Goal: Task Accomplishment & Management: Use online tool/utility

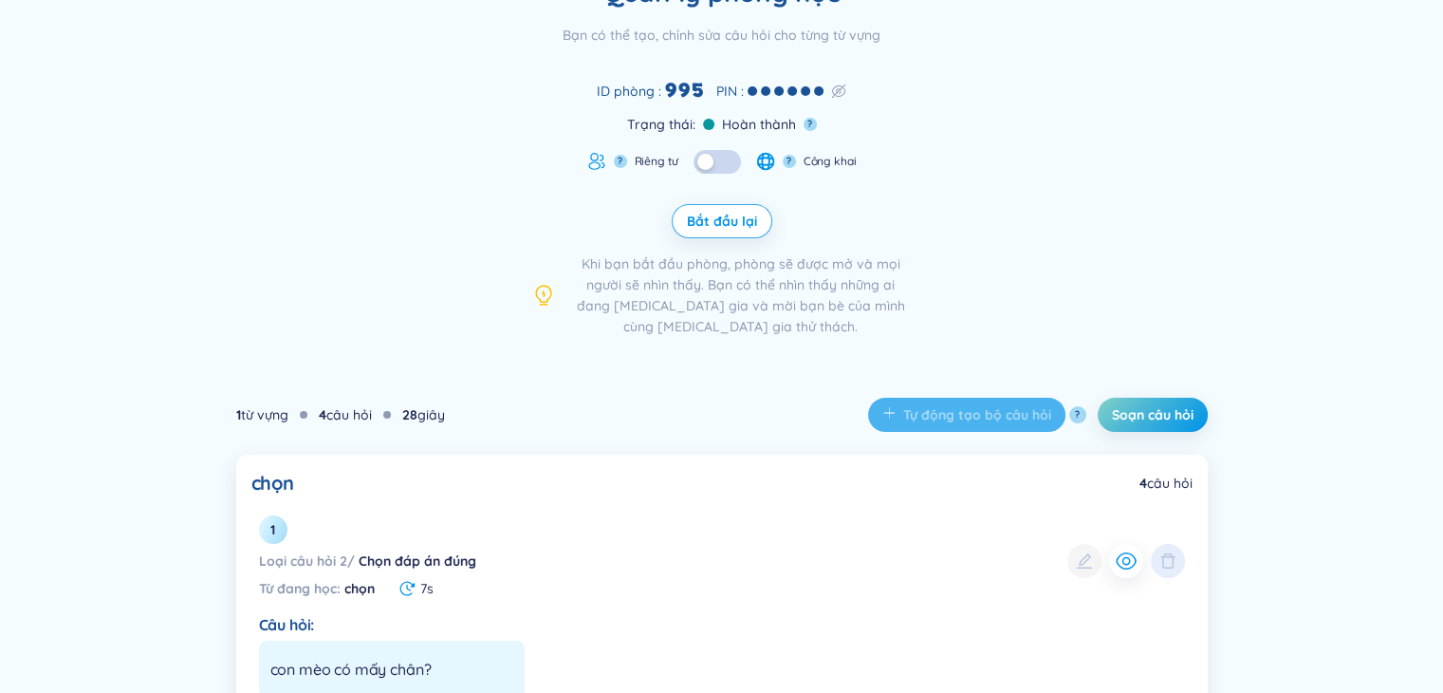
scroll to position [190, 0]
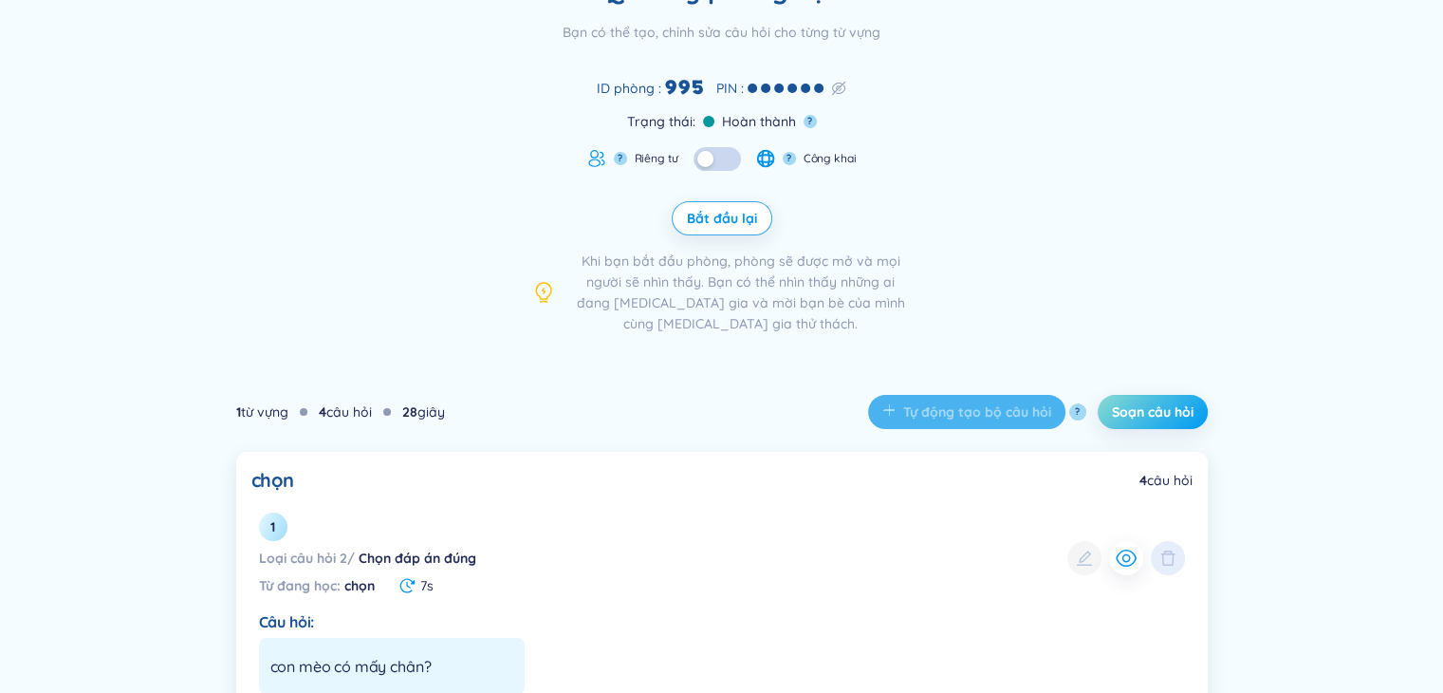
click at [1145, 415] on span "Soạn câu hỏi" at bounding box center [1153, 411] width 82 height 19
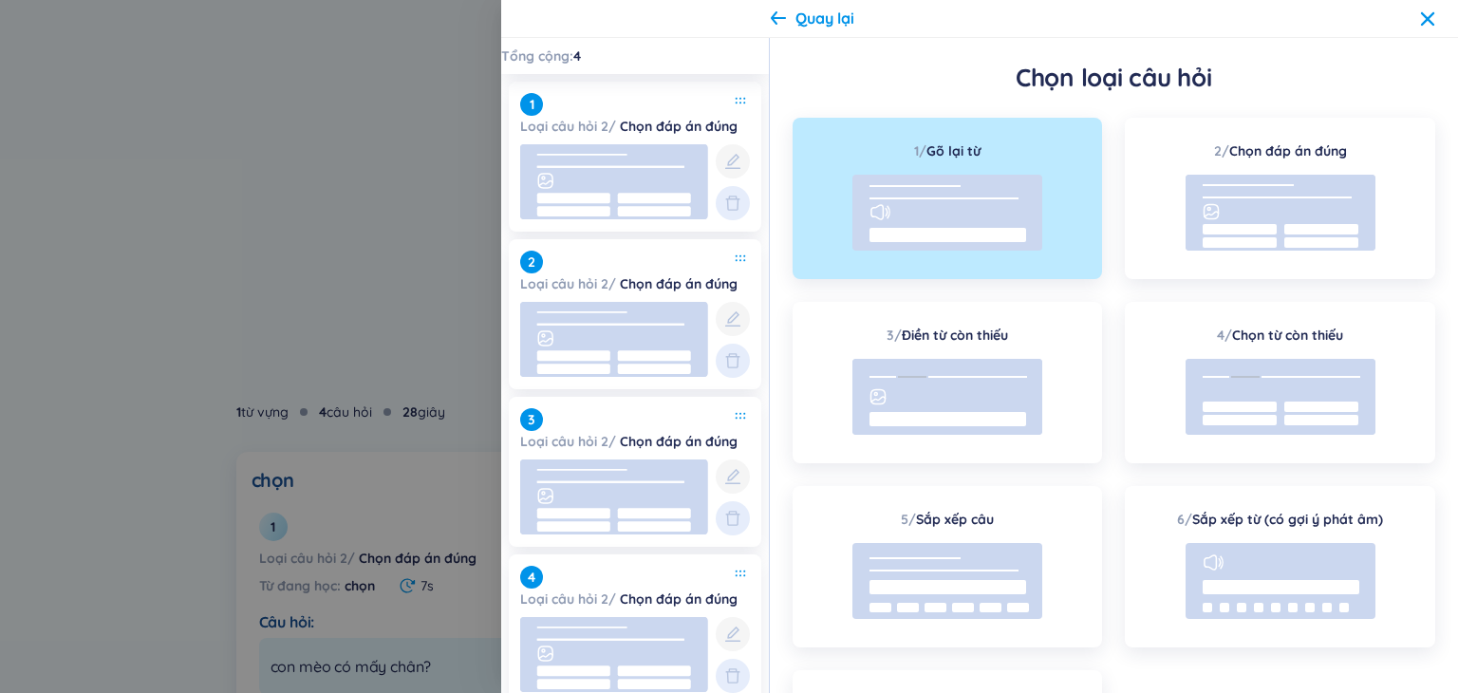
drag, startPoint x: 156, startPoint y: 269, endPoint x: 345, endPoint y: 327, distance: 198.7
click at [159, 269] on div at bounding box center [729, 346] width 1458 height 693
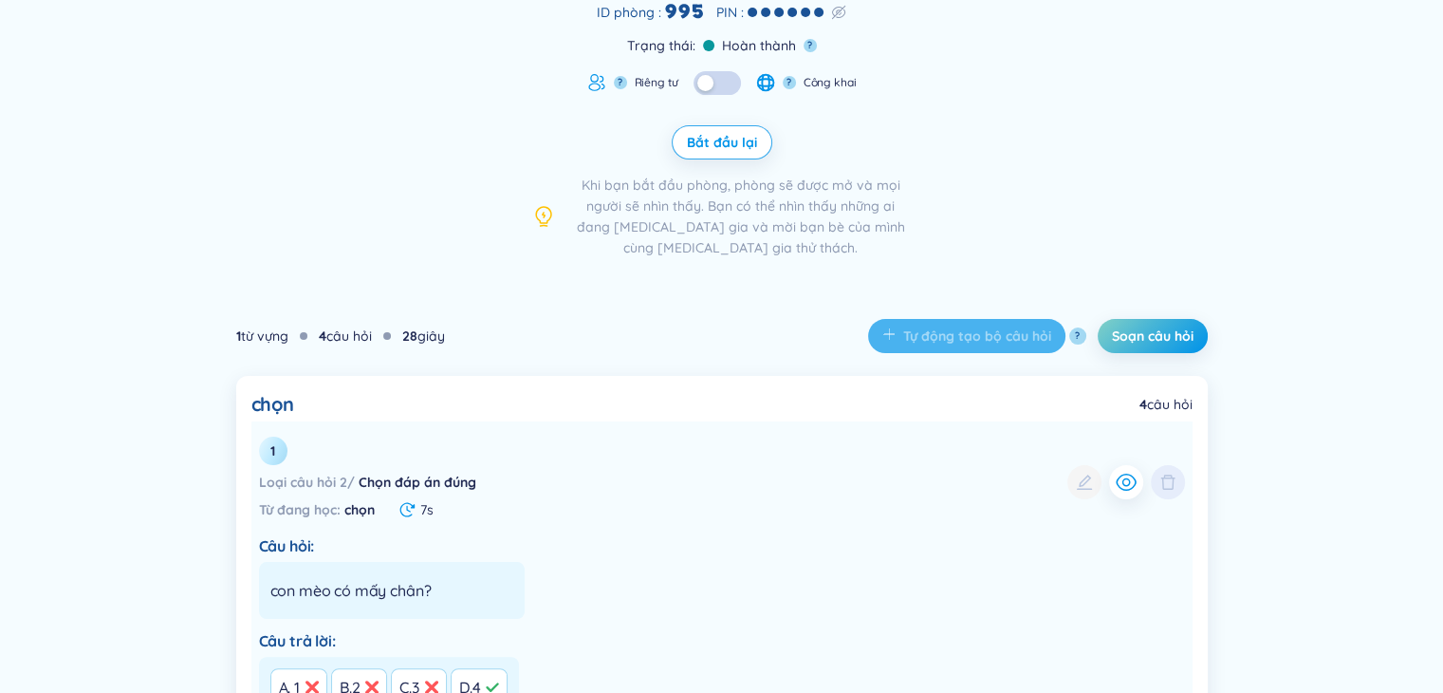
scroll to position [380, 0]
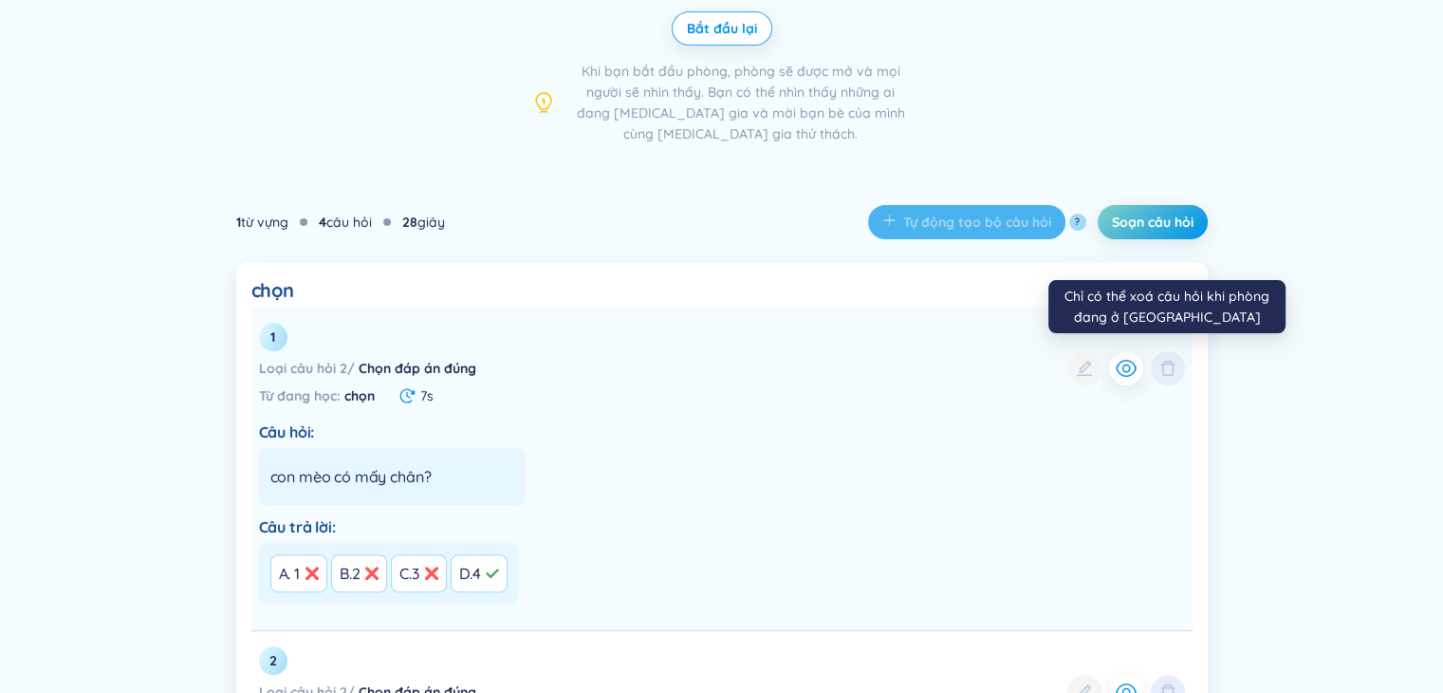
click at [1175, 367] on div at bounding box center [1168, 368] width 34 height 34
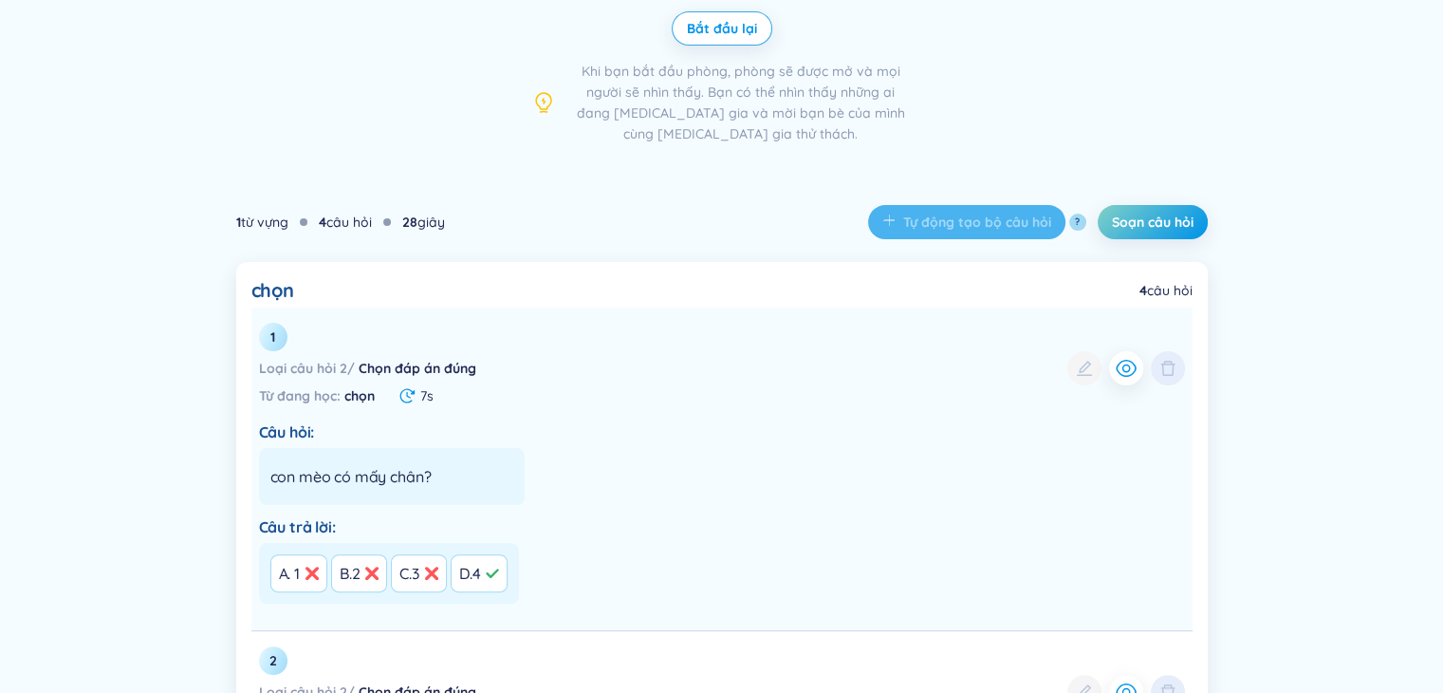
click at [1171, 371] on div at bounding box center [1168, 368] width 34 height 34
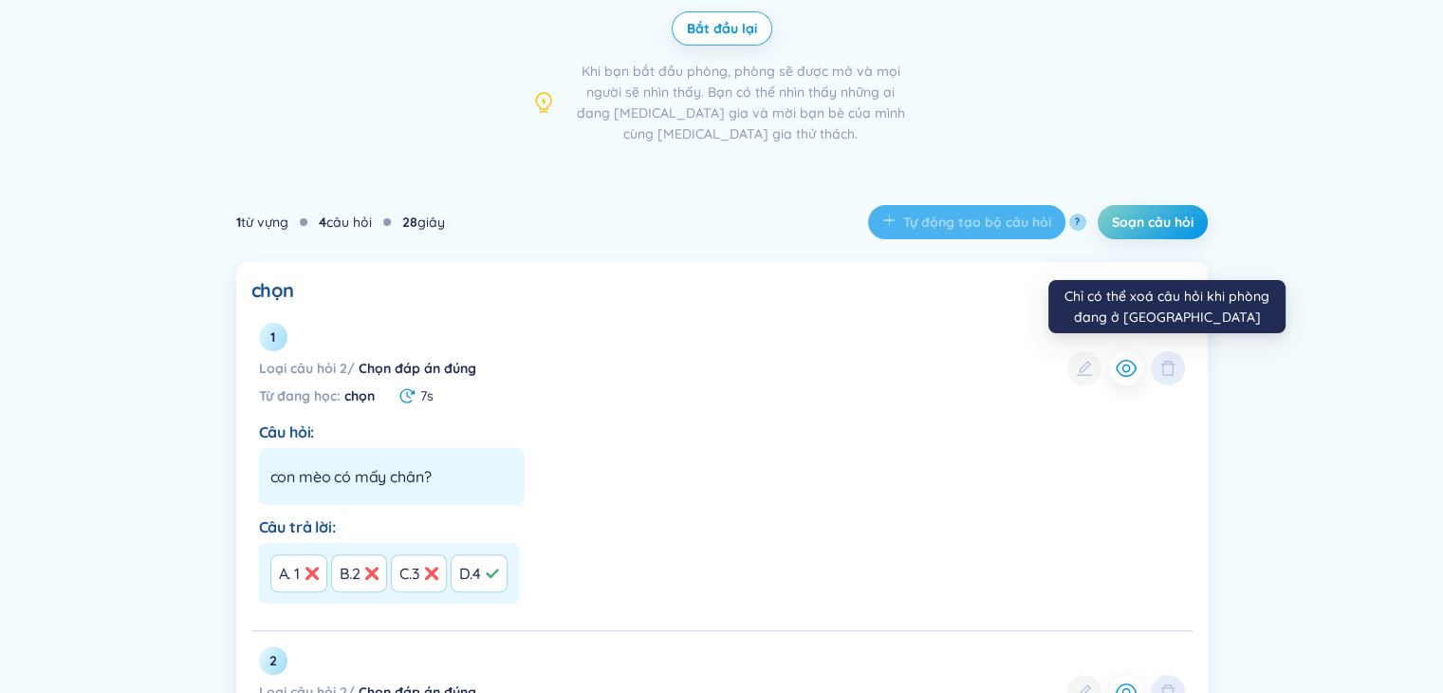
drag, startPoint x: 1355, startPoint y: 412, endPoint x: 1300, endPoint y: 392, distance: 58.5
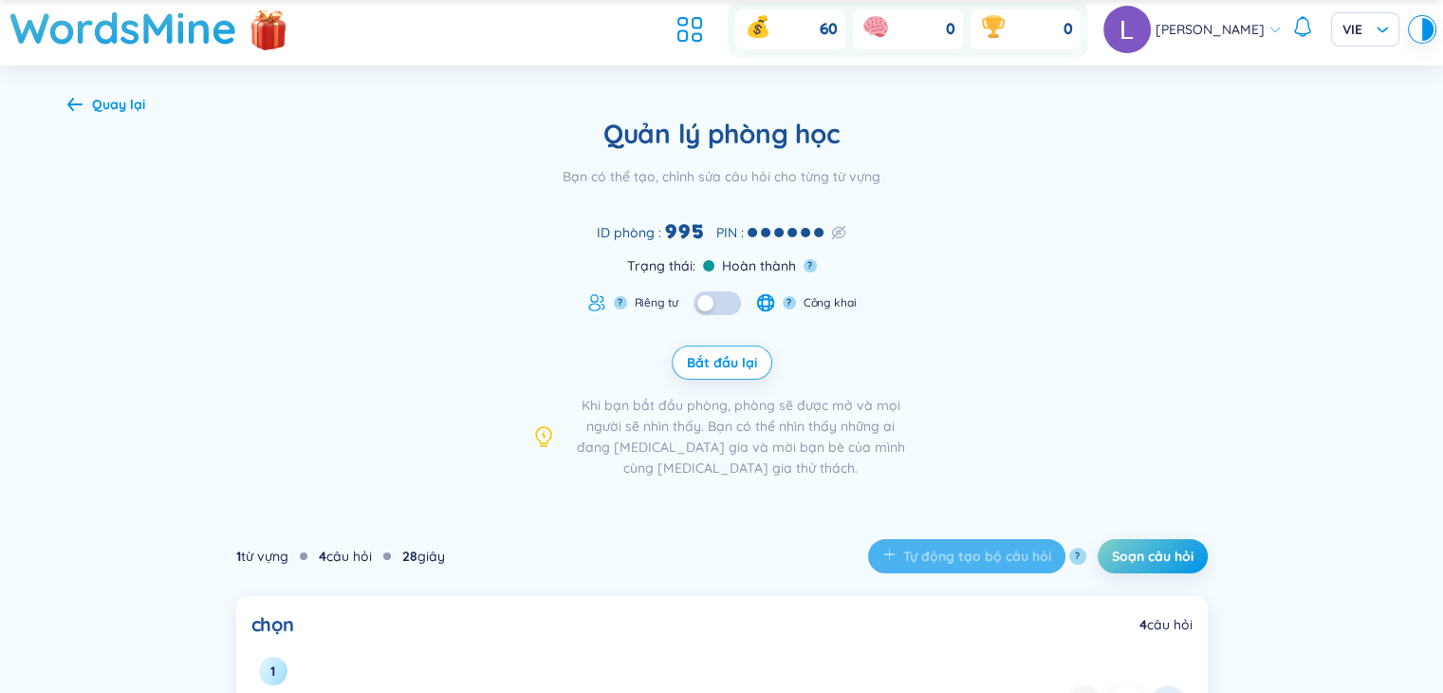
scroll to position [0, 0]
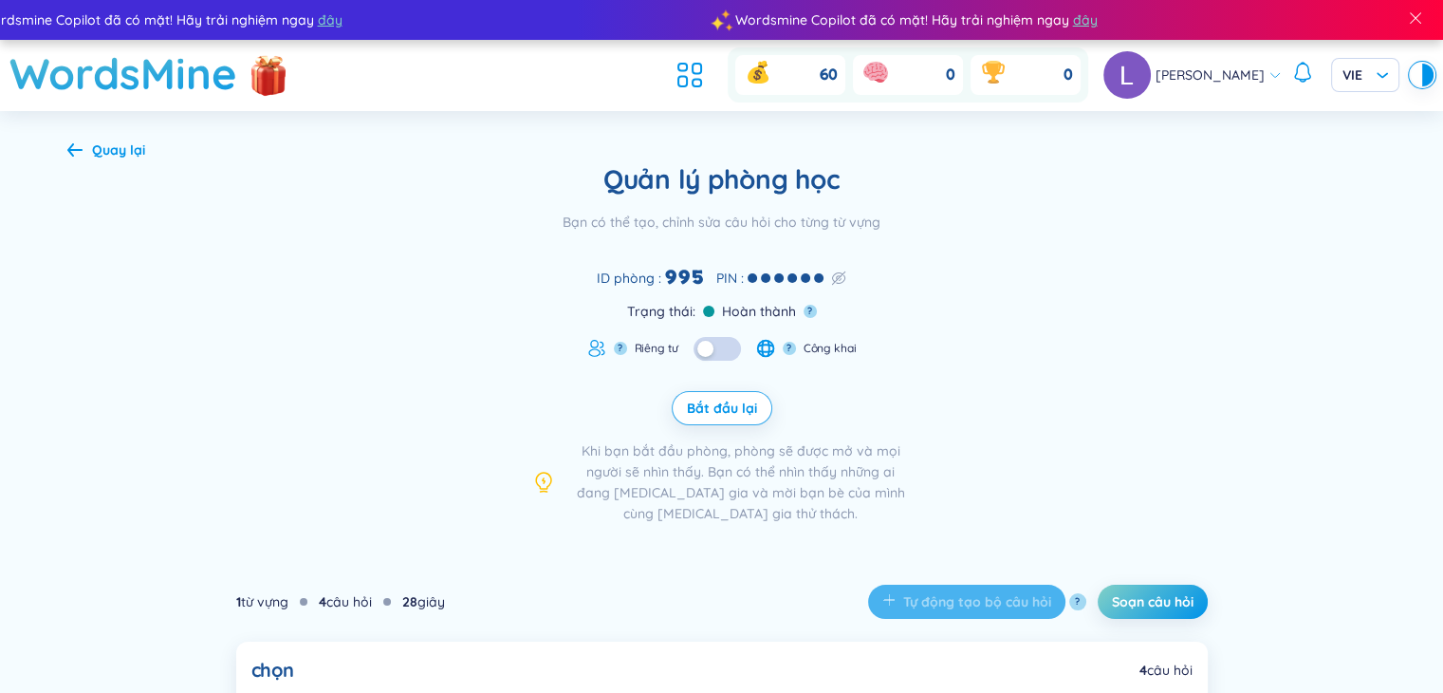
click at [84, 154] on div "Quay lại" at bounding box center [106, 149] width 78 height 21
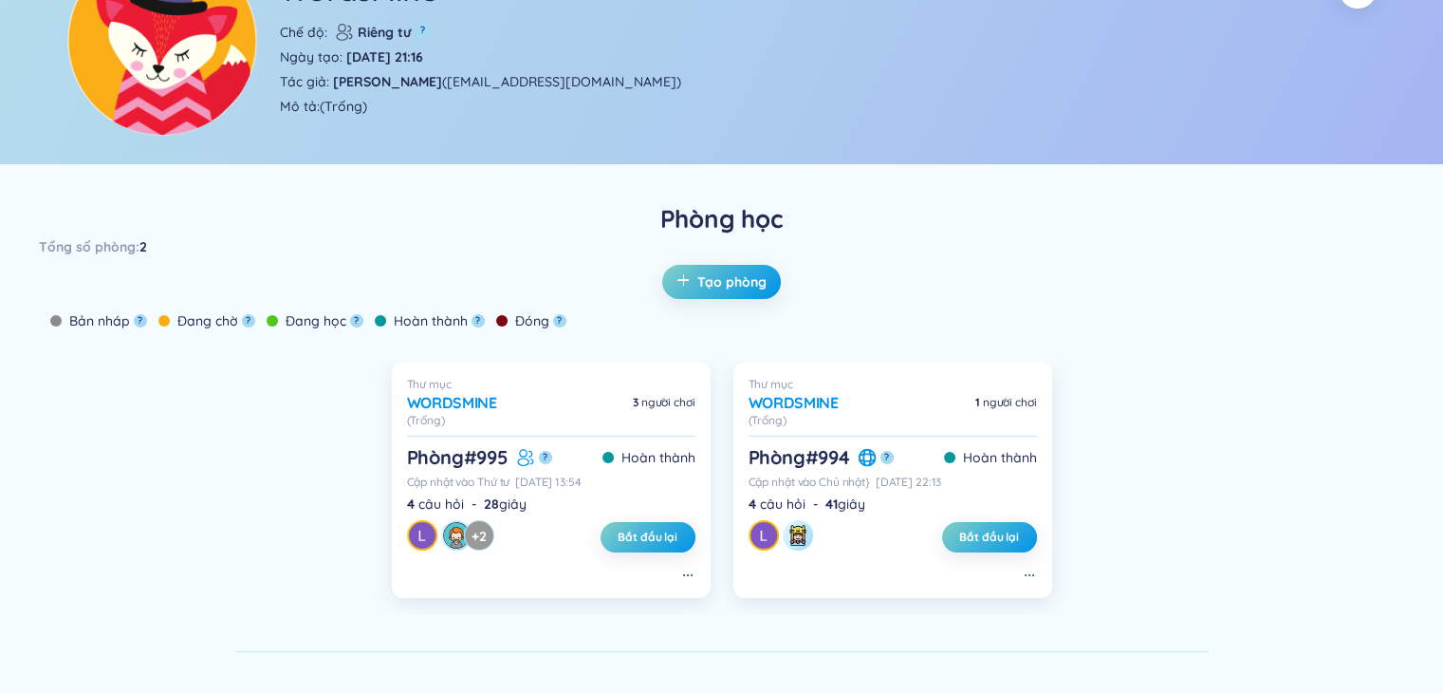
scroll to position [285, 0]
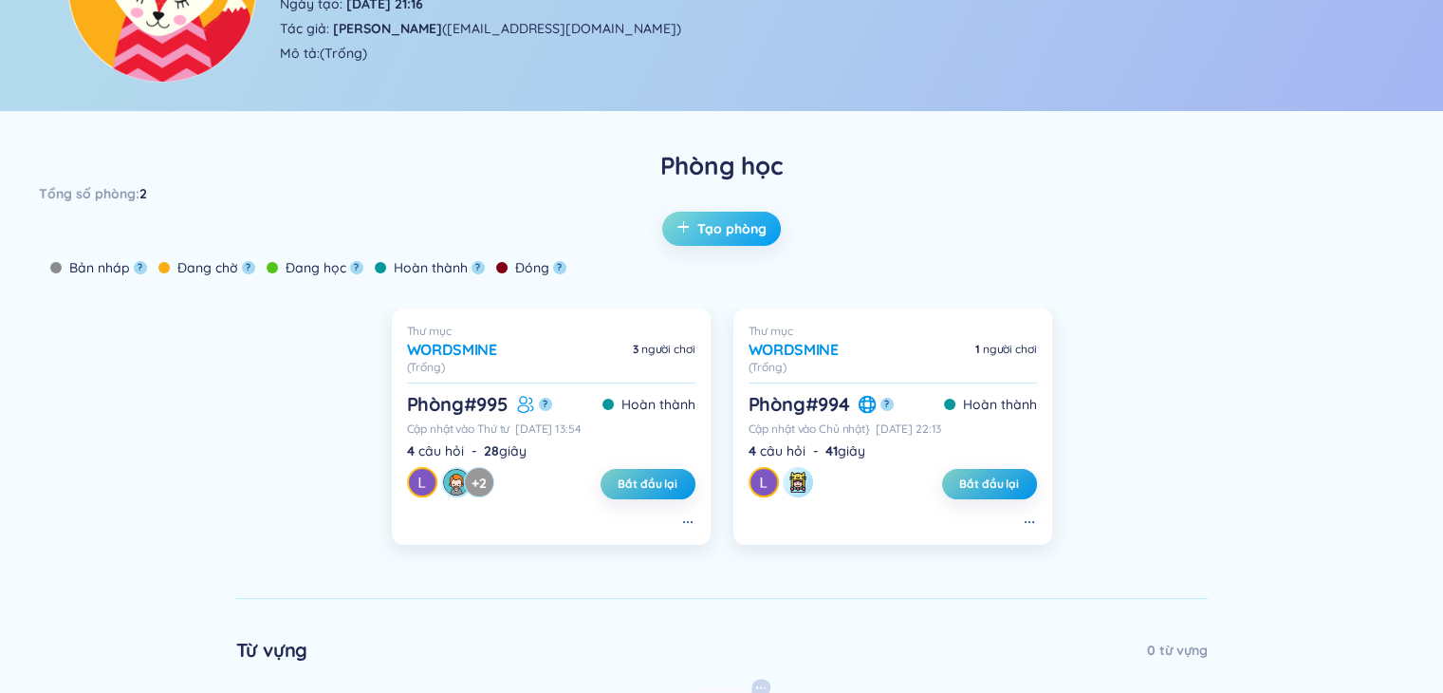
click at [729, 219] on span "Tạo phòng" at bounding box center [731, 228] width 69 height 19
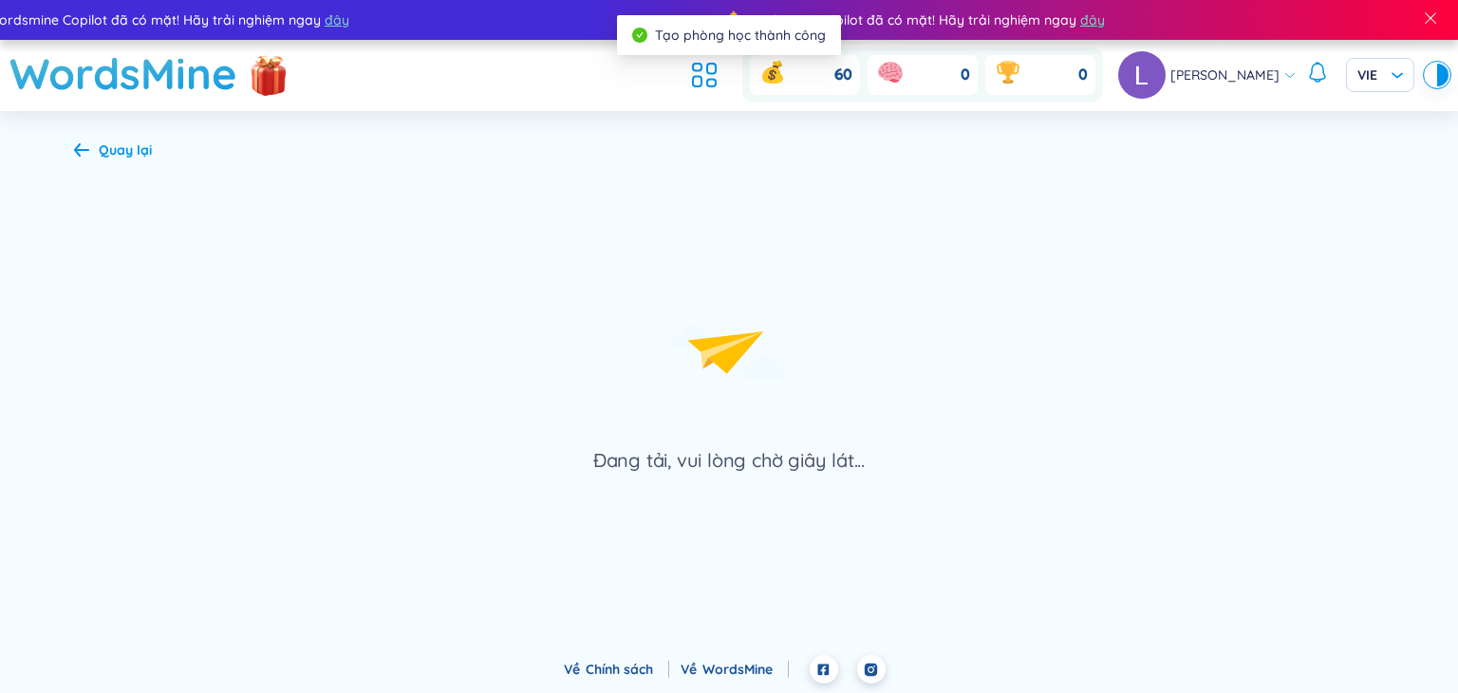
click at [732, 235] on div "Đang tải, vui lòng chờ giây lát..." at bounding box center [729, 317] width 1310 height 311
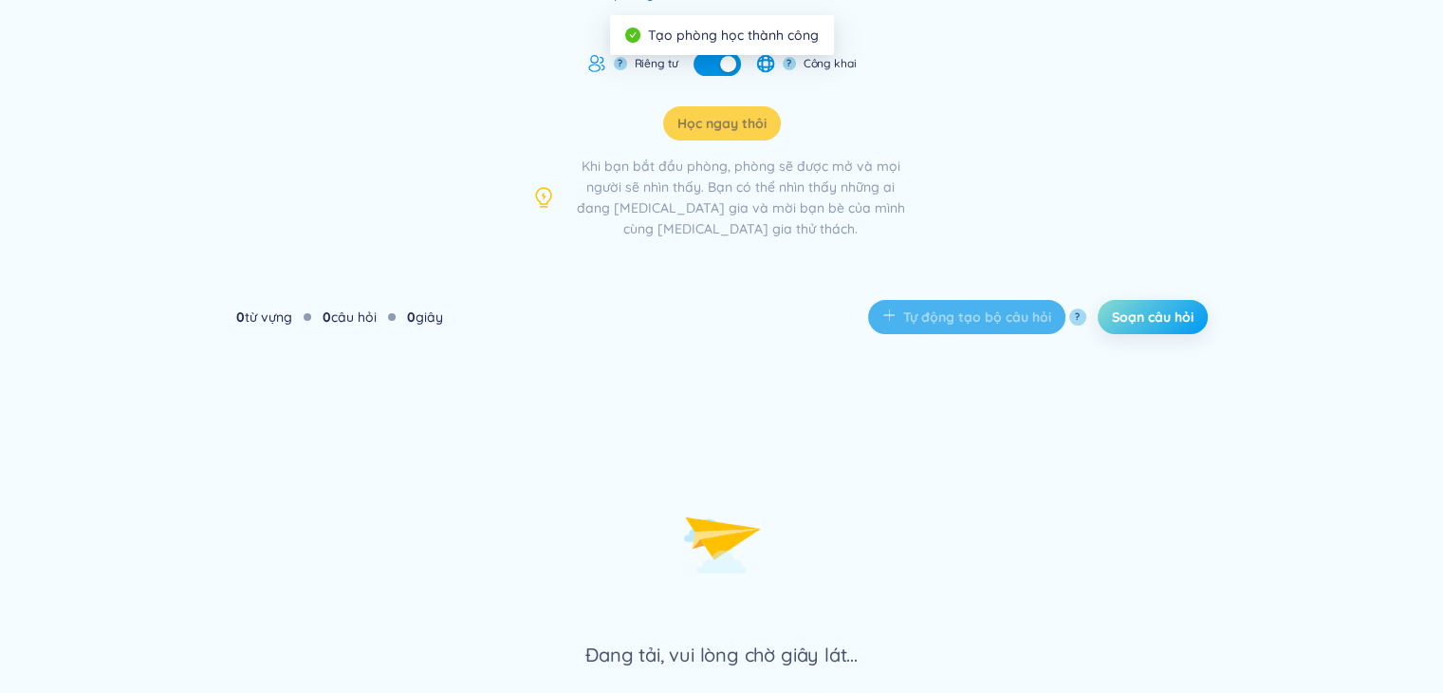
click at [1171, 325] on span "Soạn câu hỏi" at bounding box center [1153, 316] width 82 height 19
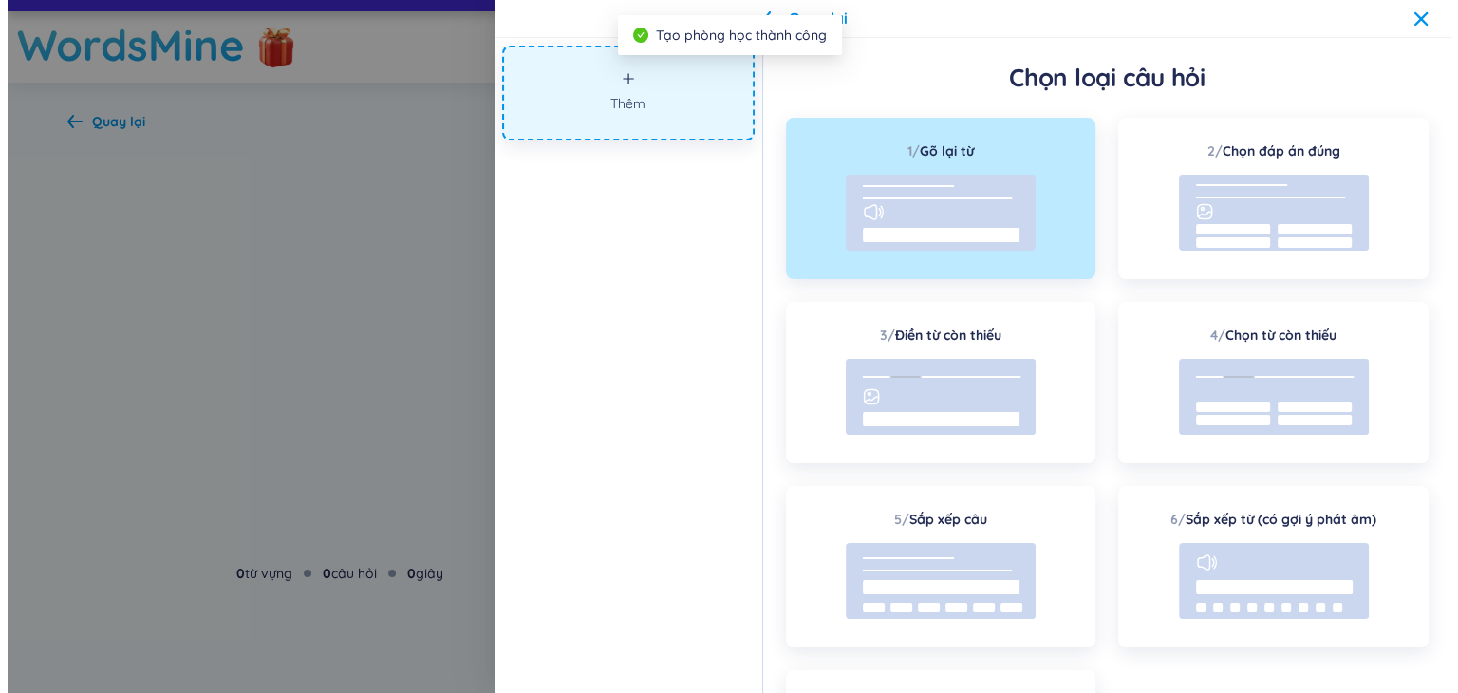
scroll to position [28, 0]
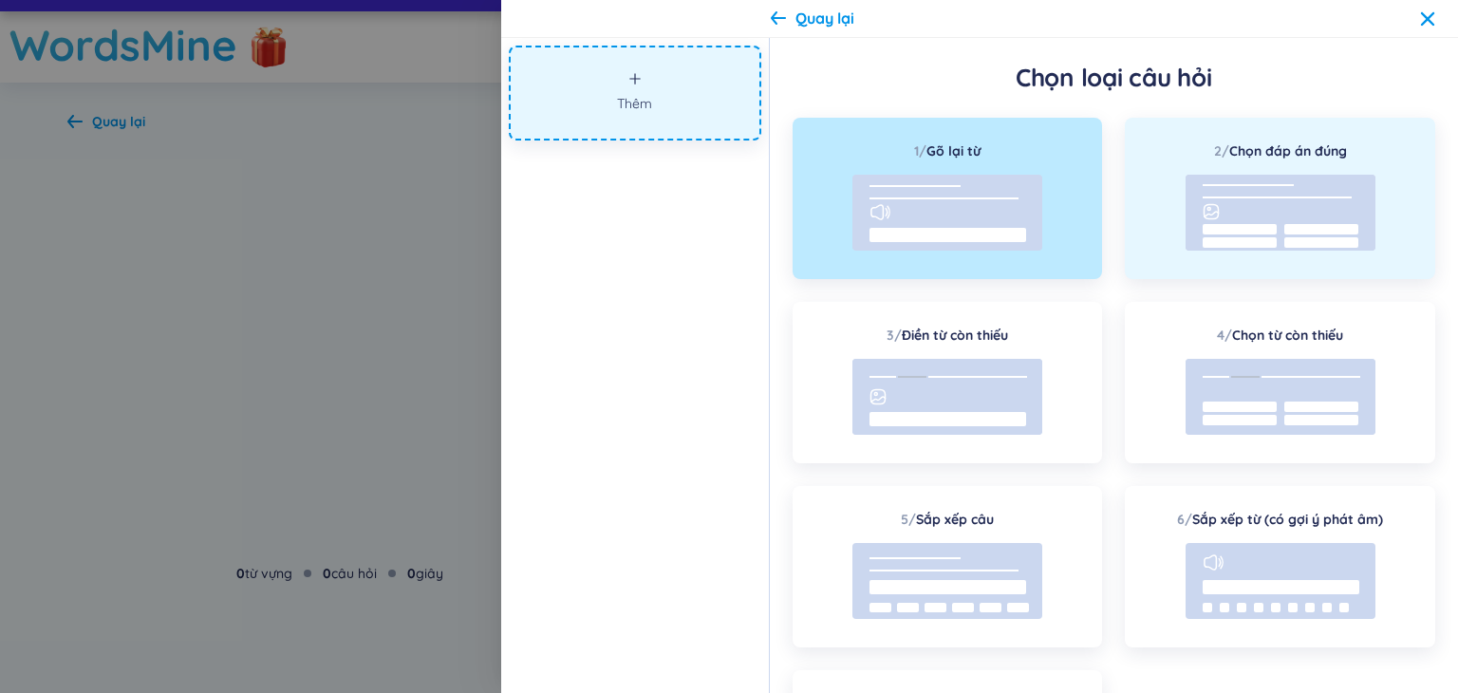
click at [1305, 233] on rect at bounding box center [1321, 229] width 74 height 10
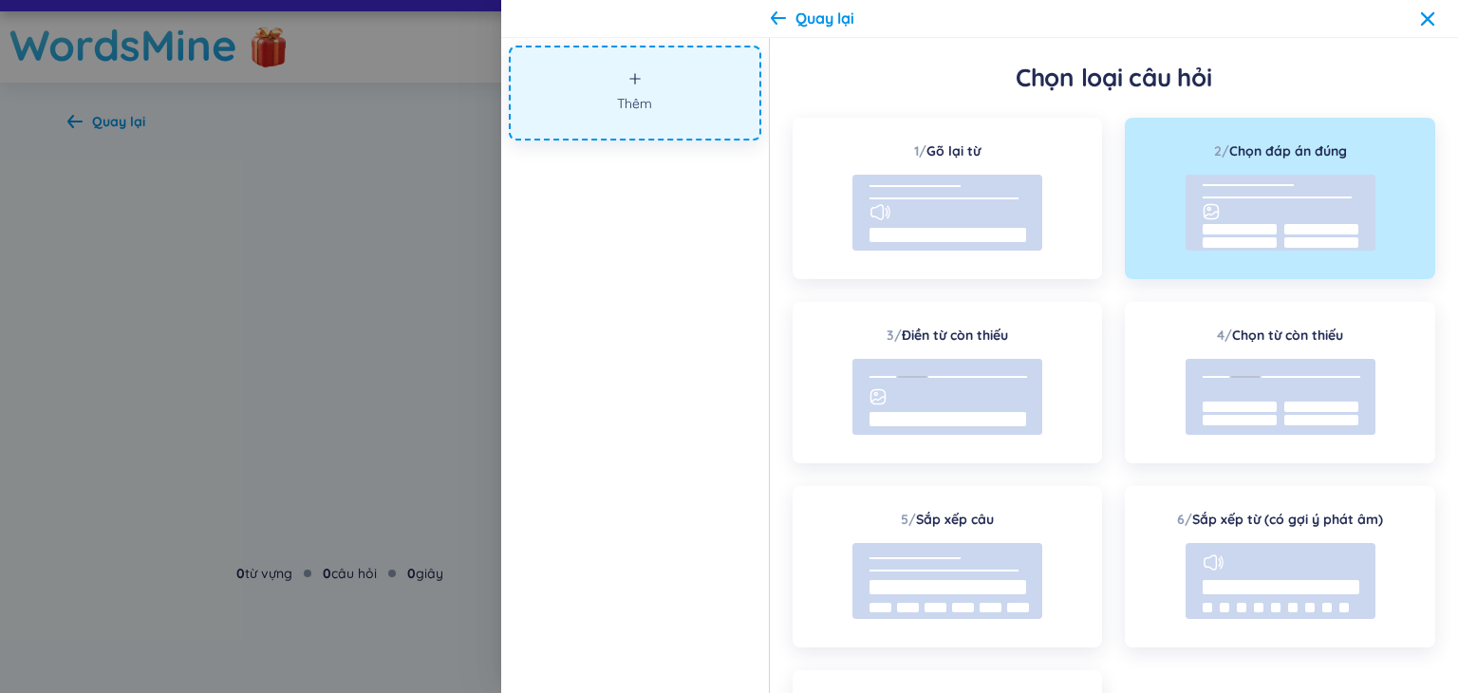
click at [1276, 197] on line at bounding box center [1276, 197] width 149 height 0
click at [1272, 223] on rect at bounding box center [1280, 213] width 190 height 76
click at [1294, 245] on rect at bounding box center [1321, 242] width 74 height 10
click at [1246, 218] on rect at bounding box center [1280, 213] width 190 height 76
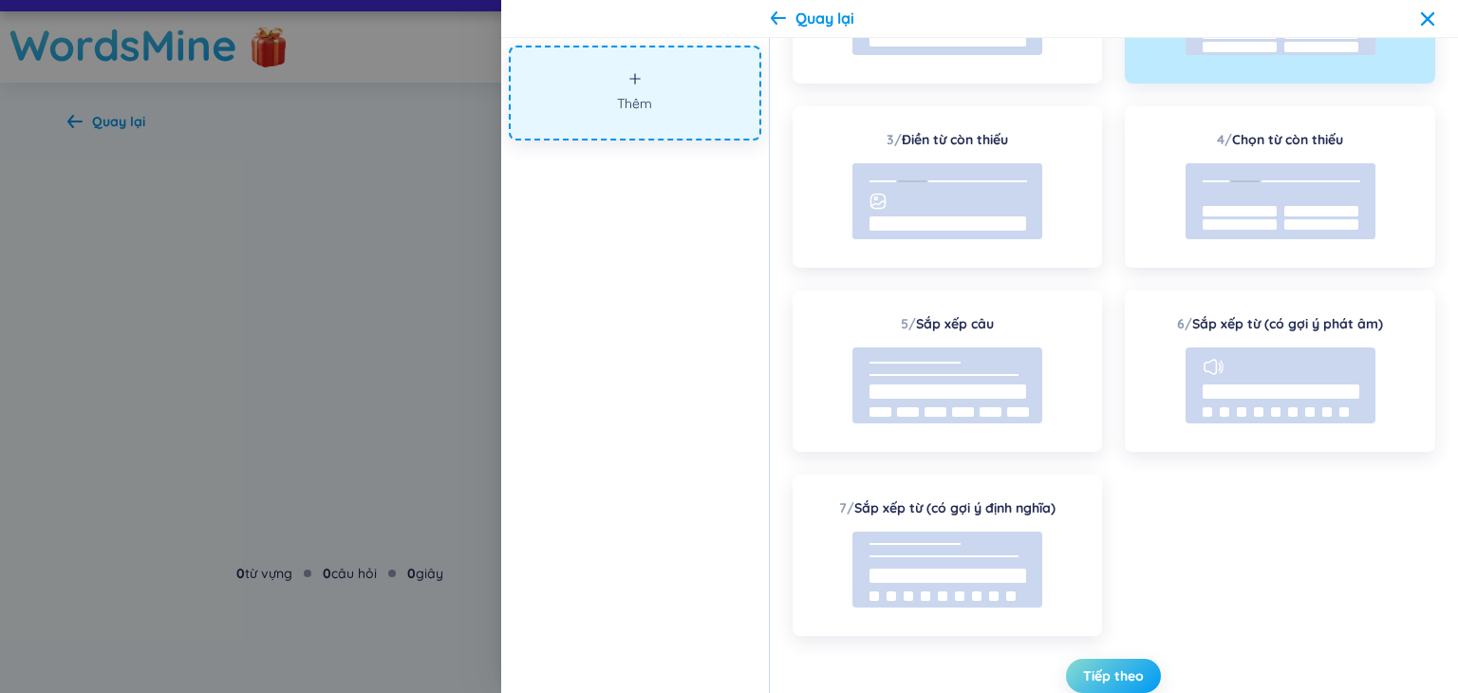
click at [1108, 666] on span "Tiếp theo" at bounding box center [1113, 675] width 61 height 19
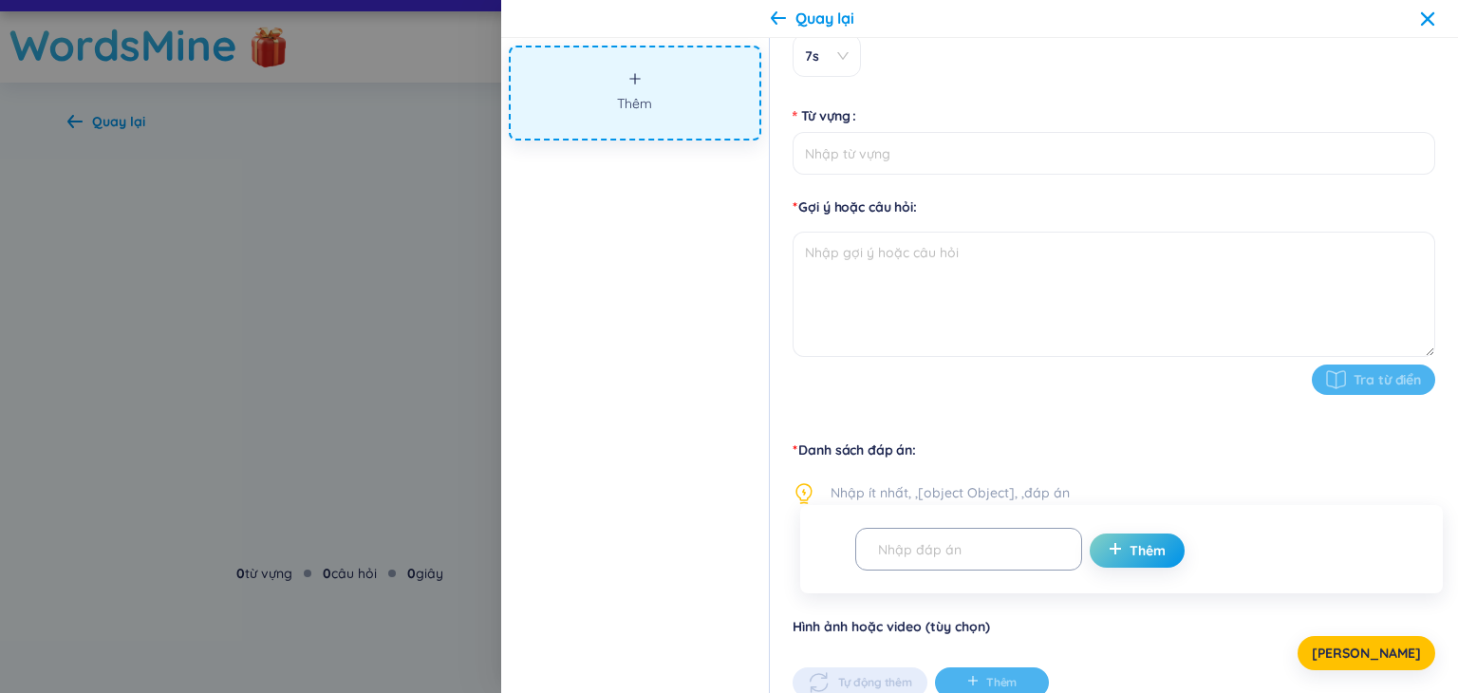
scroll to position [0, 0]
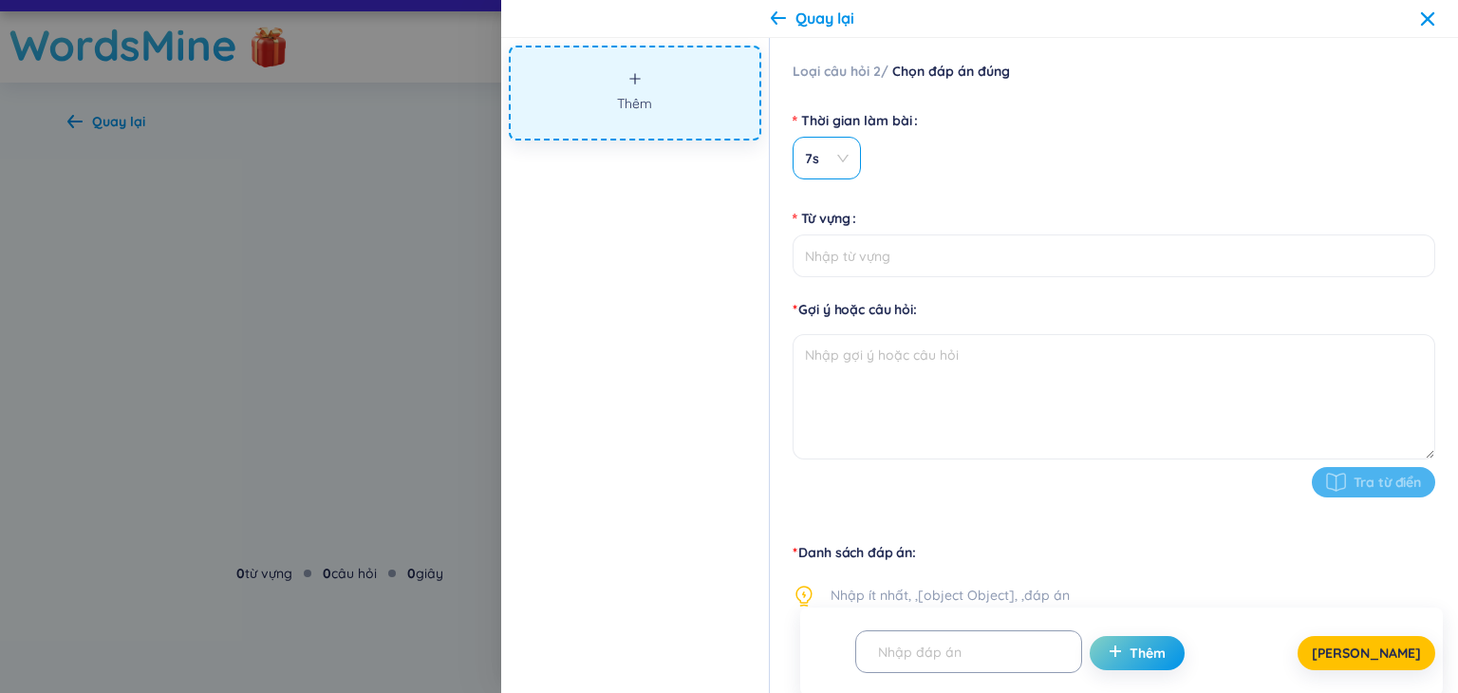
click at [843, 161] on span "7s" at bounding box center [827, 158] width 44 height 19
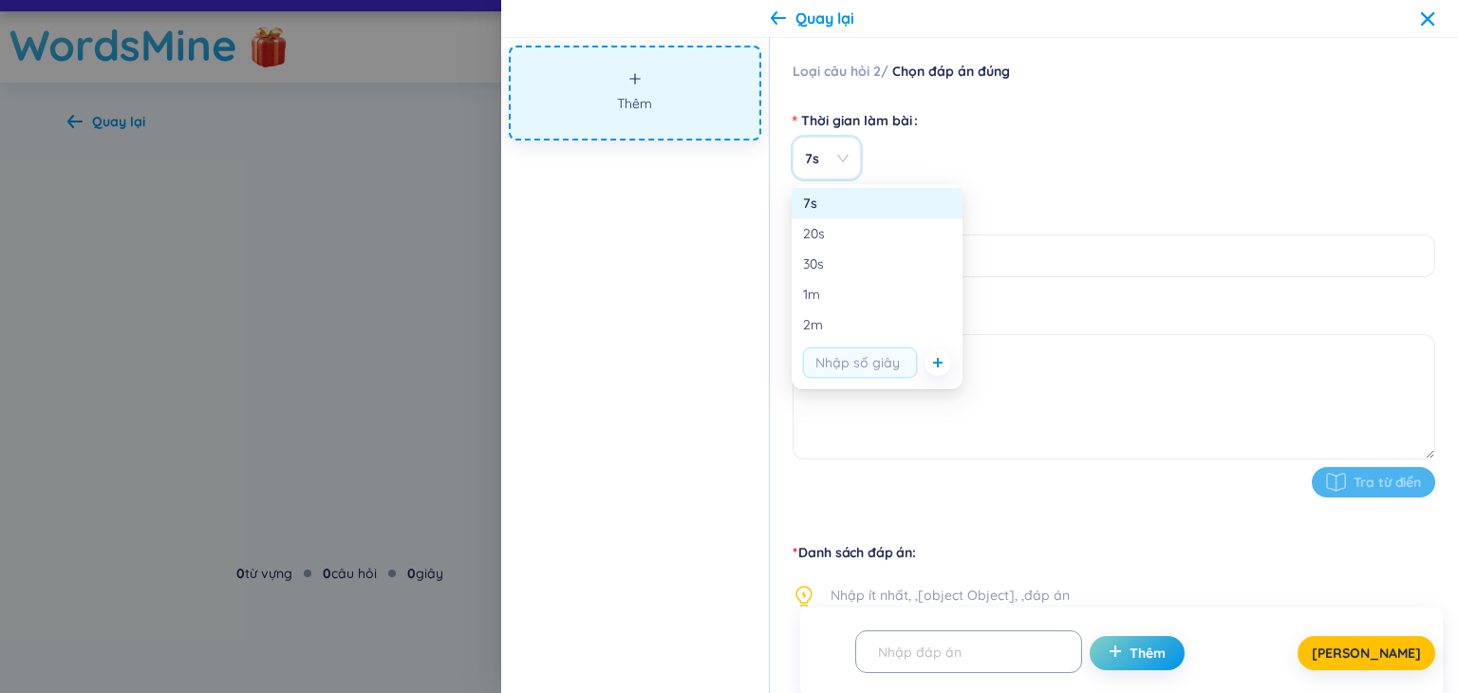
click at [868, 381] on body "Wordsmine Copilot đã có mặt! Hãy trải nghiệm ngay đây Wordsmine Copilot đã có m…" at bounding box center [721, 318] width 1443 height 693
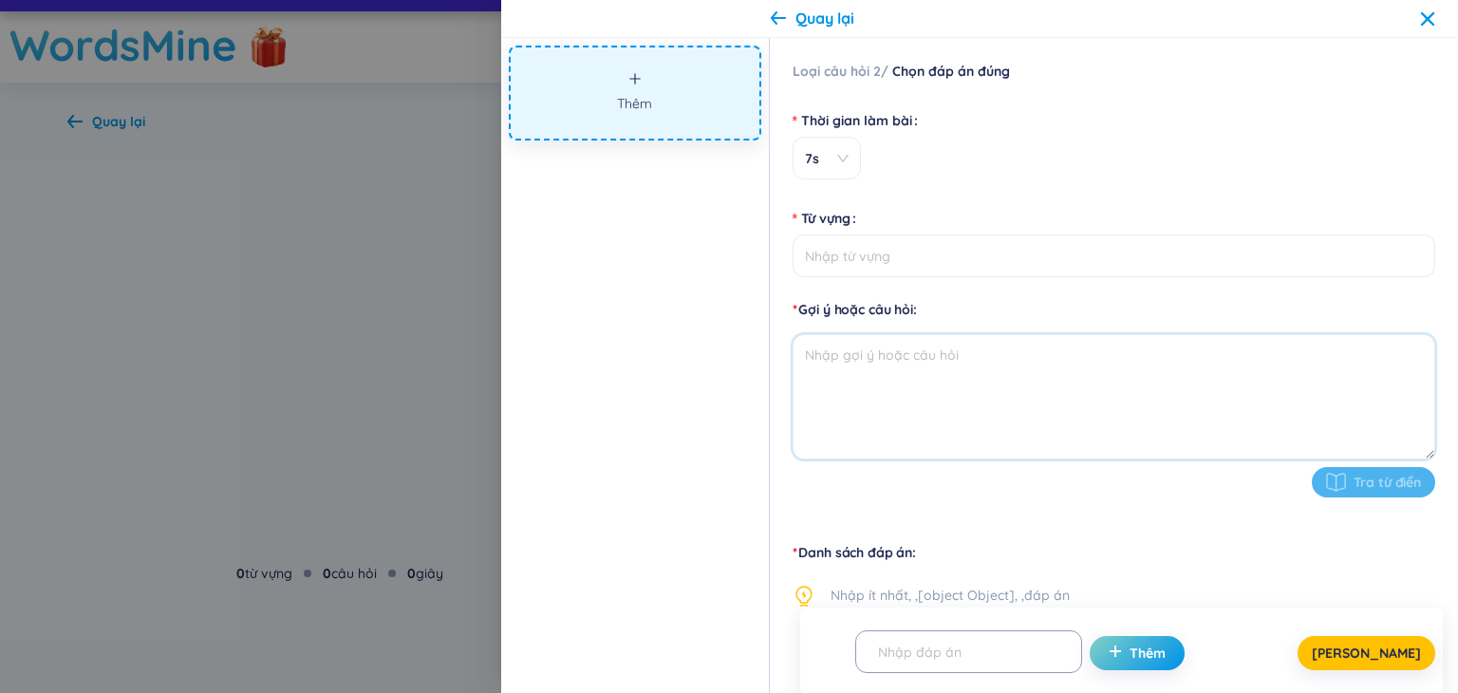
click at [865, 365] on textarea at bounding box center [1113, 396] width 642 height 125
click at [839, 165] on span "7s" at bounding box center [827, 158] width 44 height 19
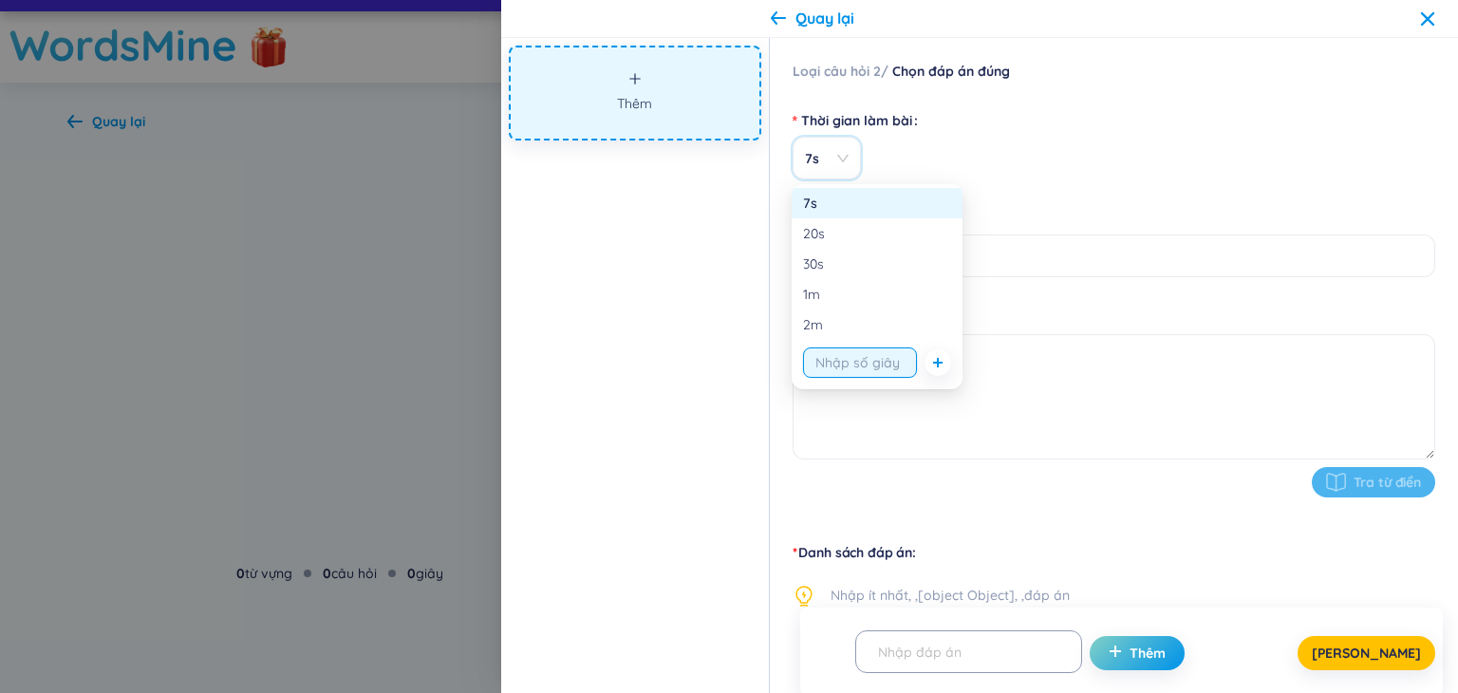
click at [859, 368] on input "string" at bounding box center [860, 362] width 114 height 30
type input "10s"
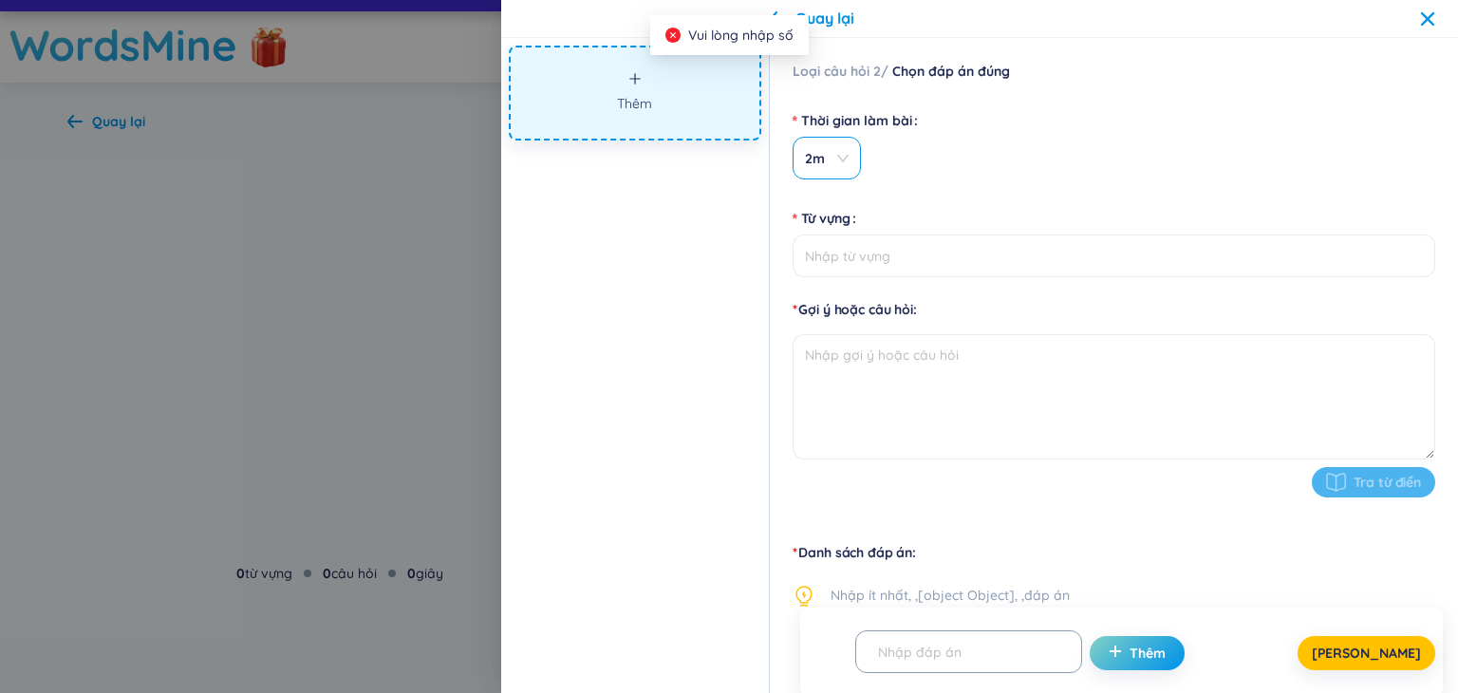
click at [822, 163] on span "2m" at bounding box center [827, 158] width 44 height 19
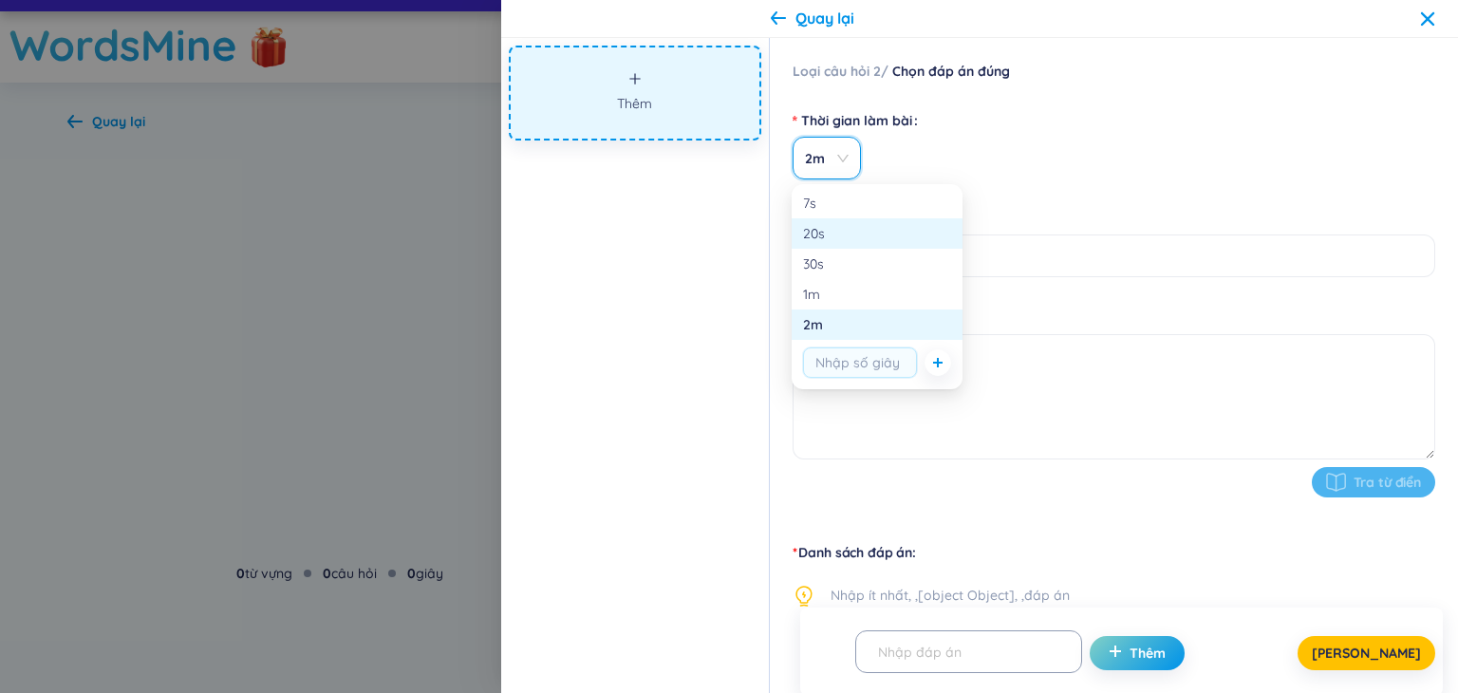
click at [838, 234] on div "20s" at bounding box center [877, 233] width 148 height 21
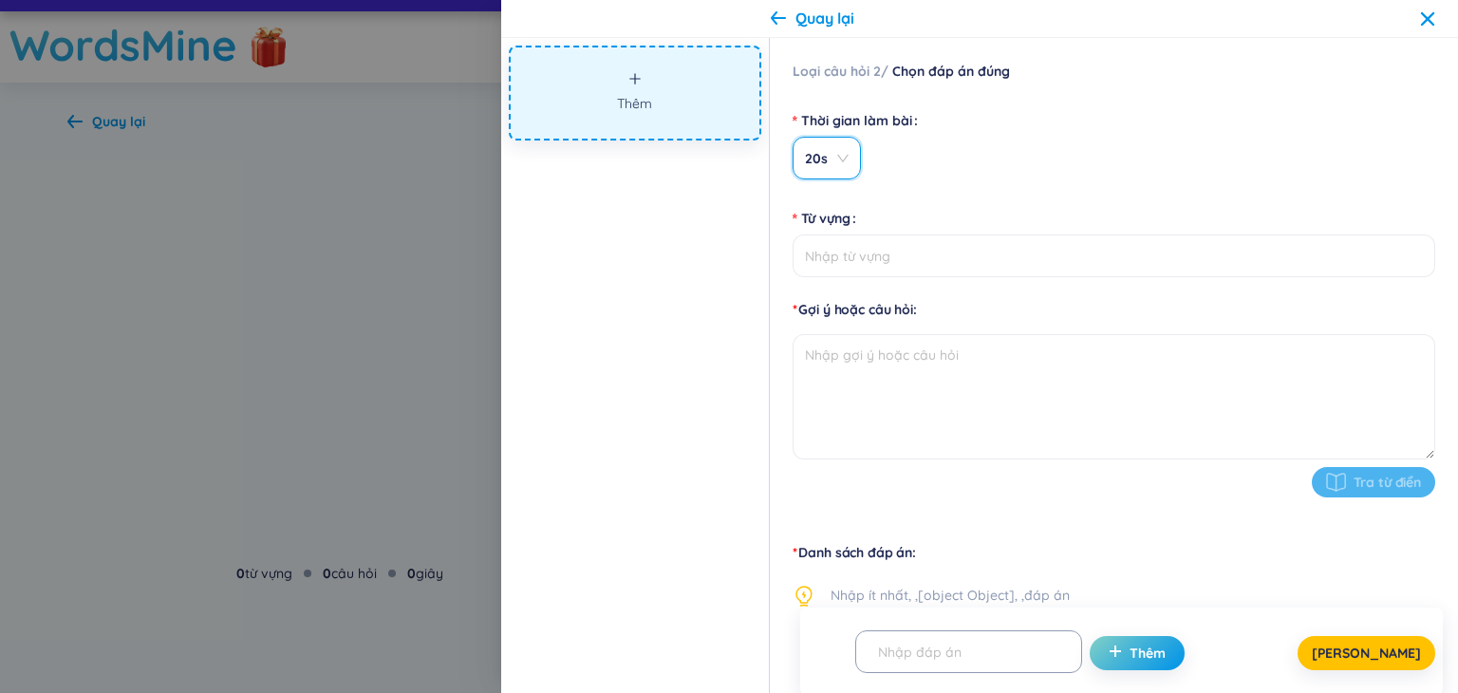
click at [824, 157] on span "20s" at bounding box center [827, 158] width 44 height 19
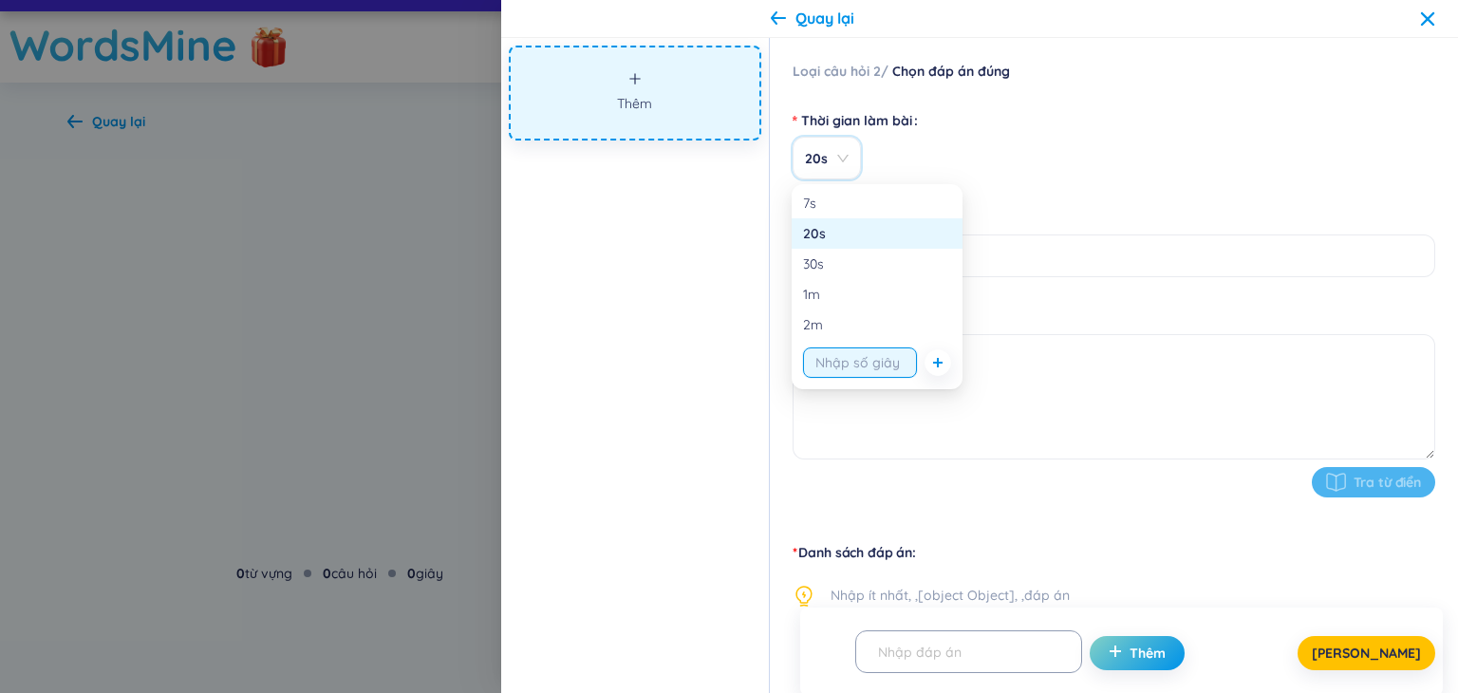
click at [846, 371] on input "string" at bounding box center [860, 362] width 114 height 30
type input "10"
click at [937, 362] on icon "plus" at bounding box center [937, 362] width 11 height 11
click at [1051, 289] on form "Thời gian làm bài 10s Từ vựng Gợi ý hoặc câu hỏi Tra từ điển" at bounding box center [1113, 312] width 642 height 416
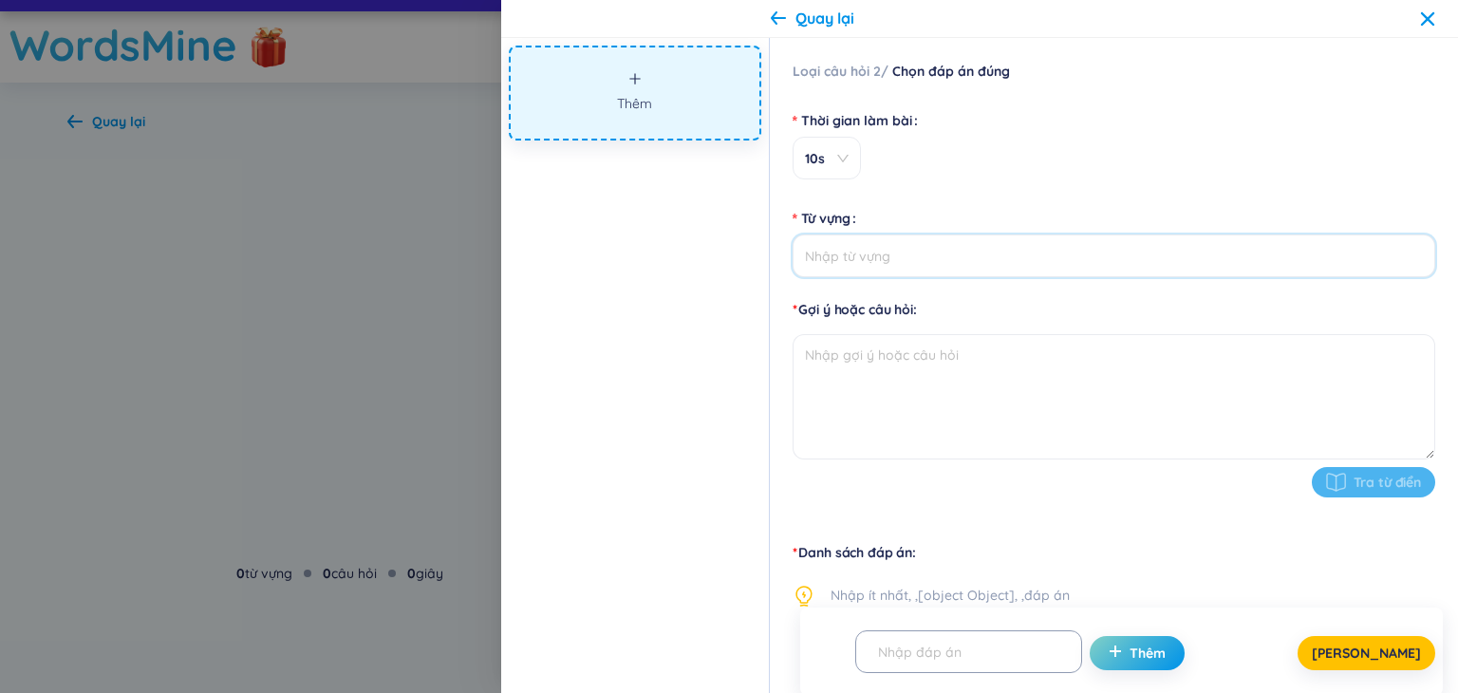
click at [962, 255] on input "Từ vựng" at bounding box center [1113, 255] width 642 height 43
type input "c"
type input "Chọn đáp án đúng nhất."
click at [1001, 362] on textarea at bounding box center [1113, 396] width 642 height 125
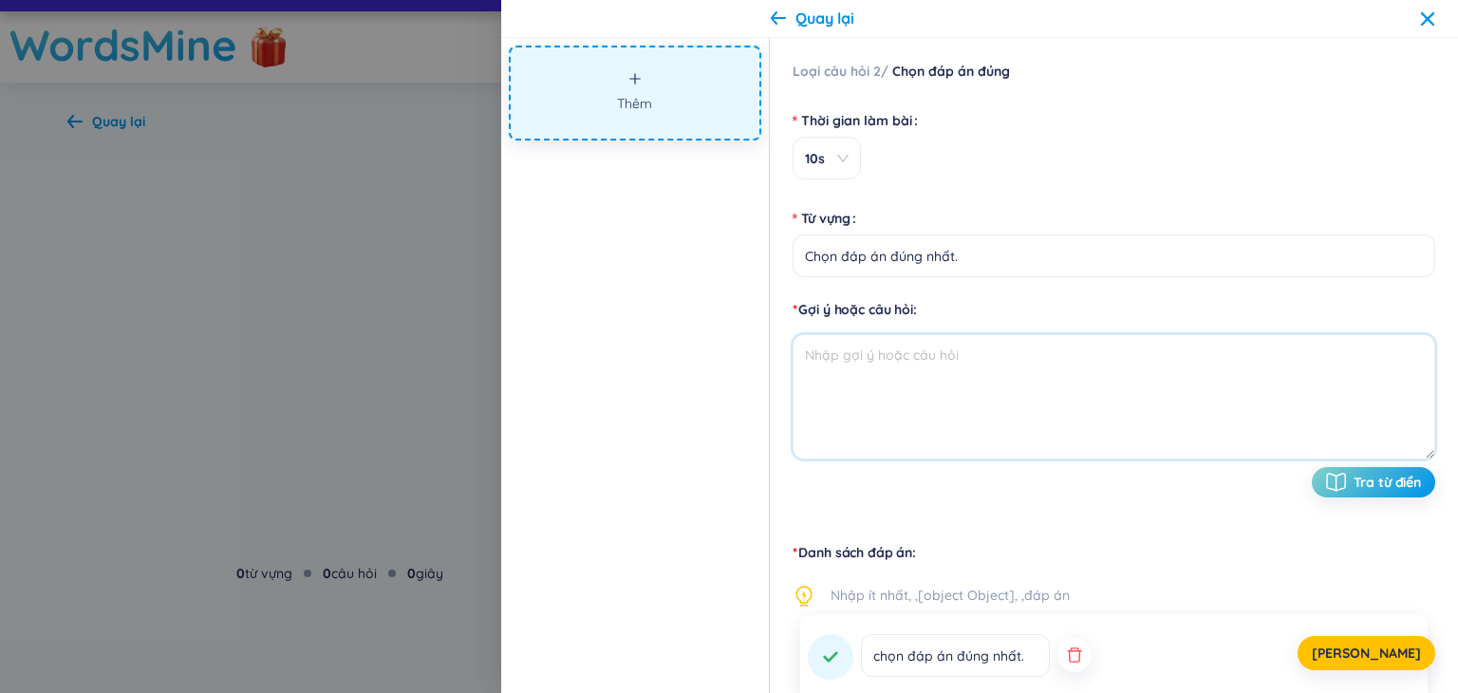
click at [904, 368] on textarea at bounding box center [1113, 396] width 642 height 125
paste textarea "Câu 1: Thế giới quan khoa học của triết học Mác – [PERSON_NAME] dựa trên cơ sở …"
drag, startPoint x: 843, startPoint y: 359, endPoint x: 791, endPoint y: 352, distance: 51.7
click at [792, 352] on textarea "Câu 1: Thế giới quan khoa học của triết học Mác – [PERSON_NAME] dựa trên cơ sở …" at bounding box center [1113, 396] width 642 height 125
click at [1177, 403] on textarea "Thế giới quan khoa học của triết học Mác – Lênin dựa trên cơ sở nào?" at bounding box center [1113, 396] width 642 height 125
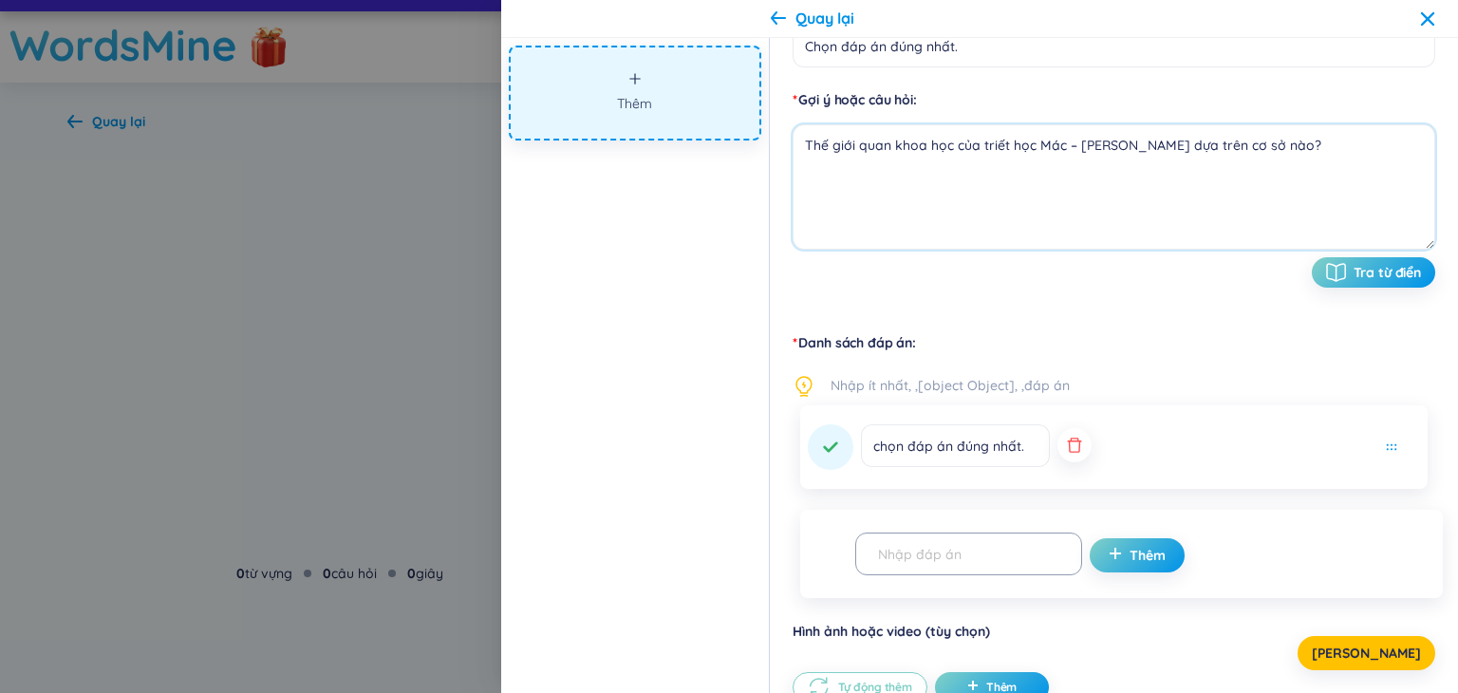
scroll to position [285, 0]
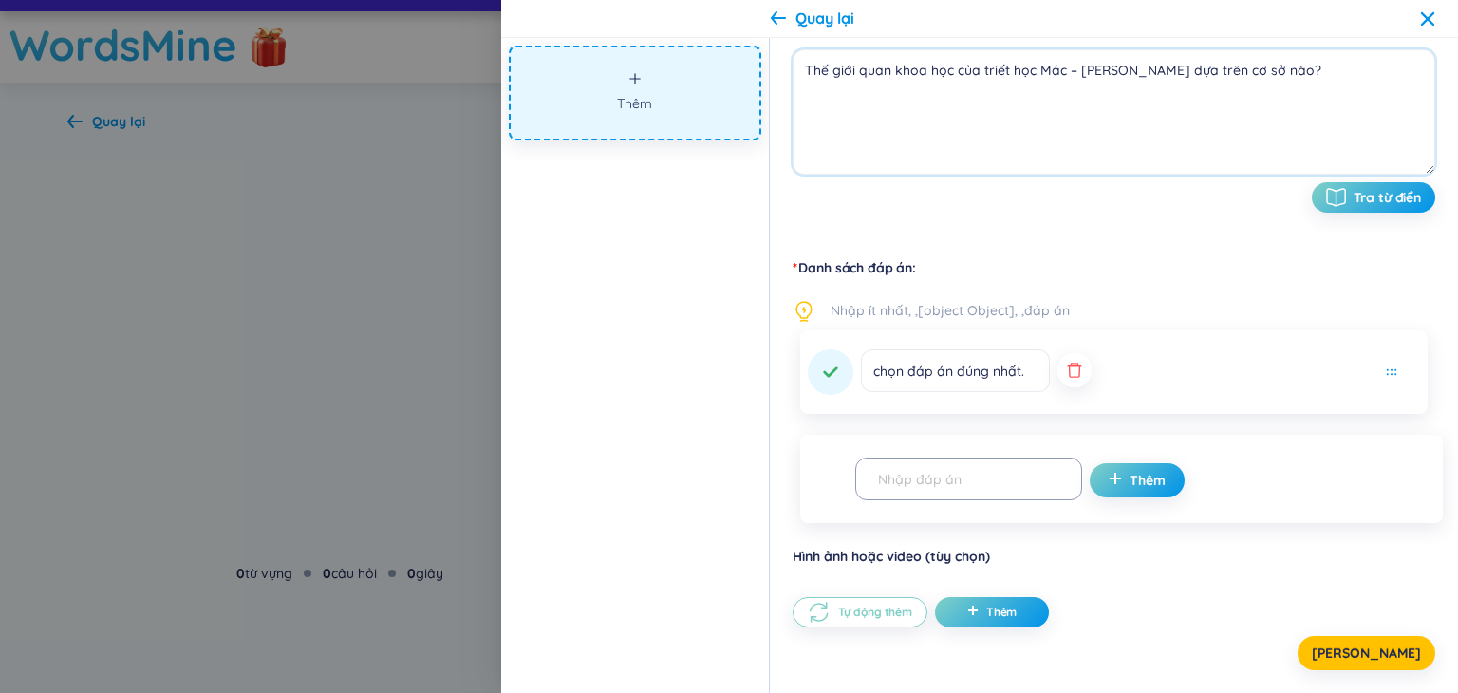
type textarea "Thế giới quan khoa học của triết học Mác – Lênin dựa trên cơ sở nào?"
click at [1057, 370] on button "button" at bounding box center [1074, 370] width 34 height 34
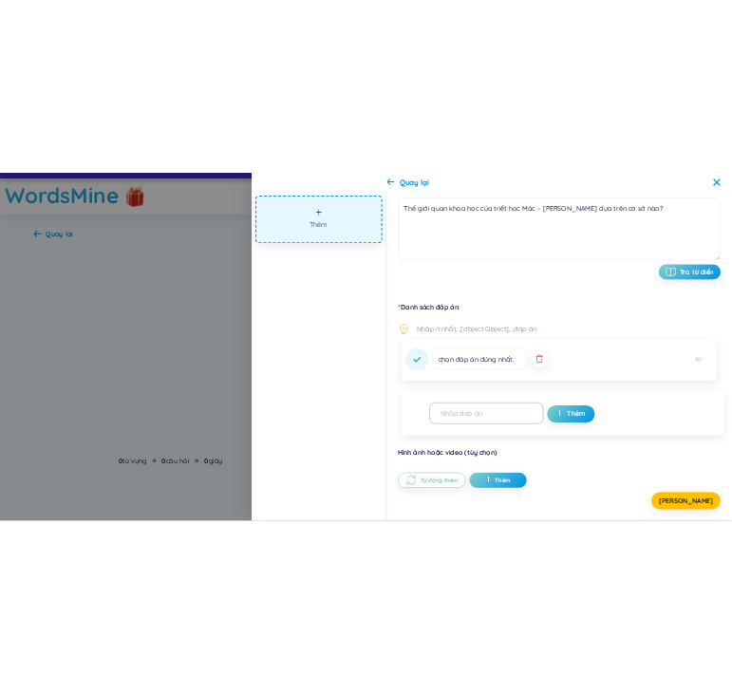
scroll to position [178, 0]
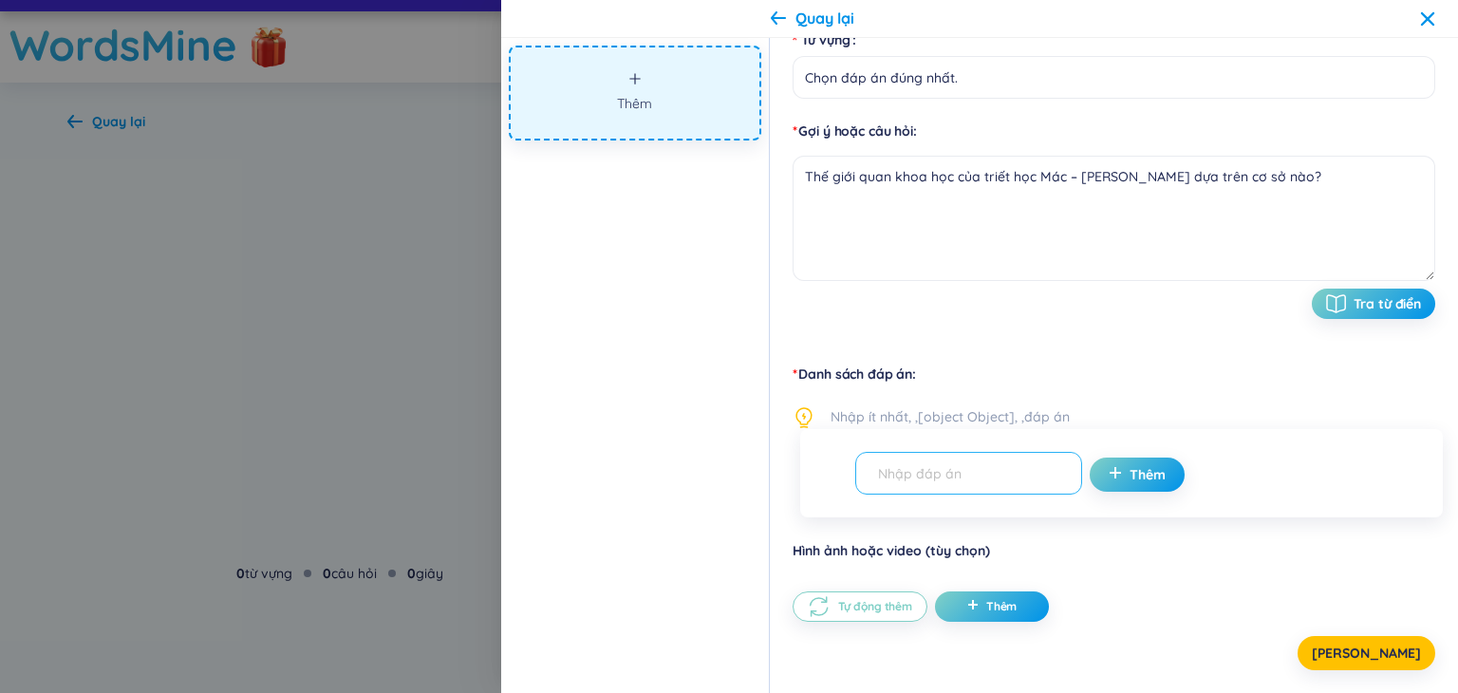
click at [977, 483] on input "text" at bounding box center [959, 472] width 187 height 33
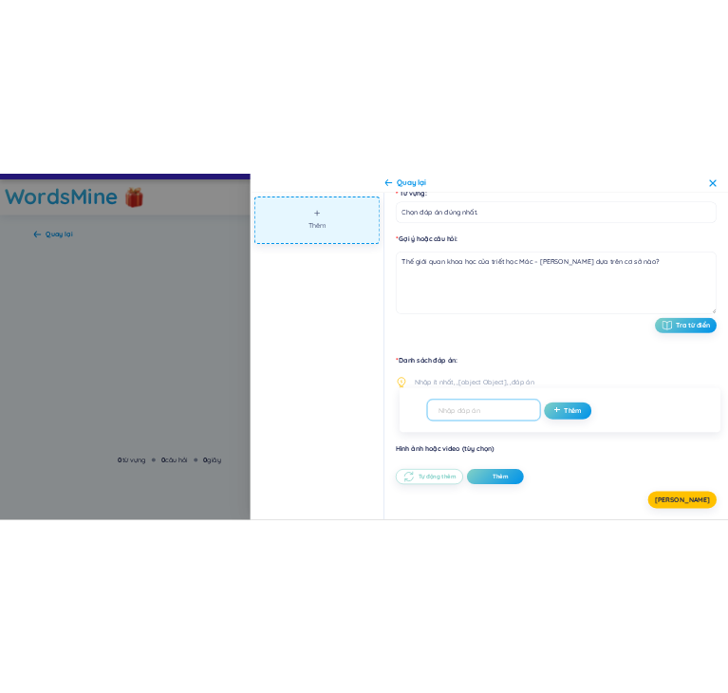
scroll to position [177, 0]
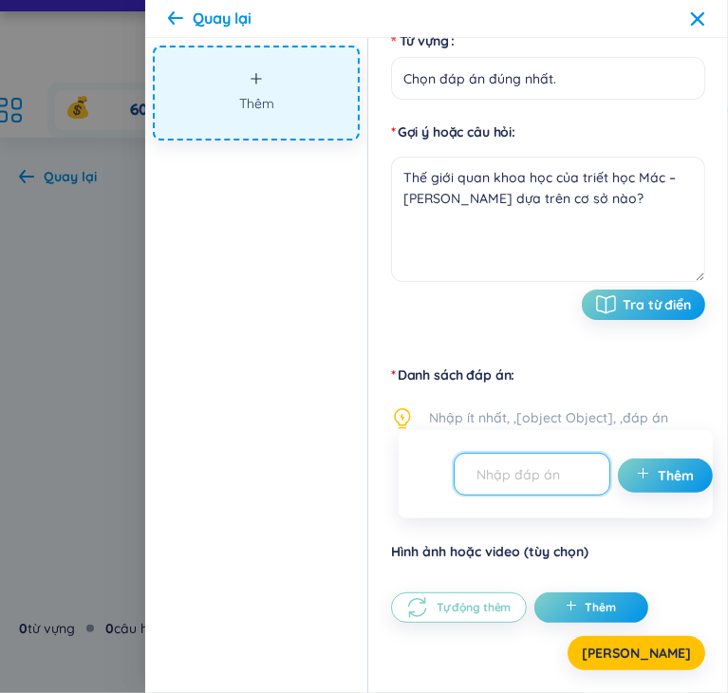
click at [525, 486] on input "text" at bounding box center [523, 473] width 117 height 33
paste input "A. Các giả thuyết khoa học hiện đại"
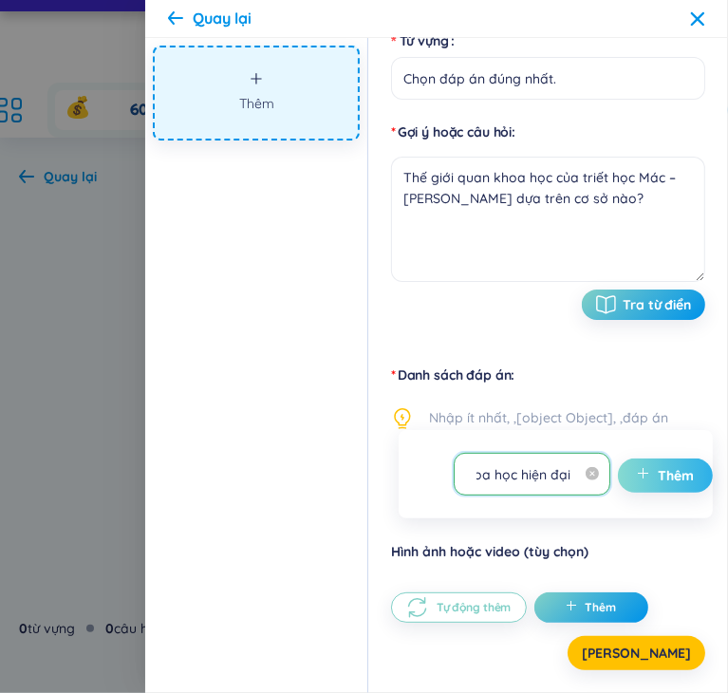
type input "A. Các giả thuyết khoa học hiện đại"
click at [658, 476] on span "Thêm" at bounding box center [676, 475] width 36 height 19
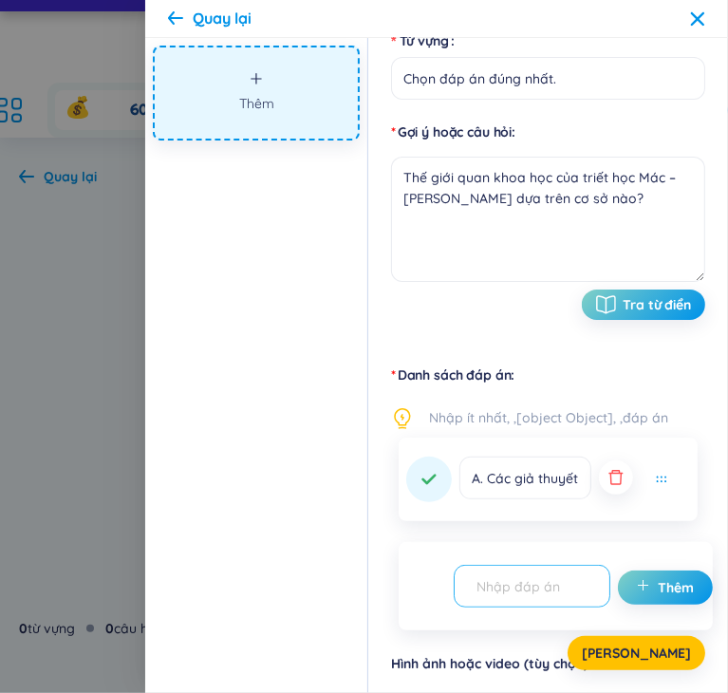
click at [548, 587] on input "text" at bounding box center [523, 585] width 117 height 33
paste input "B. Nguyên lý và quy luật của phép biện chứng duy vật"
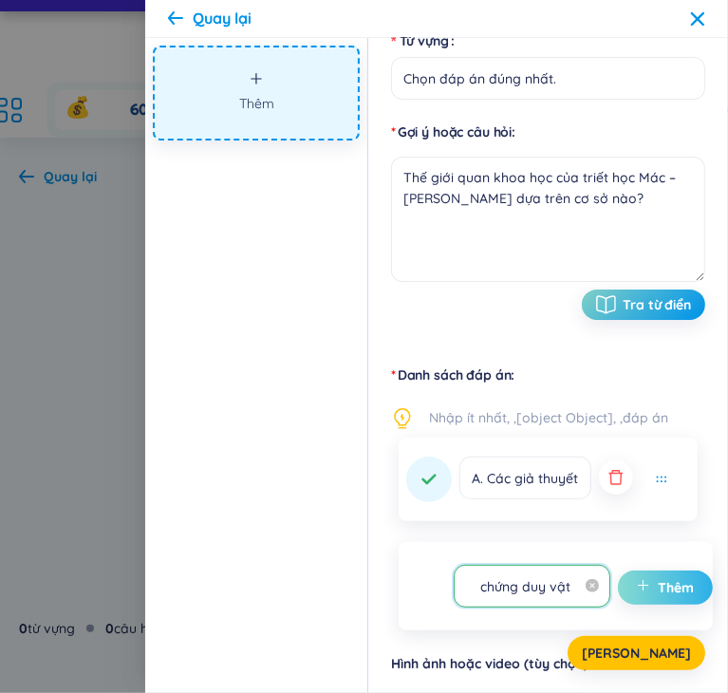
type input "B. Nguyên lý và quy luật của phép biện chứng duy vật"
click at [663, 587] on span "Thêm" at bounding box center [676, 587] width 36 height 19
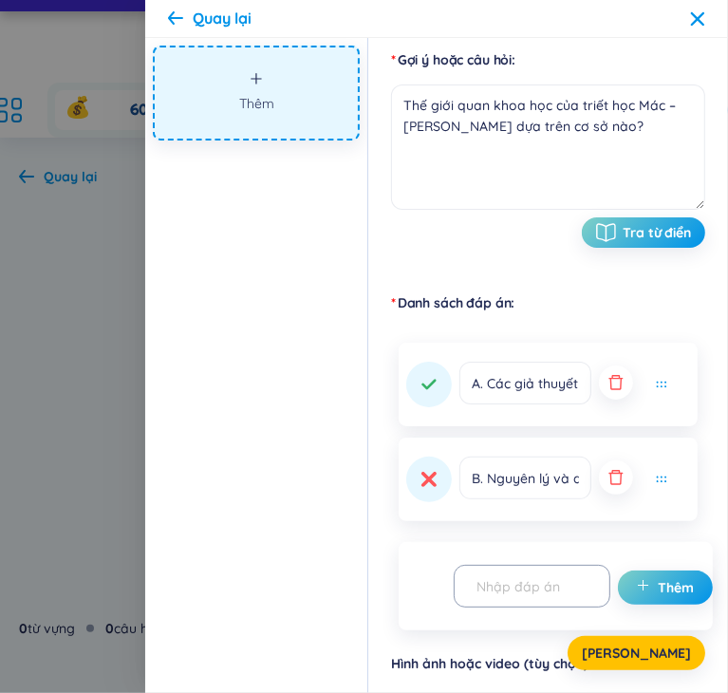
scroll to position [363, 0]
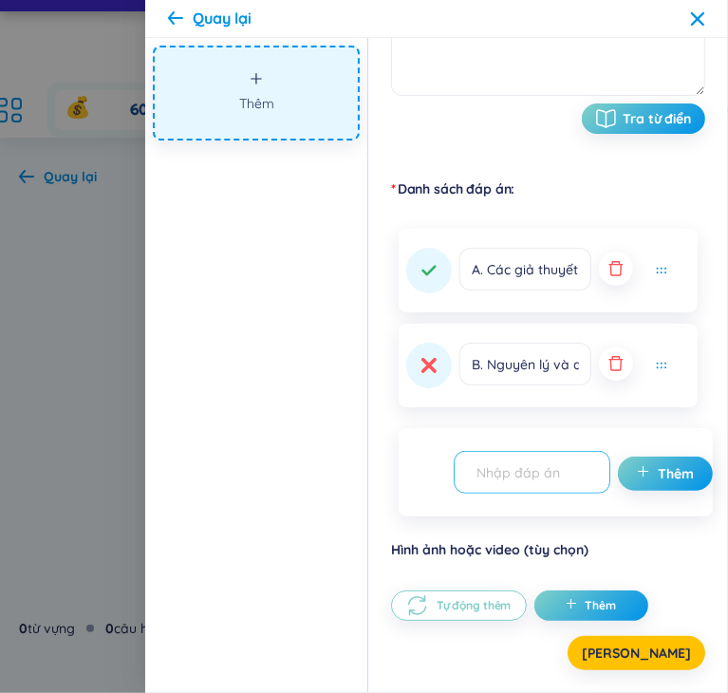
click at [541, 469] on input "text" at bounding box center [523, 471] width 117 height 33
paste input "C. Niềm tin tôn giáo và tín ngưỡng"
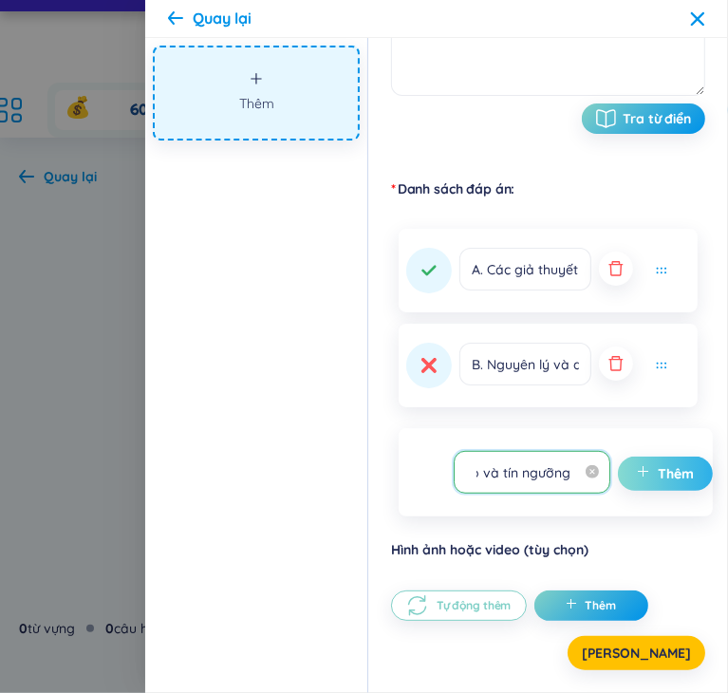
type input "C. Niềm tin tôn giáo và tín ngưỡng"
click at [661, 466] on span "Thêm" at bounding box center [676, 473] width 36 height 19
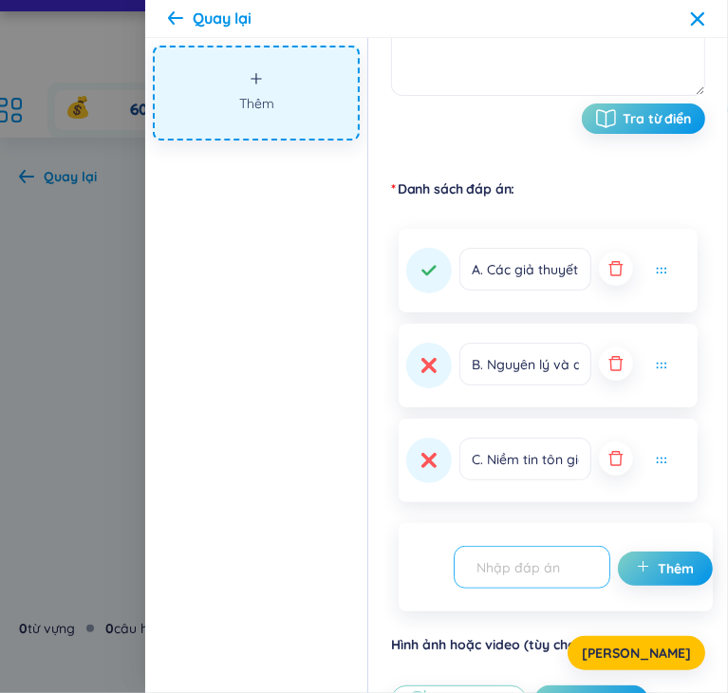
click at [548, 563] on input "text" at bounding box center [523, 566] width 117 height 33
paste input "D. Kinh nghiệm chủ quan của con người"
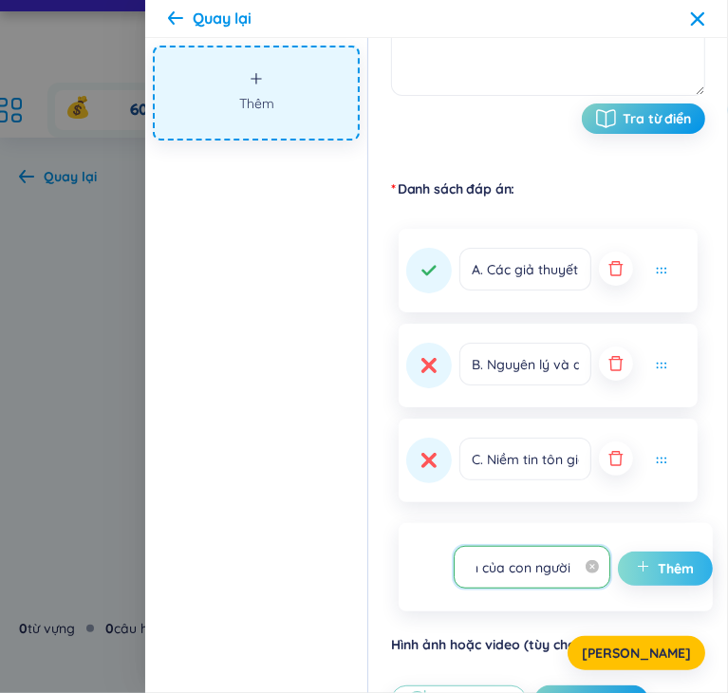
type input "D. Kinh nghiệm chủ quan của con người"
click at [658, 563] on span "Thêm" at bounding box center [676, 568] width 36 height 19
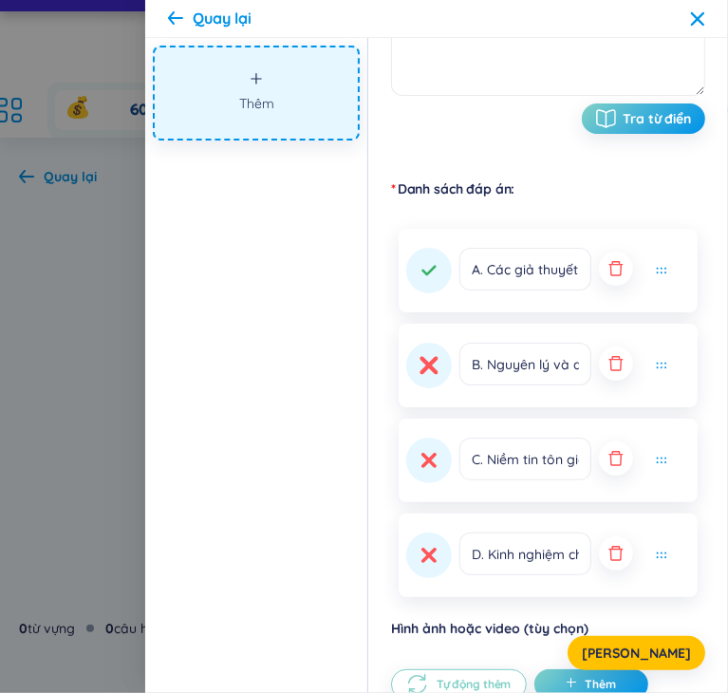
click at [418, 365] on button at bounding box center [429, 366] width 46 height 46
click at [643, 652] on span "[PERSON_NAME]" at bounding box center [636, 652] width 109 height 19
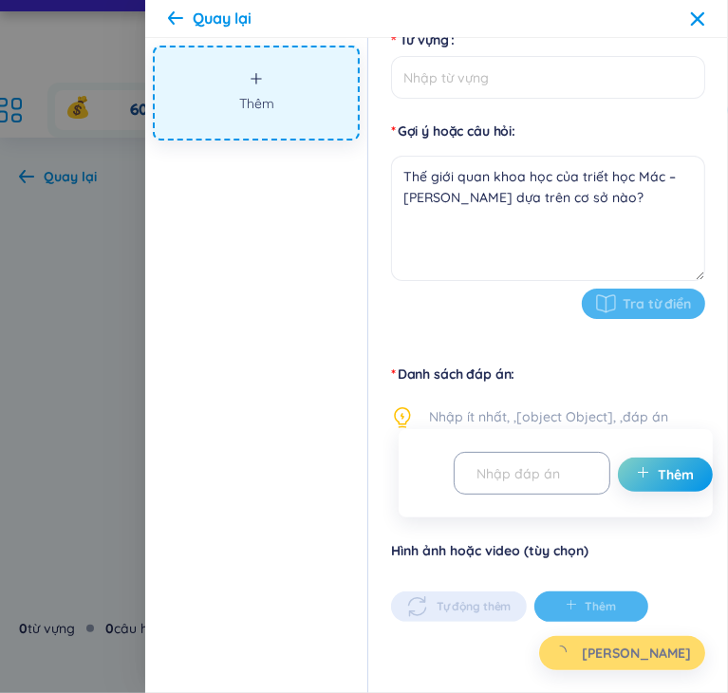
type input "Chọn đáp án đúng nhất."
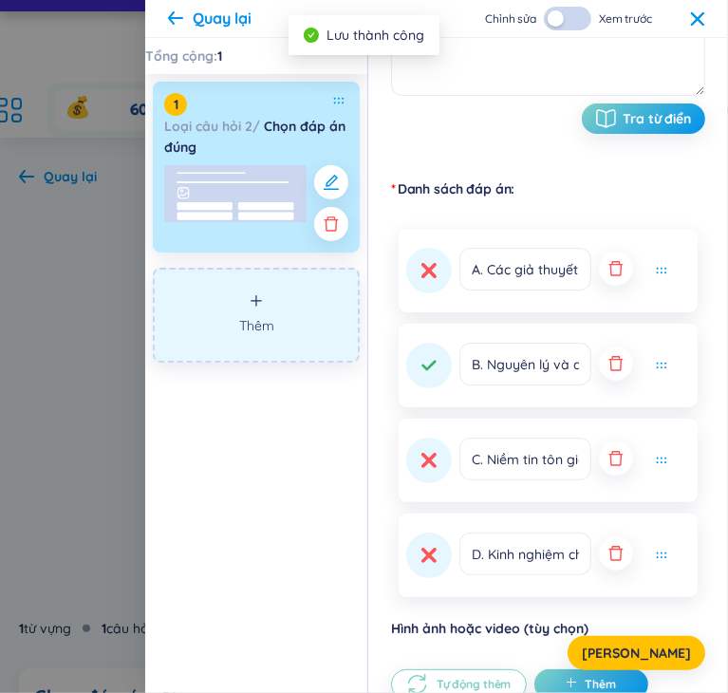
click at [240, 301] on button "Thêm" at bounding box center [256, 315] width 207 height 95
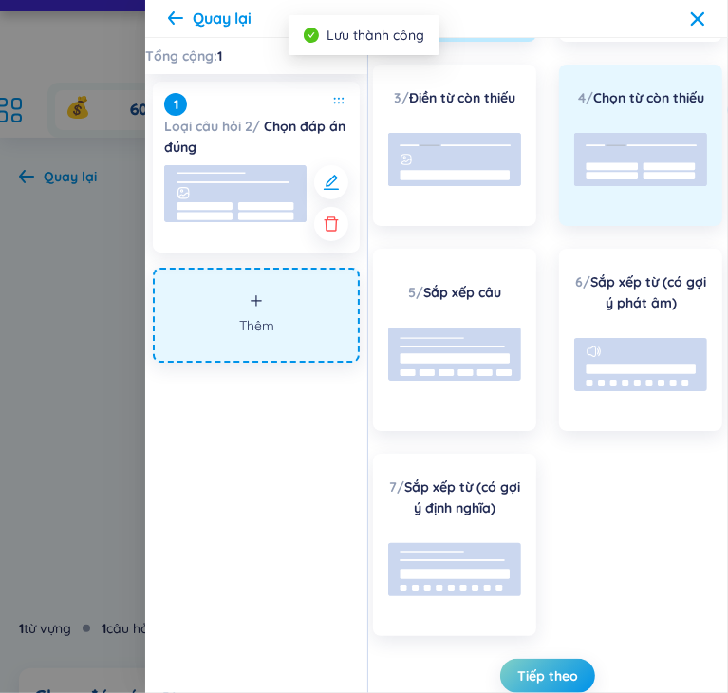
click at [643, 168] on rect at bounding box center [669, 167] width 52 height 8
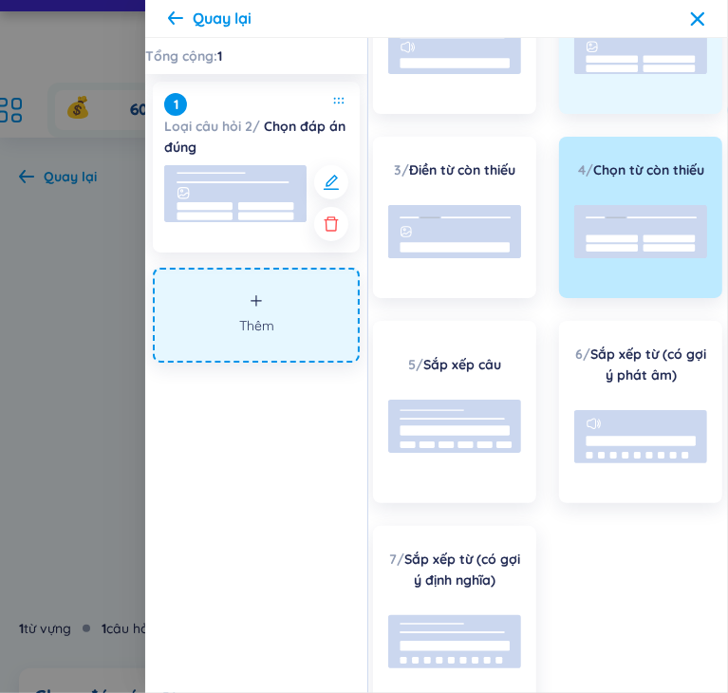
scroll to position [0, 0]
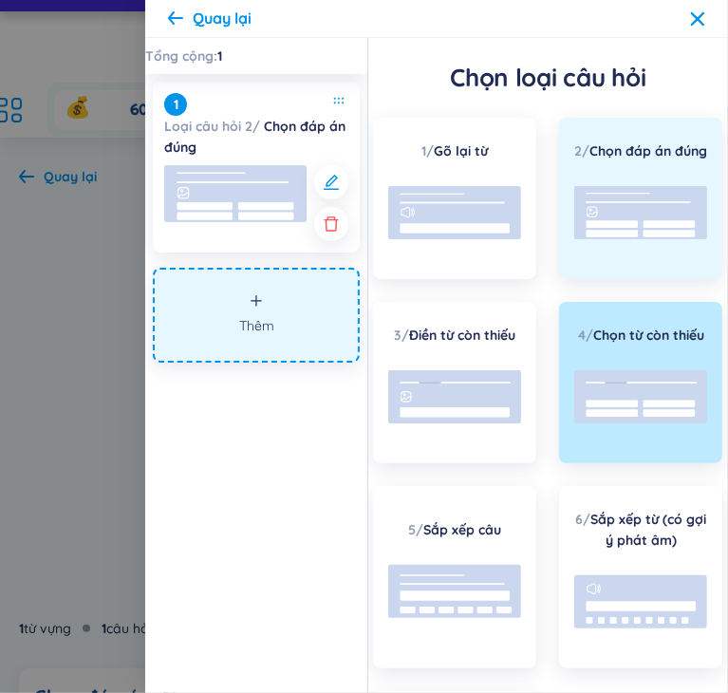
click at [628, 215] on rect at bounding box center [640, 212] width 133 height 53
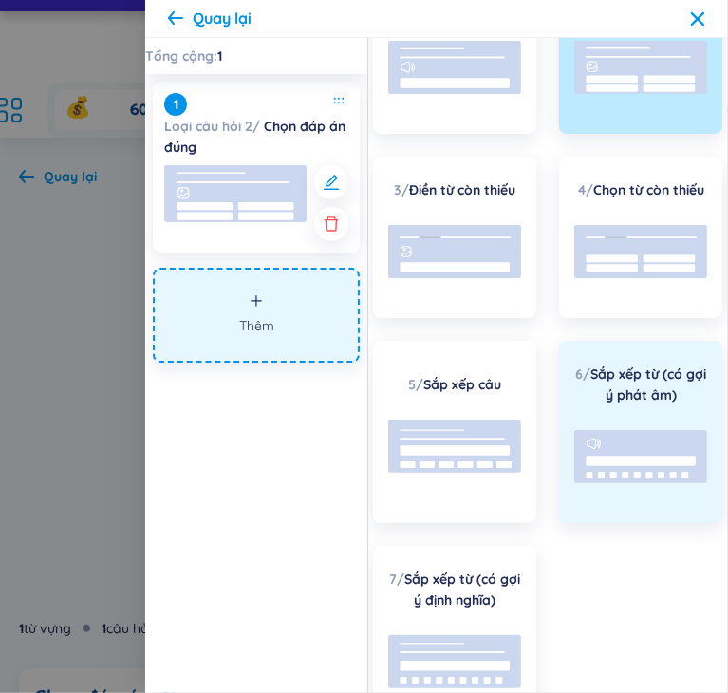
scroll to position [258, 0]
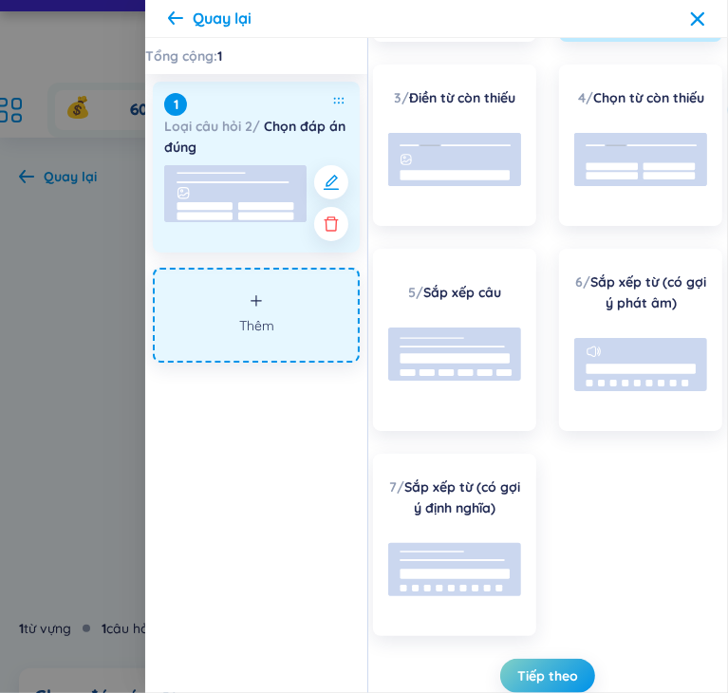
click at [341, 107] on div "1 Loại câu hỏi 2 / Chọn đáp án đúng" at bounding box center [256, 125] width 184 height 65
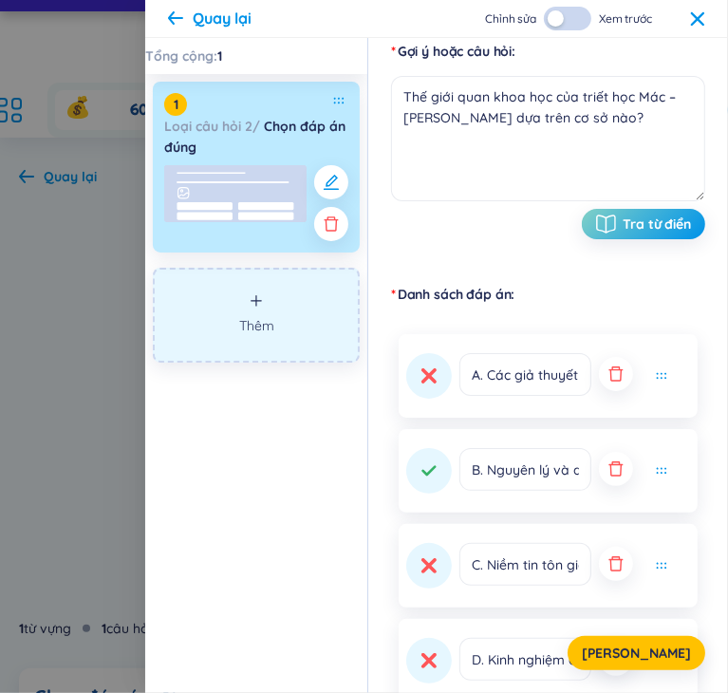
click at [258, 301] on icon "plus" at bounding box center [256, 300] width 10 height 1
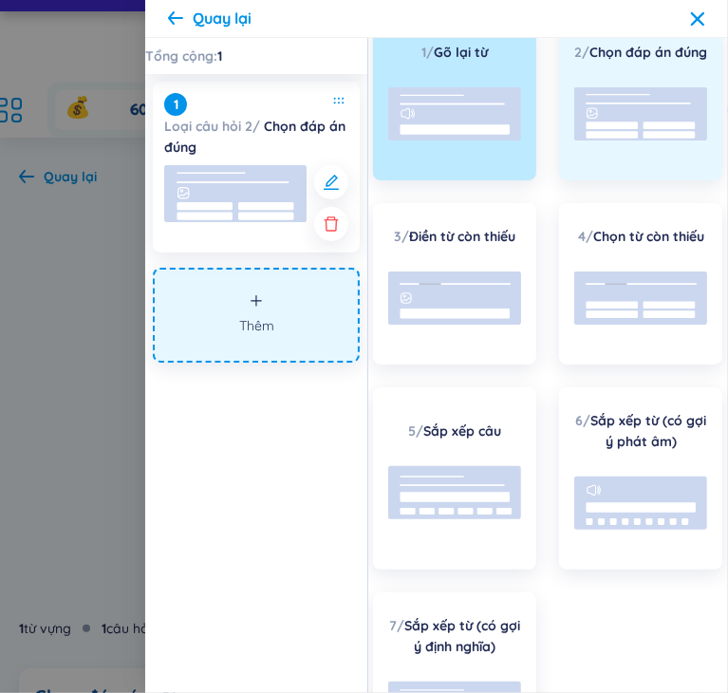
scroll to position [0, 0]
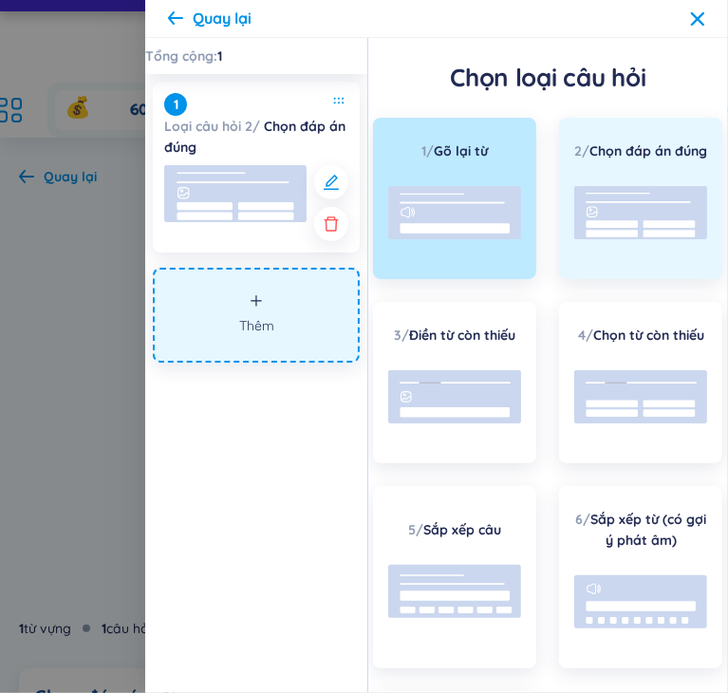
click at [630, 215] on rect at bounding box center [640, 212] width 133 height 53
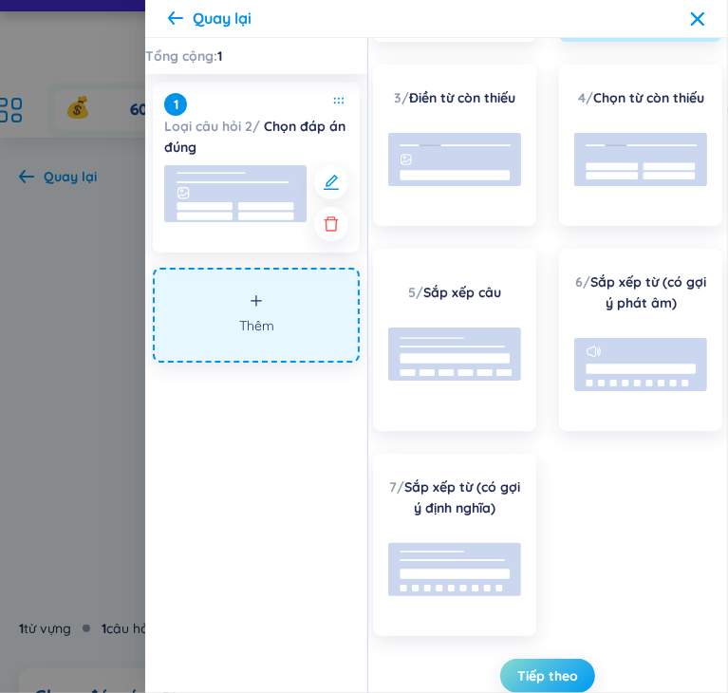
click at [547, 674] on span "Tiếp theo" at bounding box center [547, 675] width 61 height 19
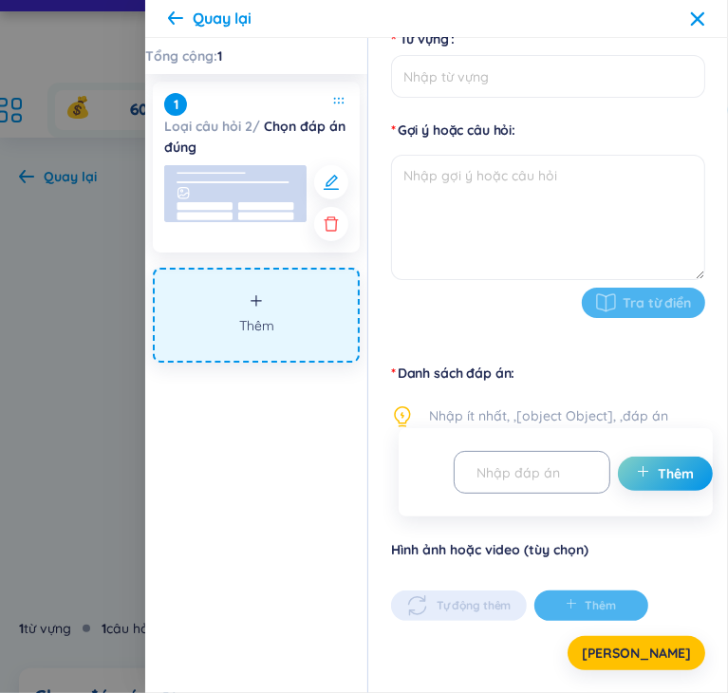
scroll to position [178, 0]
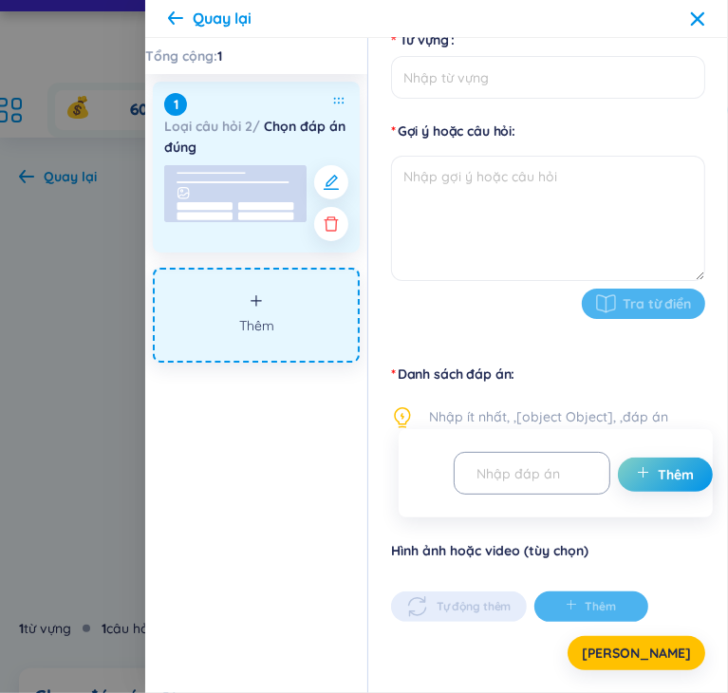
click at [235, 208] on rect at bounding box center [235, 193] width 142 height 57
type input "Chọn đáp án đúng nhất."
type textarea "Thế giới quan khoa học của triết học Mác – Lênin dựa trên cơ sở nào?"
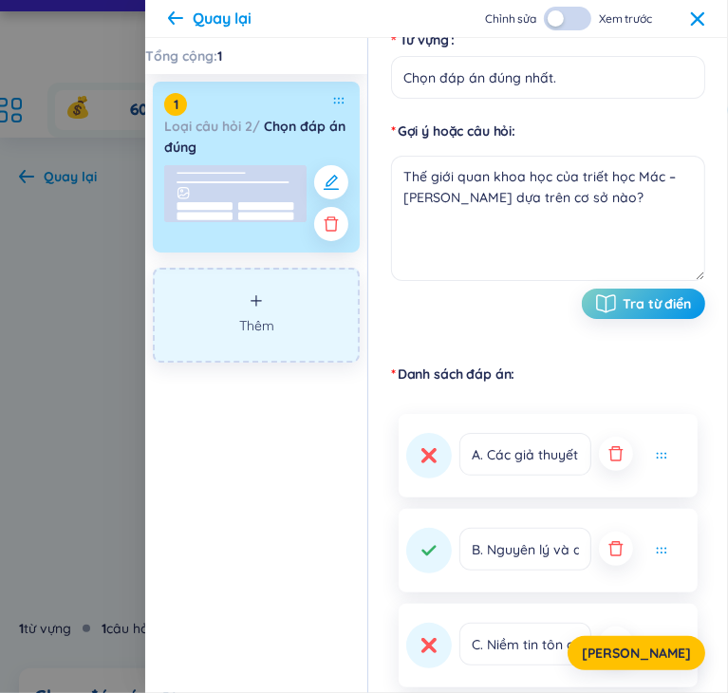
click at [291, 345] on button "Thêm" at bounding box center [256, 315] width 207 height 95
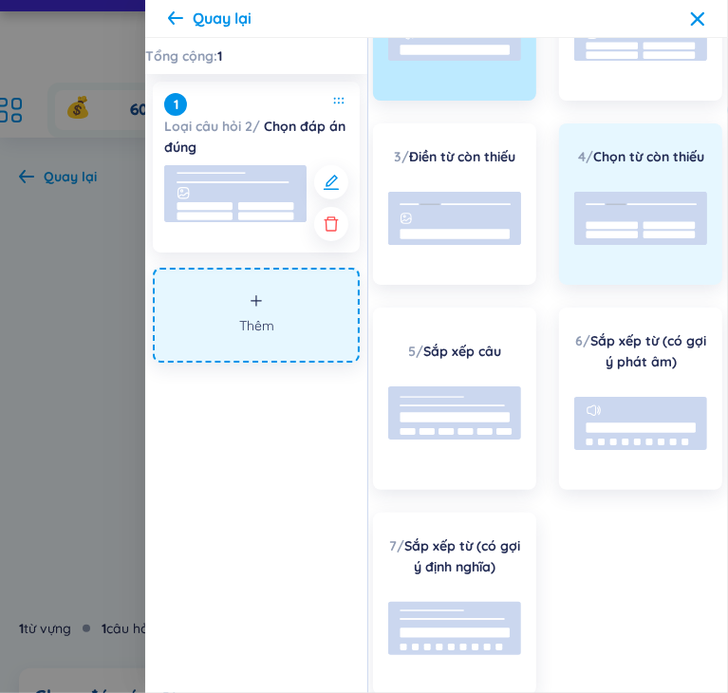
scroll to position [0, 0]
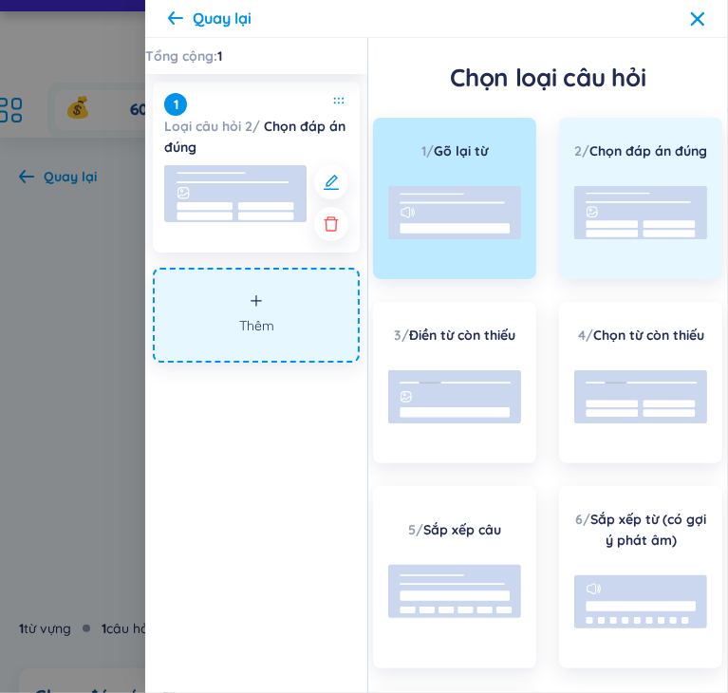
click at [593, 195] on div "2 / Chọn đáp án đúng" at bounding box center [640, 198] width 163 height 161
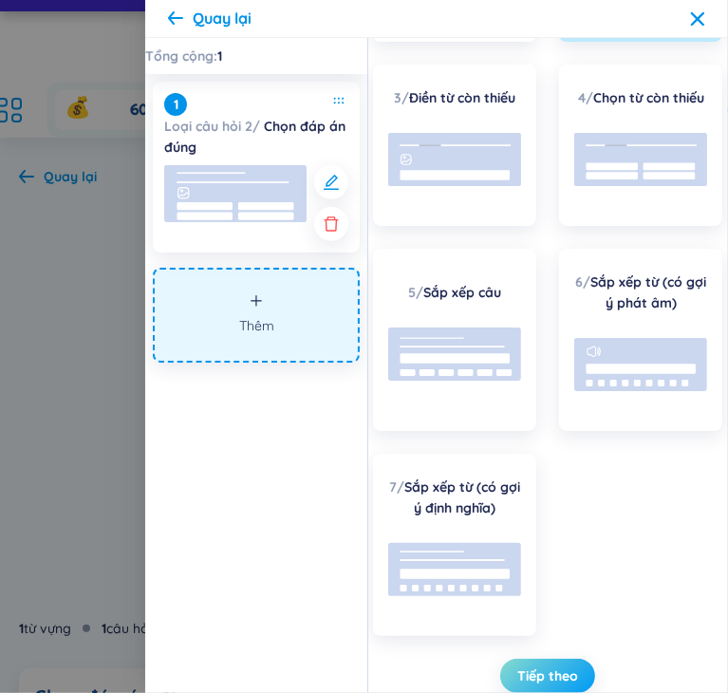
click at [529, 679] on span "Tiếp theo" at bounding box center [547, 675] width 61 height 19
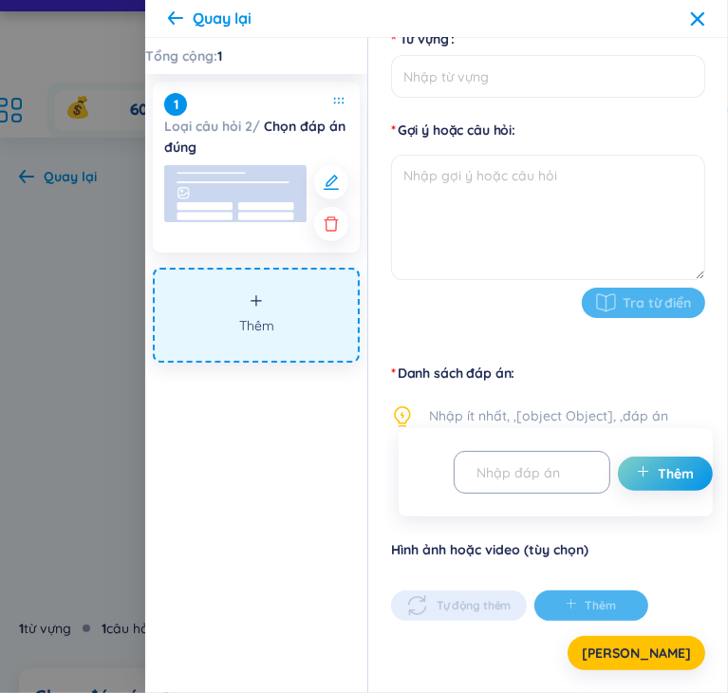
scroll to position [178, 0]
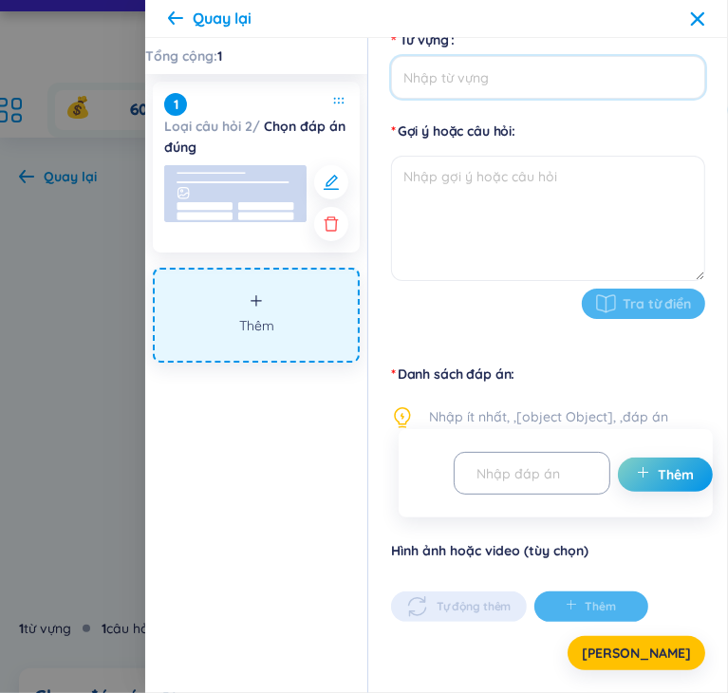
click at [467, 91] on input "Từ vựng" at bounding box center [548, 77] width 314 height 43
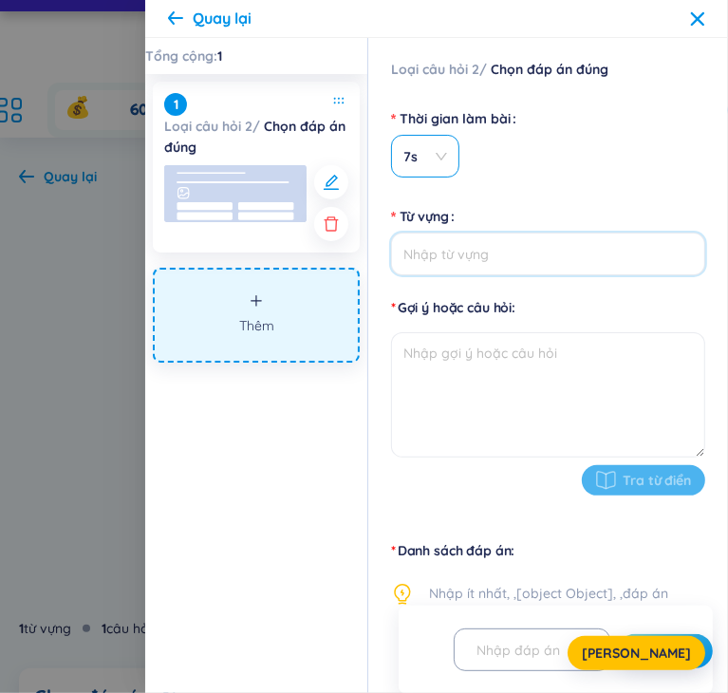
scroll to position [0, 0]
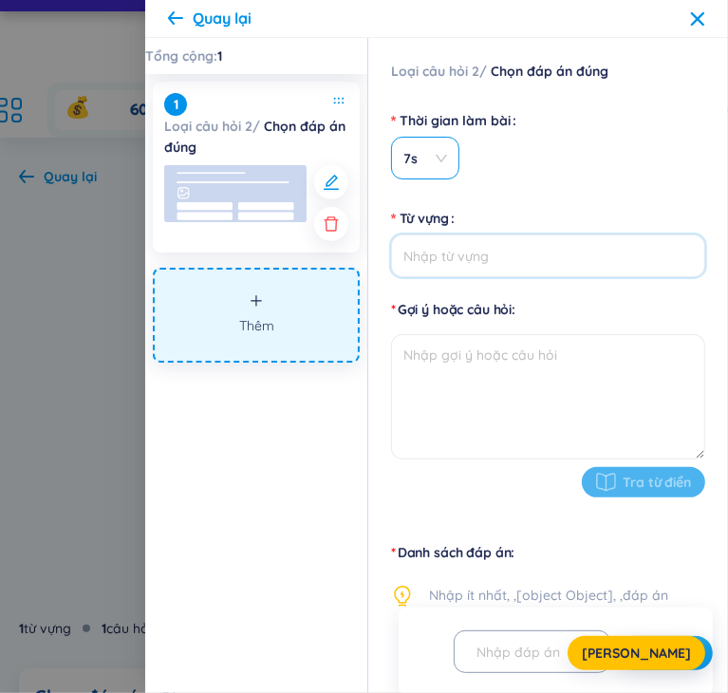
click at [445, 160] on span "7s" at bounding box center [425, 158] width 44 height 19
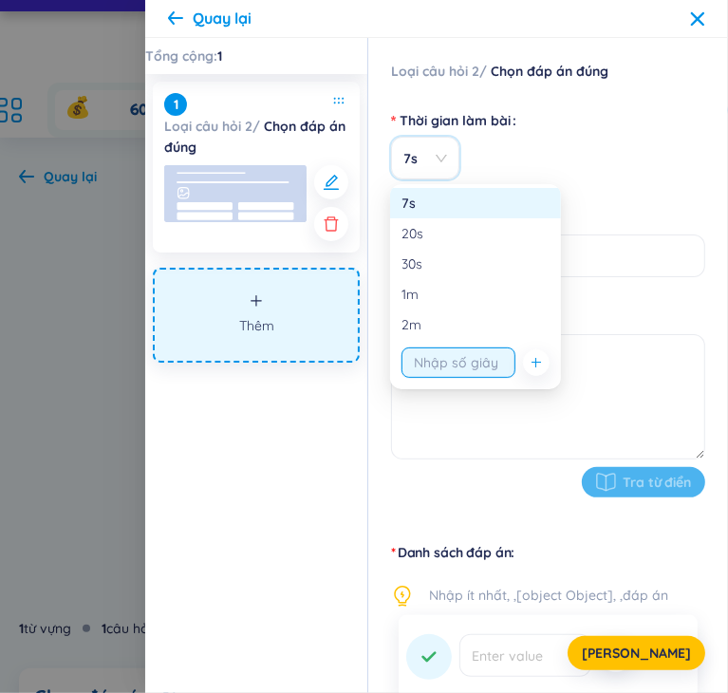
click at [465, 374] on input "string" at bounding box center [458, 362] width 114 height 30
type input "10"
click at [547, 362] on button "button" at bounding box center [536, 362] width 27 height 27
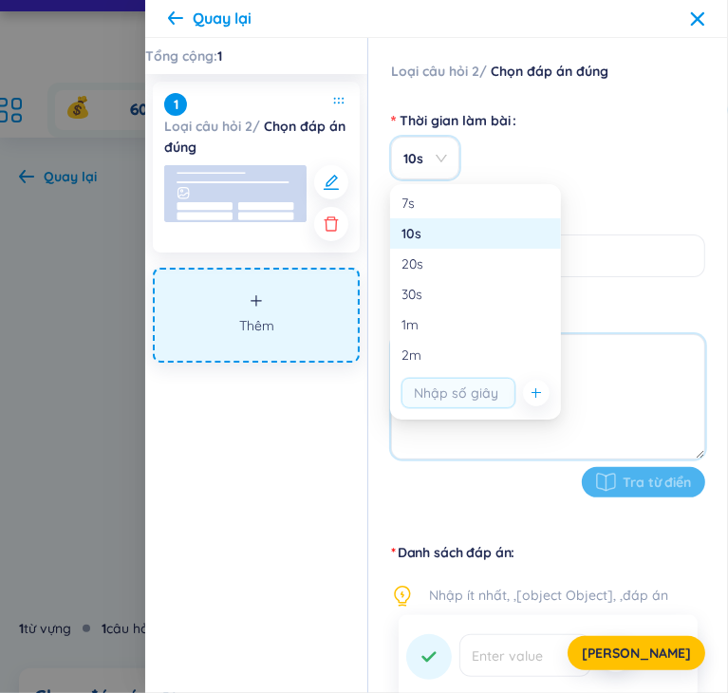
click at [585, 357] on textarea at bounding box center [548, 396] width 314 height 125
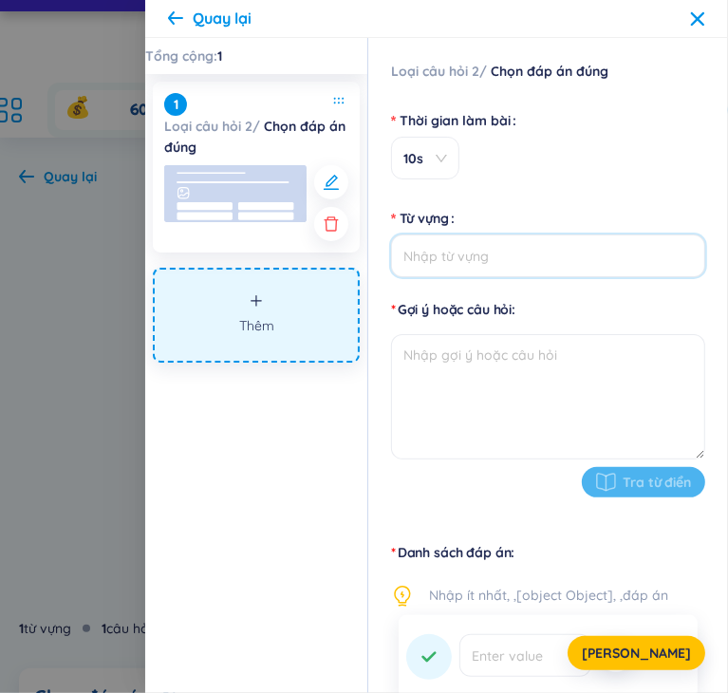
click at [485, 263] on input "Từ vựng" at bounding box center [548, 255] width 314 height 43
click at [604, 265] on input "bạn là ai" at bounding box center [548, 255] width 314 height 43
click at [675, 267] on input "bạn là ai" at bounding box center [548, 255] width 314 height 43
type input "b"
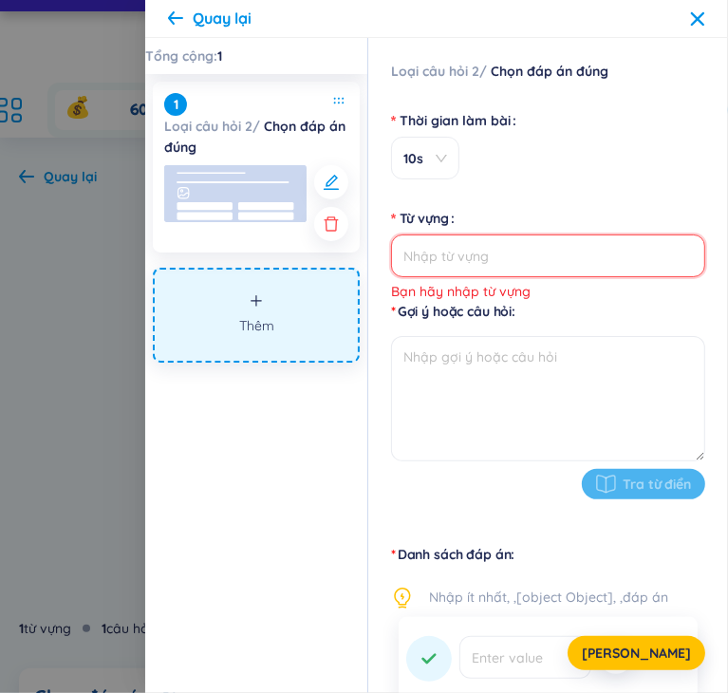
click at [548, 256] on input "Từ vựng" at bounding box center [548, 255] width 314 height 43
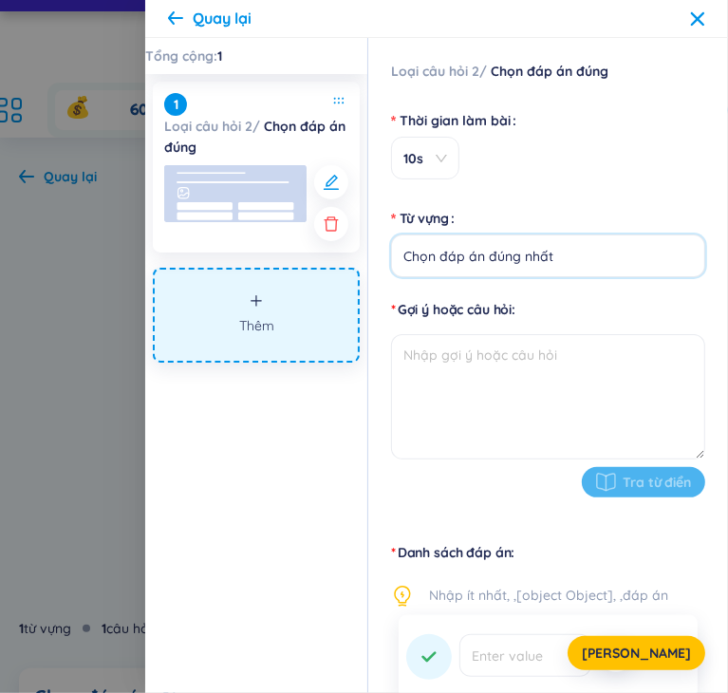
type input "Chọn đáp án đúng nhất"
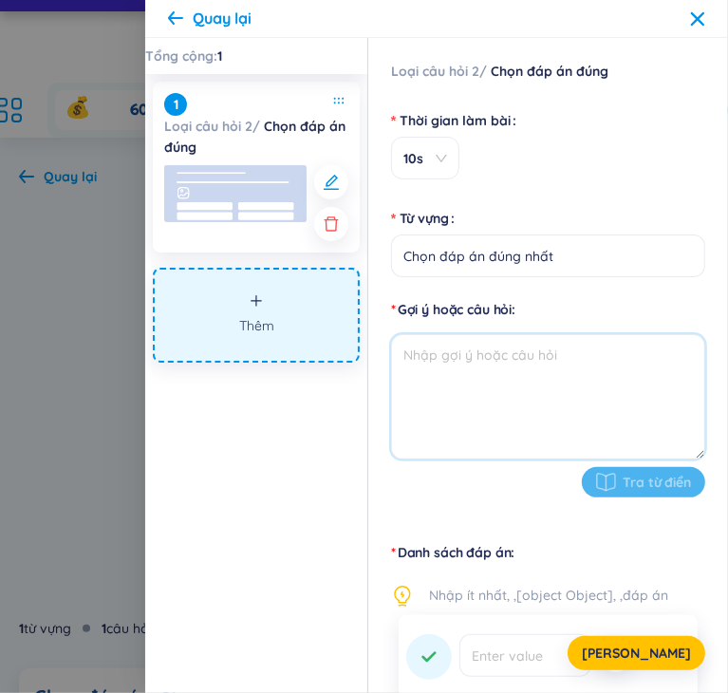
click at [500, 373] on textarea at bounding box center [548, 396] width 314 height 125
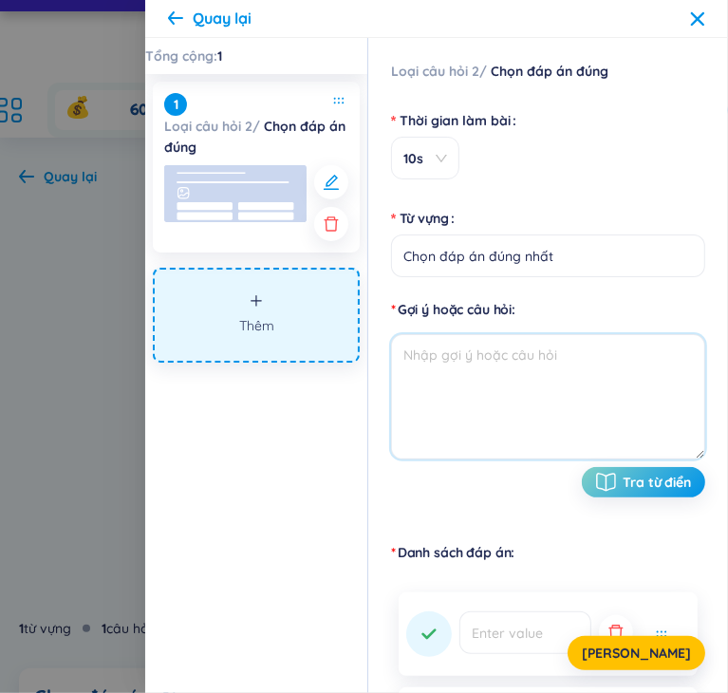
click at [488, 367] on textarea at bounding box center [548, 396] width 314 height 125
paste textarea "Giá trị định hướng của triết học Mác – Lênin khác với khoa học chuyên ngành ở đ…"
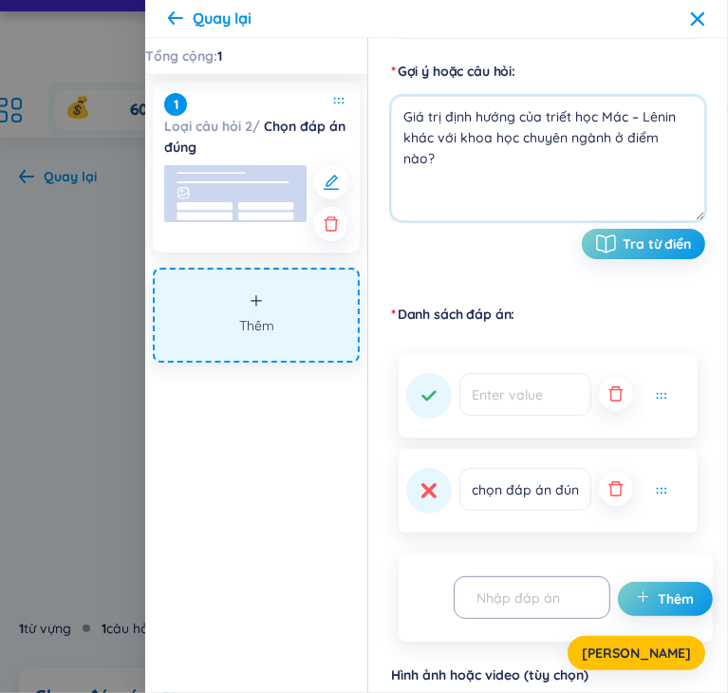
scroll to position [285, 0]
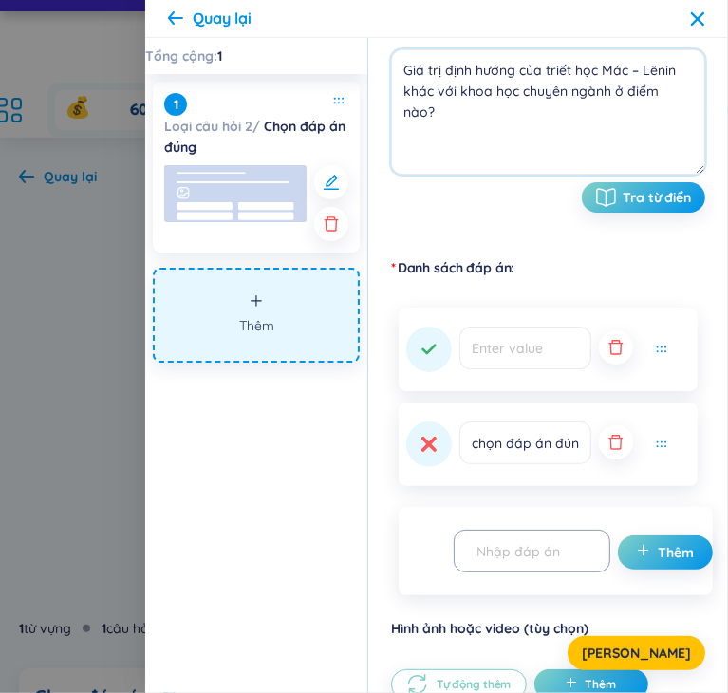
click at [614, 442] on icon "button" at bounding box center [615, 442] width 19 height 19
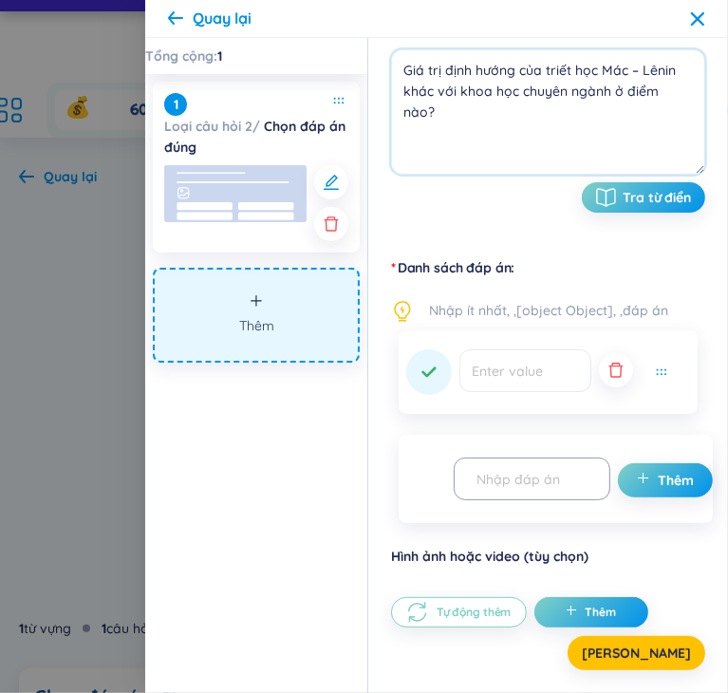
type textarea "Giá trị định hướng của triết học Mác – Lênin khác với khoa học chuyên ngành ở đ…"
click at [546, 377] on input "text" at bounding box center [525, 370] width 132 height 43
drag, startPoint x: 528, startPoint y: 371, endPoint x: 528, endPoint y: 455, distance: 83.5
click at [528, 453] on div "Thêm" at bounding box center [556, 479] width 314 height 88
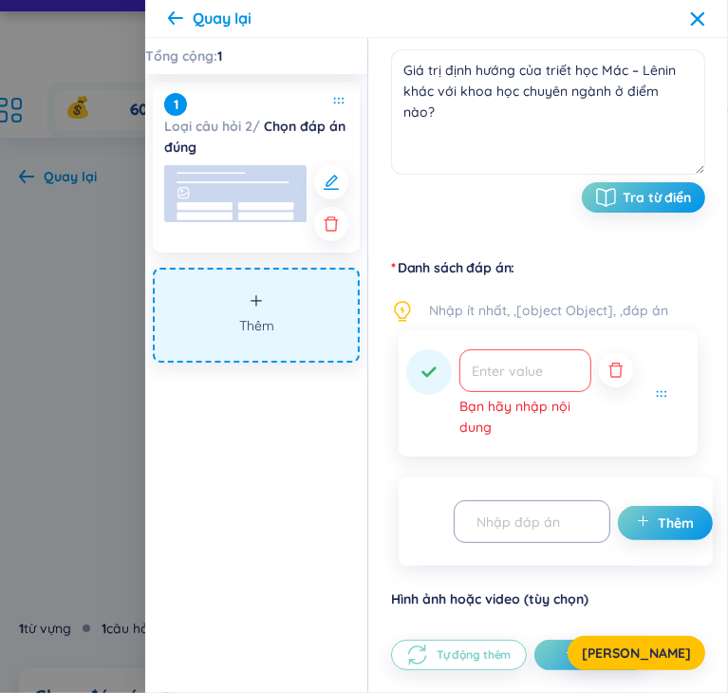
click at [606, 378] on icon "button" at bounding box center [615, 370] width 19 height 19
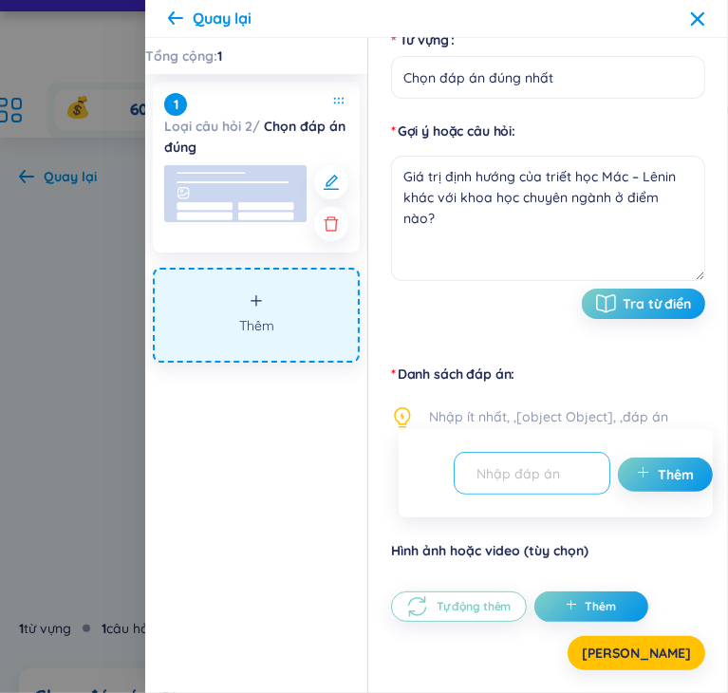
click at [511, 477] on input "text" at bounding box center [523, 472] width 117 height 33
paste input "A. Triết học nghiên cứu sự phát triển của tự nhiên"
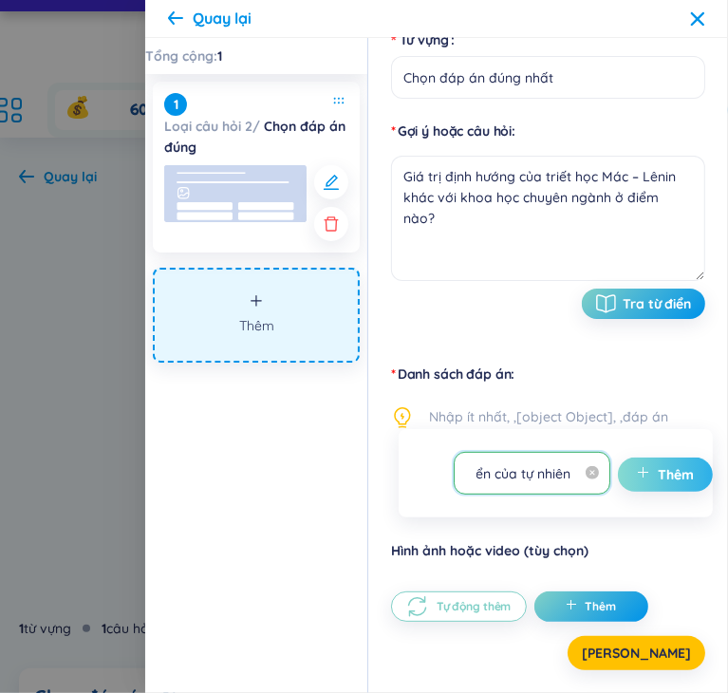
type input "A. Triết học nghiên cứu sự phát triển của tự nhiên"
click at [664, 483] on button "Thêm" at bounding box center [665, 474] width 95 height 34
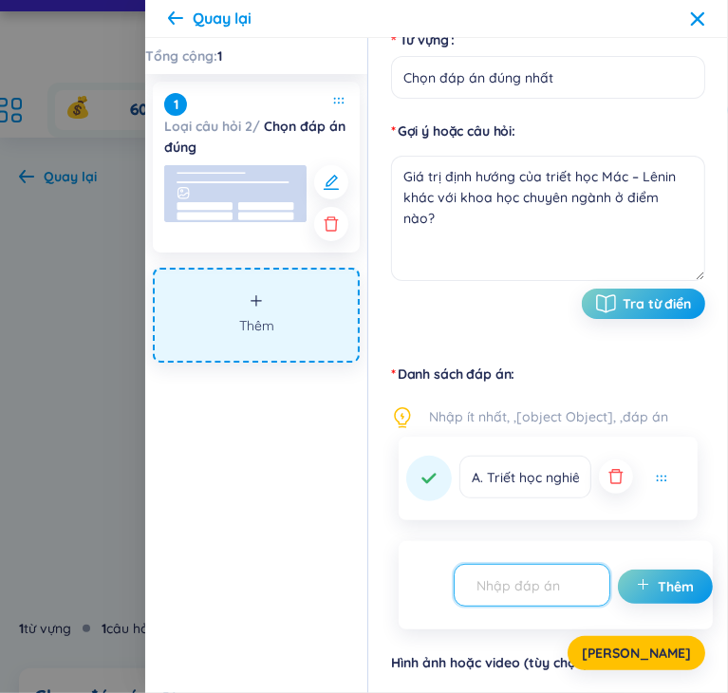
click at [493, 582] on input "text" at bounding box center [523, 584] width 117 height 33
paste input "B. Triết học đề cập đến cái chung nhất, toàn diện của hiện thực"
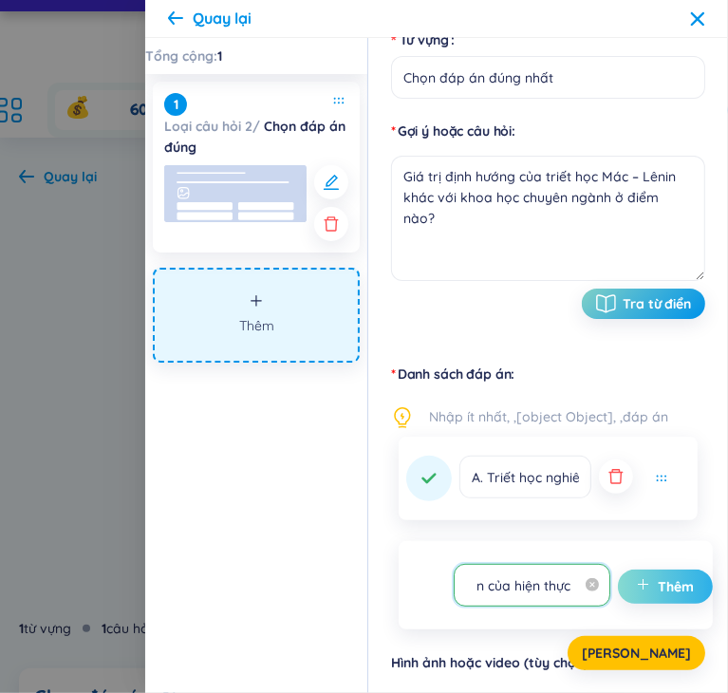
type input "B. Triết học đề cập đến cái chung nhất, toàn diện của hiện thực"
click at [675, 590] on span "Thêm" at bounding box center [676, 586] width 36 height 19
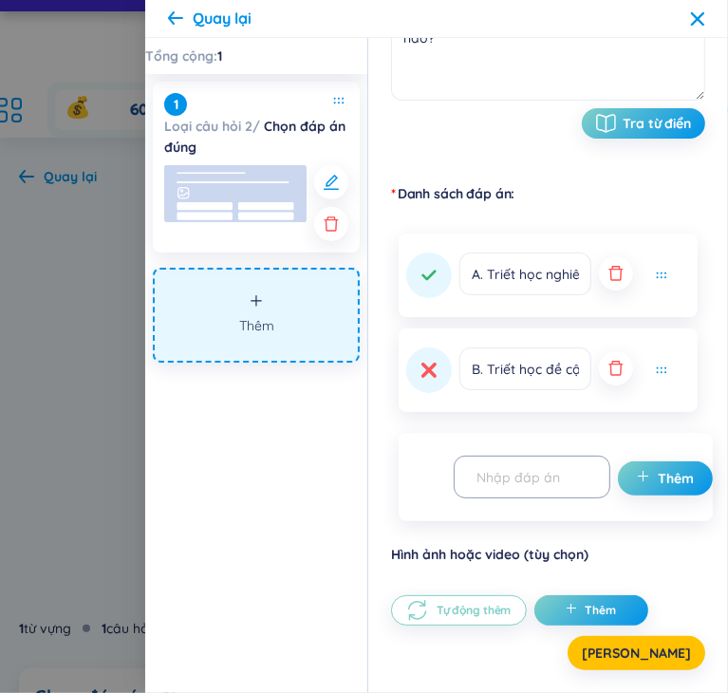
scroll to position [363, 0]
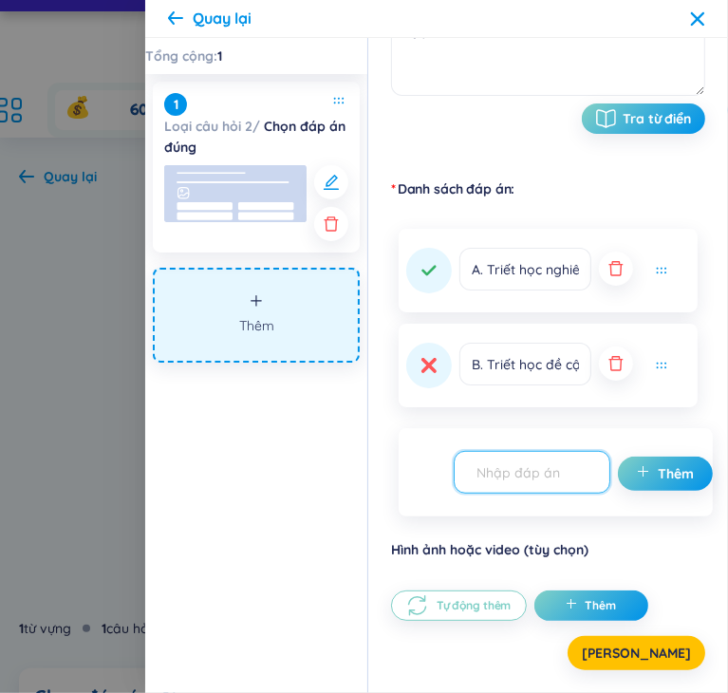
click at [558, 483] on input "text" at bounding box center [523, 471] width 117 height 33
paste input "C. Khoa học chuyên ngành mang tính phổ biến, khái quát"
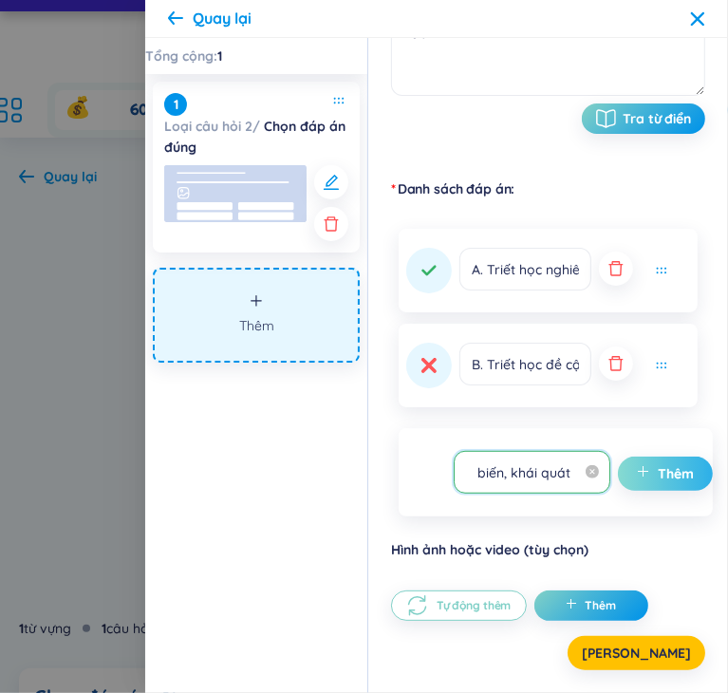
type input "C. Khoa học chuyên ngành mang tính phổ biến, khái quát"
click at [677, 471] on span "Thêm" at bounding box center [676, 473] width 36 height 19
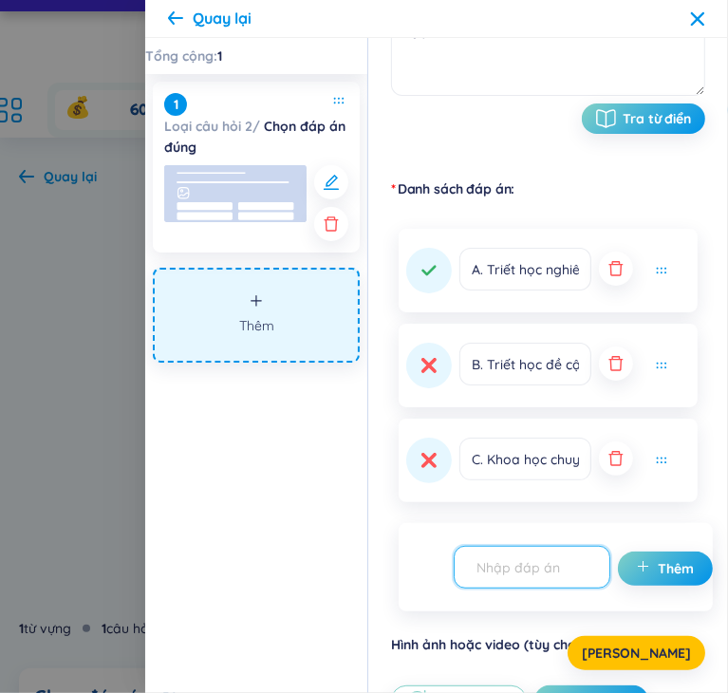
click at [534, 562] on input "text" at bounding box center [523, 566] width 117 height 33
paste input "D. Triết học nghiên cứu cụ thể từng lĩnh vực riêng biệt"
type input "D. Triết học nghiên cứu cụ thể từng lĩnh vực riêng biệt"
click at [684, 567] on span "Thêm" at bounding box center [676, 568] width 36 height 19
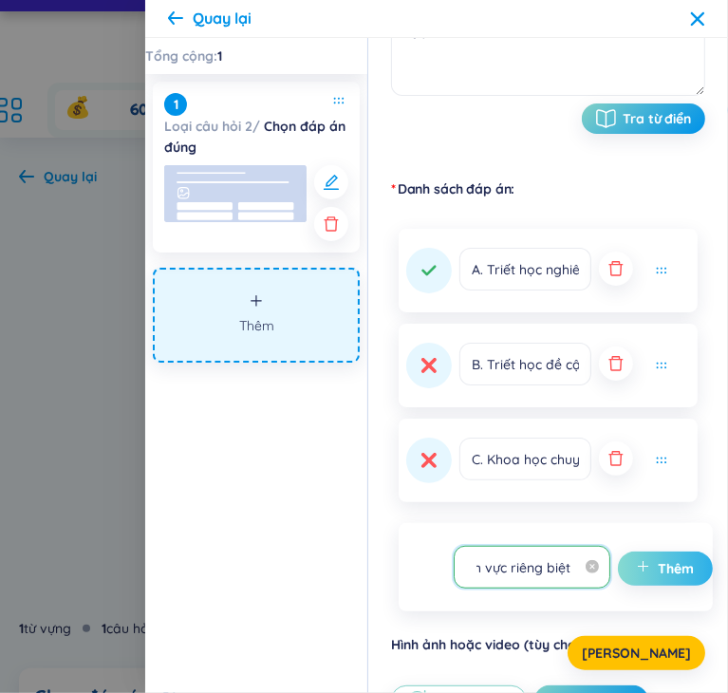
scroll to position [0, 0]
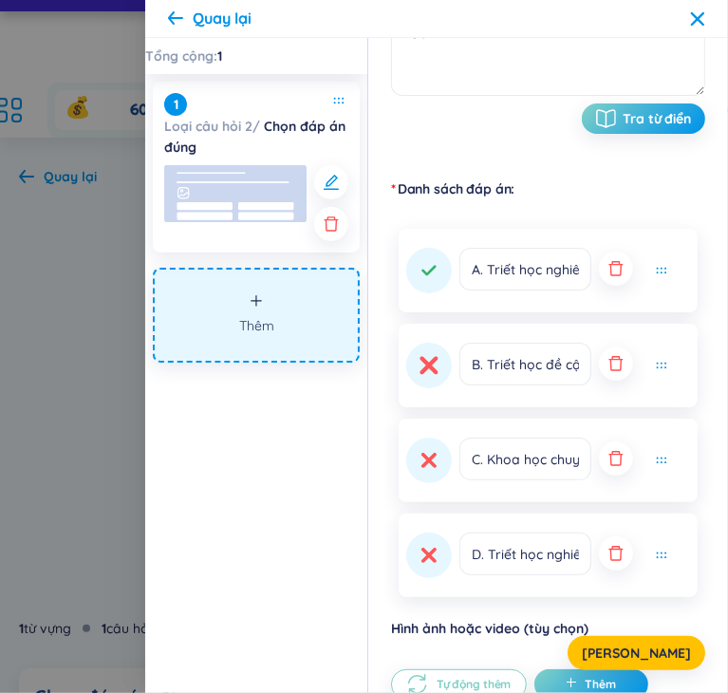
click at [423, 373] on icon at bounding box center [428, 365] width 18 height 18
click at [262, 313] on button "Thêm" at bounding box center [256, 315] width 207 height 95
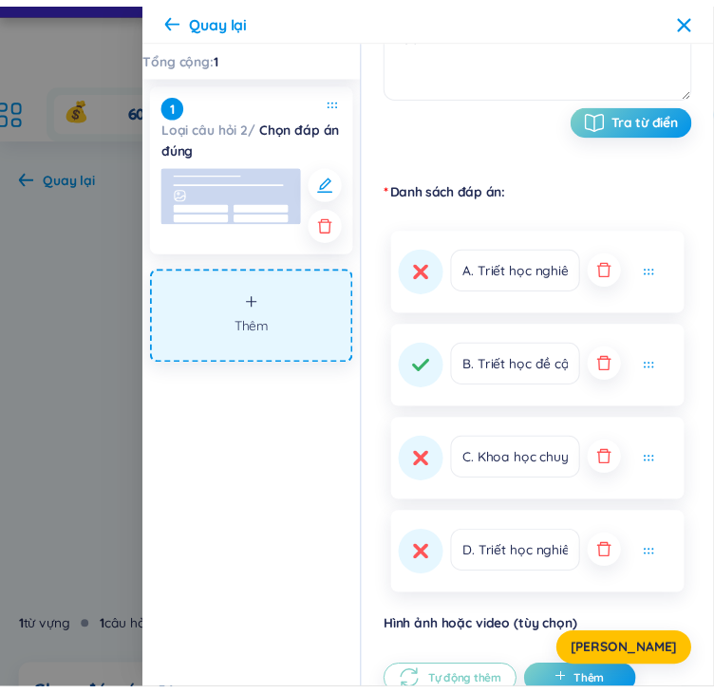
scroll to position [258, 0]
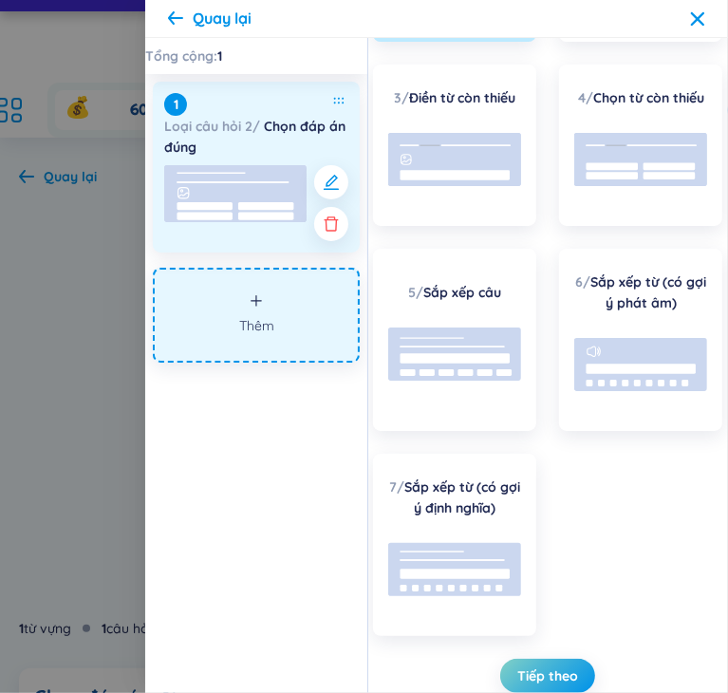
click at [263, 189] on rect at bounding box center [235, 193] width 142 height 57
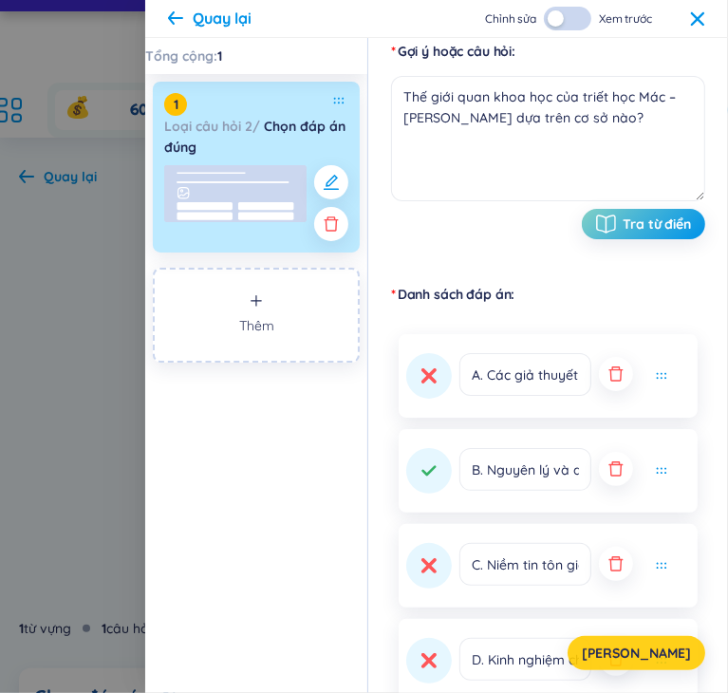
click at [654, 656] on span "[PERSON_NAME]" at bounding box center [636, 652] width 109 height 19
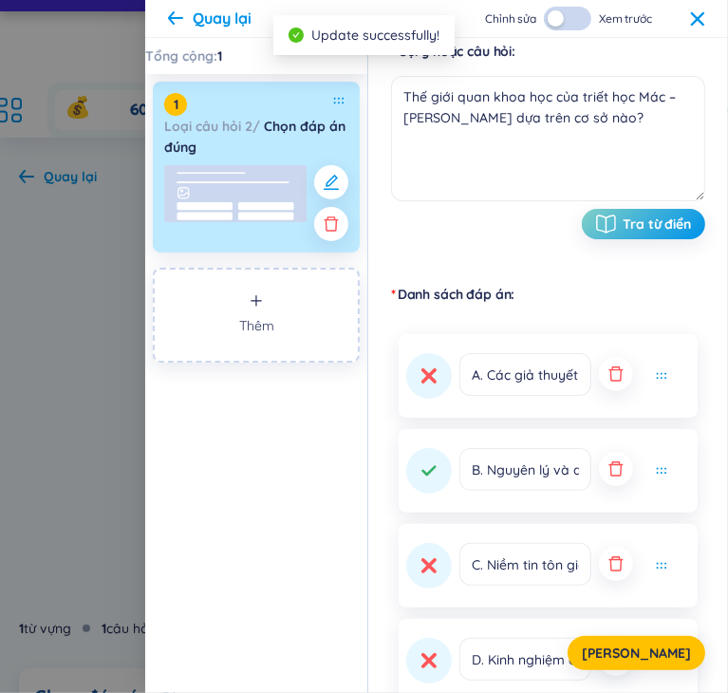
click at [697, 17] on icon at bounding box center [697, 17] width 13 height 13
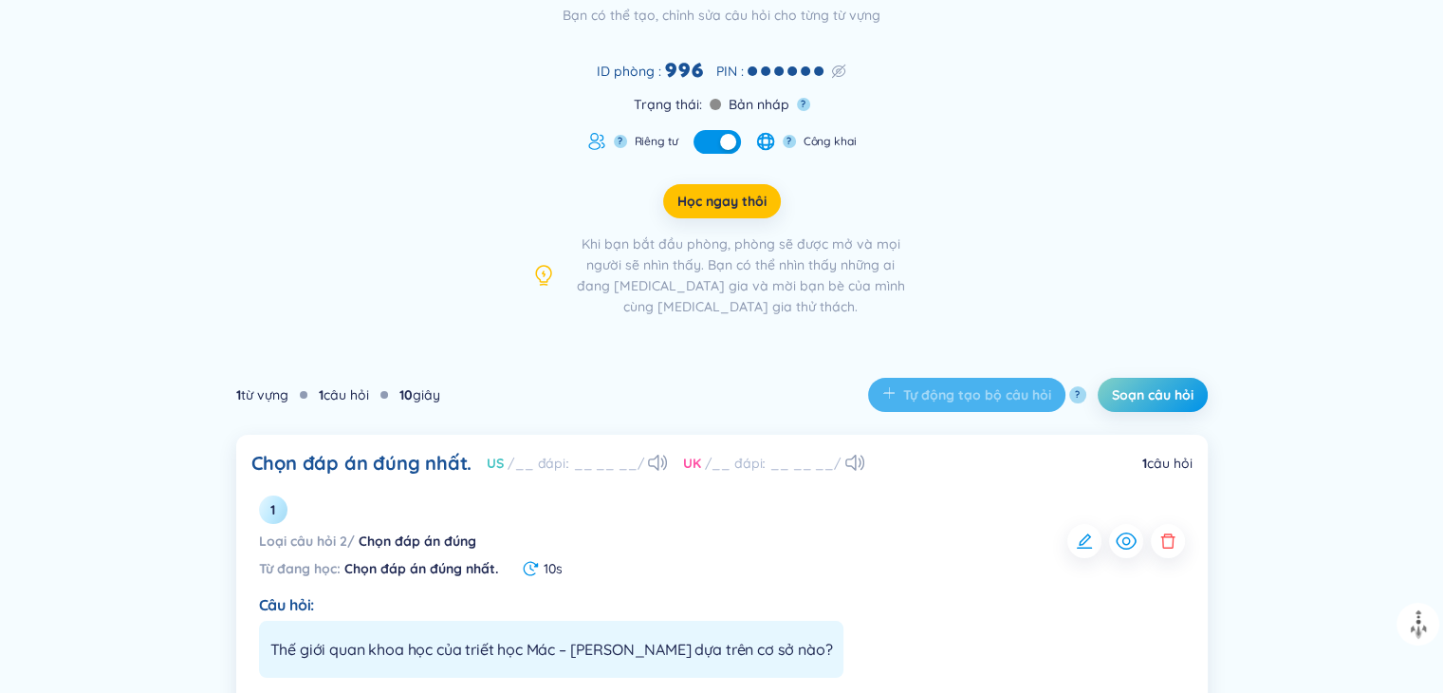
scroll to position [126, 0]
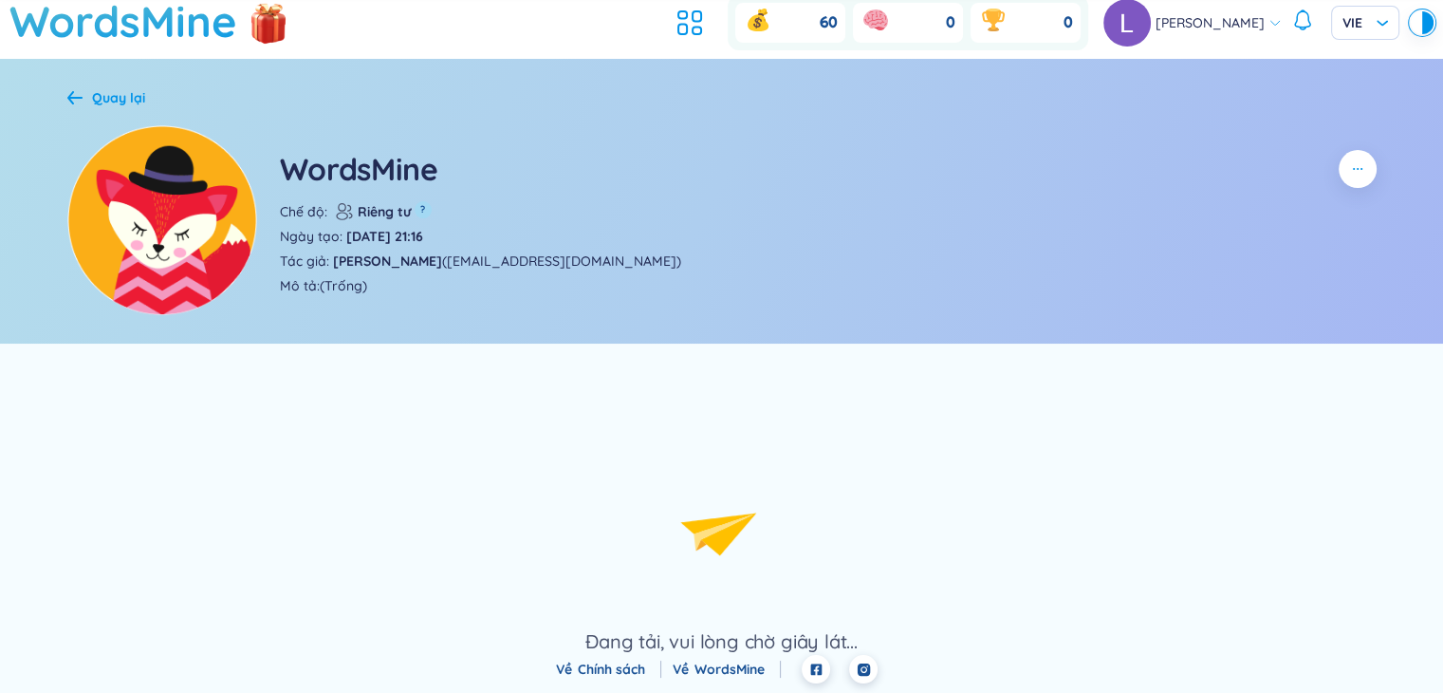
scroll to position [53, 0]
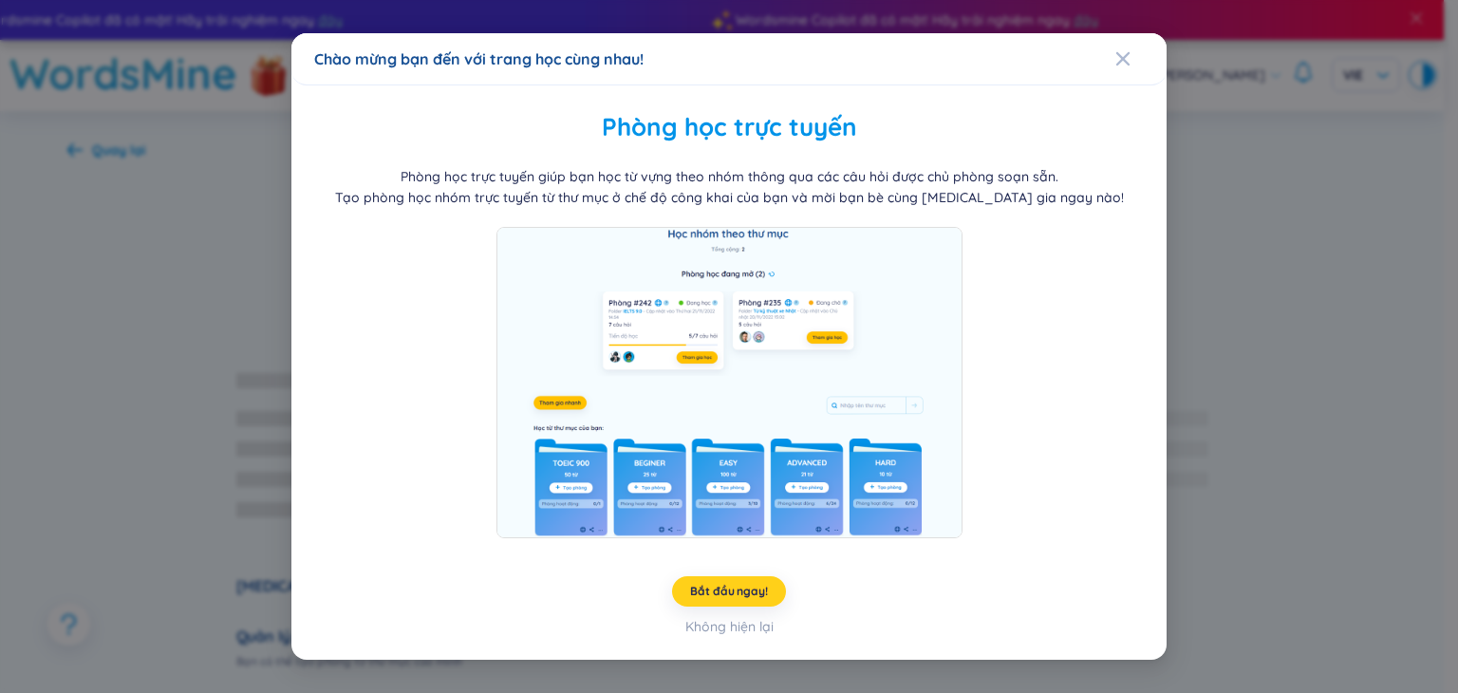
click at [746, 584] on span "Bắt đầu ngay!" at bounding box center [728, 591] width 77 height 15
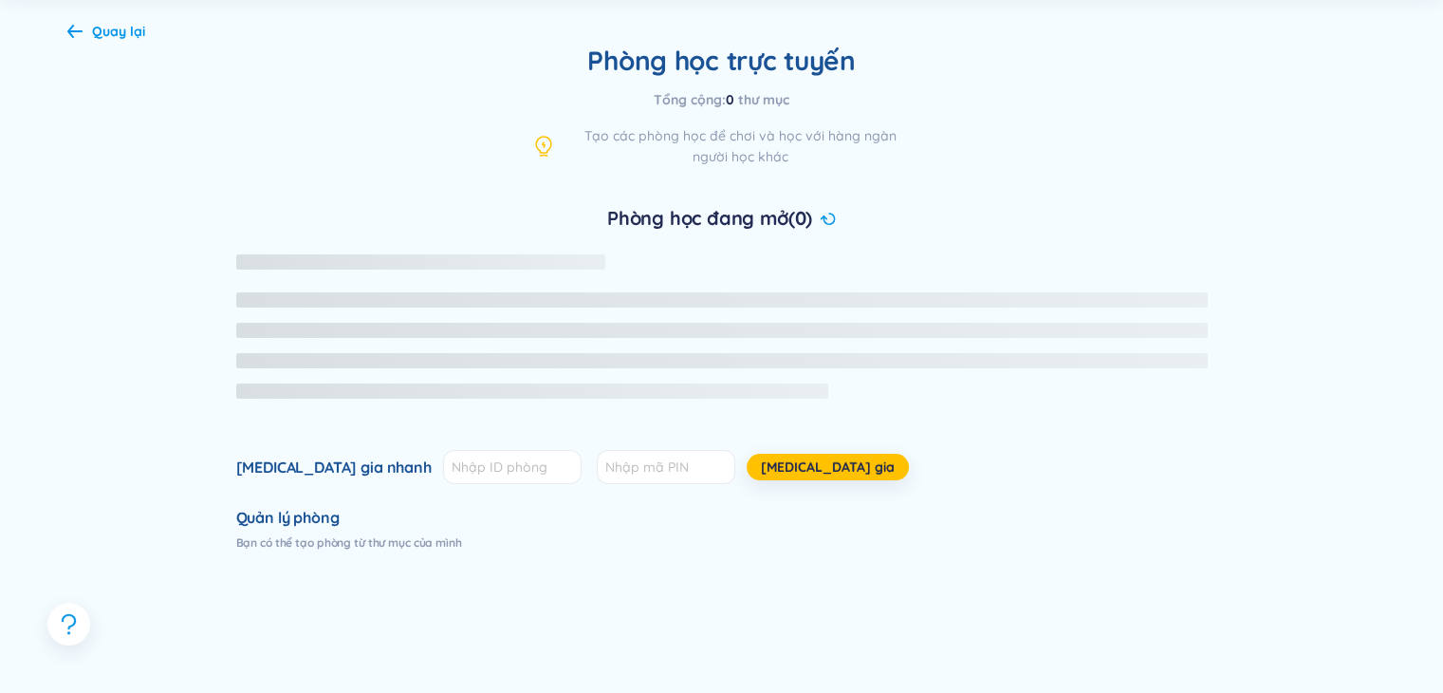
scroll to position [285, 0]
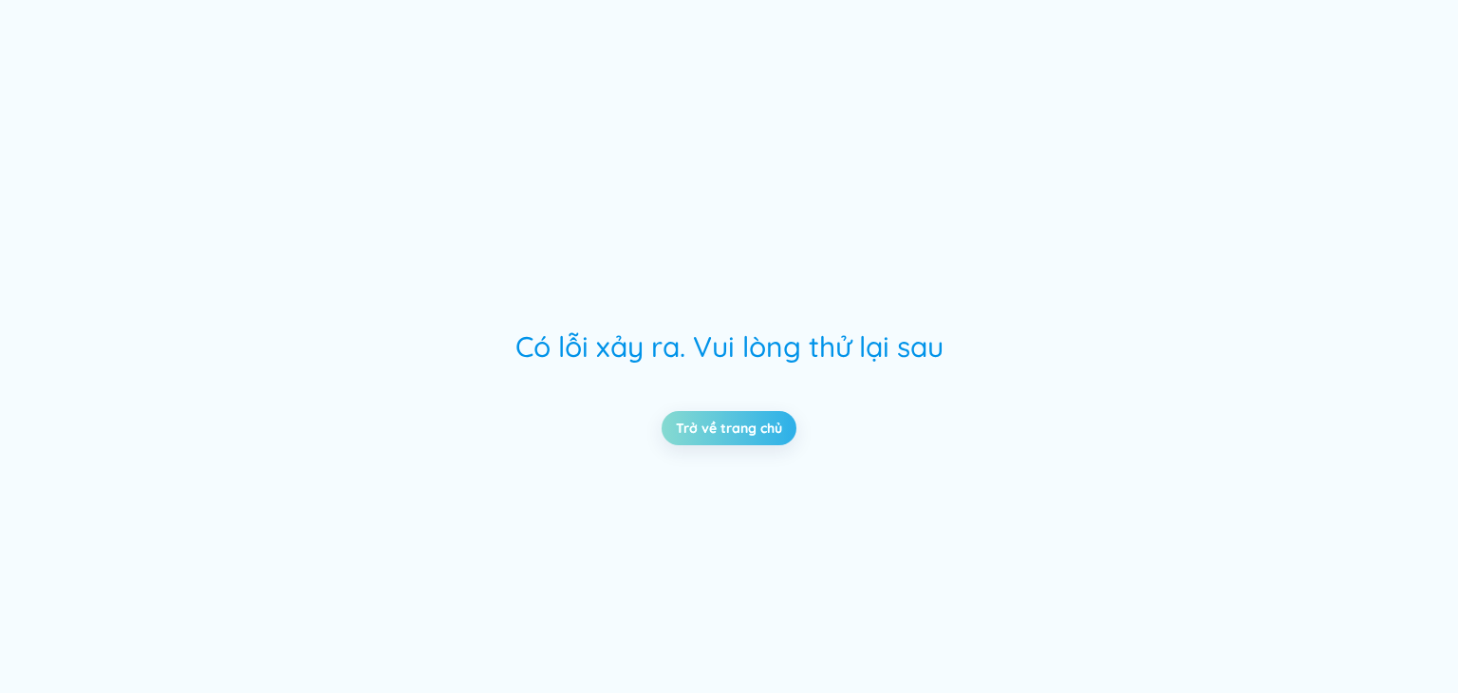
click at [740, 433] on link "Trở về trang chủ" at bounding box center [729, 428] width 106 height 21
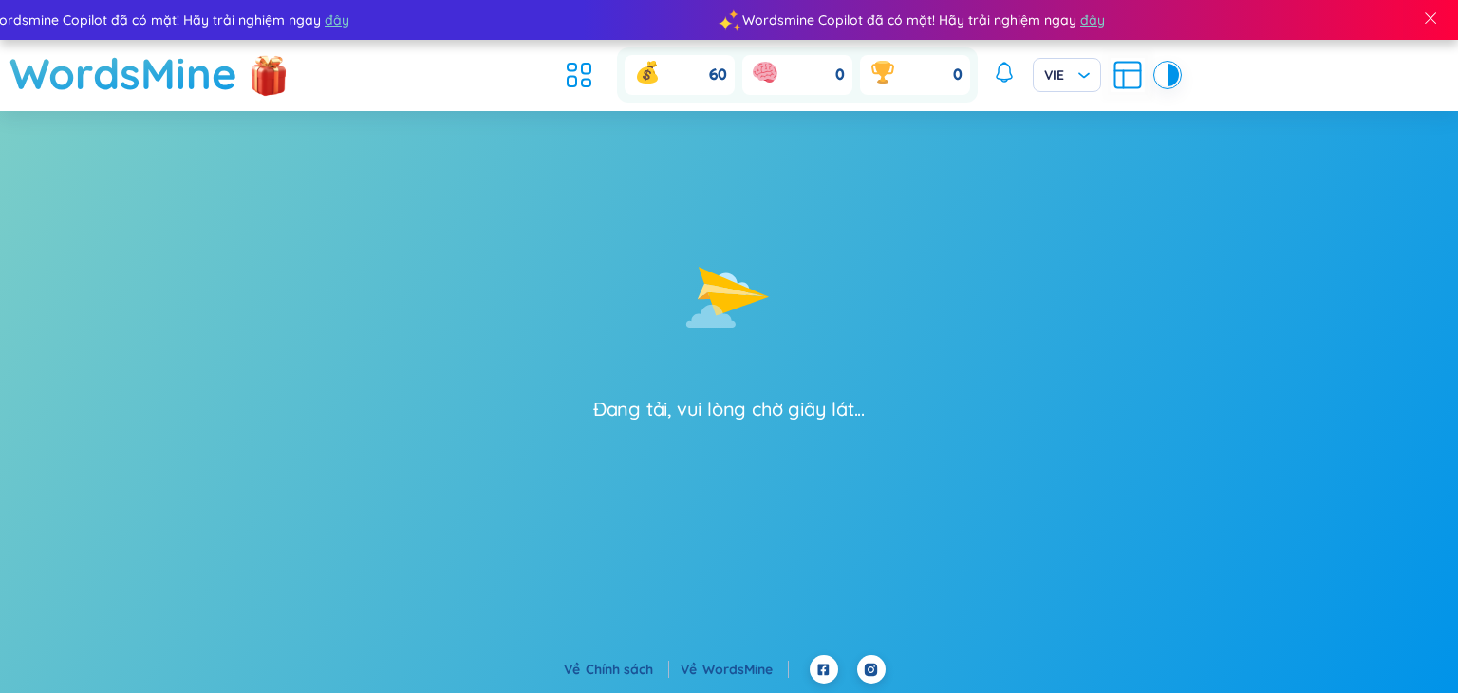
click at [994, 395] on div "Đang tải, vui lòng chờ giây lát..." at bounding box center [729, 266] width 1458 height 311
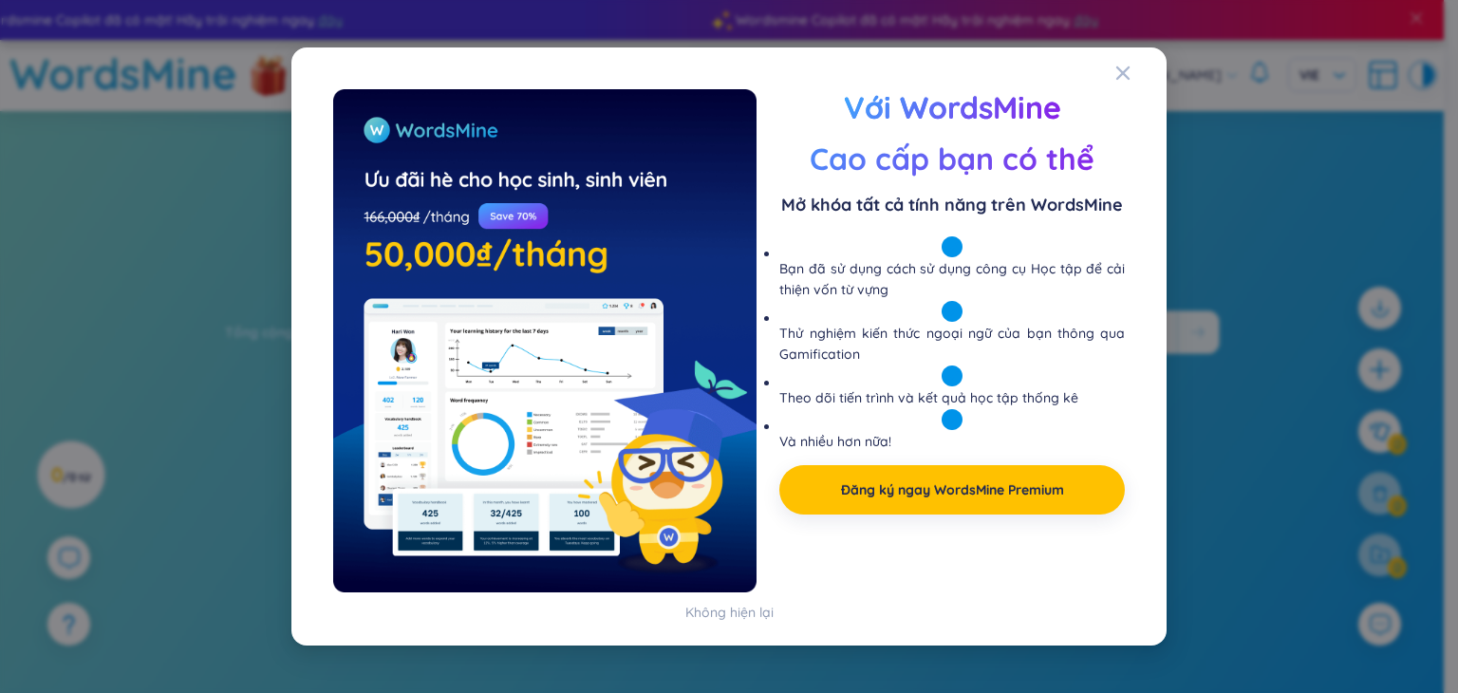
click at [1219, 245] on div "Xem trước Với WordsMine Cao cấp bạn có thể Mở khóa tất cả tính năng trên WordsM…" at bounding box center [729, 346] width 1458 height 693
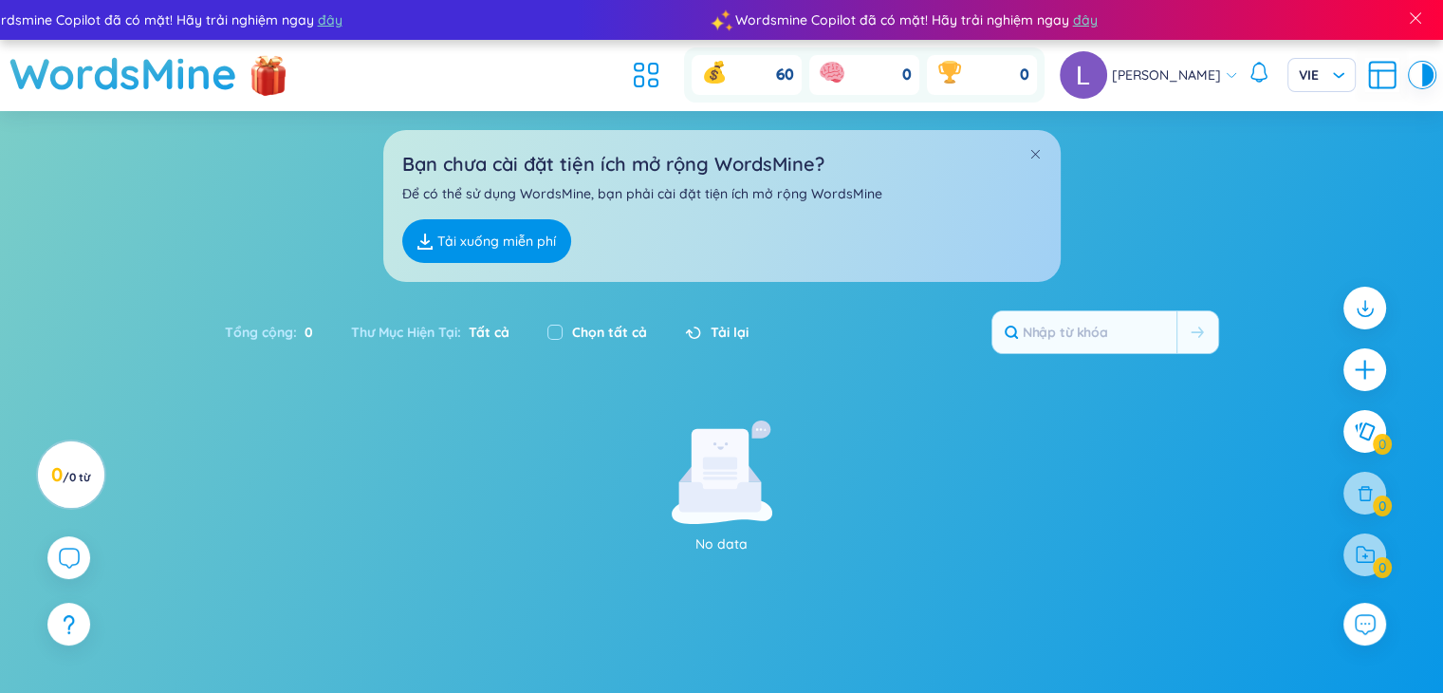
click at [1184, 548] on div "No data" at bounding box center [722, 487] width 1143 height 134
click at [629, 73] on icon at bounding box center [646, 75] width 34 height 34
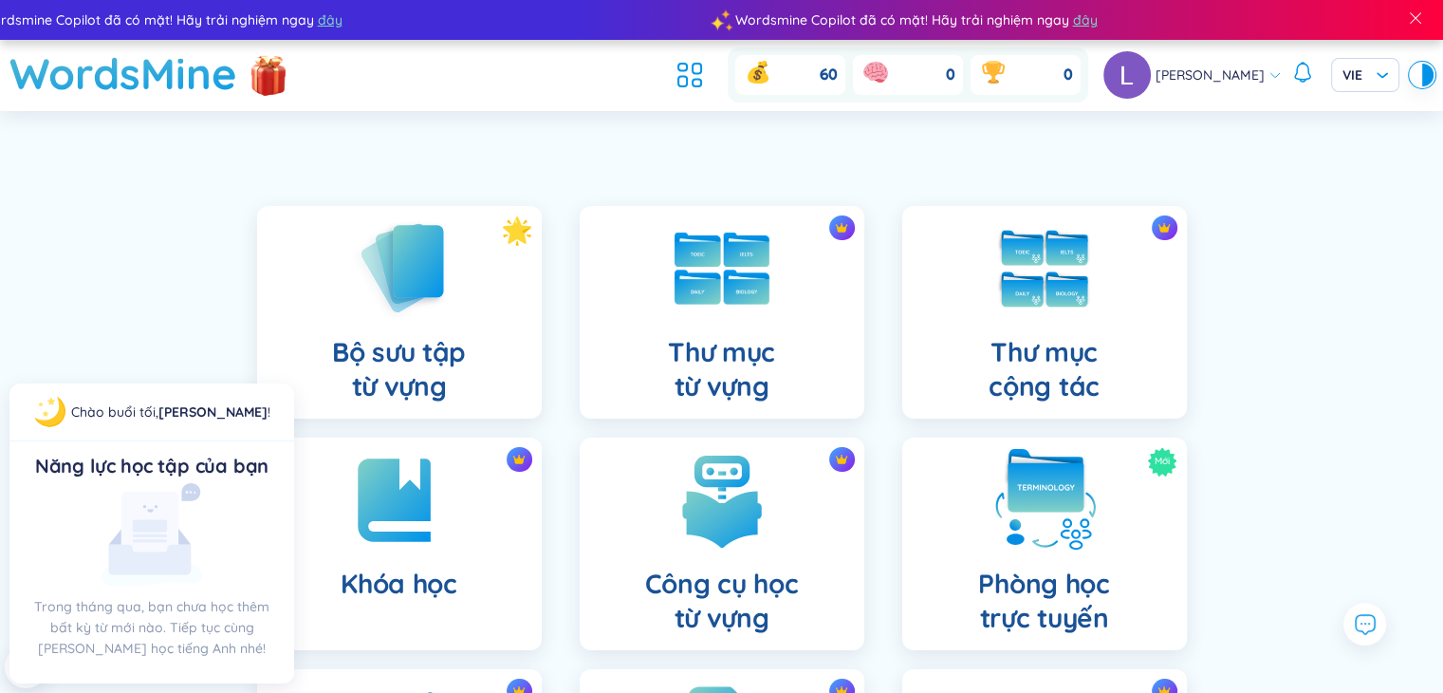
click at [1036, 511] on img at bounding box center [1045, 500] width 104 height 104
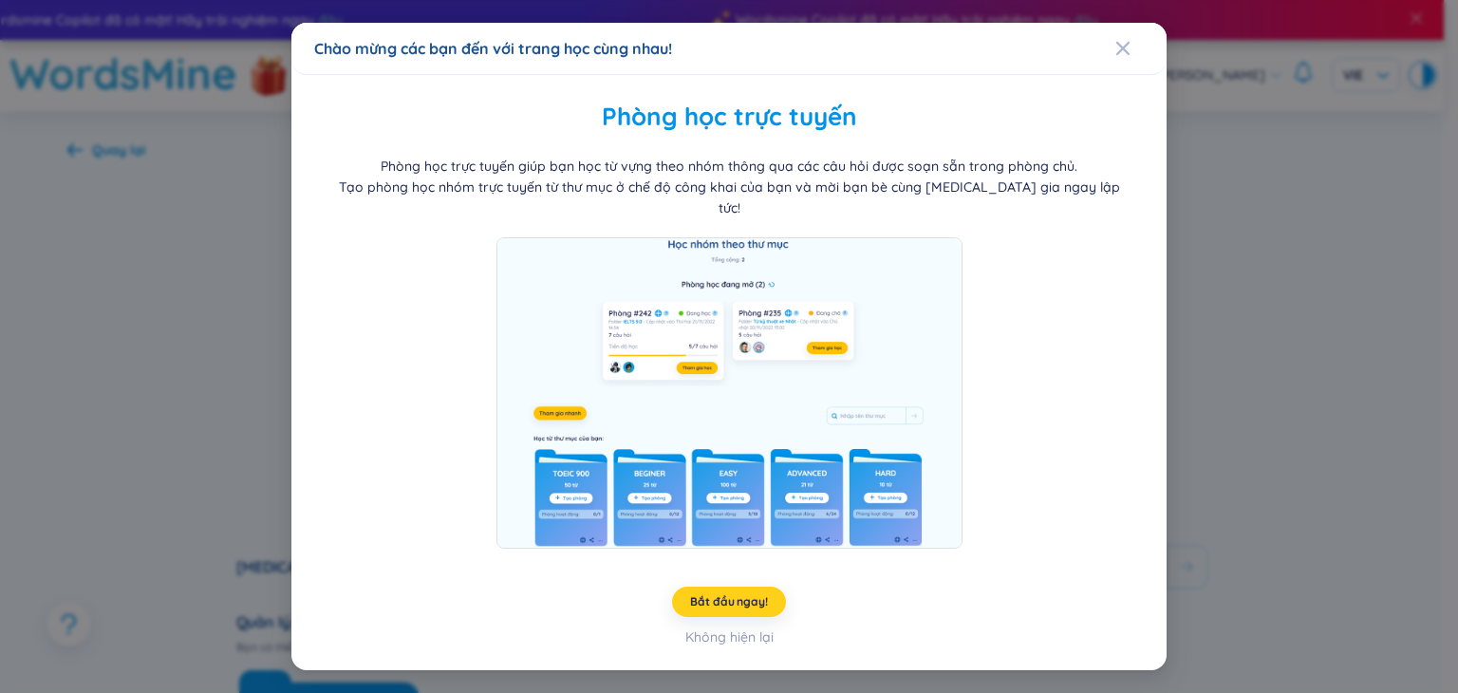
click at [725, 594] on font "Bắt đầu ngay!" at bounding box center [728, 601] width 77 height 14
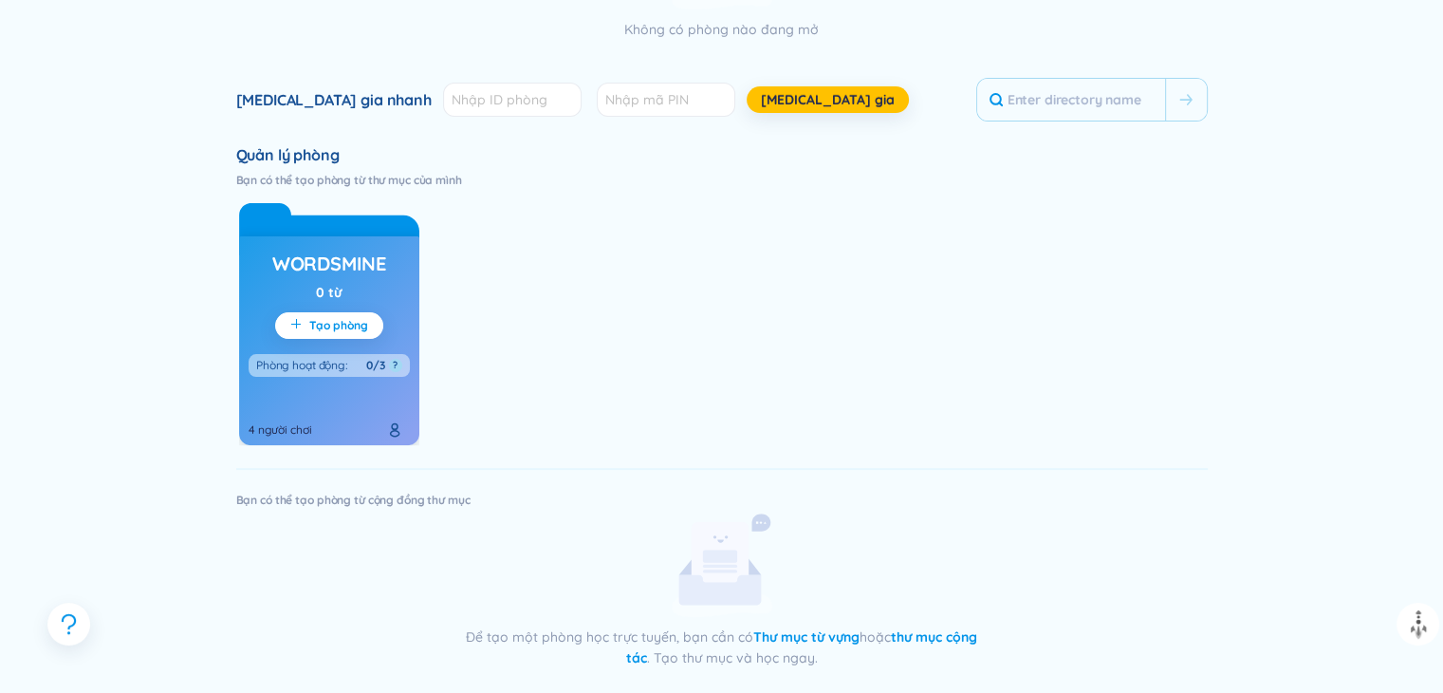
scroll to position [474, 0]
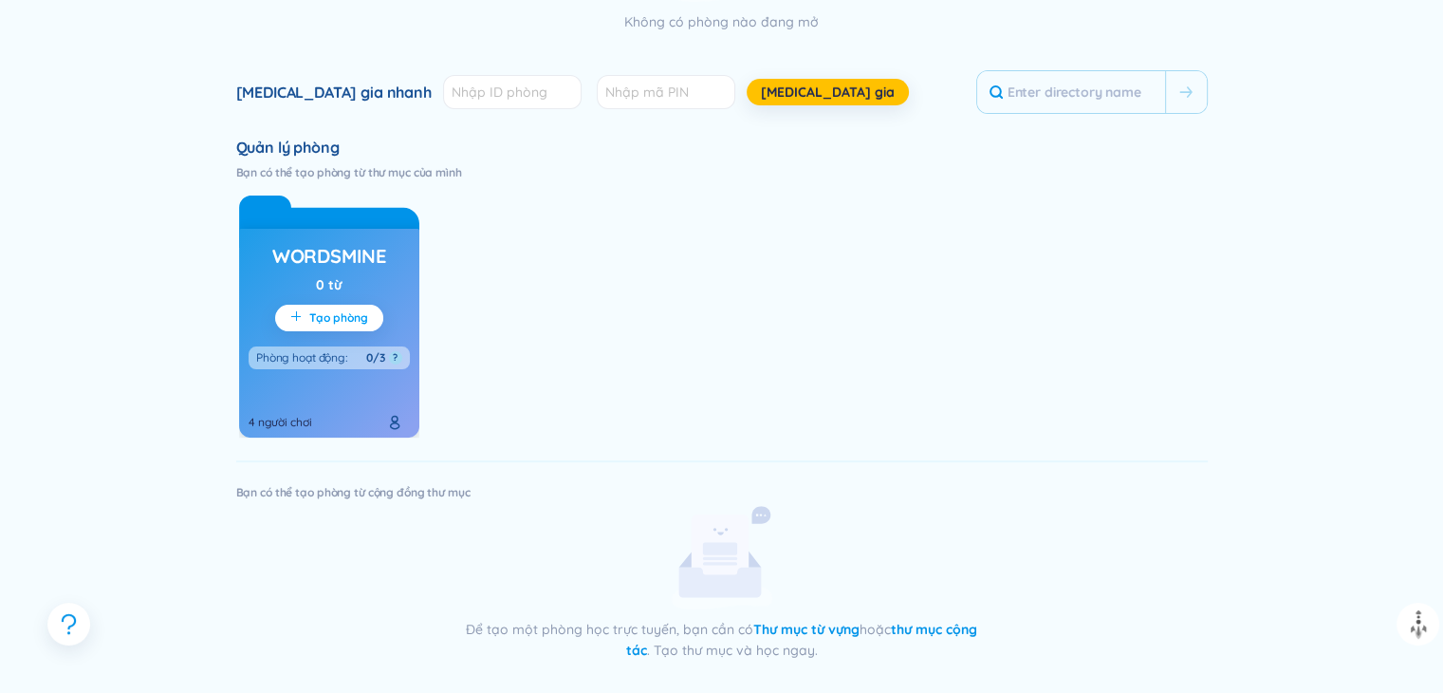
click at [323, 318] on font "Tạo phòng" at bounding box center [338, 317] width 59 height 14
click at [290, 320] on icon "cộng thêm" at bounding box center [295, 315] width 11 height 11
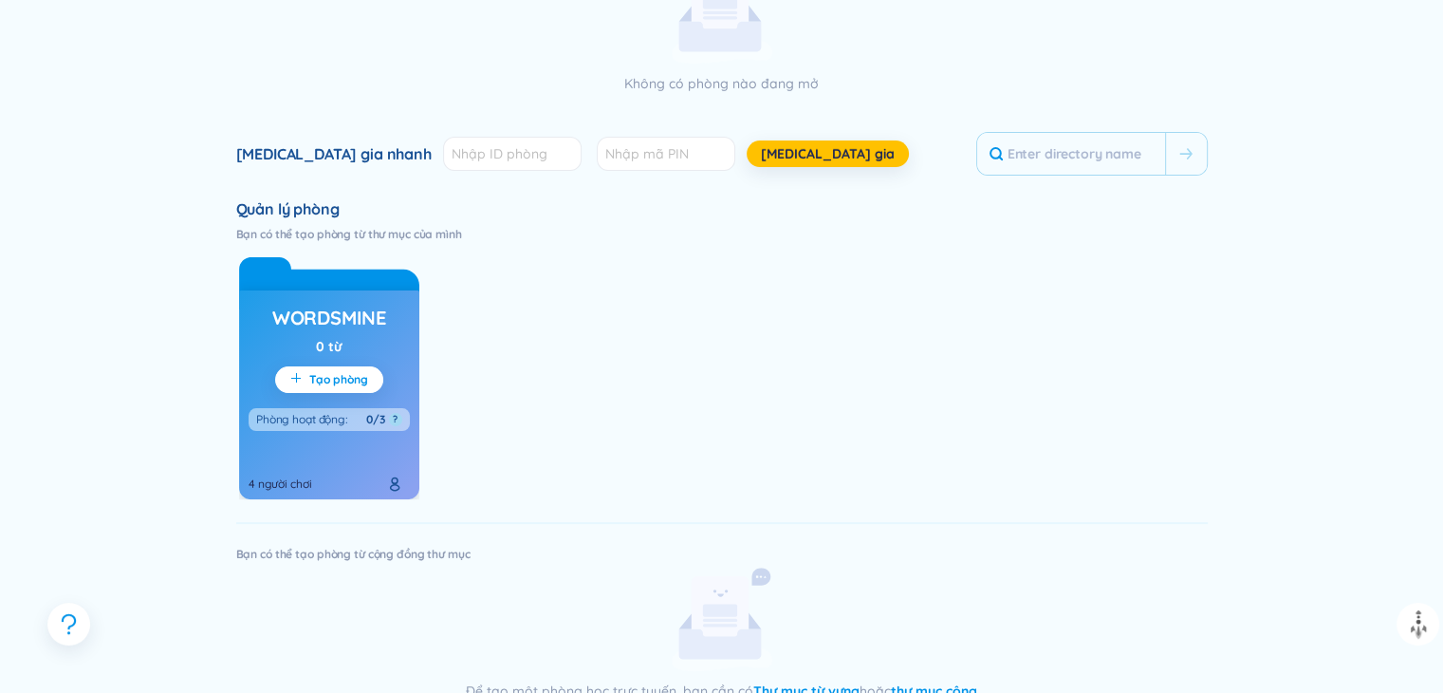
scroll to position [380, 0]
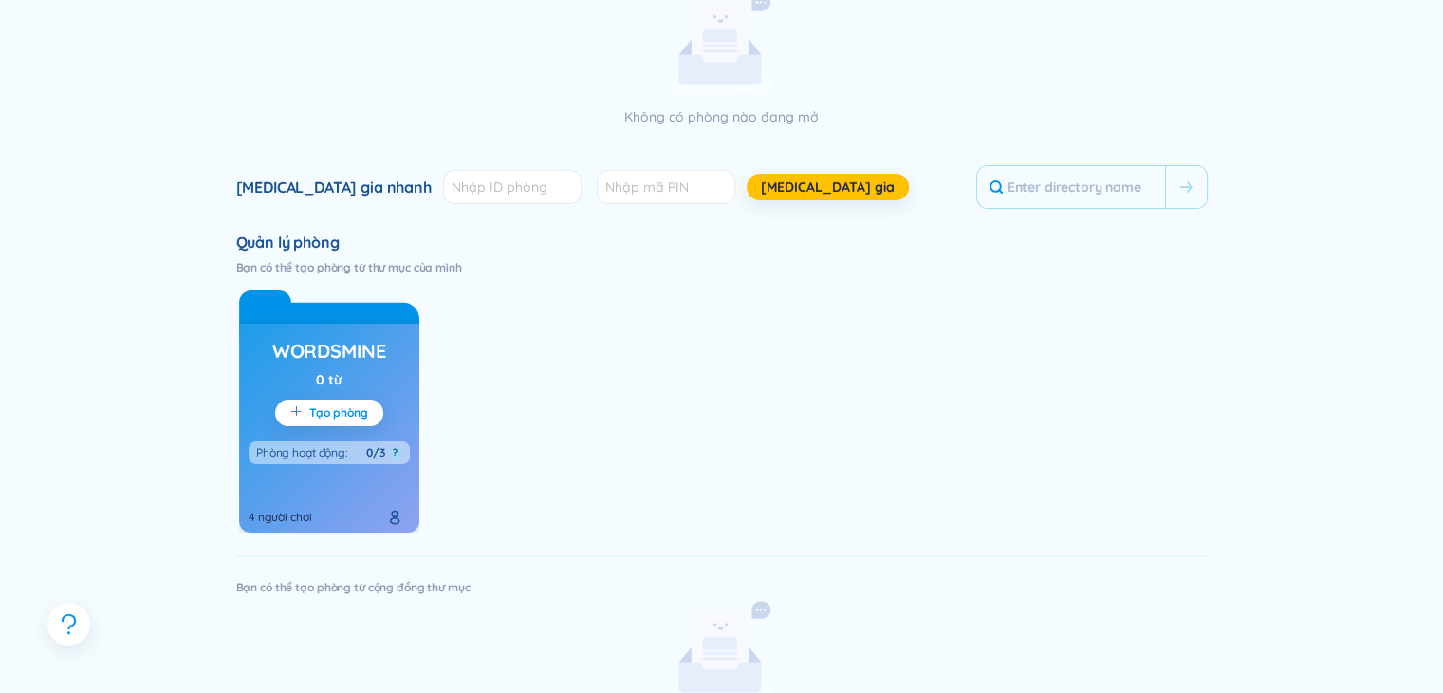
click at [317, 510] on div "4 người chơi" at bounding box center [329, 500] width 161 height 57
drag, startPoint x: 325, startPoint y: 407, endPoint x: 295, endPoint y: 329, distance: 83.5
click at [325, 406] on font "Tạo phòng" at bounding box center [338, 412] width 59 height 14
click at [294, 324] on div "WordsMine 0 từ Tạo phòng Phòng hoạt động : 0/3 ? 4 người chơi" at bounding box center [329, 428] width 180 height 209
click at [543, 330] on div "WordsMine 0 từ Tạo phòng Phòng hoạt động : 0/3 ? 4 người chơi" at bounding box center [722, 406] width 972 height 251
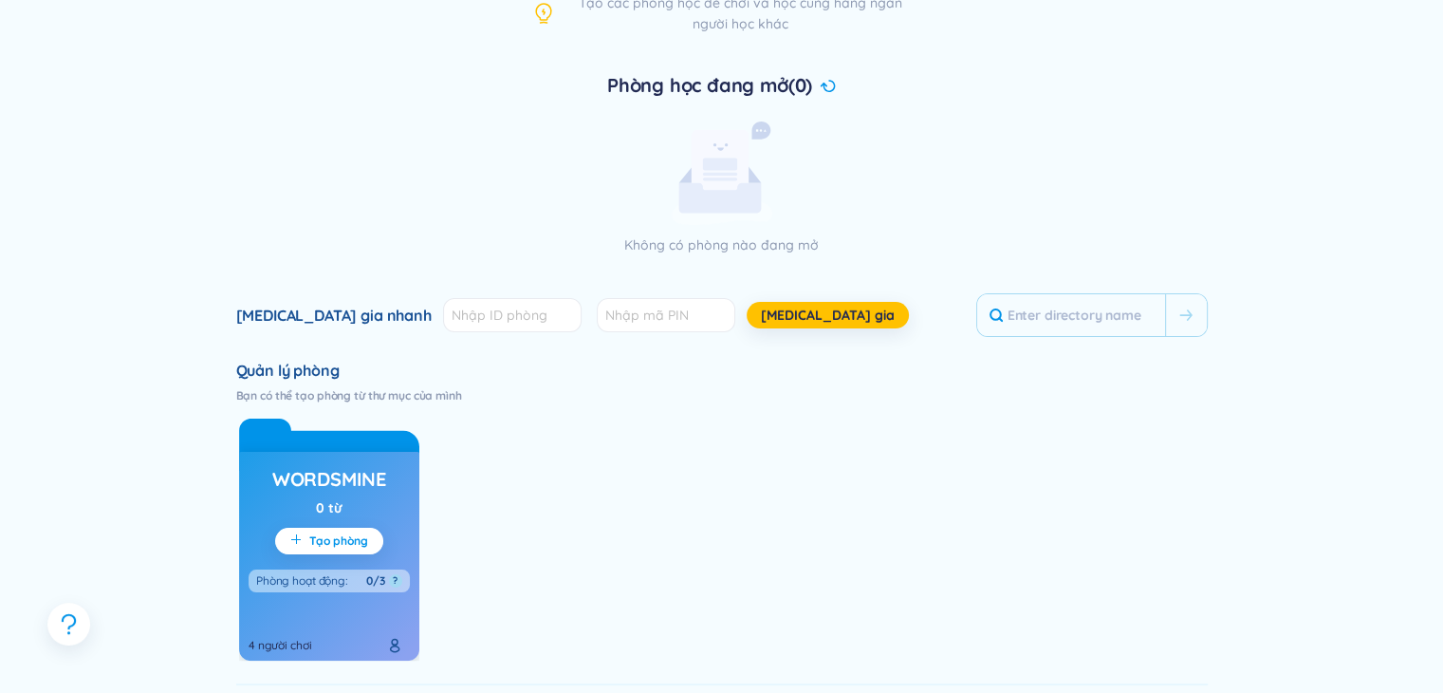
scroll to position [285, 0]
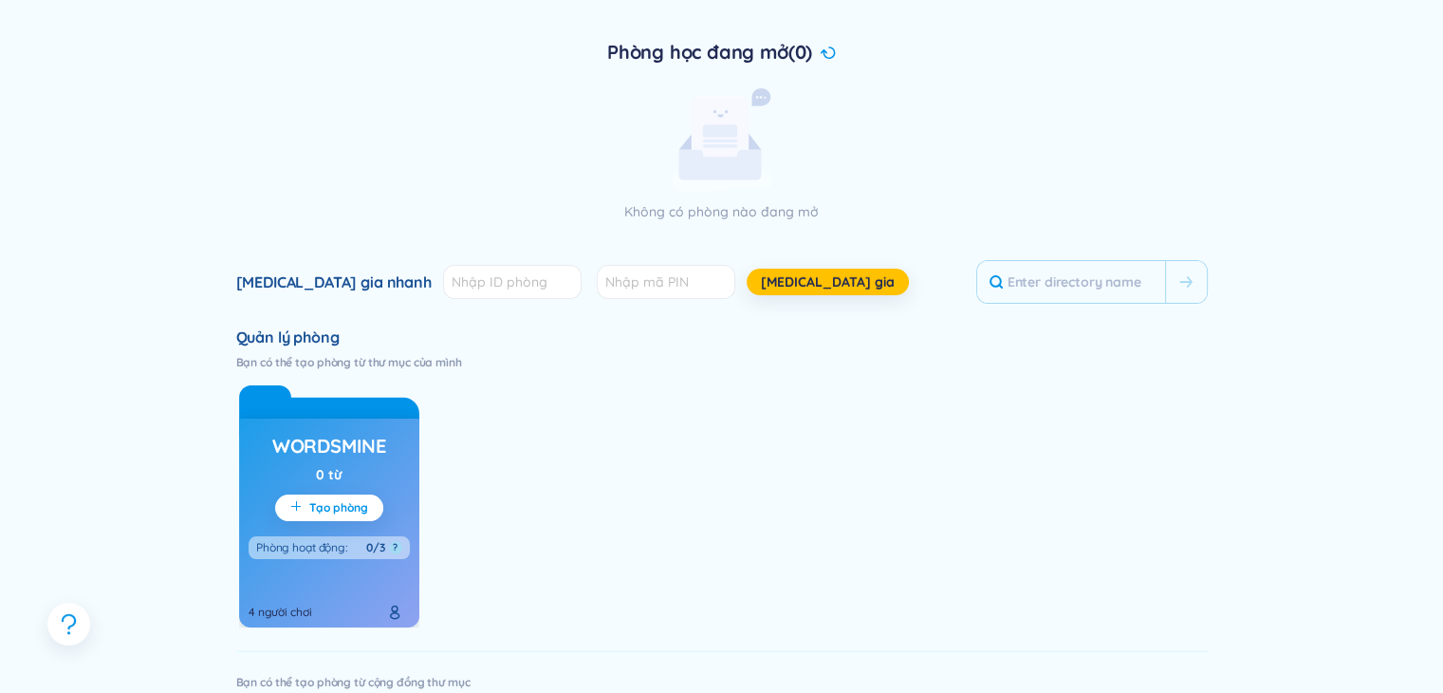
drag, startPoint x: 323, startPoint y: 388, endPoint x: 345, endPoint y: 299, distance: 92.1
click at [325, 388] on icon at bounding box center [329, 411] width 180 height 52
drag, startPoint x: 418, startPoint y: 288, endPoint x: 538, endPoint y: 368, distance: 145.0
click at [443, 288] on input "number" at bounding box center [512, 282] width 139 height 34
drag, startPoint x: 609, startPoint y: 445, endPoint x: 733, endPoint y: 295, distance: 194.2
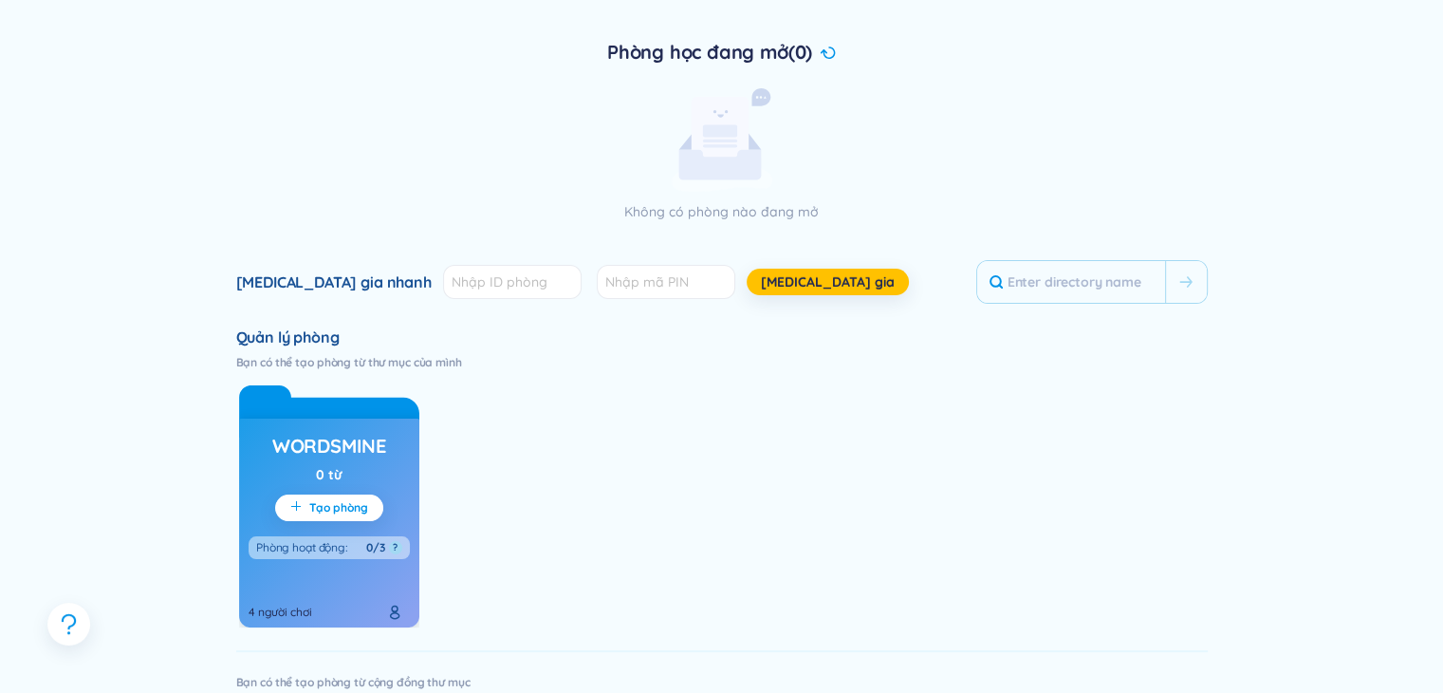
click at [612, 430] on div "WordsMine 0 từ Tạo phòng Phòng hoạt động : 0/3 ? 4 người chơi" at bounding box center [722, 501] width 972 height 251
click at [352, 495] on button "Tạo phòng" at bounding box center [329, 507] width 108 height 27
drag, startPoint x: 324, startPoint y: 507, endPoint x: 308, endPoint y: 512, distance: 16.2
click at [324, 507] on font "Tạo phòng" at bounding box center [338, 507] width 59 height 14
click at [309, 512] on font "Tạo phòng" at bounding box center [338, 507] width 59 height 14
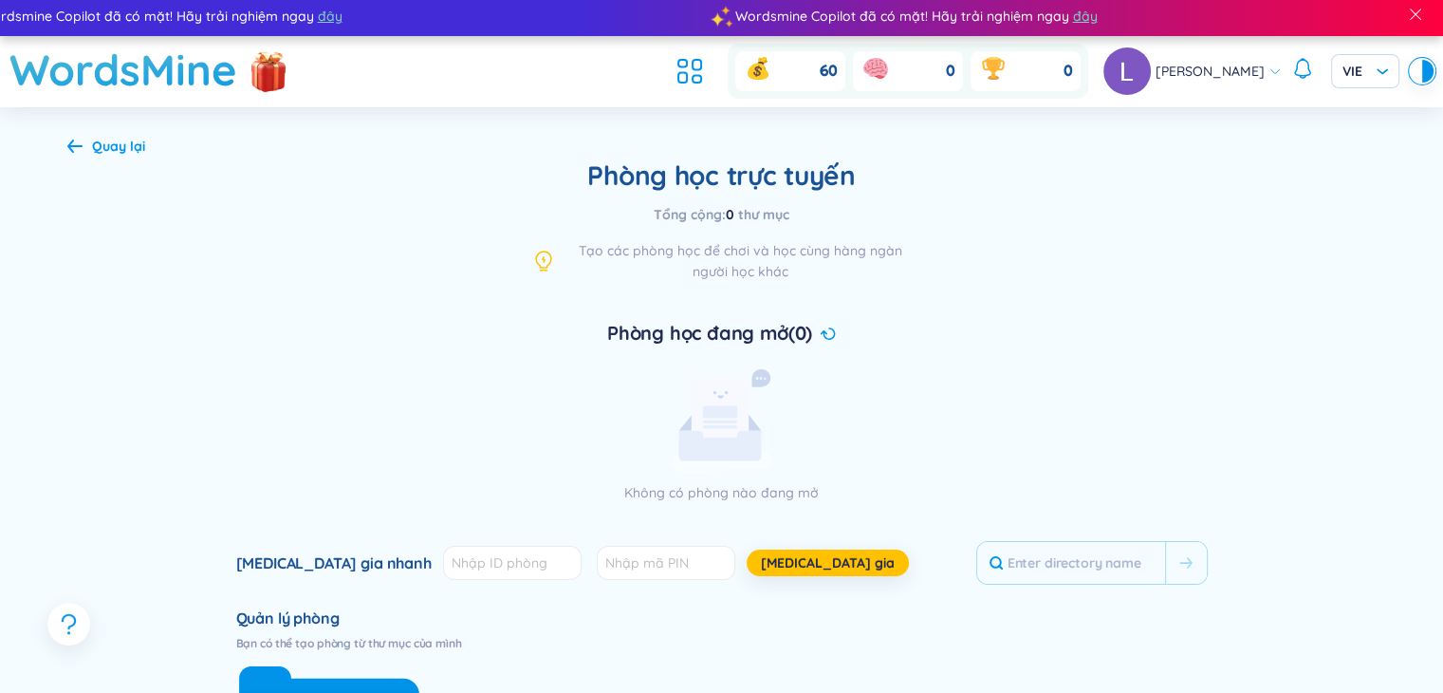
scroll to position [0, 0]
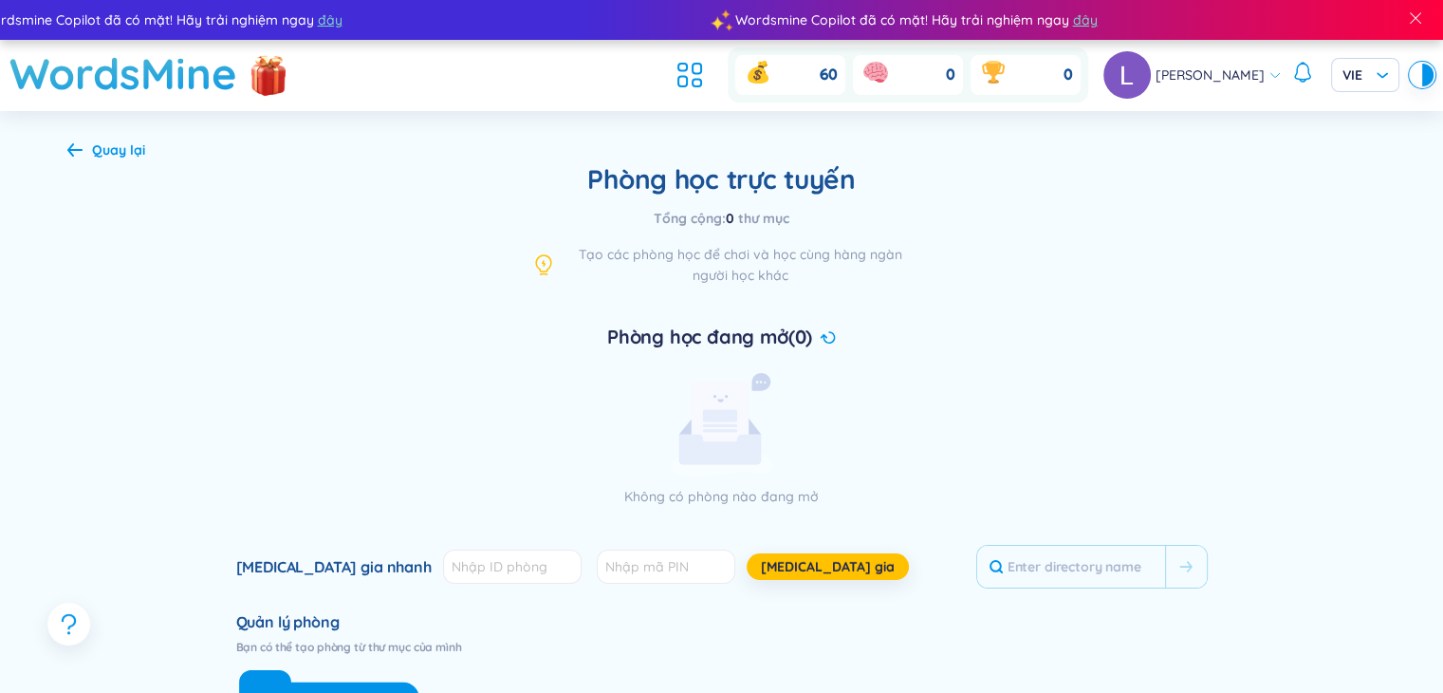
click at [729, 288] on div "Phòng học trực tuyến Tổng cộng : 0 thư mục Tạo các phòng học để chơi và học cùn…" at bounding box center [722, 648] width 972 height 973
click at [734, 216] on font "0" at bounding box center [730, 218] width 9 height 17
click at [736, 333] on font "Phòng học đang mở" at bounding box center [697, 337] width 181 height 24
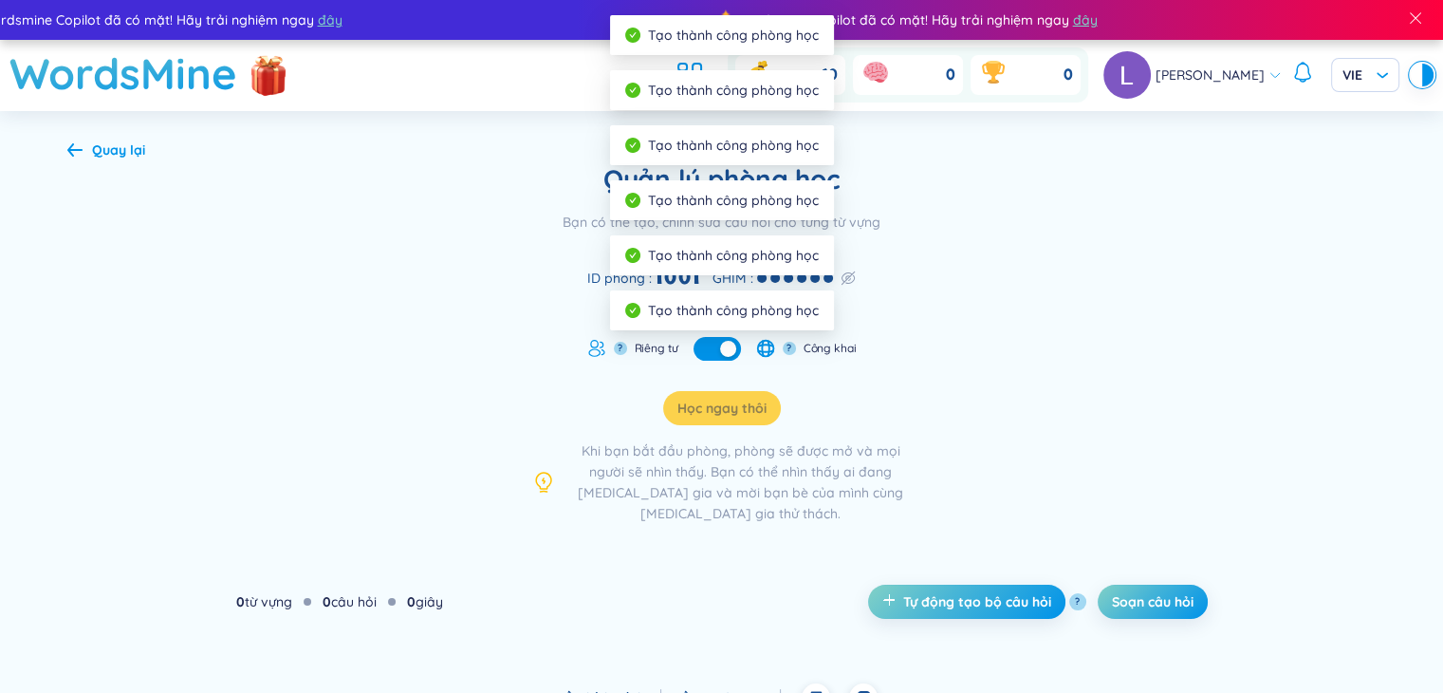
click at [474, 426] on div "Quản lý phòng học Bạn có thể tạo, chỉnh sửa câu hỏi cho từng từ vựng ID phòng :…" at bounding box center [722, 342] width 1310 height 361
click at [401, 194] on div "Quản lý phòng học Bạn có thể tạo, chỉnh sửa câu hỏi cho từng từ vựng ID phòng :…" at bounding box center [722, 342] width 1310 height 361
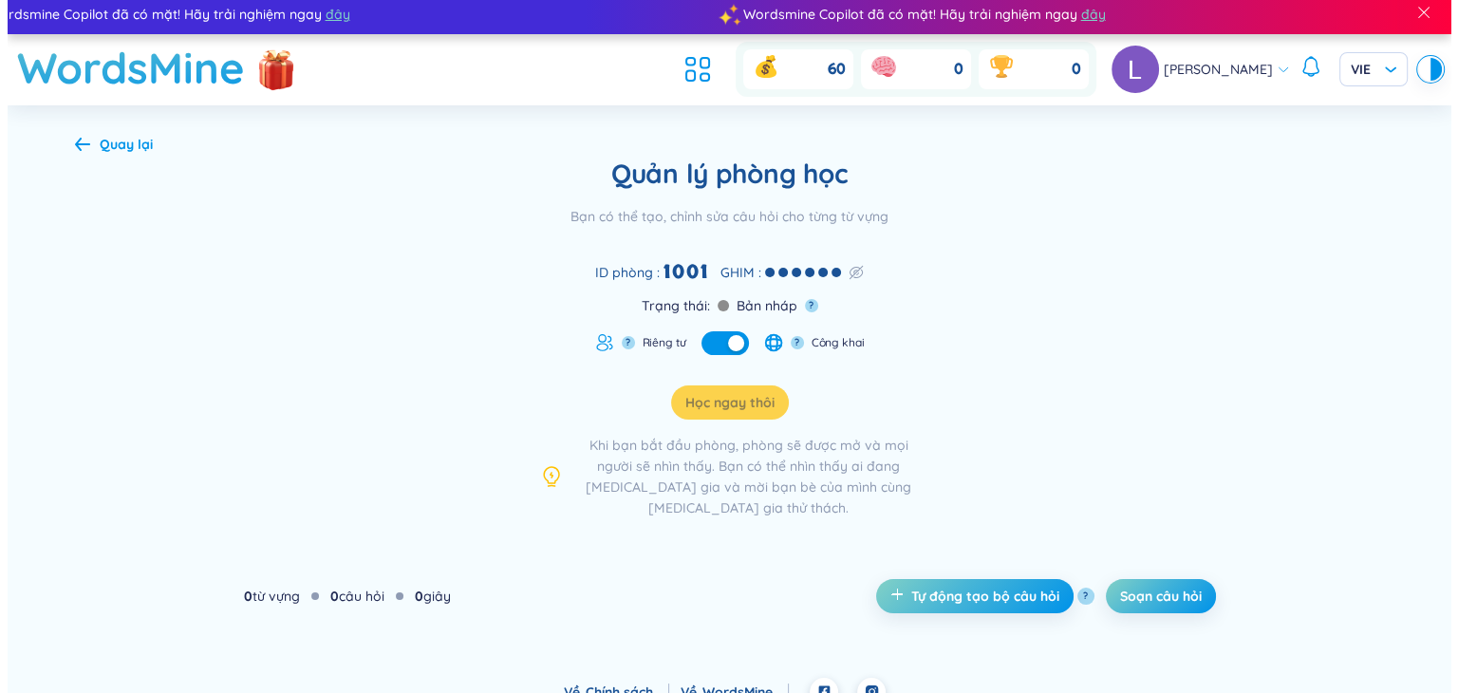
scroll to position [8, 0]
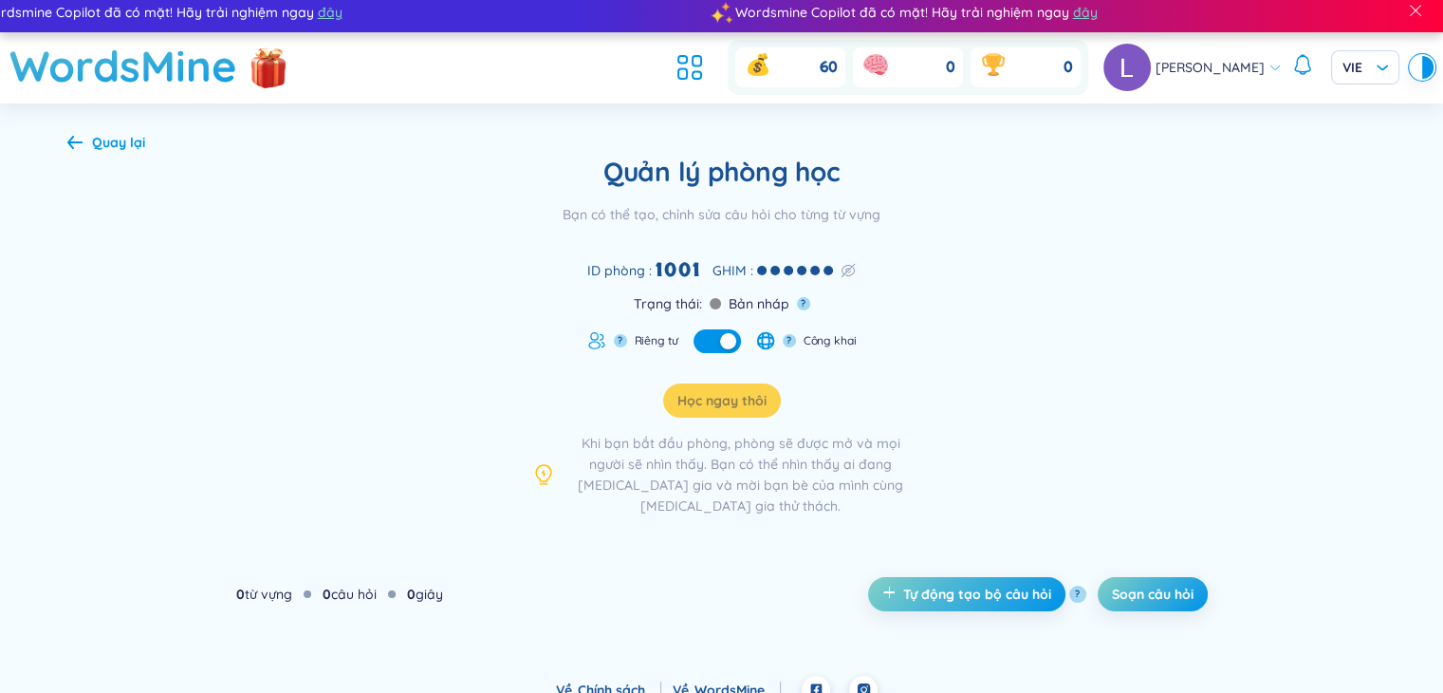
drag, startPoint x: 1193, startPoint y: 424, endPoint x: 1223, endPoint y: 391, distance: 45.0
click at [1203, 418] on div "Quản lý phòng học Bạn có thể tạo, chỉnh sửa câu hỏi cho từng từ vựng ID phòng :…" at bounding box center [722, 335] width 1310 height 361
click at [1145, 586] on font "Soạn câu hỏi" at bounding box center [1153, 594] width 82 height 17
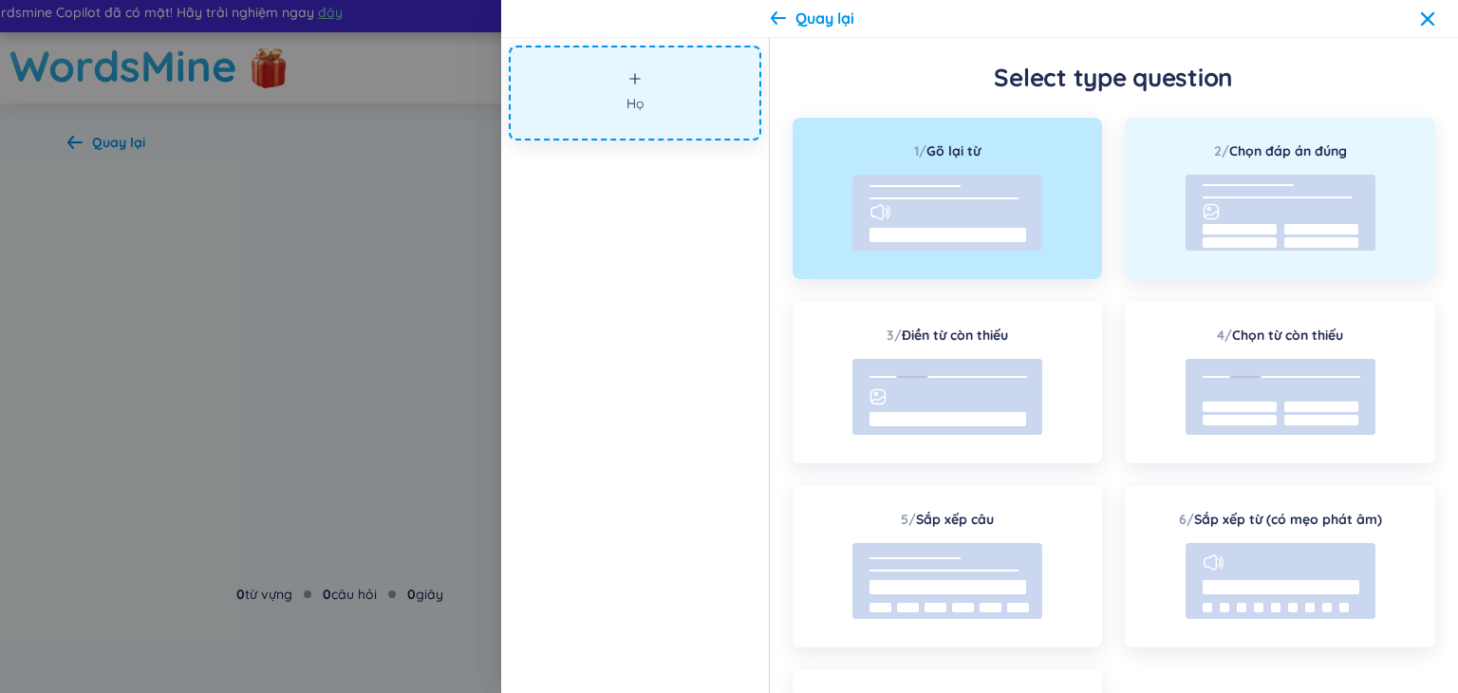
click at [1244, 213] on rect at bounding box center [1280, 213] width 190 height 76
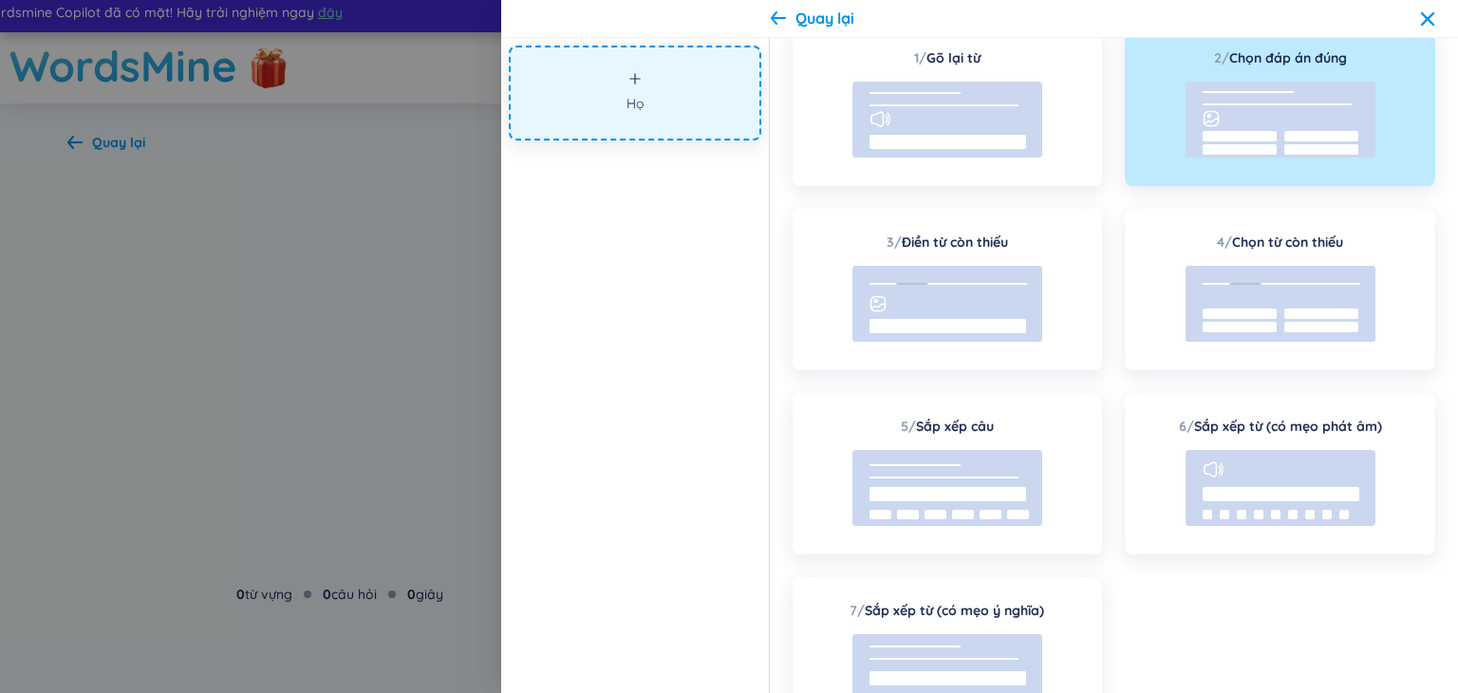
scroll to position [195, 0]
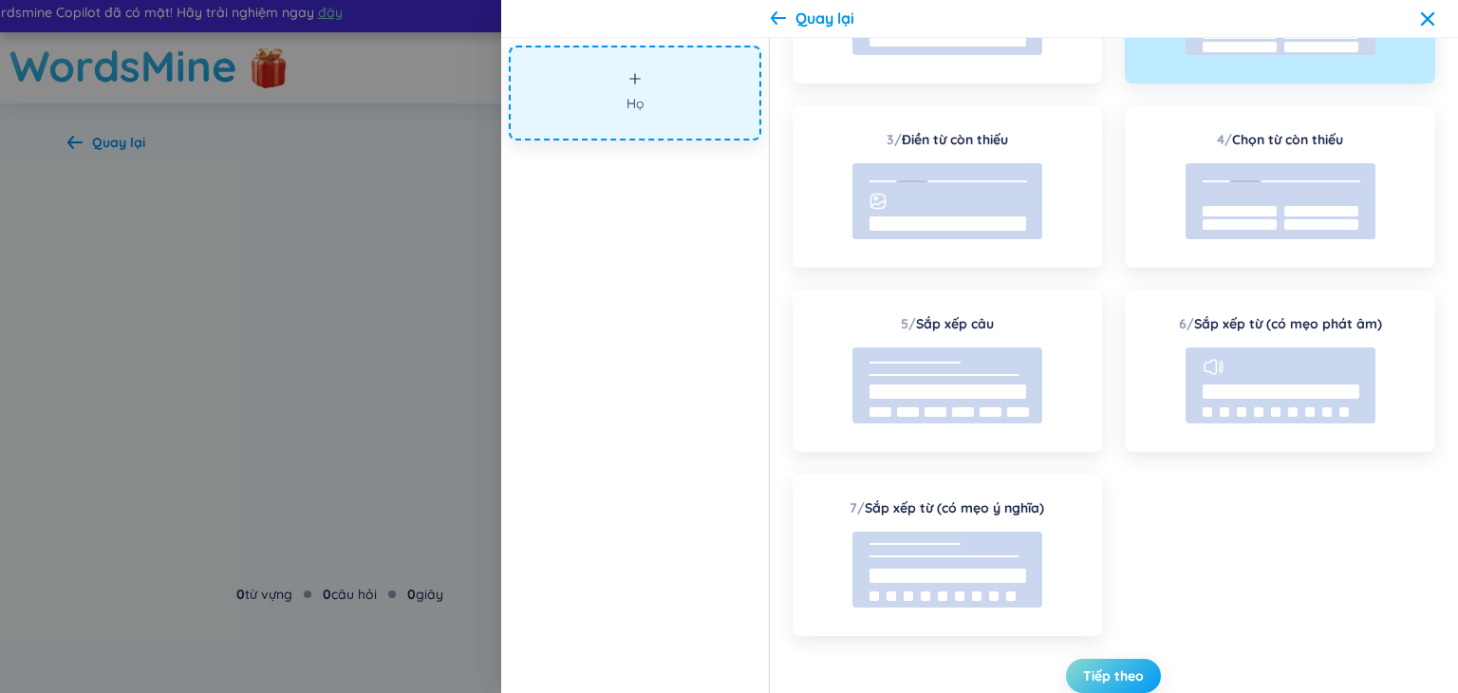
click at [1103, 670] on font "Tiếp theo" at bounding box center [1113, 675] width 61 height 17
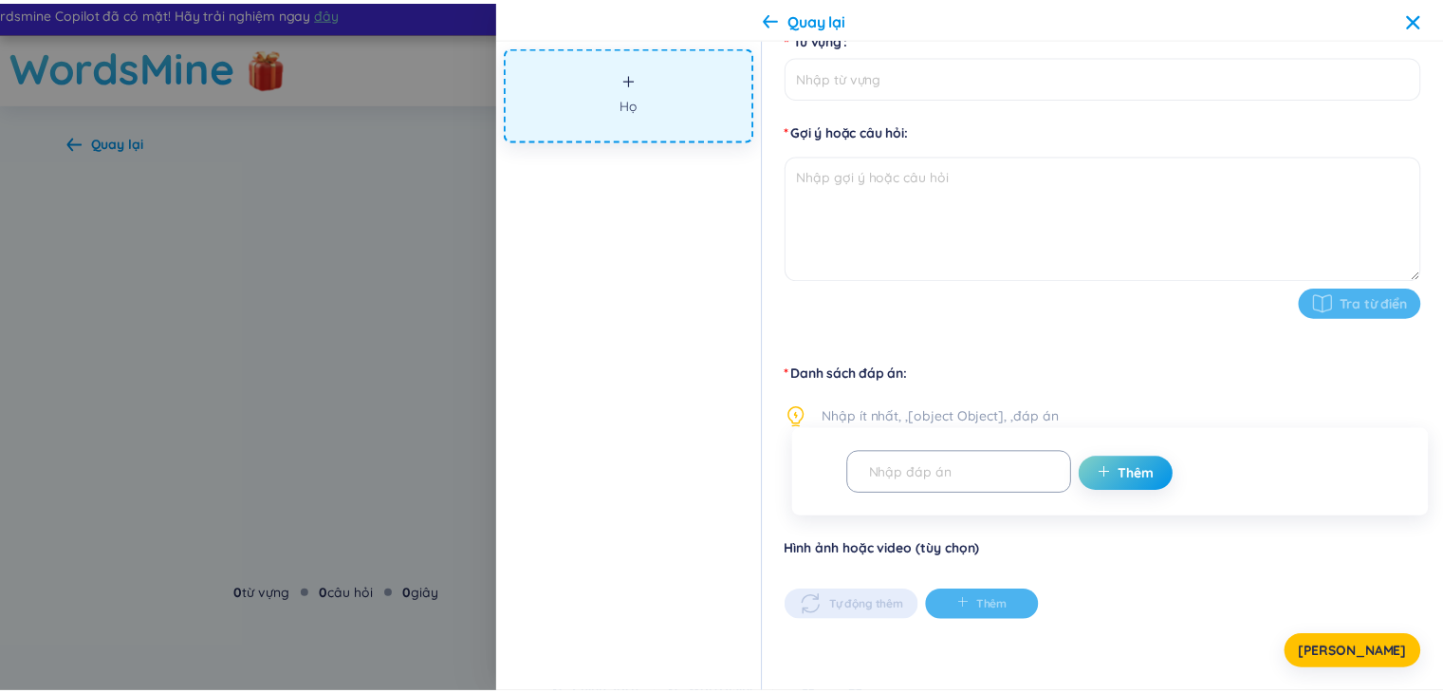
scroll to position [178, 0]
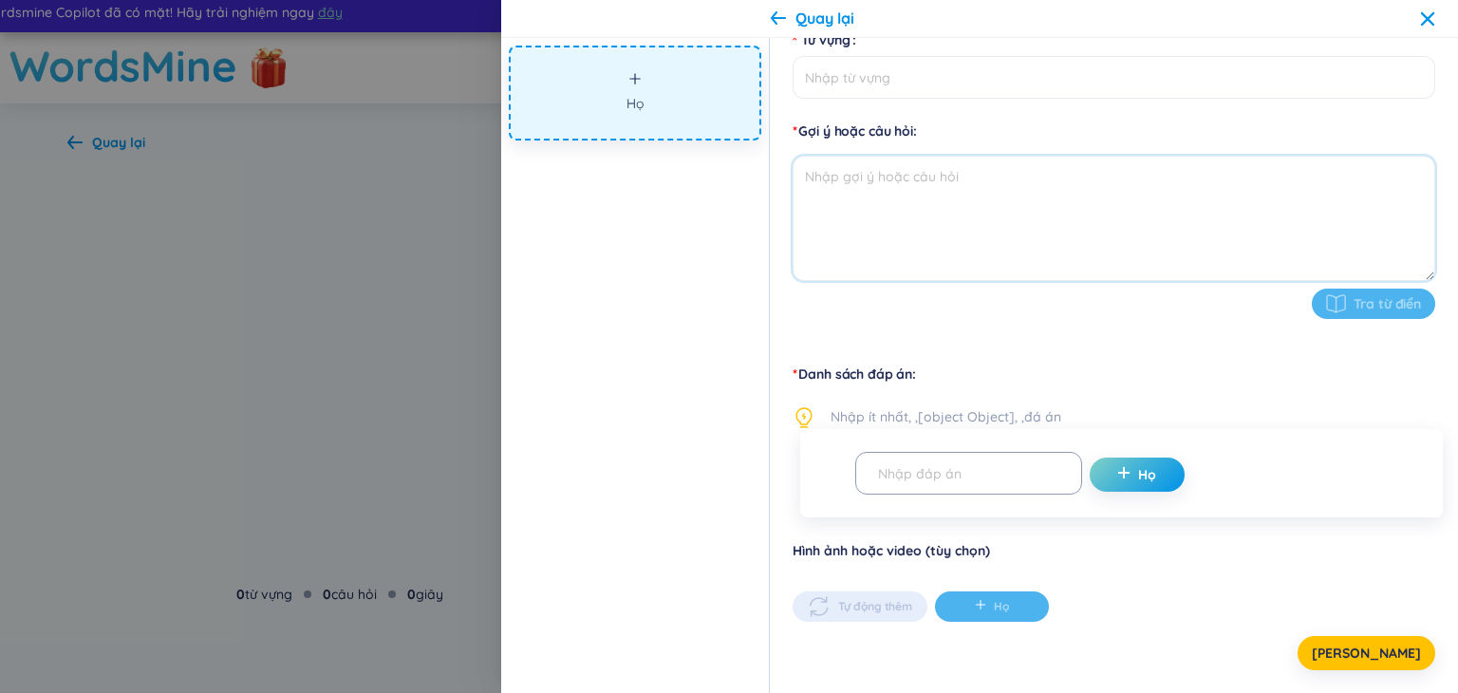
click at [945, 221] on textarea at bounding box center [1113, 218] width 642 height 125
type textarea "g"
click at [936, 81] on input "Từ vựng" at bounding box center [1113, 77] width 642 height 43
type input "gte"
click at [945, 474] on div "Danh sách đáp án Nhập ít nhất, ,[object Object], ,đá án Họ" at bounding box center [1113, 452] width 642 height 176
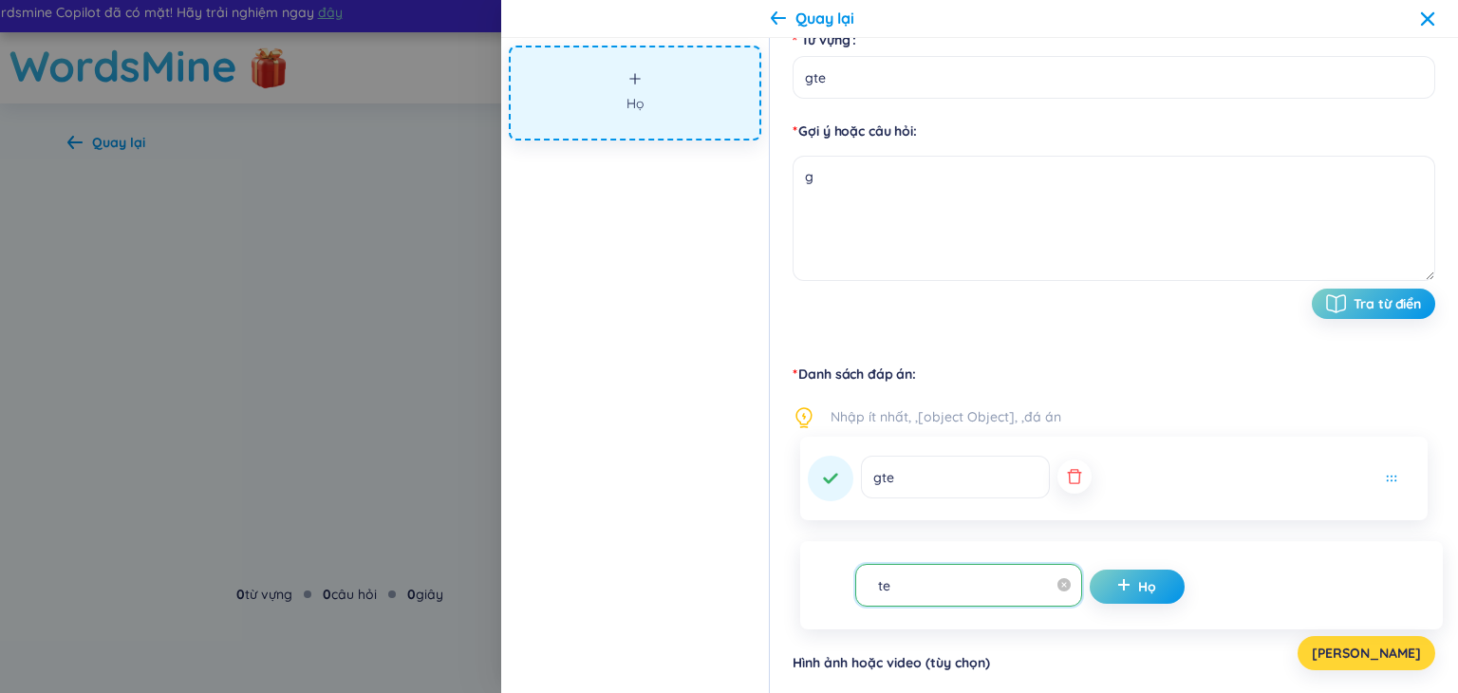
type input "te"
click at [1376, 660] on font "[PERSON_NAME]" at bounding box center [1365, 652] width 109 height 17
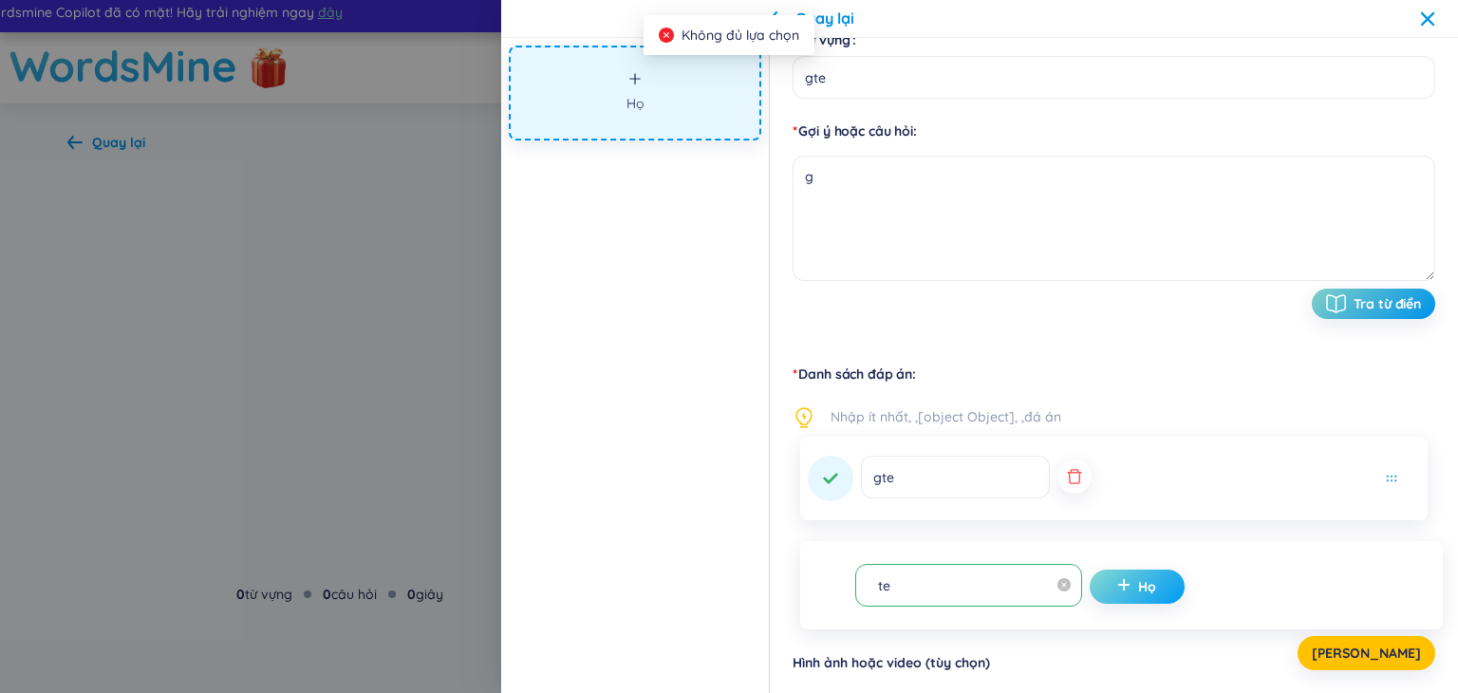
click at [1089, 583] on button "Họ" at bounding box center [1136, 586] width 95 height 34
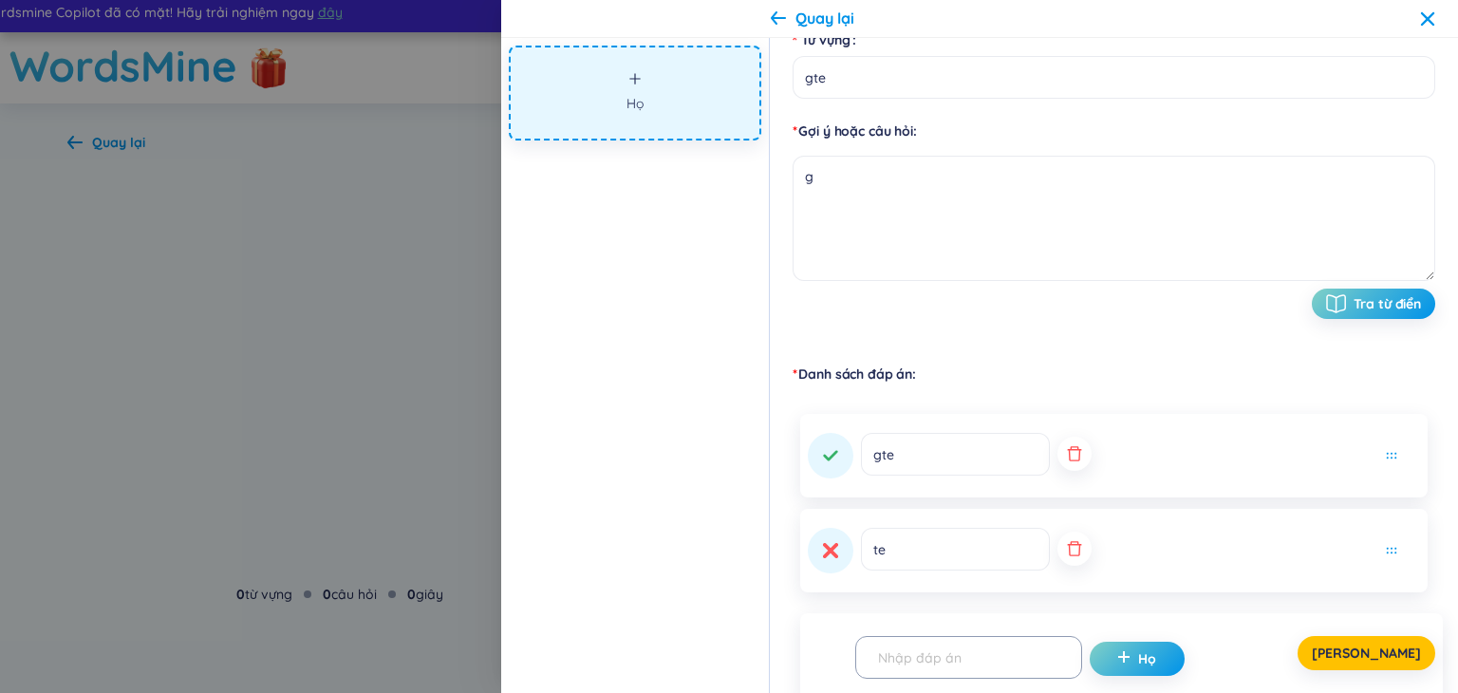
click at [1133, 654] on div "[PERSON_NAME]" at bounding box center [1113, 653] width 642 height 34
click at [1128, 665] on div "[PERSON_NAME]" at bounding box center [1113, 653] width 642 height 34
click at [991, 660] on div "[PERSON_NAME]" at bounding box center [1113, 653] width 642 height 34
click at [1011, 650] on div "[PERSON_NAME]" at bounding box center [1113, 653] width 642 height 34
drag, startPoint x: 1044, startPoint y: 653, endPoint x: 992, endPoint y: 657, distance: 52.3
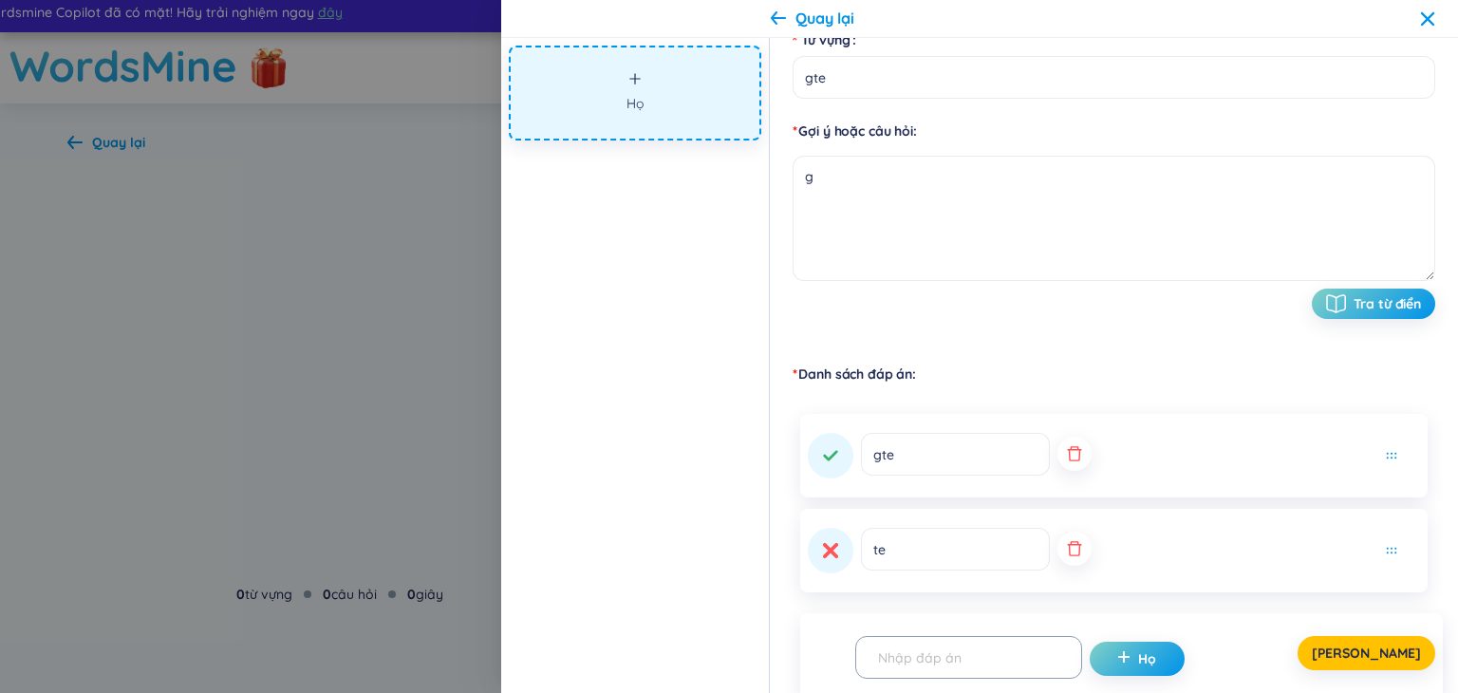
click at [1044, 654] on div "[PERSON_NAME]" at bounding box center [1113, 653] width 642 height 34
click at [974, 655] on div "[PERSON_NAME]" at bounding box center [1113, 653] width 642 height 34
click at [914, 657] on div "[PERSON_NAME]" at bounding box center [1113, 653] width 642 height 34
click at [922, 651] on div "[PERSON_NAME]" at bounding box center [1113, 653] width 642 height 34
click at [1192, 646] on div "[PERSON_NAME]" at bounding box center [1113, 653] width 642 height 34
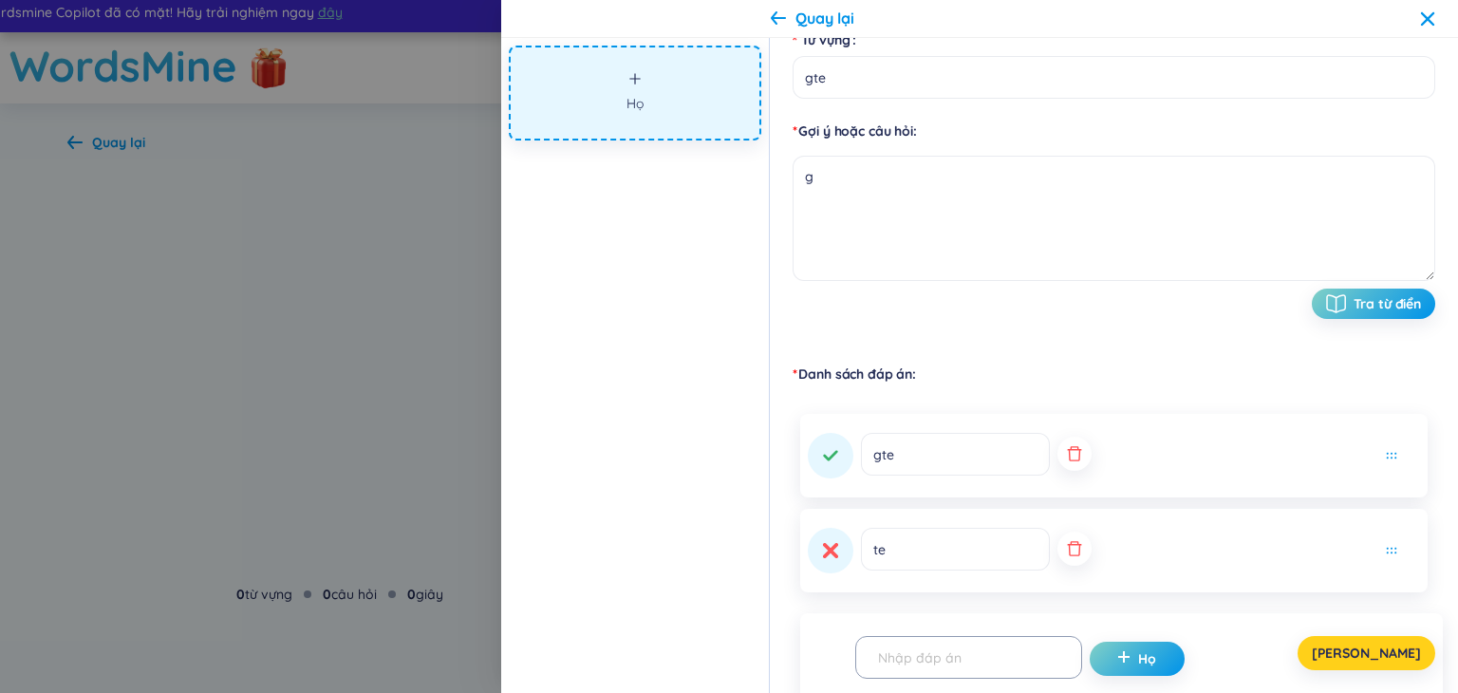
click at [1405, 654] on button "[PERSON_NAME]" at bounding box center [1366, 653] width 138 height 34
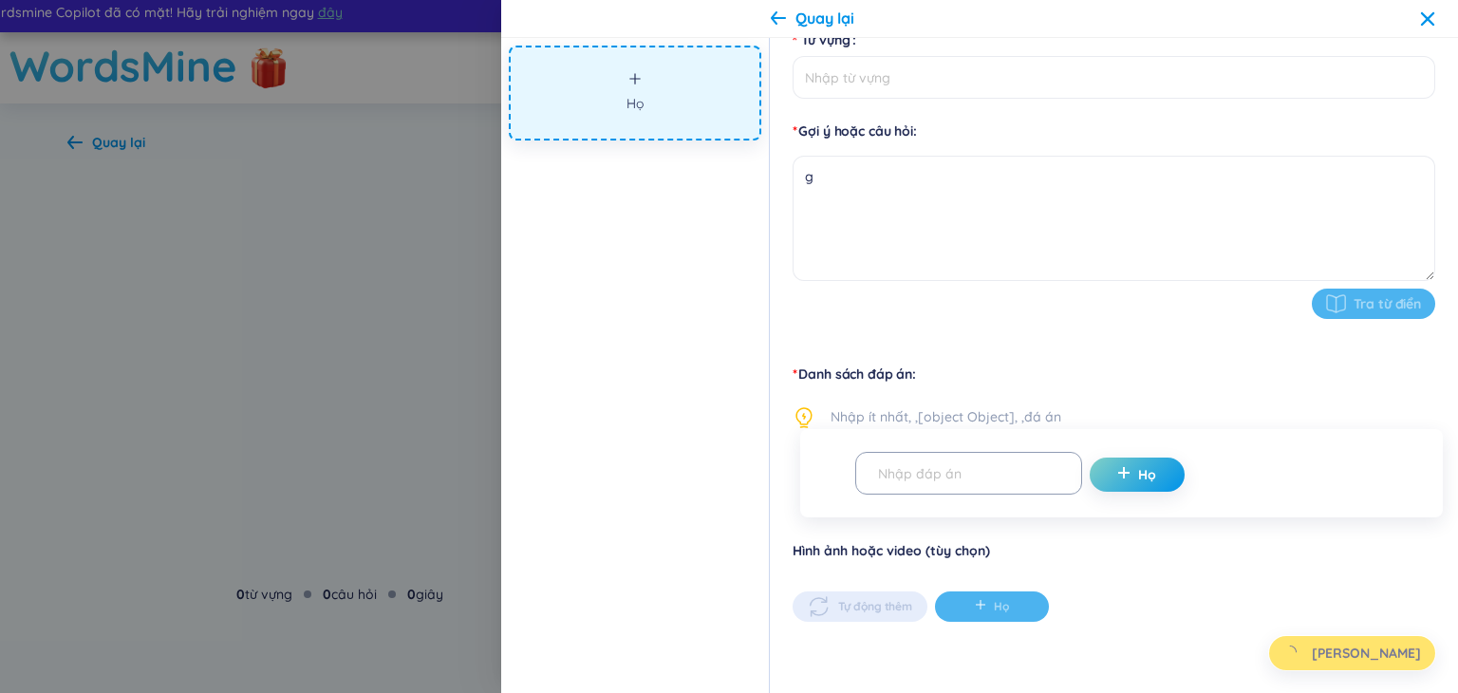
type input "gte"
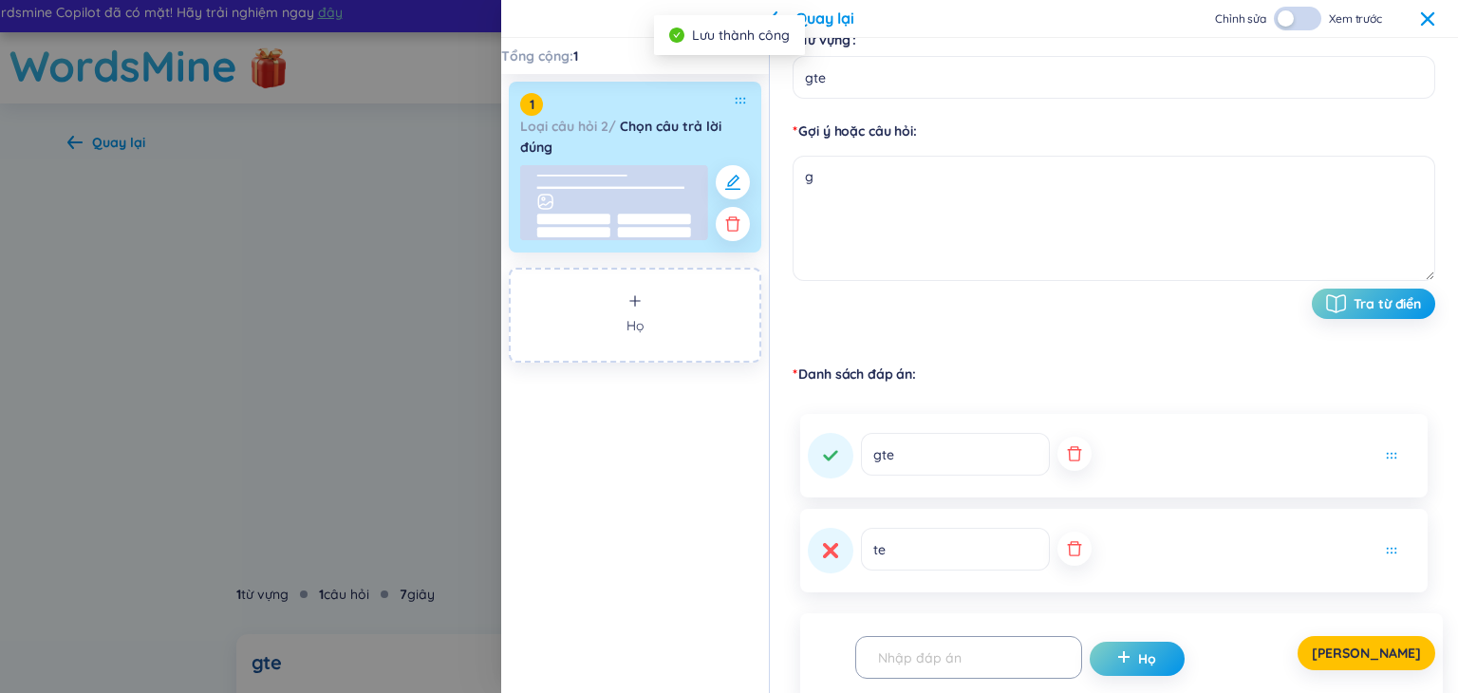
click at [1436, 15] on div "Quay lại Chỉnh sửa Xem trước" at bounding box center [979, 19] width 957 height 38
click at [1424, 20] on icon at bounding box center [1427, 17] width 13 height 13
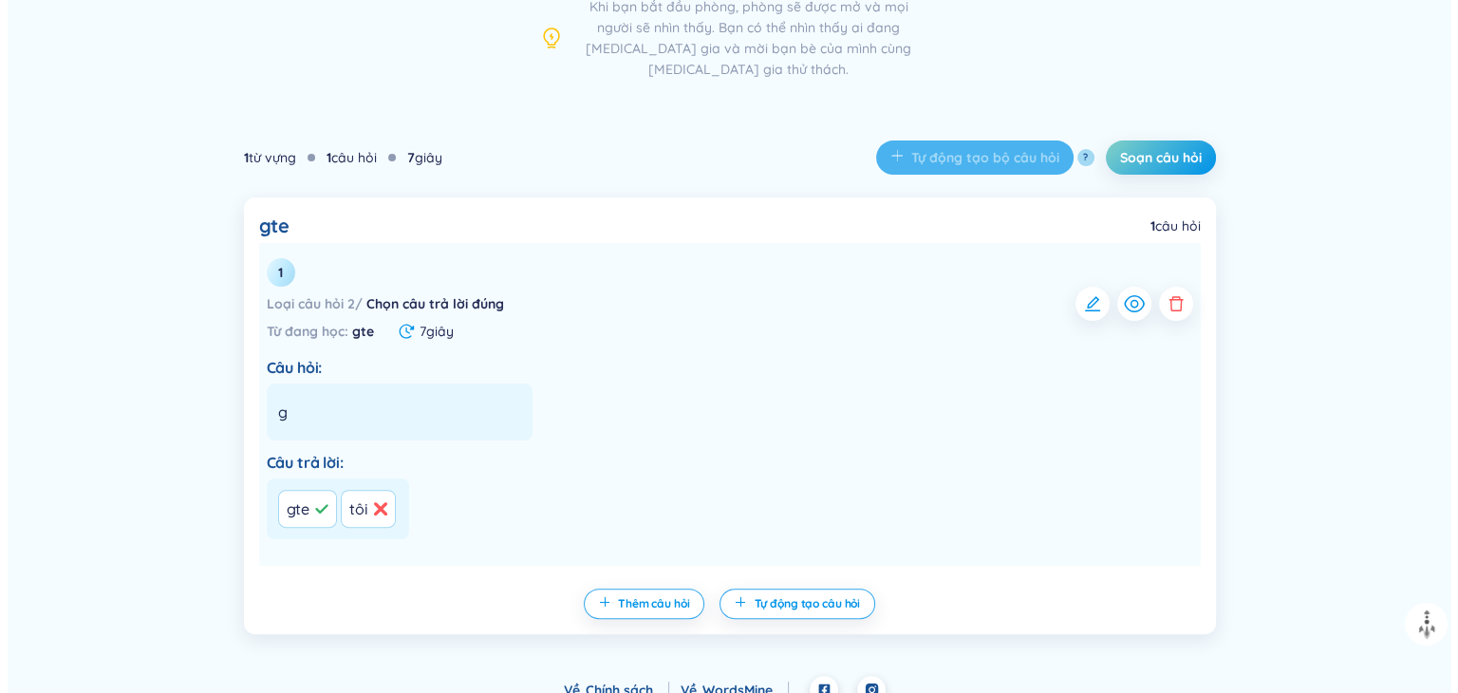
scroll to position [349, 0]
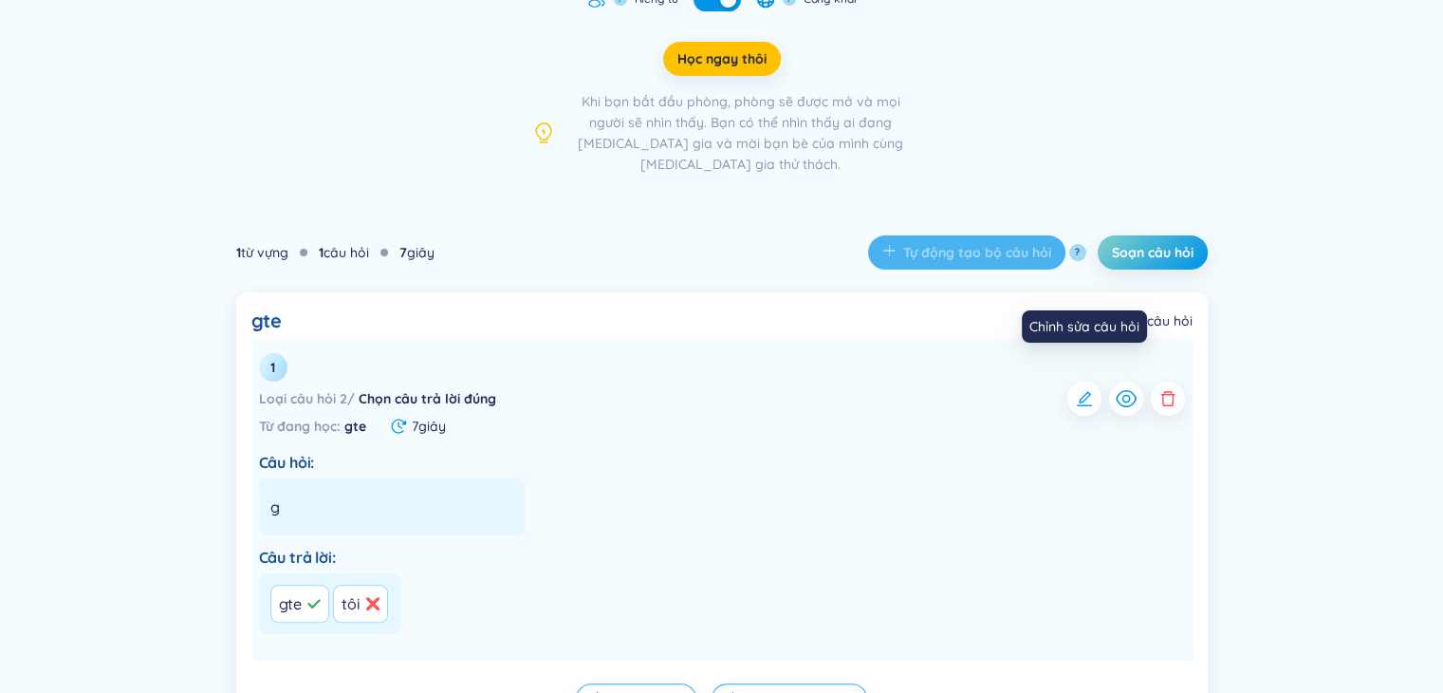
click at [1083, 390] on button "button" at bounding box center [1085, 398] width 34 height 34
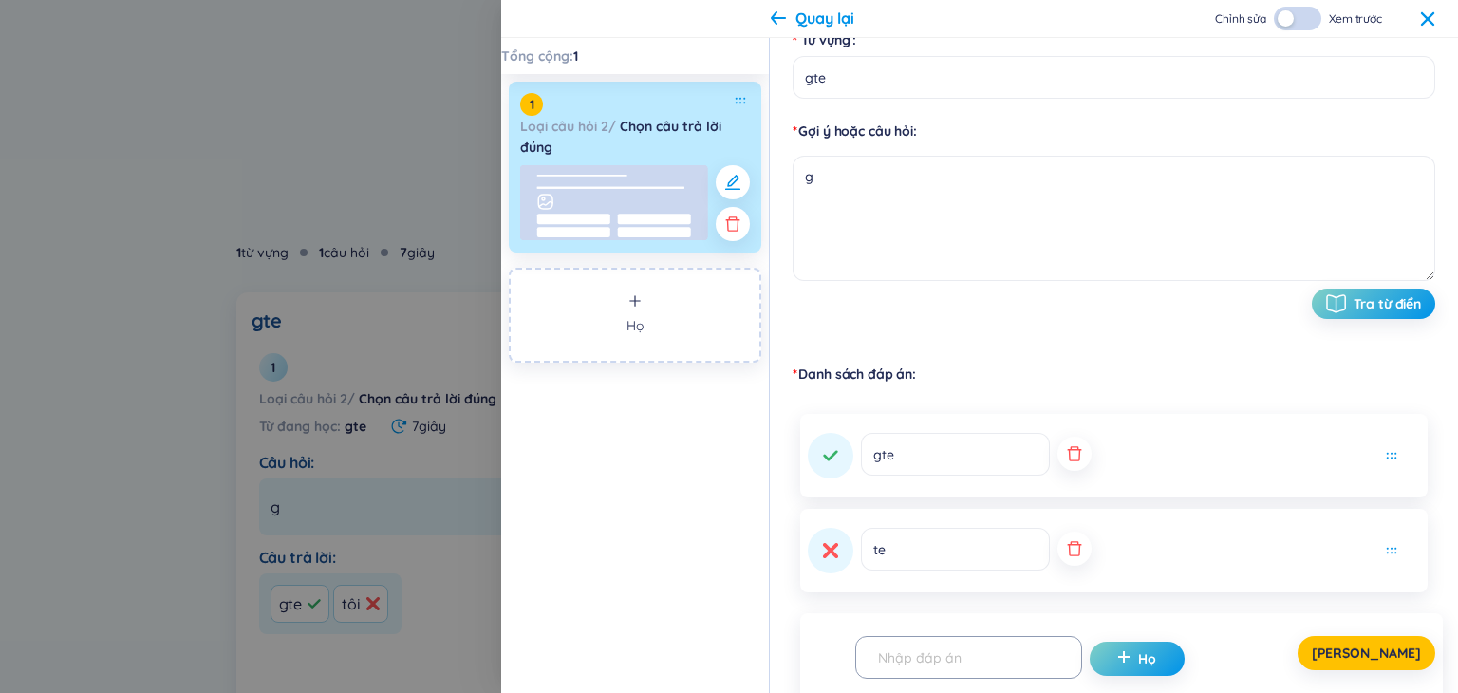
scroll to position [84, 0]
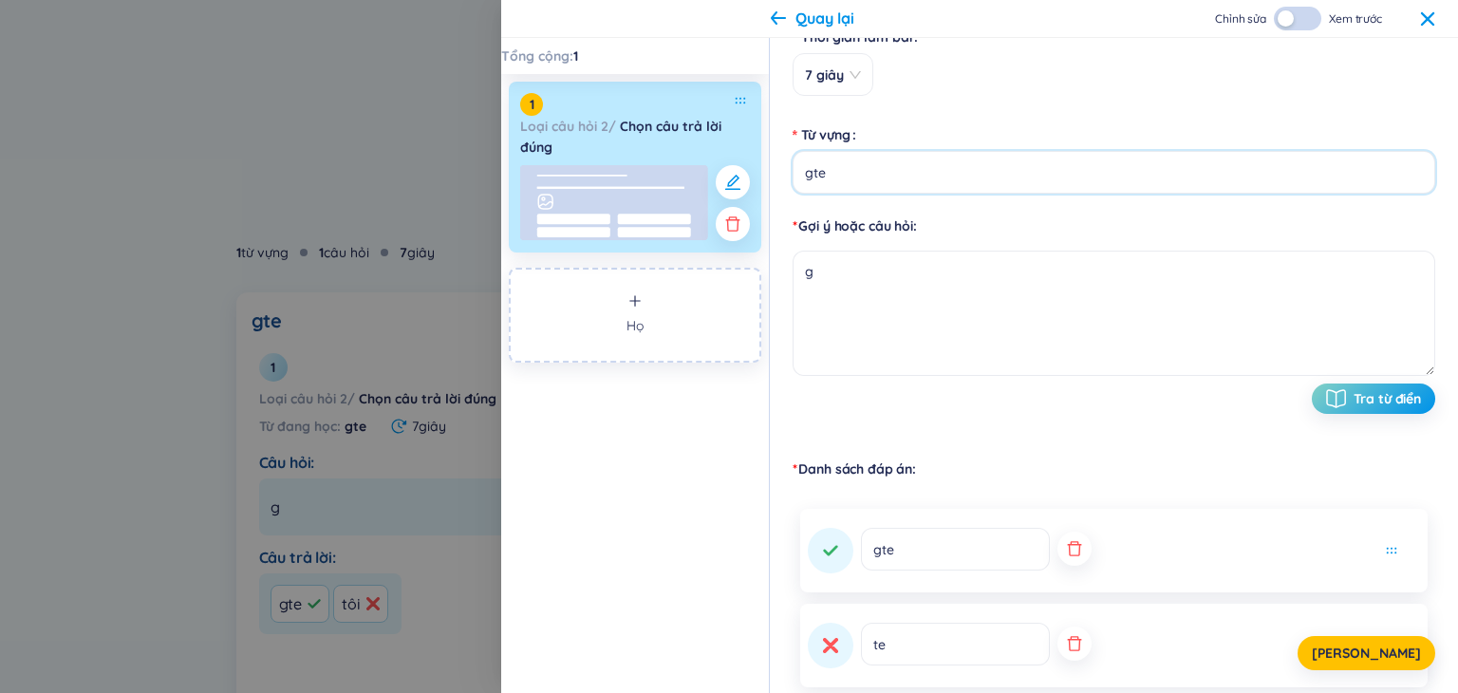
click at [1051, 175] on input "gte" at bounding box center [1113, 172] width 642 height 43
type input "g"
type input "Chọn đáp án đúng nhất"
click at [903, 292] on textarea "g" at bounding box center [1113, 313] width 642 height 125
click at [981, 282] on textarea "g" at bounding box center [1113, 313] width 642 height 125
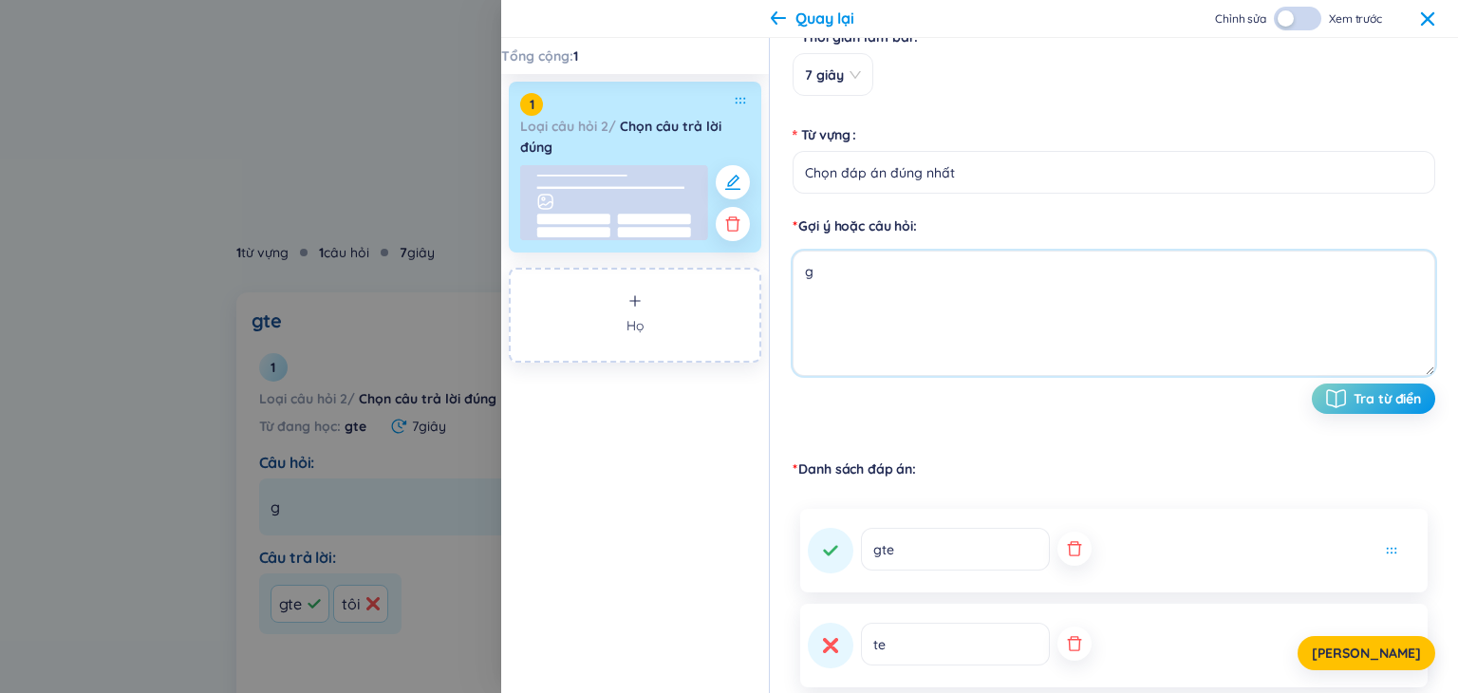
click at [979, 281] on textarea "g" at bounding box center [1113, 313] width 642 height 125
paste textarea "Câu 1: Thế giới quan khoa học của triết học Mác – [PERSON_NAME] dựa trên cơ sở …"
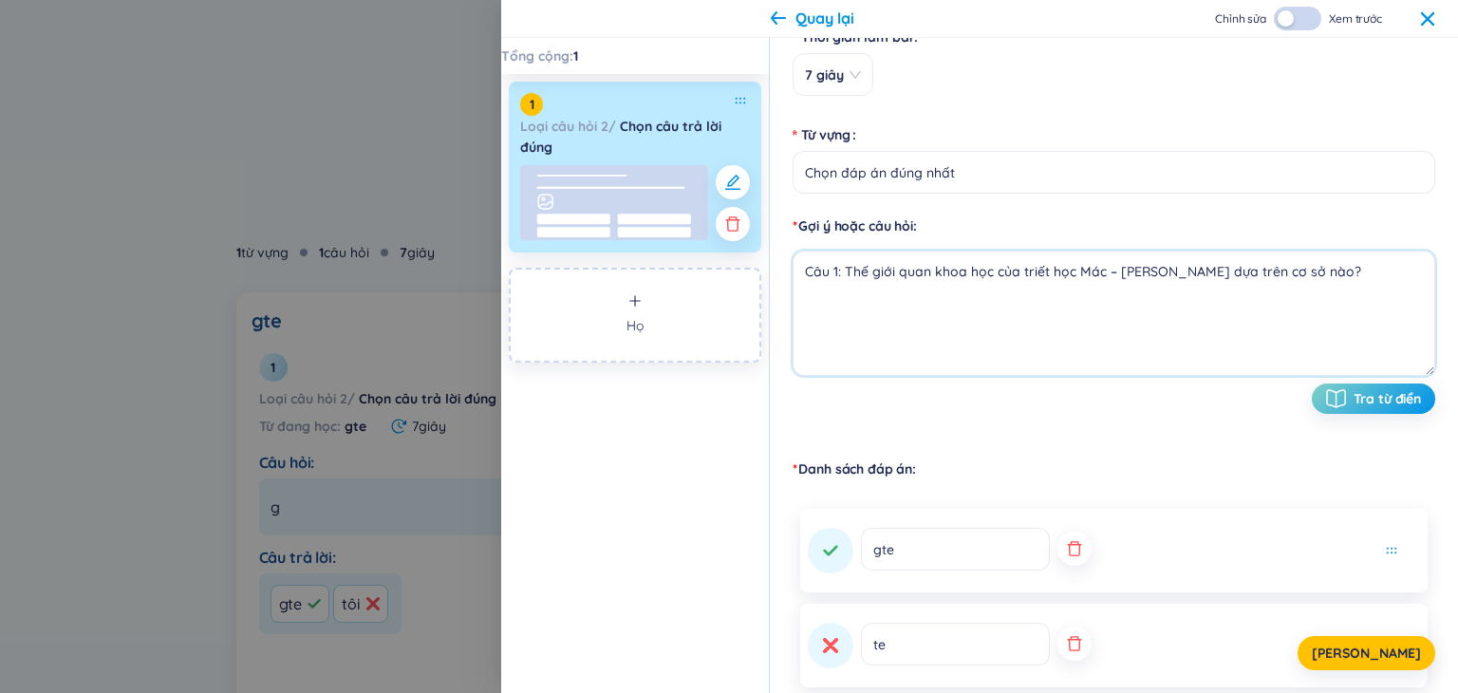
drag, startPoint x: 846, startPoint y: 274, endPoint x: 800, endPoint y: 274, distance: 46.5
click at [800, 274] on textarea "Câu 1: Thế giới quan khoa học của triết học Mác – [PERSON_NAME] dựa trên cơ sở …" at bounding box center [1113, 313] width 642 height 125
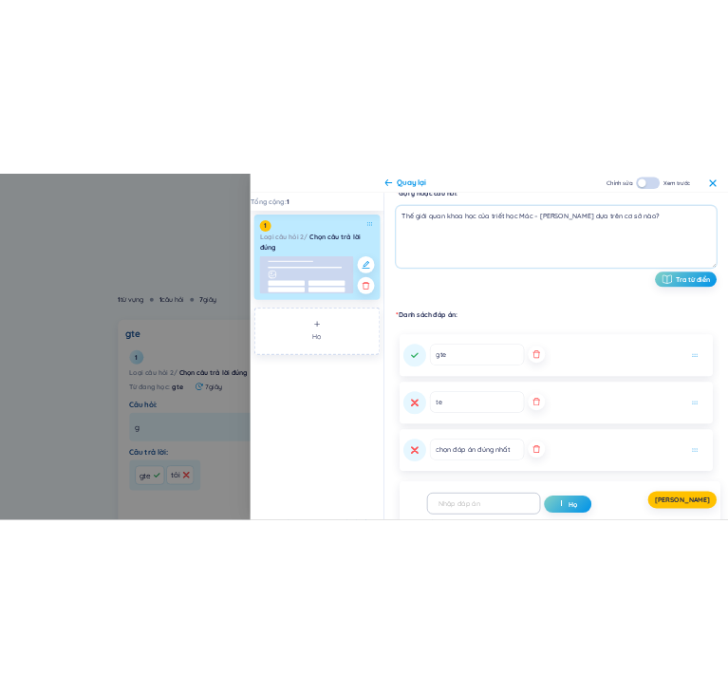
scroll to position [273, 0]
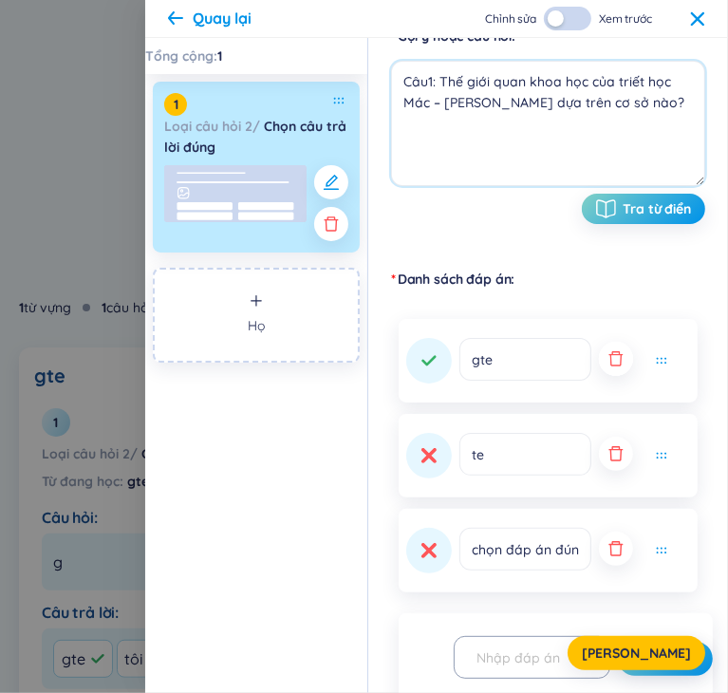
type textarea "Câu1: Thế giới quan khoa học của triết học Mác – [PERSON_NAME] dựa trên cơ sở n…"
click at [615, 372] on button "button" at bounding box center [616, 359] width 34 height 34
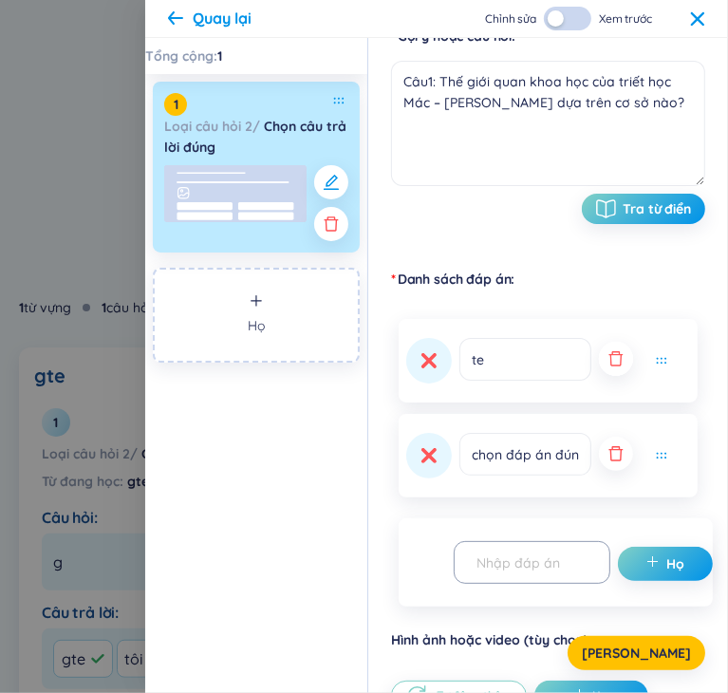
click at [611, 362] on icon "button" at bounding box center [615, 358] width 19 height 19
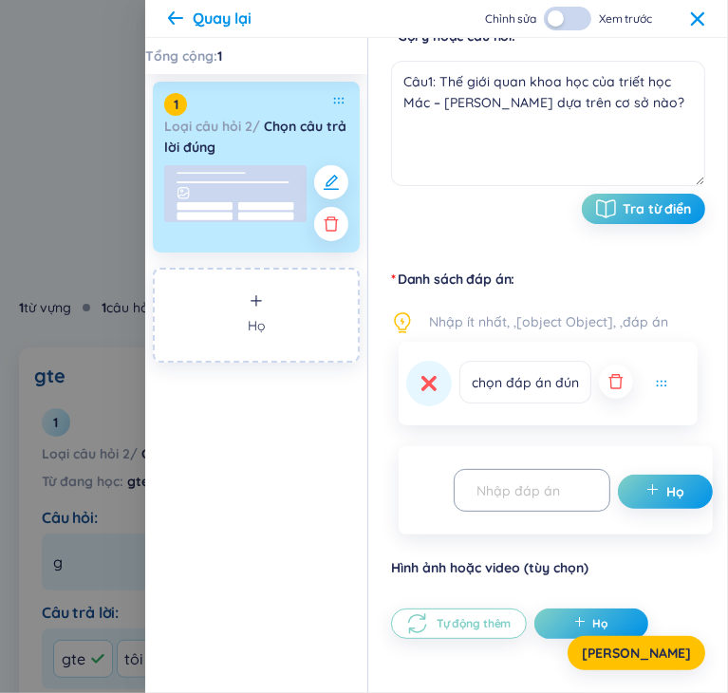
click at [611, 364] on button "button" at bounding box center [616, 381] width 34 height 34
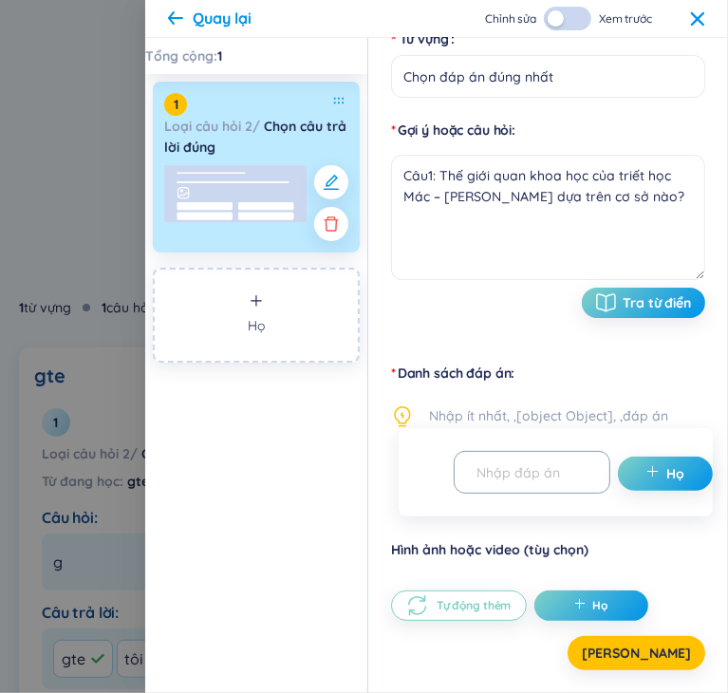
scroll to position [178, 0]
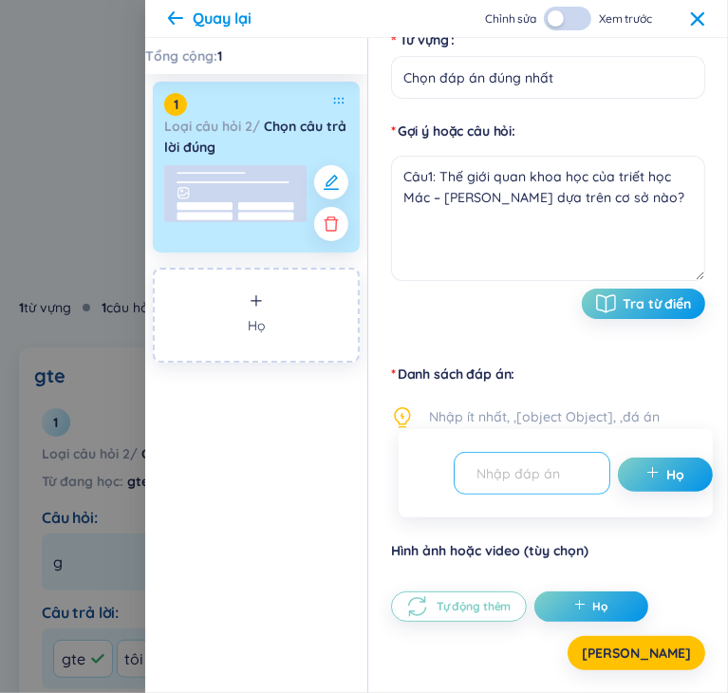
click at [533, 468] on input "text" at bounding box center [523, 472] width 117 height 33
paste input "Câu 1: Thế giới quan khoa học của triết học Mác – [PERSON_NAME] dựa trên cơ sở …"
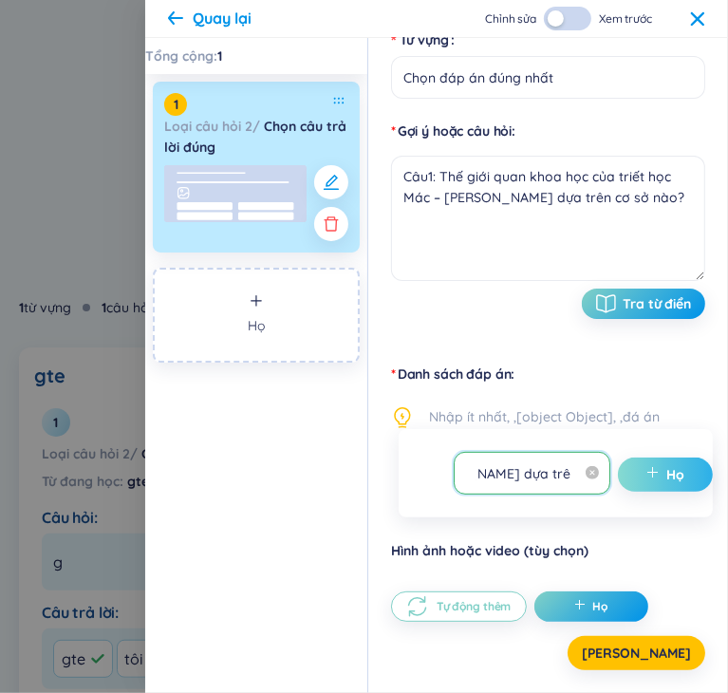
type input "Câu 1: Thế giới quan khoa học của triết học Mác – [PERSON_NAME] dựa trên cơ sở …"
click at [652, 481] on span "cộng thêm" at bounding box center [656, 474] width 21 height 19
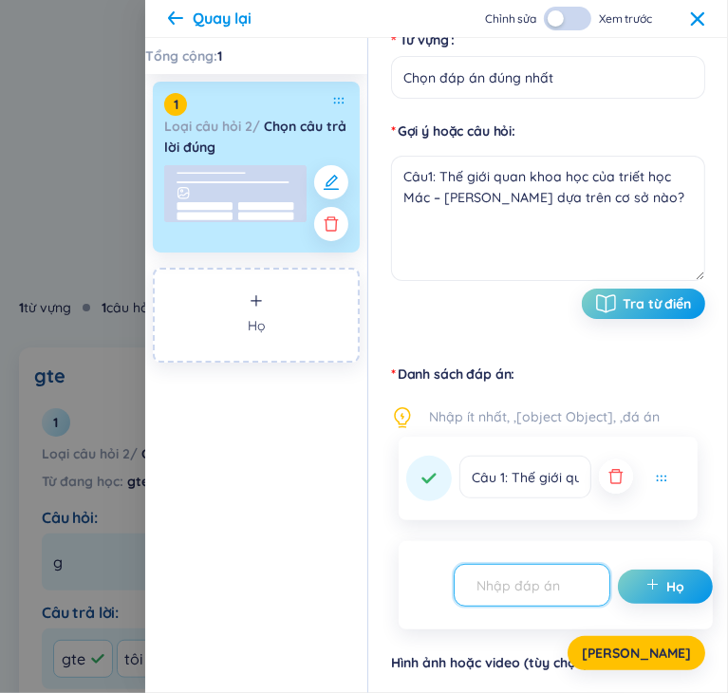
click at [618, 483] on icon "button" at bounding box center [615, 476] width 19 height 19
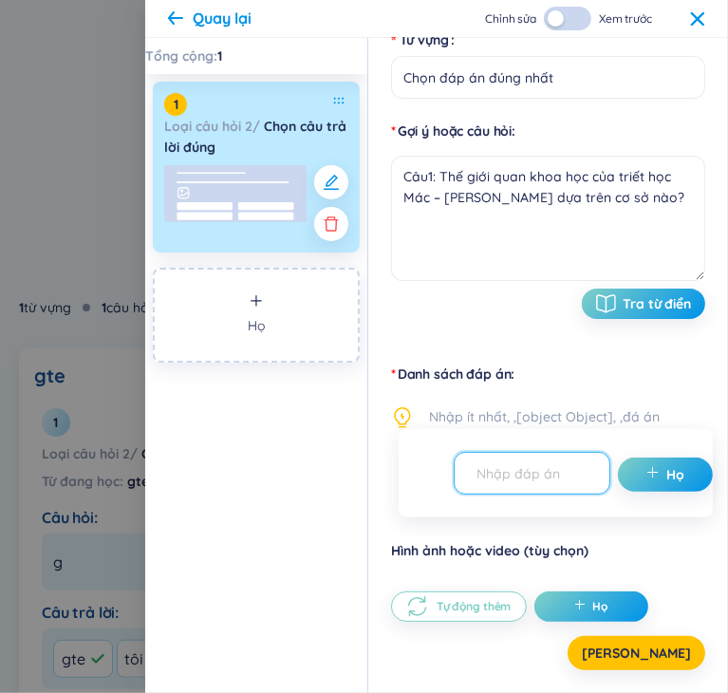
click at [565, 474] on input "text" at bounding box center [523, 472] width 117 height 33
paste input "Câu 1: Thế giới quan khoa học của triết học Mác – [PERSON_NAME] dựa trên cơ sở …"
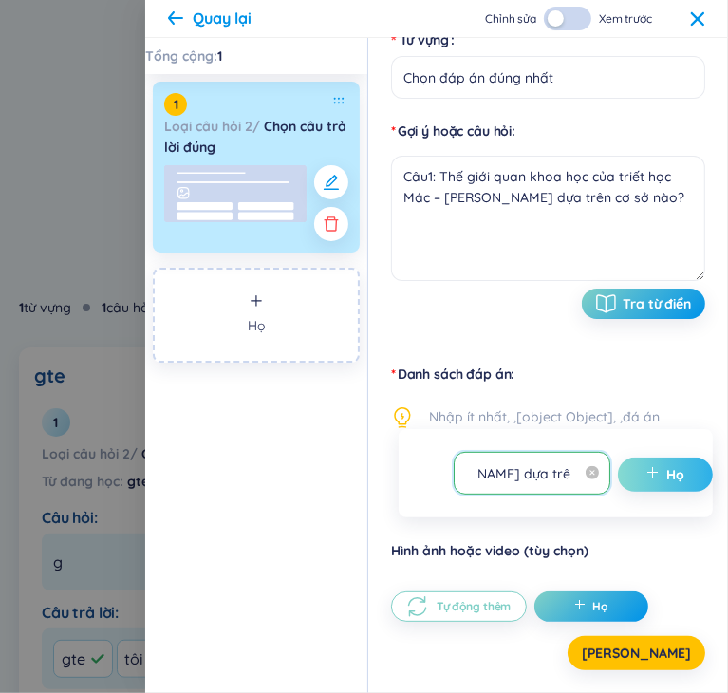
type input "Câu 1: Thế giới quan khoa học của triết học Mác – [PERSON_NAME] dựa trên cơ sở …"
click at [646, 470] on icon "cộng thêm" at bounding box center [652, 472] width 13 height 13
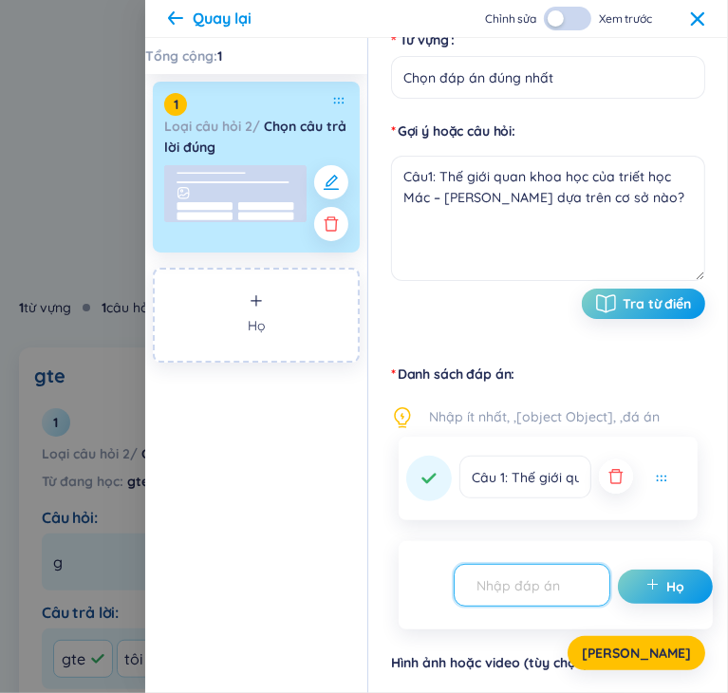
click at [615, 476] on icon "button" at bounding box center [615, 476] width 19 height 19
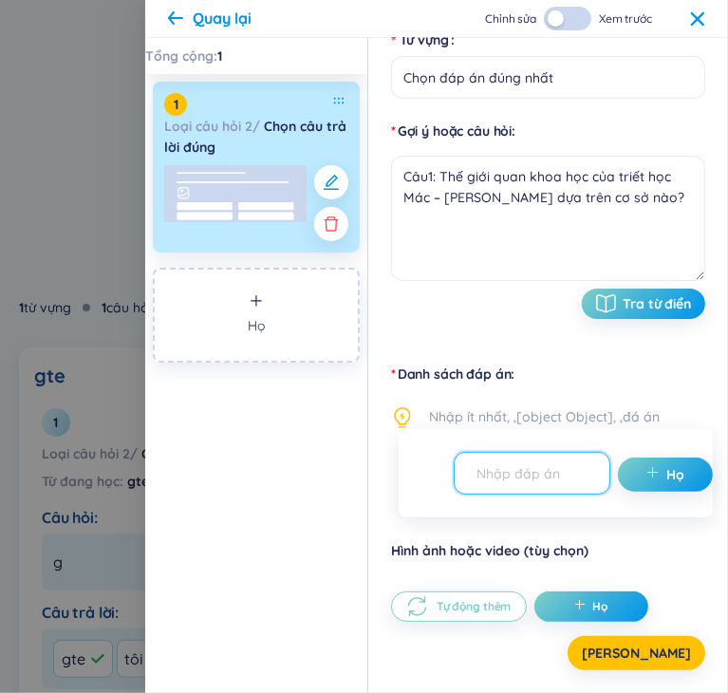
click at [543, 476] on input "text" at bounding box center [523, 472] width 117 height 33
paste input "A. Các giả thuyết khoa học hiện đại"
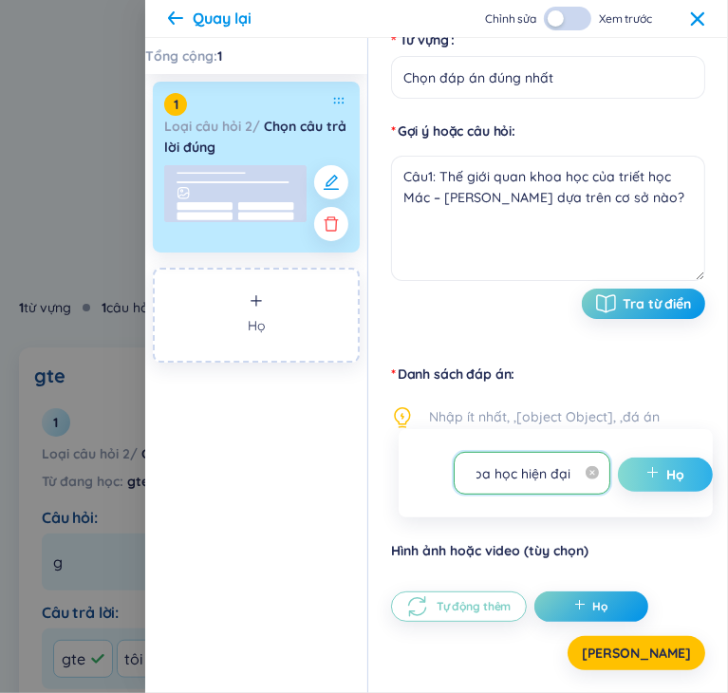
type input "A. Các giả thuyết khoa học hiện đại"
click at [648, 466] on icon "cộng thêm" at bounding box center [652, 472] width 13 height 13
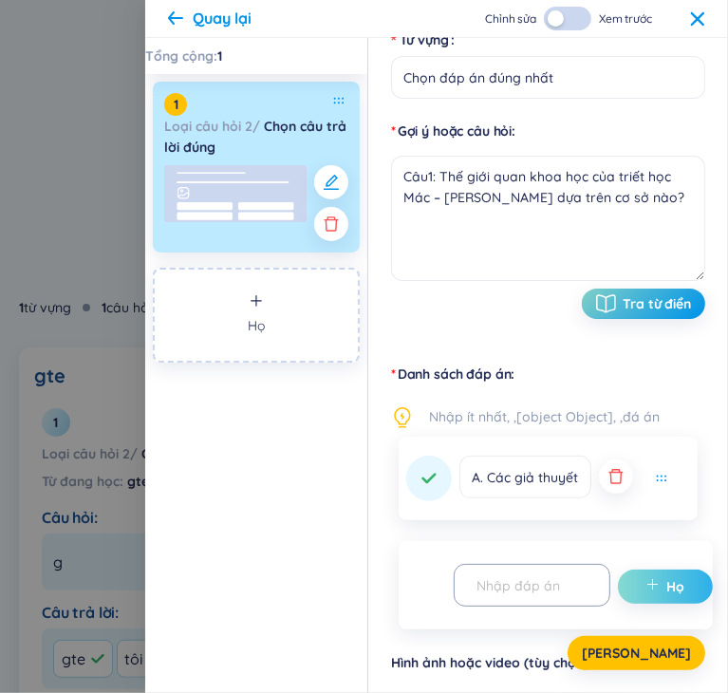
type input "c"
click at [648, 582] on icon "cộng thêm" at bounding box center [652, 584] width 13 height 13
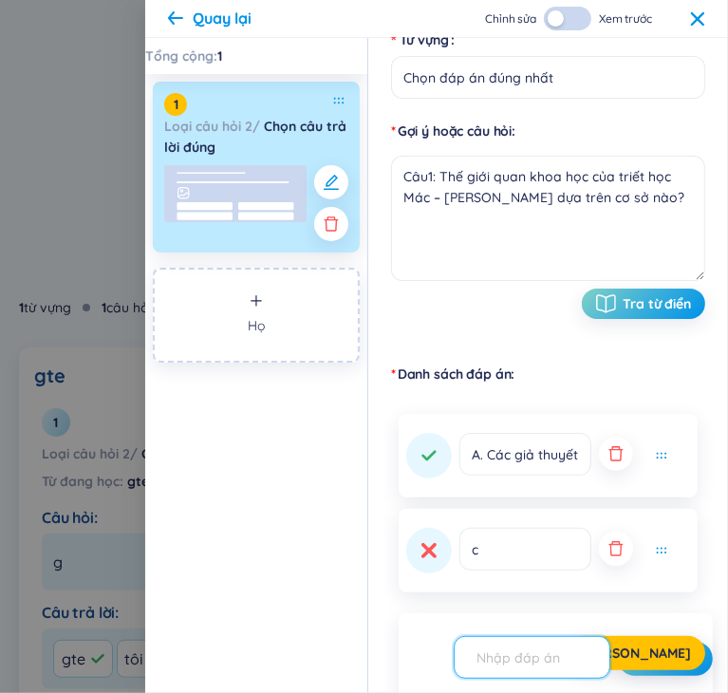
click at [607, 551] on icon "button" at bounding box center [615, 548] width 19 height 19
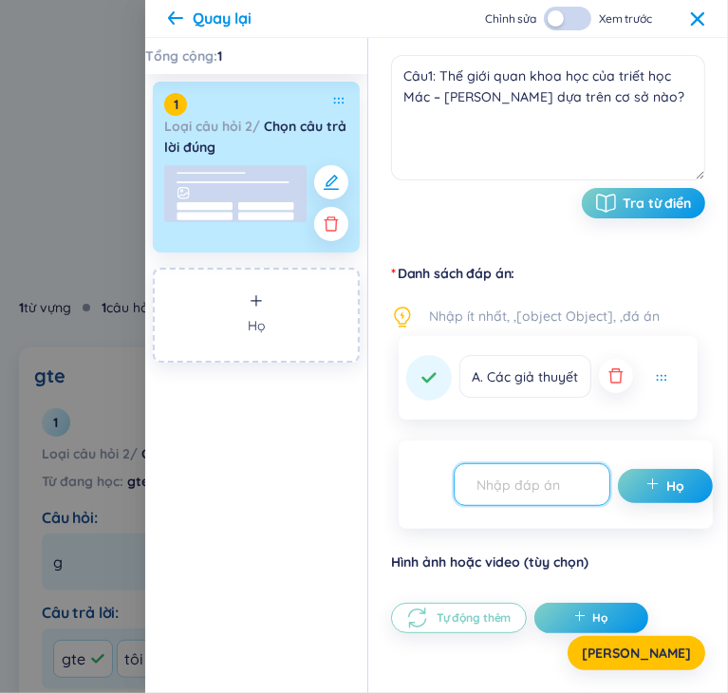
scroll to position [291, 0]
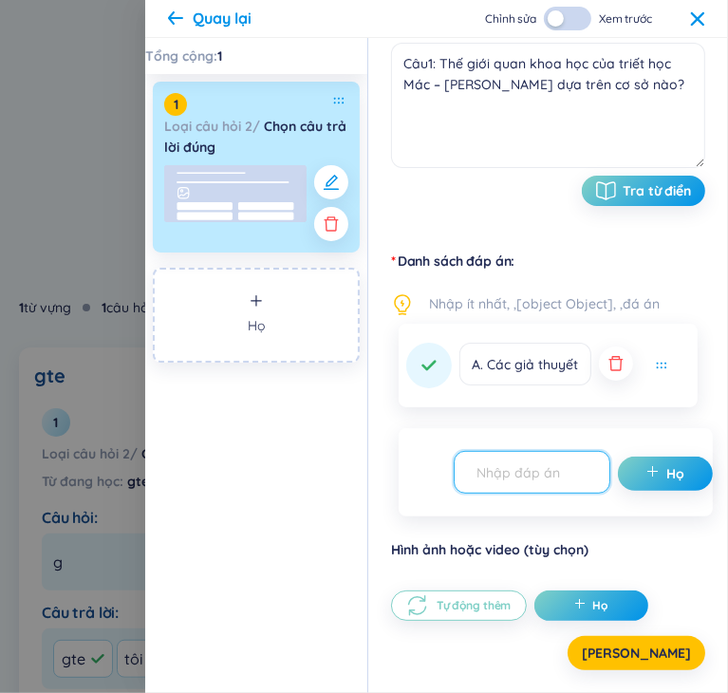
click at [531, 476] on input "text" at bounding box center [523, 471] width 117 height 33
paste input "B. Nguyên lý và quy luật của phép biện chứng duy vật"
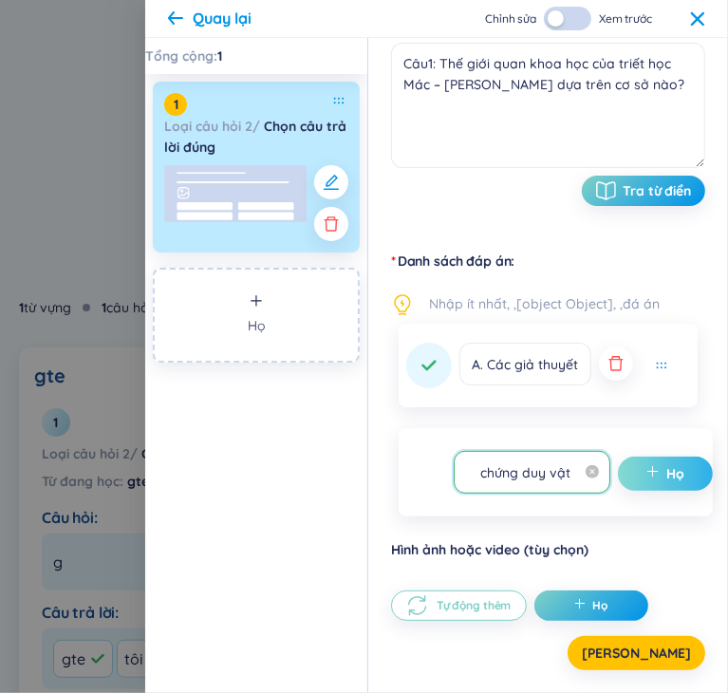
type input "B. Nguyên lý và quy luật của phép biện chứng duy vật"
click at [660, 464] on button "Họ" at bounding box center [665, 473] width 95 height 34
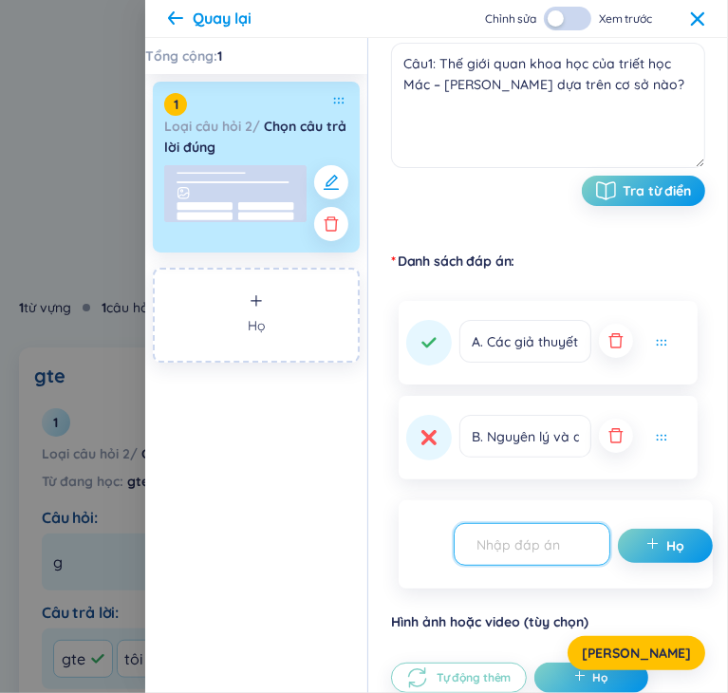
click at [562, 545] on input "text" at bounding box center [523, 544] width 117 height 33
paste input "C. Niềm tin tôn giáo và tín ngưỡng"
type input "C. Niềm tin tôn giáo và tín ngưỡng"
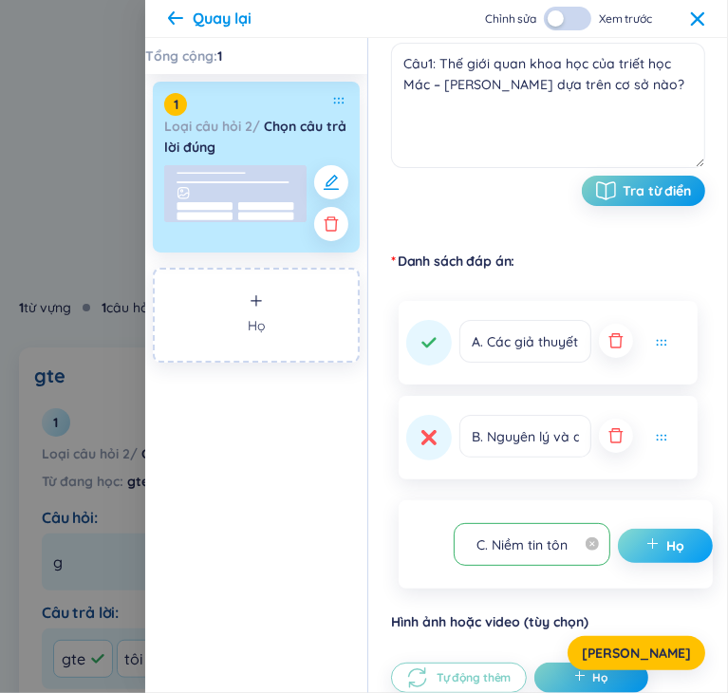
click at [670, 551] on font "Họ" at bounding box center [676, 545] width 18 height 17
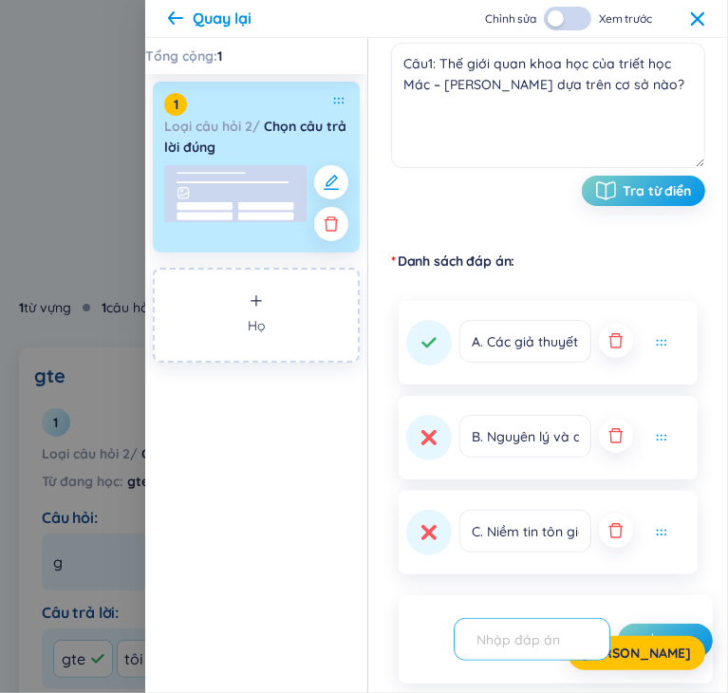
click at [520, 640] on input "text" at bounding box center [523, 639] width 117 height 33
paste input "D. Kinh nghiệm chủ quan của con người"
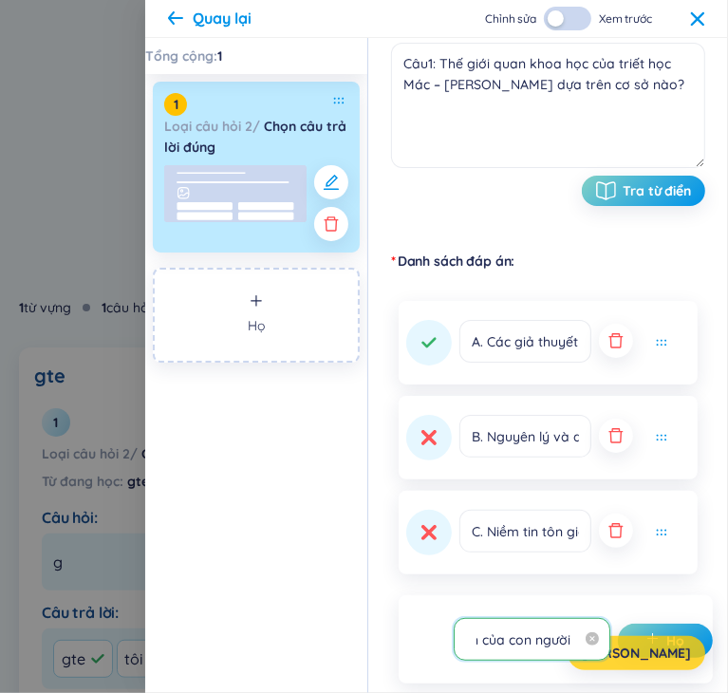
type input "D. Kinh nghiệm chủ quan của con người"
click at [650, 648] on font "[PERSON_NAME]" at bounding box center [636, 652] width 109 height 17
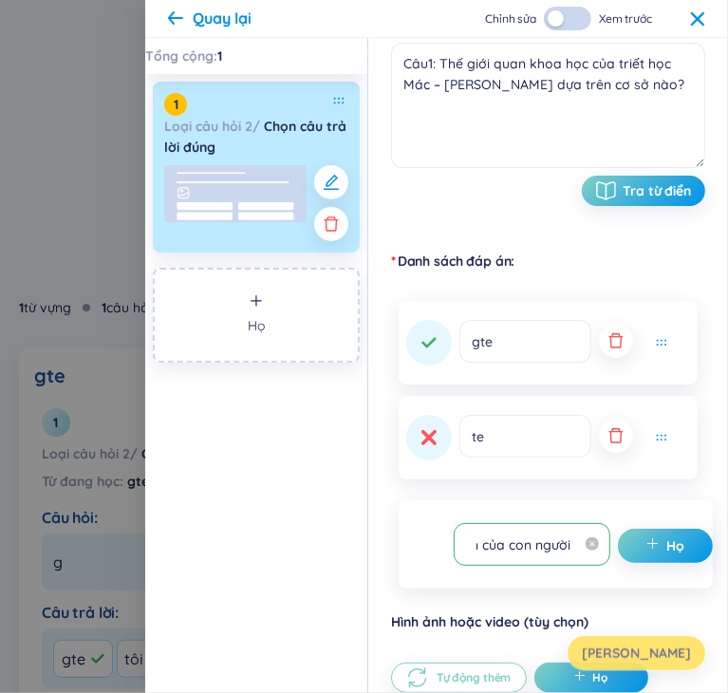
scroll to position [0, 0]
type input "Chọn đáp án đúng nhất"
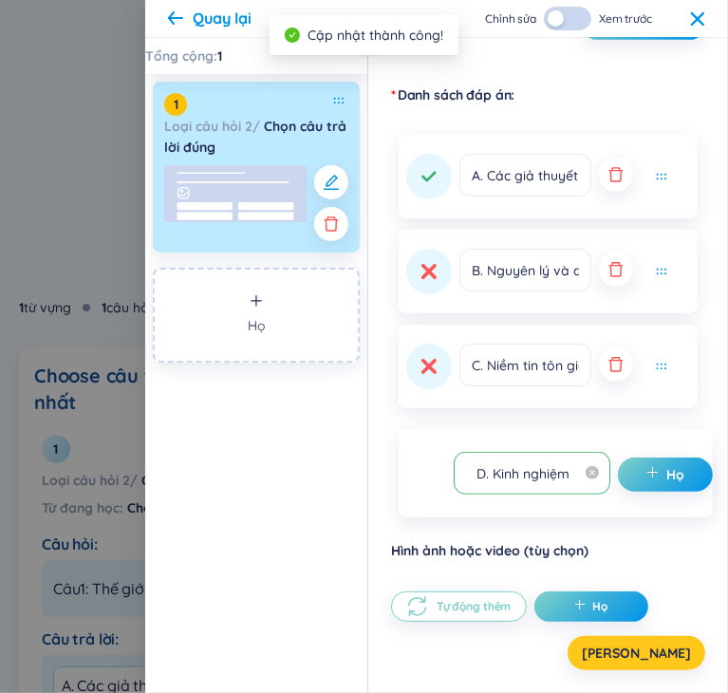
scroll to position [458, 0]
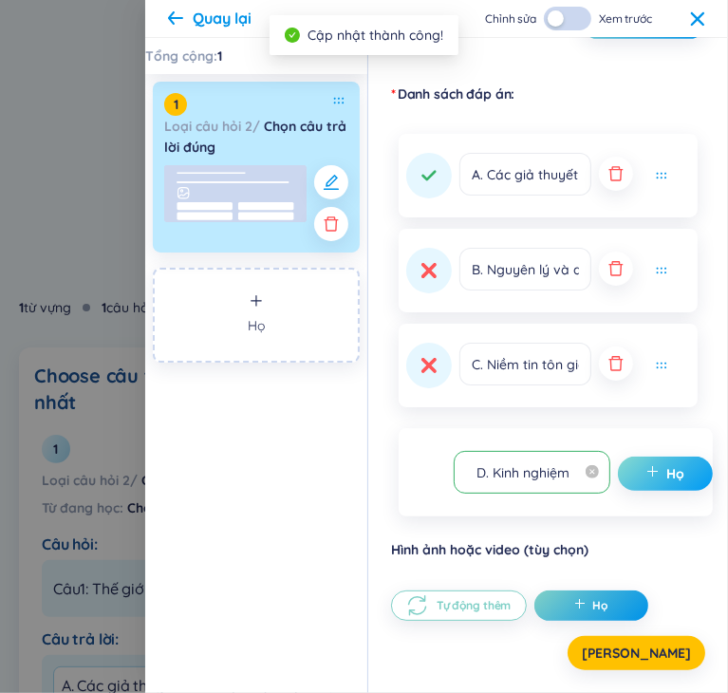
click at [652, 469] on icon "cộng thêm" at bounding box center [652, 471] width 13 height 13
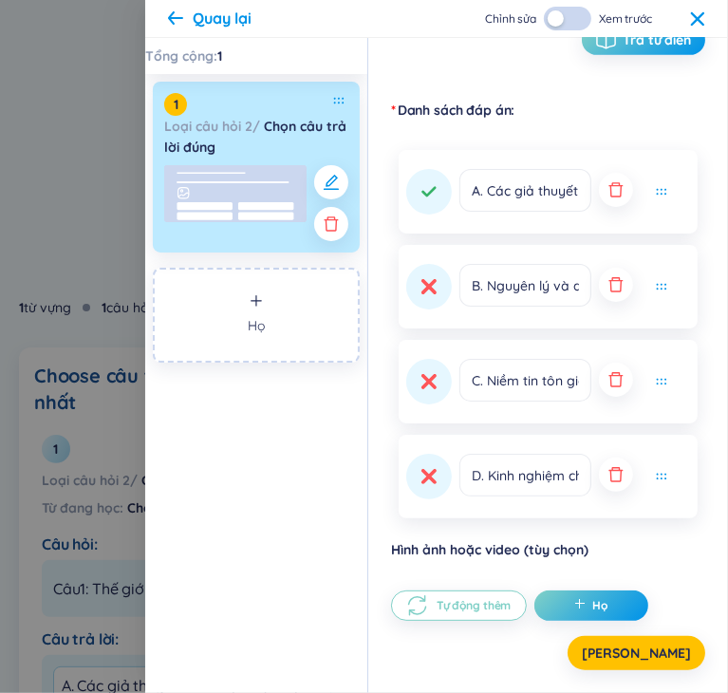
click at [437, 314] on div "B. Nguyên lý và quy luật của phép biện chứng duy vật" at bounding box center [548, 287] width 299 height 84
click at [431, 292] on icon at bounding box center [428, 286] width 18 height 18
click at [664, 658] on button "[PERSON_NAME]" at bounding box center [636, 653] width 138 height 34
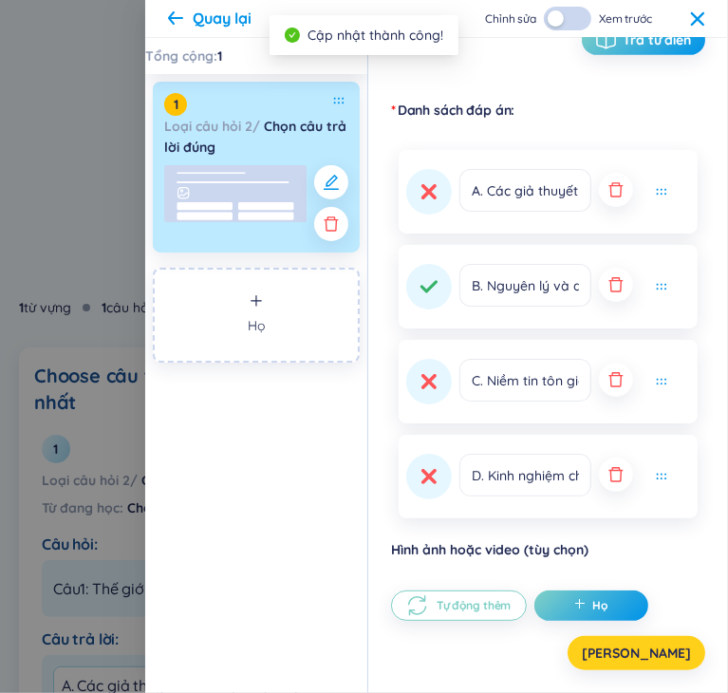
click at [660, 655] on font "[PERSON_NAME]" at bounding box center [636, 652] width 109 height 17
click at [698, 13] on icon at bounding box center [697, 18] width 15 height 15
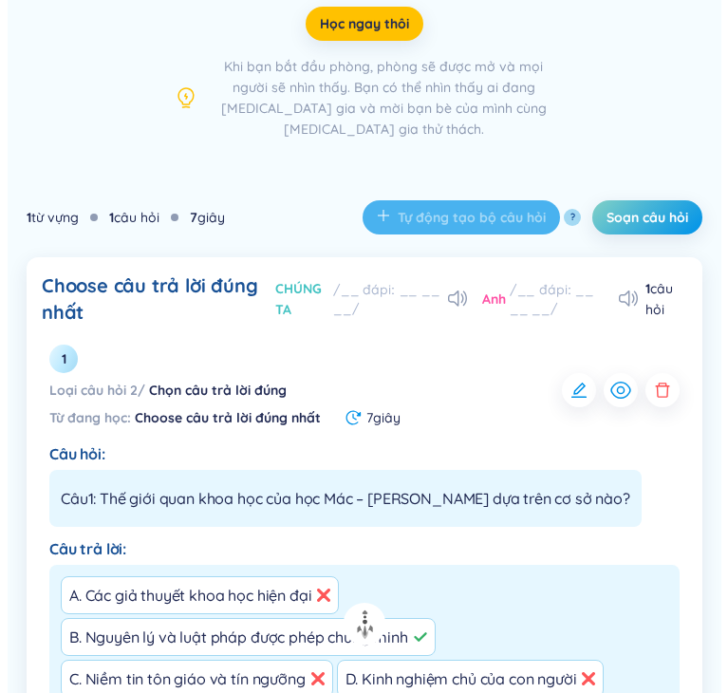
scroll to position [433, 0]
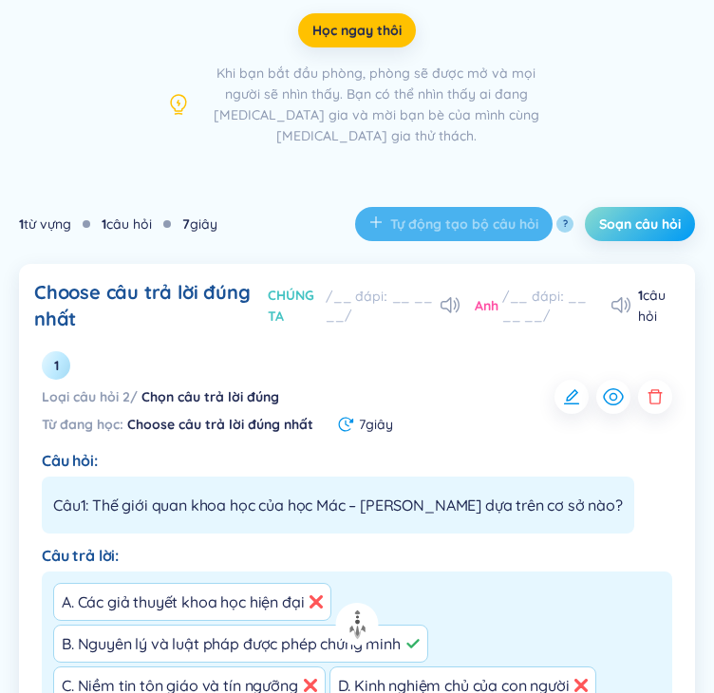
click at [629, 223] on font "Soạn câu hỏi" at bounding box center [640, 223] width 82 height 17
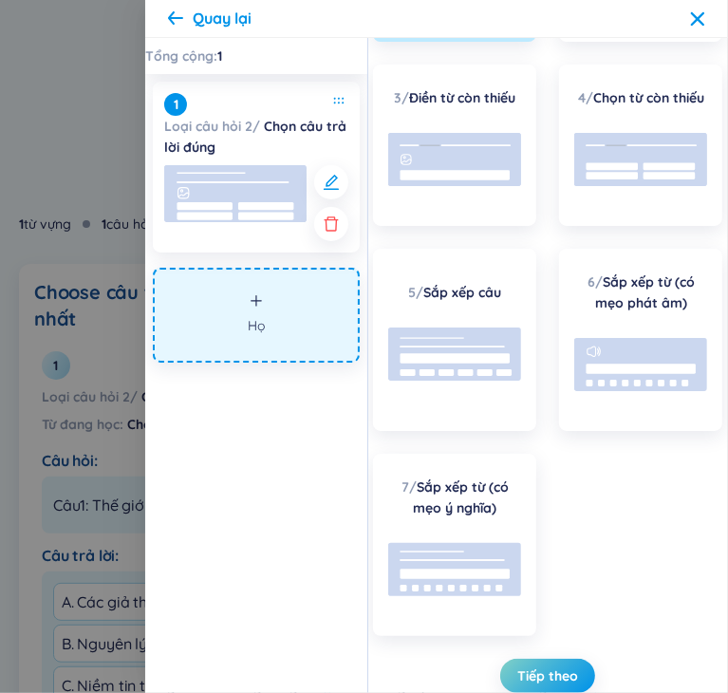
click at [255, 330] on font "Họ" at bounding box center [256, 325] width 17 height 17
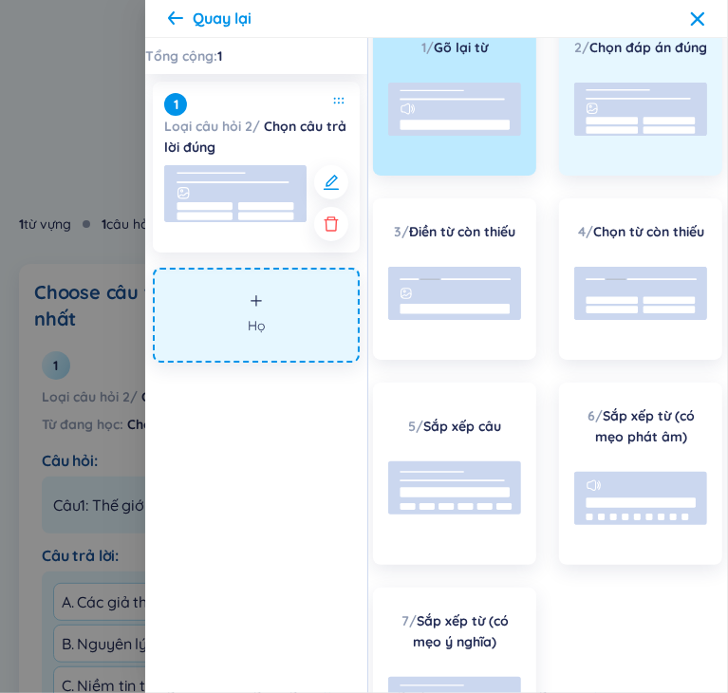
scroll to position [0, 0]
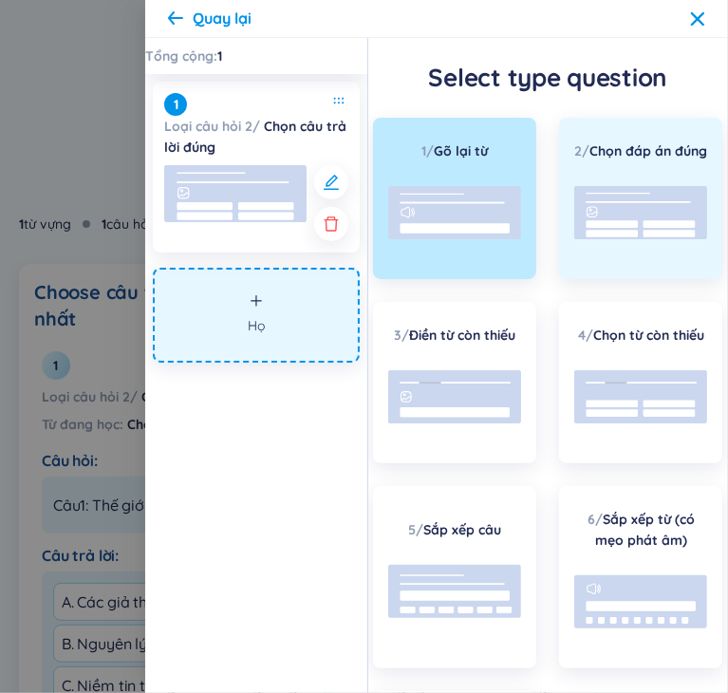
click at [625, 159] on font "Chọn đáp án đúng" at bounding box center [648, 150] width 118 height 17
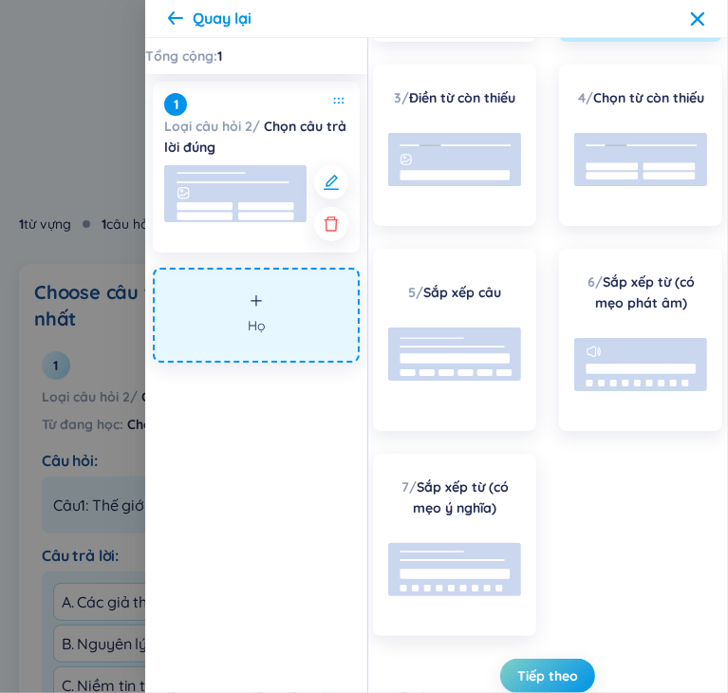
scroll to position [279, 0]
click at [559, 686] on button "Tiếp theo" at bounding box center [547, 676] width 95 height 34
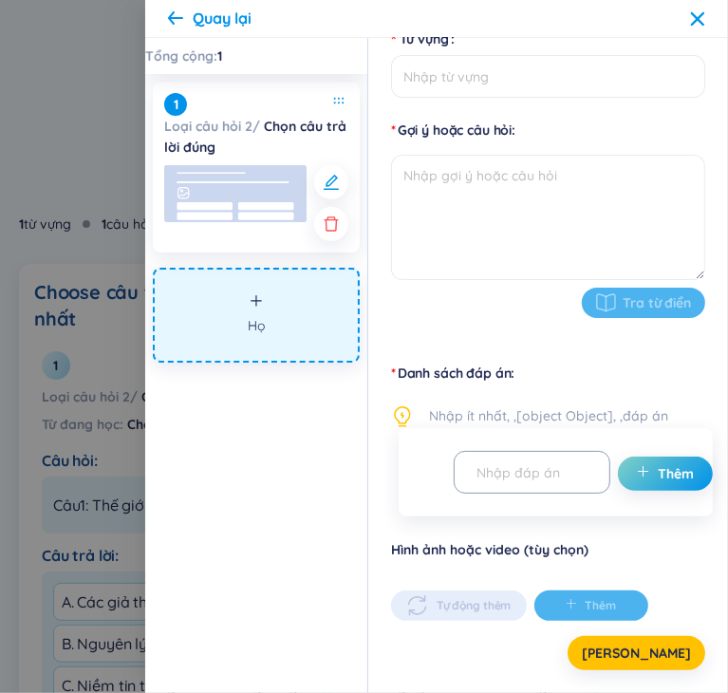
scroll to position [178, 0]
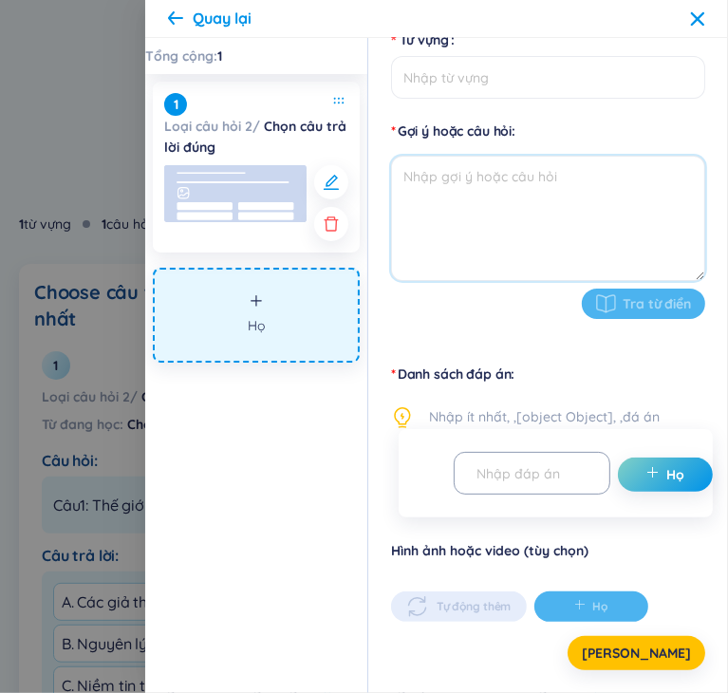
click at [537, 190] on textarea at bounding box center [548, 218] width 314 height 125
paste textarea "Câu 2: Giá trị định hướng của triết học Mác – Lênin khác với khoa học chuyên ng…"
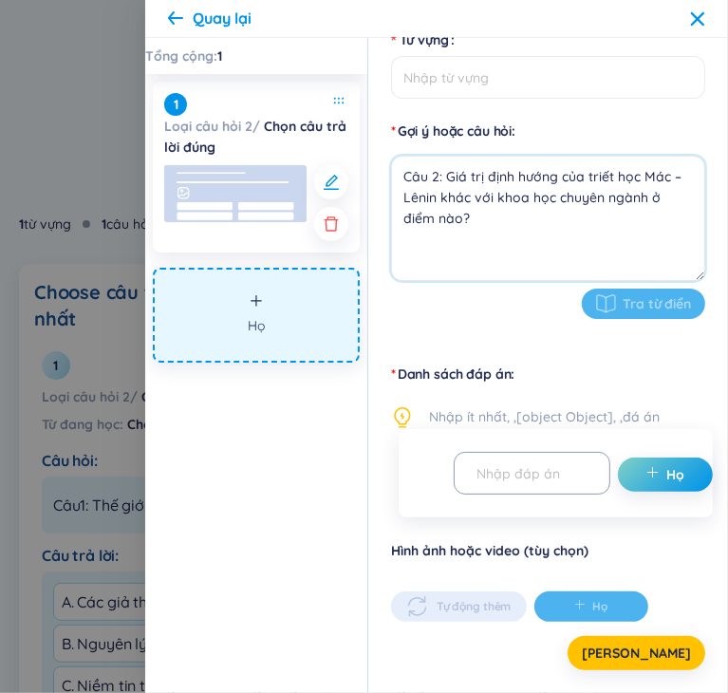
type textarea "Câu 2: Giá trị định hướng của triết học Mác – Lênin khác với khoa học chuyên ng…"
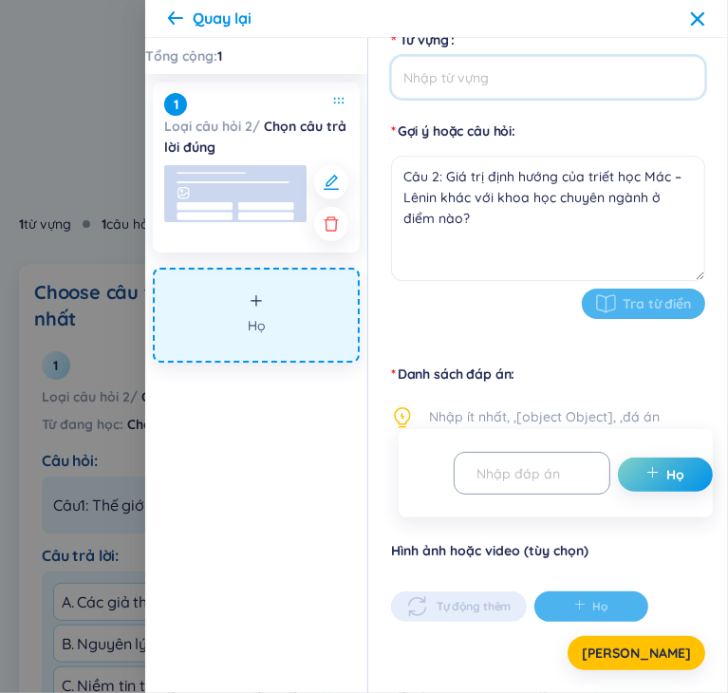
click at [565, 79] on input "Từ vựng" at bounding box center [548, 77] width 314 height 43
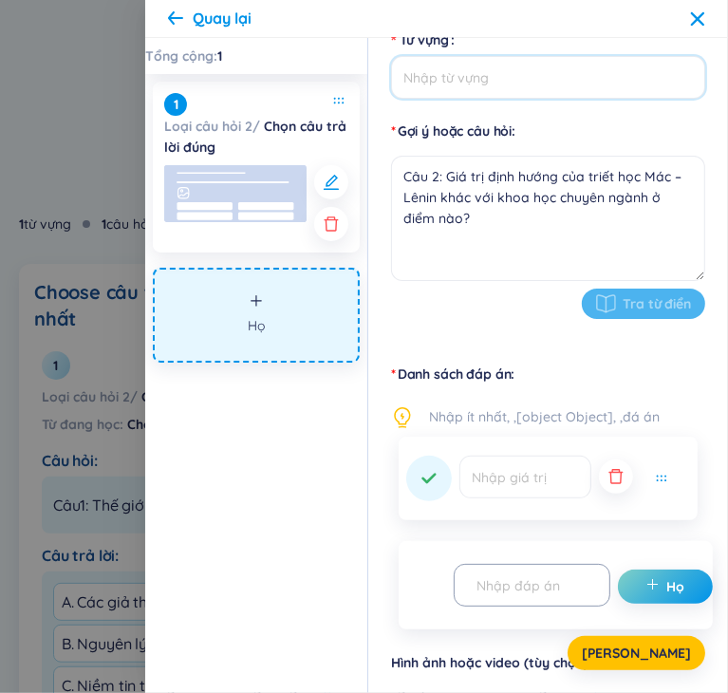
click at [547, 76] on input "Từ vựng" at bounding box center [548, 77] width 314 height 43
paste input "Chọn đáp án đúng nhất"
type input "Chọn đáp án đúng nhất"
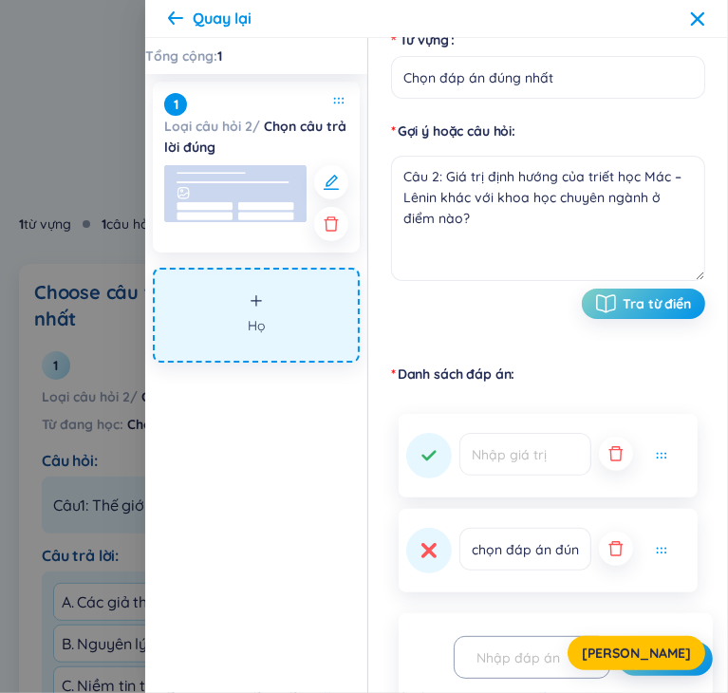
click at [550, 660] on div "[PERSON_NAME]" at bounding box center [548, 653] width 314 height 34
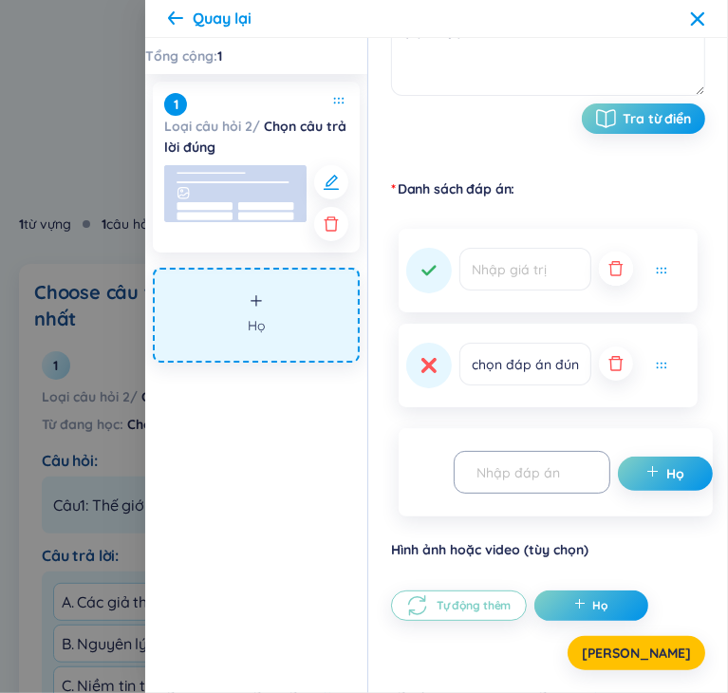
click at [616, 267] on icon "button" at bounding box center [615, 268] width 19 height 19
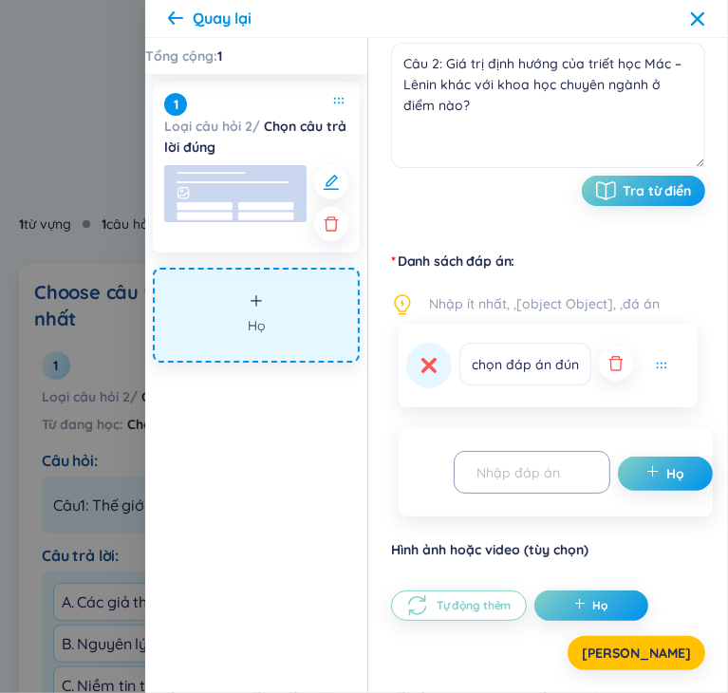
click at [614, 348] on button "button" at bounding box center [616, 363] width 34 height 34
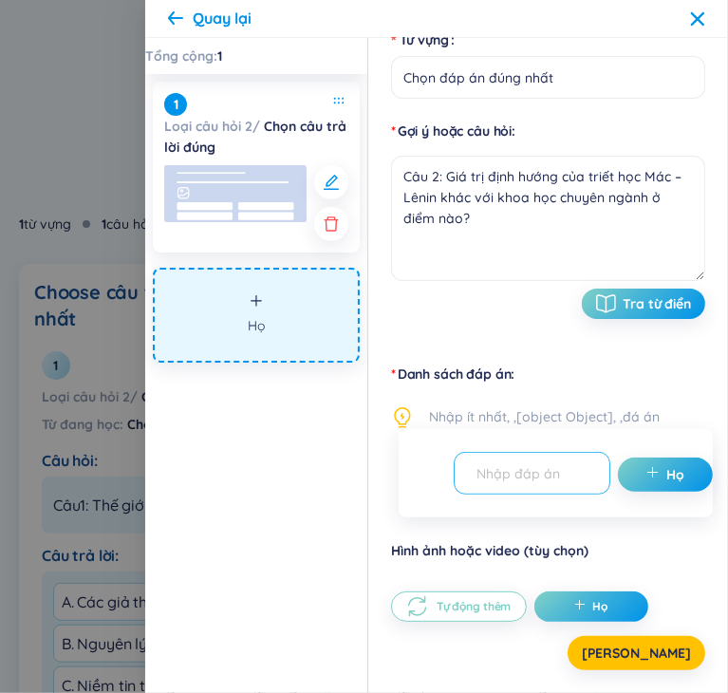
click at [540, 471] on input "text" at bounding box center [523, 472] width 117 height 33
paste input "A. Triết học nghiên cứu sự phát triển của tự nhiên"
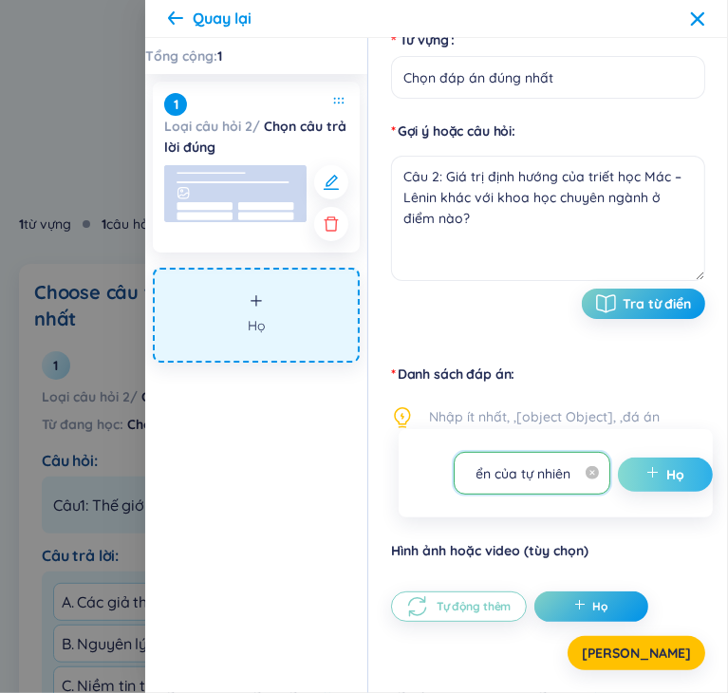
type input "A. Triết học nghiên cứu sự phát triển của tự nhiên"
click at [638, 474] on button "Họ" at bounding box center [665, 474] width 95 height 34
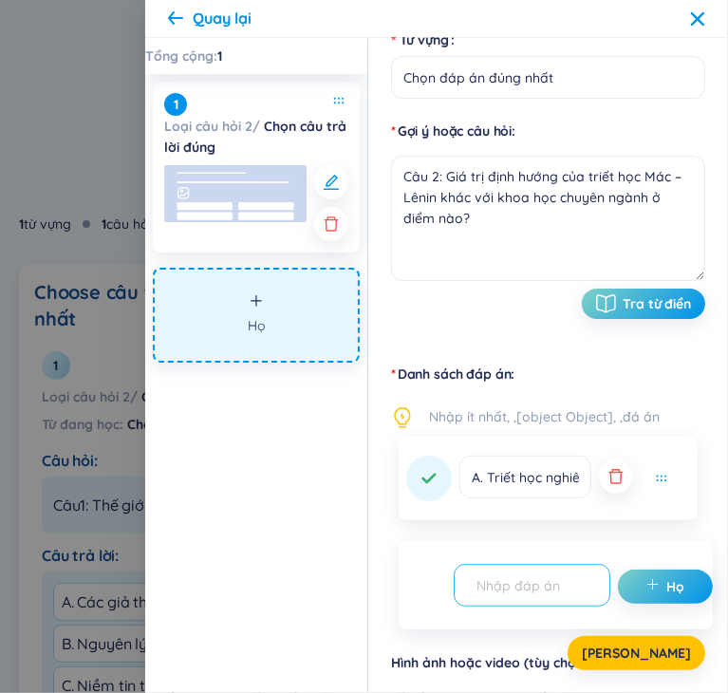
click at [556, 585] on input "text" at bounding box center [523, 584] width 117 height 33
paste input "B. Triết học đề cập đến cái chung nhất, toàn diện của hiện thực"
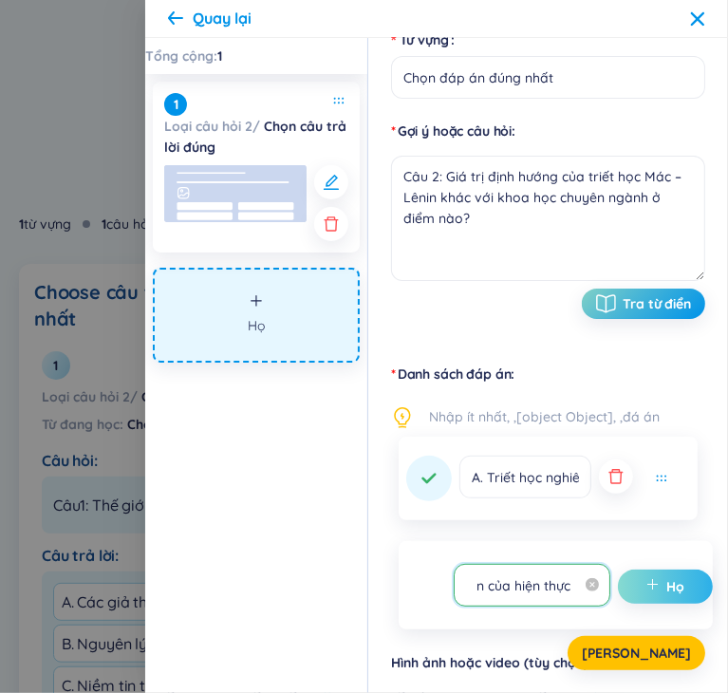
type input "B. Triết học đề cập đến cái chung nhất, toàn diện của hiện thực"
click at [672, 578] on font "Họ" at bounding box center [676, 586] width 18 height 17
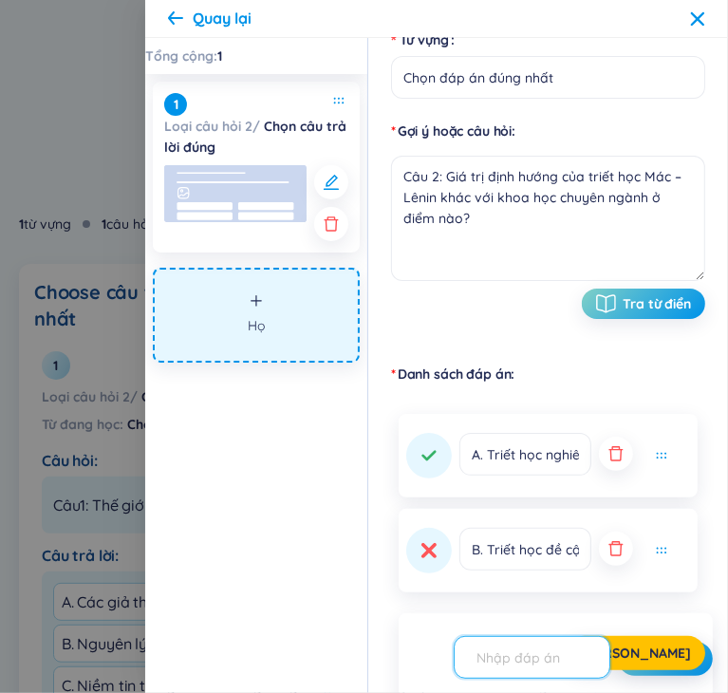
click at [543, 658] on input "text" at bounding box center [523, 657] width 117 height 33
paste input "C. Khoa học chuyên ngành mang tính phổ biến, khái quát"
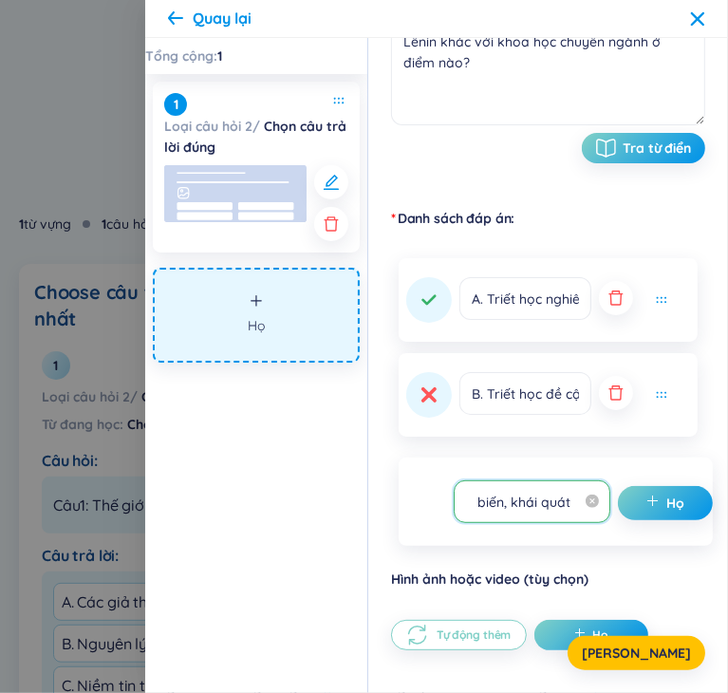
scroll to position [363, 0]
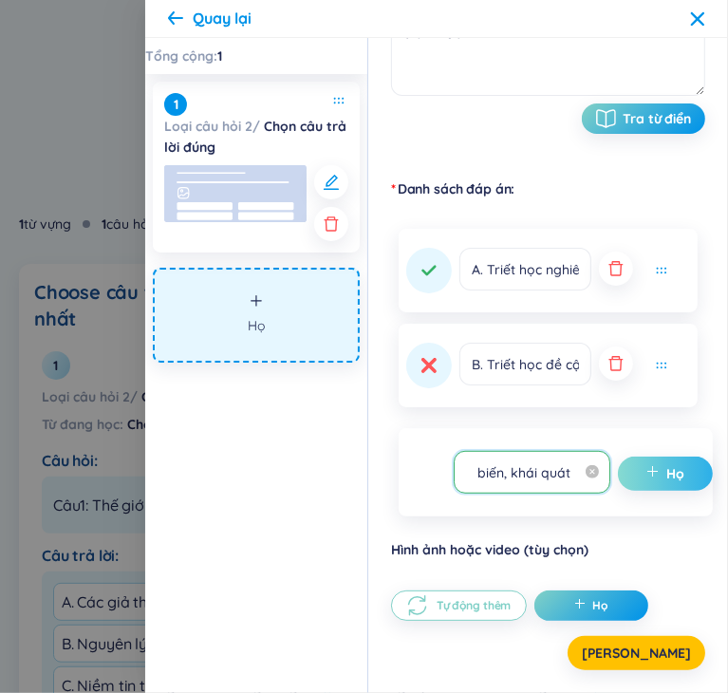
type input "C. Khoa học chuyên ngành mang tính phổ biến, khái quát"
click at [650, 474] on icon "cộng thêm" at bounding box center [652, 471] width 13 height 13
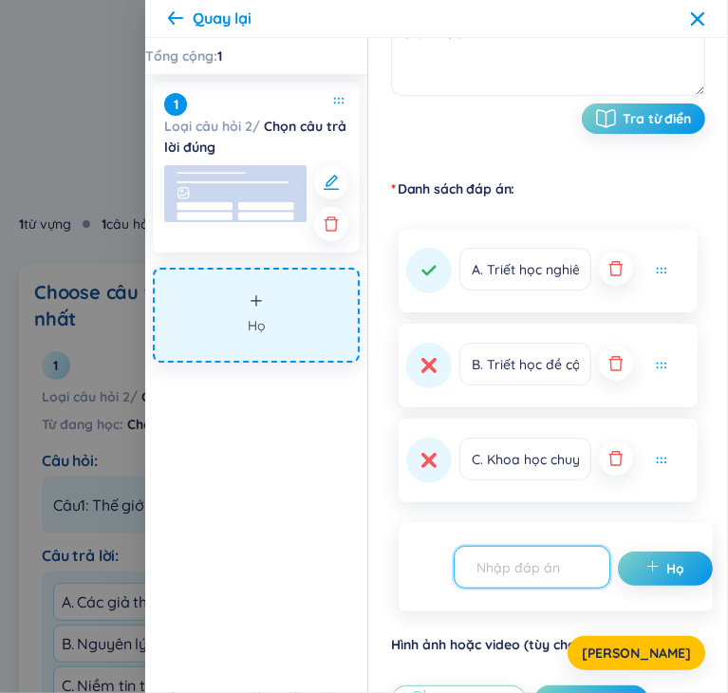
click at [573, 572] on input "text" at bounding box center [523, 566] width 117 height 33
paste input "D. Triết học nghiên cứu cụ thể từng lĩnh vực riêng biệt"
type input "D. Triết học nghiên cứu cụ thể từng lĩnh vực riêng biệt"
click at [668, 560] on font "Họ" at bounding box center [676, 568] width 18 height 17
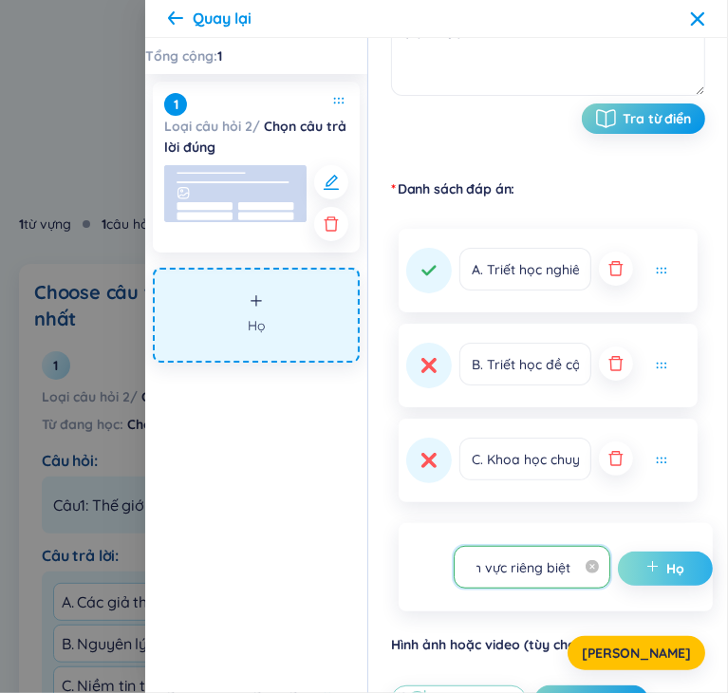
scroll to position [0, 0]
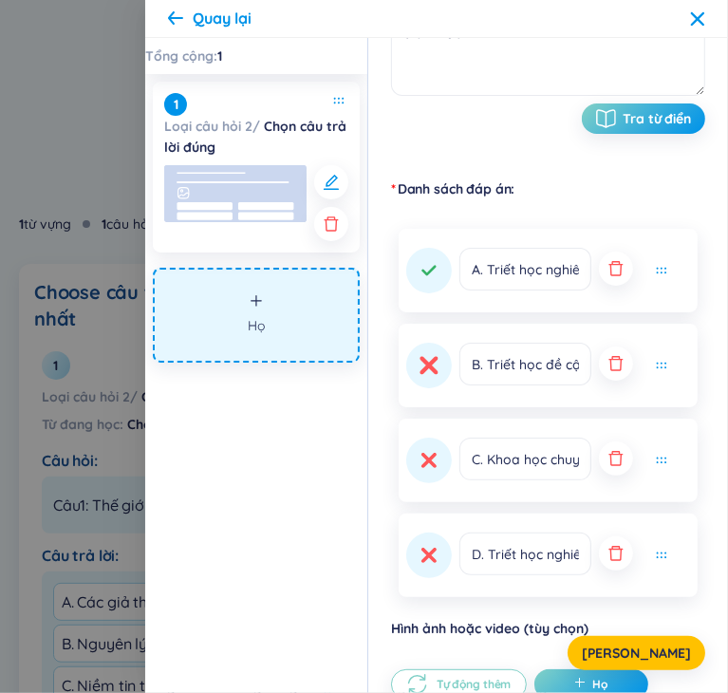
click at [434, 369] on icon at bounding box center [429, 366] width 14 height 14
click at [661, 653] on font "[PERSON_NAME]" at bounding box center [636, 652] width 109 height 17
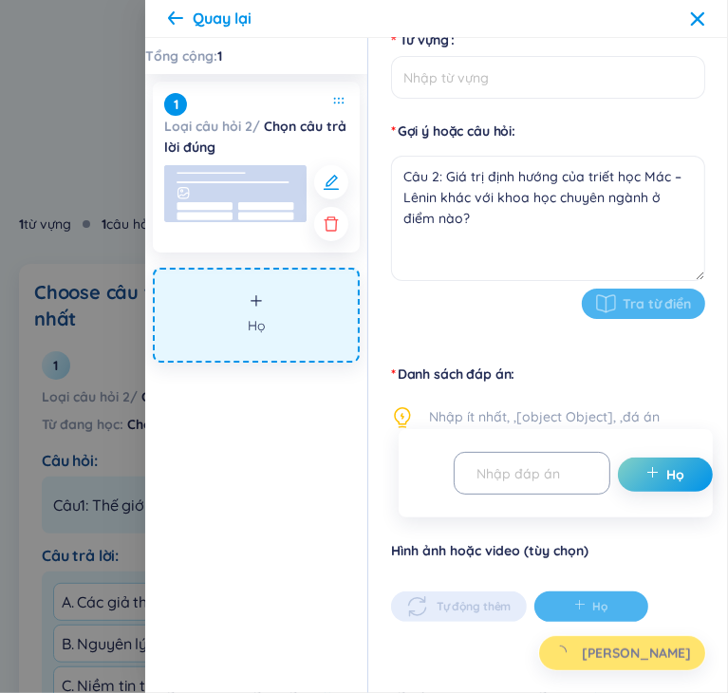
type input "Chọn đáp án đúng nhất"
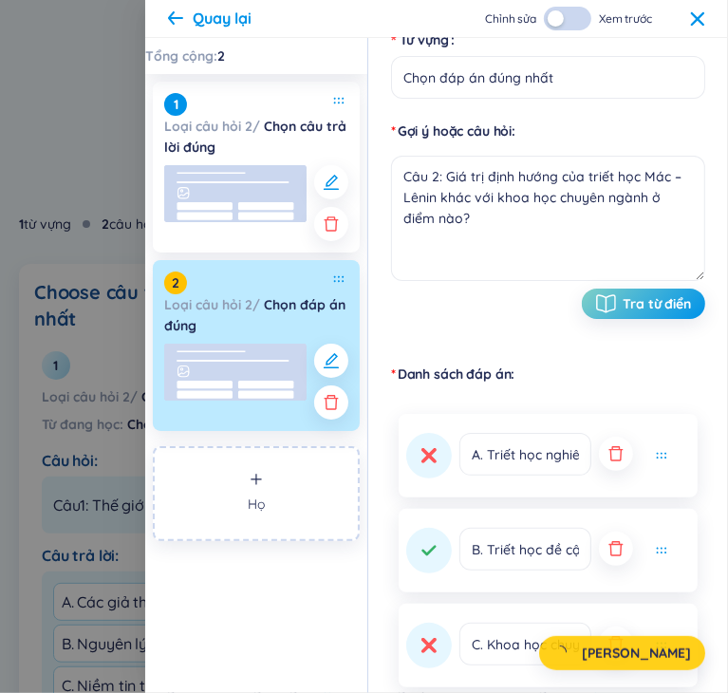
scroll to position [363, 0]
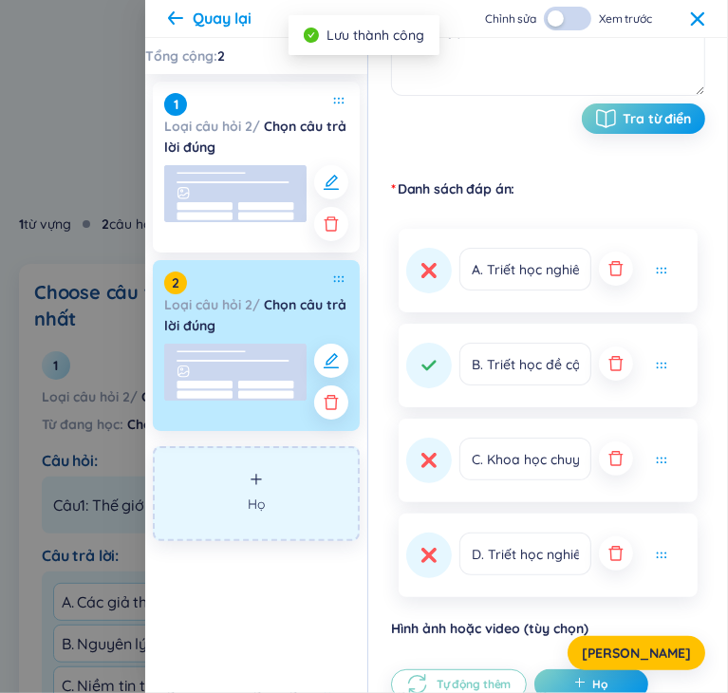
click at [259, 492] on button "Họ" at bounding box center [256, 493] width 207 height 95
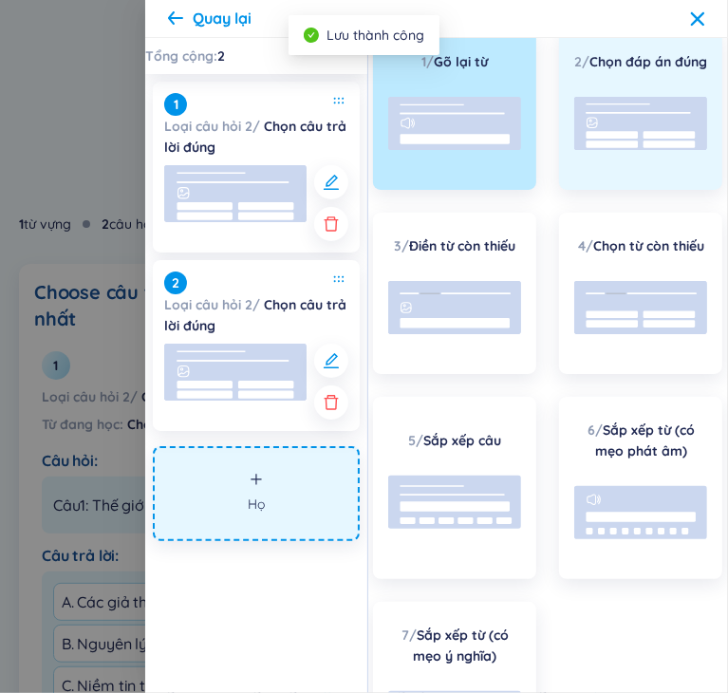
scroll to position [0, 0]
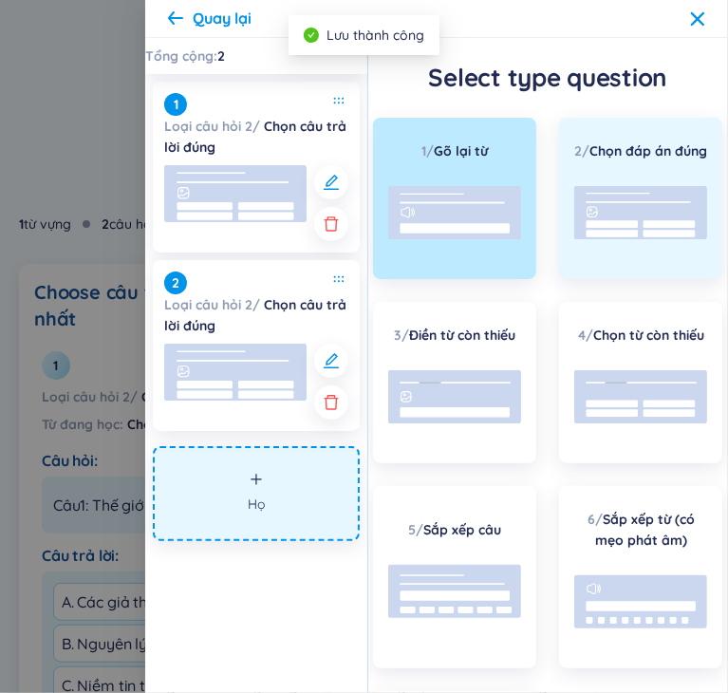
click at [618, 198] on icon at bounding box center [640, 213] width 133 height 76
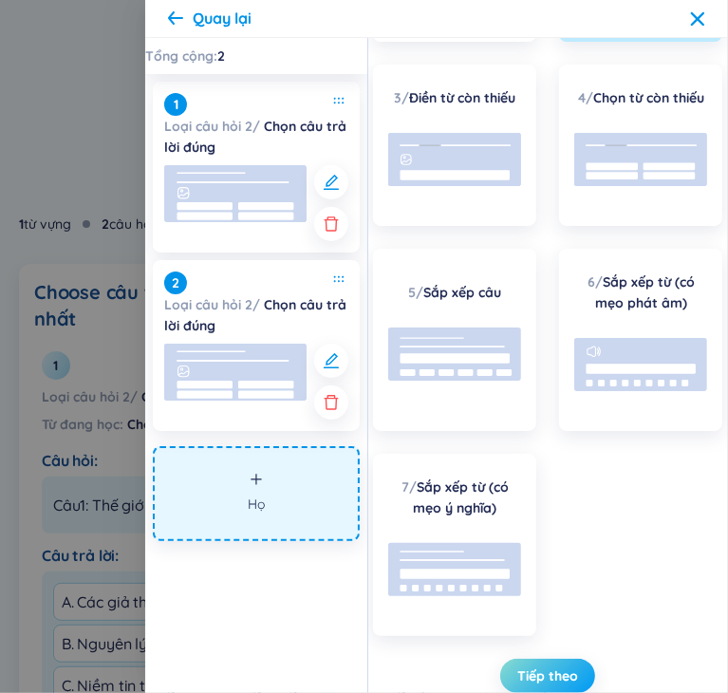
click at [539, 673] on font "Tiếp theo" at bounding box center [547, 675] width 61 height 17
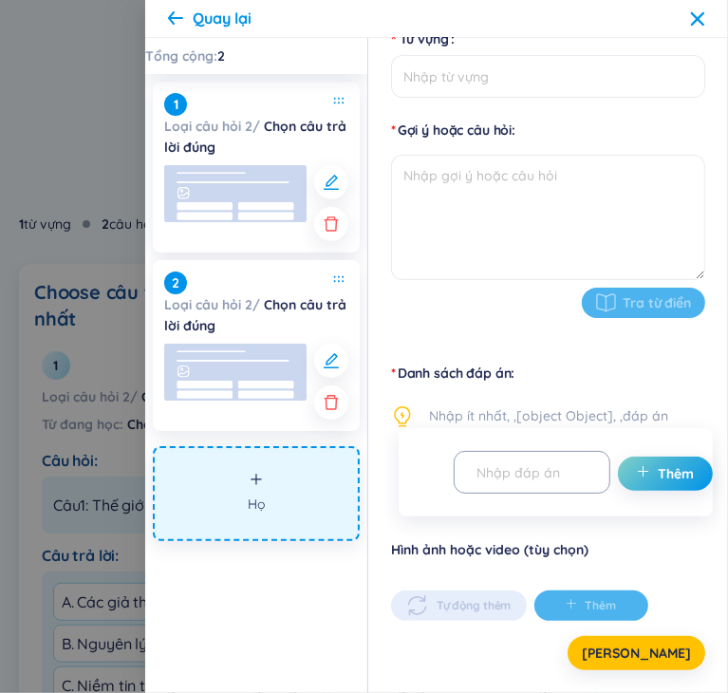
scroll to position [178, 0]
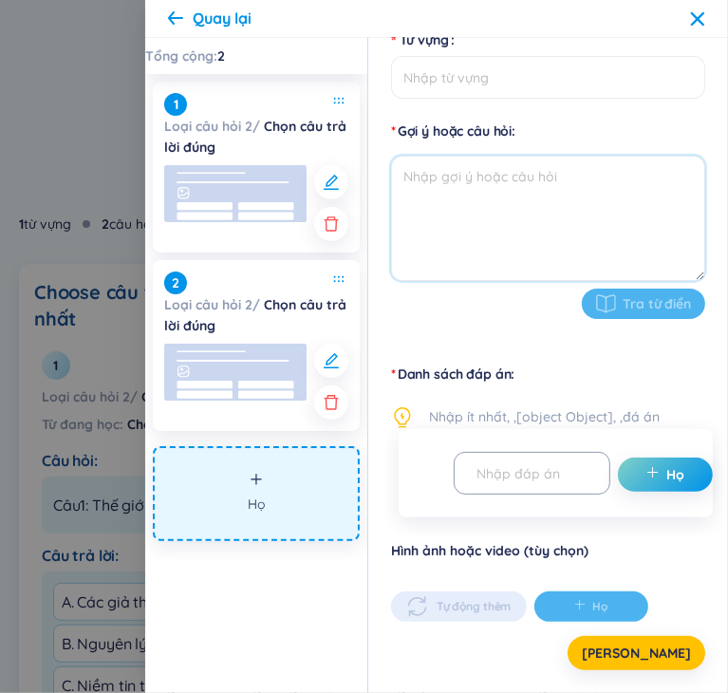
click at [555, 198] on textarea at bounding box center [548, 218] width 314 height 125
paste textarea "Câu 3: Khi nghiên cứu và hoạt động cải biến sự vật, con người không thể xuất ph…"
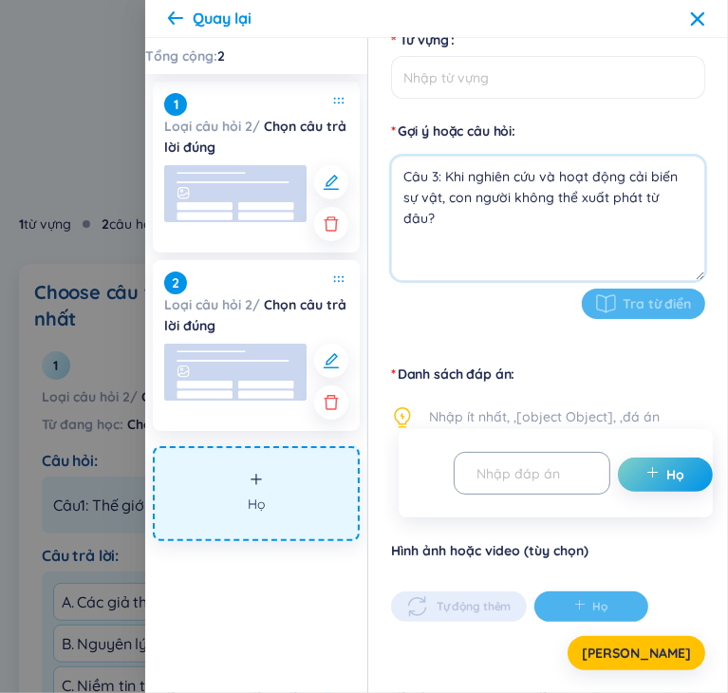
type textarea "Câu 3: Khi nghiên cứu và hoạt động cải biến sự vật, con người không thể xuất ph…"
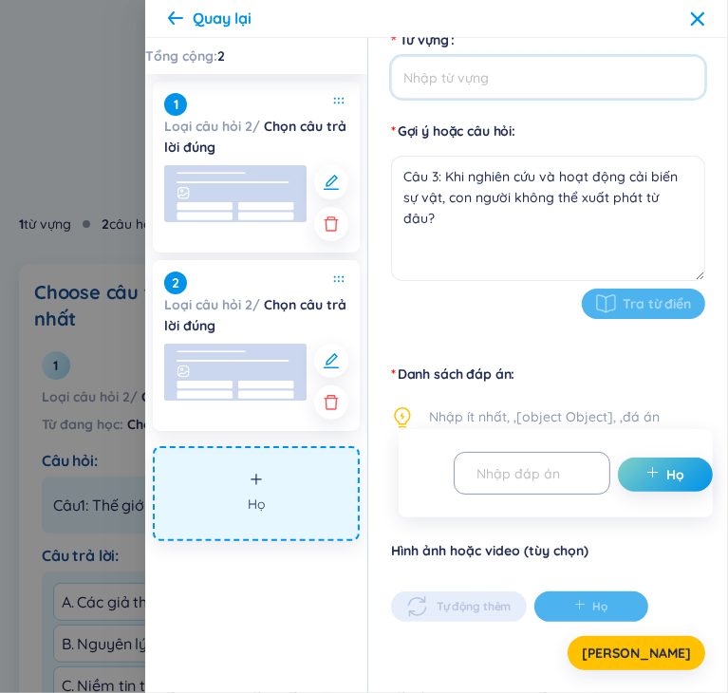
click at [522, 87] on input "Từ vựng" at bounding box center [548, 77] width 314 height 43
paste input "Chọn đáp án đúng nhất"
type input "Chọn đáp án đúng nhất"
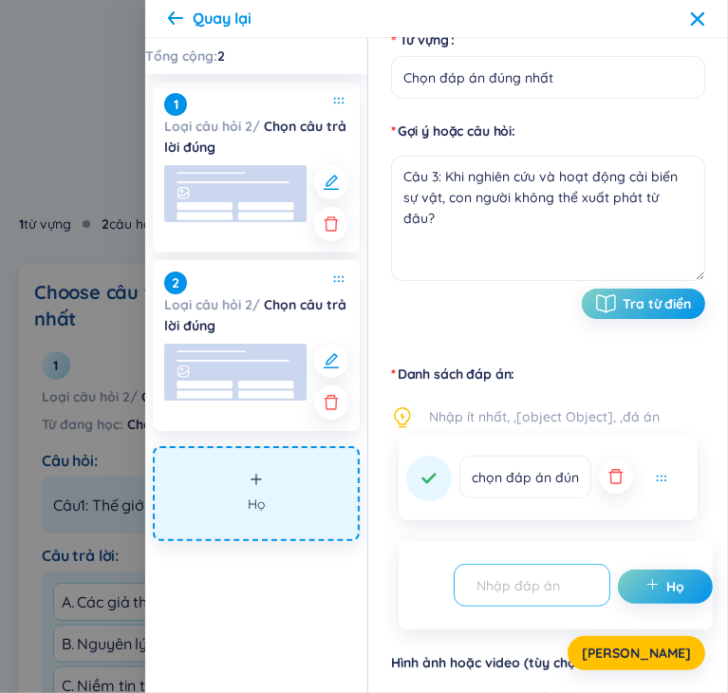
click at [539, 593] on input "text" at bounding box center [523, 584] width 117 height 33
paste input "A. Hiện thực khách quan"
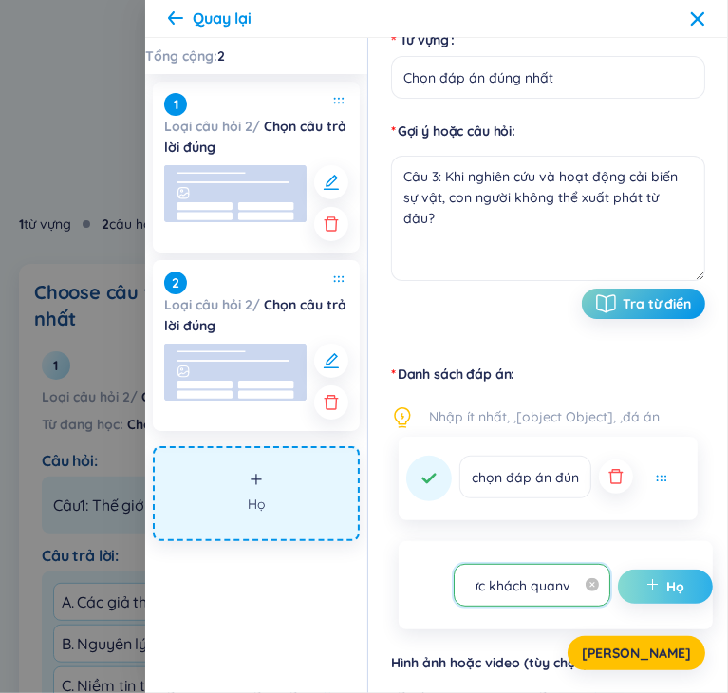
click at [613, 472] on icon "button" at bounding box center [615, 476] width 19 height 19
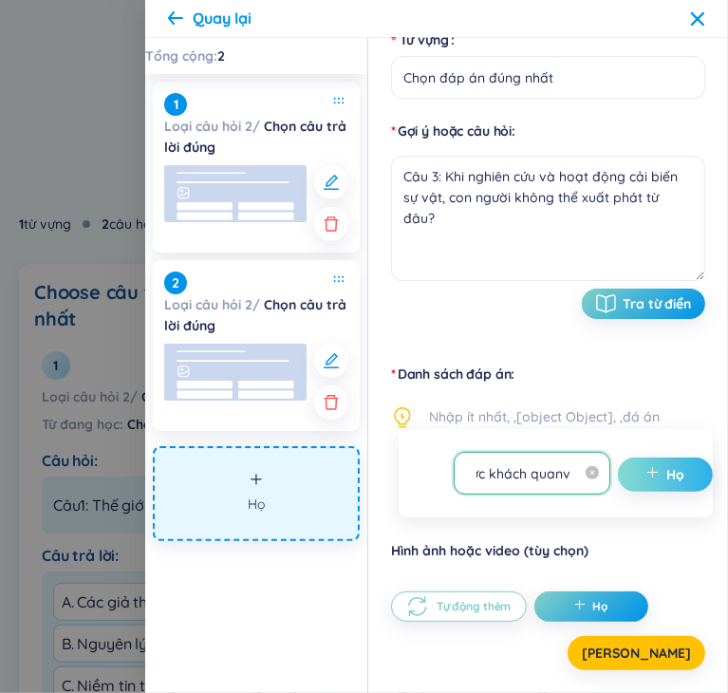
type input "A. Hiện thực khách quanv"
click at [646, 480] on span "cộng thêm" at bounding box center [656, 474] width 21 height 19
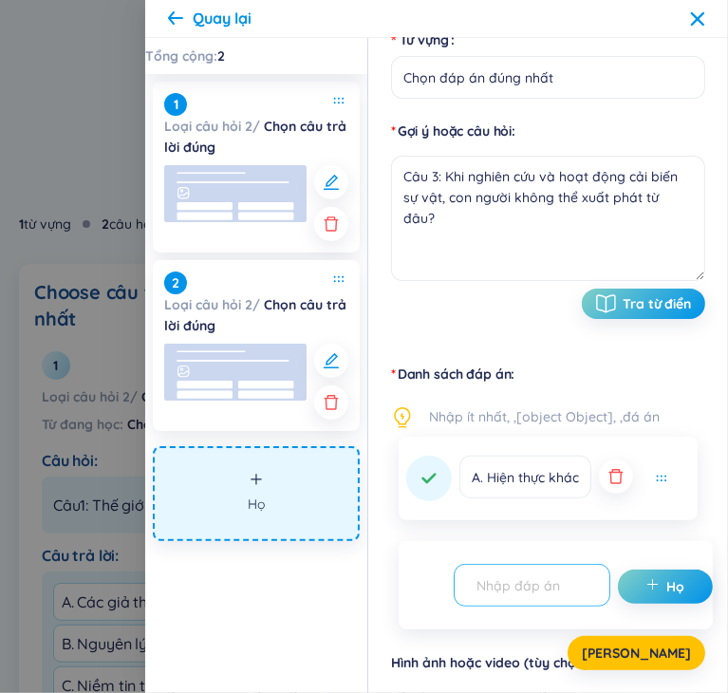
click at [538, 585] on input "text" at bounding box center [523, 584] width 117 height 33
paste input "B. Một mảnh đất trống không"
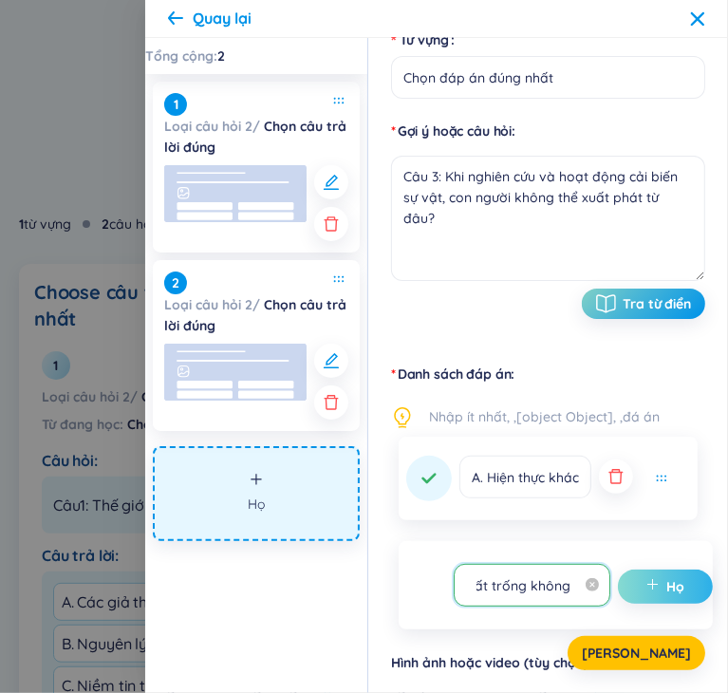
type input "B. Một mảnh đất trống không"
click at [671, 586] on font "Họ" at bounding box center [676, 586] width 18 height 17
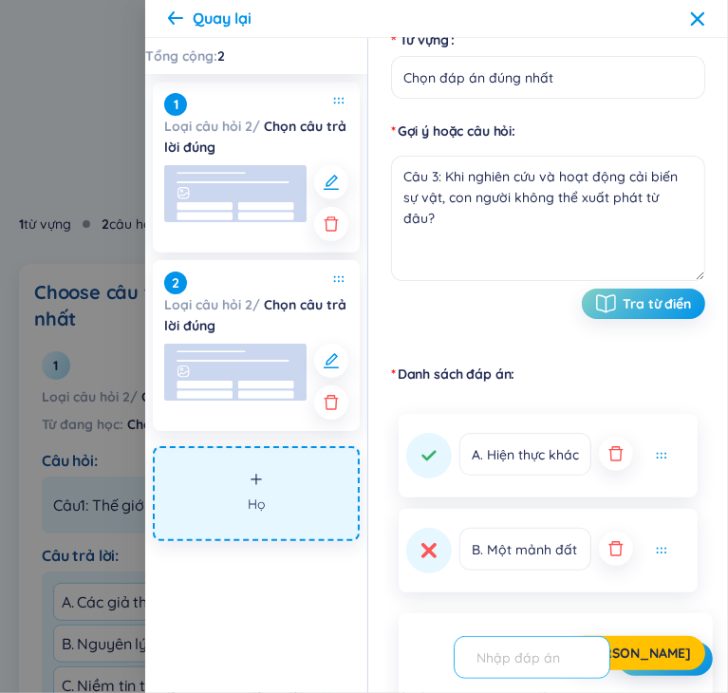
click at [552, 650] on input "text" at bounding box center [523, 657] width 117 height 33
click at [552, 648] on input "text" at bounding box center [523, 657] width 117 height 33
paste input "C. Cơ sở triết học đúng đắn"
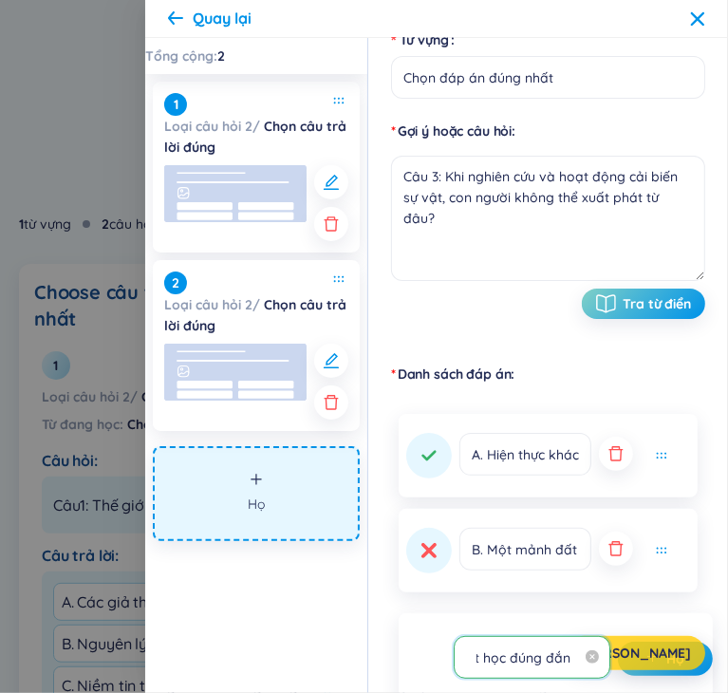
type input "C. Cơ sở triết học đúng đắn"
click at [641, 646] on font "[PERSON_NAME]" at bounding box center [636, 652] width 109 height 17
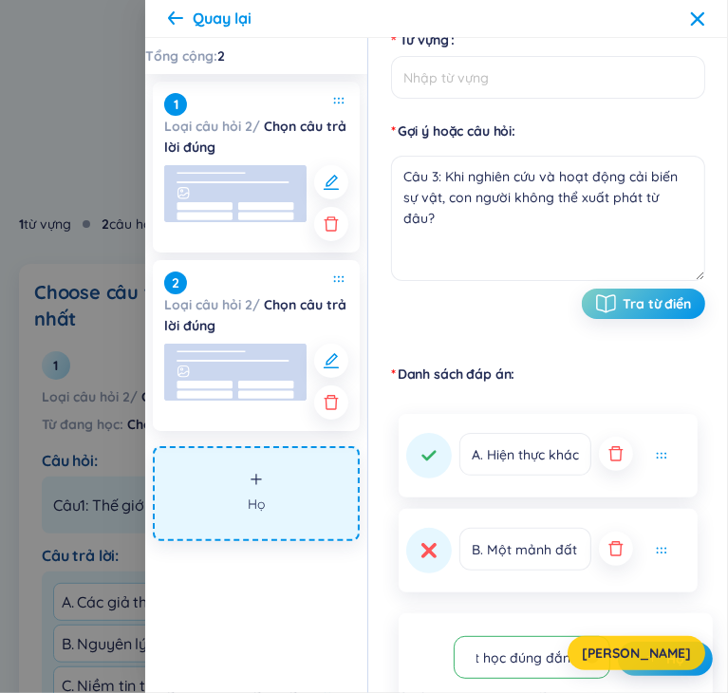
scroll to position [0, 0]
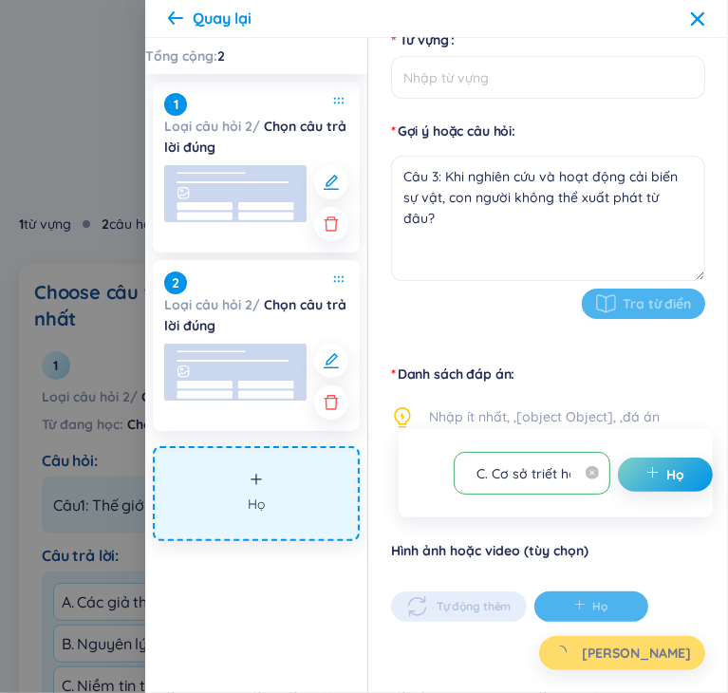
type input "Chọn đáp án đúng nhất"
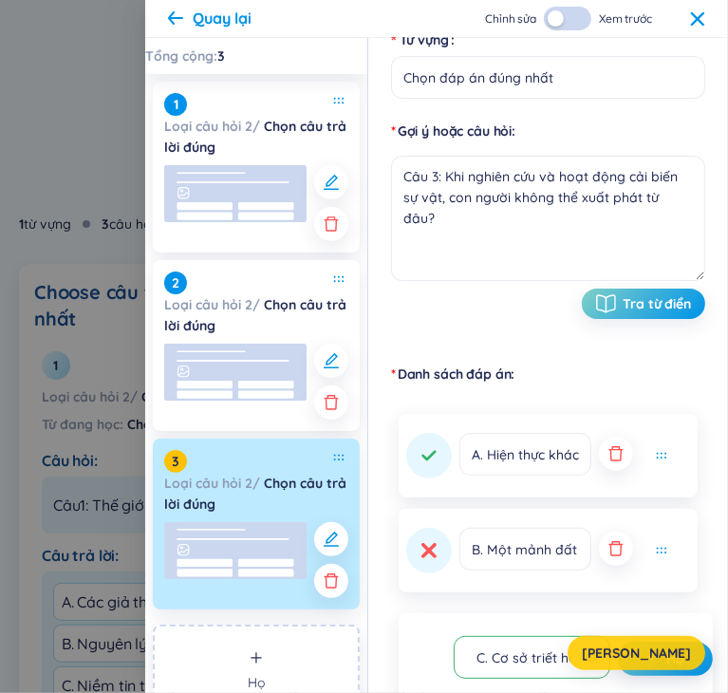
click at [666, 641] on button "[PERSON_NAME]" at bounding box center [636, 653] width 138 height 34
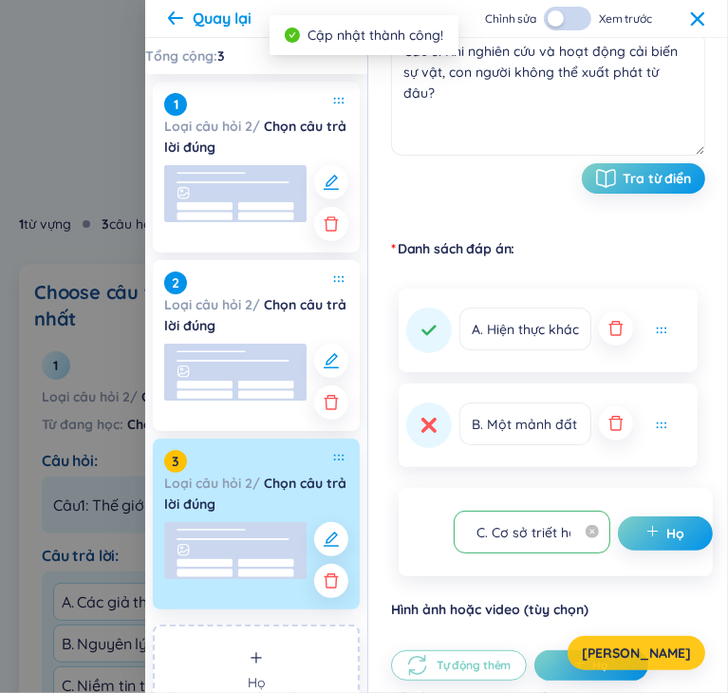
scroll to position [363, 0]
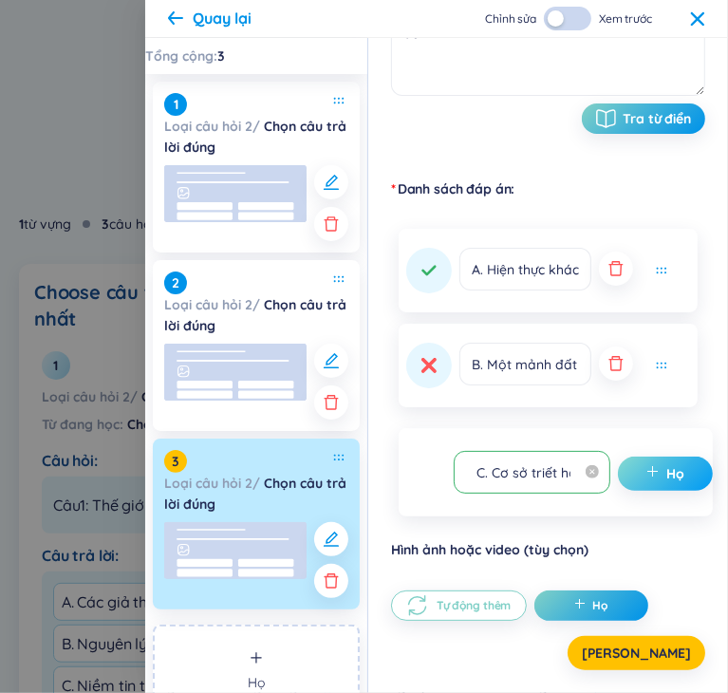
click at [652, 475] on icon "cộng thêm" at bounding box center [652, 471] width 1 height 10
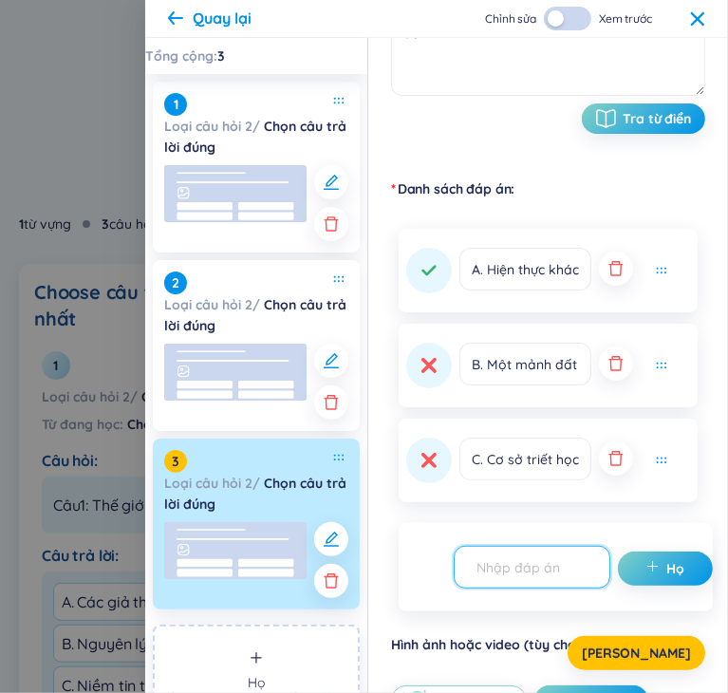
click at [534, 577] on input "text" at bounding box center [523, 566] width 117 height 33
type input "D. Quy luật tự nhiên và xã hội"
click at [682, 567] on button "Họ" at bounding box center [665, 568] width 95 height 34
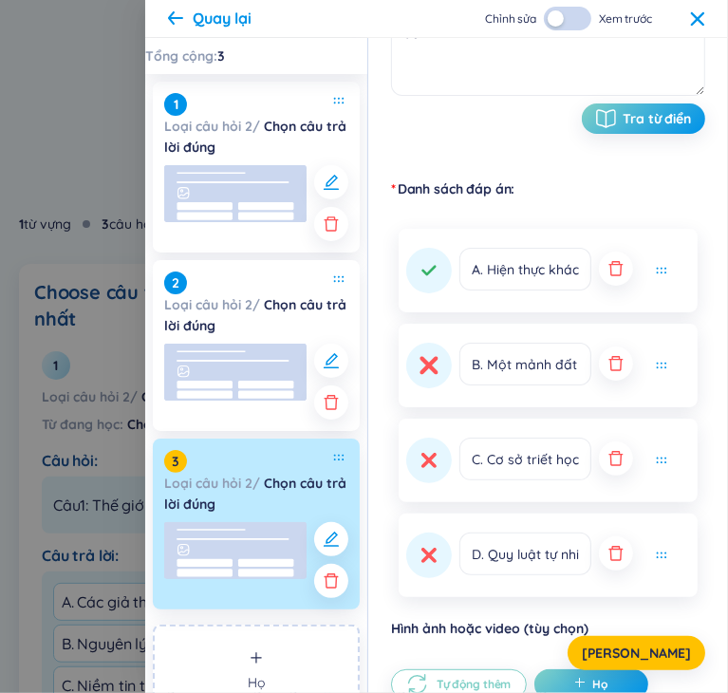
click at [433, 370] on icon at bounding box center [428, 365] width 18 height 18
click at [669, 641] on button "[PERSON_NAME]" at bounding box center [636, 653] width 138 height 34
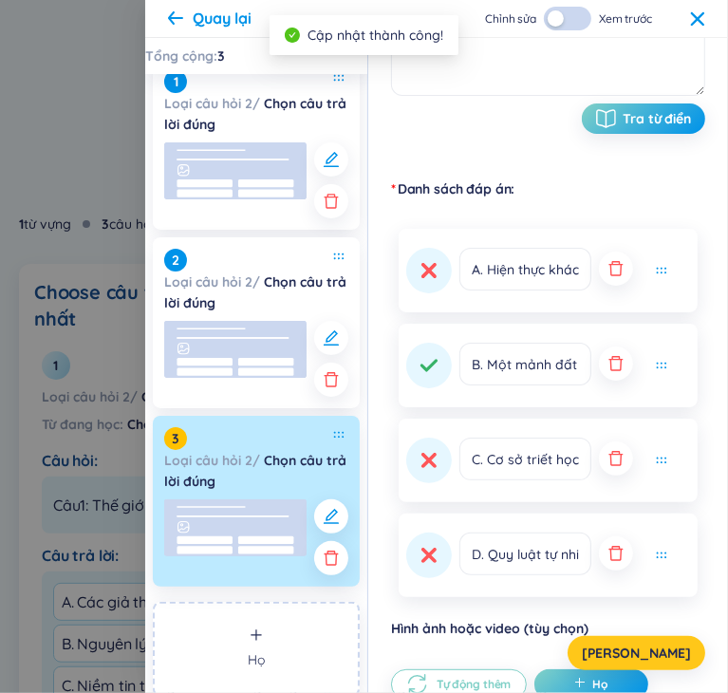
scroll to position [34, 0]
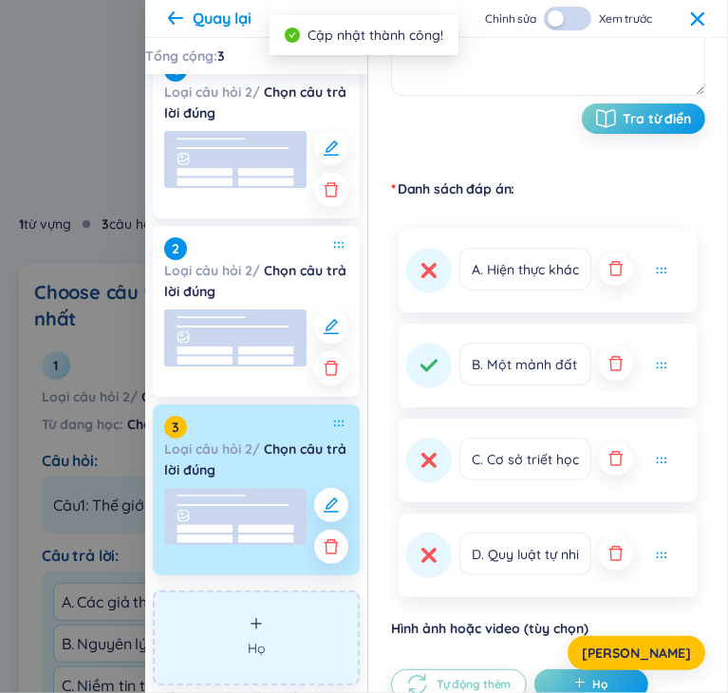
click at [259, 646] on font "Họ" at bounding box center [256, 648] width 17 height 17
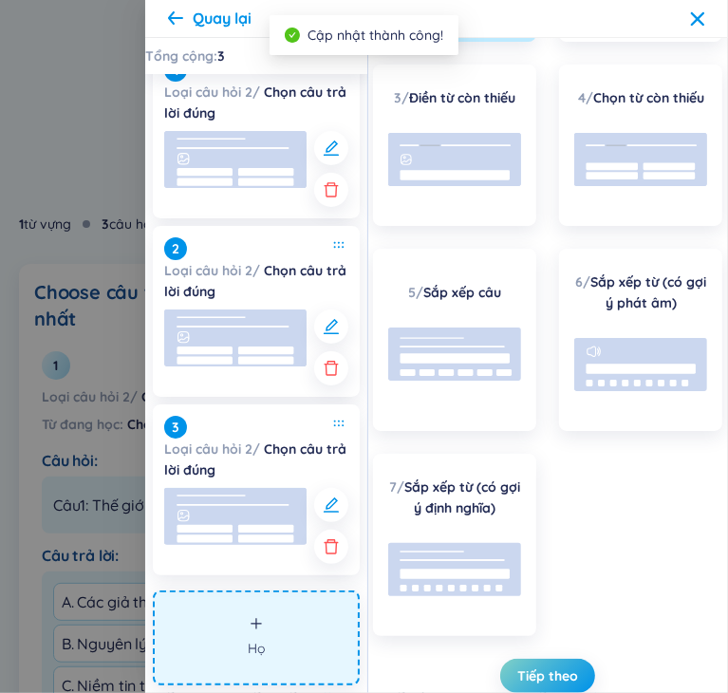
scroll to position [258, 0]
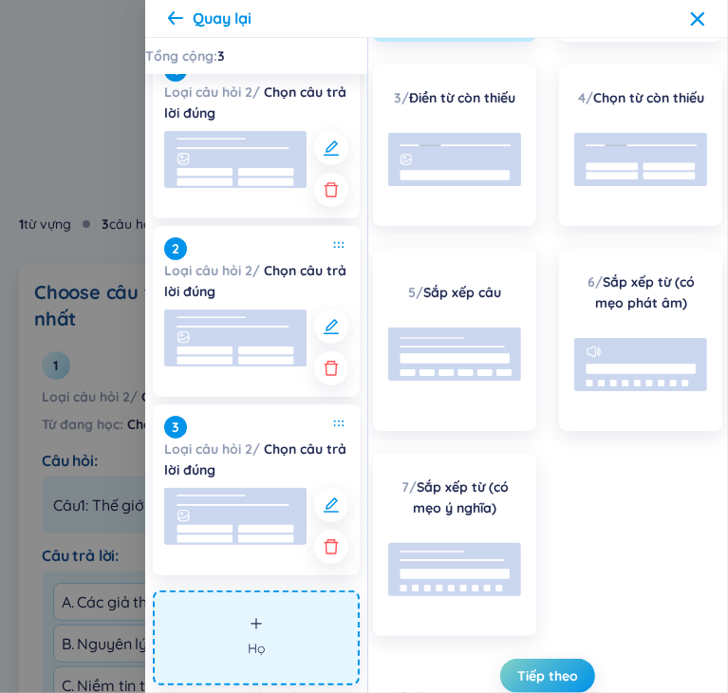
click at [299, 621] on button "Họ" at bounding box center [256, 637] width 207 height 95
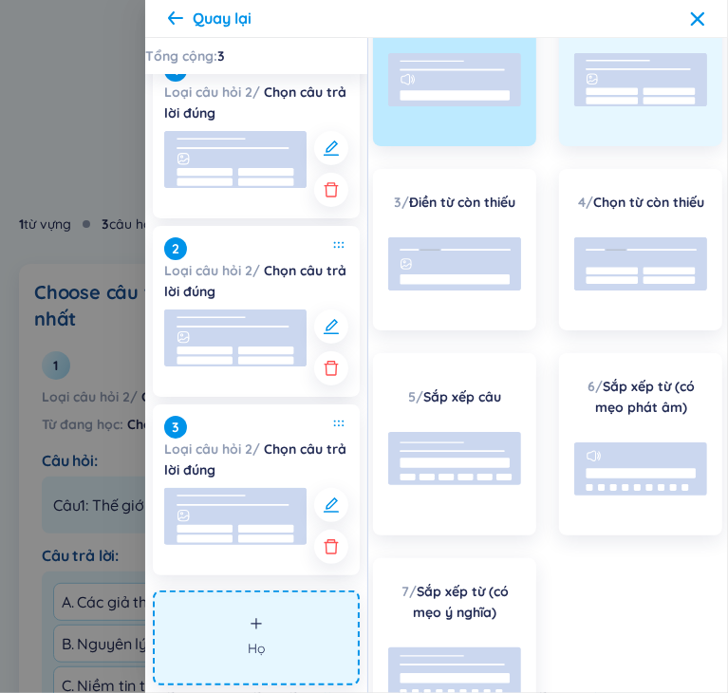
scroll to position [0, 0]
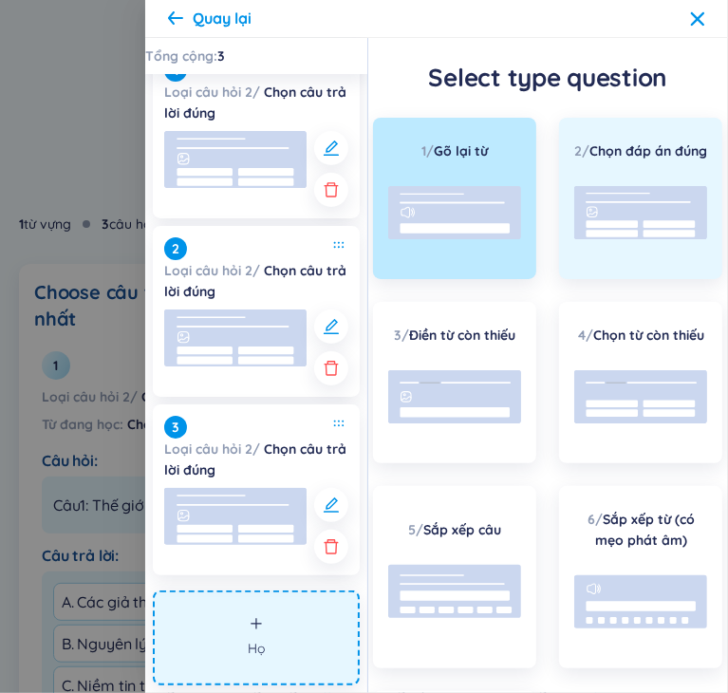
click at [614, 237] on rect at bounding box center [612, 234] width 52 height 8
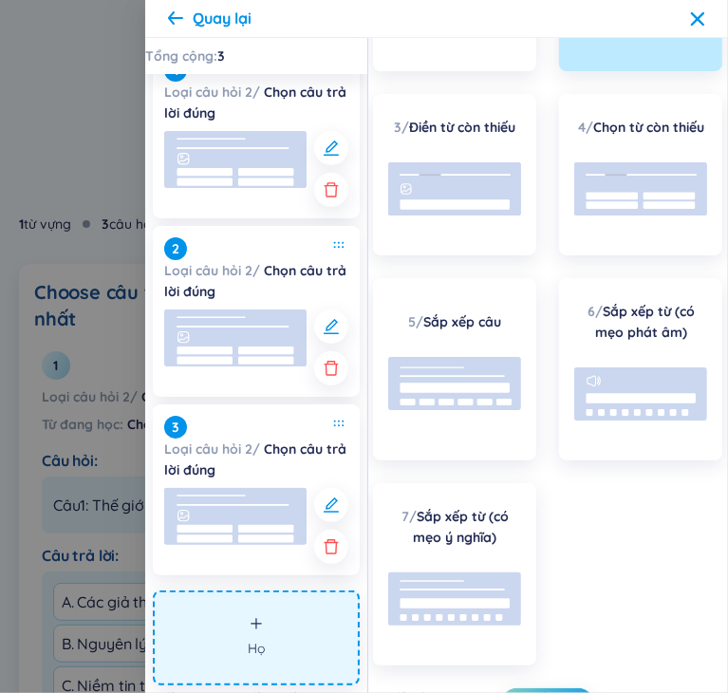
scroll to position [279, 0]
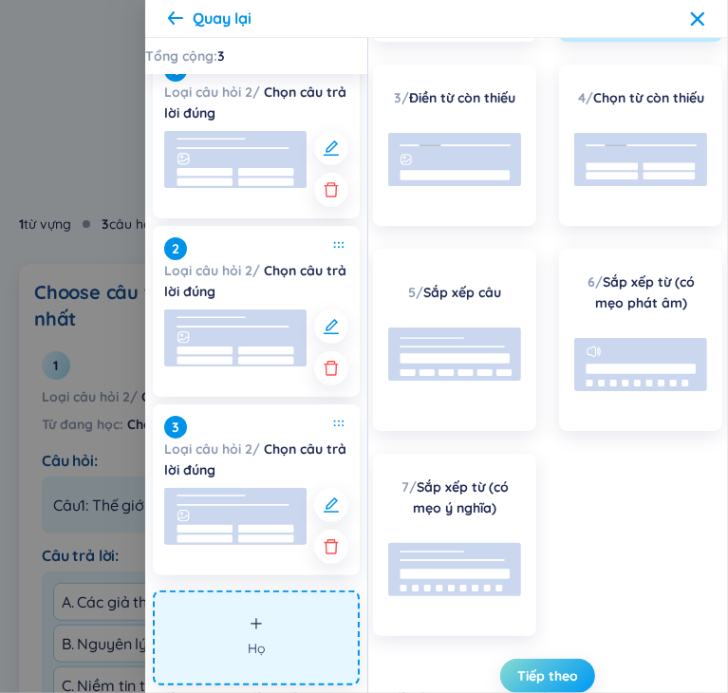
click at [556, 673] on font "Tiếp theo" at bounding box center [547, 675] width 61 height 17
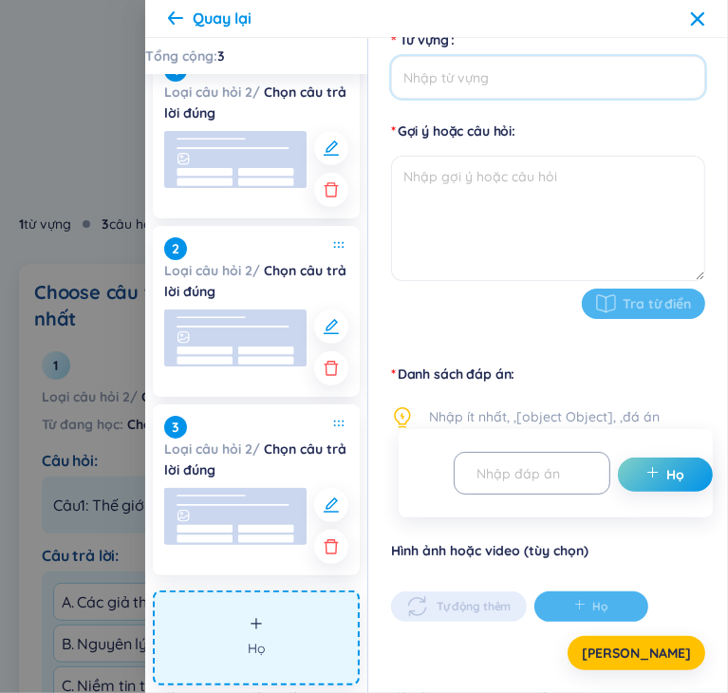
click at [528, 80] on input "Từ vựng" at bounding box center [548, 77] width 314 height 43
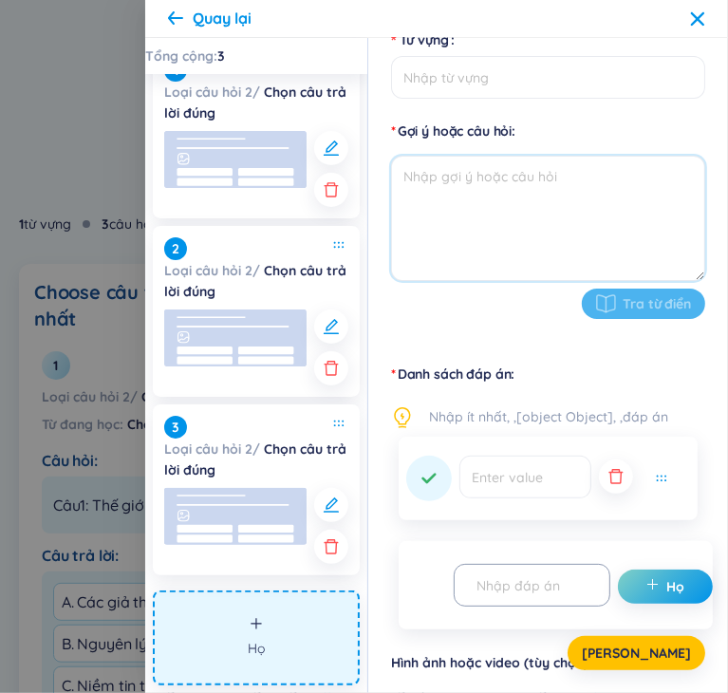
click at [581, 198] on textarea at bounding box center [548, 218] width 314 height 125
paste textarea "Câu 6: [PERSON_NAME], nếu chỉ bắt tay vào giải quyết những vấn đề riêng mà bỏ q…"
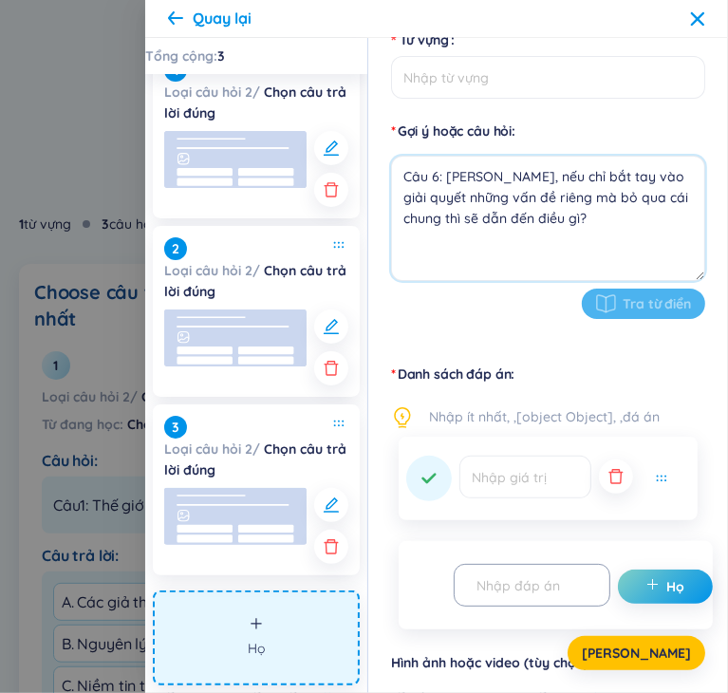
type textarea "Câu 6: [PERSON_NAME], nếu chỉ bắt tay vào giải quyết những vấn đề riêng mà bỏ q…"
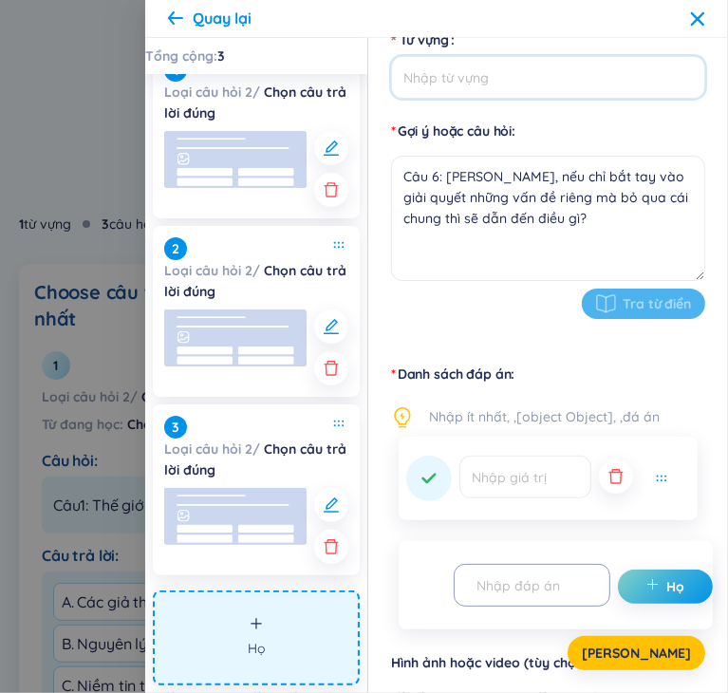
click at [575, 88] on input "Từ vựng" at bounding box center [548, 77] width 314 height 43
paste input "Chọn đáp án đúng nhất"
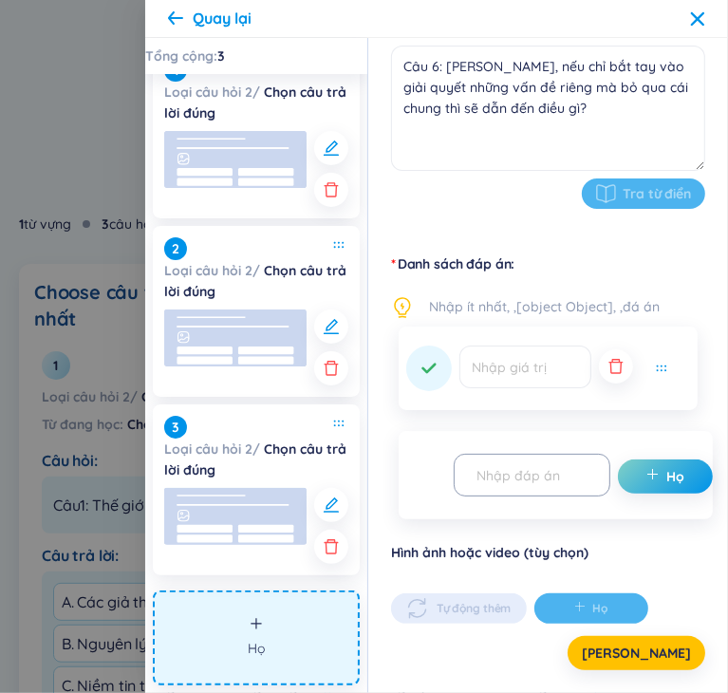
scroll to position [291, 0]
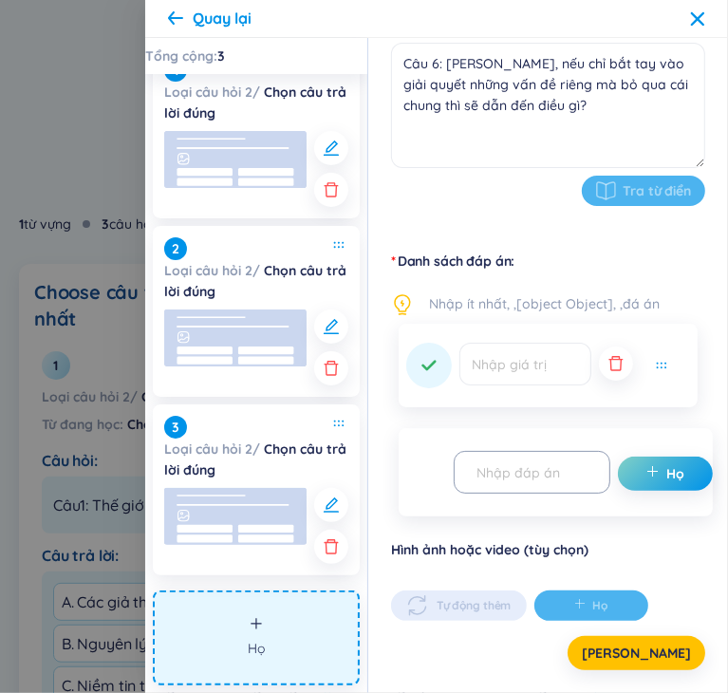
type input "Chọn đáp án đúng nhất"
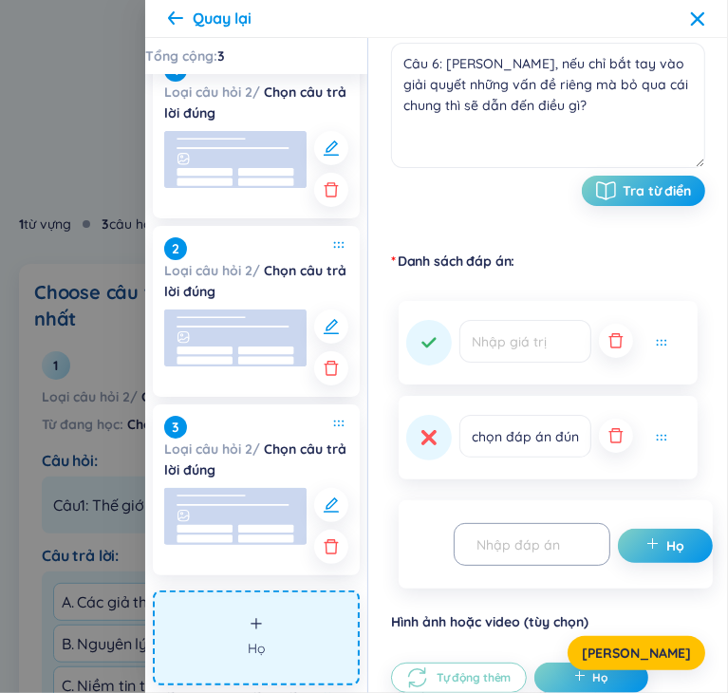
click at [567, 267] on label "Danh sách đáp án" at bounding box center [548, 260] width 314 height 19
click at [576, 542] on input "text" at bounding box center [523, 544] width 117 height 33
paste input "A. Hiệu quả thực tiễn cao hơn"
type input "A. Hiệu quả thực tiễn cao hơn"
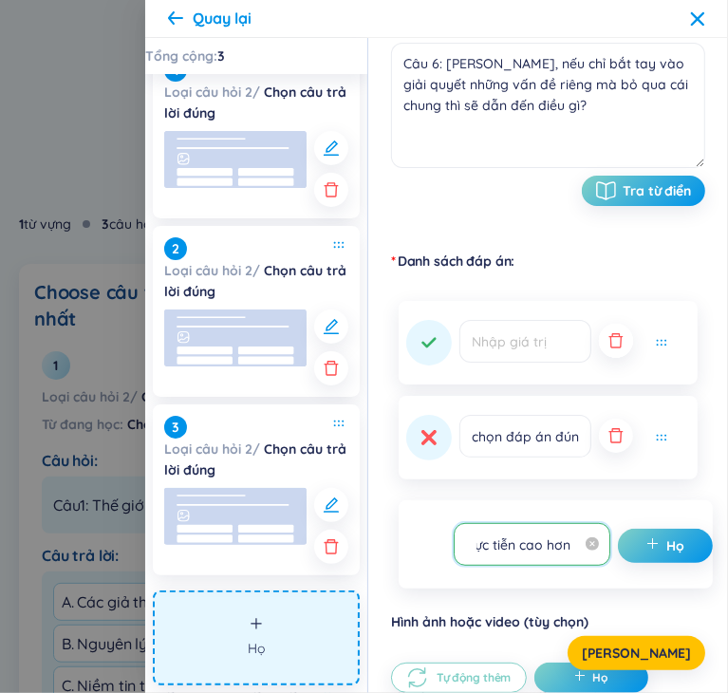
click at [608, 341] on icon "button" at bounding box center [615, 340] width 19 height 19
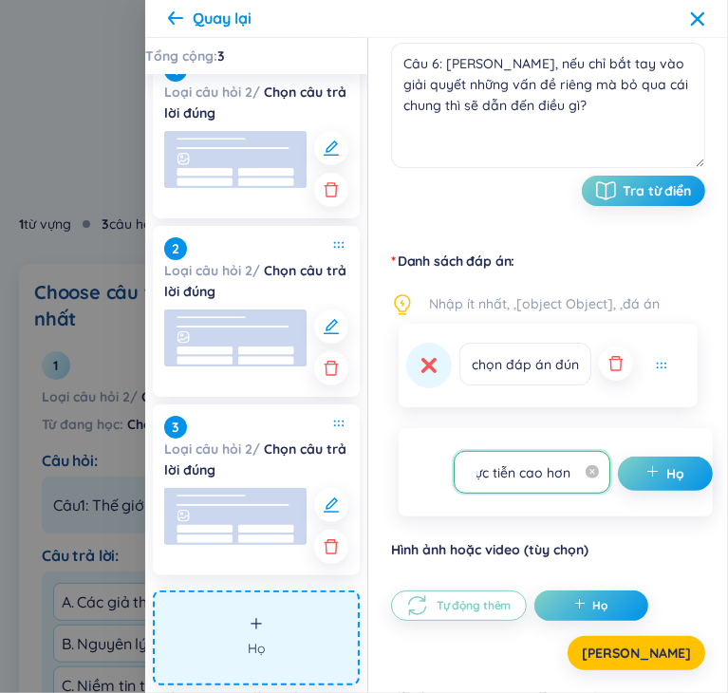
click at [607, 341] on div "chọn đáp án đúng nhất" at bounding box center [548, 366] width 299 height 84
click at [609, 368] on icon "button" at bounding box center [615, 363] width 19 height 19
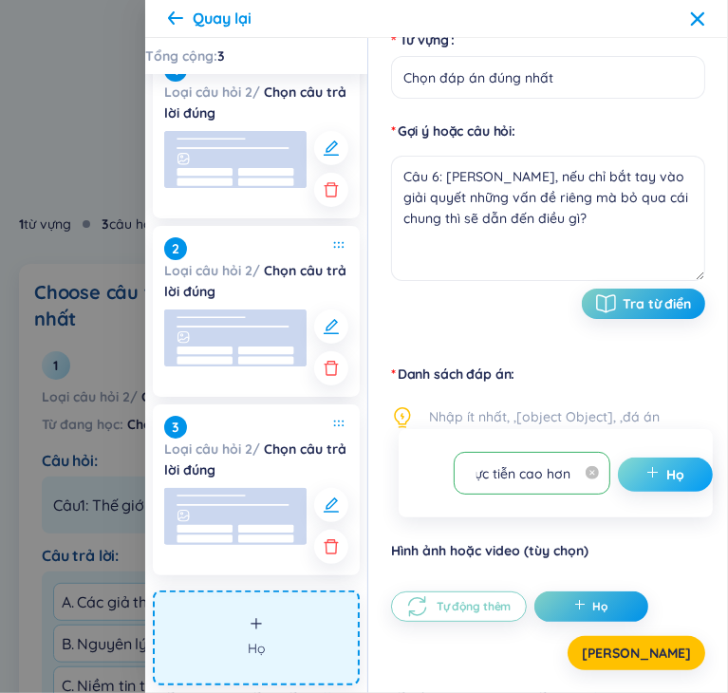
click at [659, 474] on span "cộng thêm" at bounding box center [656, 474] width 21 height 19
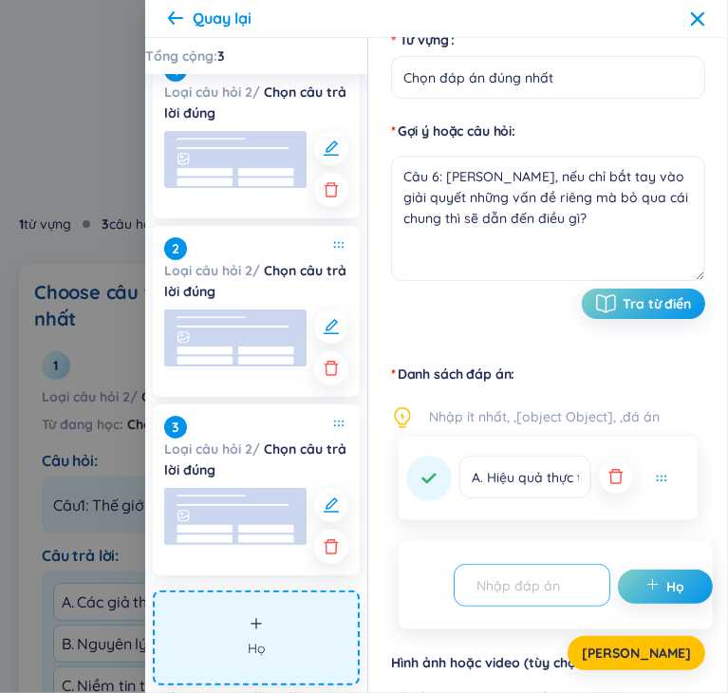
click at [557, 572] on input "text" at bounding box center [523, 584] width 117 height 33
paste input "B. Không tránh khỏi “vấp phải” những vấn đề chung một cách không tự giác"
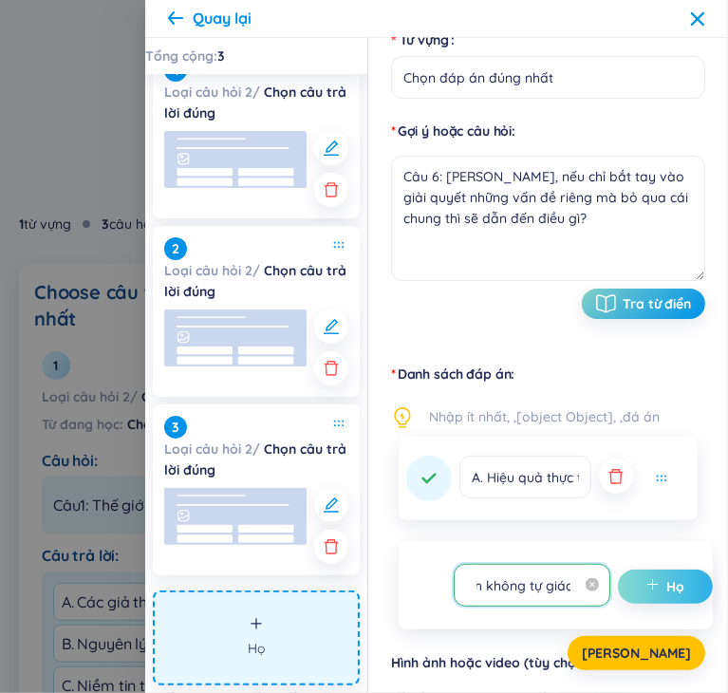
type input "B. Không tránh khỏi “vấp phải” những vấn đề chung một cách không tự giác"
click at [658, 582] on span "cộng thêm" at bounding box center [656, 586] width 21 height 19
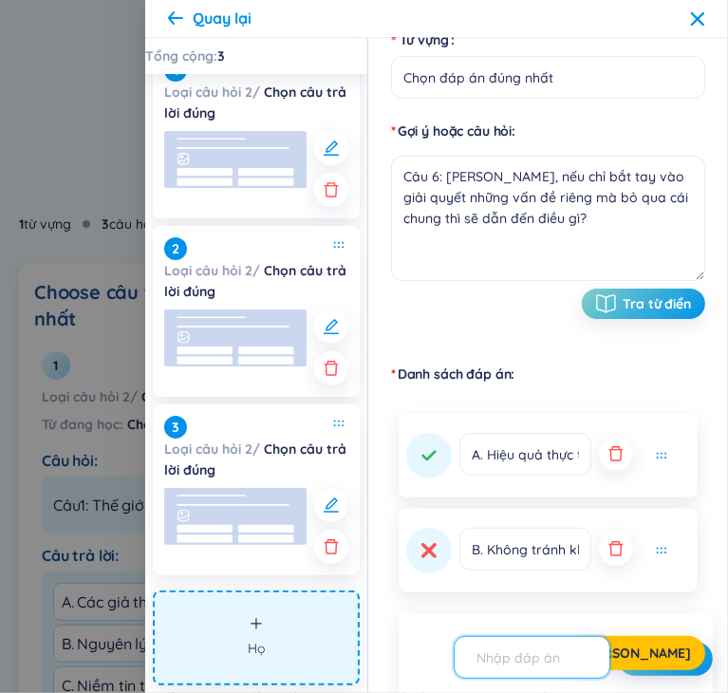
click at [559, 657] on input "text" at bounding box center [523, 657] width 117 height 33
paste input "C. Giải quyết triệt để được mọi vấn đề xã hội"
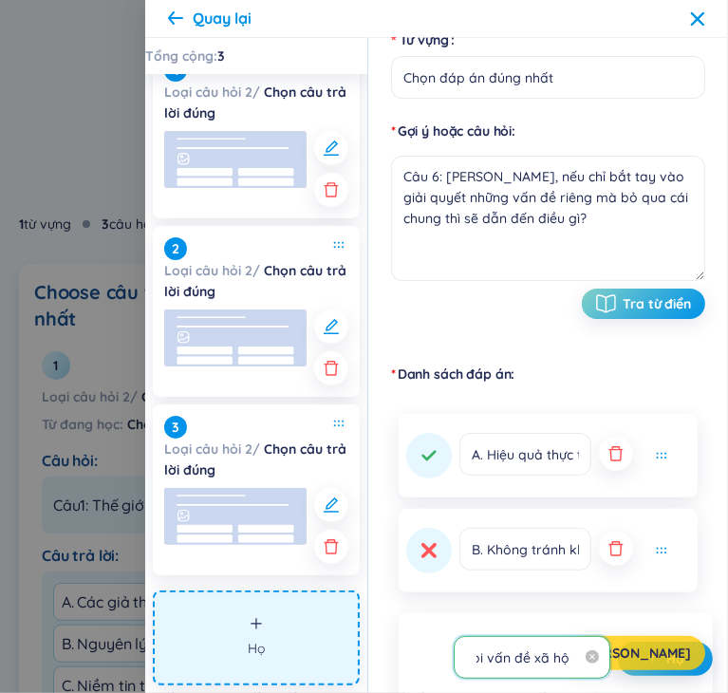
type input "C. Giải quyết triệt để được mọi vấn đề xã hội"
click at [637, 658] on button "[PERSON_NAME]" at bounding box center [636, 653] width 138 height 34
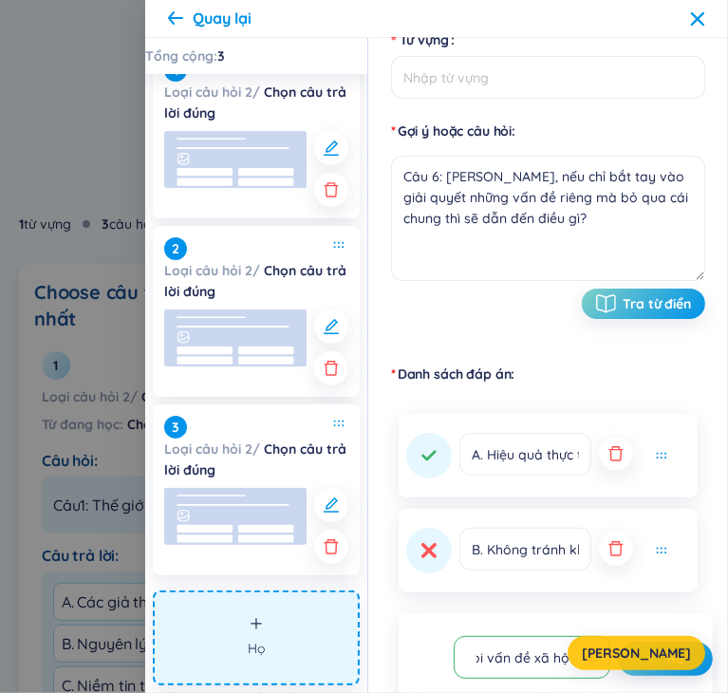
scroll to position [0, 0]
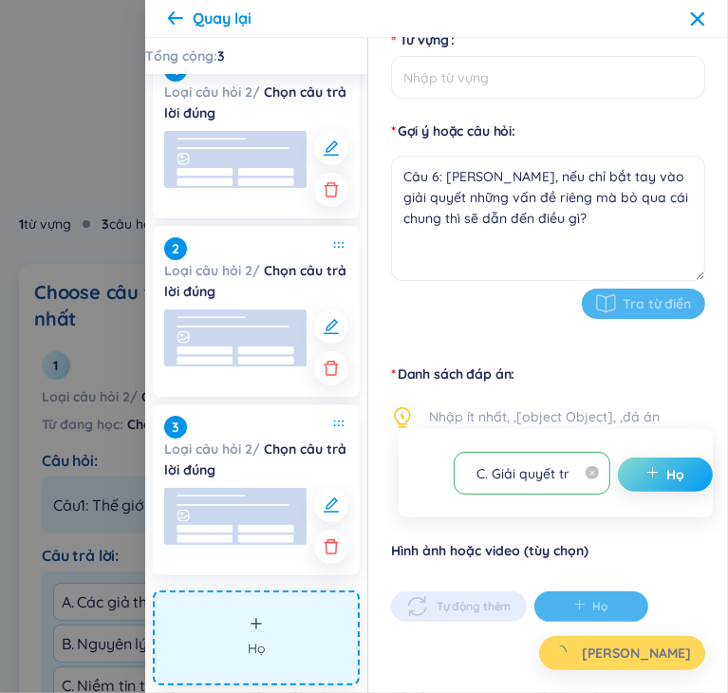
click at [654, 474] on span "cộng thêm" at bounding box center [656, 474] width 21 height 19
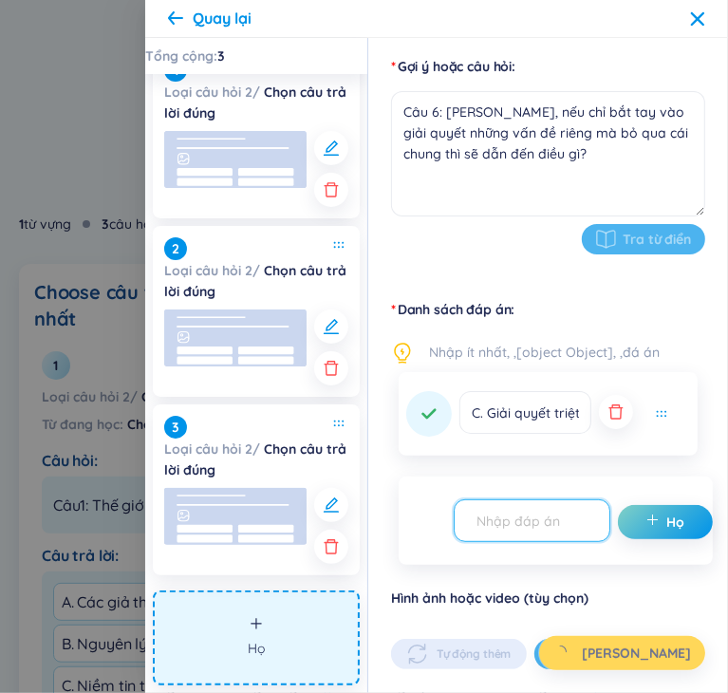
scroll to position [273, 0]
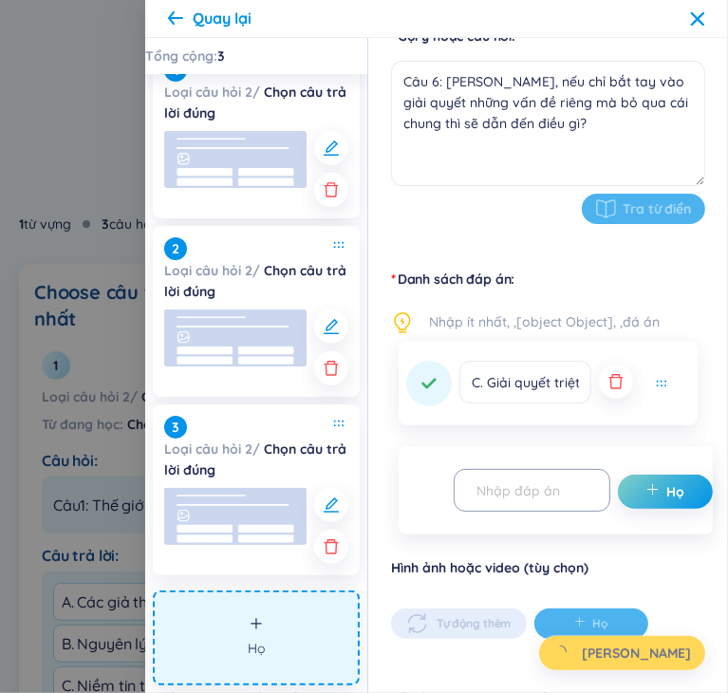
click at [509, 326] on font "Nhập ít nhất, ,[object Object], ,đá án" at bounding box center [544, 321] width 231 height 17
type input "Chọn đáp án đúng nhất"
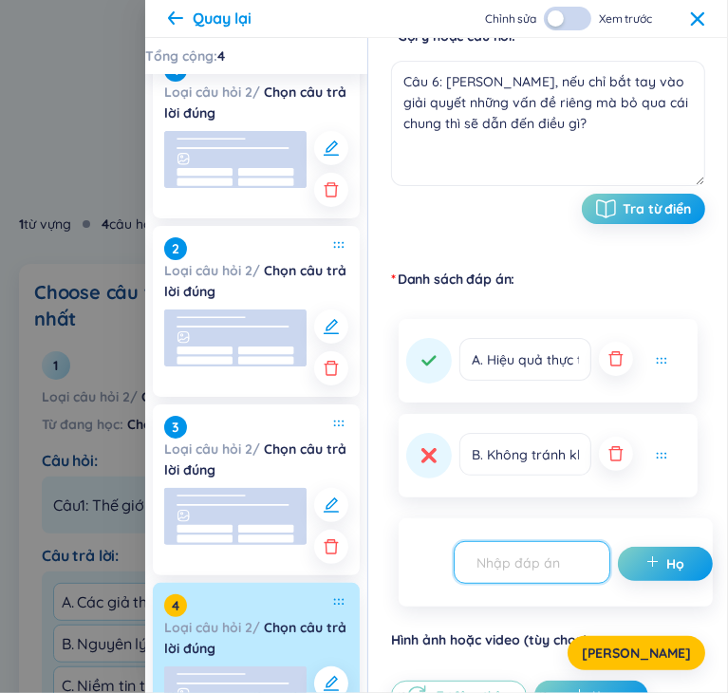
click at [553, 571] on input "text" at bounding box center [523, 562] width 117 height 33
paste input "D. Có thể đứng vững trong mọi hoàn cảnh"
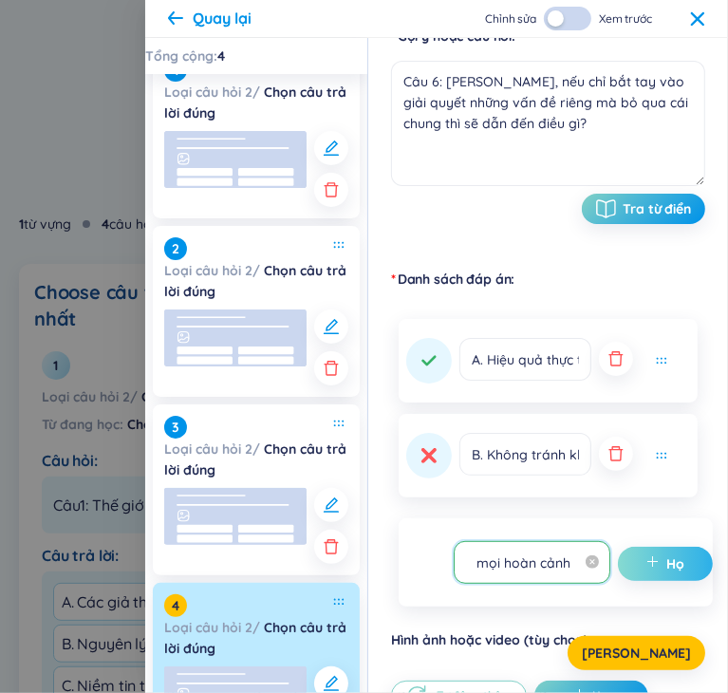
type input "D. Có thể đứng vững trong mọi hoàn cảnh"
click at [660, 569] on span "cộng thêm" at bounding box center [656, 563] width 21 height 19
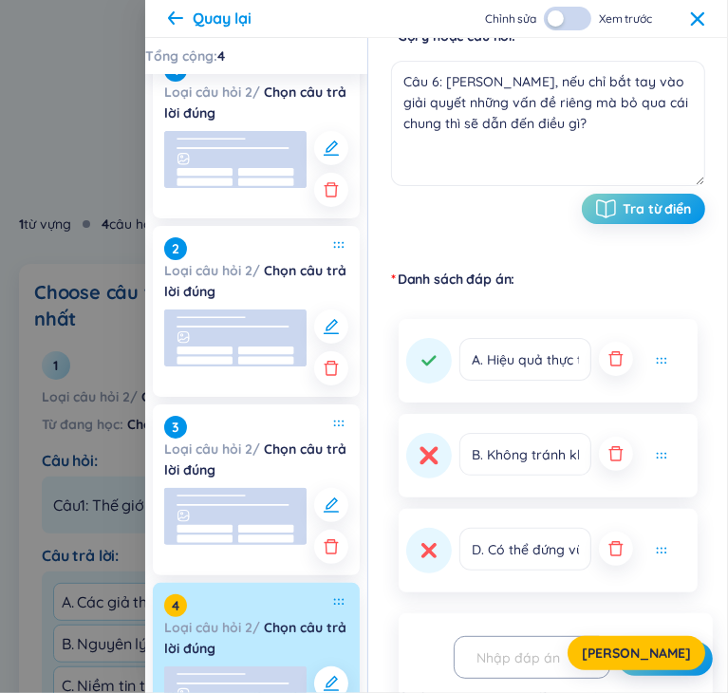
click at [440, 459] on button at bounding box center [429, 456] width 46 height 46
click at [542, 364] on input "A. Hiệu quả thực tiễn cao hơn" at bounding box center [525, 359] width 132 height 43
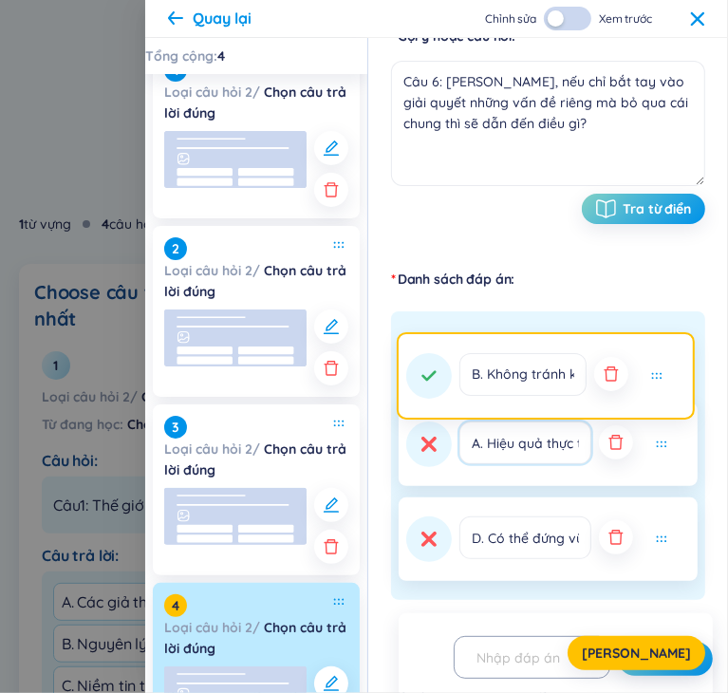
drag, startPoint x: 657, startPoint y: 475, endPoint x: 656, endPoint y: 380, distance: 95.8
click at [656, 380] on div "A. Hiệu quả thực tiễn cao hơn B. Không tránh khỏi “vấp phải” những vấn đề chung…" at bounding box center [548, 455] width 314 height 288
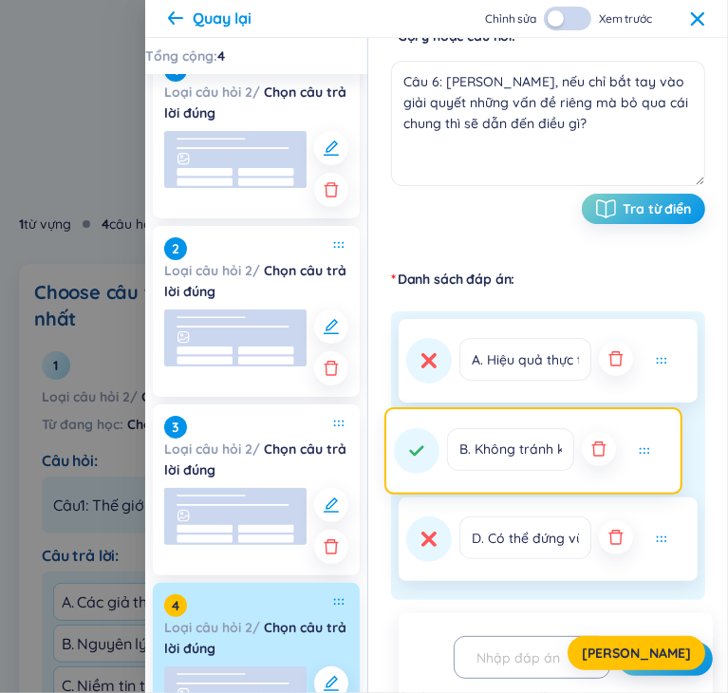
drag, startPoint x: 657, startPoint y: 368, endPoint x: 648, endPoint y: 474, distance: 105.7
click at [648, 474] on div "B. Không tránh khỏi “vấp phải” những vấn đề chung một cách không tự giác A. Hiệ…" at bounding box center [548, 455] width 314 height 288
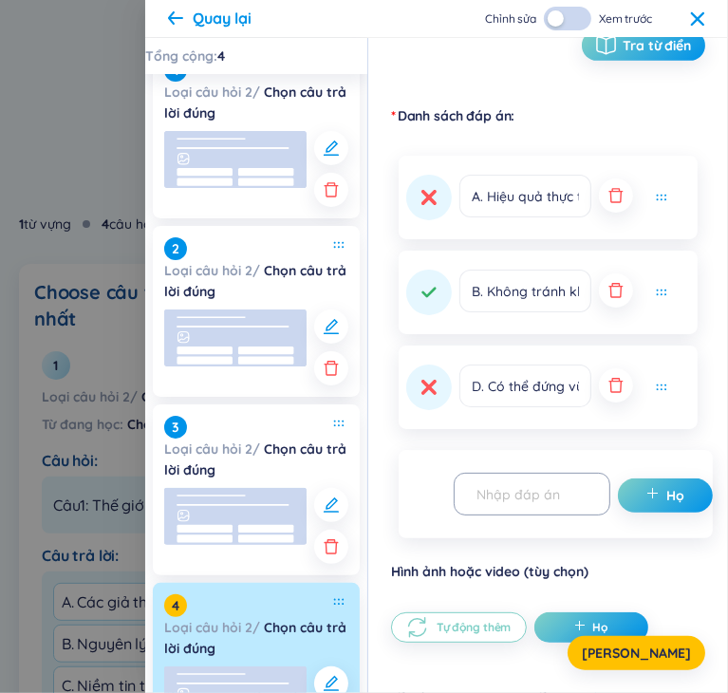
scroll to position [458, 0]
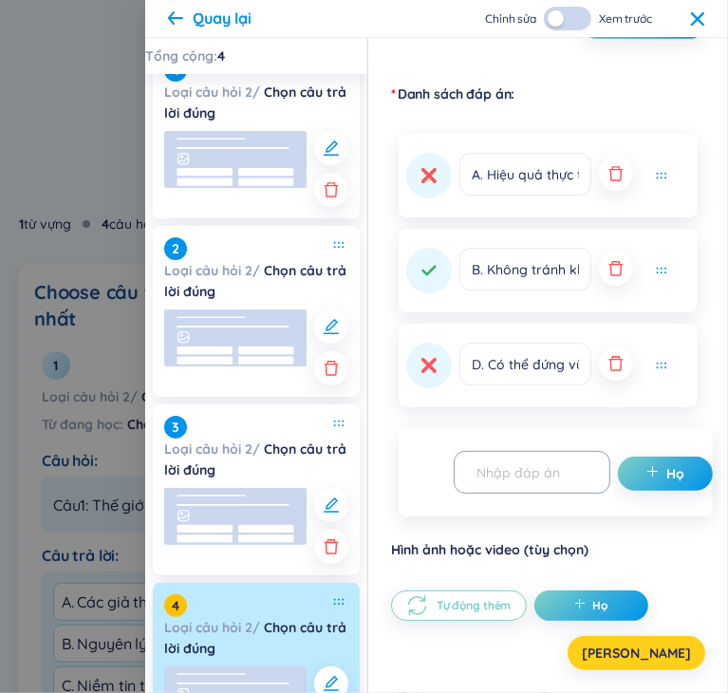
click at [638, 657] on button "[PERSON_NAME]" at bounding box center [636, 653] width 138 height 34
click at [652, 84] on label "Danh sách đáp án" at bounding box center [548, 93] width 314 height 19
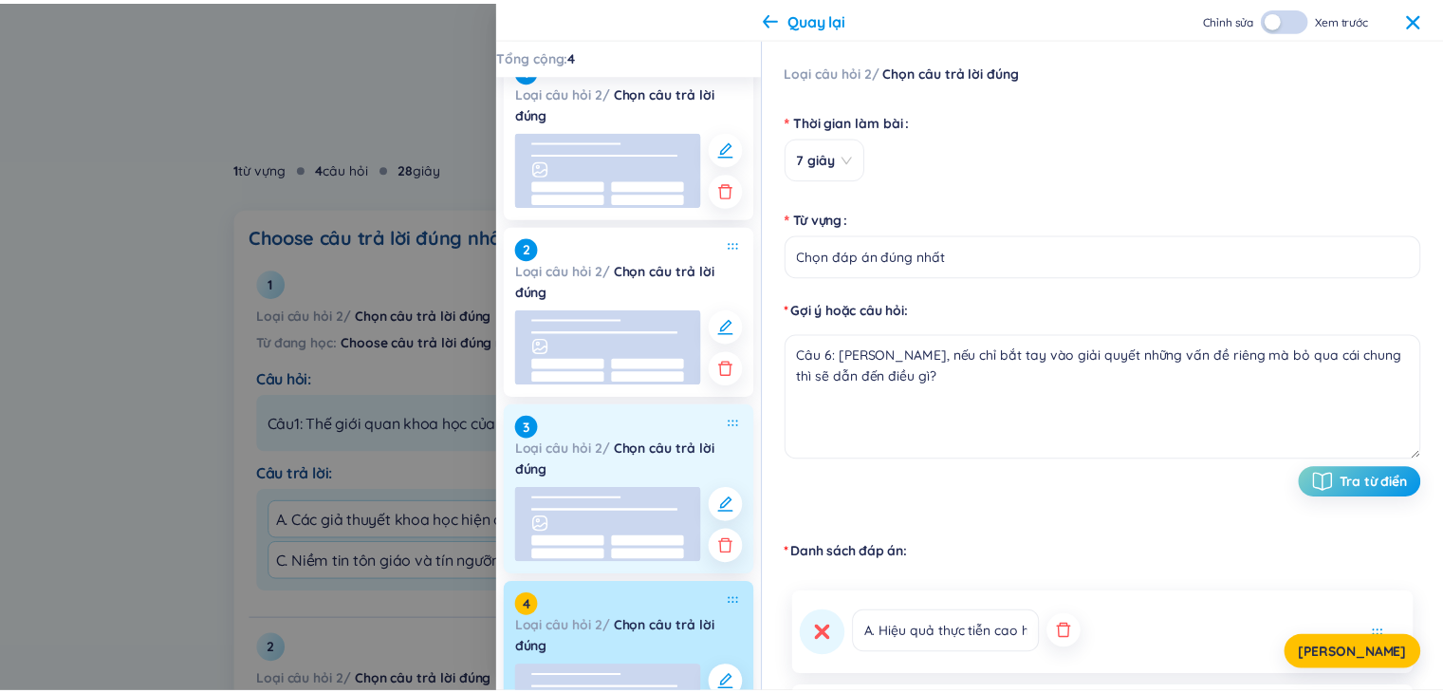
scroll to position [0, 0]
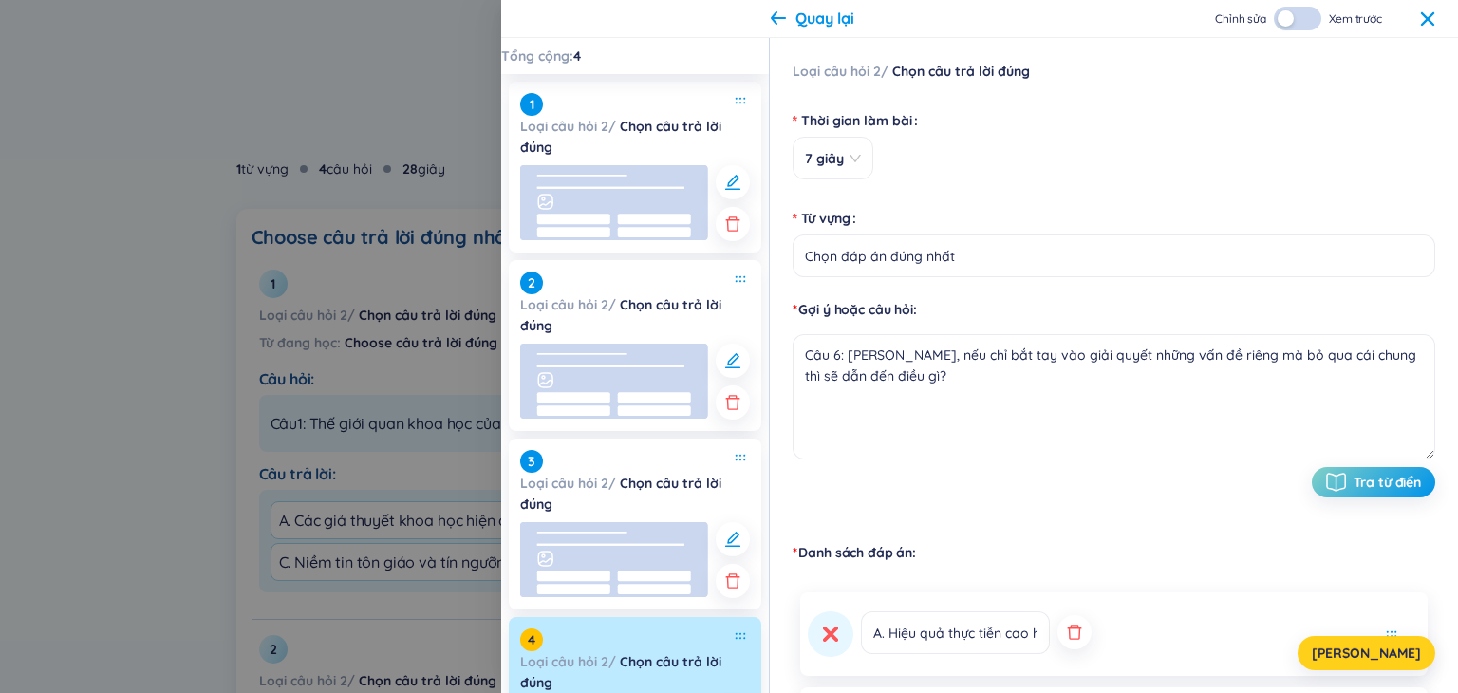
click at [1415, 646] on button "[PERSON_NAME]" at bounding box center [1366, 653] width 138 height 34
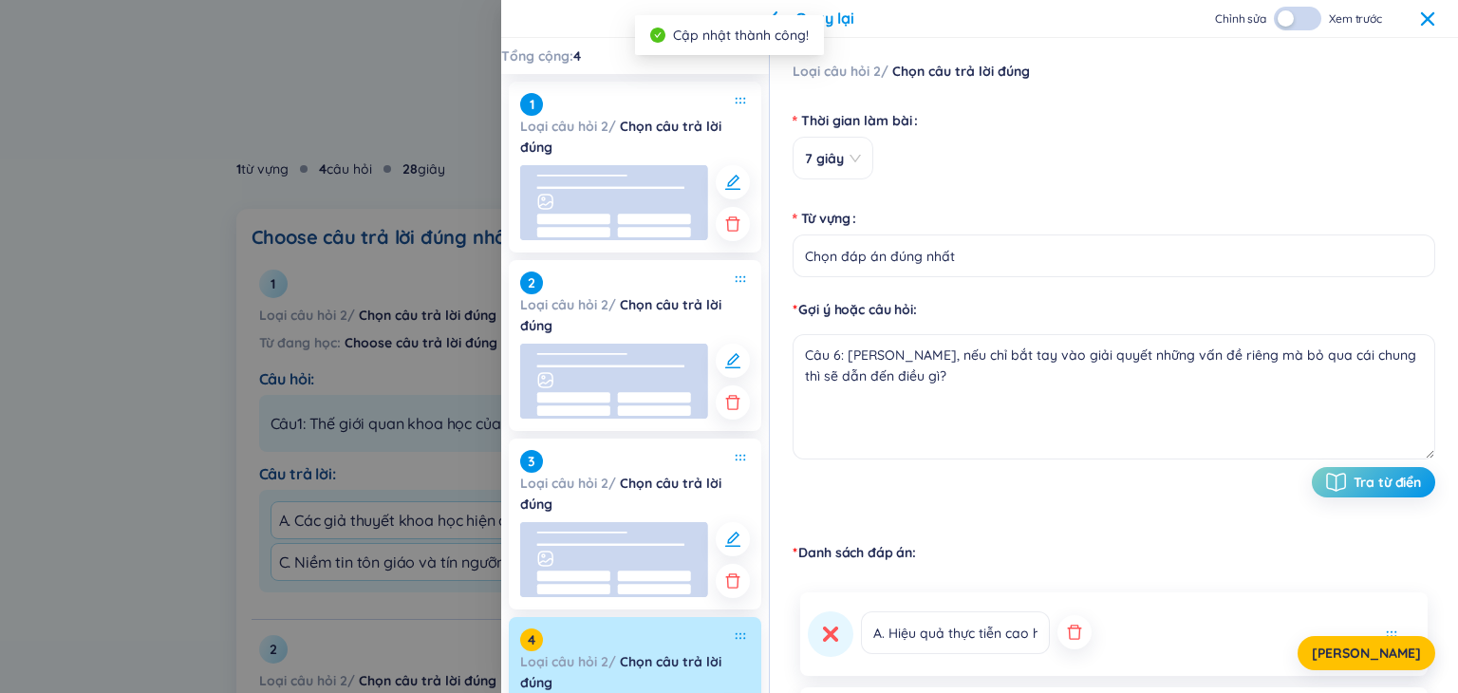
click at [1426, 12] on icon at bounding box center [1427, 18] width 15 height 15
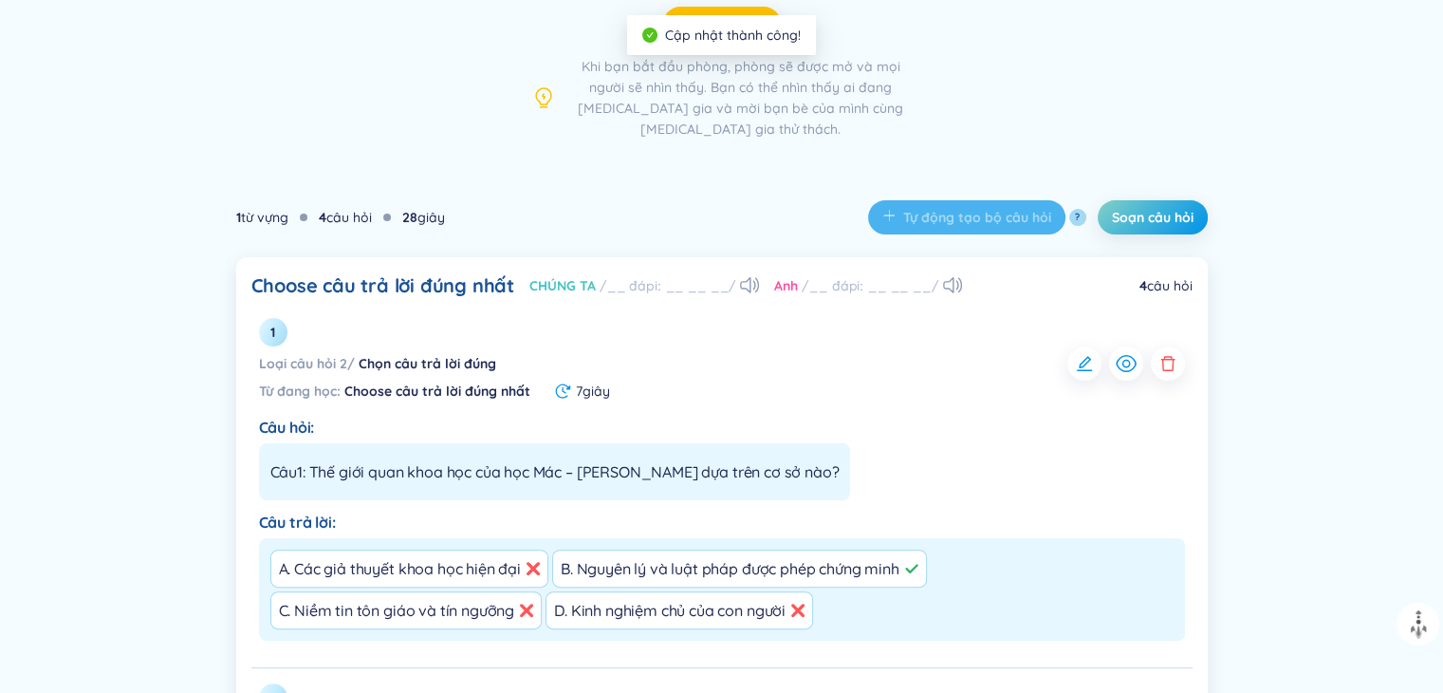
scroll to position [338, 0]
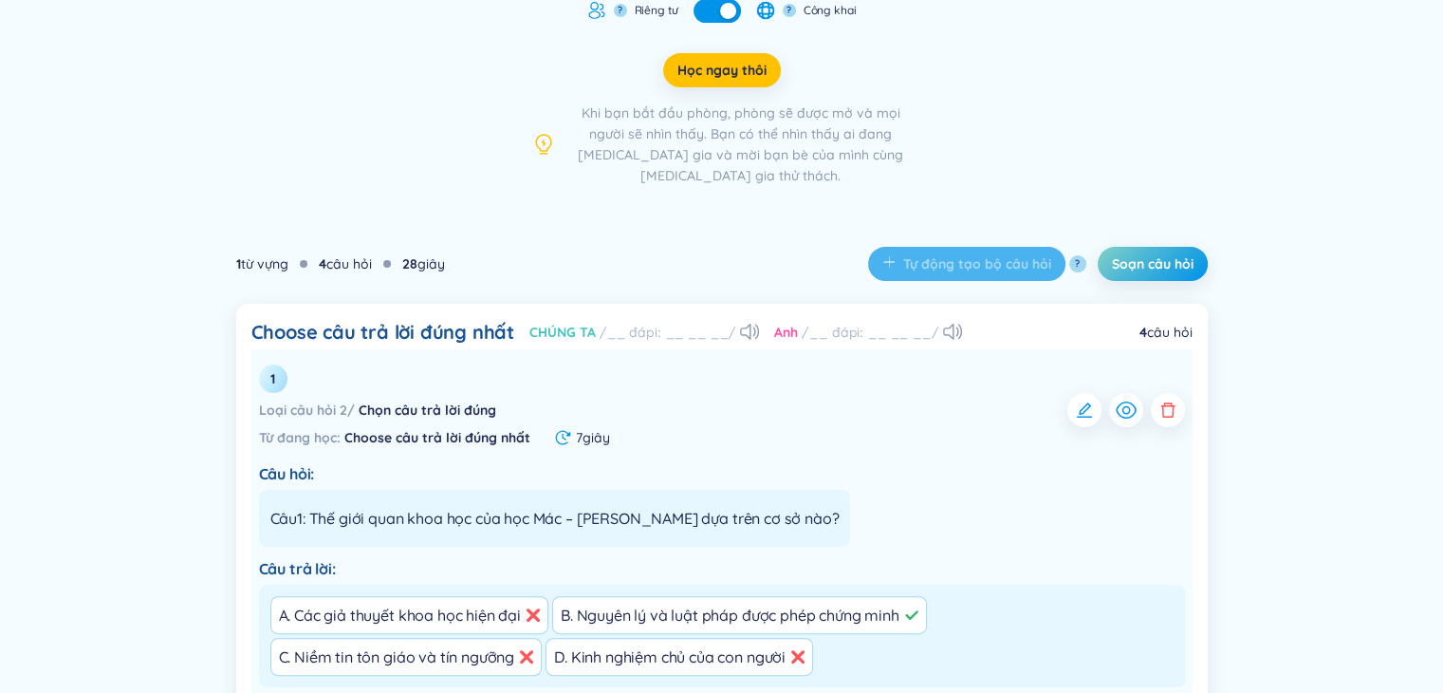
click at [881, 393] on div "Loại câu hỏi 2 / Chọn câu trả lời đúng" at bounding box center [722, 410] width 926 height 34
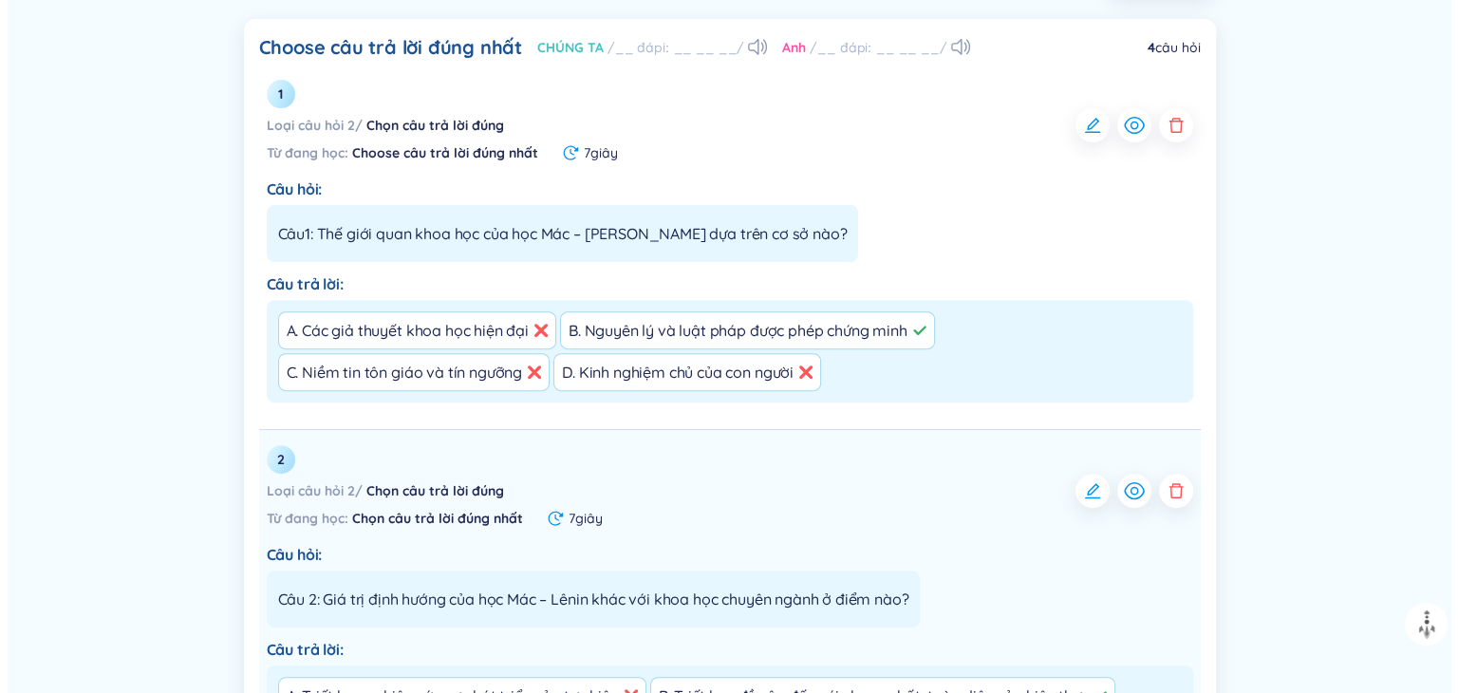
scroll to position [433, 0]
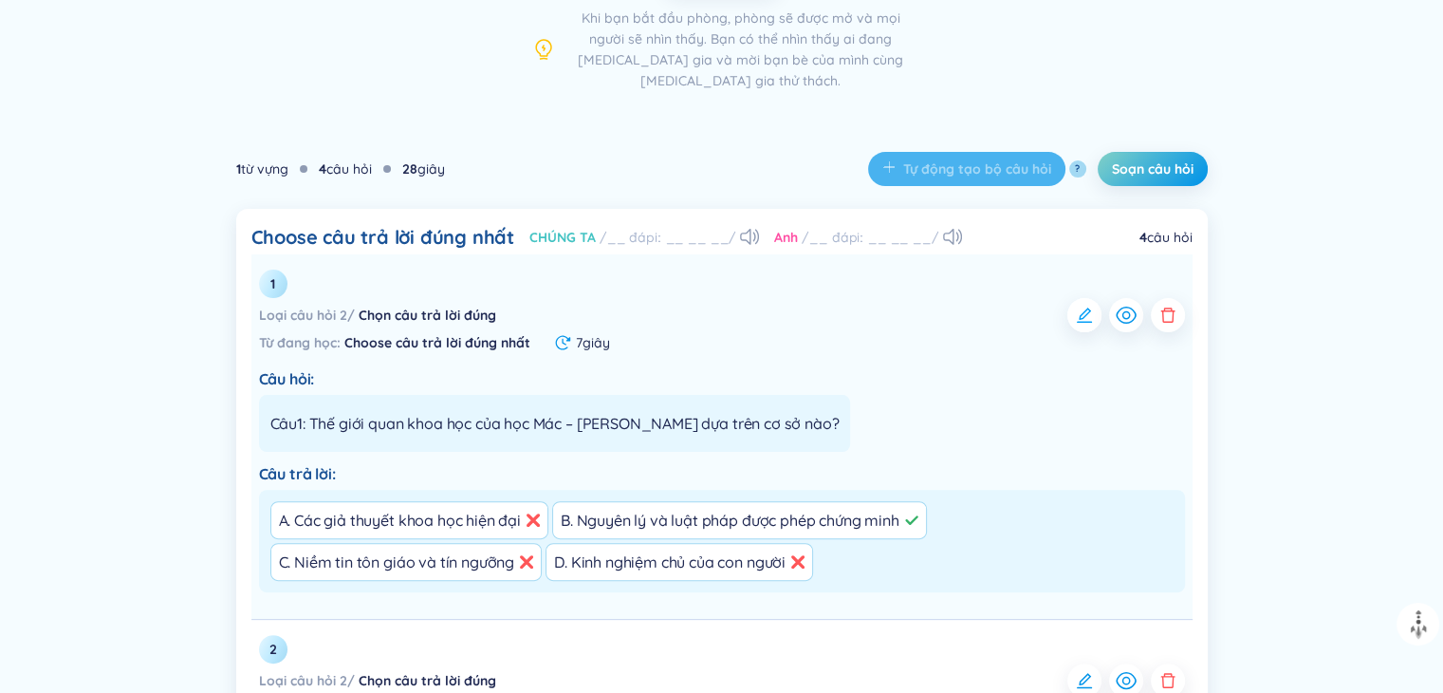
click at [1084, 307] on icon "button" at bounding box center [1084, 314] width 15 height 15
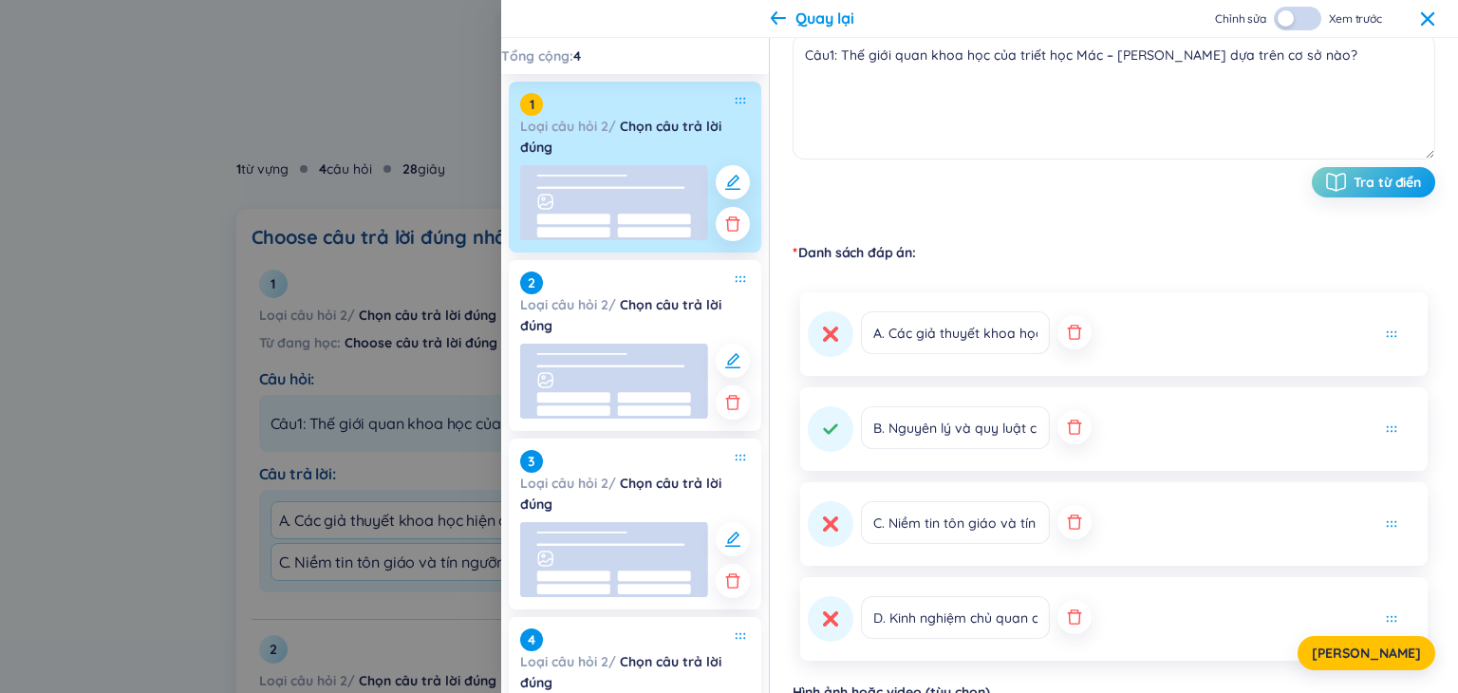
scroll to position [380, 0]
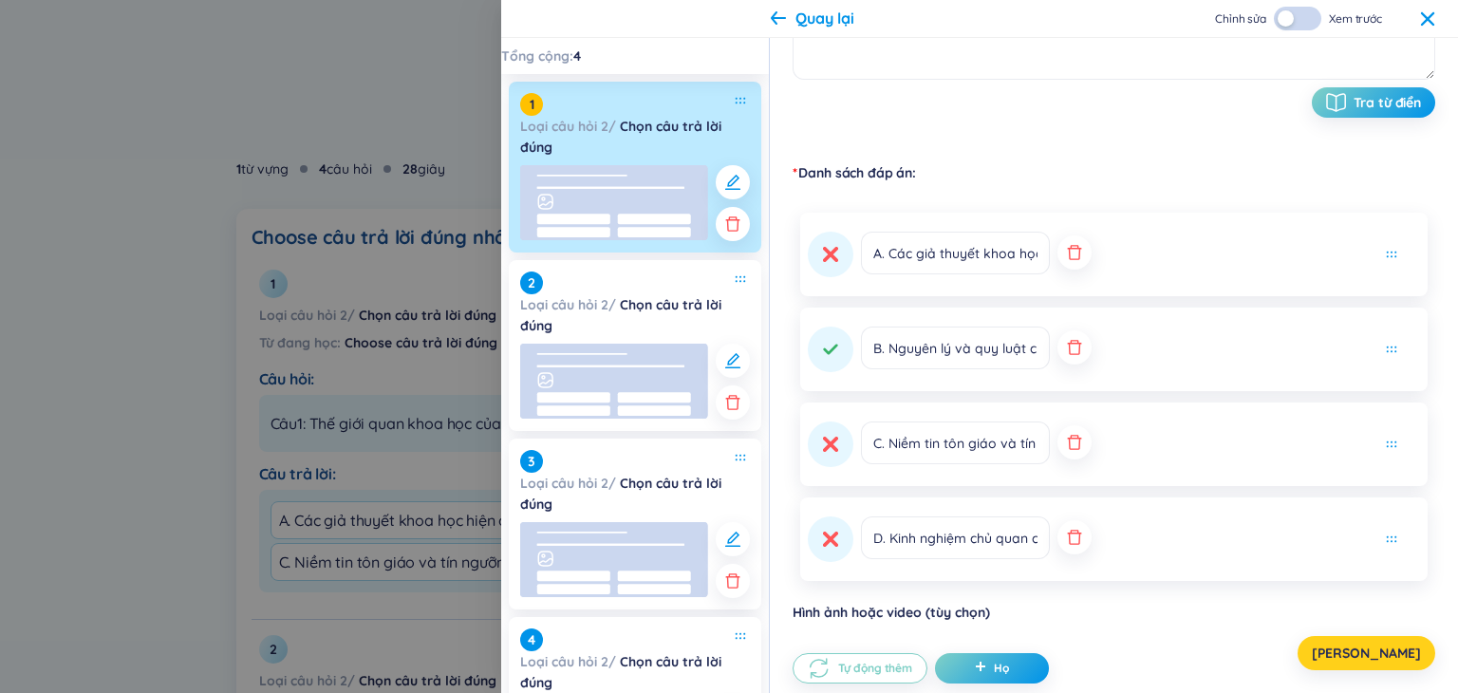
click at [1374, 655] on font "[PERSON_NAME]" at bounding box center [1365, 652] width 109 height 17
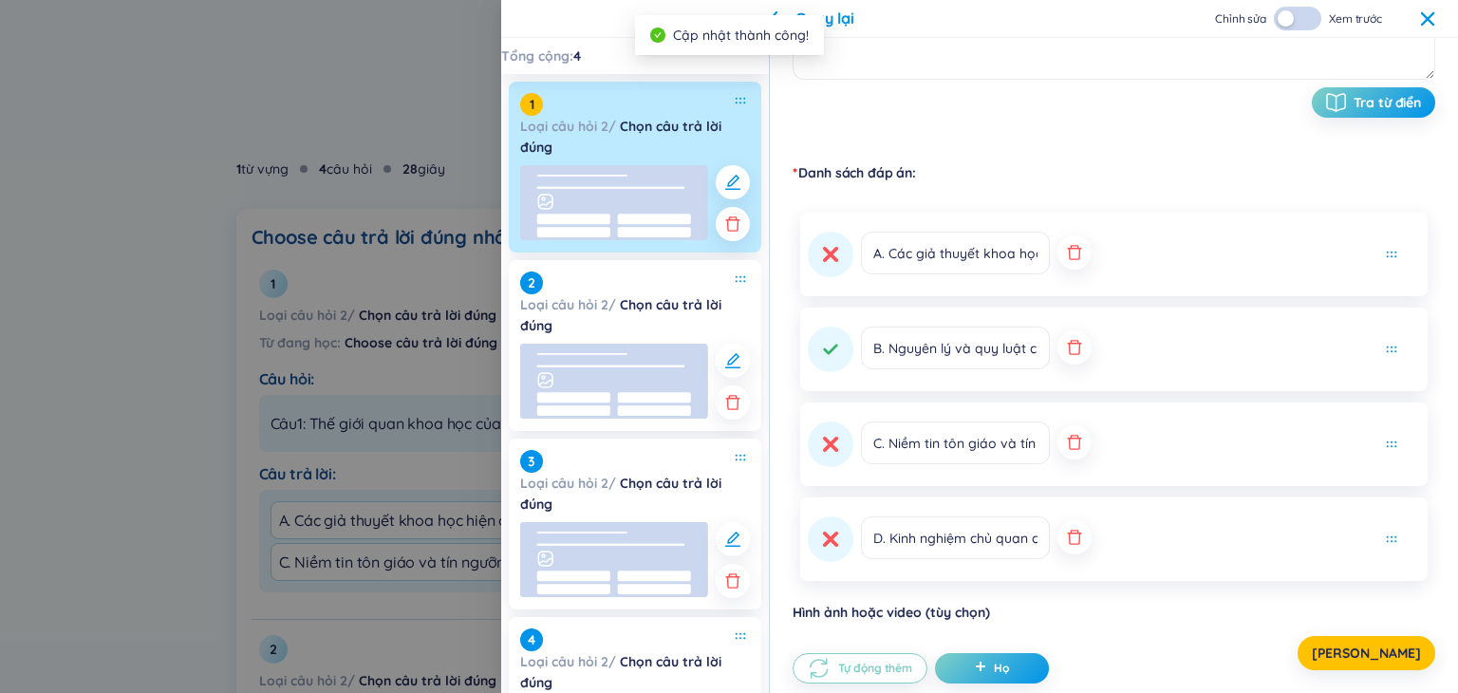
click at [1440, 19] on div "Quay lại Chỉnh sửa Xem trước" at bounding box center [979, 19] width 957 height 38
click at [1428, 12] on icon at bounding box center [1427, 18] width 15 height 15
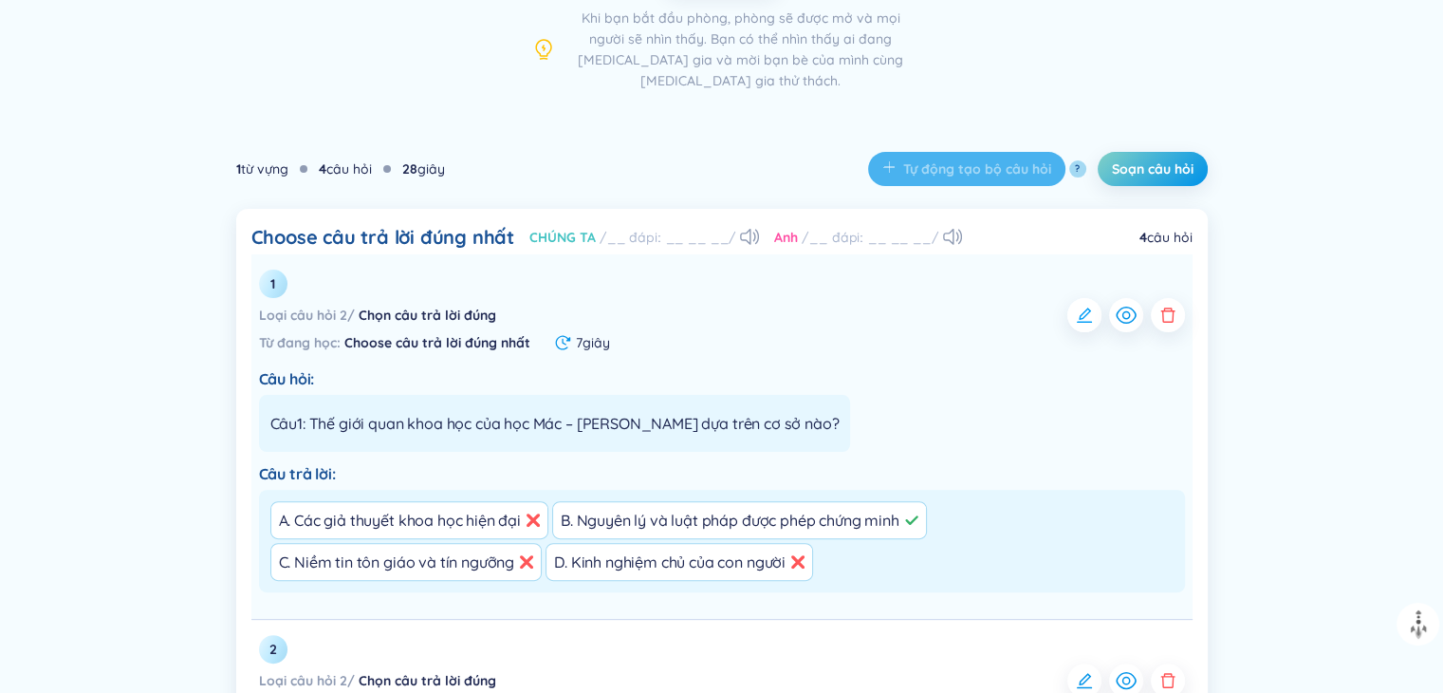
click at [1082, 306] on icon "button" at bounding box center [1084, 315] width 19 height 19
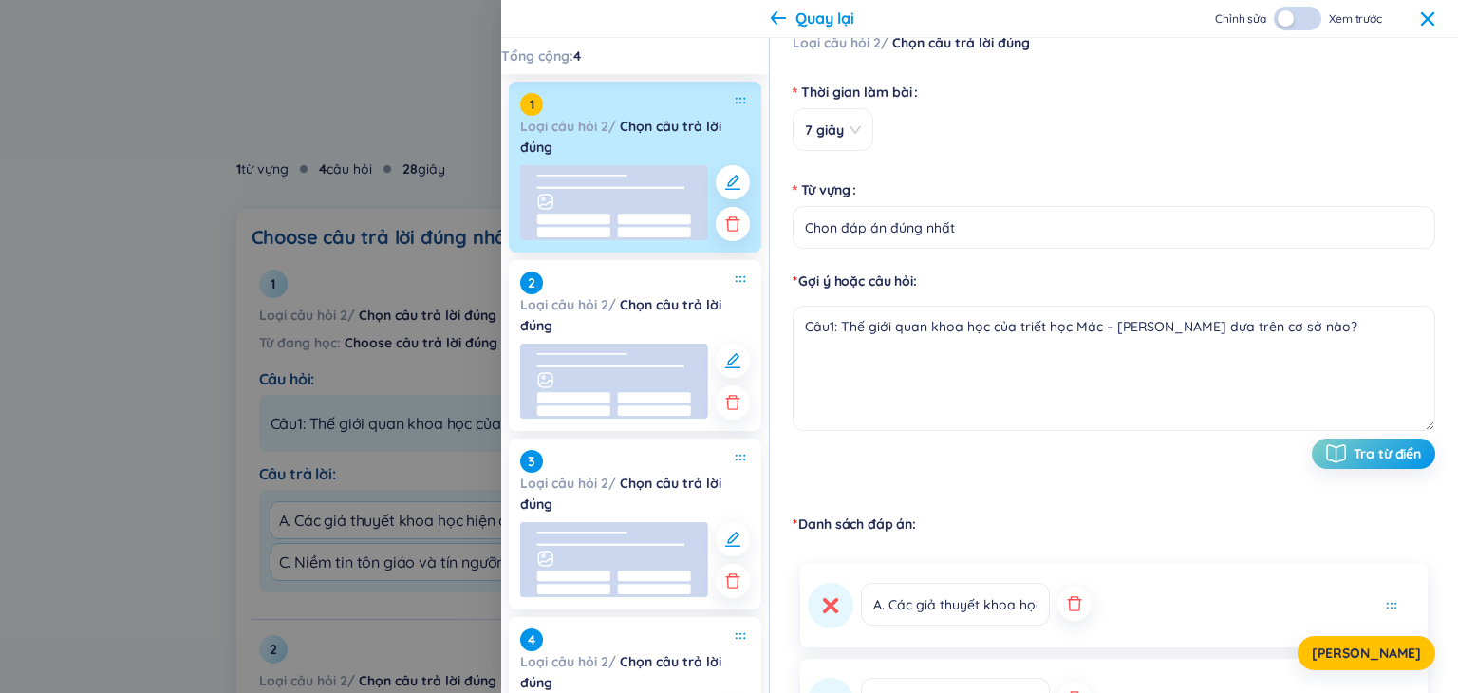
scroll to position [0, 0]
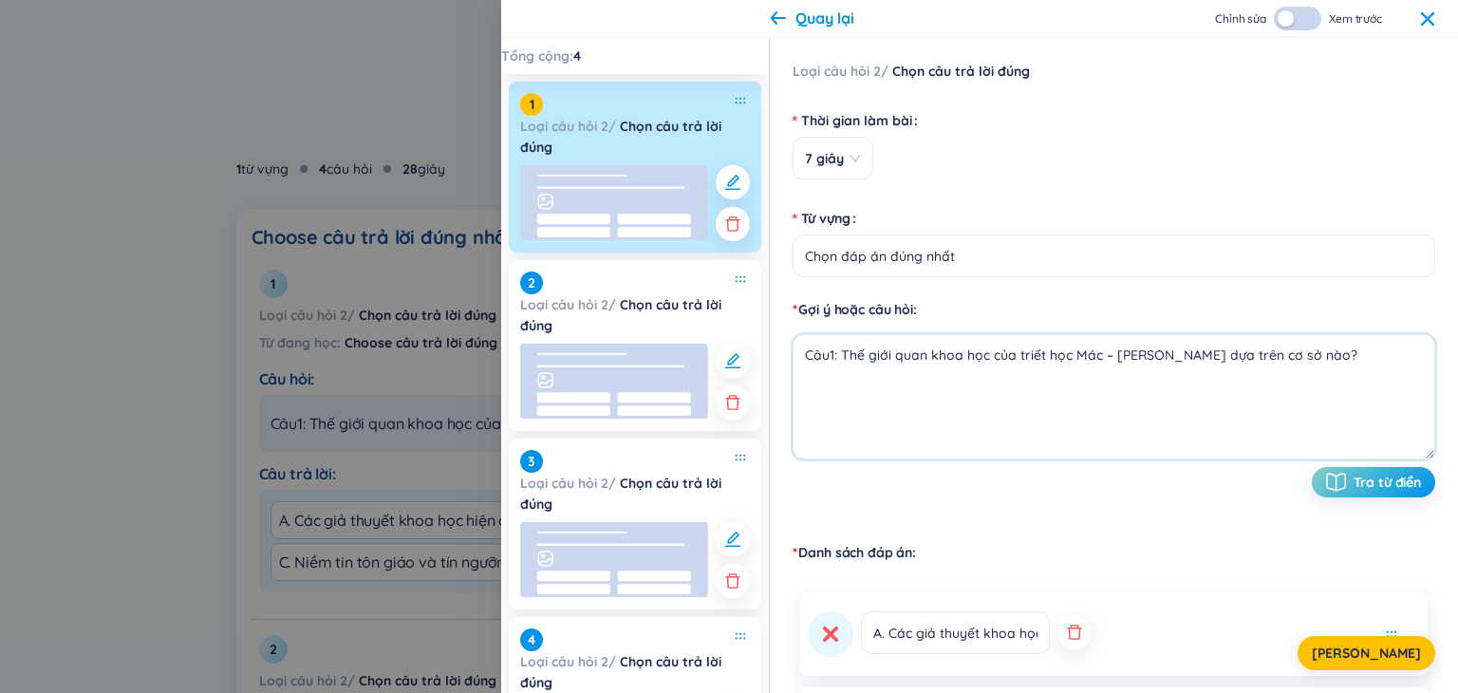
drag, startPoint x: 805, startPoint y: 362, endPoint x: 1251, endPoint y: 381, distance: 446.4
click at [1268, 378] on textarea "Câu1: Thế giới quan khoa học của triết học Mác – [PERSON_NAME] dựa trên cơ sở n…" at bounding box center [1113, 396] width 642 height 125
click at [725, 219] on icon "button" at bounding box center [732, 223] width 14 height 15
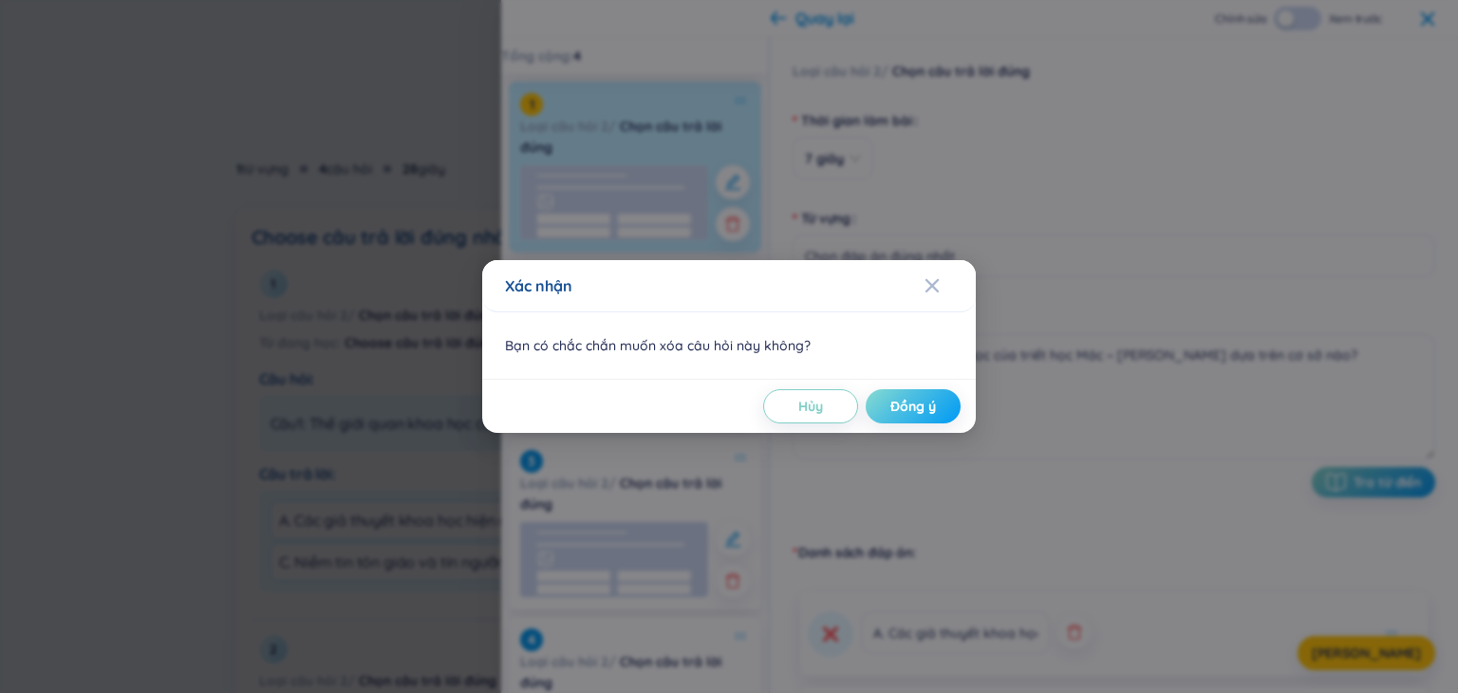
click at [895, 409] on font "Đồng ý" at bounding box center [913, 406] width 46 height 17
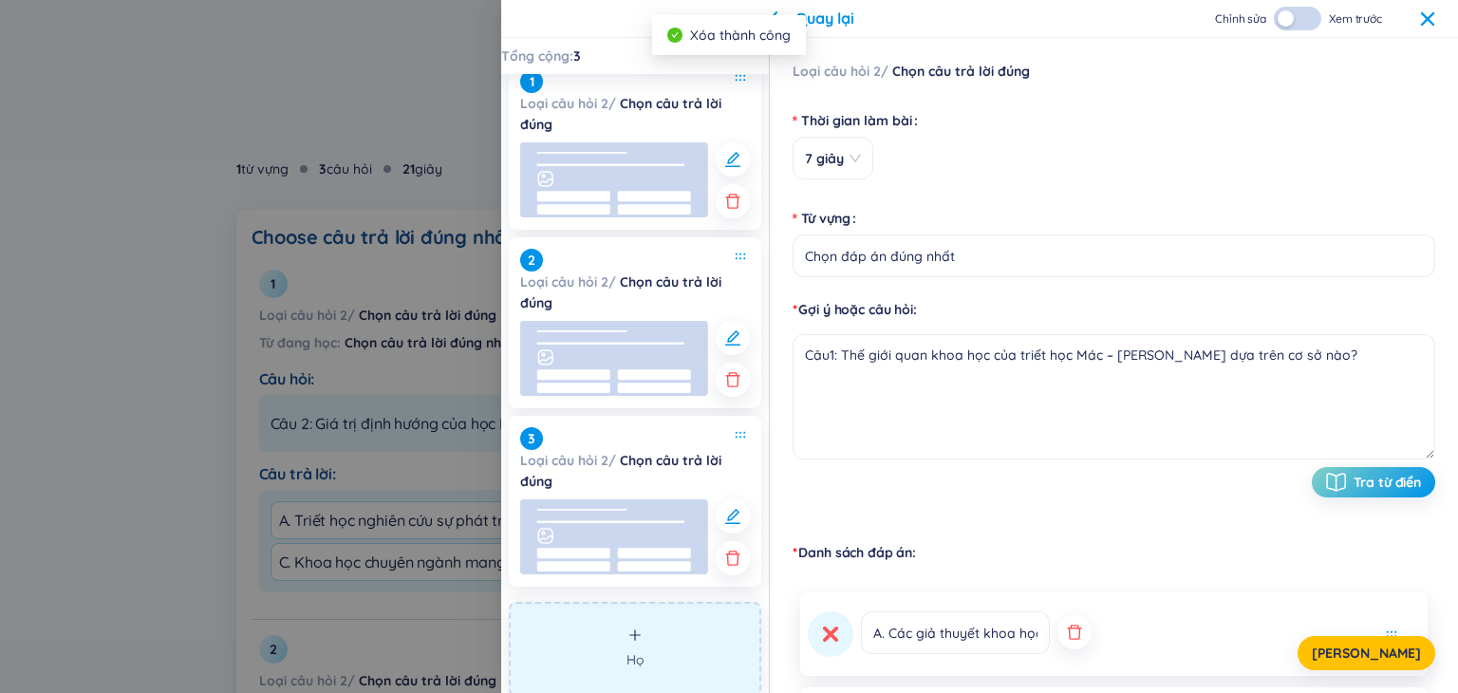
scroll to position [34, 0]
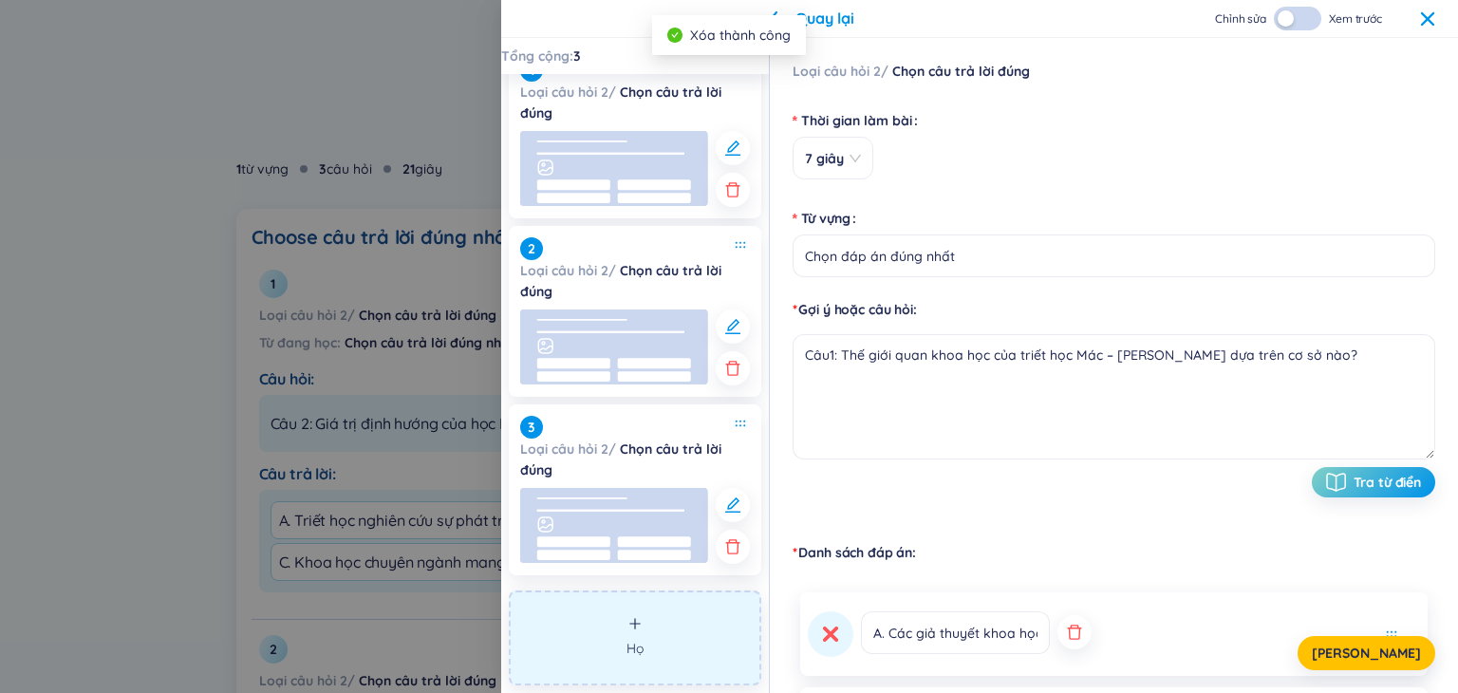
click at [654, 640] on button "Họ" at bounding box center [635, 637] width 252 height 95
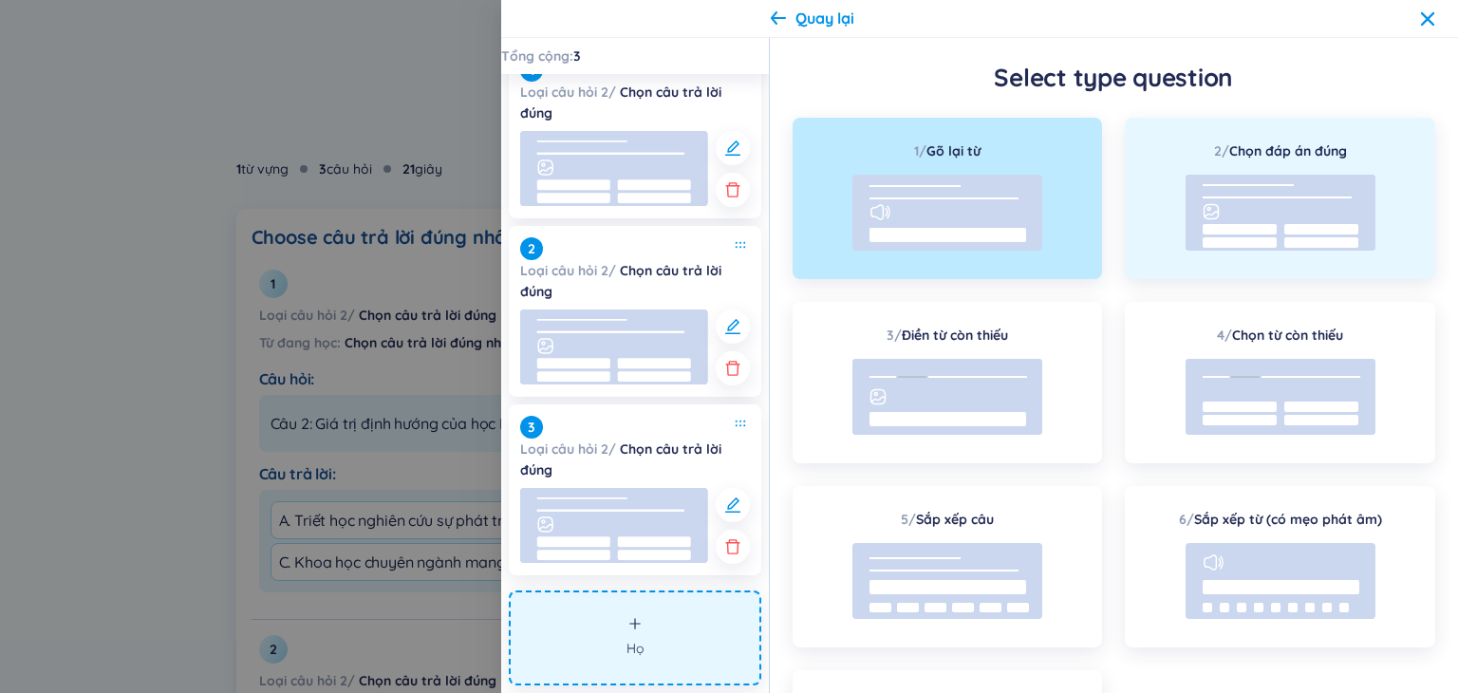
click at [1256, 219] on rect at bounding box center [1280, 213] width 190 height 76
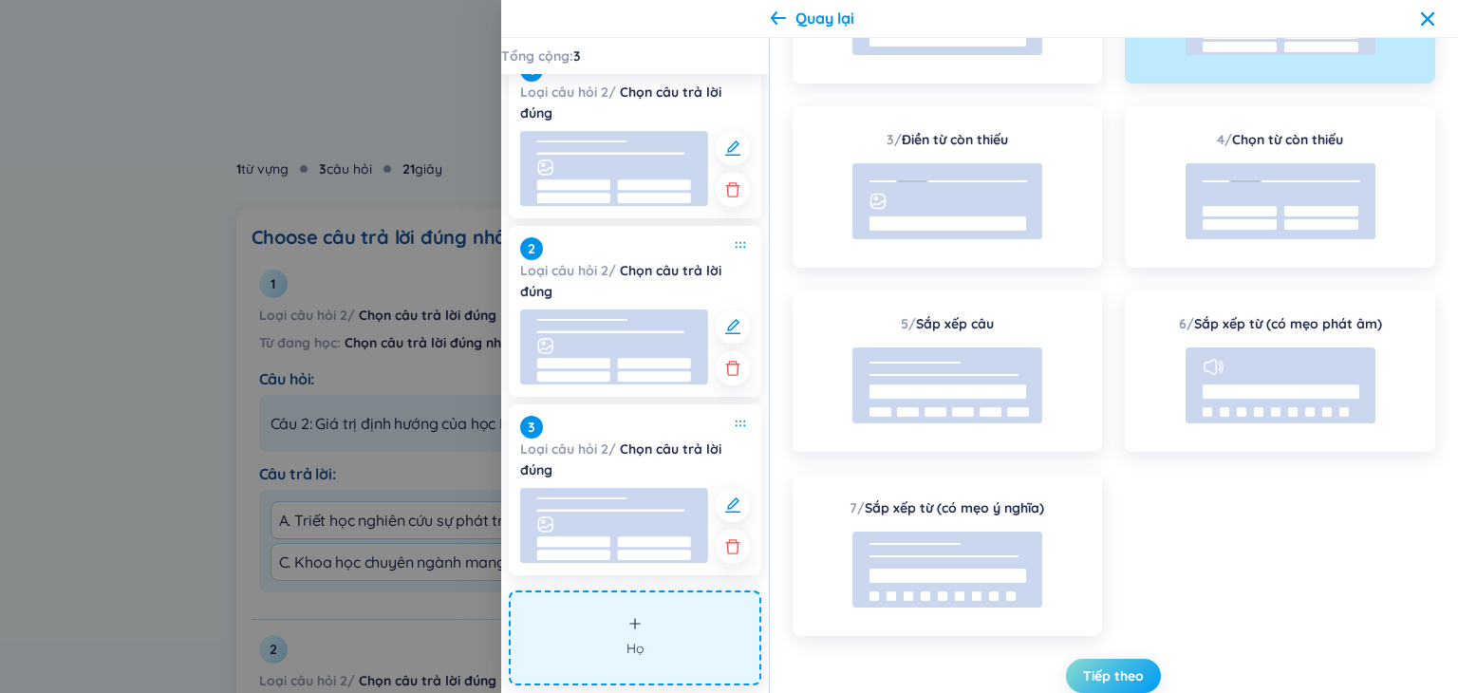
click at [1095, 677] on font "Tiếp theo" at bounding box center [1113, 675] width 61 height 17
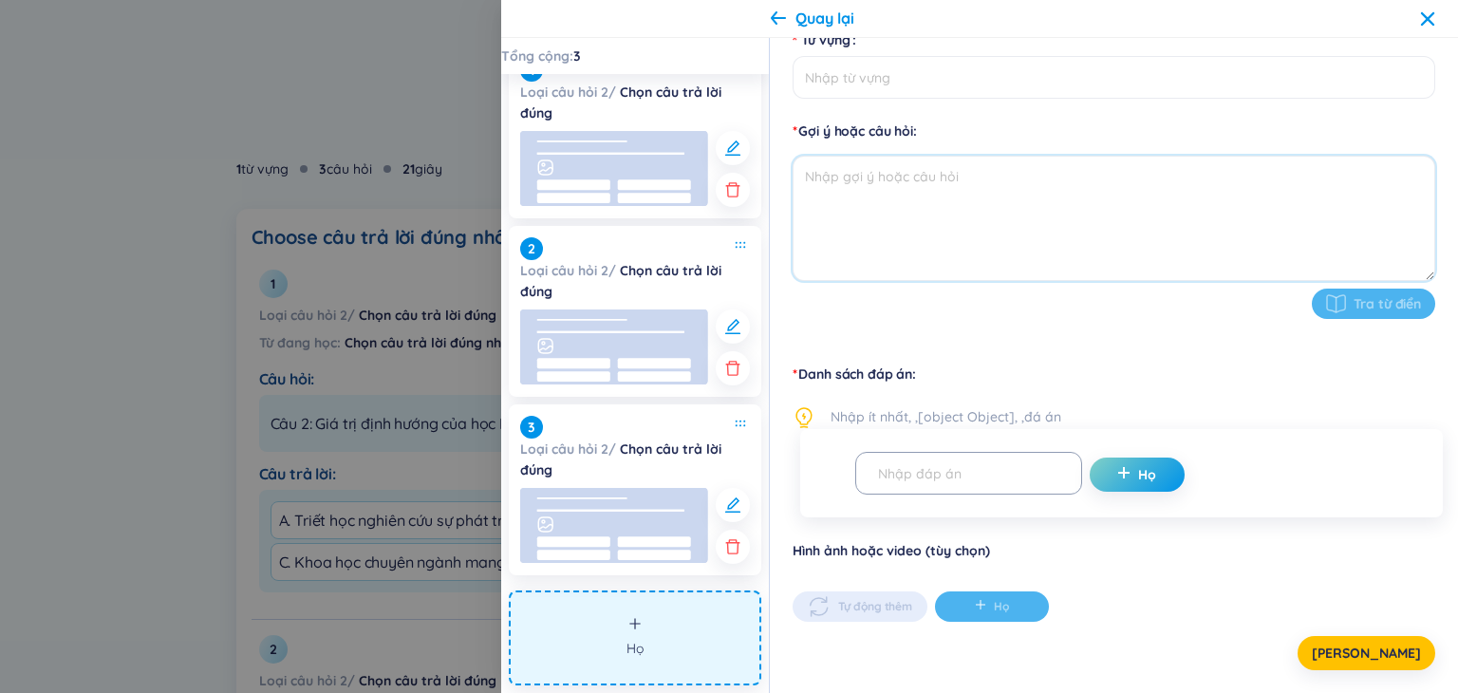
click at [930, 213] on textarea at bounding box center [1113, 218] width 642 height 125
paste textarea "Câu1: Thế giới quan khoa học của triết học Mác – [PERSON_NAME] dựa trên cơ sở n…"
paste textarea "Chọn đáp án đúng nhất"
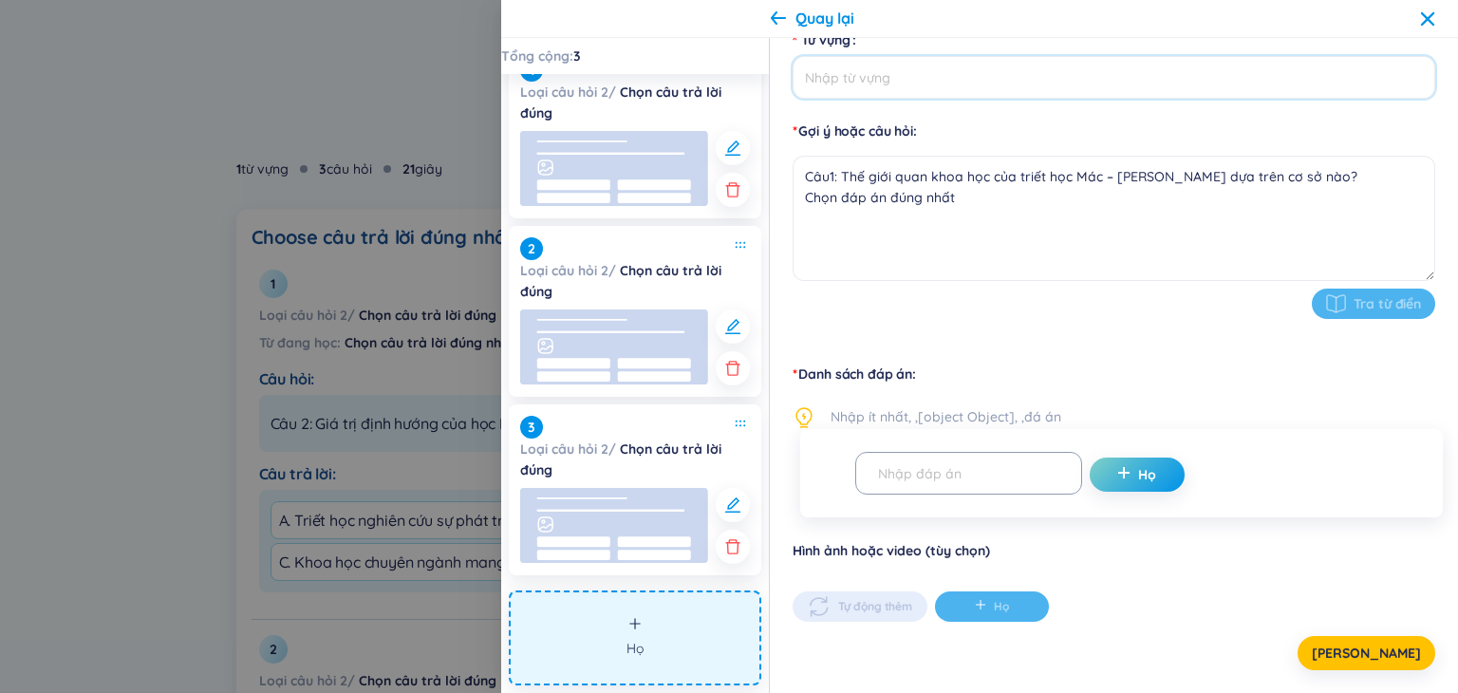
click at [963, 86] on input "Từ vựng" at bounding box center [1113, 77] width 642 height 43
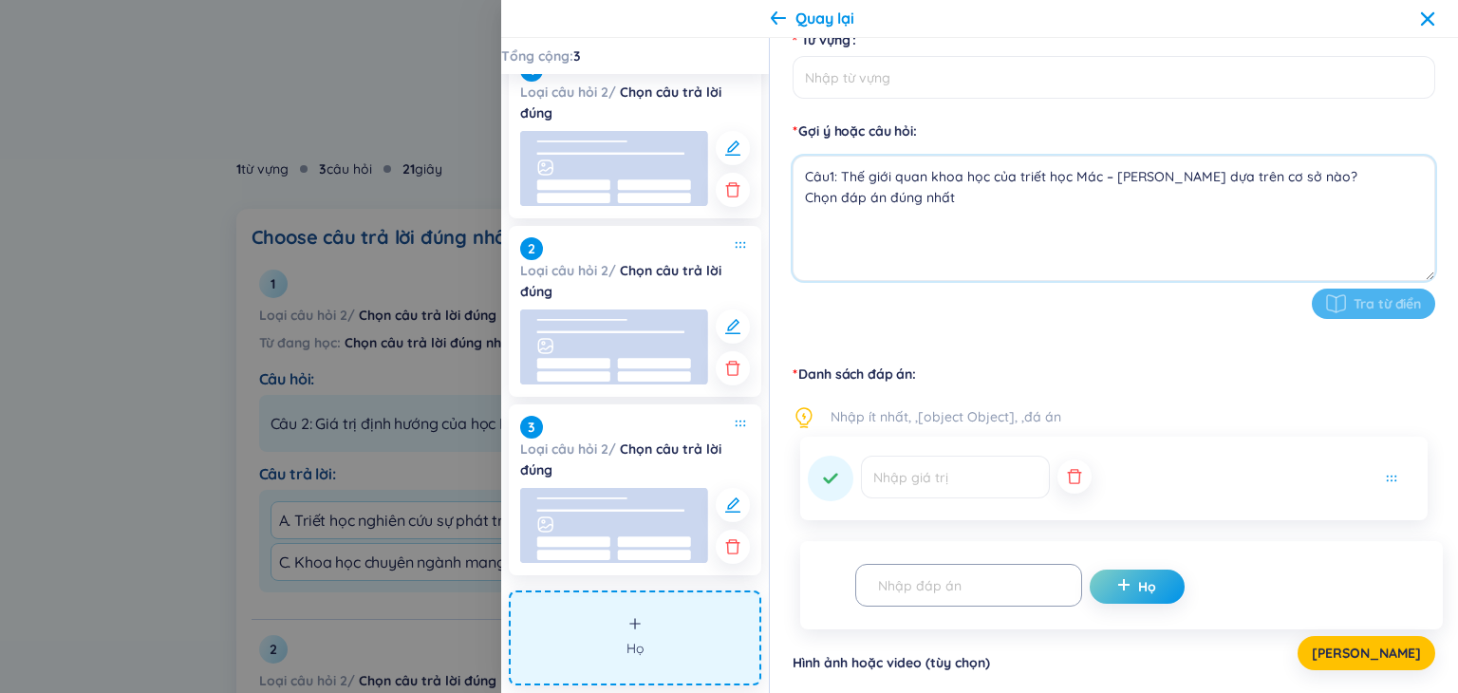
drag, startPoint x: 960, startPoint y: 198, endPoint x: 771, endPoint y: 214, distance: 189.5
click at [771, 214] on div "Loại câu hỏi 2 / Chọn câu trả lời đúng Thời gian làm bài 7 giây Từ vựng Gợi ý h…" at bounding box center [1114, 365] width 688 height 655
type textarea "Câu1: Thế giới quan khoa học của triết học Mác – [PERSON_NAME] dựa trên cơ sở n…"
click at [858, 79] on input "Từ vựng" at bounding box center [1113, 77] width 642 height 43
paste input "Chọn đáp án đúng nhất"
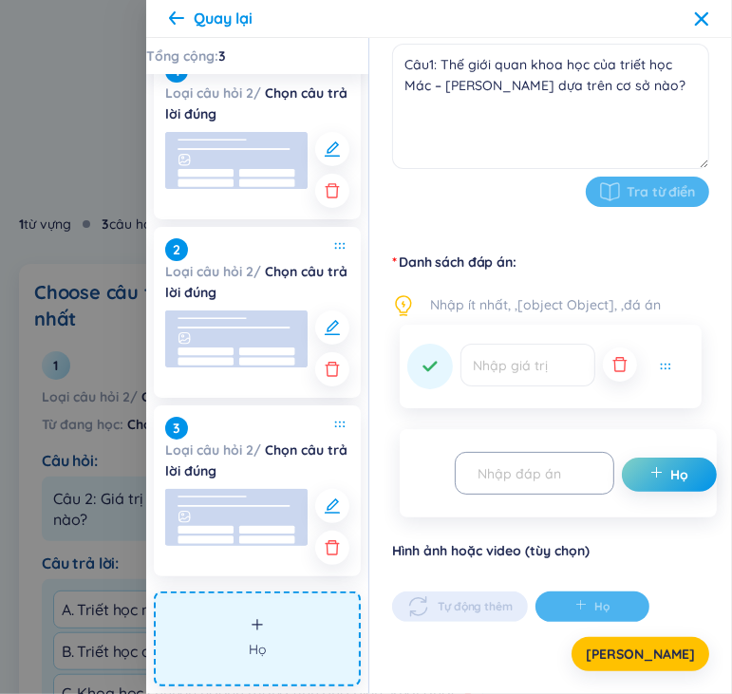
scroll to position [289, 0]
type input "Chọn đáp án đúng nhất"
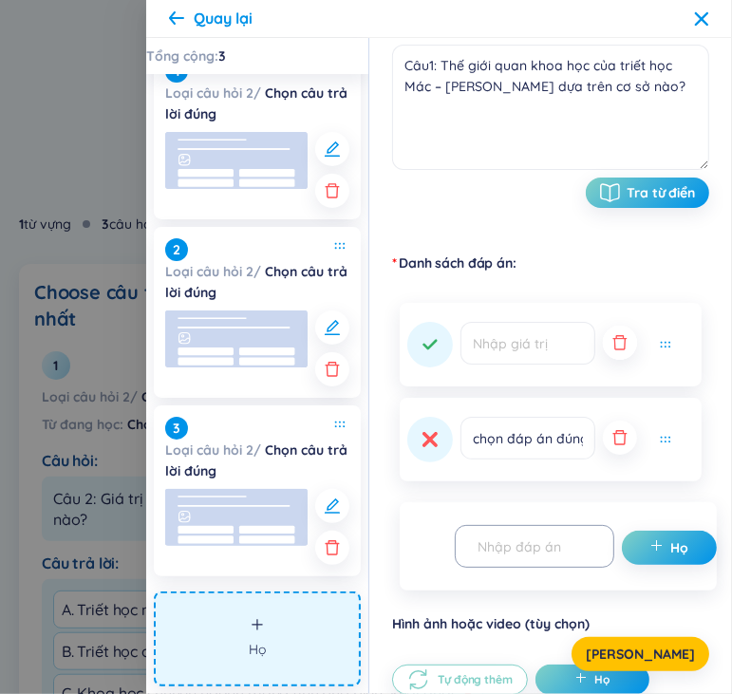
click at [619, 357] on button "button" at bounding box center [620, 342] width 34 height 34
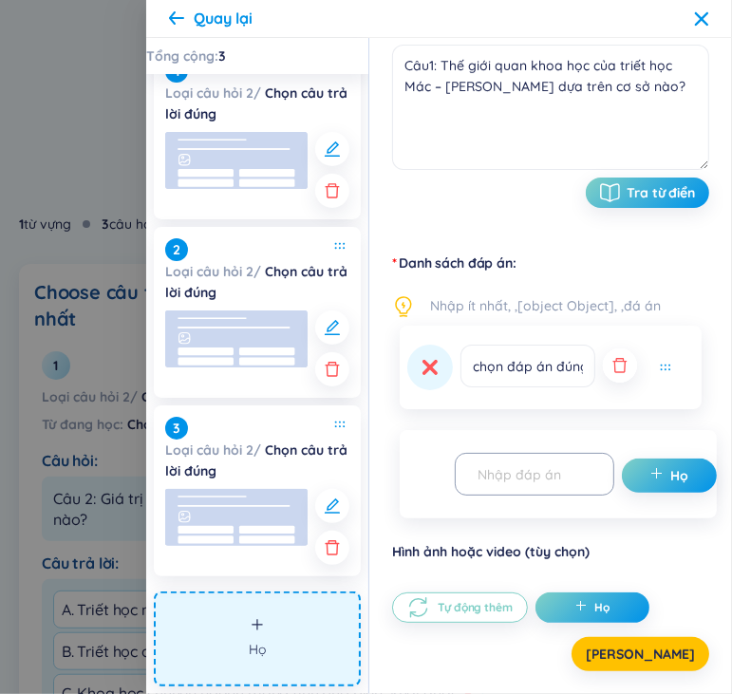
click at [615, 369] on icon "button" at bounding box center [619, 365] width 19 height 19
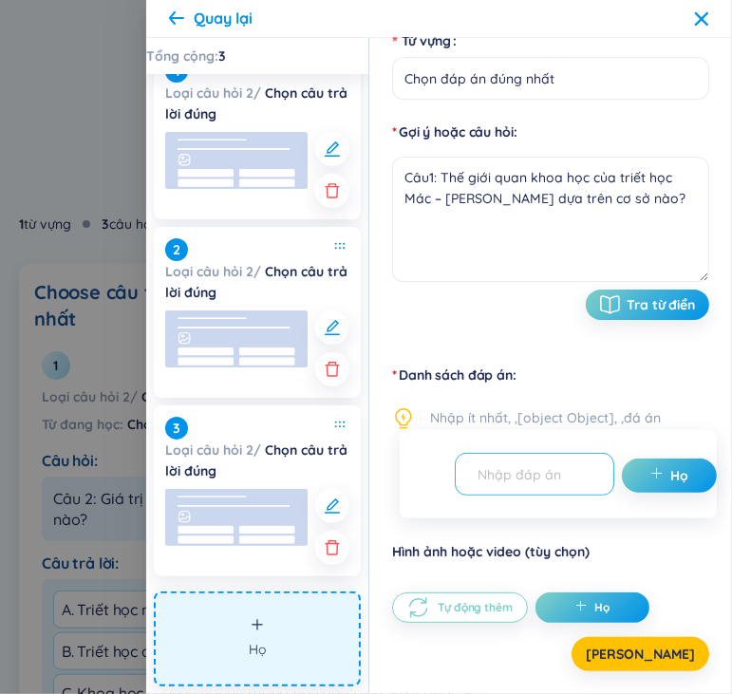
click at [524, 487] on input "text" at bounding box center [526, 473] width 120 height 33
paste input "A. Các giả thuyết khoa học hiện đại"
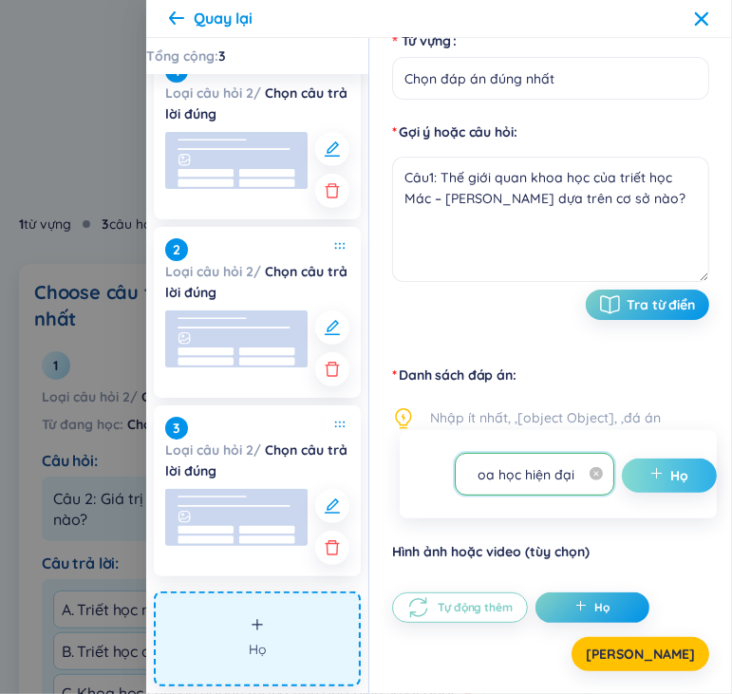
type input "A. Các giả thuyết khoa học hiện đại"
click at [679, 472] on font "Họ" at bounding box center [680, 475] width 18 height 17
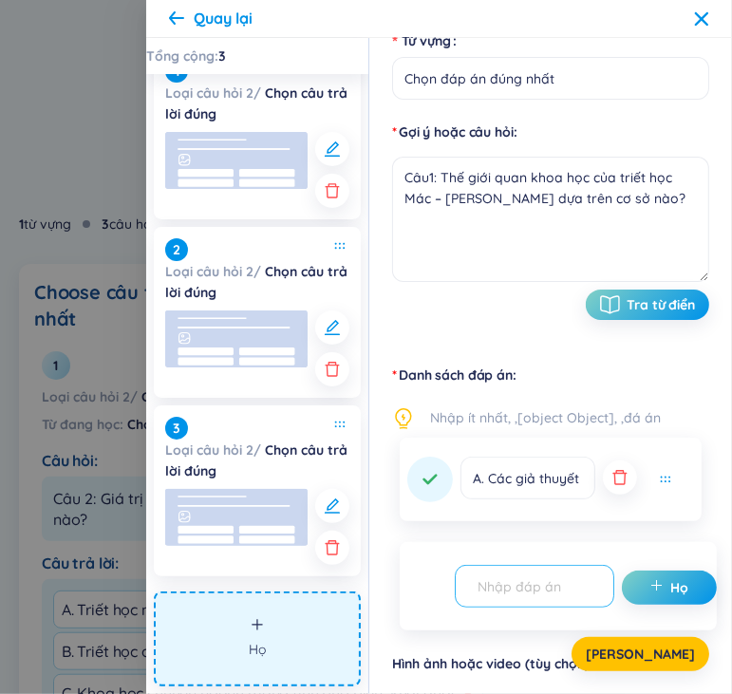
click at [567, 581] on input "text" at bounding box center [526, 585] width 120 height 33
paste input "B. Nguyên lý và quy luật của phép biện chứng duy vật"
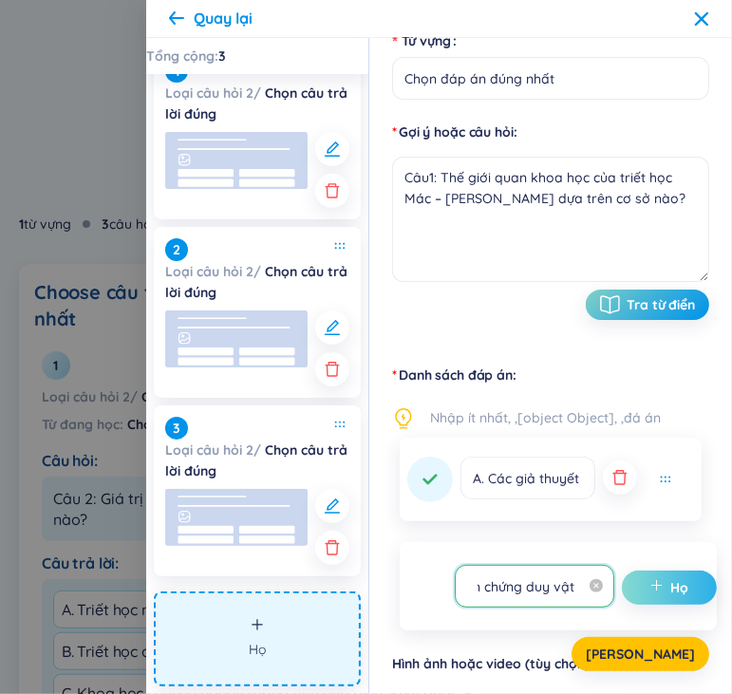
type input "B. Nguyên lý và quy luật của phép biện chứng duy vật"
click at [687, 586] on button "Họ" at bounding box center [669, 587] width 95 height 34
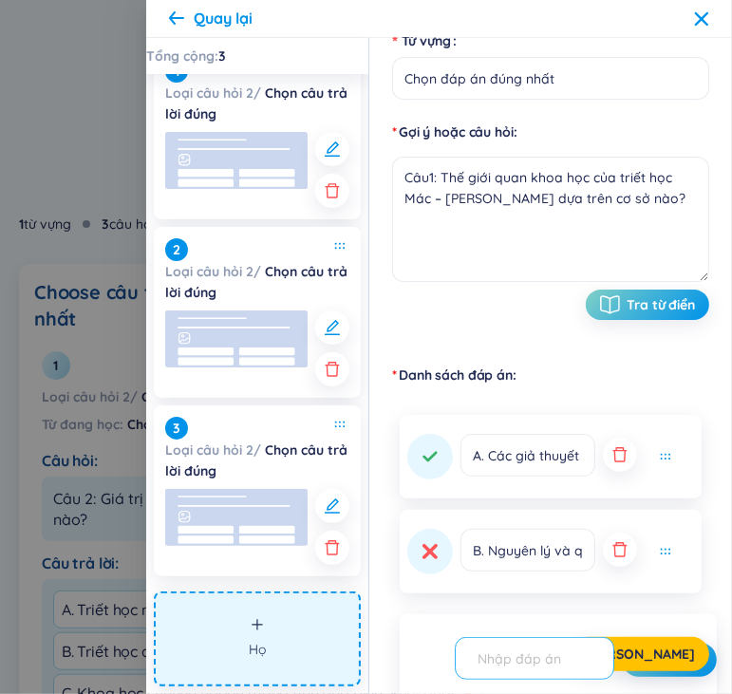
click at [557, 650] on input "text" at bounding box center [526, 657] width 120 height 33
paste input "C. Niềm tin tôn giáo và tín ngưỡng"
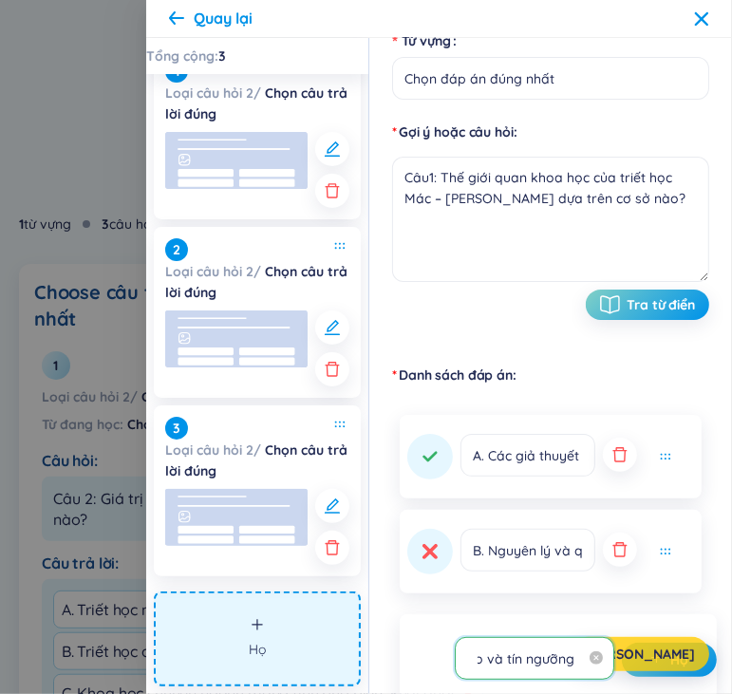
type input "C. Niềm tin tôn giáo và tín ngưỡng"
click at [678, 665] on button "[PERSON_NAME]" at bounding box center [640, 654] width 138 height 34
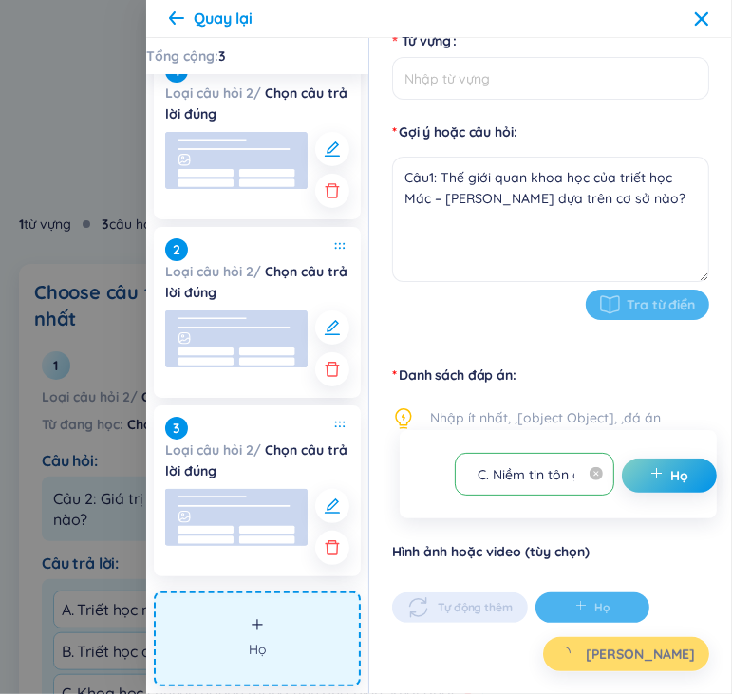
type input "Chọn đáp án đúng nhất"
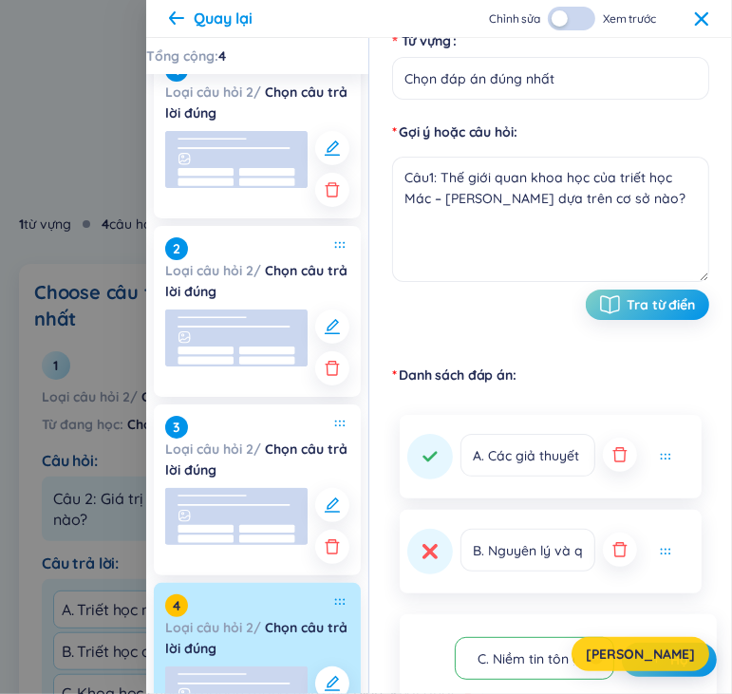
click at [657, 646] on font "[PERSON_NAME]" at bounding box center [640, 653] width 109 height 17
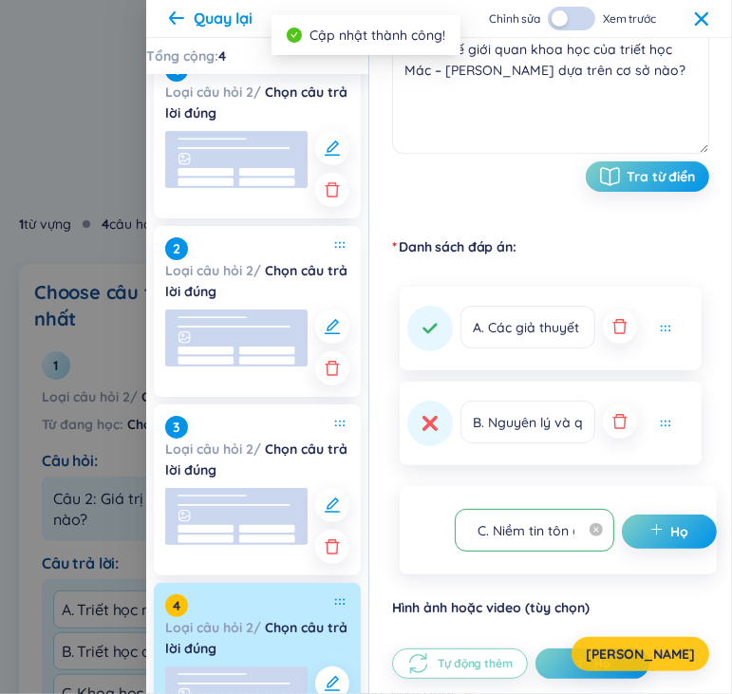
scroll to position [362, 0]
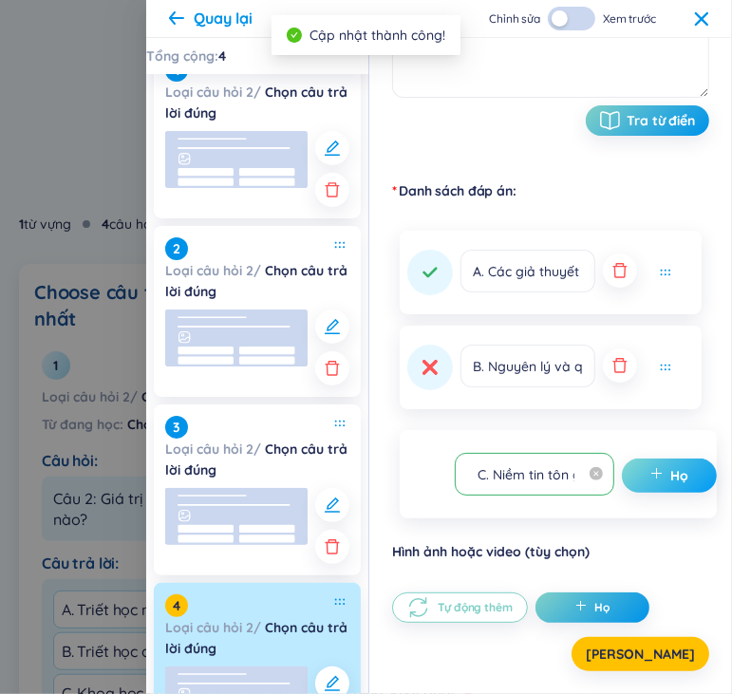
click at [663, 487] on button "Họ" at bounding box center [669, 475] width 95 height 34
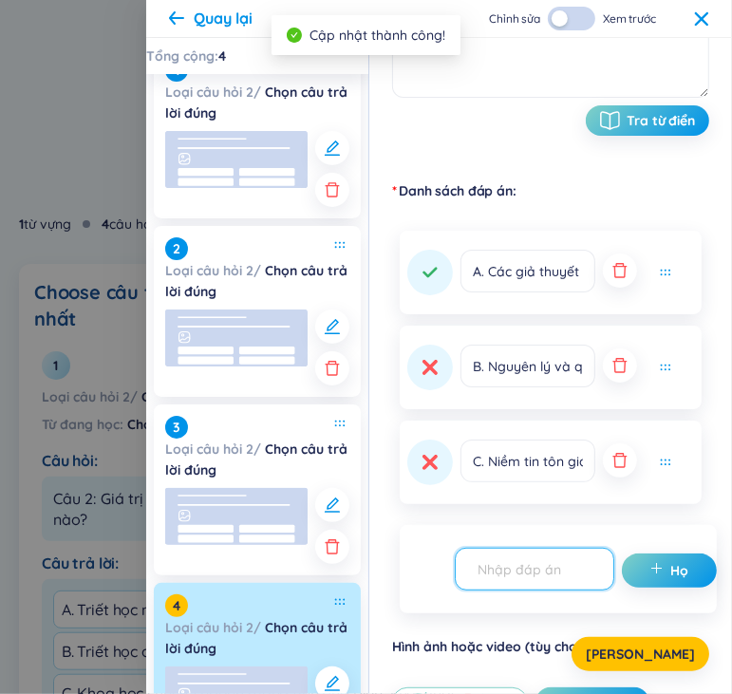
paste input "D. Kinh nghiệm chủ quan của con người"
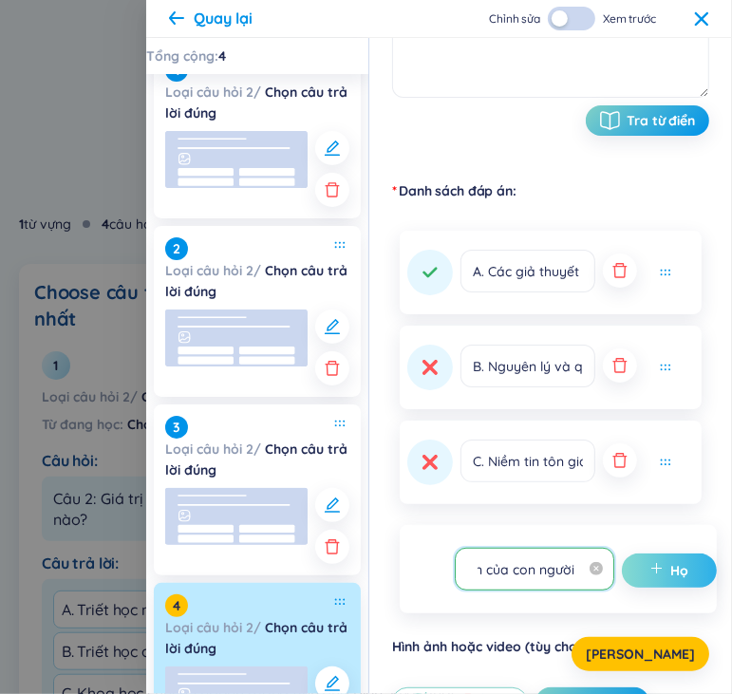
type input "D. Kinh nghiệm chủ quan của con người"
click at [660, 569] on span "cộng thêm" at bounding box center [660, 570] width 21 height 19
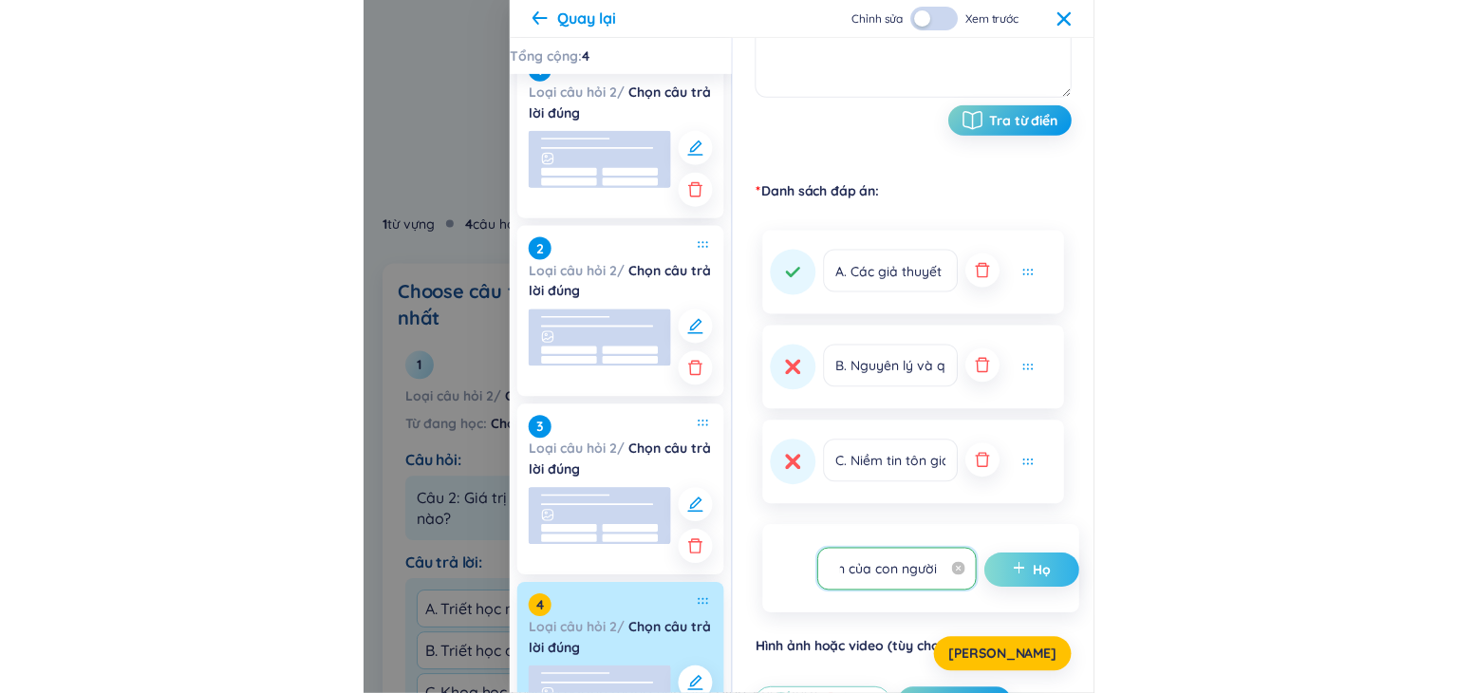
scroll to position [0, 0]
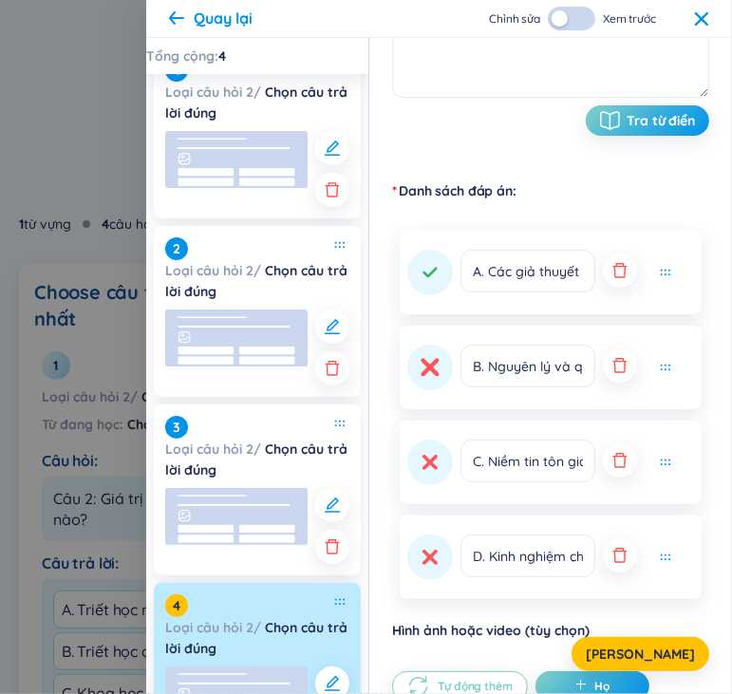
click at [433, 386] on button at bounding box center [430, 367] width 46 height 46
click at [648, 651] on font "[PERSON_NAME]" at bounding box center [640, 653] width 109 height 17
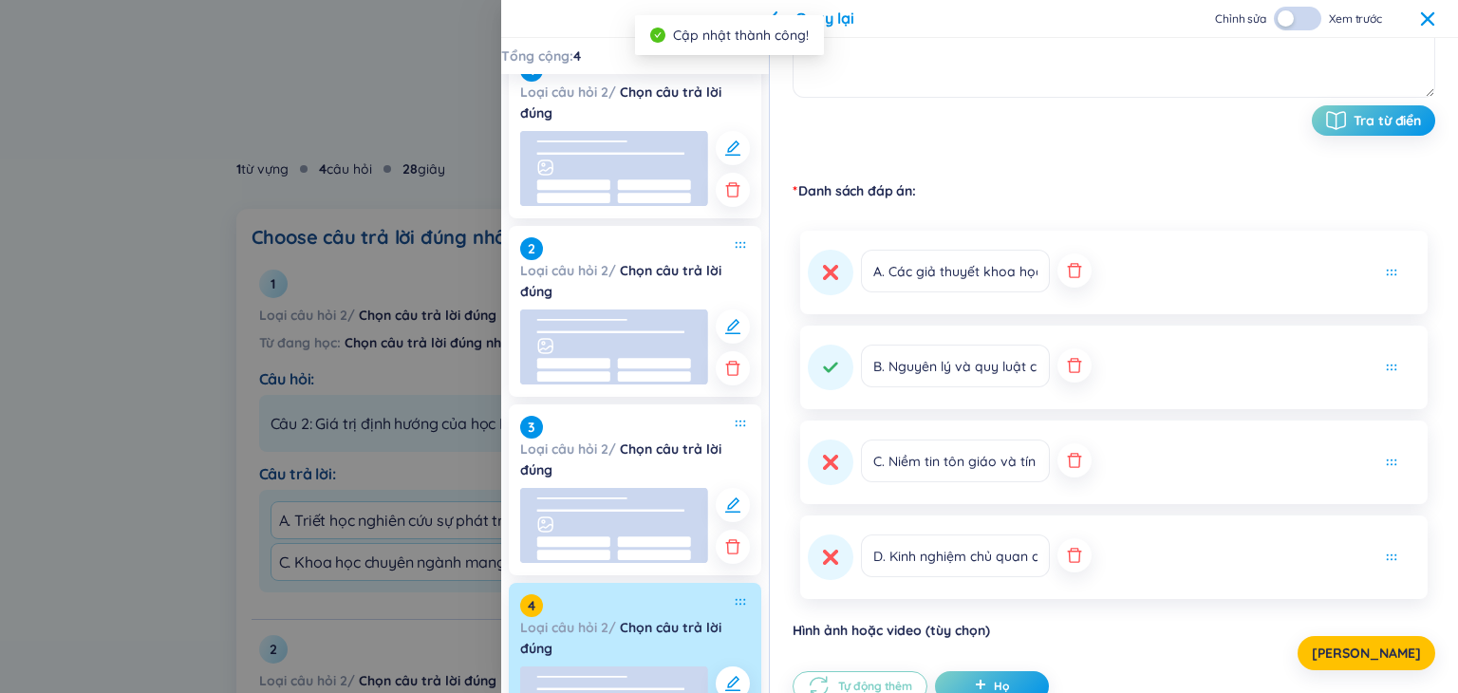
click at [1426, 19] on icon at bounding box center [1427, 17] width 13 height 13
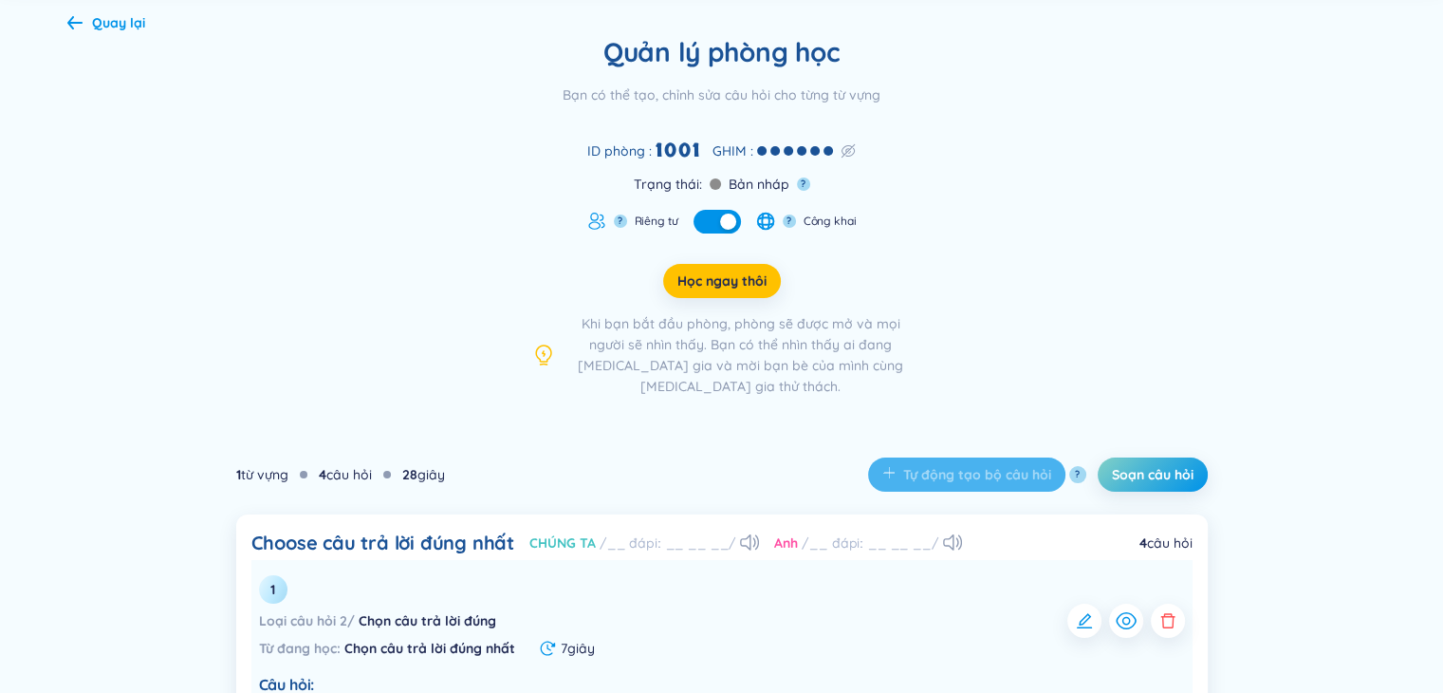
scroll to position [53, 0]
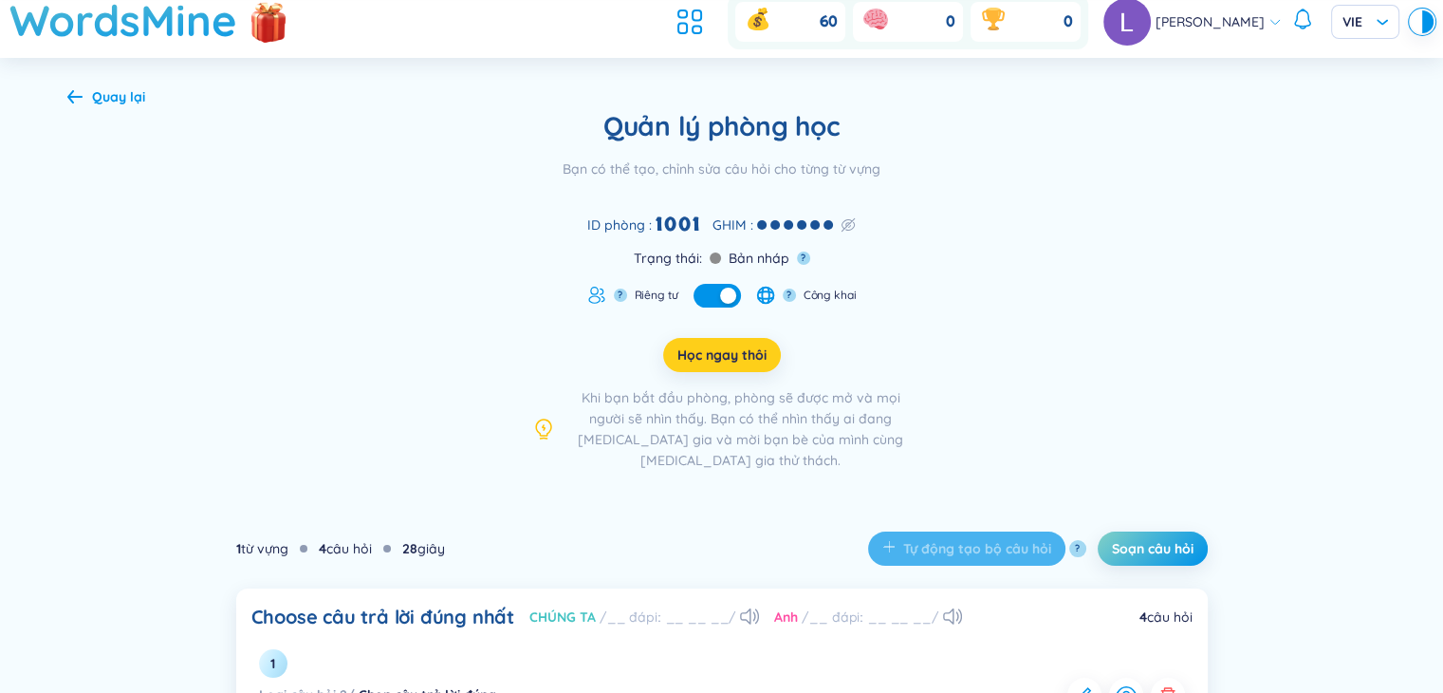
click at [696, 359] on font "Học ngay thôi" at bounding box center [722, 354] width 89 height 17
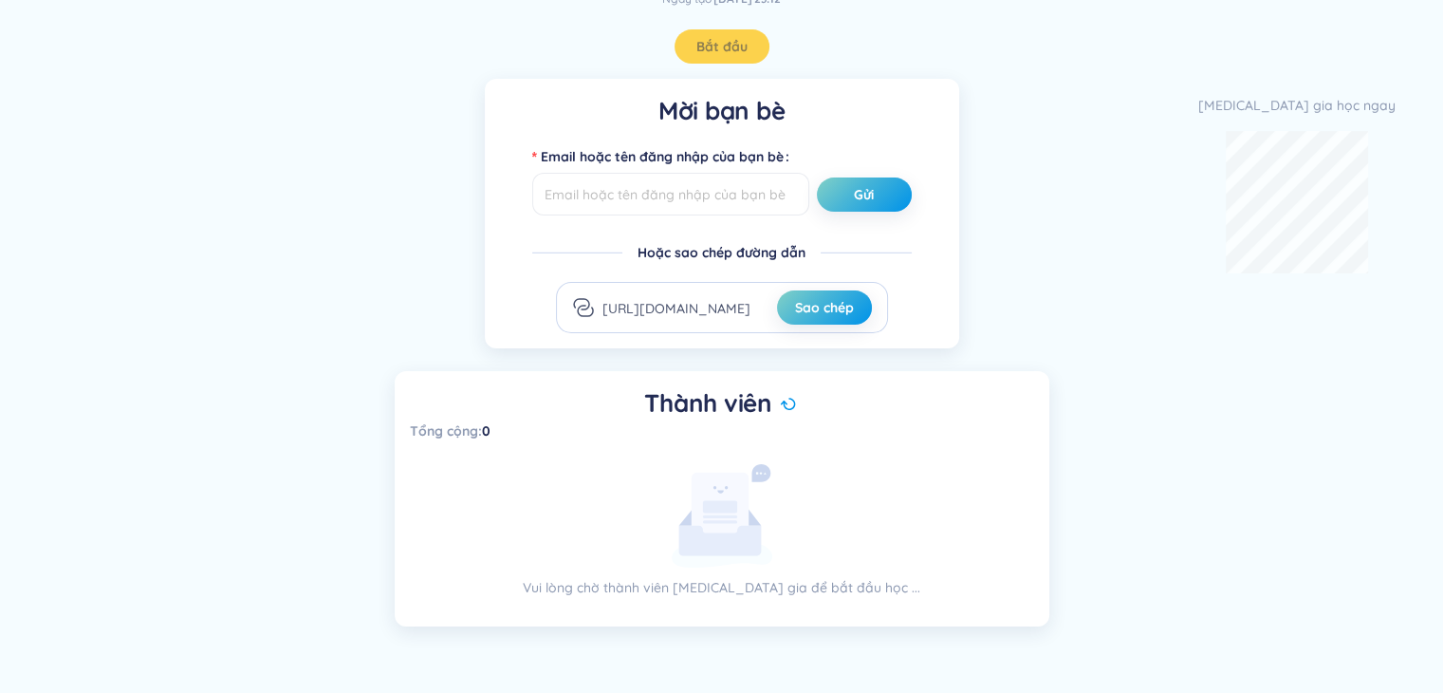
scroll to position [152, 0]
click at [820, 307] on font "Sao chép" at bounding box center [824, 307] width 59 height 17
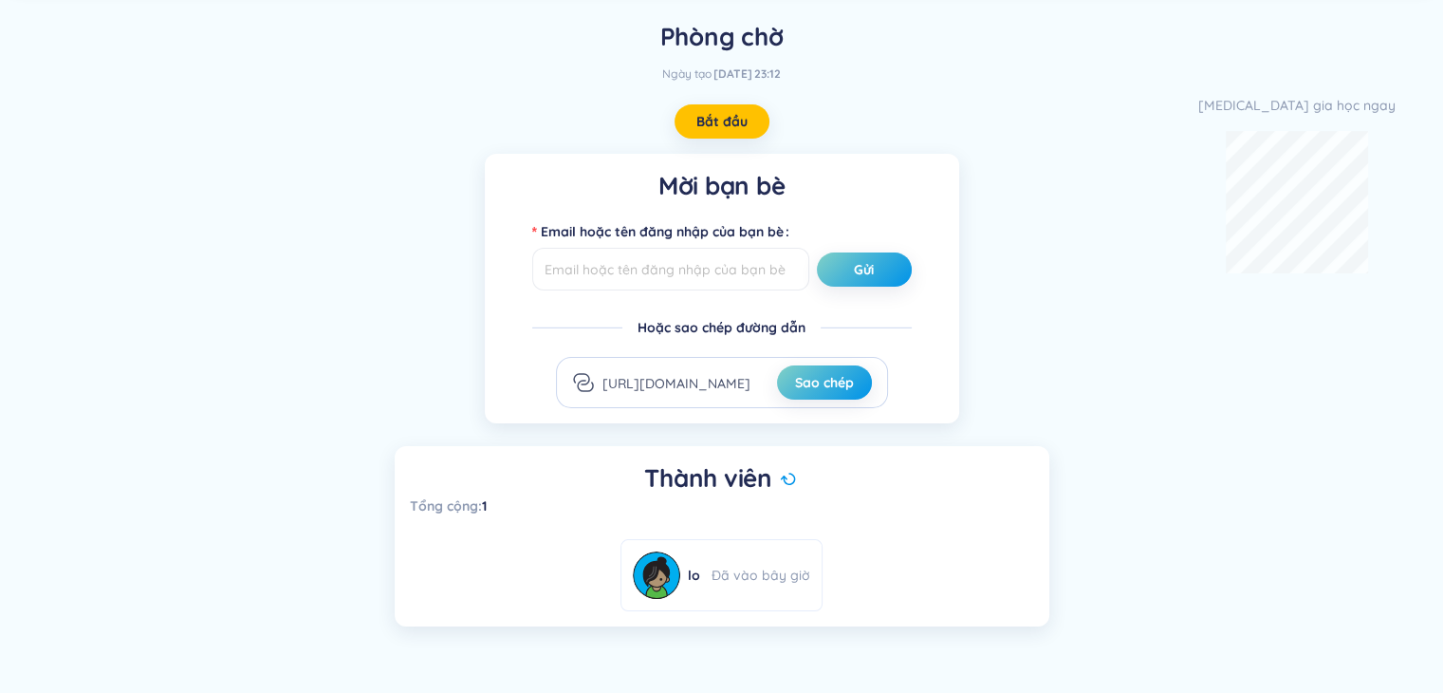
scroll to position [76, 0]
click at [734, 123] on font "Bắt đầu" at bounding box center [722, 122] width 51 height 17
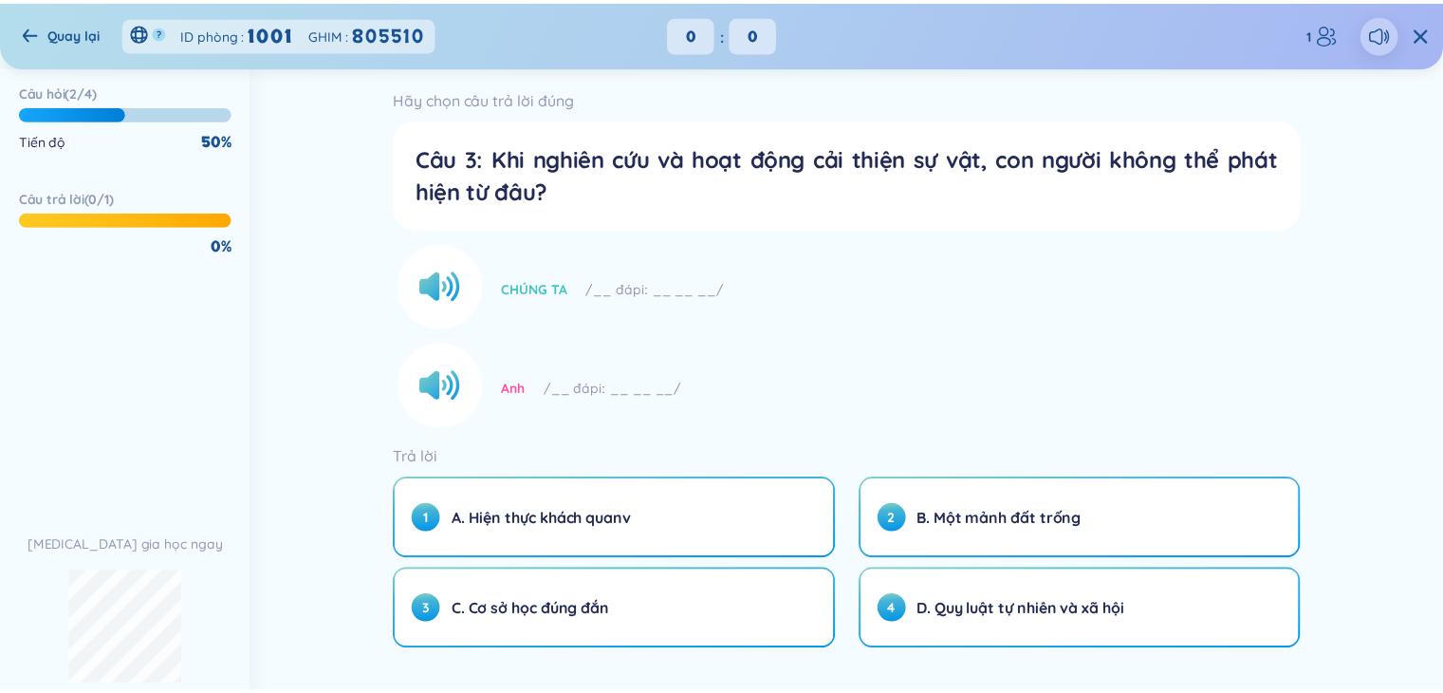
scroll to position [0, 0]
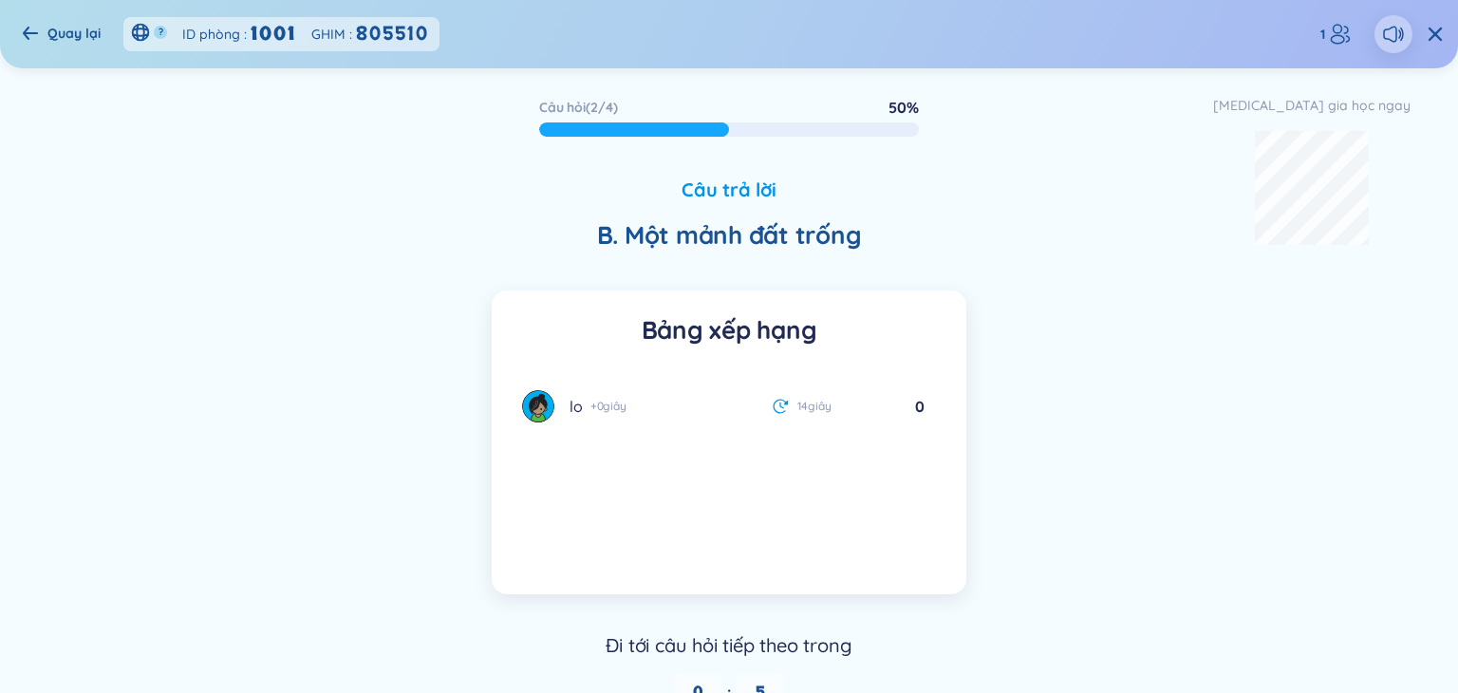
click at [33, 34] on icon at bounding box center [30, 33] width 15 height 13
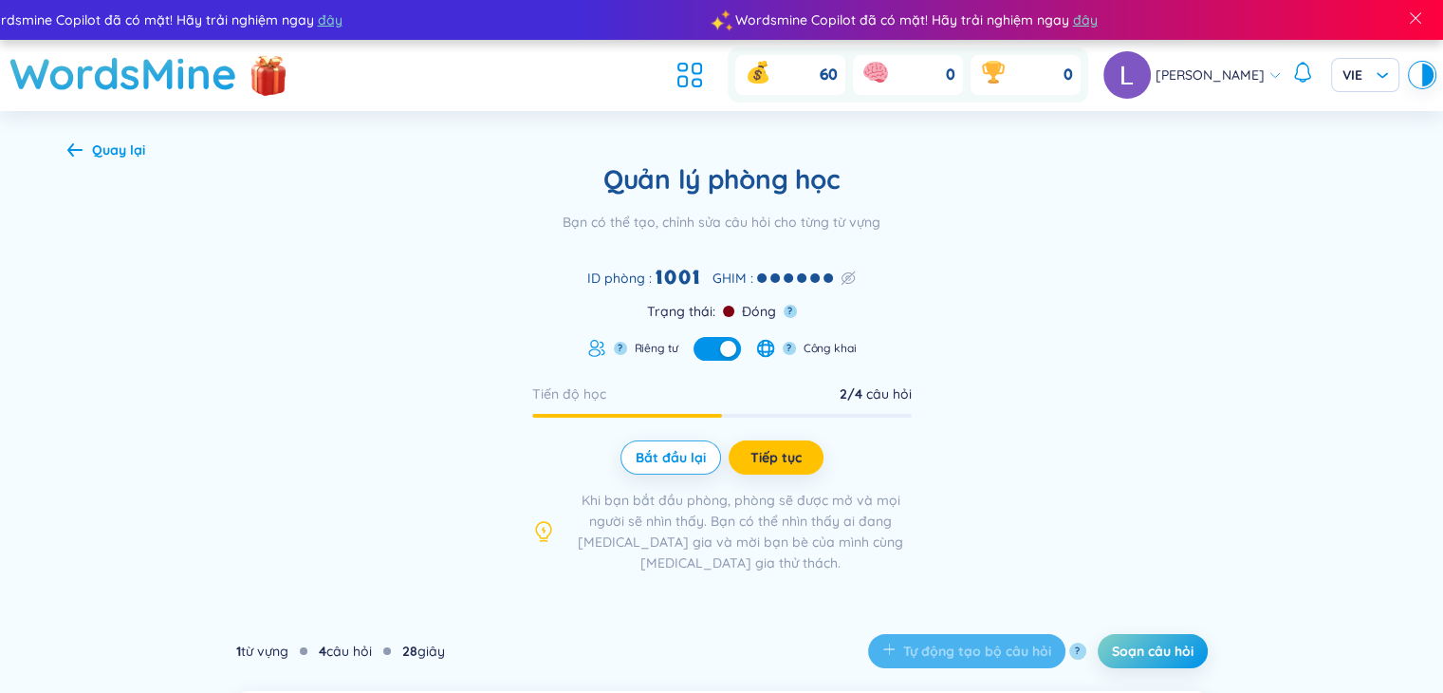
click at [68, 146] on icon at bounding box center [74, 149] width 15 height 14
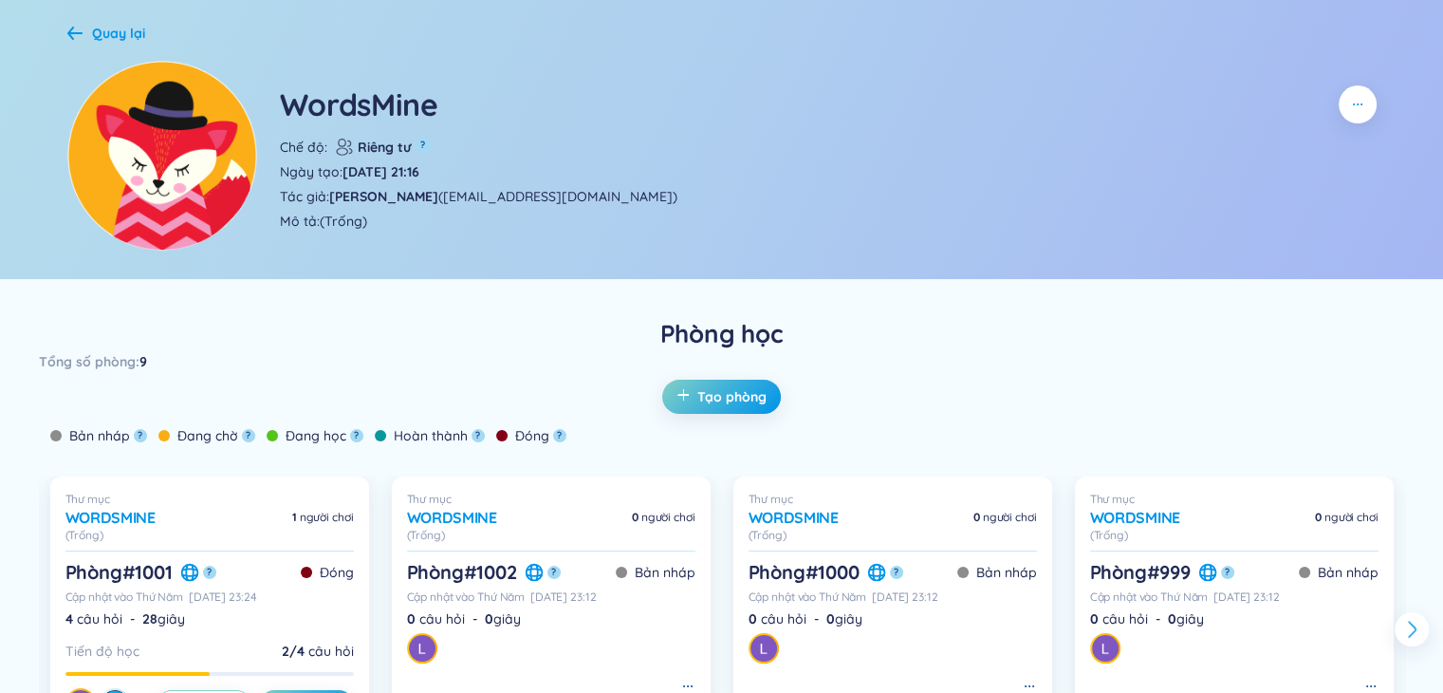
scroll to position [95, 0]
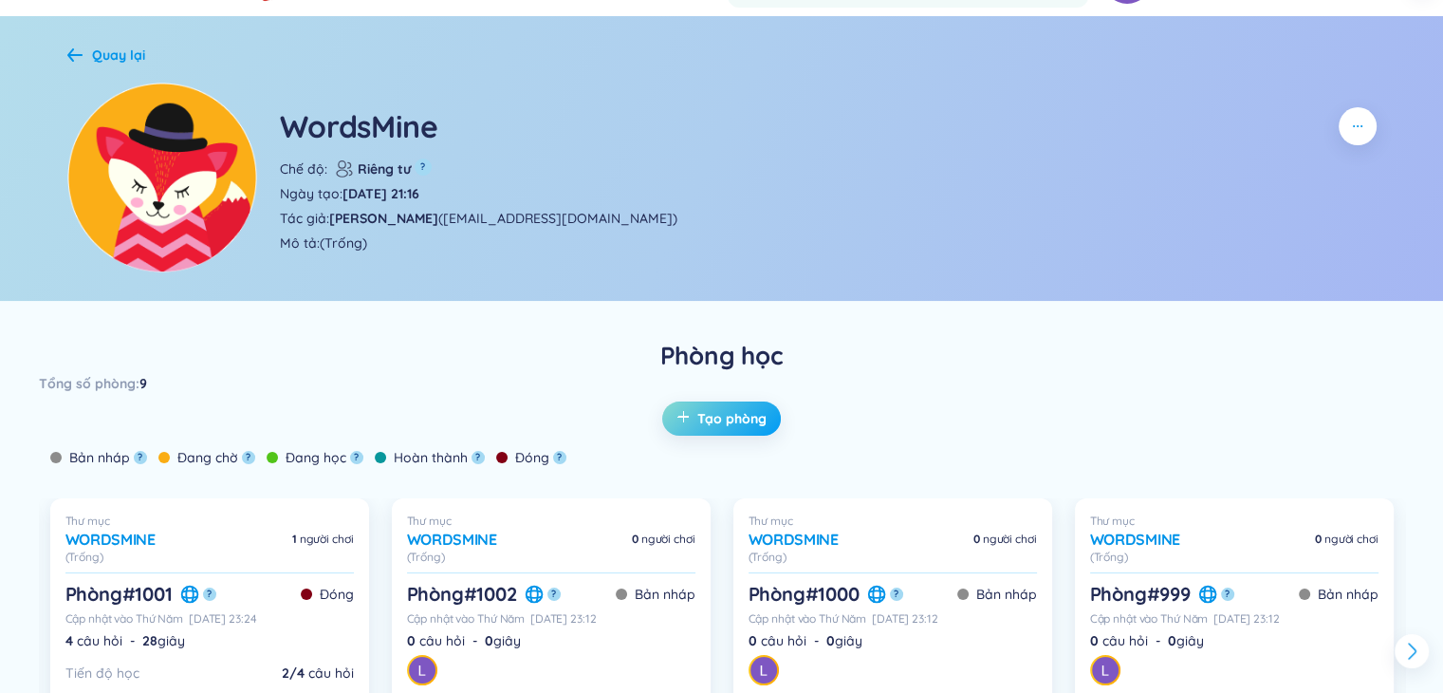
click at [739, 424] on font "Tạo phòng" at bounding box center [731, 418] width 69 height 17
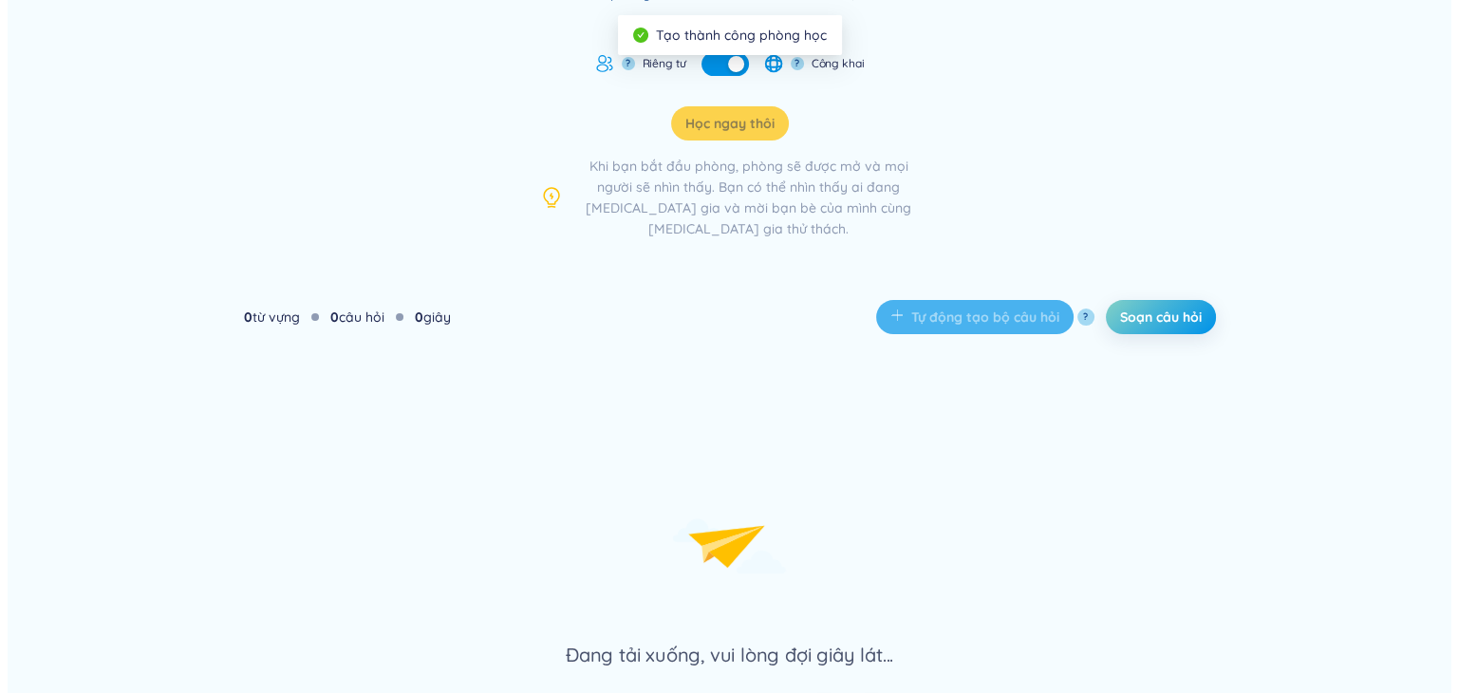
scroll to position [8, 0]
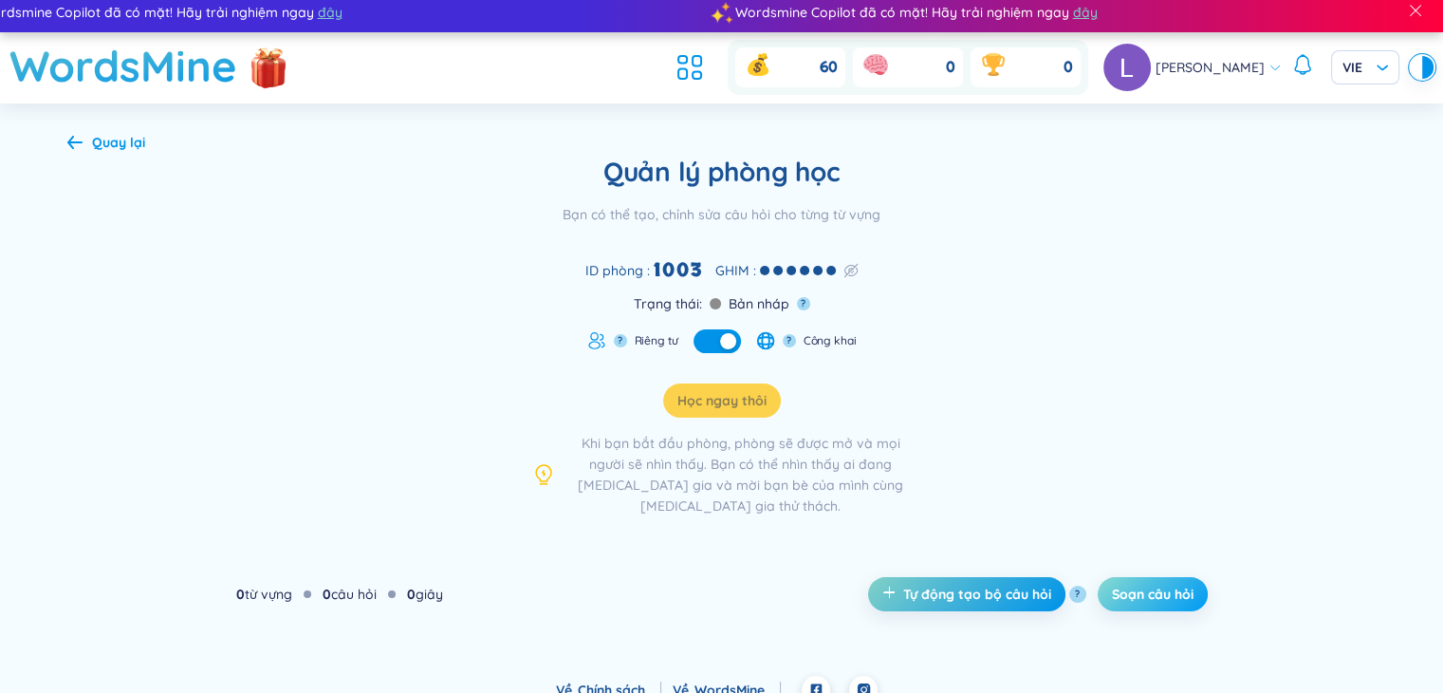
click at [1134, 586] on font "Soạn câu hỏi" at bounding box center [1153, 594] width 82 height 17
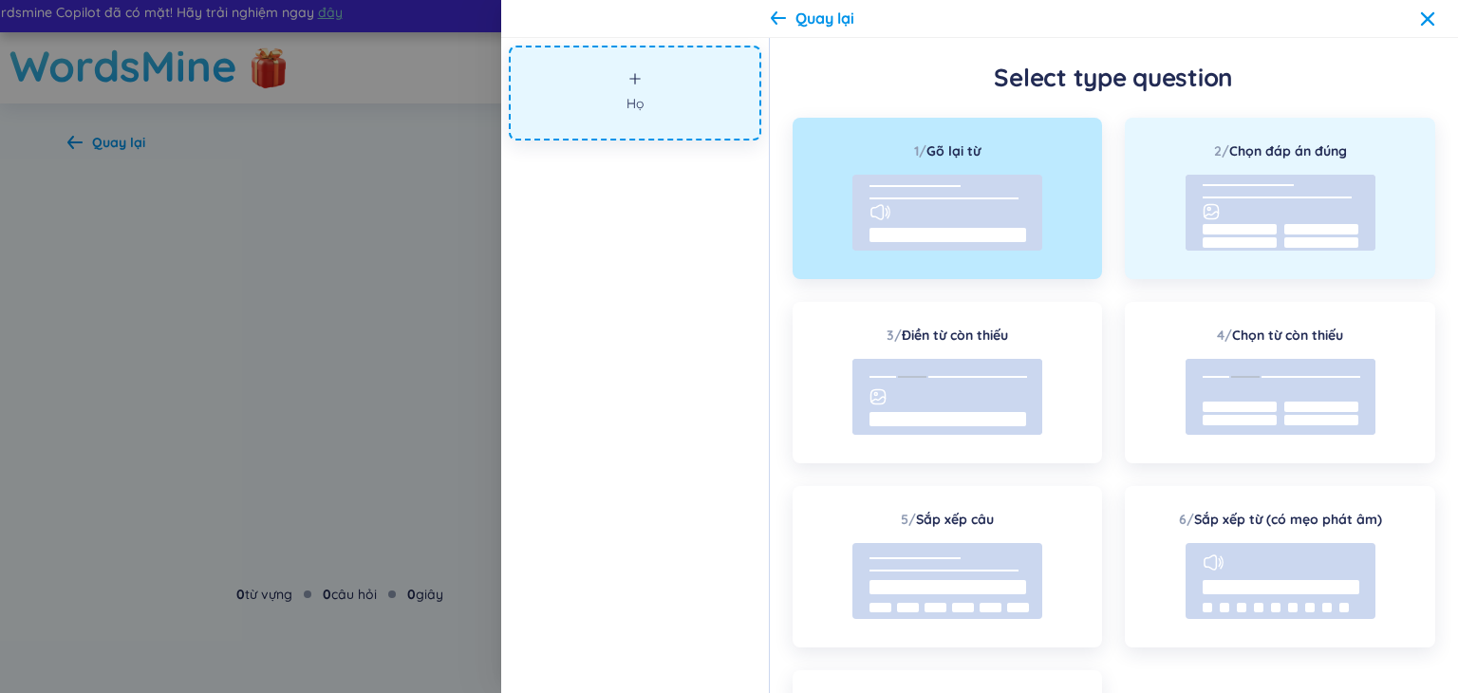
click at [1276, 197] on line at bounding box center [1276, 197] width 149 height 0
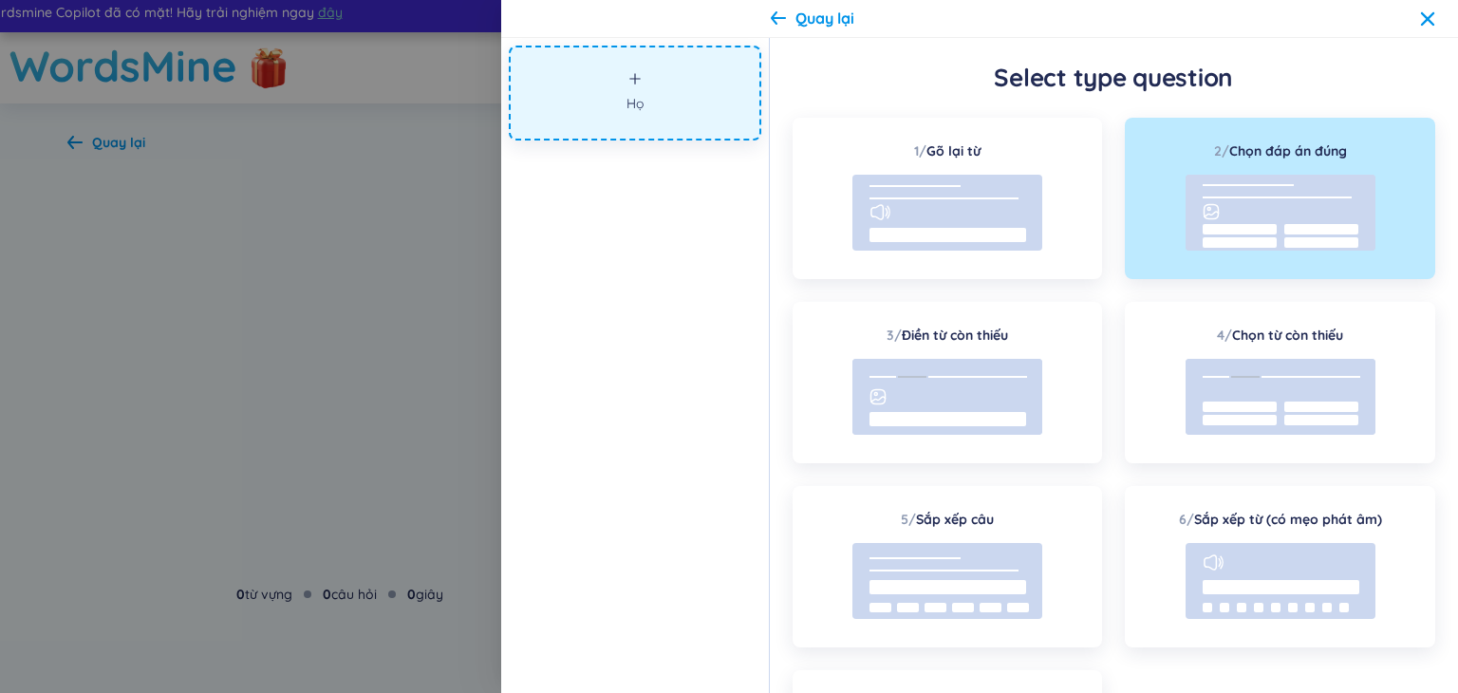
click at [1259, 203] on rect at bounding box center [1280, 213] width 190 height 76
click at [1255, 244] on rect at bounding box center [1239, 242] width 74 height 10
drag, startPoint x: 687, startPoint y: 91, endPoint x: 751, endPoint y: 115, distance: 67.9
click at [687, 92] on button "Họ" at bounding box center [635, 93] width 252 height 95
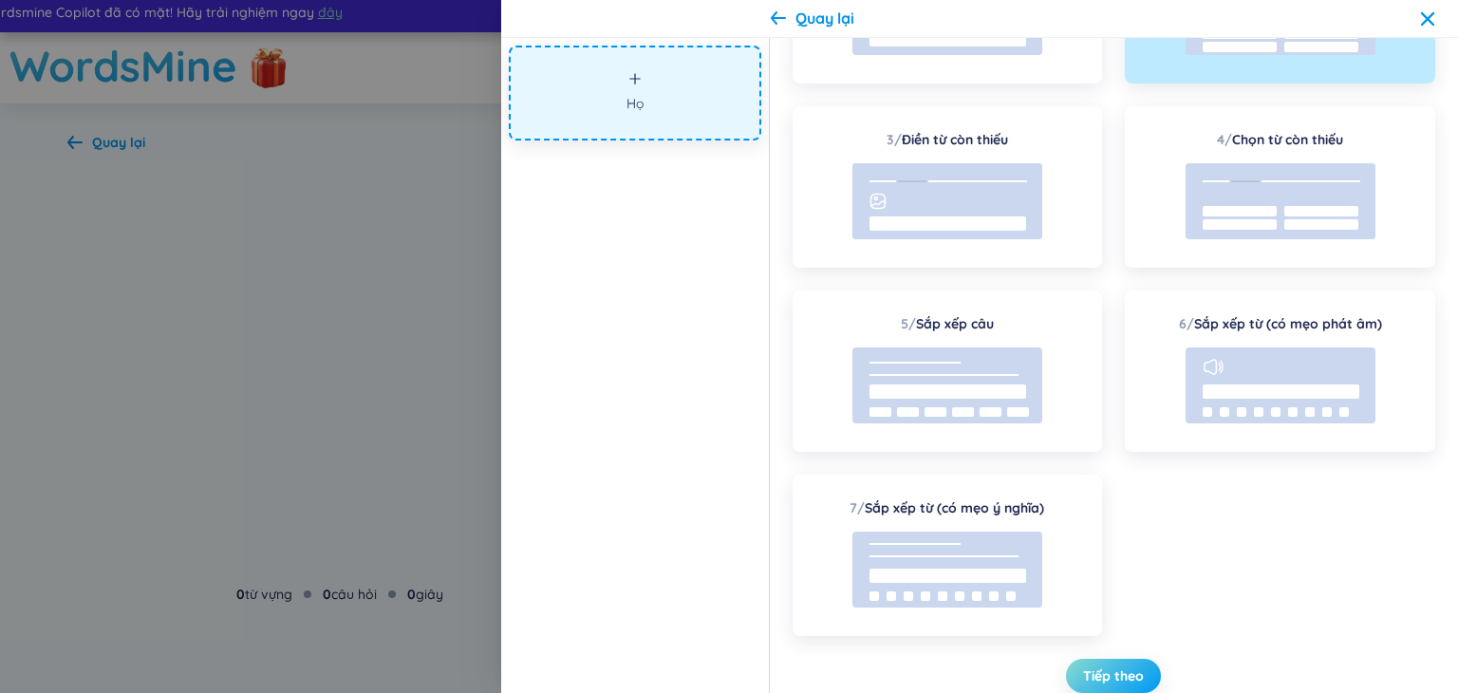
click at [1106, 667] on font "Tiếp theo" at bounding box center [1113, 675] width 61 height 17
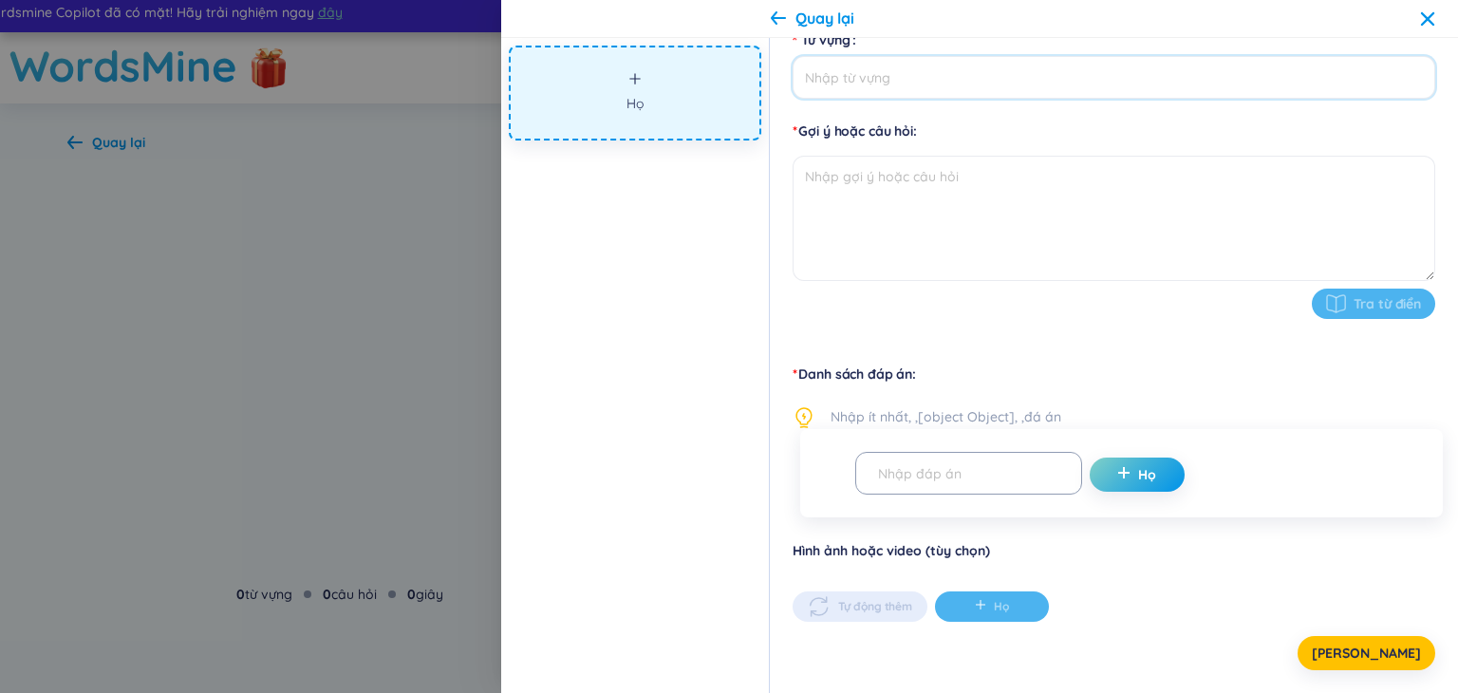
click at [899, 91] on input "Từ vựng" at bounding box center [1113, 77] width 642 height 43
type input "g"
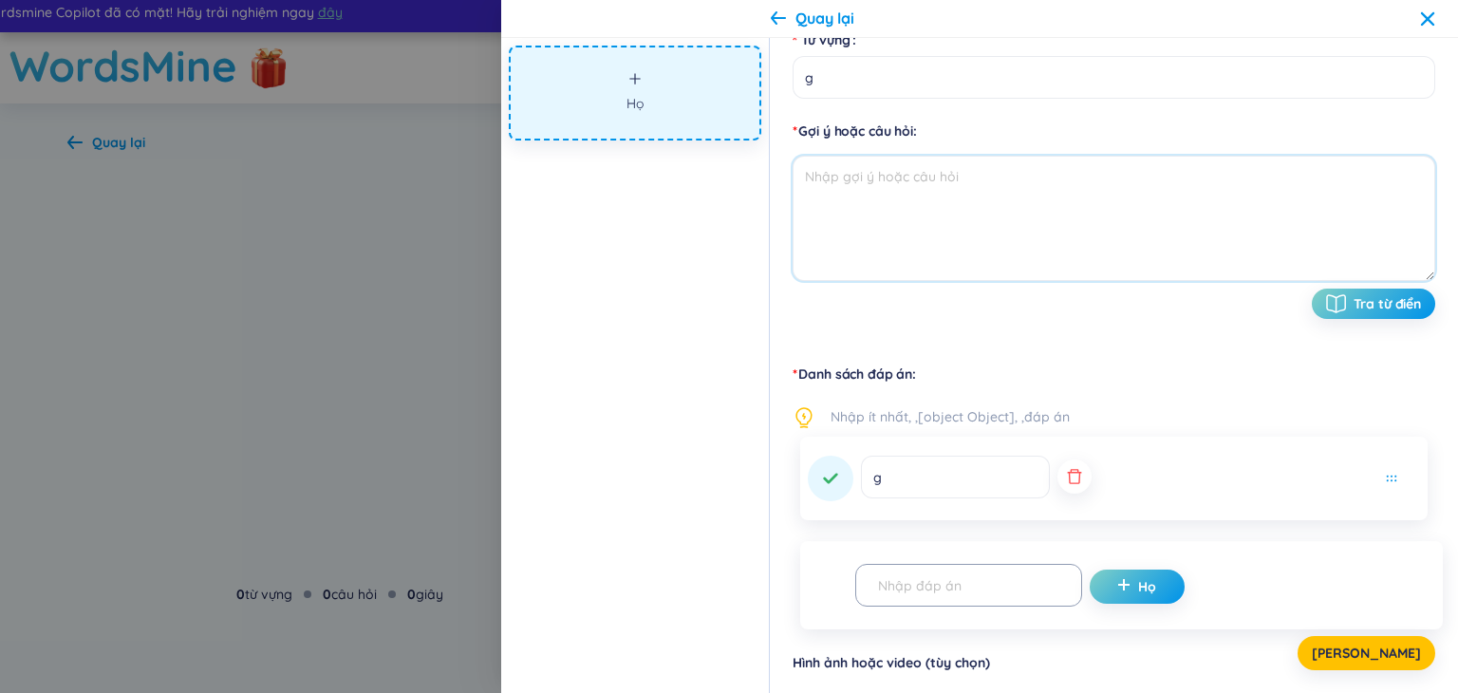
click at [938, 185] on textarea at bounding box center [1113, 218] width 642 height 125
click at [964, 500] on div "g" at bounding box center [1113, 479] width 627 height 84
type textarea "g"
click at [1090, 585] on button "Họ" at bounding box center [1136, 586] width 95 height 34
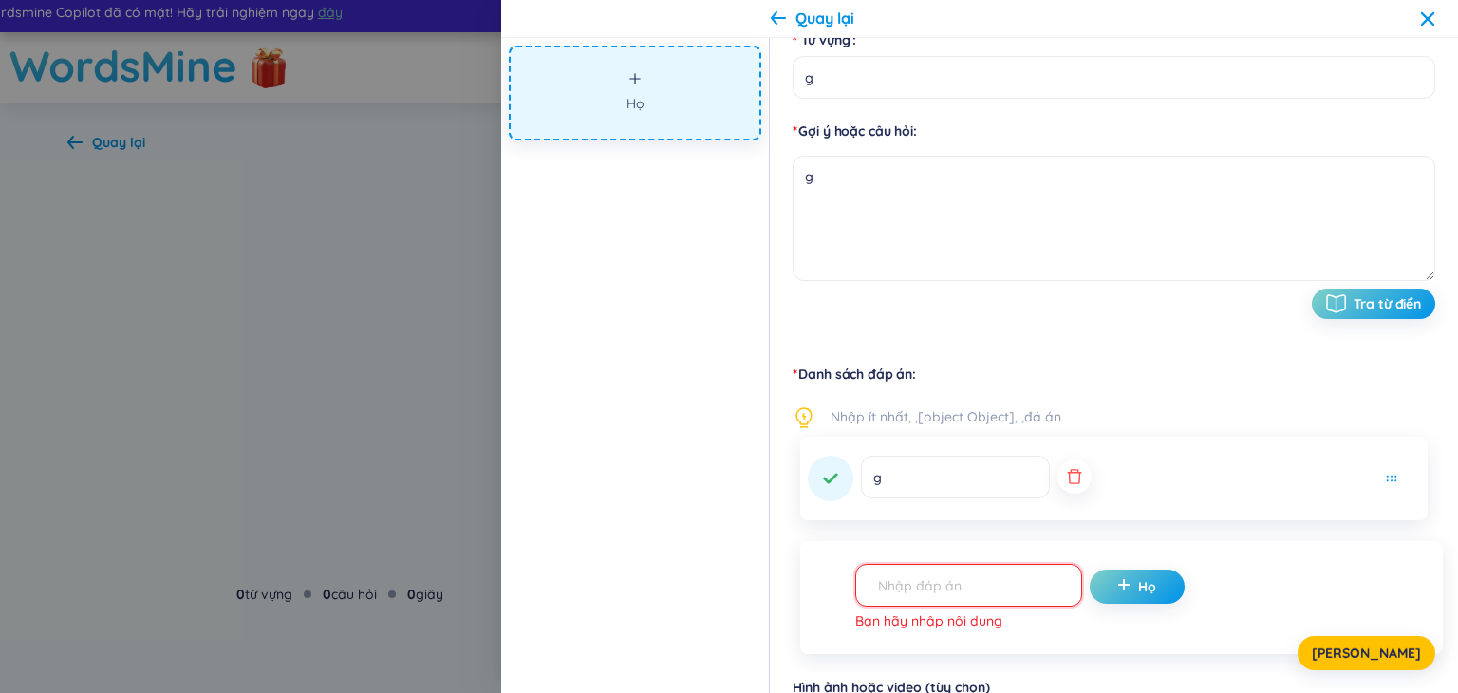
click at [1013, 596] on input "text" at bounding box center [959, 584] width 187 height 33
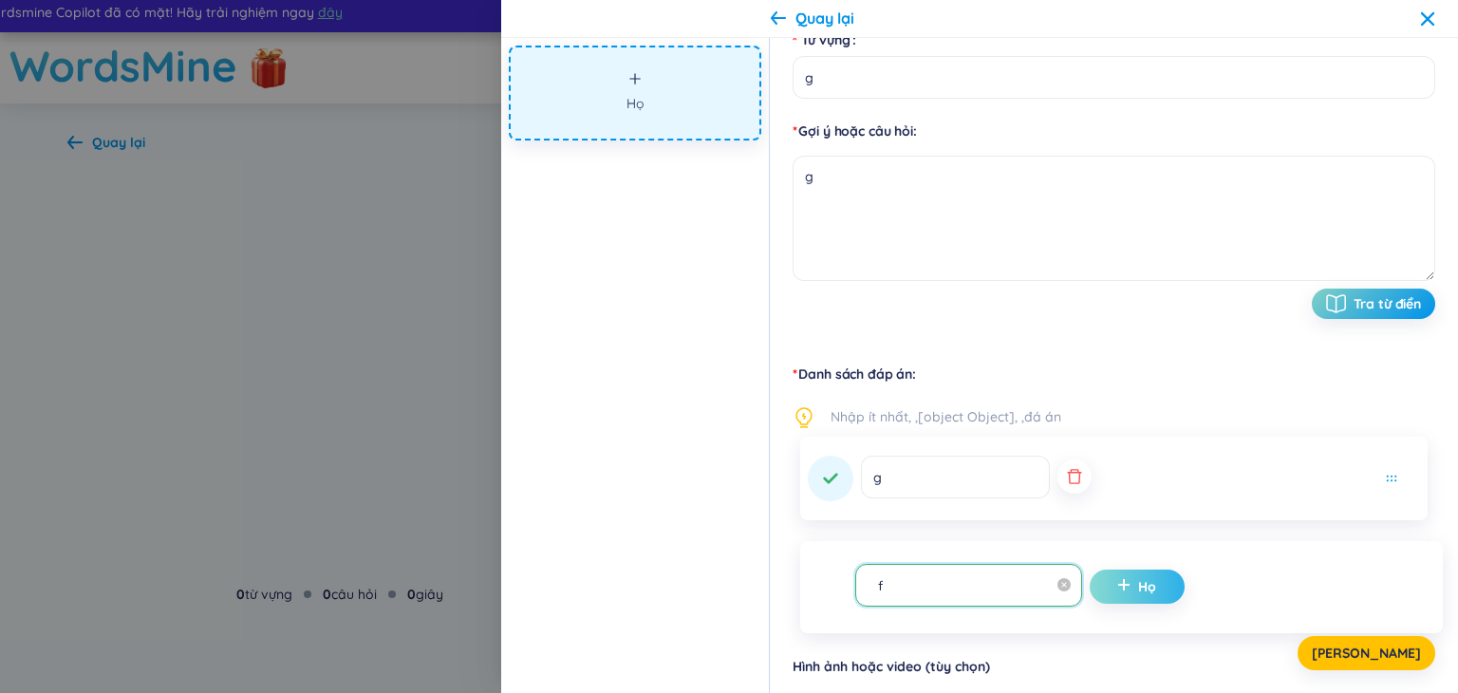
type input "f"
click at [1138, 592] on font "Họ" at bounding box center [1147, 586] width 18 height 17
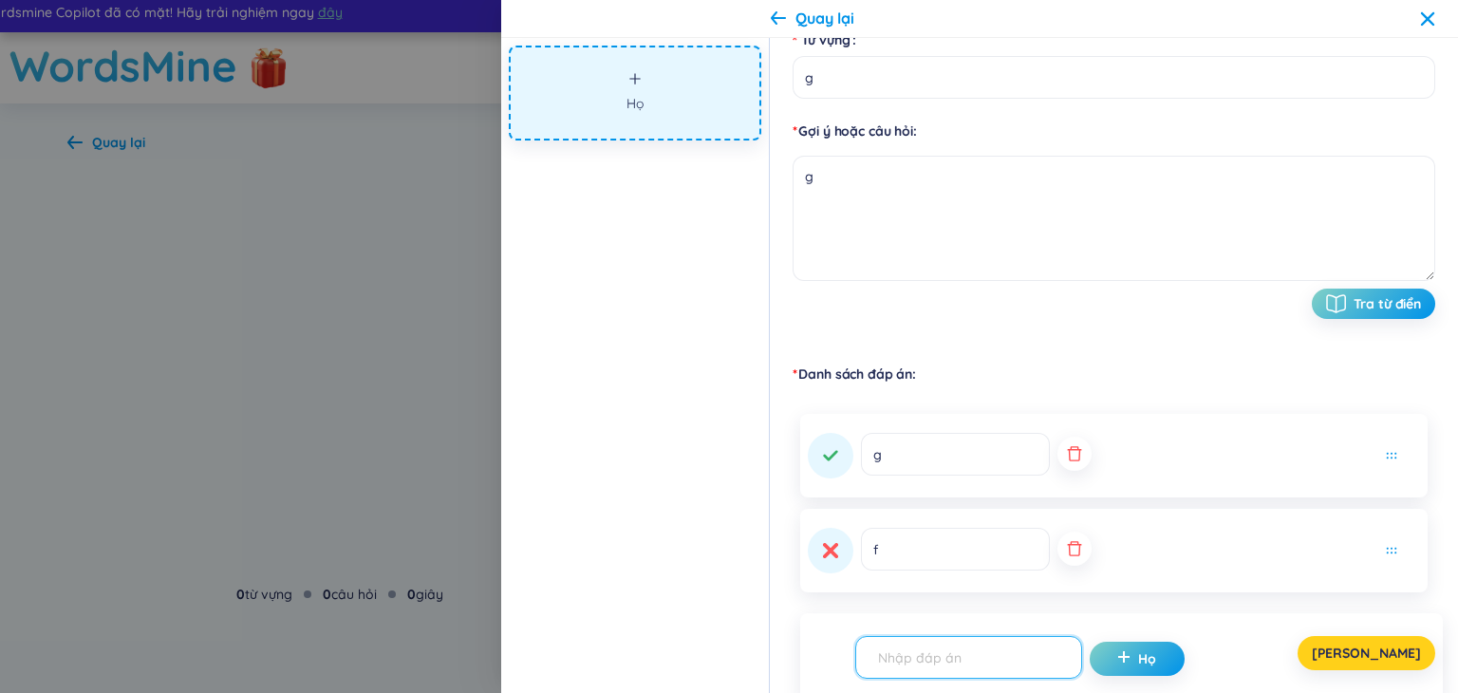
click at [1383, 655] on font "[PERSON_NAME]" at bounding box center [1365, 652] width 109 height 17
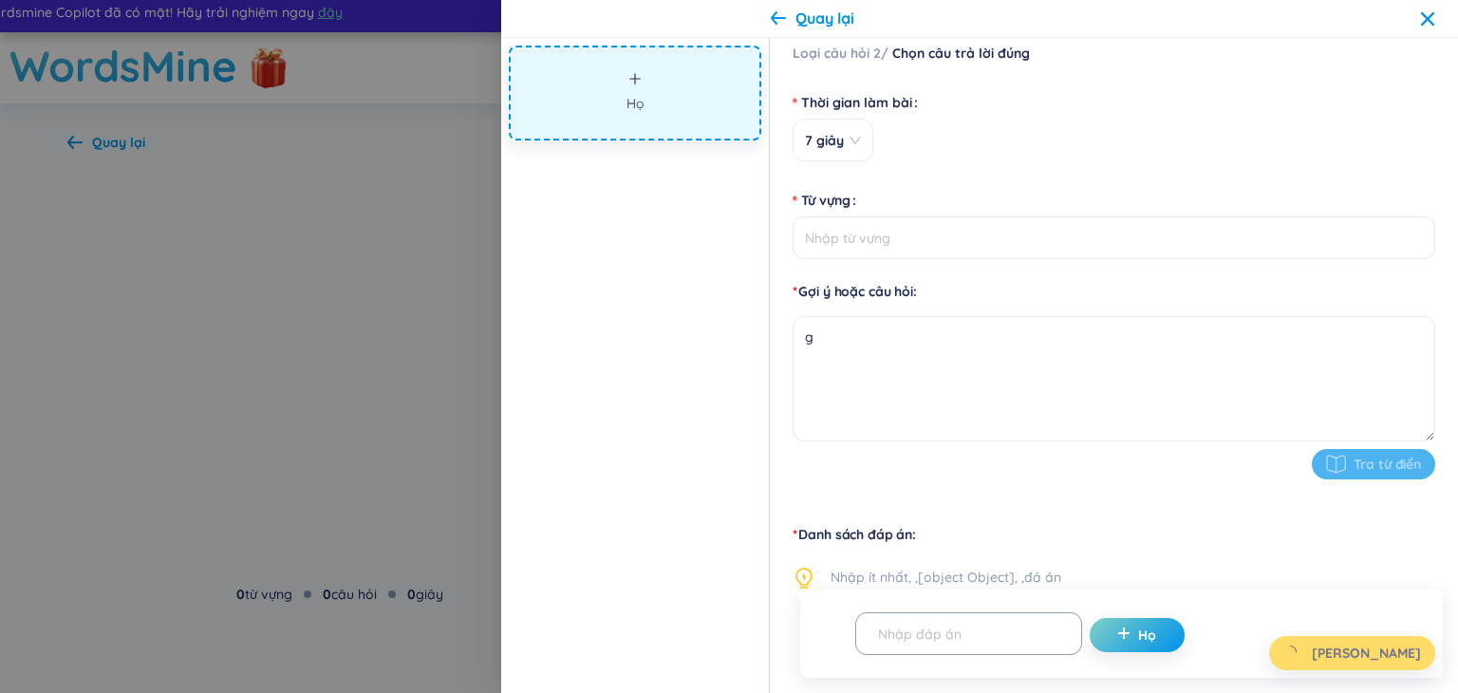
scroll to position [0, 0]
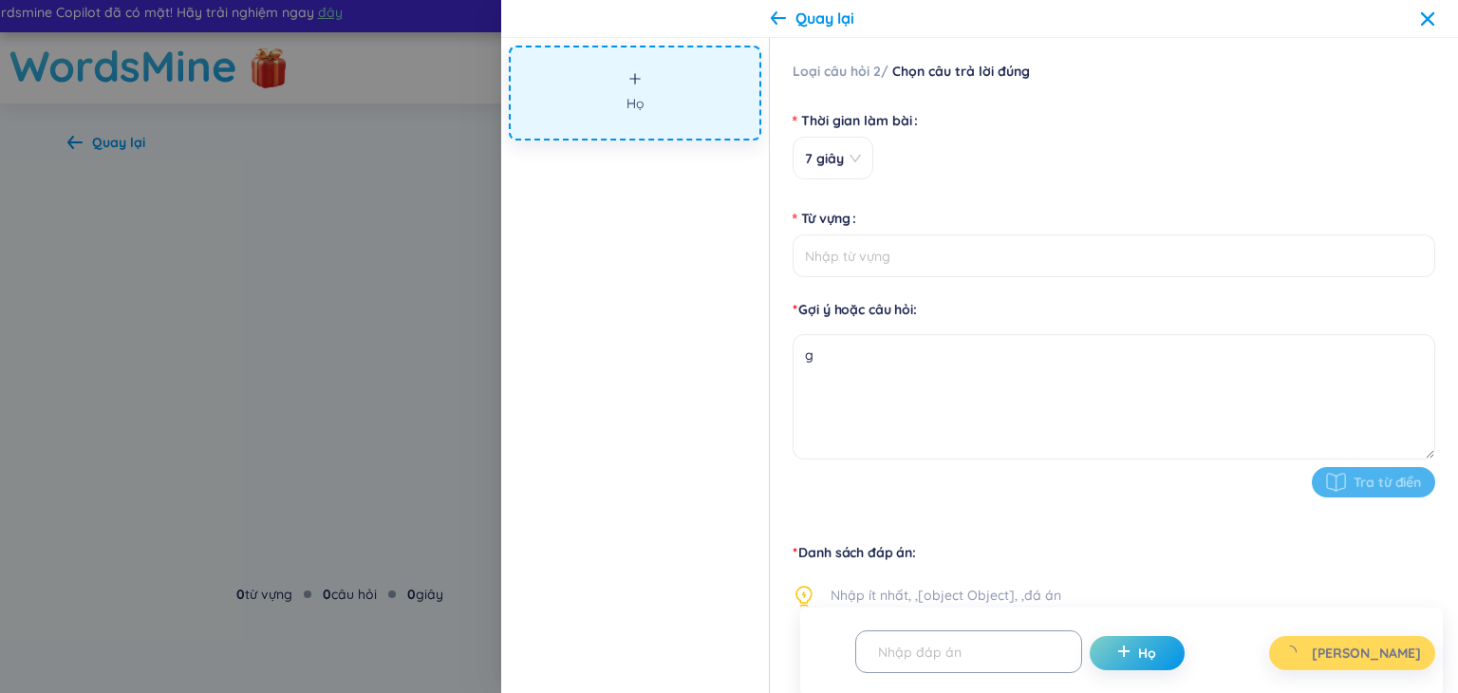
click at [639, 88] on button "Họ" at bounding box center [635, 93] width 252 height 95
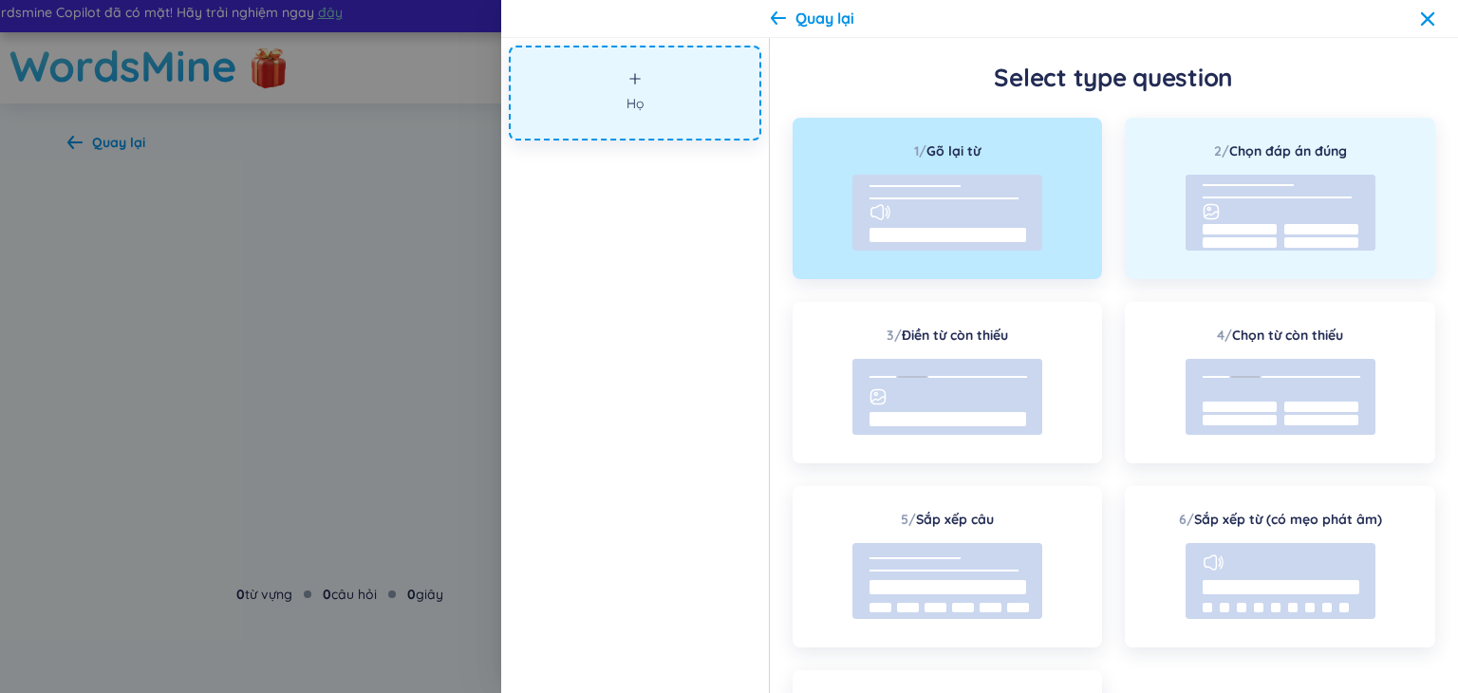
click at [1299, 233] on rect at bounding box center [1321, 229] width 74 height 10
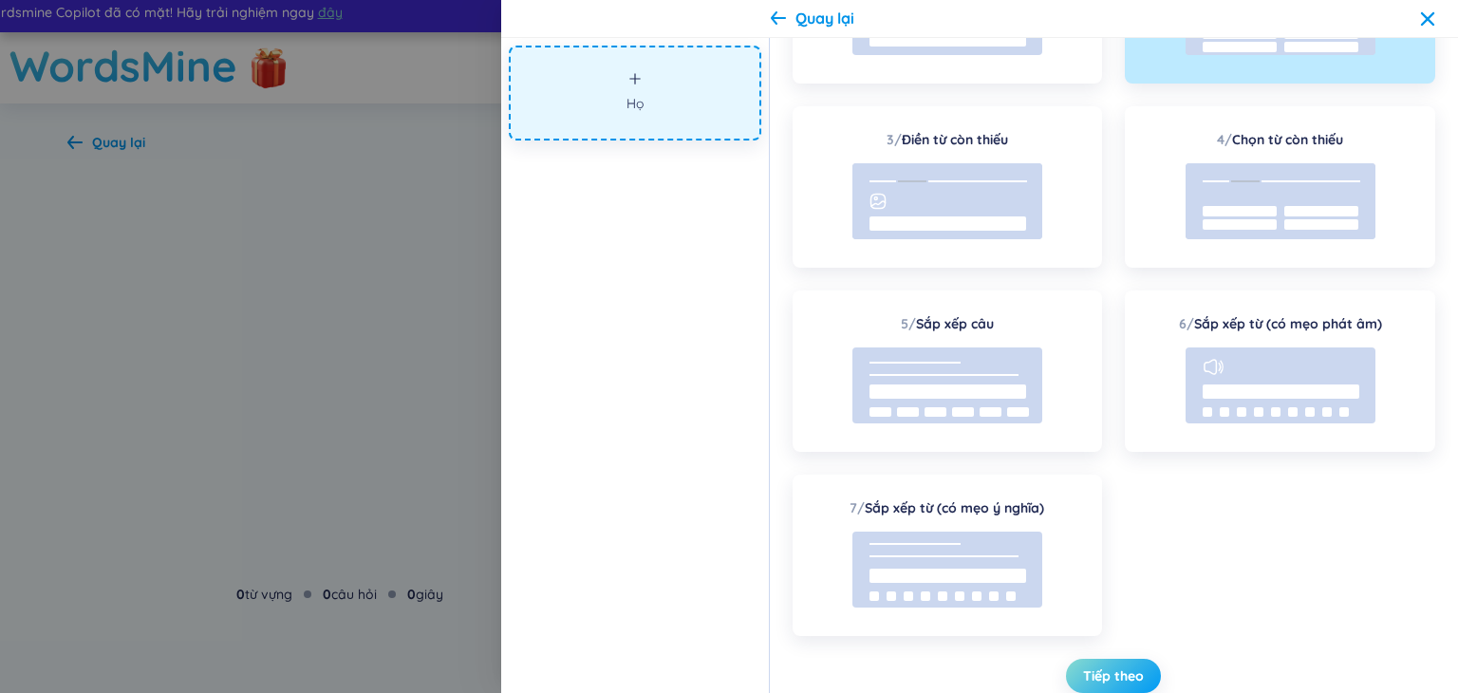
click at [1121, 679] on font "Tiếp theo" at bounding box center [1113, 675] width 61 height 17
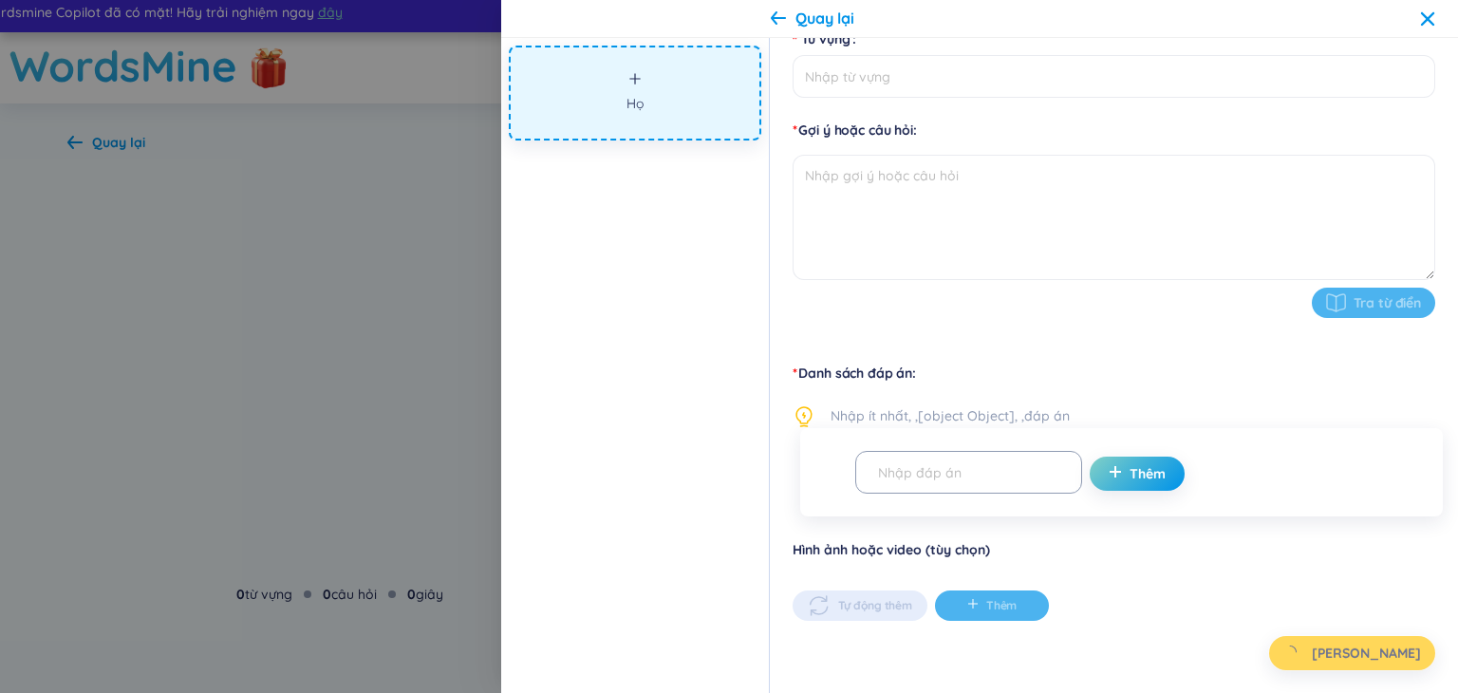
scroll to position [178, 0]
type input "g"
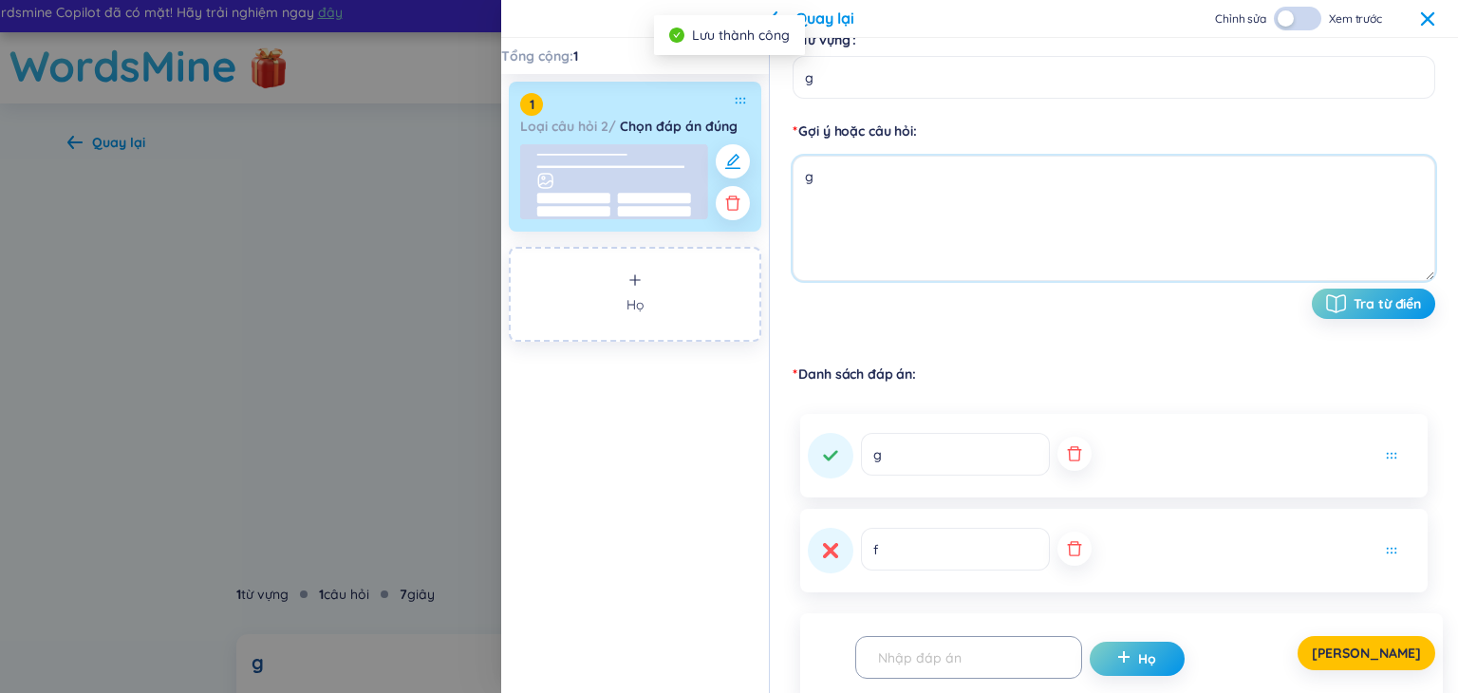
click at [931, 171] on textarea "g" at bounding box center [1113, 218] width 642 height 125
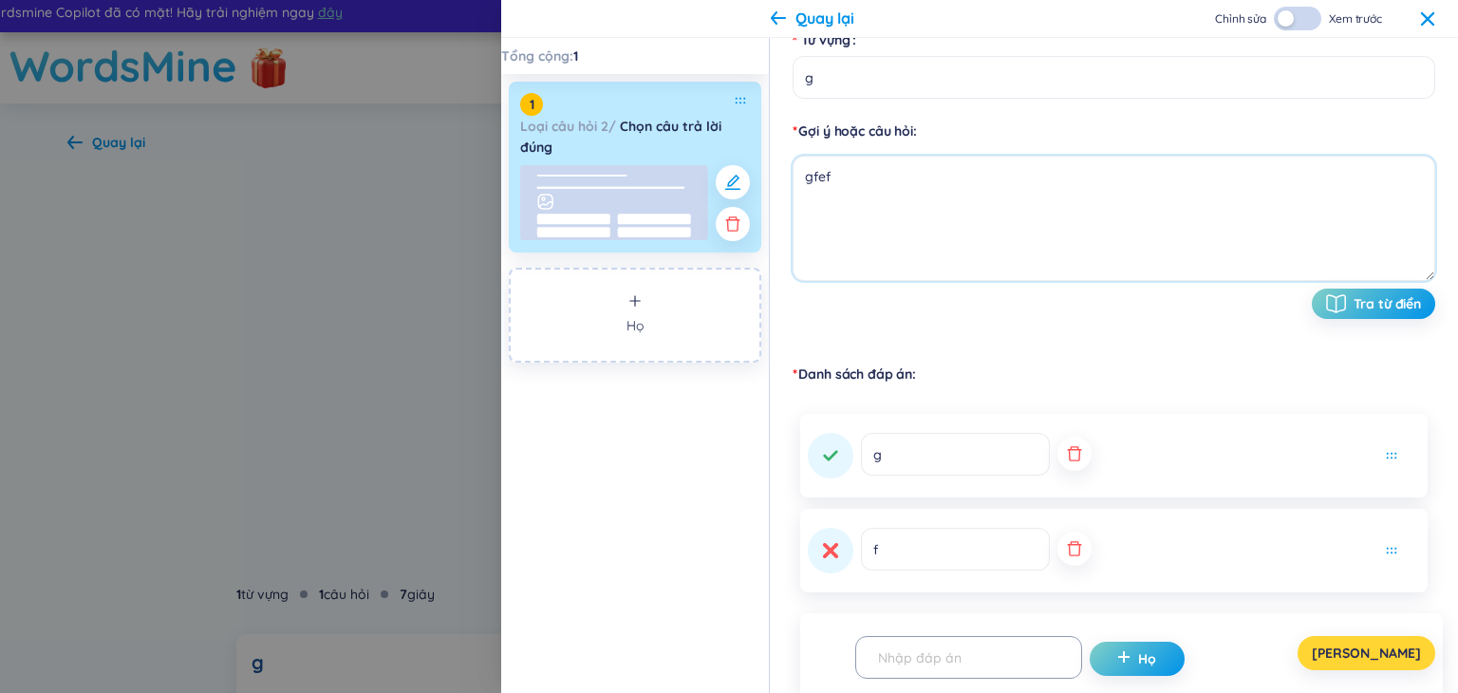
type textarea "gfef"
click at [1382, 646] on font "[PERSON_NAME]" at bounding box center [1365, 652] width 109 height 17
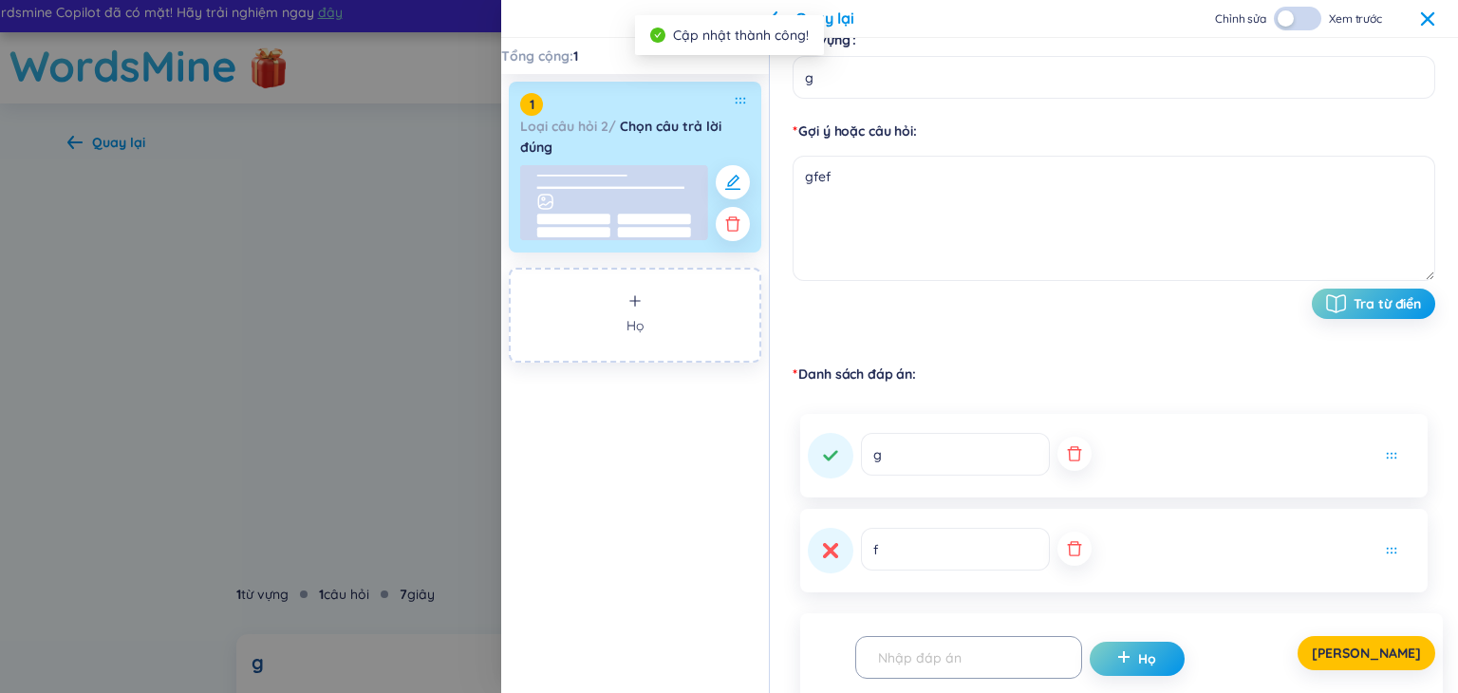
click at [1423, 20] on icon at bounding box center [1427, 18] width 15 height 15
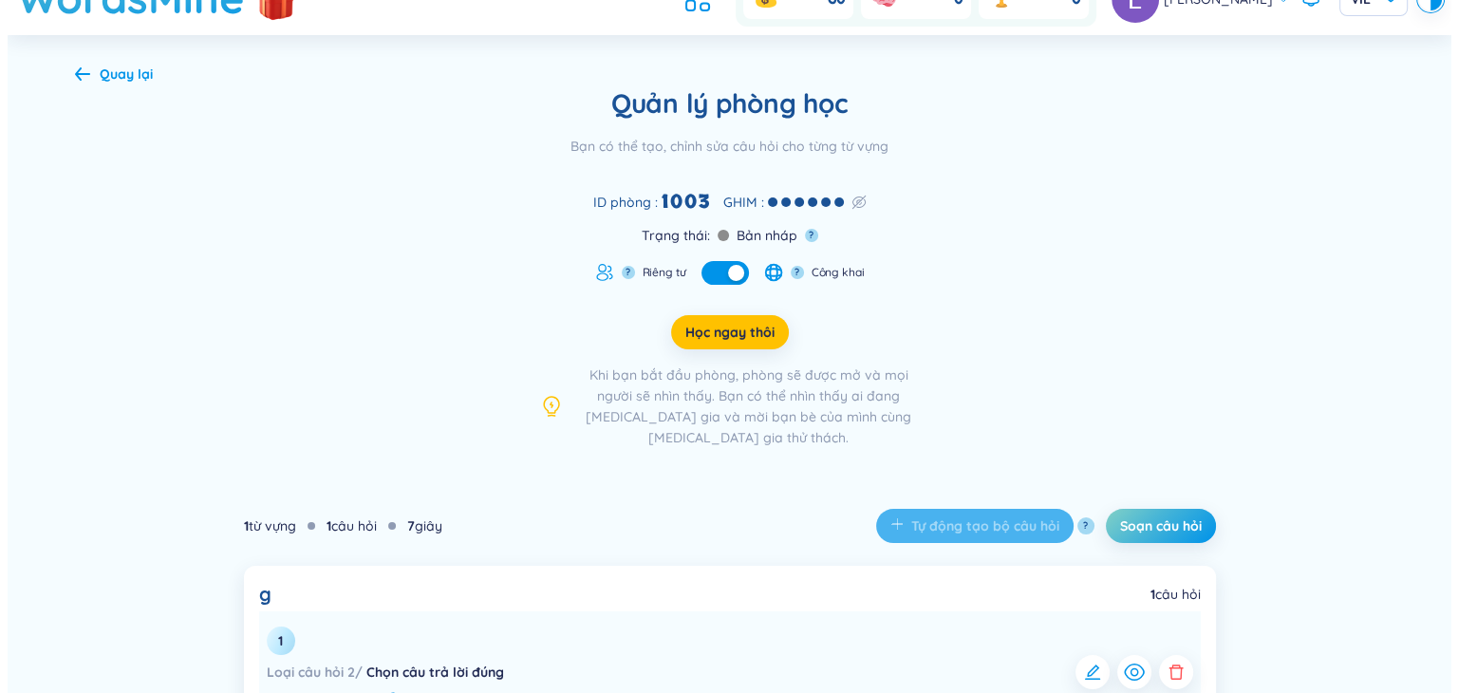
scroll to position [444, 0]
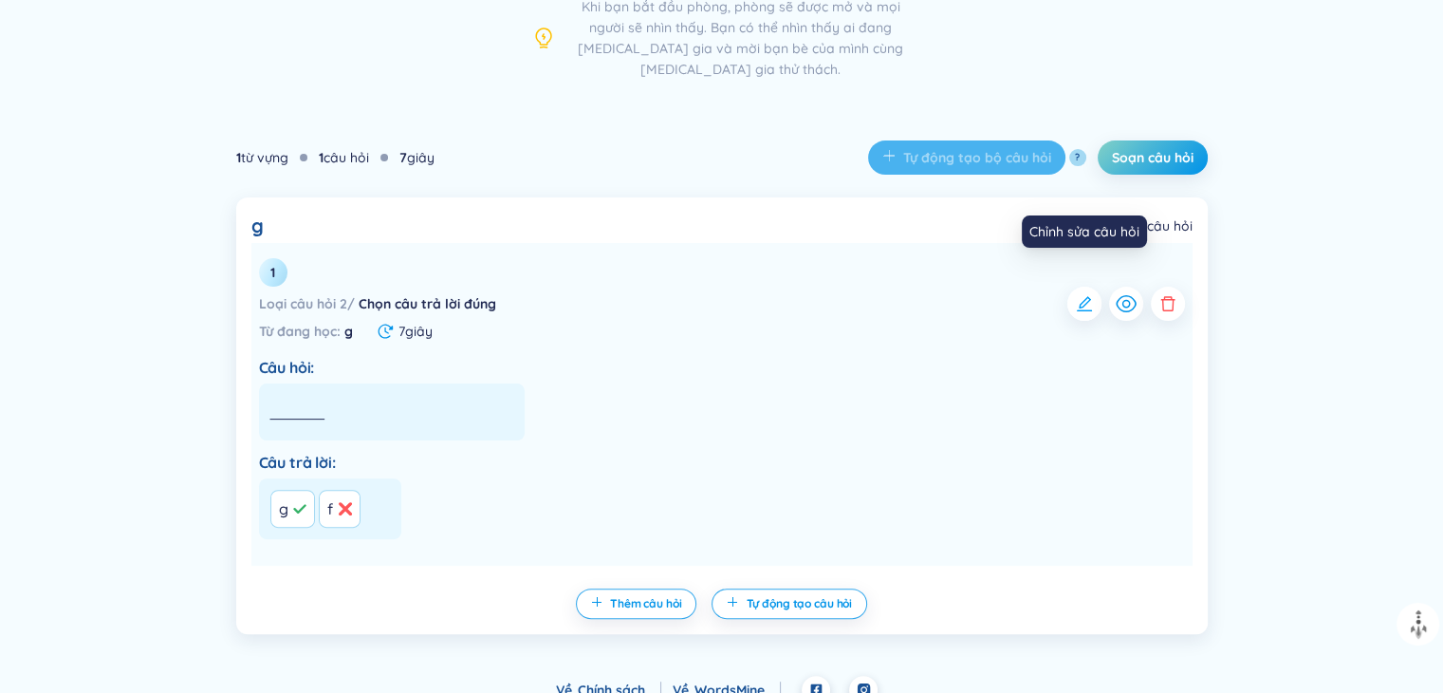
click at [1078, 294] on icon "button" at bounding box center [1084, 303] width 19 height 19
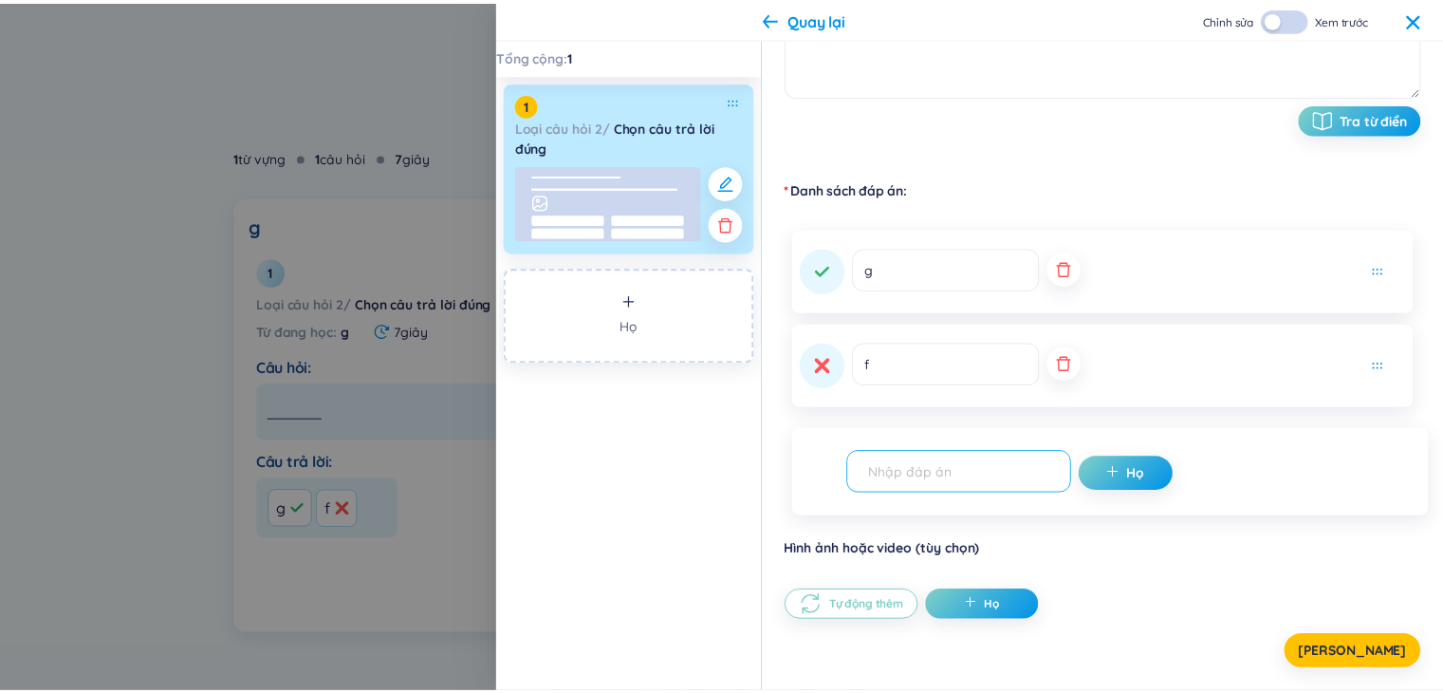
scroll to position [0, 0]
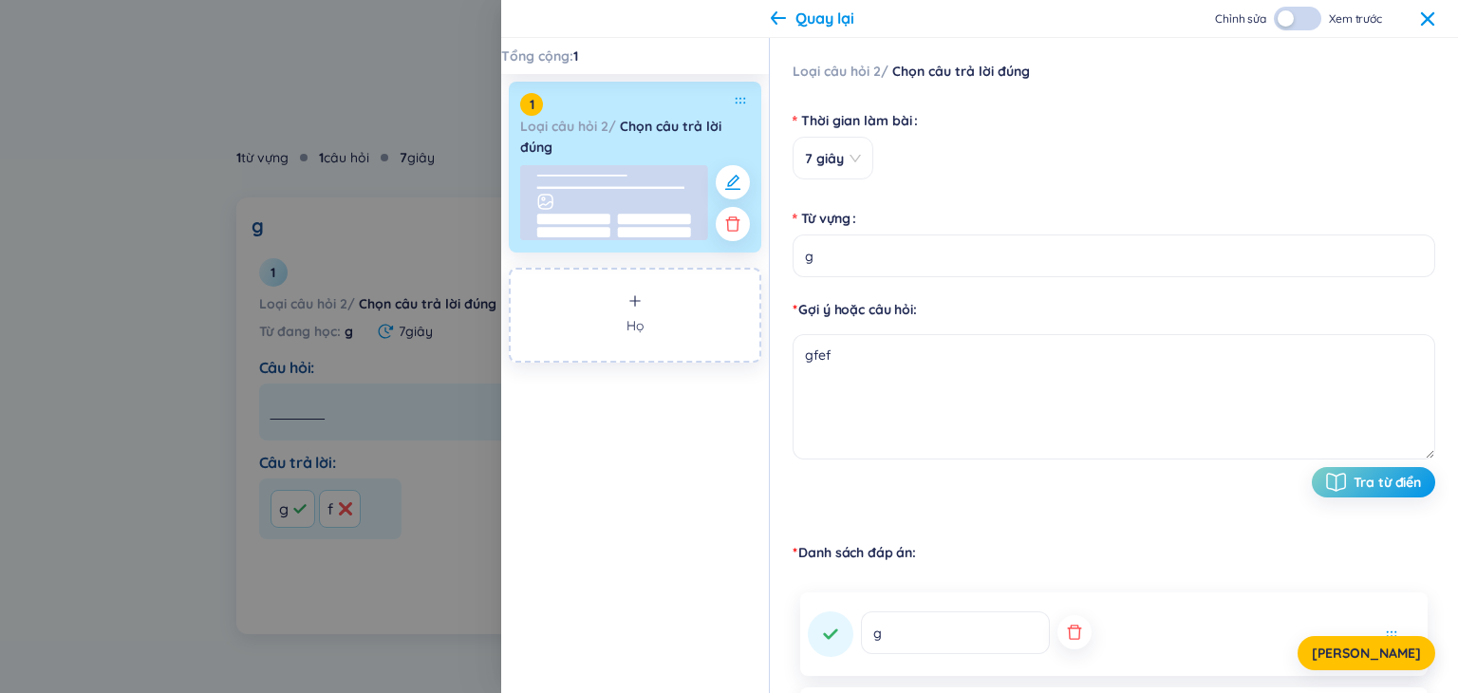
click at [325, 217] on div at bounding box center [729, 346] width 1458 height 693
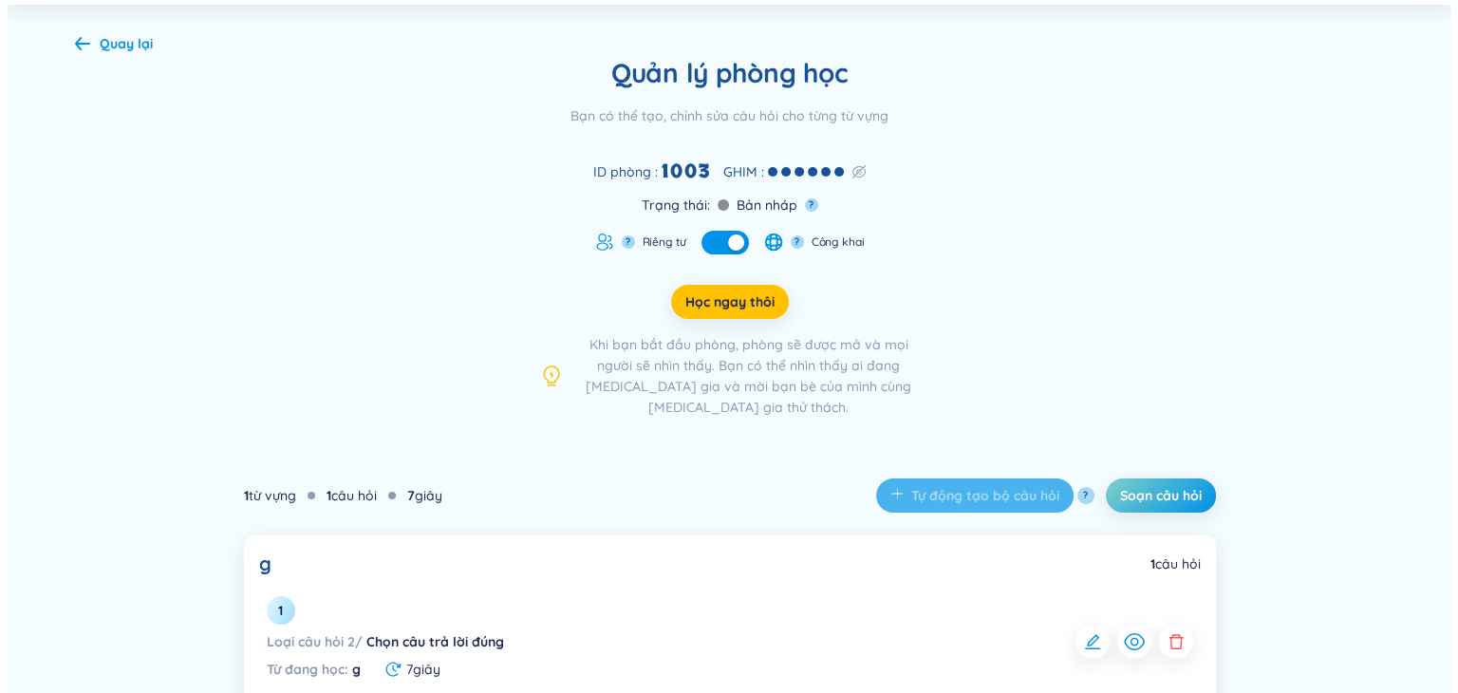
scroll to position [65, 0]
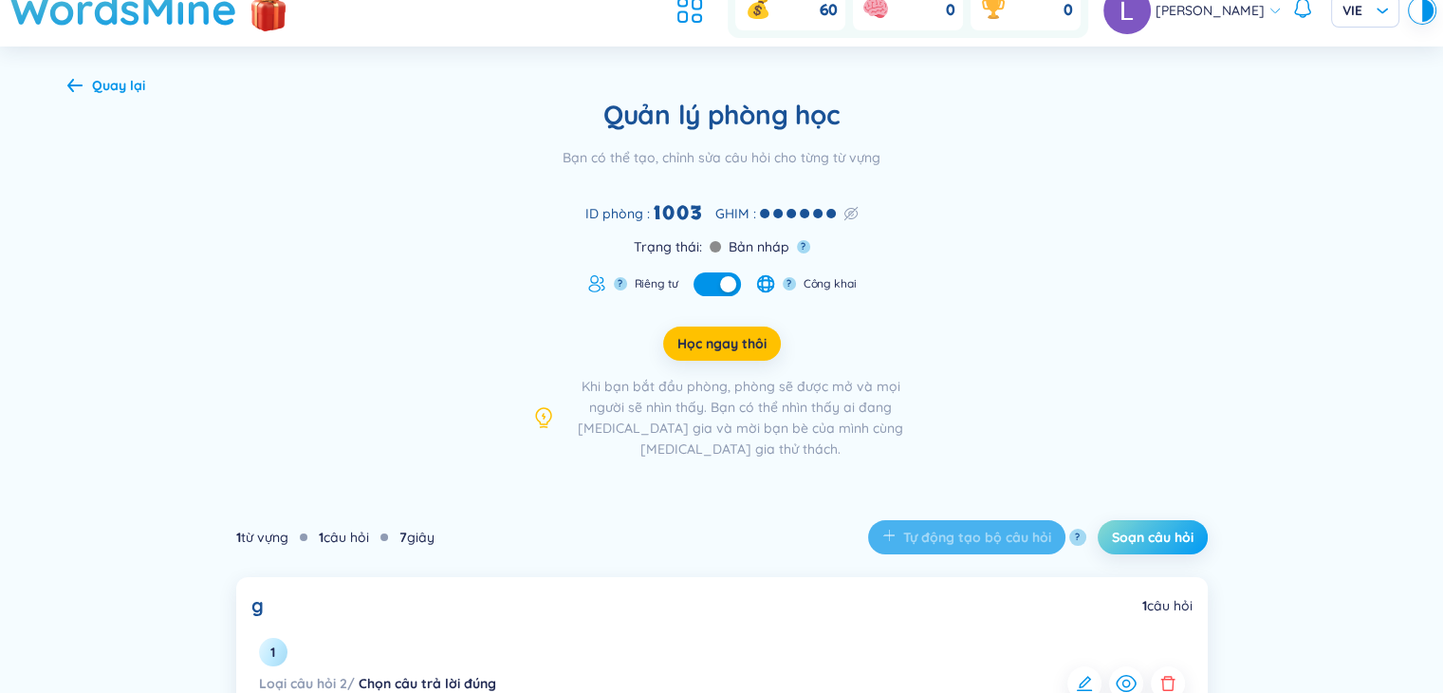
click at [1153, 529] on font "Soạn câu hỏi" at bounding box center [1153, 537] width 82 height 17
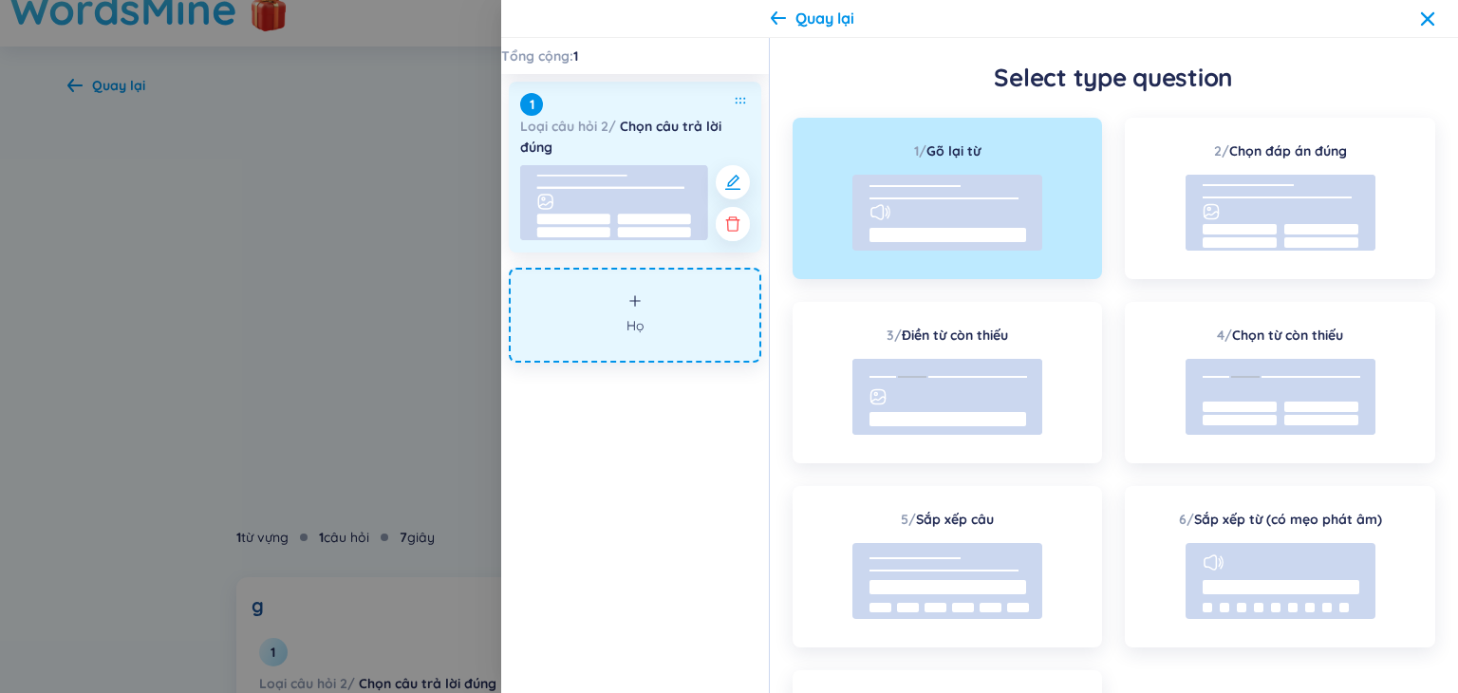
click at [736, 239] on button "button" at bounding box center [733, 224] width 34 height 34
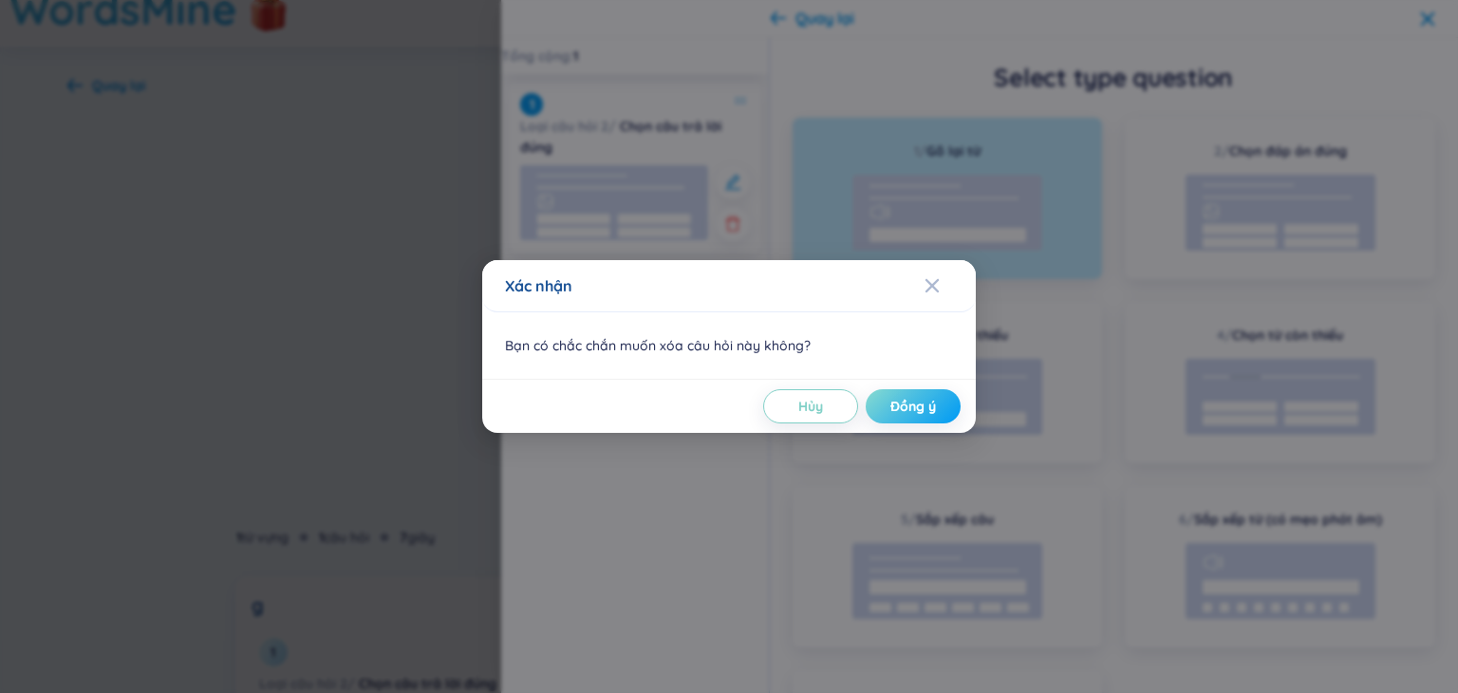
click at [902, 416] on button "Đồng ý" at bounding box center [912, 406] width 95 height 34
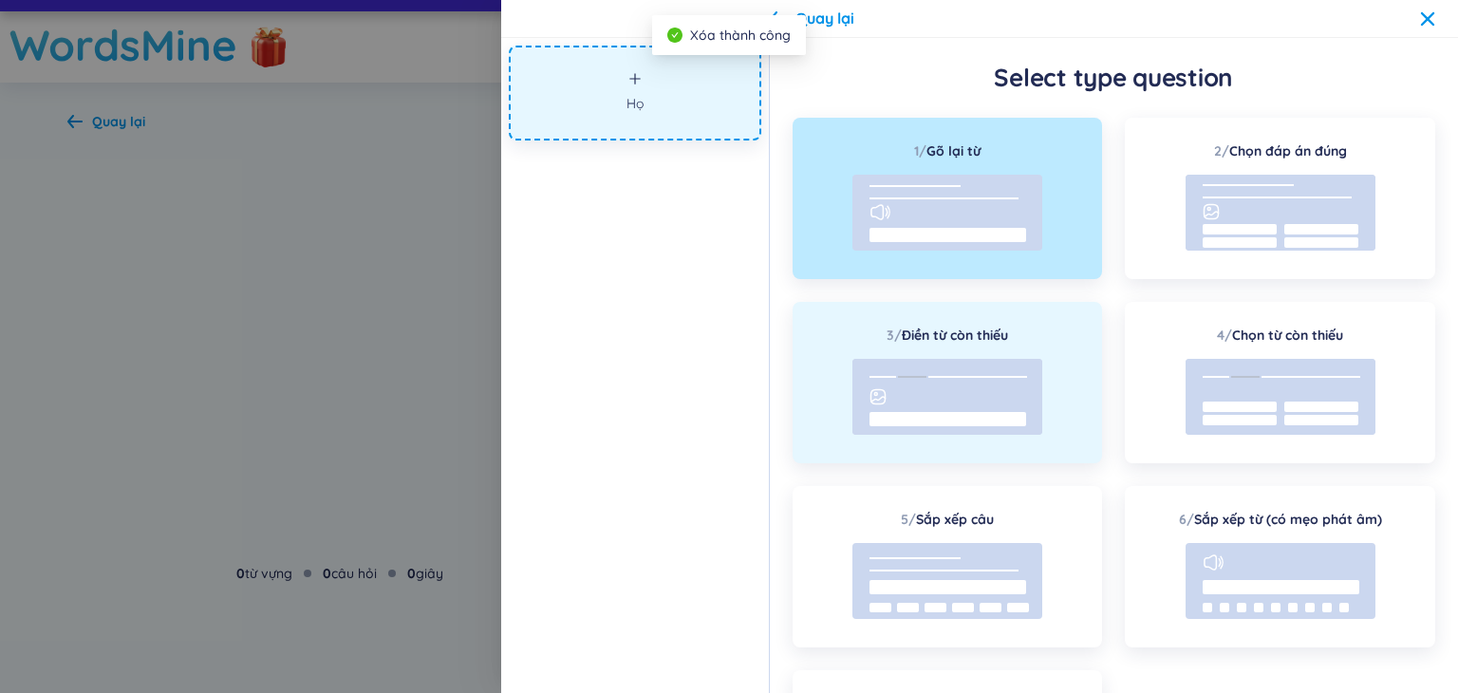
scroll to position [8, 0]
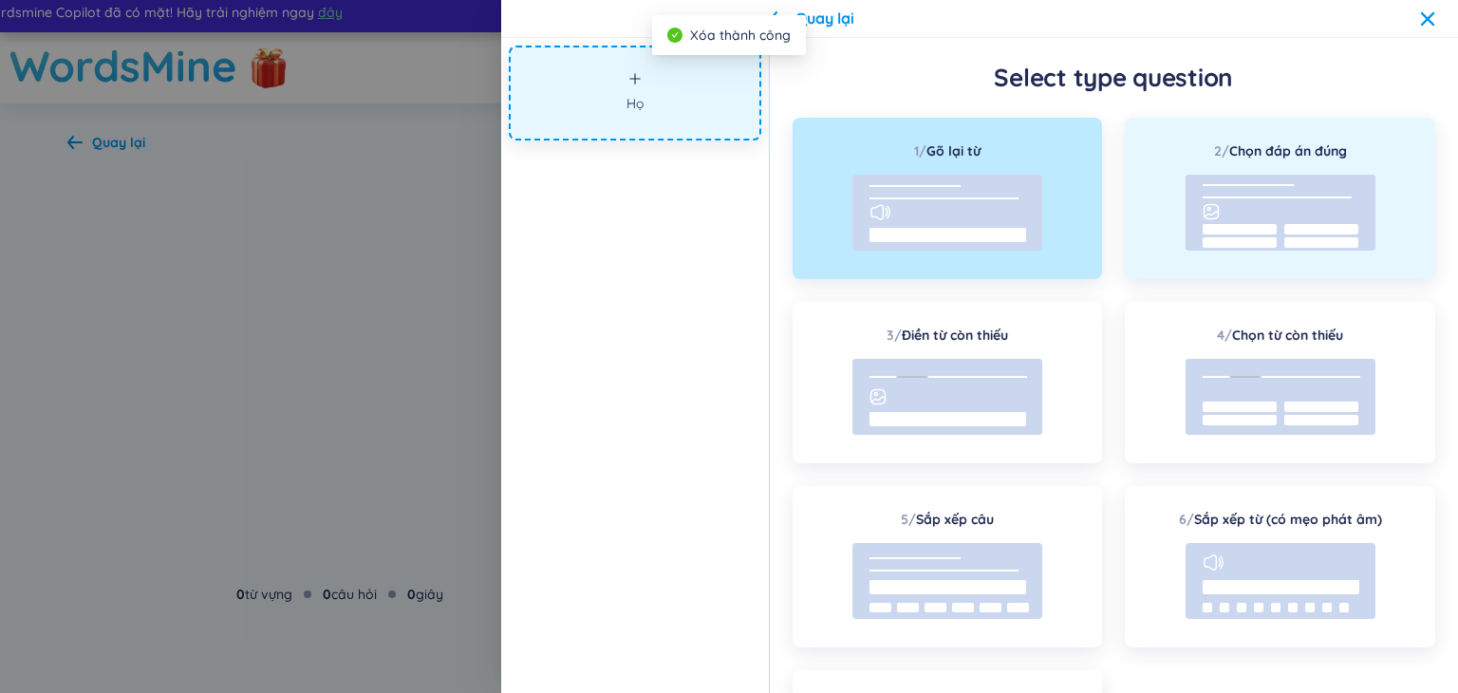
click at [1255, 206] on rect at bounding box center [1280, 213] width 190 height 76
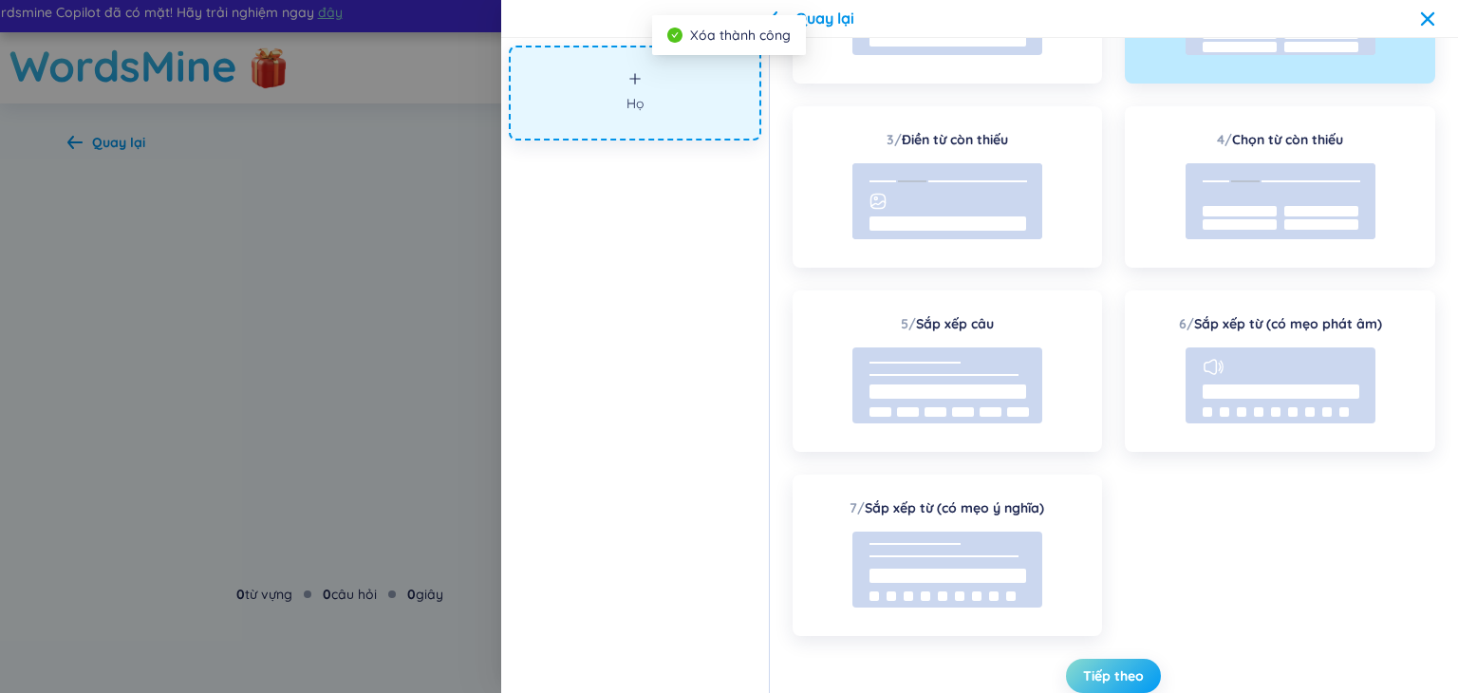
click at [1127, 664] on button "Tiếp theo" at bounding box center [1113, 676] width 95 height 34
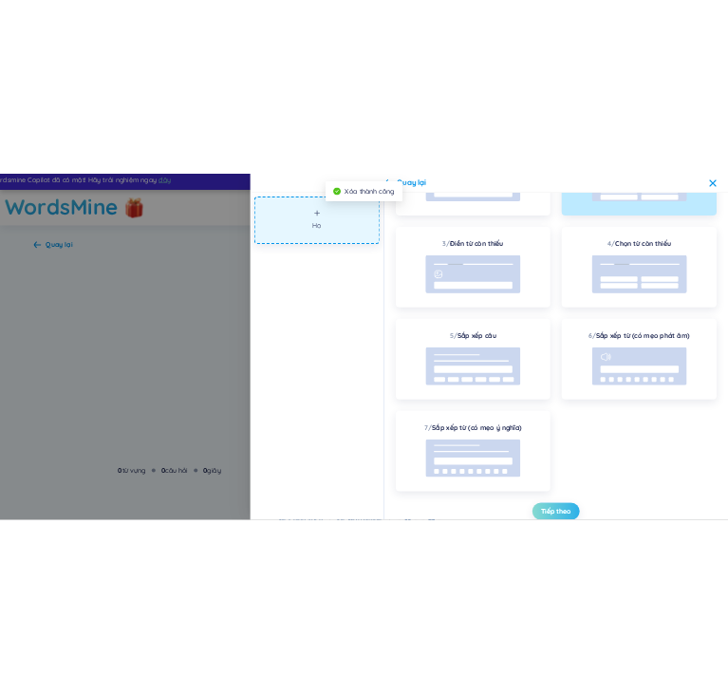
scroll to position [178, 0]
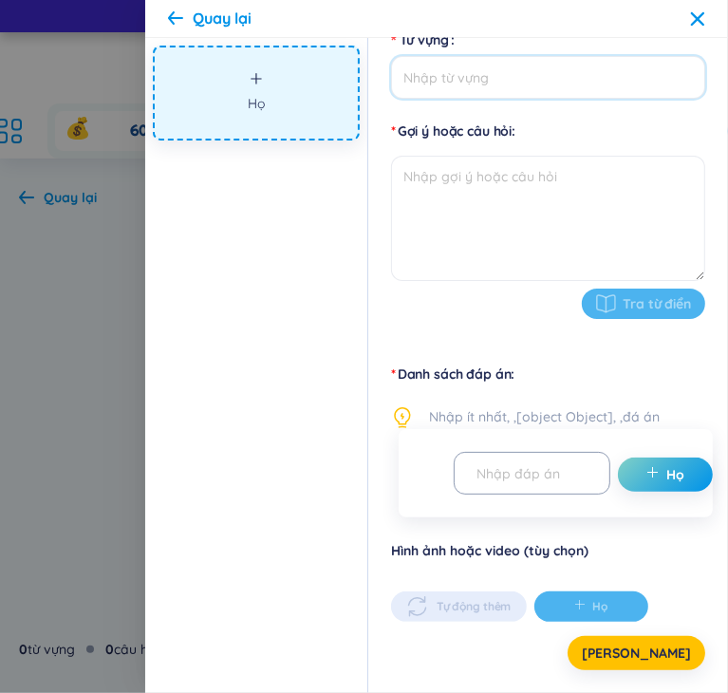
click at [610, 84] on input "Từ vựng" at bounding box center [548, 77] width 314 height 43
type input "C"
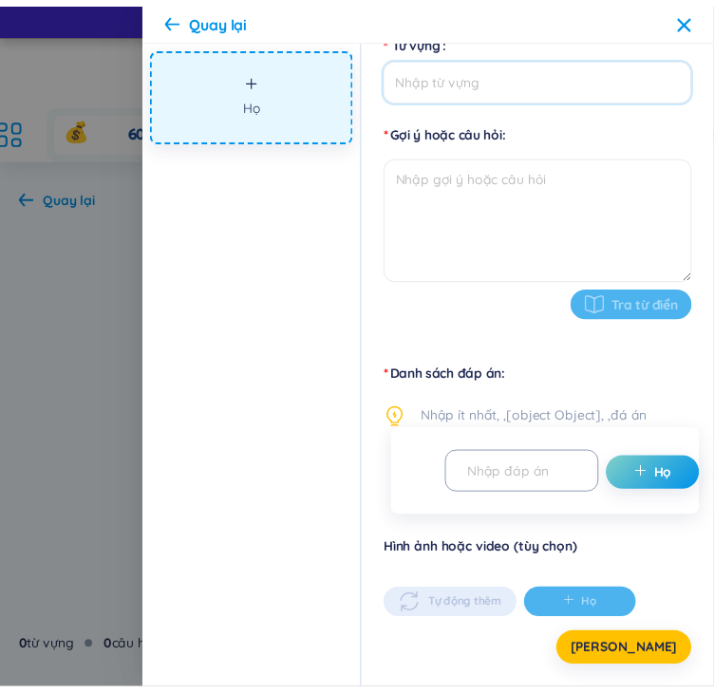
scroll to position [156, 0]
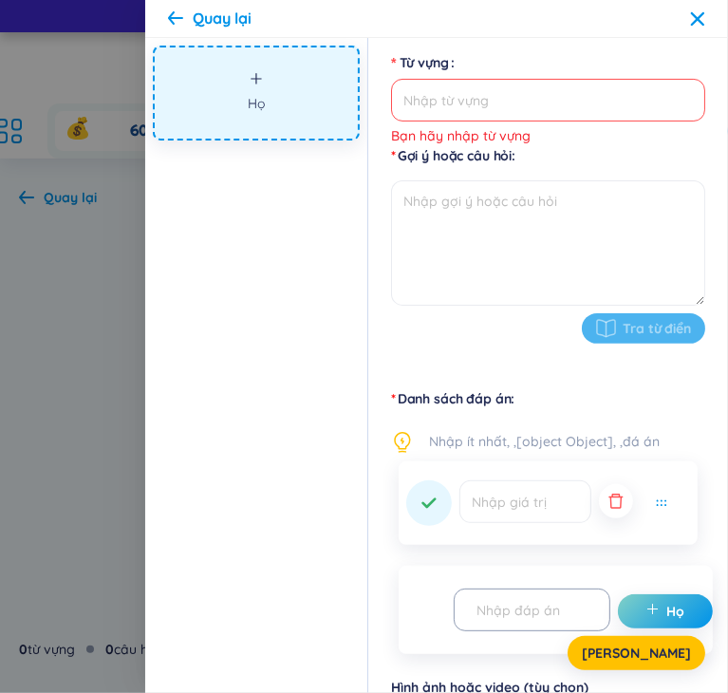
click at [50, 289] on div at bounding box center [364, 346] width 728 height 693
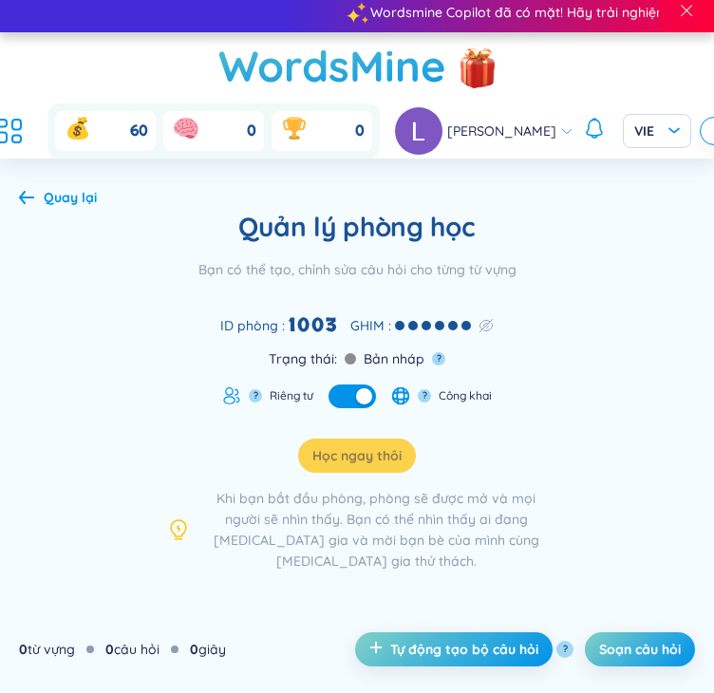
click at [591, 274] on div "Quản lý phòng học Bạn có thể tạo, chỉnh sửa câu hỏi cho từng từ vựng ID phòng :…" at bounding box center [357, 390] width 676 height 361
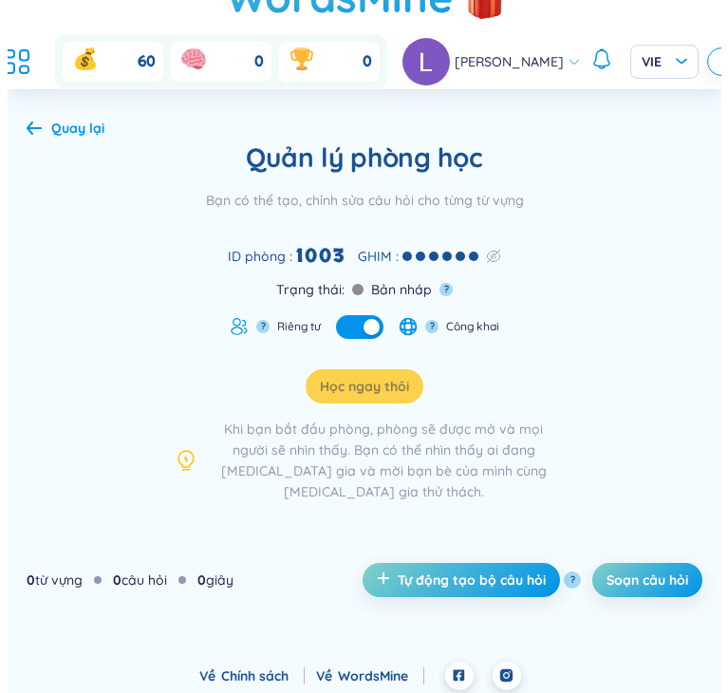
scroll to position [78, 0]
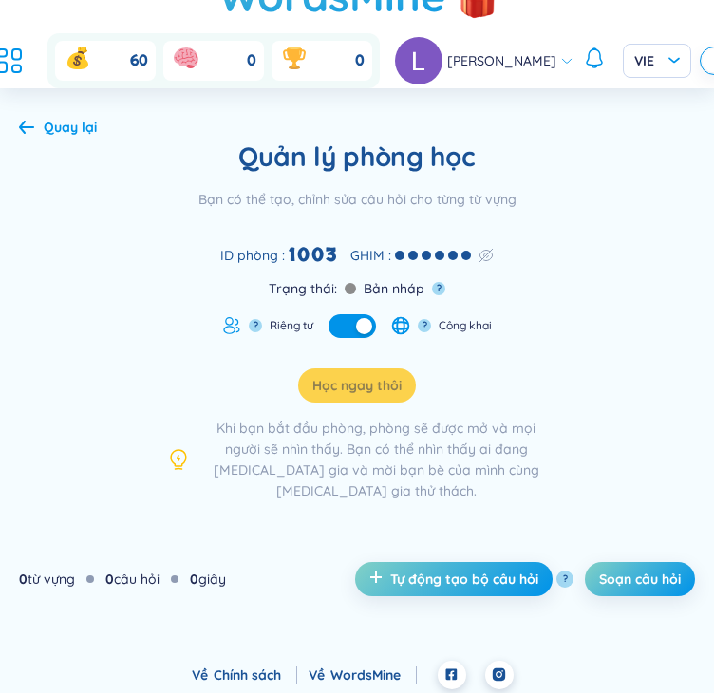
click at [638, 570] on font "Soạn câu hỏi" at bounding box center [640, 578] width 82 height 17
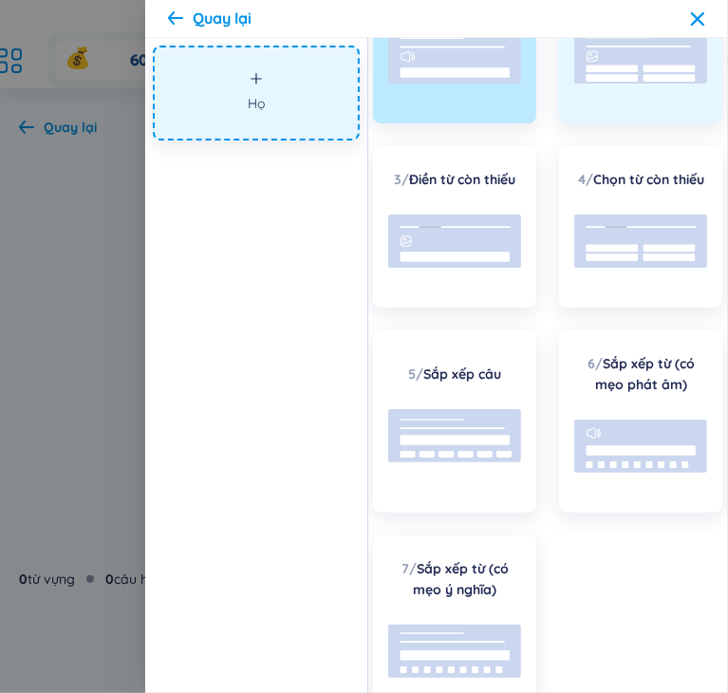
click at [665, 72] on rect at bounding box center [669, 69] width 52 height 8
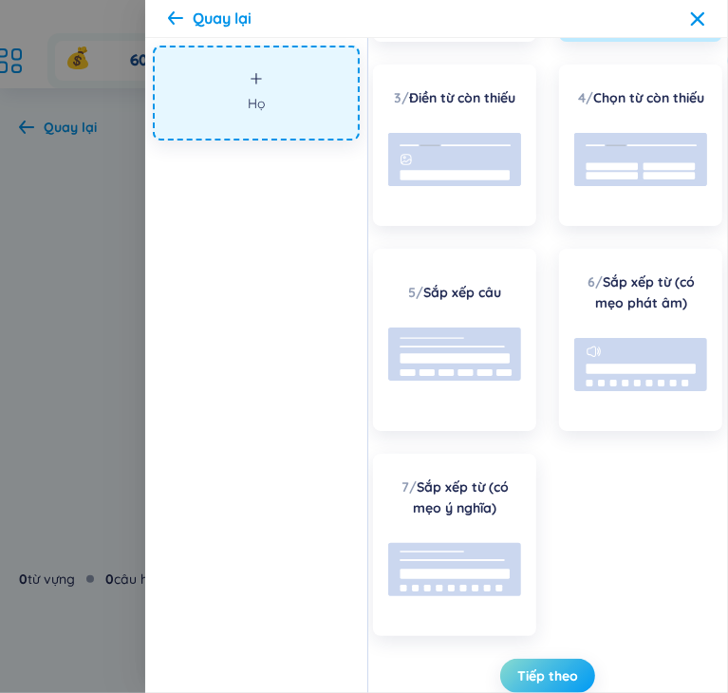
click at [517, 673] on font "Tiếp theo" at bounding box center [547, 675] width 61 height 17
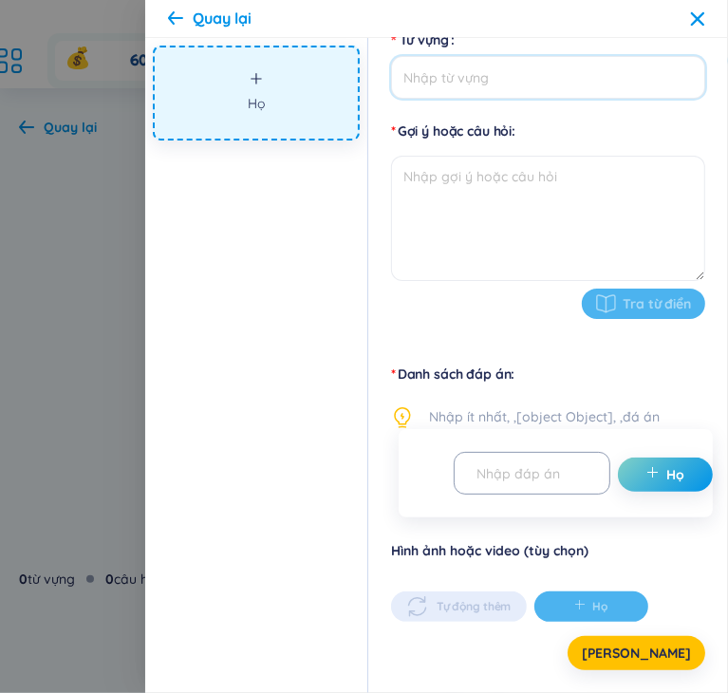
click at [483, 81] on input "Từ vựng" at bounding box center [548, 77] width 314 height 43
paste input "Chọn đáp án đúng nhất"
type input "Chọn đáp án đúng nhất"
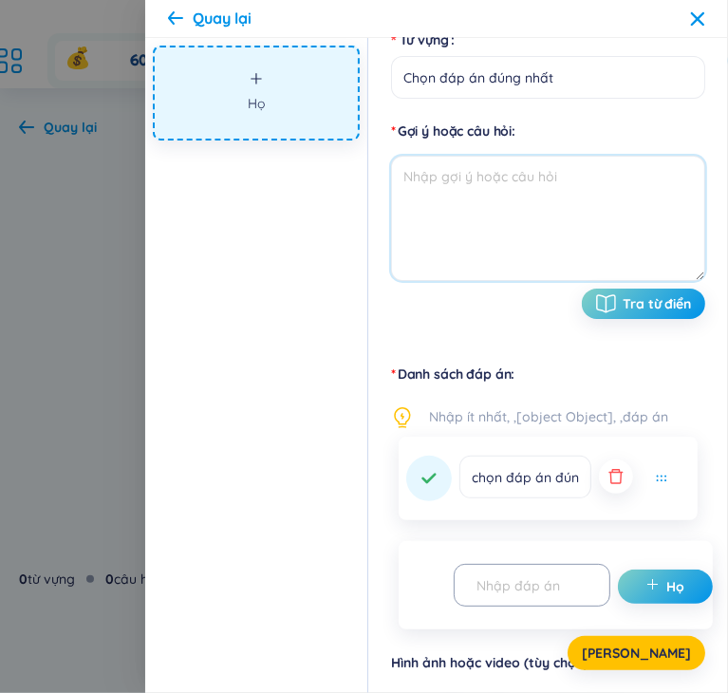
click at [516, 183] on textarea at bounding box center [548, 218] width 314 height 125
click at [589, 176] on textarea at bounding box center [548, 218] width 314 height 125
paste textarea "Câu 1: Thế giới quan khoa học của triết học Mác – [PERSON_NAME] dựa trên cơ sở …"
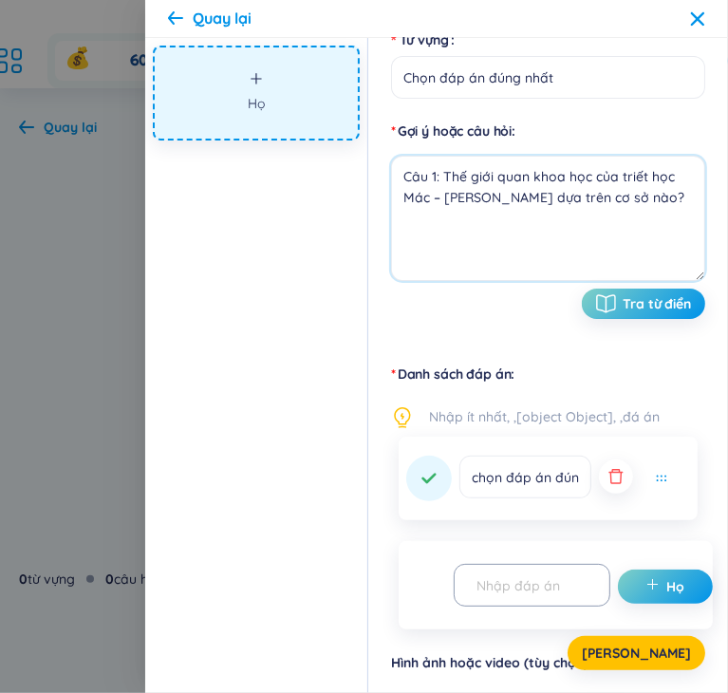
type textarea "Câu 1: Thế giới quan khoa học của triết học Mác – [PERSON_NAME] dựa trên cơ sở …"
click at [611, 483] on icon "button" at bounding box center [615, 476] width 19 height 19
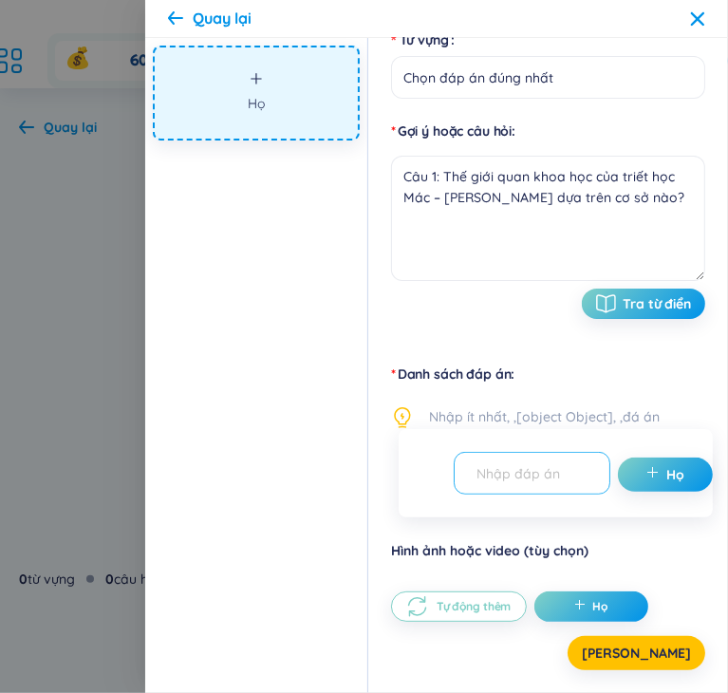
click at [556, 474] on input "text" at bounding box center [523, 472] width 117 height 33
type input "C"
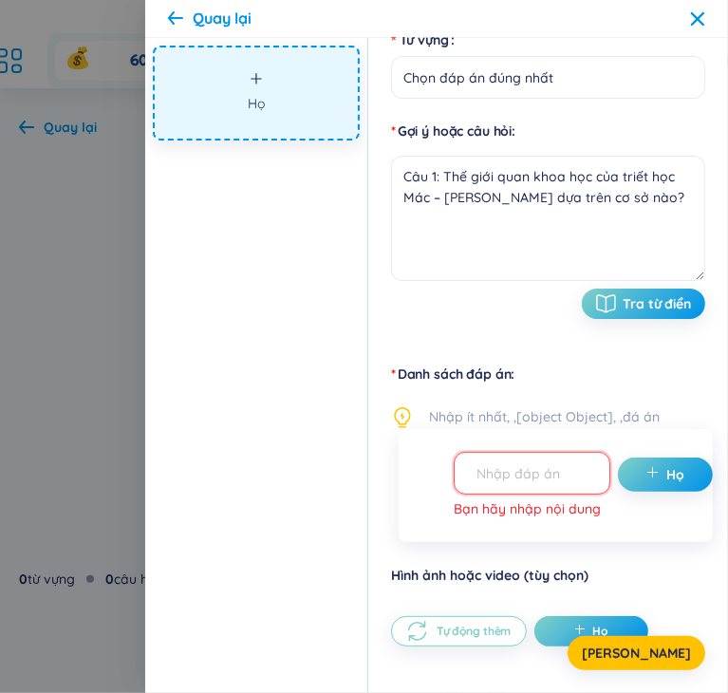
paste input "A. Các giả thuyết khoa học hiện đại"
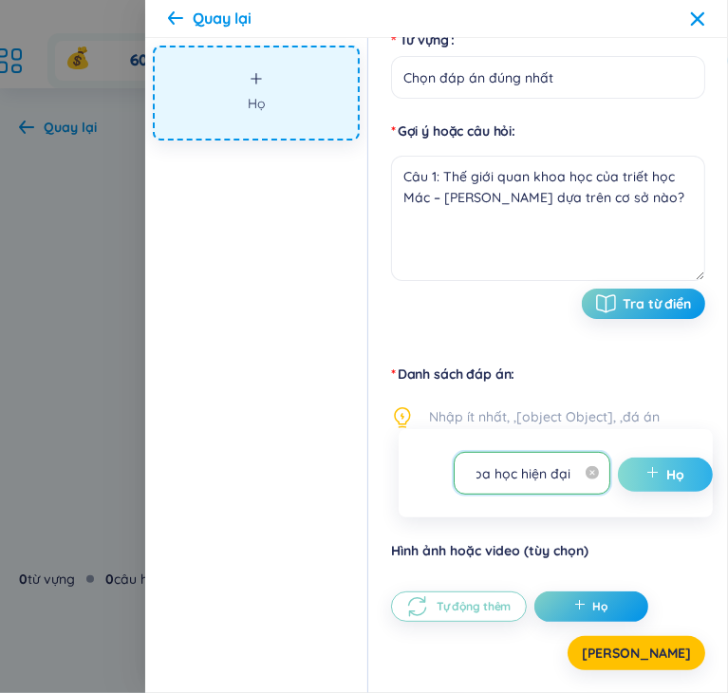
type input "A. Các giả thuyết khoa học hiện đại"
click at [660, 472] on span "cộng thêm" at bounding box center [656, 474] width 21 height 19
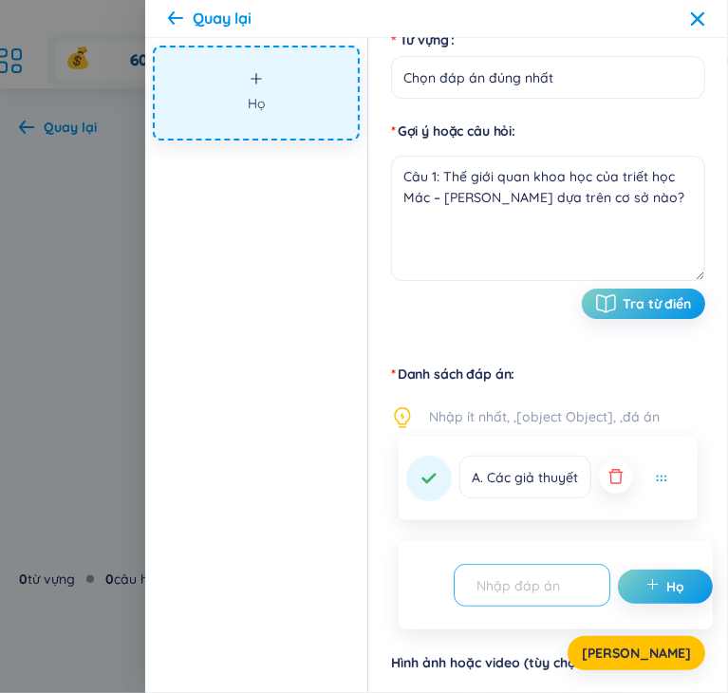
click at [552, 585] on input "text" at bounding box center [523, 584] width 117 height 33
type input "V"
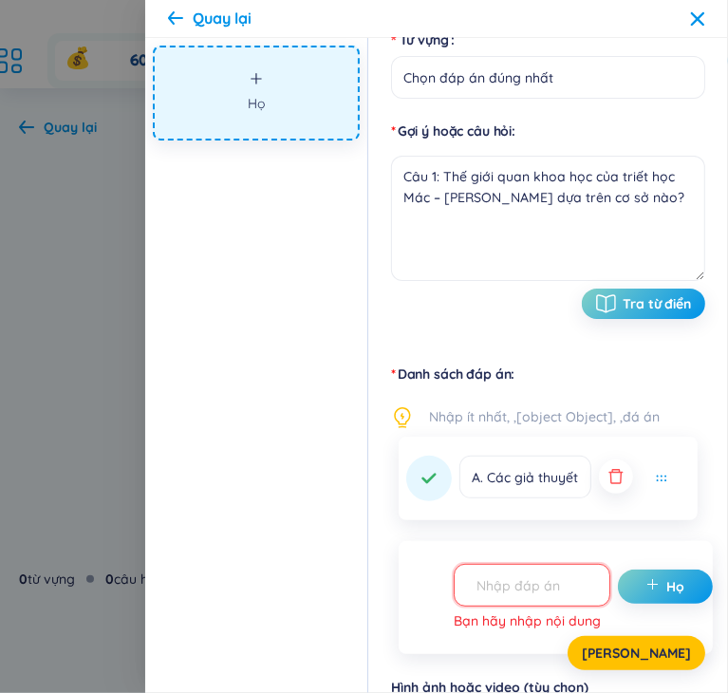
paste input "B. Nguyên lý và quy luật của phép biện chứng duy vật"
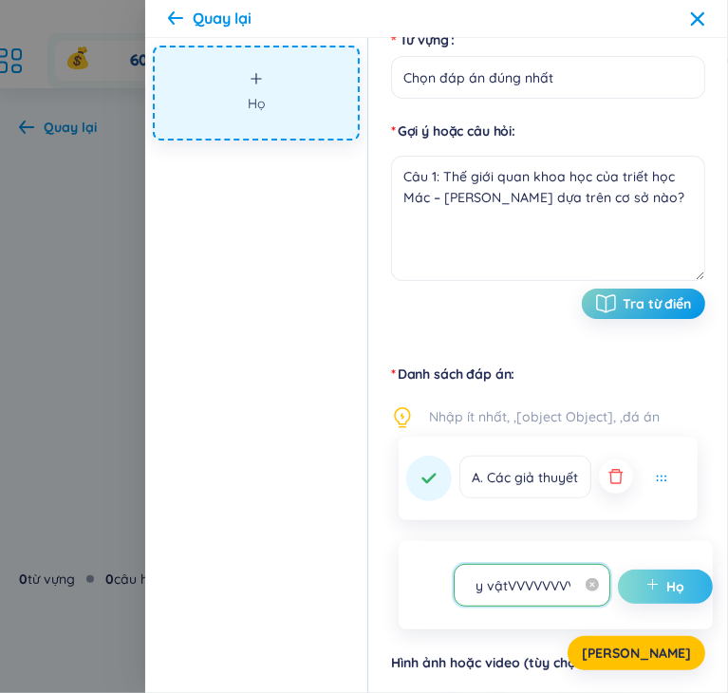
scroll to position [0, 344]
type input "B. Nguyên lý và quy luật của phép biện chứng duy vậtVVVVVVVVVVVVV"
click at [660, 581] on button "Họ" at bounding box center [665, 586] width 95 height 34
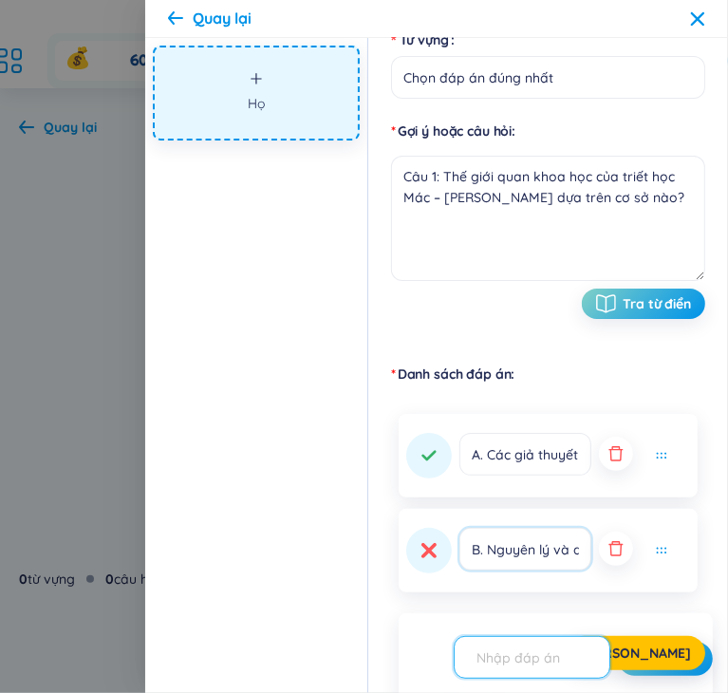
click at [525, 555] on input "B. Nguyên lý và quy luật của phép biện chứng duy vậtVVVVVVVVVVVVV" at bounding box center [525, 549] width 132 height 43
click at [619, 555] on icon "button" at bounding box center [615, 548] width 19 height 19
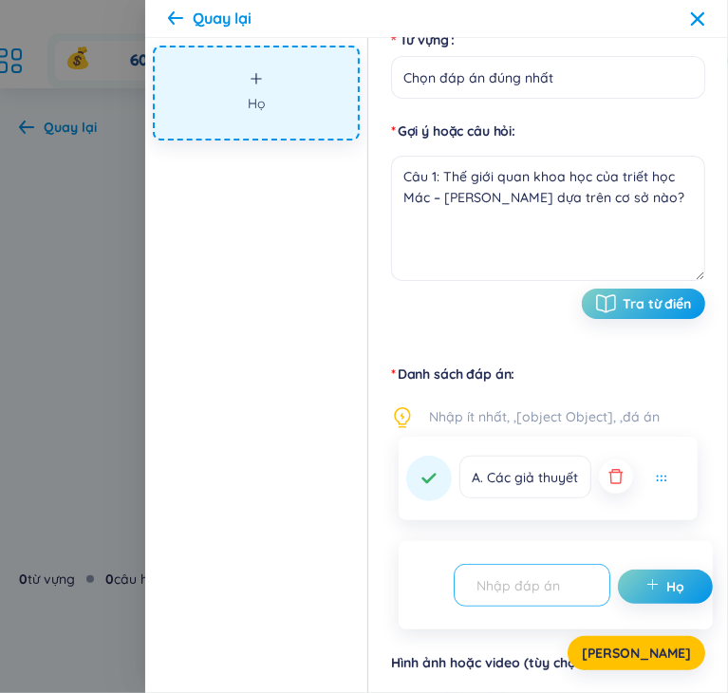
click at [536, 569] on input "text" at bounding box center [523, 584] width 117 height 33
paste input "B. Nguyên lý và quy luật của phép biện chứng duy vật"
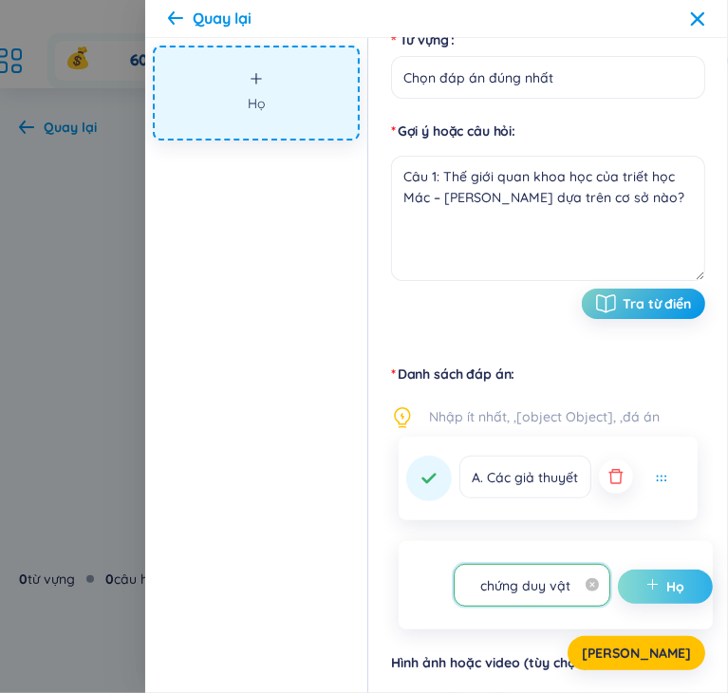
type input "B. Nguyên lý và quy luật của phép biện chứng duy vật"
click at [651, 582] on icon "cộng thêm" at bounding box center [652, 584] width 13 height 13
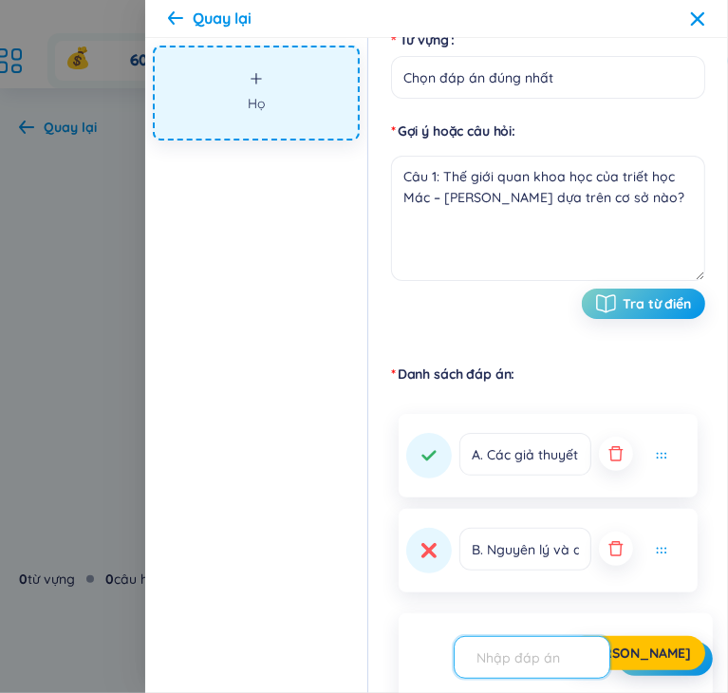
click at [547, 655] on input "text" at bounding box center [523, 657] width 117 height 33
paste input "C. Niềm tin tôn giáo và tín ngưỡng"
type input "C. Niềm tin tôn giáo và tín ngưỡng"
click at [679, 652] on button "[PERSON_NAME]" at bounding box center [636, 653] width 138 height 34
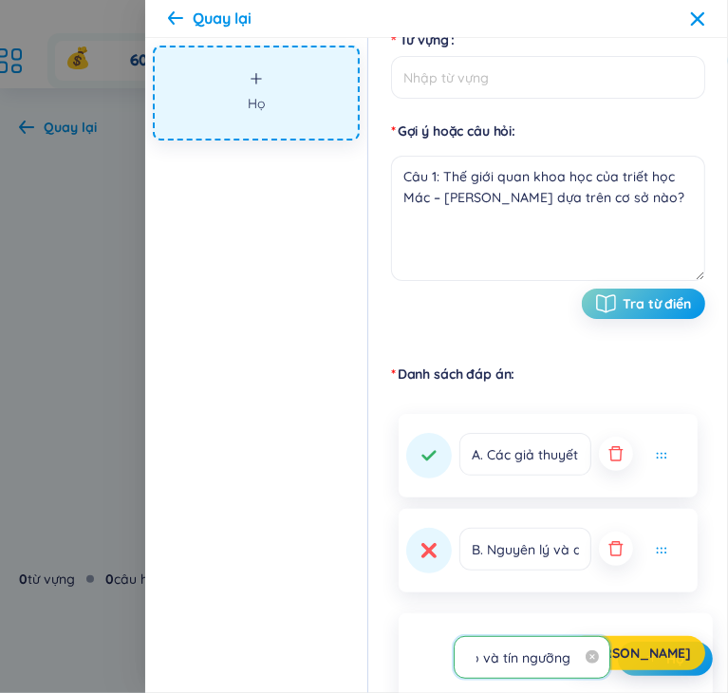
scroll to position [0, 0]
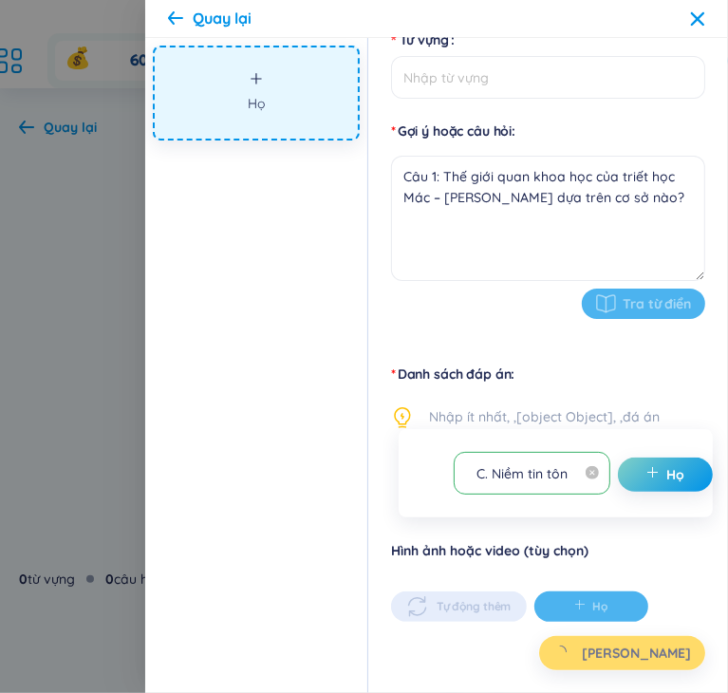
type input "Chọn đáp án đúng nhất"
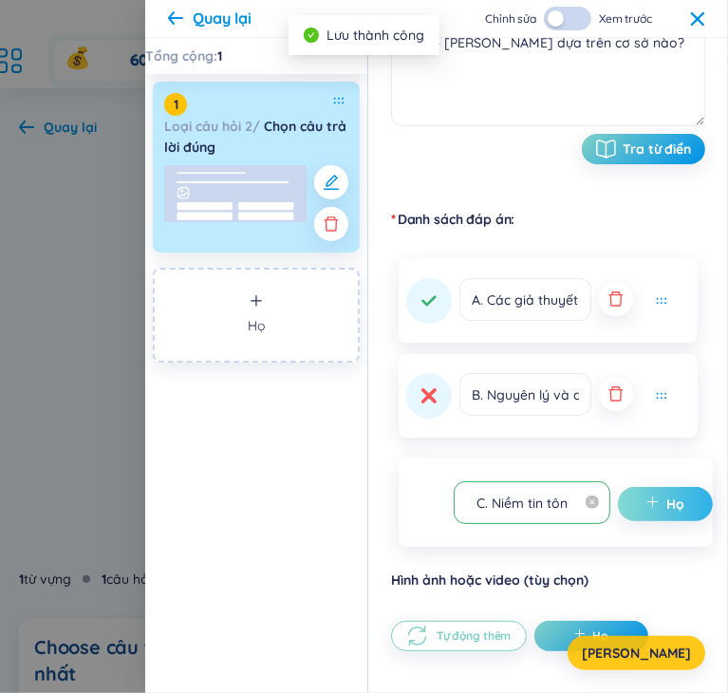
scroll to position [363, 0]
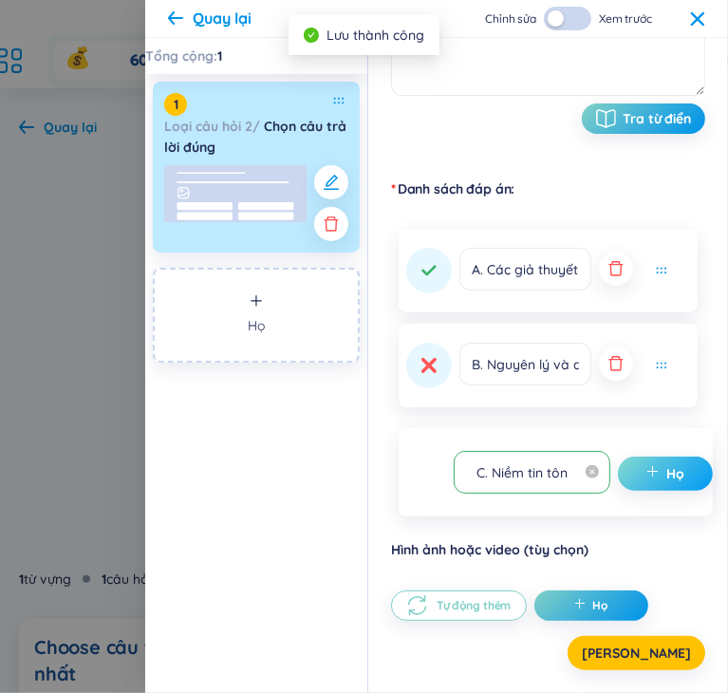
click at [667, 474] on font "Họ" at bounding box center [676, 473] width 18 height 17
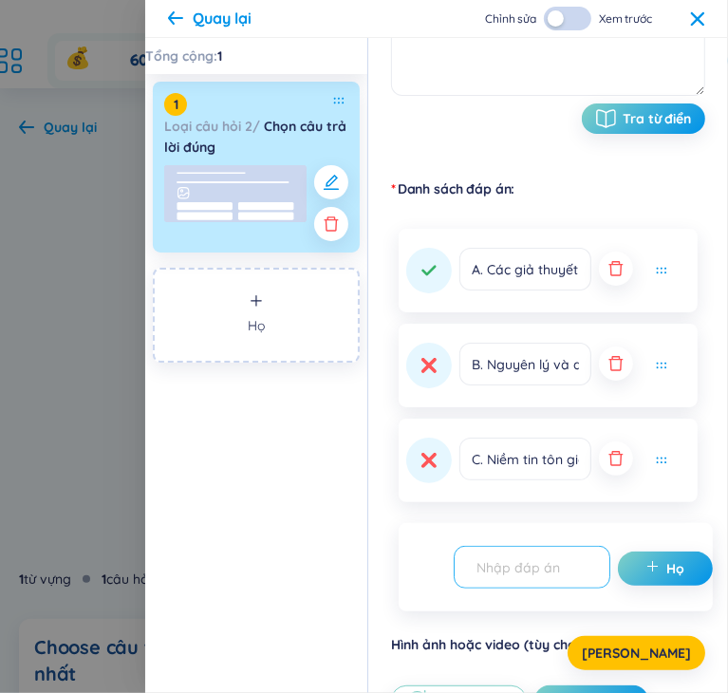
click at [533, 568] on input "text" at bounding box center [523, 566] width 117 height 33
paste input "C. Niềm tin tôn giáo và tín ngưỡng"
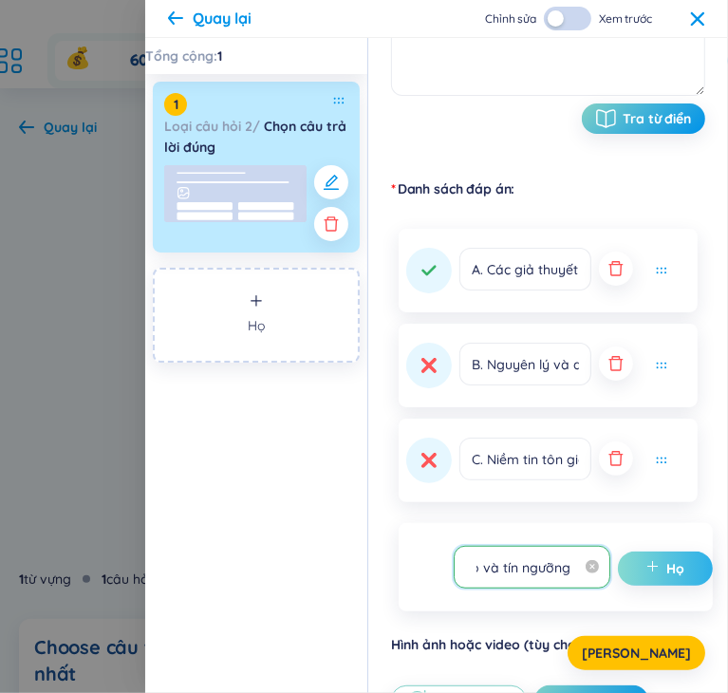
type input "C. Niềm tin tôn giáo và tín ngưỡng"
click at [670, 572] on font "Họ" at bounding box center [676, 568] width 18 height 17
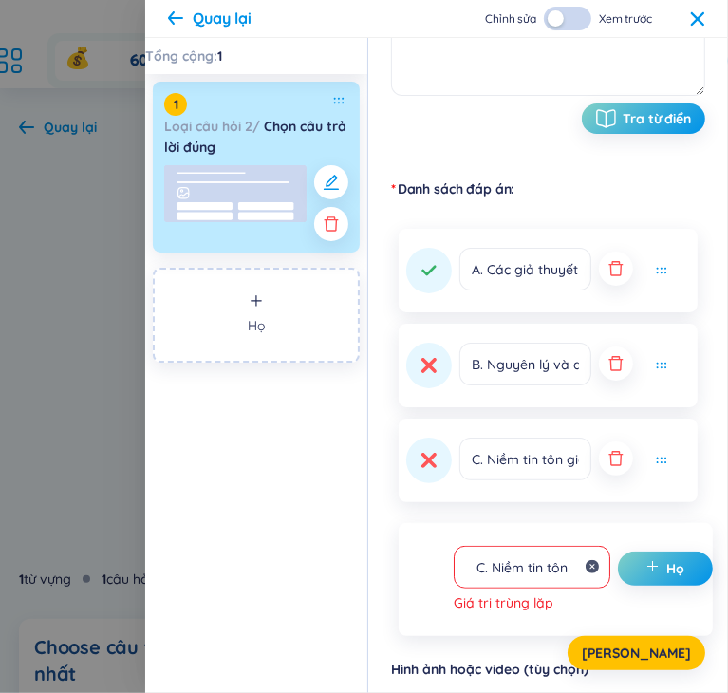
click at [588, 563] on icon "vòng tròn khép kín" at bounding box center [592, 566] width 13 height 13
click at [548, 571] on input "text" at bounding box center [523, 566] width 117 height 33
click at [539, 572] on input "text" at bounding box center [523, 566] width 117 height 33
paste input "C. Niềm tin tôn giáo và tín ngưỡng"
type input "C. Niềm tin tôn giáo và tín ngưỡng"
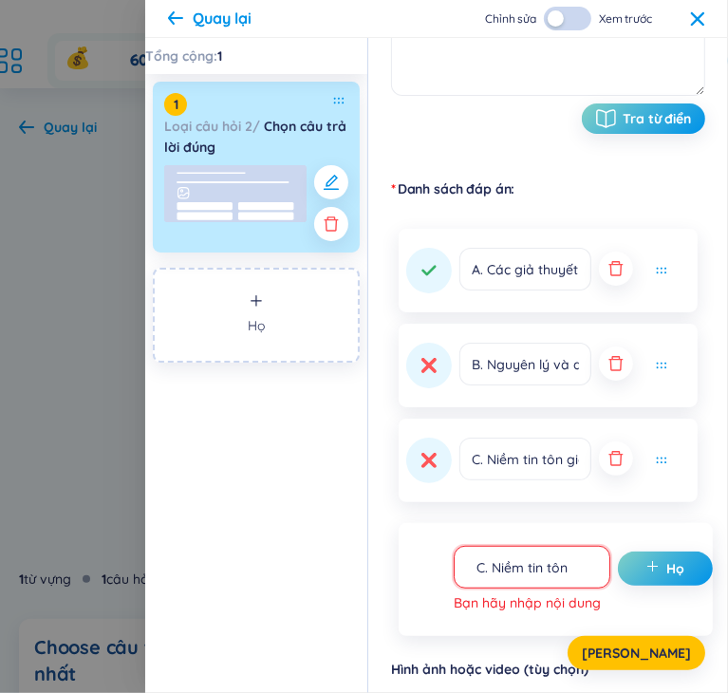
scroll to position [0, 121]
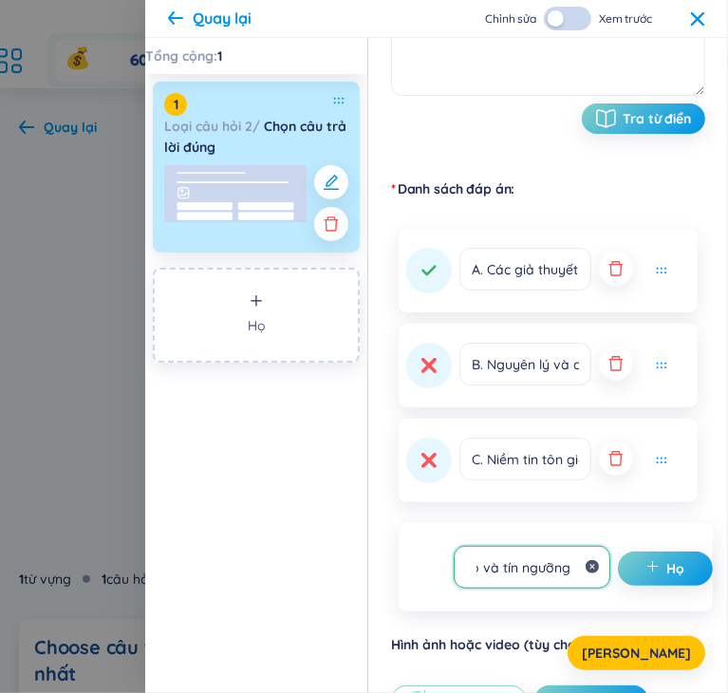
click at [592, 562] on icon "vòng tròn khép kín" at bounding box center [592, 566] width 13 height 13
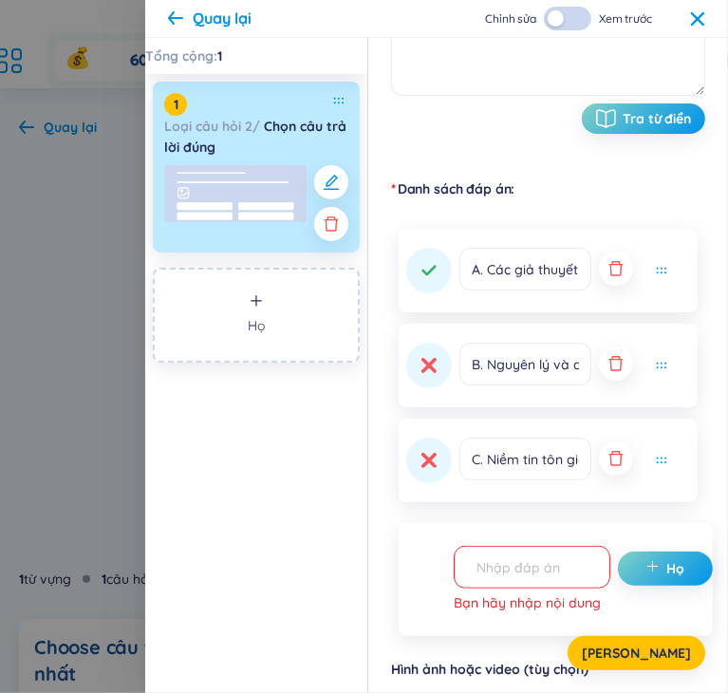
click at [553, 557] on input "text" at bounding box center [523, 566] width 117 height 33
paste input "D. Kinh nghiệm chủ quan của con người"
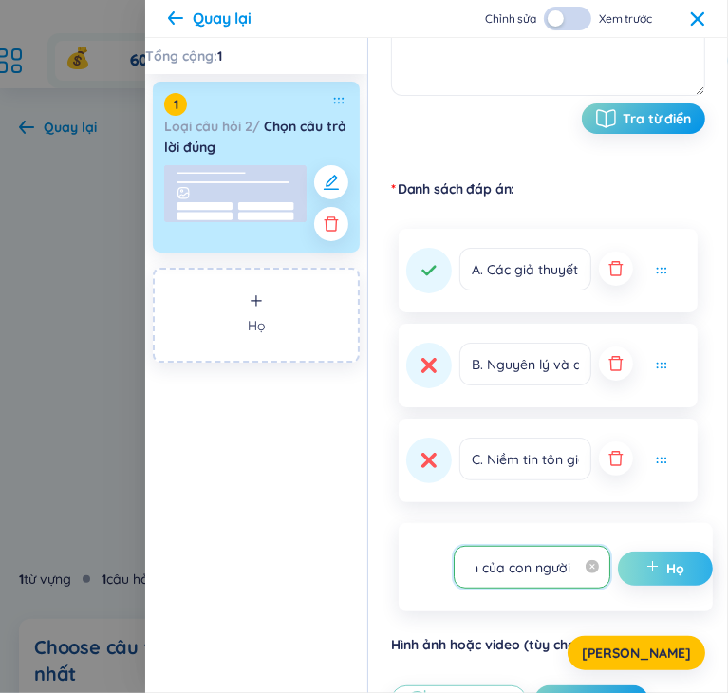
type input "D. Kinh nghiệm chủ quan của con người"
click at [655, 567] on span "cộng thêm" at bounding box center [656, 568] width 21 height 19
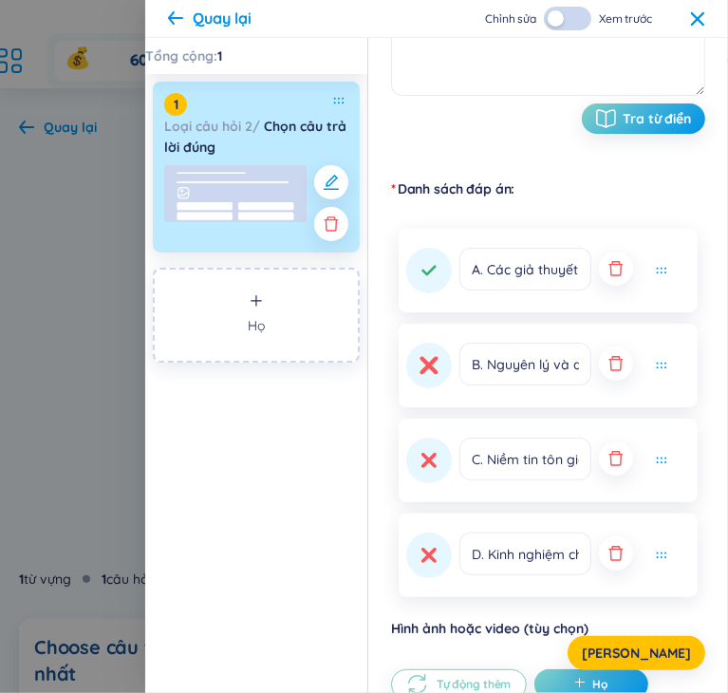
click at [448, 367] on button at bounding box center [429, 366] width 46 height 46
click at [670, 652] on button "[PERSON_NAME]" at bounding box center [636, 653] width 138 height 34
click at [691, 12] on icon at bounding box center [697, 17] width 13 height 13
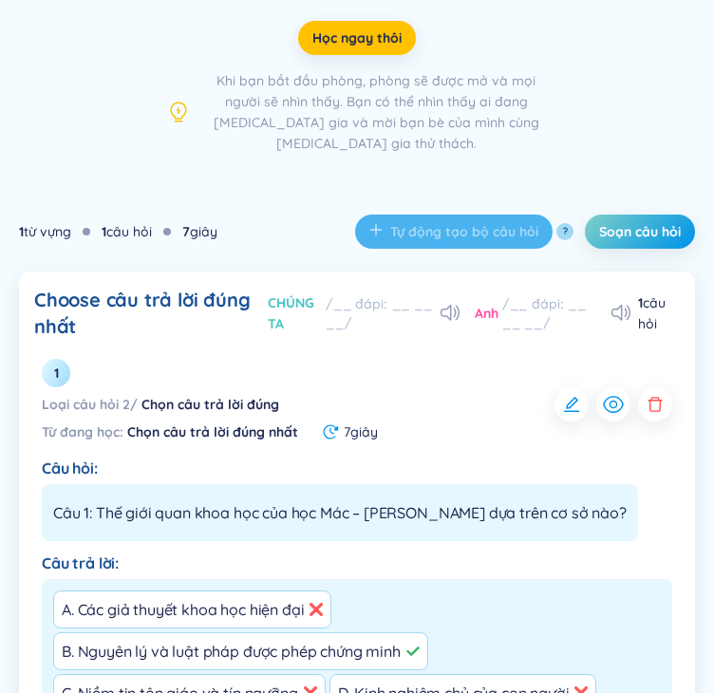
scroll to position [243, 0]
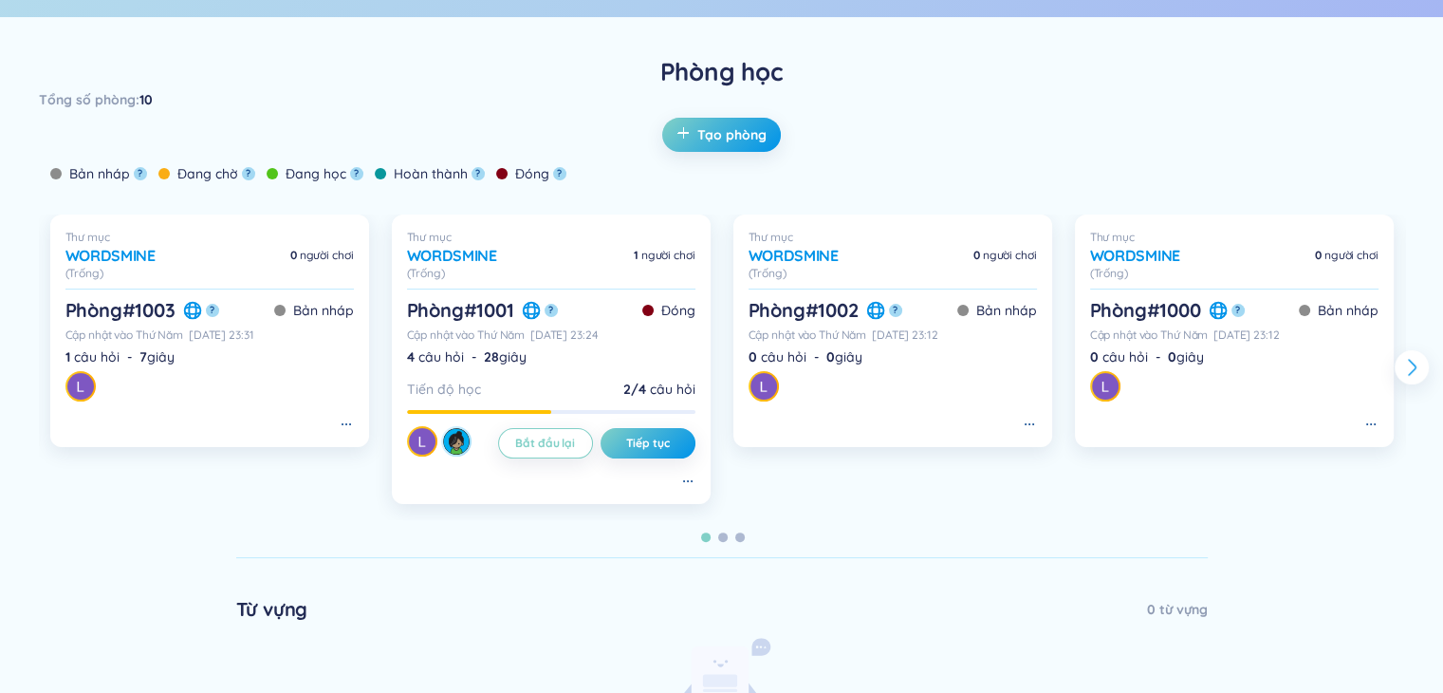
scroll to position [380, 0]
click at [739, 126] on font "Tạo phòng" at bounding box center [731, 133] width 69 height 17
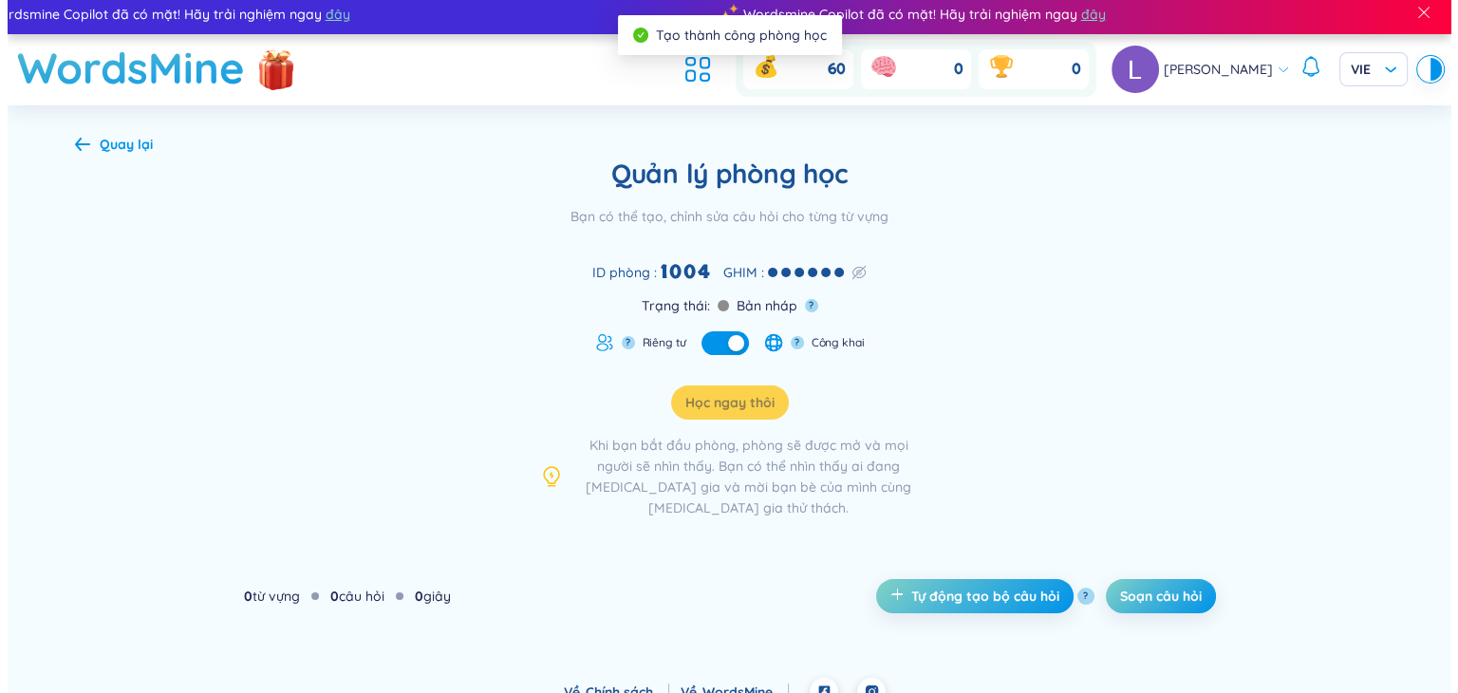
scroll to position [8, 0]
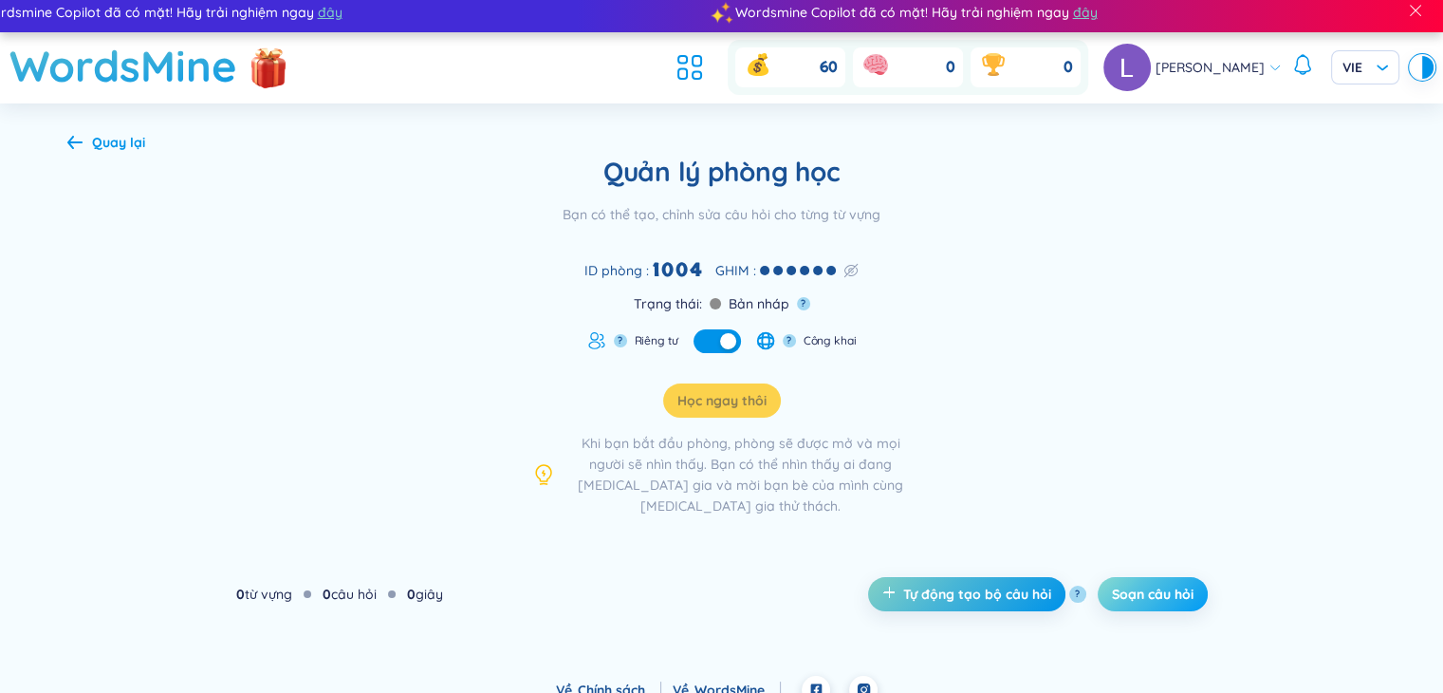
click at [1150, 586] on font "Soạn câu hỏi" at bounding box center [1153, 594] width 82 height 17
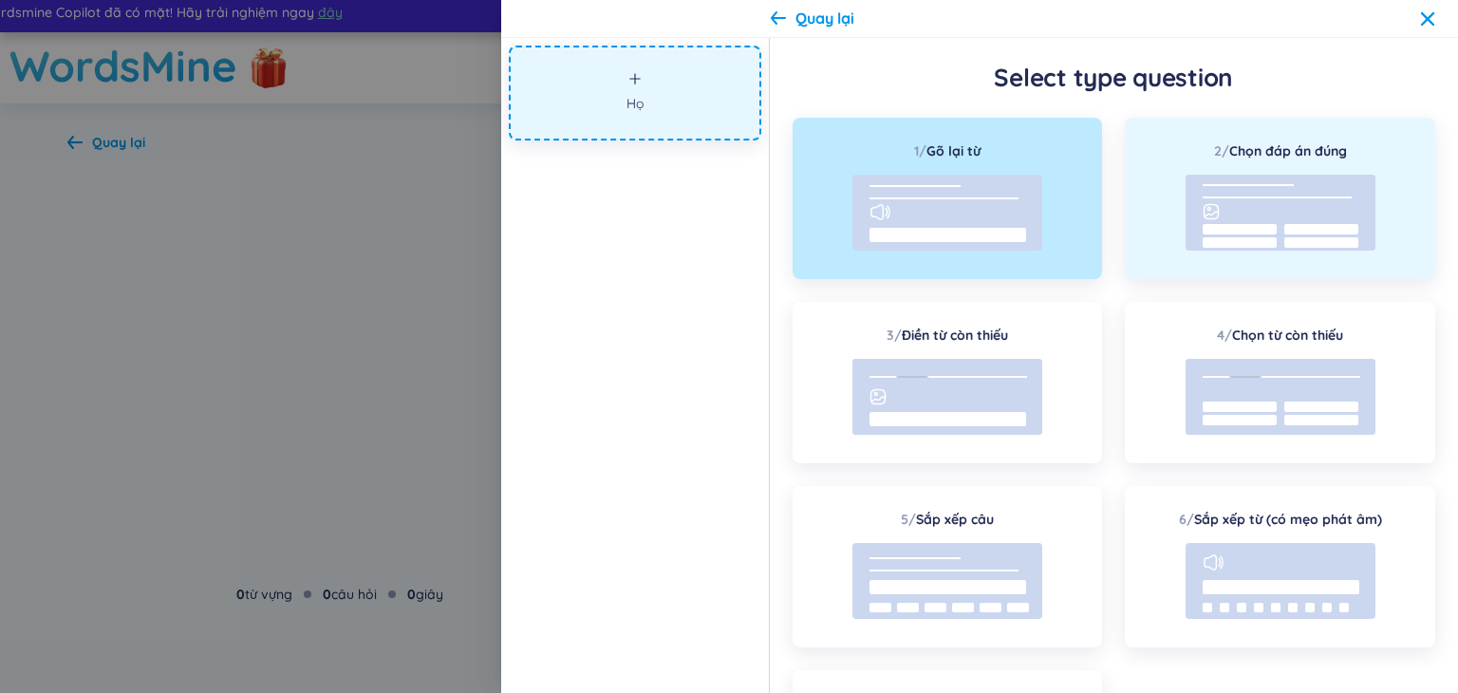
click at [1226, 305] on div "4 / Chọn từ còn thiếu" at bounding box center [1280, 382] width 310 height 161
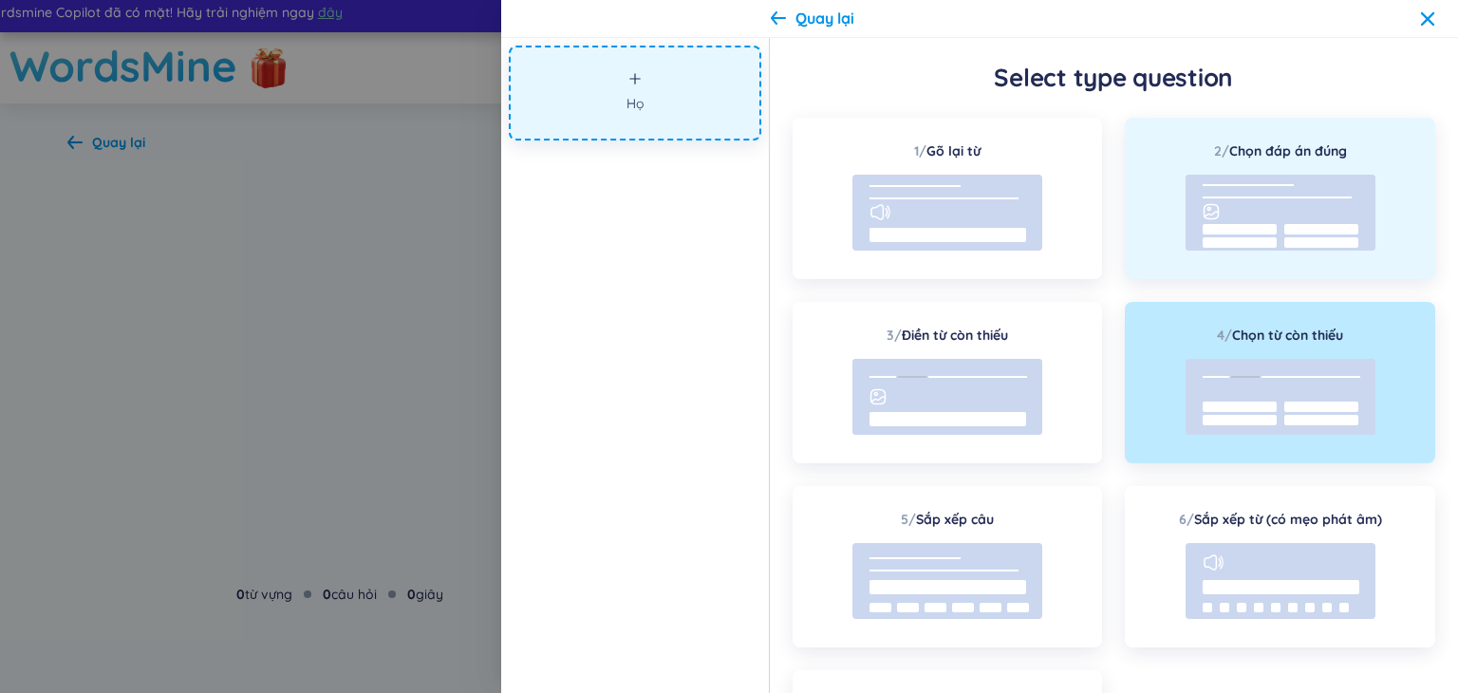
scroll to position [95, 0]
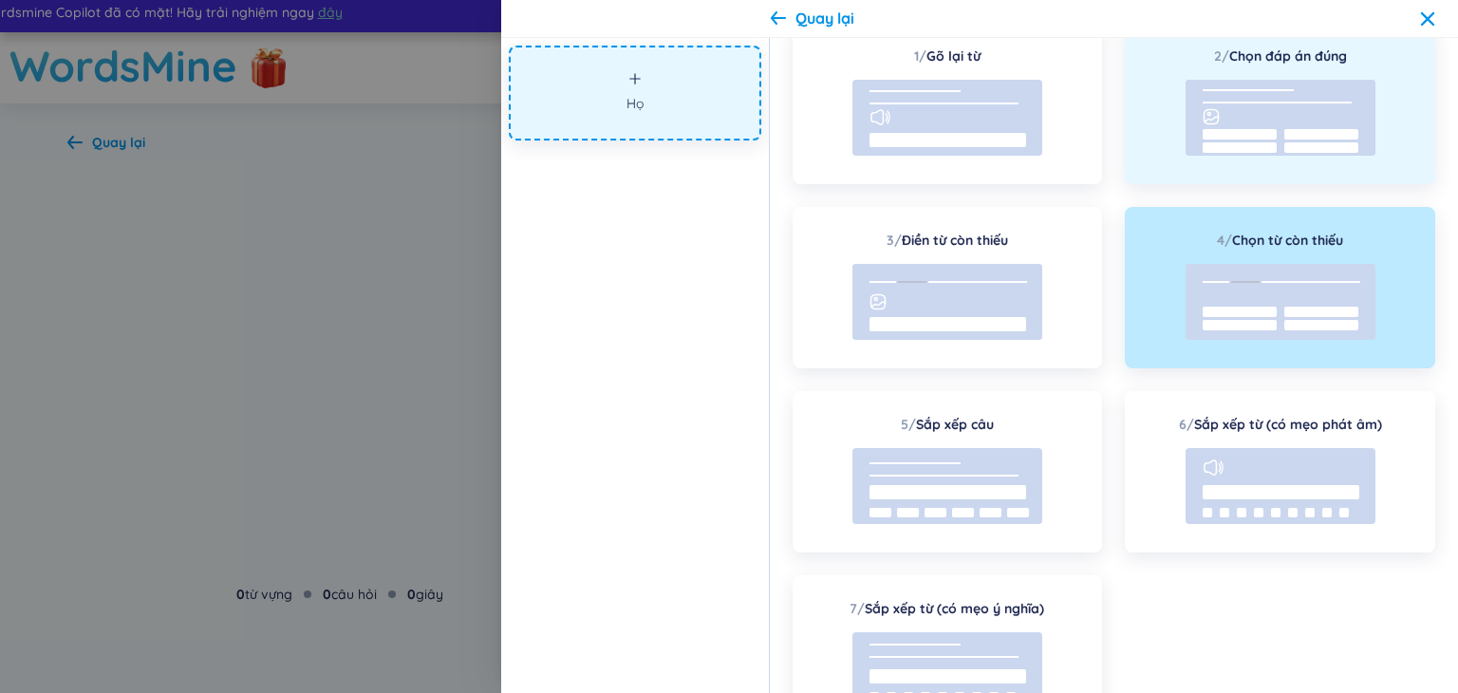
click at [1308, 121] on rect at bounding box center [1280, 118] width 190 height 76
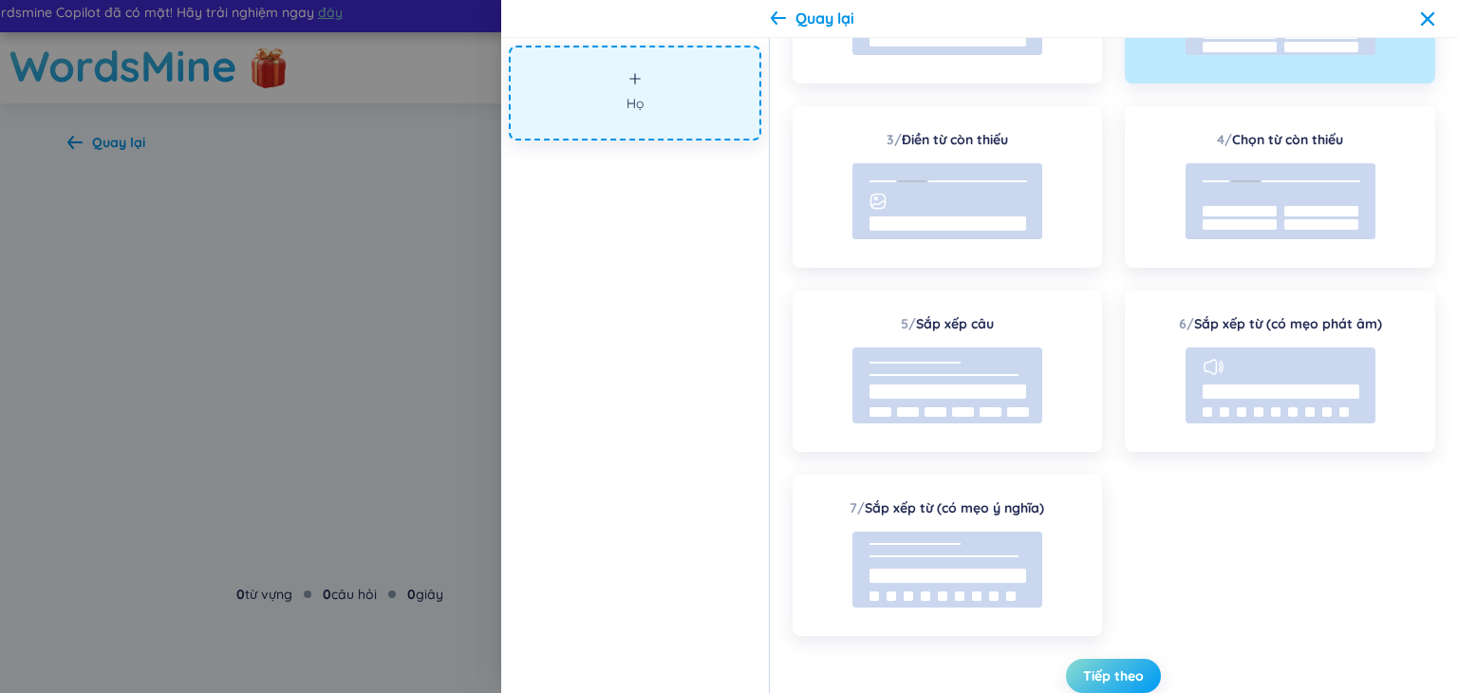
click at [1087, 673] on font "Tiếp theo" at bounding box center [1113, 675] width 61 height 17
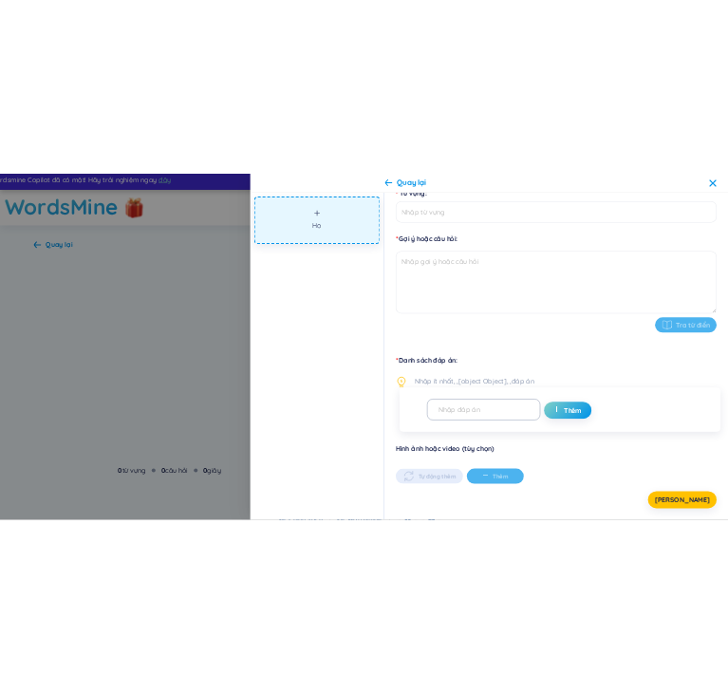
scroll to position [178, 0]
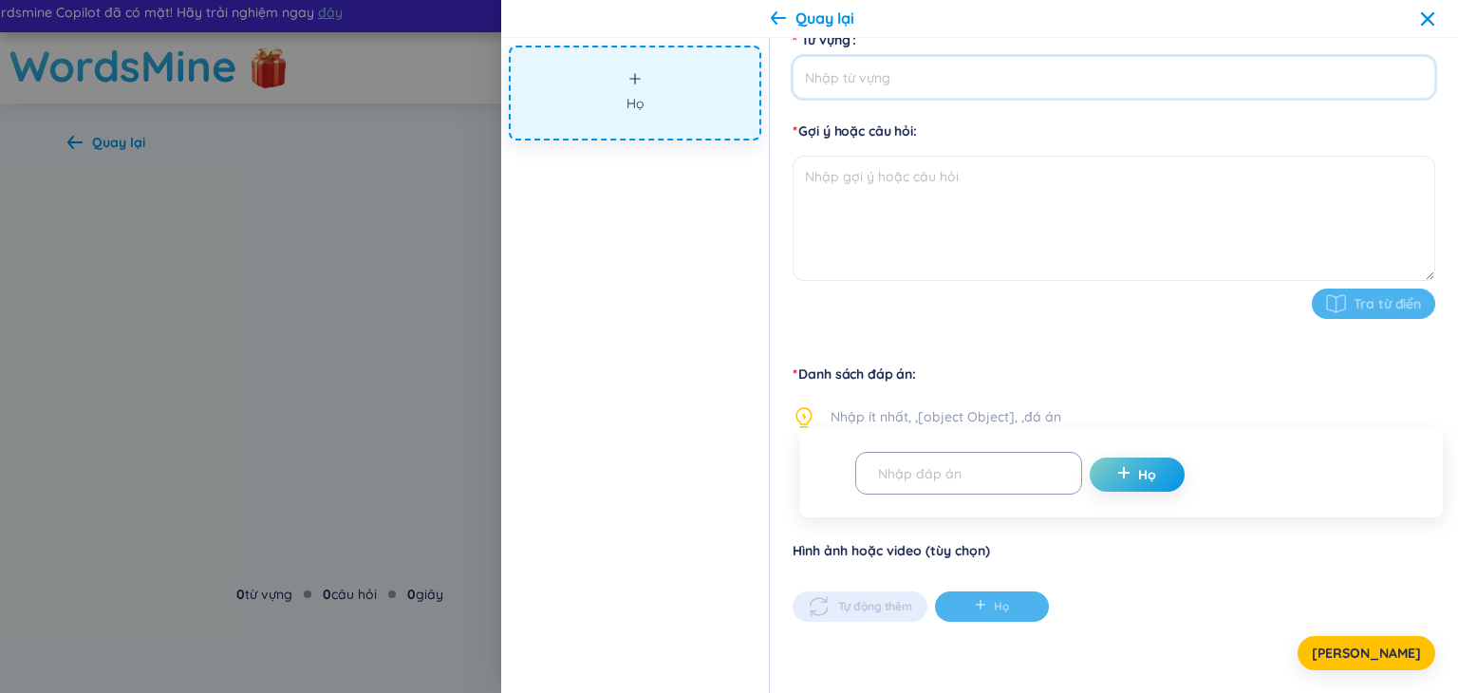
click at [912, 74] on input "Từ vựng" at bounding box center [1113, 77] width 642 height 43
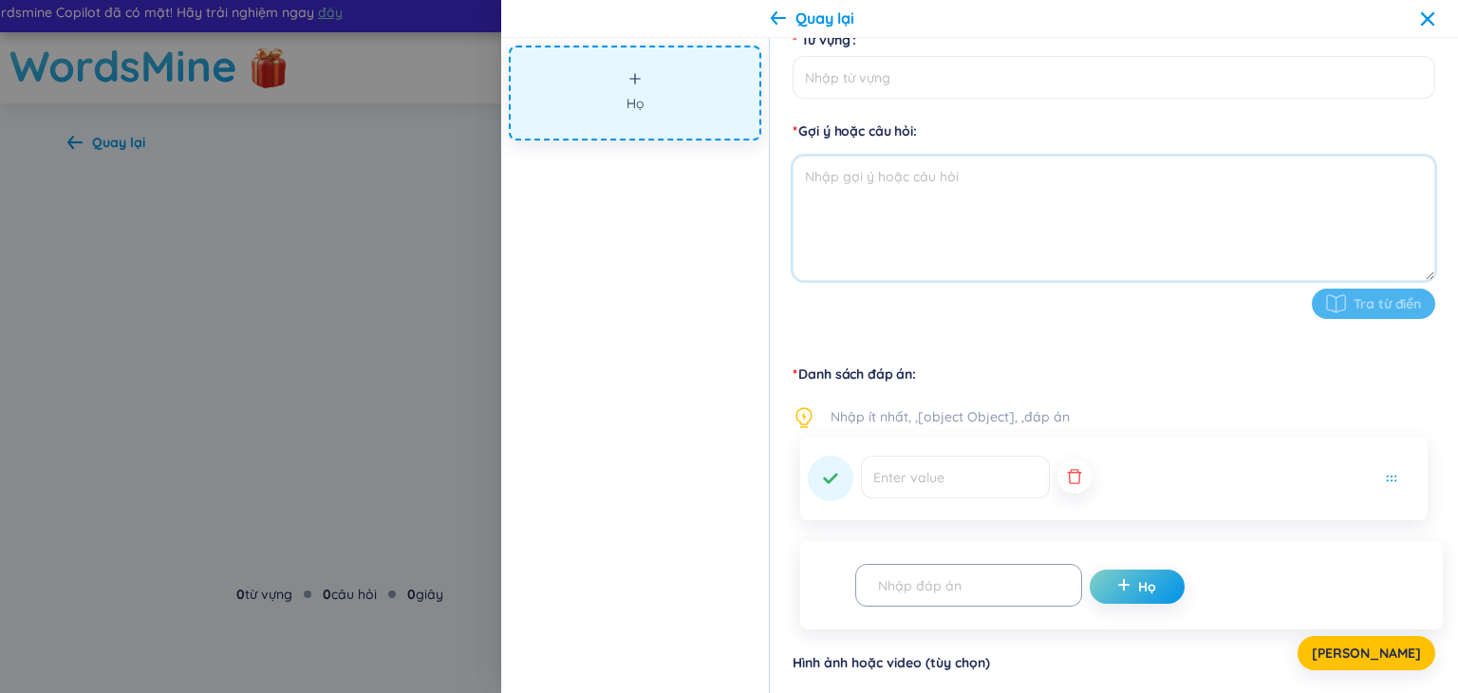
click at [894, 165] on textarea at bounding box center [1113, 218] width 642 height 125
click at [930, 482] on input "text" at bounding box center [955, 476] width 189 height 43
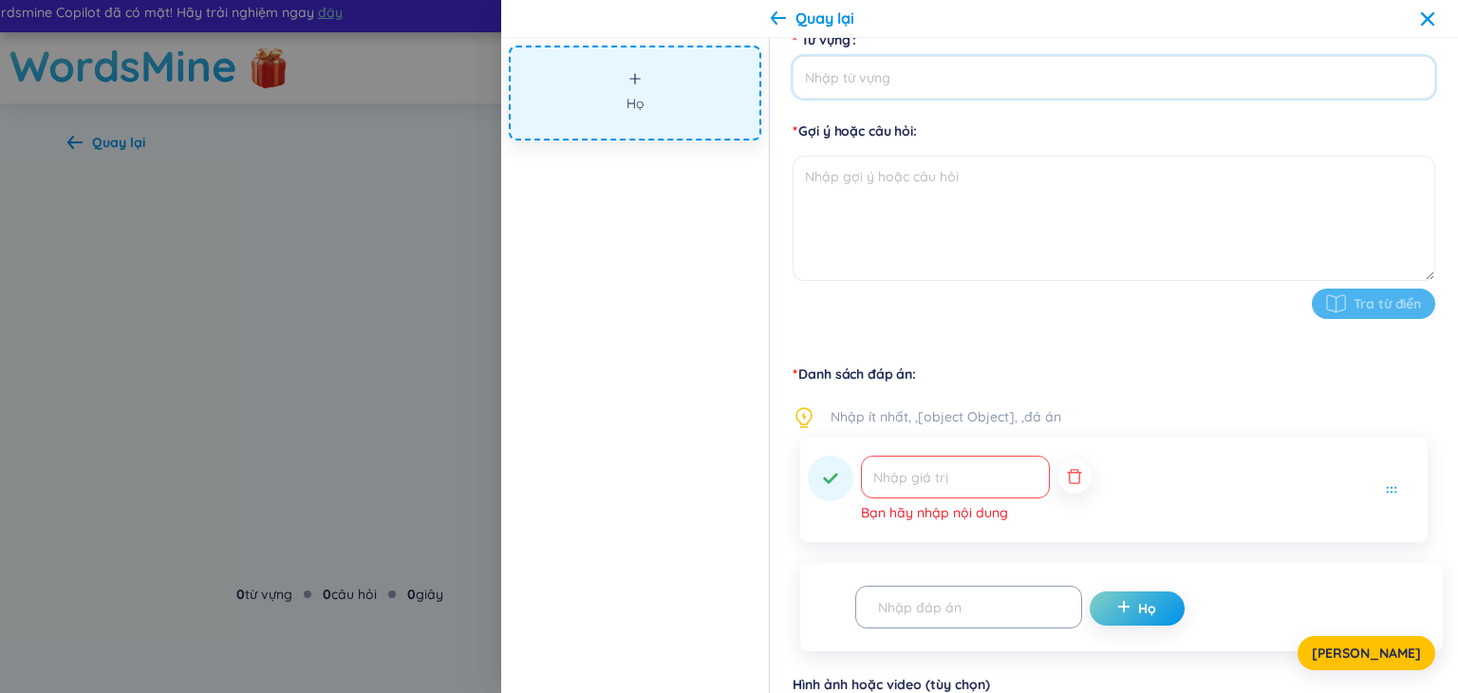
click at [949, 85] on input "Từ vựng" at bounding box center [1113, 77] width 642 height 43
click at [953, 186] on textarea at bounding box center [1113, 218] width 642 height 125
click at [934, 73] on input "Từ vựng" at bounding box center [1113, 77] width 642 height 43
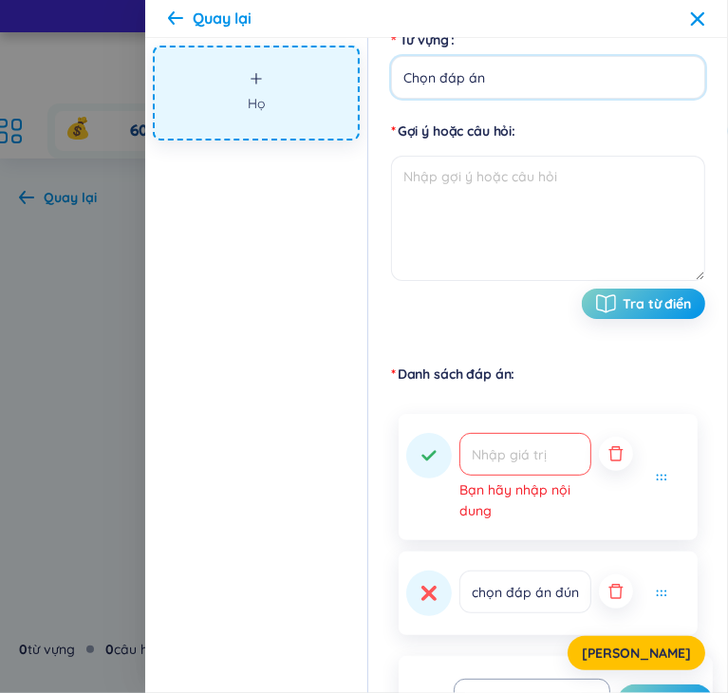
type input "Chọn đáp án"
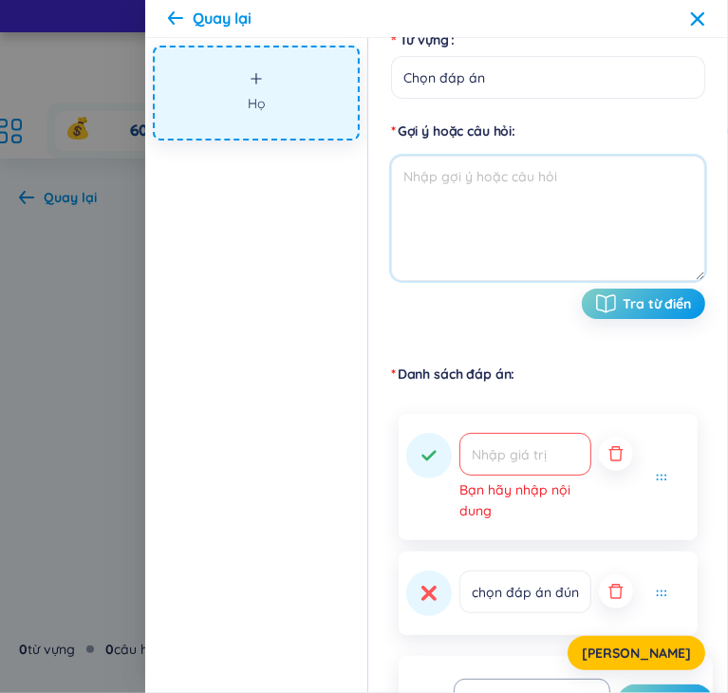
click at [503, 194] on textarea at bounding box center [548, 218] width 314 height 125
paste textarea "Câu 1: Thế giới quan khoa học của triết học Mác – [PERSON_NAME] dựa trên cơ sở …"
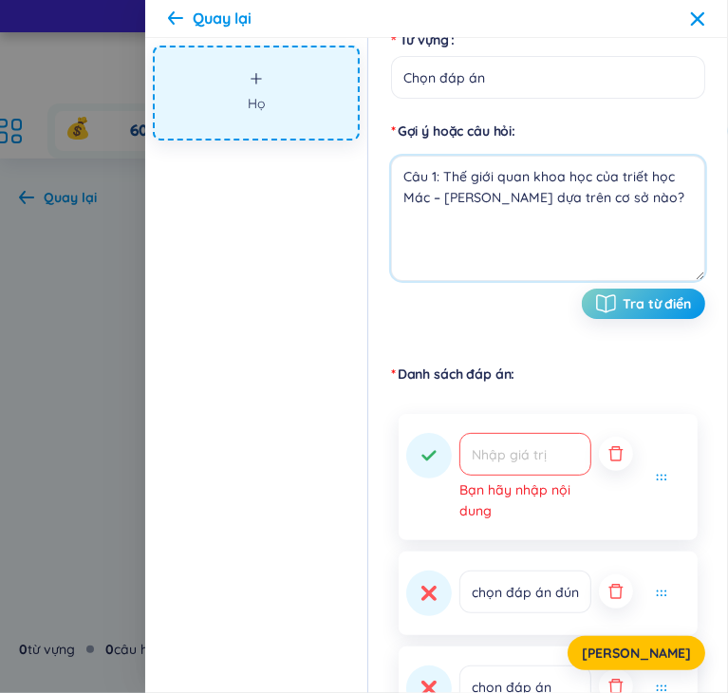
type textarea "Câu 1: Thế giới quan khoa học của triết học Mác – [PERSON_NAME] dựa trên cơ sở …"
click at [529, 463] on input "text" at bounding box center [525, 454] width 132 height 43
click at [618, 445] on icon "button" at bounding box center [615, 453] width 19 height 19
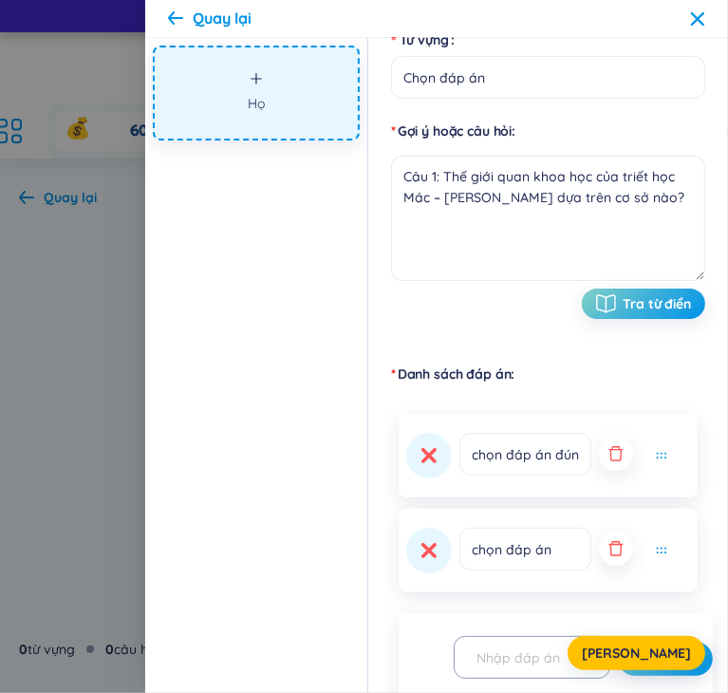
click at [619, 452] on icon "button" at bounding box center [615, 453] width 19 height 19
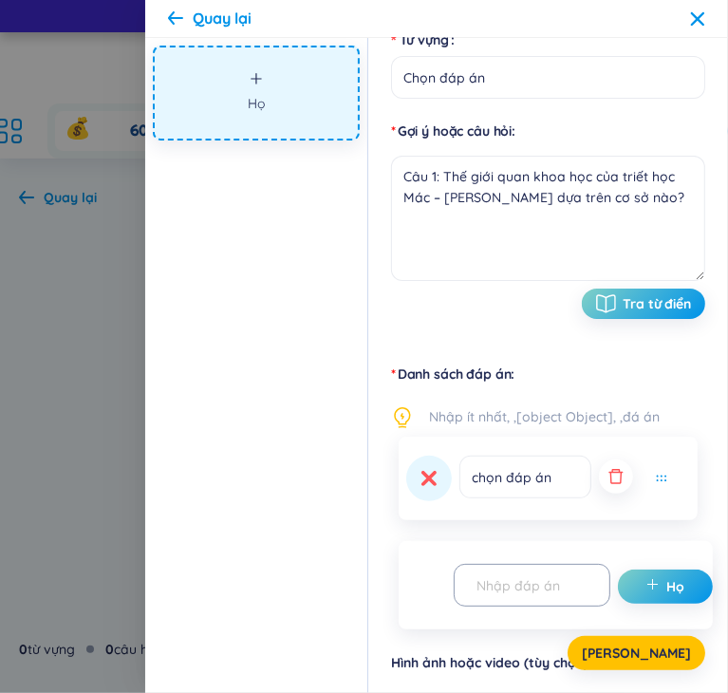
click at [619, 452] on div "chọn đáp án" at bounding box center [548, 479] width 299 height 84
click at [610, 476] on icon "button" at bounding box center [615, 476] width 19 height 19
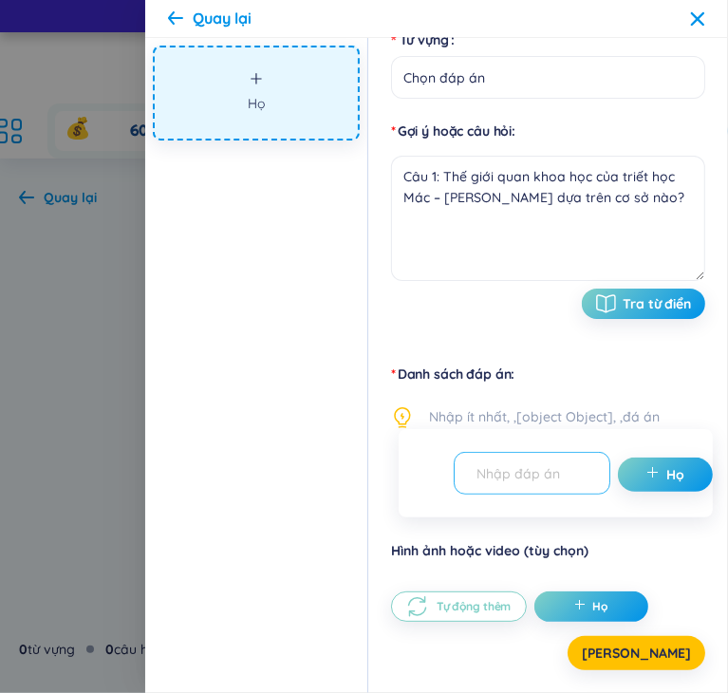
click at [542, 483] on input "text" at bounding box center [523, 472] width 117 height 33
paste input "A. Các giả thuyết khoa học hiện đại"
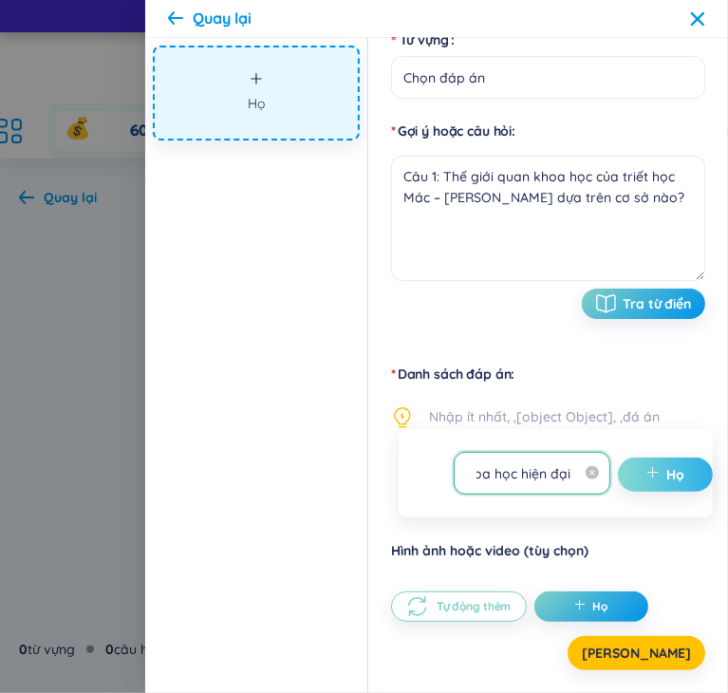
type input "A. Các giả thuyết khoa học hiện đại"
click at [687, 473] on button "Họ" at bounding box center [665, 474] width 95 height 34
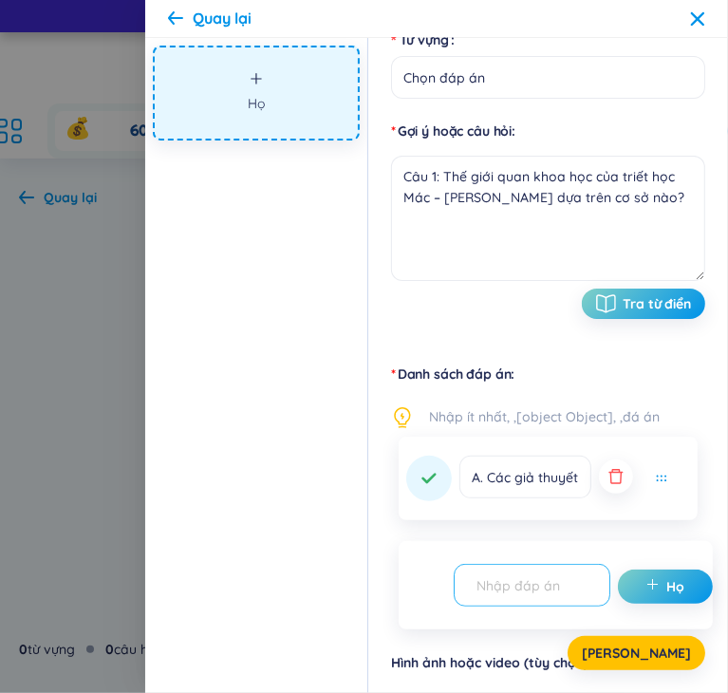
click at [550, 582] on input "text" at bounding box center [523, 584] width 117 height 33
paste input "B. Nguyên lý và quy luật của phép biện chứng duy vật"
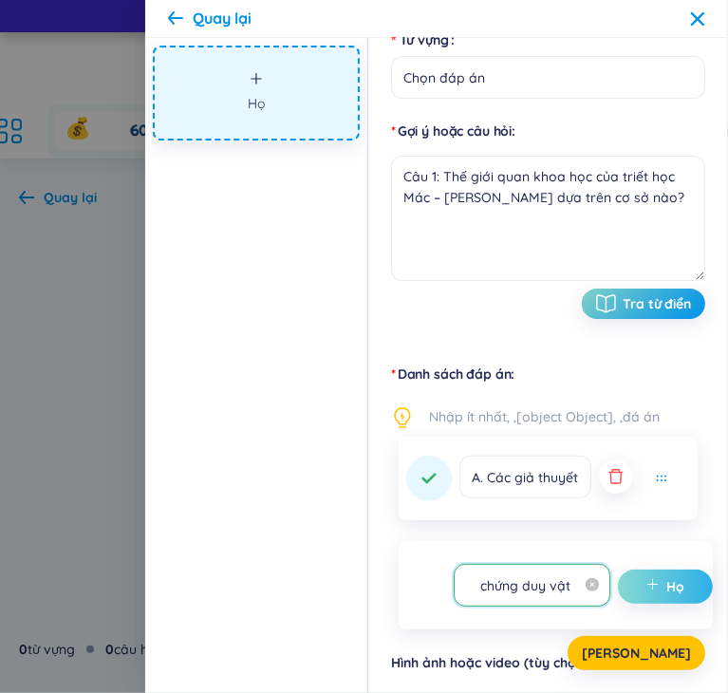
type input "B. Nguyên lý và quy luật của phép biện chứng duy vật"
drag, startPoint x: 682, startPoint y: 588, endPoint x: 702, endPoint y: 512, distance: 78.5
click at [680, 588] on button "Họ" at bounding box center [665, 586] width 95 height 34
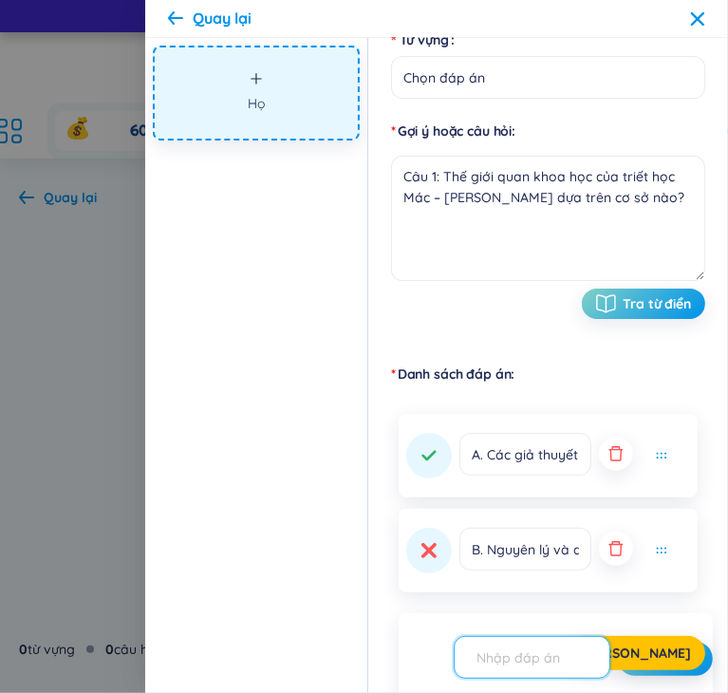
click at [571, 658] on input "text" at bounding box center [523, 657] width 117 height 33
paste input "C. Niềm tin tôn giáo và tín ngưỡng"
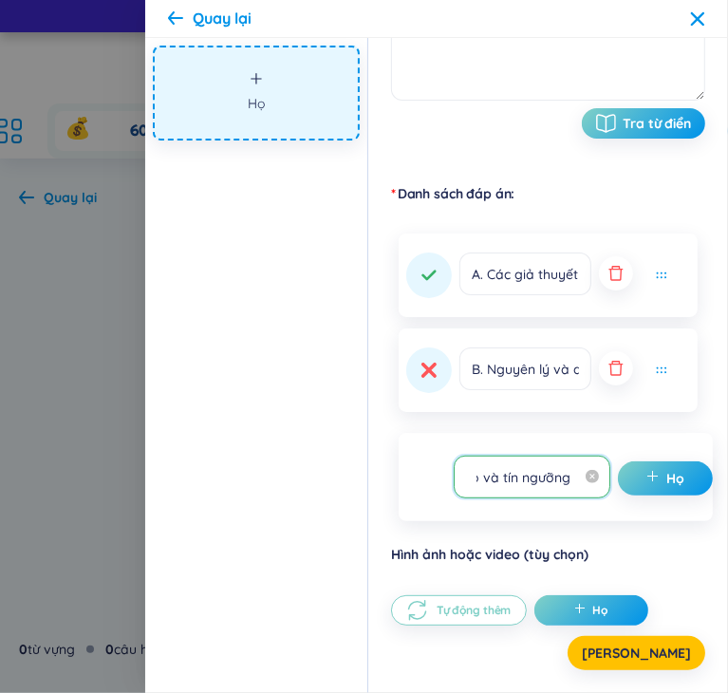
scroll to position [363, 0]
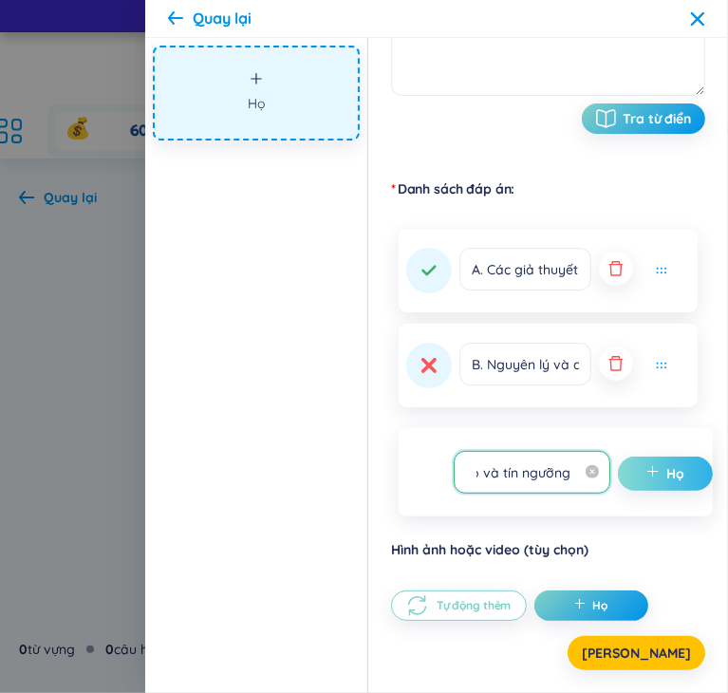
type input "C. Niềm tin tôn giáo và tín ngưỡng"
click at [667, 470] on font "Họ" at bounding box center [676, 473] width 18 height 17
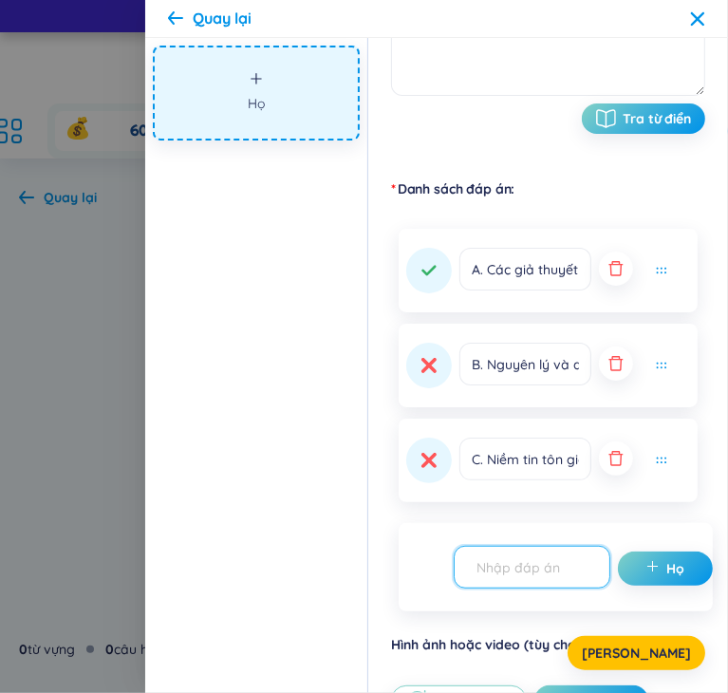
drag, startPoint x: 537, startPoint y: 582, endPoint x: 535, endPoint y: 571, distance: 10.6
click at [537, 582] on input "text" at bounding box center [523, 566] width 117 height 33
paste input "D. Kinh nghiệm chủ quan của con người"
type input "D. Kinh nghiệm chủ quan của con người"
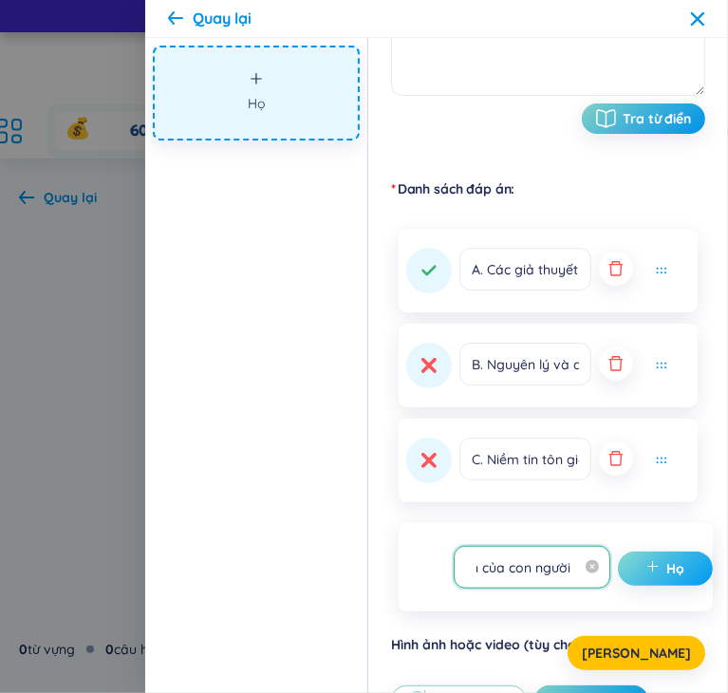
click at [634, 568] on button "Họ" at bounding box center [665, 568] width 95 height 34
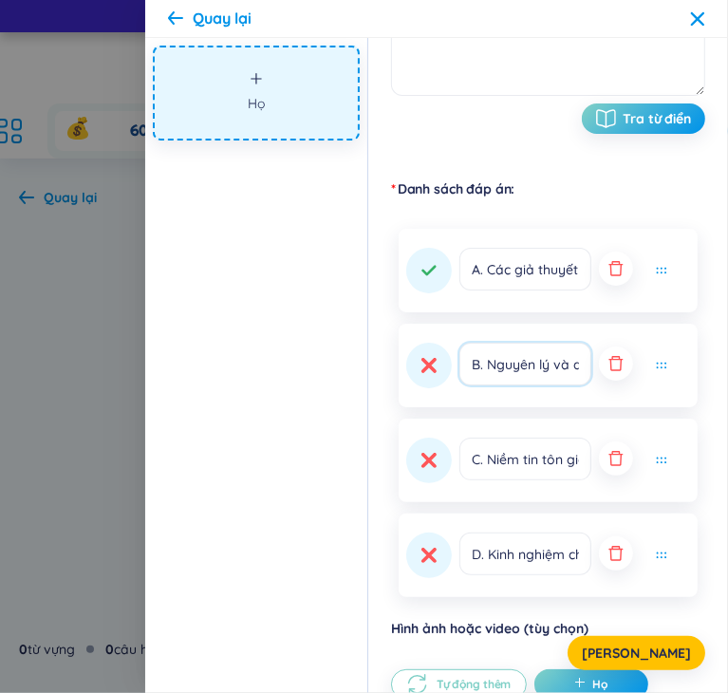
click at [530, 374] on input "B. Nguyên lý và quy luật của phép biện chứng duy vật" at bounding box center [525, 364] width 132 height 43
click at [437, 372] on icon at bounding box center [429, 366] width 14 height 14
click at [676, 644] on button "[PERSON_NAME]" at bounding box center [636, 653] width 138 height 34
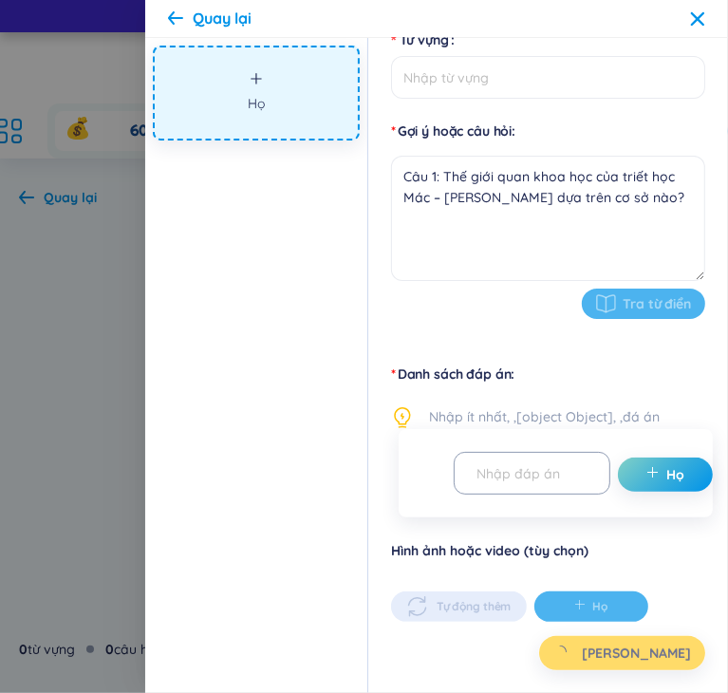
type input "Chọn đáp án"
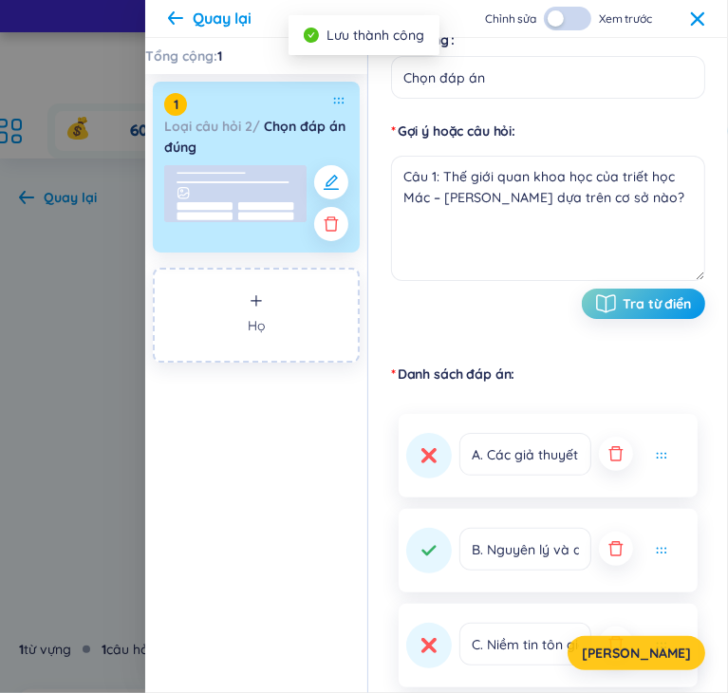
scroll to position [363, 0]
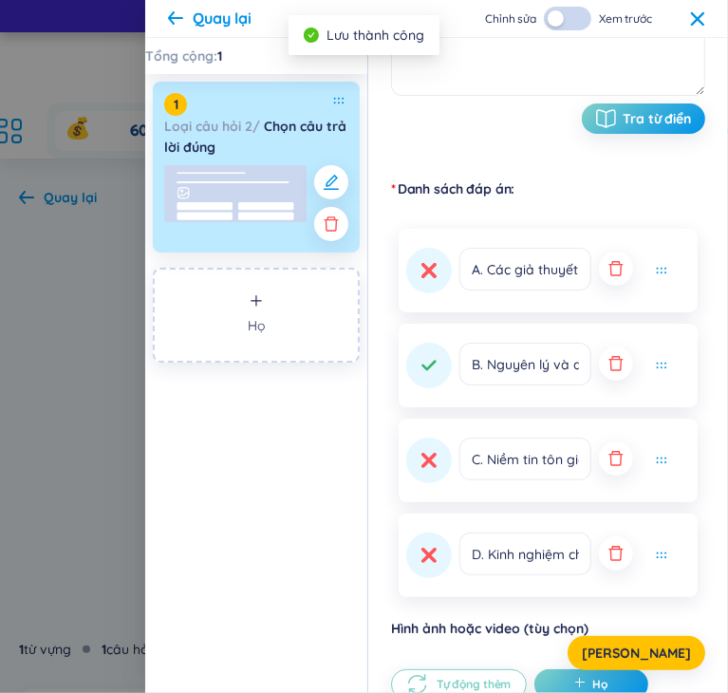
click at [714, 24] on div "Quay lại Chỉnh sửa Xem trước" at bounding box center [436, 19] width 583 height 38
click at [697, 14] on icon at bounding box center [697, 18] width 15 height 15
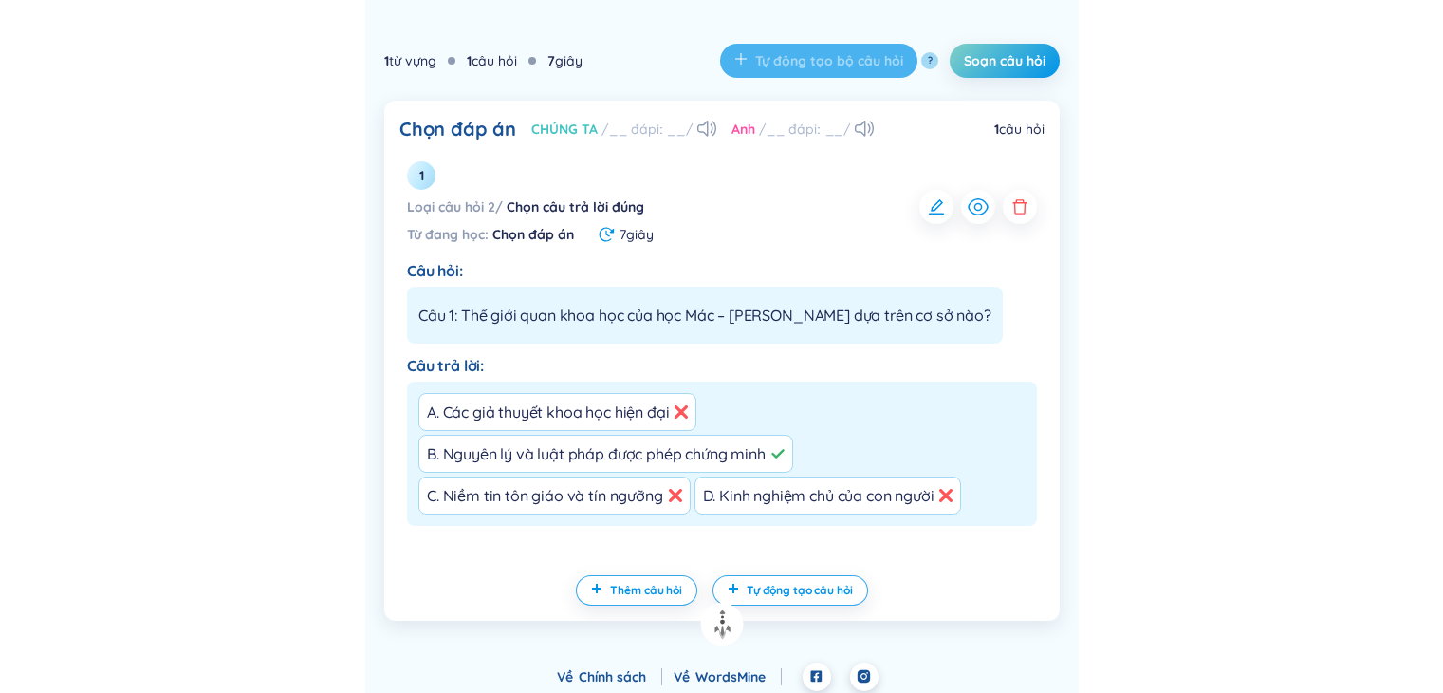
scroll to position [485, 0]
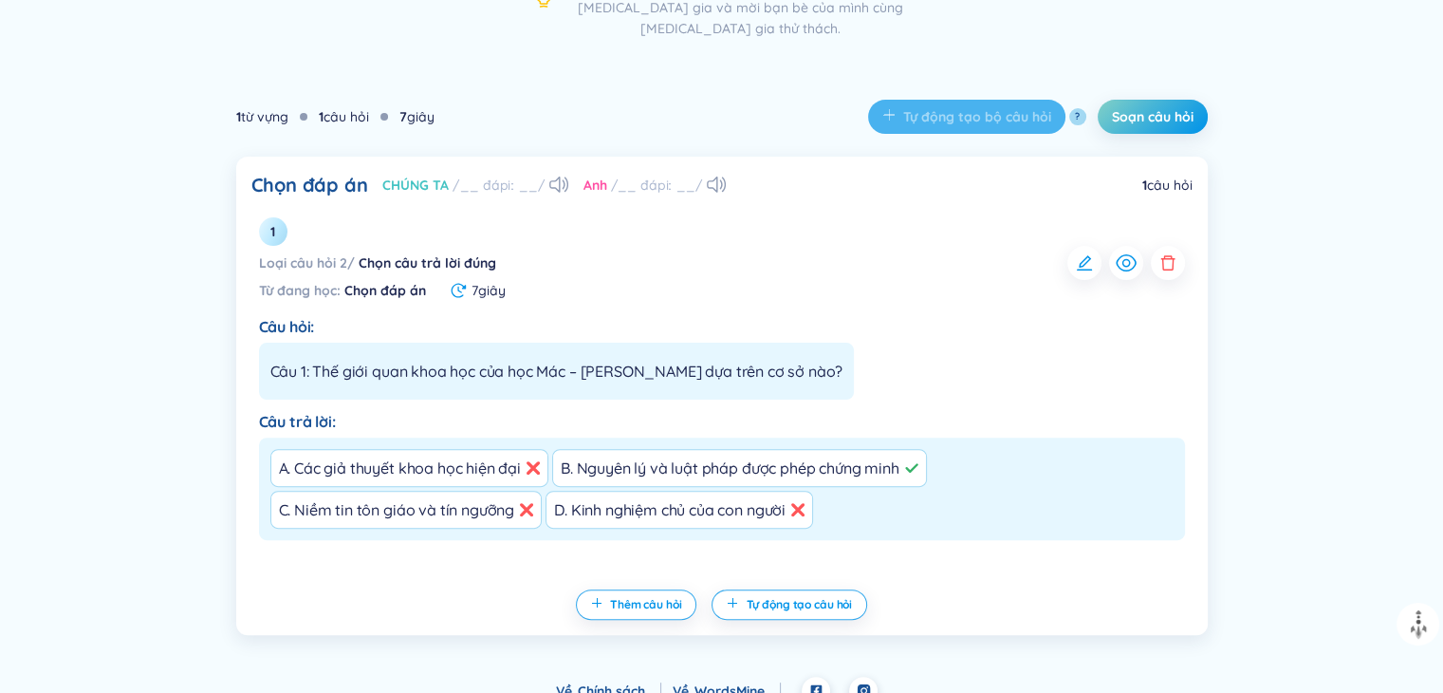
drag, startPoint x: 505, startPoint y: 177, endPoint x: 526, endPoint y: 166, distance: 23.8
click at [508, 176] on div "Chọn đáp án CHÚNG TA /__ đápiː __/ Anh /__ đápiː __/ 1 câu hỏi No data 1 Loại c…" at bounding box center [722, 396] width 972 height 478
click at [526, 177] on font "/__ đápiː __/" at bounding box center [499, 185] width 92 height 17
click at [411, 121] on div "1 từ vựng 1 câu hỏi 7 giây Tự động tạo bộ câu hỏi ? Soạn câu hỏi" at bounding box center [722, 117] width 972 height 80
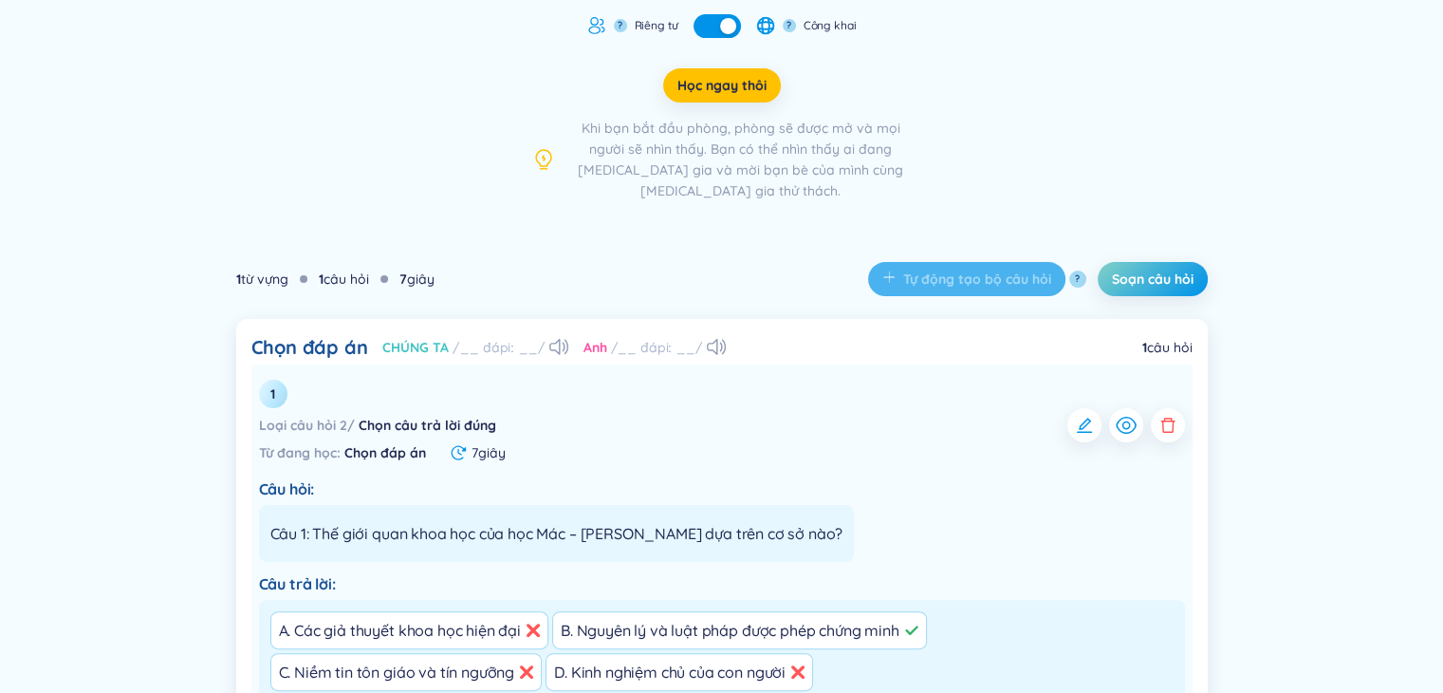
scroll to position [105, 0]
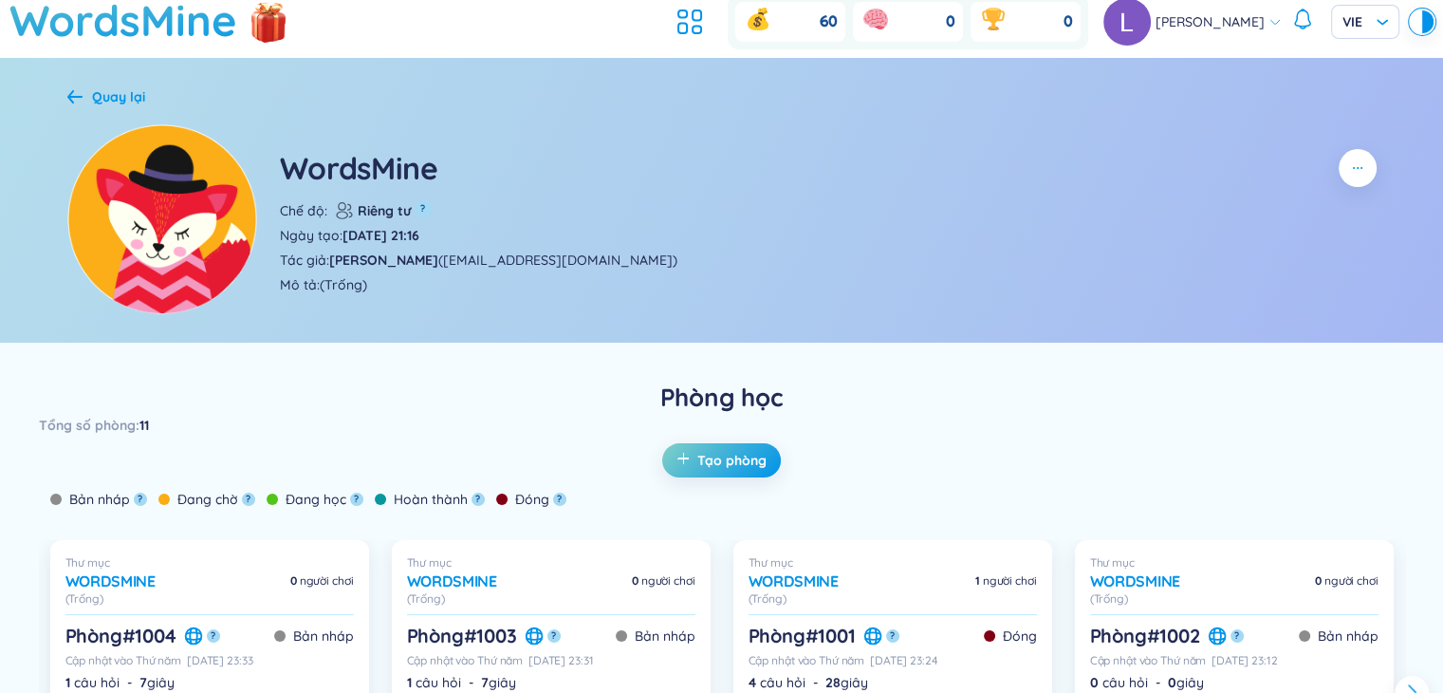
click at [80, 124] on img at bounding box center [162, 219] width 190 height 190
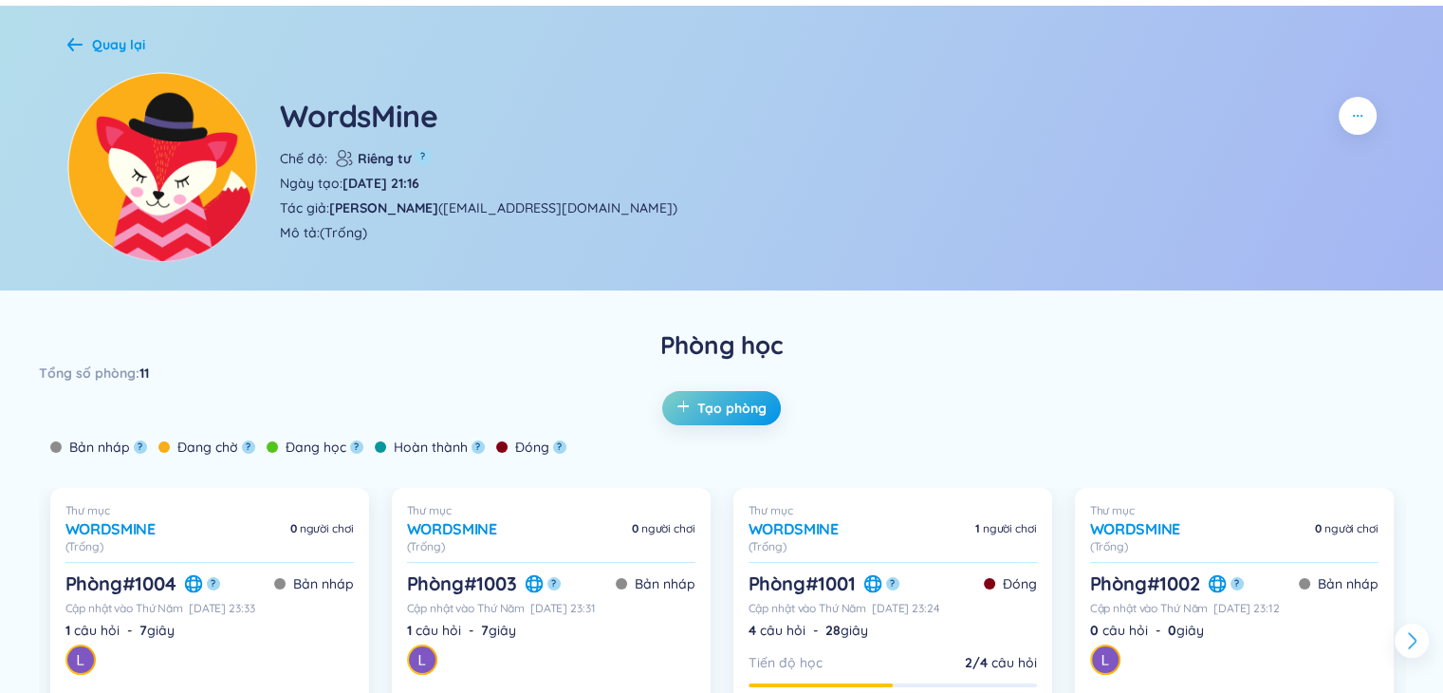
click at [72, 34] on div "Quay lại" at bounding box center [106, 44] width 78 height 21
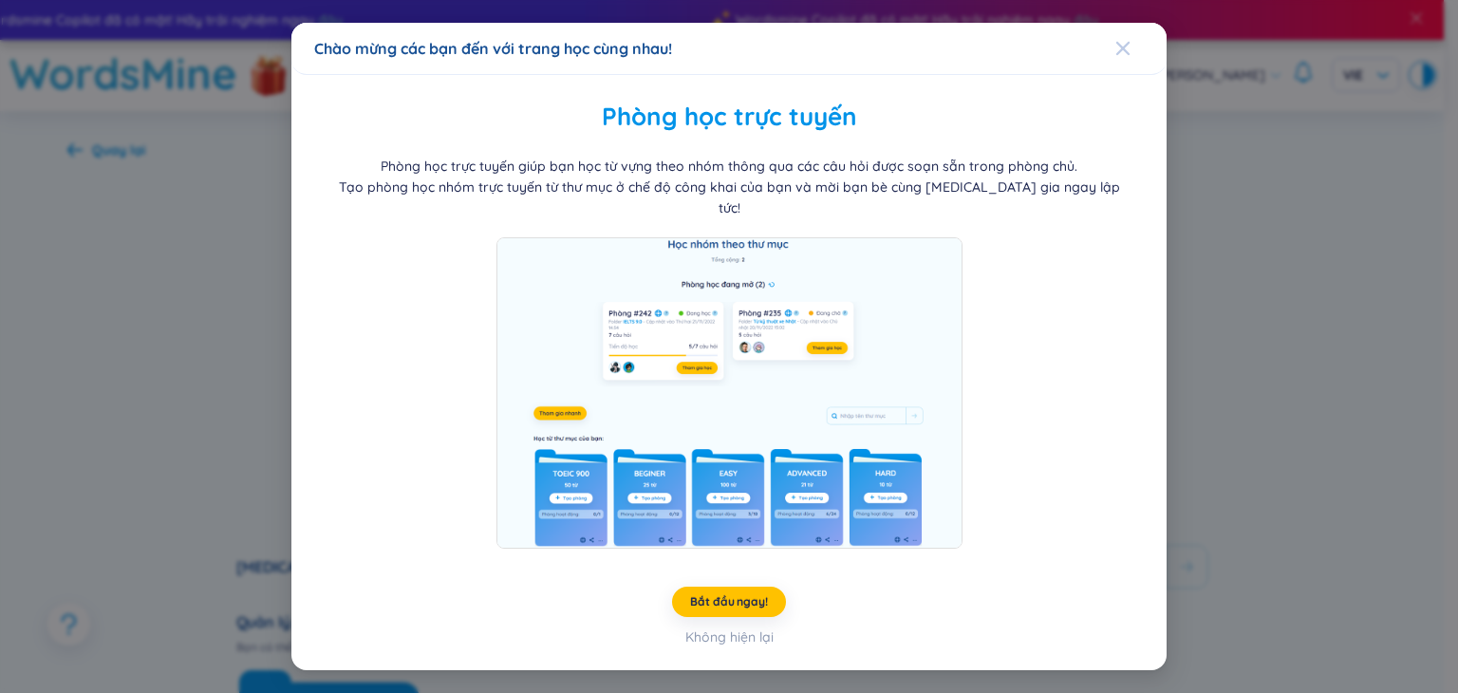
click at [1127, 47] on div "Đóng" at bounding box center [1122, 48] width 15 height 51
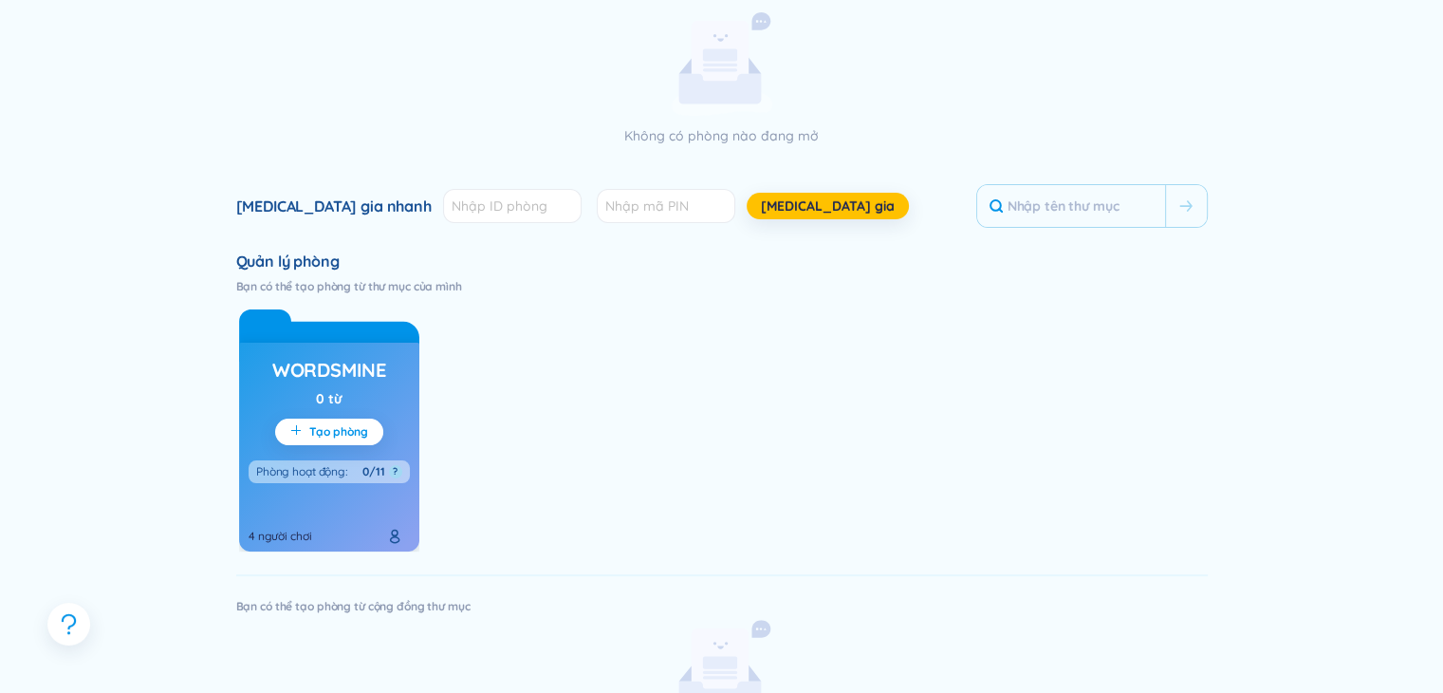
scroll to position [380, 0]
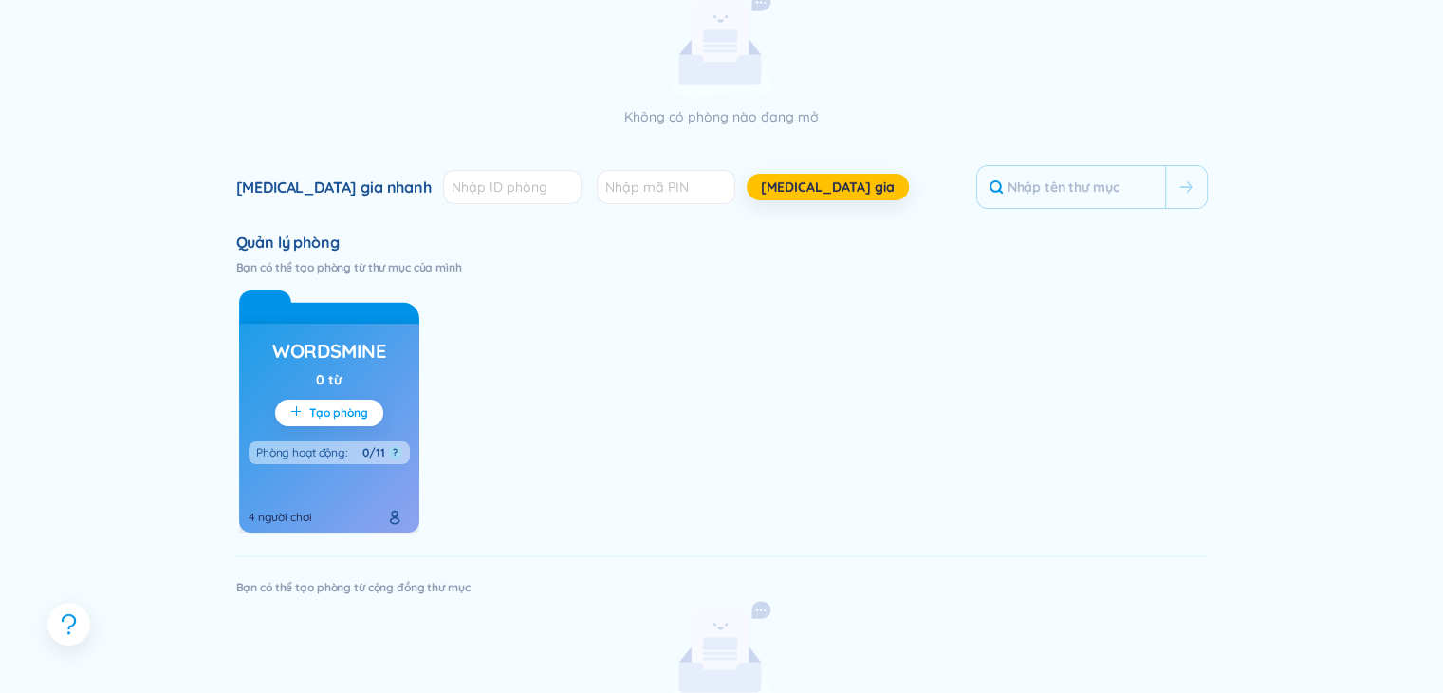
click at [330, 415] on font "Tạo phòng" at bounding box center [338, 412] width 59 height 14
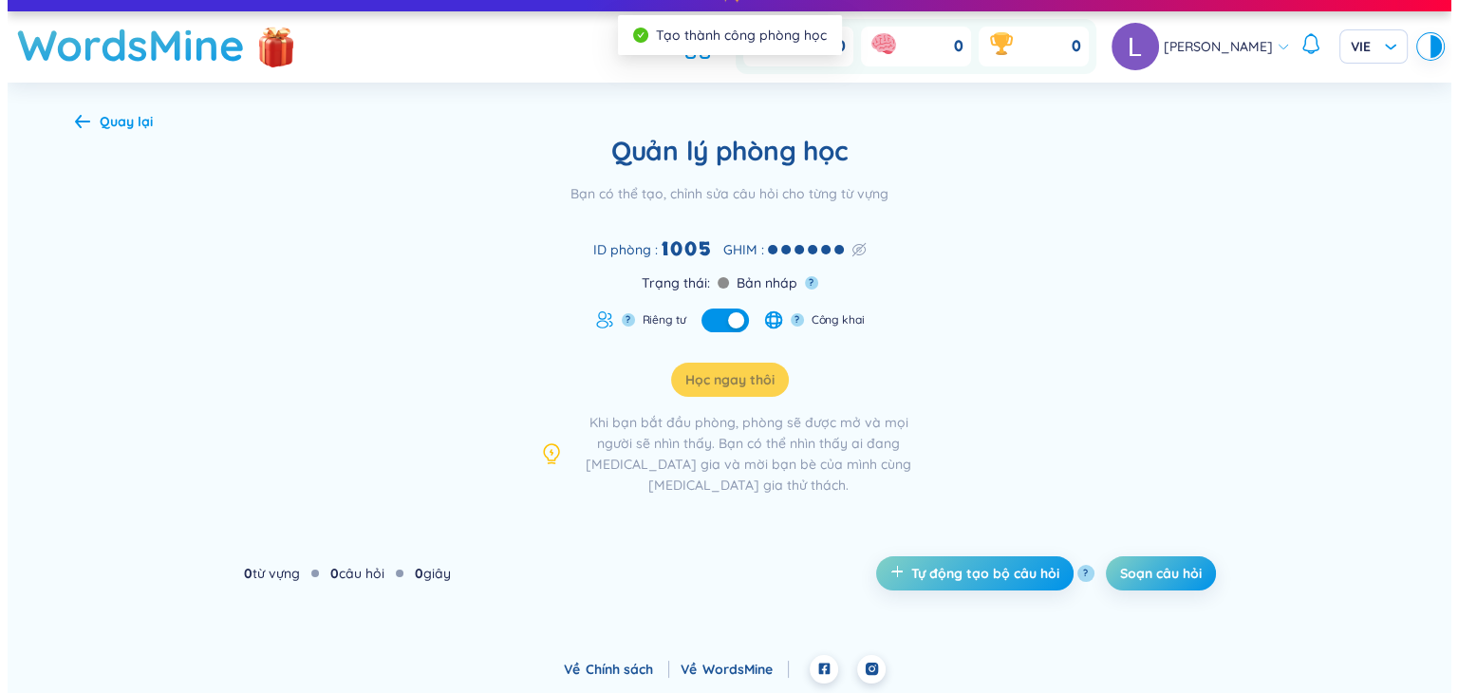
scroll to position [8, 0]
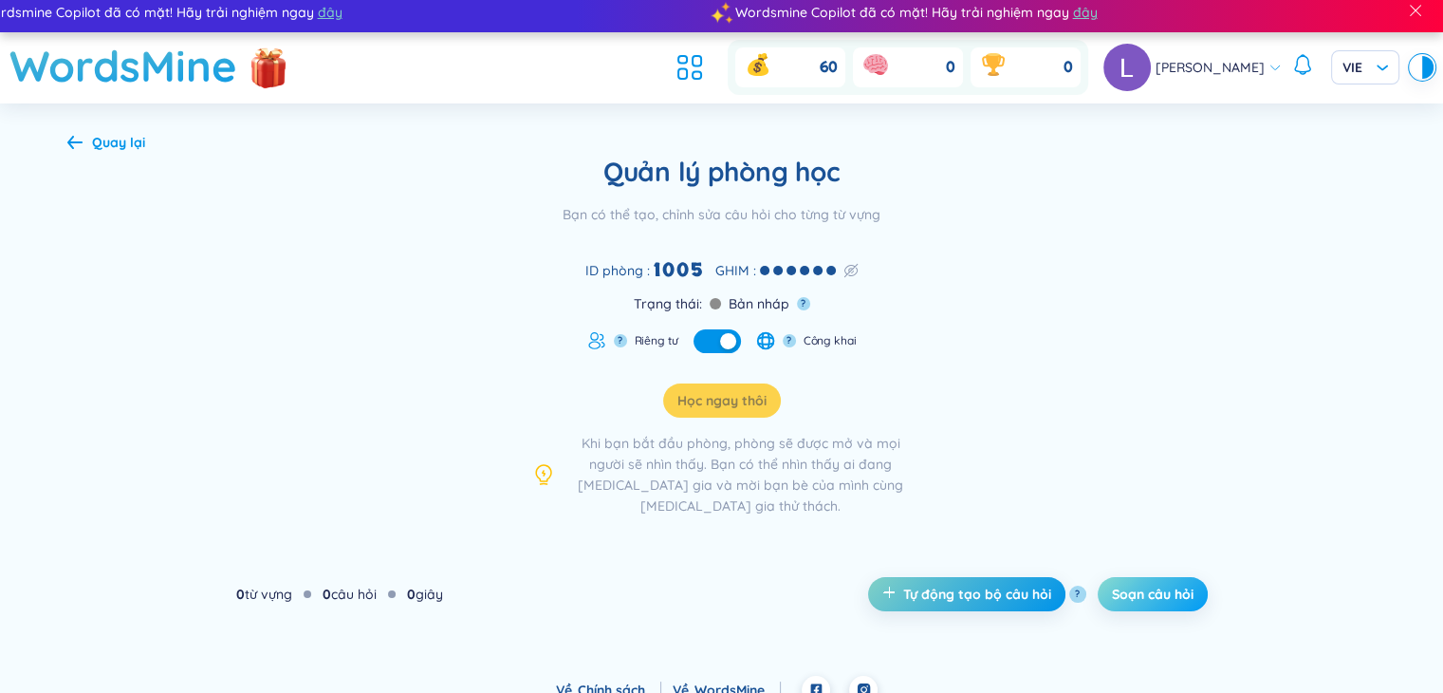
click at [1120, 586] on font "Soạn câu hỏi" at bounding box center [1153, 594] width 82 height 17
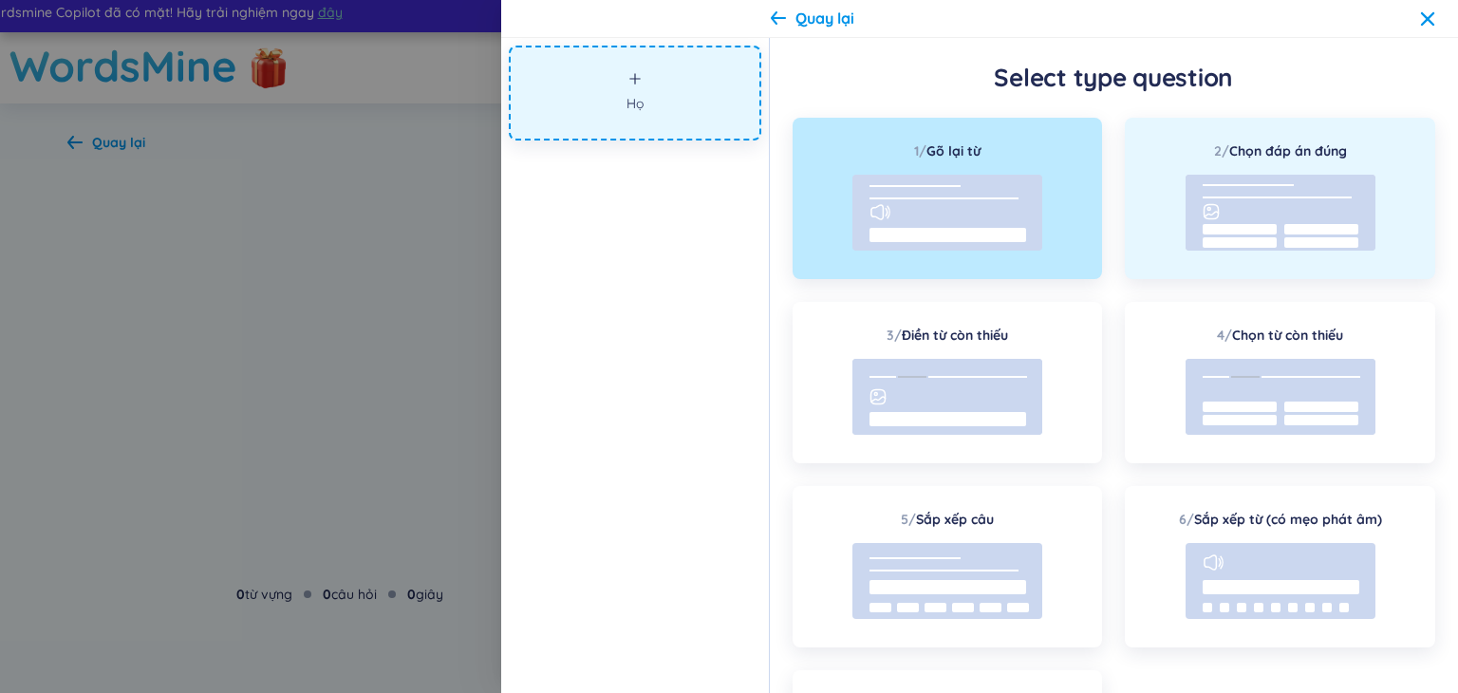
drag, startPoint x: 1241, startPoint y: 173, endPoint x: 1236, endPoint y: 188, distance: 16.2
click at [1243, 174] on div "2 / Chọn đáp án đúng" at bounding box center [1280, 198] width 310 height 161
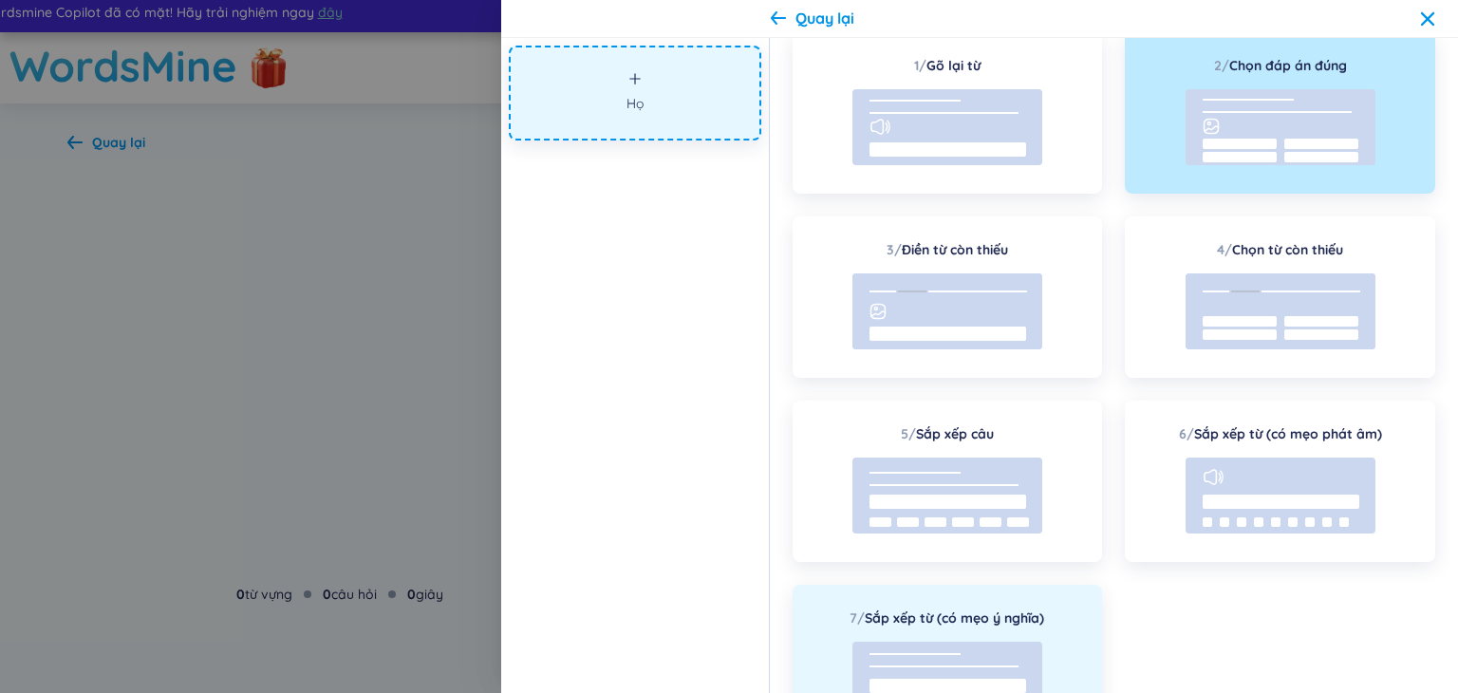
scroll to position [195, 0]
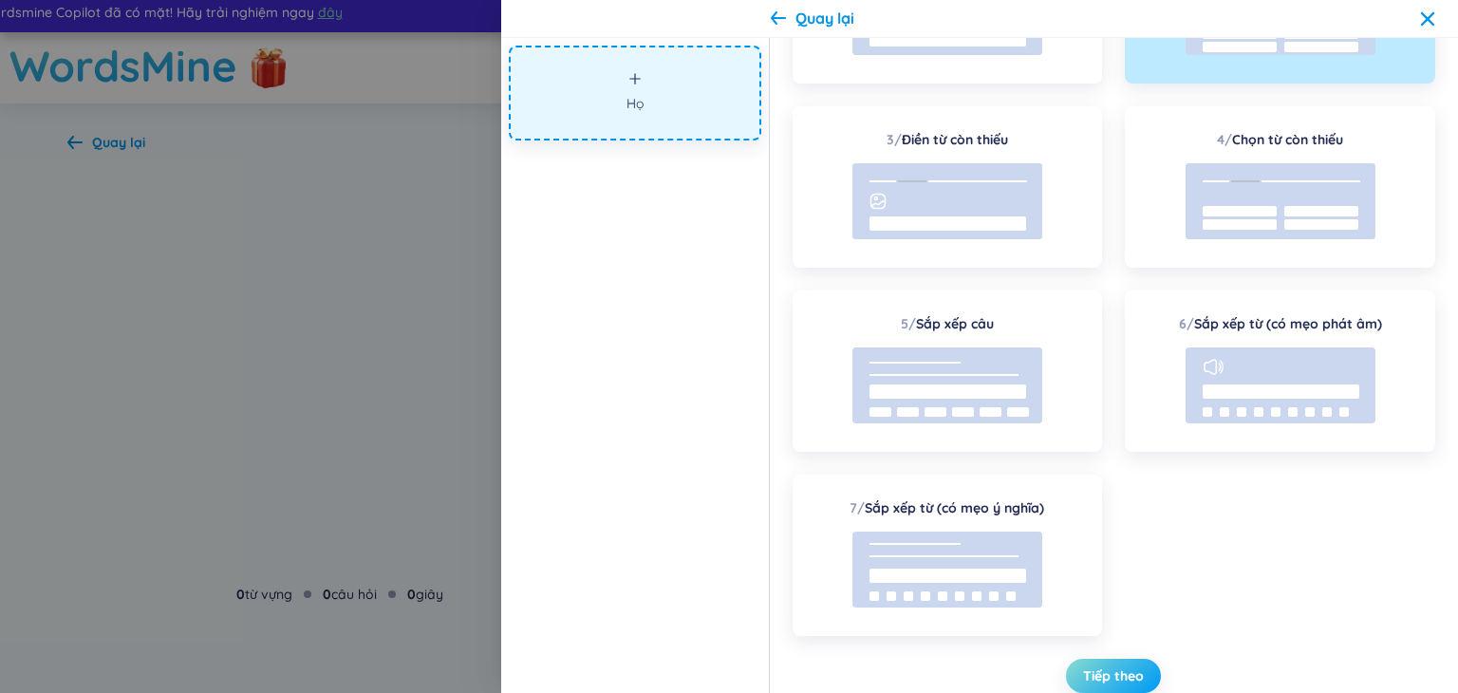
click at [1116, 673] on font "Tiếp theo" at bounding box center [1113, 675] width 61 height 17
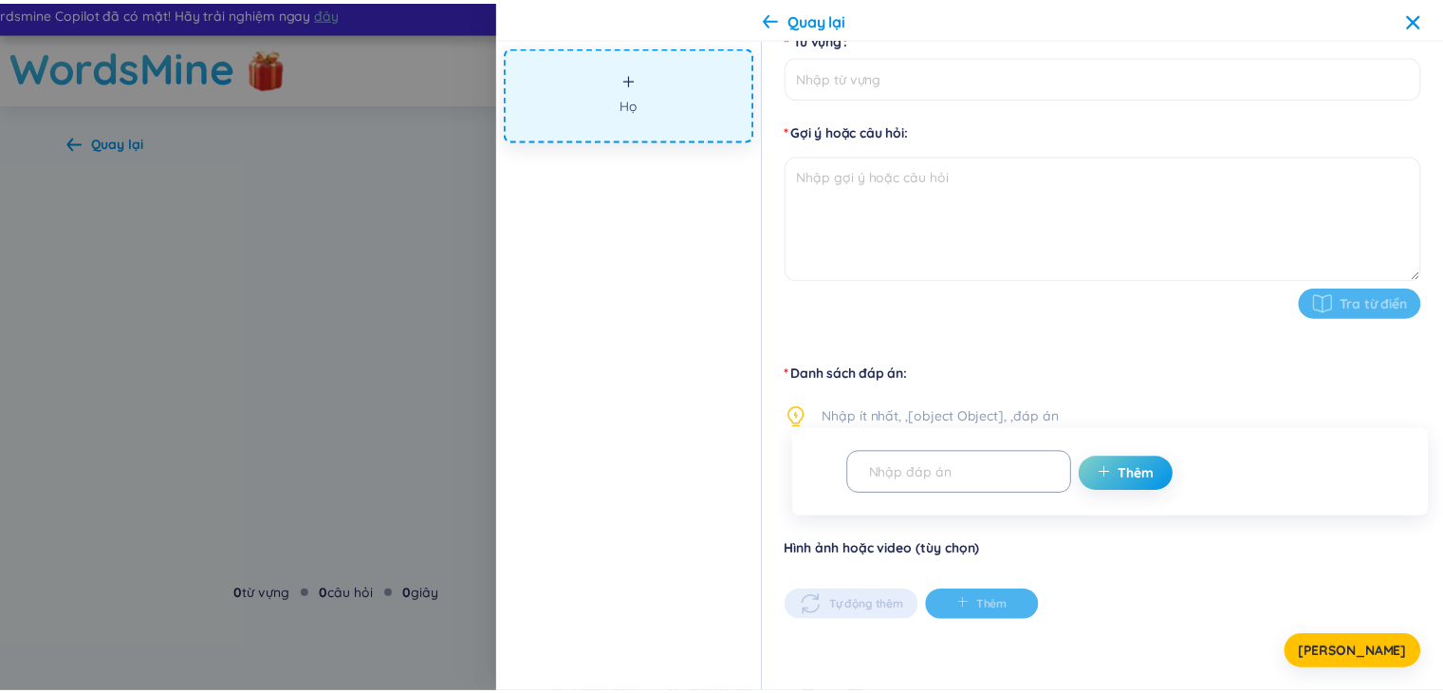
scroll to position [178, 0]
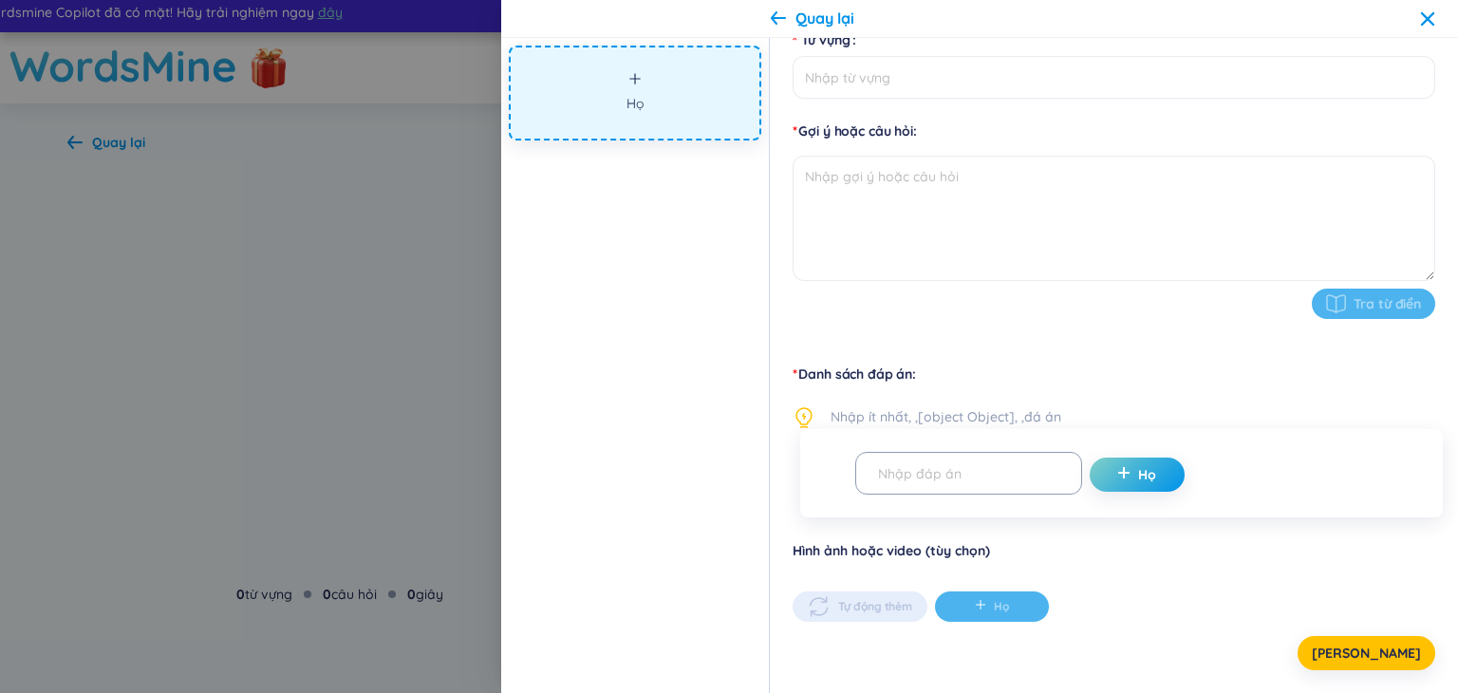
click at [862, 99] on form "Thời gian làm bài 7 giây Từ vựng Gợi ý hoặc câu hỏi Tra từ điển" at bounding box center [1113, 134] width 642 height 416
click at [863, 83] on input "Từ vựng" at bounding box center [1113, 77] width 642 height 43
type input "đfd"
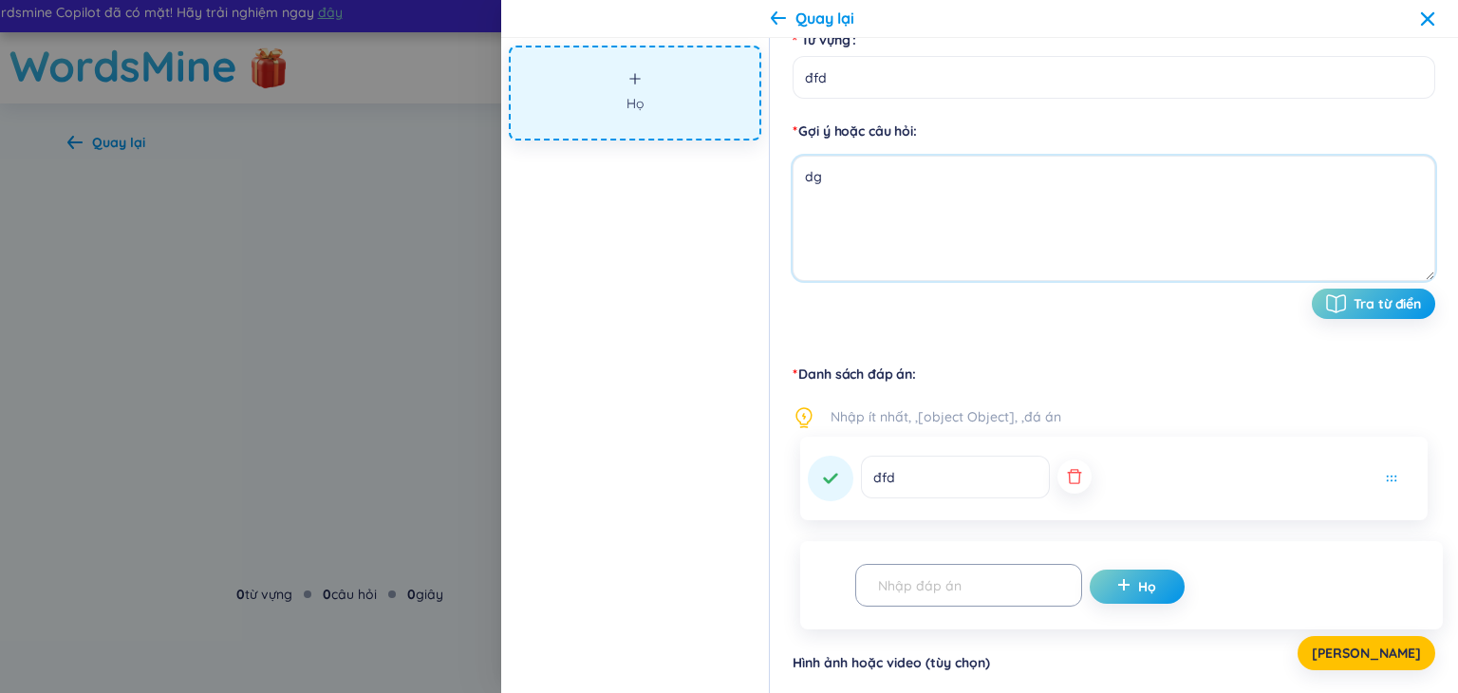
type textarea "d"
type textarea "em"
drag, startPoint x: 356, startPoint y: 122, endPoint x: 339, endPoint y: 122, distance: 17.1
click at [355, 124] on div at bounding box center [729, 346] width 1458 height 693
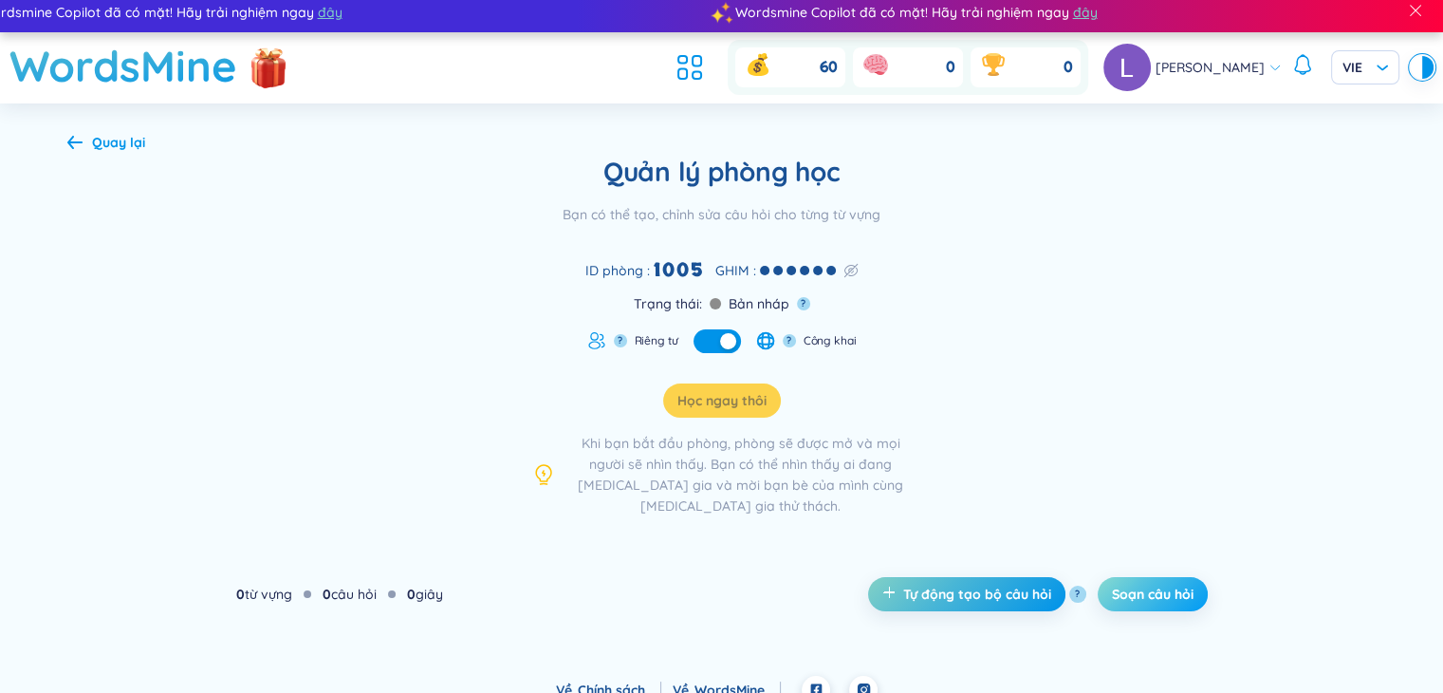
click at [1137, 586] on font "Soạn câu hỏi" at bounding box center [1153, 594] width 82 height 17
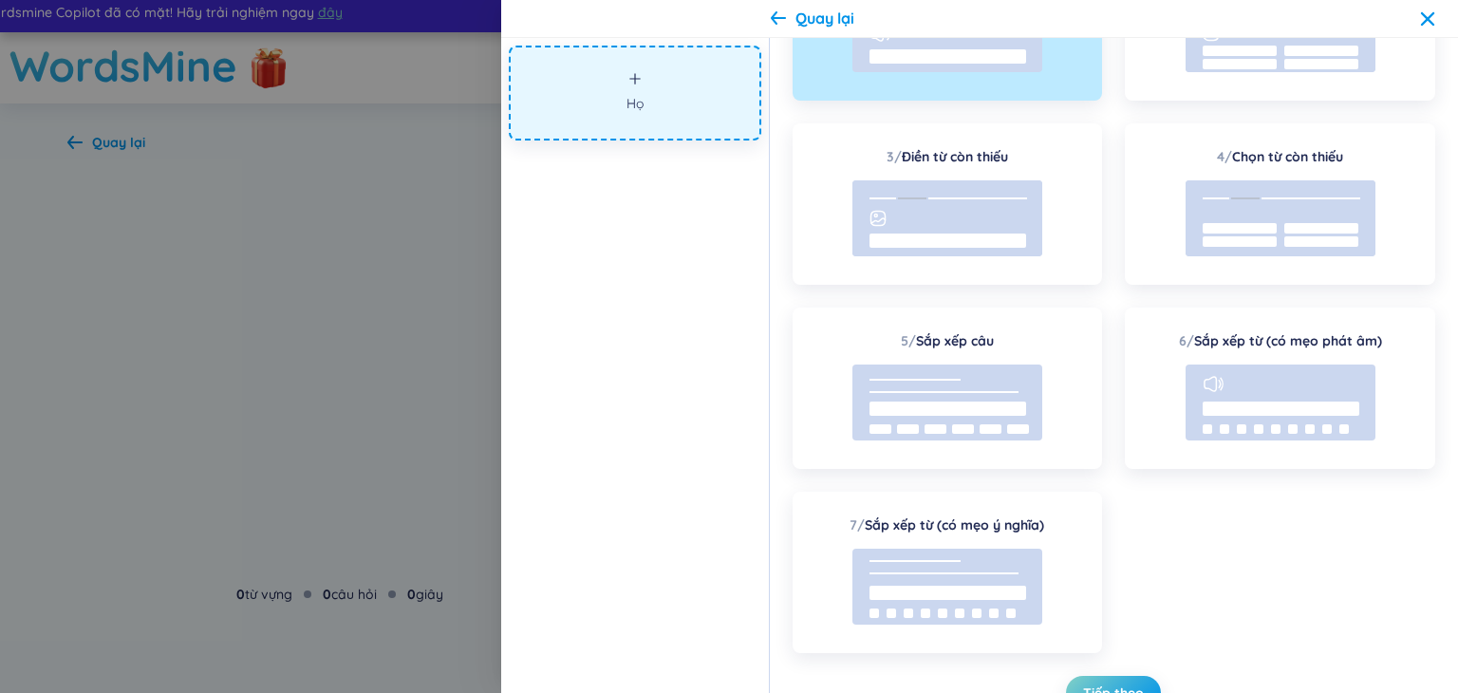
drag, startPoint x: 105, startPoint y: 157, endPoint x: 66, endPoint y: 138, distance: 43.3
click at [102, 155] on div at bounding box center [729, 346] width 1458 height 693
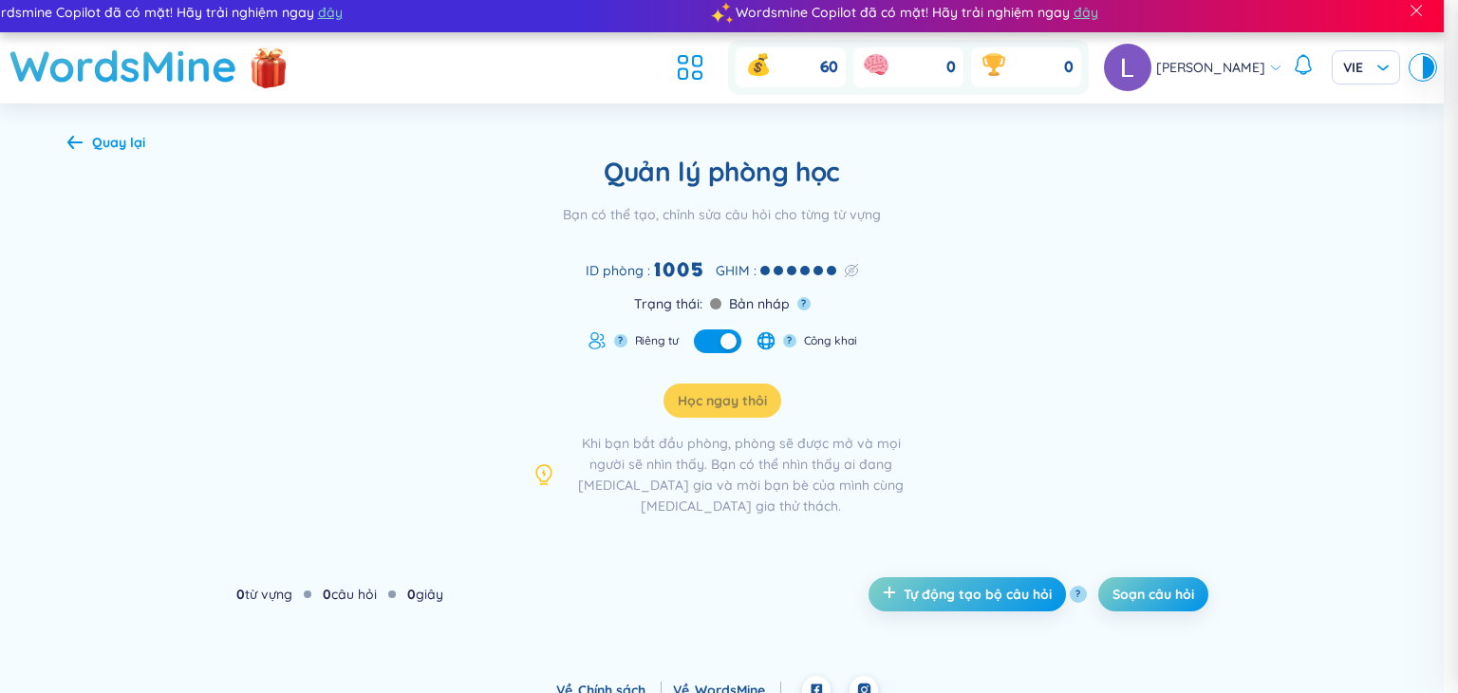
drag, startPoint x: 65, startPoint y: 138, endPoint x: 106, endPoint y: 125, distance: 43.5
click at [71, 133] on div at bounding box center [729, 346] width 1458 height 693
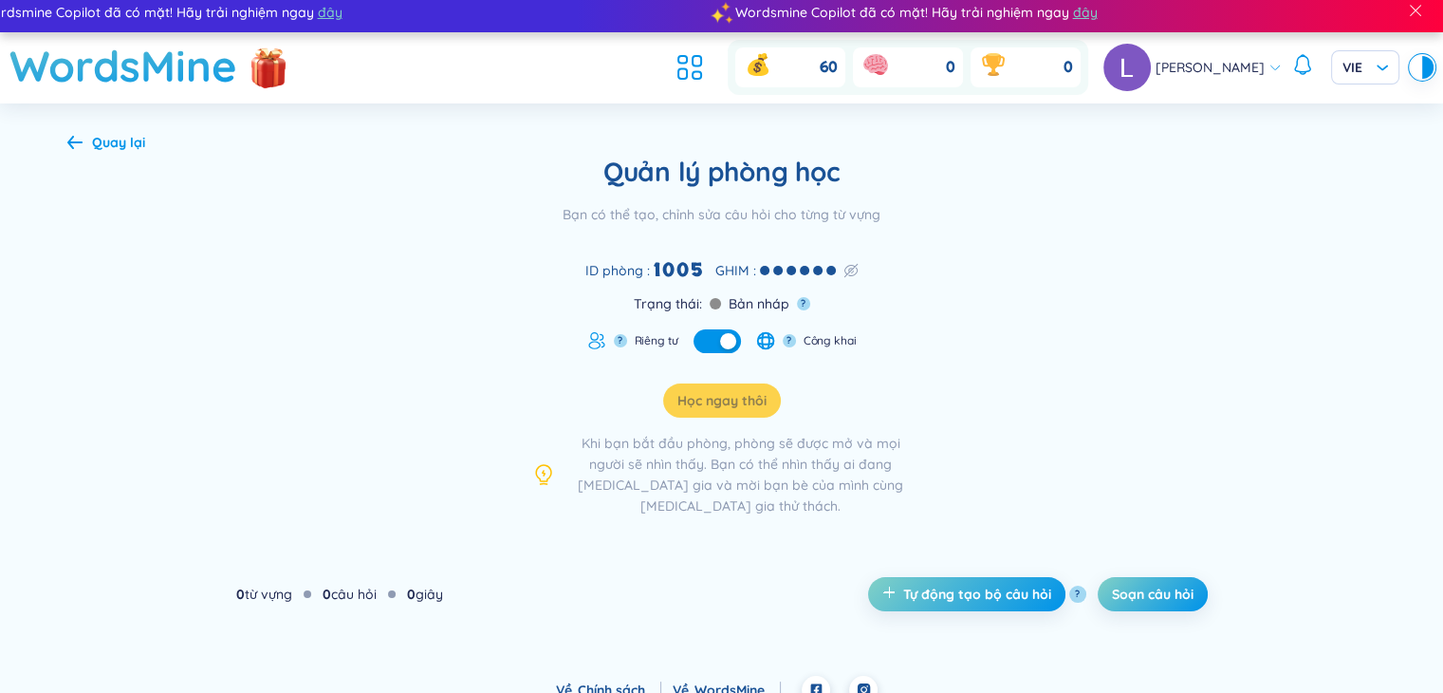
click at [77, 156] on div "Quản lý phòng học Bạn có thể tạo, chỉnh sửa câu hỏi cho từng từ vựng ID phòng :…" at bounding box center [722, 335] width 1310 height 361
click at [92, 137] on font "Quay lại" at bounding box center [118, 142] width 53 height 17
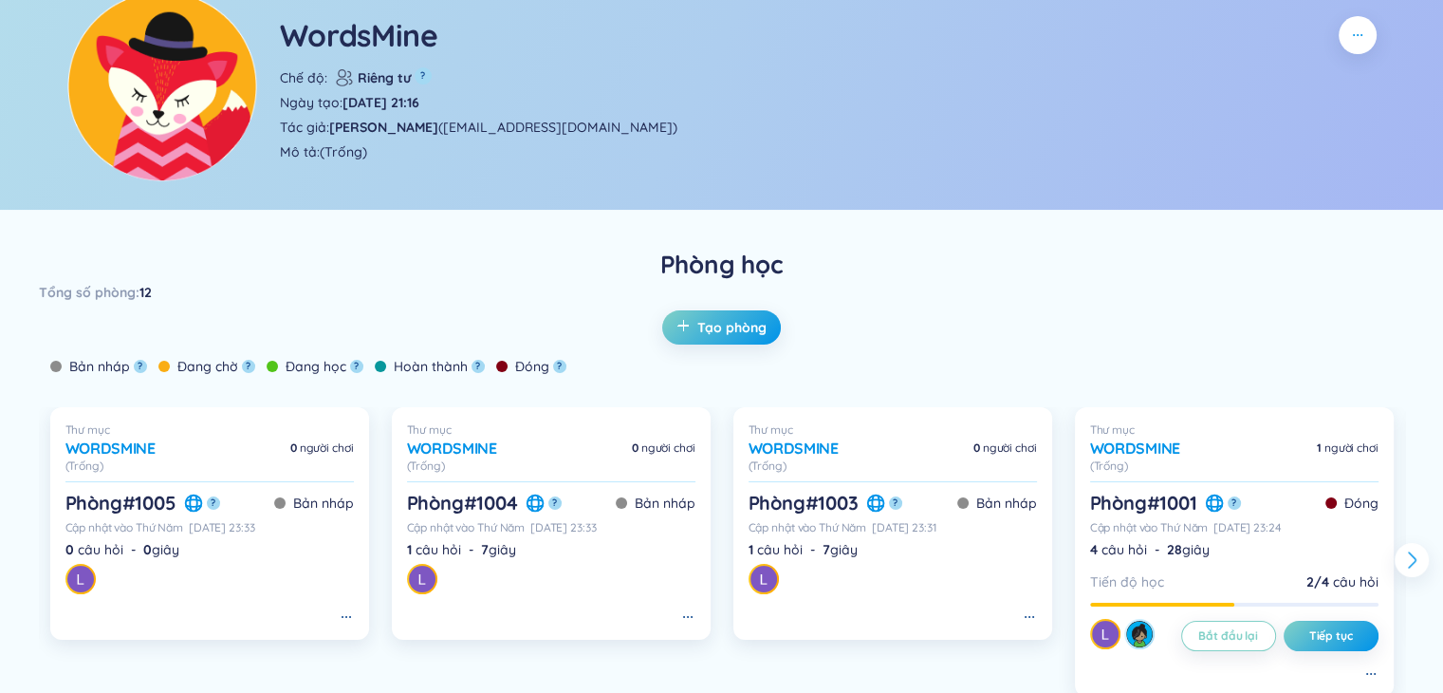
scroll to position [285, 0]
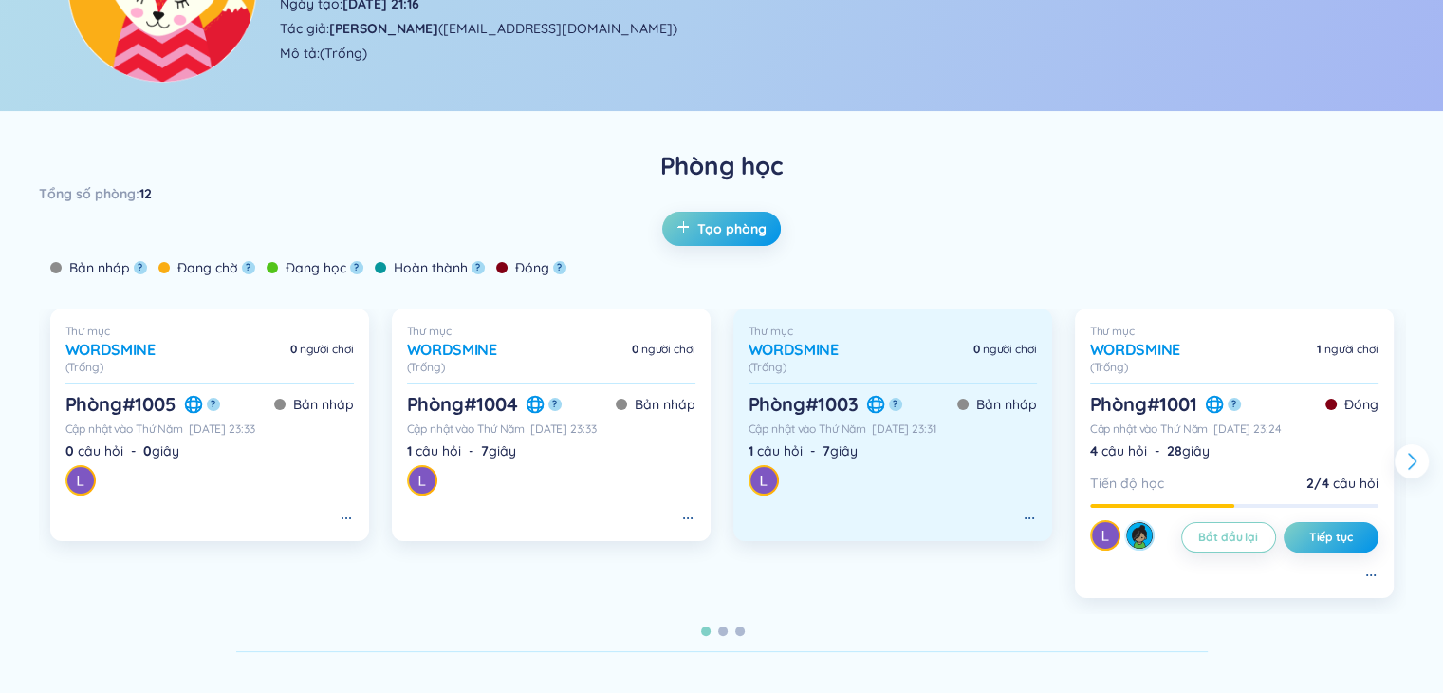
click at [865, 492] on div at bounding box center [893, 478] width 288 height 34
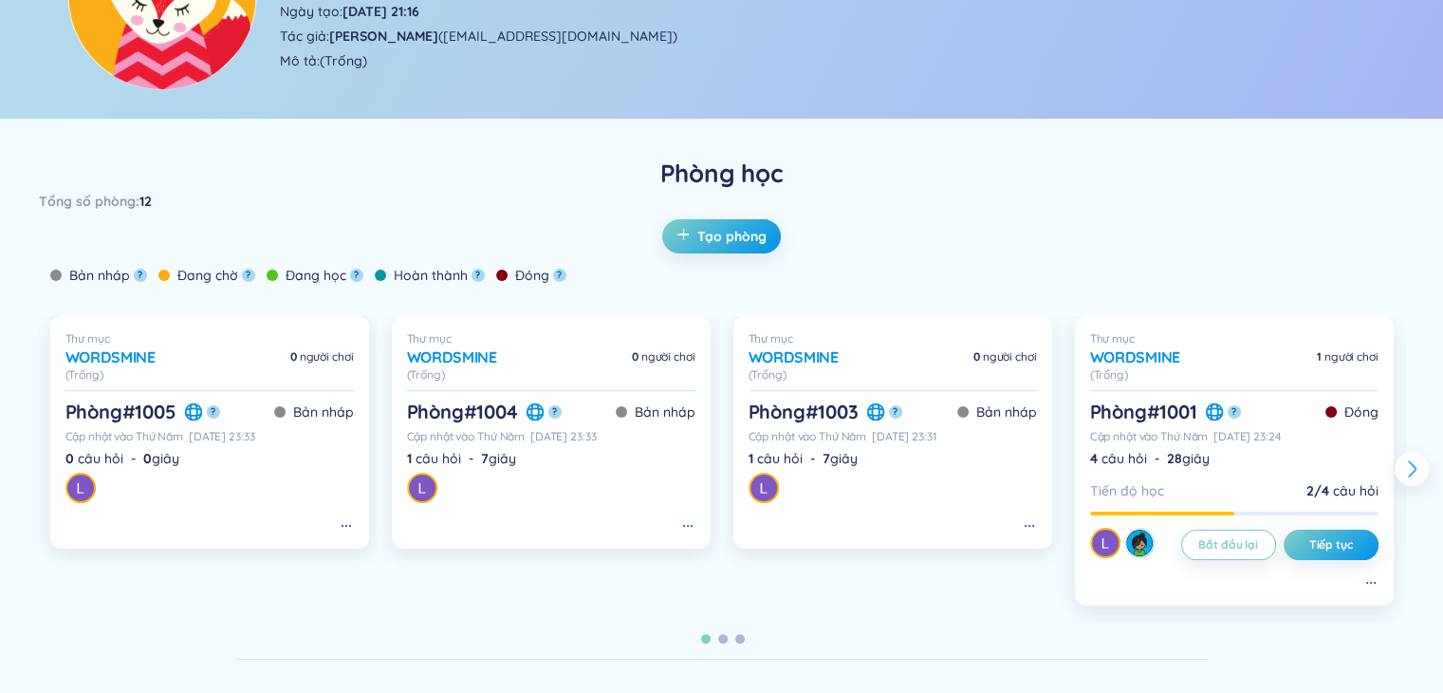
scroll to position [275, 0]
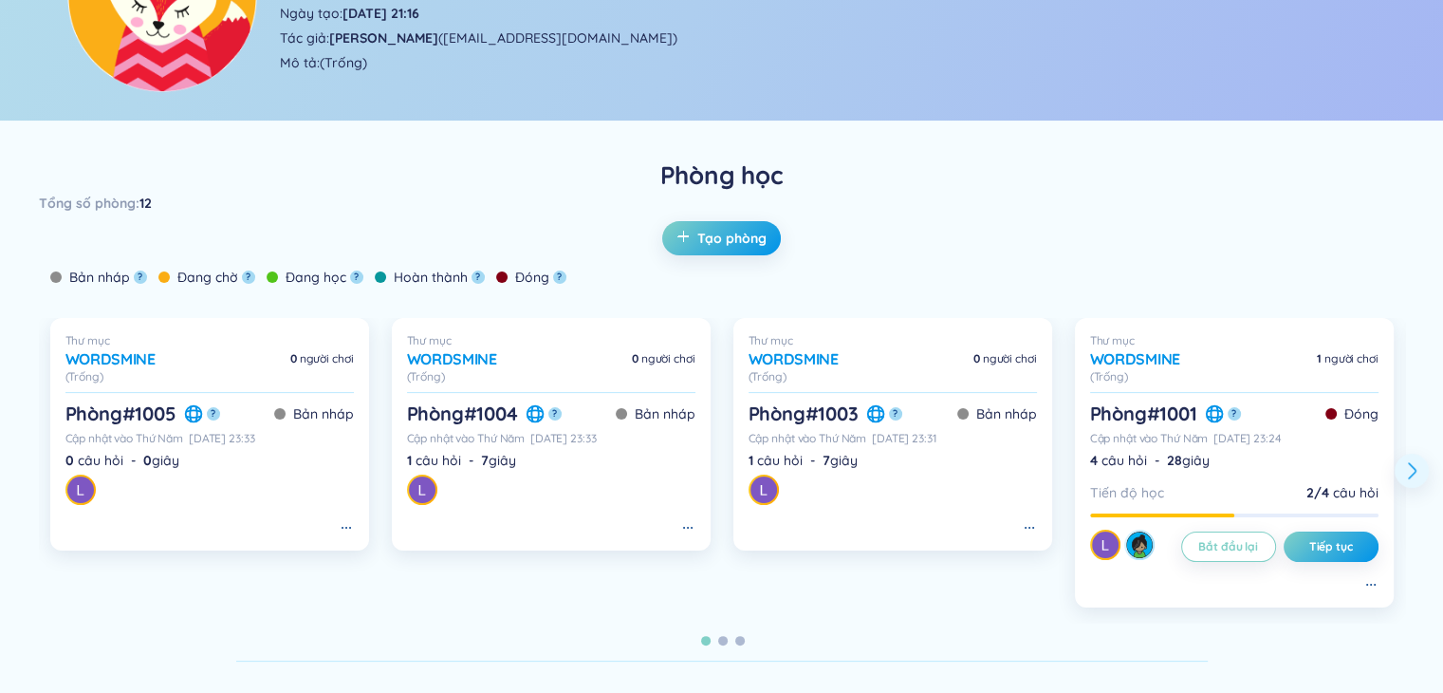
click at [1423, 488] on button at bounding box center [1412, 471] width 34 height 34
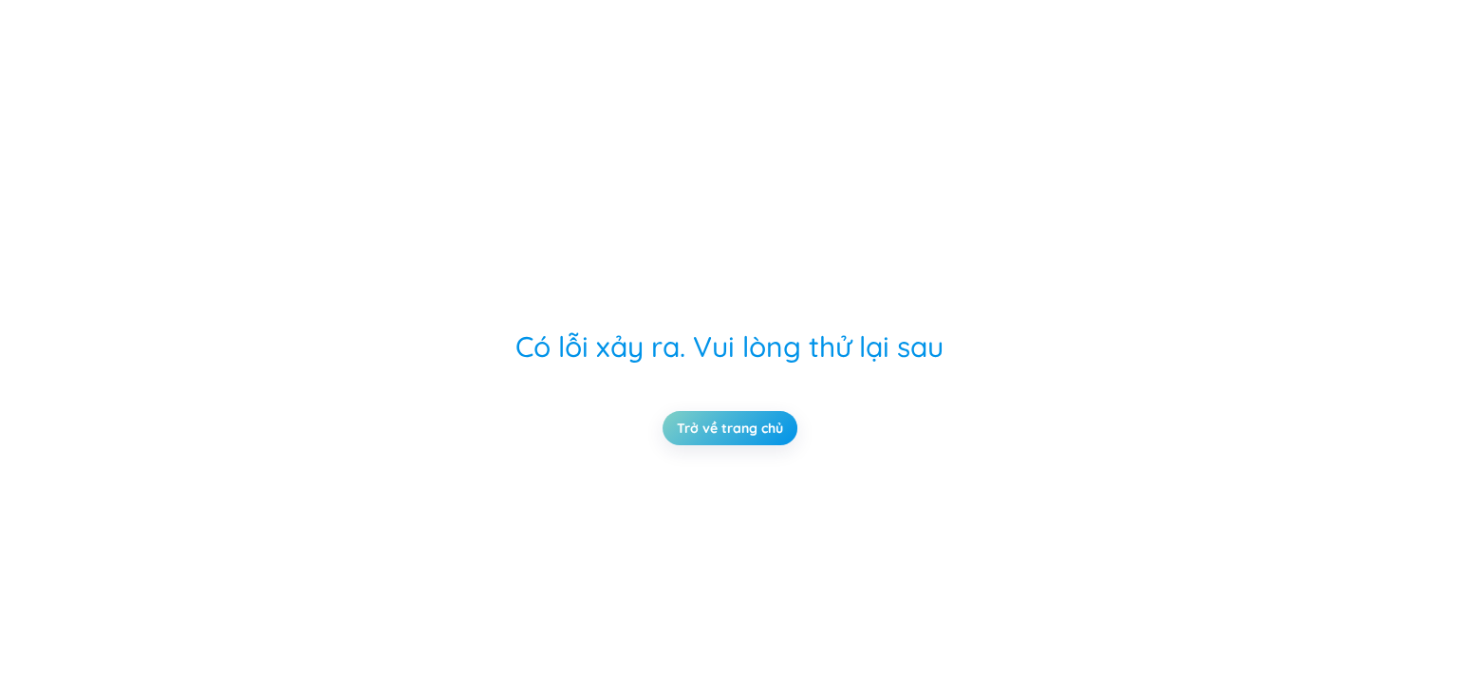
scroll to position [0, 0]
click at [751, 418] on link "Trở về trang chủ" at bounding box center [729, 428] width 106 height 21
click at [765, 426] on link "Trở về trang chủ" at bounding box center [729, 428] width 106 height 21
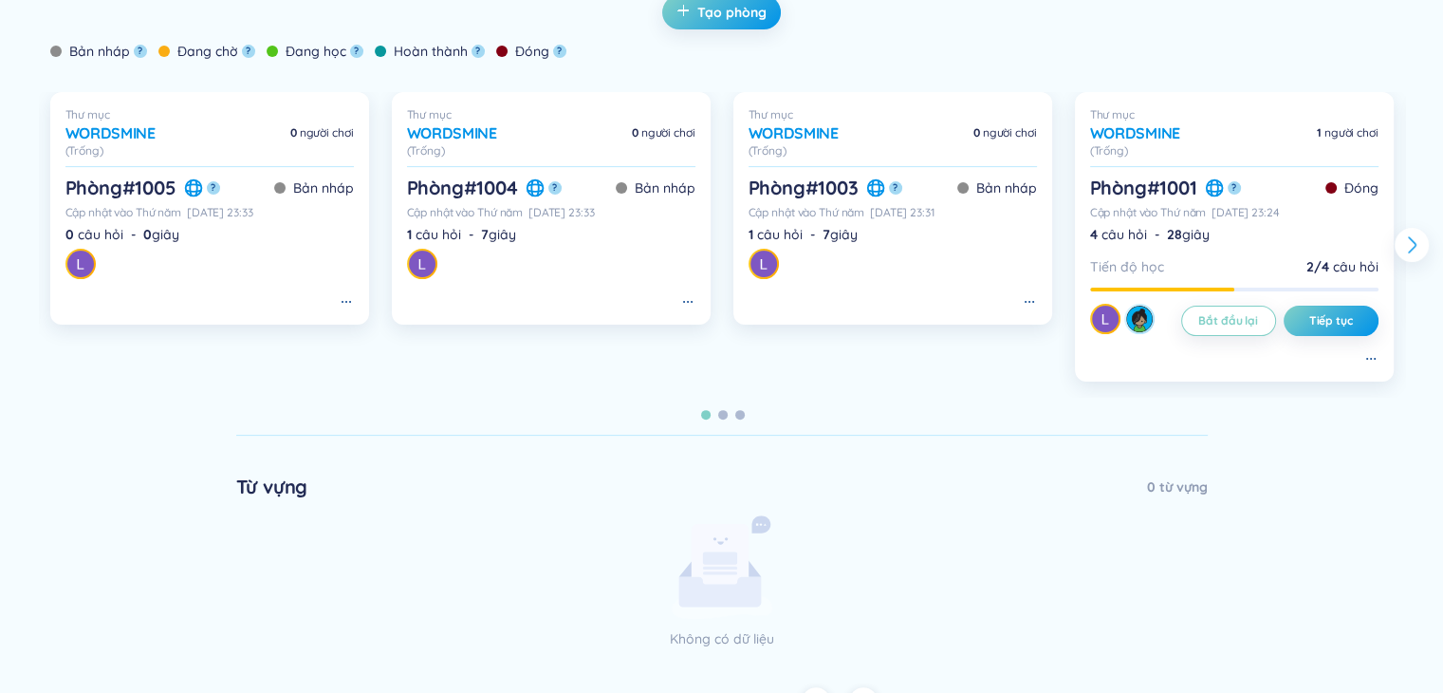
scroll to position [510, 0]
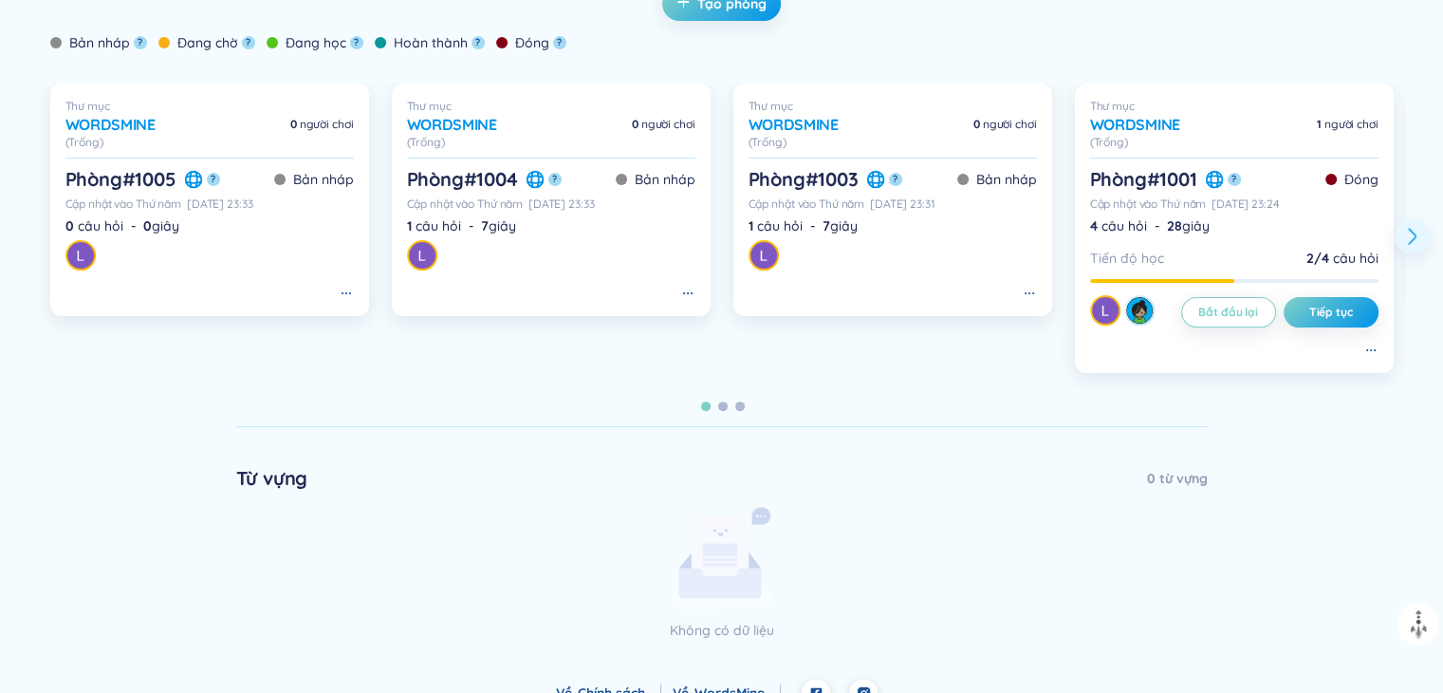
click at [1407, 233] on icon at bounding box center [1412, 236] width 23 height 23
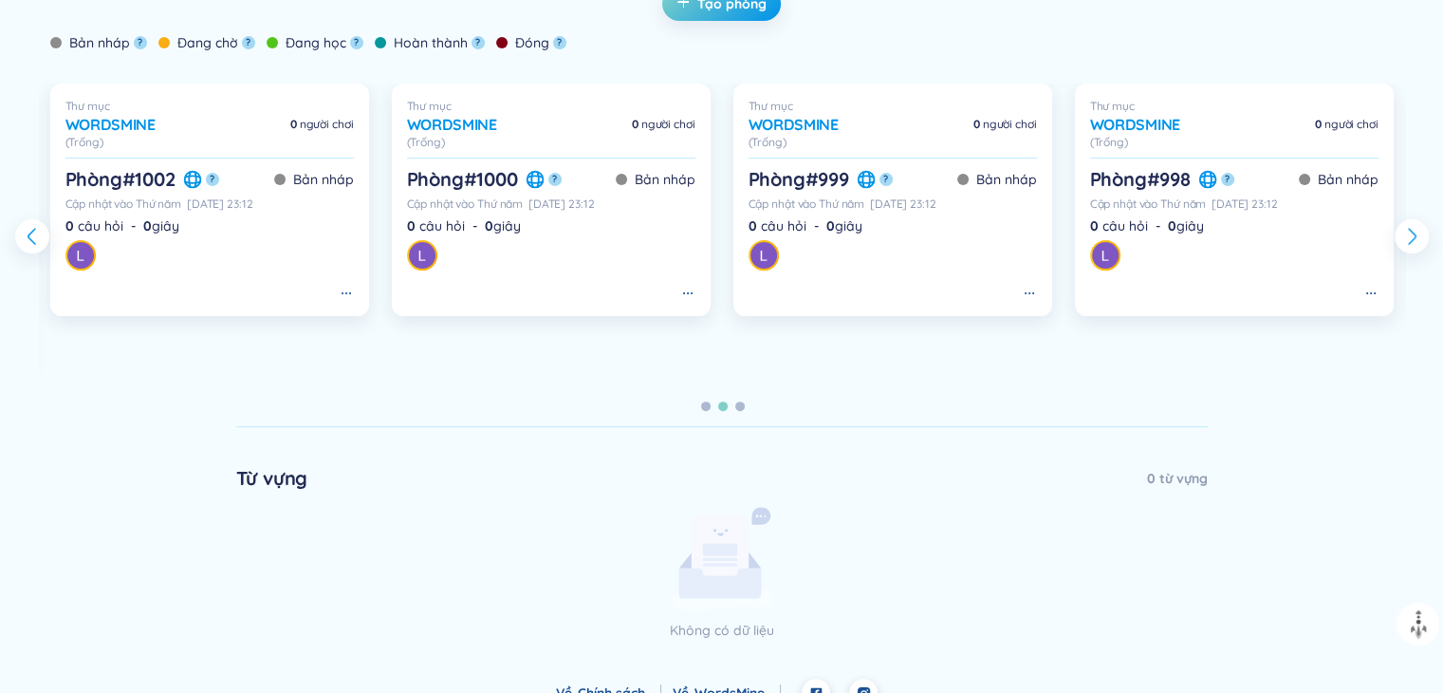
scroll to position [415, 0]
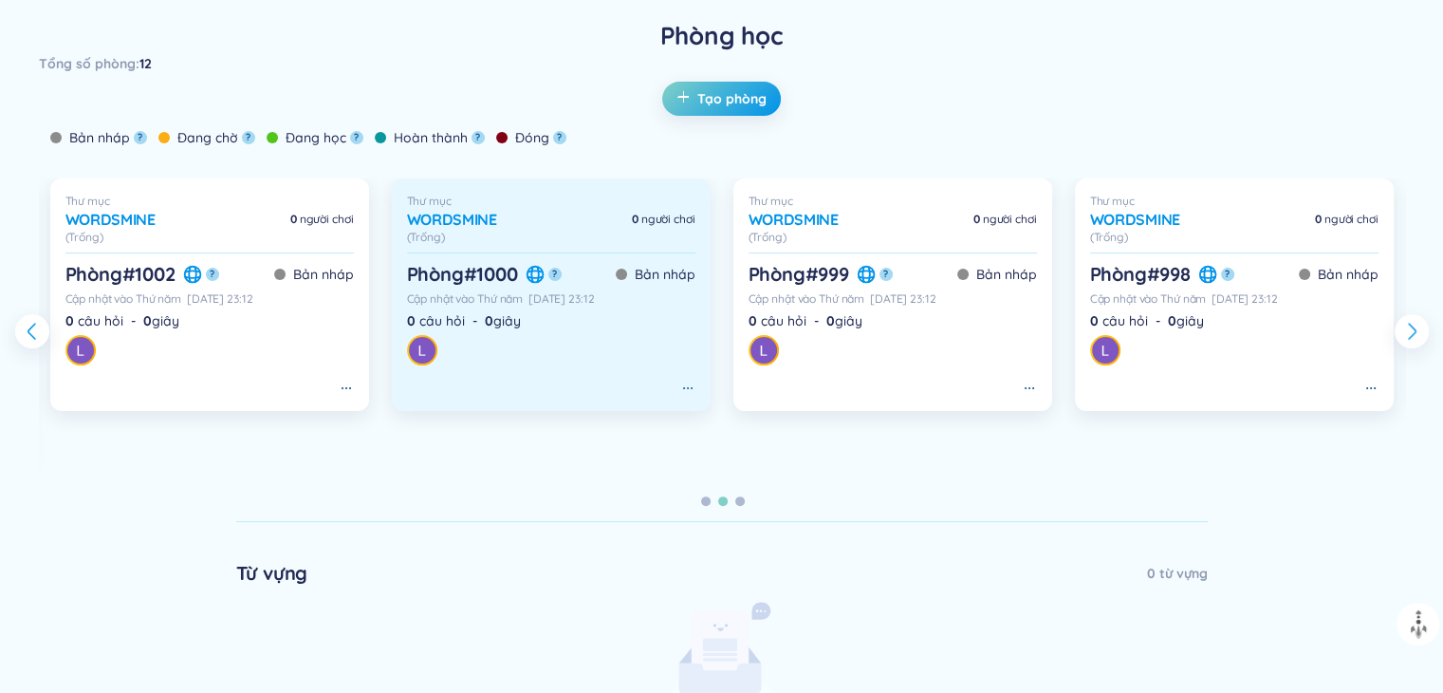
click at [683, 392] on icon at bounding box center [687, 388] width 15 height 15
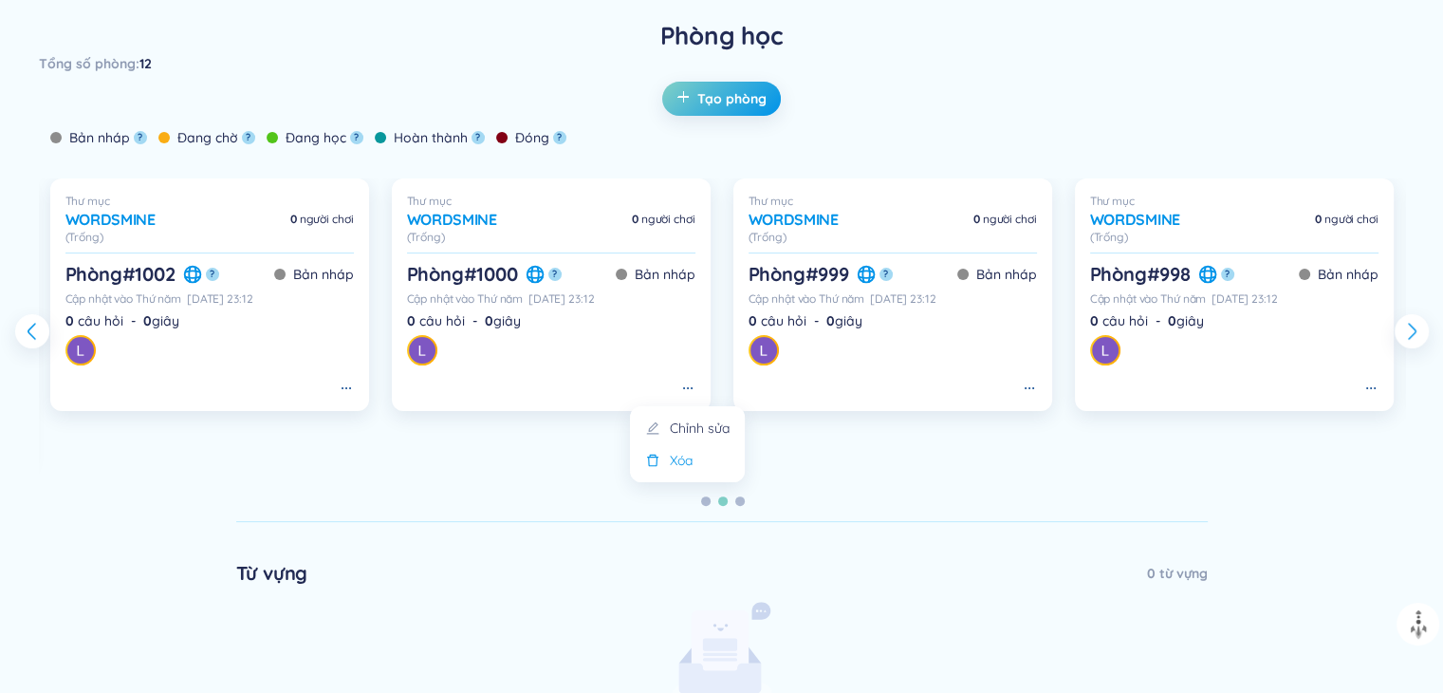
click at [701, 459] on li "Xóa" at bounding box center [687, 460] width 92 height 21
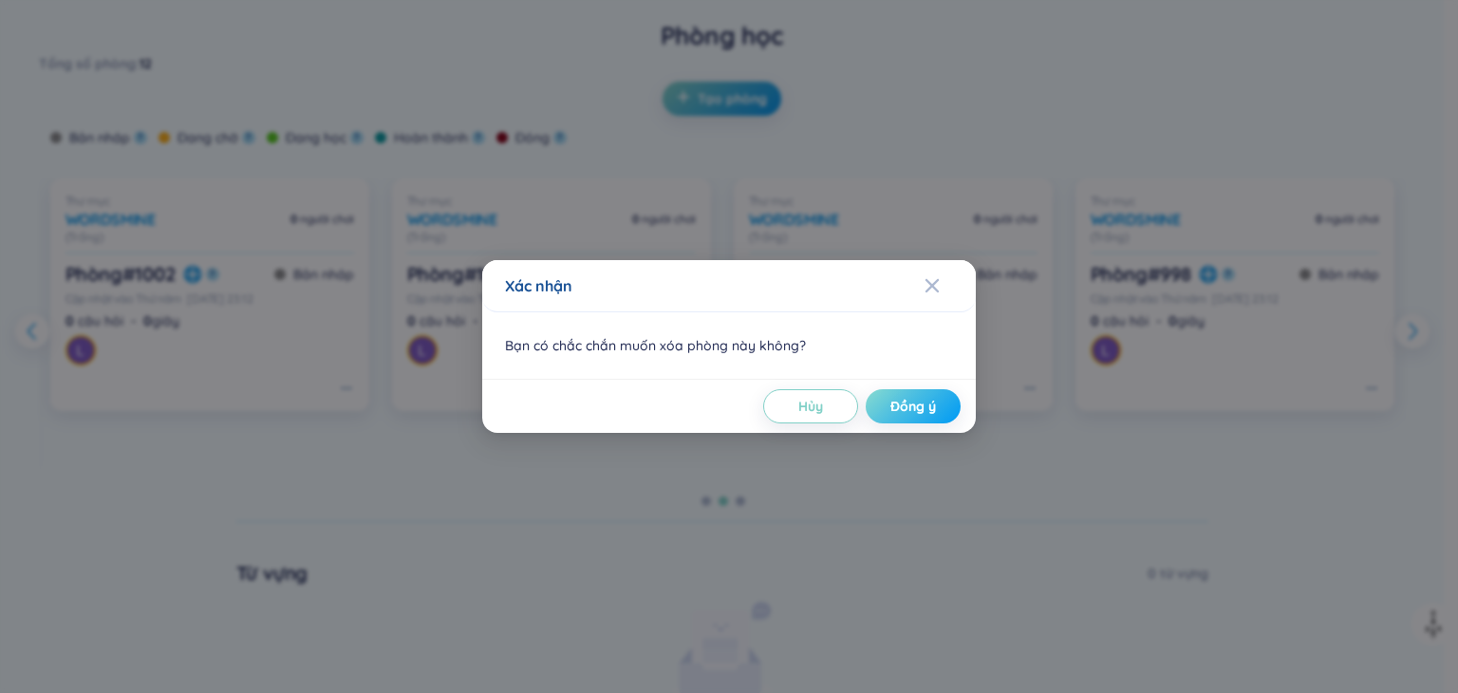
drag, startPoint x: 884, startPoint y: 414, endPoint x: 874, endPoint y: 409, distance: 11.5
click at [884, 412] on button "Đồng ý" at bounding box center [912, 406] width 95 height 34
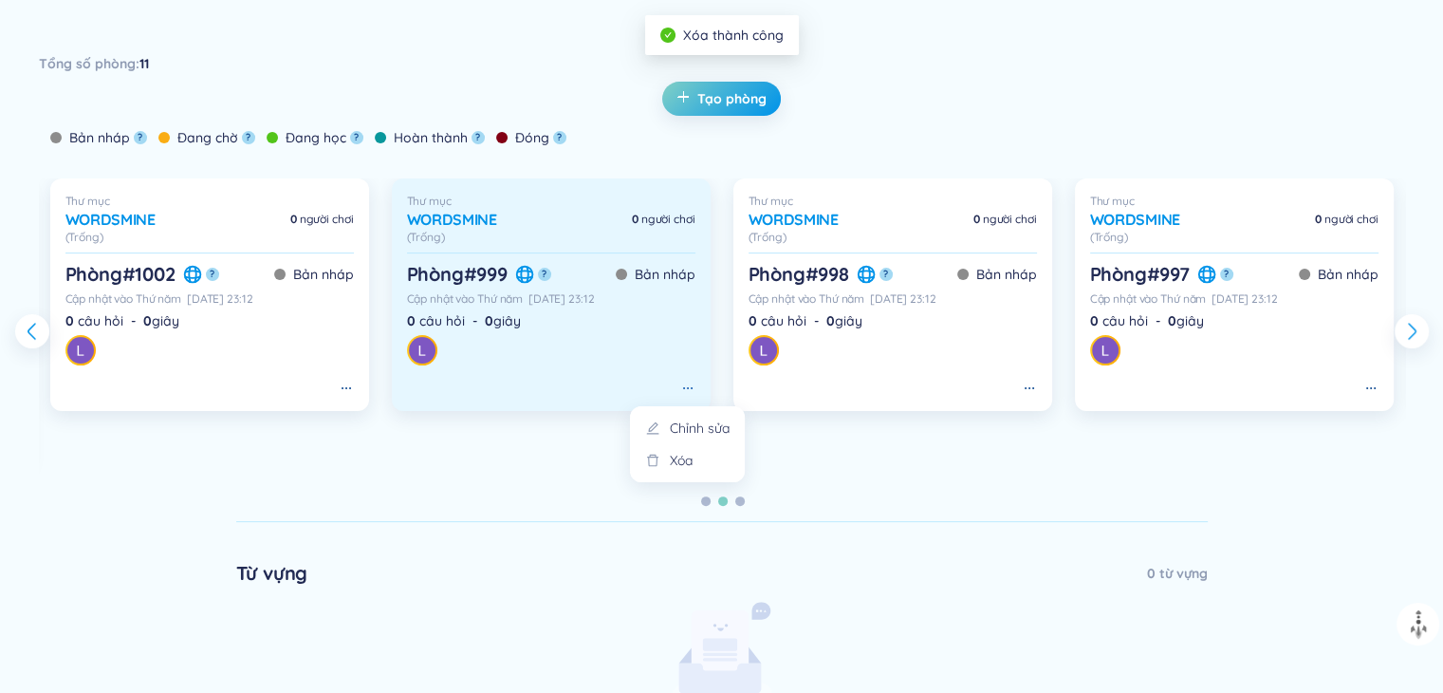
click at [680, 383] on icon at bounding box center [687, 388] width 15 height 15
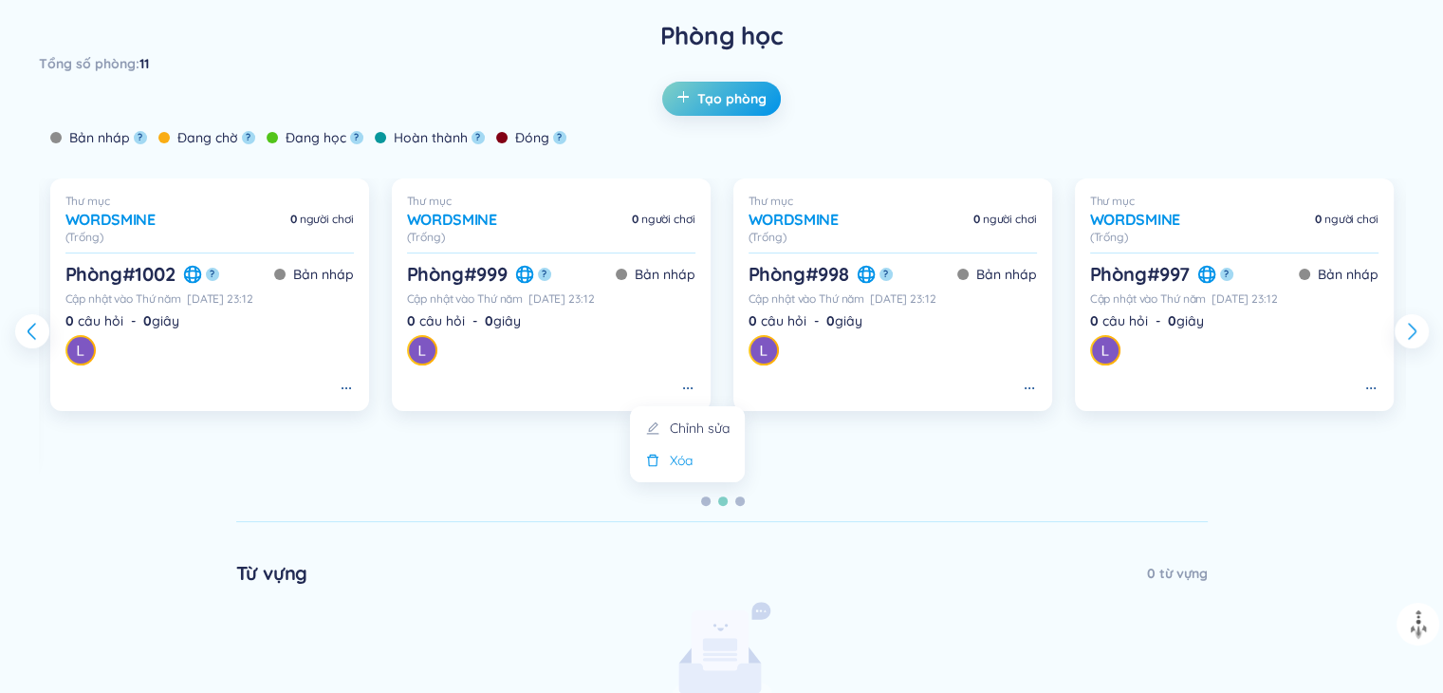
click at [708, 465] on li "Xóa" at bounding box center [687, 460] width 92 height 21
click at [0, 0] on div "Xác nhận Bạn có chắc chắn muốn xóa phòng này không? Hủy Đồng ý" at bounding box center [0, 0] width 0 height 0
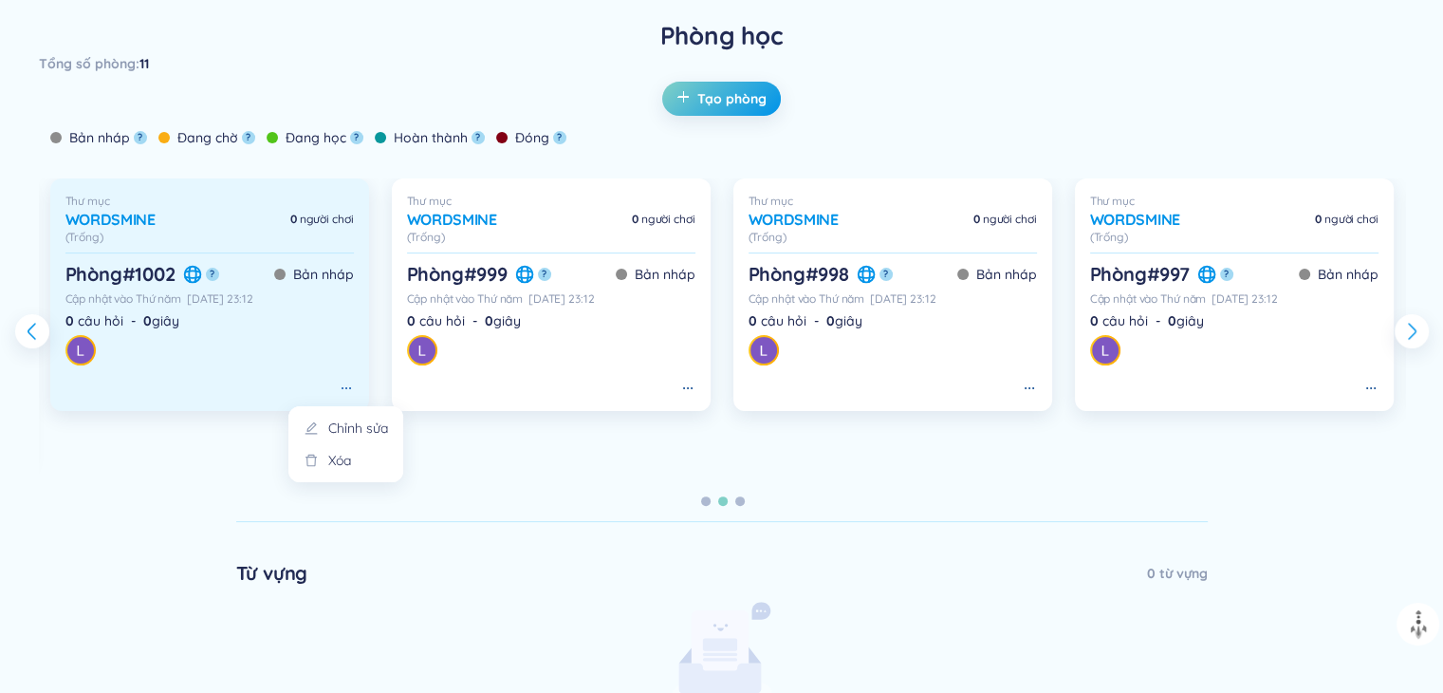
click at [348, 389] on icon at bounding box center [346, 388] width 15 height 15
click at [346, 385] on icon at bounding box center [346, 388] width 15 height 15
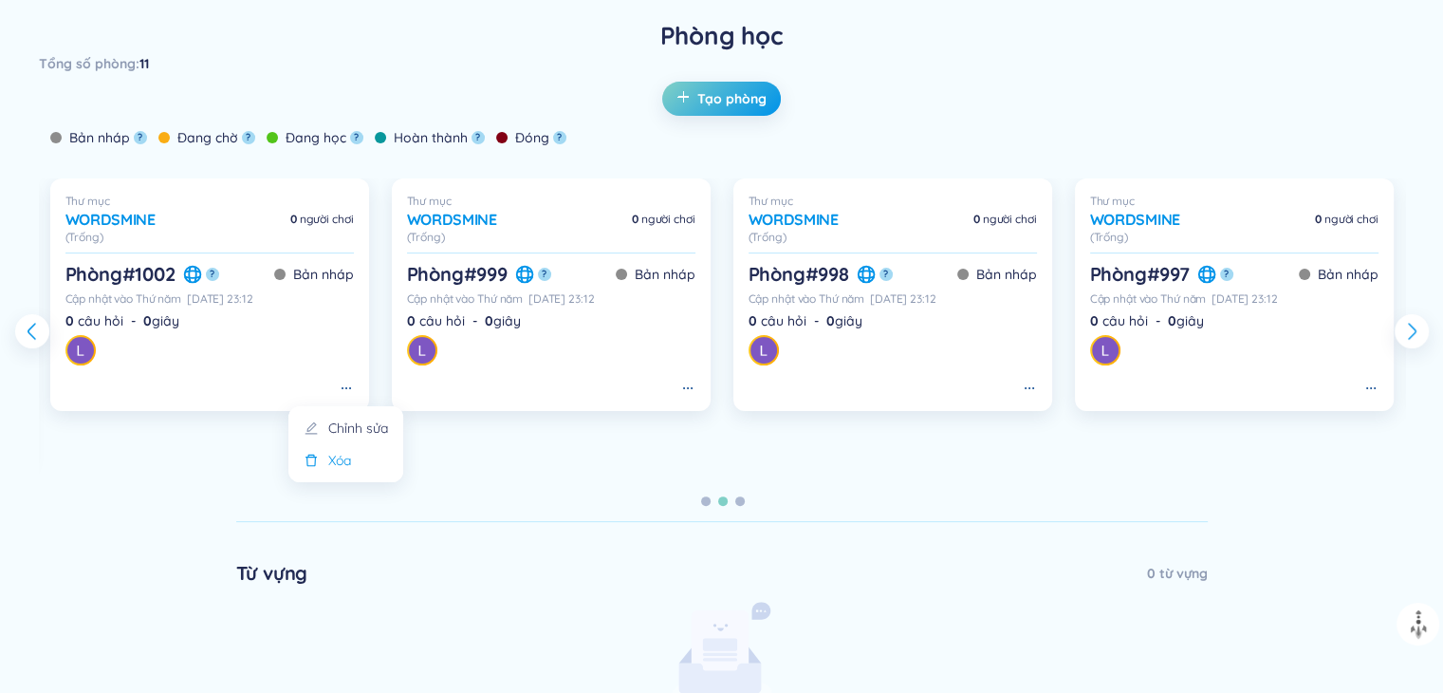
click at [360, 460] on li "Xóa" at bounding box center [346, 460] width 92 height 21
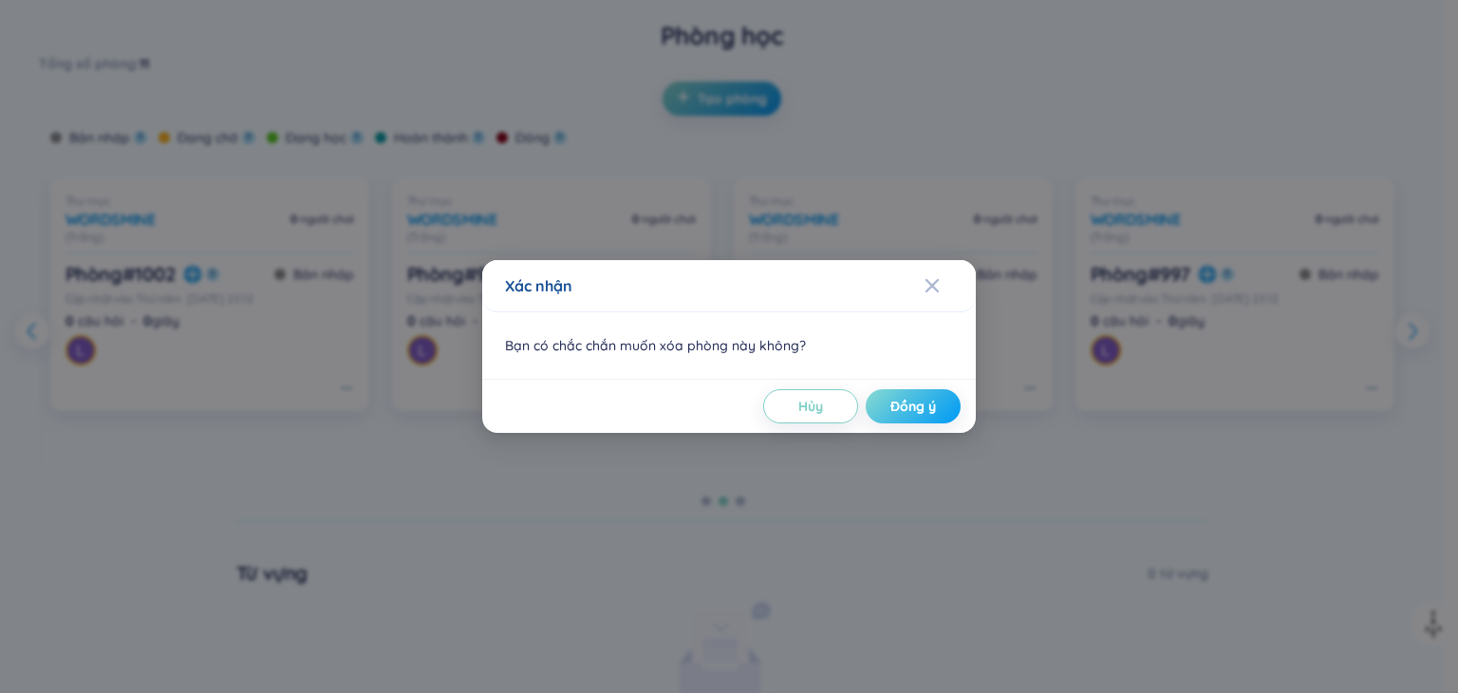
click at [900, 408] on span "Đồng ý" at bounding box center [913, 406] width 46 height 19
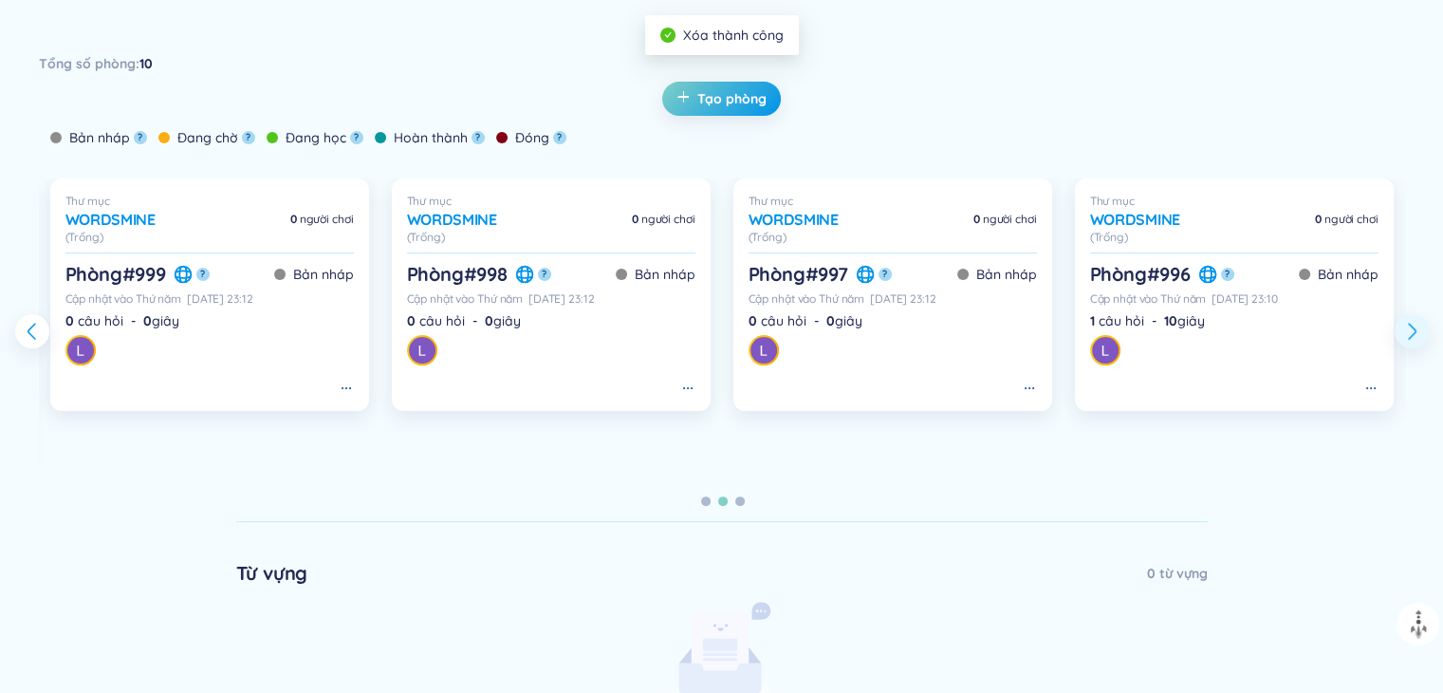
click at [1410, 336] on icon at bounding box center [1411, 331] width 7 height 15
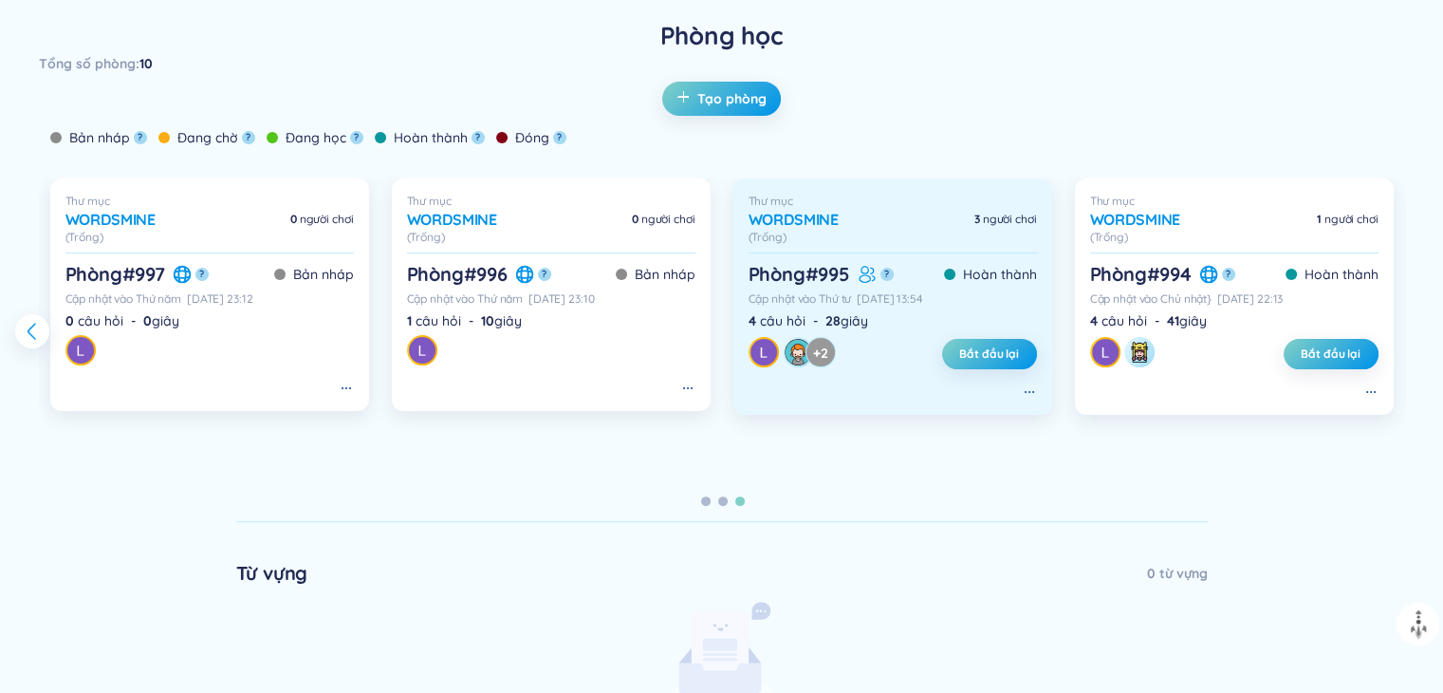
click at [859, 274] on div "Phòng # 995 ?" at bounding box center [821, 274] width 145 height 27
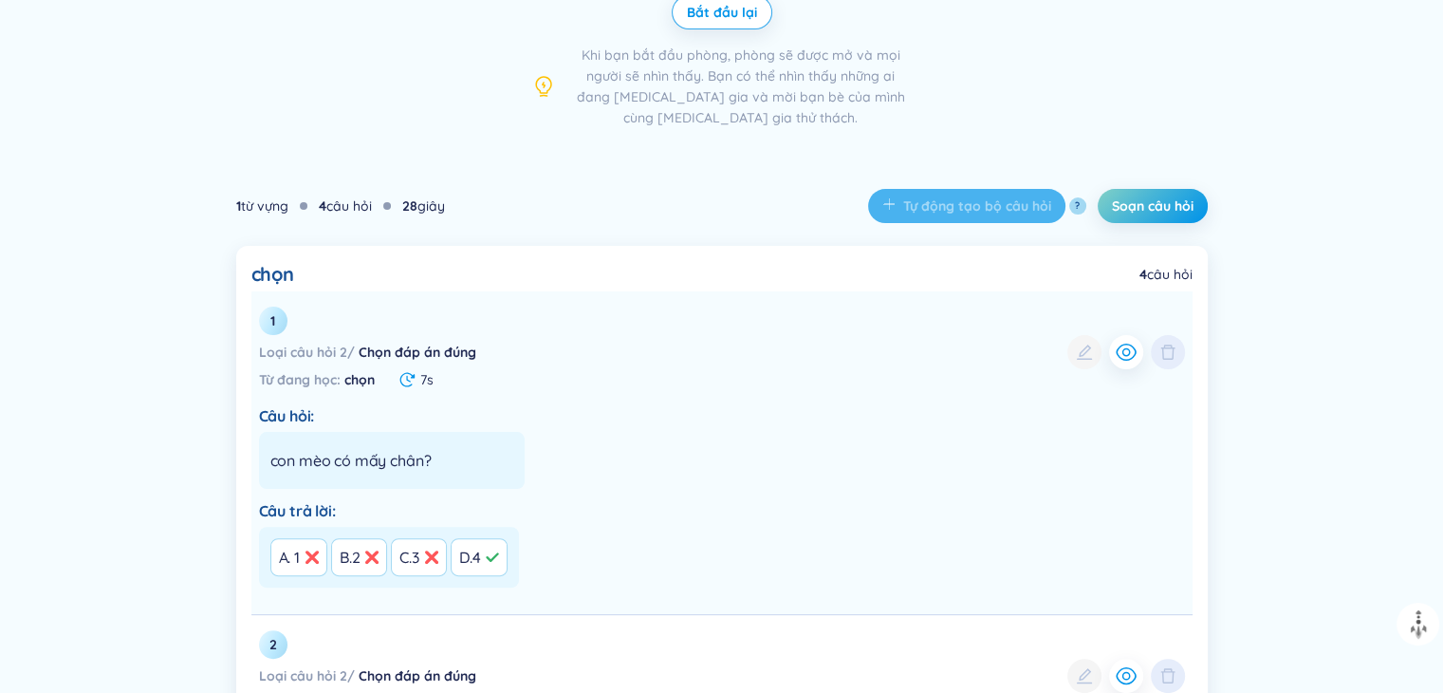
scroll to position [611, 0]
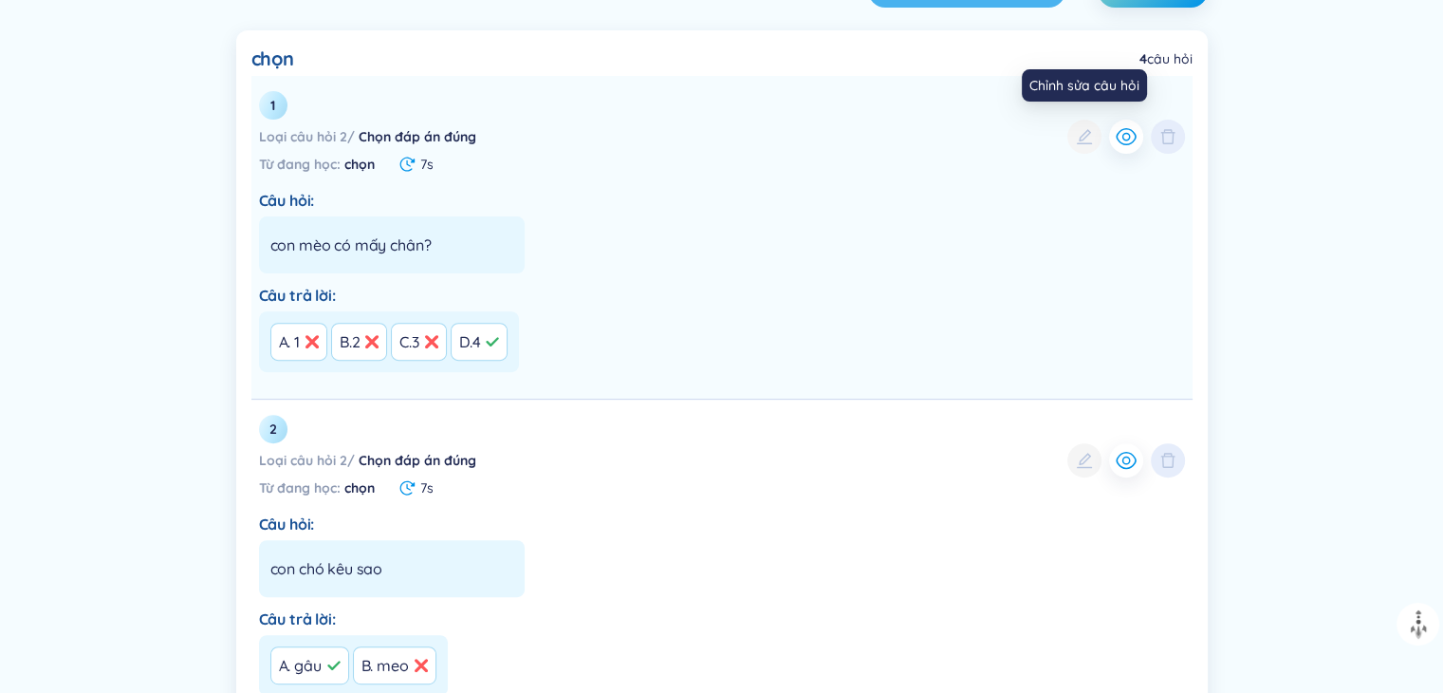
click at [1074, 137] on div at bounding box center [1085, 137] width 34 height 34
click at [1090, 131] on div at bounding box center [1085, 137] width 34 height 34
click at [1084, 139] on div at bounding box center [1085, 137] width 34 height 34
click at [1126, 145] on icon "button" at bounding box center [1126, 136] width 23 height 23
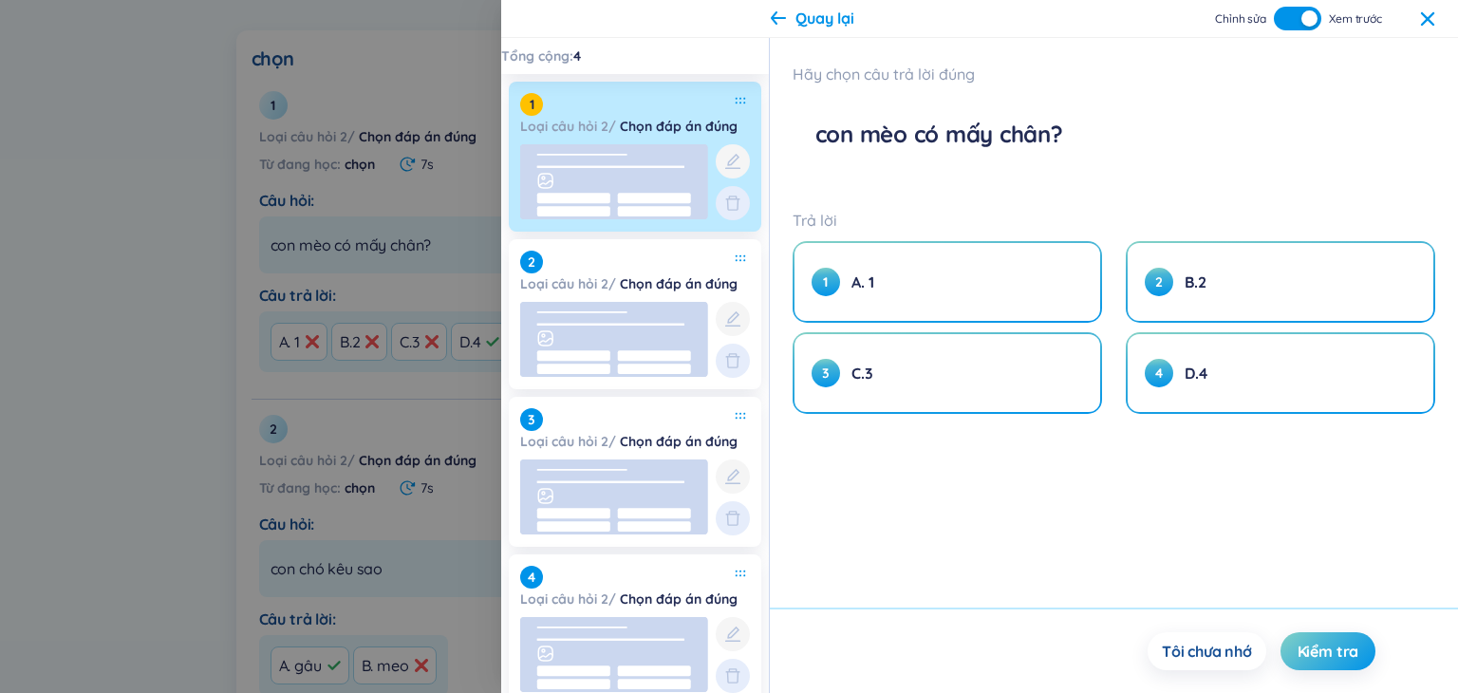
click at [1429, 23] on icon at bounding box center [1427, 18] width 15 height 15
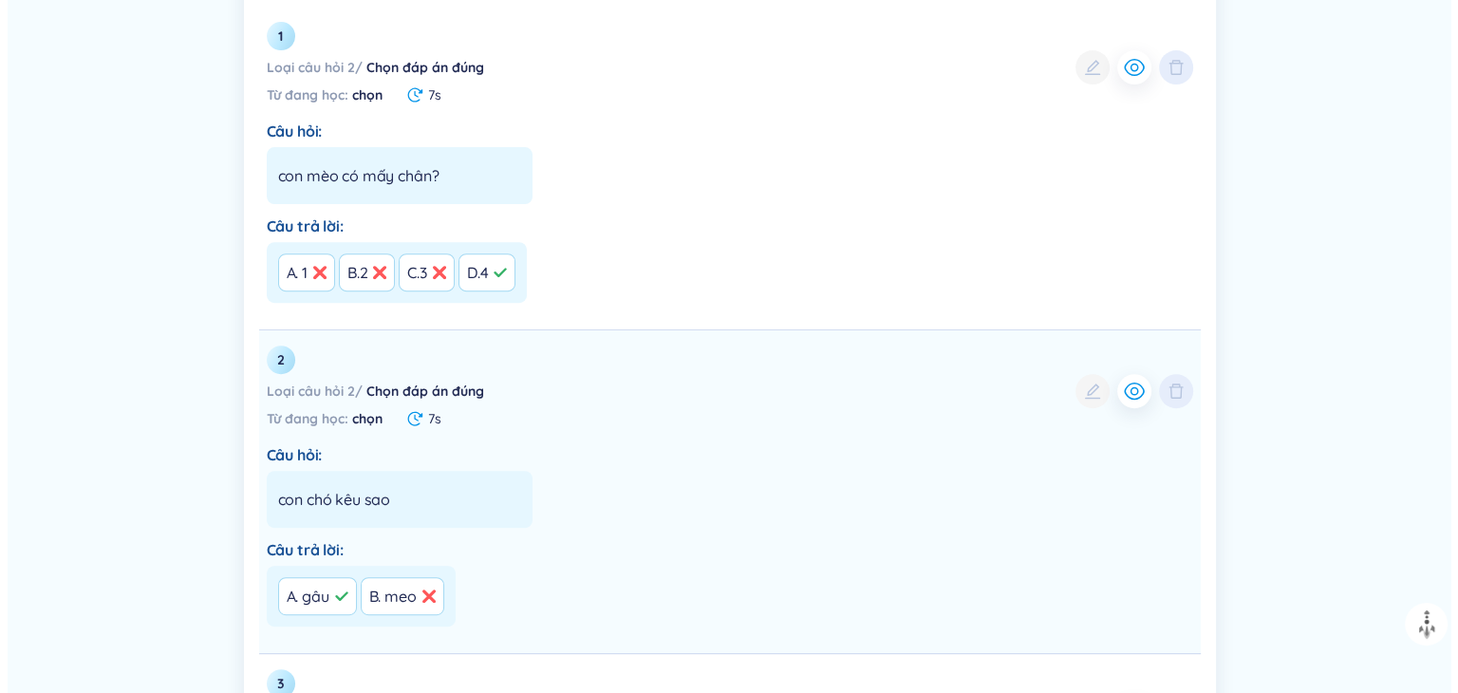
scroll to position [380, 0]
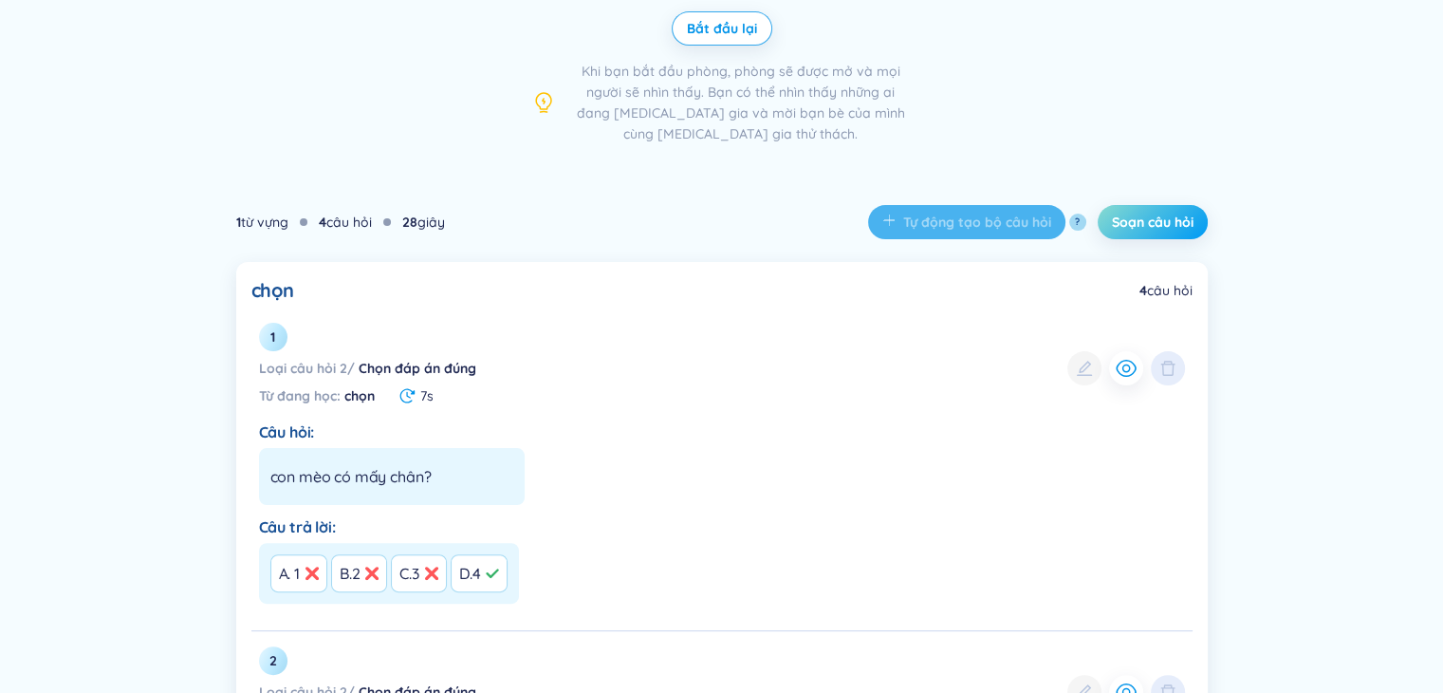
click at [1155, 222] on span "Soạn câu hỏi" at bounding box center [1153, 222] width 82 height 19
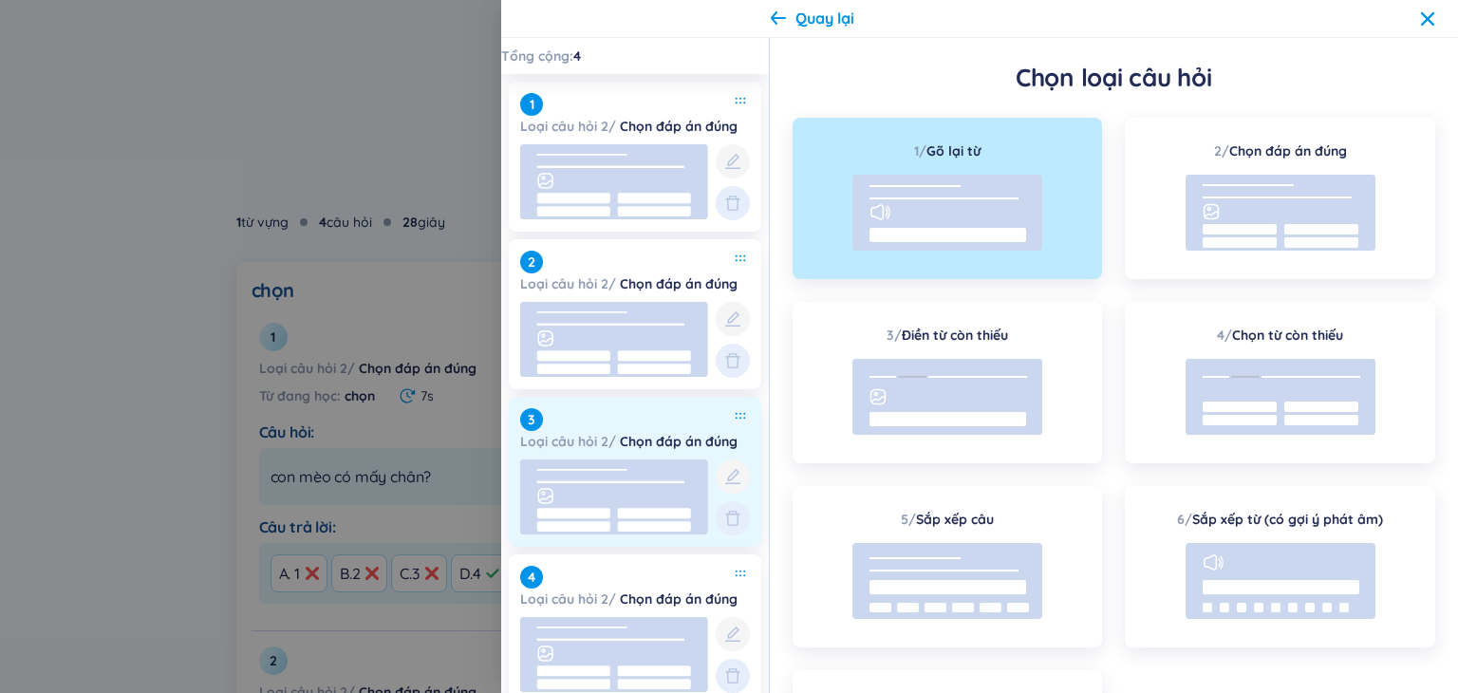
scroll to position [129, 0]
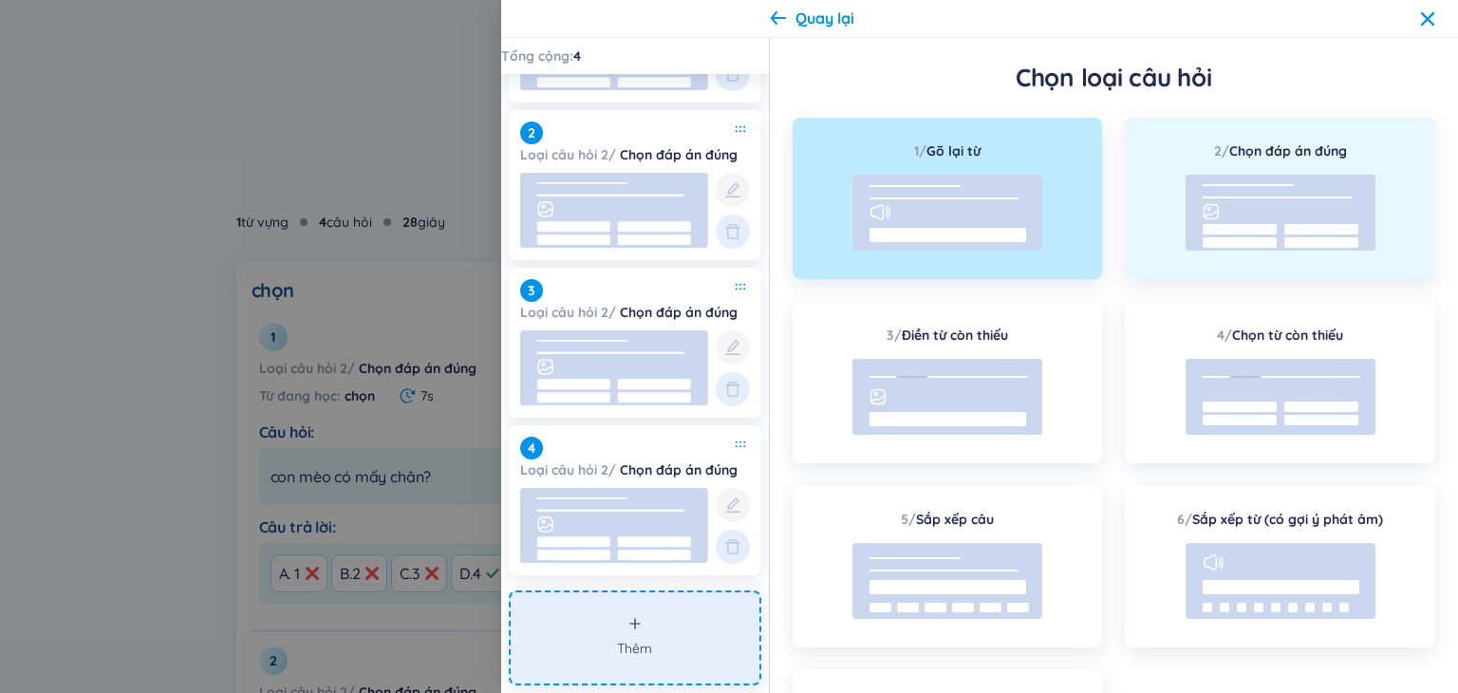
click at [1300, 202] on rect at bounding box center [1280, 213] width 190 height 76
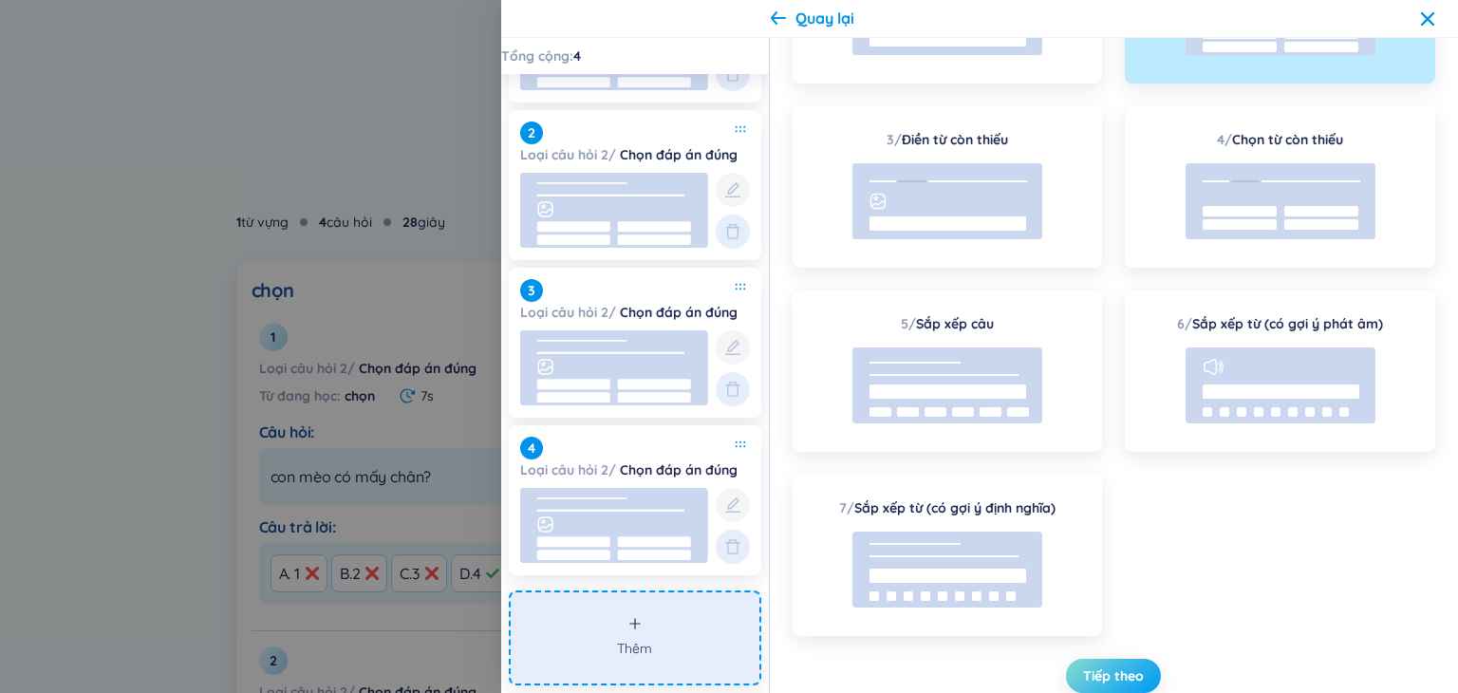
click at [1112, 669] on span "Tiếp theo" at bounding box center [1113, 675] width 61 height 19
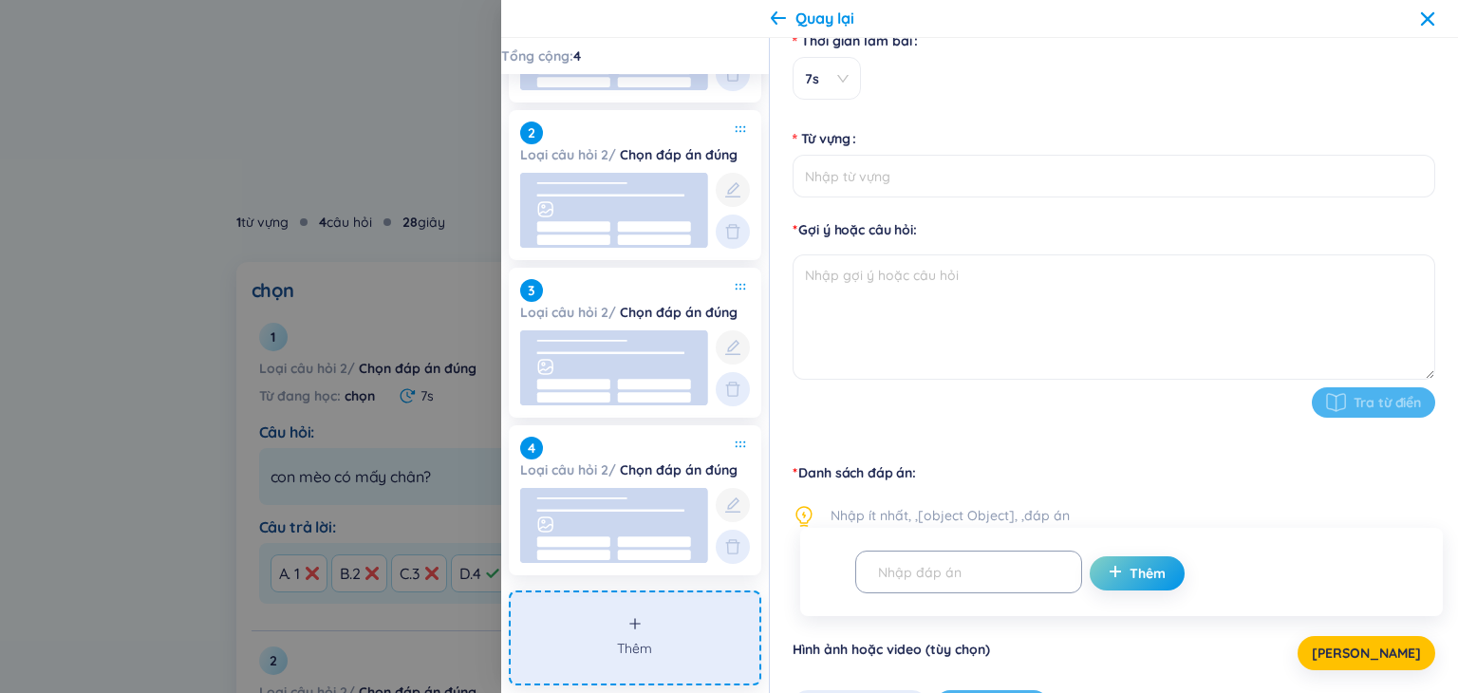
scroll to position [0, 0]
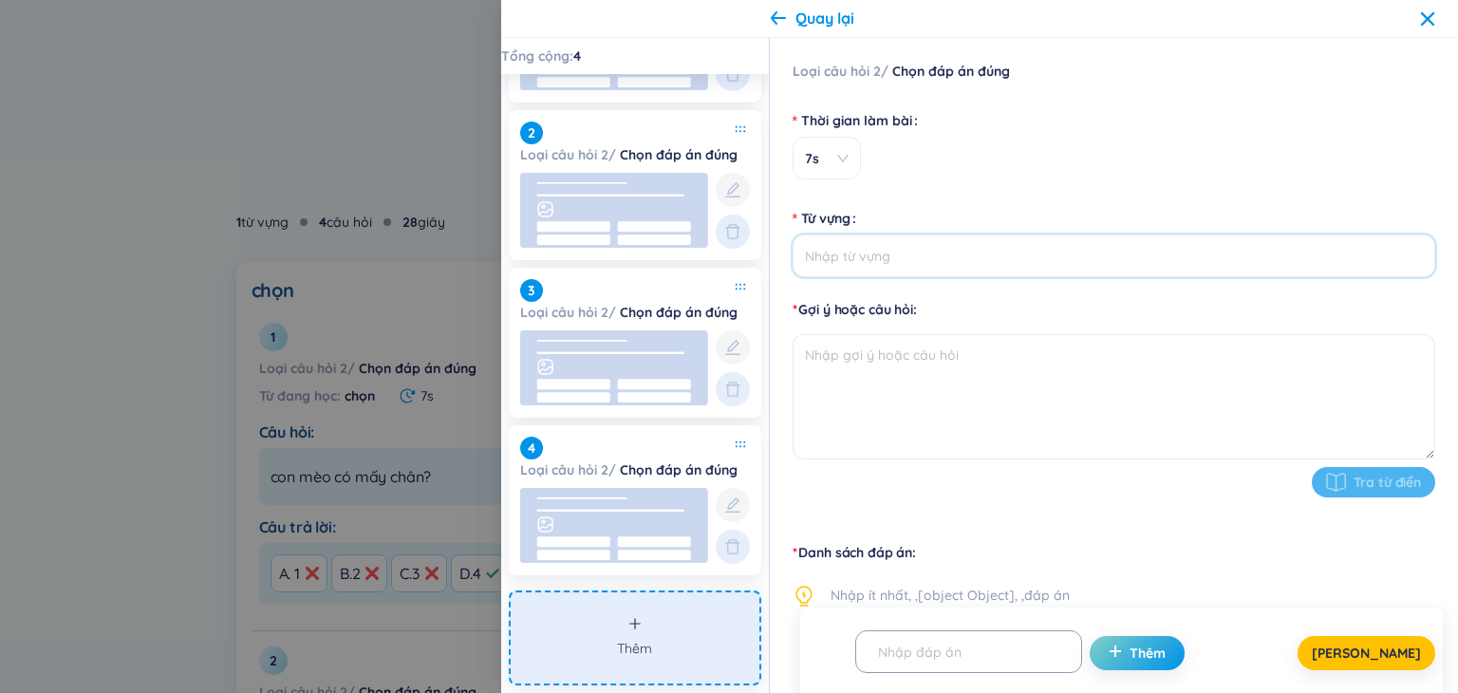
click at [898, 262] on input "Từ vựng" at bounding box center [1113, 255] width 642 height 43
click at [901, 406] on textarea at bounding box center [1113, 396] width 642 height 125
click at [869, 254] on input "Từ vựng" at bounding box center [1113, 255] width 642 height 43
type input "Chọn"
click at [951, 364] on textarea at bounding box center [1113, 396] width 642 height 125
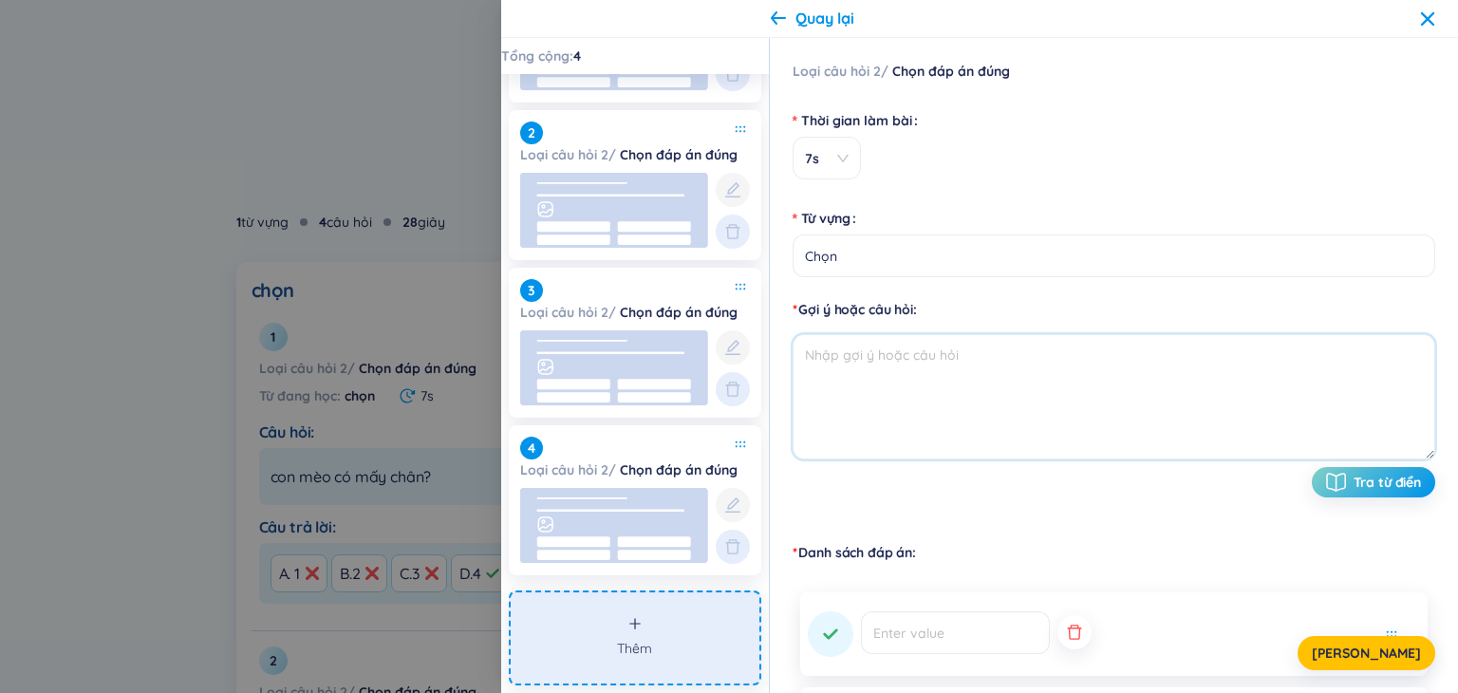
paste textarea "D. Kinh nghiệm chủ quan của con người"
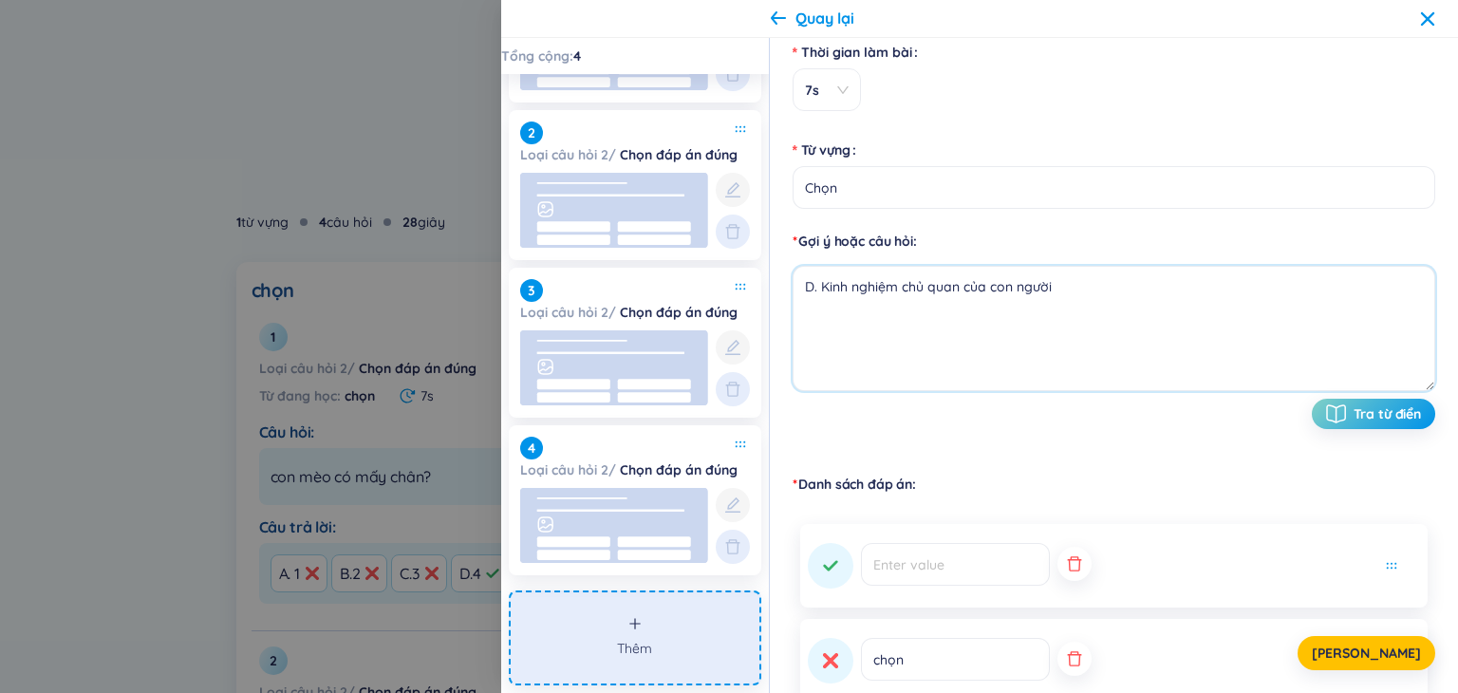
scroll to position [190, 0]
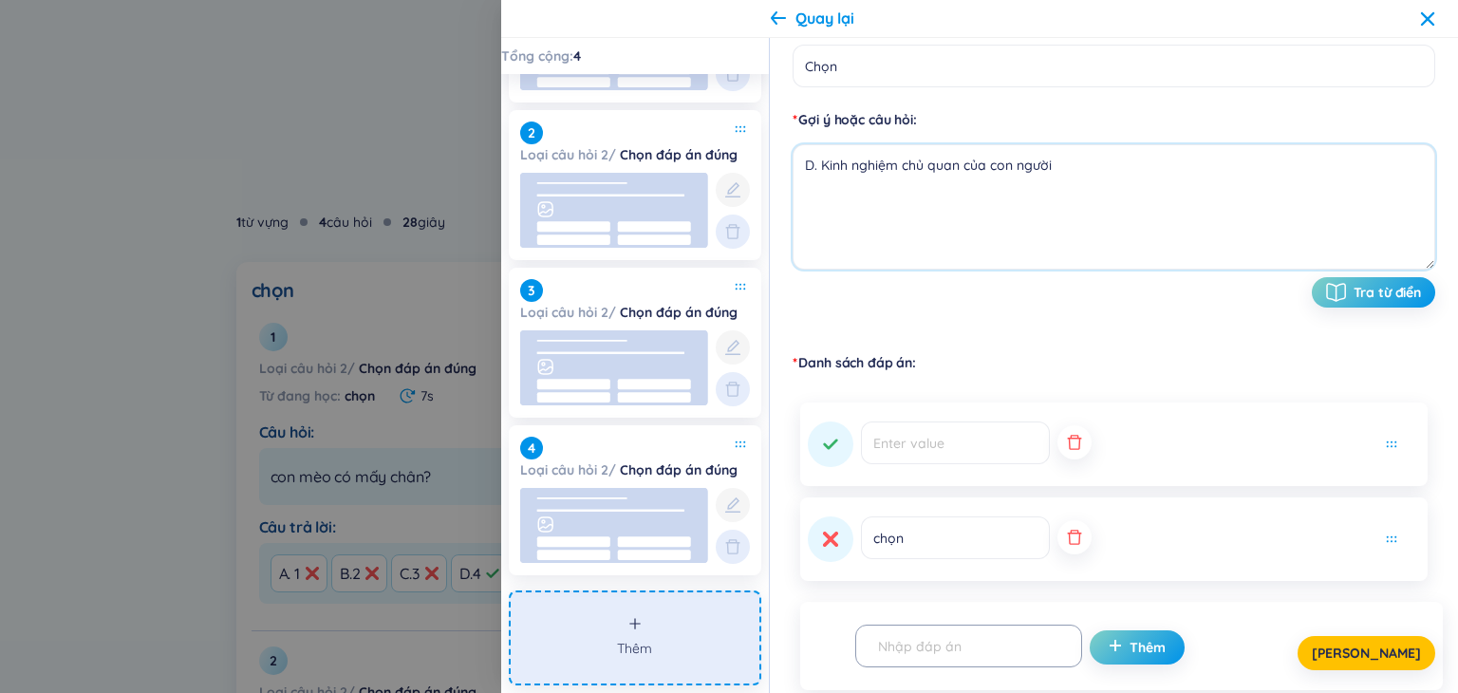
type textarea "D. Kinh nghiệm chủ quan của con người"
click at [915, 443] on input "text" at bounding box center [955, 442] width 189 height 43
paste input "D. Kinh nghiệm chủ quan của con người"
type input "D. Kinh nghiệm chủ quan của con người"
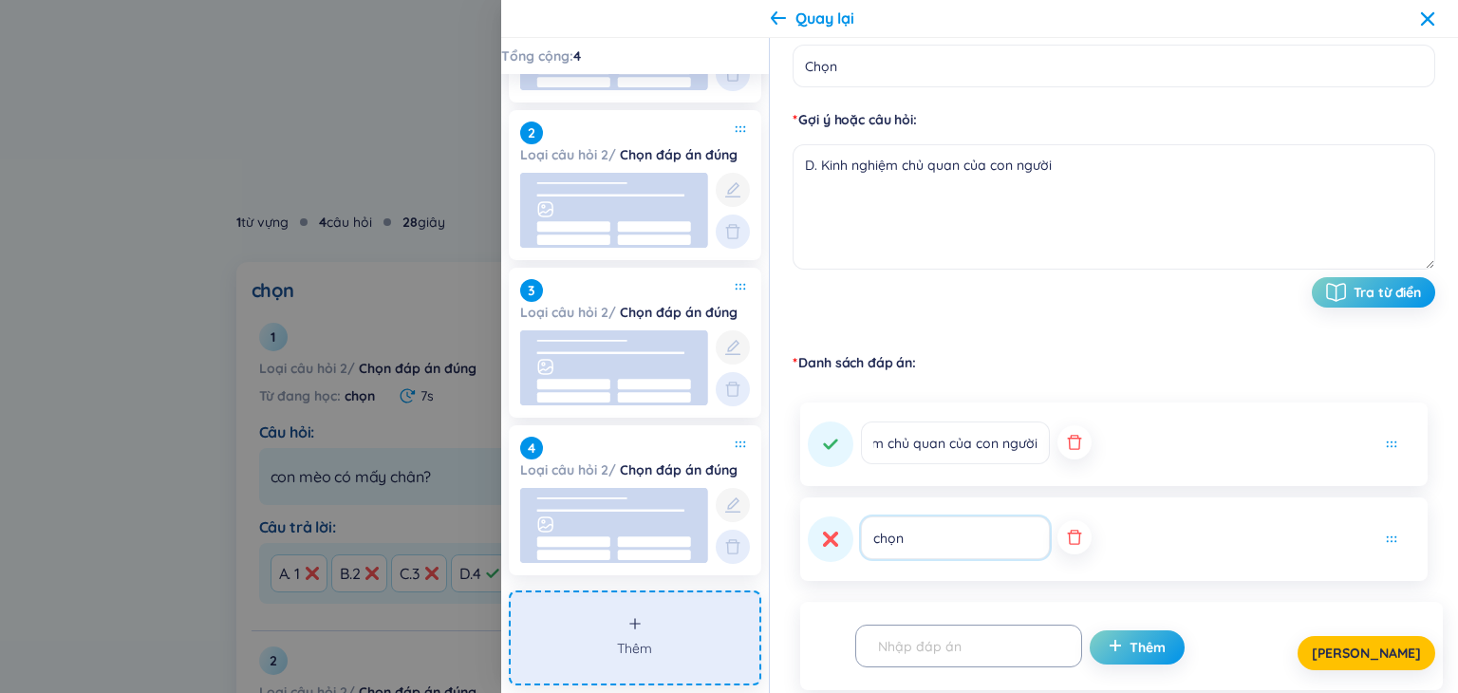
click at [962, 536] on input "chọn" at bounding box center [955, 537] width 189 height 43
type input "chónd"
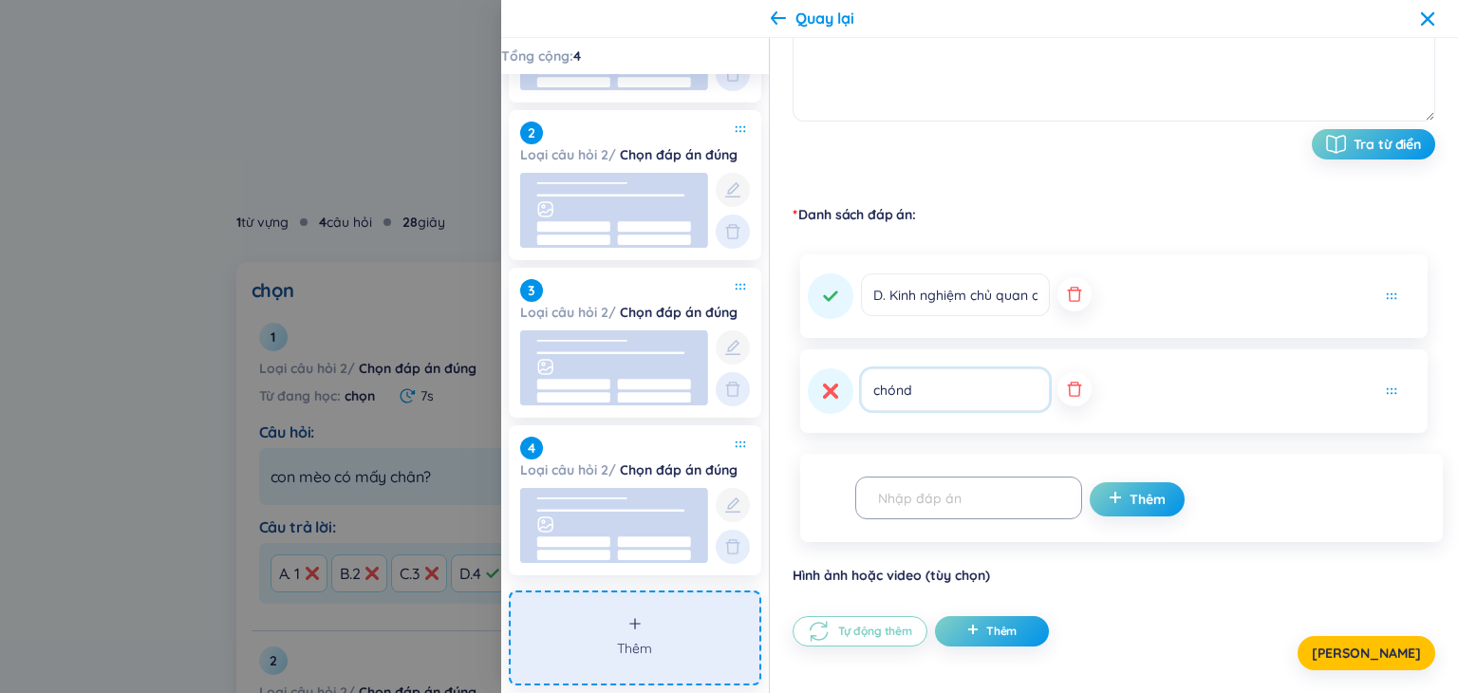
scroll to position [363, 0]
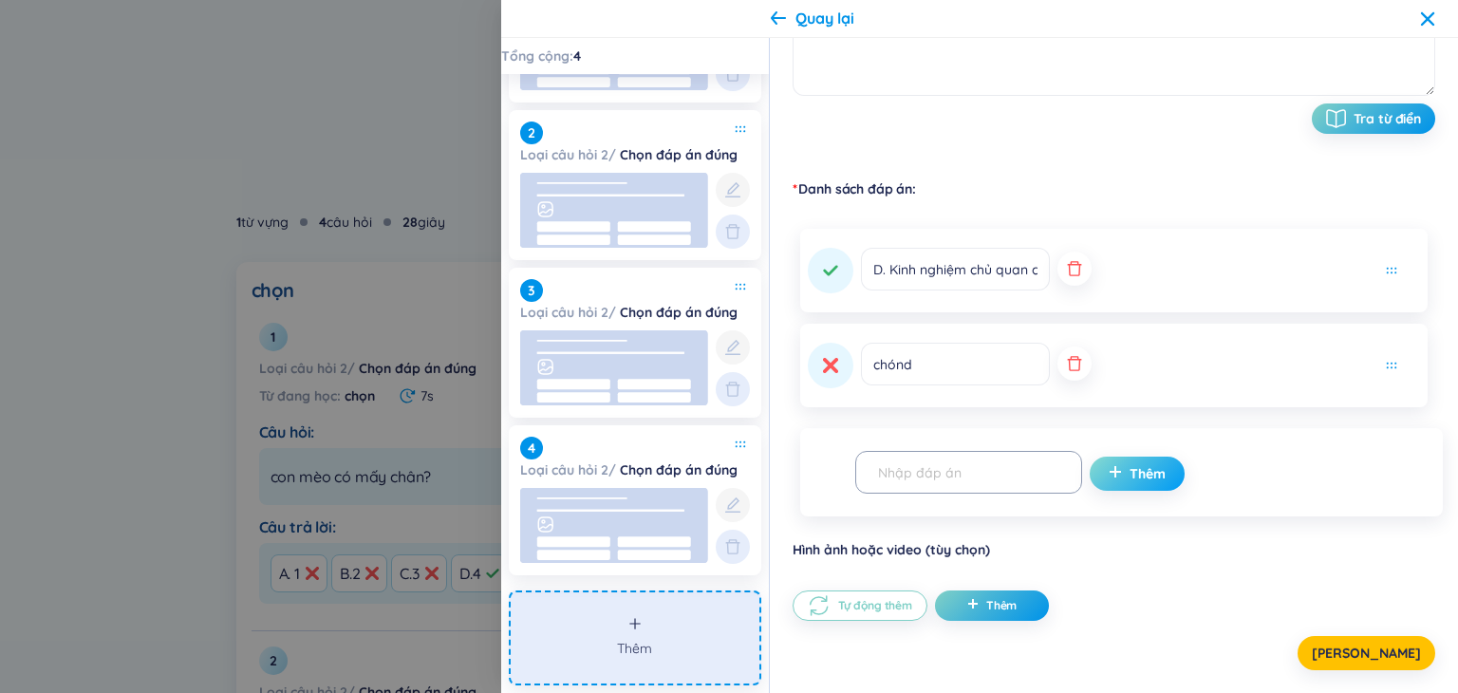
click at [1109, 471] on icon "plus" at bounding box center [1114, 471] width 10 height 1
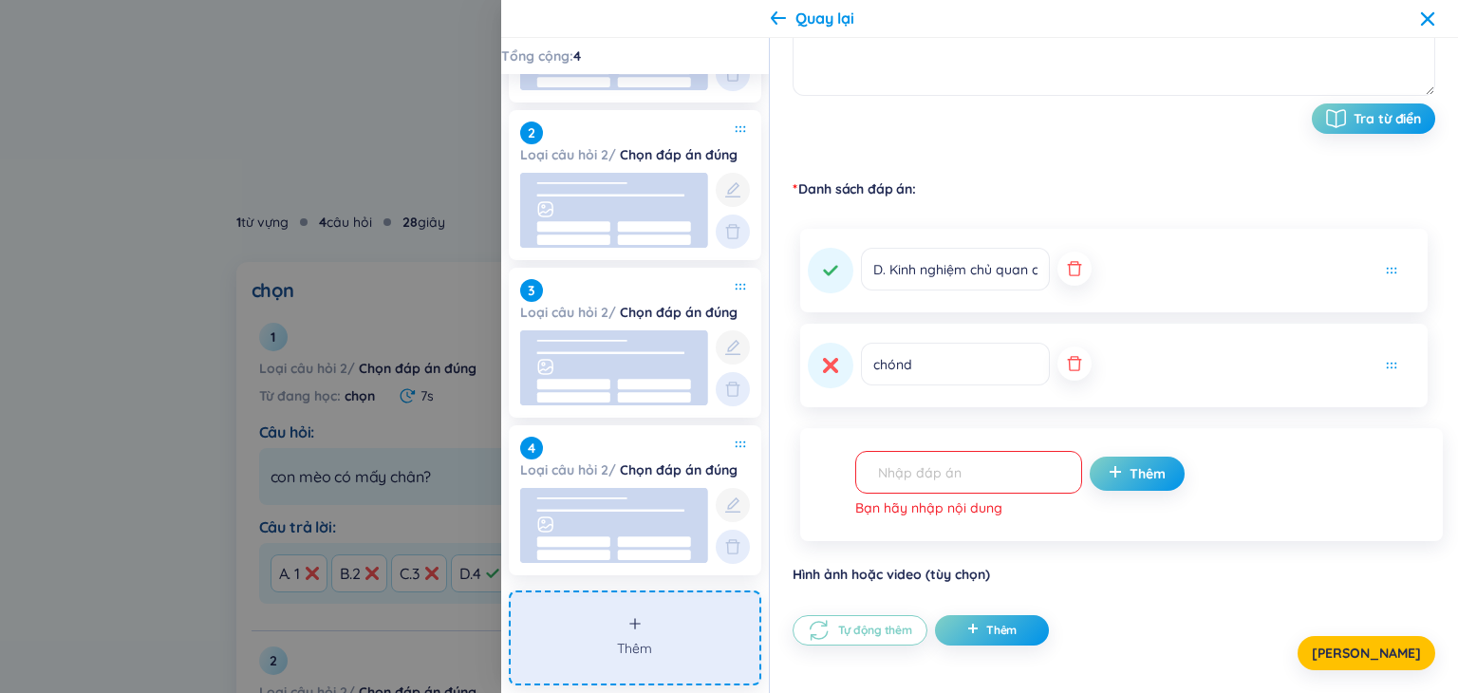
click at [972, 486] on input "text" at bounding box center [959, 471] width 187 height 33
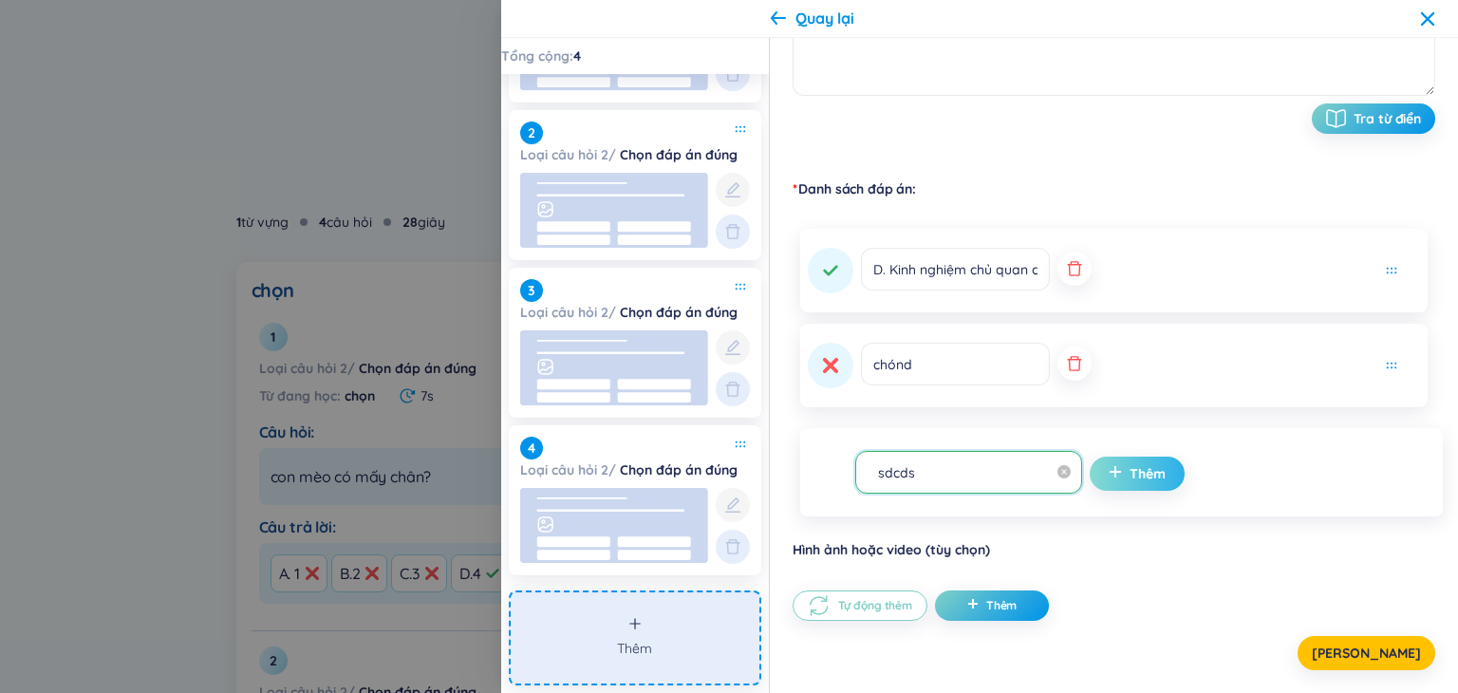
type input "sdcds"
click at [1129, 478] on span "Thêm" at bounding box center [1147, 473] width 36 height 19
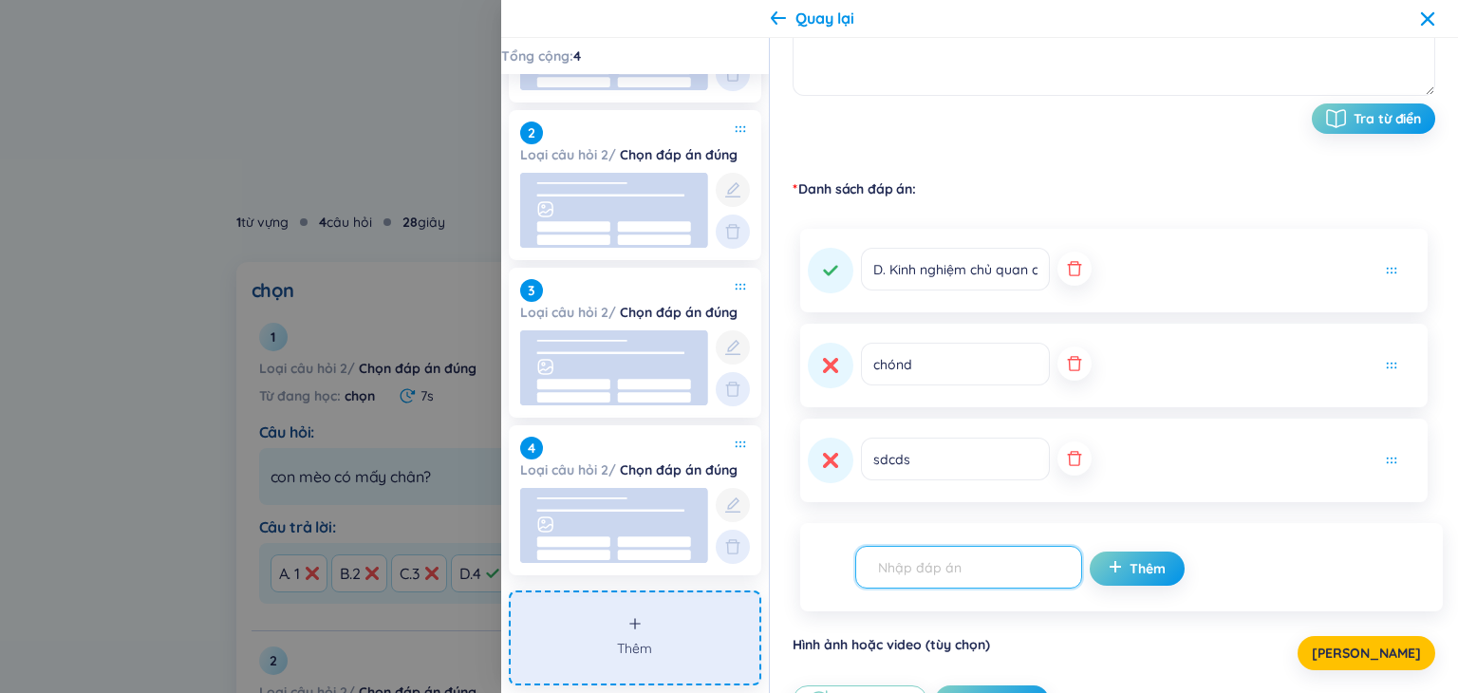
click at [967, 567] on input "text" at bounding box center [959, 566] width 187 height 33
type input "sdaad"
click at [1129, 566] on span "Thêm" at bounding box center [1147, 568] width 36 height 19
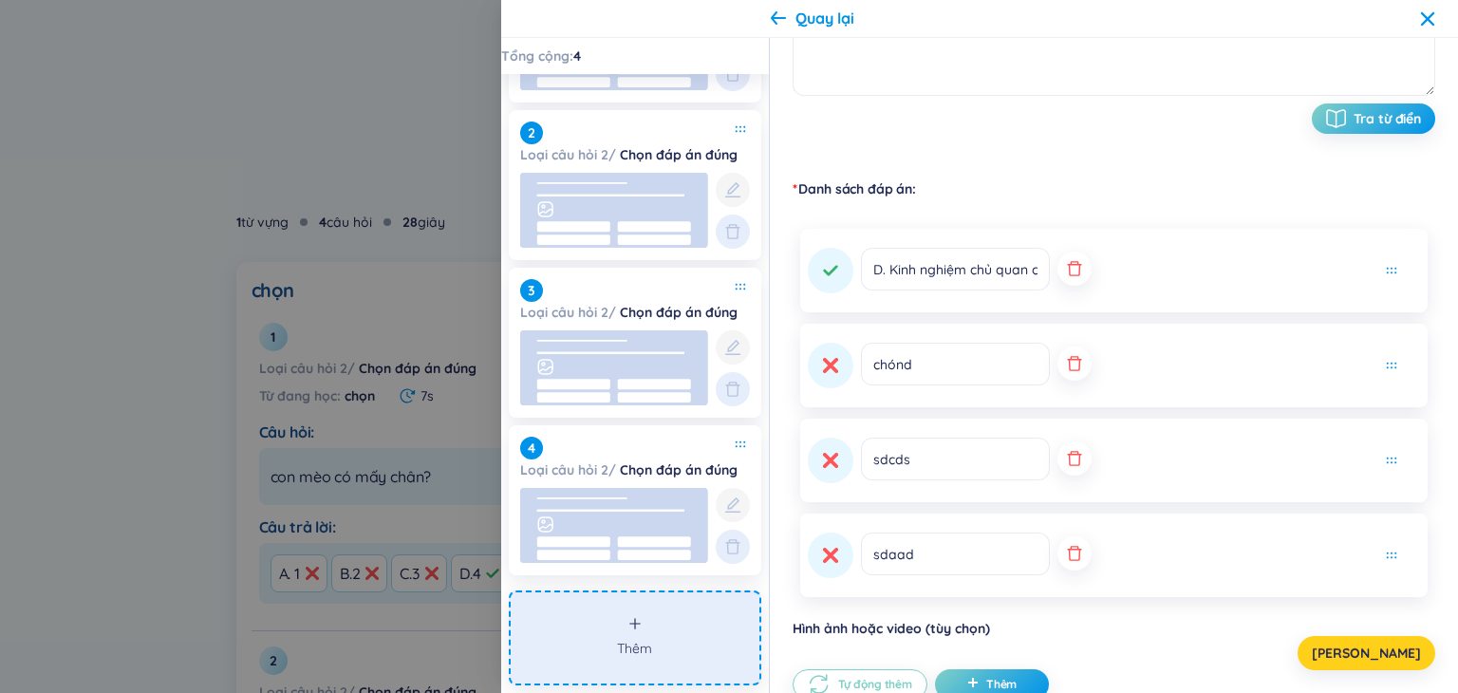
click at [1407, 654] on button "[PERSON_NAME]" at bounding box center [1366, 653] width 138 height 34
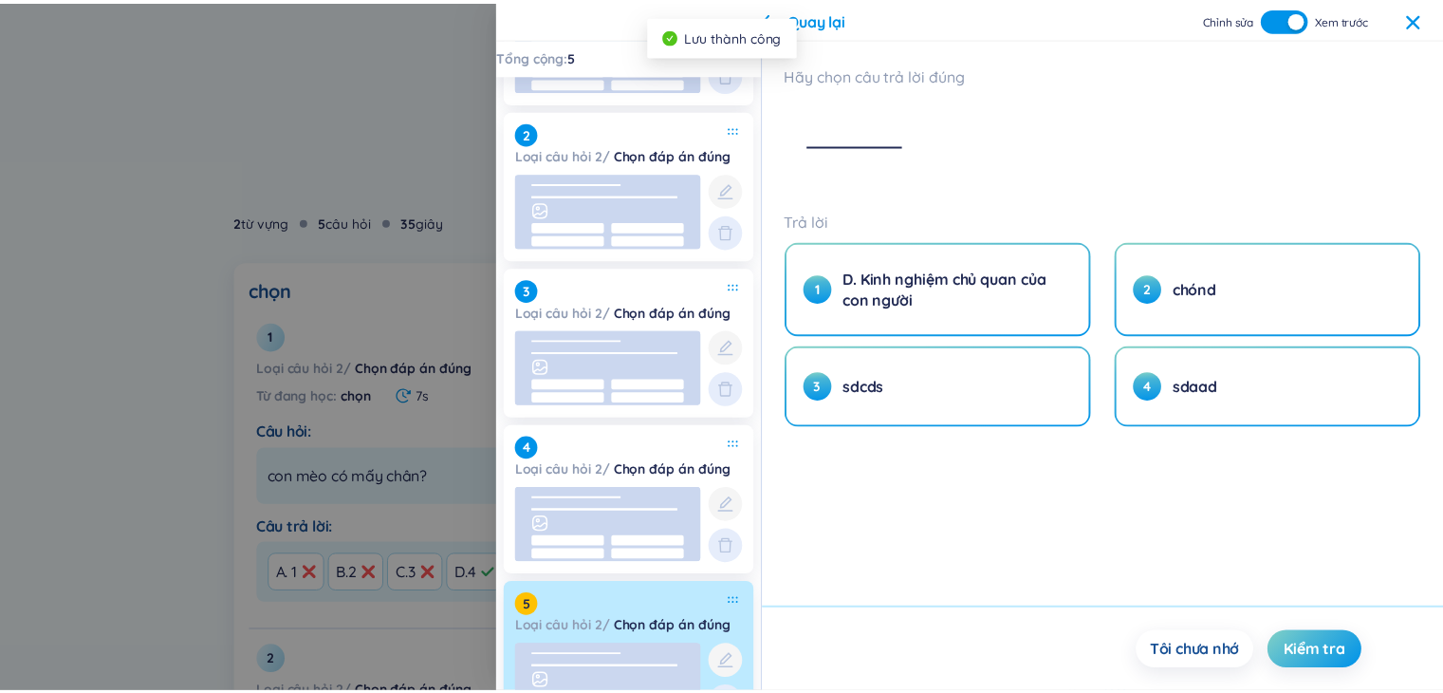
scroll to position [0, 0]
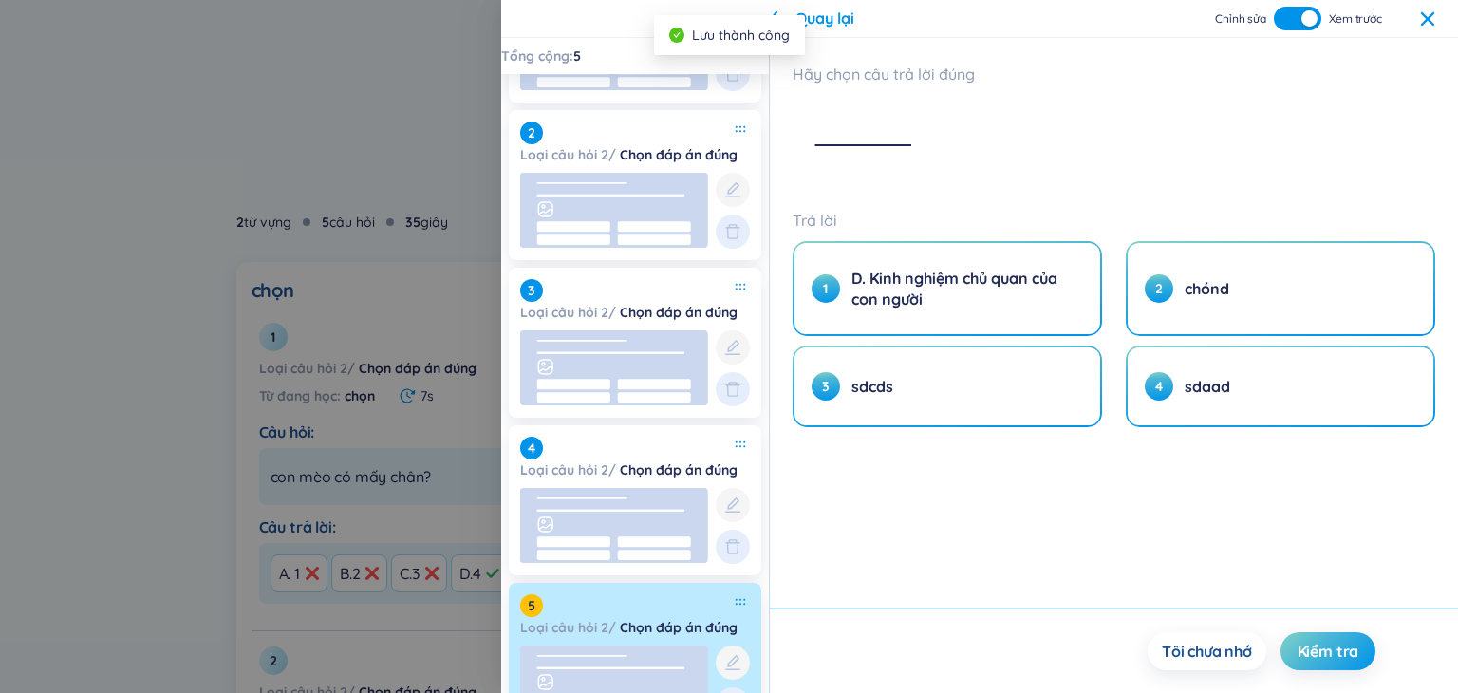
click at [1419, 25] on div "Chỉnh sửa Xem trước" at bounding box center [1325, 19] width 220 height 24
click at [1433, 13] on icon at bounding box center [1427, 17] width 13 height 13
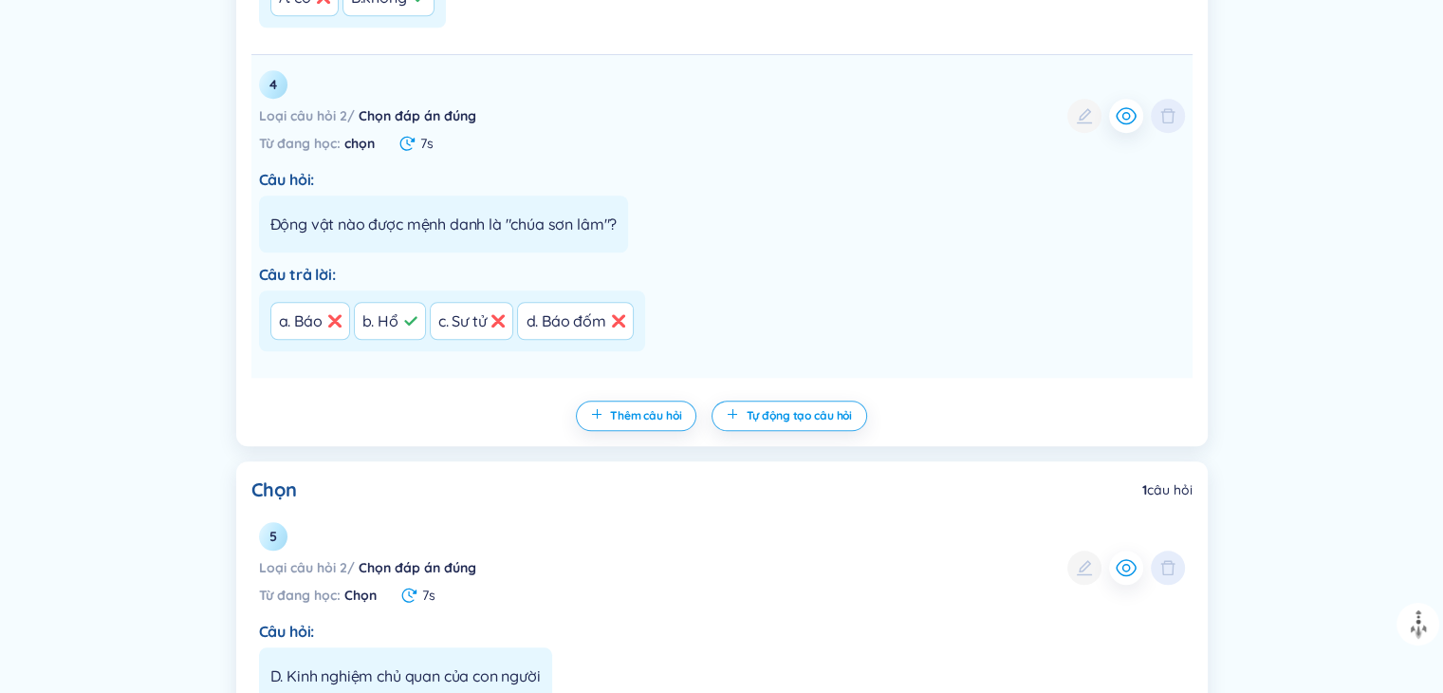
scroll to position [1602, 0]
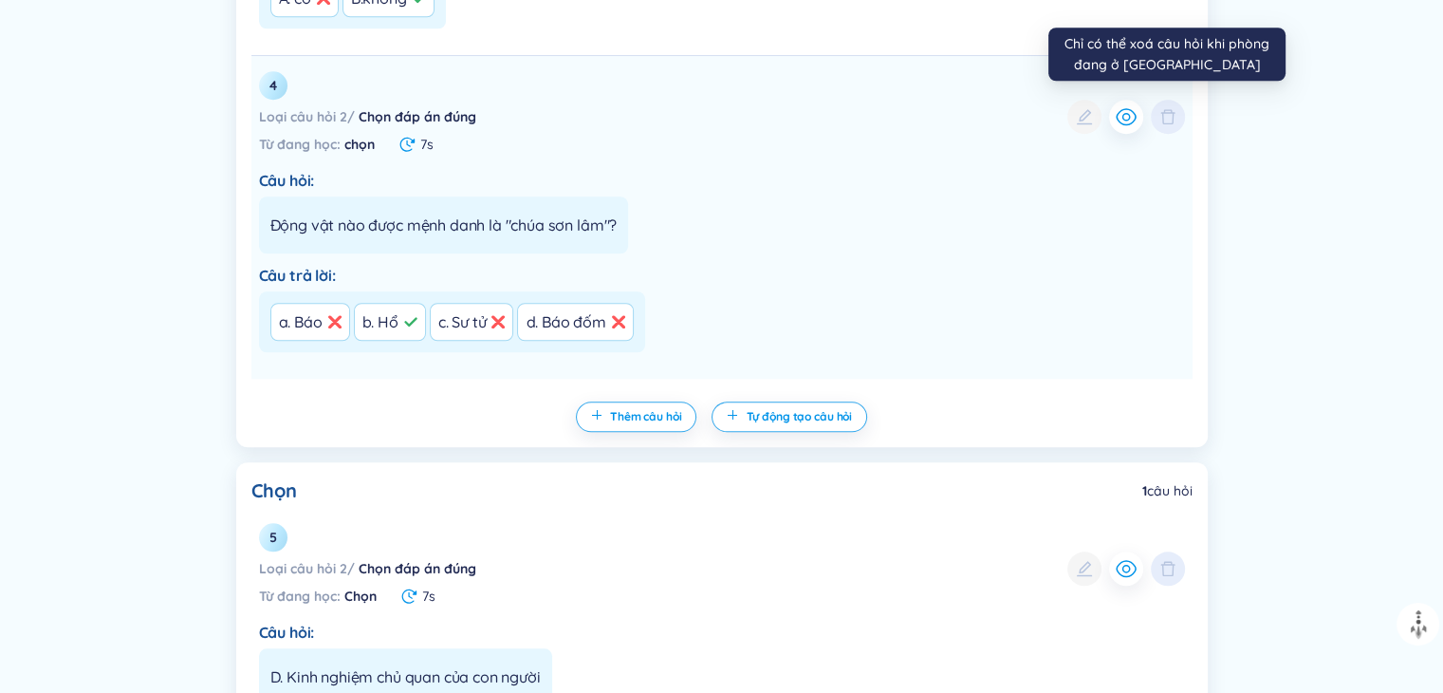
click at [1174, 119] on div at bounding box center [1168, 117] width 34 height 34
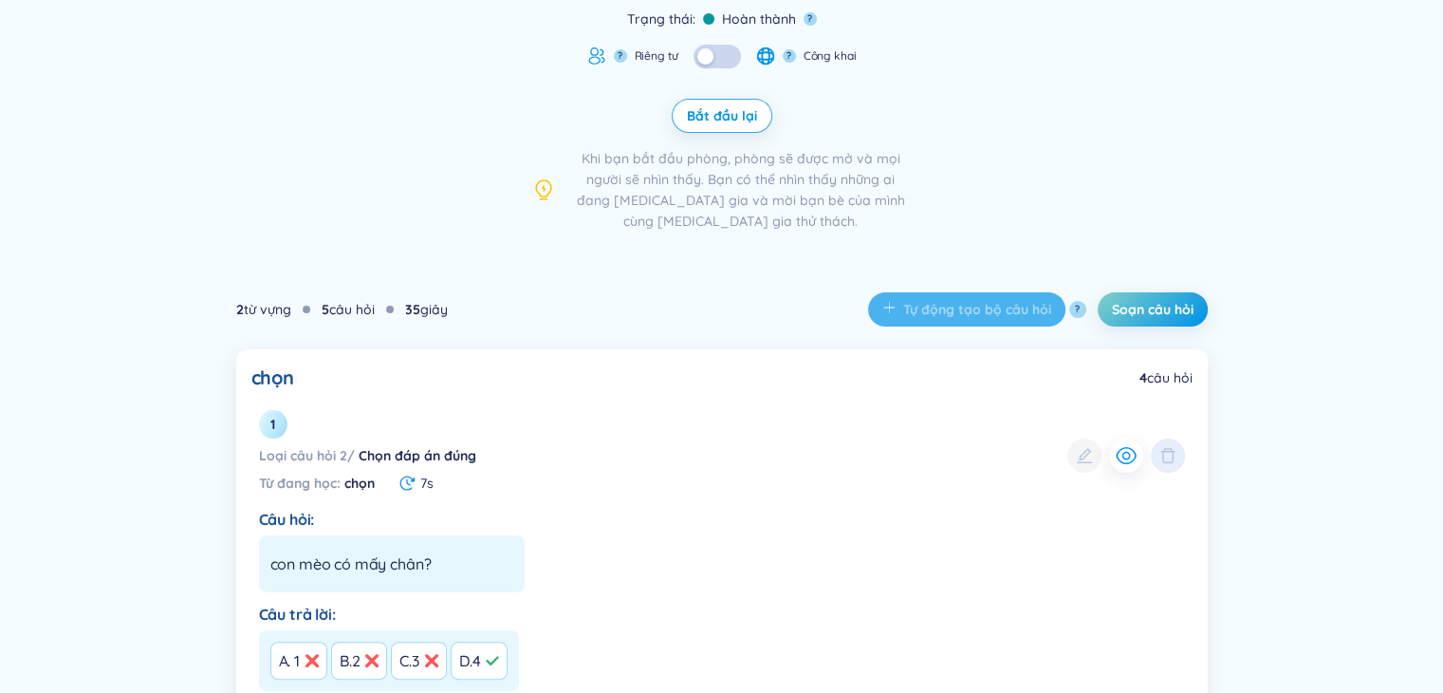
scroll to position [0, 0]
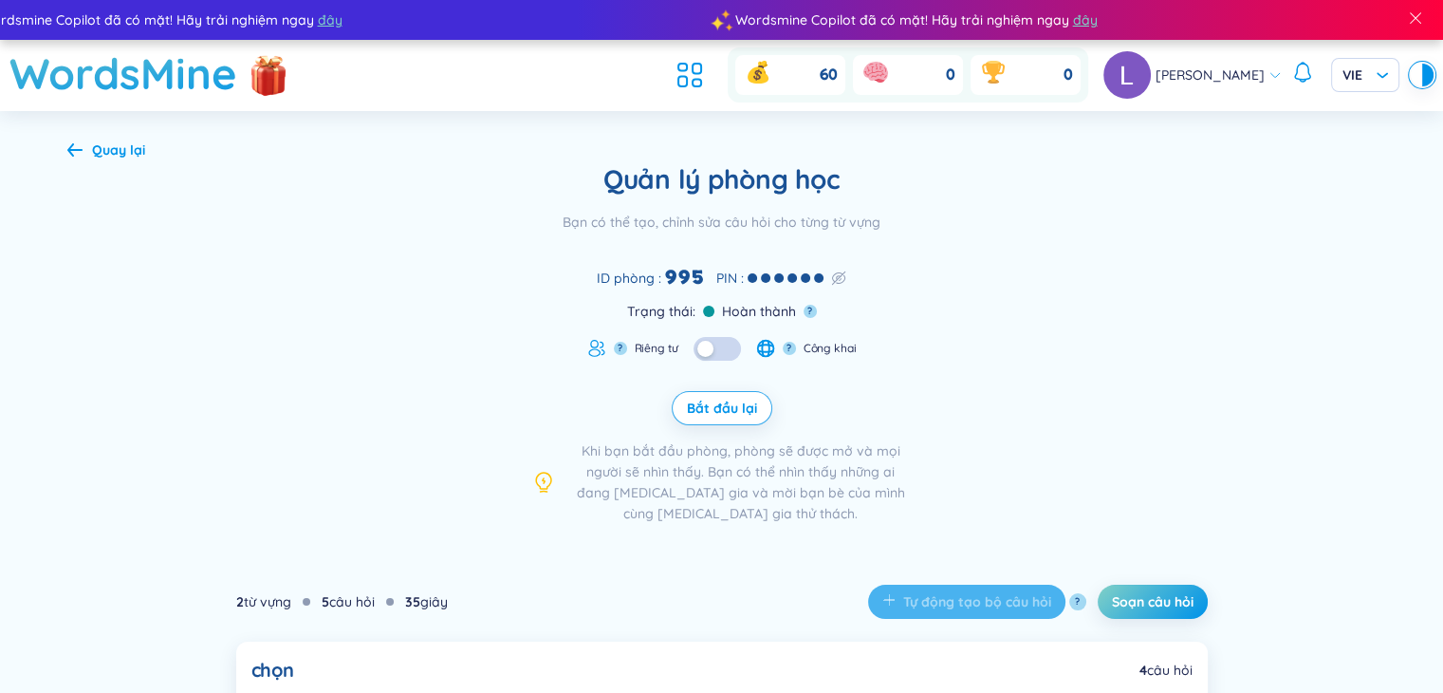
click at [712, 342] on button "button" at bounding box center [717, 349] width 47 height 24
click at [109, 157] on div "Quay lại" at bounding box center [118, 149] width 53 height 21
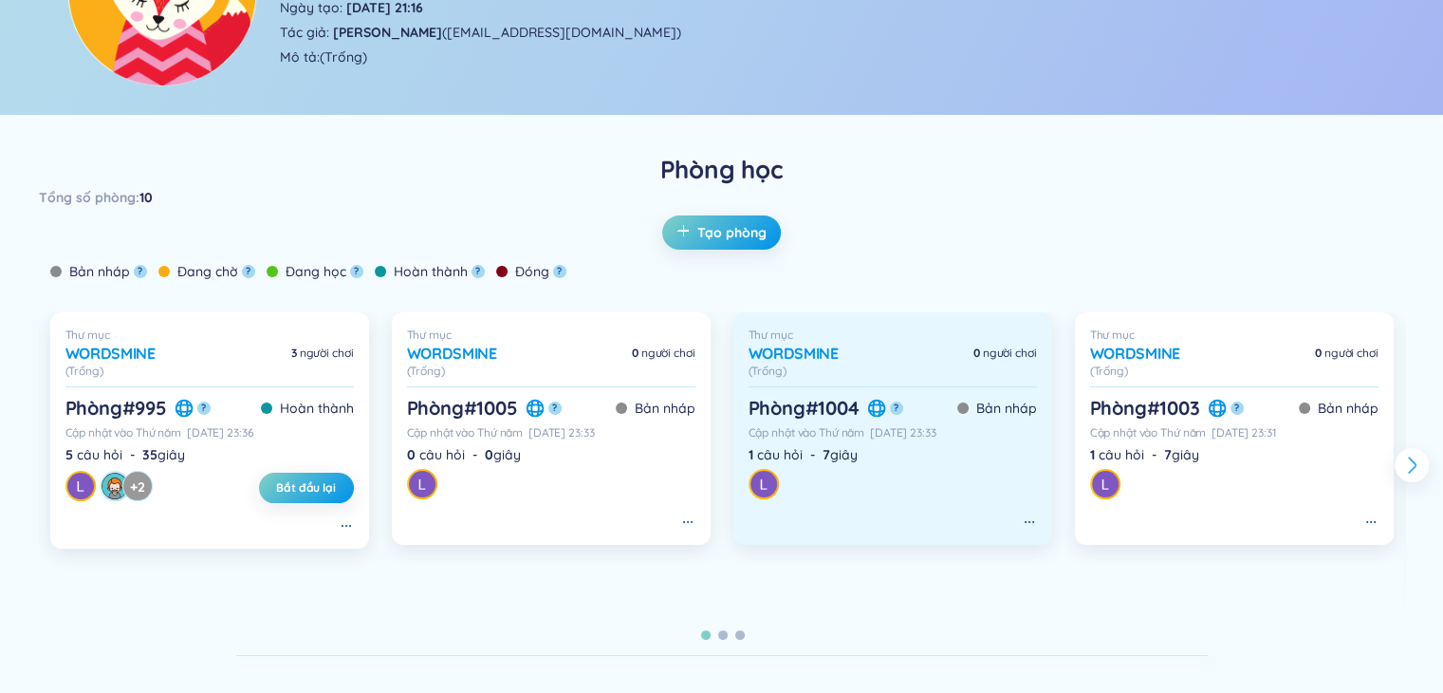
scroll to position [285, 0]
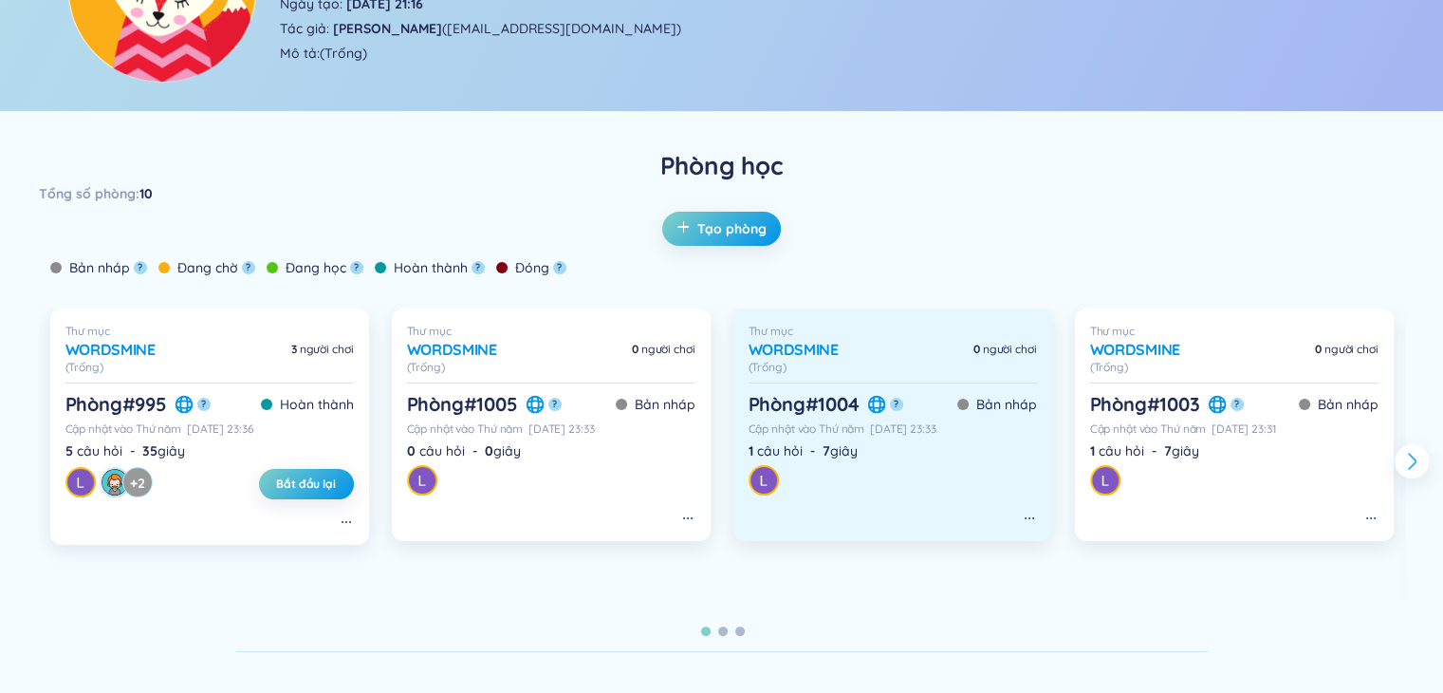
click at [961, 403] on span at bounding box center [962, 404] width 11 height 11
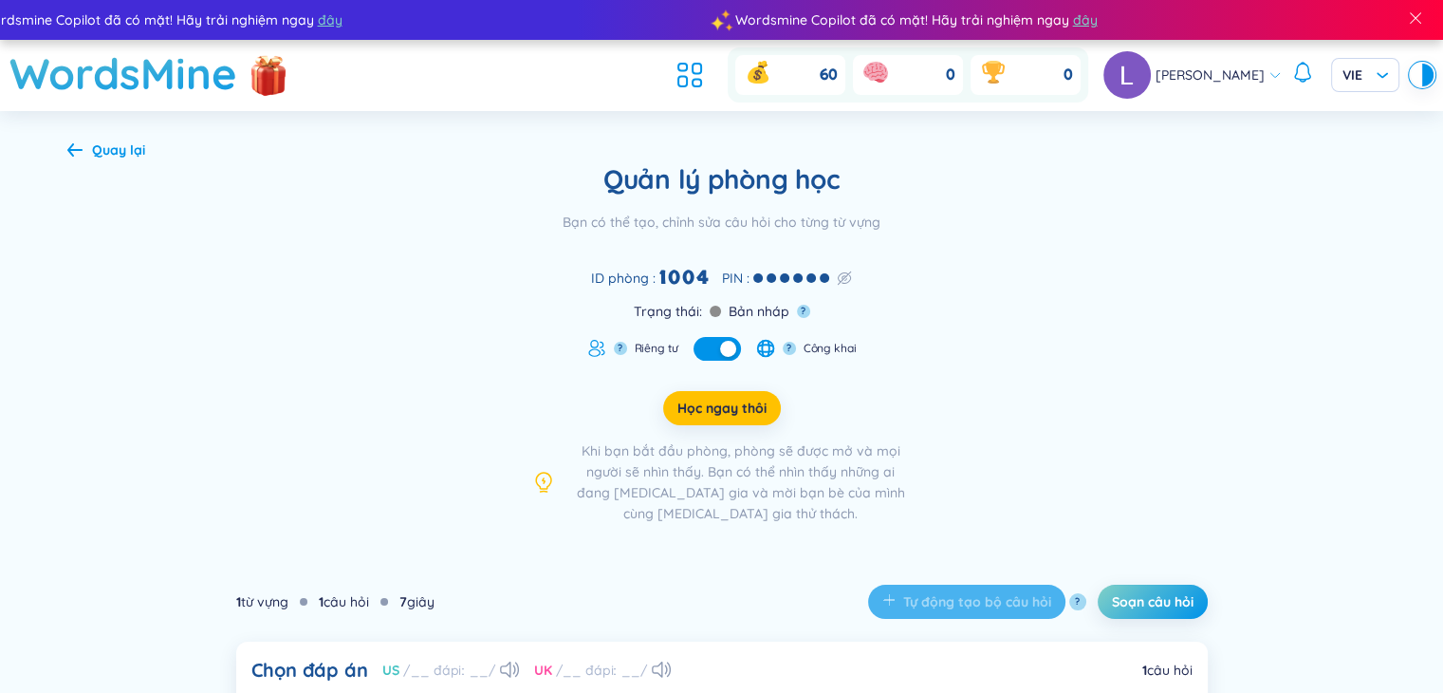
click at [706, 310] on div "[DEMOGRAPHIC_DATA] : Bản nháp ?" at bounding box center [722, 311] width 177 height 21
click at [716, 309] on span at bounding box center [715, 311] width 11 height 11
click at [758, 312] on span "Bản nháp" at bounding box center [759, 311] width 61 height 21
click at [799, 317] on button "?" at bounding box center [803, 311] width 13 height 13
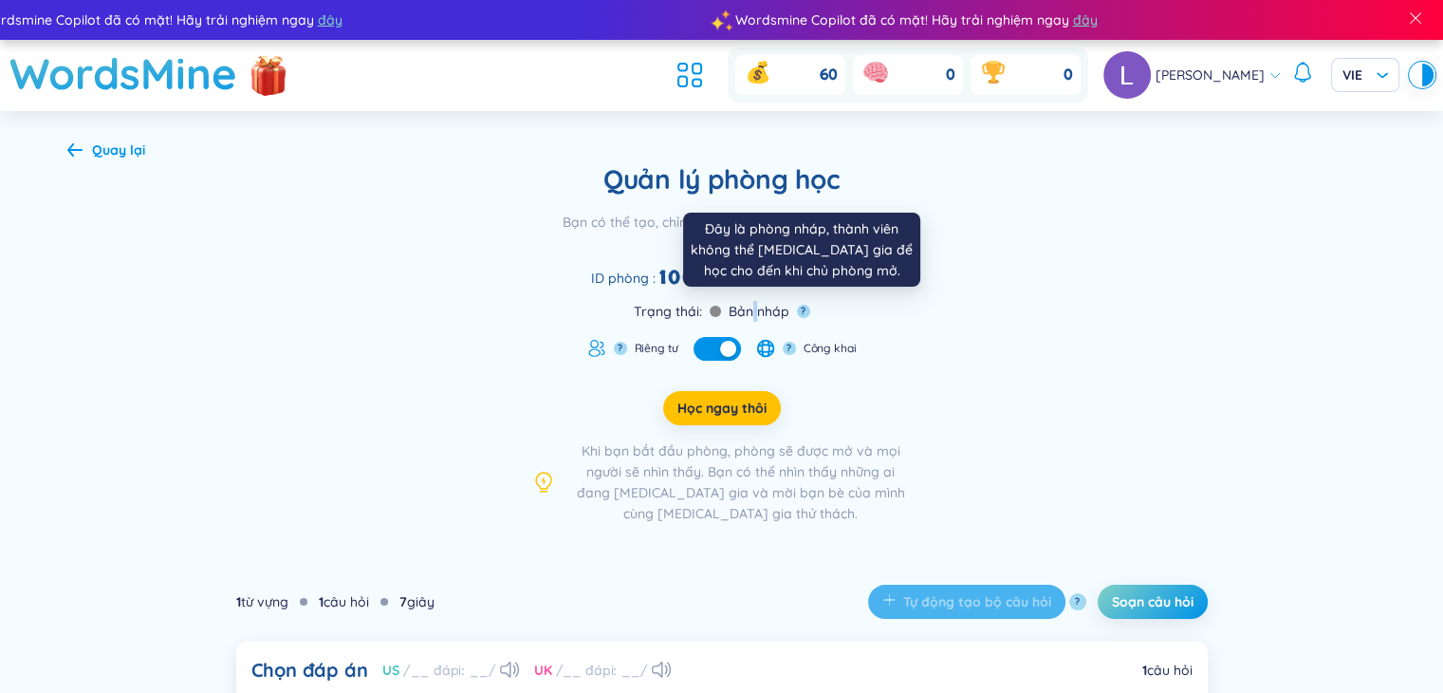
click at [801, 308] on button "?" at bounding box center [803, 311] width 13 height 13
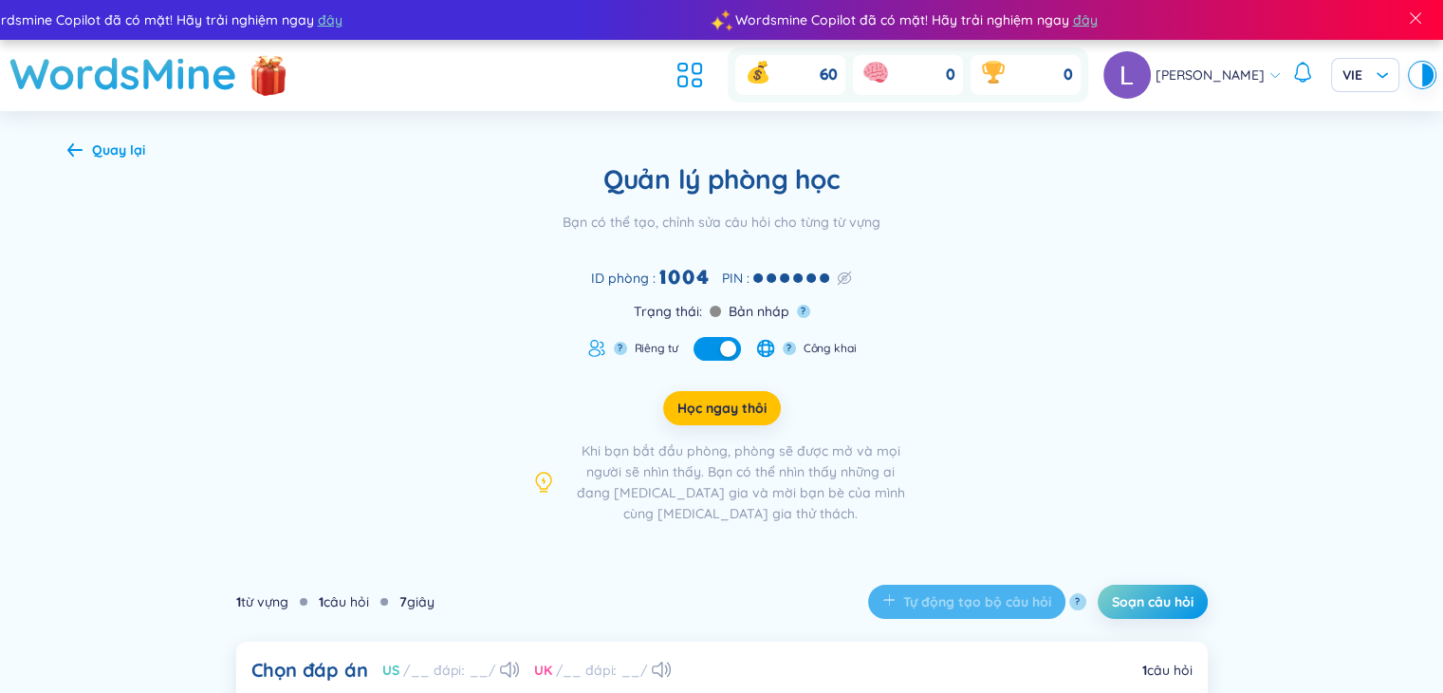
click at [969, 374] on div "Quản lý phòng học Bạn có thể tạo, chỉnh sửa câu hỏi cho từng từ vựng ID phòng :…" at bounding box center [722, 342] width 1310 height 361
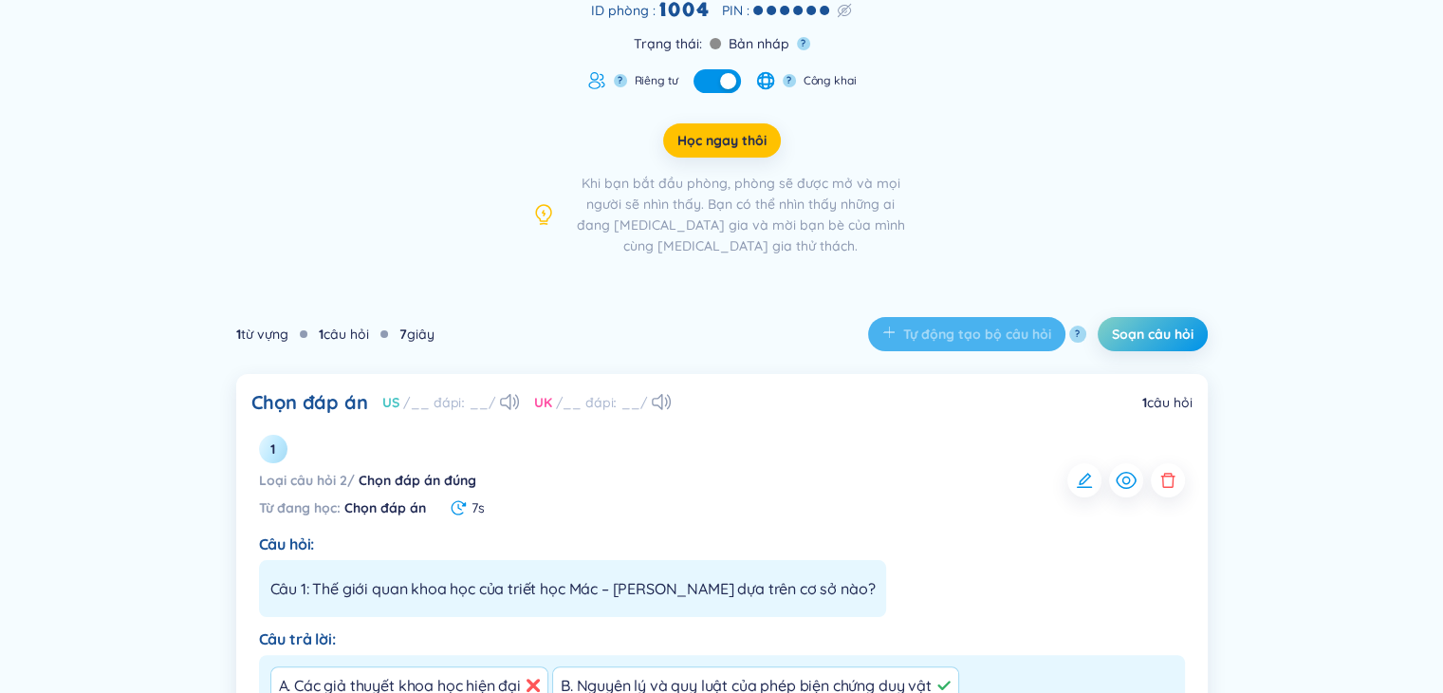
scroll to position [285, 0]
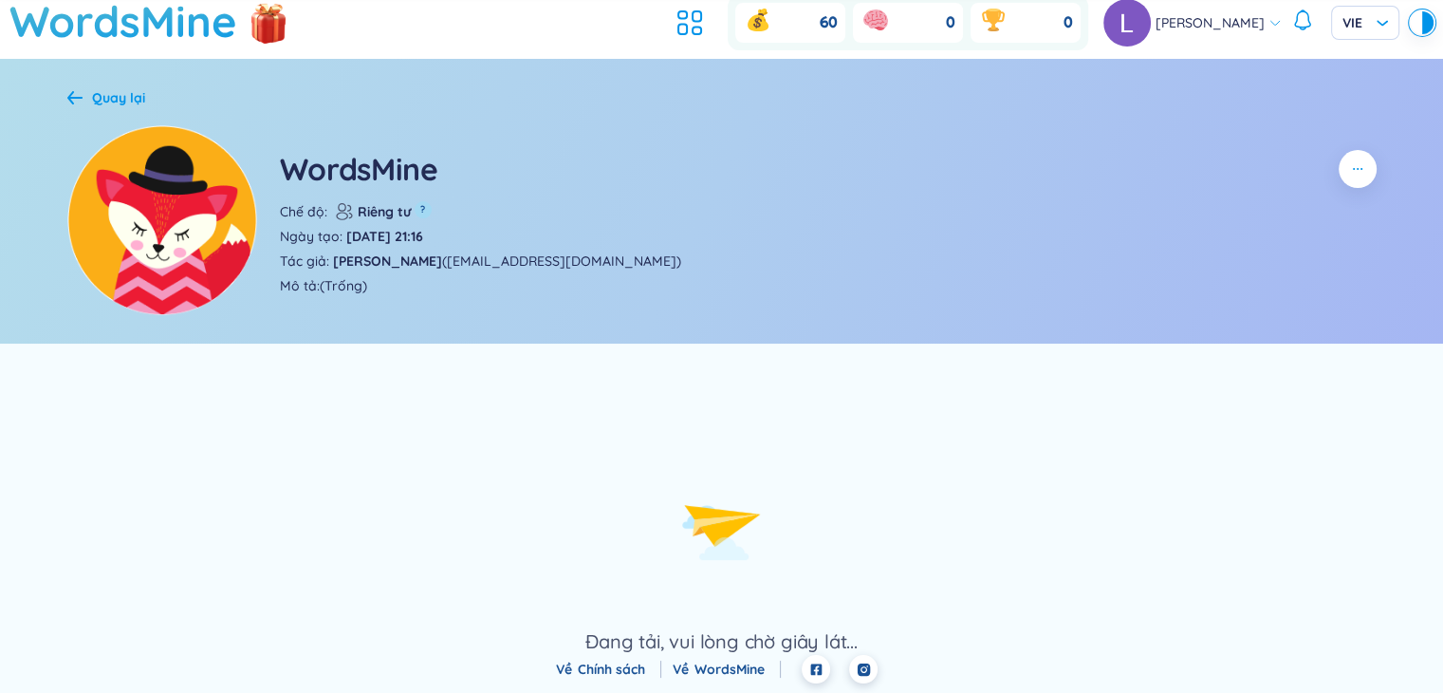
scroll to position [285, 0]
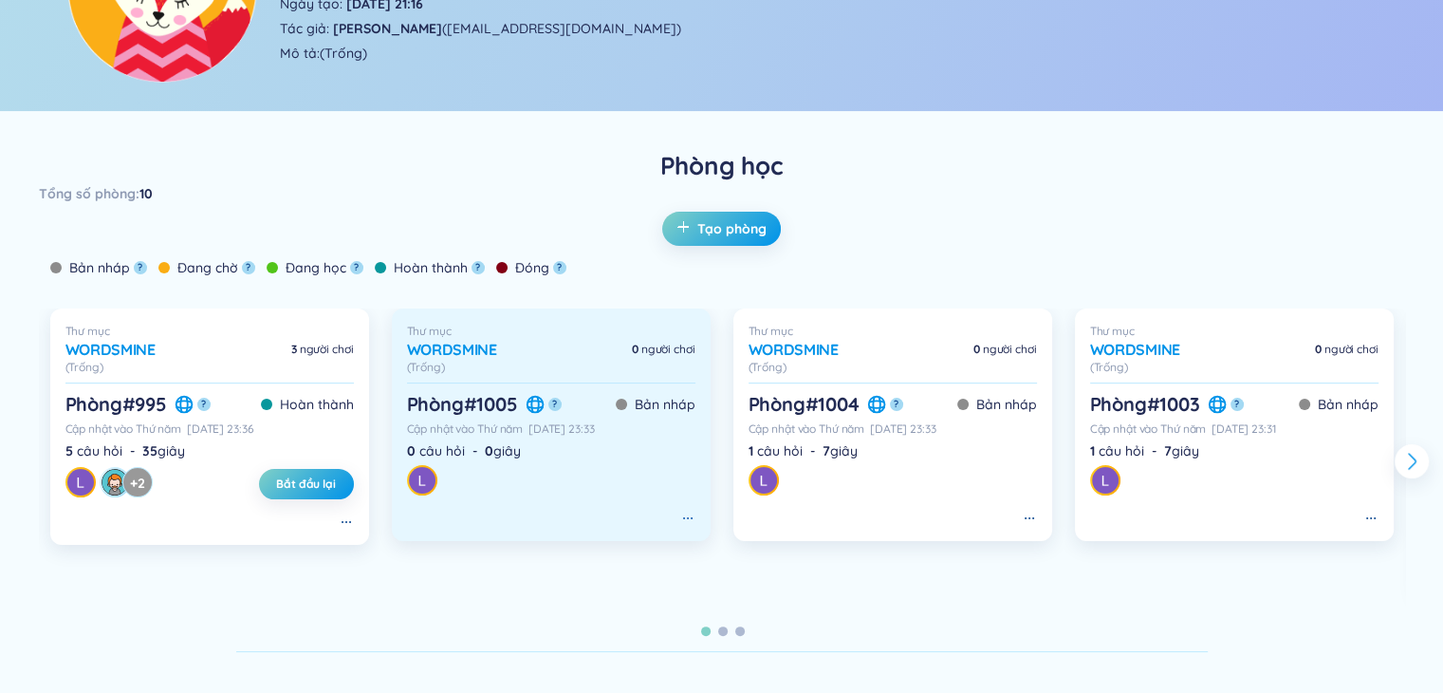
click at [688, 518] on icon at bounding box center [687, 518] width 15 height 15
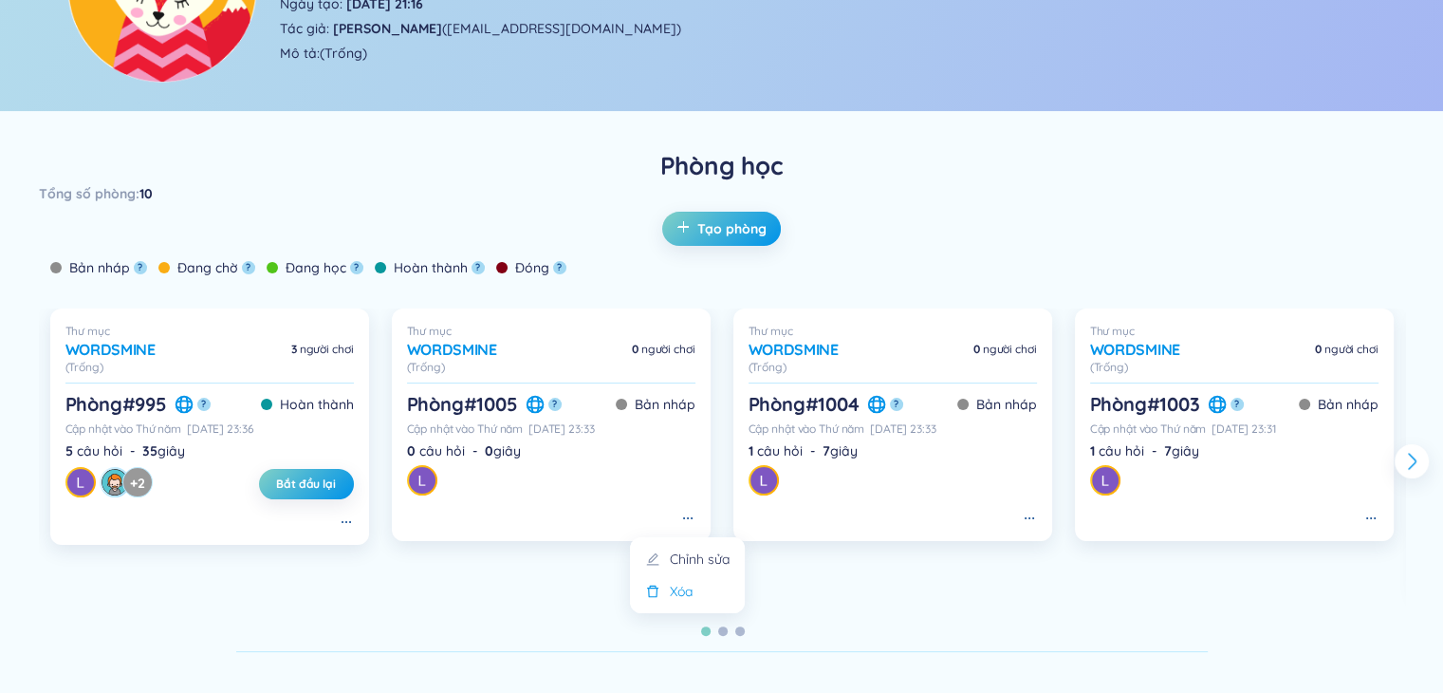
click at [695, 589] on li "Xóa" at bounding box center [687, 591] width 92 height 21
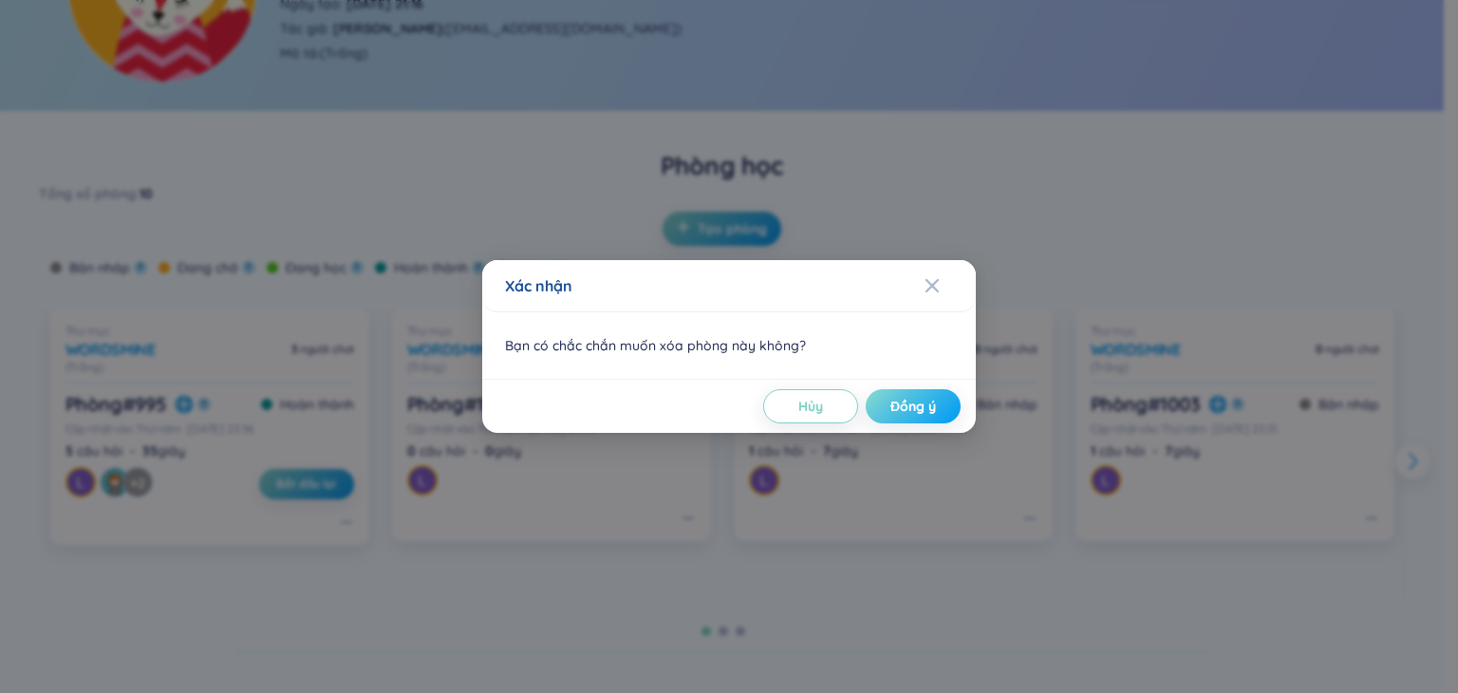
click at [894, 403] on span "Đồng ý" at bounding box center [913, 406] width 46 height 19
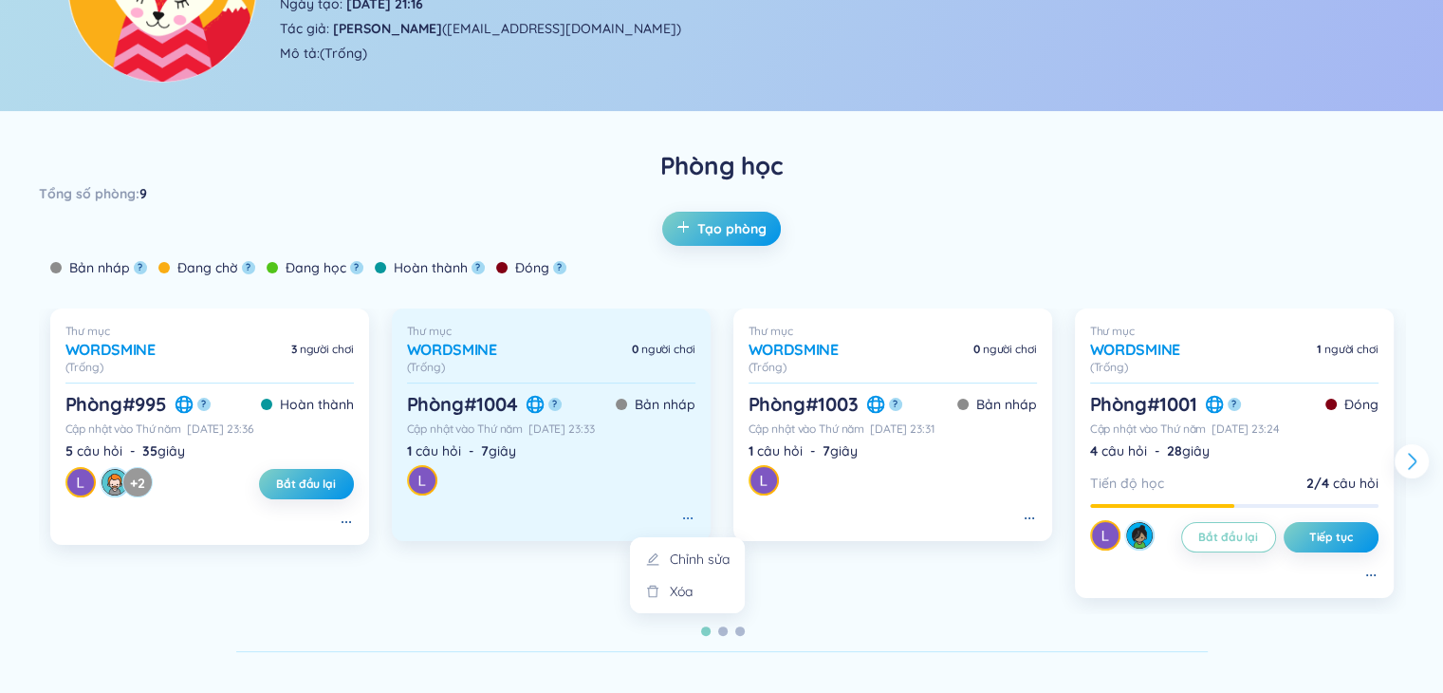
click at [690, 516] on icon at bounding box center [687, 518] width 15 height 15
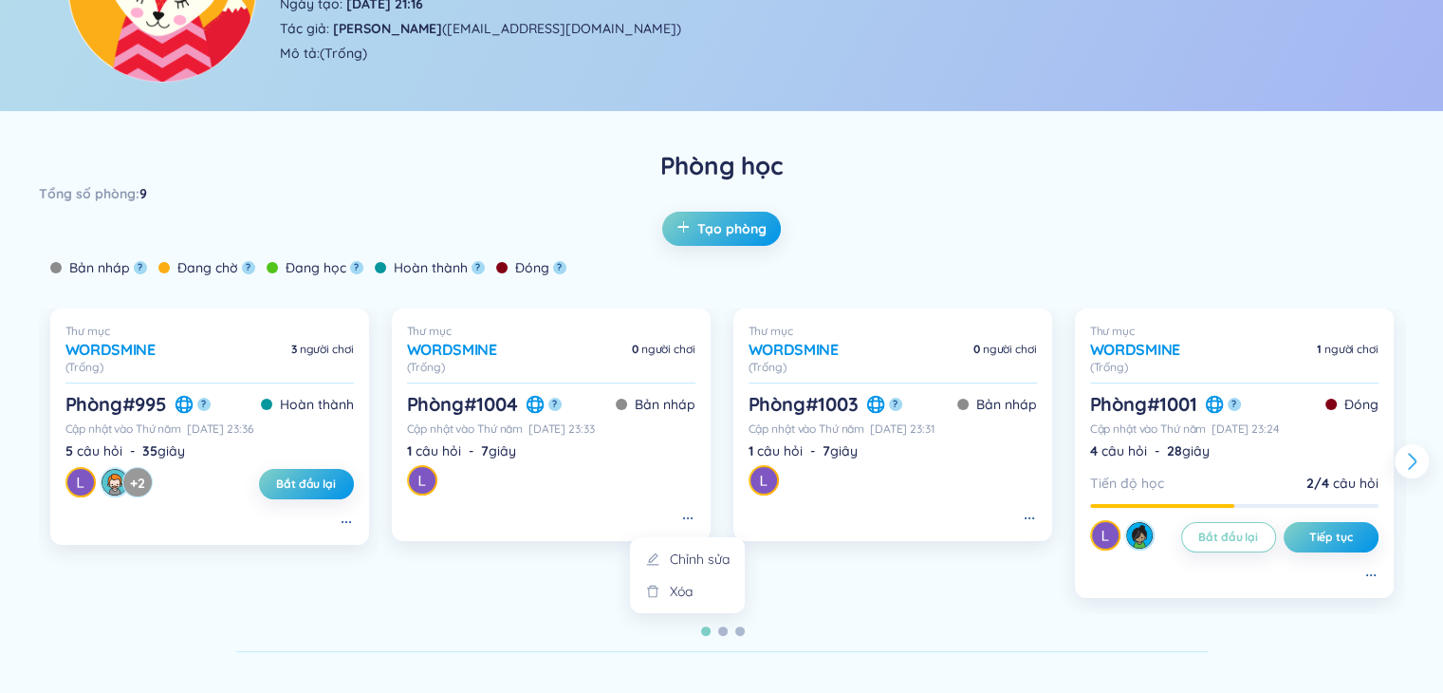
drag, startPoint x: 695, startPoint y: 597, endPoint x: 684, endPoint y: 583, distance: 17.7
click at [692, 597] on li "Xóa" at bounding box center [687, 591] width 92 height 21
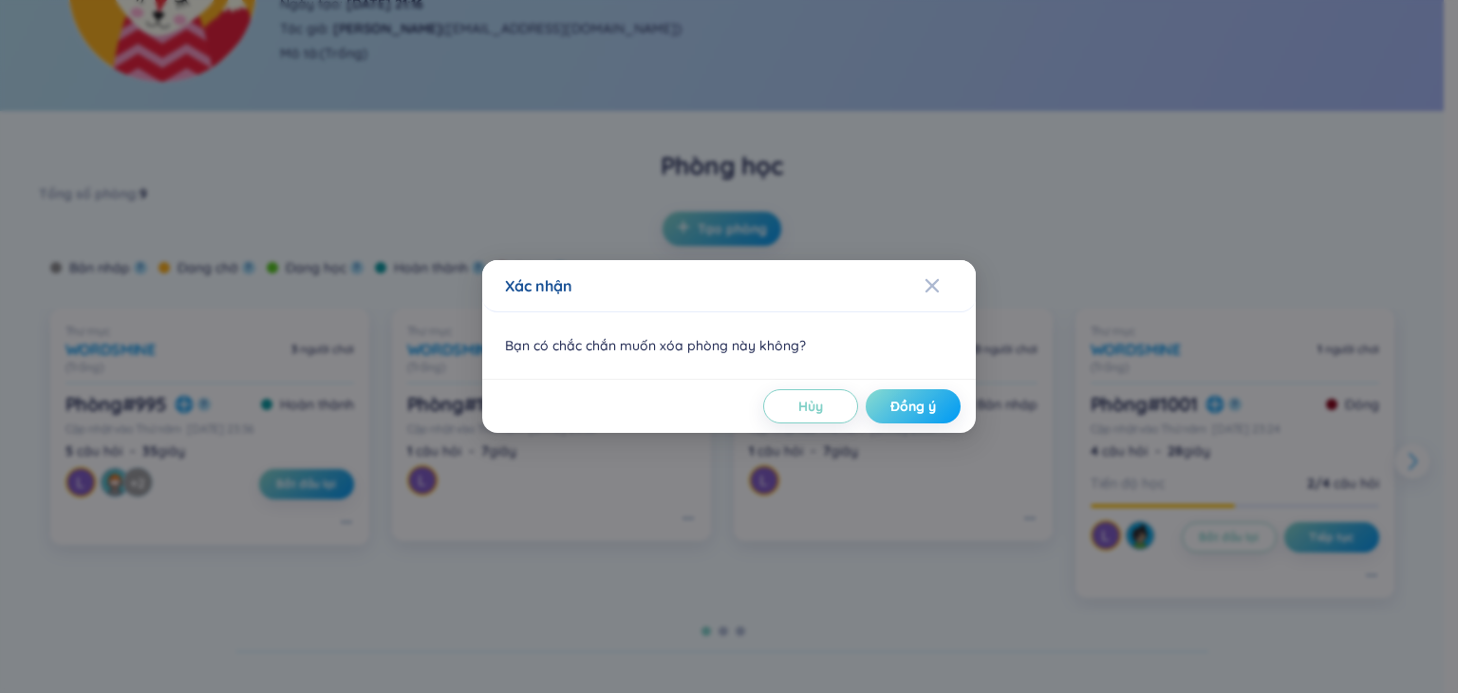
click at [899, 408] on span "Đồng ý" at bounding box center [913, 406] width 46 height 19
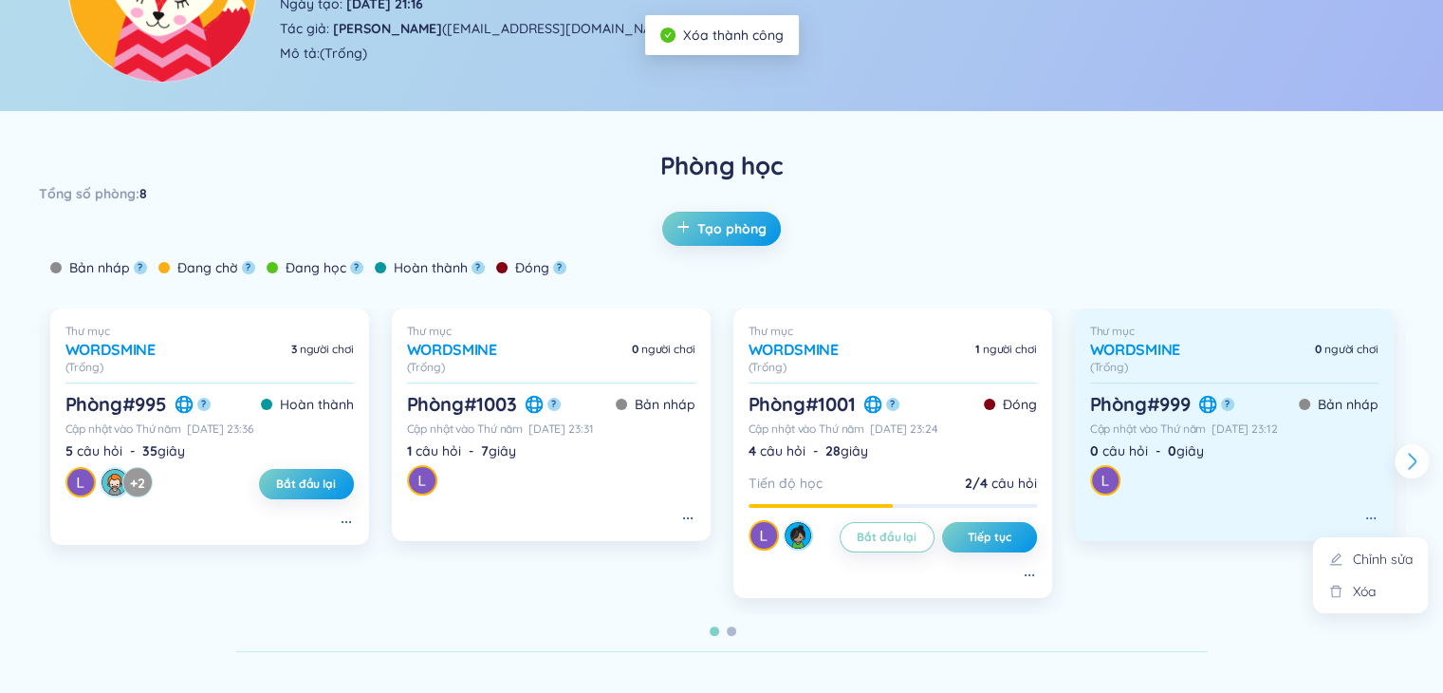
click at [1374, 520] on icon at bounding box center [1371, 518] width 15 height 15
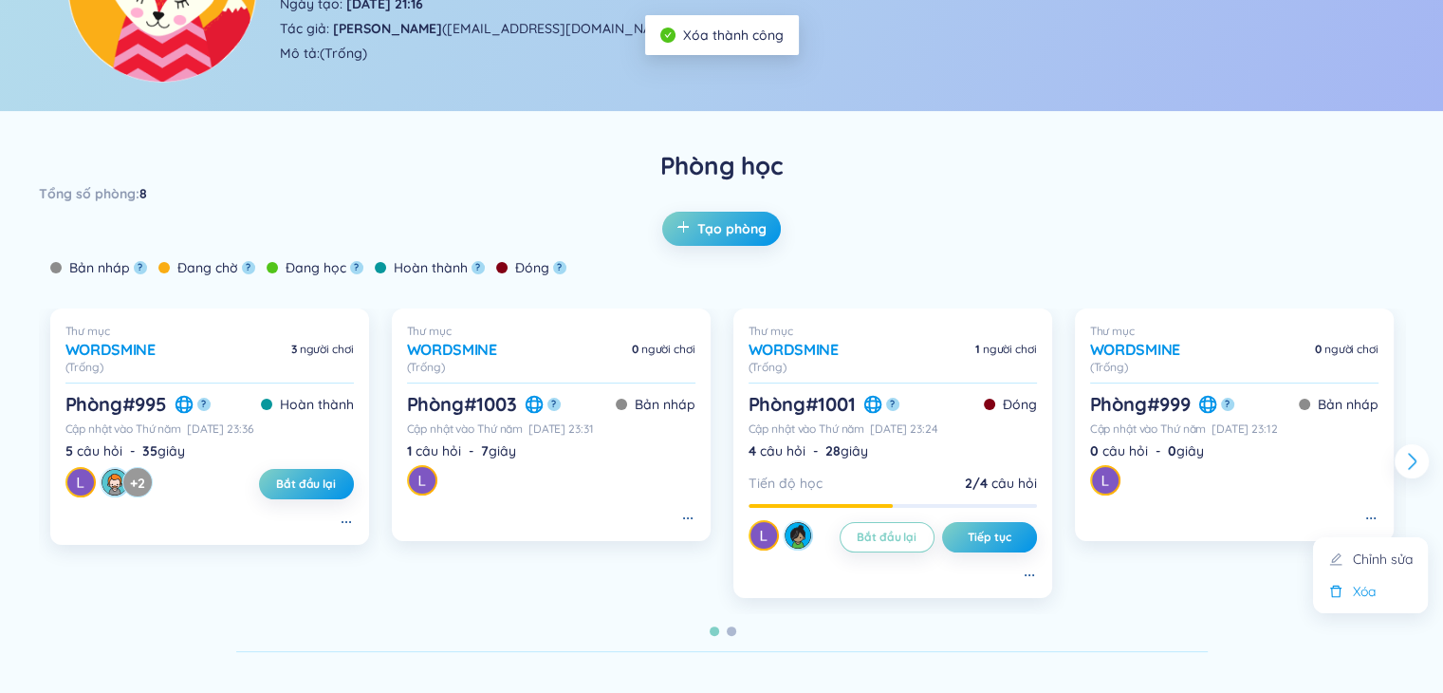
click at [1376, 599] on div "Xóa" at bounding box center [1364, 591] width 23 height 21
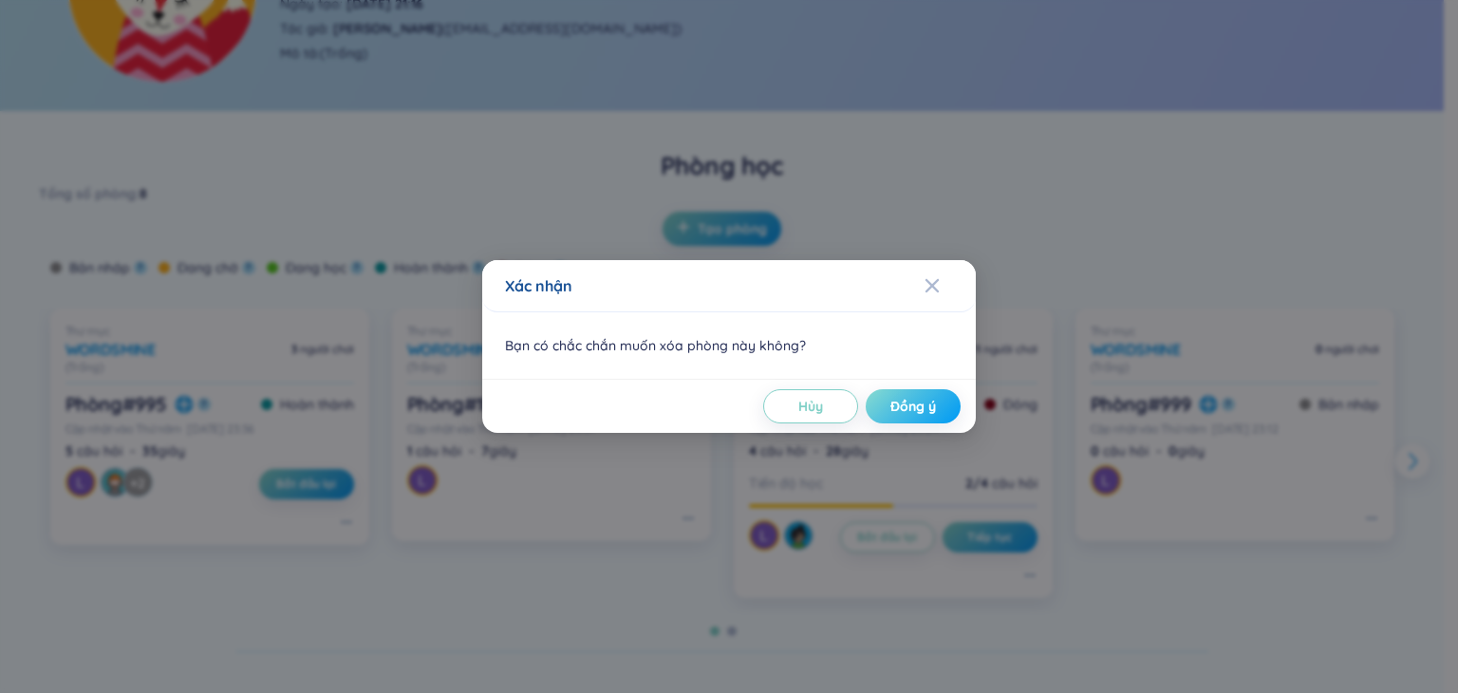
click at [905, 408] on span "Đồng ý" at bounding box center [913, 406] width 46 height 19
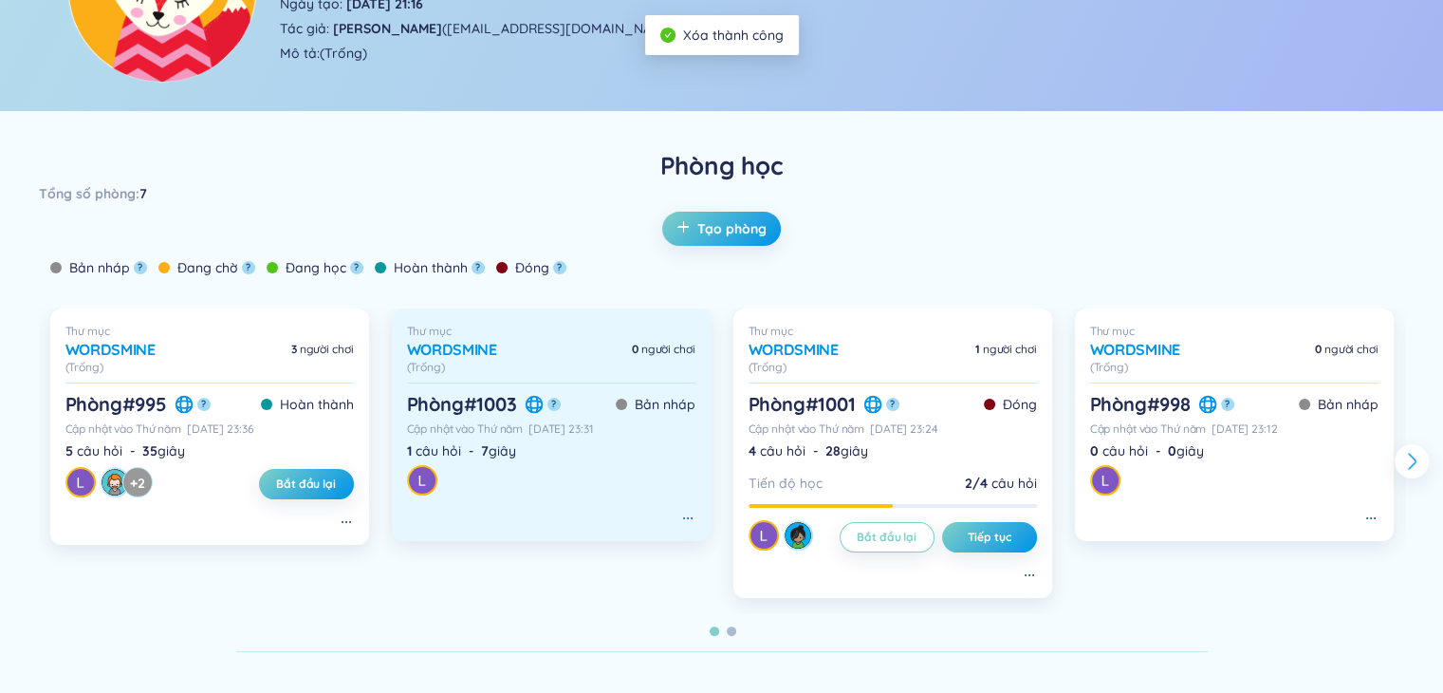
click at [690, 520] on icon at bounding box center [687, 518] width 15 height 15
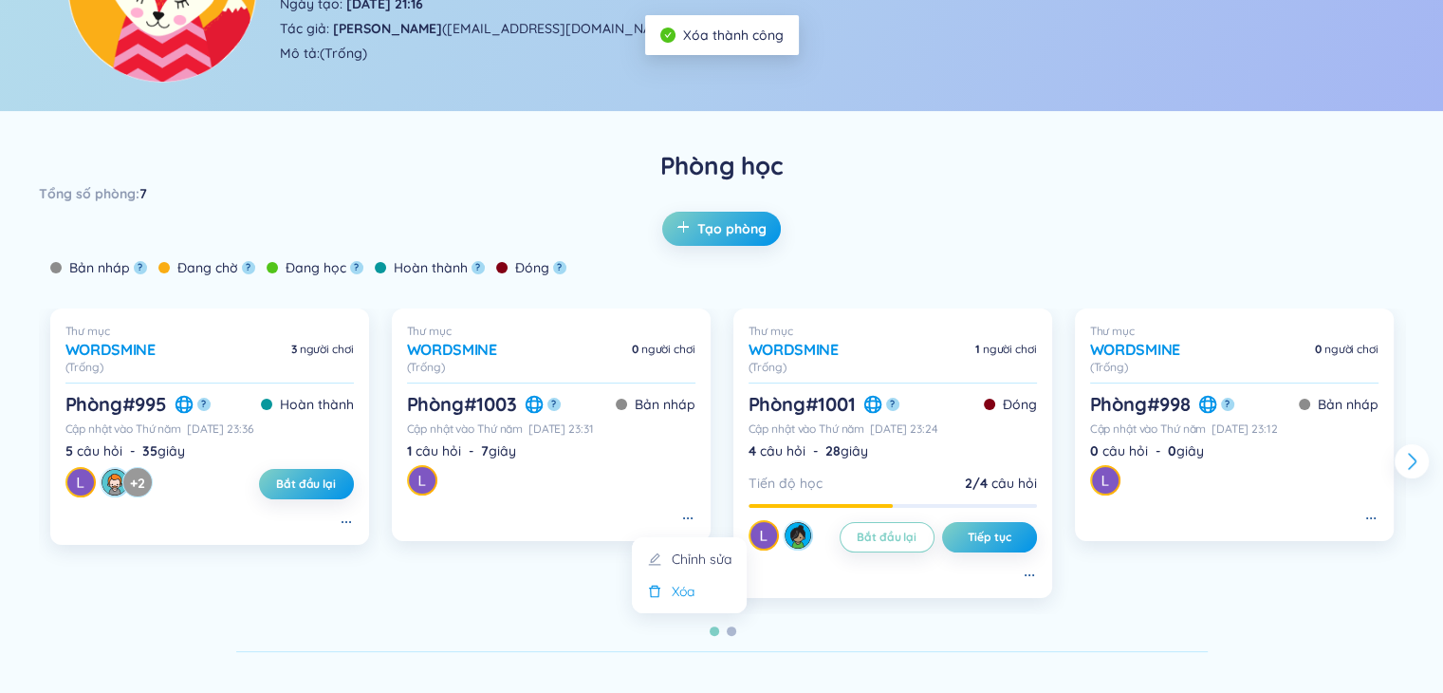
click at [706, 589] on li "Xóa" at bounding box center [689, 591] width 92 height 21
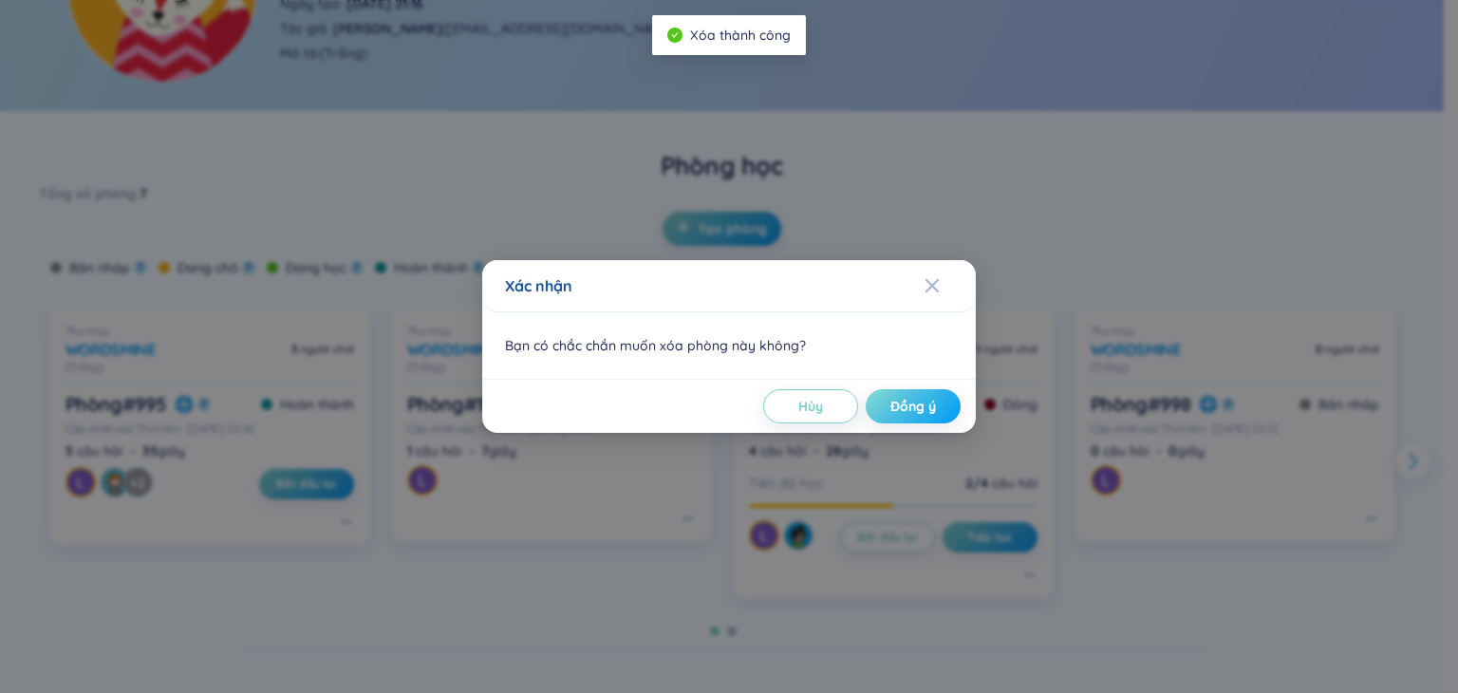
click at [890, 404] on span "Đồng ý" at bounding box center [913, 406] width 46 height 19
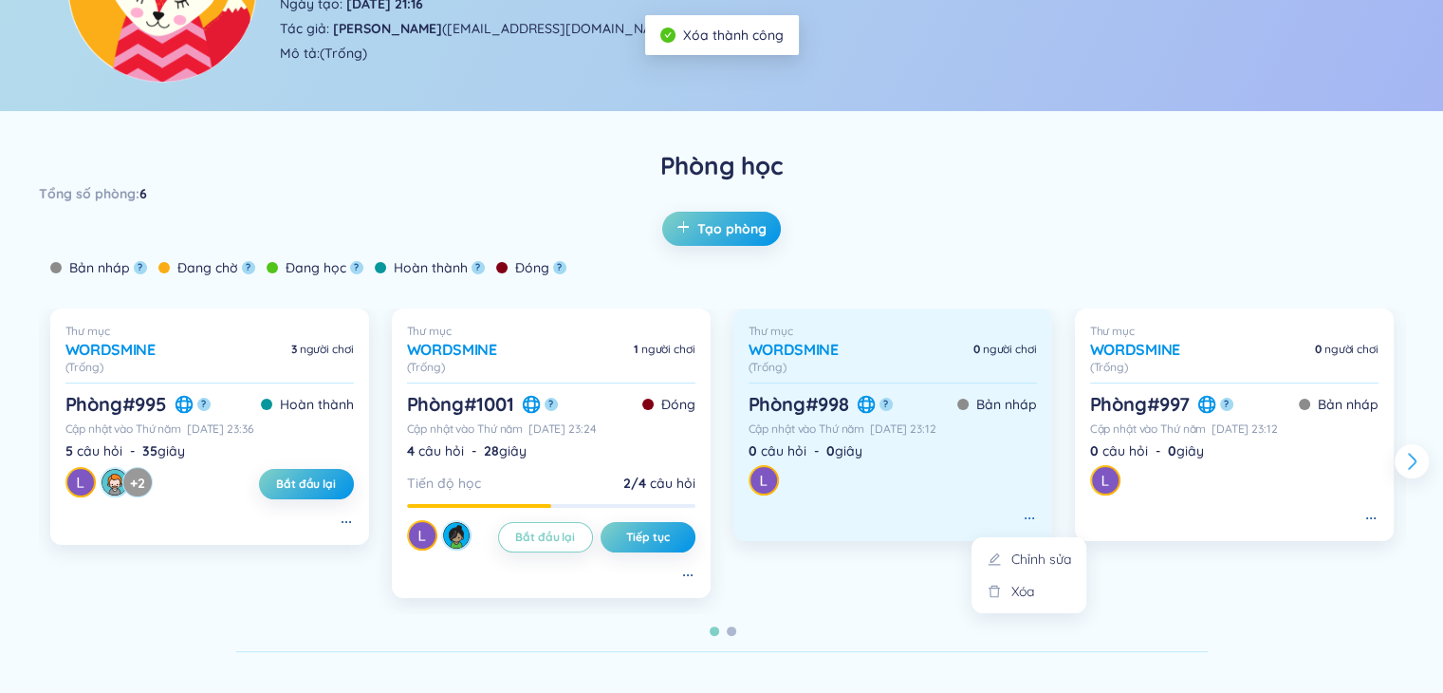
click at [1022, 524] on icon at bounding box center [1029, 518] width 15 height 15
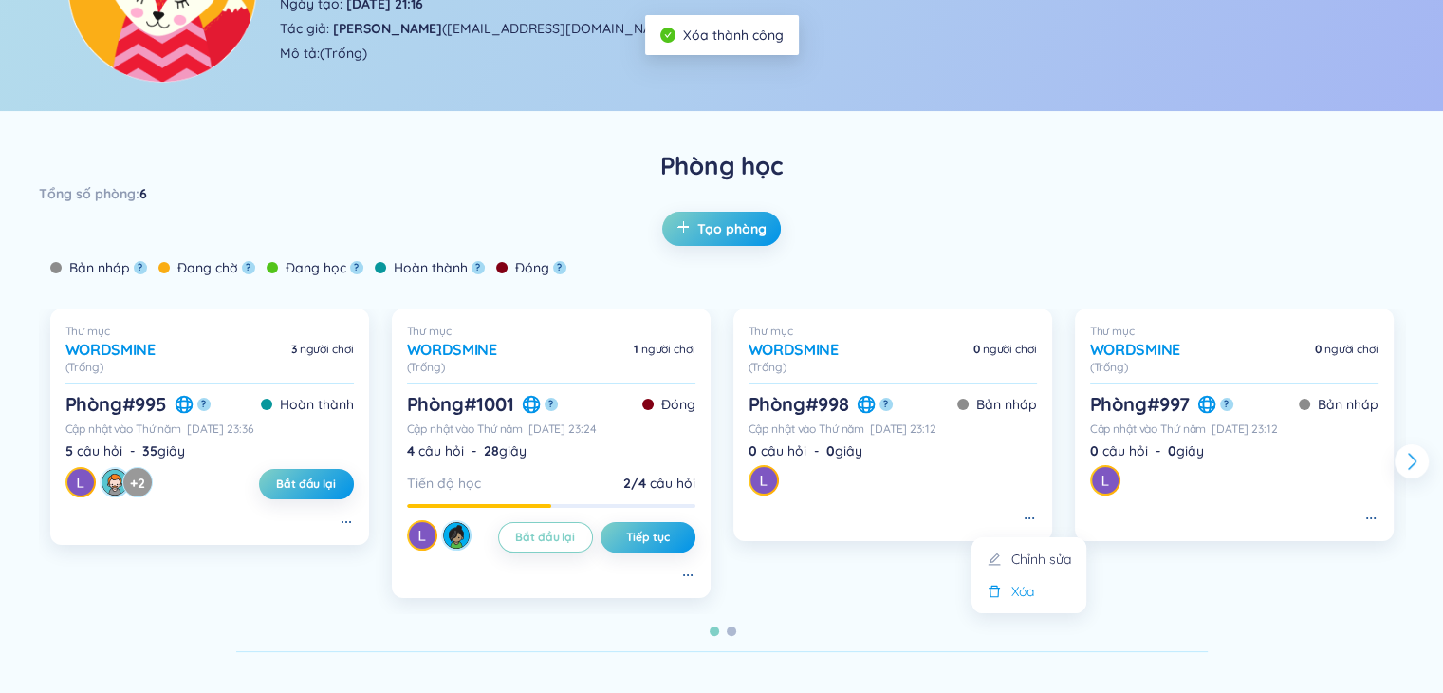
click at [1038, 586] on li "Xóa" at bounding box center [1029, 591] width 92 height 21
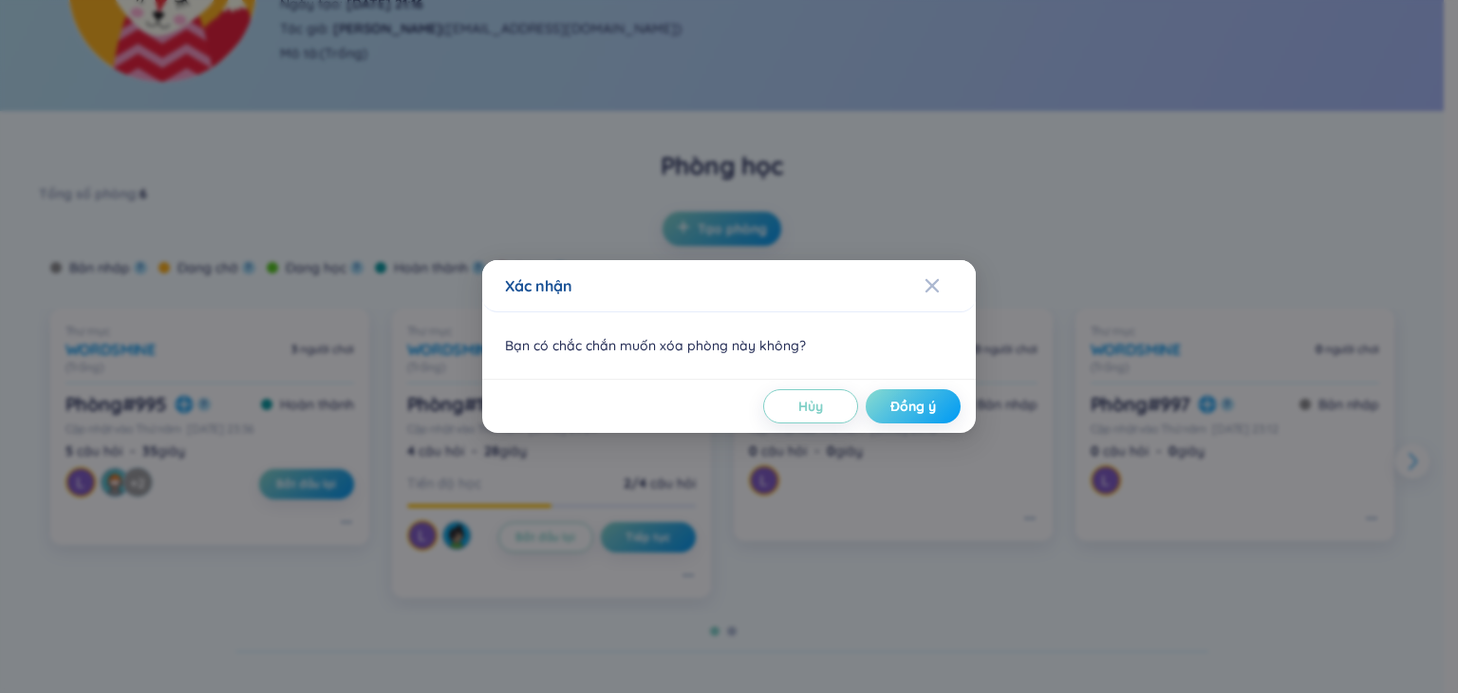
click at [925, 407] on span "Đồng ý" at bounding box center [913, 406] width 46 height 19
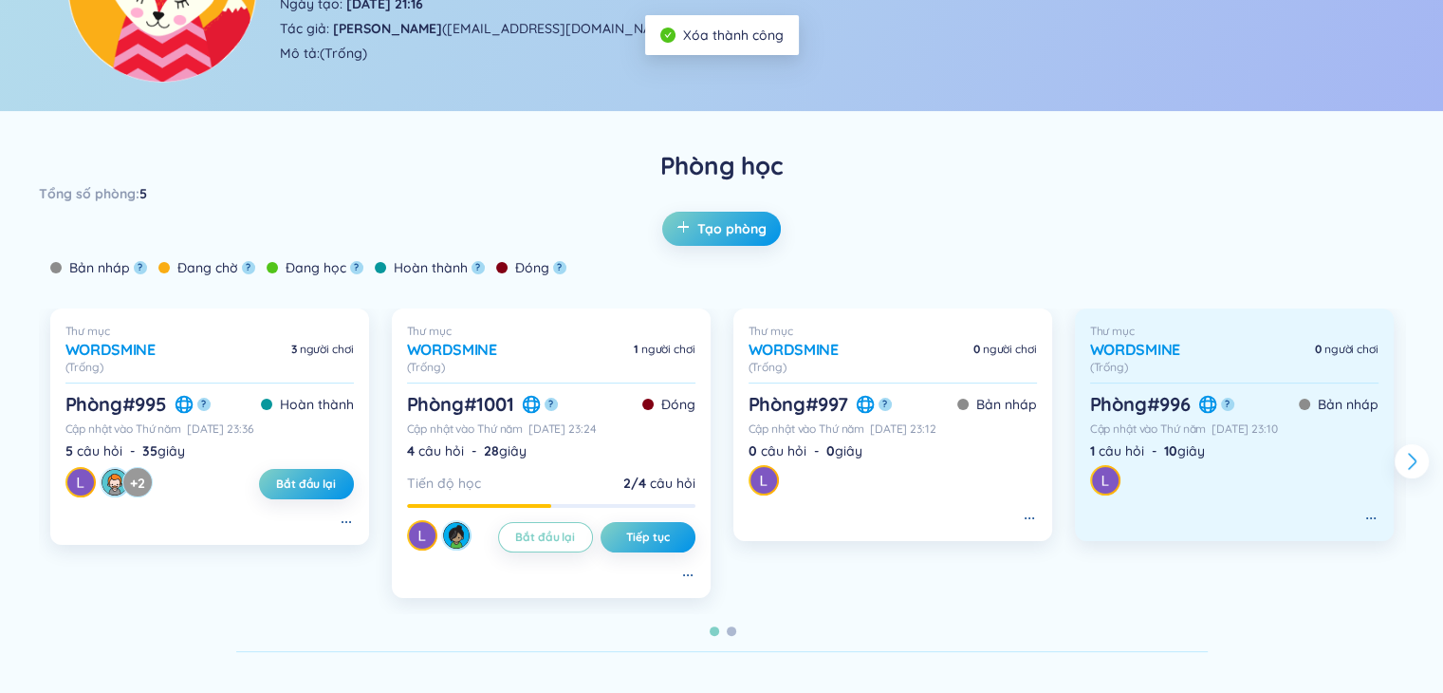
click at [1360, 517] on div at bounding box center [1234, 518] width 288 height 15
click at [1366, 517] on icon at bounding box center [1371, 518] width 15 height 15
click at [1374, 517] on icon at bounding box center [1375, 518] width 2 height 2
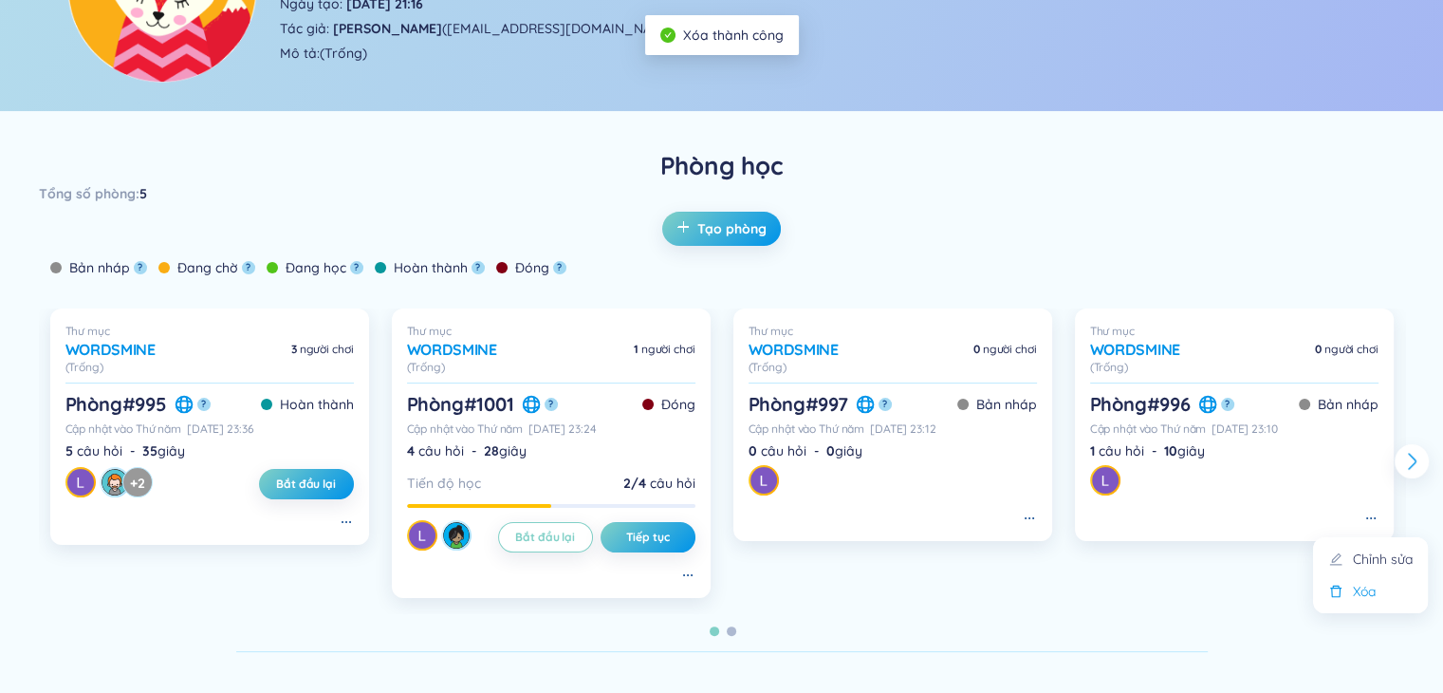
click at [1370, 593] on div "Xóa" at bounding box center [1364, 591] width 23 height 21
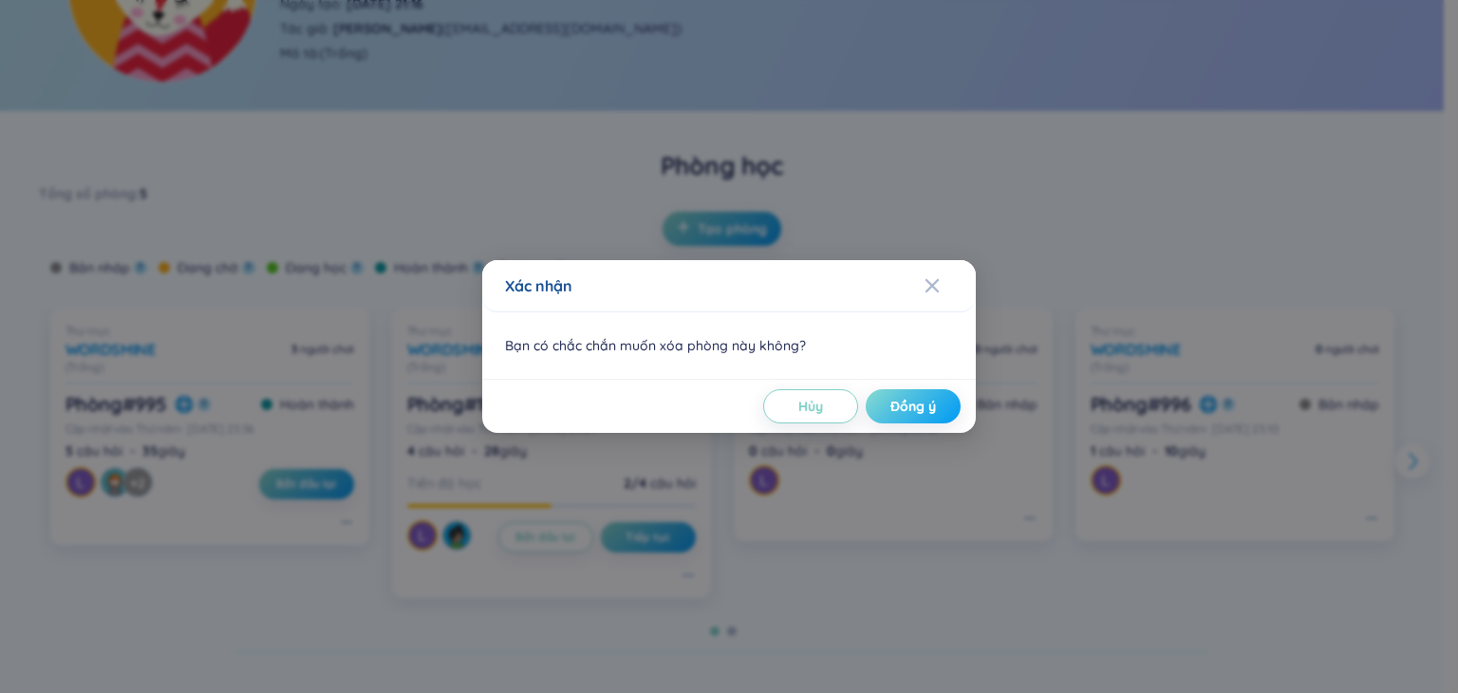
click at [928, 411] on span "Đồng ý" at bounding box center [913, 406] width 46 height 19
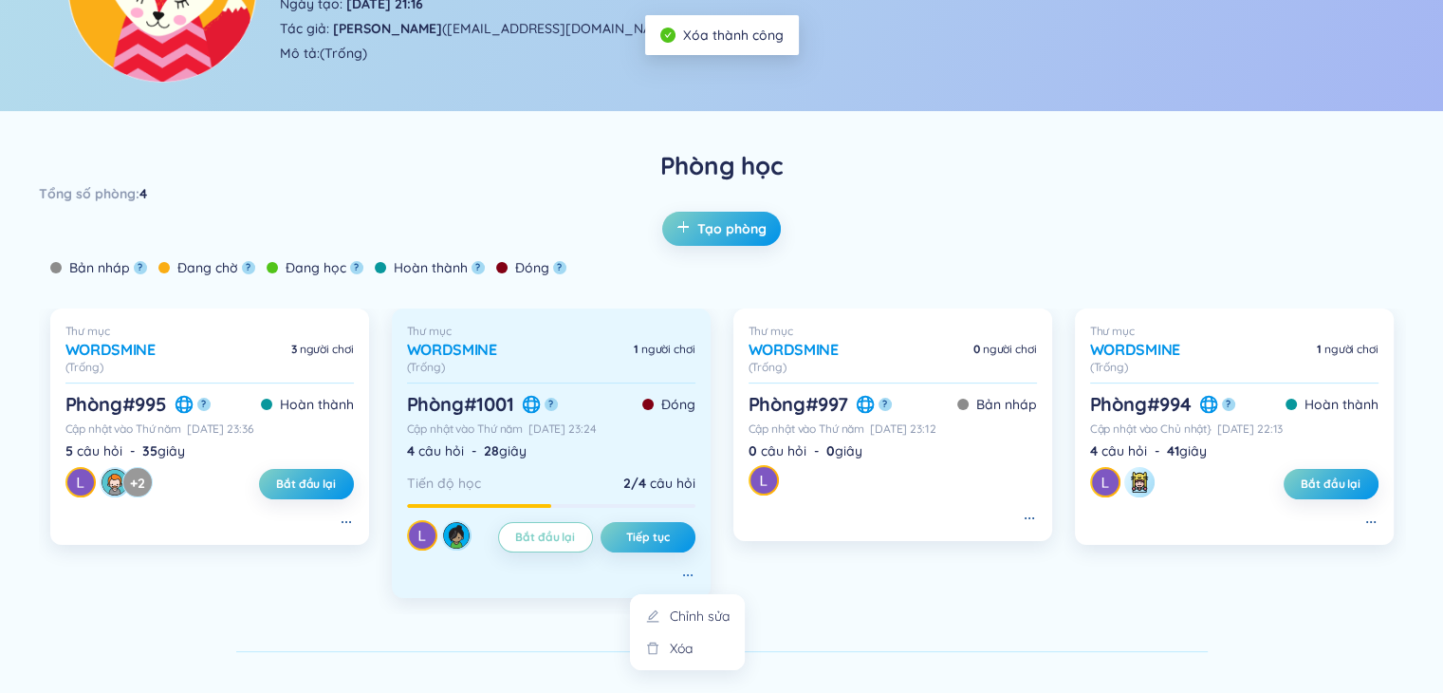
click at [682, 569] on icon at bounding box center [687, 574] width 15 height 15
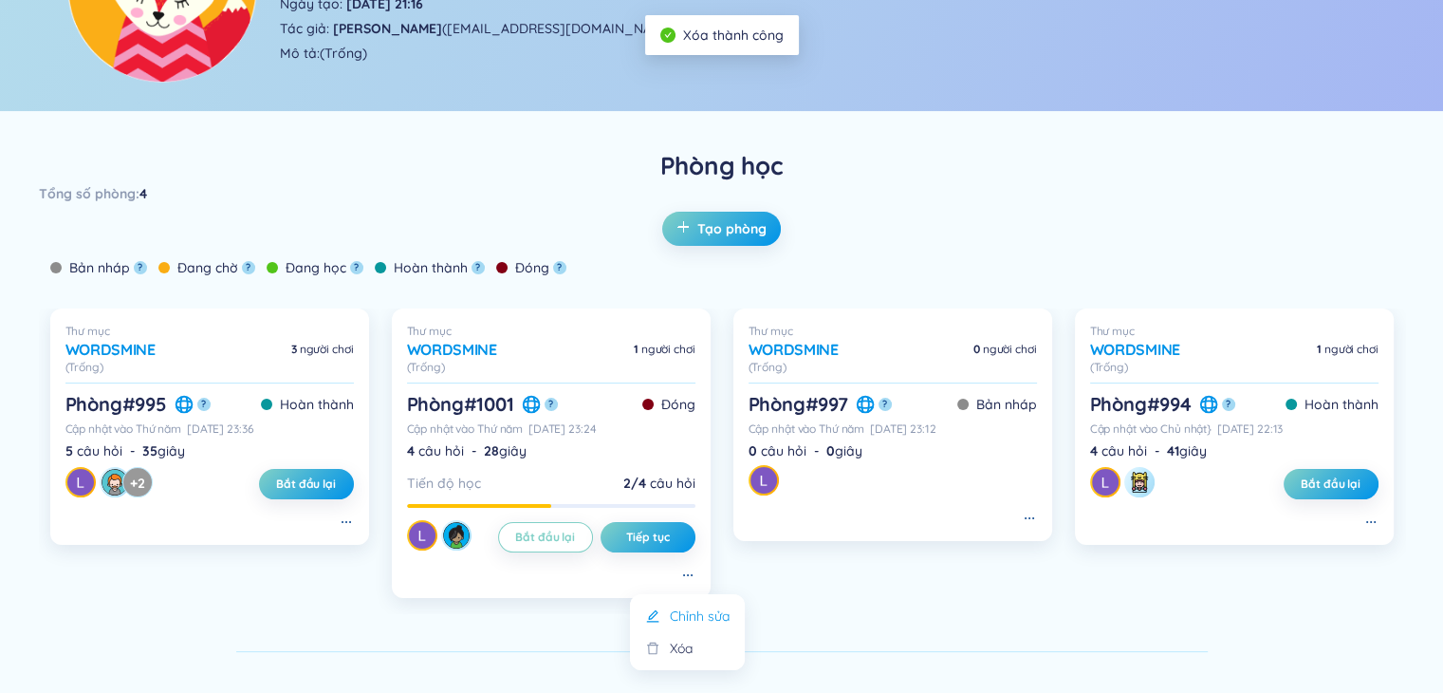
click at [703, 622] on div "Chỉnh sửa" at bounding box center [700, 615] width 60 height 21
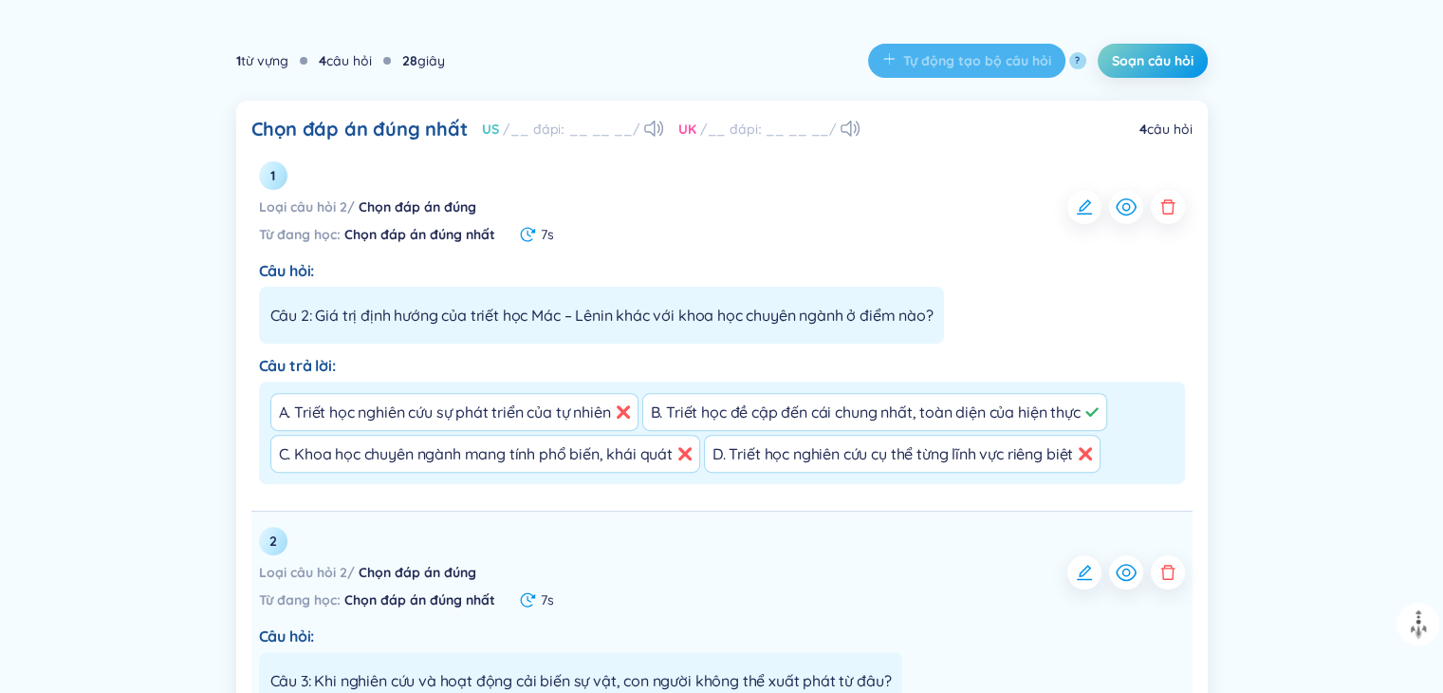
scroll to position [569, 0]
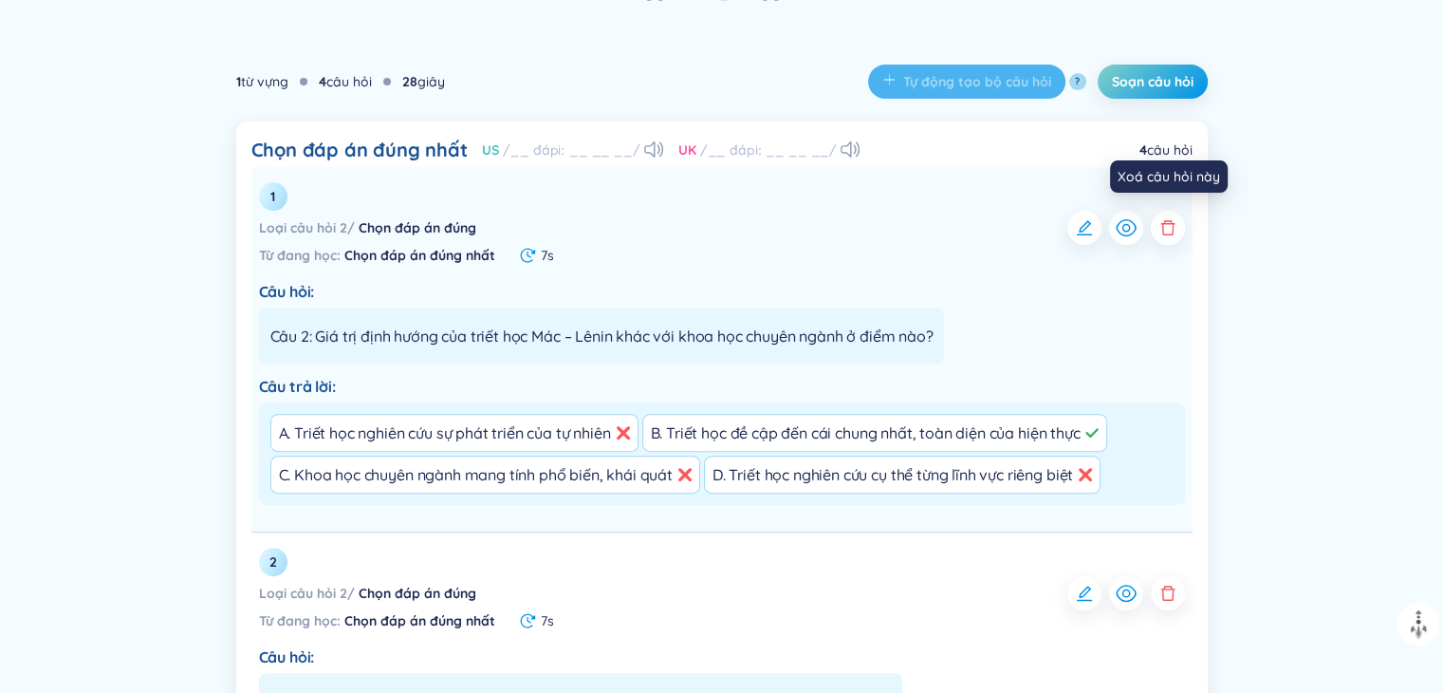
click at [1168, 229] on icon "button" at bounding box center [1168, 227] width 19 height 19
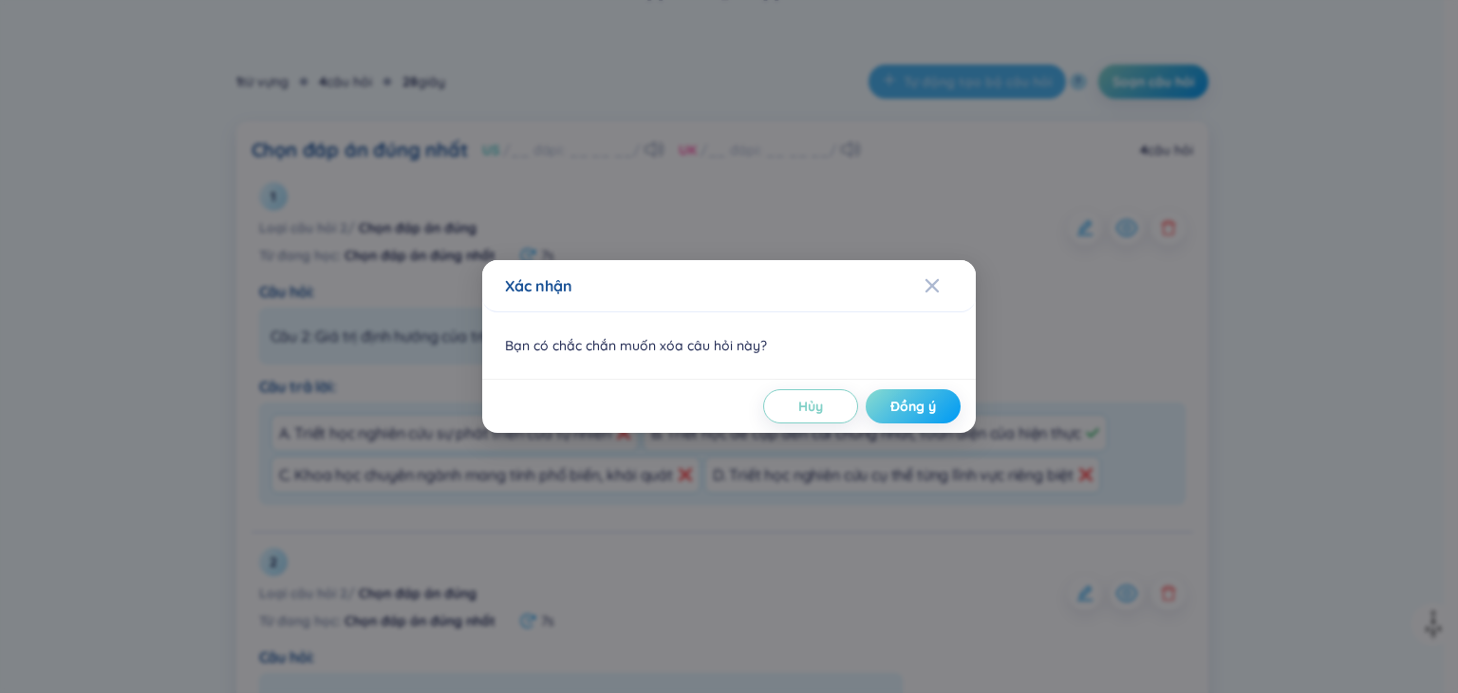
click at [921, 400] on span "Đồng ý" at bounding box center [913, 406] width 46 height 19
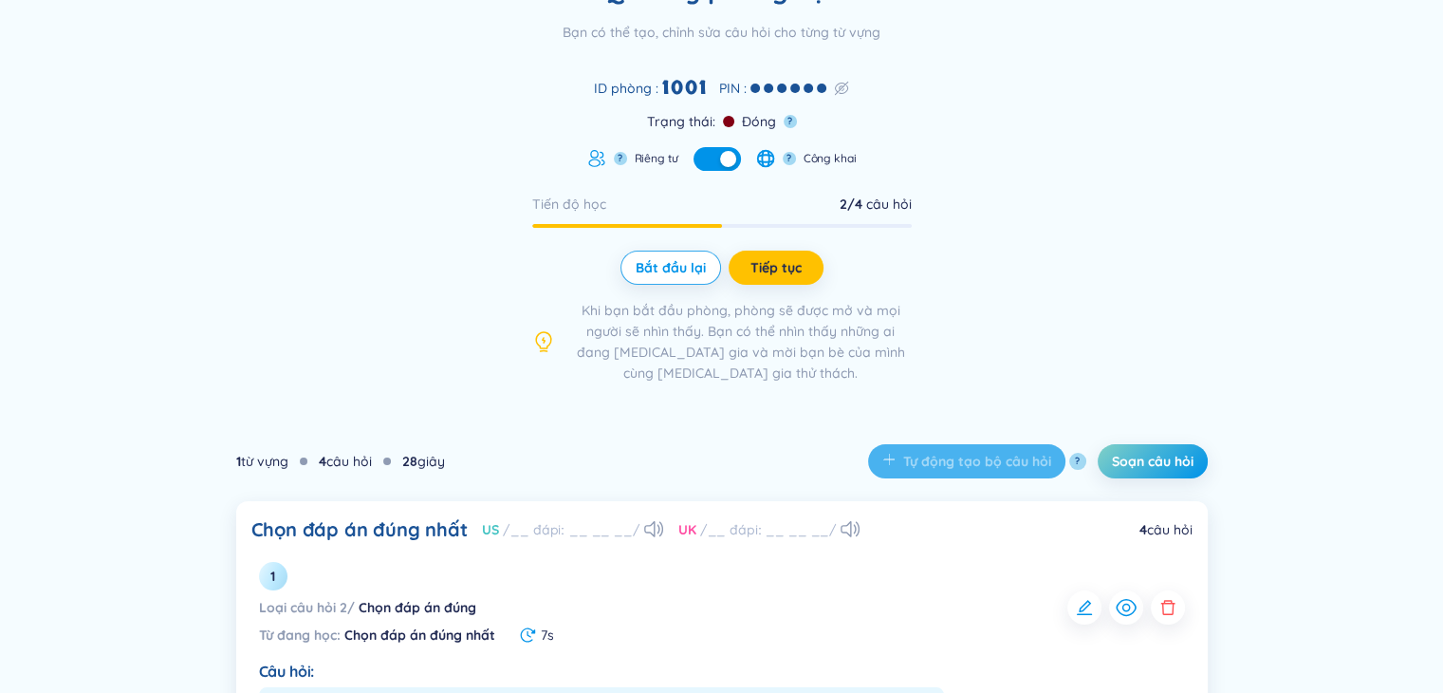
scroll to position [0, 0]
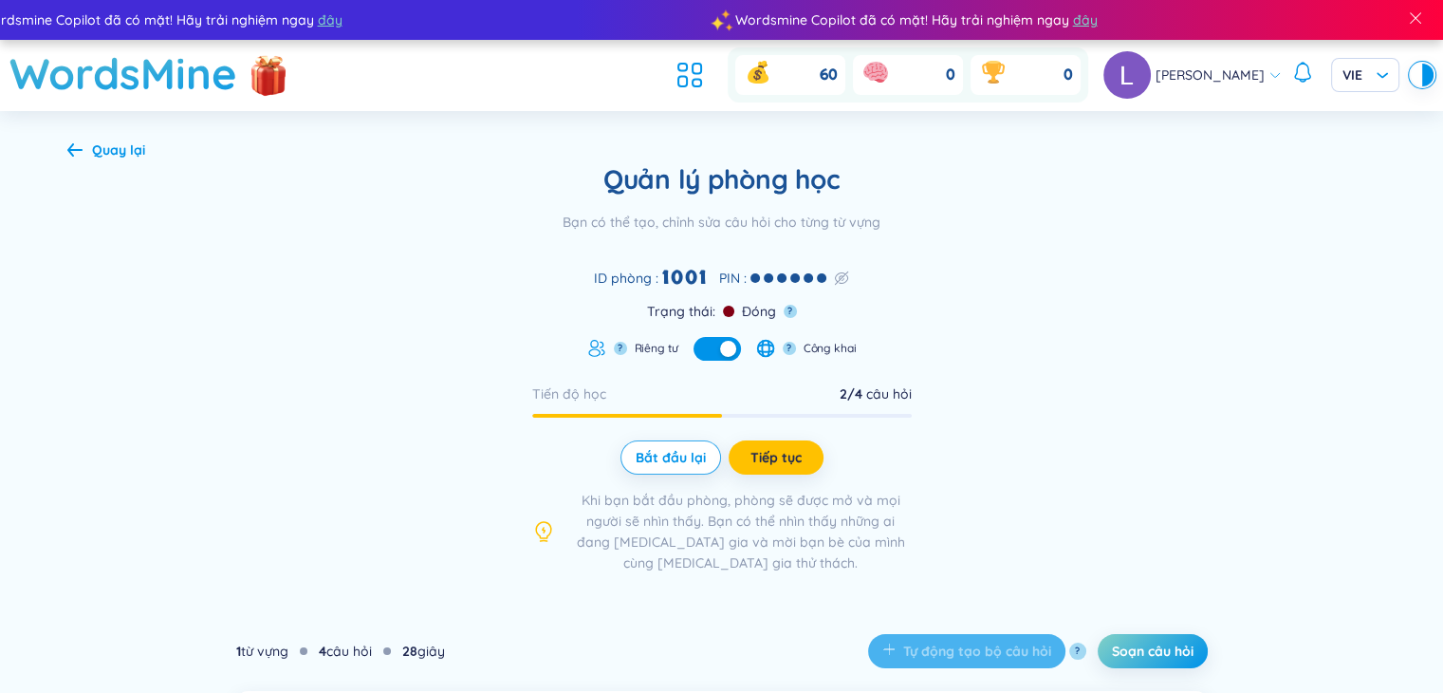
click at [68, 152] on icon at bounding box center [74, 149] width 15 height 13
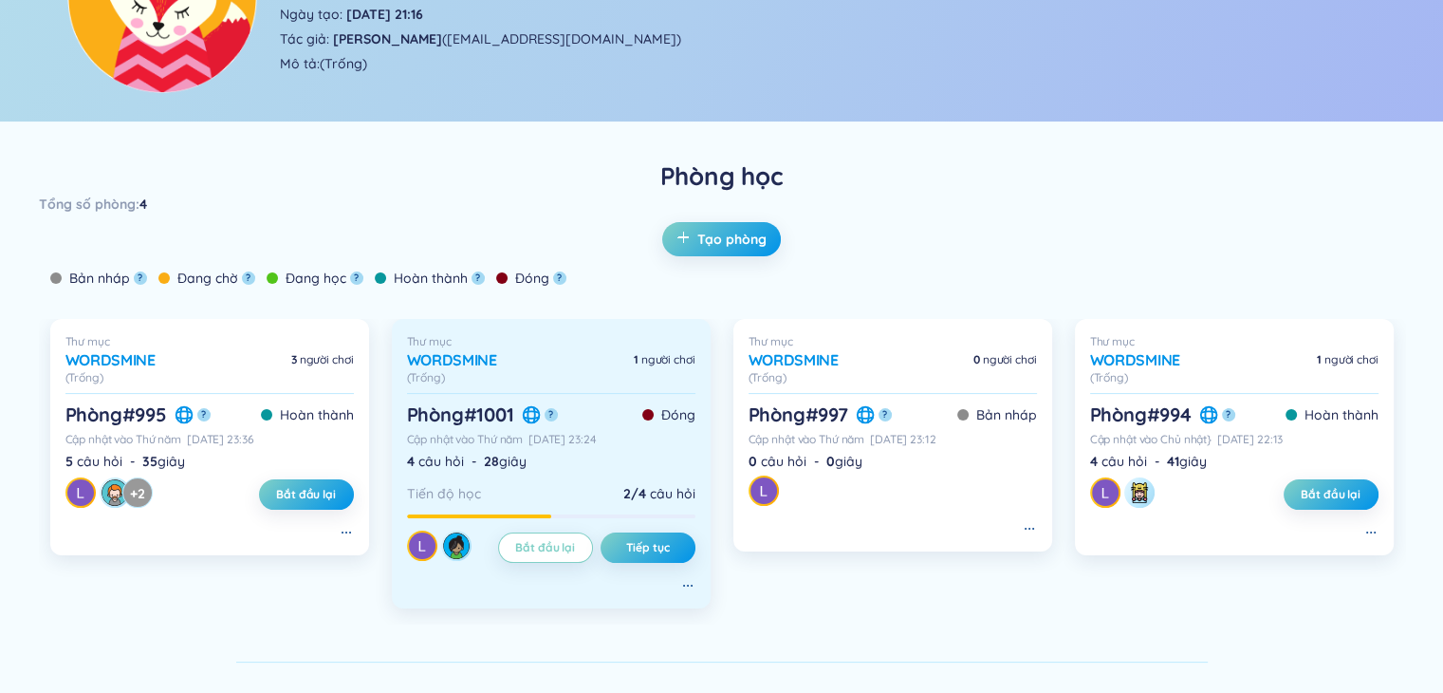
scroll to position [285, 0]
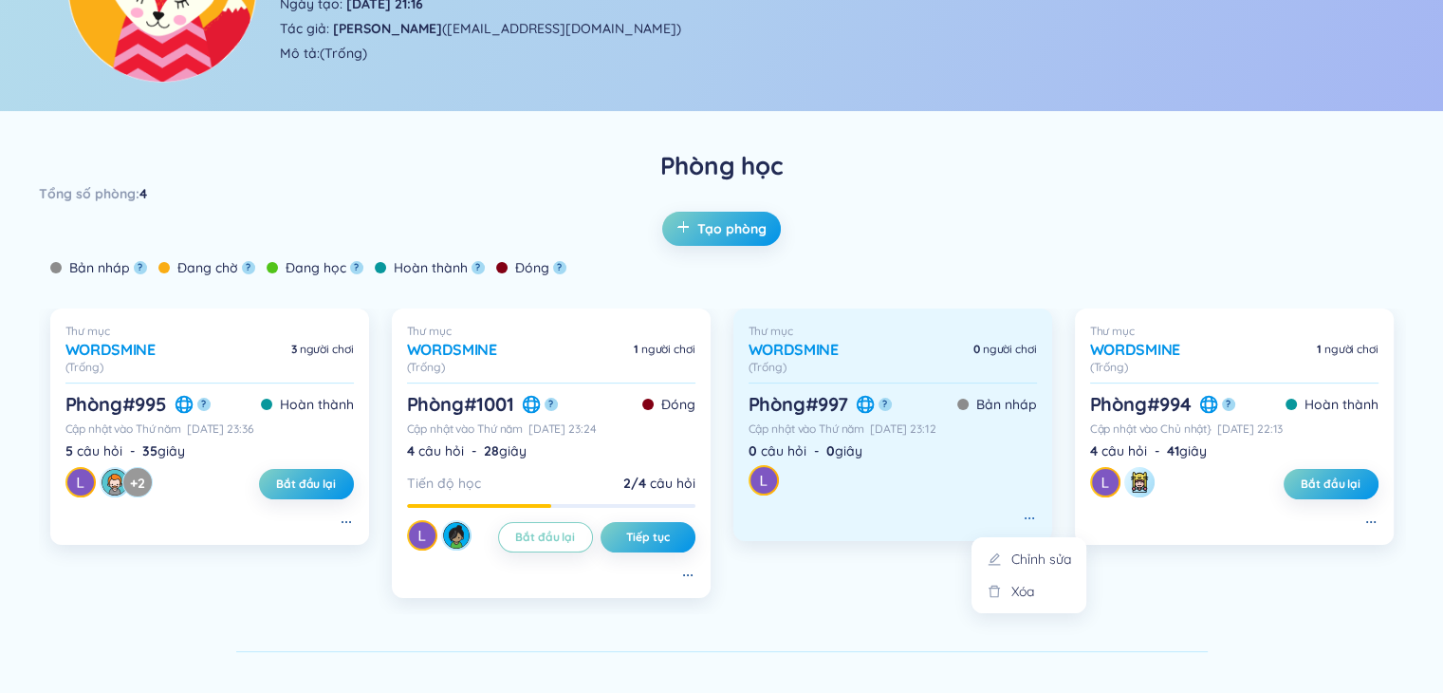
click at [1025, 516] on icon at bounding box center [1029, 518] width 15 height 15
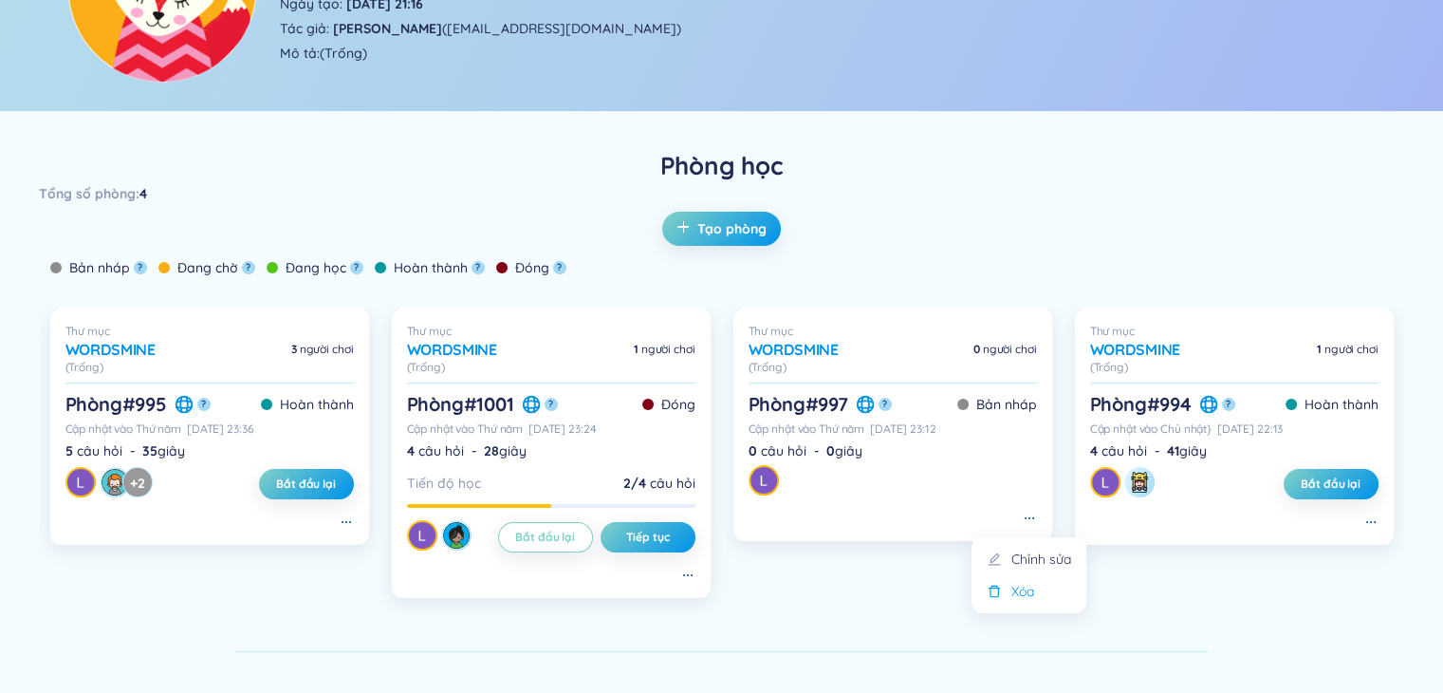
click at [1032, 589] on div "Xóa" at bounding box center [1023, 591] width 23 height 21
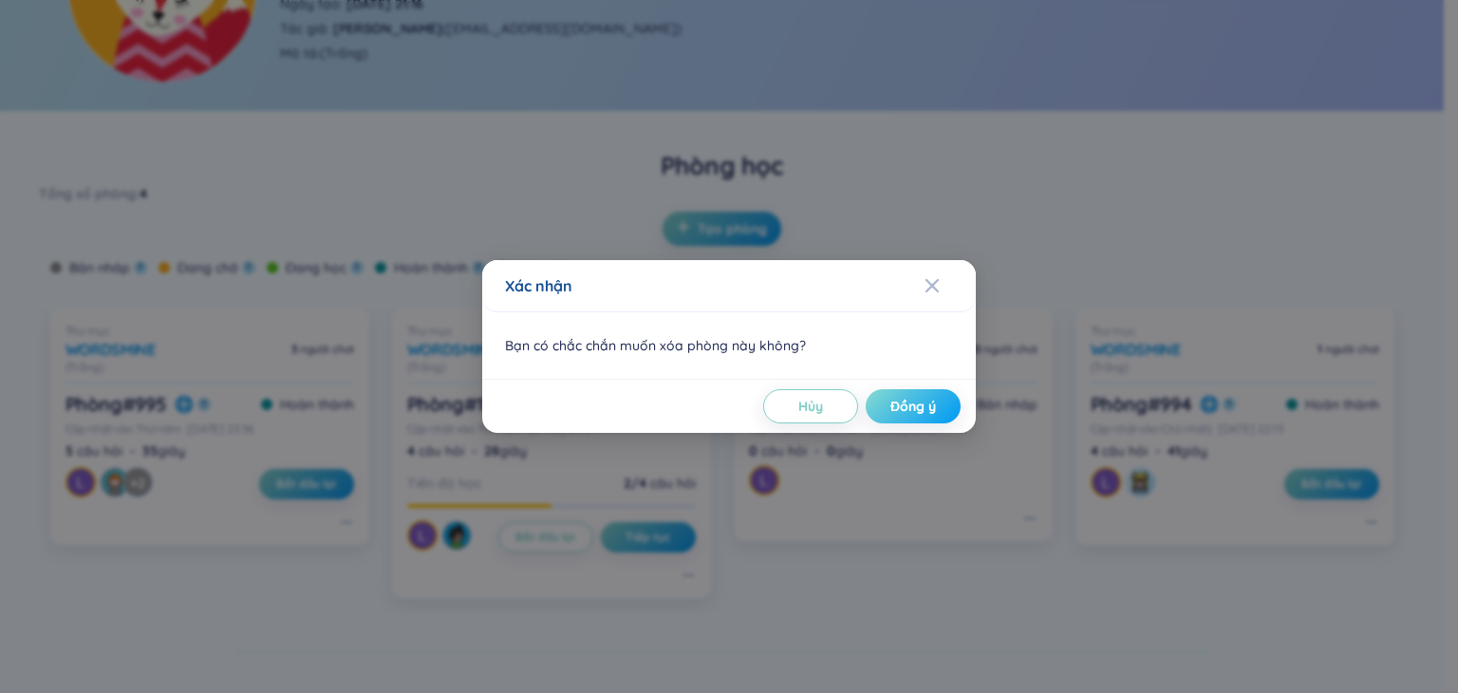
click at [908, 401] on span "Đồng ý" at bounding box center [913, 406] width 46 height 19
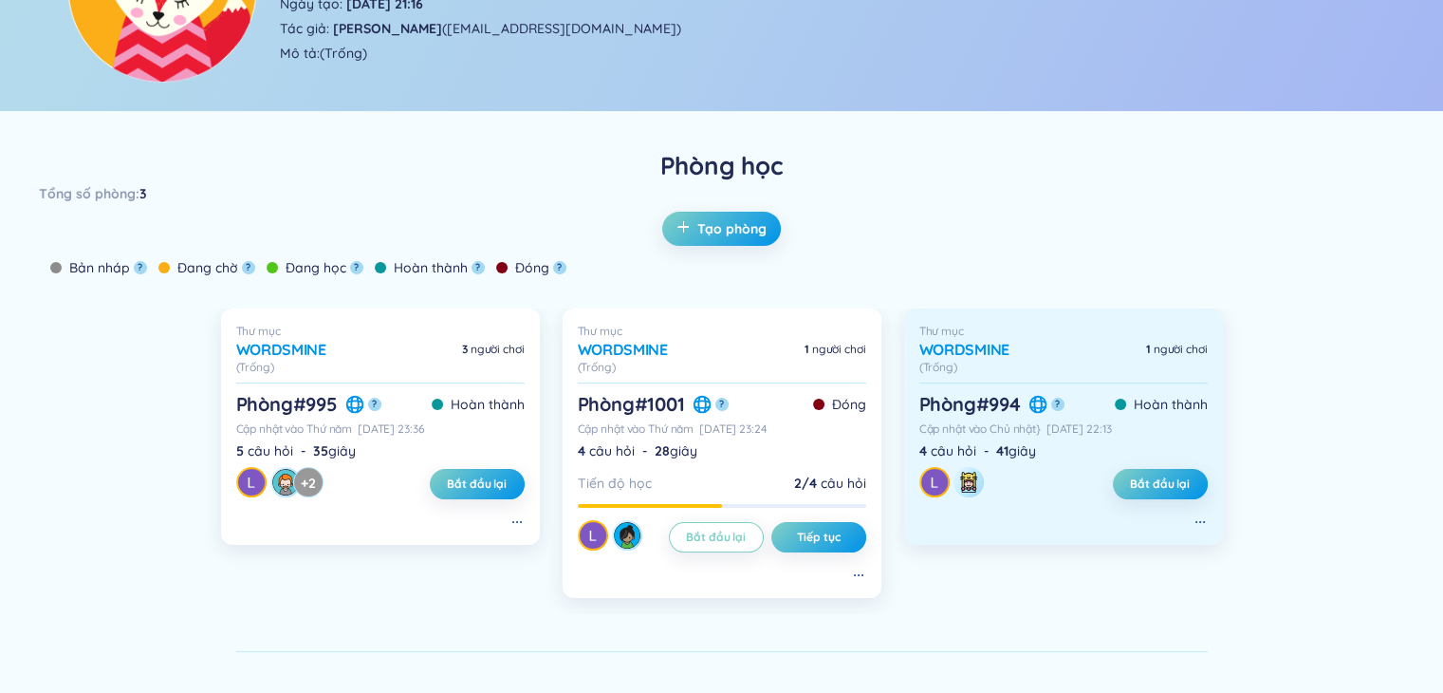
click at [1105, 355] on div "WordsMine 1 người chơi" at bounding box center [1064, 349] width 288 height 21
click at [1193, 524] on icon at bounding box center [1200, 521] width 15 height 15
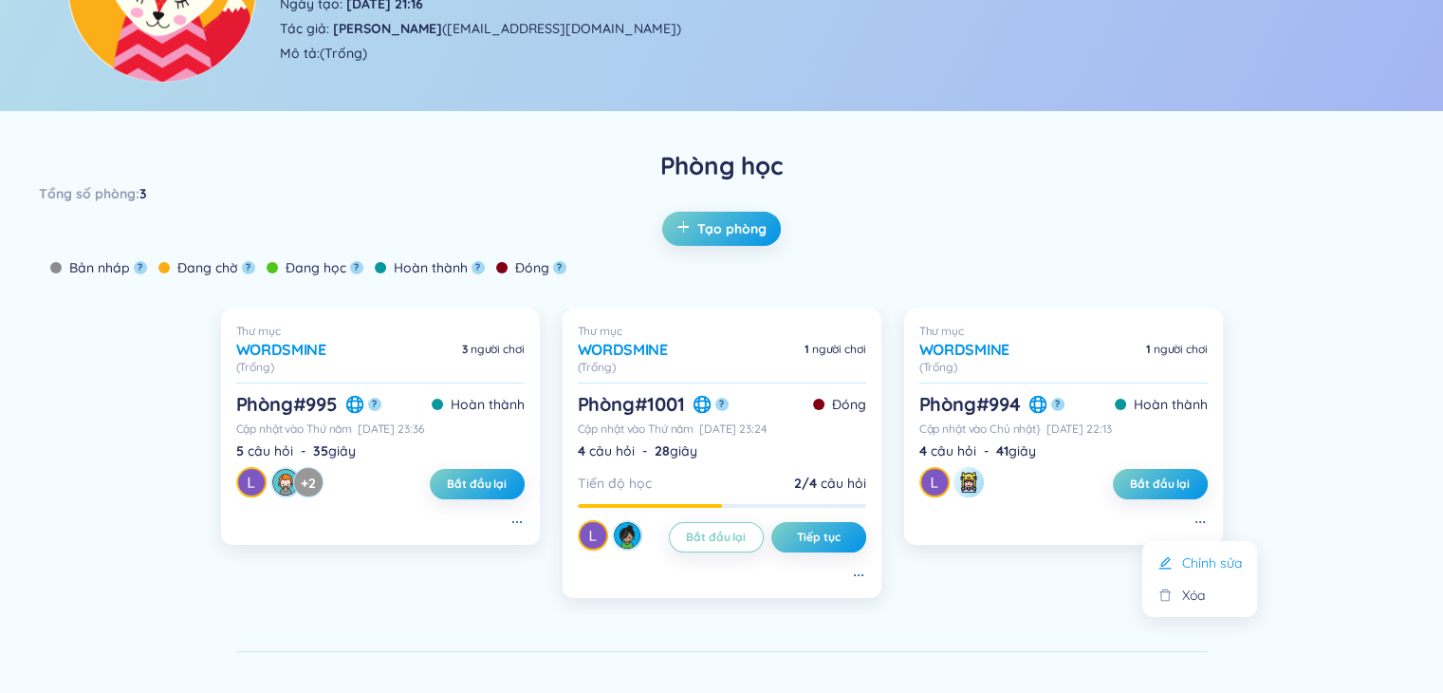
click at [1209, 559] on div "Chỉnh sửa" at bounding box center [1212, 562] width 60 height 21
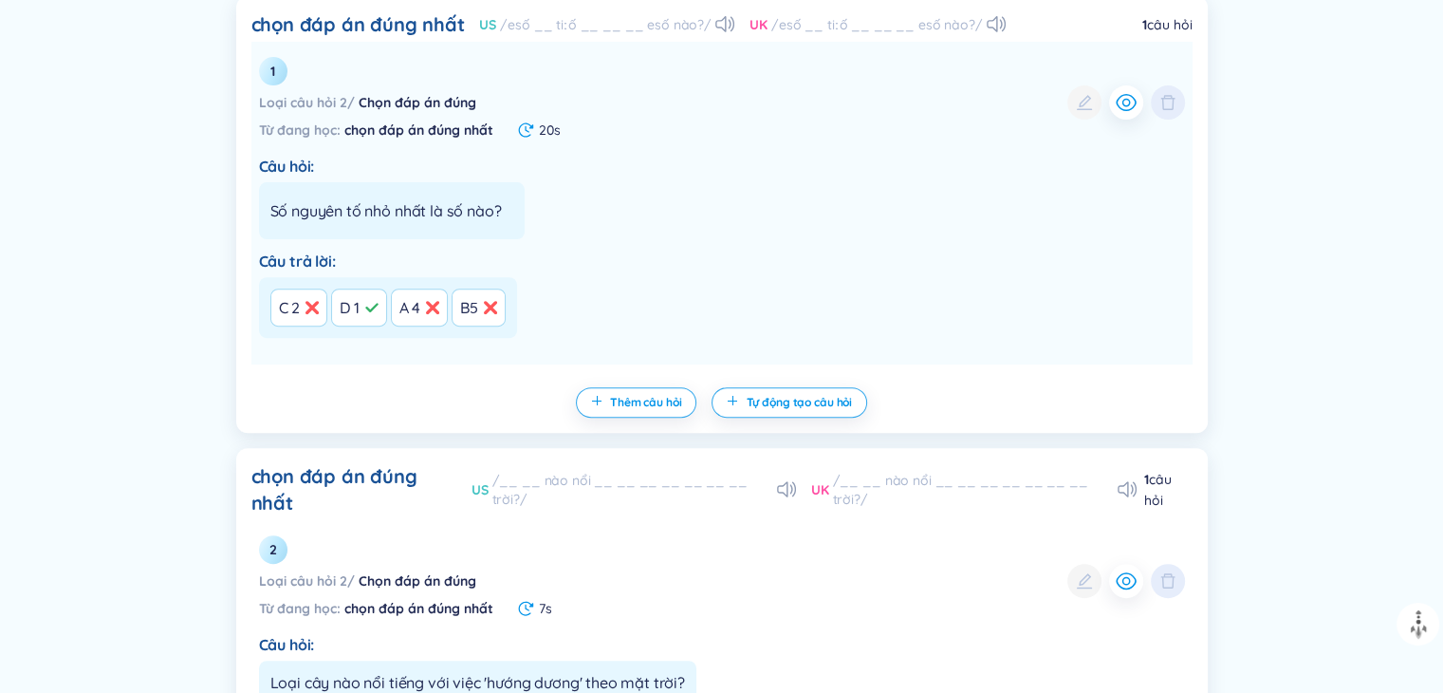
scroll to position [516, 0]
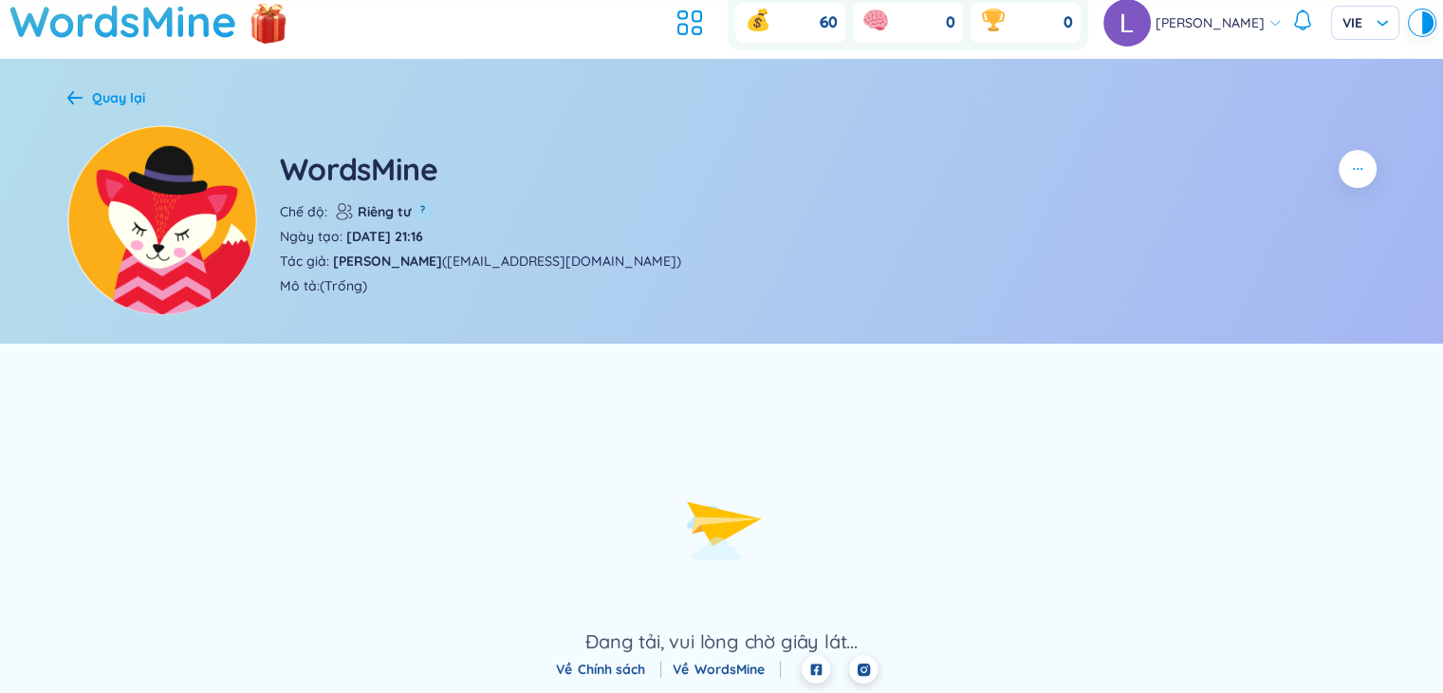
scroll to position [516, 0]
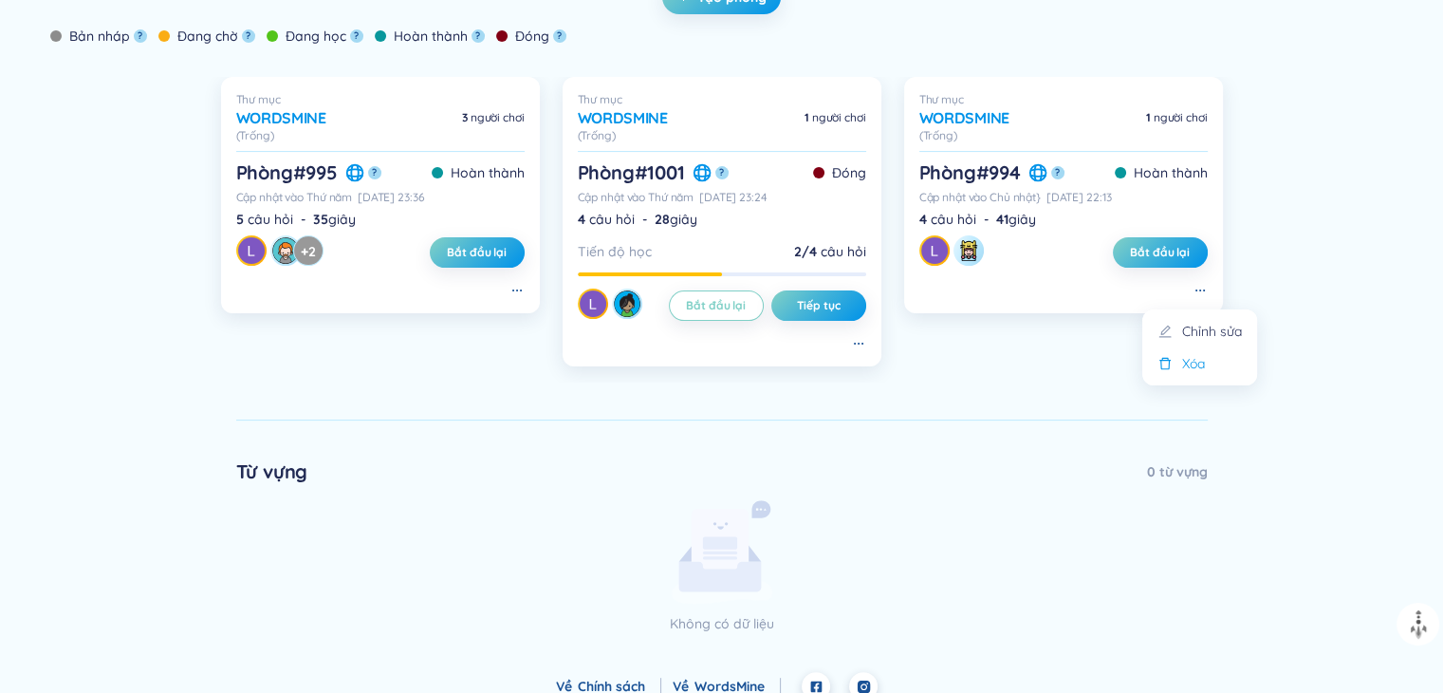
click at [1190, 360] on div "Xóa" at bounding box center [1193, 363] width 23 height 21
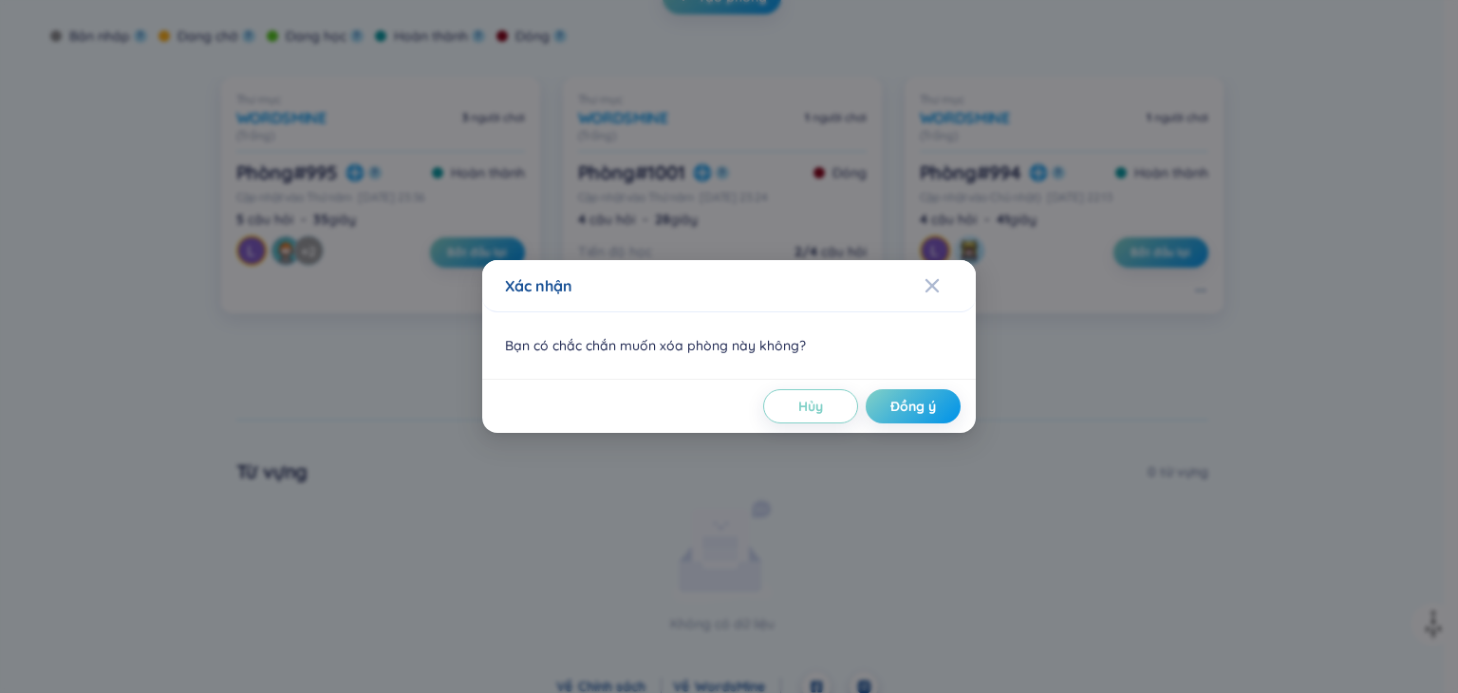
click at [1192, 362] on div "Xác nhận Bạn có chắc chắn muốn xóa phòng này không? Hủy Đồng ý" at bounding box center [729, 346] width 1458 height 693
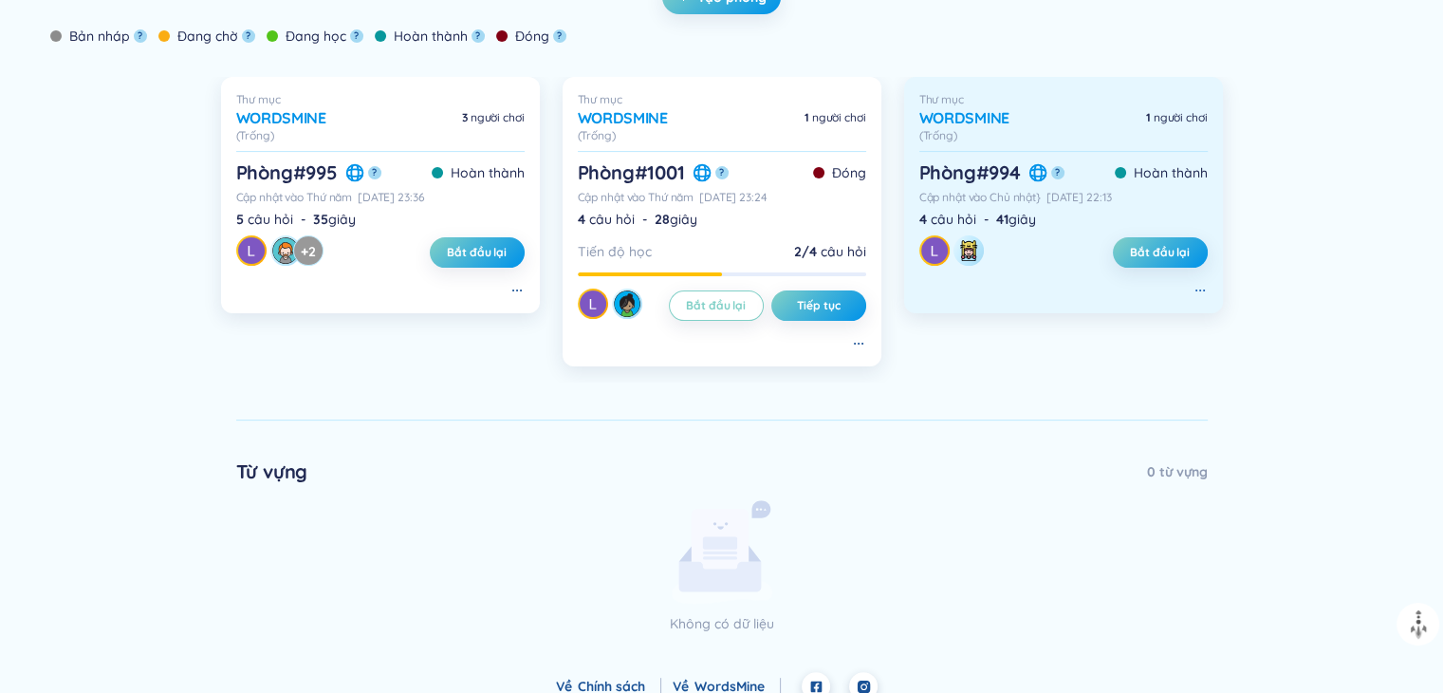
click at [1196, 288] on icon at bounding box center [1200, 290] width 15 height 15
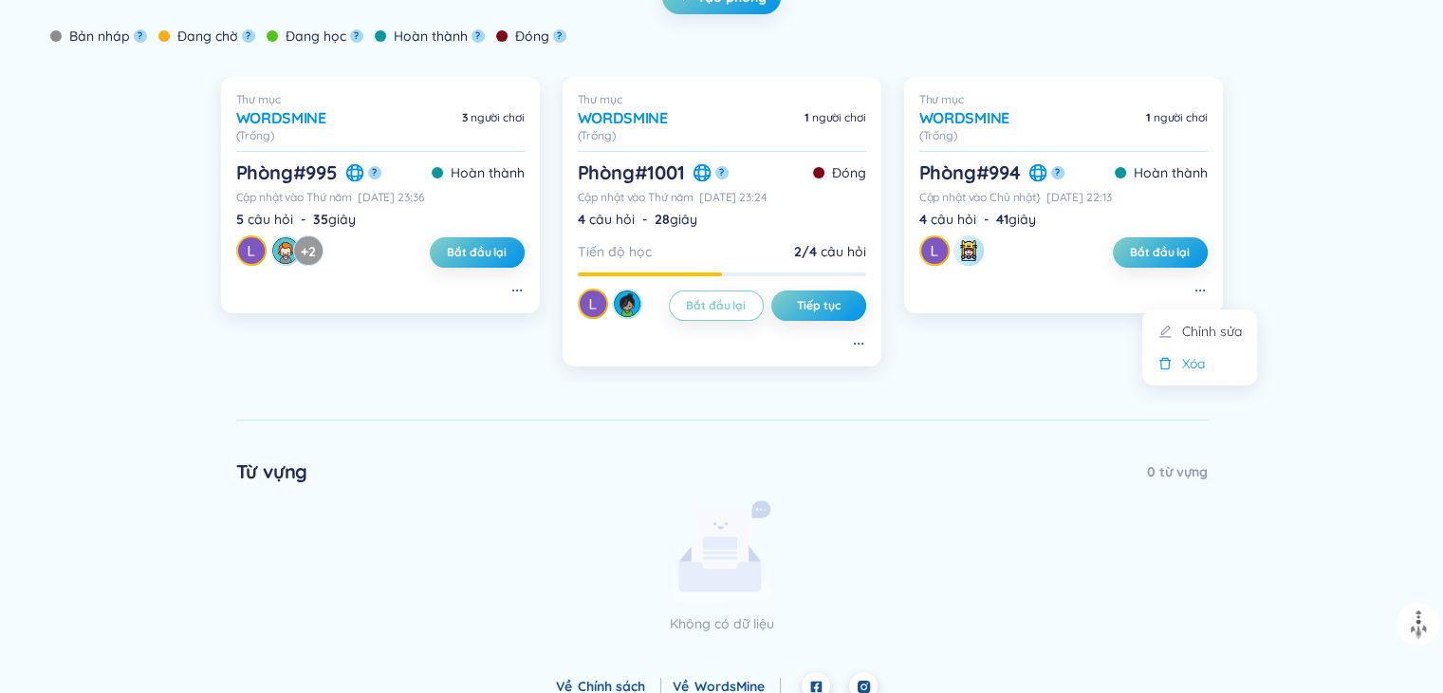
click at [1180, 365] on li "Xóa" at bounding box center [1200, 363] width 92 height 21
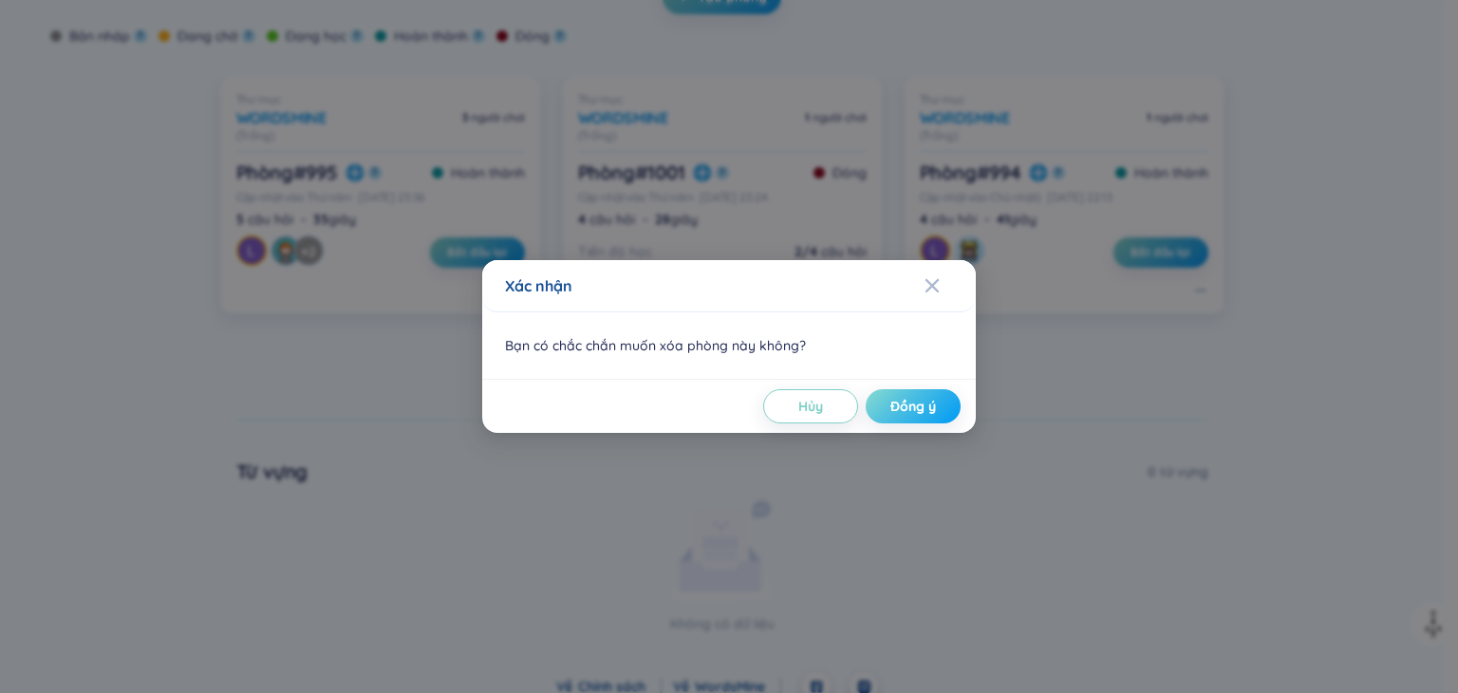
click at [915, 405] on span "Đồng ý" at bounding box center [913, 406] width 46 height 19
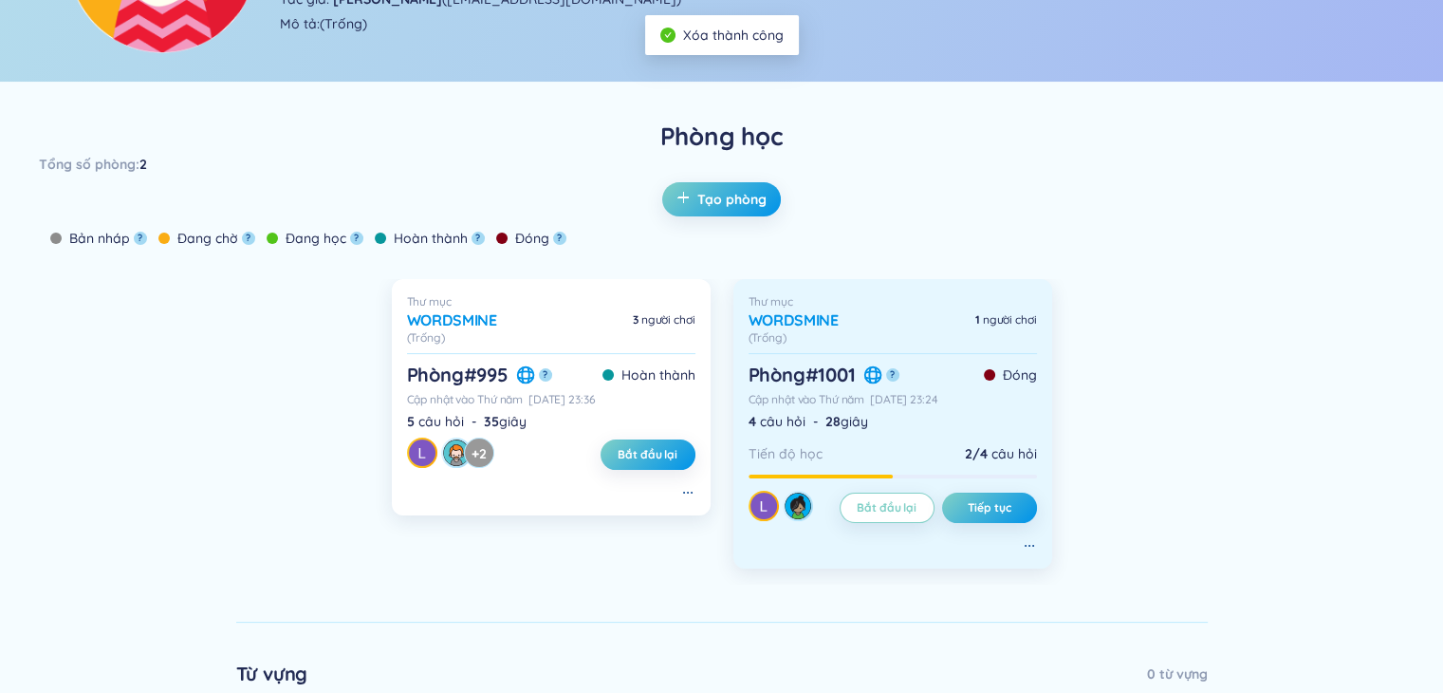
scroll to position [326, 0]
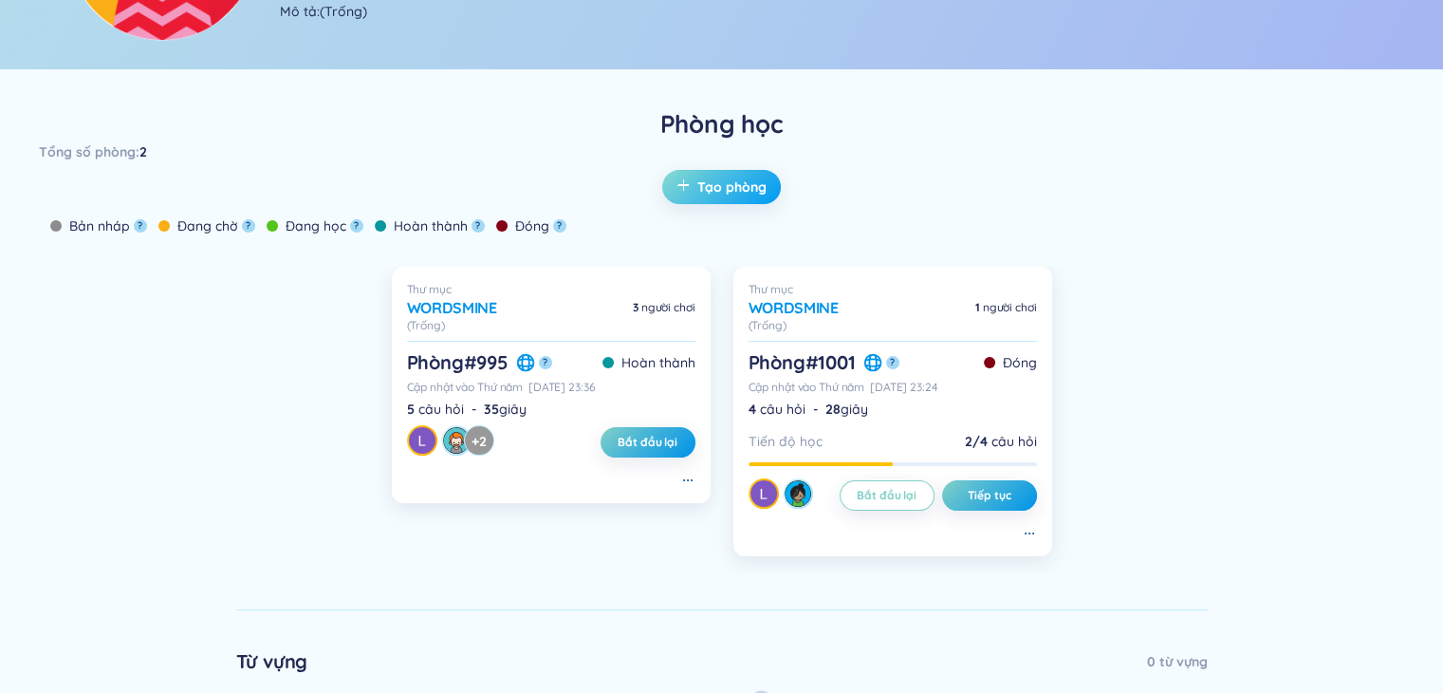
click at [730, 189] on span "Tạo phòng" at bounding box center [731, 186] width 69 height 19
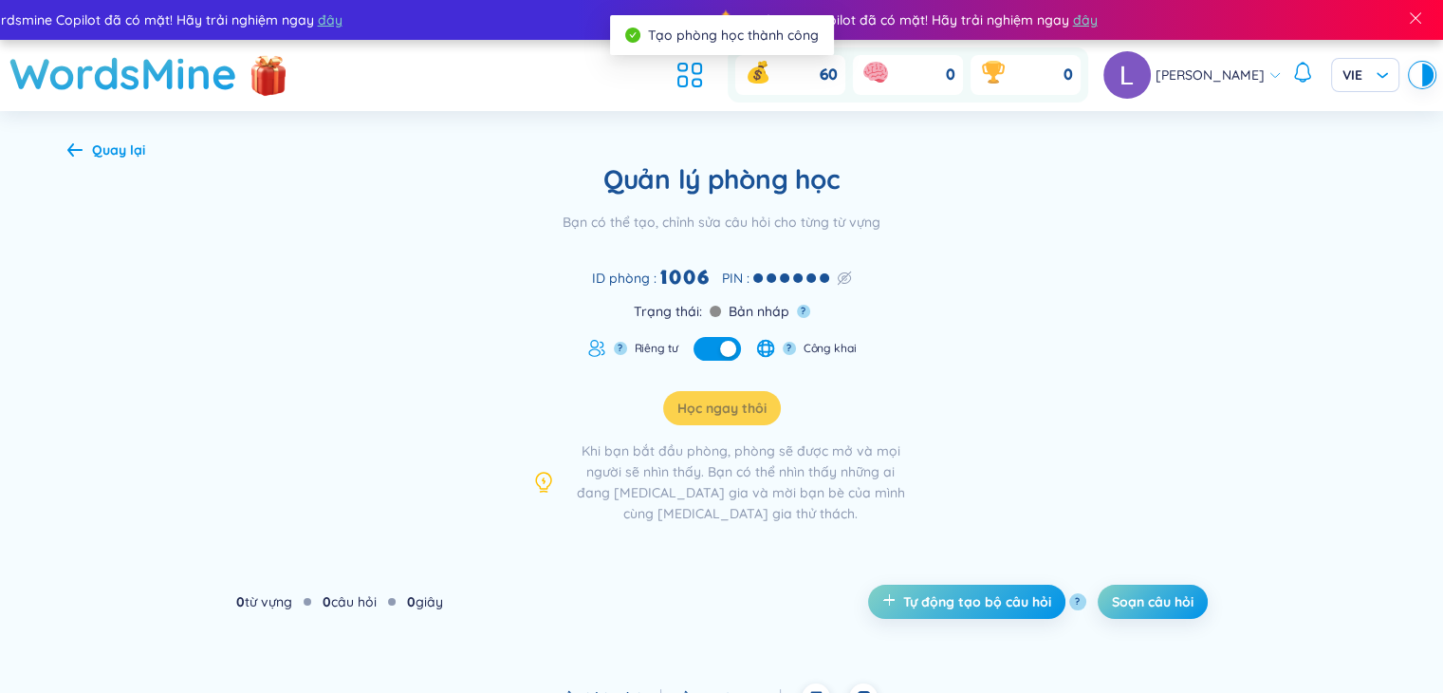
click at [710, 310] on span at bounding box center [715, 311] width 11 height 11
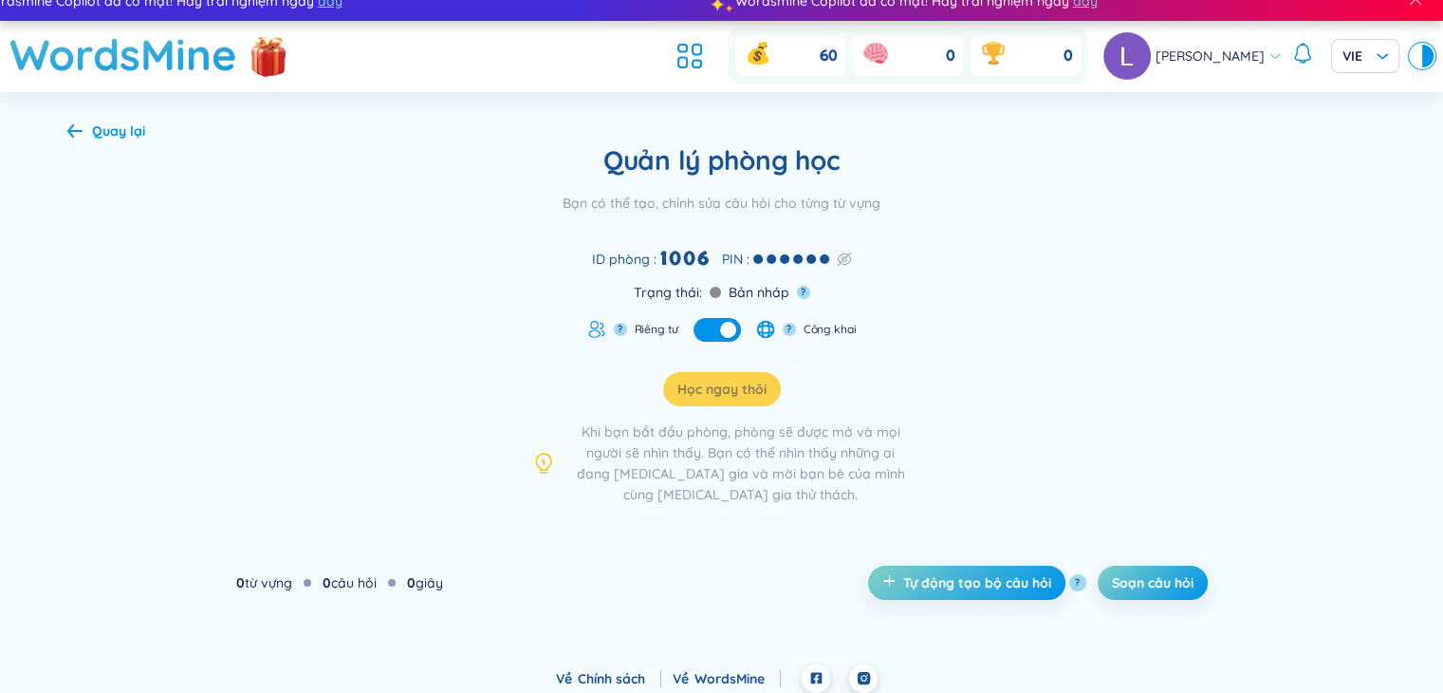
scroll to position [28, 0]
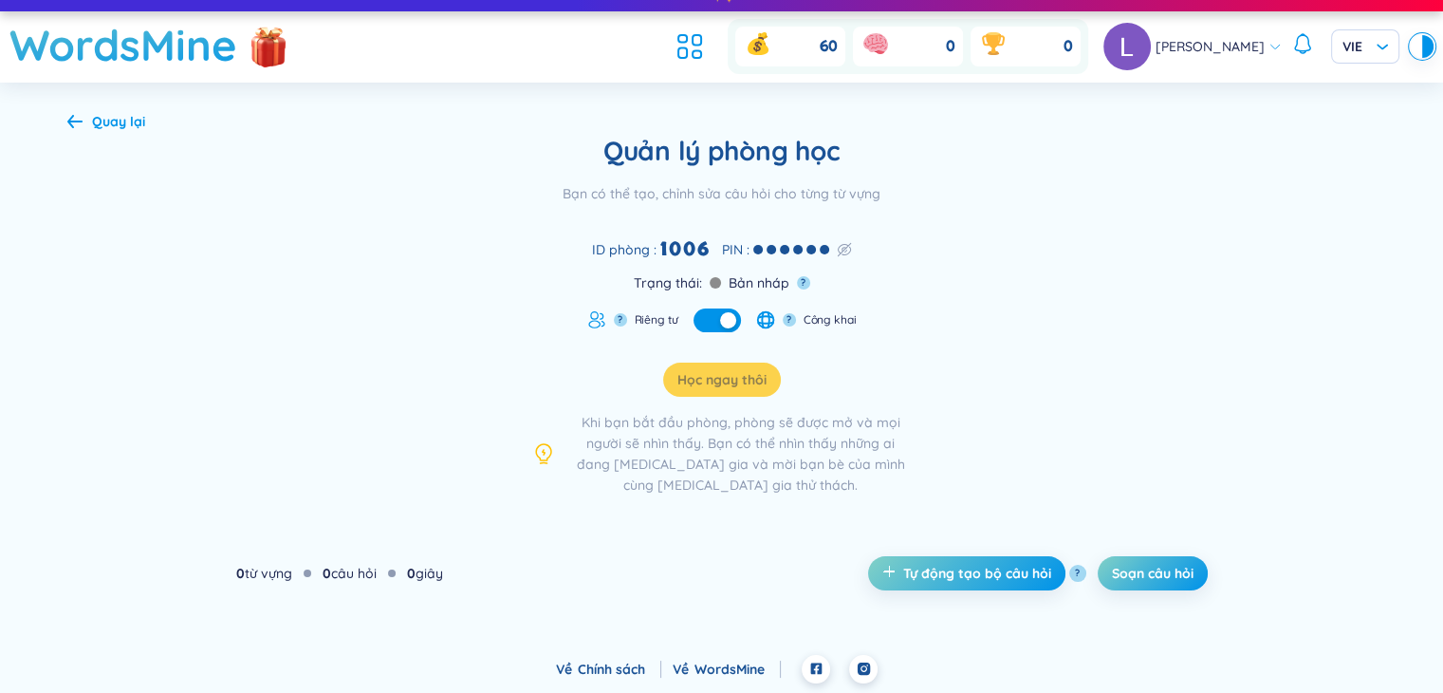
click at [67, 124] on icon at bounding box center [74, 121] width 15 height 14
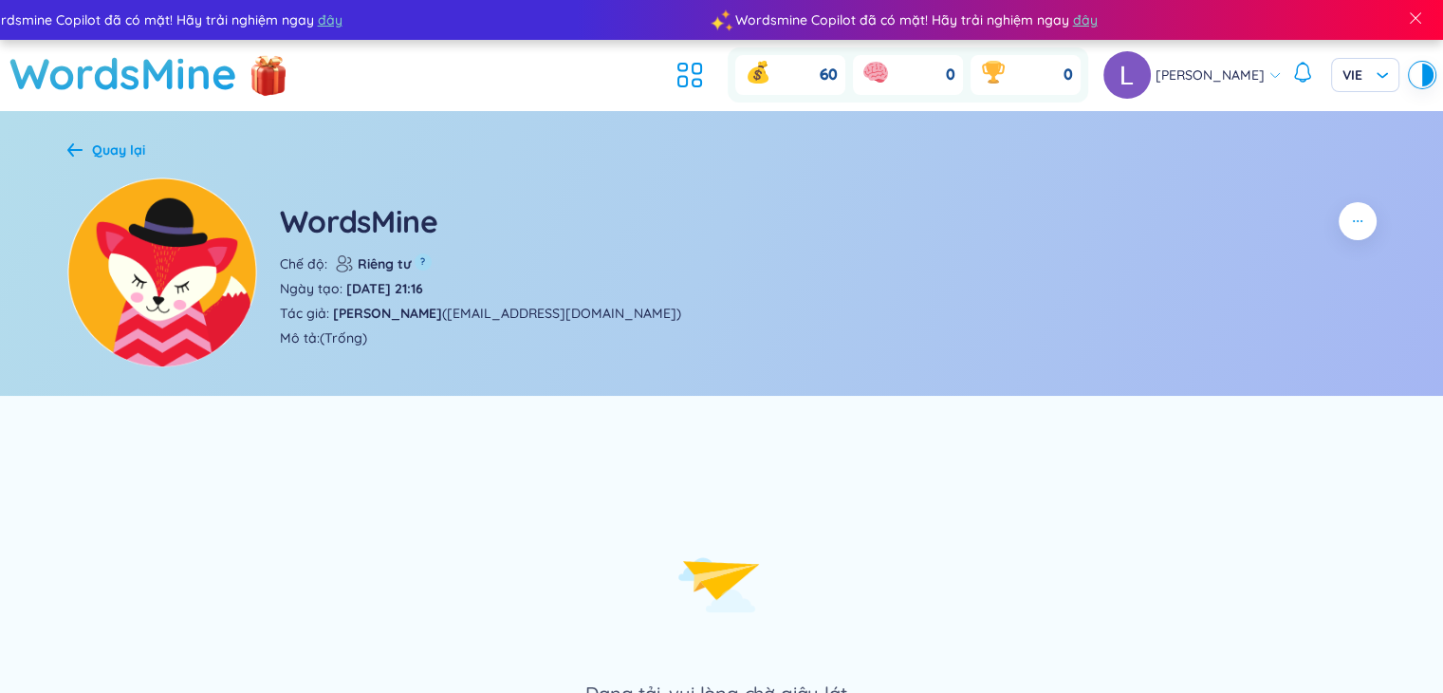
click at [76, 161] on div "Quay lại WordsMine Chế độ : Riêng tư ? Ngày tạo : [DATE] 21:16 Tác giả : [PERSO…" at bounding box center [722, 254] width 1366 height 286
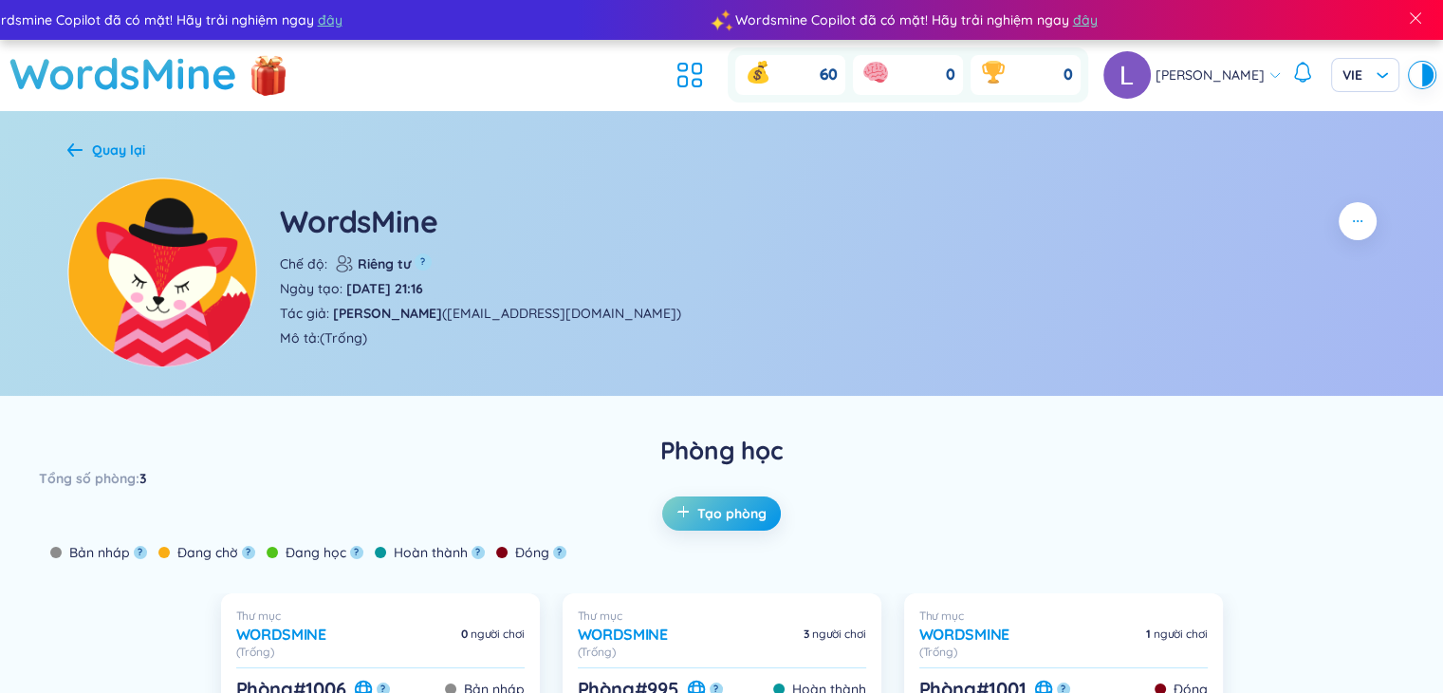
click at [73, 160] on div "Quay lại WordsMine Chế độ : Riêng tư ? Ngày tạo : [DATE] 21:16 Tác giả : [PERSO…" at bounding box center [722, 254] width 1366 height 286
click at [74, 142] on icon at bounding box center [74, 149] width 15 height 14
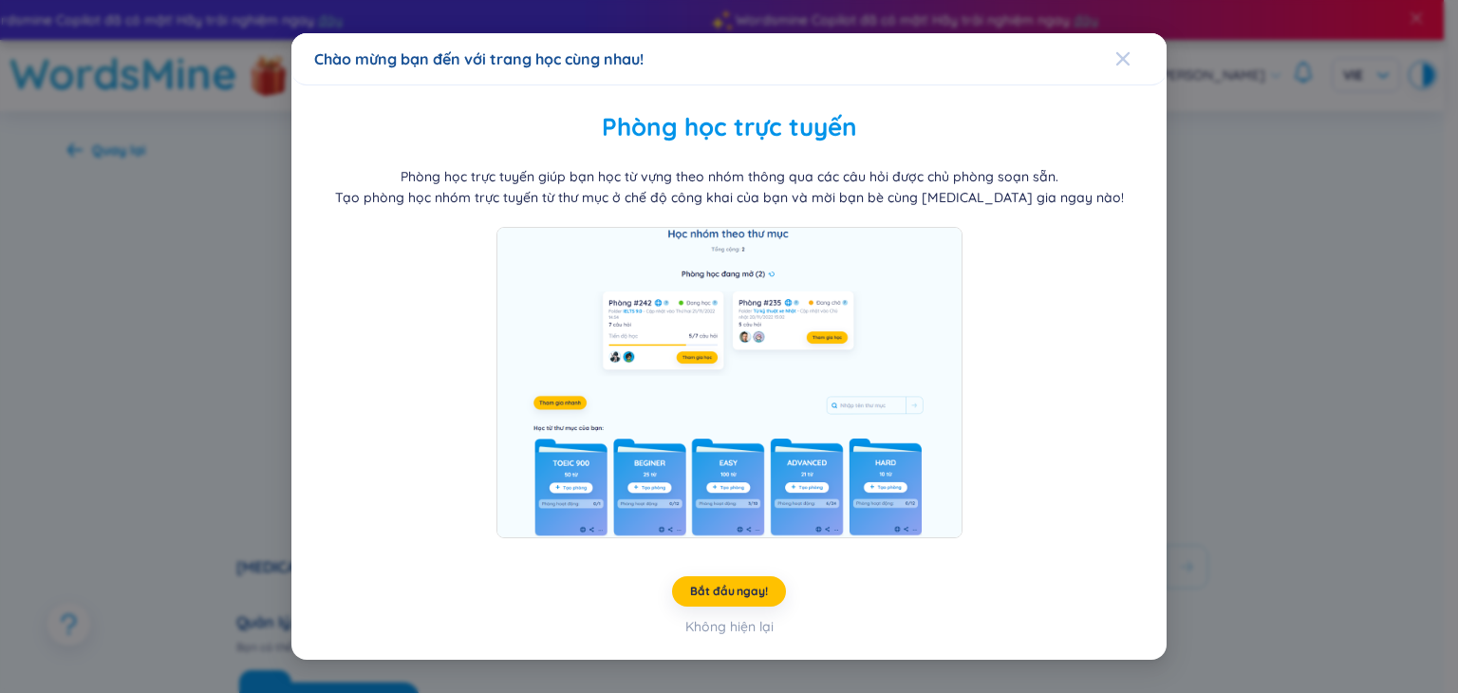
click at [1121, 58] on icon "Close" at bounding box center [1122, 58] width 13 height 13
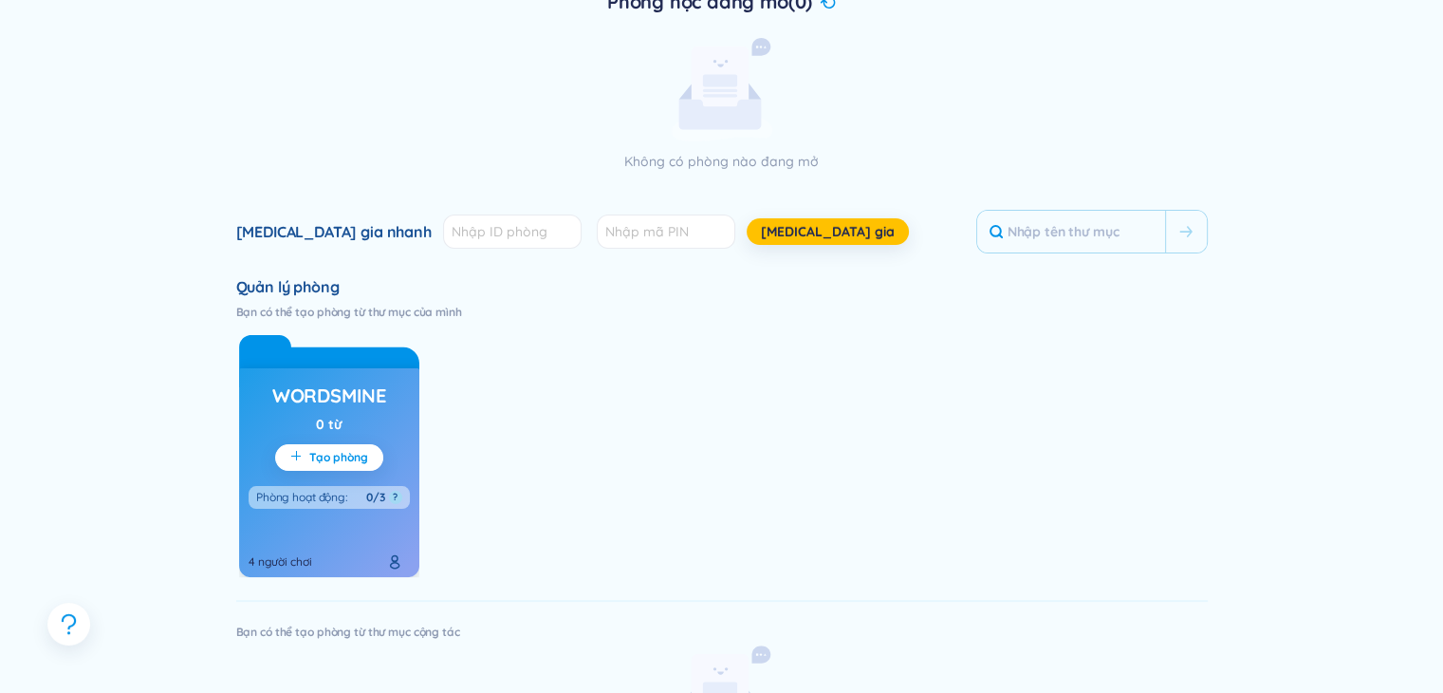
scroll to position [380, 0]
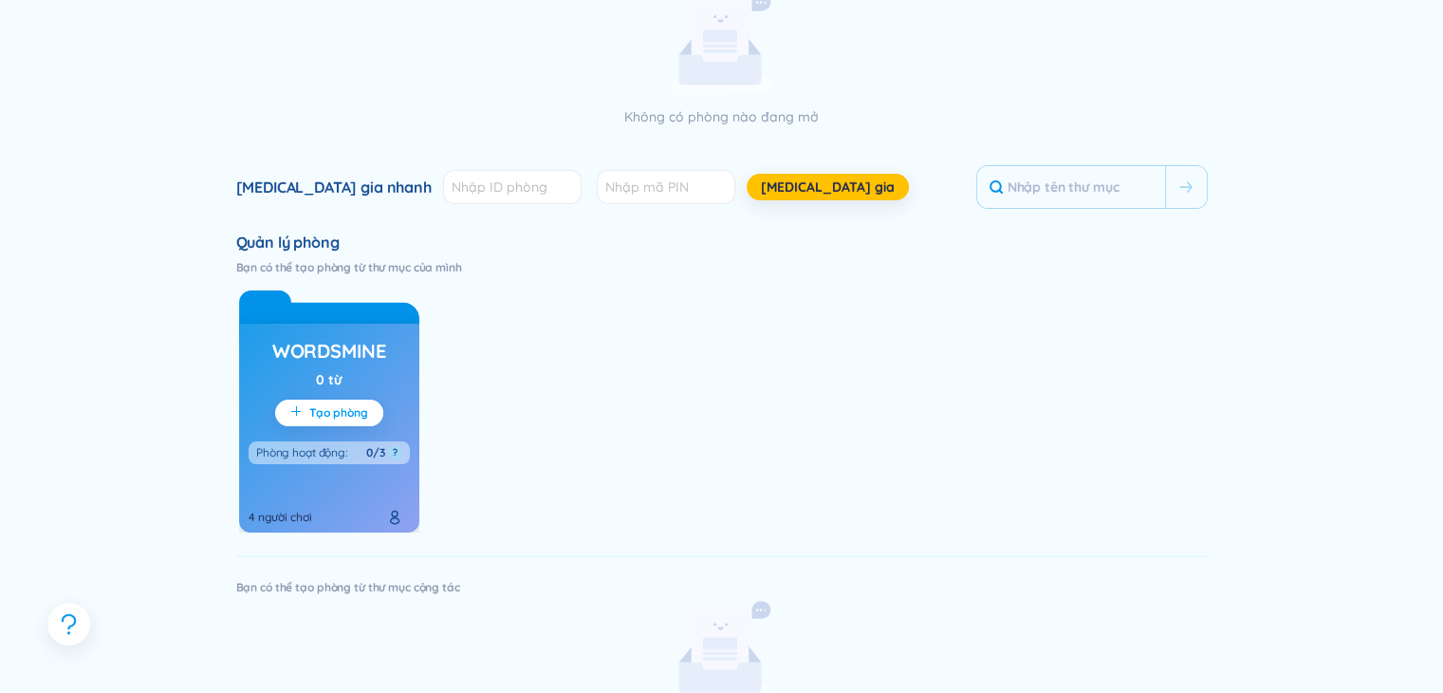
click at [309, 409] on span "Tạo phòng" at bounding box center [338, 412] width 59 height 15
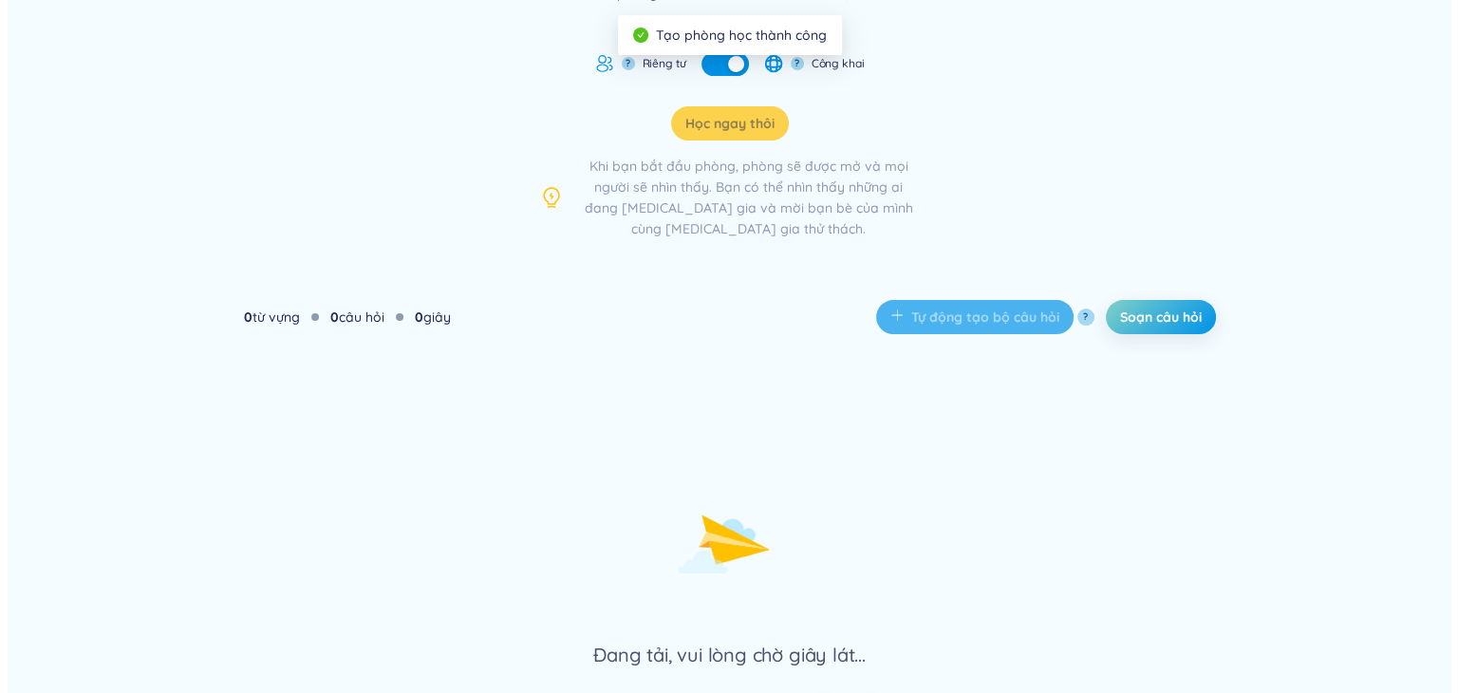
scroll to position [28, 0]
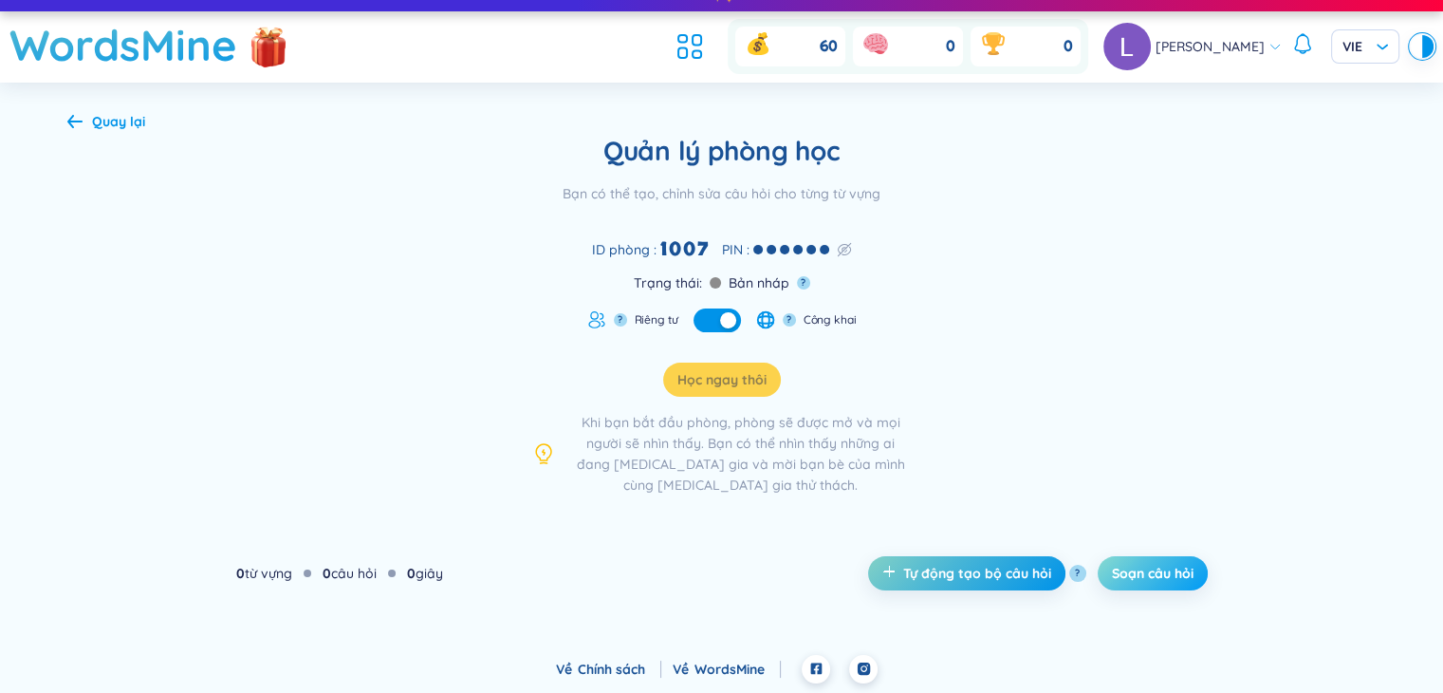
click at [1162, 573] on span "Soạn câu hỏi" at bounding box center [1153, 573] width 82 height 19
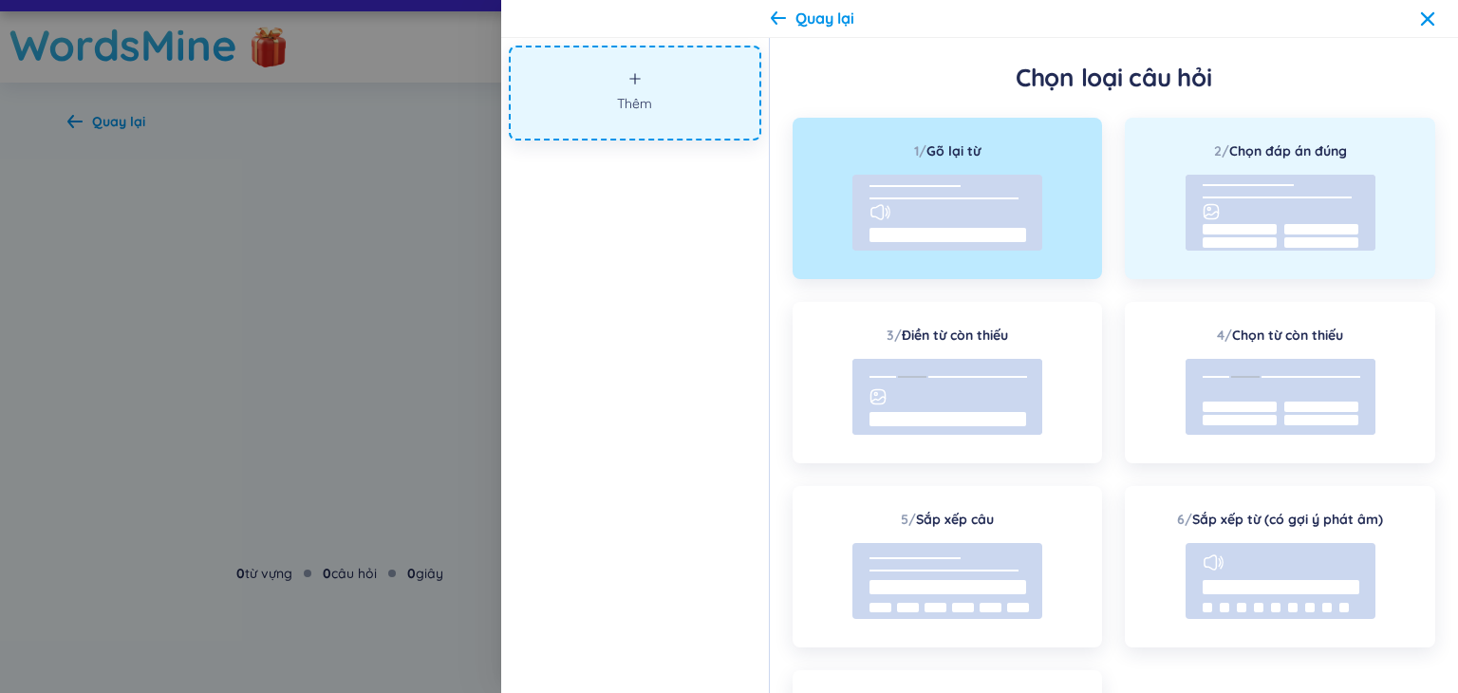
click at [1348, 187] on rect at bounding box center [1280, 213] width 190 height 76
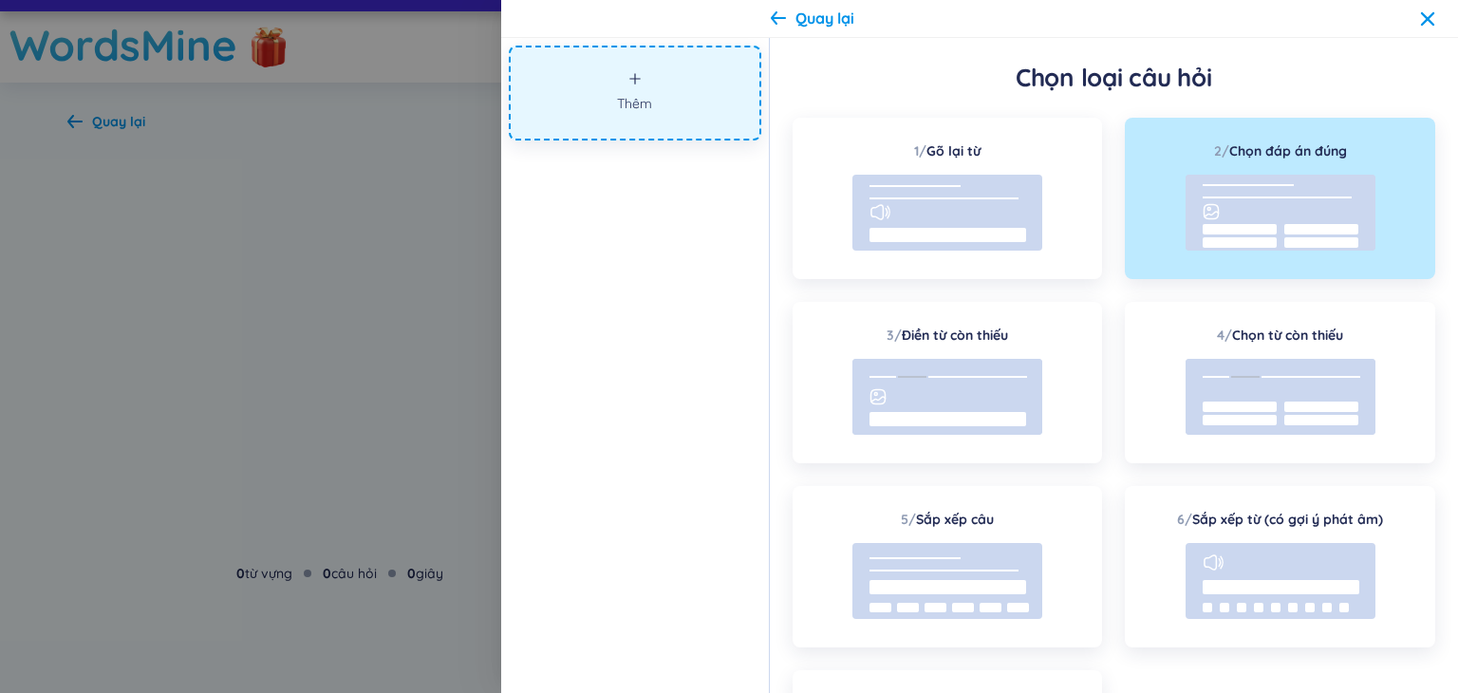
click at [649, 101] on span "Thêm" at bounding box center [634, 103] width 35 height 21
click at [1237, 242] on rect at bounding box center [1239, 242] width 74 height 10
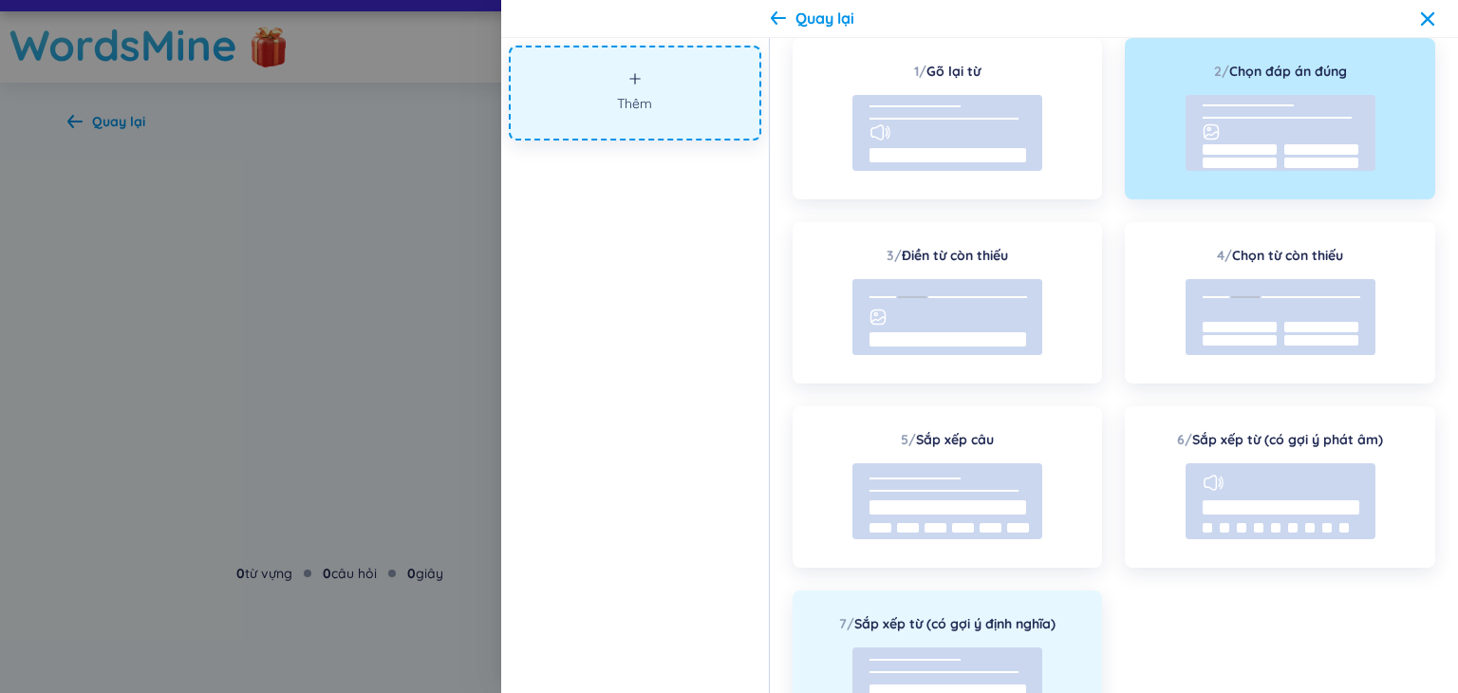
scroll to position [195, 0]
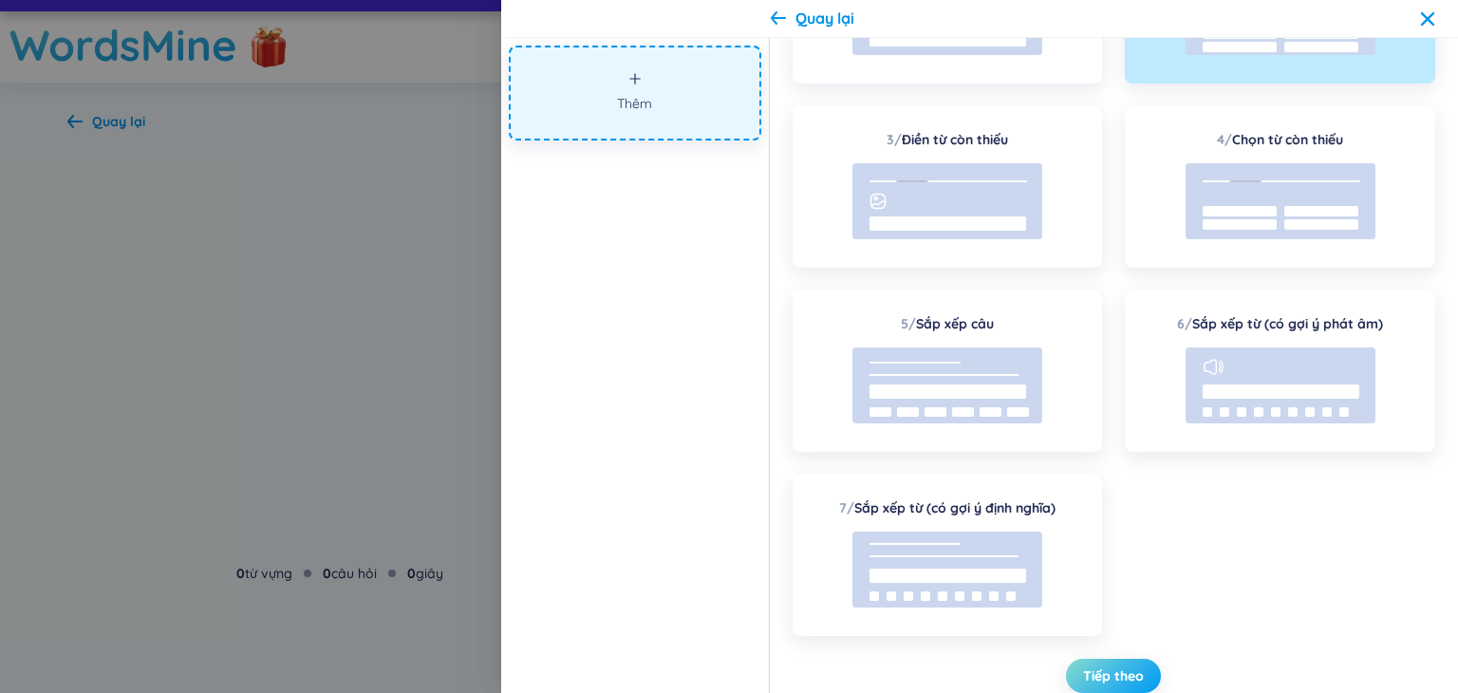
click at [1136, 678] on span "Tiếp theo" at bounding box center [1113, 675] width 61 height 19
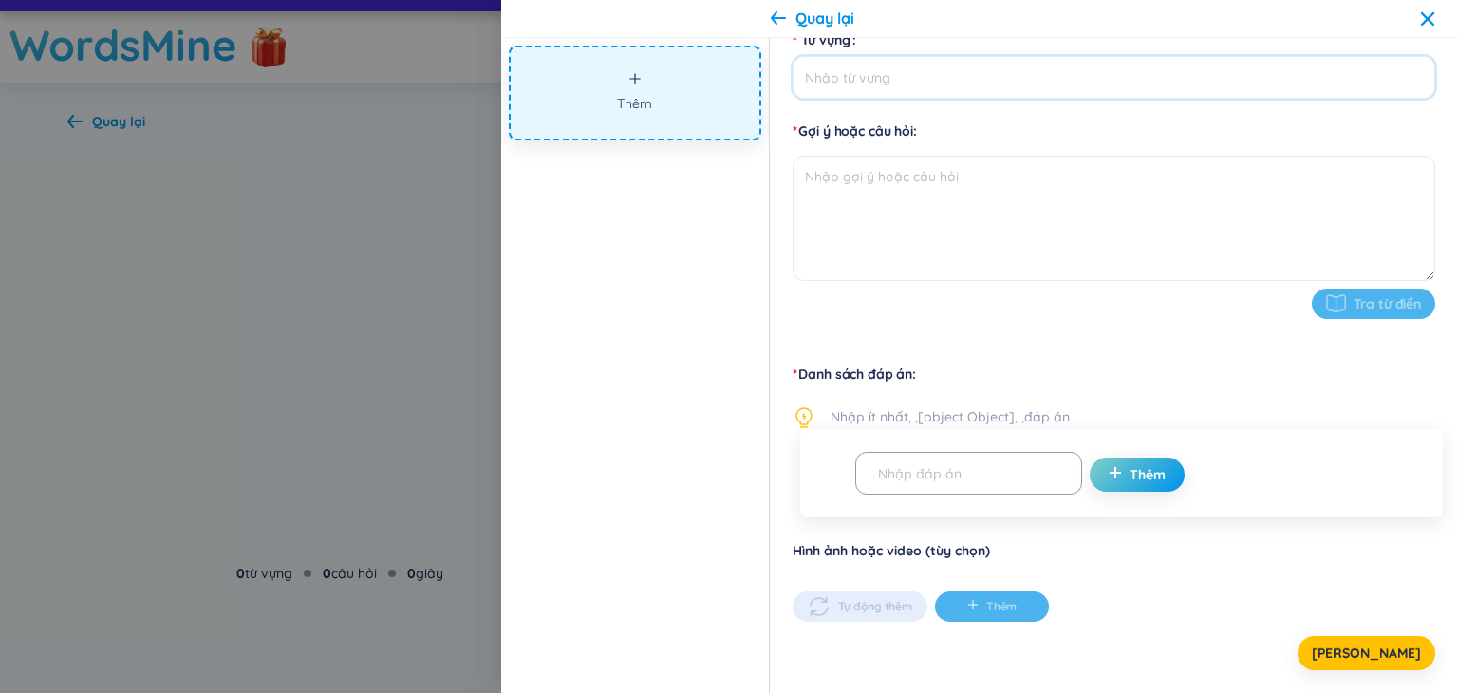
click at [884, 92] on input "Từ vựng" at bounding box center [1113, 77] width 642 height 43
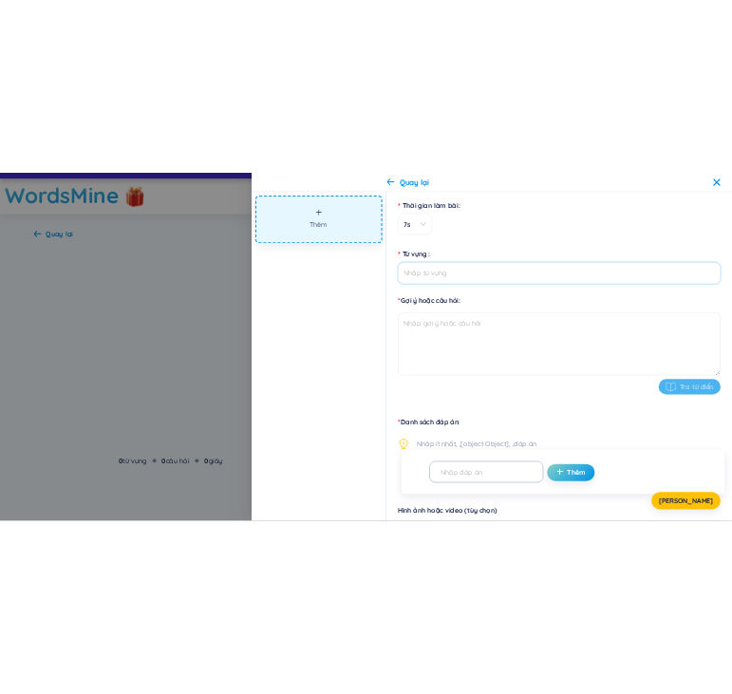
scroll to position [0, 0]
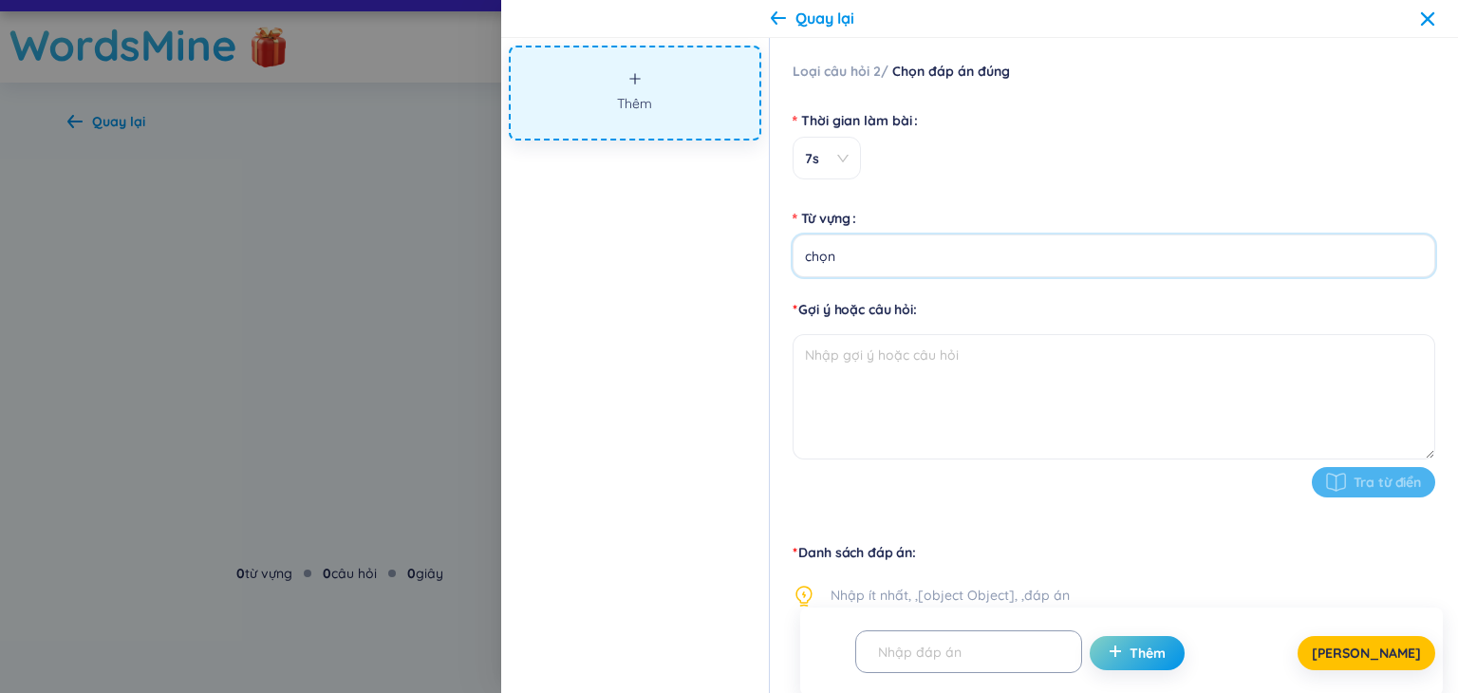
type input "chọn"
click at [912, 379] on textarea at bounding box center [1113, 396] width 642 height 125
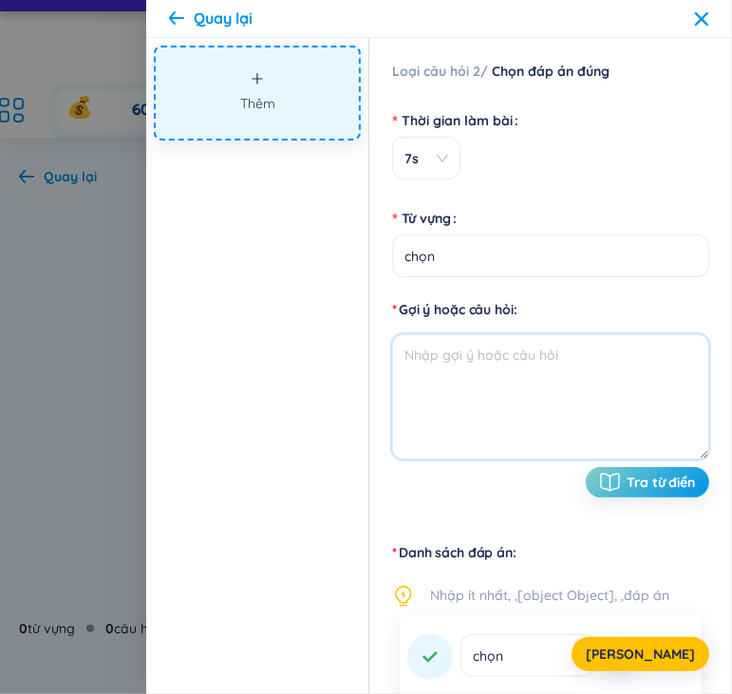
drag, startPoint x: 473, startPoint y: 371, endPoint x: 470, endPoint y: 339, distance: 32.4
click at [473, 371] on textarea at bounding box center [550, 396] width 317 height 125
paste textarea "Câu 1: Thế giới quan khoa học của triết học Mác – [PERSON_NAME] dựa trên cơ sở …"
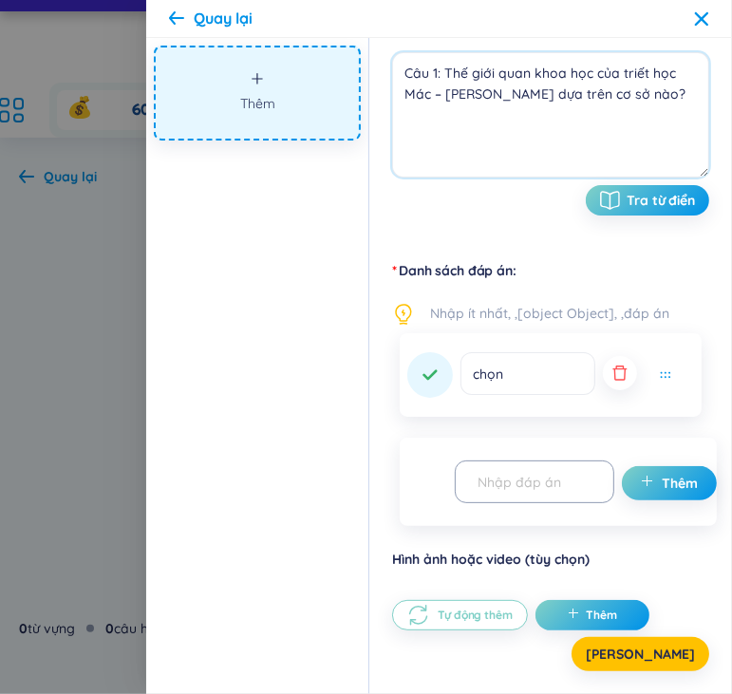
scroll to position [285, 0]
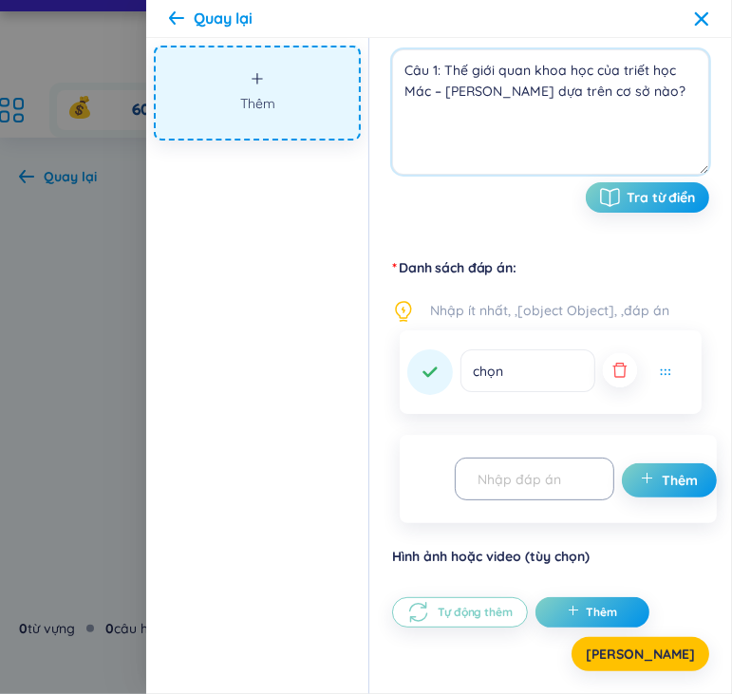
type textarea "Câu 1: Thế giới quan khoa học của triết học Mác – [PERSON_NAME] dựa trên cơ sở …"
click at [615, 380] on button "button" at bounding box center [620, 370] width 34 height 34
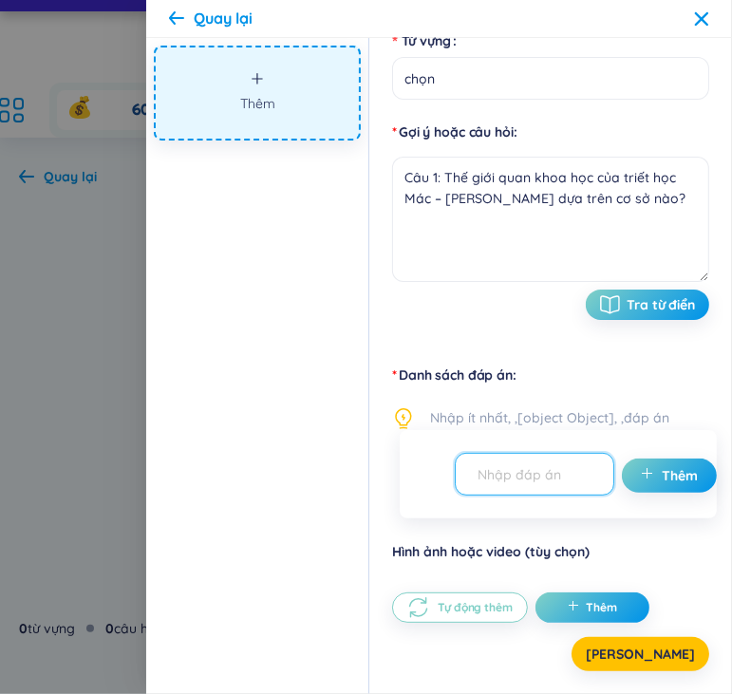
click at [546, 483] on input "text" at bounding box center [526, 473] width 120 height 33
click at [565, 468] on input "text" at bounding box center [526, 473] width 120 height 33
paste input "A. Các giả thuyết khoa học hiện đại"
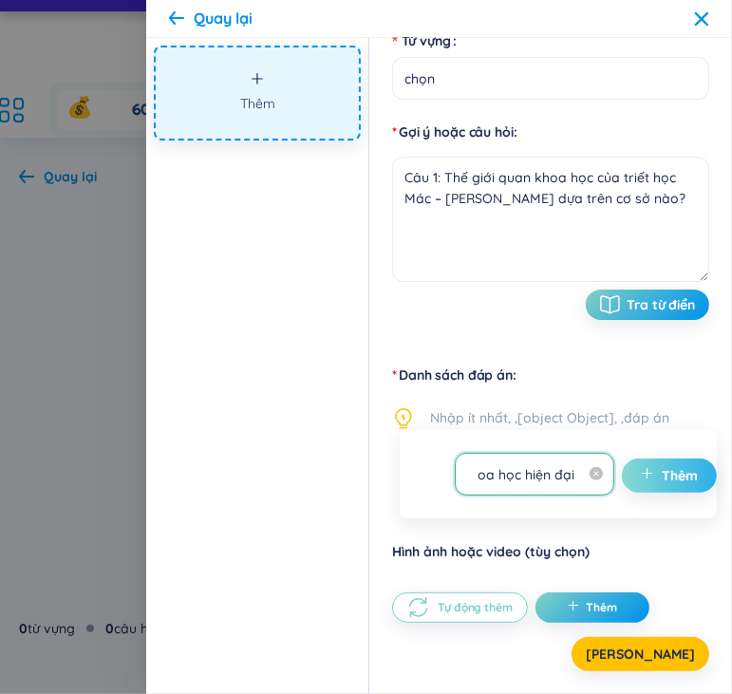
type input "A. Các giả thuyết khoa học hiện đại"
drag, startPoint x: 674, startPoint y: 475, endPoint x: 717, endPoint y: 438, distance: 57.2
click at [674, 474] on span "Thêm" at bounding box center [679, 475] width 36 height 19
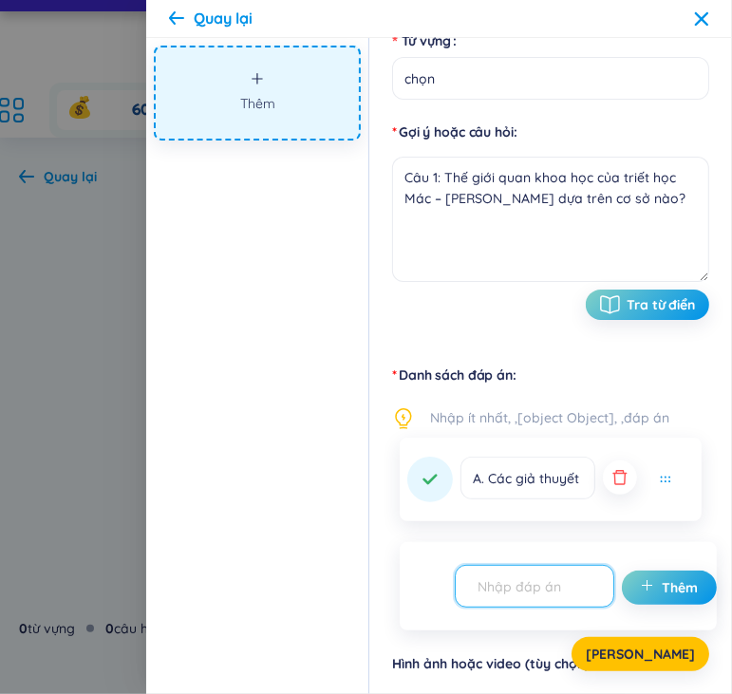
click at [548, 594] on input "text" at bounding box center [526, 585] width 120 height 33
paste input ". Nguyên lý và quy luật của phép biện chứng duy vật"
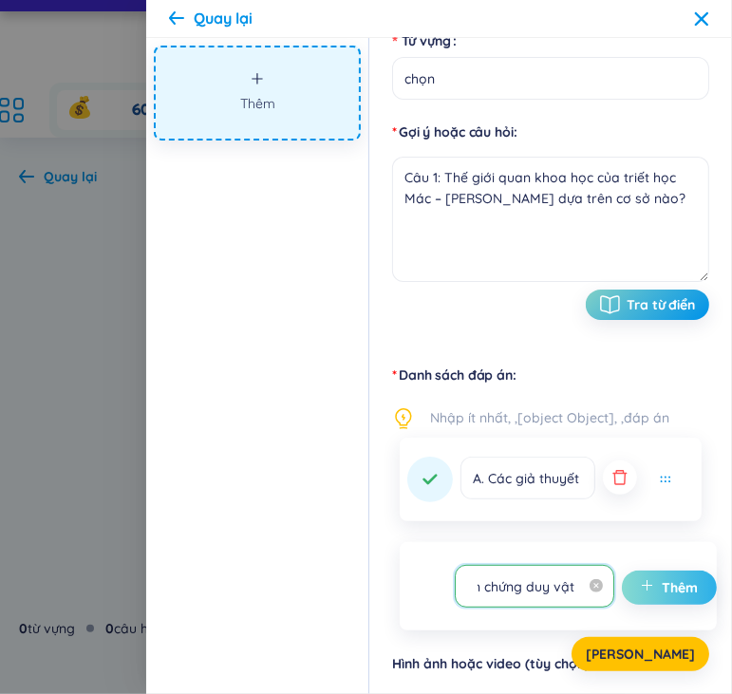
type input ". Nguyên lý và quy luật của phép biện chứng duy vật"
click at [644, 578] on span "plus" at bounding box center [651, 587] width 21 height 19
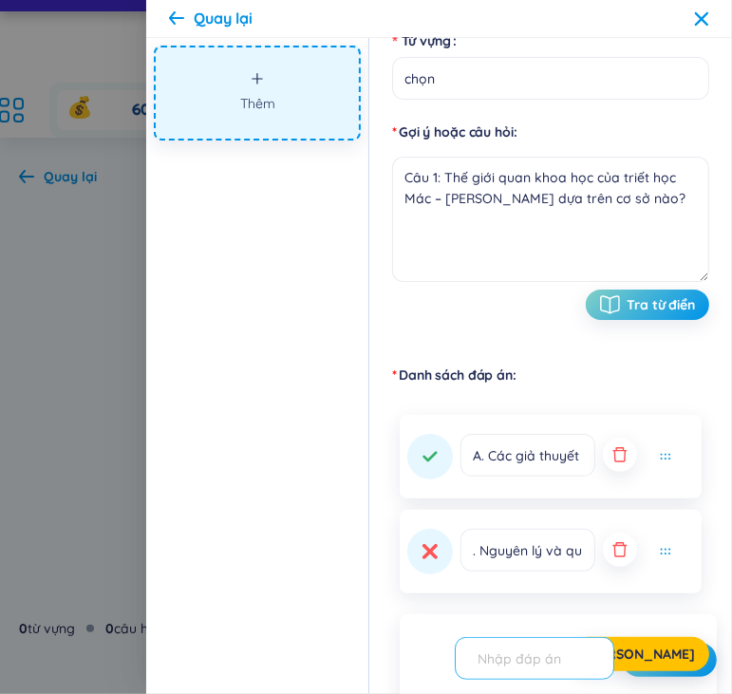
click at [559, 660] on input "text" at bounding box center [526, 657] width 120 height 33
paste input "C. Niềm tin tôn giáo và tín ngưỡng D. Kinh nghiệm chủ quan của con n"
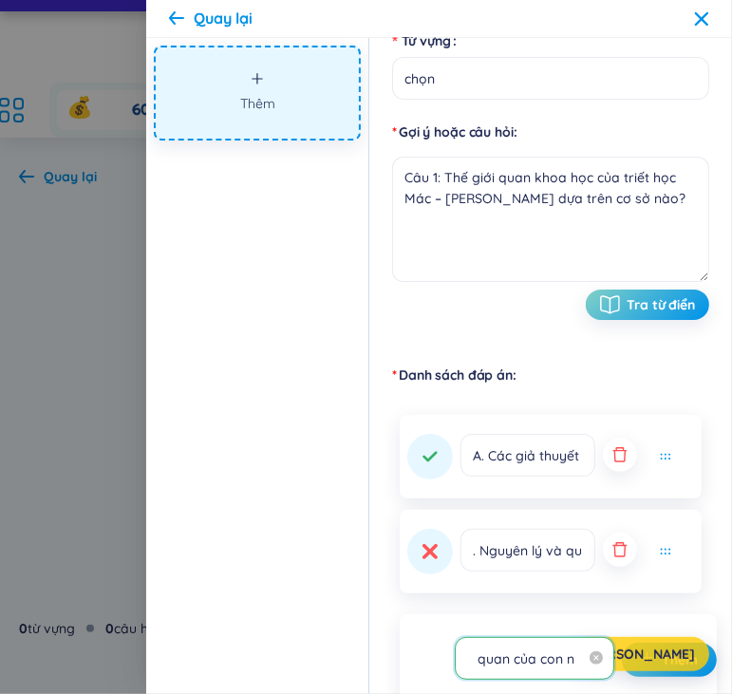
type input "C. Niềm tin tôn giáo và tín ngưỡng D. Kinh nghiệm chủ quan của con n"
click at [649, 658] on span "[PERSON_NAME]" at bounding box center [640, 653] width 109 height 19
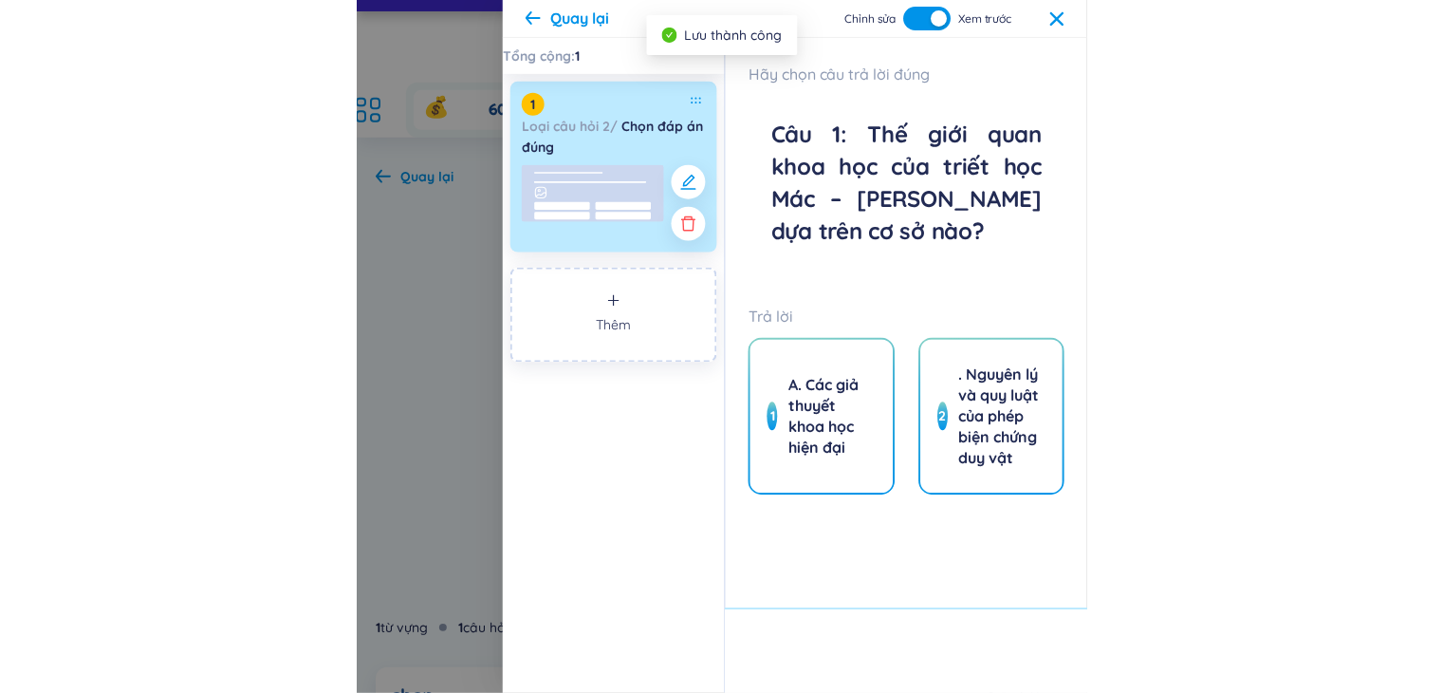
scroll to position [0, 0]
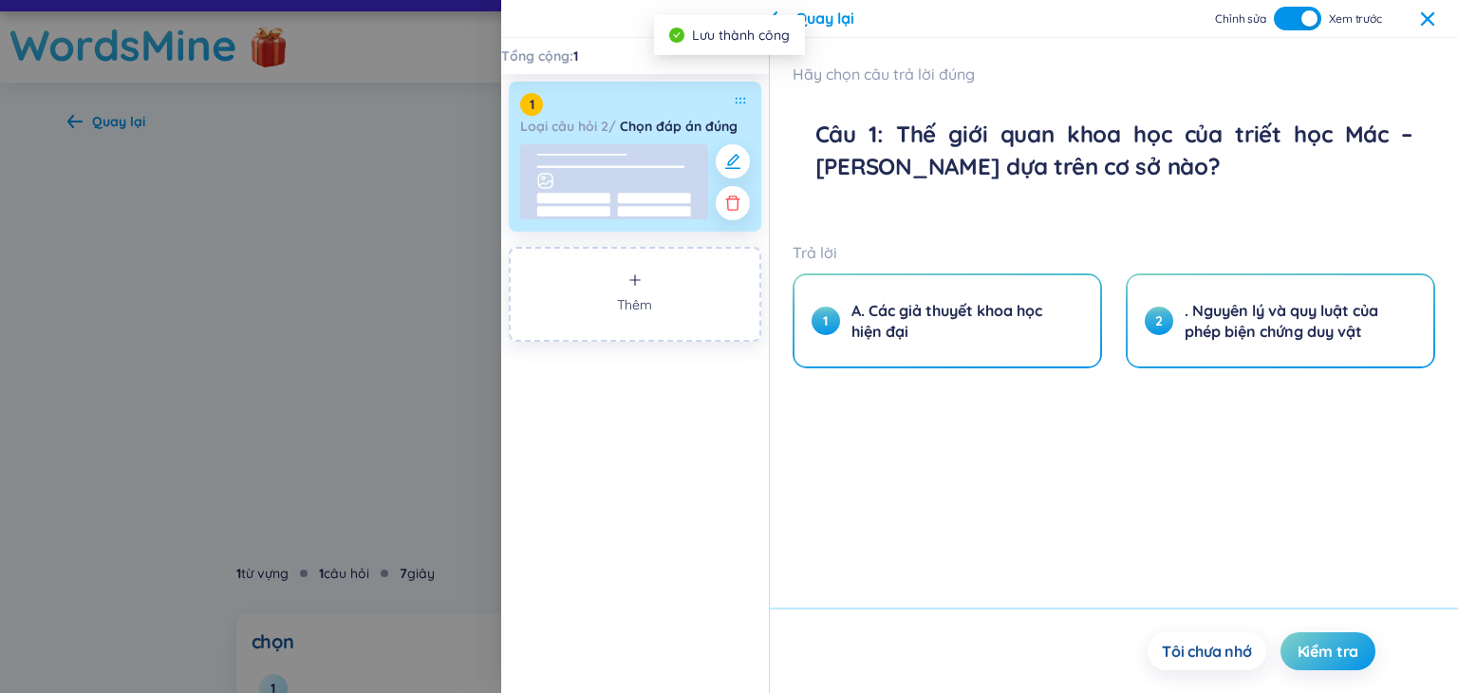
click at [1426, 16] on icon at bounding box center [1427, 17] width 13 height 13
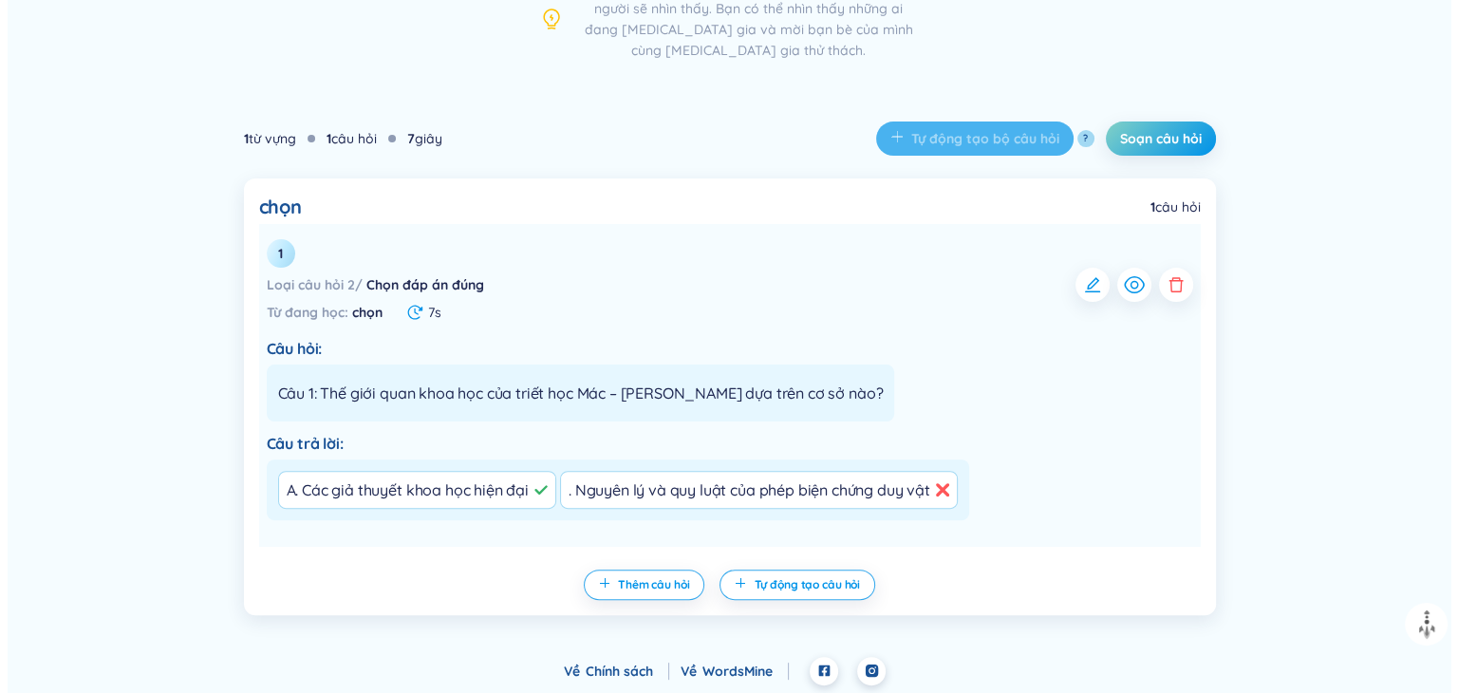
scroll to position [464, 0]
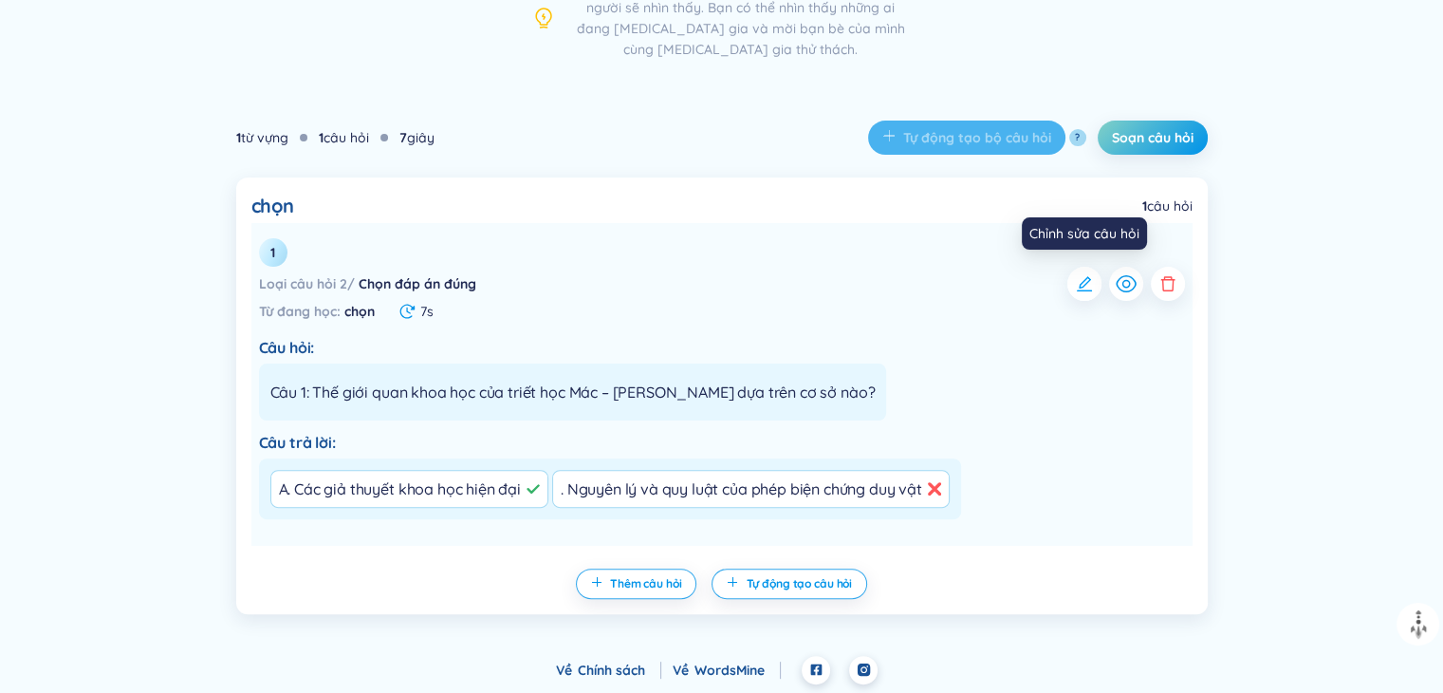
click at [1086, 280] on icon "button" at bounding box center [1084, 283] width 19 height 19
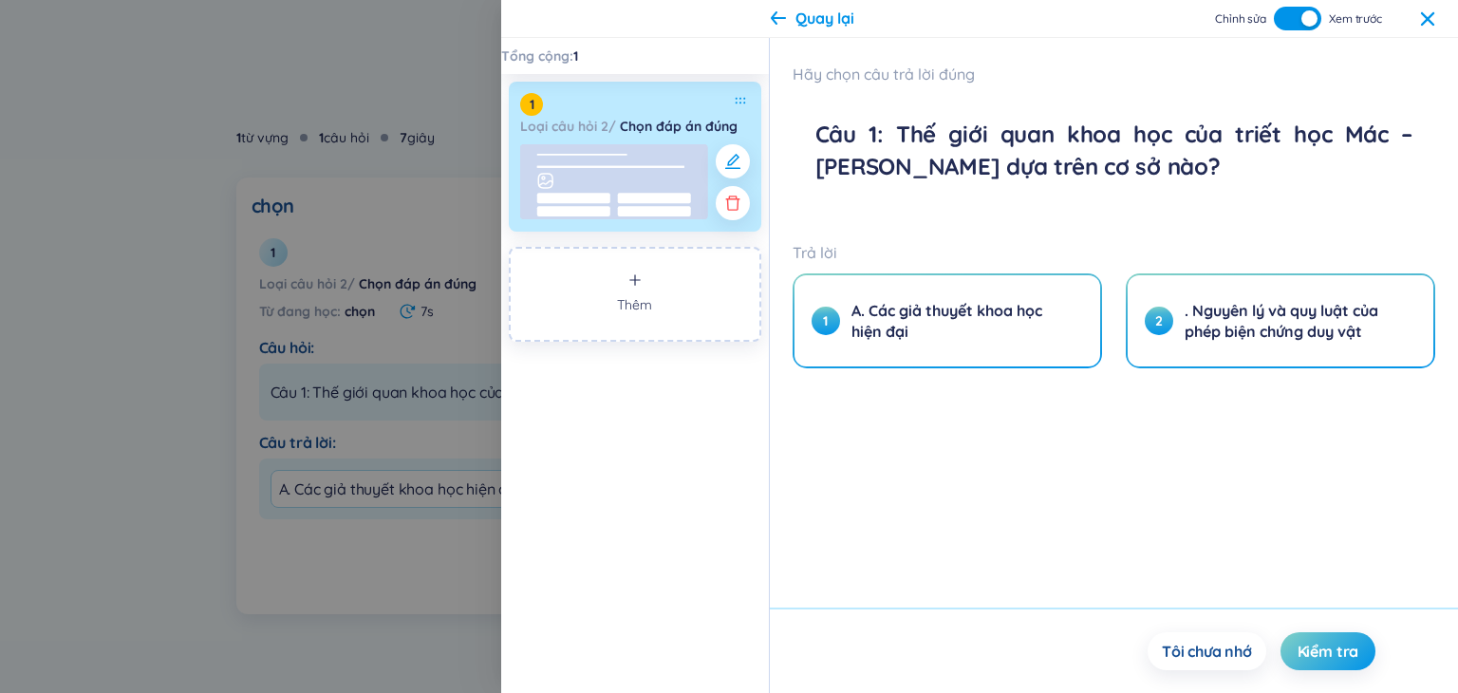
click at [659, 199] on rect at bounding box center [654, 198] width 73 height 10
click at [733, 166] on icon "button" at bounding box center [732, 161] width 19 height 19
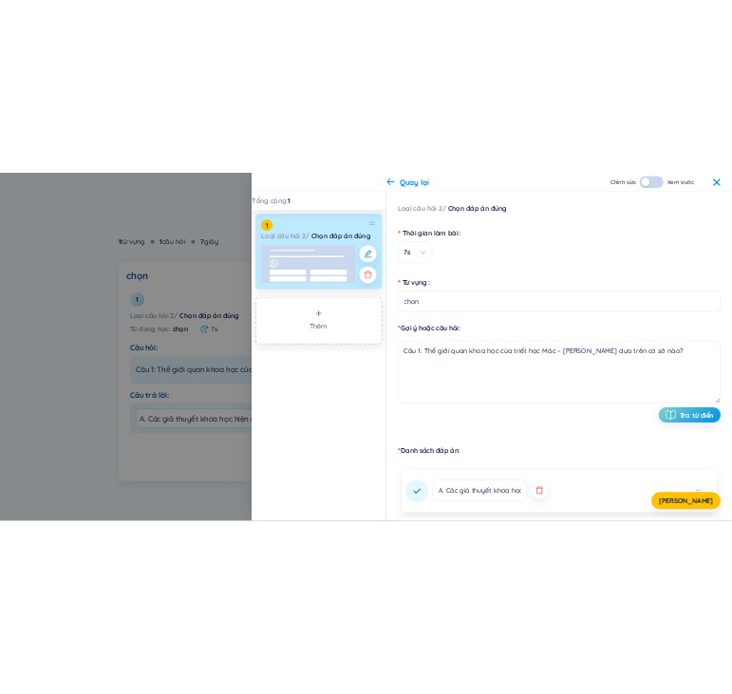
scroll to position [363, 0]
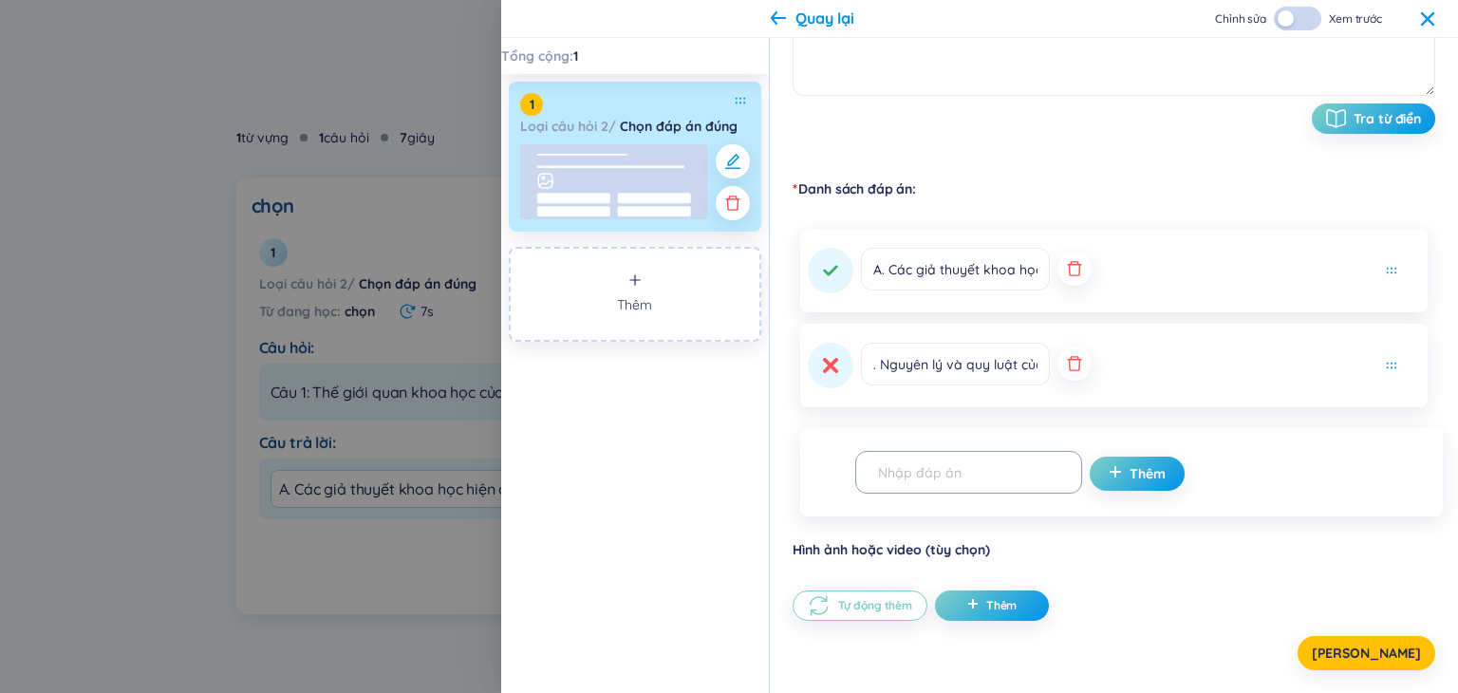
click at [1160, 411] on div "Danh sách đáp án A. Các giả thuyết khoa học hiện đại . Nguyên lý và quy luật củ…" at bounding box center [1113, 359] width 642 height 360
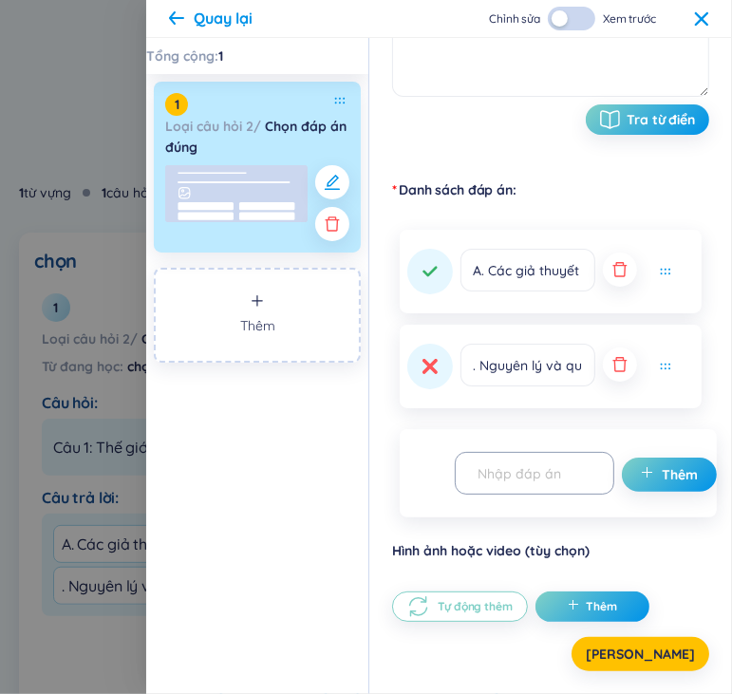
scroll to position [362, 0]
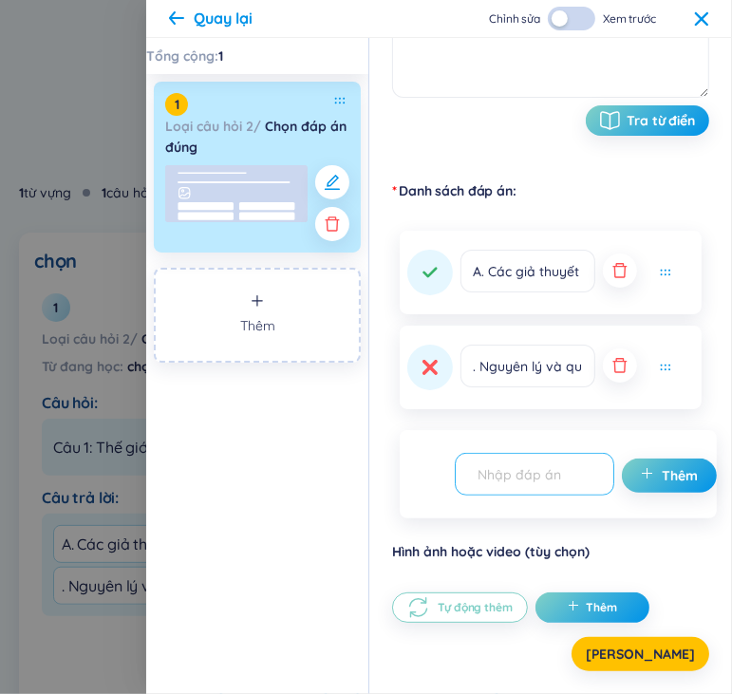
click at [566, 472] on input "text" at bounding box center [526, 473] width 120 height 33
paste input "C. Niềm tin tôn giáo và tín ngưỡng"
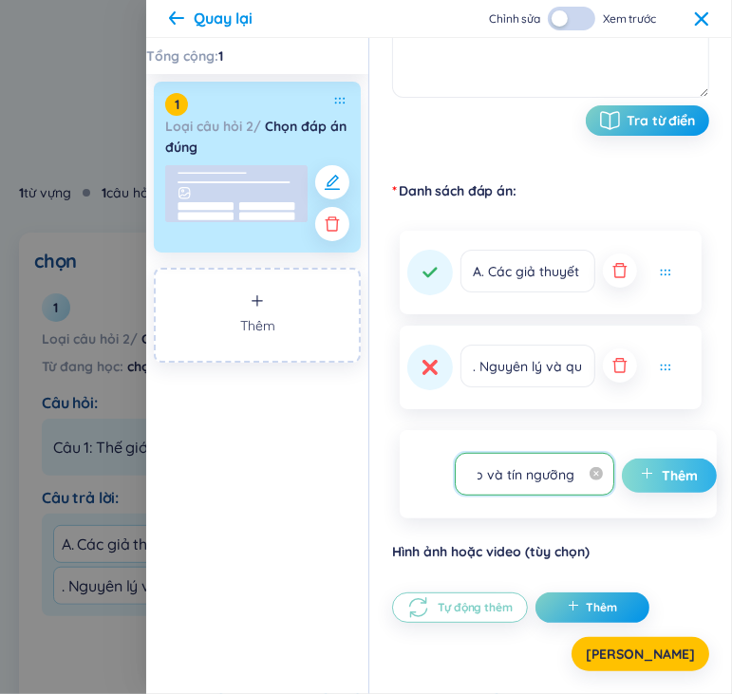
type input "C. Niềm tin tôn giáo và tín ngưỡng"
click at [668, 479] on span "Thêm" at bounding box center [679, 475] width 36 height 19
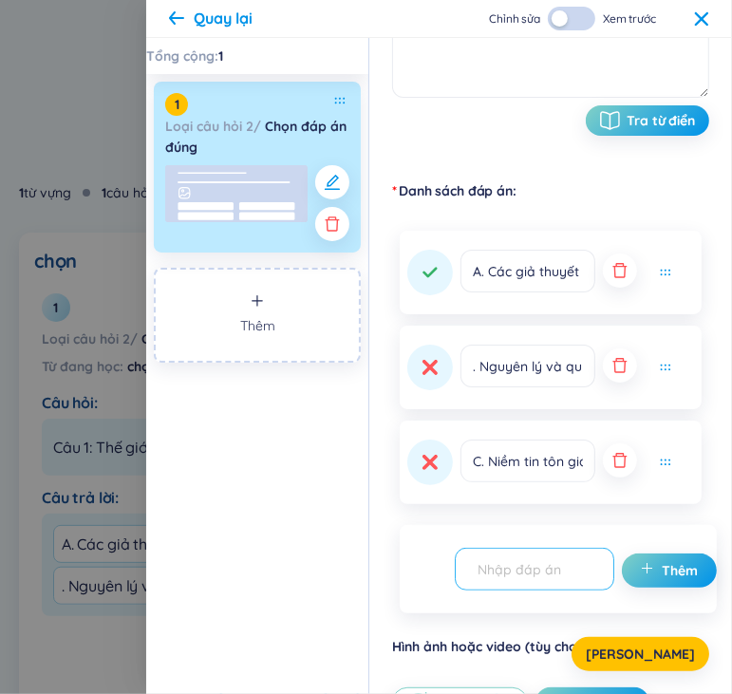
click at [569, 574] on input "text" at bounding box center [526, 568] width 120 height 33
paste input "D. Kinh nghiệm chủ quan của con người"
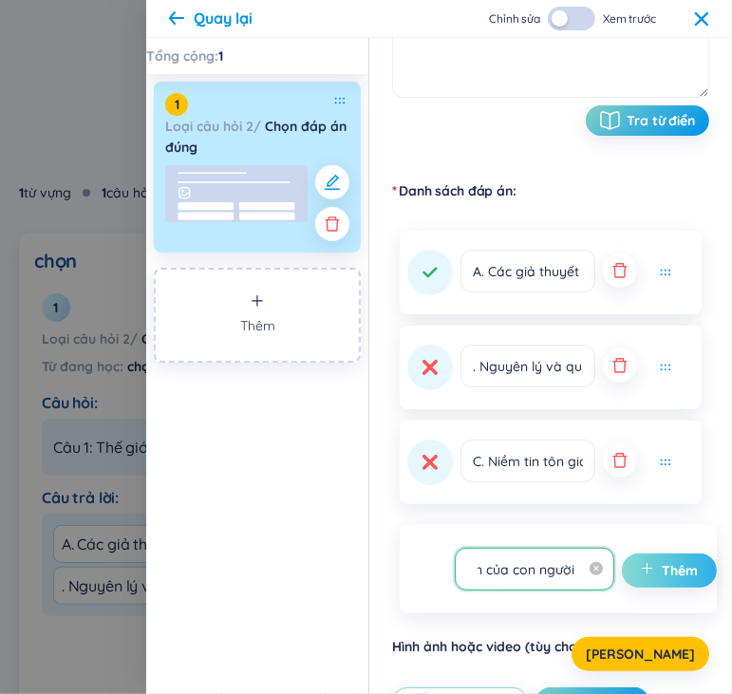
type input "D. Kinh nghiệm chủ quan của con người"
click at [661, 561] on span "Thêm" at bounding box center [679, 570] width 36 height 19
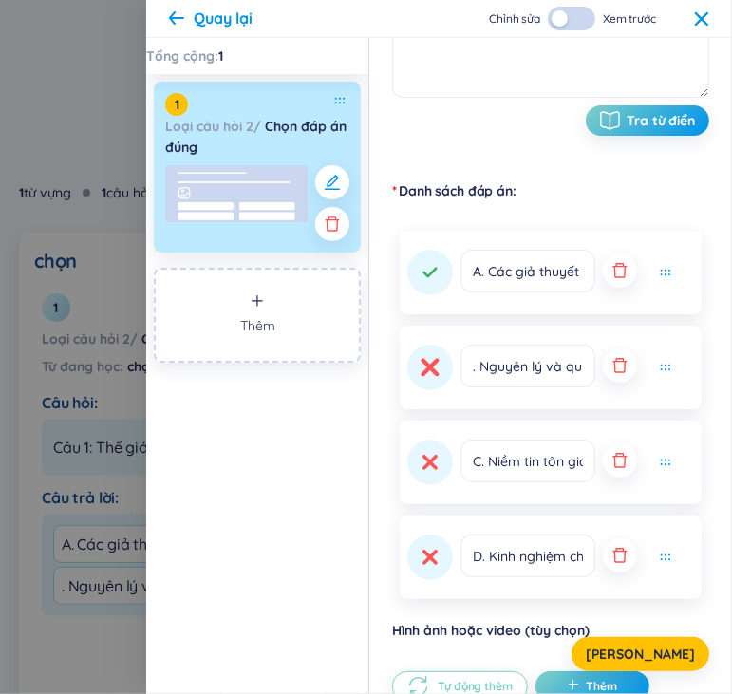
click at [440, 381] on button at bounding box center [430, 367] width 46 height 46
click at [655, 652] on span "[PERSON_NAME]" at bounding box center [640, 653] width 109 height 19
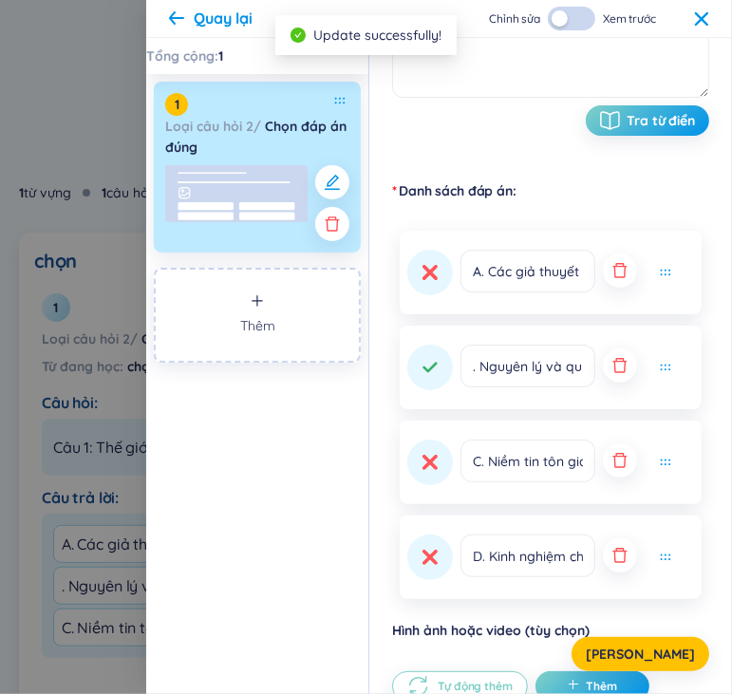
click at [698, 22] on div "Chỉnh sửa Xem trước" at bounding box center [599, 19] width 220 height 24
click at [703, 24] on icon at bounding box center [701, 18] width 15 height 15
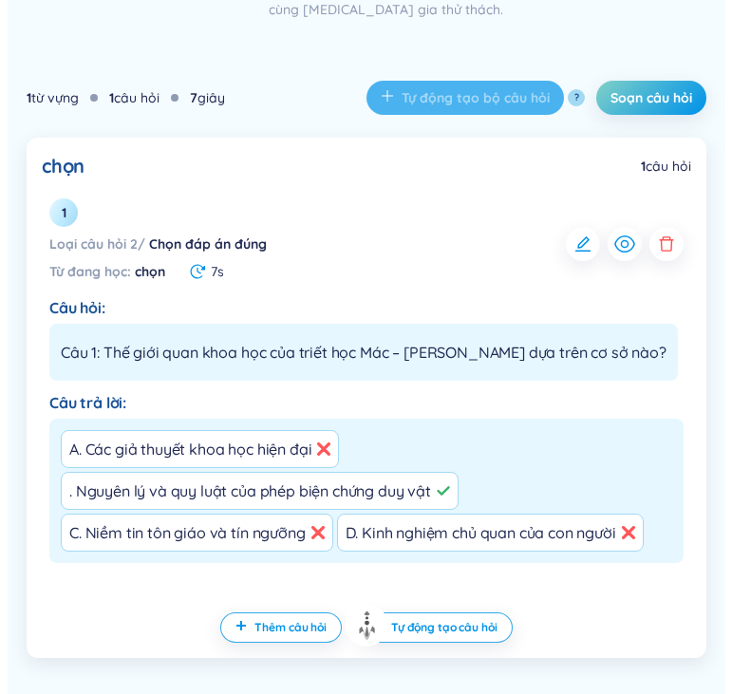
scroll to position [616, 0]
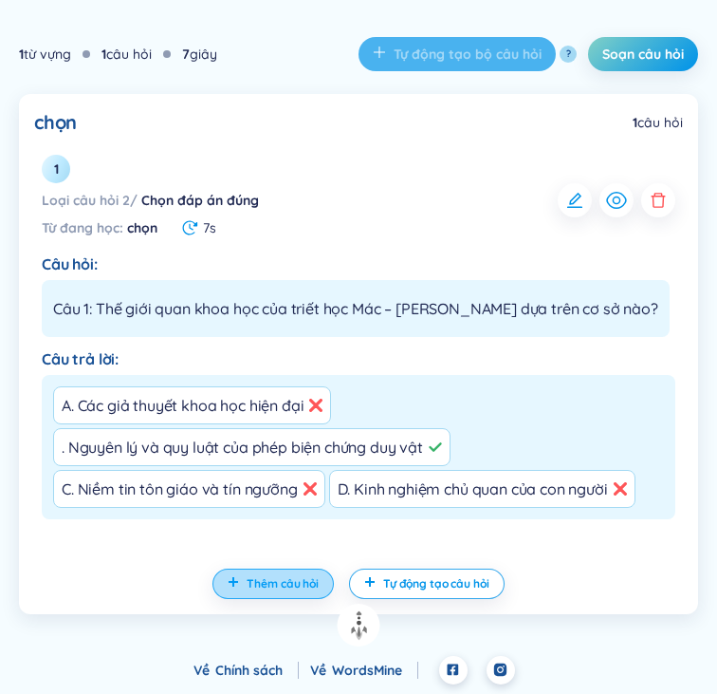
click at [292, 588] on span "Thêm câu hỏi" at bounding box center [283, 583] width 72 height 15
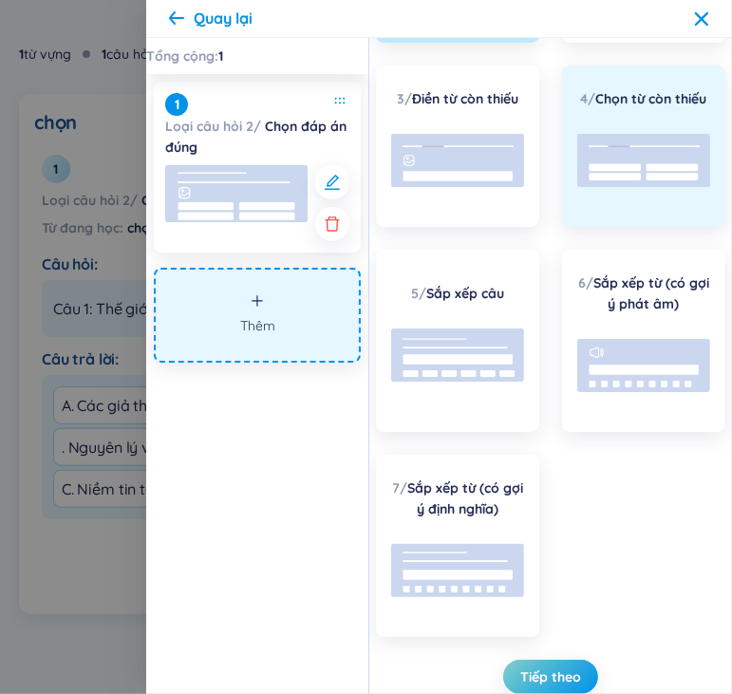
click at [634, 179] on rect at bounding box center [615, 177] width 52 height 8
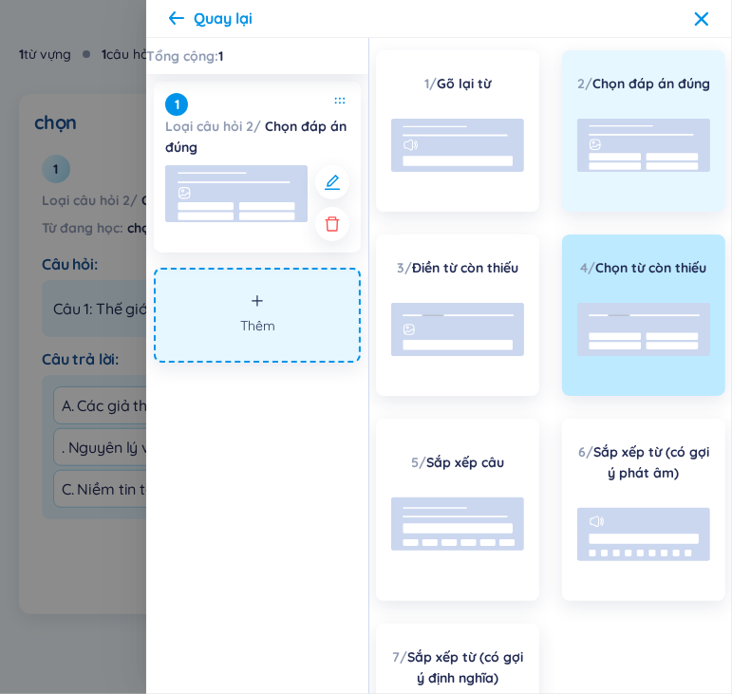
click at [622, 149] on rect at bounding box center [643, 145] width 133 height 53
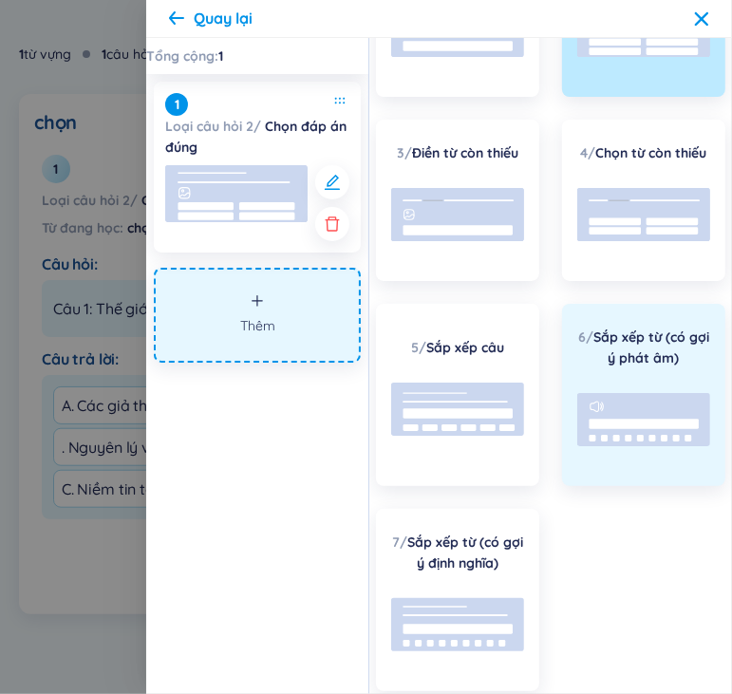
scroll to position [257, 0]
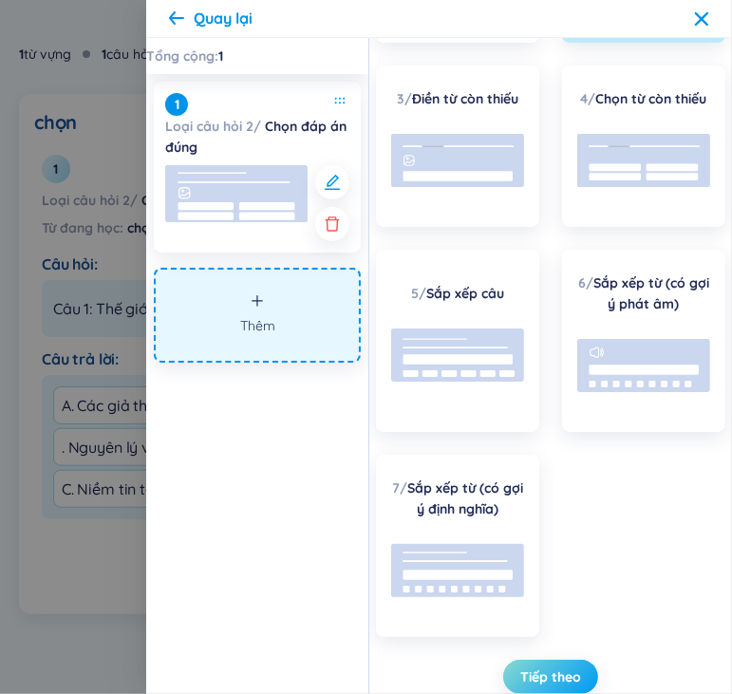
click at [549, 670] on span "Tiếp theo" at bounding box center [550, 676] width 61 height 19
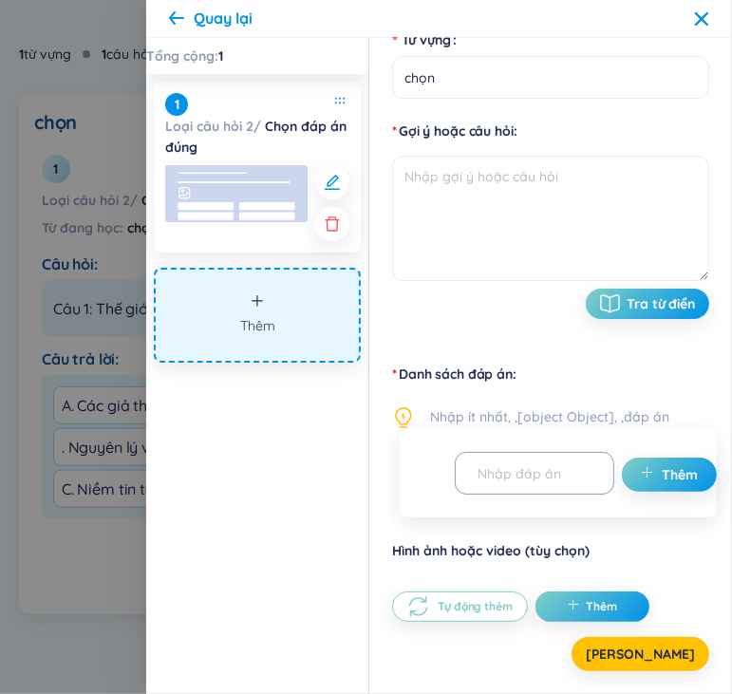
scroll to position [177, 0]
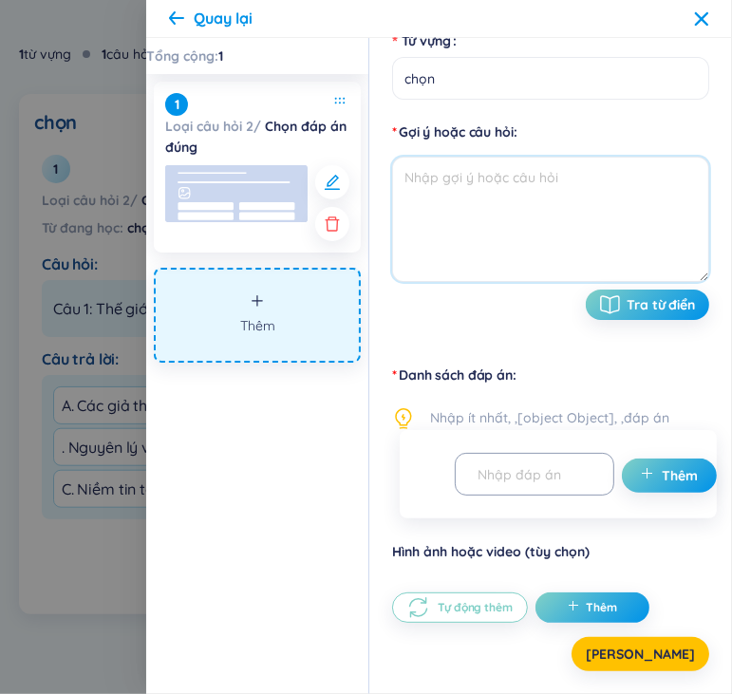
click at [528, 179] on textarea at bounding box center [550, 219] width 317 height 125
paste textarea "D. Kinh nghiệm chủ quan của con người"
type textarea "D. Kinh nghiệm chủ quan của con người"
drag, startPoint x: 668, startPoint y: 191, endPoint x: 391, endPoint y: 202, distance: 277.3
click at [396, 210] on textarea "D. Kinh nghiệm chủ quan của con người" at bounding box center [550, 219] width 317 height 125
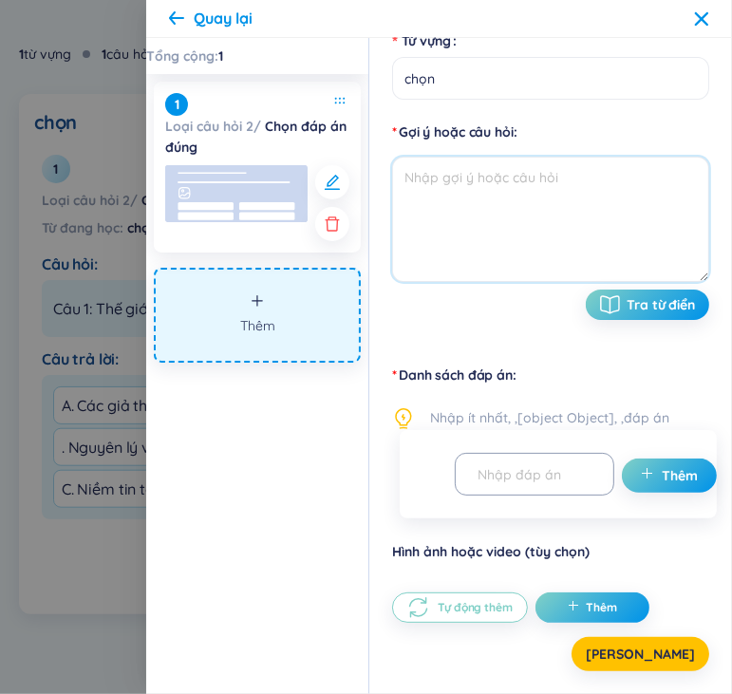
click at [579, 200] on textarea at bounding box center [550, 219] width 317 height 125
paste textarea "Câu 4: Theo quan điểm Mác – [PERSON_NAME], muốn khắc phục ảnh hưởng tiêu cực củ…"
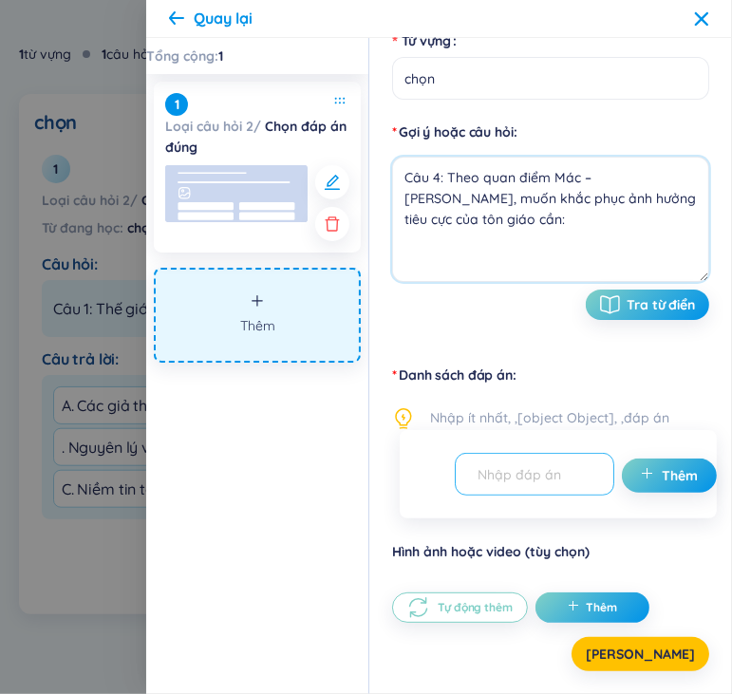
type textarea "Câu 4: Theo quan điểm Mác – [PERSON_NAME], muốn khắc phục ảnh hưởng tiêu cực củ…"
click at [548, 471] on input "text" at bounding box center [526, 473] width 120 height 33
click at [573, 417] on span "Nhập ít nhất, ,[object Object], ,đáp án" at bounding box center [549, 418] width 239 height 23
click at [572, 468] on input "text" at bounding box center [526, 473] width 120 height 33
paste input "A. Áp dụng biện pháp cấm đoán triệt để"
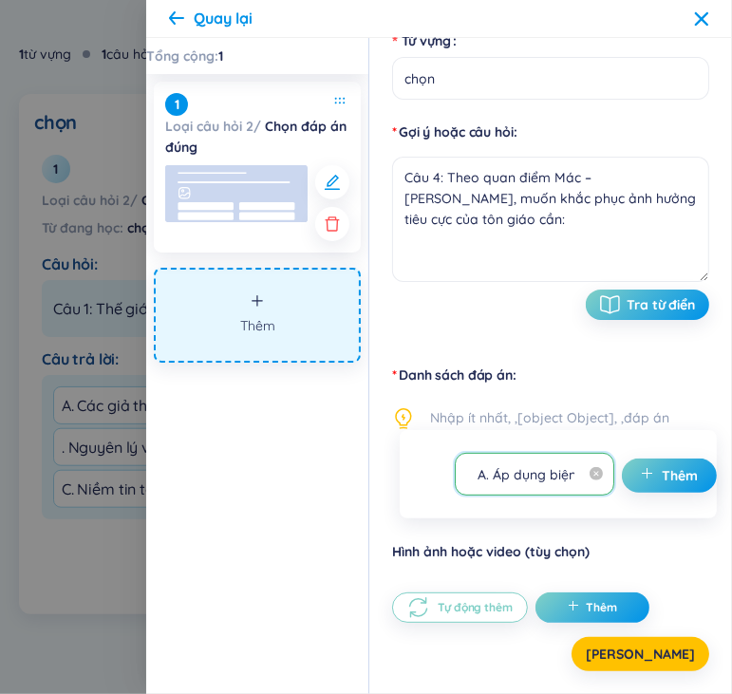
scroll to position [0, 156]
type input "A. Áp dụng biện pháp cấm đoán triệt để"
click at [641, 480] on span "plus" at bounding box center [651, 475] width 21 height 19
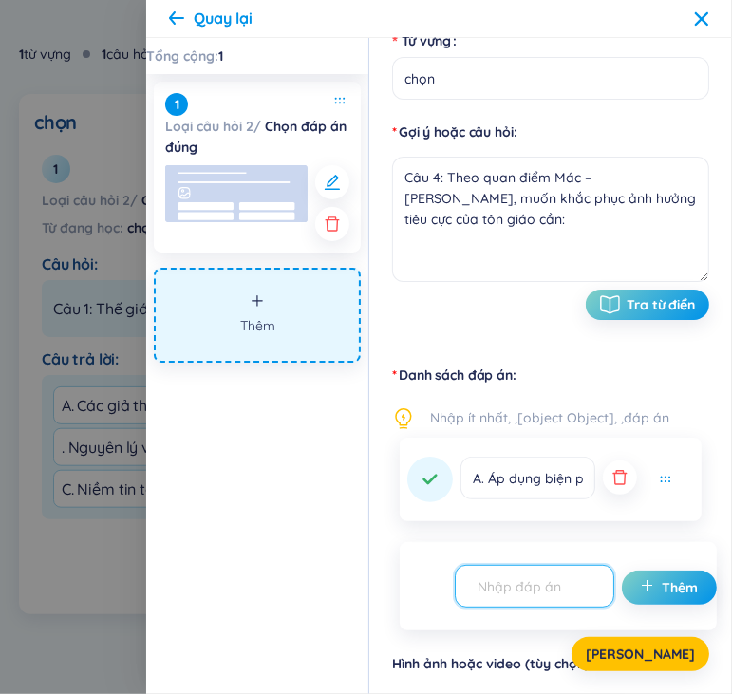
click at [507, 590] on input "text" at bounding box center [526, 585] width 120 height 33
paste input "B. Xem [DEMOGRAPHIC_DATA] là quyền tự do tuyệt đối, không hạn chế"
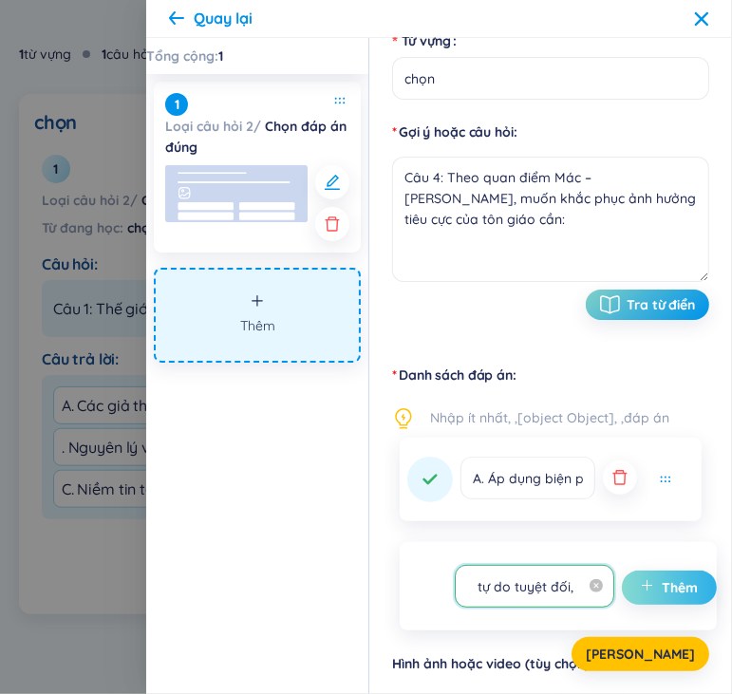
type input "B. Xem [DEMOGRAPHIC_DATA] là quyền tự do tuyệt đối, không hạn chế"
click at [641, 588] on icon "plus" at bounding box center [647, 585] width 13 height 13
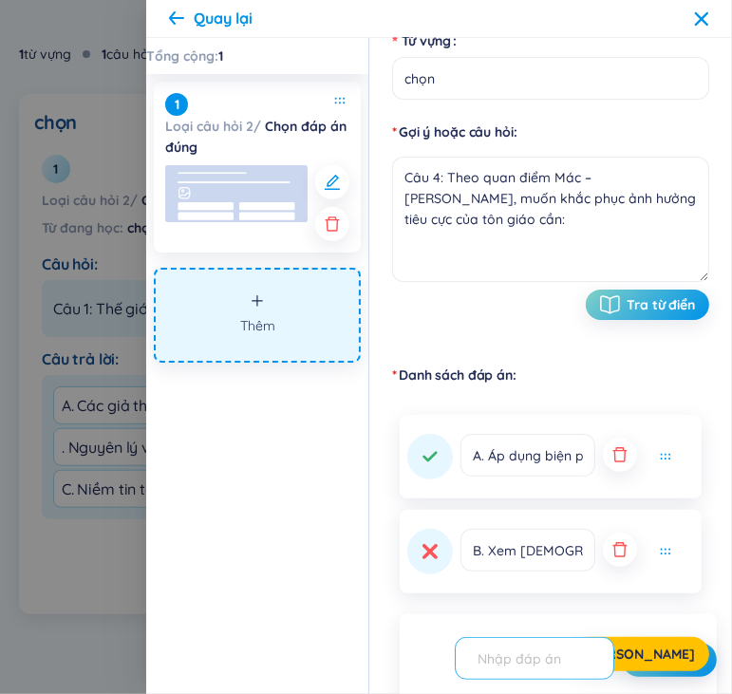
click at [526, 661] on input "text" at bounding box center [526, 657] width 120 height 33
paste input "C. Nghiên cứu nguyên nhân xã hội, vật chất sinh ra tôn giáo và từng bước loại bỏ"
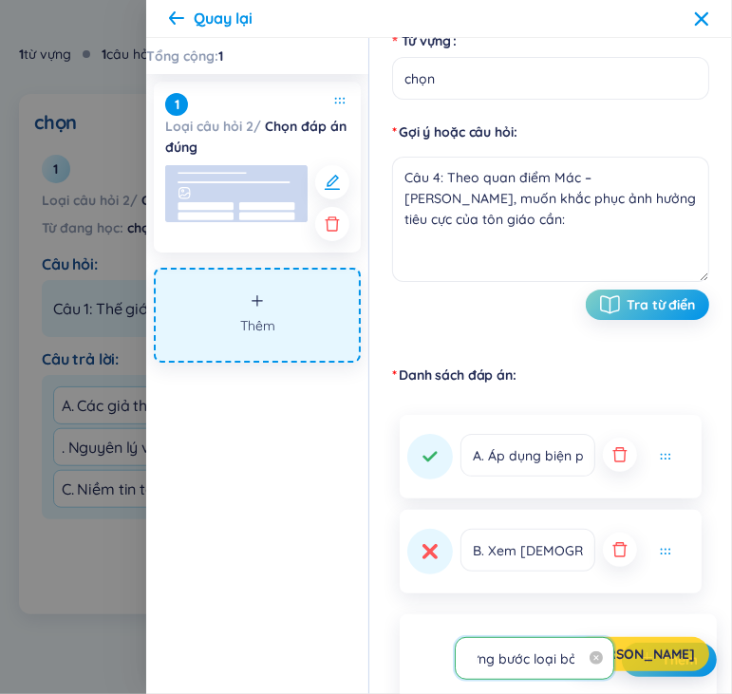
type input "C. Nghiên cứu nguyên nhân xã hội, vật chất sinh ra tôn giáo và từng bước loại bỏ"
click at [653, 659] on span "[PERSON_NAME]" at bounding box center [640, 653] width 109 height 19
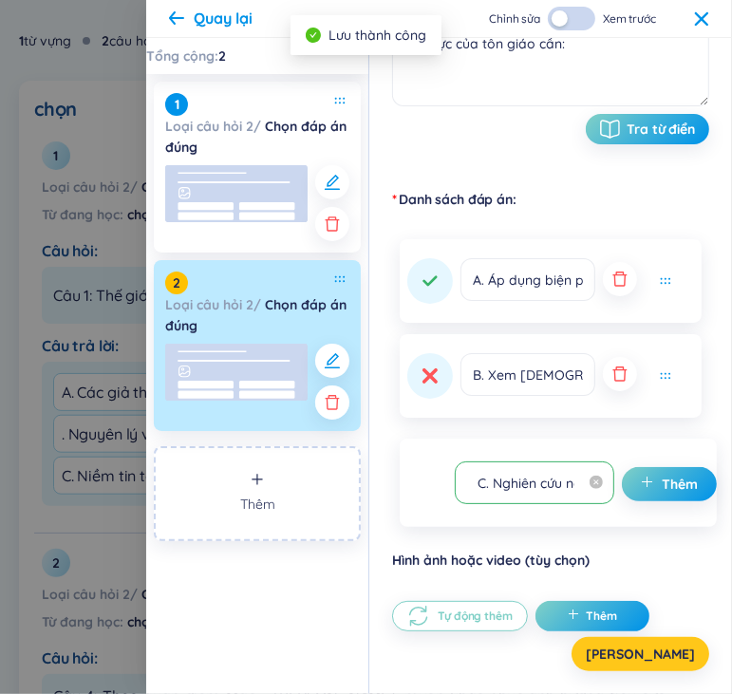
scroll to position [362, 0]
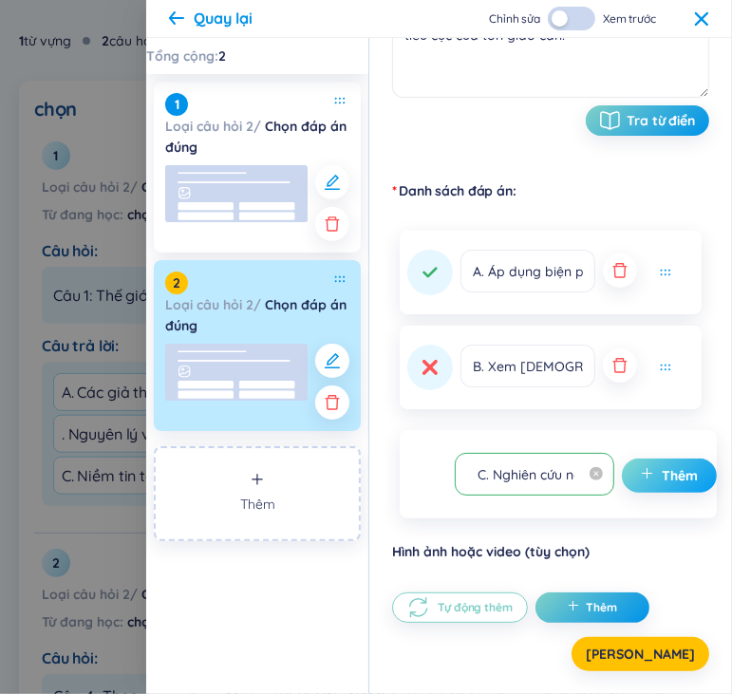
click at [673, 474] on span "Thêm" at bounding box center [679, 475] width 36 height 19
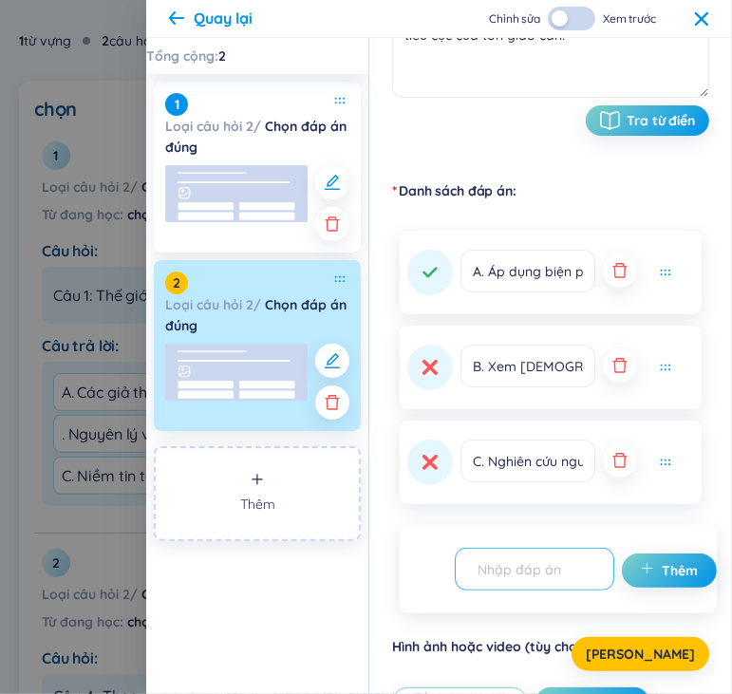
click at [535, 560] on input "text" at bounding box center [526, 568] width 120 height 33
paste input "D. Duy trì [DEMOGRAPHIC_DATA] giáo để ổn định xã hội"
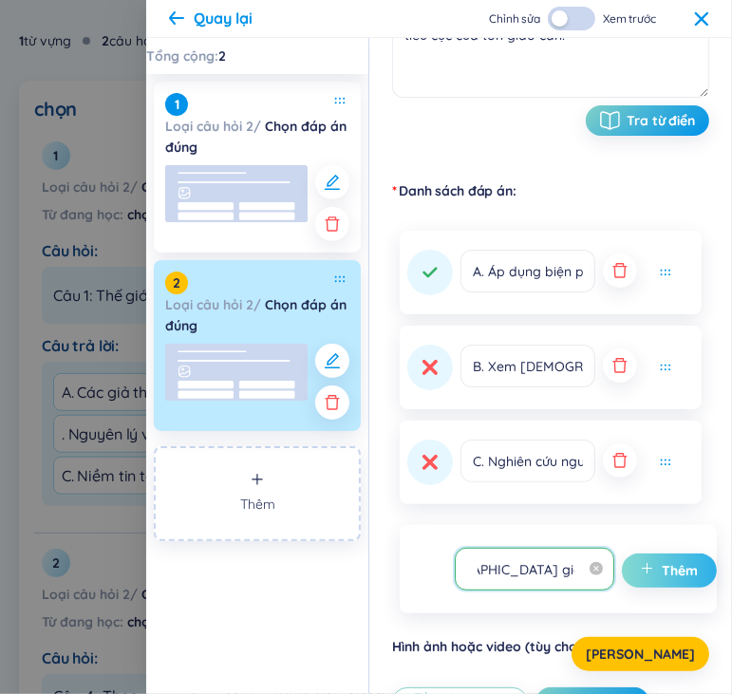
type input "D. Duy trì [DEMOGRAPHIC_DATA] giáo để ổn định xã hội"
click at [648, 564] on icon "plus" at bounding box center [647, 568] width 13 height 13
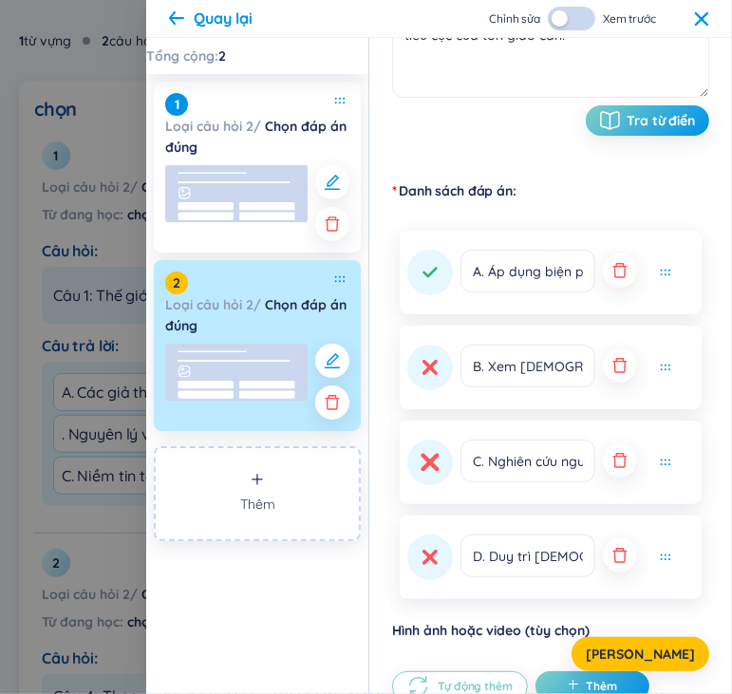
click at [427, 475] on button at bounding box center [430, 462] width 46 height 46
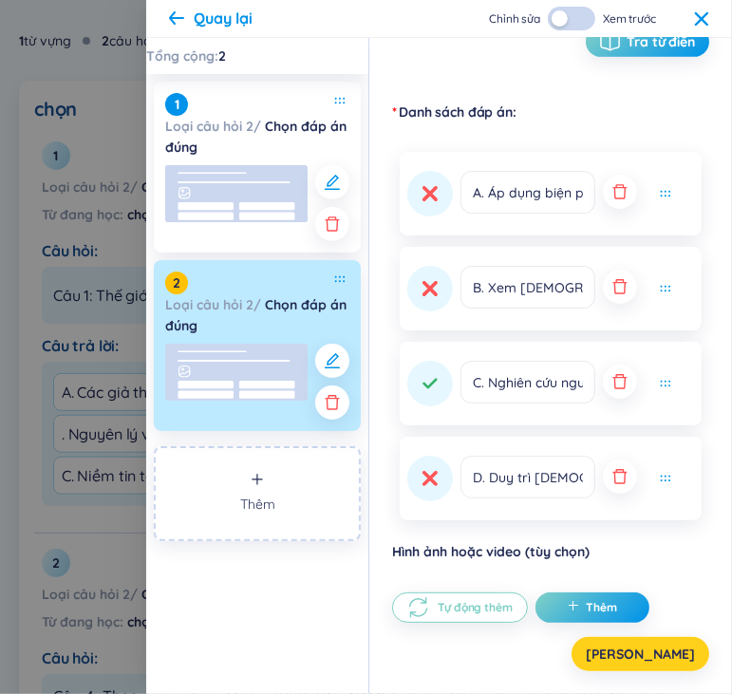
click at [668, 654] on button "[PERSON_NAME]" at bounding box center [640, 654] width 138 height 34
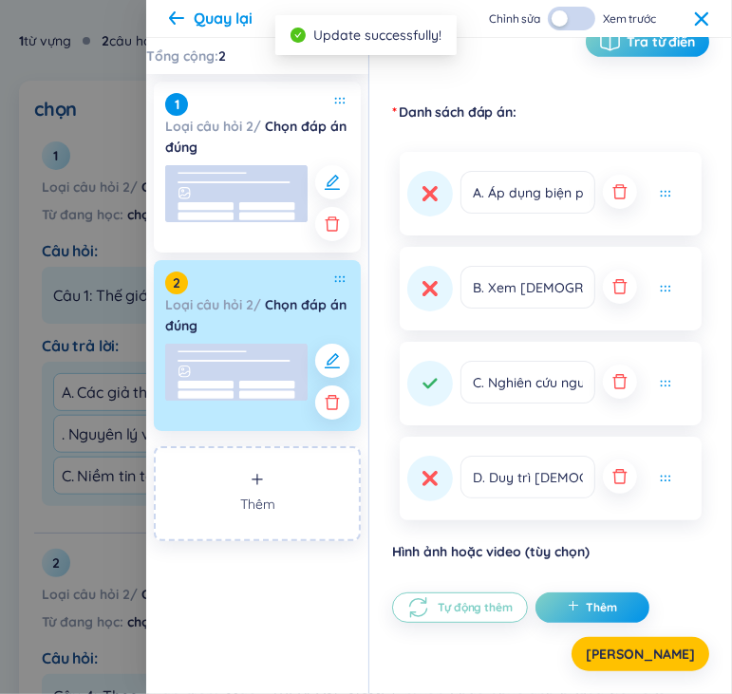
click at [705, 25] on icon at bounding box center [701, 18] width 15 height 15
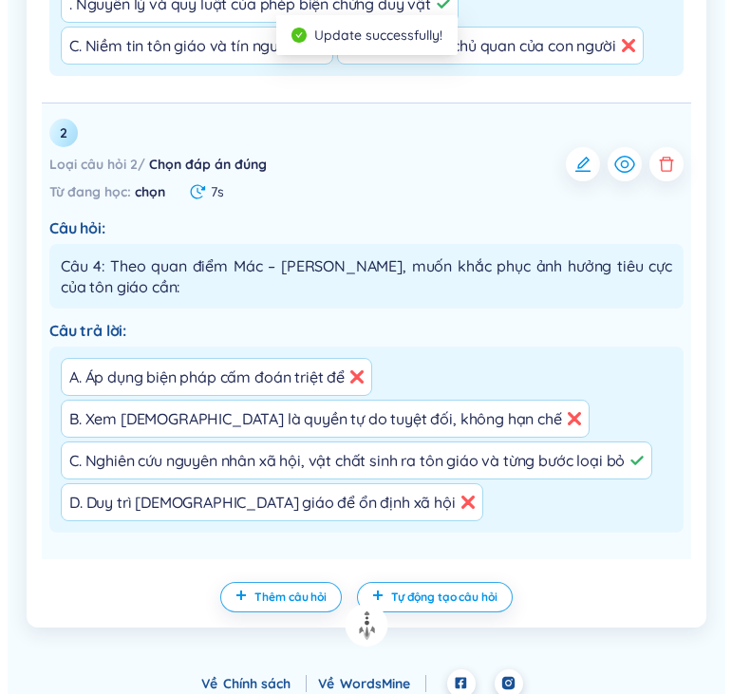
scroll to position [1070, 0]
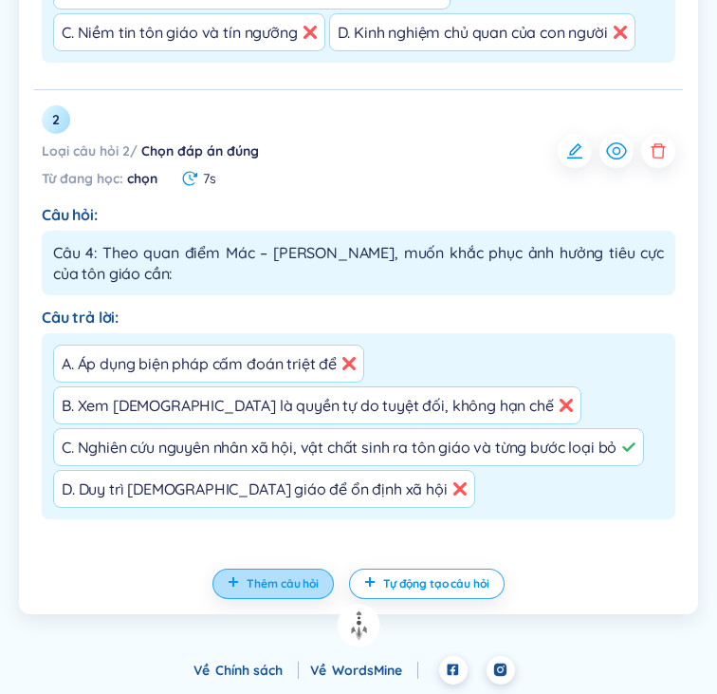
click at [255, 586] on span "Thêm câu hỏi" at bounding box center [283, 583] width 72 height 15
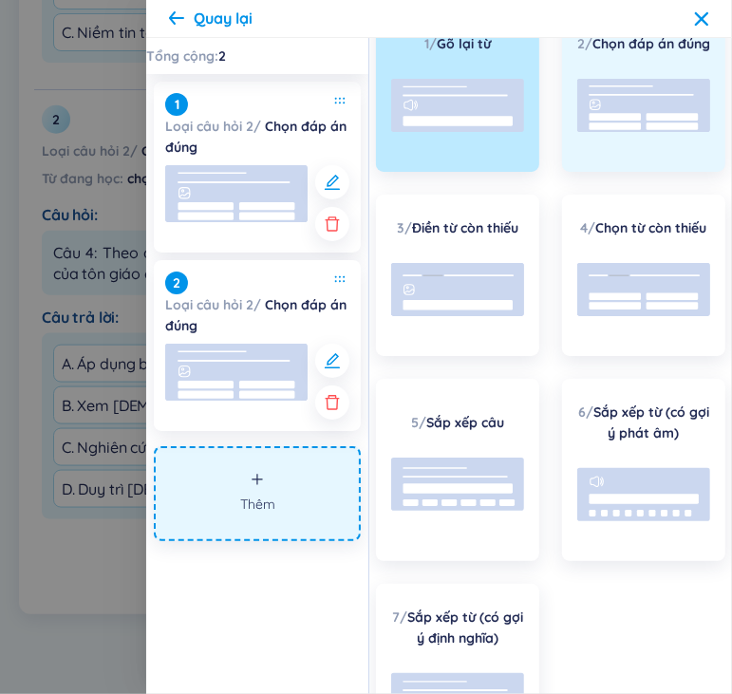
scroll to position [0, 0]
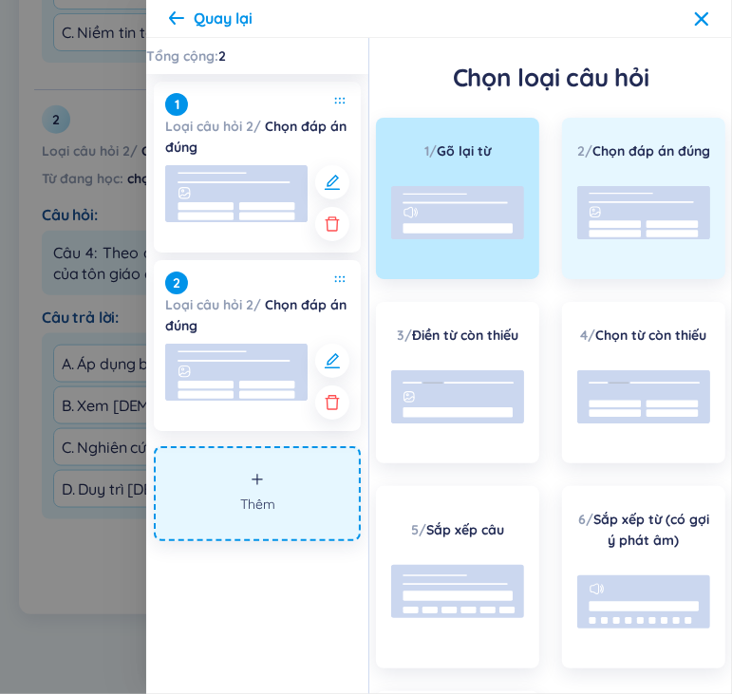
click at [634, 192] on div "2 / Chọn đáp án đúng" at bounding box center [643, 198] width 163 height 161
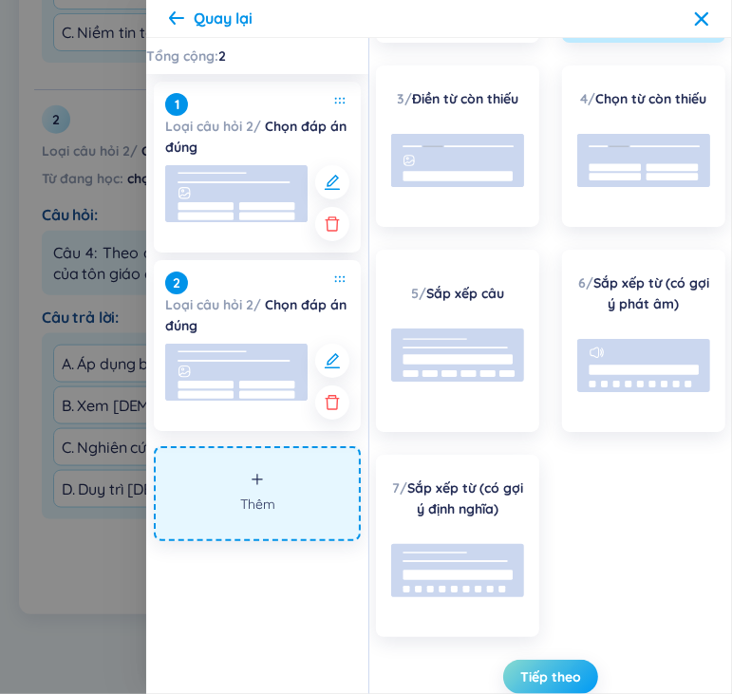
click at [553, 664] on button "Tiếp theo" at bounding box center [550, 677] width 95 height 34
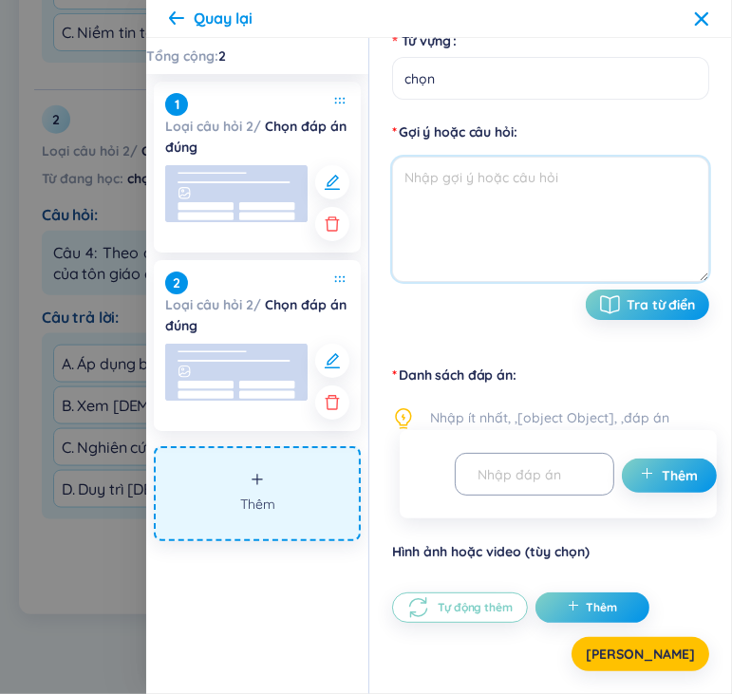
click at [520, 191] on textarea at bounding box center [550, 219] width 317 height 125
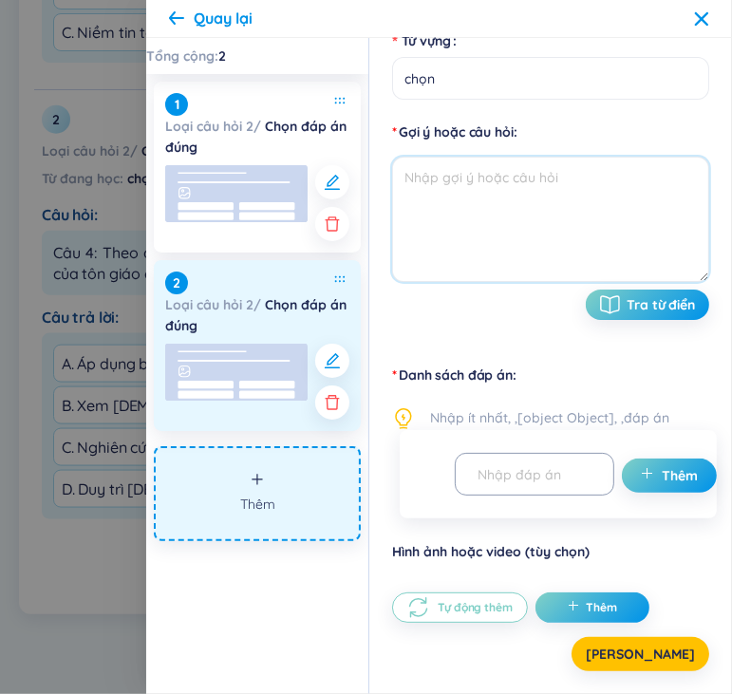
click at [233, 375] on rect at bounding box center [236, 372] width 142 height 57
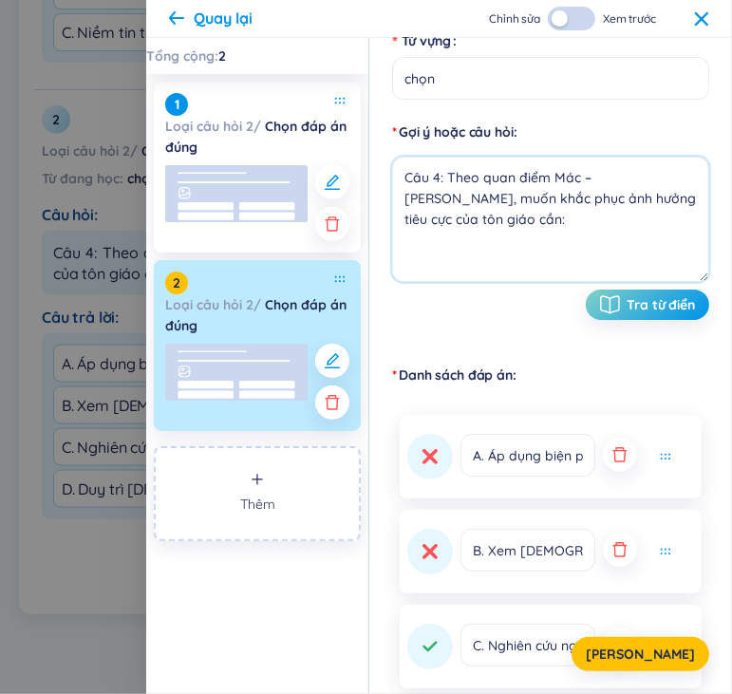
click at [438, 182] on textarea "Câu 4: Theo quan điểm Mác – [PERSON_NAME], muốn khắc phục ảnh hưởng tiêu cực củ…" at bounding box center [550, 219] width 317 height 125
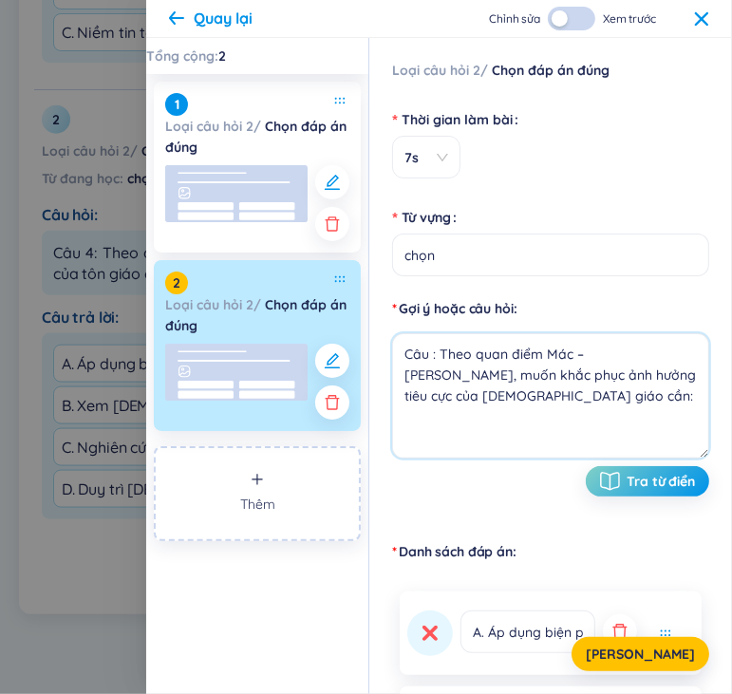
scroll to position [0, 0]
drag, startPoint x: 438, startPoint y: 362, endPoint x: 390, endPoint y: 365, distance: 48.5
click at [390, 365] on div "Loại câu hỏi 2 / Chọn đáp án đúng Thời gian làm bài 7s Từ vựng chọn Gợi ý hoặc …" at bounding box center [550, 366] width 362 height 656
click at [427, 354] on textarea "Câu : Theo quan điểm Mác – [PERSON_NAME], muốn khắc phục ảnh hưởng tiêu cực của…" at bounding box center [550, 396] width 317 height 125
click at [437, 357] on textarea "Câu : Theo quan điểm Mác – [PERSON_NAME], muốn khắc phục ảnh hưởng tiêu cực của…" at bounding box center [550, 396] width 317 height 125
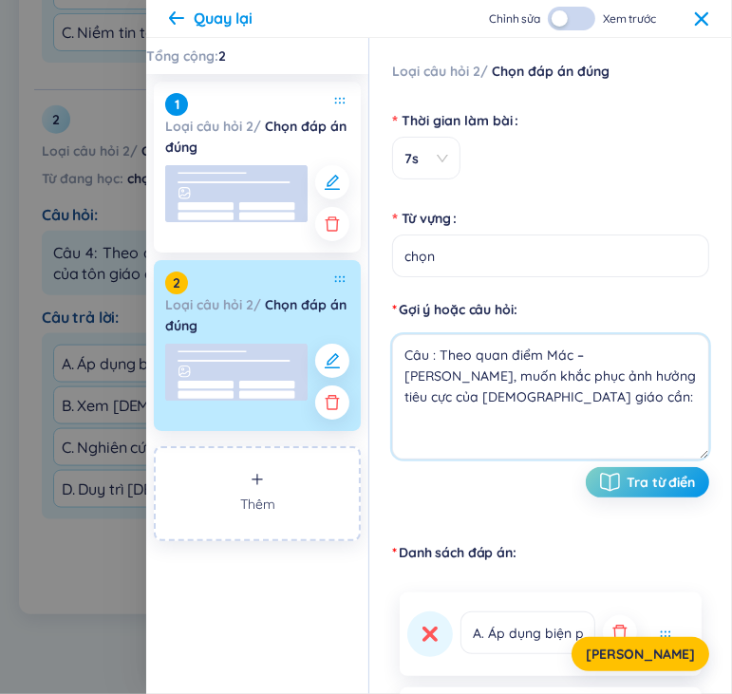
click at [431, 362] on textarea "Câu : Theo quan điểm Mác – [PERSON_NAME], muốn khắc phục ảnh hưởng tiêu cực của…" at bounding box center [550, 396] width 317 height 125
type textarea "Câu : Theo quan điểm Mác – [PERSON_NAME], muốn khắc phục ảnh hưởng tiêu cực của…"
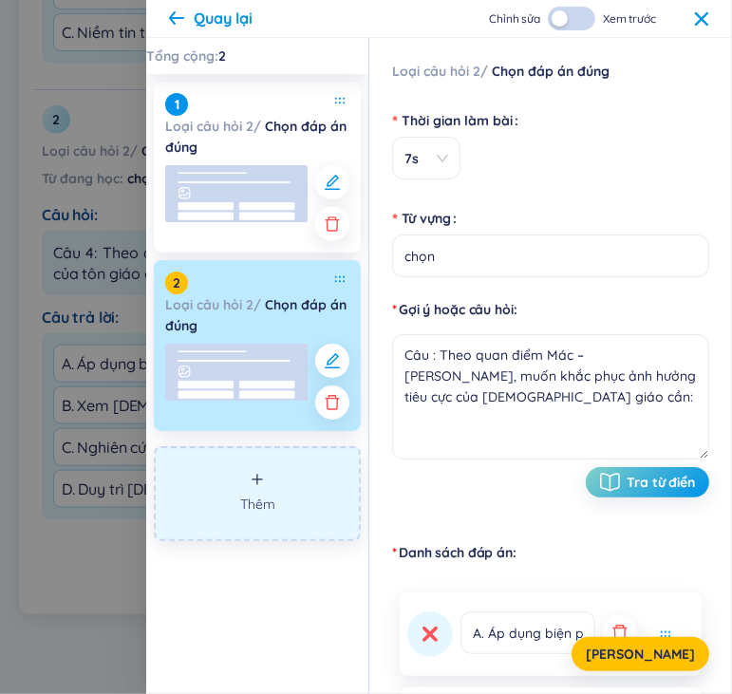
click at [219, 509] on button "Thêm" at bounding box center [257, 493] width 207 height 95
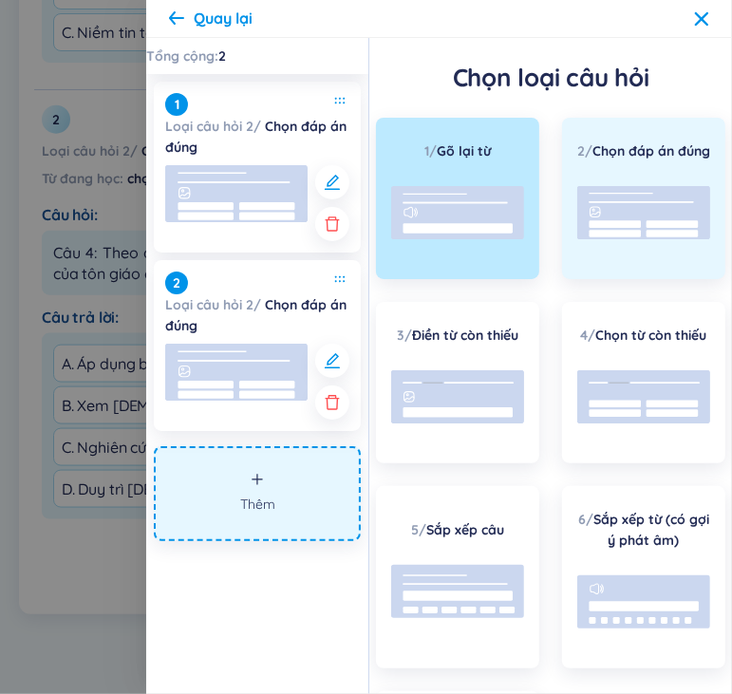
click at [645, 236] on rect at bounding box center [643, 212] width 133 height 53
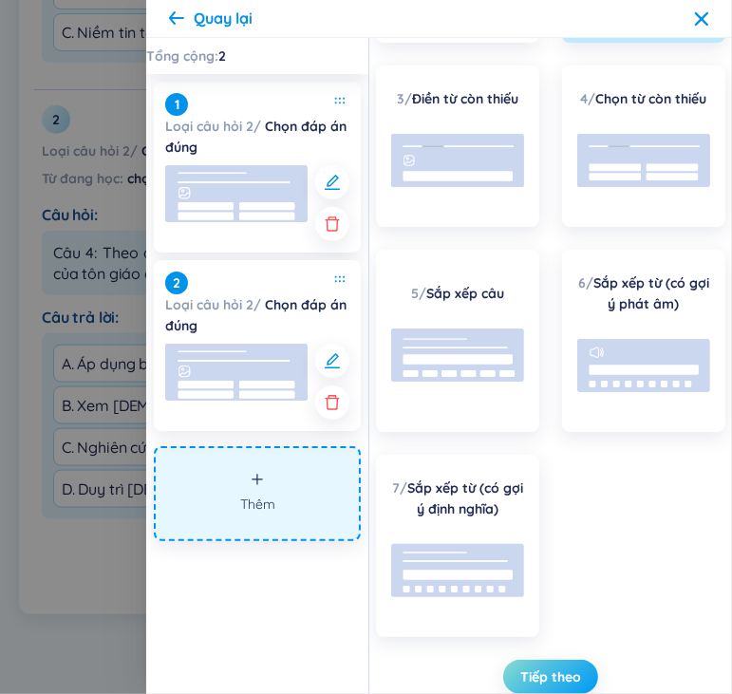
click at [525, 675] on span "Tiếp theo" at bounding box center [550, 676] width 61 height 19
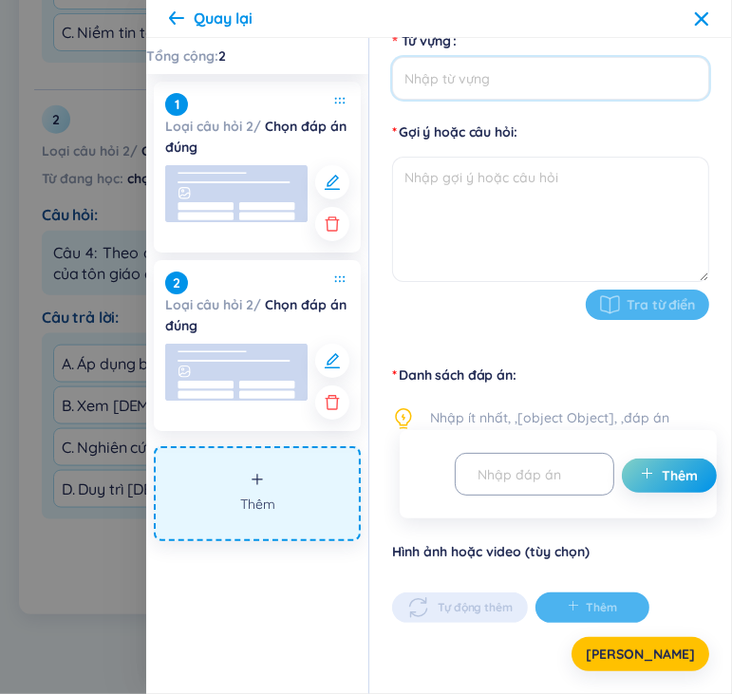
click at [497, 89] on input "Từ vựng" at bounding box center [550, 78] width 317 height 43
click at [452, 80] on input "Từ vựng" at bounding box center [550, 78] width 317 height 43
click at [701, 14] on icon at bounding box center [701, 18] width 15 height 15
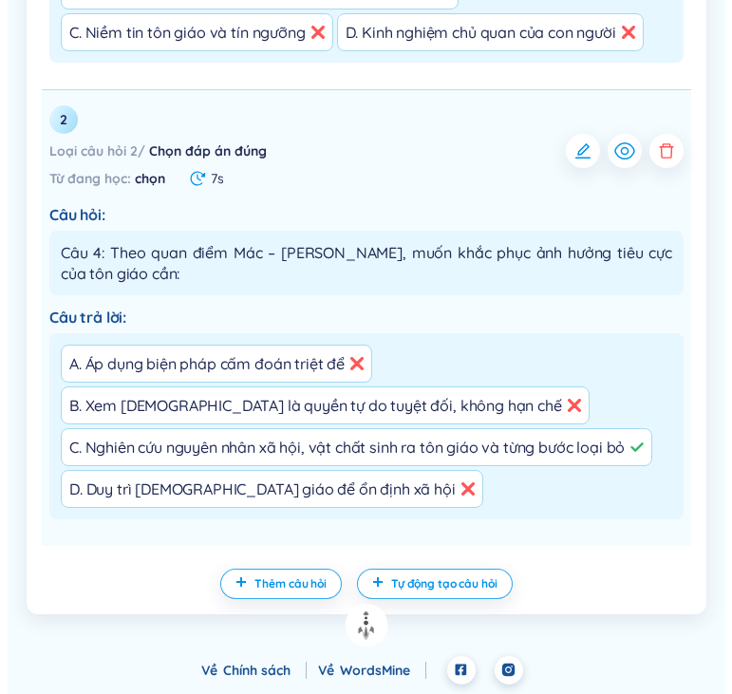
scroll to position [1070, 0]
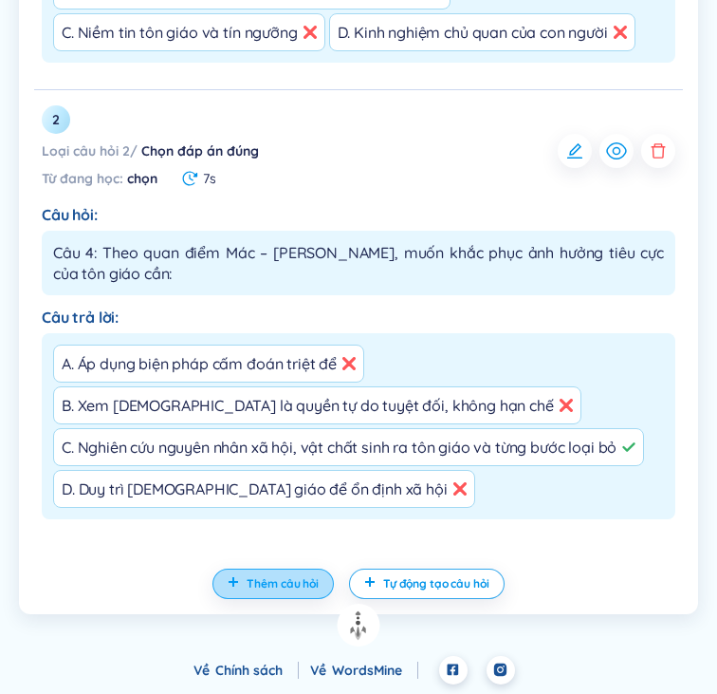
click at [304, 579] on span "Thêm câu hỏi" at bounding box center [283, 583] width 72 height 15
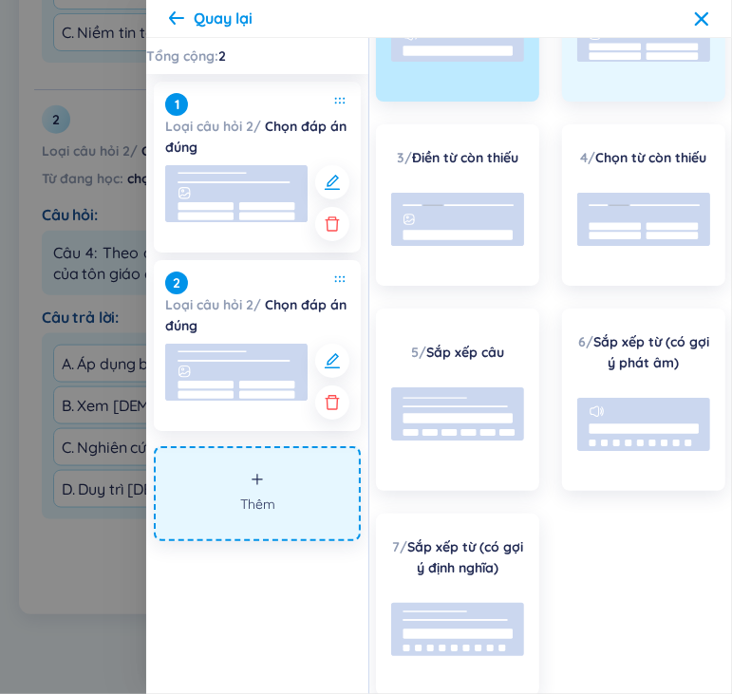
click at [632, 102] on div "2 / Chọn đáp án đúng" at bounding box center [643, 20] width 163 height 161
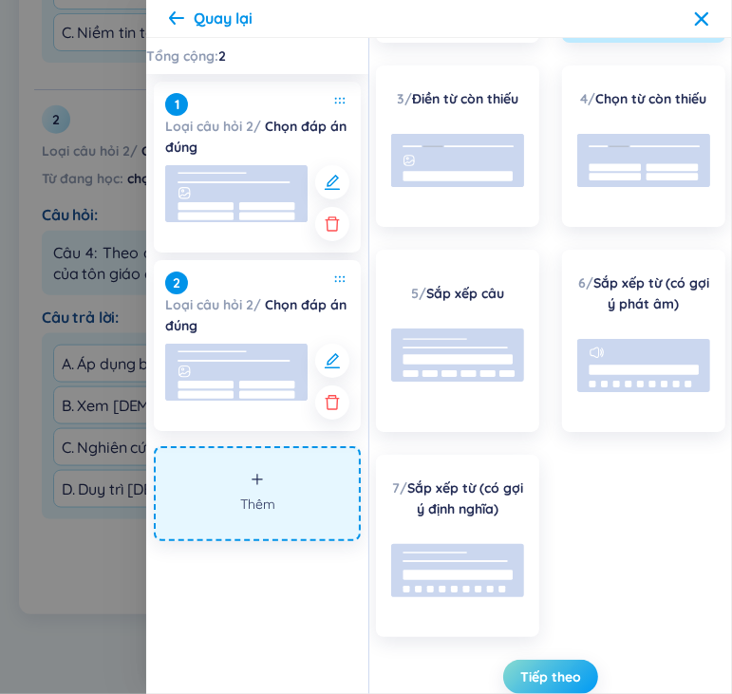
click at [535, 676] on span "Tiếp theo" at bounding box center [550, 676] width 61 height 19
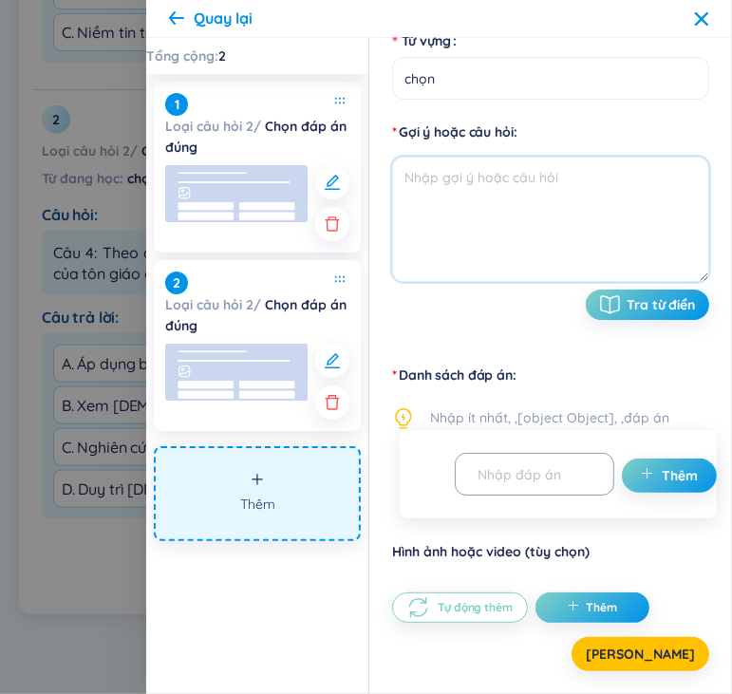
click at [505, 186] on textarea at bounding box center [550, 219] width 317 height 125
paste textarea "Câu 6: [PERSON_NAME], nếu chỉ bắt tay vào giải quyết những vấn đề riêng mà bỏ q…"
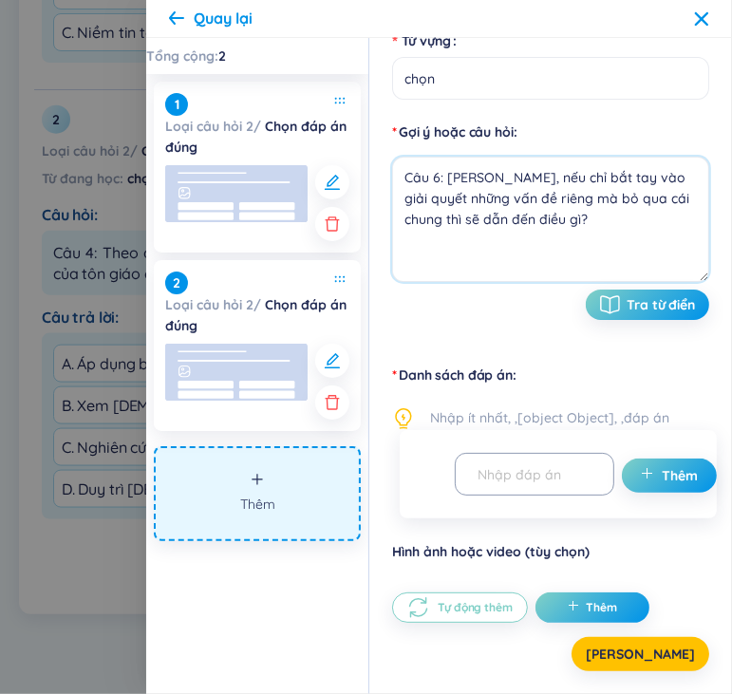
type textarea "Câu 6: [PERSON_NAME], nếu chỉ bắt tay vào giải quyết những vấn đề riêng mà bỏ q…"
click at [554, 474] on input "text" at bounding box center [526, 473] width 120 height 33
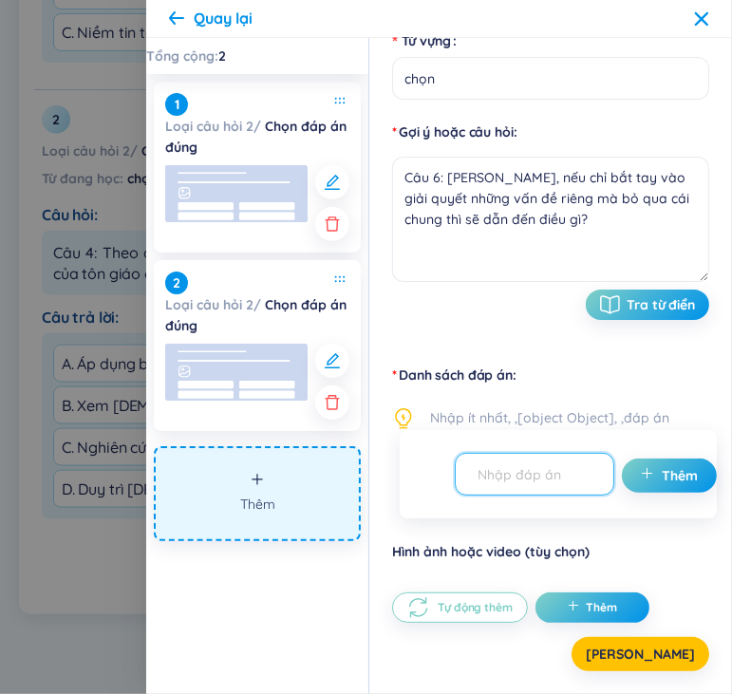
paste input "A. Hiệu quả thực tiễn cao hơn"
type input "A. Hiệu quả thực tiễn cao hơn"
click at [680, 477] on span "Thêm" at bounding box center [679, 475] width 36 height 19
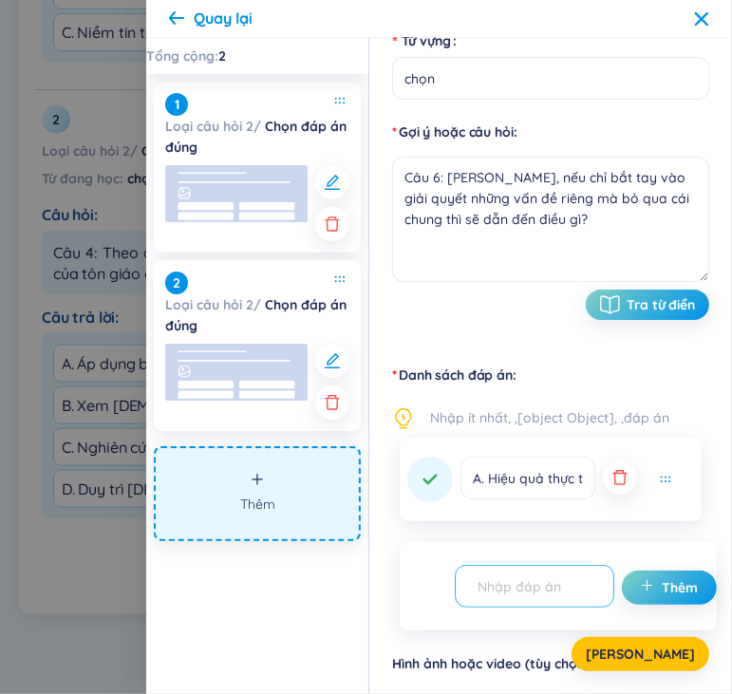
click at [535, 588] on input "text" at bounding box center [526, 585] width 120 height 33
paste input "B. Không tránh khỏi “vấp phải” những vấn đề chung một cách không tự giác"
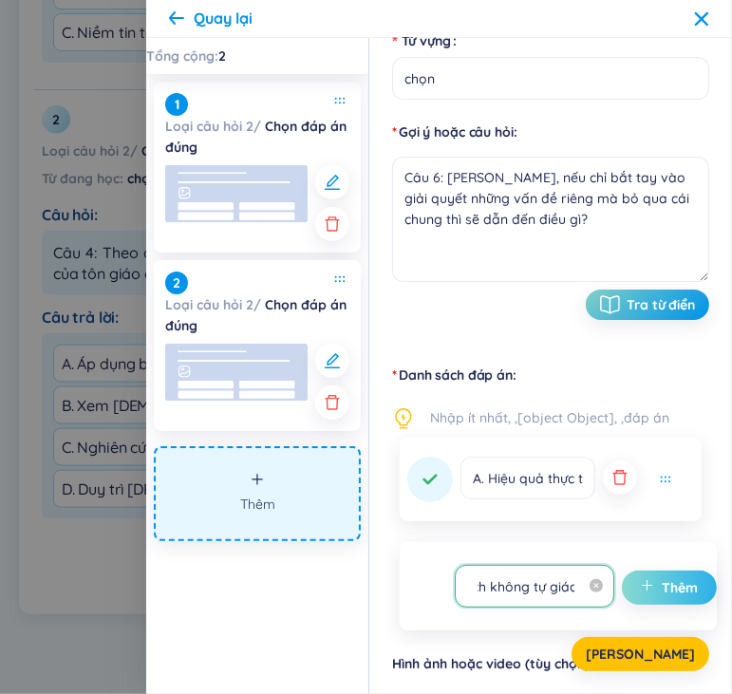
type input "B. Không tránh khỏi “vấp phải” những vấn đề chung một cách không tự giác"
drag, startPoint x: 679, startPoint y: 589, endPoint x: 720, endPoint y: 511, distance: 87.9
click at [679, 588] on span "Thêm" at bounding box center [679, 587] width 36 height 19
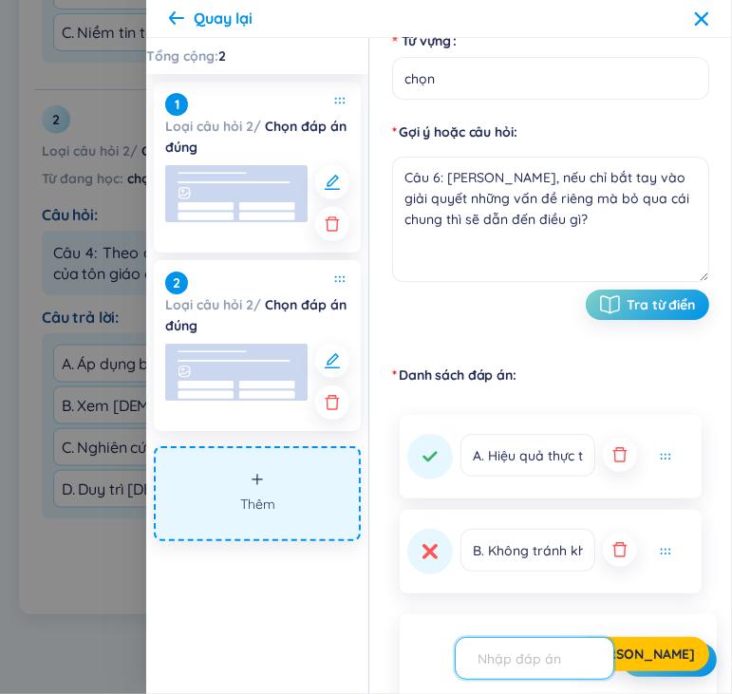
click at [541, 654] on input "text" at bounding box center [526, 657] width 120 height 33
paste input "C. Giải quyết triệt để được mọi vấn đề xã hội"
type input "C. Giải quyết triệt để được mọi vấn đề xã hội"
click at [664, 660] on span "[PERSON_NAME]" at bounding box center [640, 653] width 109 height 19
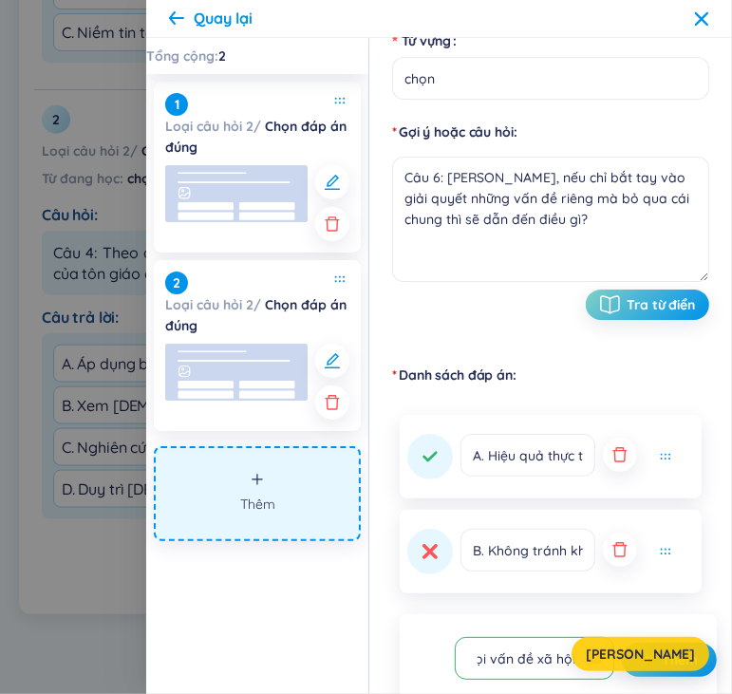
scroll to position [0, 0]
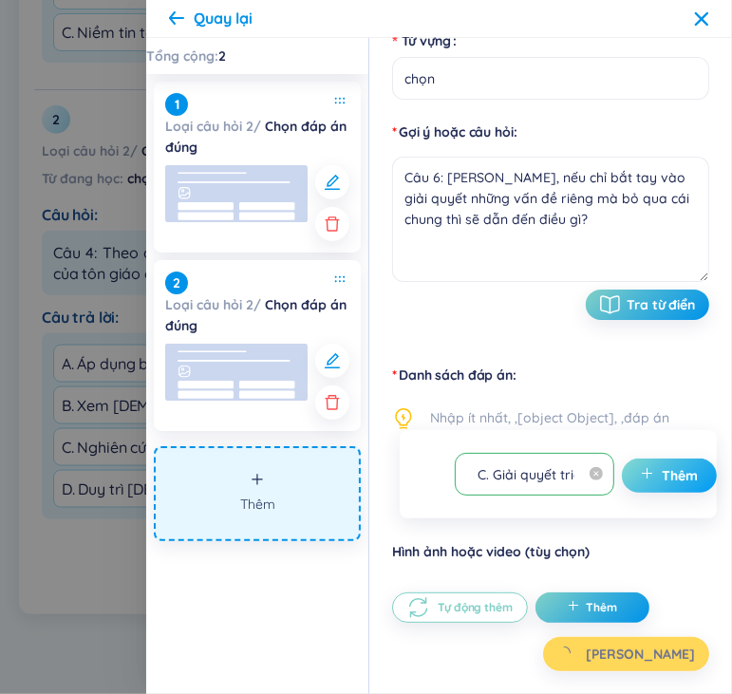
click at [669, 474] on span "Thêm" at bounding box center [679, 475] width 36 height 19
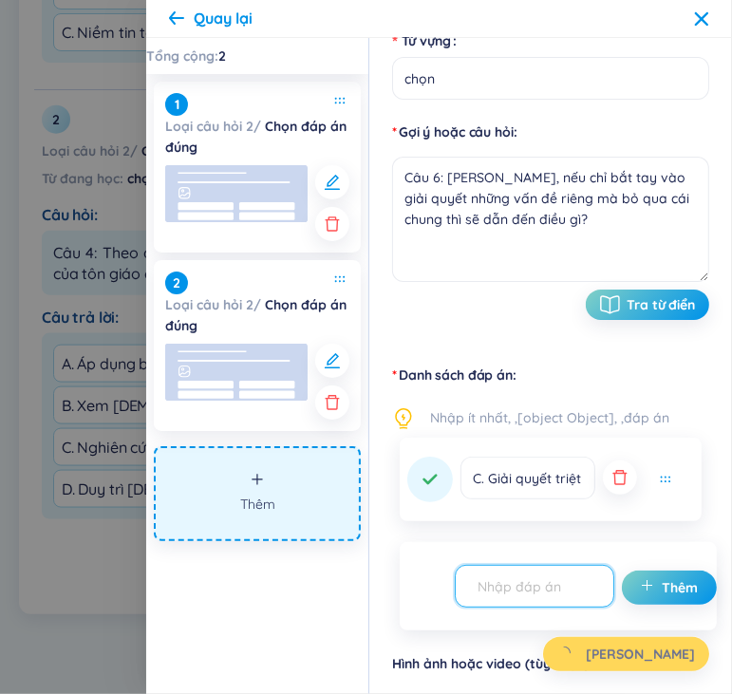
click at [539, 589] on input "text" at bounding box center [526, 585] width 120 height 33
paste input "D. Có thể đứng vững trong mọi hoàn cảnh"
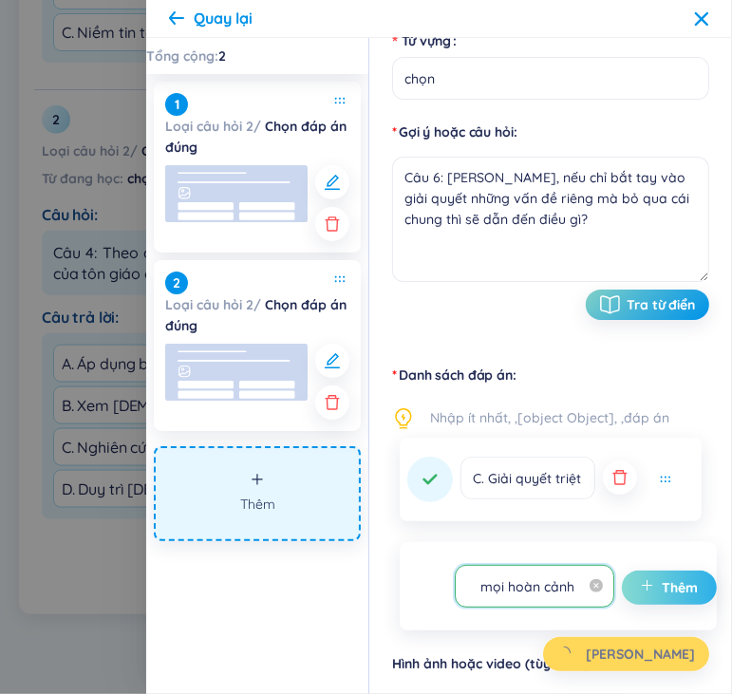
type input "D. Có thể đứng vững trong mọi hoàn cảnh"
click at [643, 588] on icon "plus" at bounding box center [647, 585] width 13 height 13
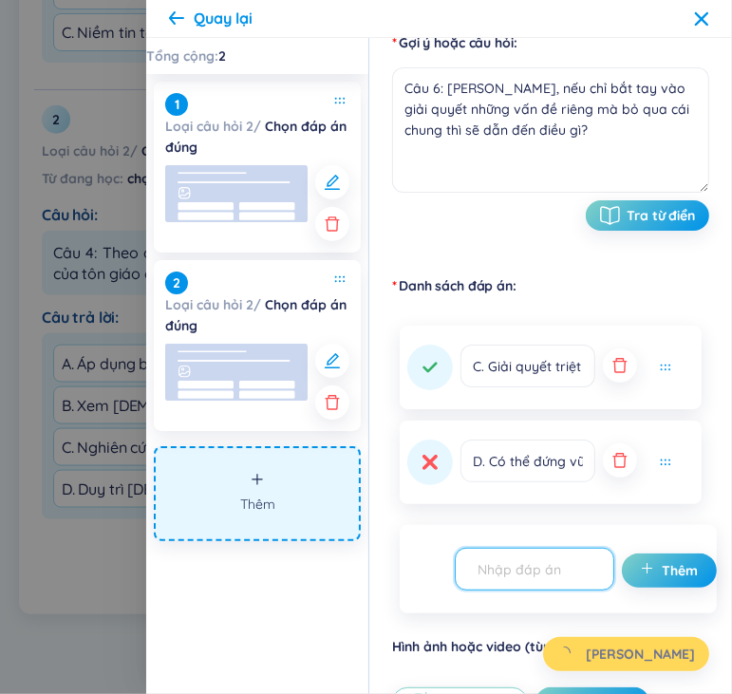
scroll to position [177, 0]
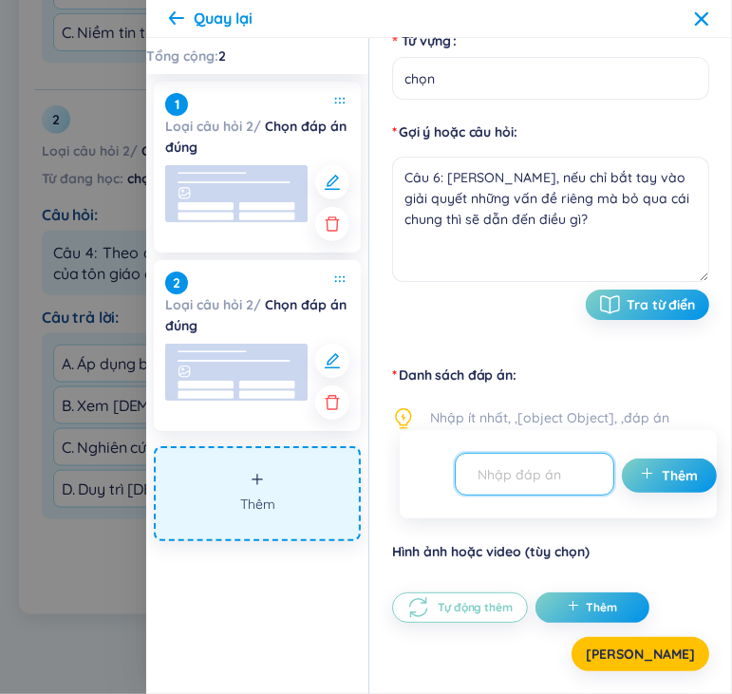
drag, startPoint x: 530, startPoint y: 480, endPoint x: 528, endPoint y: 455, distance: 25.8
click at [530, 480] on input "text" at bounding box center [526, 473] width 120 height 33
click at [545, 480] on input "text" at bounding box center [526, 473] width 120 height 33
click at [439, 329] on form "Thời gian làm bài 7s Từ vựng chọn Gợi ý hoặc câu hỏi Câu 6: [PERSON_NAME], nếu …" at bounding box center [550, 135] width 317 height 416
click at [511, 480] on input "text" at bounding box center [526, 473] width 120 height 33
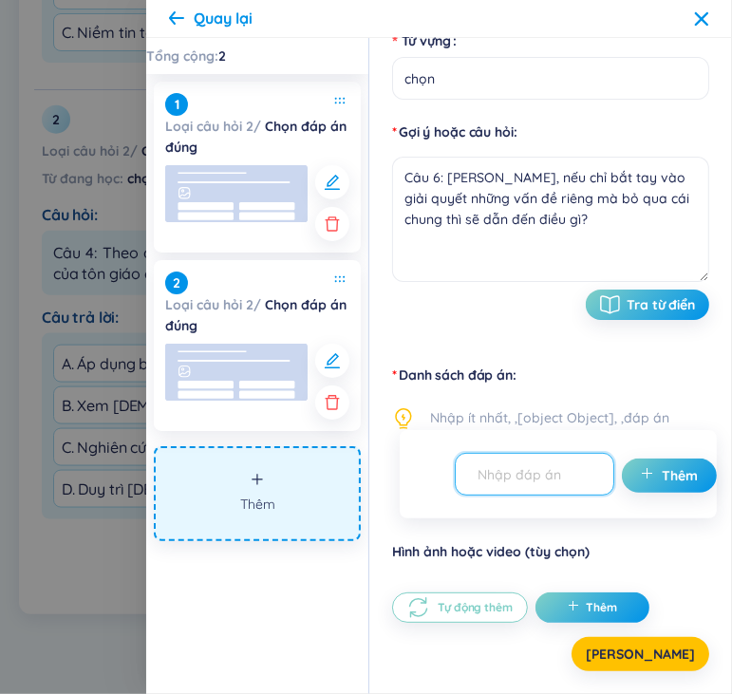
paste input "A. Hiệu quả thực tiễn cao hơn"
type input "A. Hiệu quả thực tiễn cao hơn"
click at [641, 474] on icon "plus" at bounding box center [647, 473] width 13 height 13
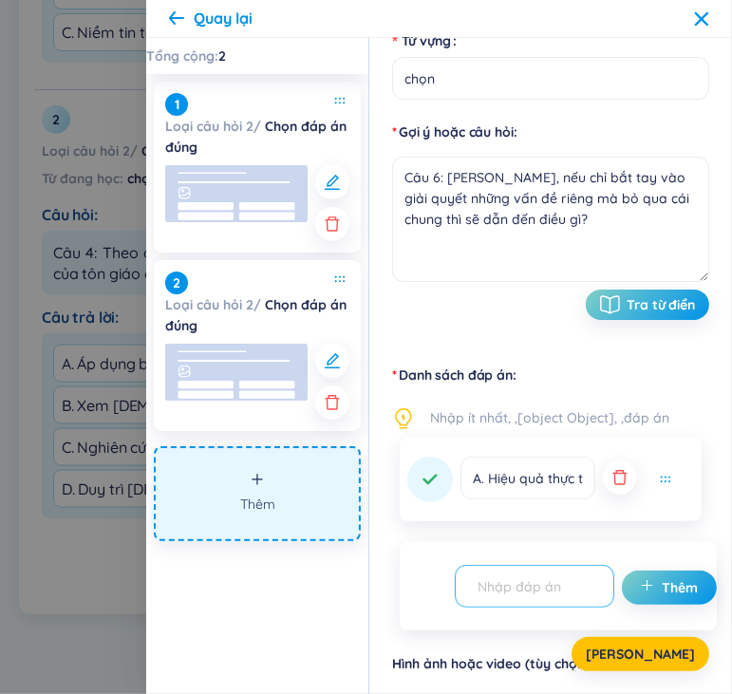
click at [567, 587] on input "text" at bounding box center [526, 585] width 120 height 33
paste input "B. Không tránh khỏi “vấp phải” những vấn đề chung một cách không tự giác"
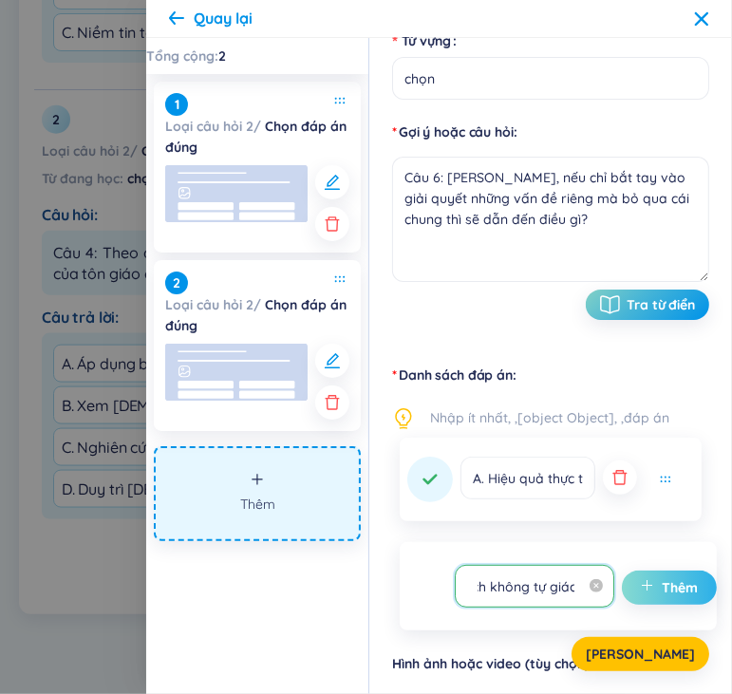
type input "B. Không tránh khỏi “vấp phải” những vấn đề chung một cách không tự giác"
click at [662, 582] on span "Thêm" at bounding box center [679, 587] width 36 height 19
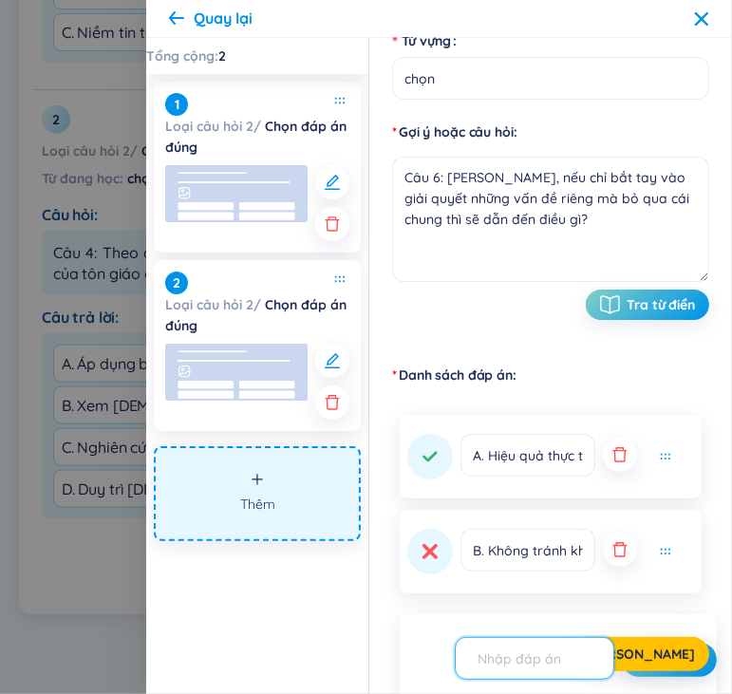
click at [565, 660] on input "text" at bounding box center [526, 657] width 120 height 33
paste input "C. Giải quyết triệt để được mọi vấn đề xã hội"
type input "C. Giải quyết triệt để được mọi vấn đề xã hội"
click at [664, 667] on button "[PERSON_NAME]" at bounding box center [640, 654] width 138 height 34
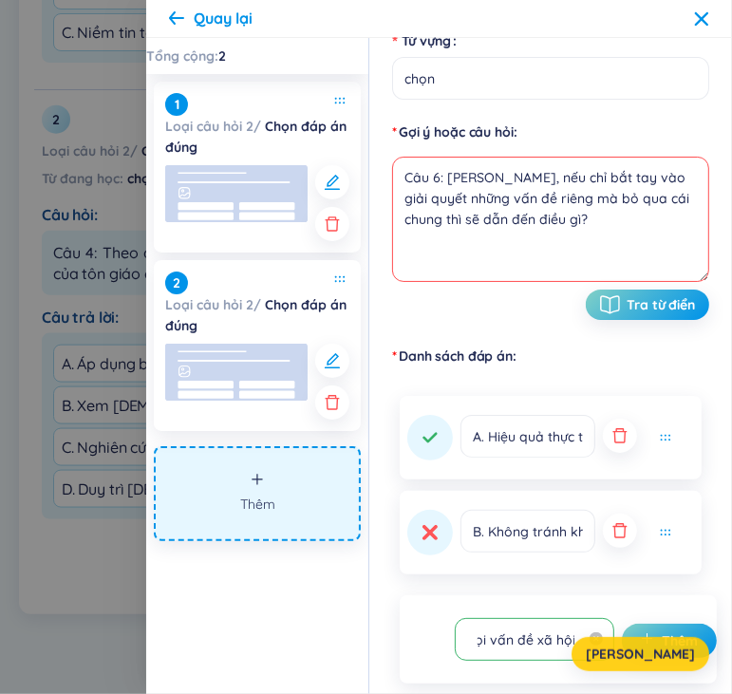
scroll to position [0, 0]
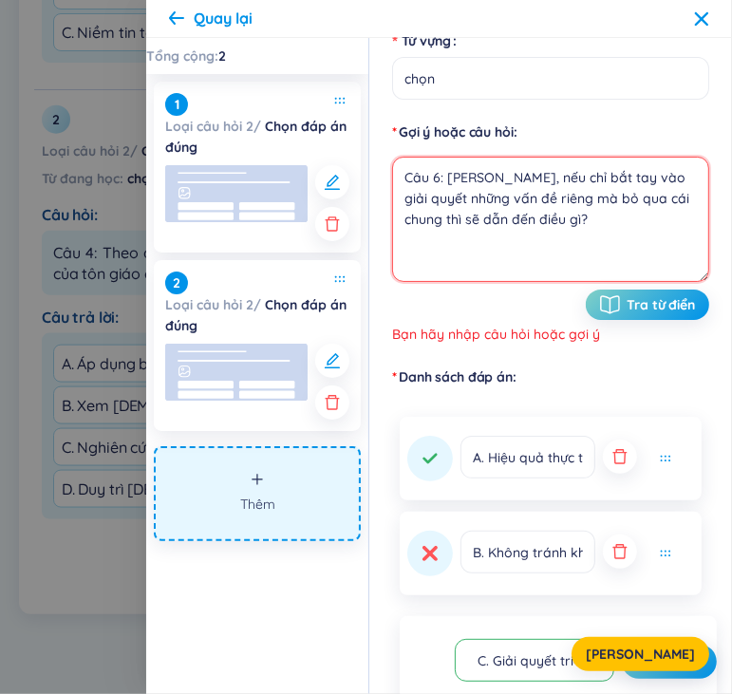
click at [595, 239] on textarea "Câu 6: [PERSON_NAME], nếu chỉ bắt tay vào giải quyết những vấn đề riêng mà bỏ q…" at bounding box center [550, 219] width 317 height 125
click at [605, 226] on textarea "Câu 6: [PERSON_NAME], nếu chỉ bắt tay vào giải quyết những vấn đề riêng mà bỏ q…" at bounding box center [550, 219] width 317 height 125
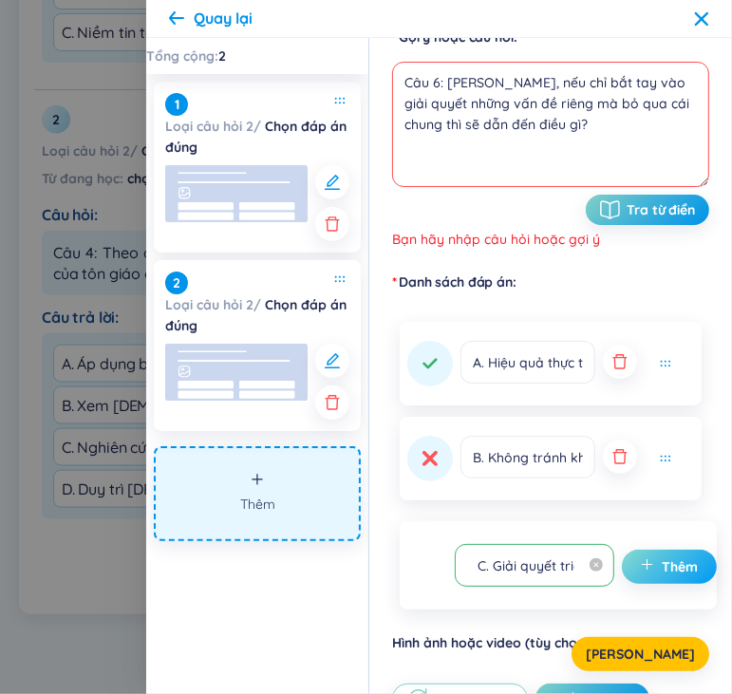
click at [661, 567] on span "Thêm" at bounding box center [679, 566] width 36 height 19
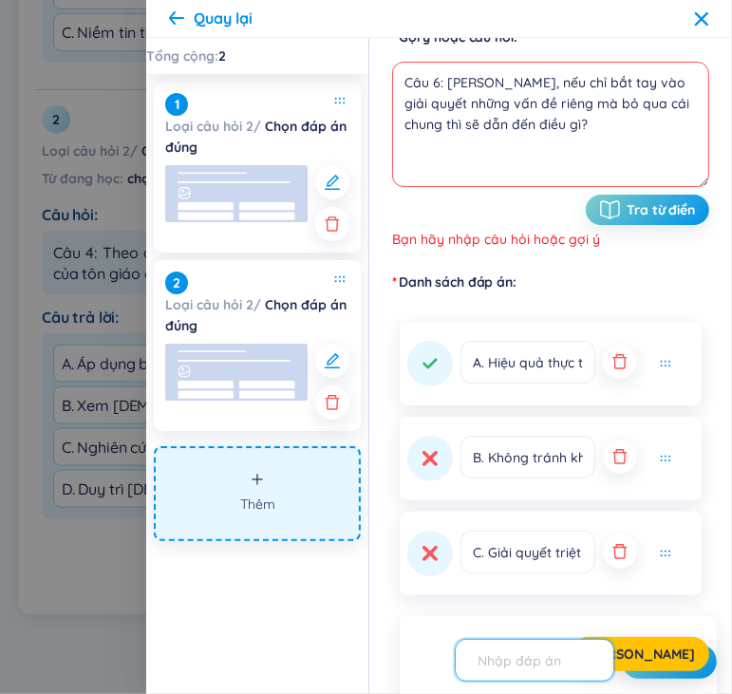
click at [506, 659] on input "text" at bounding box center [526, 659] width 120 height 33
paste input "D. Có thể đứng vững trong mọi hoàn cảnh"
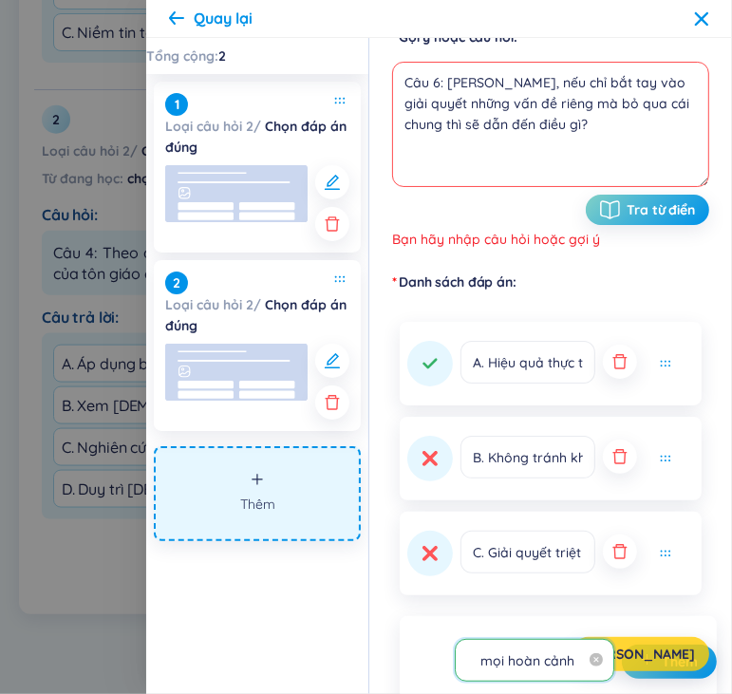
type input "D. Có thể đứng vững trong mọi hoàn cảnh"
click at [654, 662] on span "[PERSON_NAME]" at bounding box center [640, 653] width 109 height 19
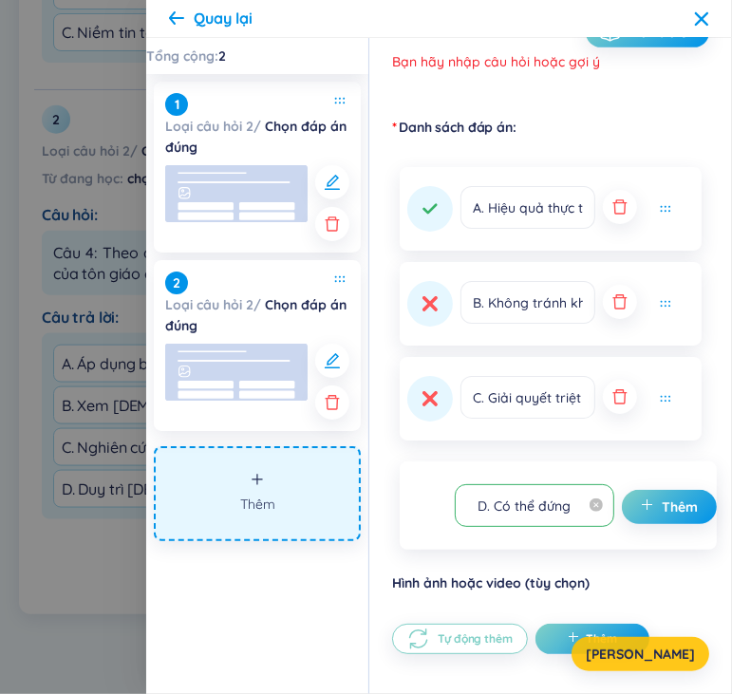
scroll to position [462, 0]
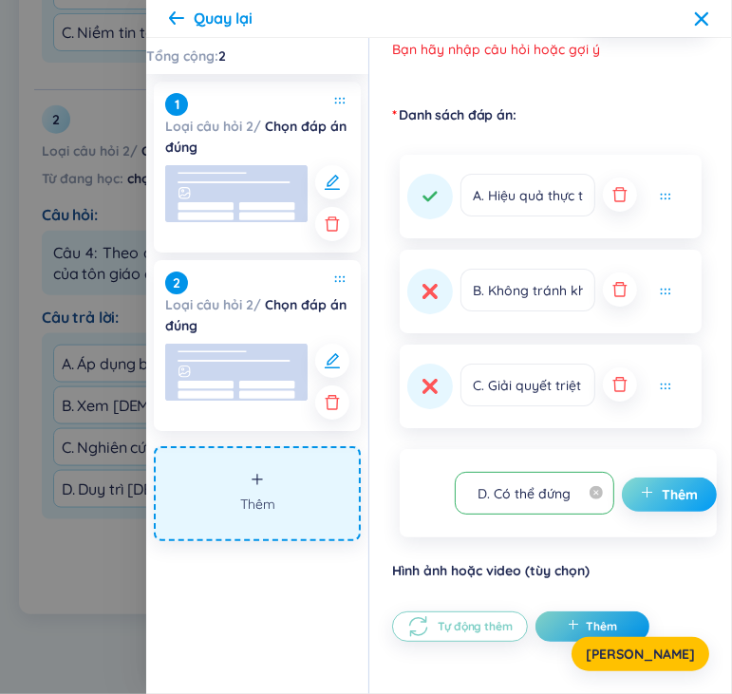
click at [657, 494] on button "Thêm" at bounding box center [669, 494] width 95 height 34
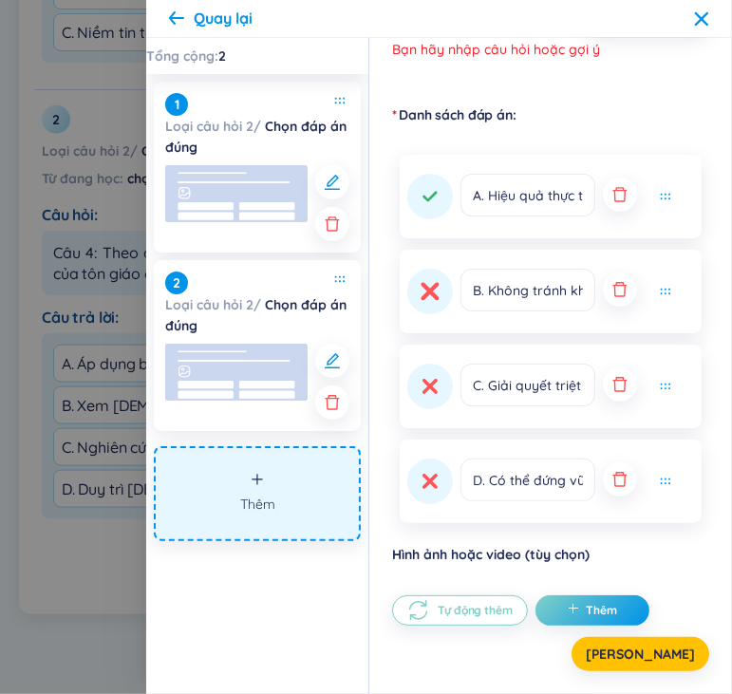
click at [440, 304] on button at bounding box center [430, 292] width 46 height 46
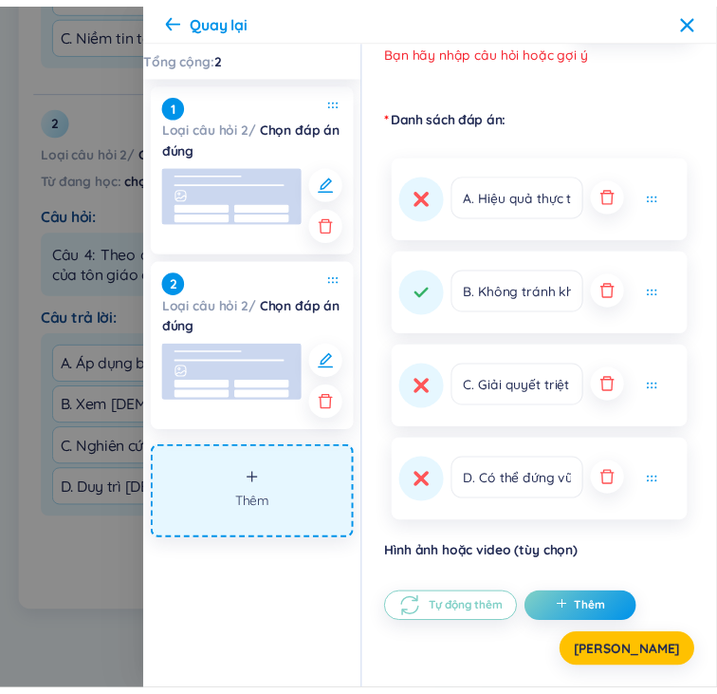
scroll to position [177, 0]
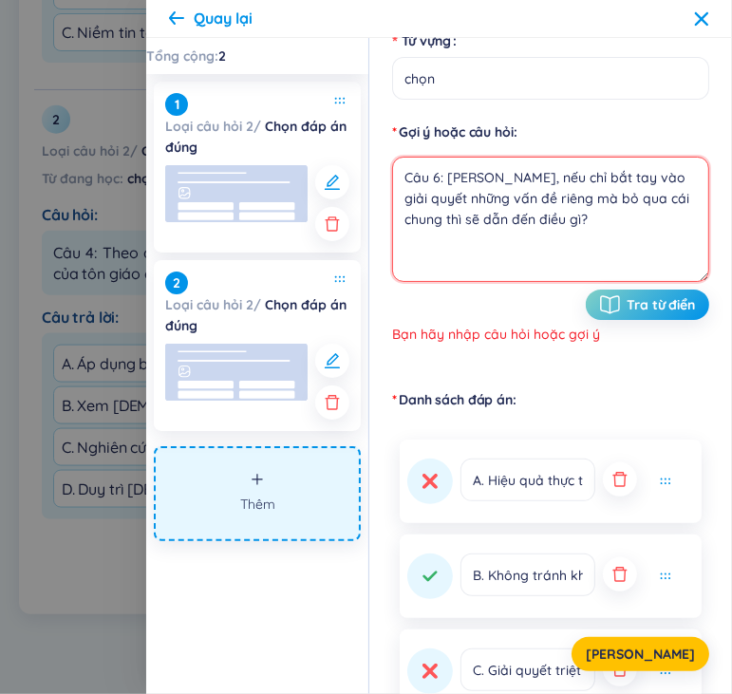
drag, startPoint x: 614, startPoint y: 254, endPoint x: 592, endPoint y: 248, distance: 22.8
click at [602, 251] on textarea "Câu 6: [PERSON_NAME], nếu chỉ bắt tay vào giải quyết những vấn đề riêng mà bỏ q…" at bounding box center [550, 219] width 317 height 125
drag, startPoint x: 588, startPoint y: 246, endPoint x: 410, endPoint y: 114, distance: 221.9
click at [413, 116] on form "Thời gian làm bài 7s Từ vựng chọn Gợi ý hoặc câu hỏi Câu 6: [PERSON_NAME], nếu …" at bounding box center [550, 147] width 317 height 440
type textarea "C"
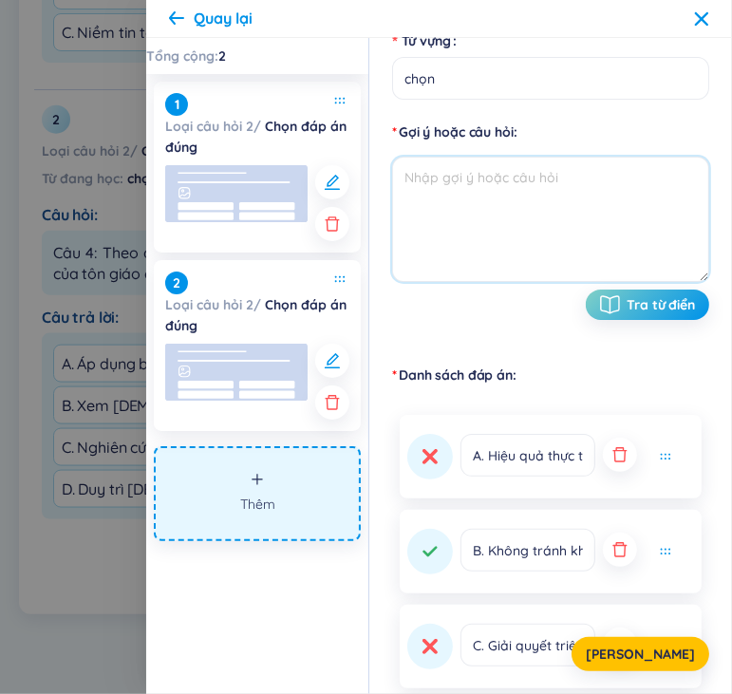
paste textarea "D. Có thể đứng vững trong mọi hoàn cảnh"
type textarea "D. Có thể đứng vững trong mọi hoàn cảnh"
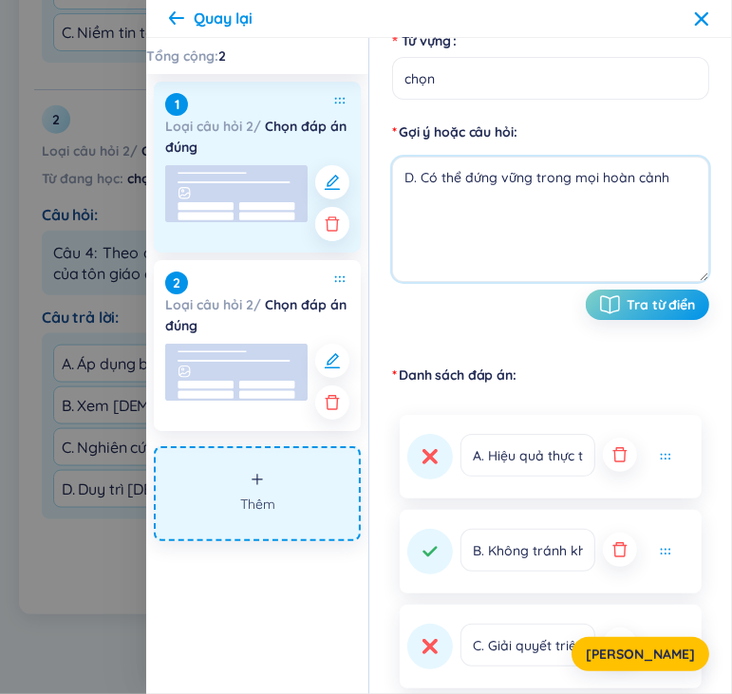
drag, startPoint x: 670, startPoint y: 206, endPoint x: 334, endPoint y: 219, distance: 336.2
click at [336, 219] on section "Tổng cộng : 2 1 Loại câu hỏi 2 / Chọn đáp án đúng 2 Loại câu hỏi 2 / Chọn đáp á…" at bounding box center [439, 366] width 586 height 656
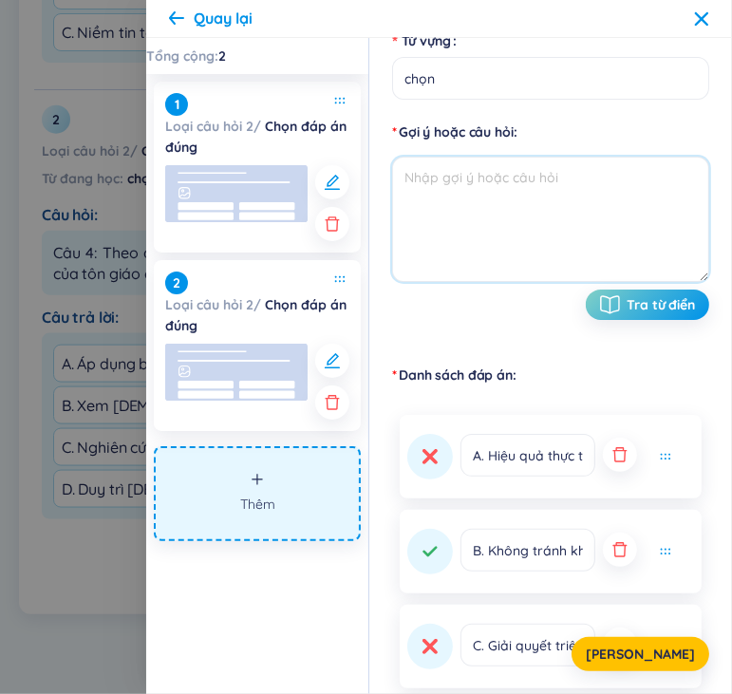
click at [538, 188] on textarea at bounding box center [550, 219] width 317 height 125
paste textarea "Câu 6: [PERSON_NAME], nếu chỉ bắt tay vào giải quyết những vấn đề riêng mà bỏ q…"
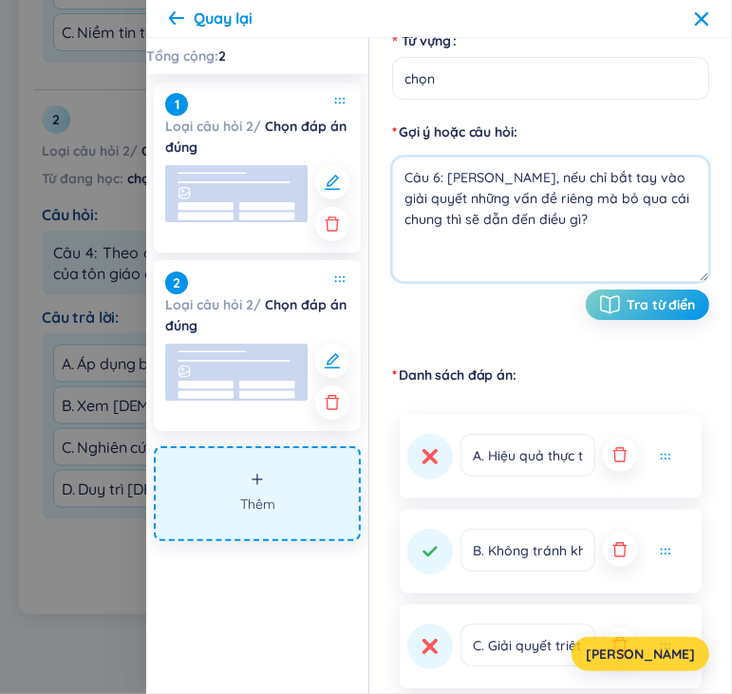
type textarea "Câu 6: [PERSON_NAME], nếu chỉ bắt tay vào giải quyết những vấn đề riêng mà bỏ q…"
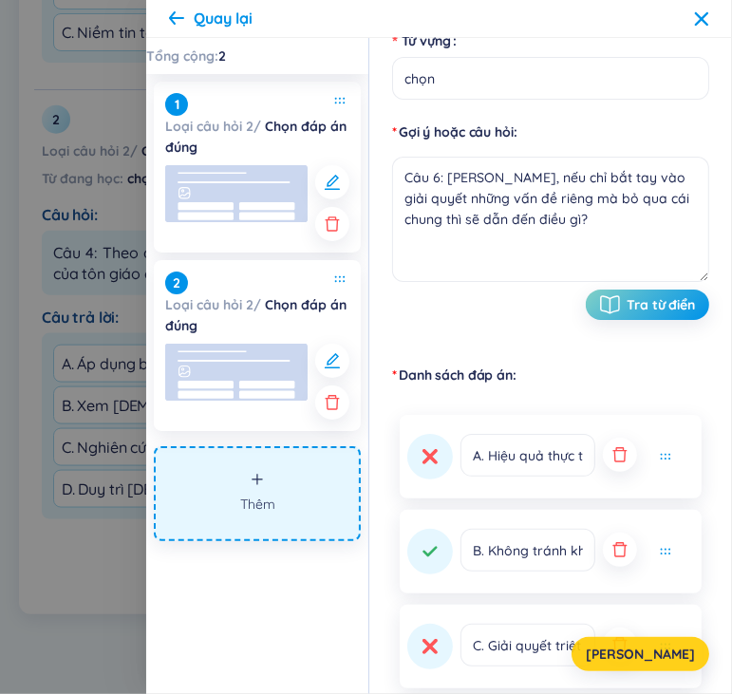
click at [666, 649] on span "[PERSON_NAME]" at bounding box center [640, 653] width 109 height 19
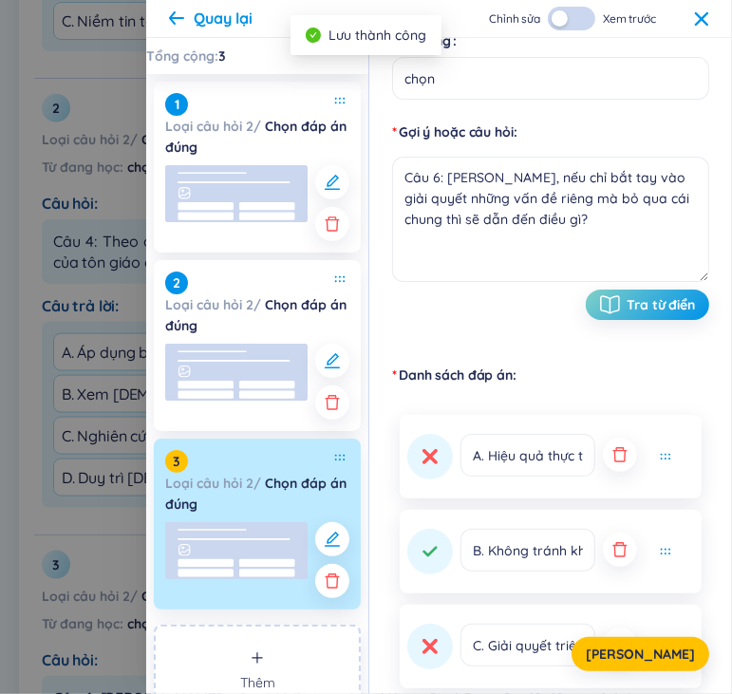
click at [697, 21] on icon at bounding box center [701, 17] width 13 height 13
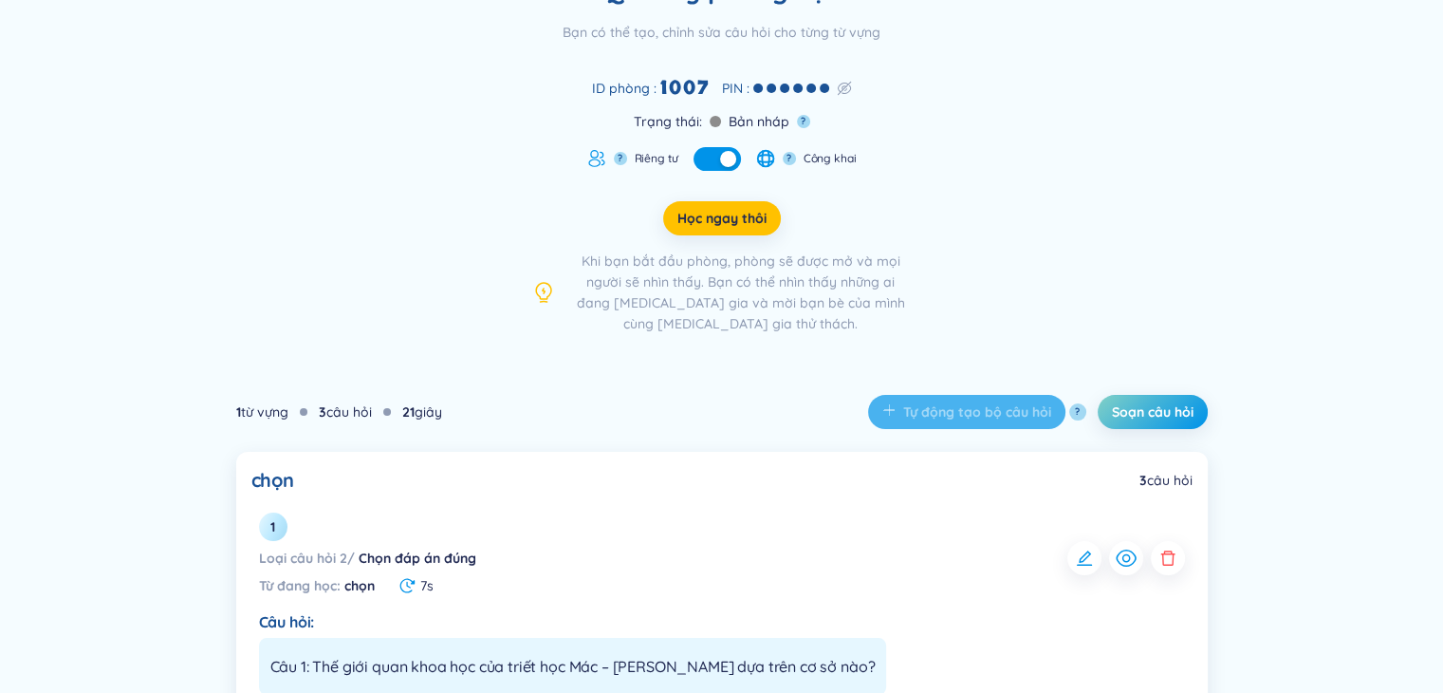
scroll to position [191, 0]
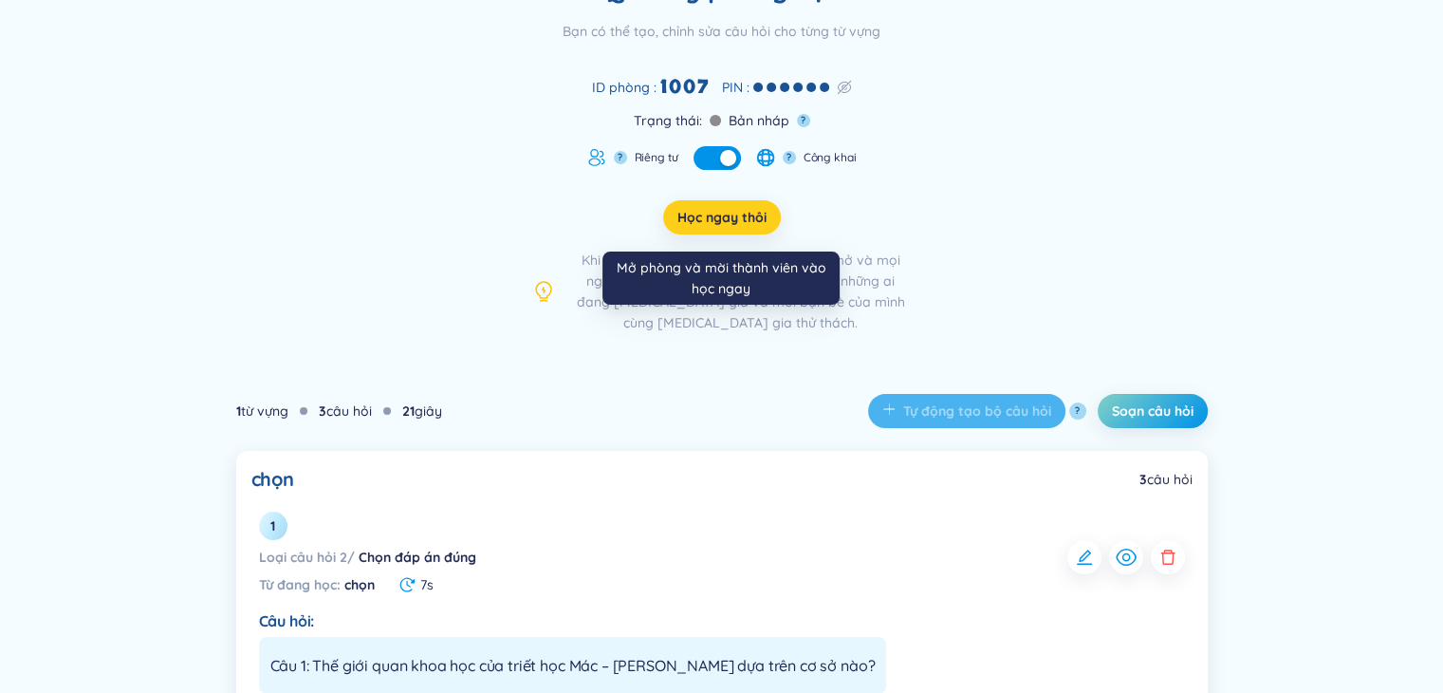
click at [737, 217] on span "Học ngay thôi" at bounding box center [722, 217] width 89 height 19
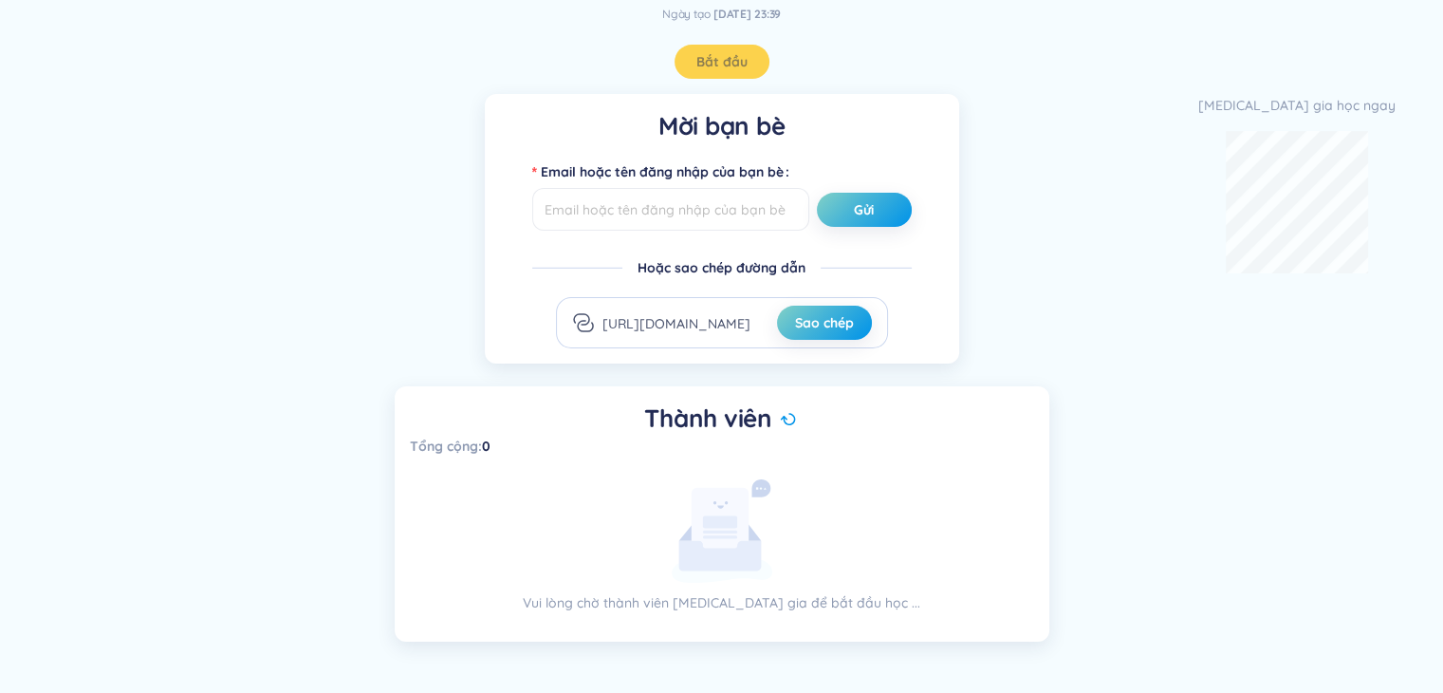
scroll to position [152, 0]
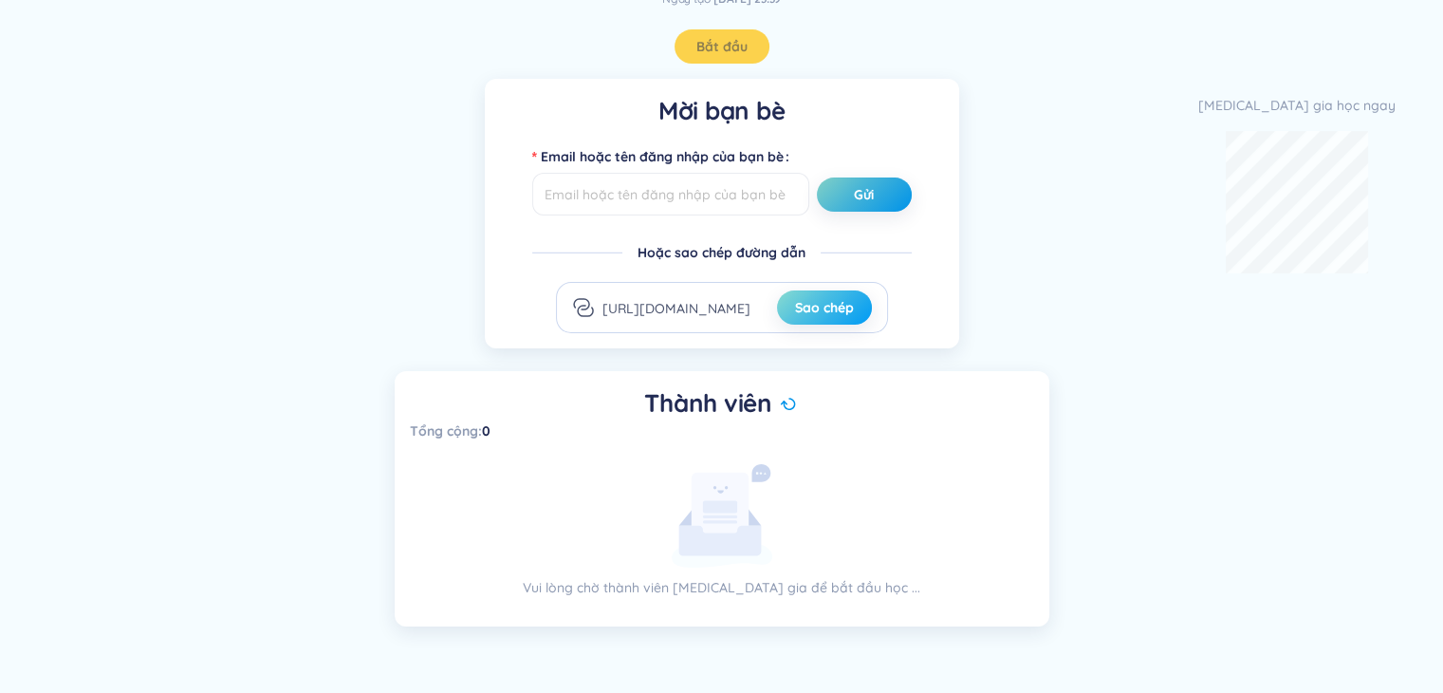
click at [811, 308] on span "Sao chép" at bounding box center [824, 307] width 59 height 19
click at [843, 311] on span "Sao chép" at bounding box center [824, 307] width 59 height 19
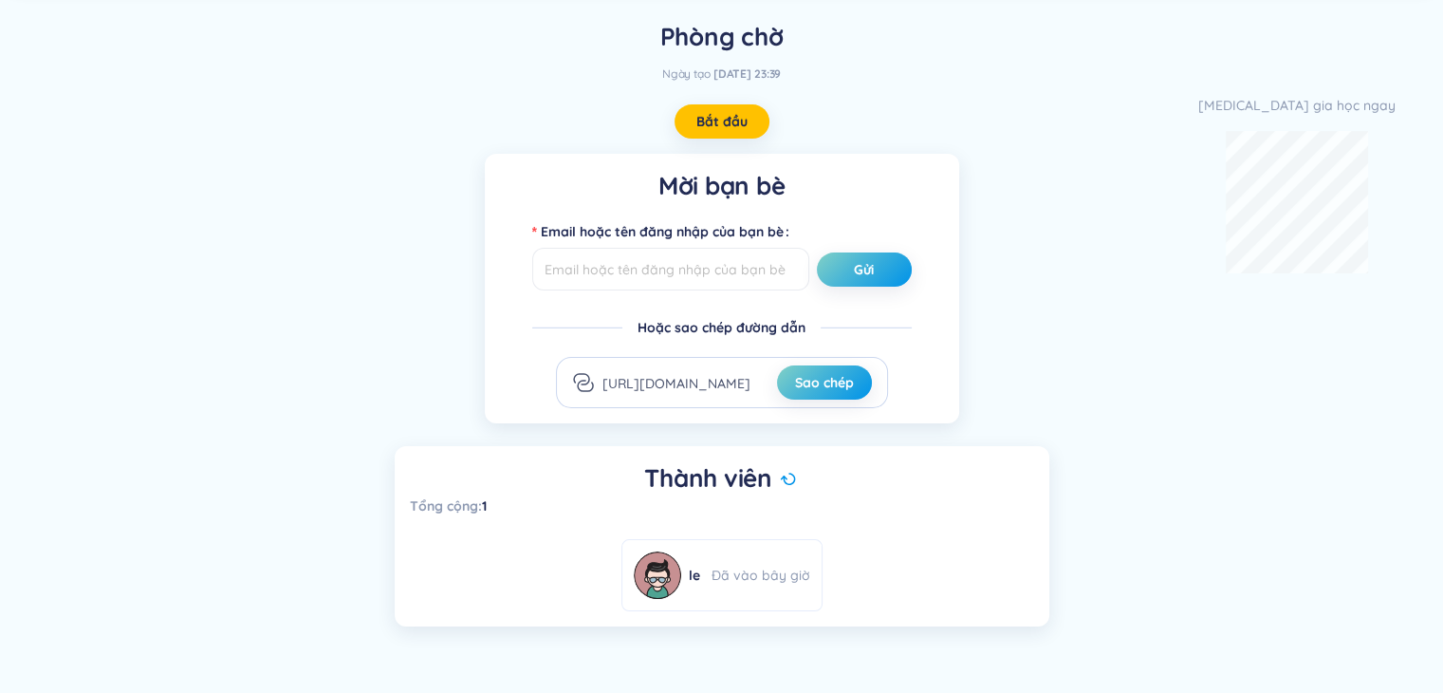
scroll to position [76, 0]
click at [735, 119] on span "Bắt đầu" at bounding box center [722, 122] width 51 height 19
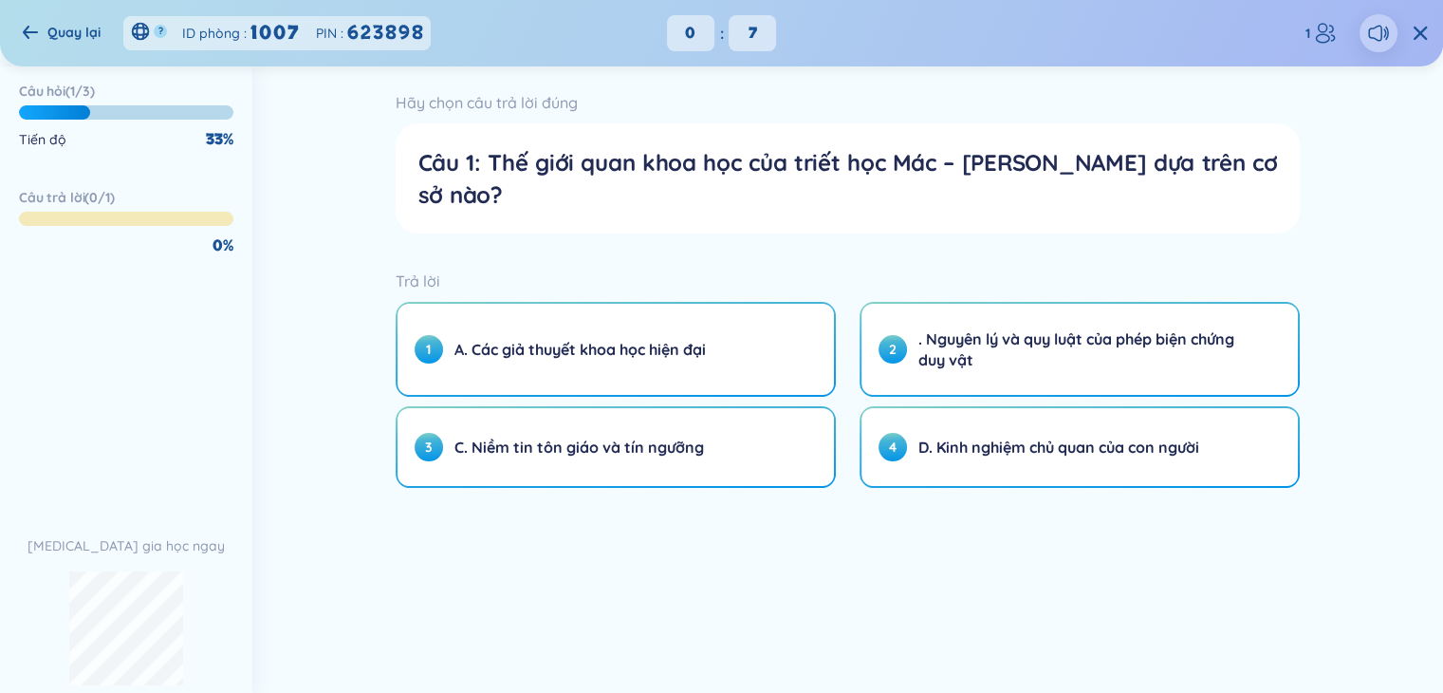
scroll to position [0, 0]
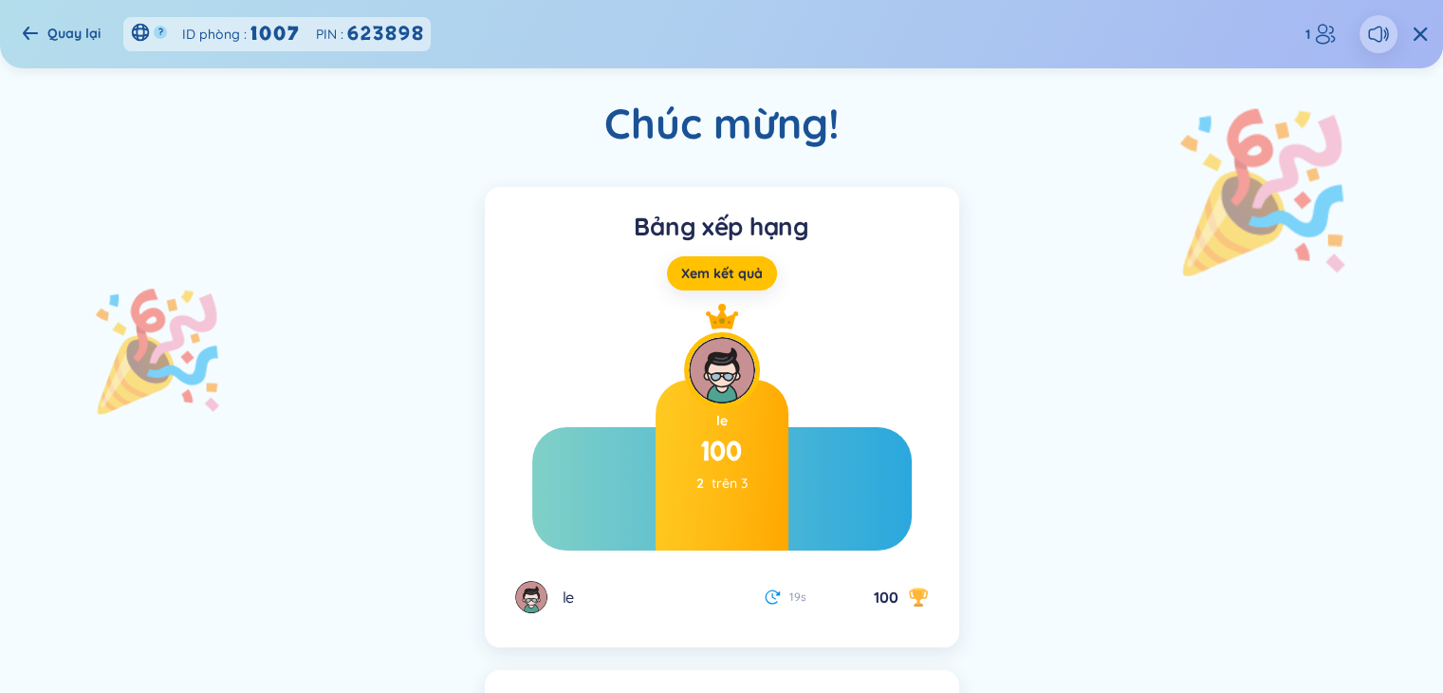
click at [464, 367] on div "Bảng xếp hạng Xem kết quả le 100 2 trên 3 undefined 0 trên undefined 0 trên le …" at bounding box center [722, 417] width 1310 height 460
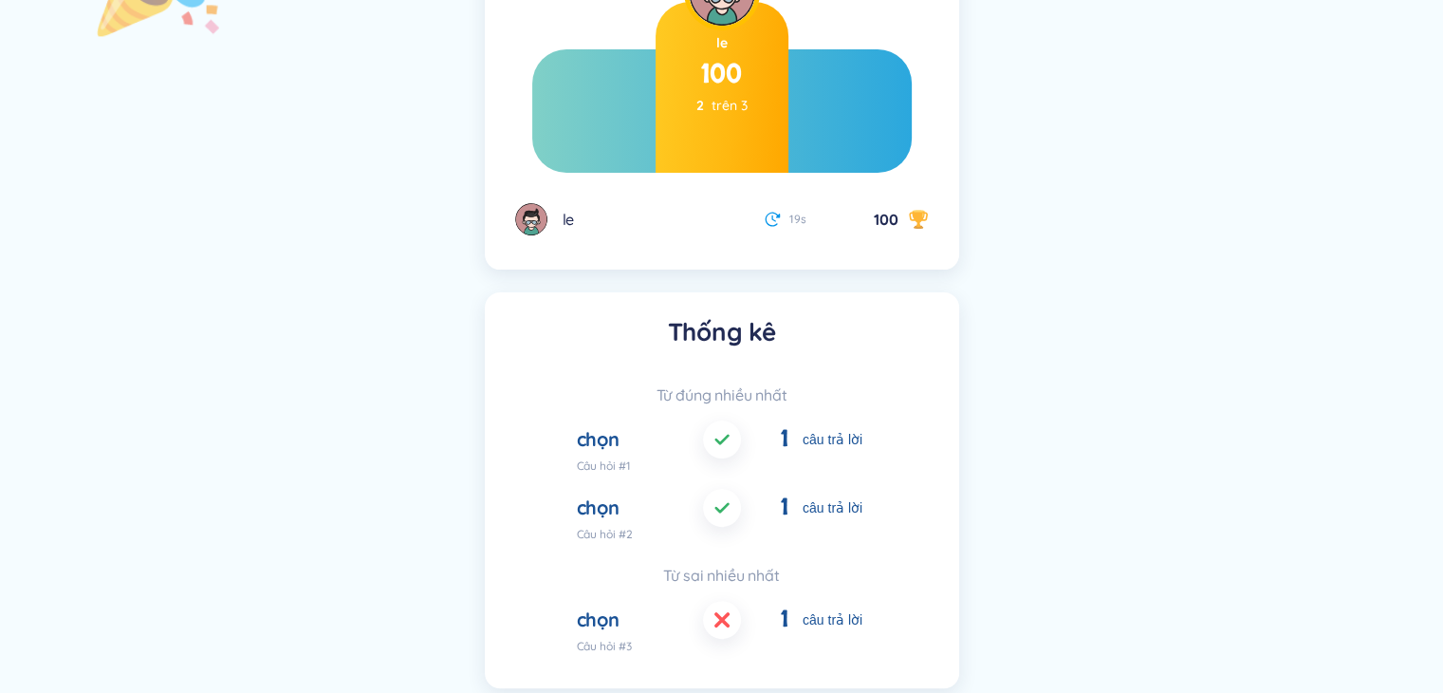
scroll to position [212, 0]
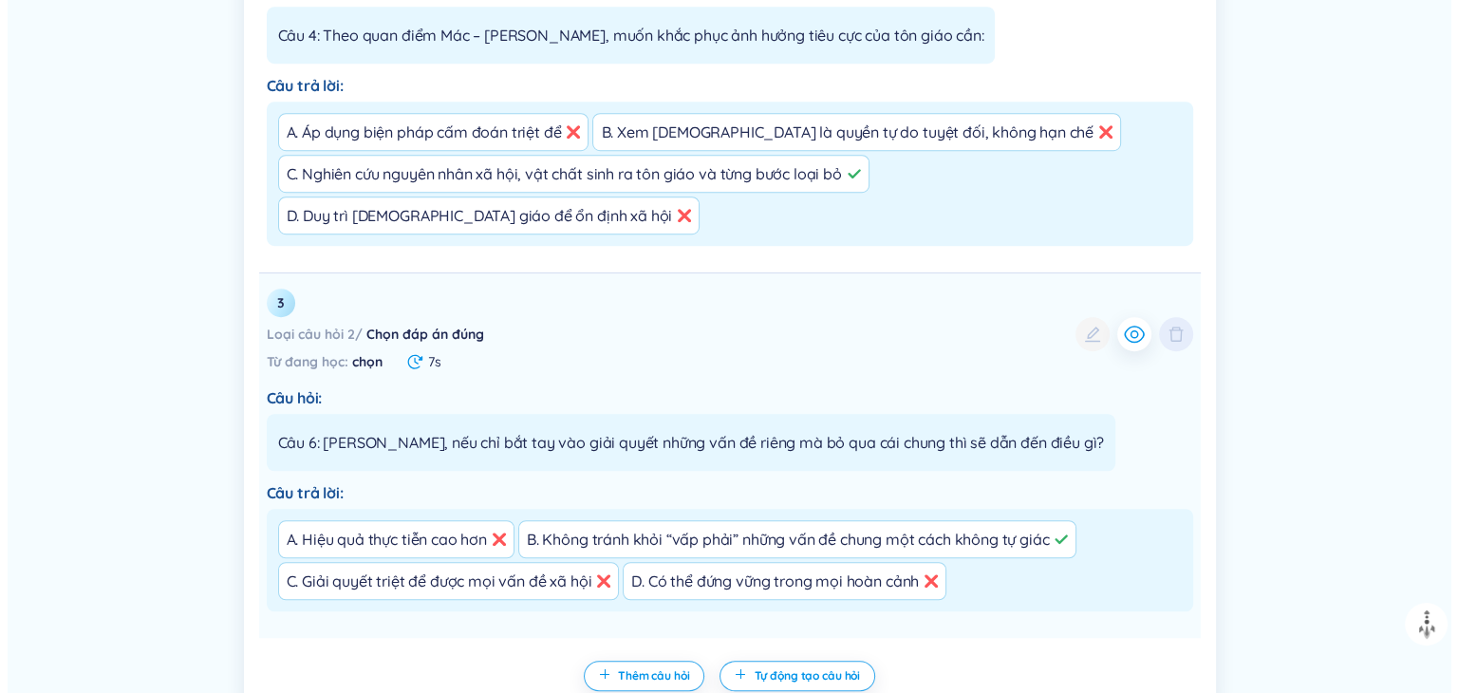
scroll to position [1235, 0]
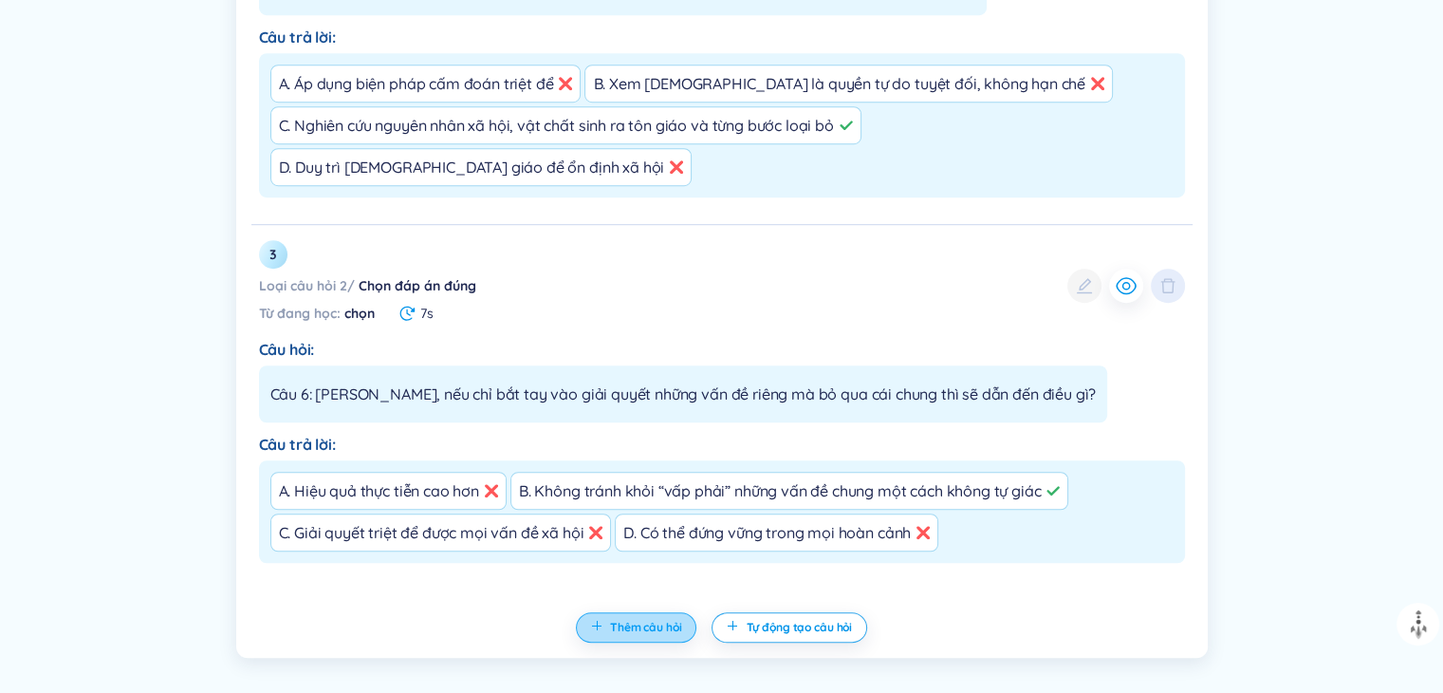
click at [683, 612] on button "Thêm câu hỏi" at bounding box center [636, 627] width 121 height 30
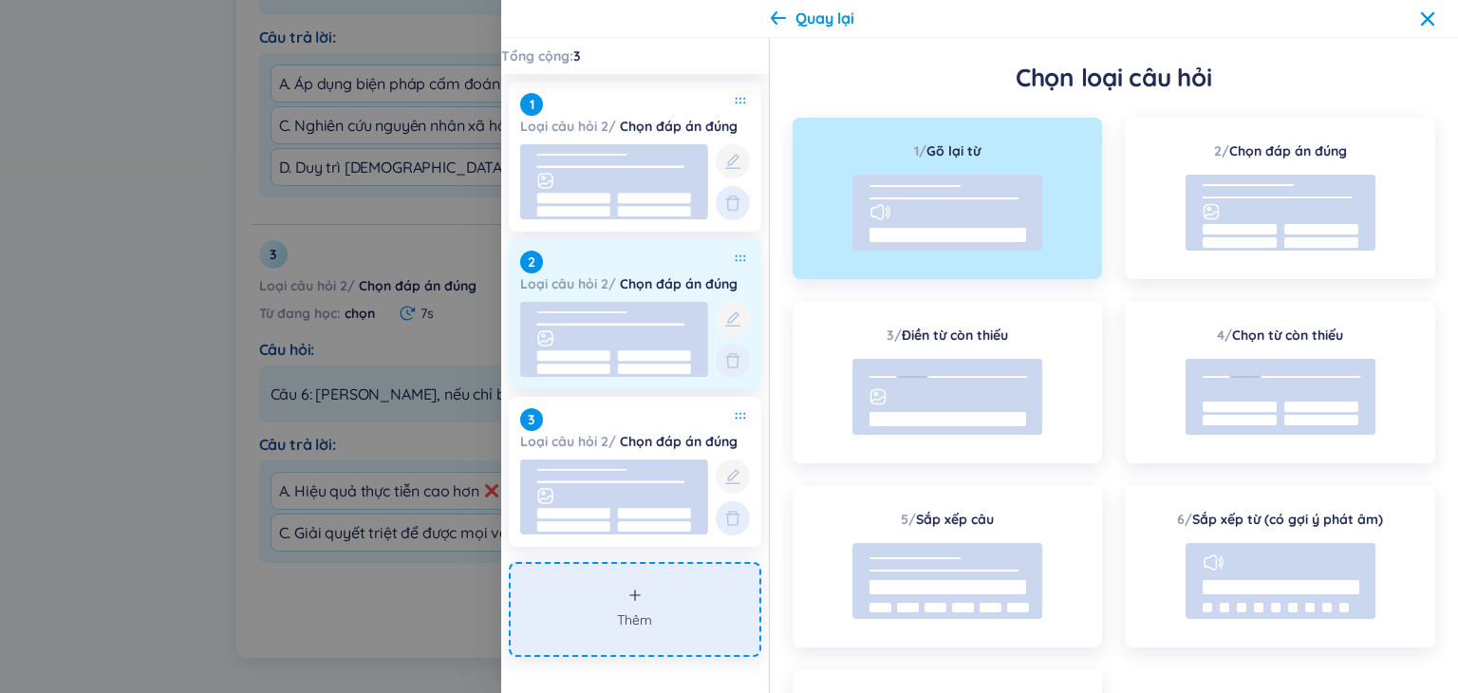
click at [641, 311] on rect at bounding box center [614, 339] width 188 height 75
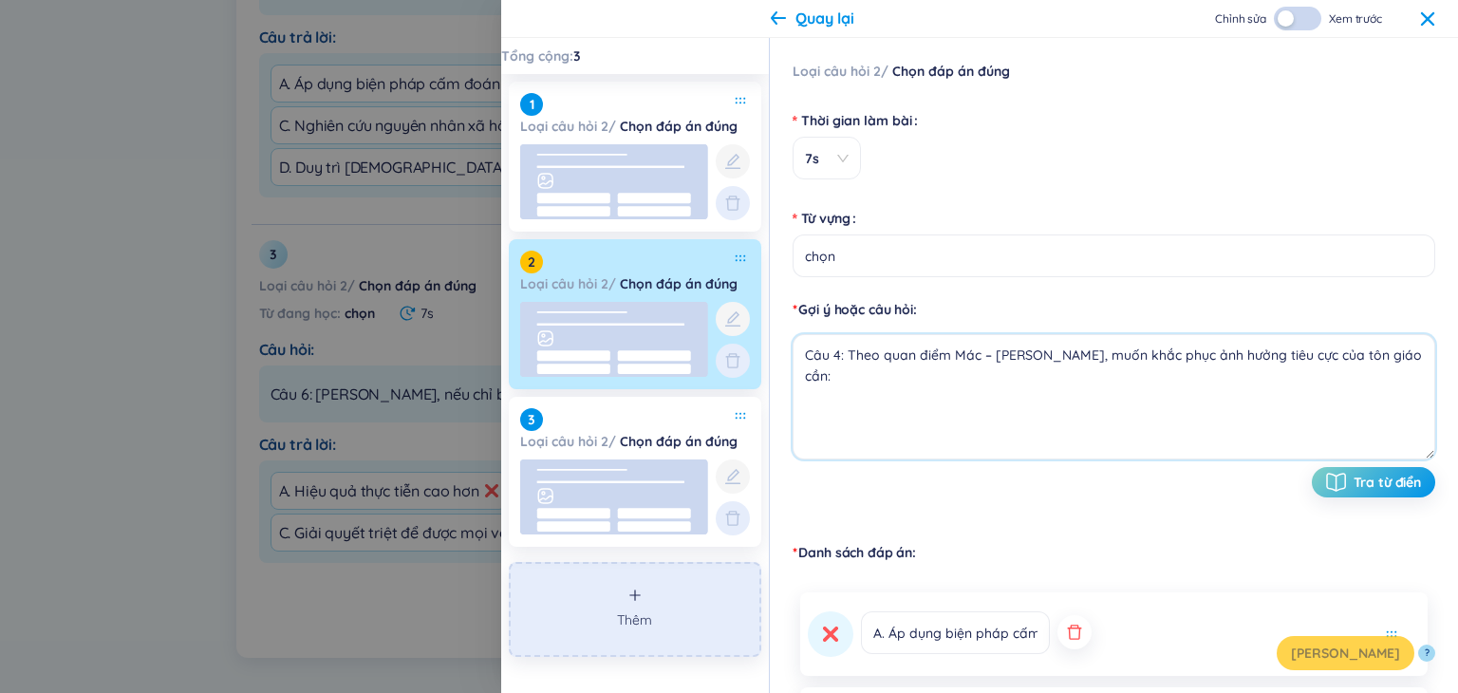
click at [875, 372] on textarea "Câu 4: Theo quan điểm Mác – [PERSON_NAME], muốn khắc phục ảnh hưởng tiêu cực củ…" at bounding box center [1113, 396] width 642 height 125
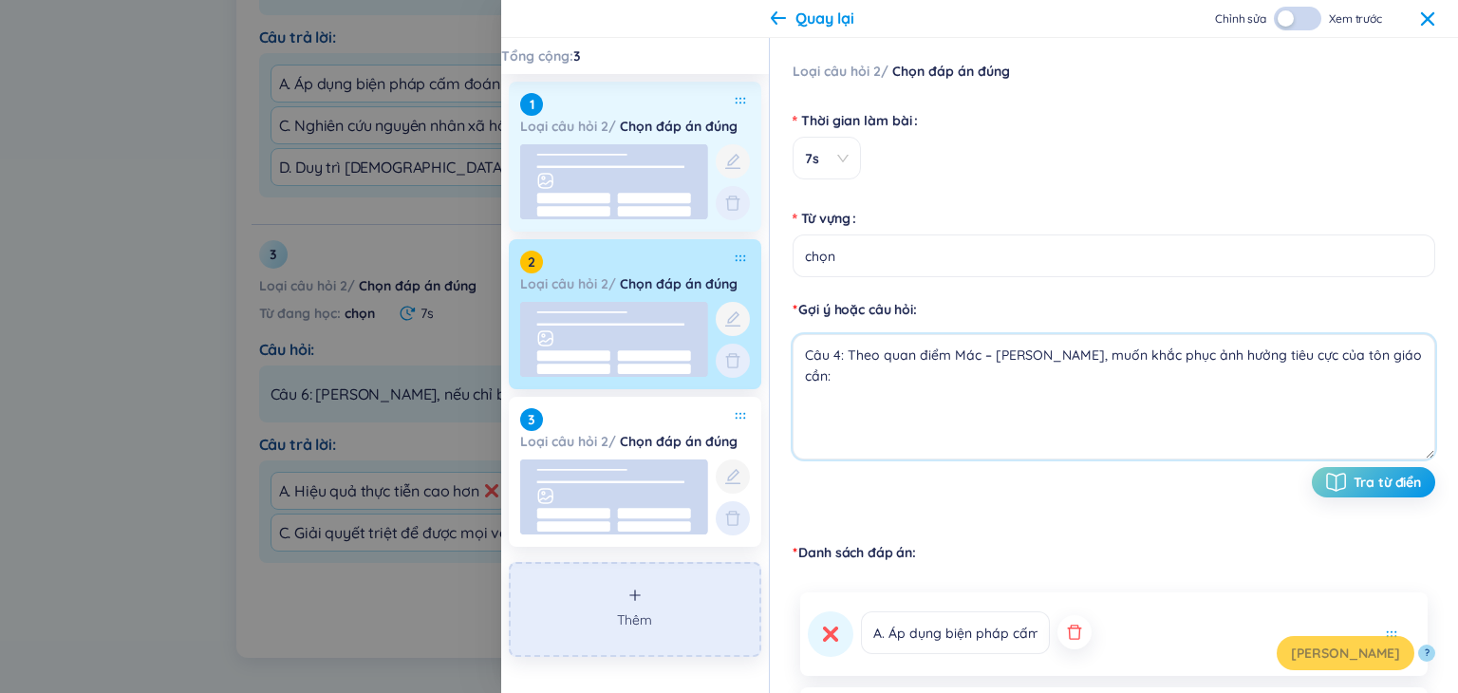
click at [652, 183] on rect at bounding box center [614, 181] width 188 height 75
type textarea "Câu 1: Thế giới quan khoa học của triết học Mác – [PERSON_NAME] dựa trên cơ sở …"
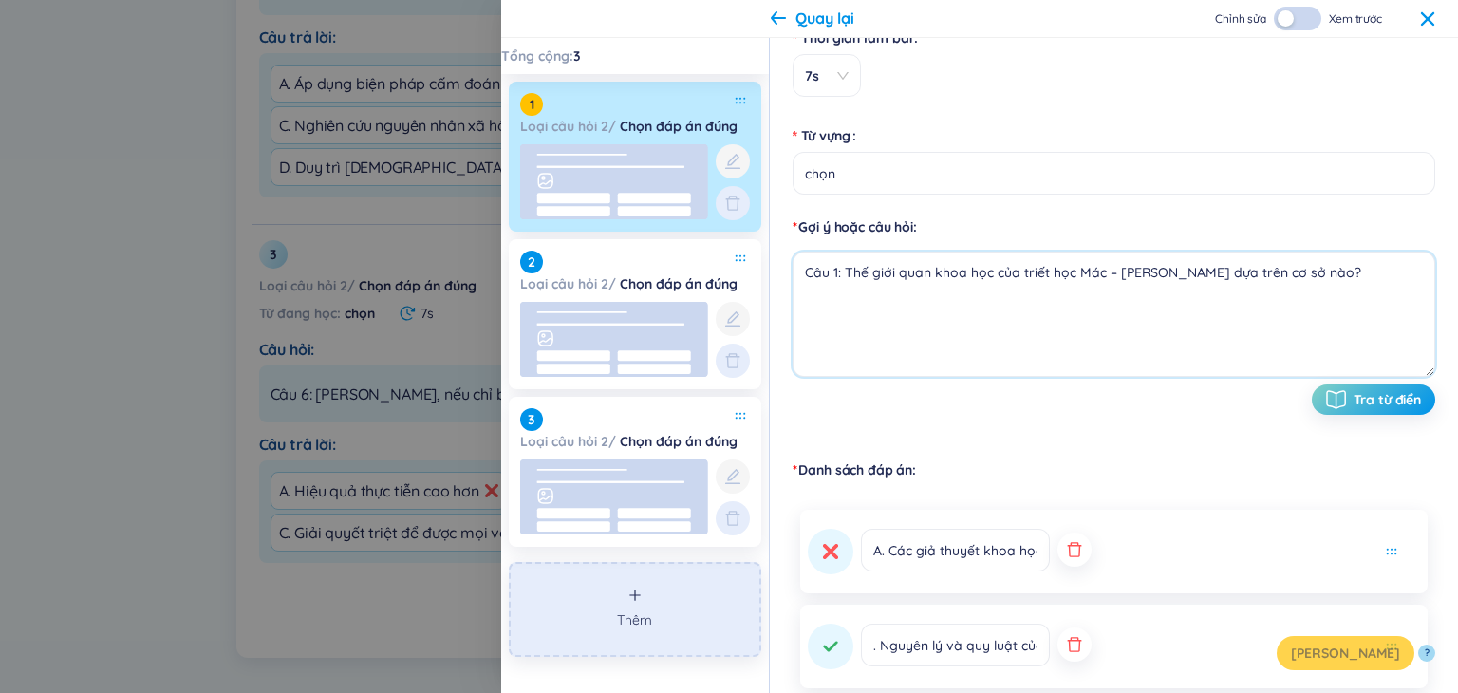
scroll to position [380, 0]
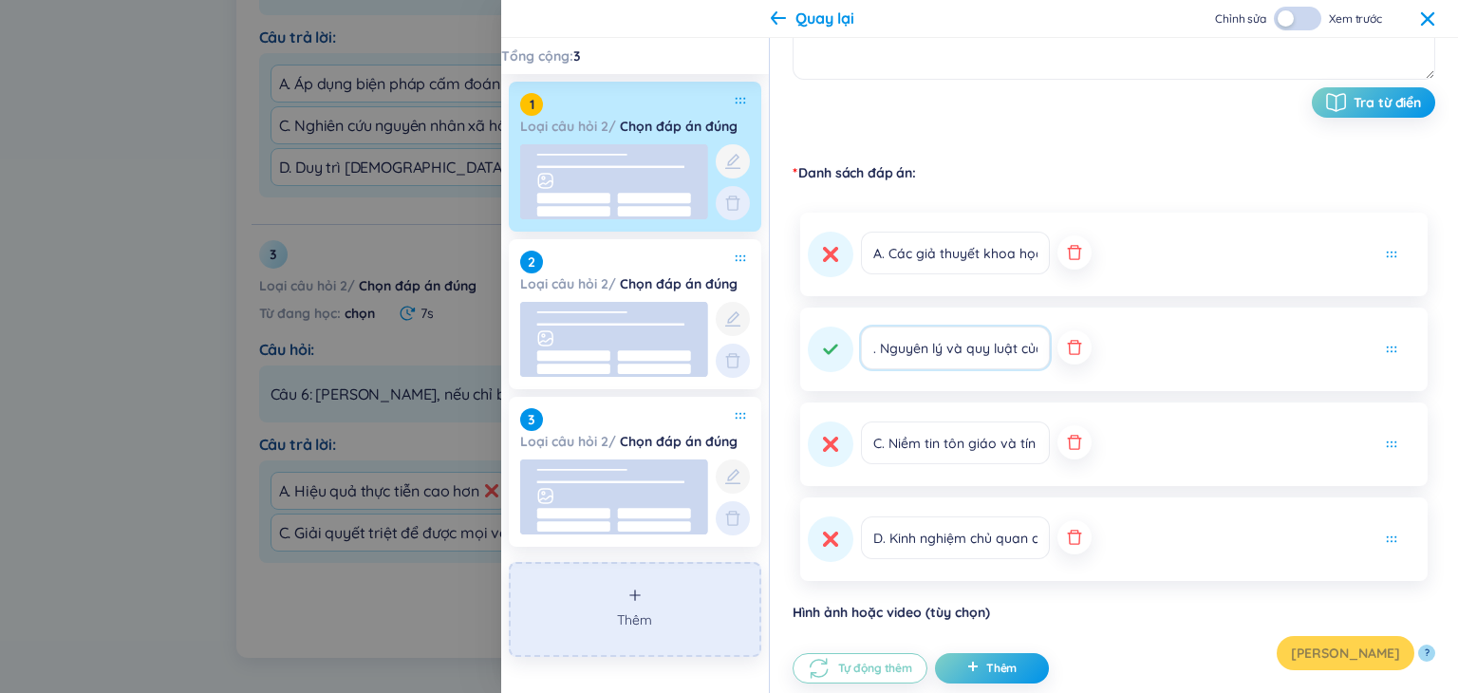
click at [866, 352] on input ". Nguyên lý và quy luật của phép biện chứng duy vật" at bounding box center [955, 347] width 189 height 43
type input "D. Nguyên lý và quy luật của phép biện chứng duy vật"
click at [1359, 650] on div "[PERSON_NAME] ?" at bounding box center [1113, 653] width 642 height 34
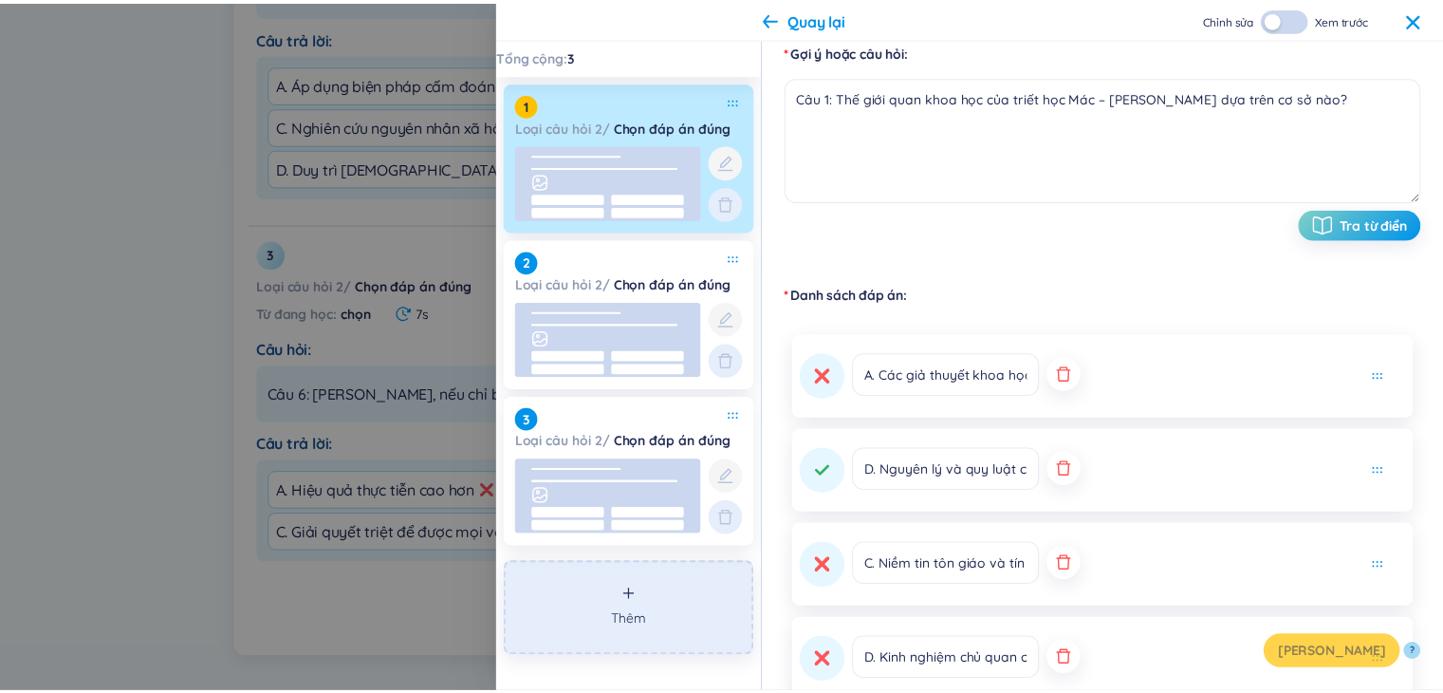
scroll to position [0, 0]
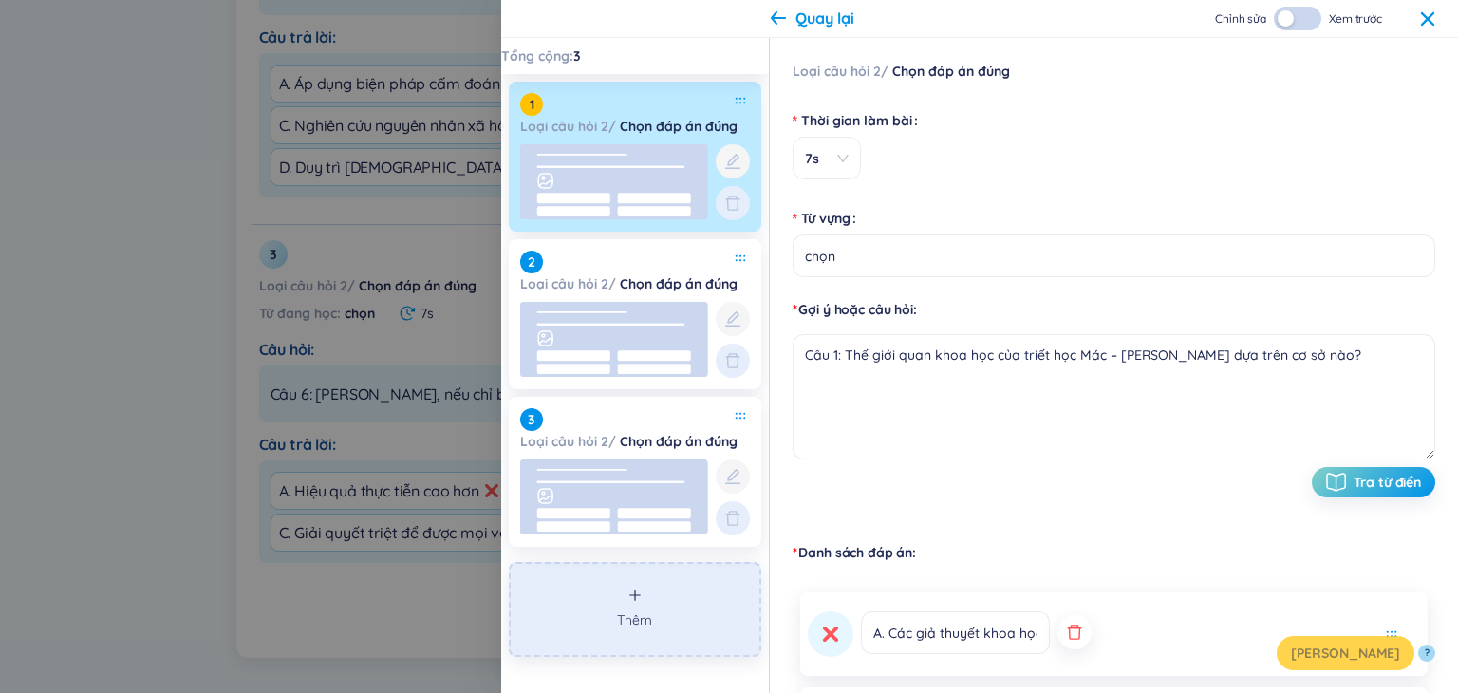
click at [1279, 16] on div "button" at bounding box center [1285, 18] width 16 height 16
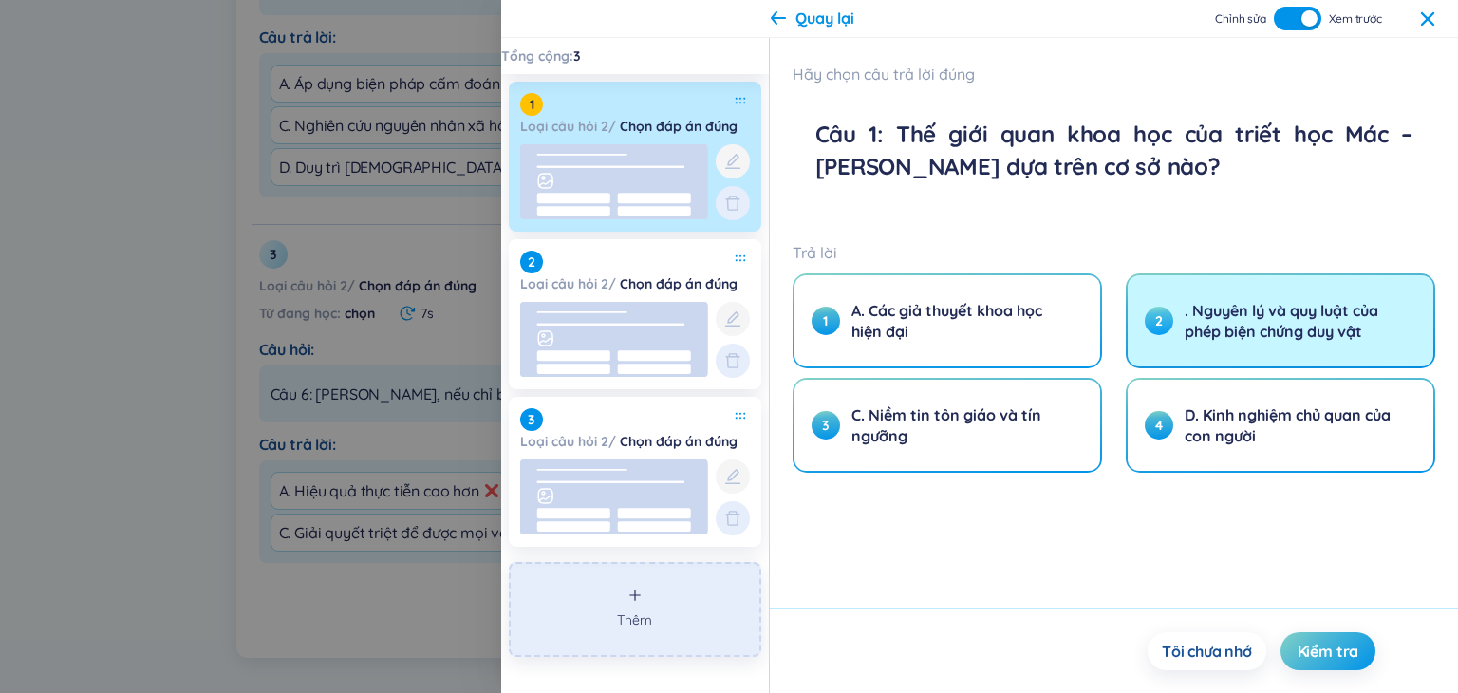
click at [1209, 313] on span ". Nguyên lý và quy luật của phép biện chứng duy vật" at bounding box center [1292, 321] width 217 height 42
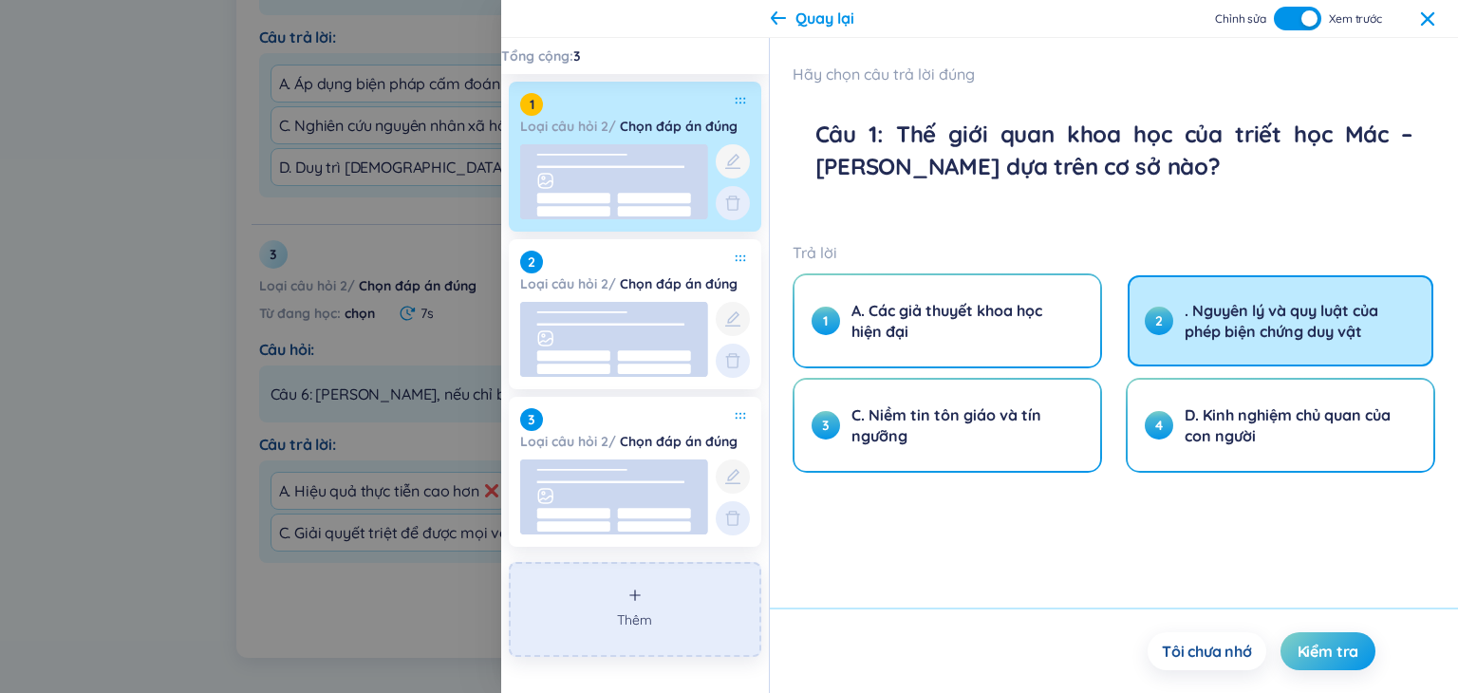
click at [1294, 24] on button "button" at bounding box center [1296, 19] width 47 height 24
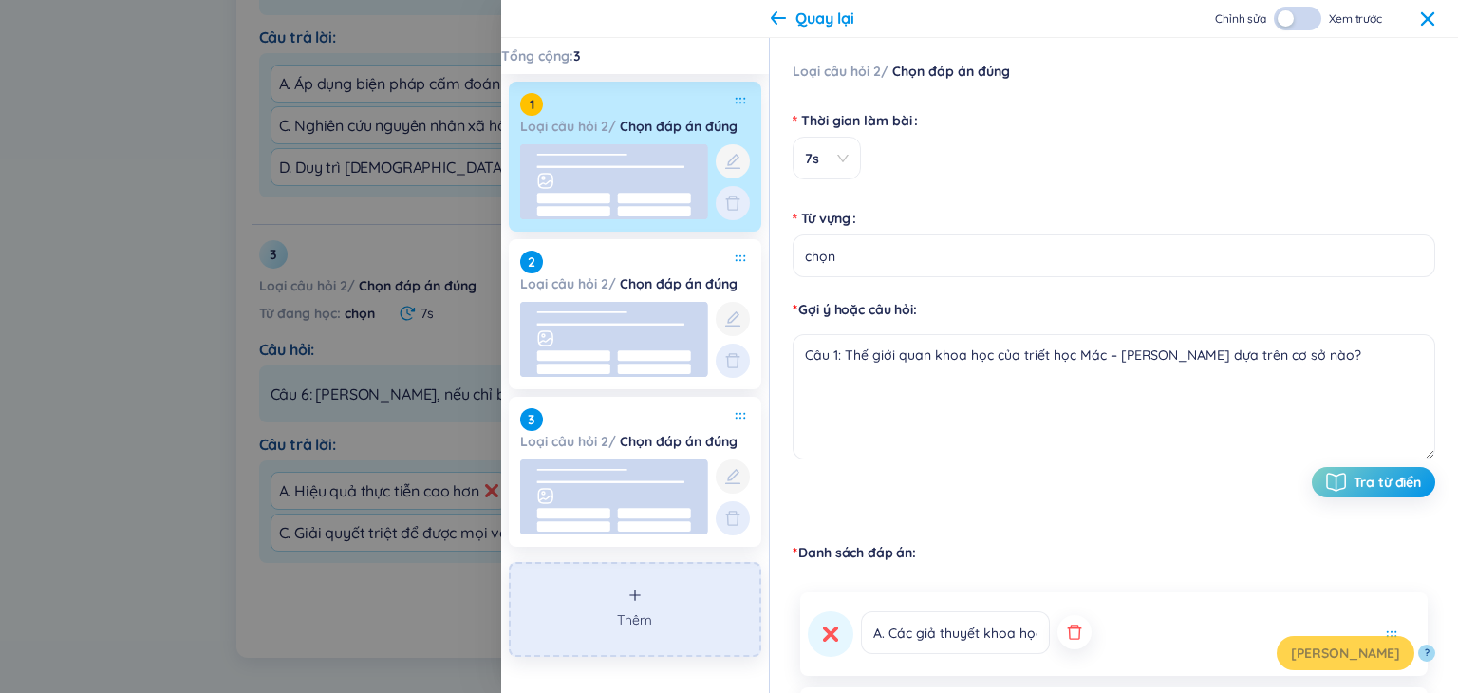
click at [1291, 20] on div "button" at bounding box center [1285, 18] width 16 height 16
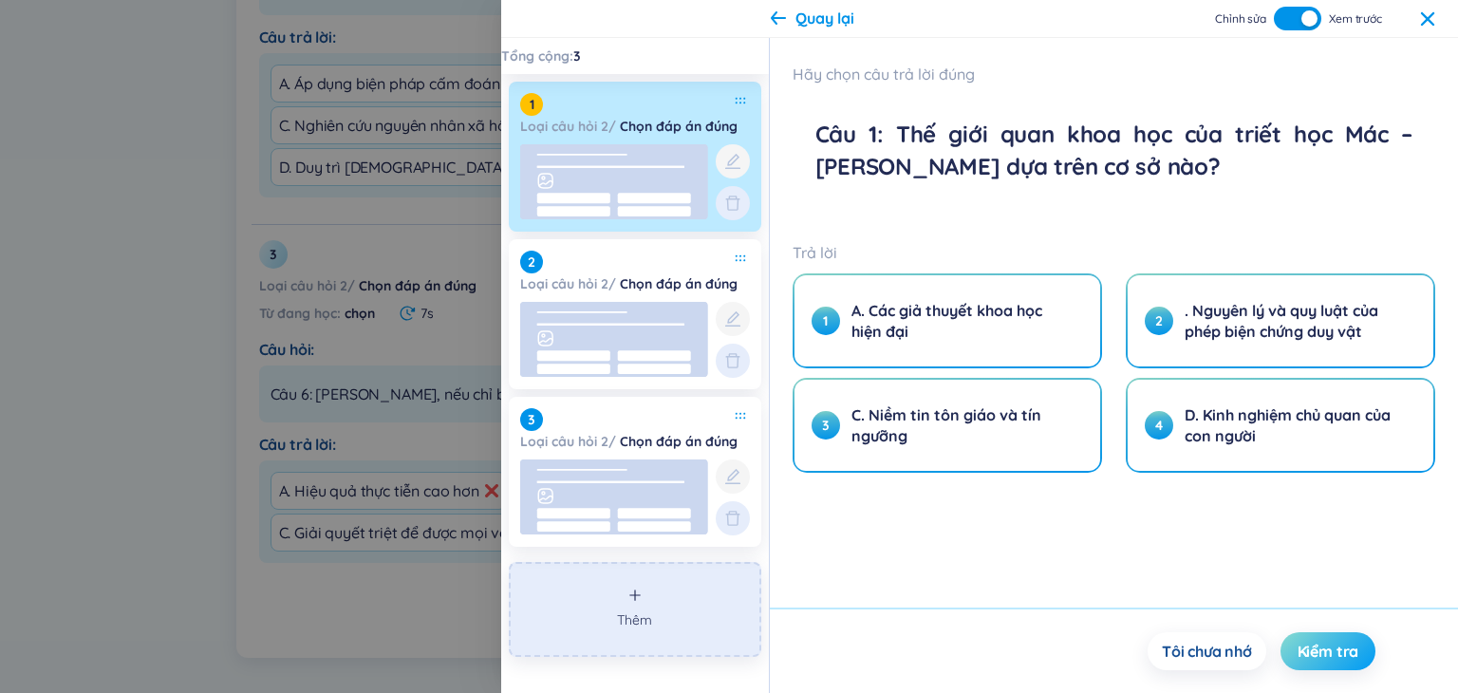
click at [1329, 658] on span "Kiểm tra" at bounding box center [1328, 651] width 62 height 21
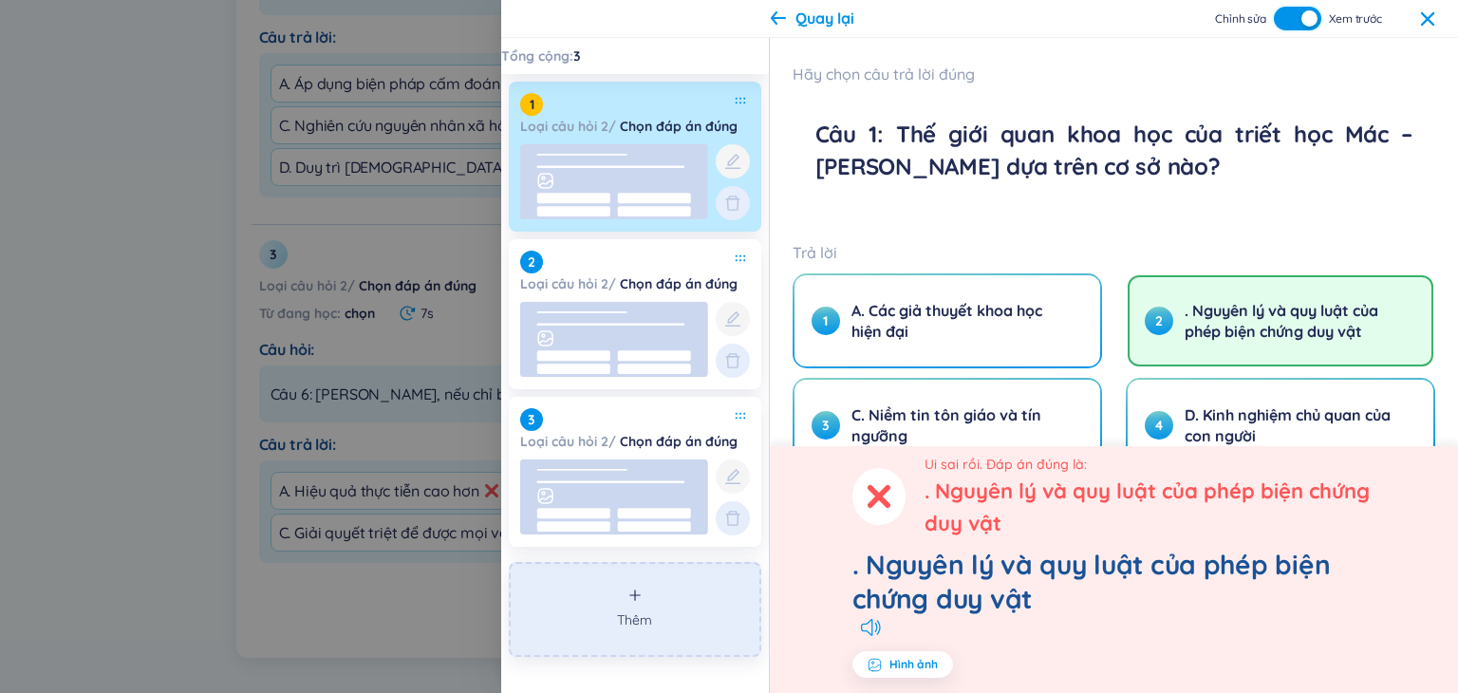
click at [1311, 18] on div "button" at bounding box center [1309, 18] width 16 height 16
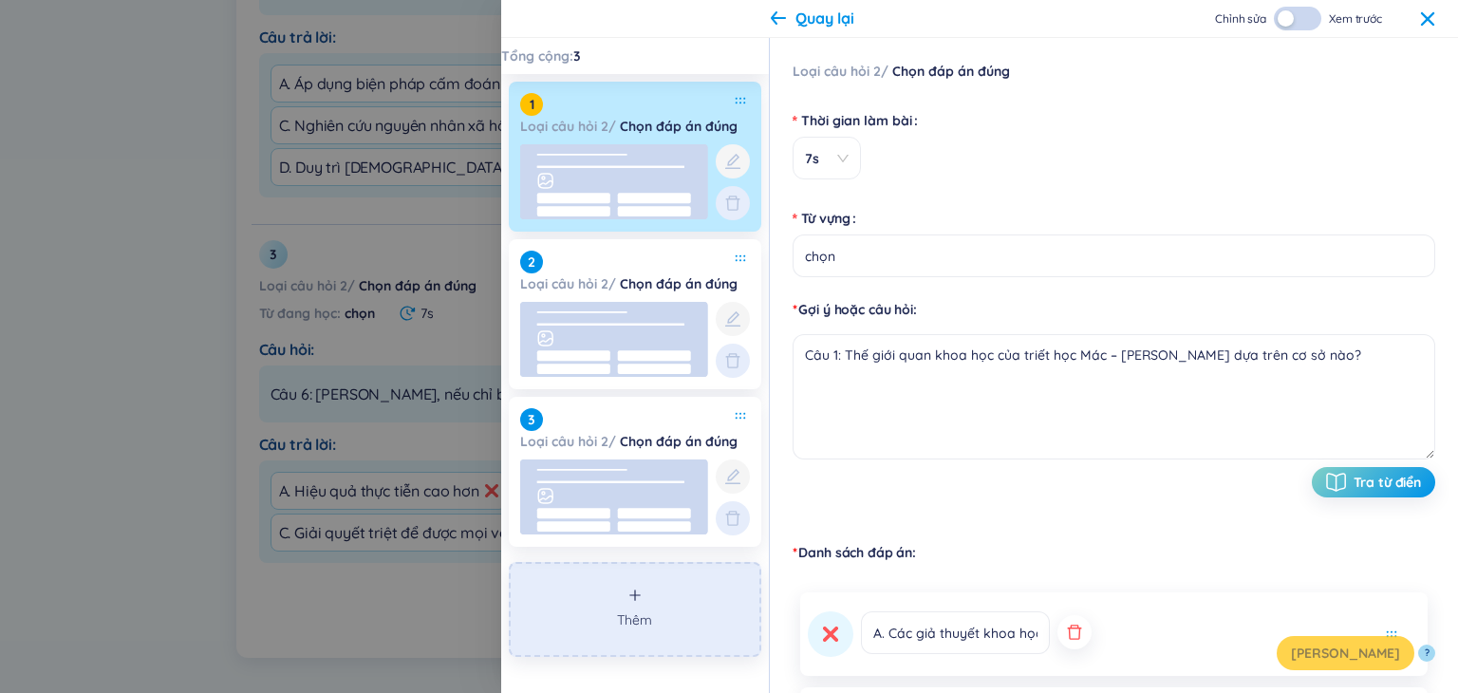
click at [690, 177] on rect at bounding box center [614, 181] width 188 height 75
click at [778, 17] on icon at bounding box center [778, 17] width 15 height 13
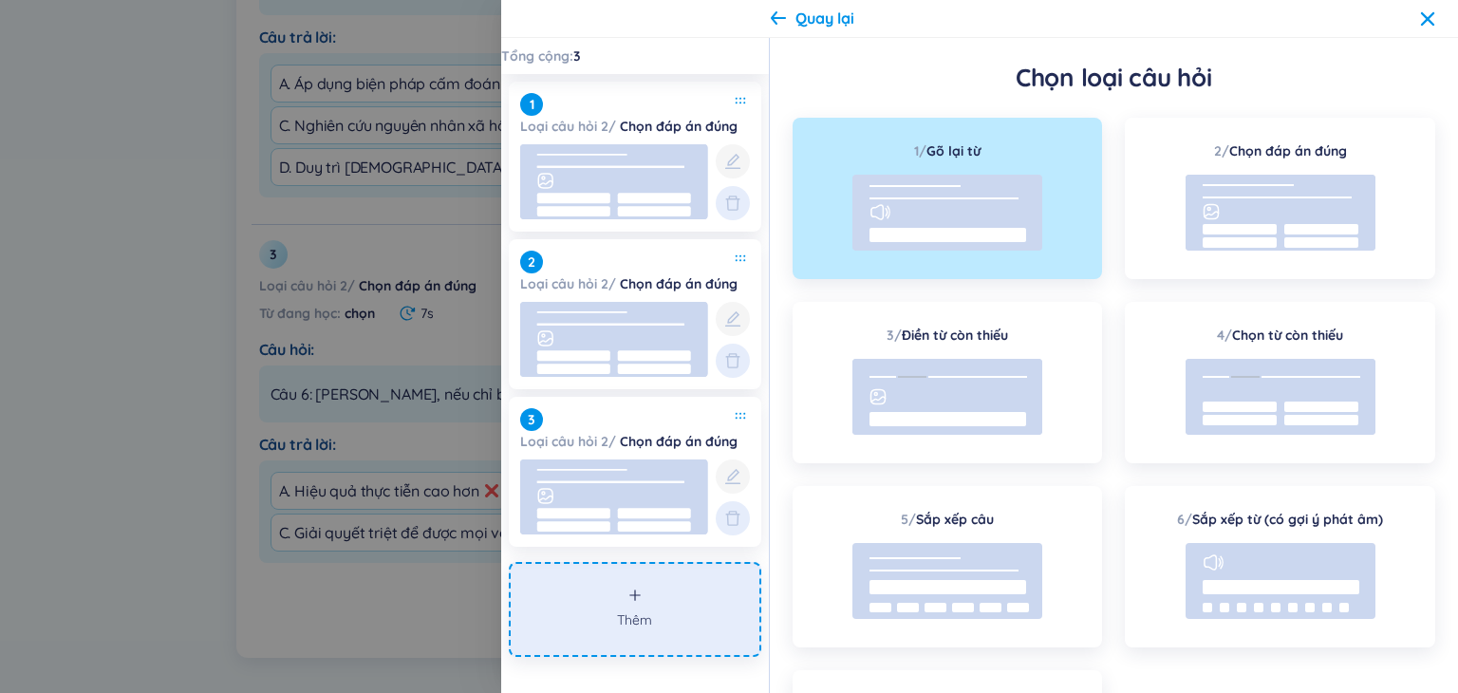
click at [1425, 19] on icon at bounding box center [1427, 17] width 13 height 13
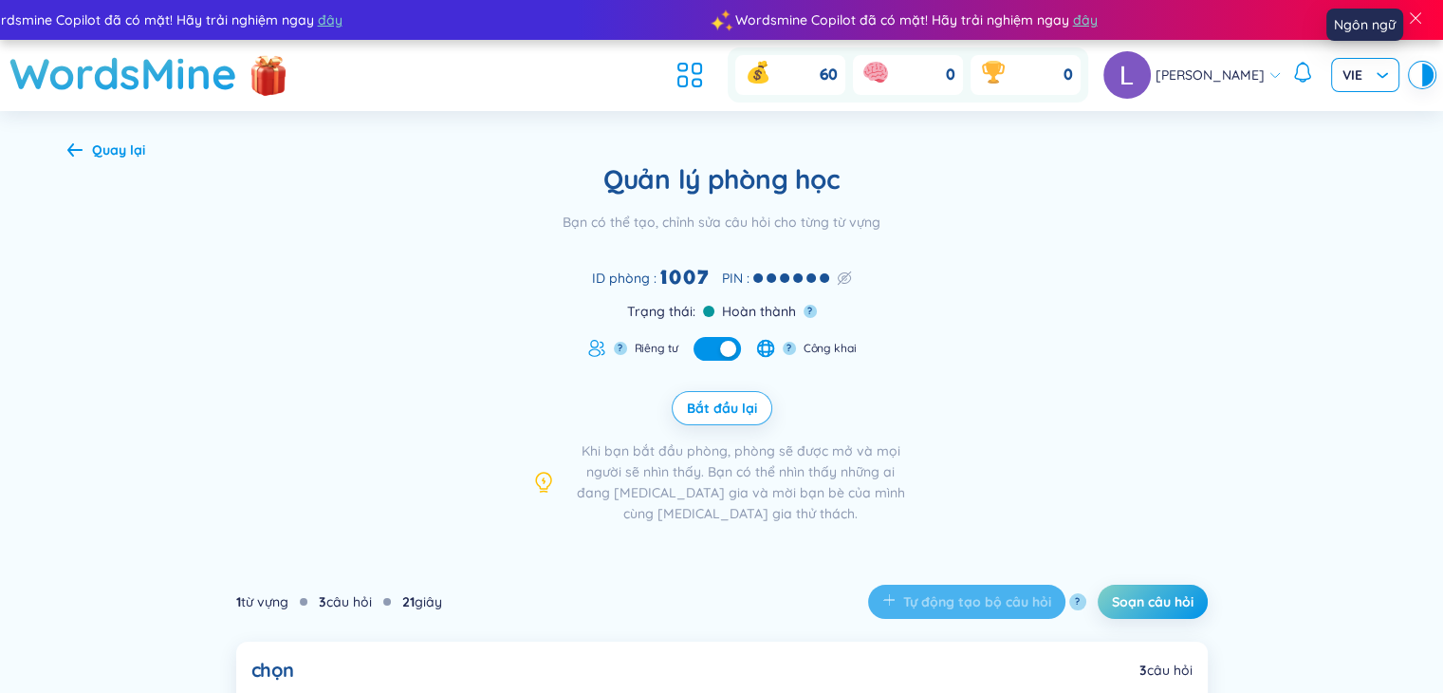
click at [1388, 72] on div "VIE" at bounding box center [1365, 75] width 68 height 34
click at [1251, 333] on div "Quản lý phòng học Bạn có thể tạo, chỉnh sửa câu hỏi cho từng từ vựng ID phòng :…" at bounding box center [722, 342] width 1310 height 361
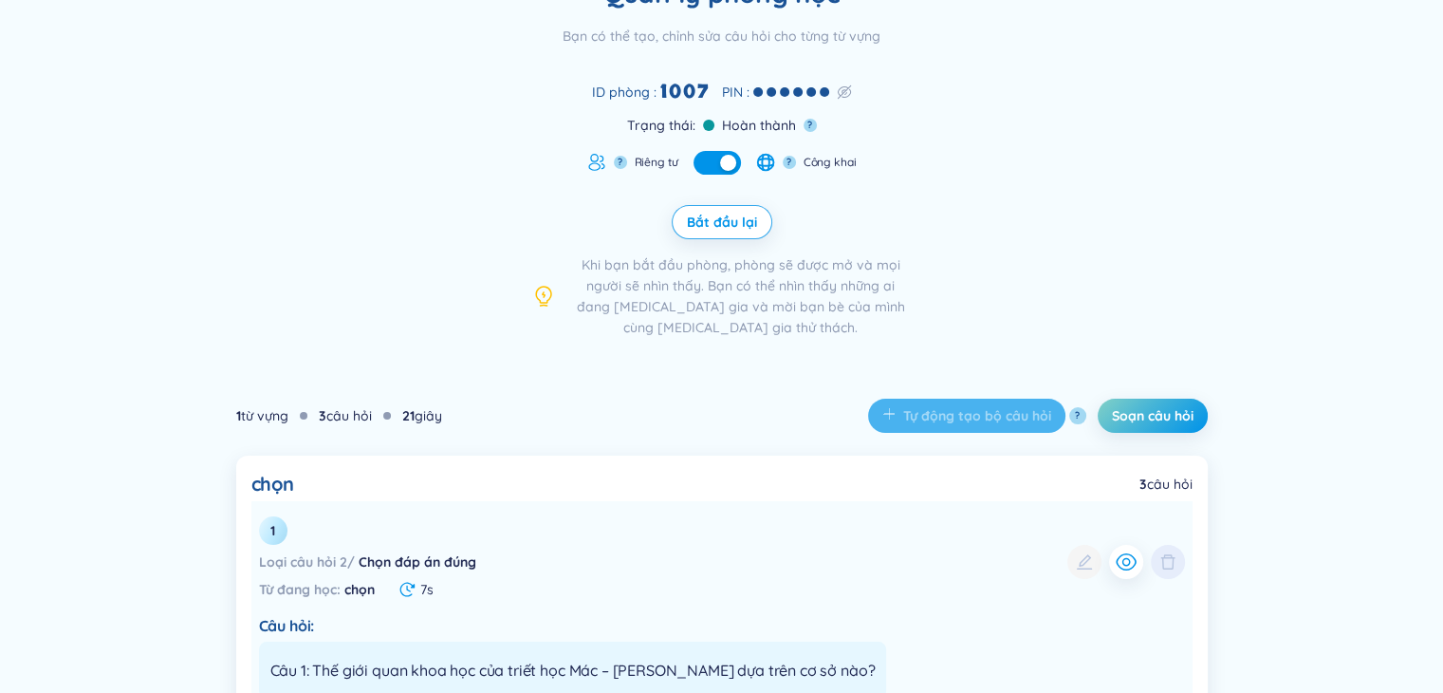
scroll to position [474, 0]
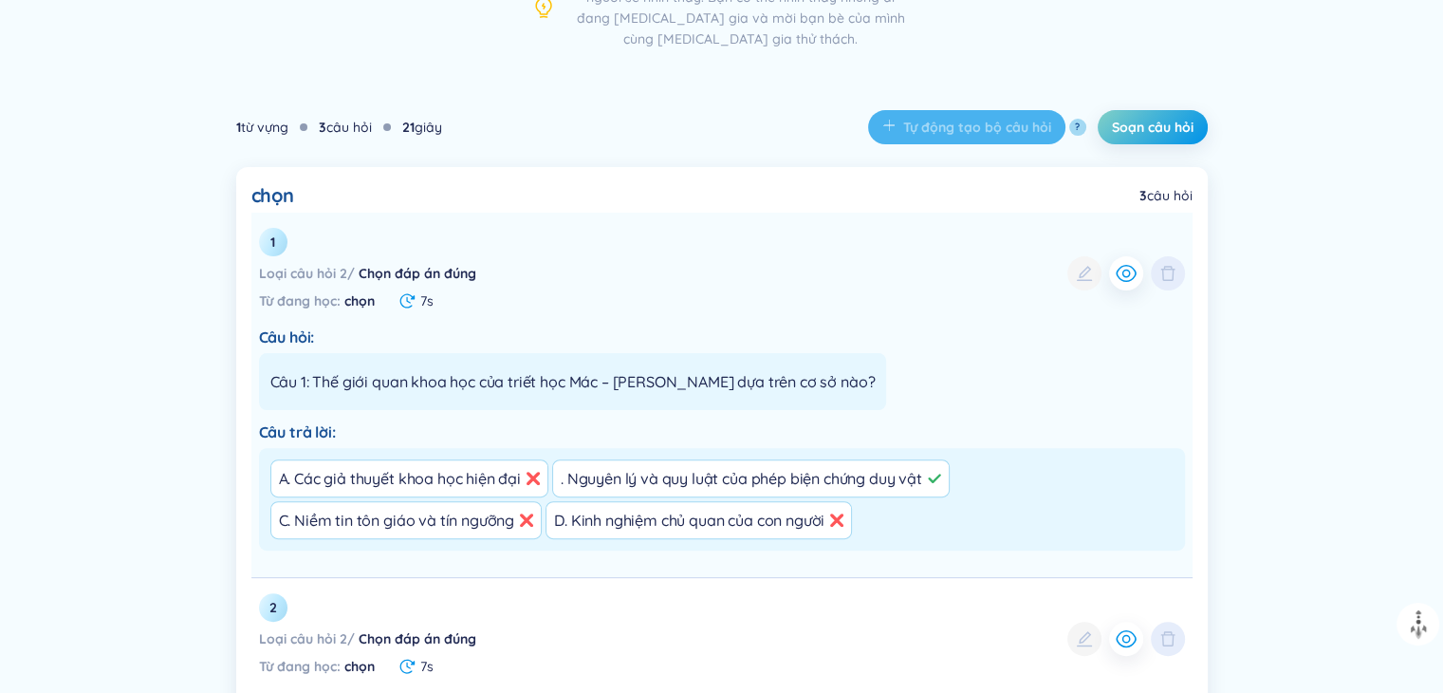
click at [865, 475] on div ". Nguyên lý và quy luật của phép biện chứng duy vật" at bounding box center [742, 478] width 362 height 21
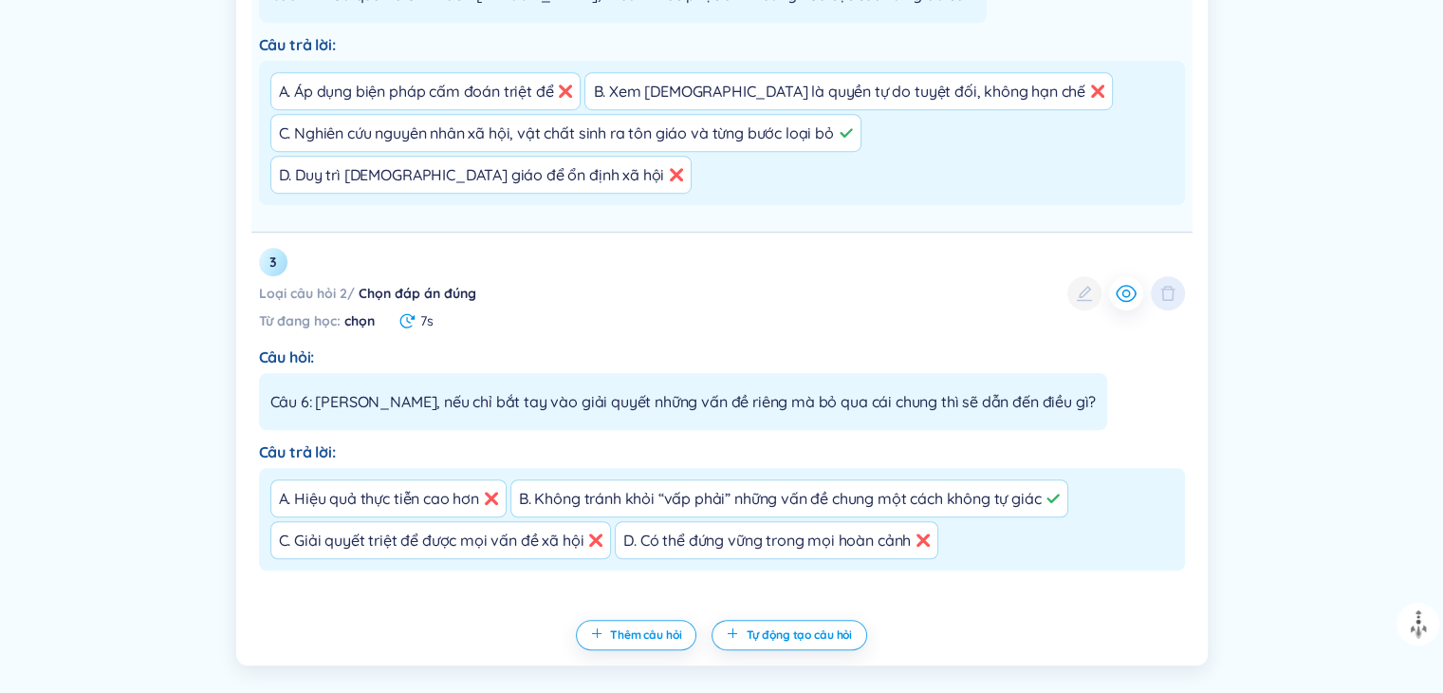
scroll to position [1235, 0]
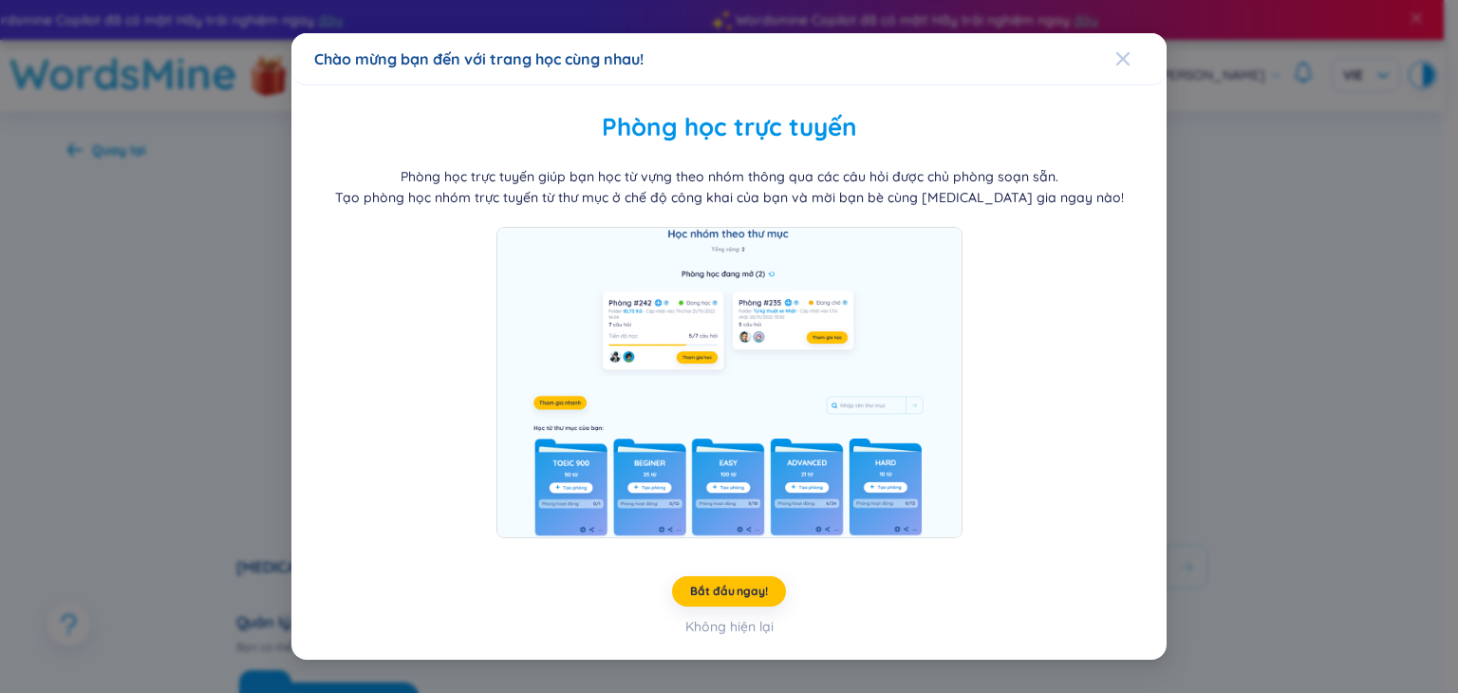
click at [1125, 59] on icon "Close" at bounding box center [1122, 58] width 15 height 15
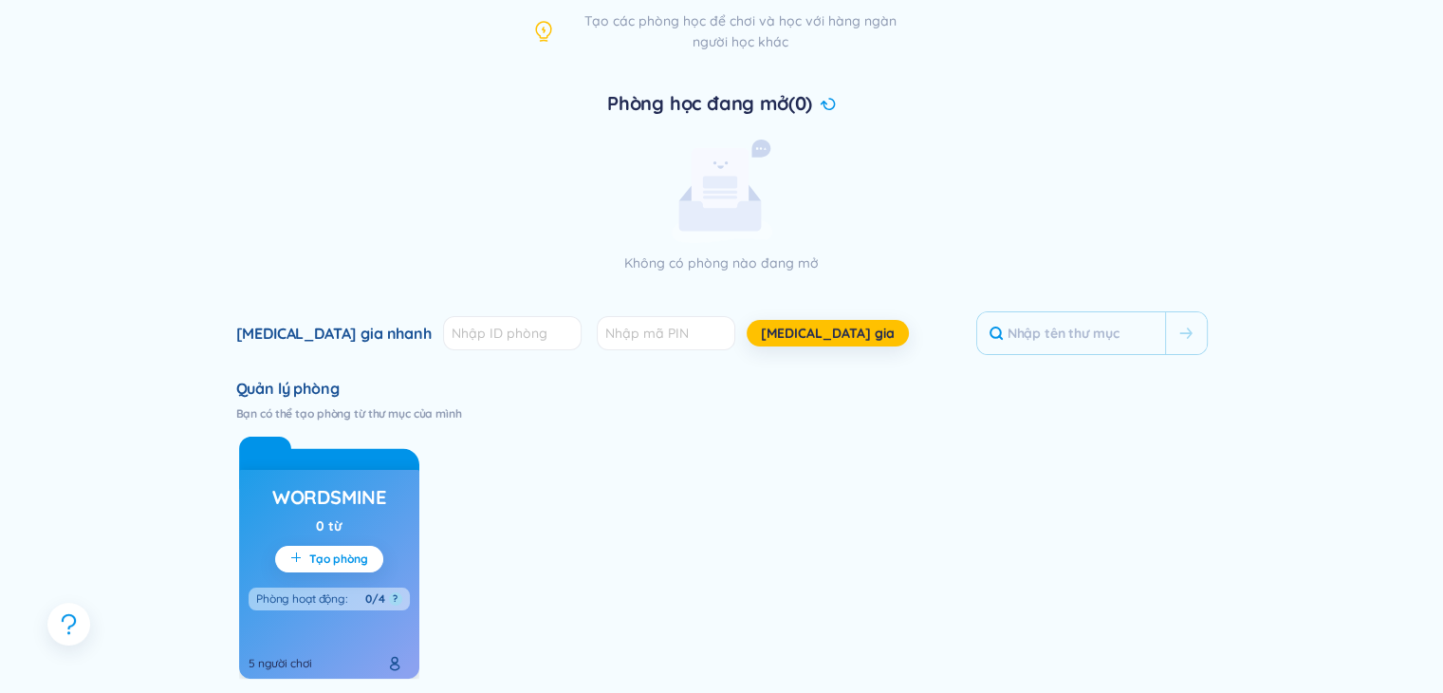
scroll to position [285, 0]
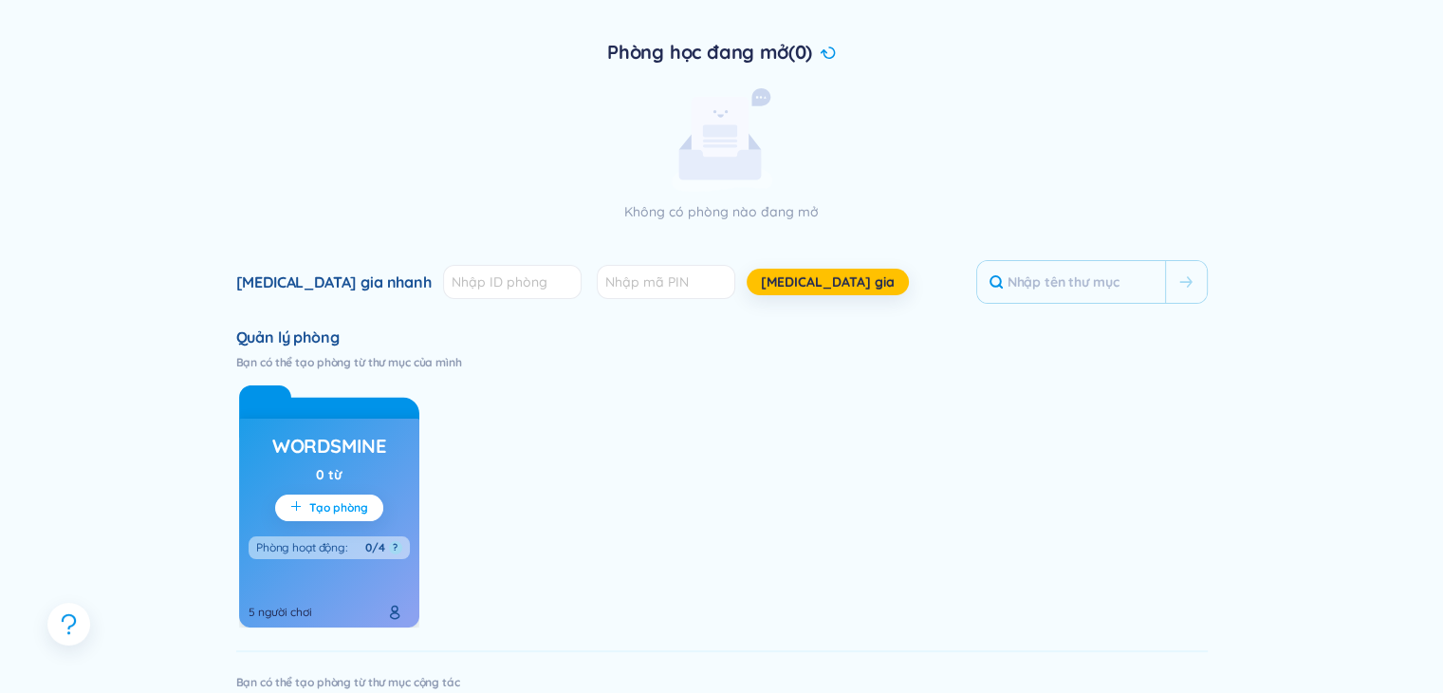
click at [300, 510] on icon "plus" at bounding box center [295, 505] width 11 height 11
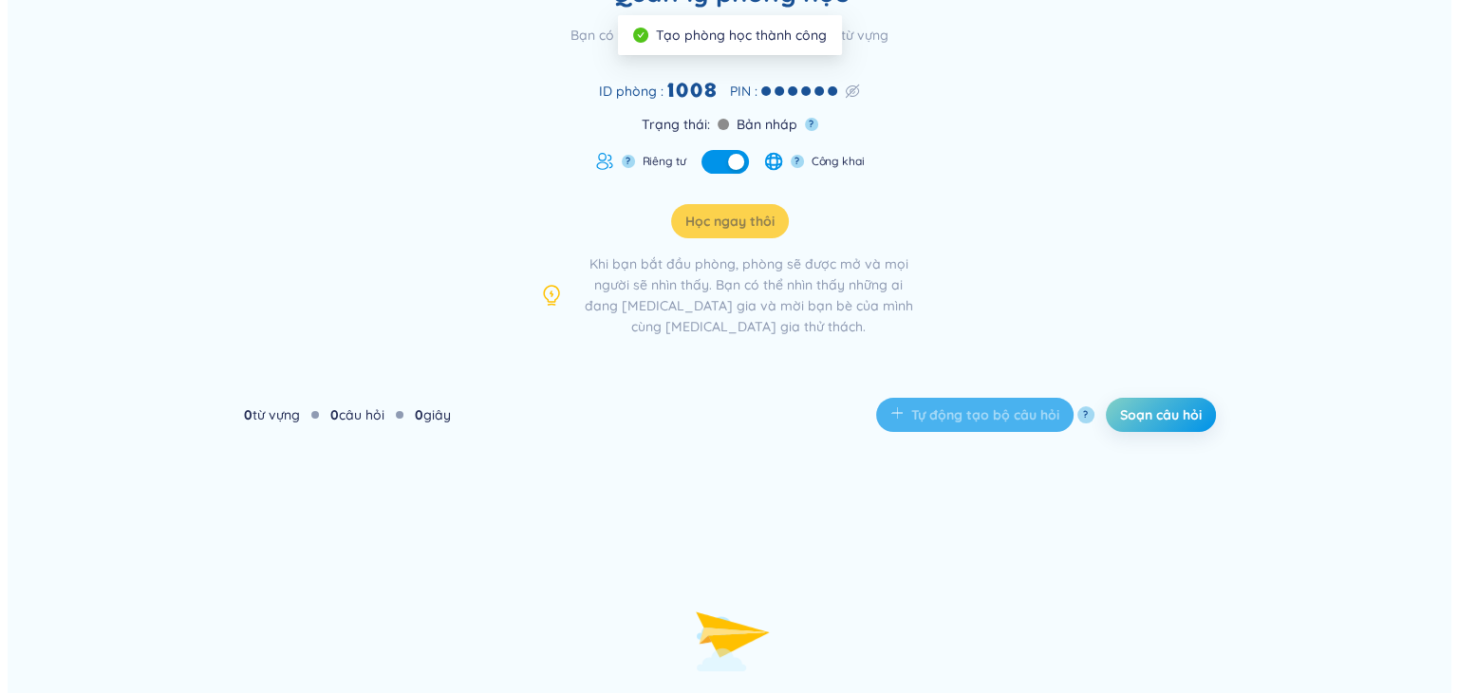
scroll to position [28, 0]
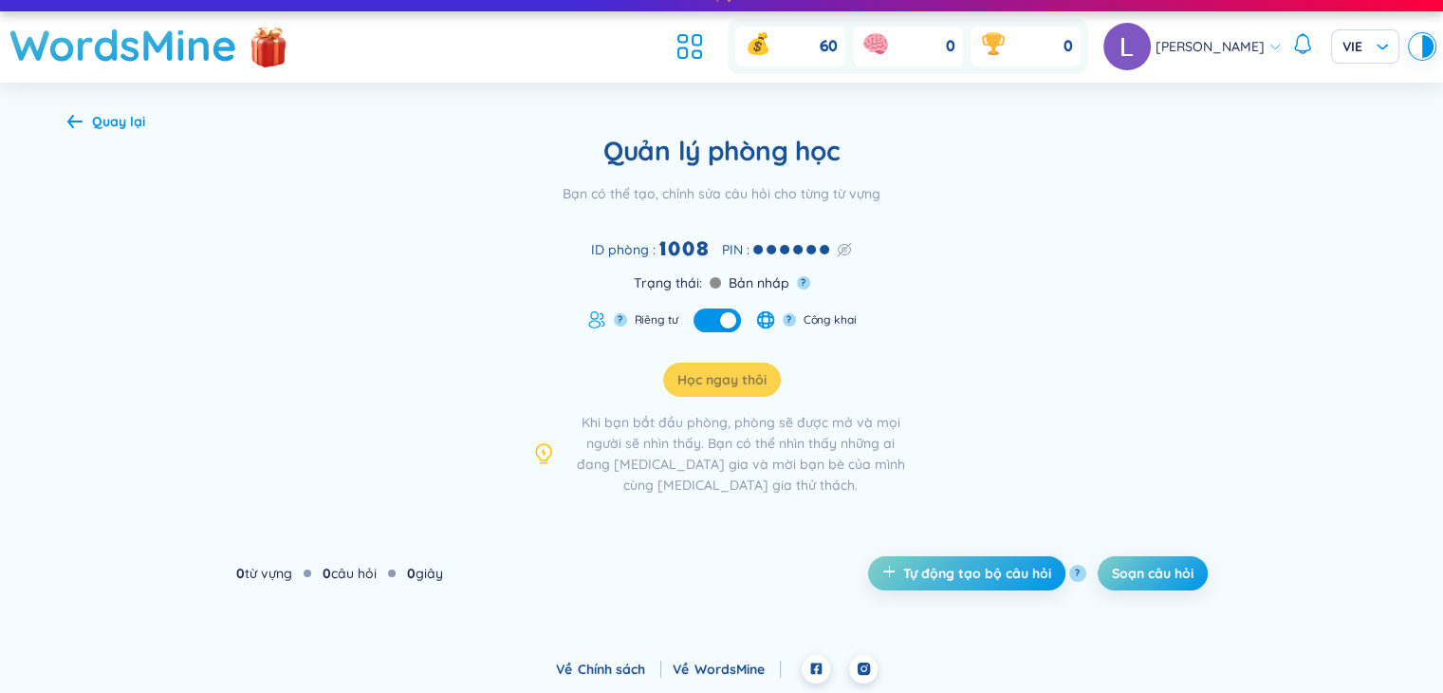
click at [516, 368] on div "Quản lý phòng học Bạn có thể tạo, chỉnh sửa câu hỏi cho từng từ vựng ID phòng :…" at bounding box center [722, 314] width 1310 height 361
click at [1171, 567] on span "Soạn câu hỏi" at bounding box center [1153, 573] width 82 height 19
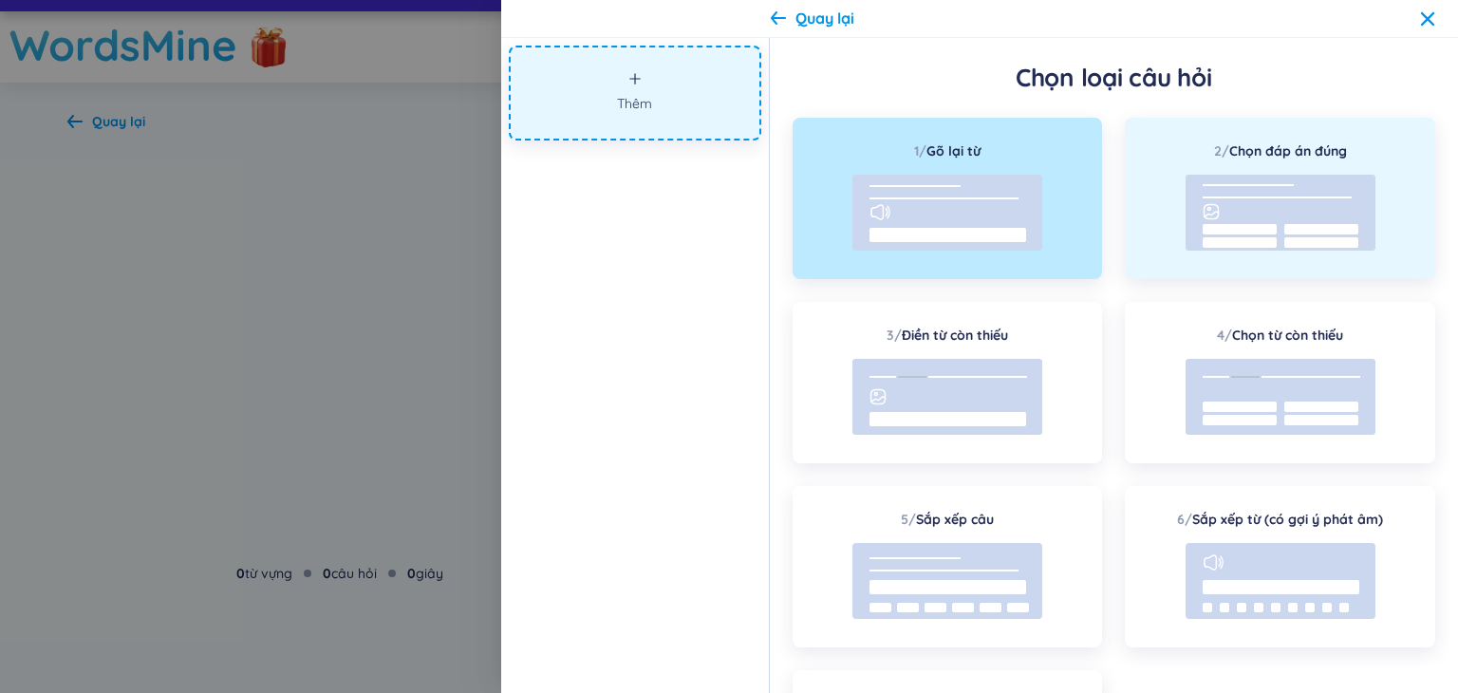
drag, startPoint x: 1252, startPoint y: 203, endPoint x: 1208, endPoint y: 297, distance: 103.6
click at [1251, 203] on rect at bounding box center [1280, 213] width 190 height 76
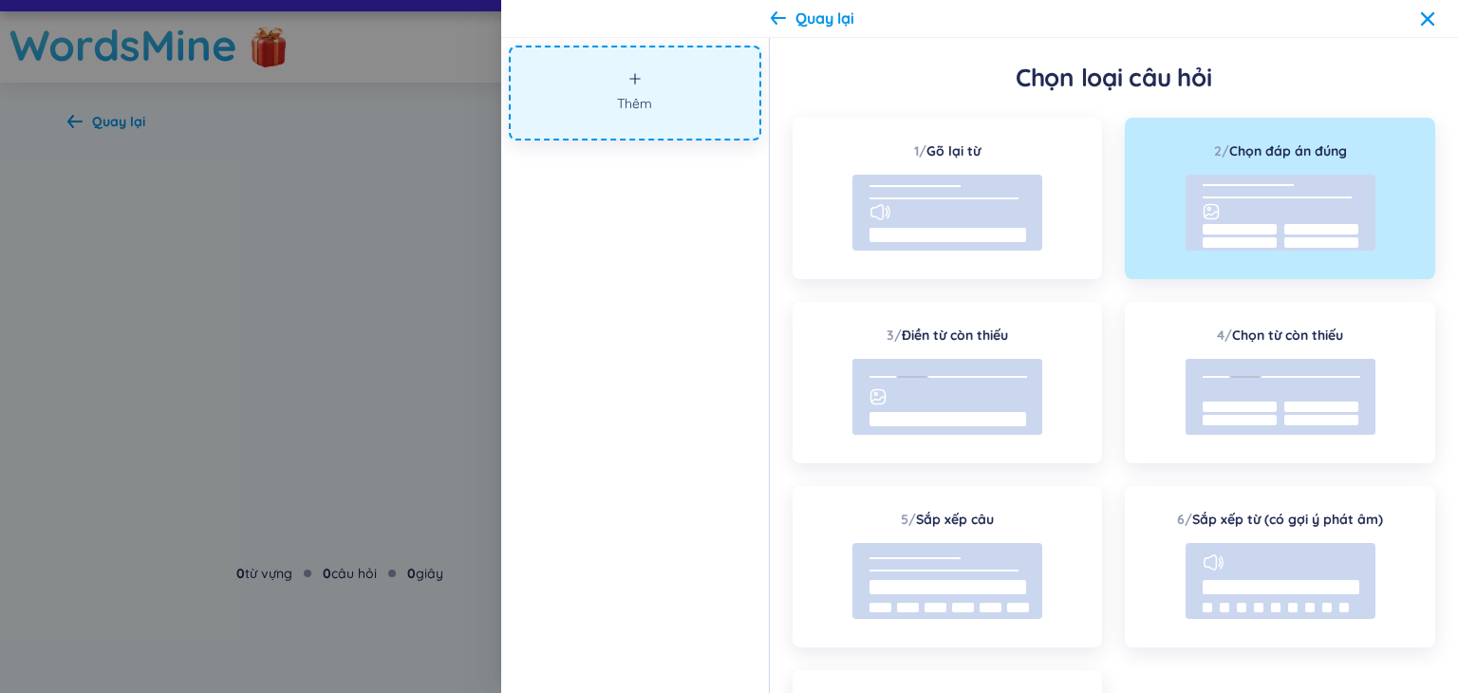
scroll to position [195, 0]
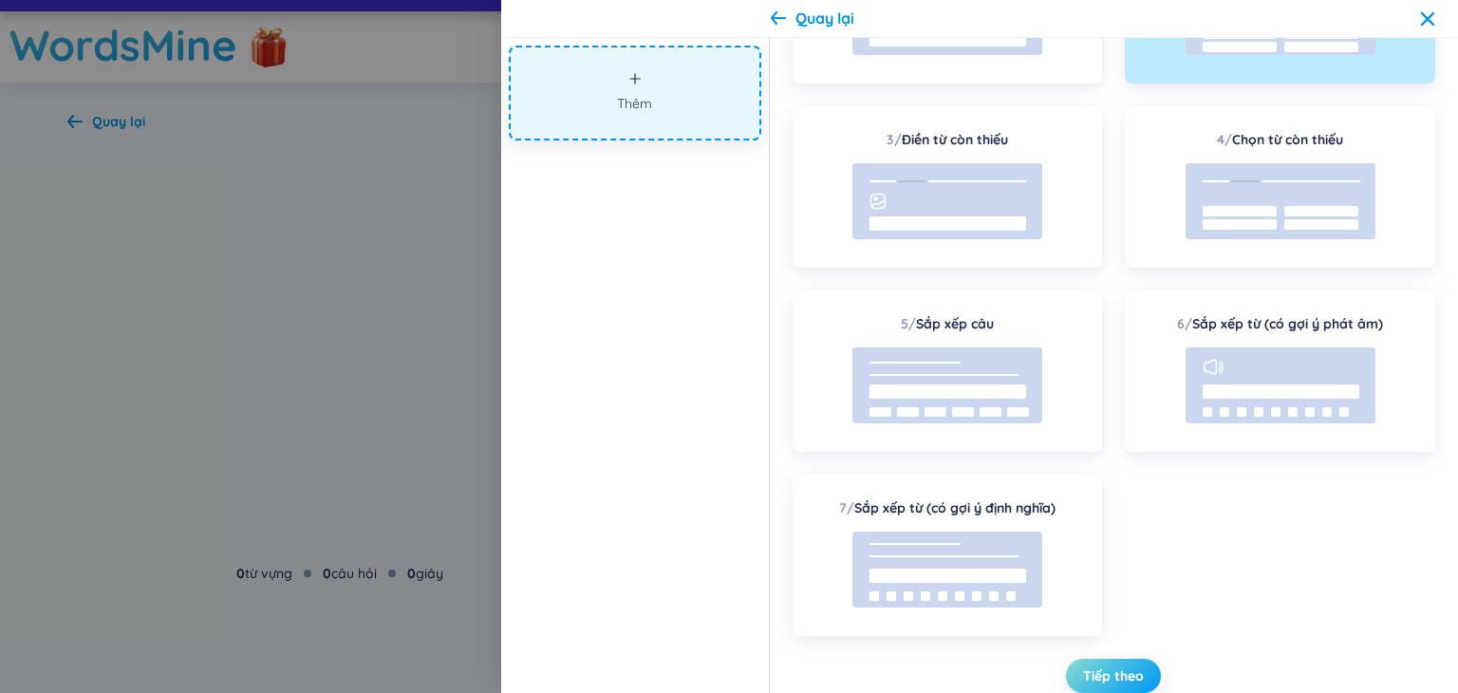
click at [1091, 673] on span "Tiếp theo" at bounding box center [1113, 675] width 61 height 19
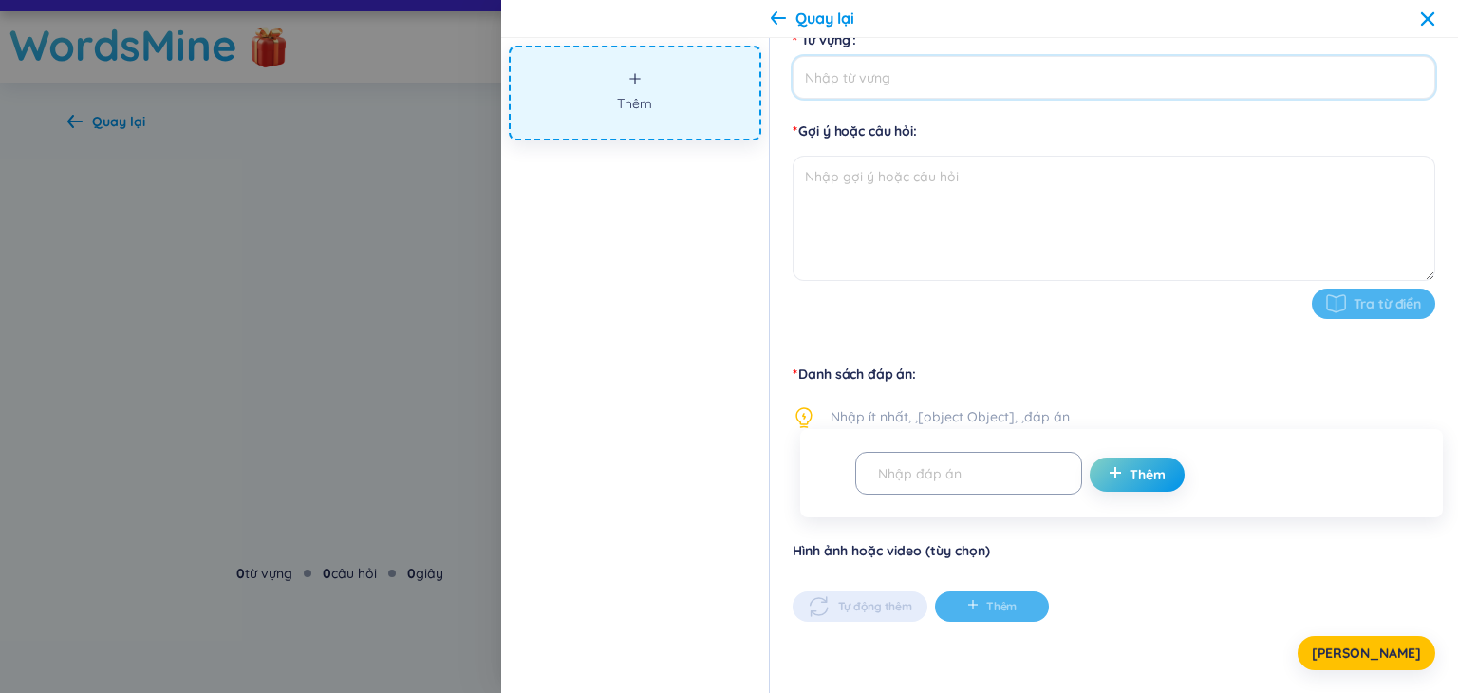
click at [921, 90] on input "Từ vựng" at bounding box center [1113, 77] width 642 height 43
type input "c"
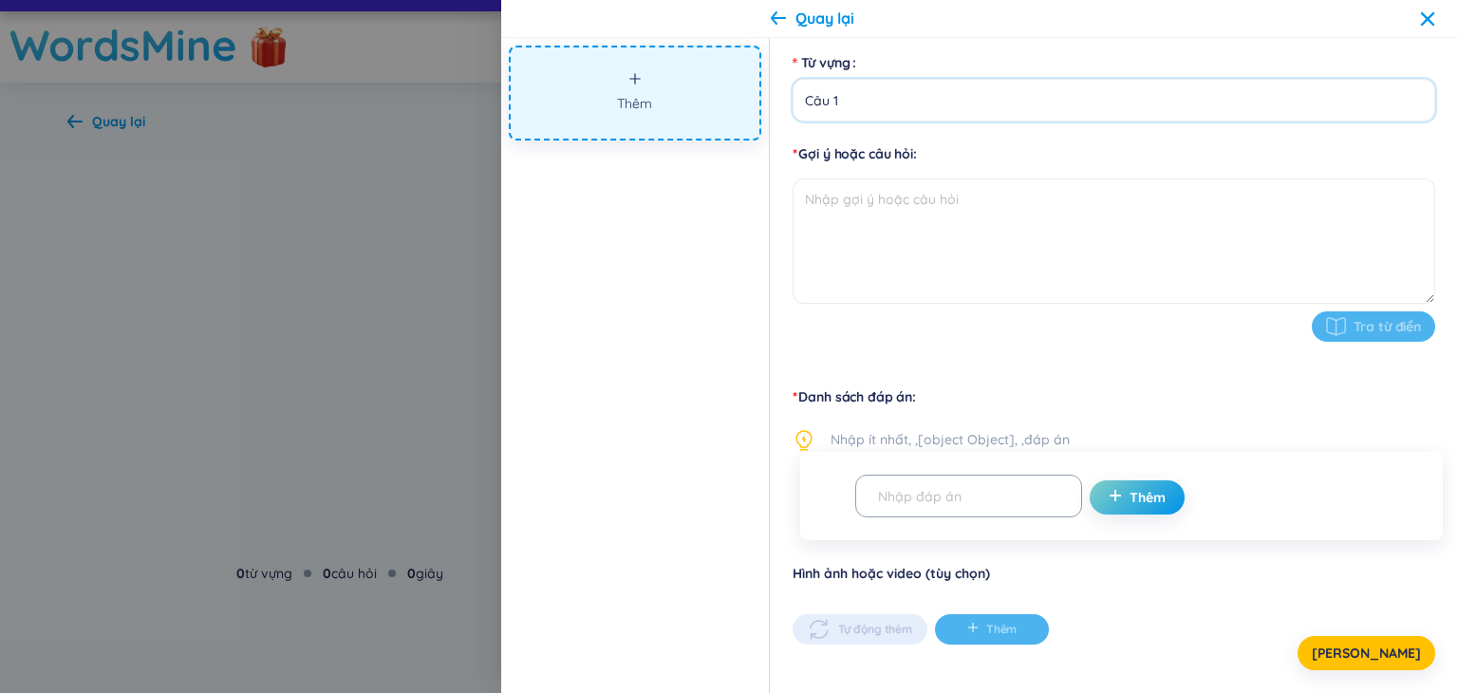
type input "Câu 1"
click at [953, 214] on textarea at bounding box center [1113, 240] width 642 height 125
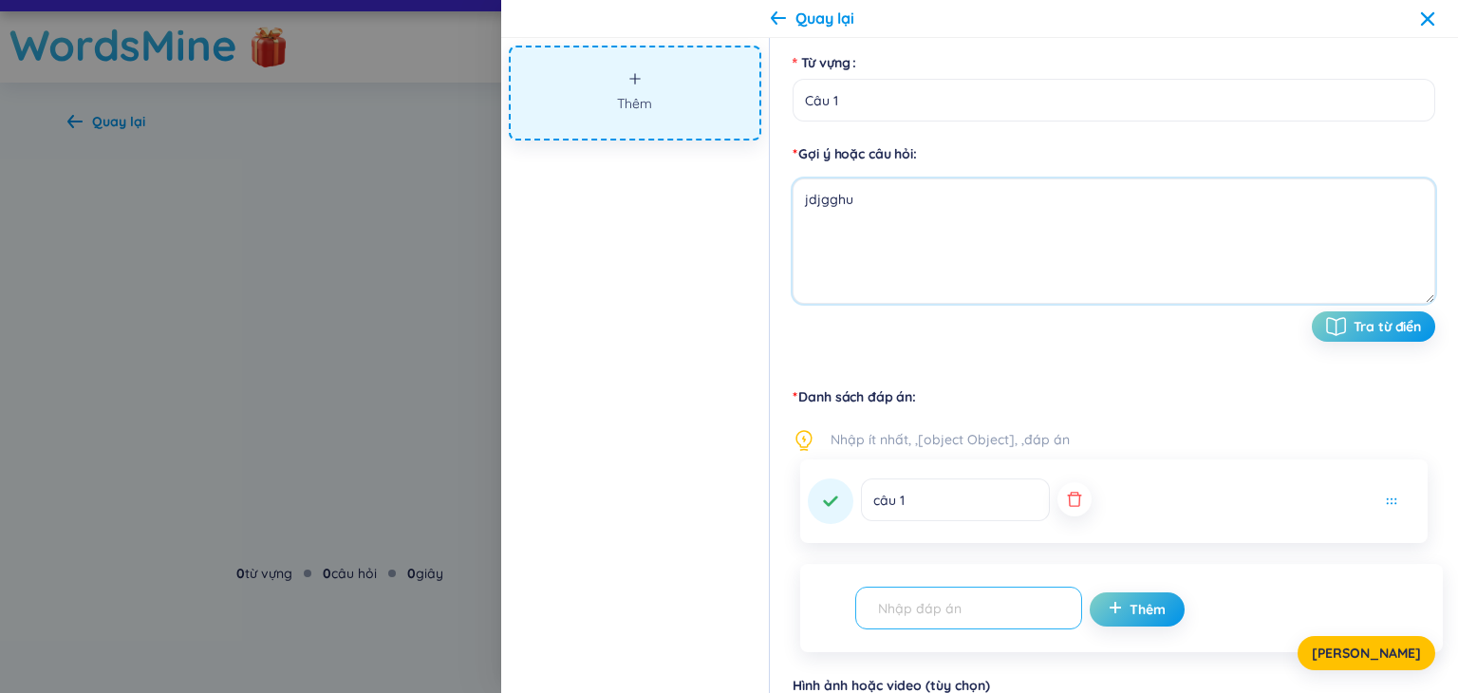
type textarea "jdjgghu"
drag, startPoint x: 1002, startPoint y: 612, endPoint x: 998, endPoint y: 600, distance: 12.9
click at [1002, 612] on input "text" at bounding box center [959, 607] width 187 height 33
type input "vbfcb"
click at [1129, 608] on span "Thêm" at bounding box center [1147, 609] width 36 height 19
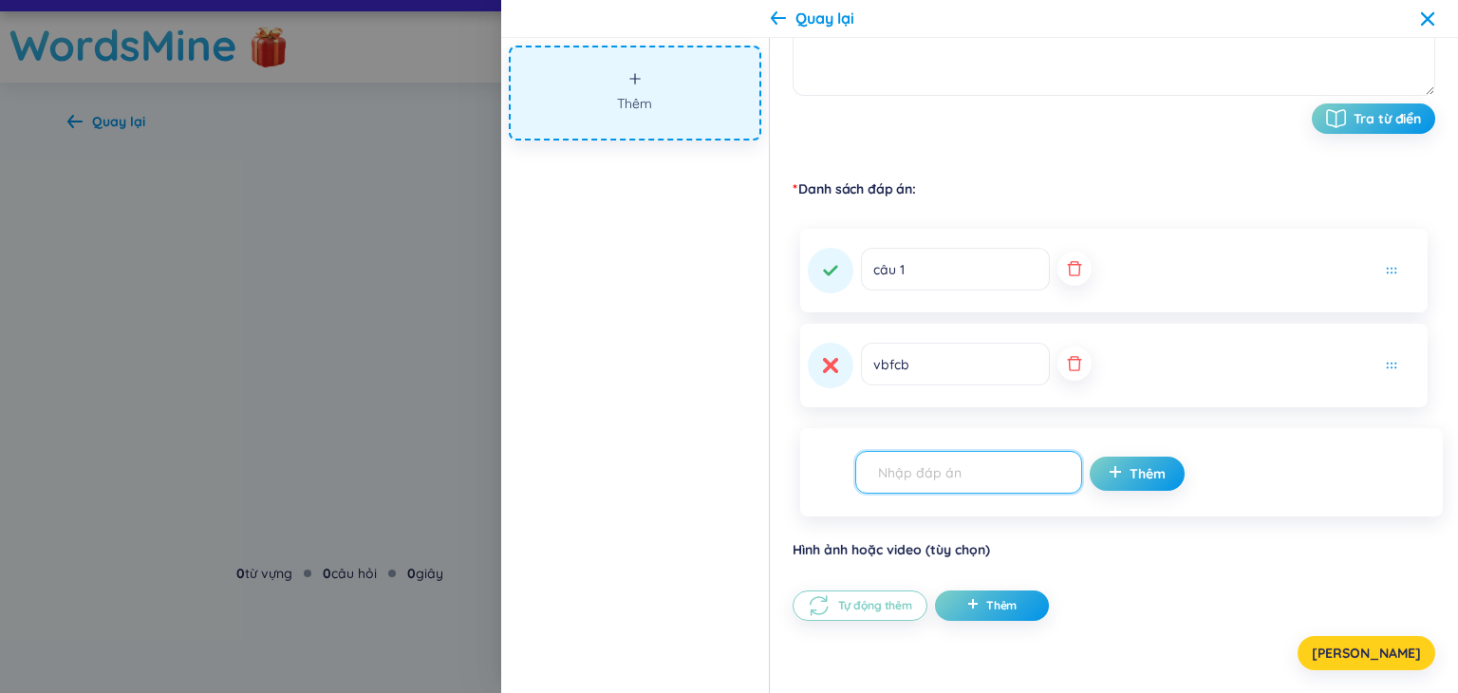
click at [1401, 654] on button "[PERSON_NAME]" at bounding box center [1366, 653] width 138 height 34
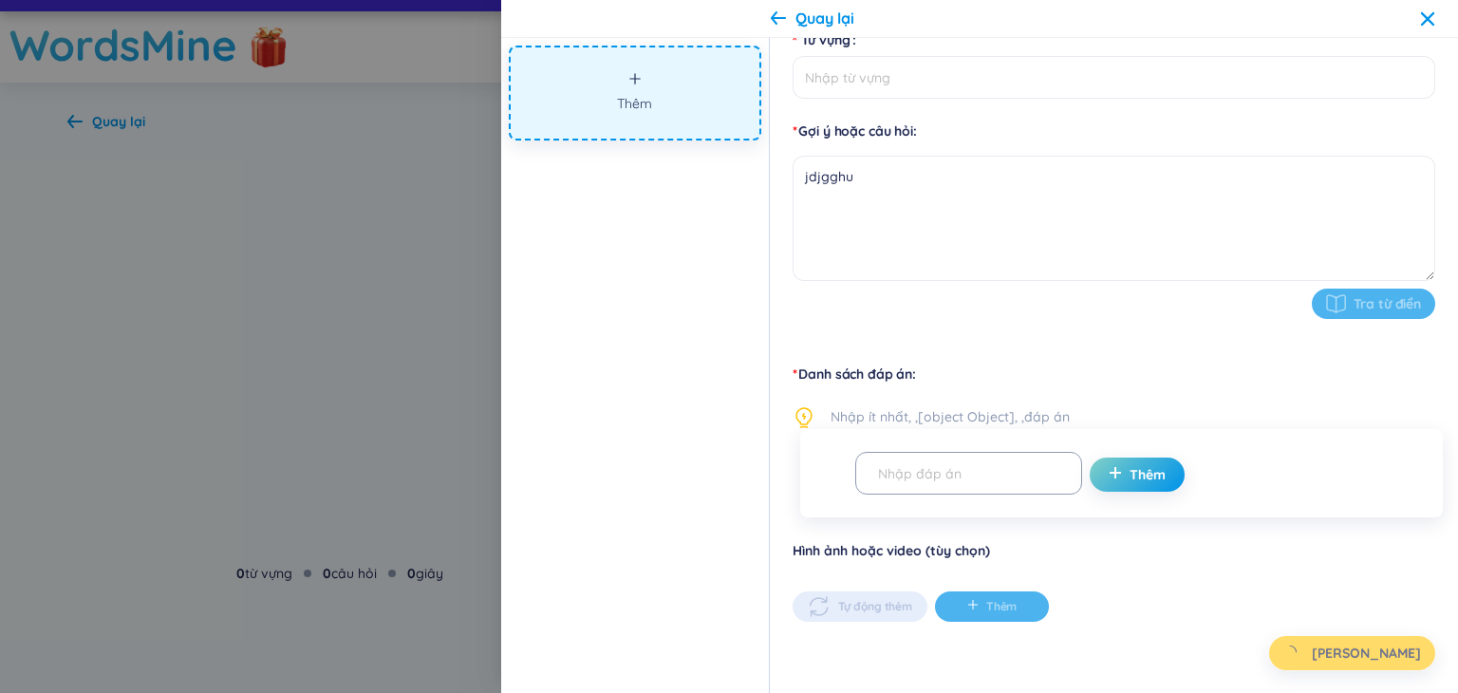
type input "Câu 1"
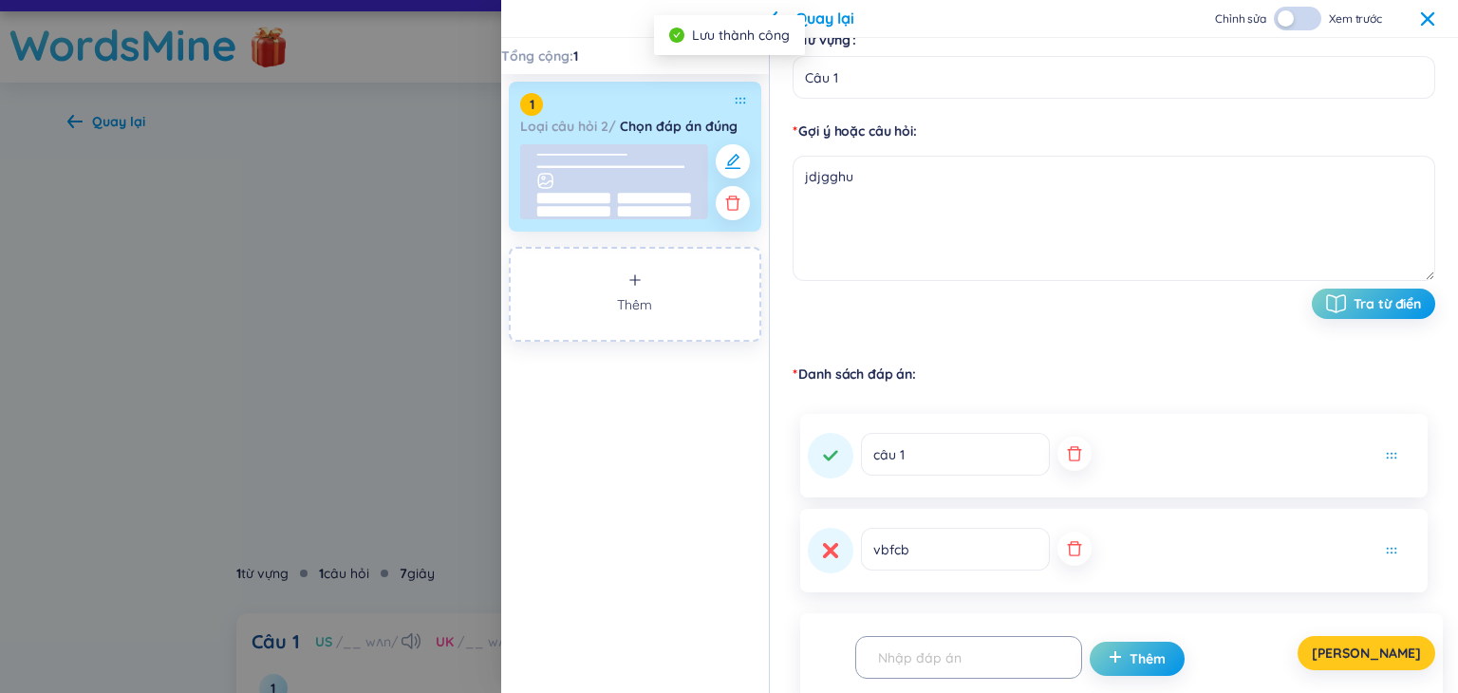
scroll to position [363, 0]
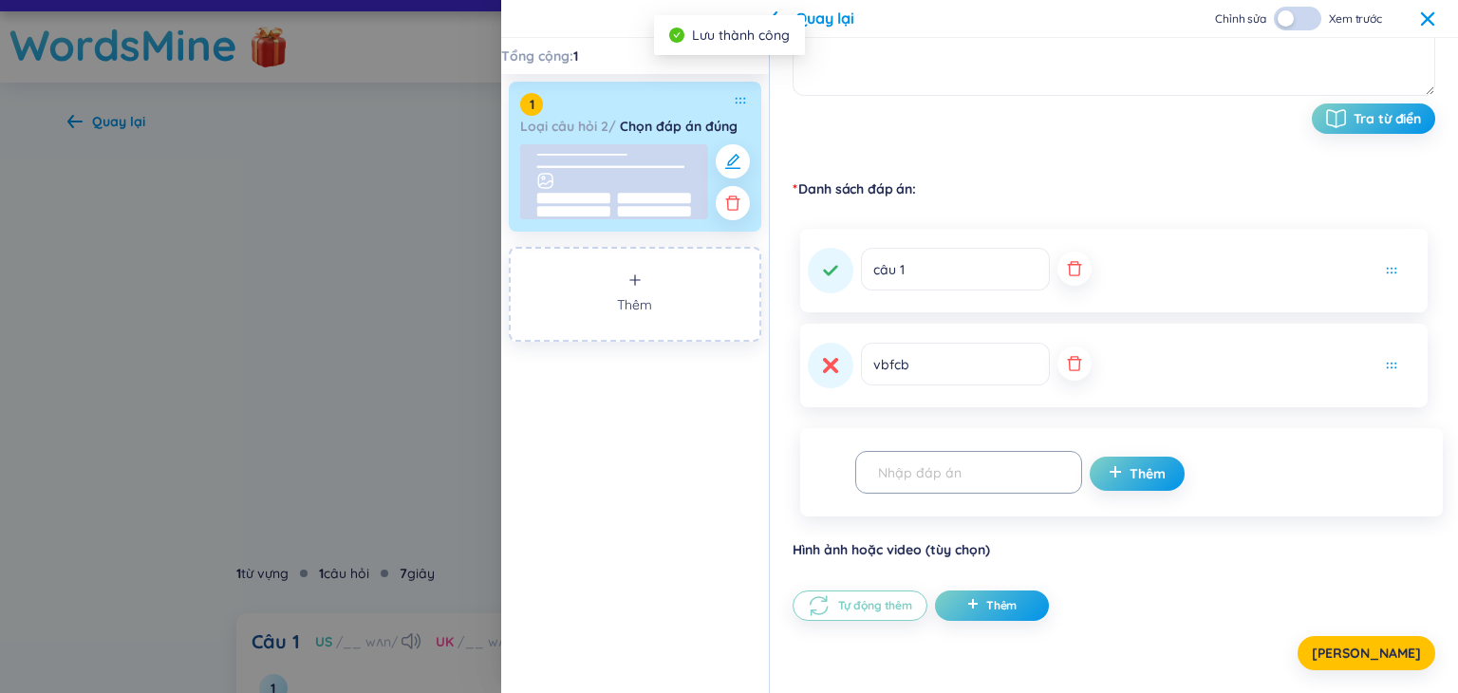
click at [1421, 20] on icon at bounding box center [1427, 18] width 15 height 15
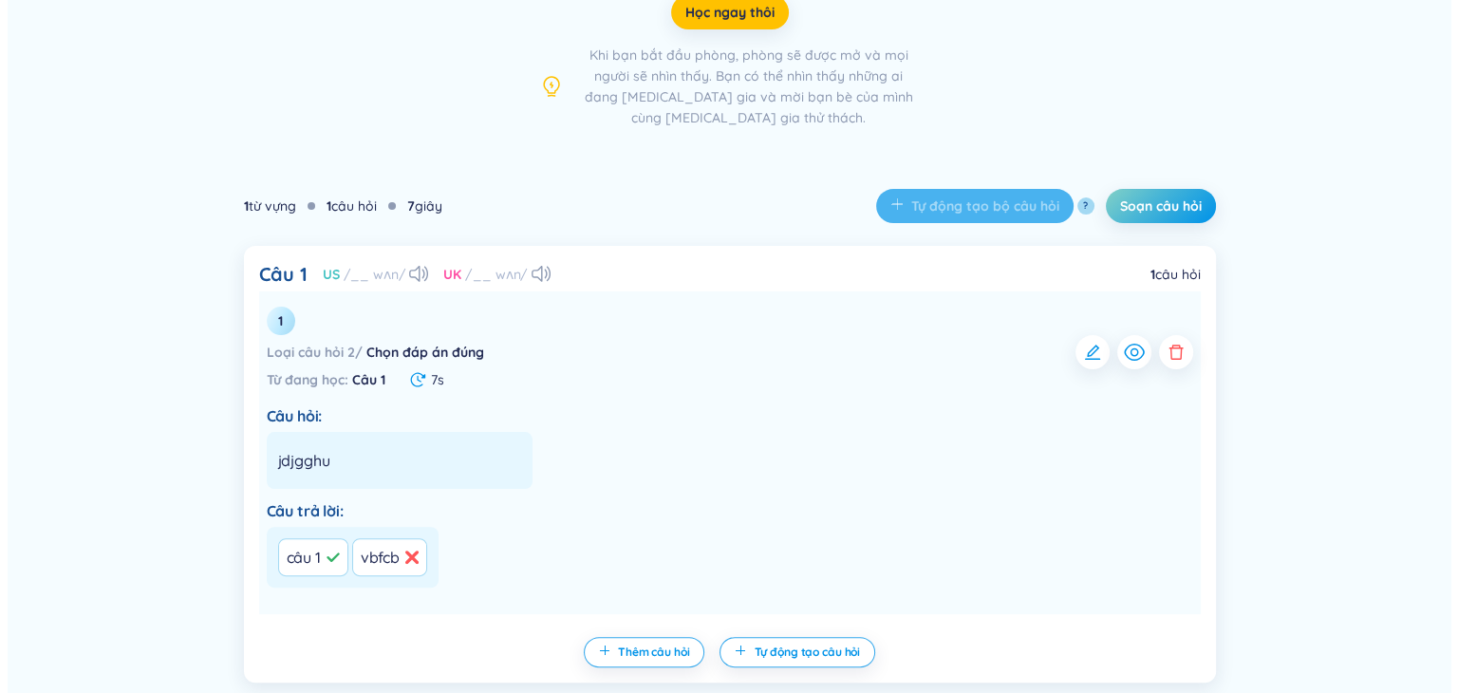
scroll to position [464, 0]
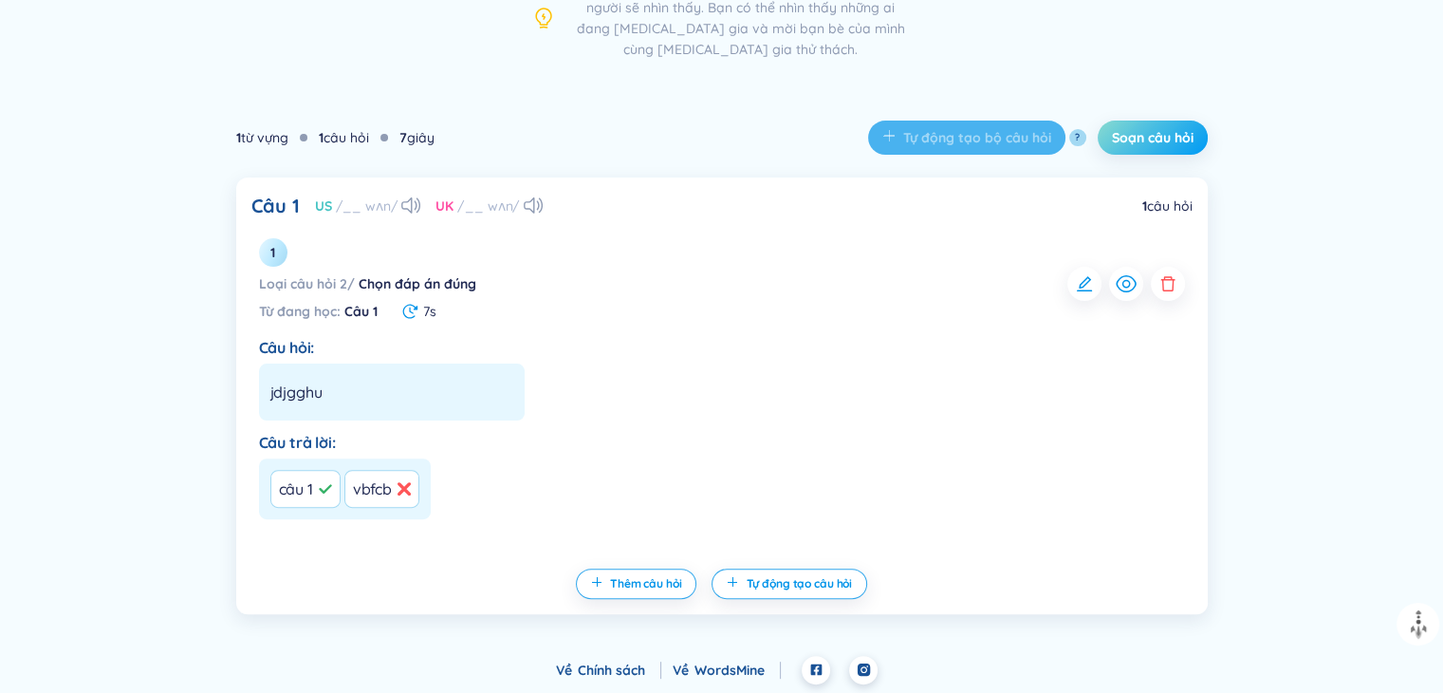
click at [1163, 134] on span "Soạn câu hỏi" at bounding box center [1153, 137] width 82 height 19
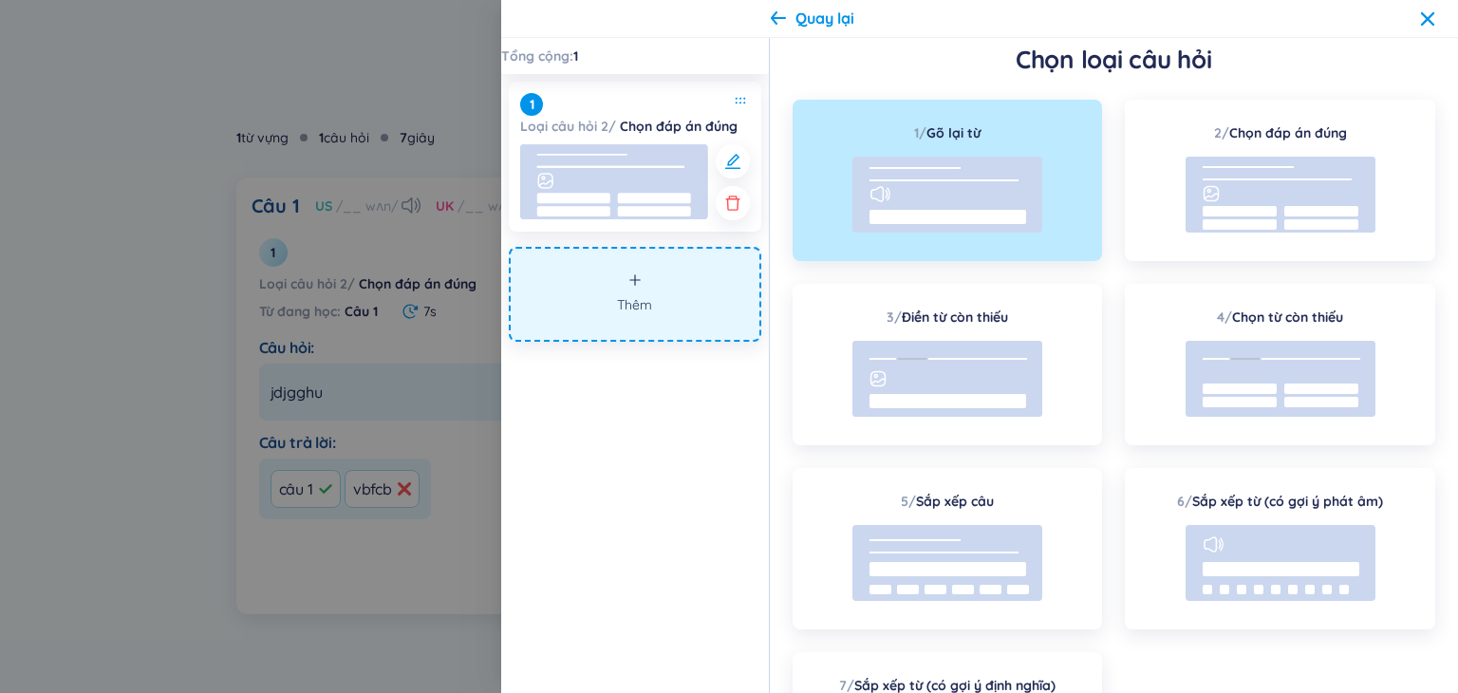
scroll to position [0, 0]
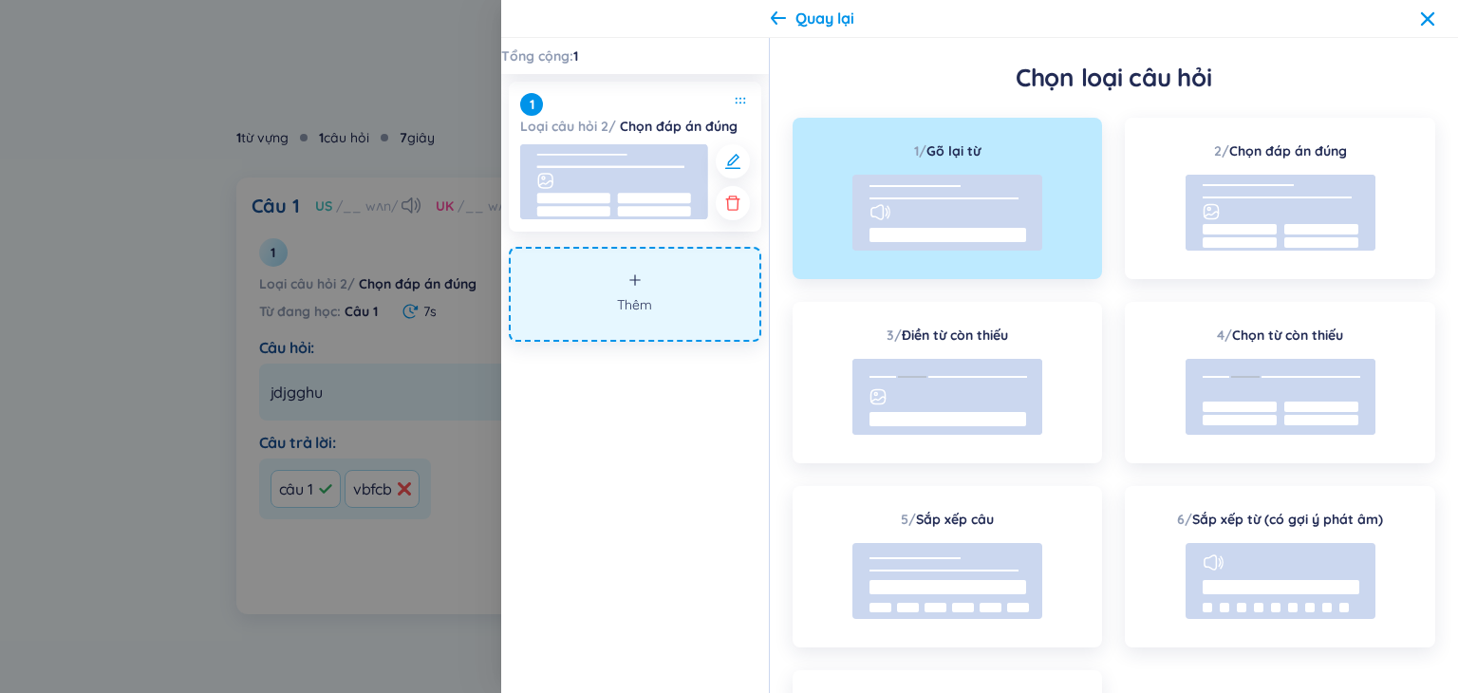
click at [659, 305] on button "Thêm" at bounding box center [635, 294] width 252 height 95
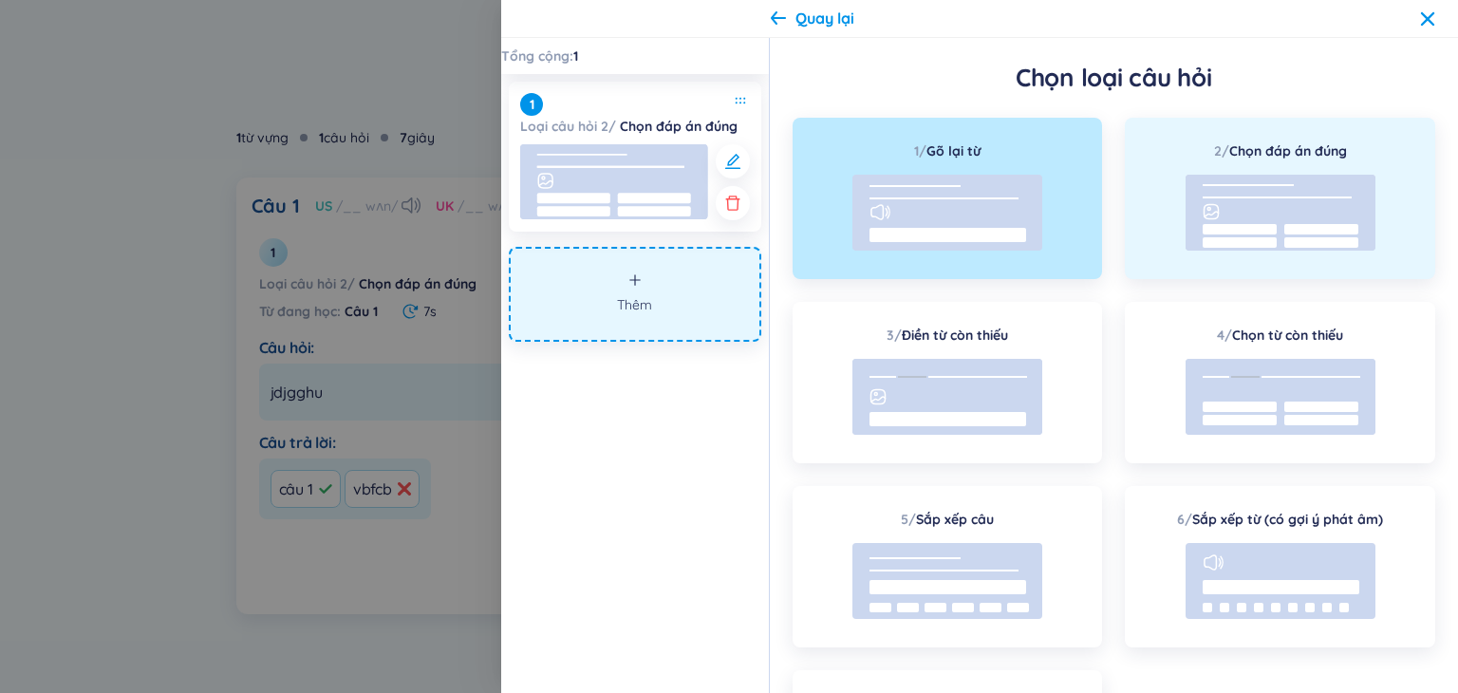
click at [1242, 212] on rect at bounding box center [1280, 213] width 190 height 76
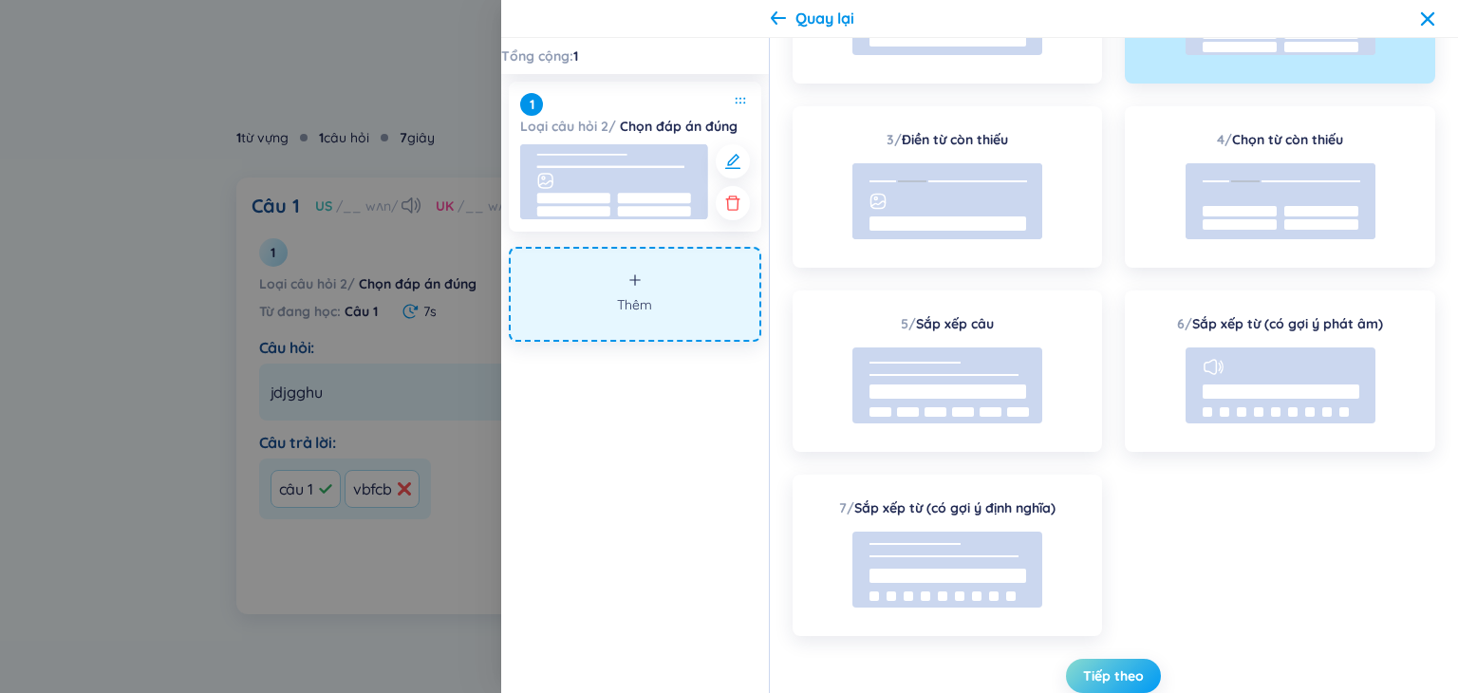
click at [1094, 670] on span "Tiếp theo" at bounding box center [1113, 675] width 61 height 19
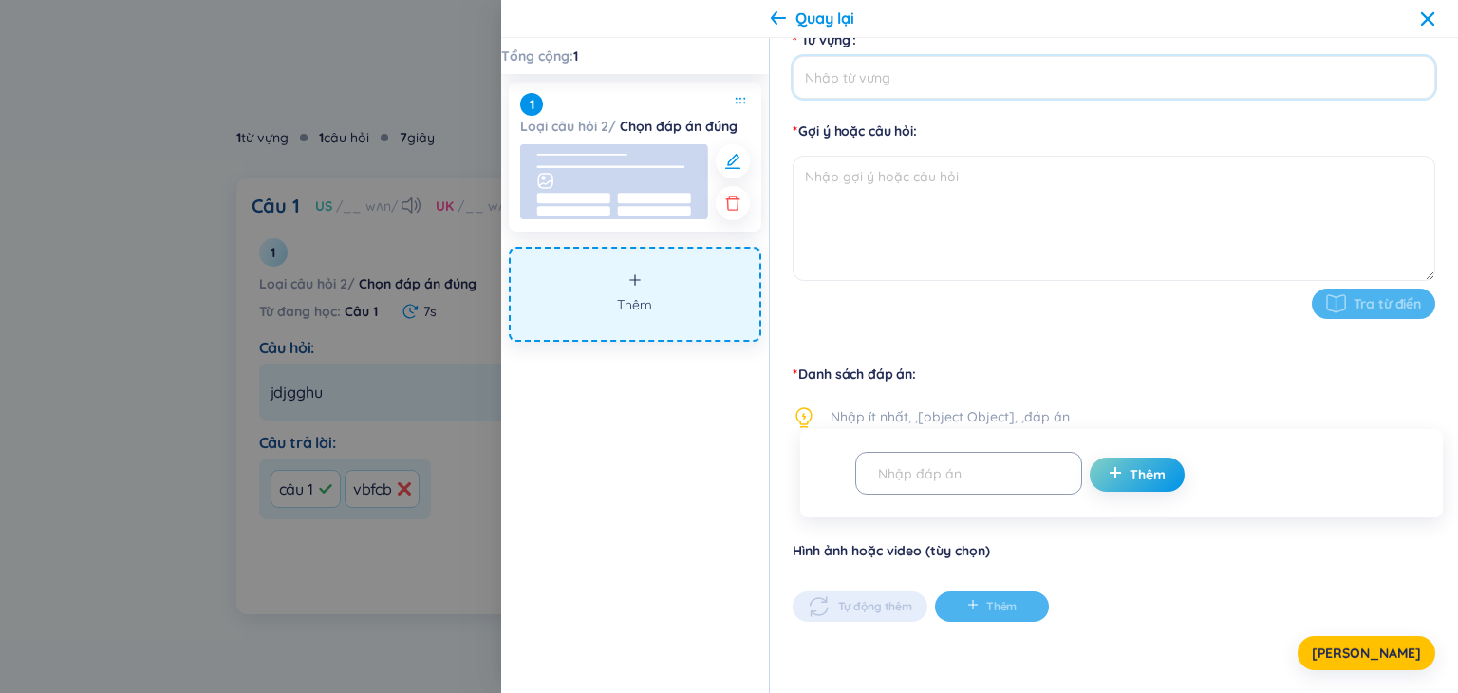
click at [944, 73] on input "Từ vựng" at bounding box center [1113, 77] width 642 height 43
type input "chọn"
click at [933, 214] on textarea at bounding box center [1113, 218] width 642 height 125
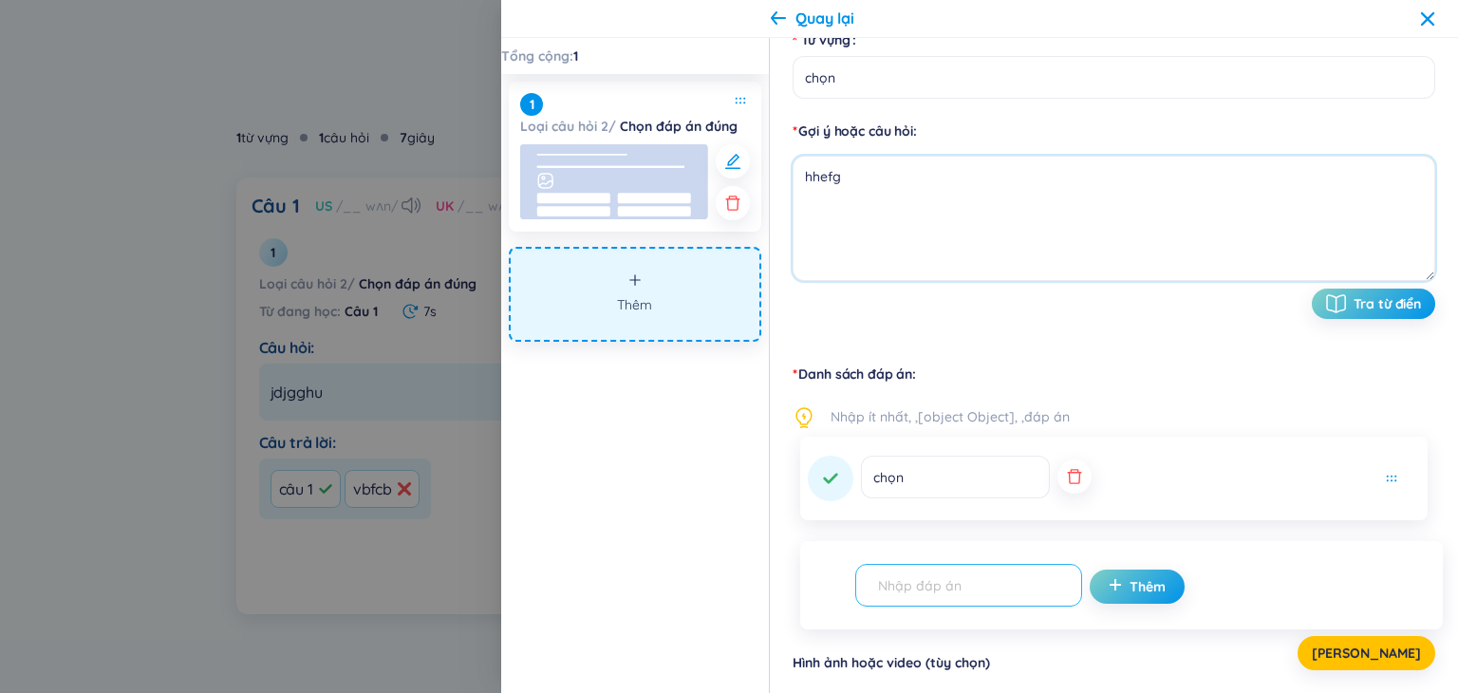
type textarea "hhefg"
click at [1020, 584] on input "text" at bounding box center [959, 584] width 187 height 33
type input "B. meo"
click at [1065, 484] on icon "button" at bounding box center [1074, 476] width 19 height 19
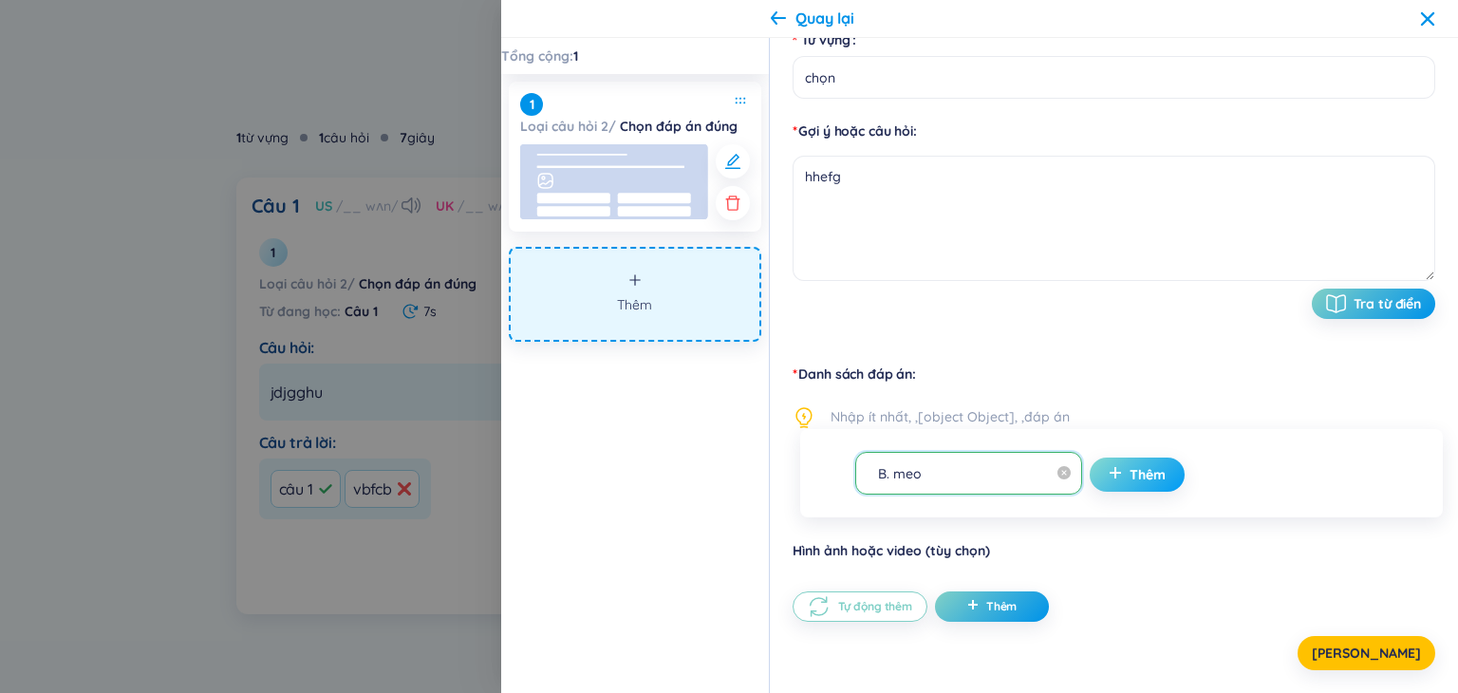
click at [1129, 476] on span "Thêm" at bounding box center [1147, 474] width 36 height 19
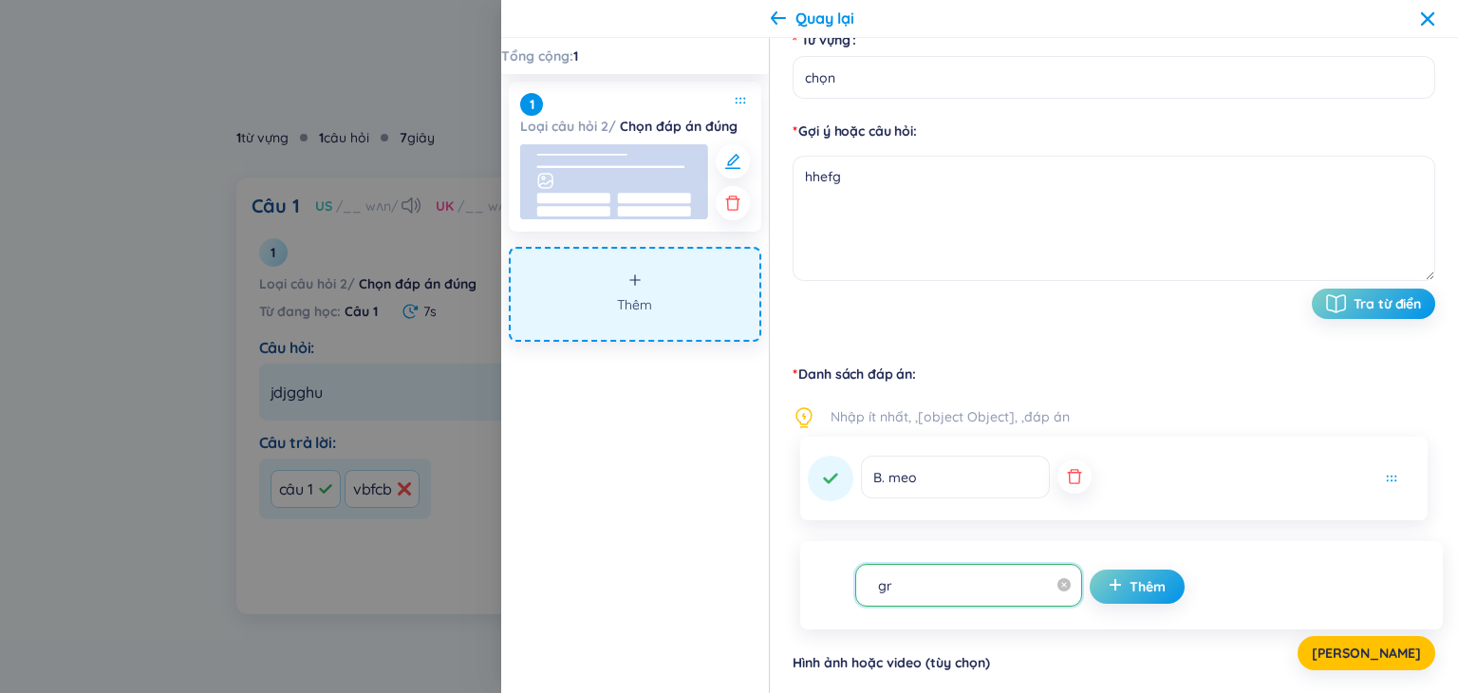
drag, startPoint x: 991, startPoint y: 596, endPoint x: 989, endPoint y: 584, distance: 12.5
click at [989, 592] on input "gr" at bounding box center [959, 584] width 187 height 33
type input "grgf"
click at [1131, 587] on span "Thêm" at bounding box center [1147, 586] width 36 height 19
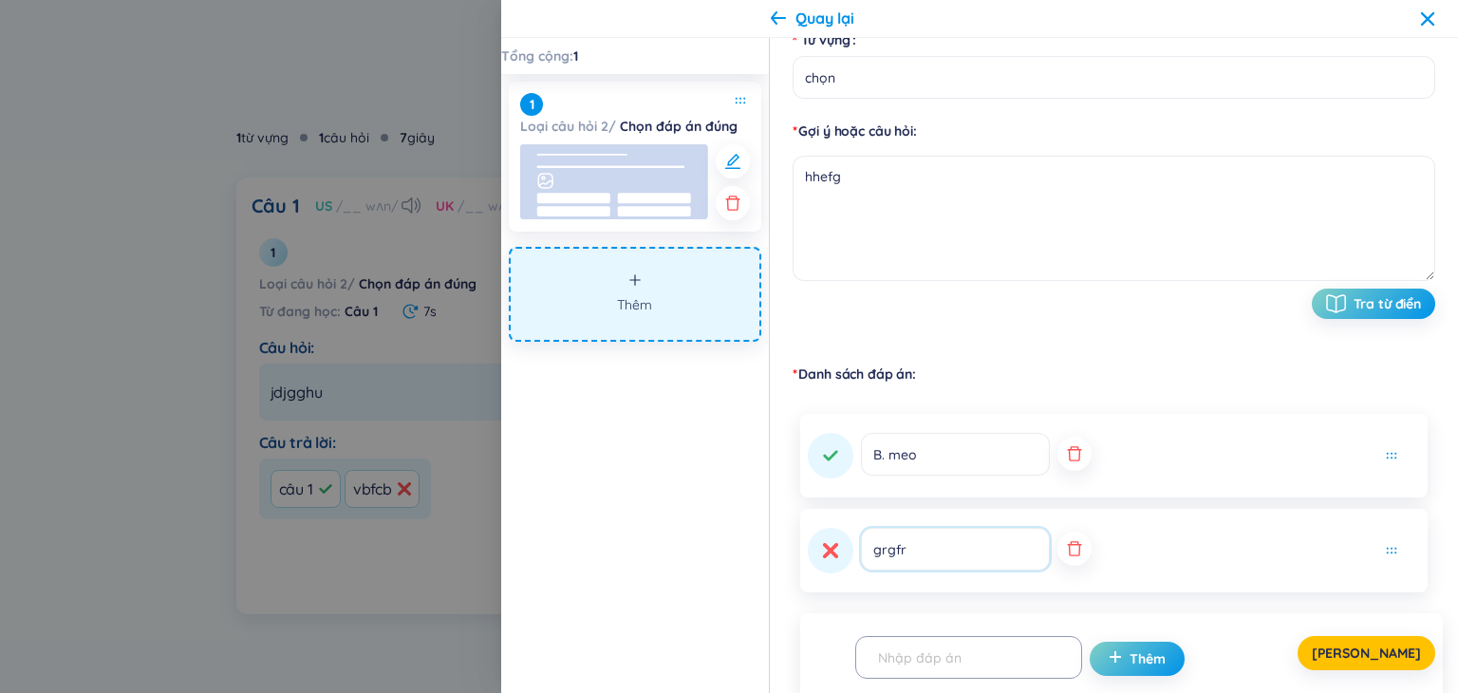
click at [966, 565] on input "grgfr" at bounding box center [955, 549] width 189 height 43
type input "grgfrg"
click at [977, 647] on div "[PERSON_NAME]" at bounding box center [1113, 653] width 642 height 34
click at [977, 657] on div "[PERSON_NAME]" at bounding box center [1113, 653] width 642 height 34
click at [1016, 661] on div "[PERSON_NAME]" at bounding box center [1113, 653] width 642 height 34
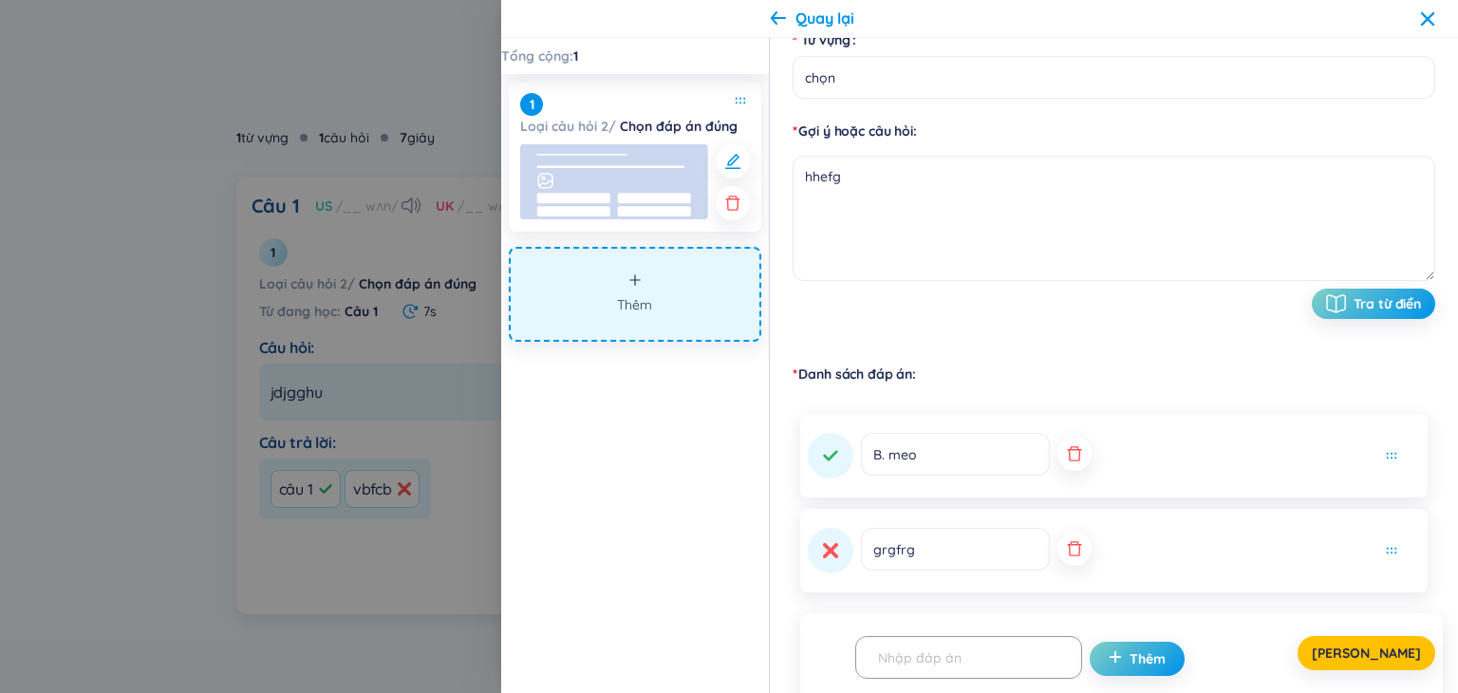
click at [1014, 658] on div "[PERSON_NAME]" at bounding box center [1113, 653] width 642 height 34
click at [1013, 661] on div "[PERSON_NAME]" at bounding box center [1113, 653] width 642 height 34
click at [1143, 661] on div "[PERSON_NAME]" at bounding box center [1113, 653] width 642 height 34
click at [1390, 651] on span "[PERSON_NAME]" at bounding box center [1365, 652] width 109 height 19
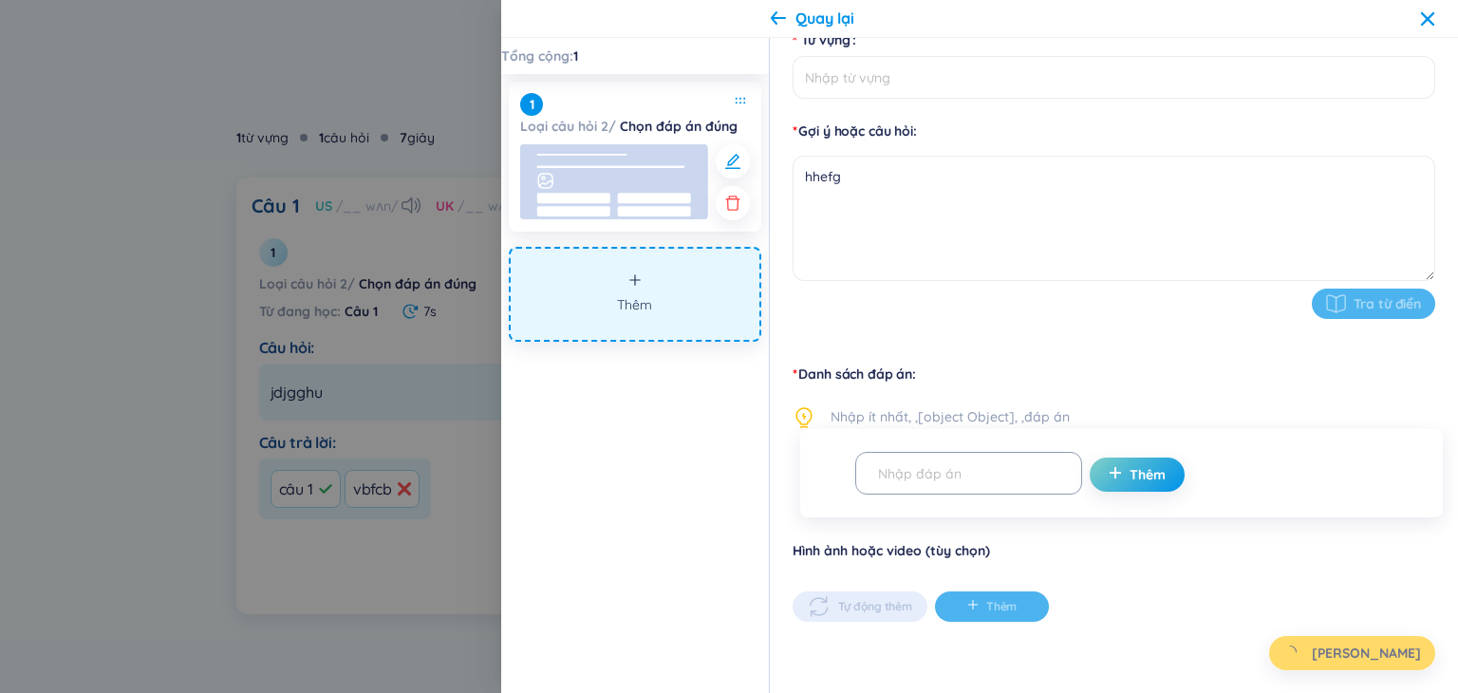
type input "chọn"
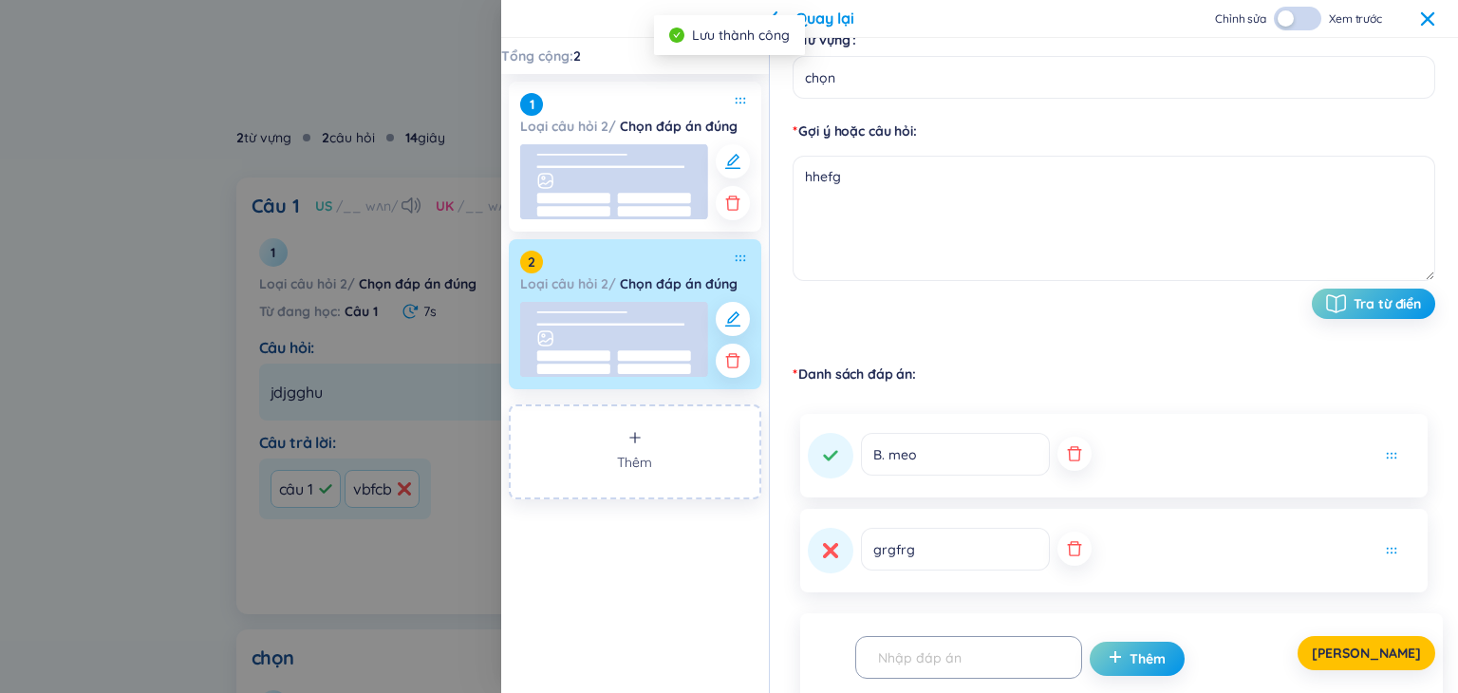
click at [1423, 18] on icon at bounding box center [1427, 18] width 15 height 15
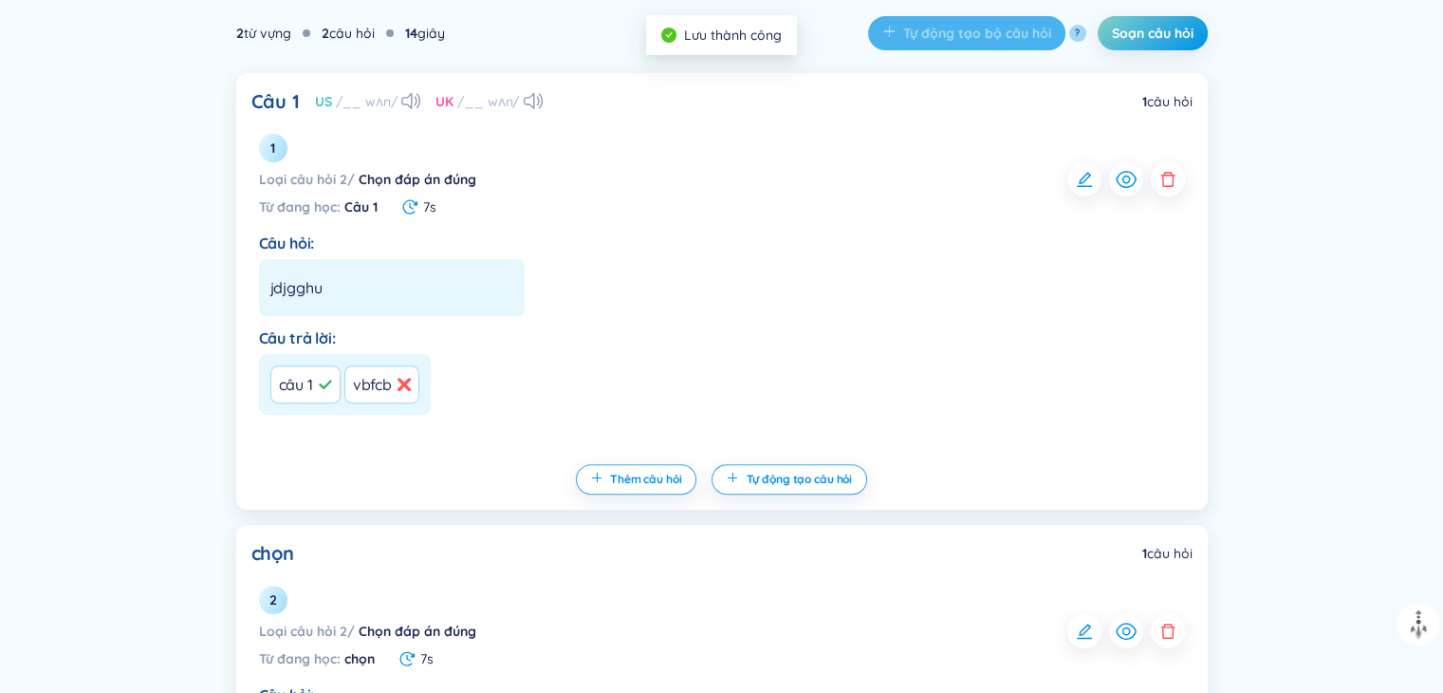
scroll to position [559, 0]
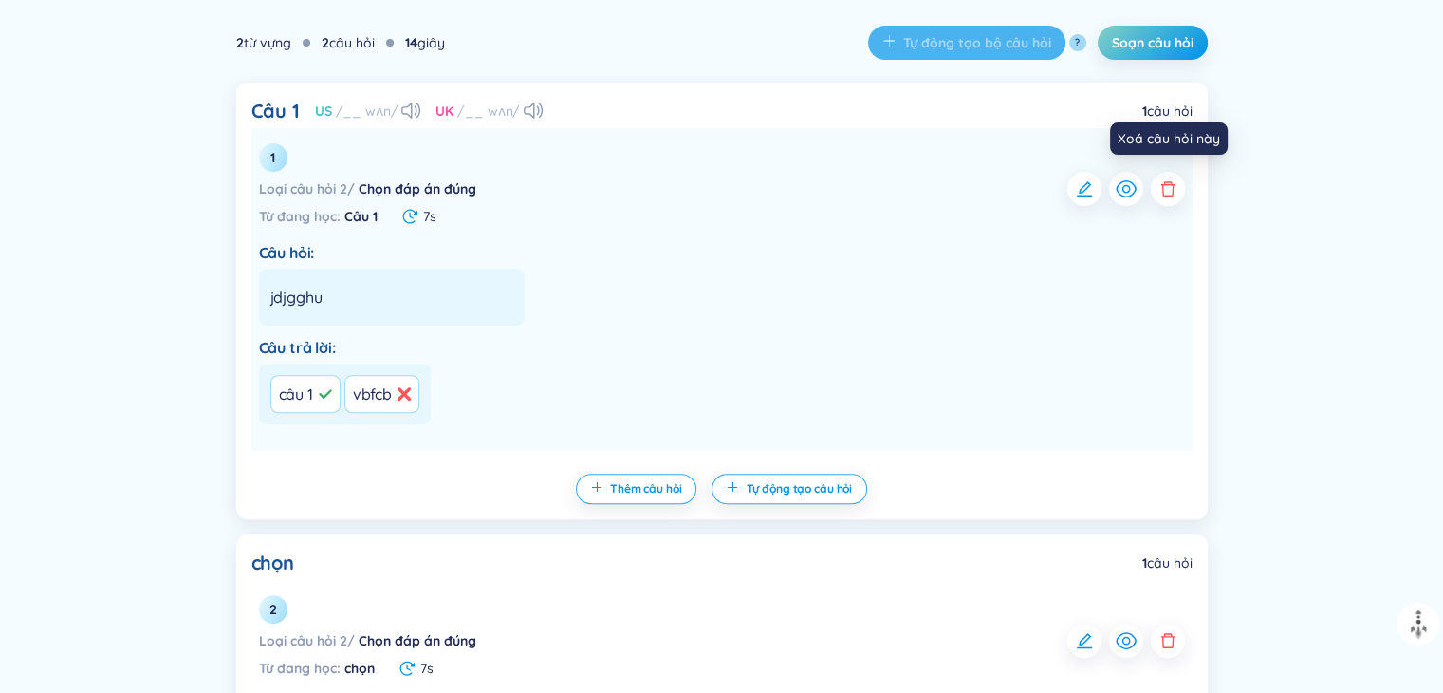
click at [1168, 187] on icon "button" at bounding box center [1168, 188] width 19 height 19
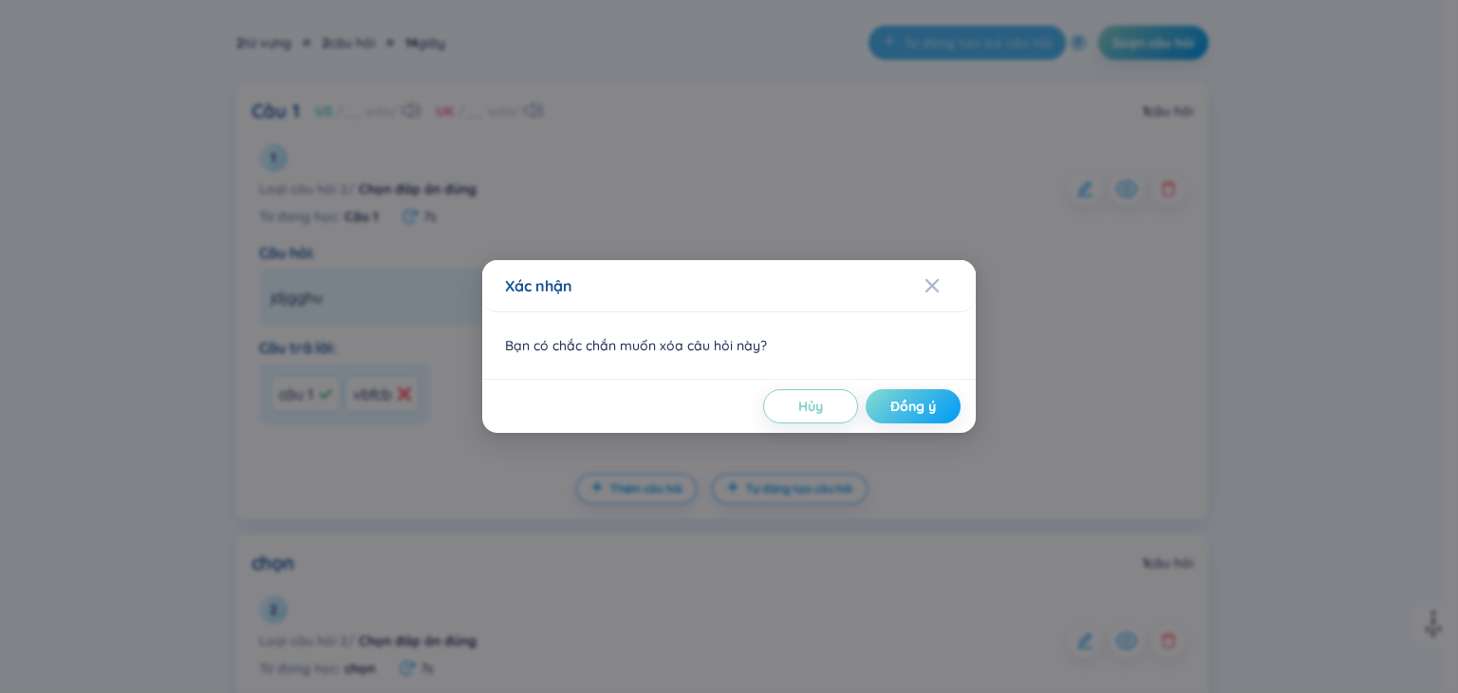
click at [923, 408] on span "Đồng ý" at bounding box center [913, 406] width 46 height 19
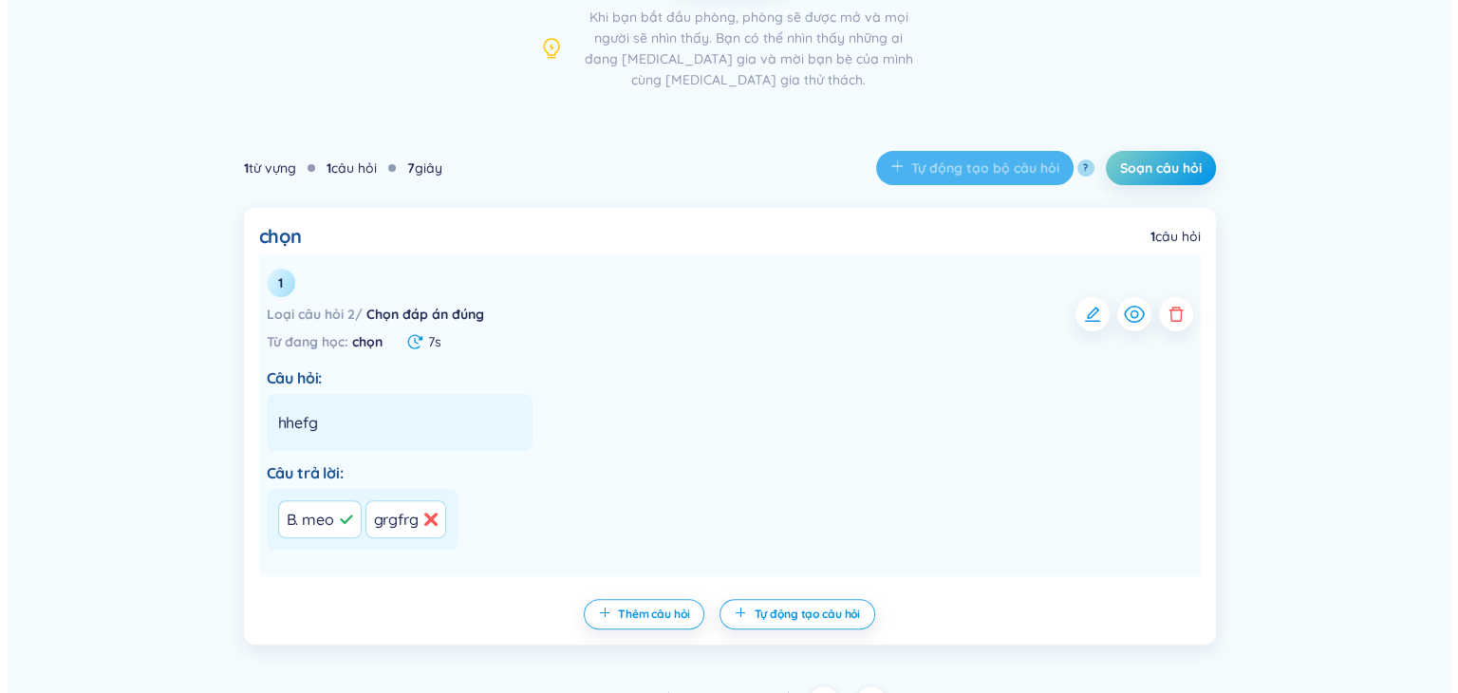
scroll to position [464, 0]
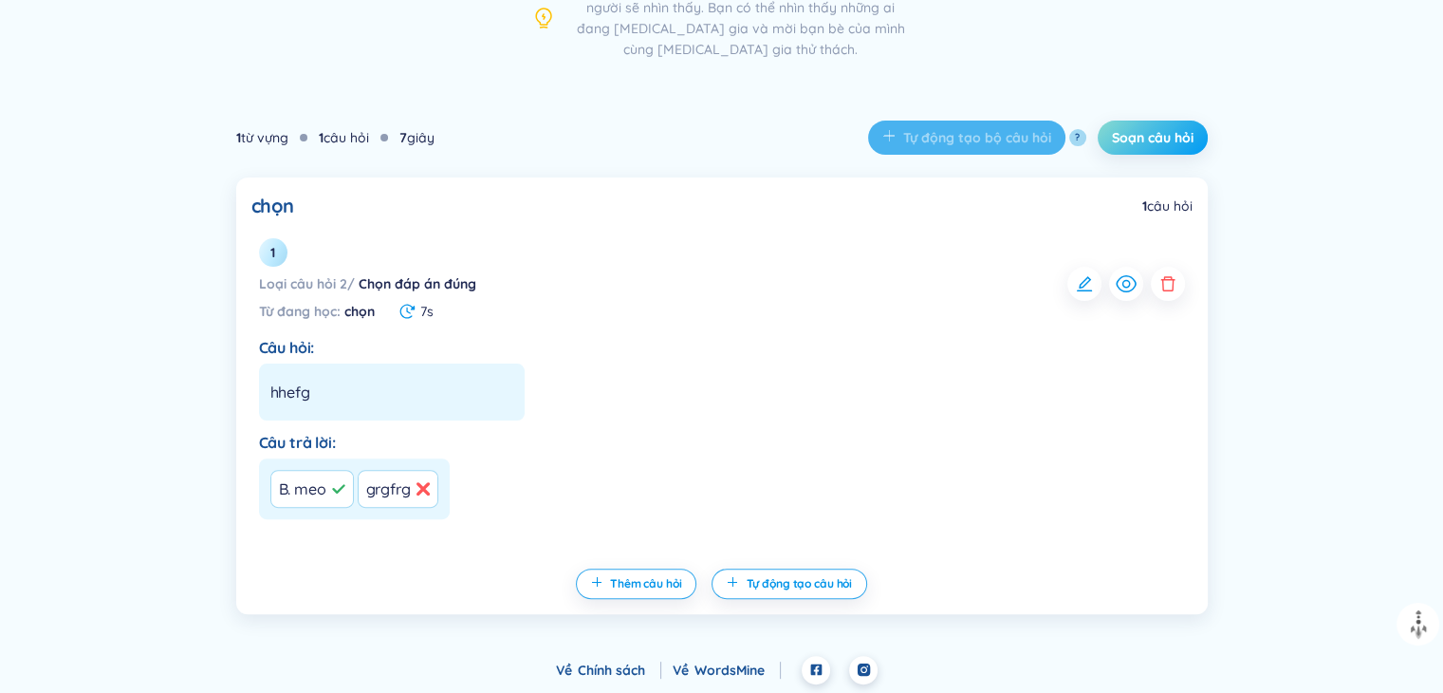
click at [1140, 139] on span "Soạn câu hỏi" at bounding box center [1153, 137] width 82 height 19
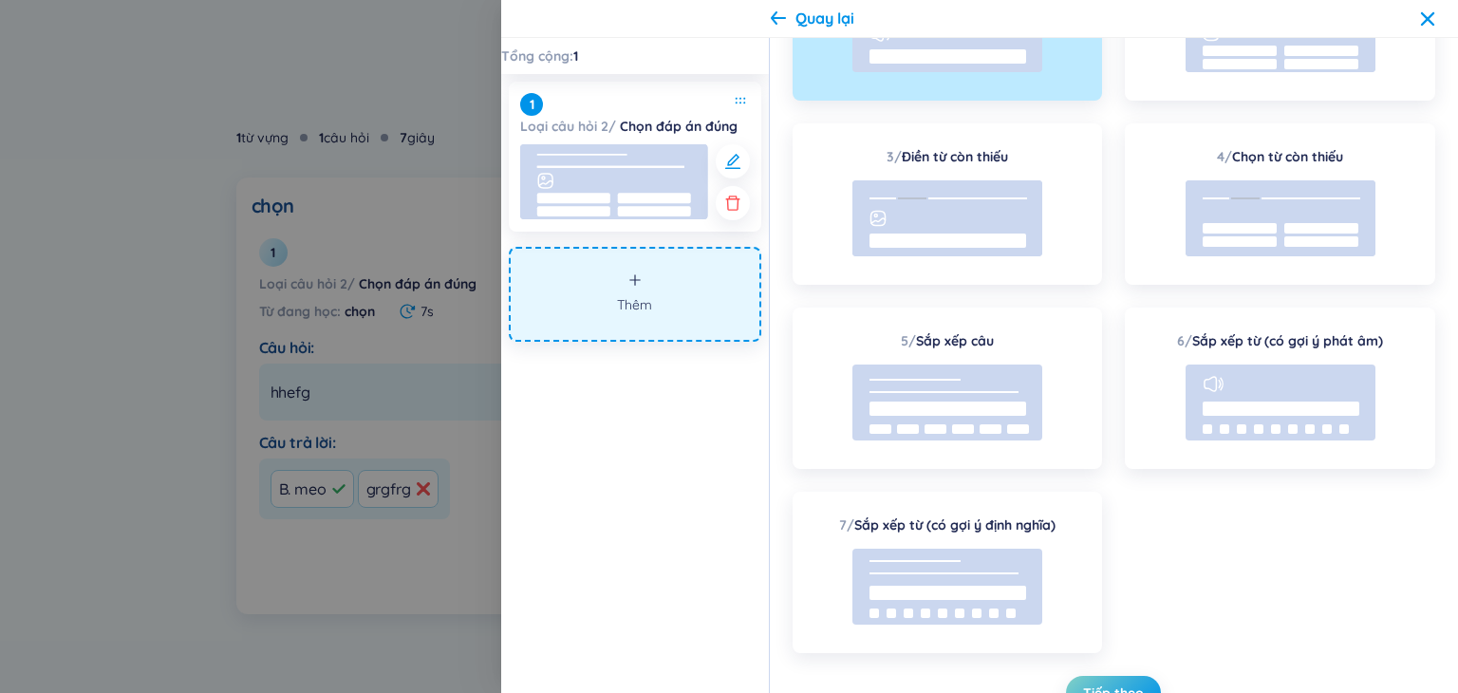
click at [645, 306] on span "Thêm" at bounding box center [634, 304] width 35 height 21
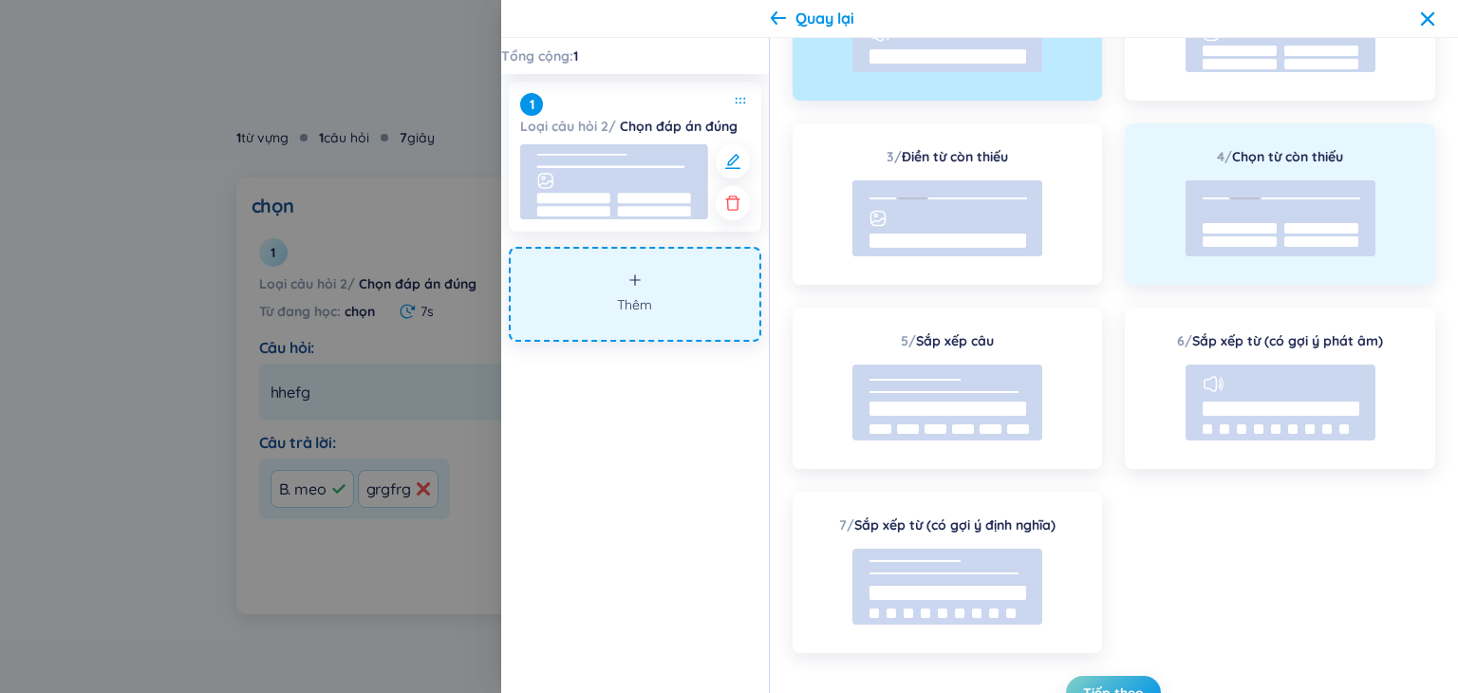
scroll to position [0, 0]
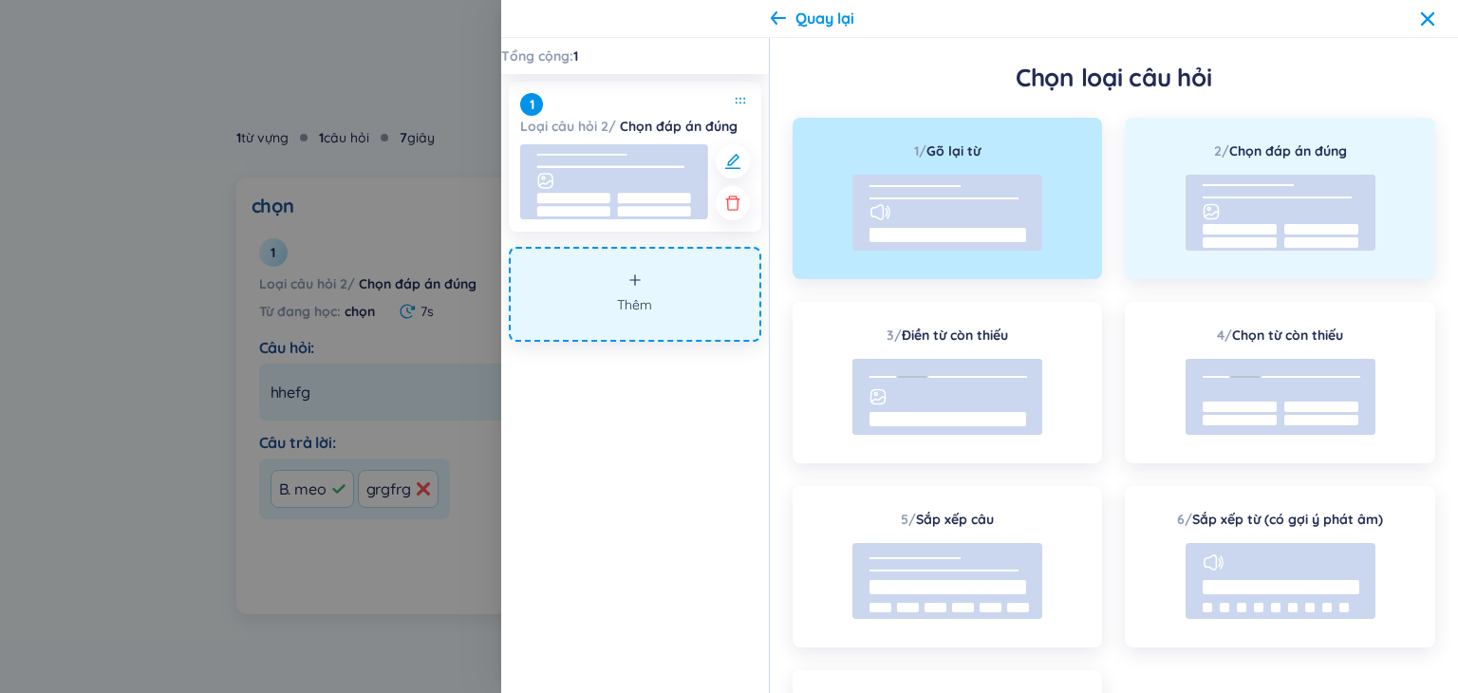
click at [1286, 191] on rect at bounding box center [1280, 213] width 190 height 76
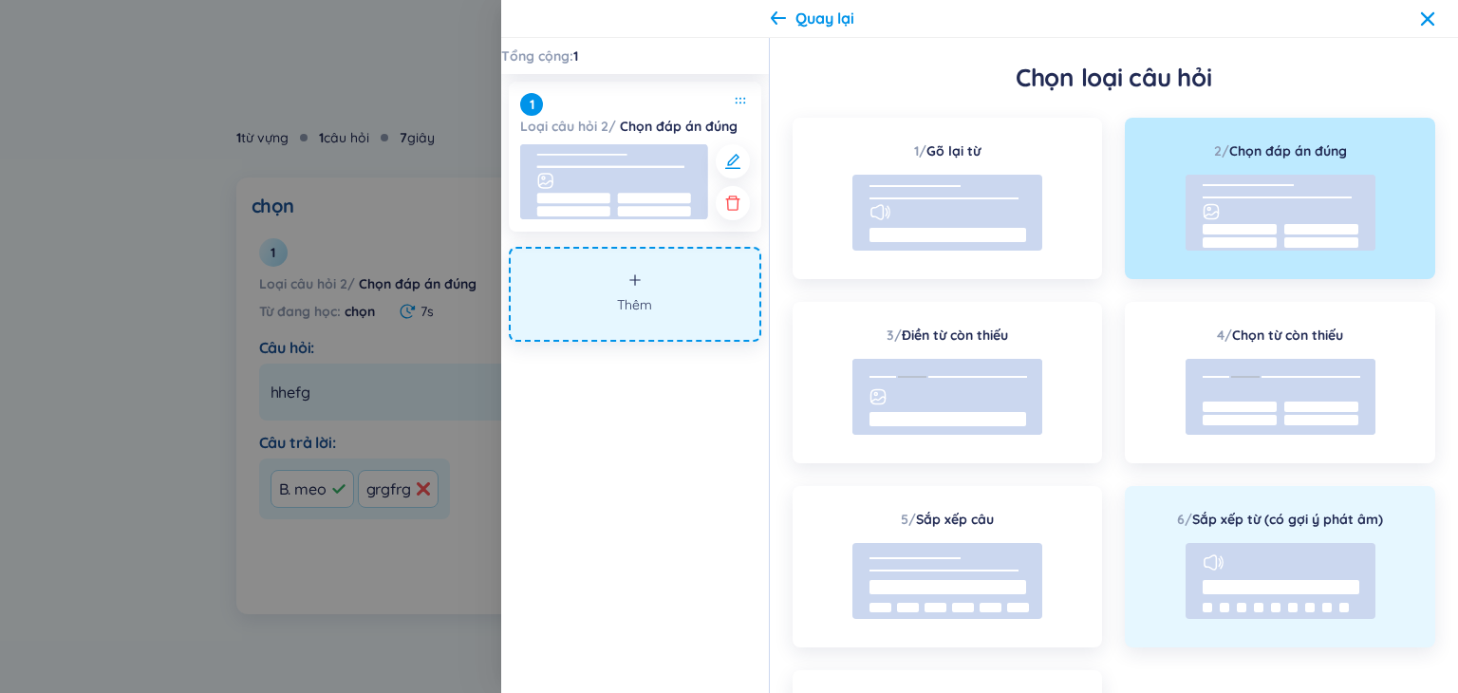
scroll to position [195, 0]
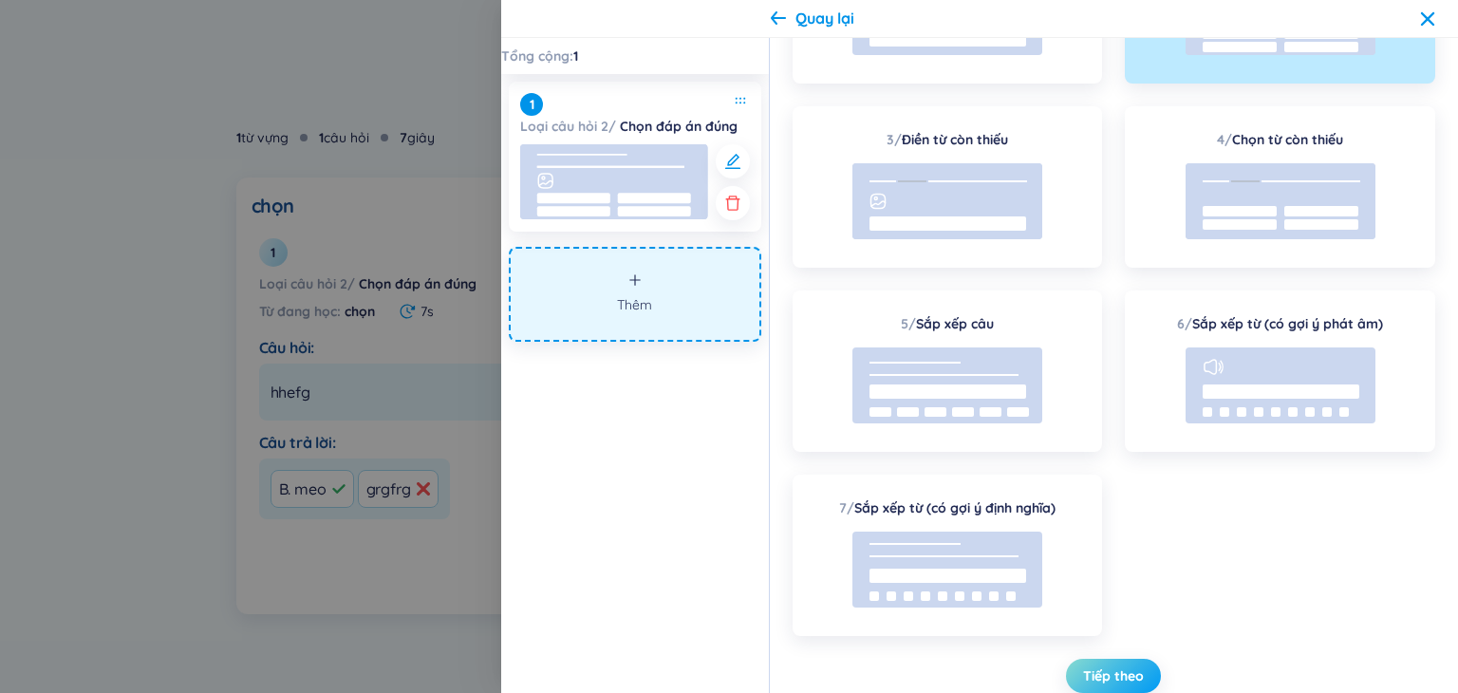
click at [1125, 677] on span "Tiếp theo" at bounding box center [1113, 675] width 61 height 19
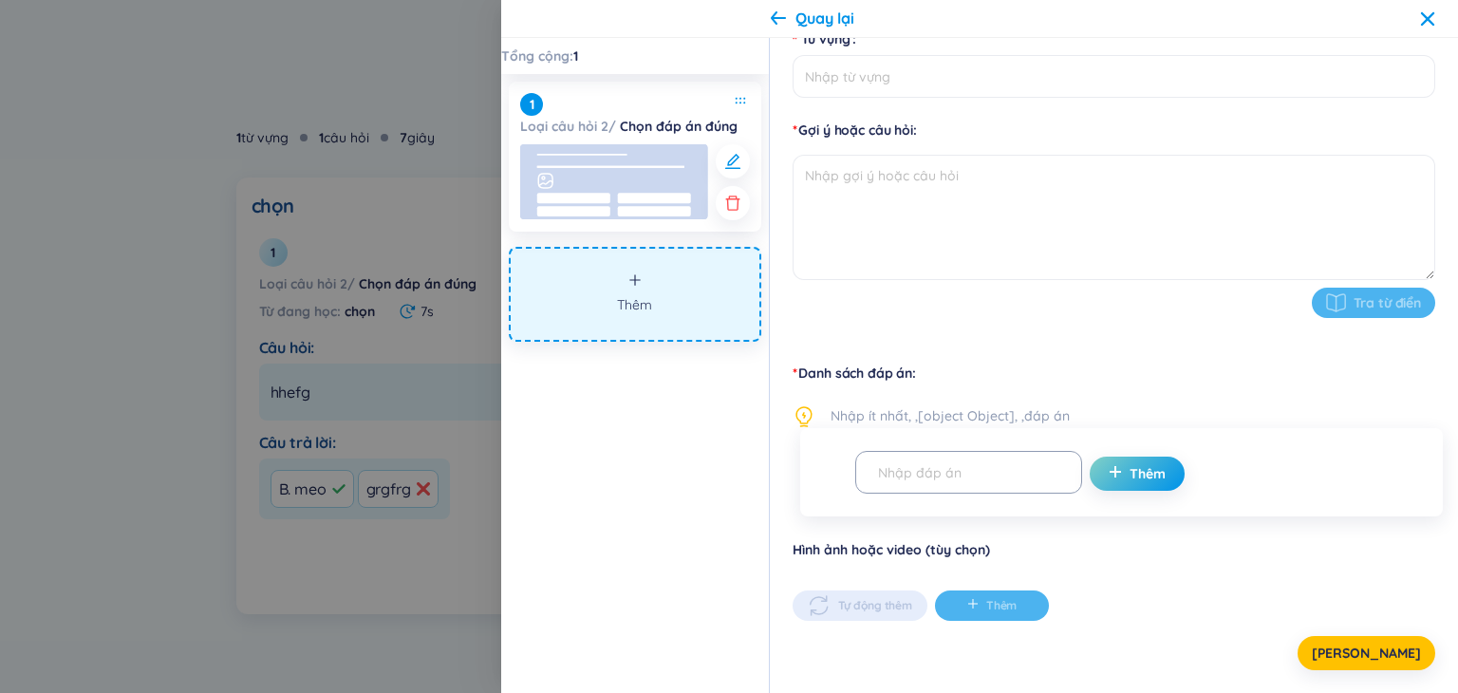
scroll to position [178, 0]
click at [986, 84] on input "Từ vựng" at bounding box center [1113, 77] width 642 height 43
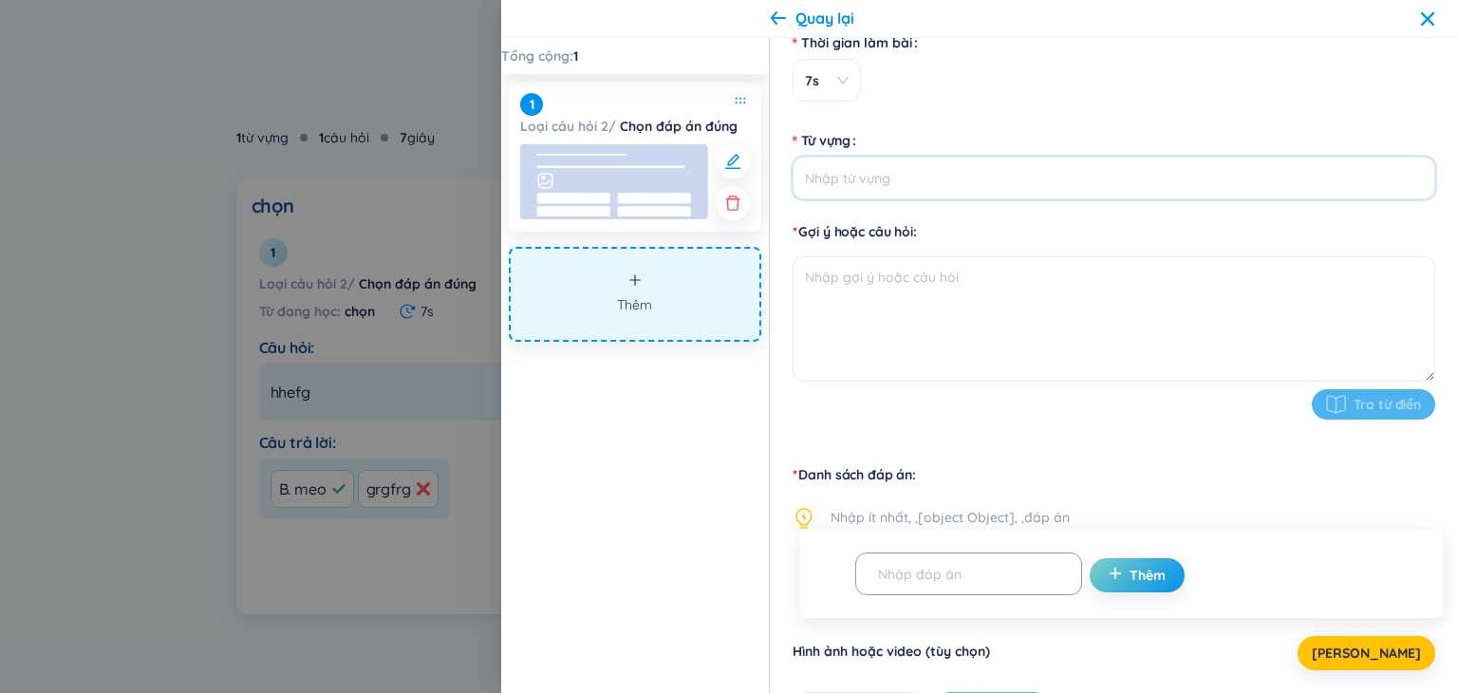
scroll to position [0, 0]
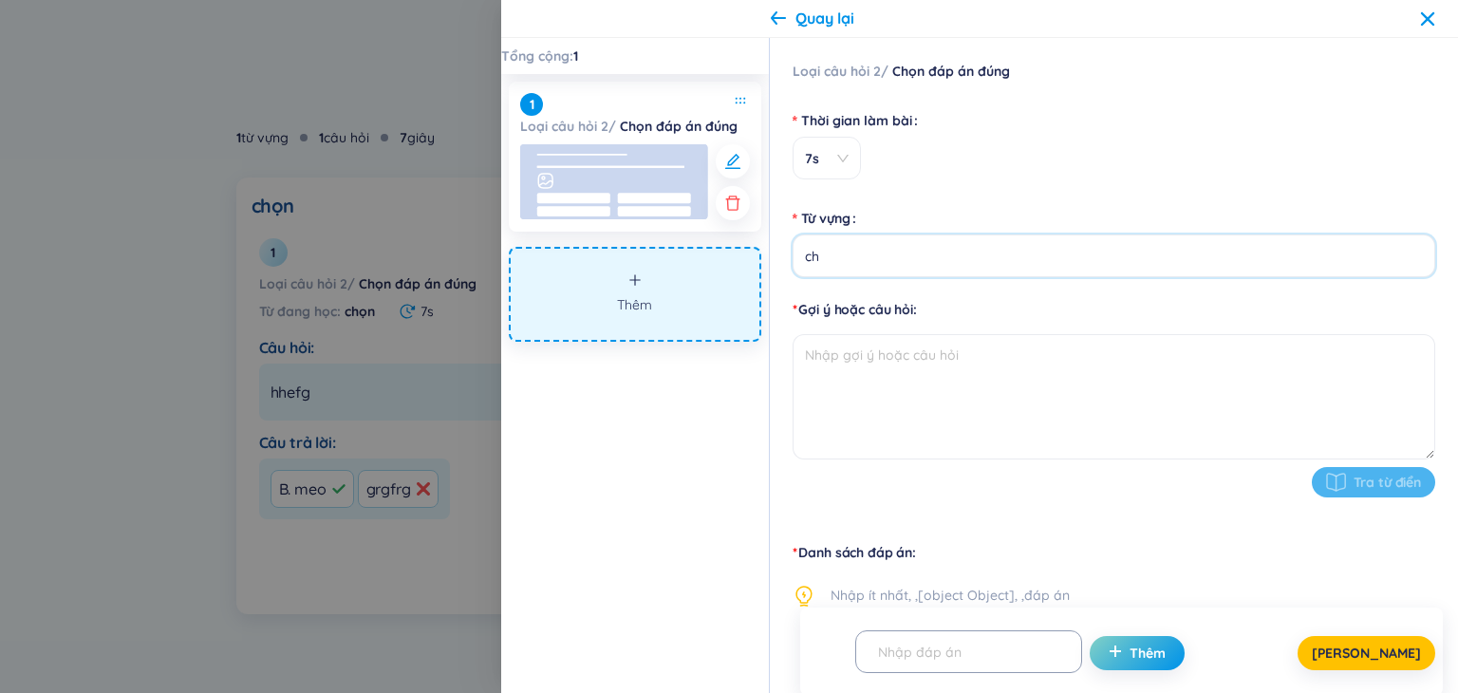
type input "c"
type input "câu 1"
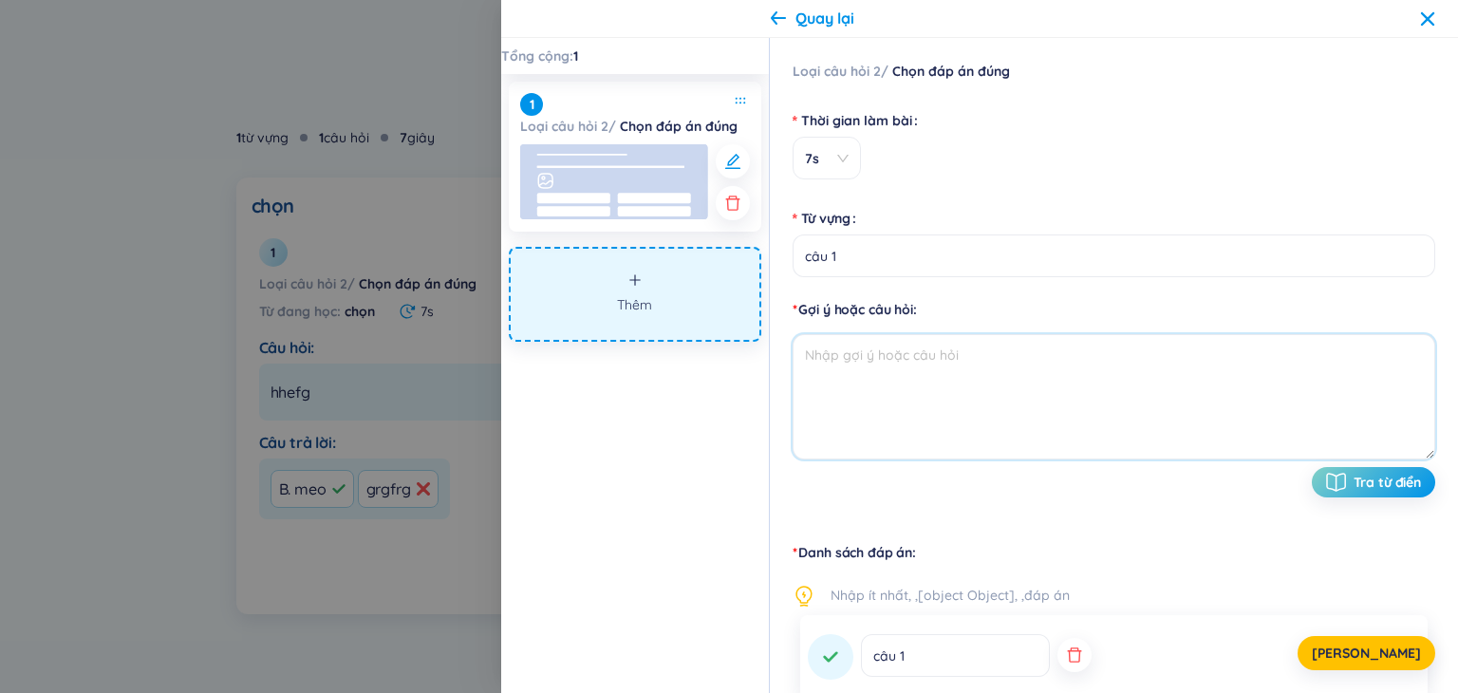
click at [955, 372] on textarea at bounding box center [1113, 396] width 642 height 125
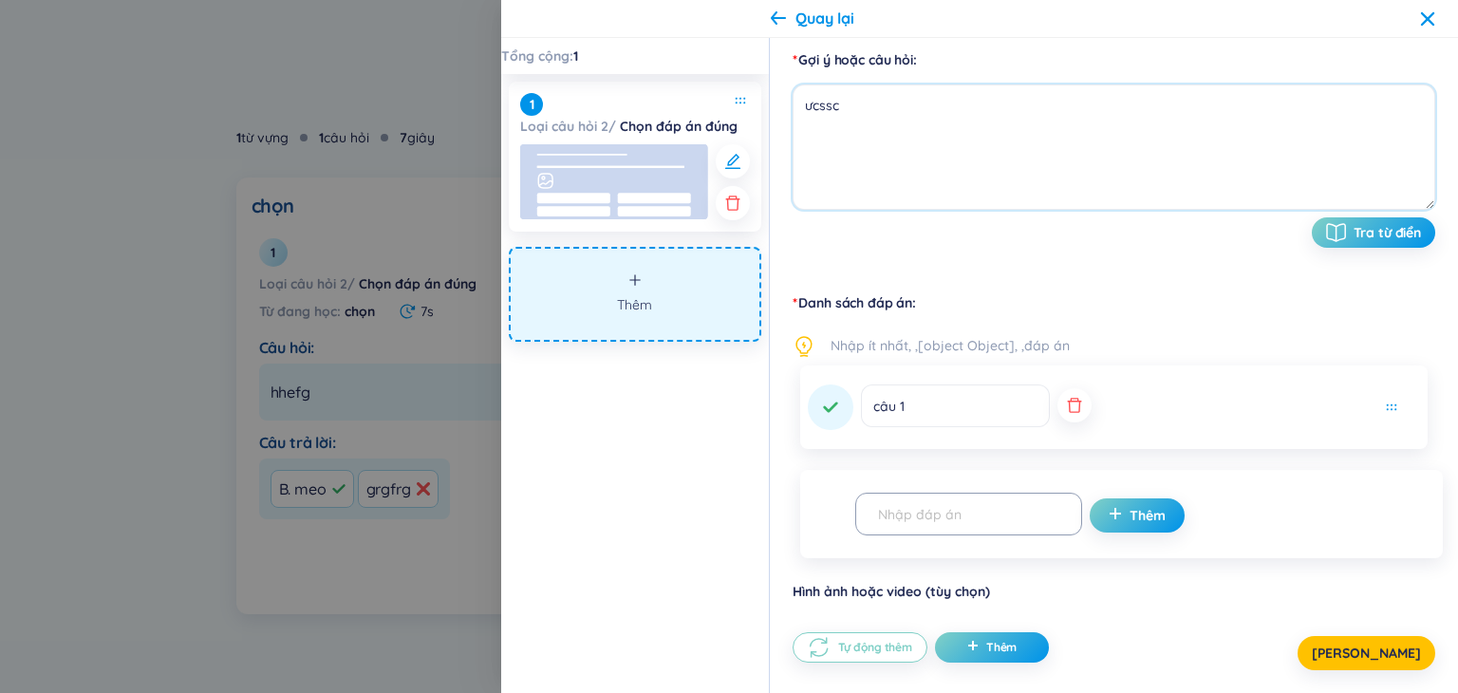
scroll to position [291, 0]
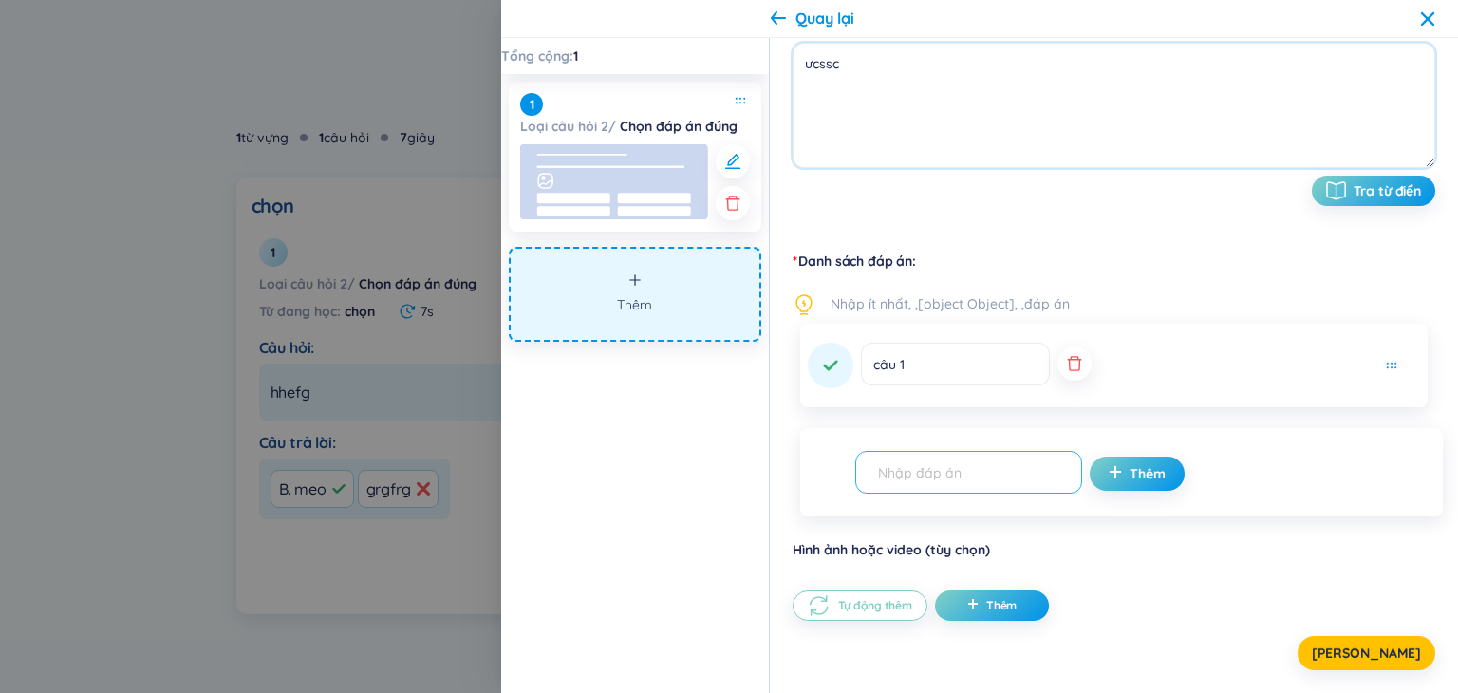
type textarea "ưcssc"
click at [957, 464] on input "text" at bounding box center [959, 471] width 187 height 33
click at [1065, 364] on icon "button" at bounding box center [1074, 363] width 19 height 19
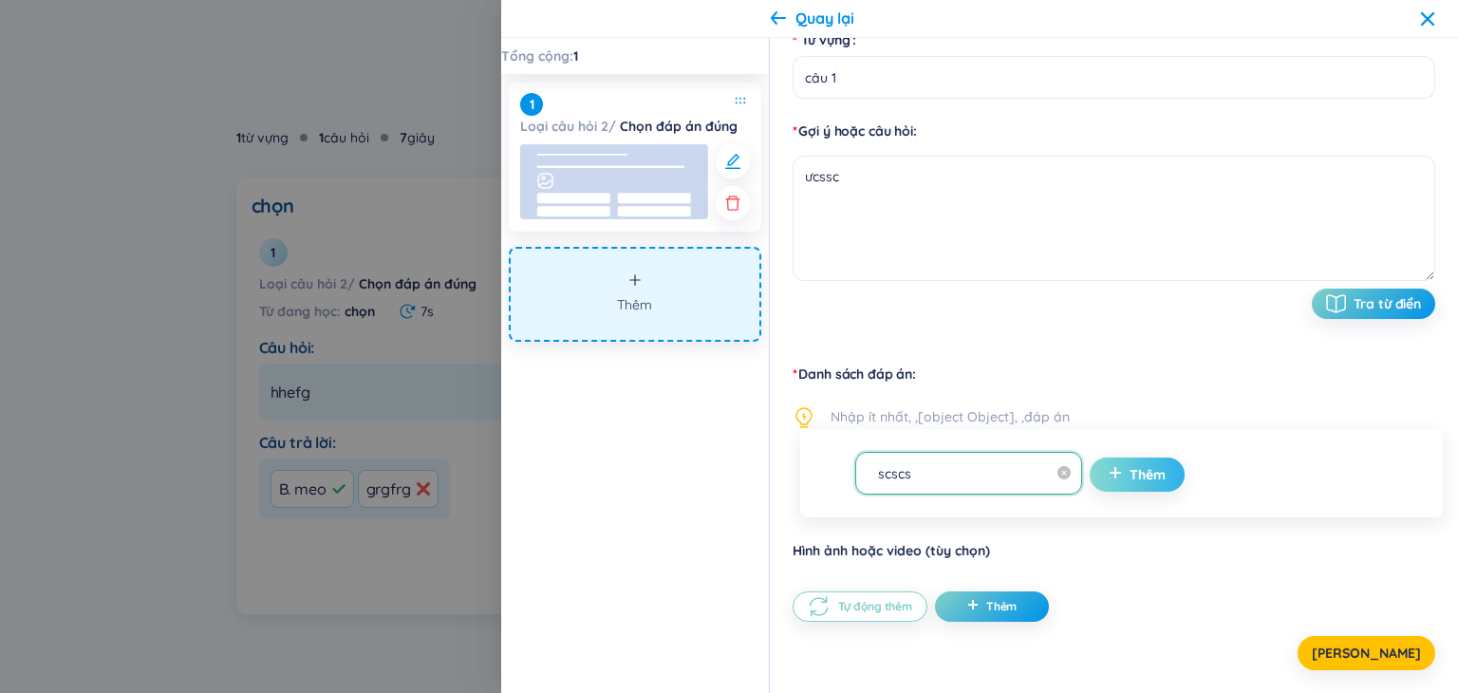
type input "scscs"
click at [1102, 460] on button "Thêm" at bounding box center [1136, 474] width 95 height 34
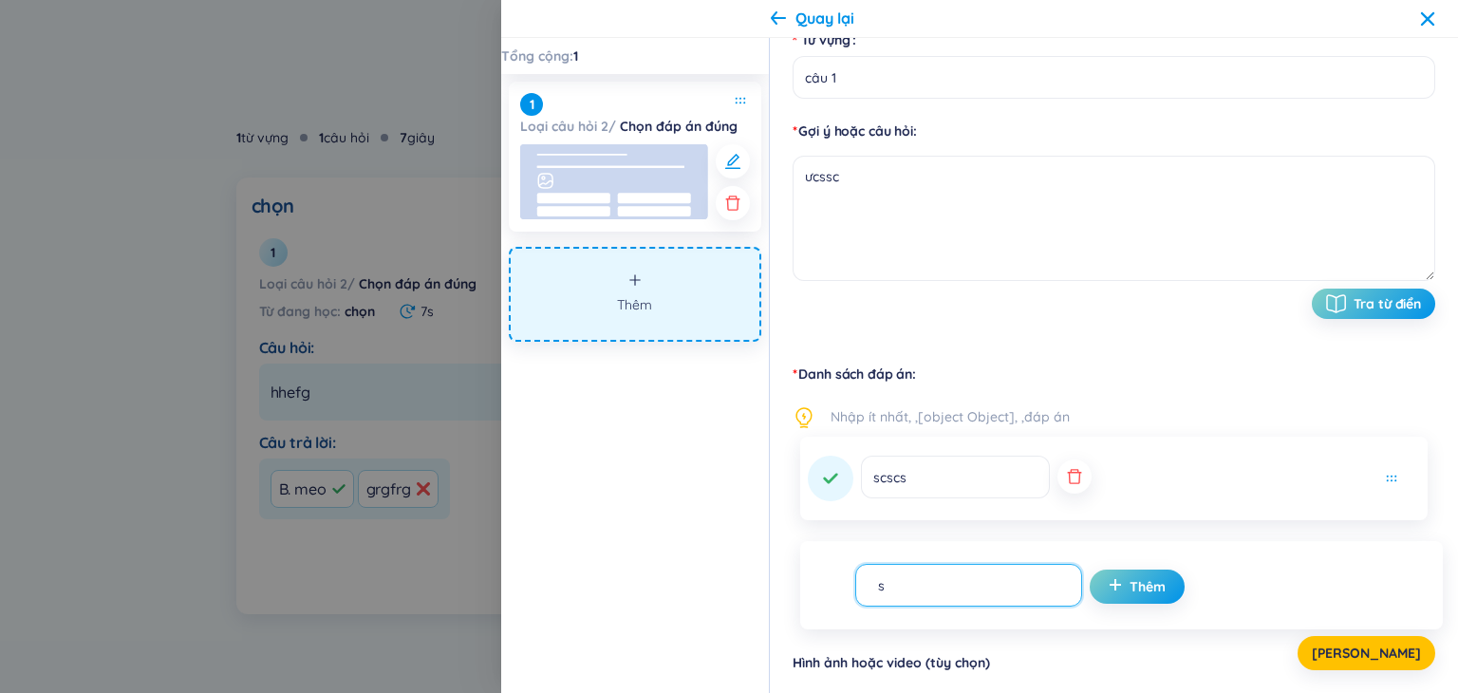
click at [983, 582] on input "s" at bounding box center [959, 584] width 187 height 33
type input "scscs"
click at [1129, 593] on span "Thêm" at bounding box center [1147, 586] width 36 height 19
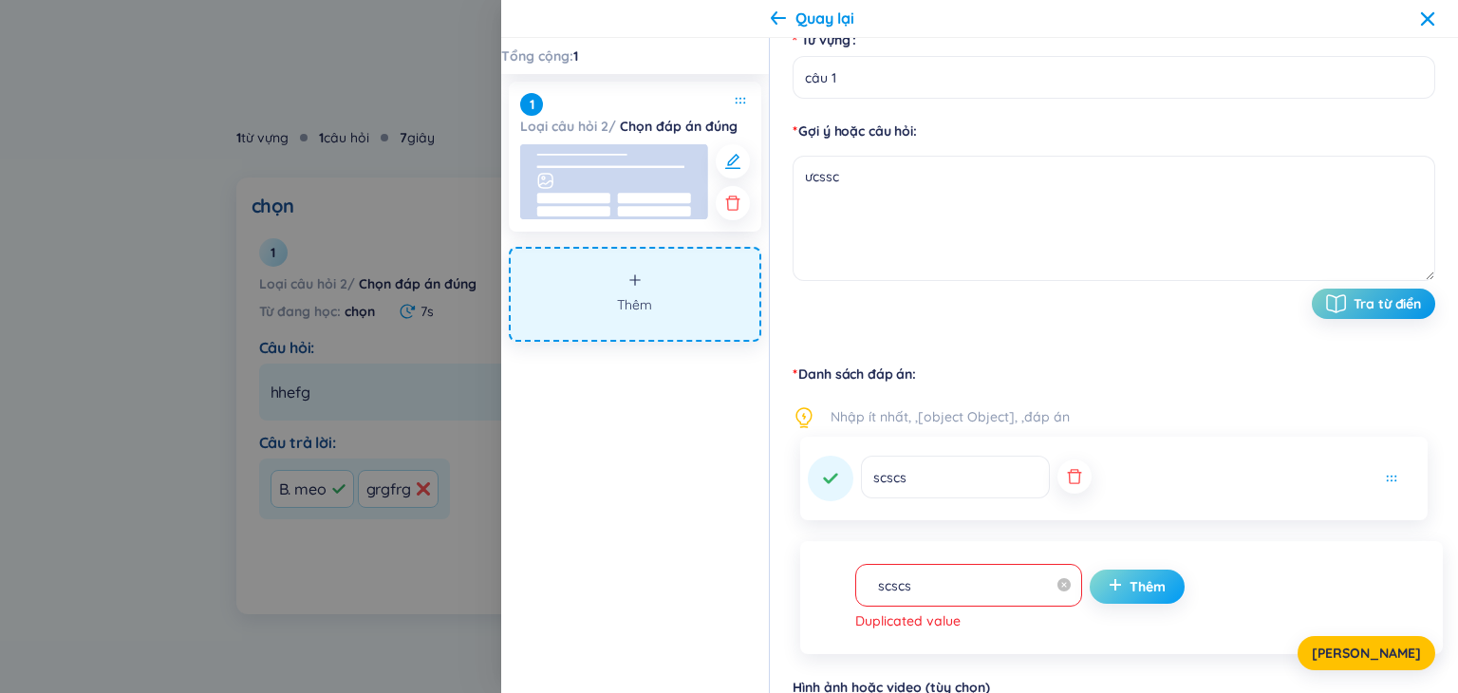
click at [1130, 589] on span "Thêm" at bounding box center [1147, 586] width 36 height 19
click at [975, 589] on input "scscs" at bounding box center [959, 584] width 187 height 33
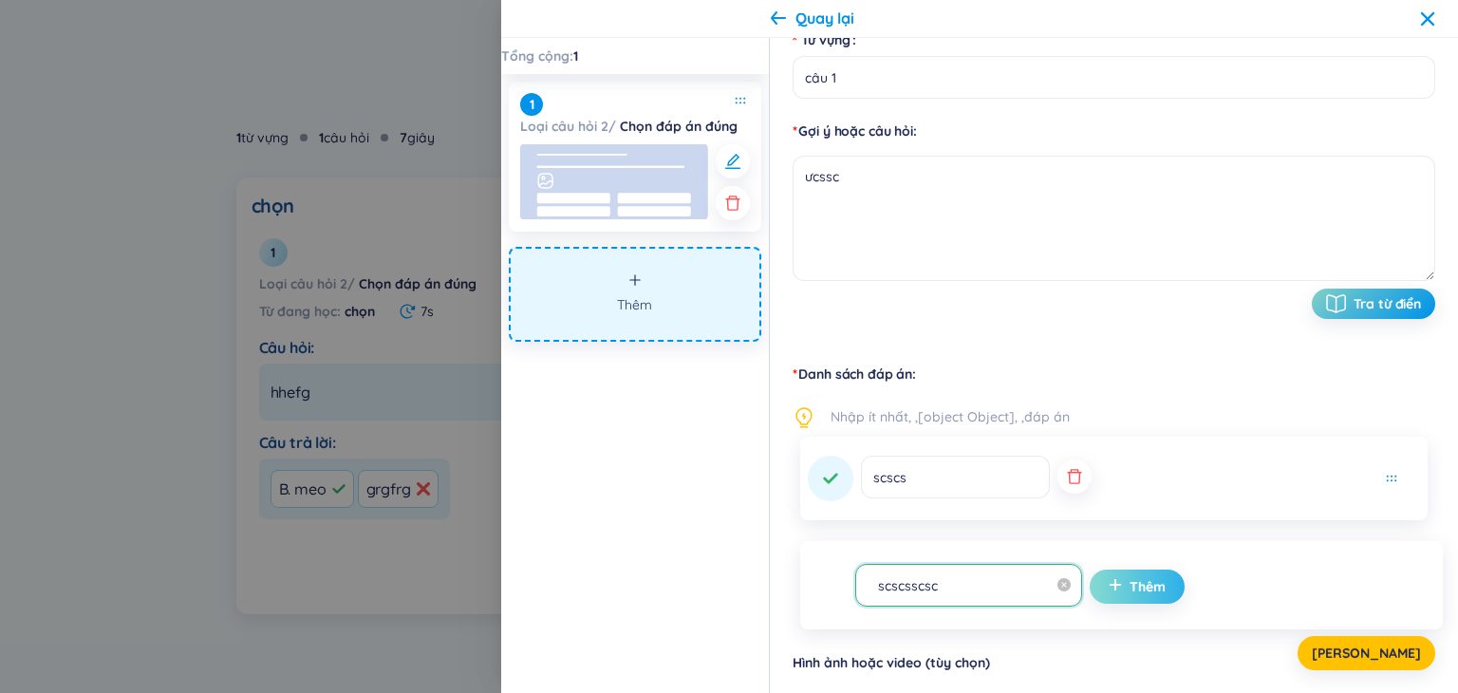
type input "scscsscsc"
click at [1108, 594] on span "plus" at bounding box center [1118, 586] width 21 height 19
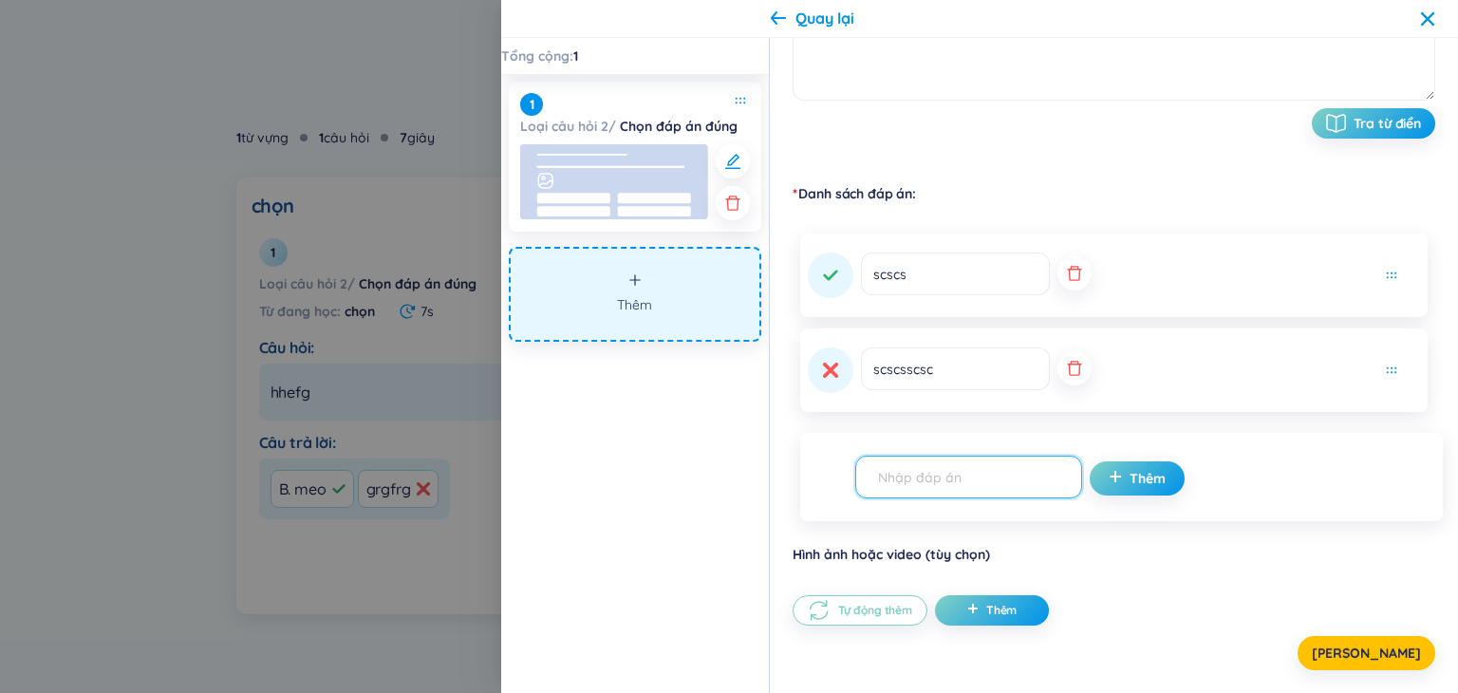
scroll to position [363, 0]
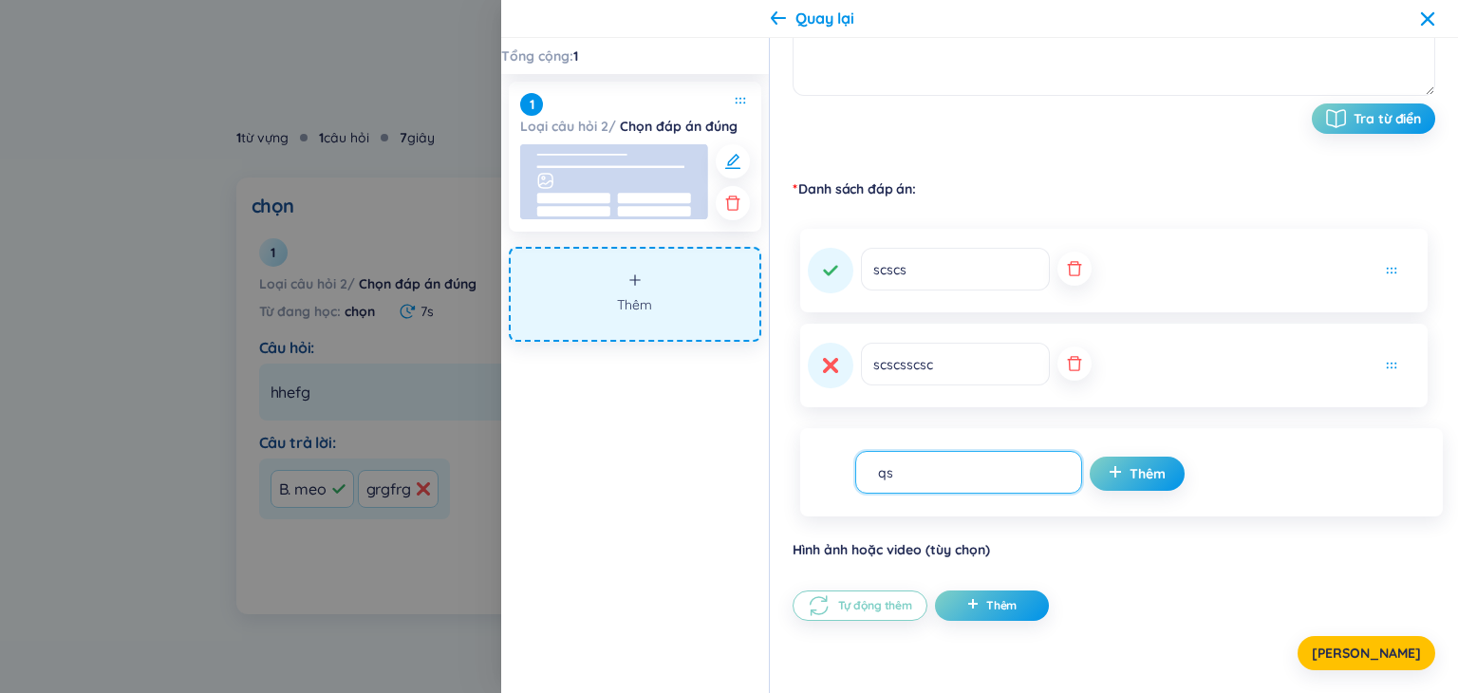
click at [937, 477] on input "qs" at bounding box center [959, 471] width 187 height 33
type input "qscd"
click at [1129, 475] on span "Thêm" at bounding box center [1147, 473] width 36 height 19
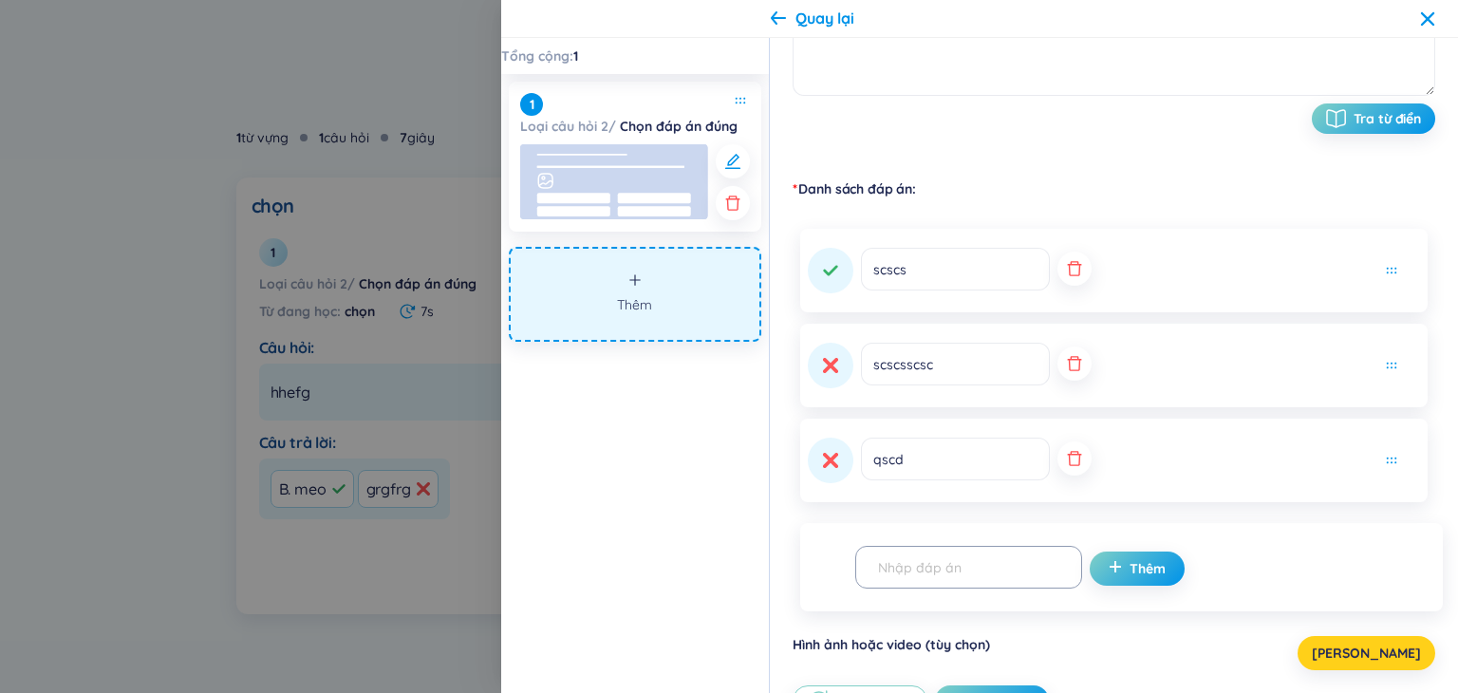
drag, startPoint x: 1366, startPoint y: 653, endPoint x: 1354, endPoint y: 627, distance: 28.4
click at [1366, 649] on button "[PERSON_NAME]" at bounding box center [1366, 653] width 138 height 34
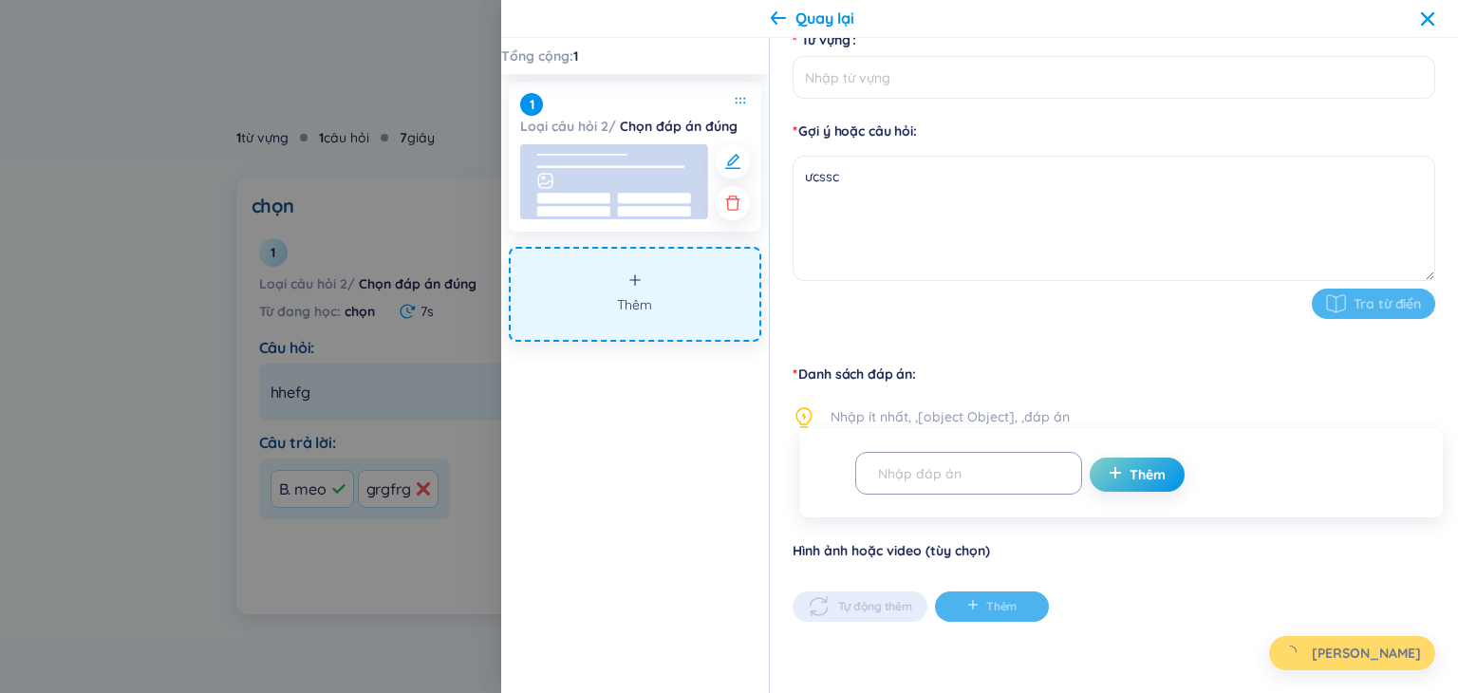
type input "câu 1"
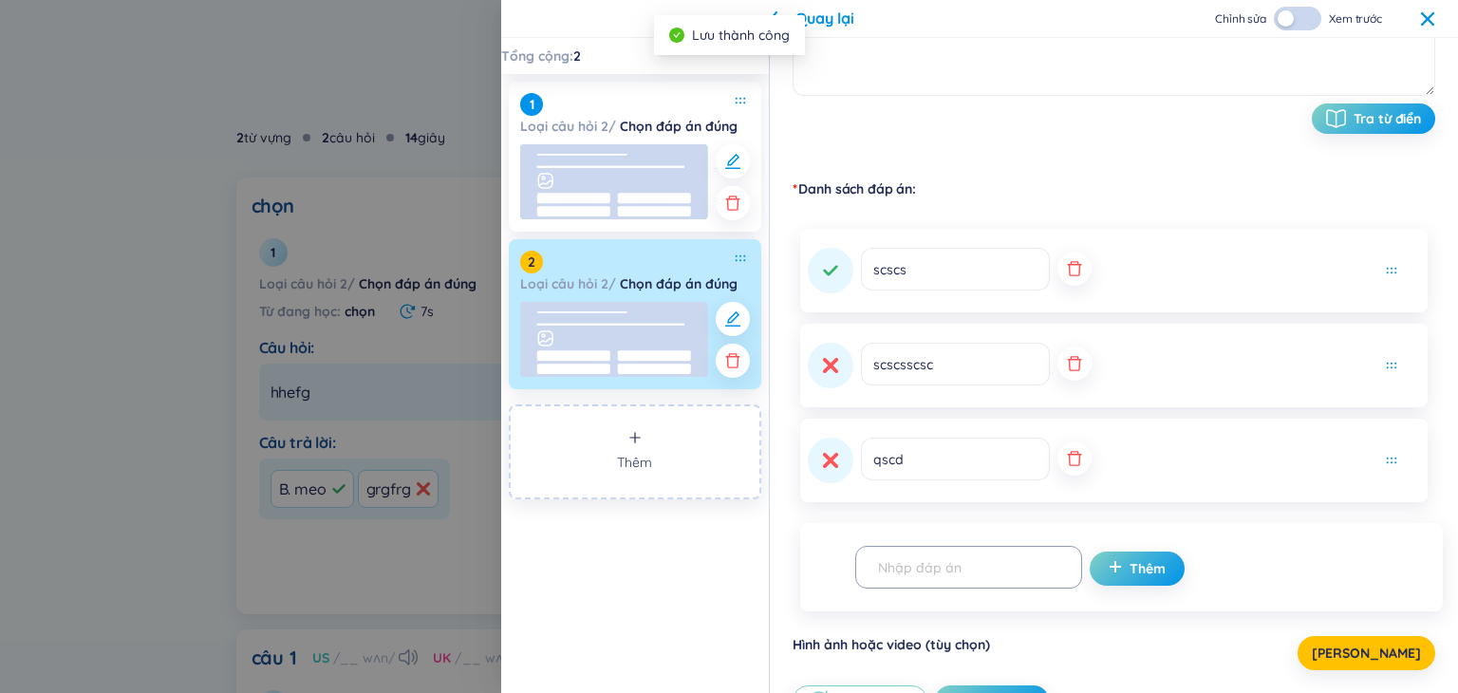
click at [1433, 23] on icon at bounding box center [1427, 18] width 15 height 15
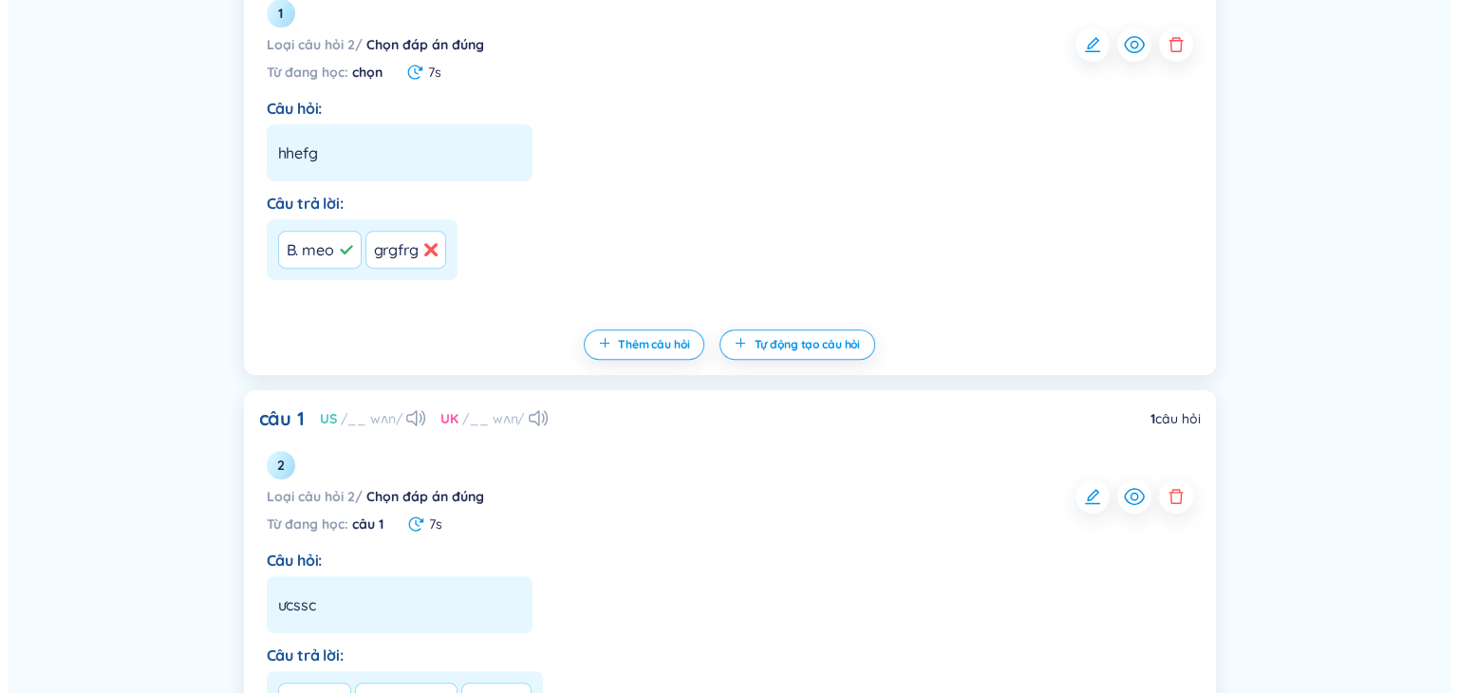
scroll to position [854, 0]
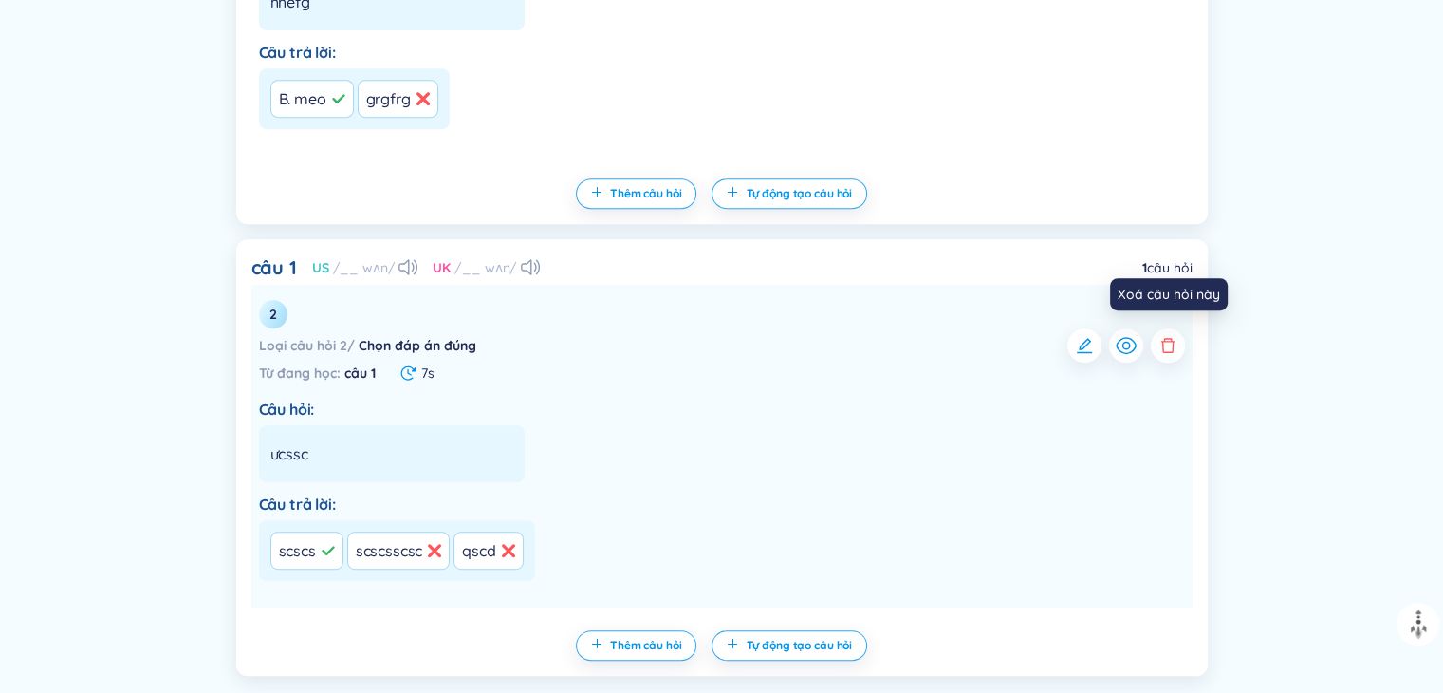
click at [1164, 342] on icon "button" at bounding box center [1168, 345] width 19 height 19
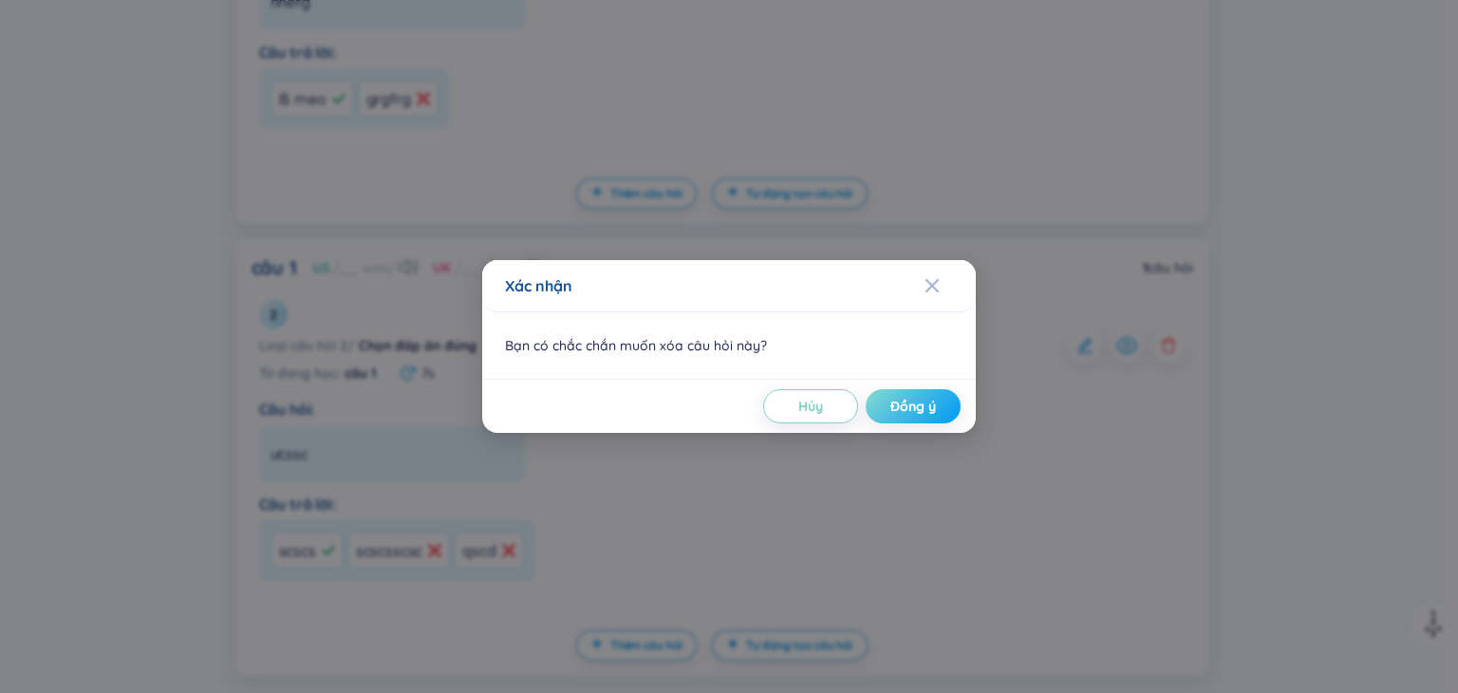
click at [920, 407] on span "Đồng ý" at bounding box center [913, 406] width 46 height 19
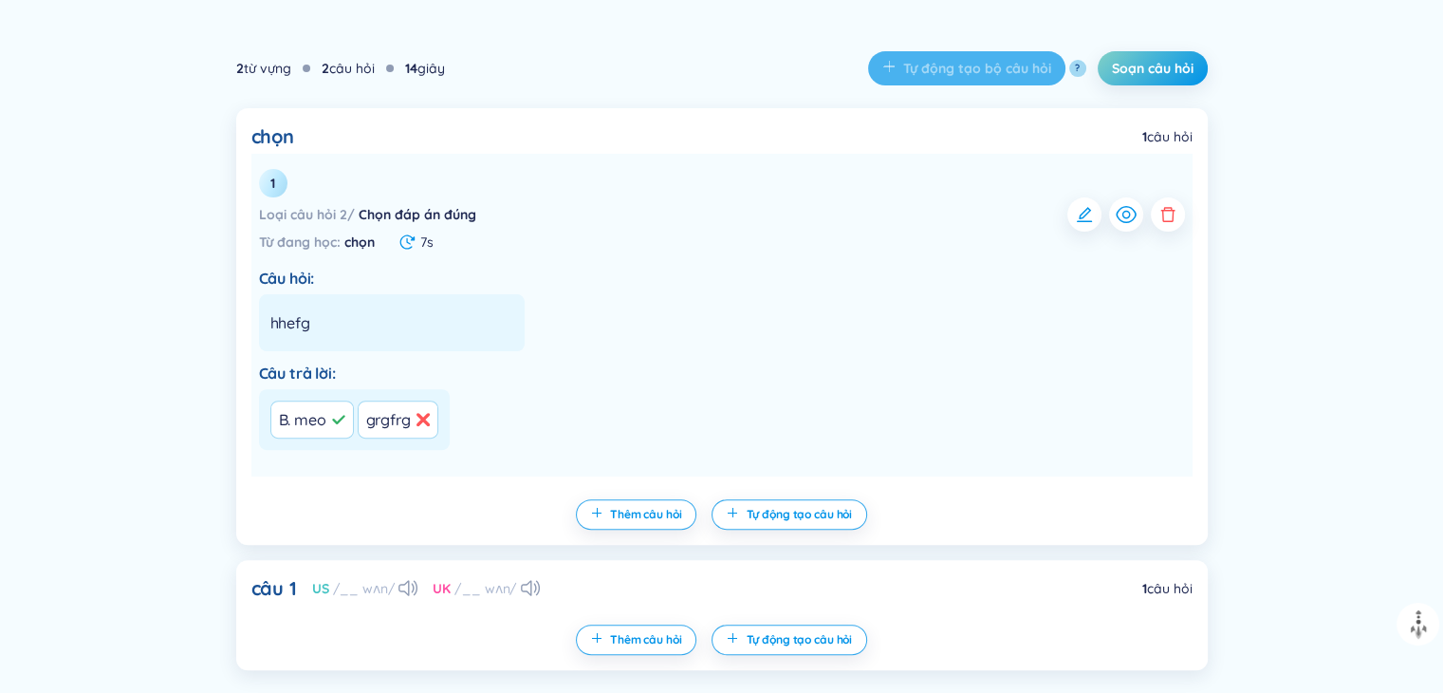
scroll to position [589, 0]
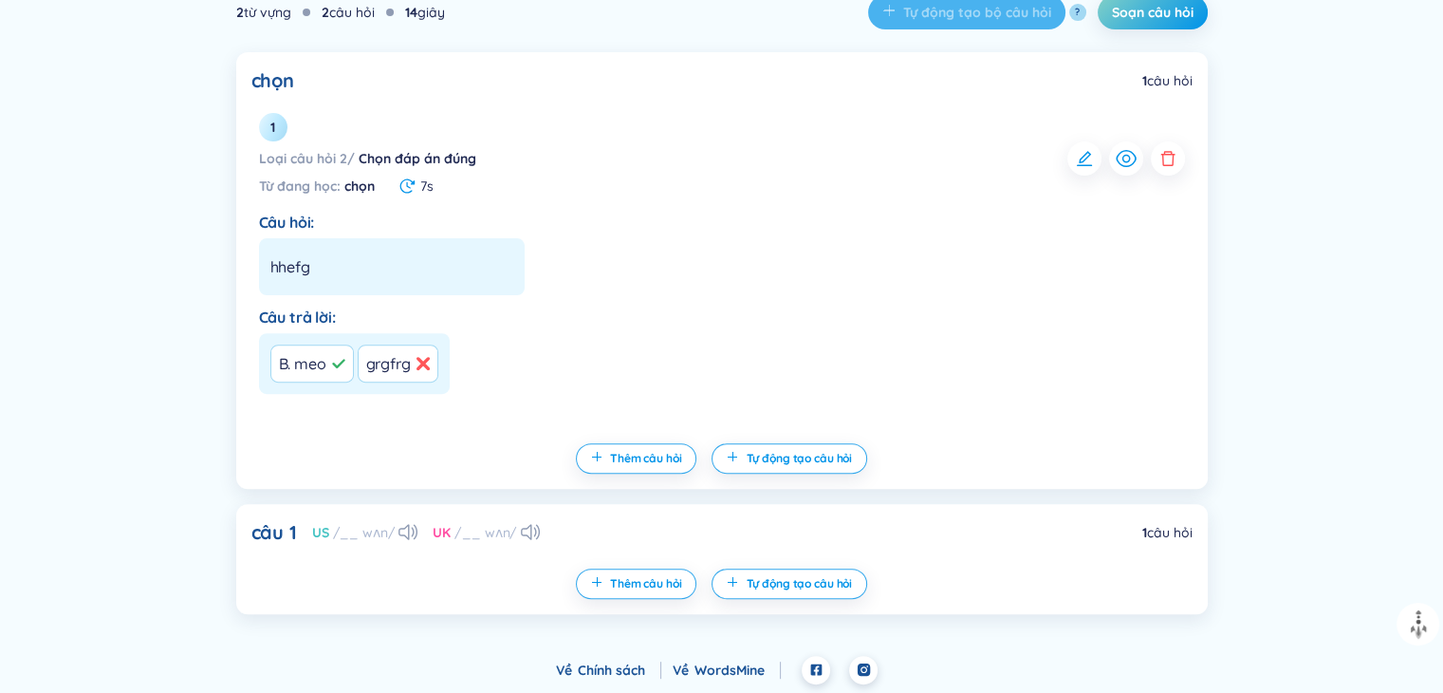
drag, startPoint x: 808, startPoint y: 556, endPoint x: 1009, endPoint y: 564, distance: 201.3
click at [809, 555] on div "câu 1 US /__ wʌn/ [GEOGRAPHIC_DATA] /__ wʌn/ 1 câu hỏi Không có dữ liệu Thêm câ…" at bounding box center [722, 559] width 972 height 110
click at [414, 551] on div "câu 1 US /__ wʌn/ [GEOGRAPHIC_DATA] /__ wʌn/ 1 câu hỏi Không có dữ liệu Thêm câ…" at bounding box center [722, 559] width 972 height 110
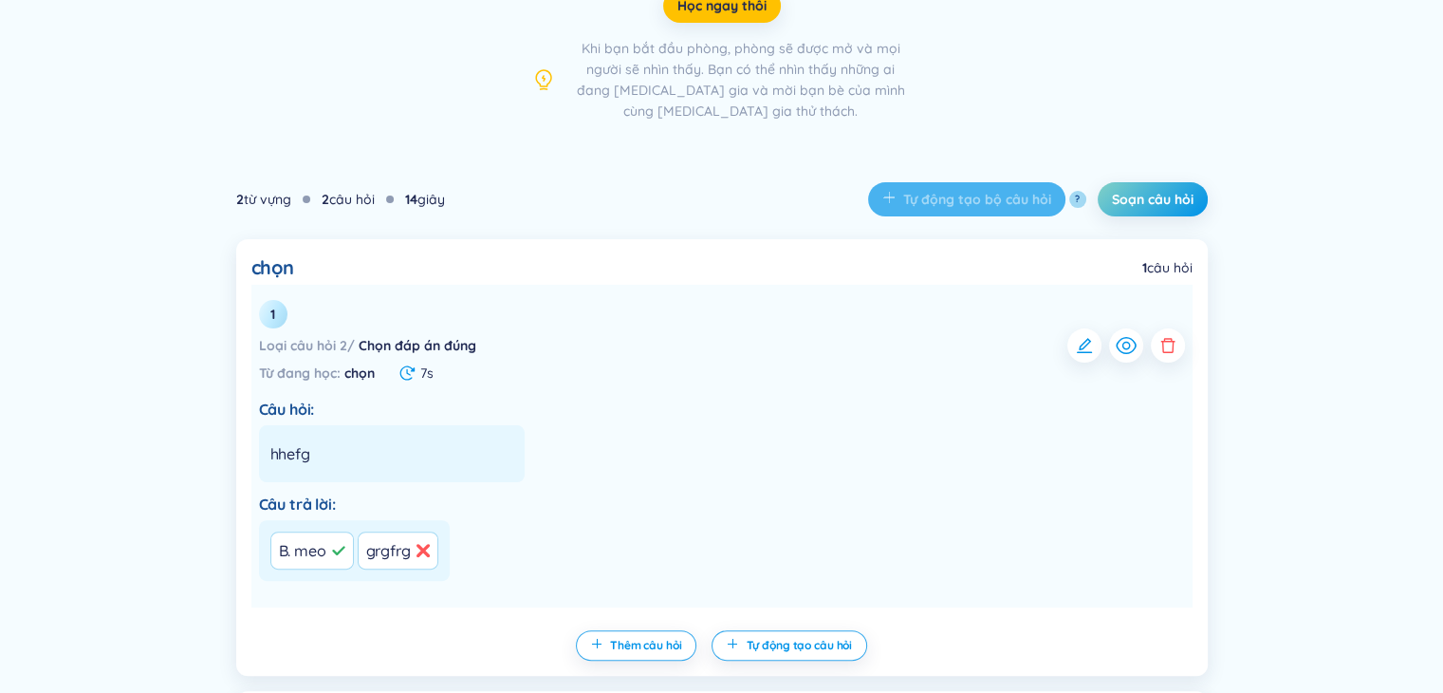
scroll to position [305, 0]
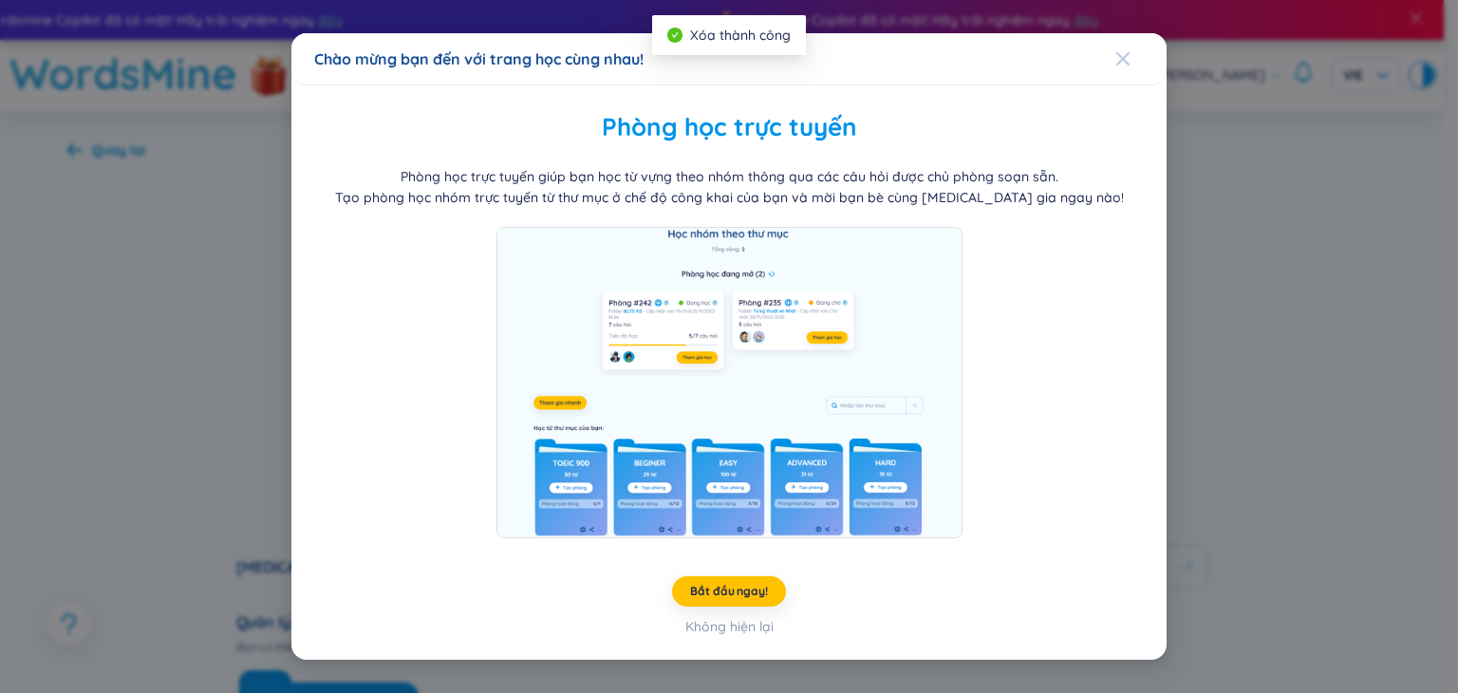
click at [1127, 54] on icon "Close" at bounding box center [1122, 58] width 13 height 13
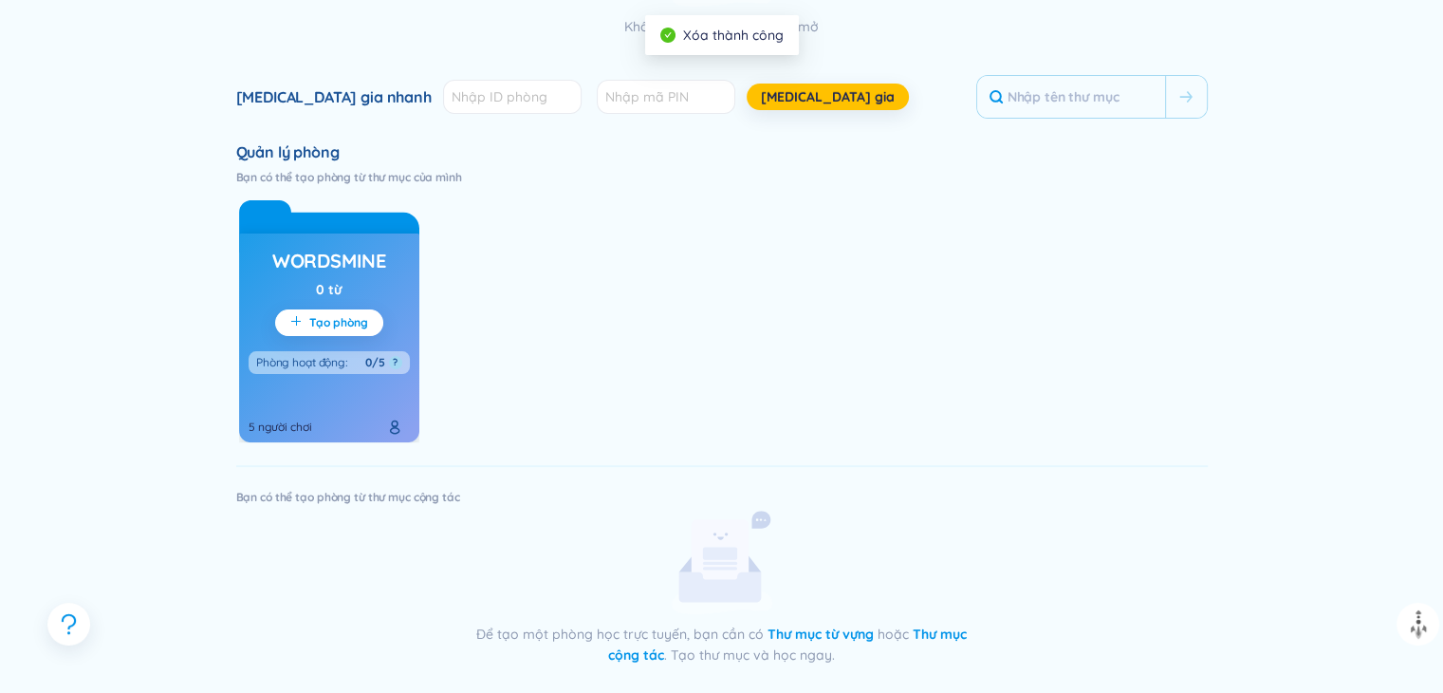
scroll to position [474, 0]
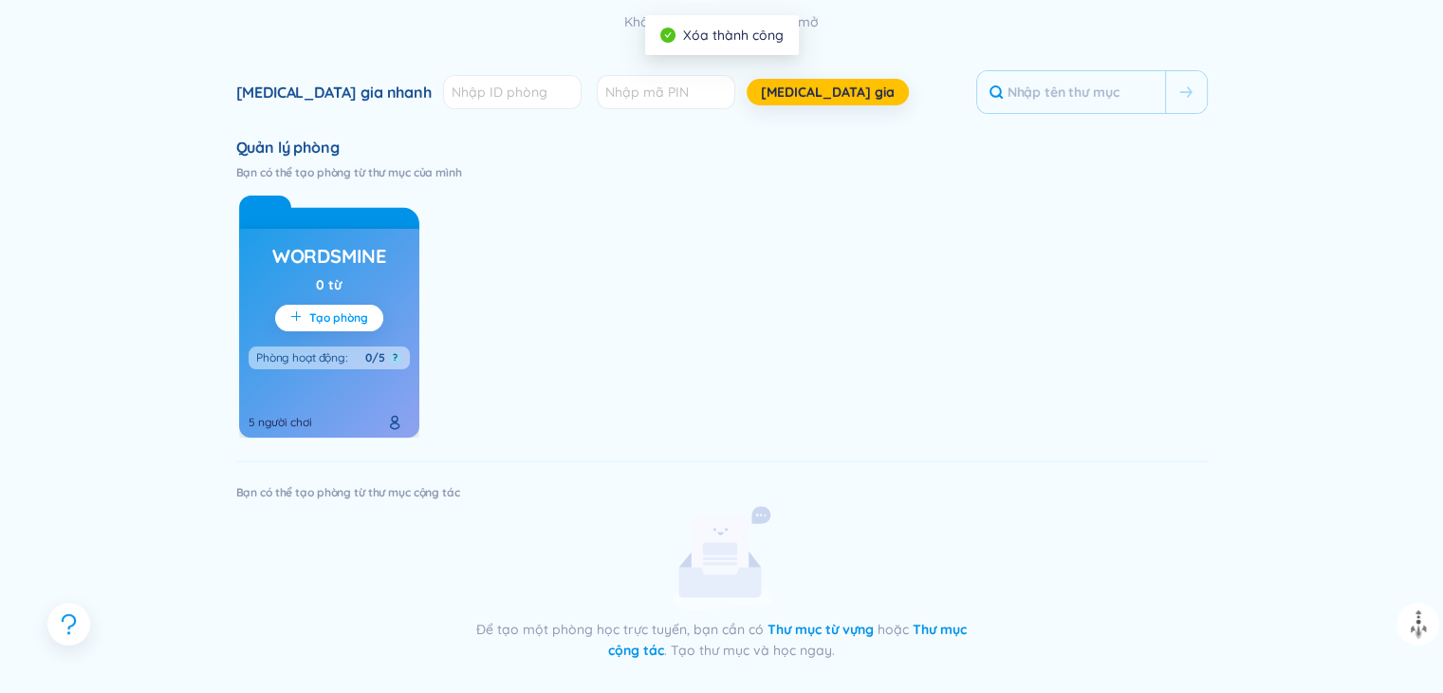
click at [344, 326] on button "Tạo phòng" at bounding box center [329, 318] width 108 height 27
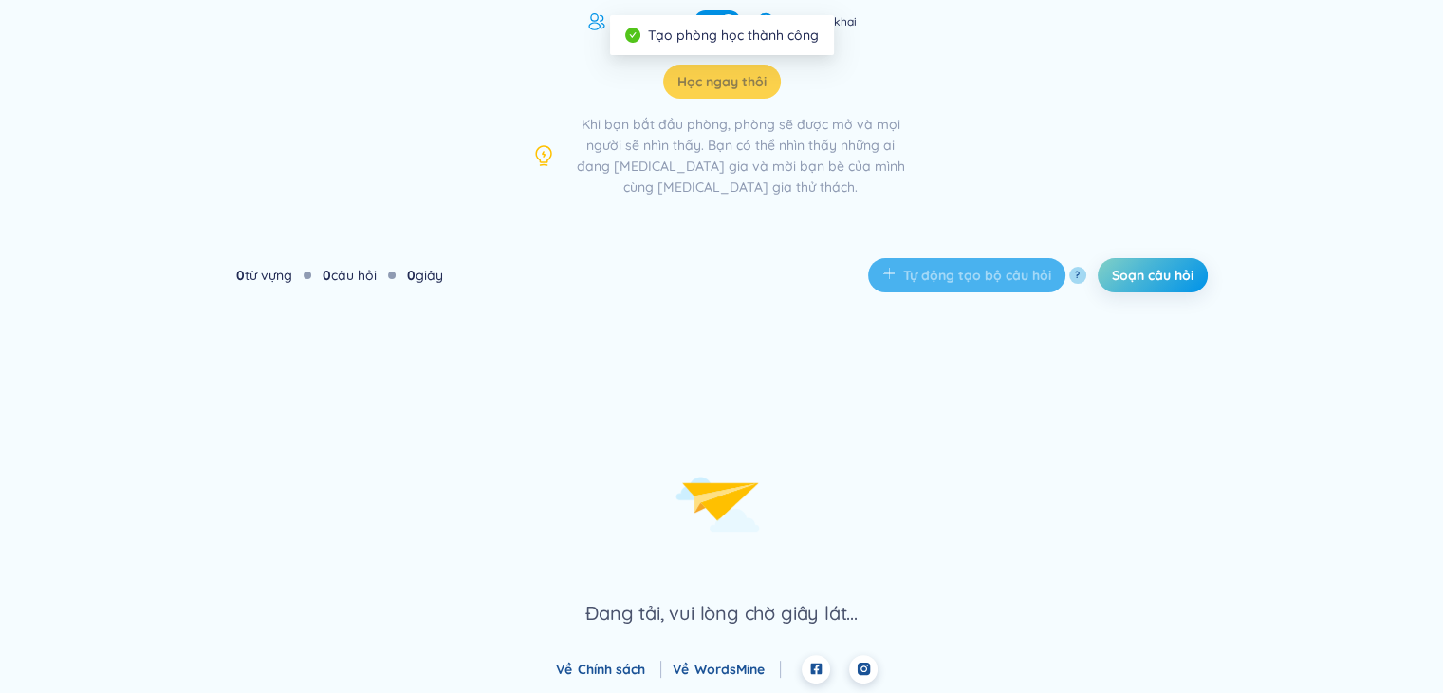
scroll to position [28, 0]
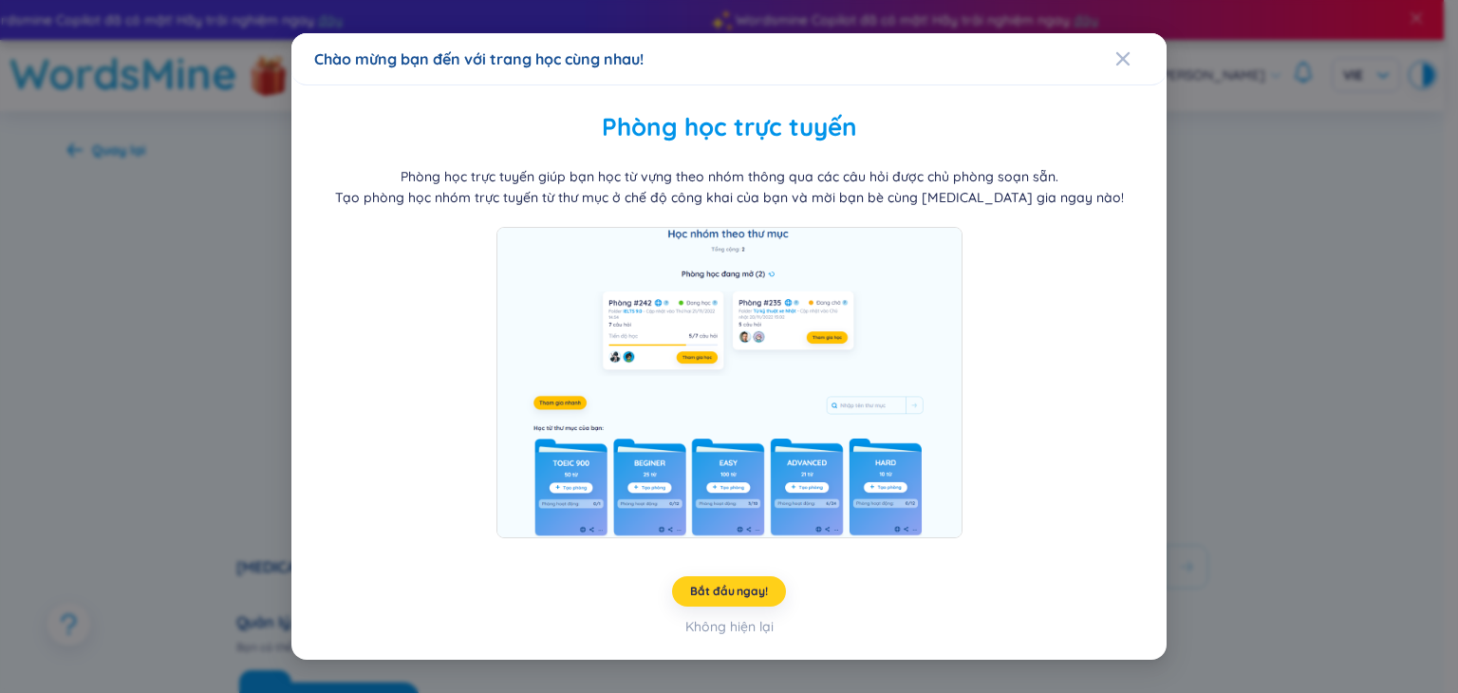
click at [732, 584] on span "Bắt đầu ngay!" at bounding box center [728, 591] width 77 height 15
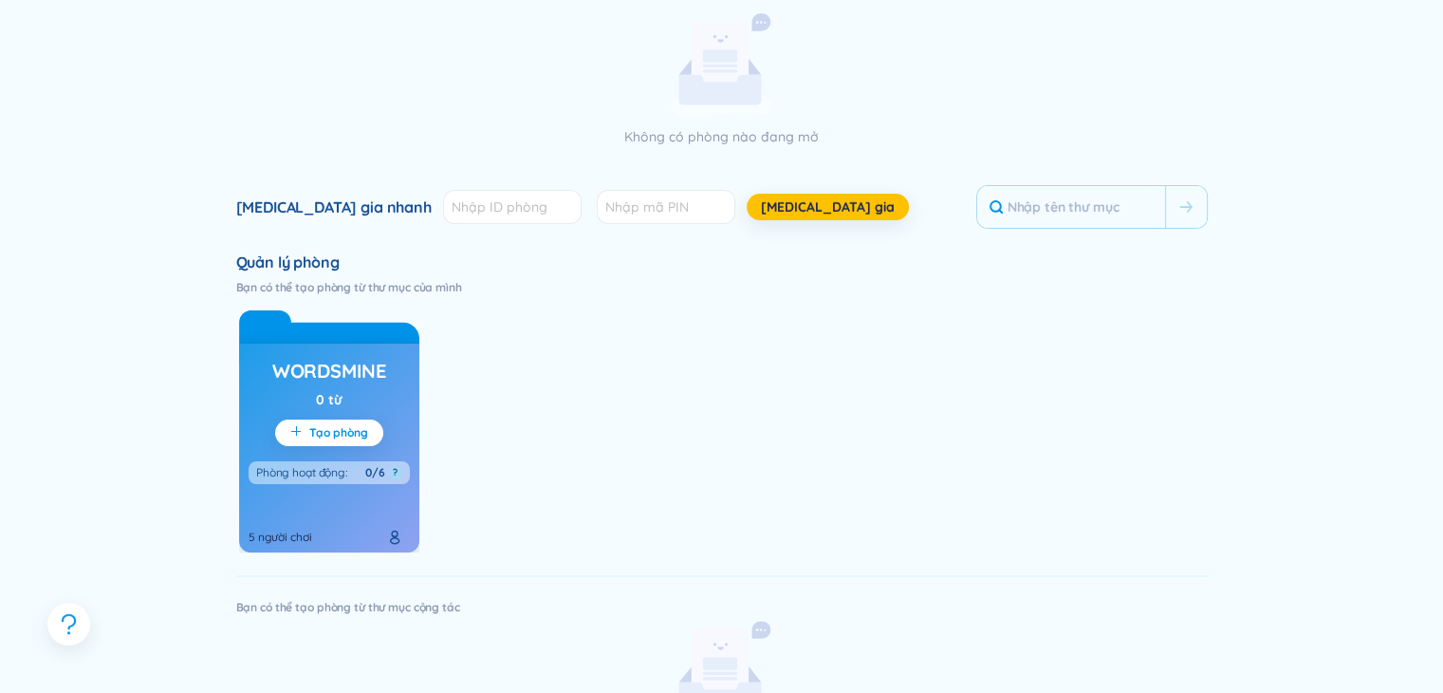
scroll to position [380, 0]
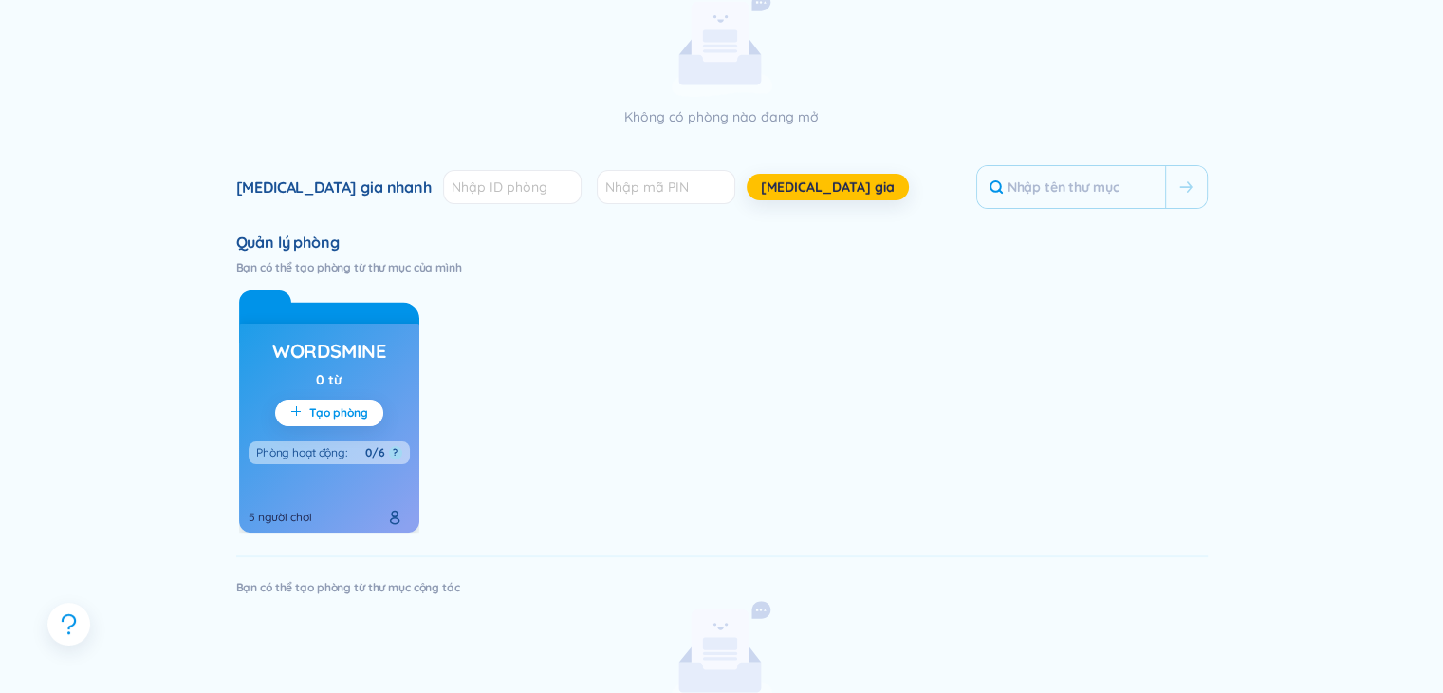
click at [369, 450] on div "0/6" at bounding box center [375, 452] width 20 height 15
click at [354, 535] on div "Phòng học trực tuyến Tổng cộng : 1 thư mục Tạo các phòng học để chơi và học với…" at bounding box center [722, 269] width 972 height 973
click at [306, 517] on div "5 người chơi" at bounding box center [281, 517] width 64 height 15
click at [284, 517] on div "5 người chơi" at bounding box center [281, 517] width 64 height 15
click at [325, 401] on button "Tạo phòng" at bounding box center [329, 413] width 108 height 27
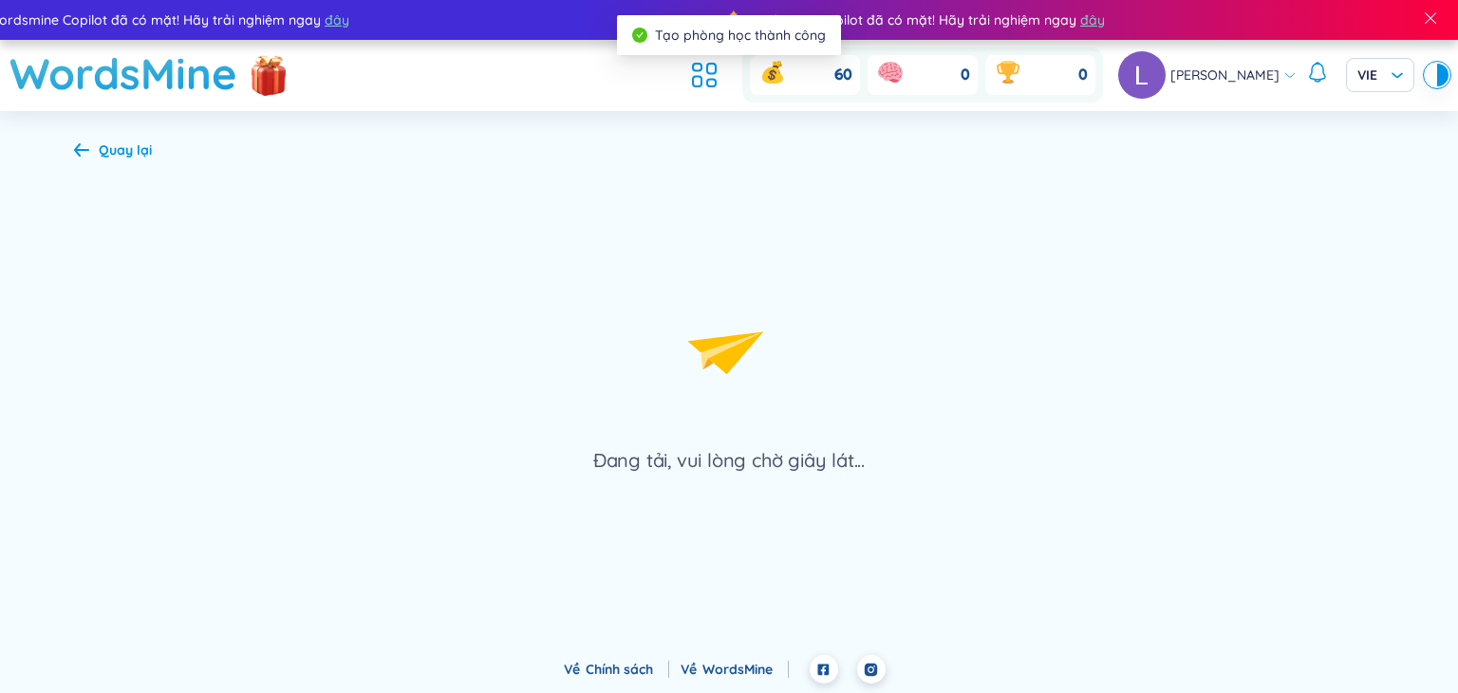
click at [330, 365] on div "Đang tải, vui lòng chờ giây lát..." at bounding box center [729, 317] width 1310 height 311
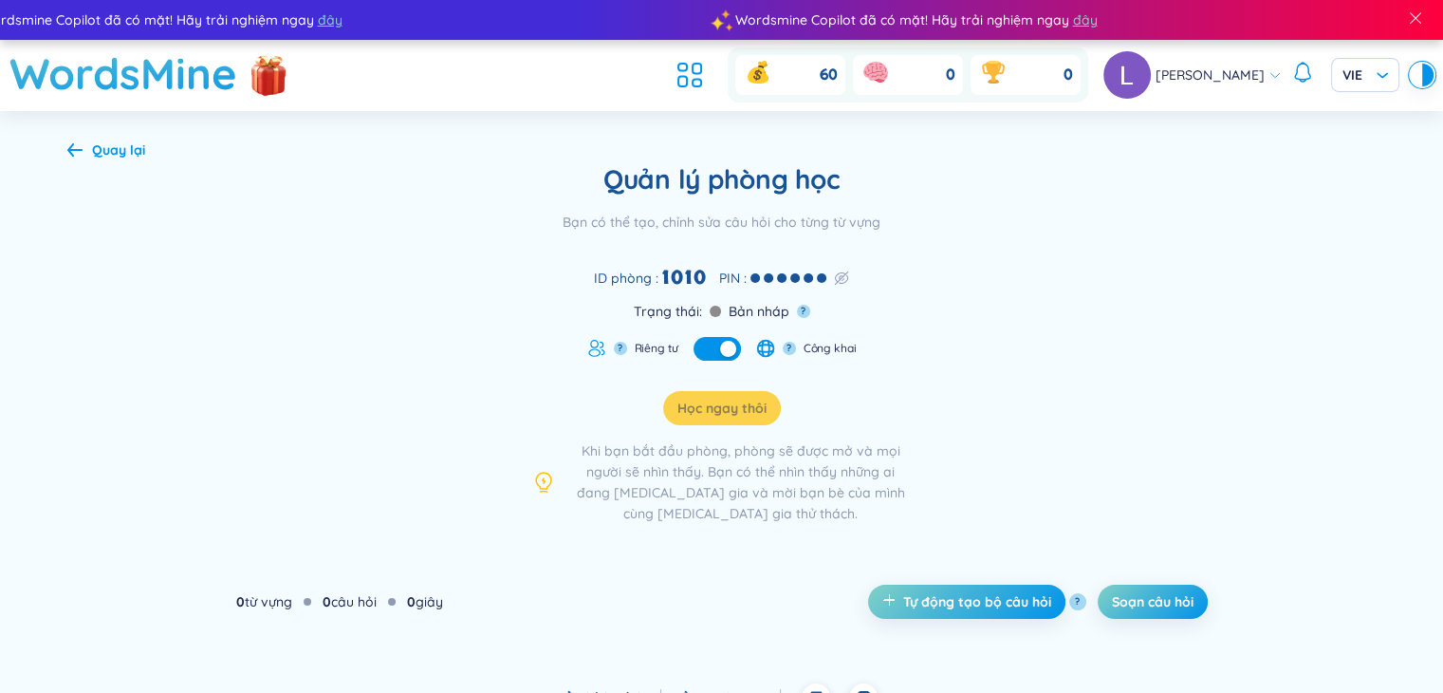
scroll to position [28, 0]
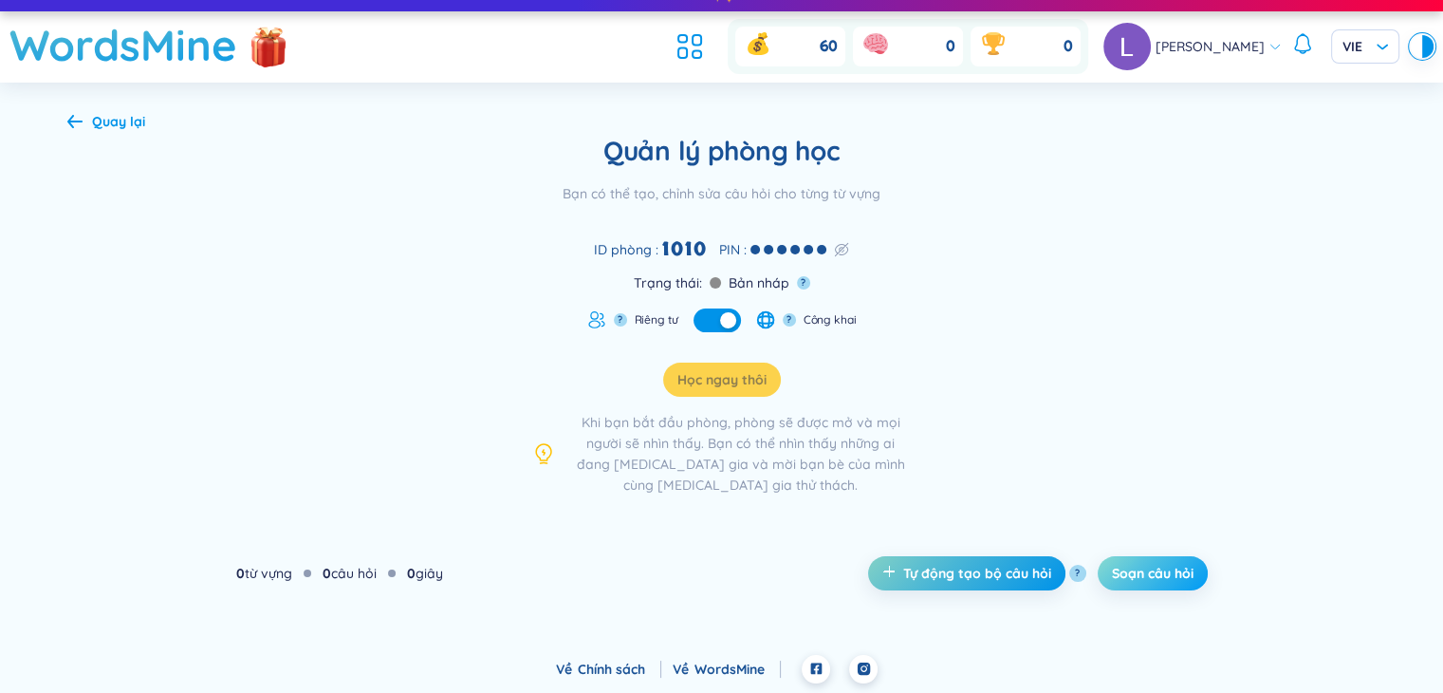
click at [1169, 574] on span "Soạn câu hỏi" at bounding box center [1153, 573] width 82 height 19
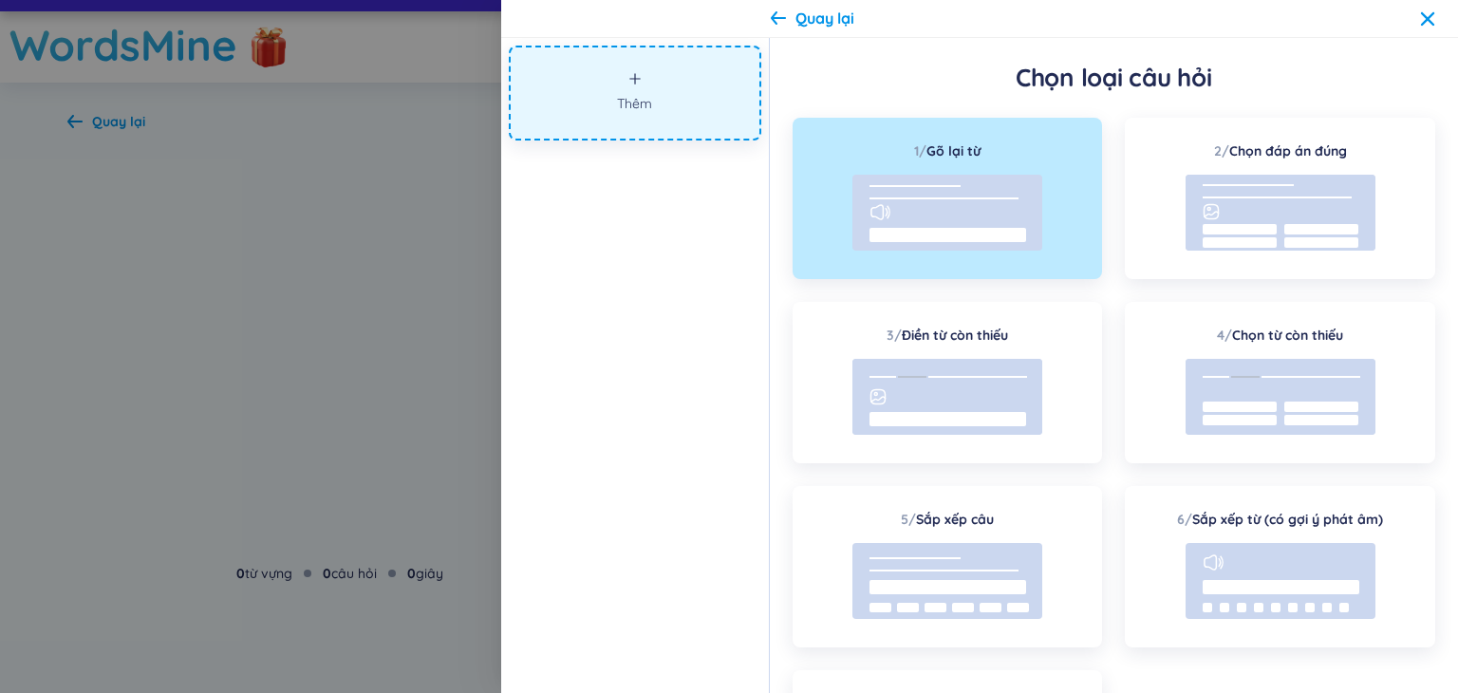
click at [329, 287] on div at bounding box center [729, 346] width 1458 height 693
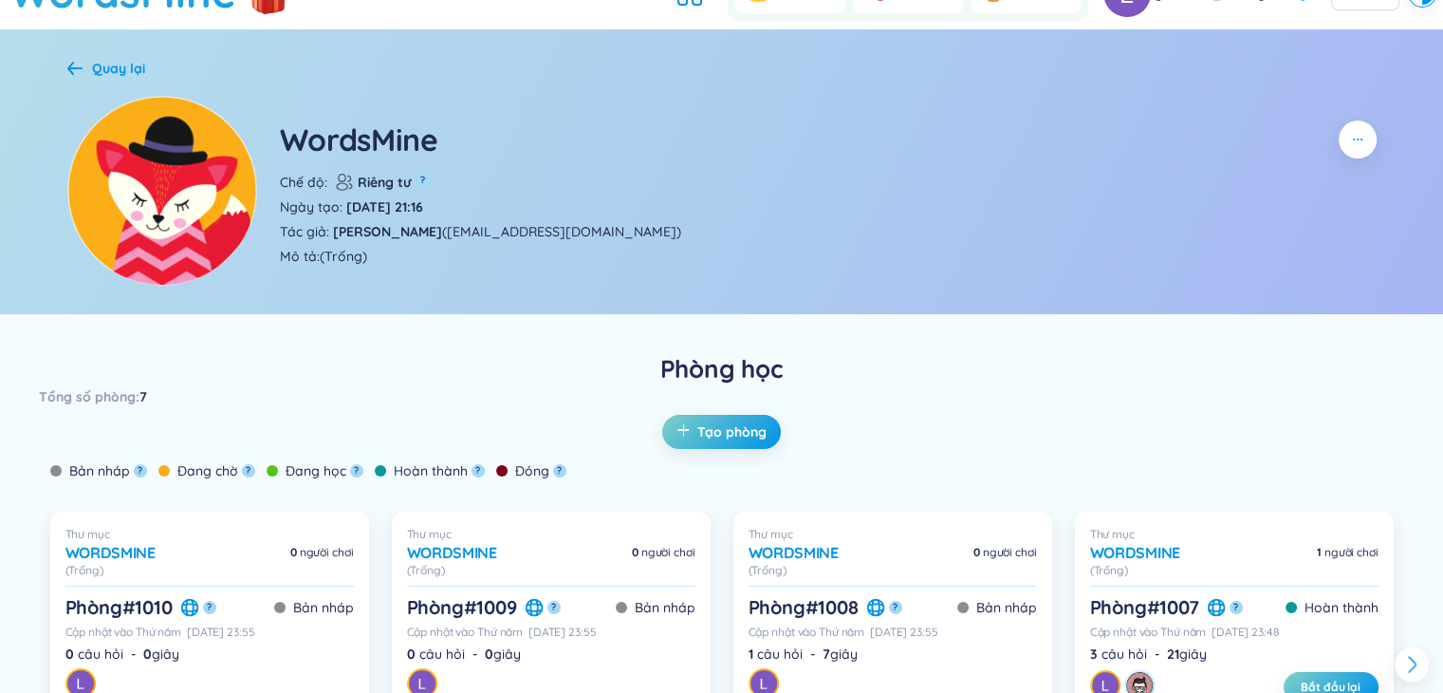
scroll to position [380, 0]
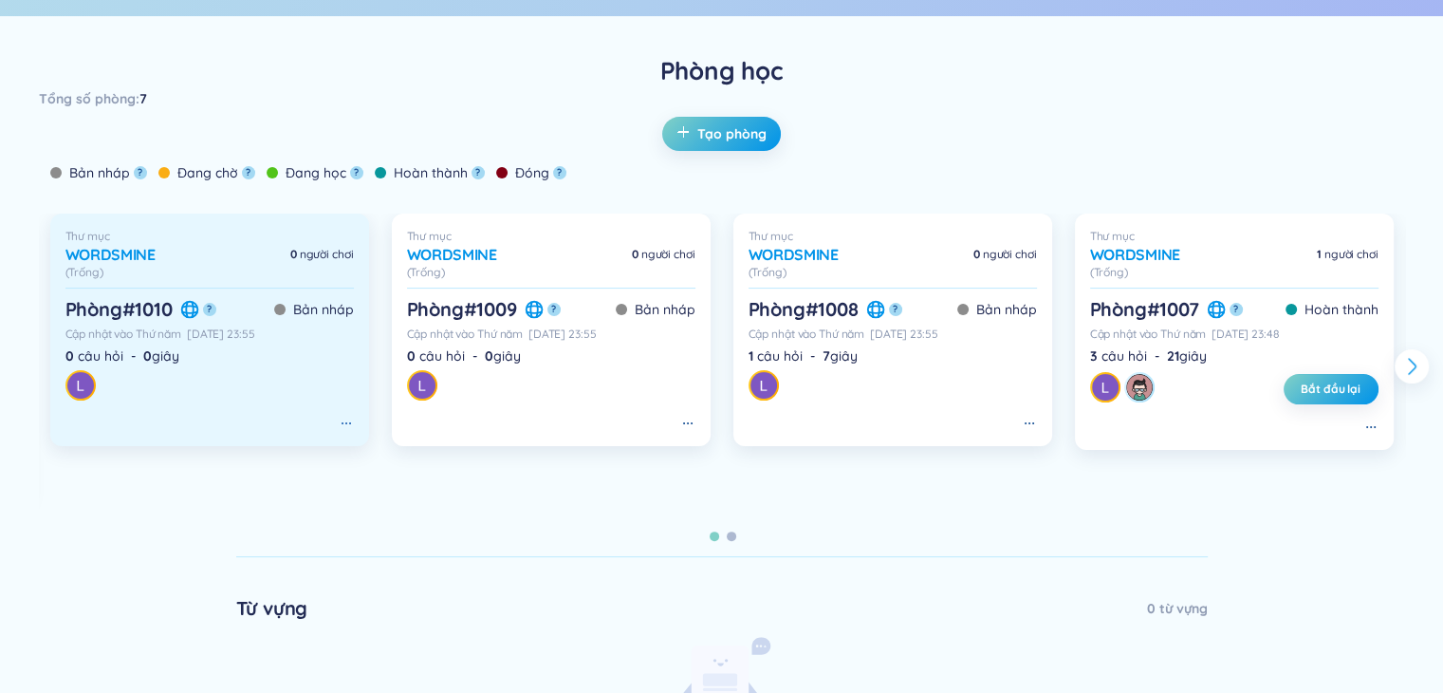
click at [339, 422] on icon at bounding box center [346, 423] width 15 height 15
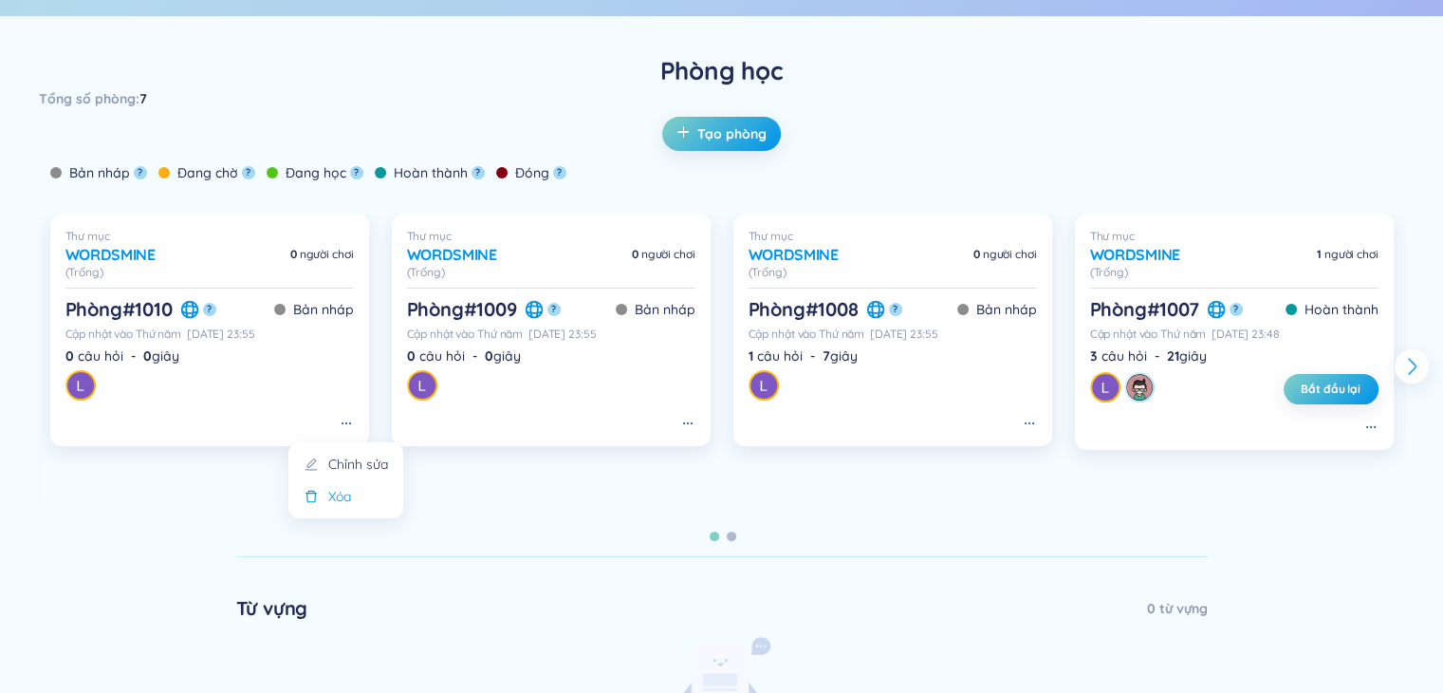
click at [364, 501] on li "Xóa" at bounding box center [346, 496] width 92 height 21
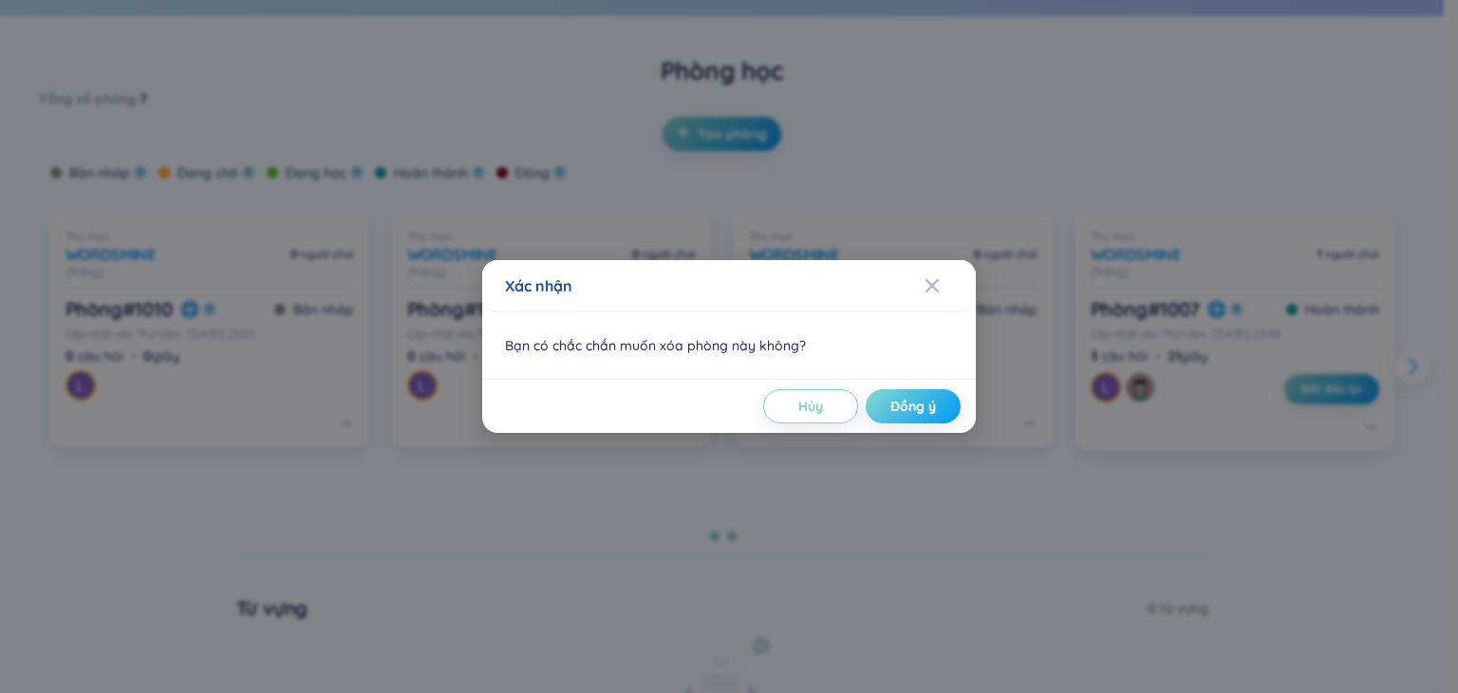
click at [941, 407] on button "Đồng ý" at bounding box center [912, 406] width 95 height 34
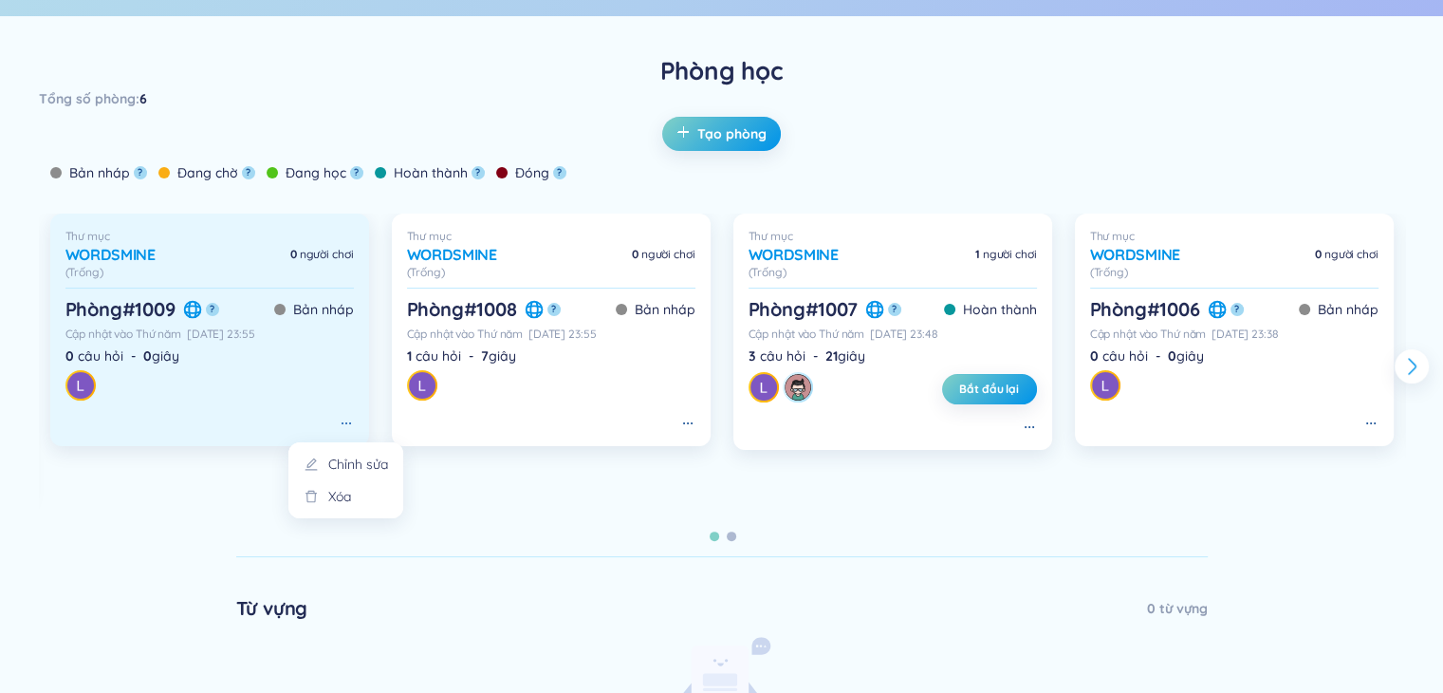
click at [344, 426] on icon at bounding box center [346, 423] width 15 height 15
click at [346, 420] on icon at bounding box center [346, 423] width 15 height 15
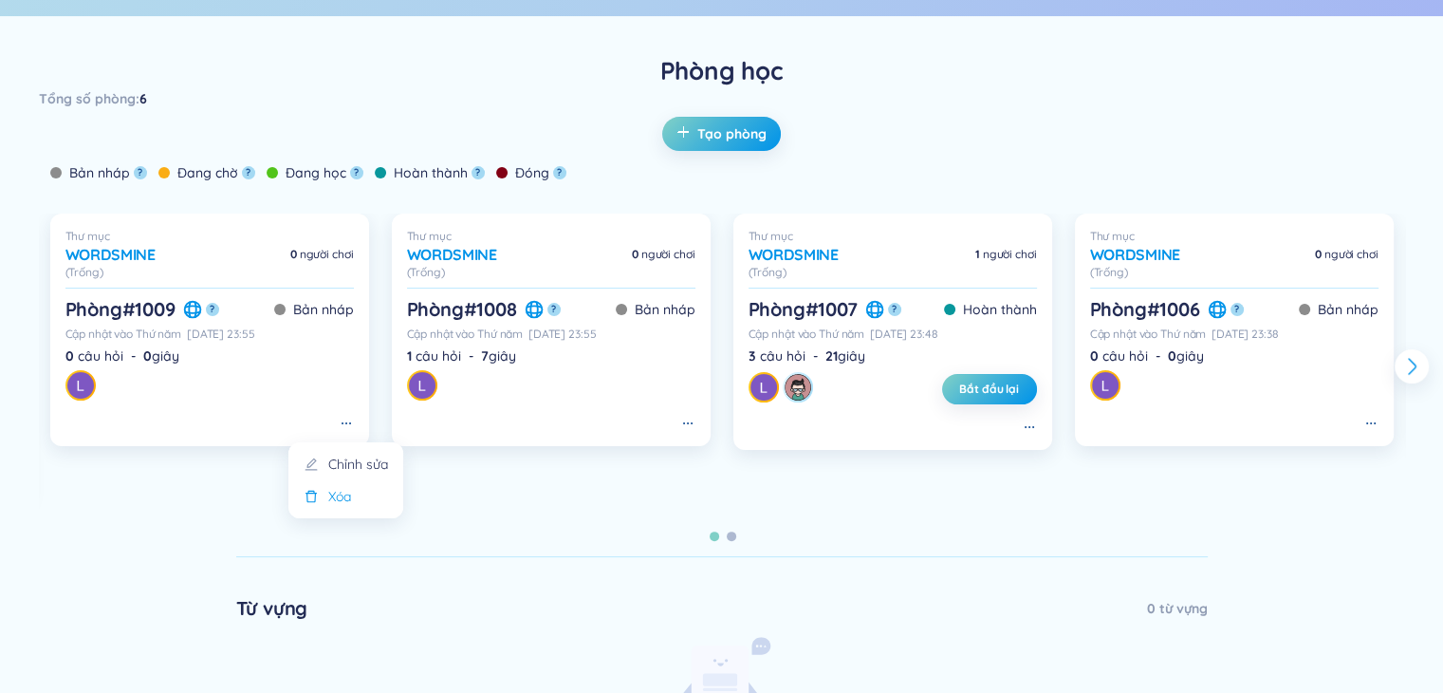
click at [349, 498] on div "Xóa" at bounding box center [339, 496] width 23 height 21
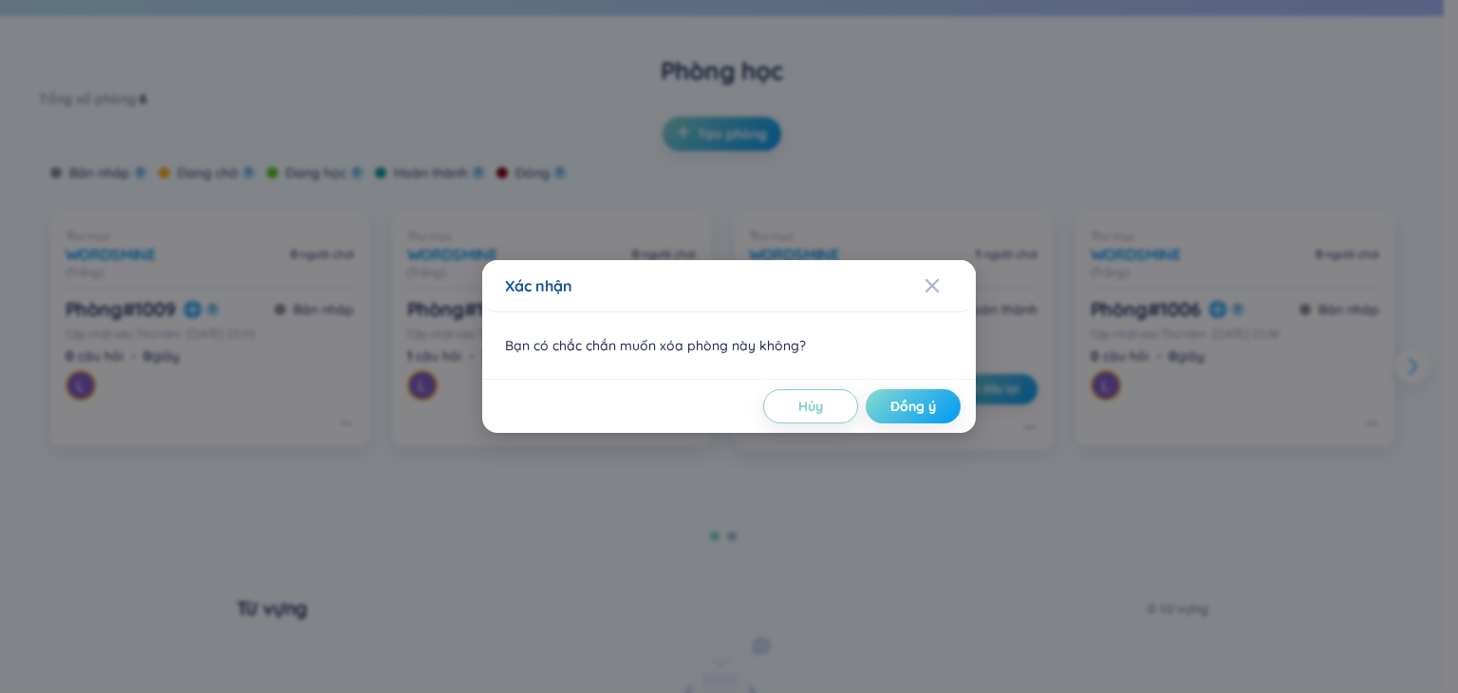
click at [903, 402] on span "Đồng ý" at bounding box center [913, 406] width 46 height 19
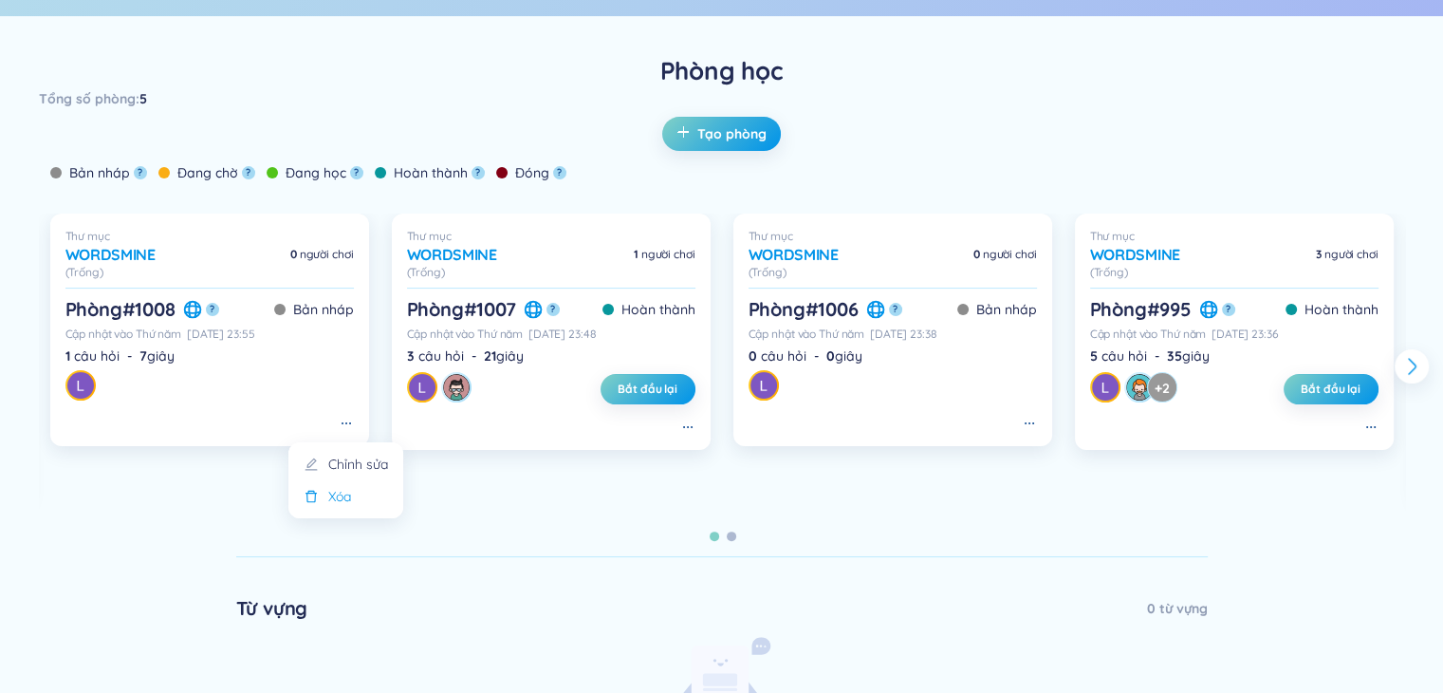
click at [351, 506] on div "Xóa" at bounding box center [339, 496] width 23 height 21
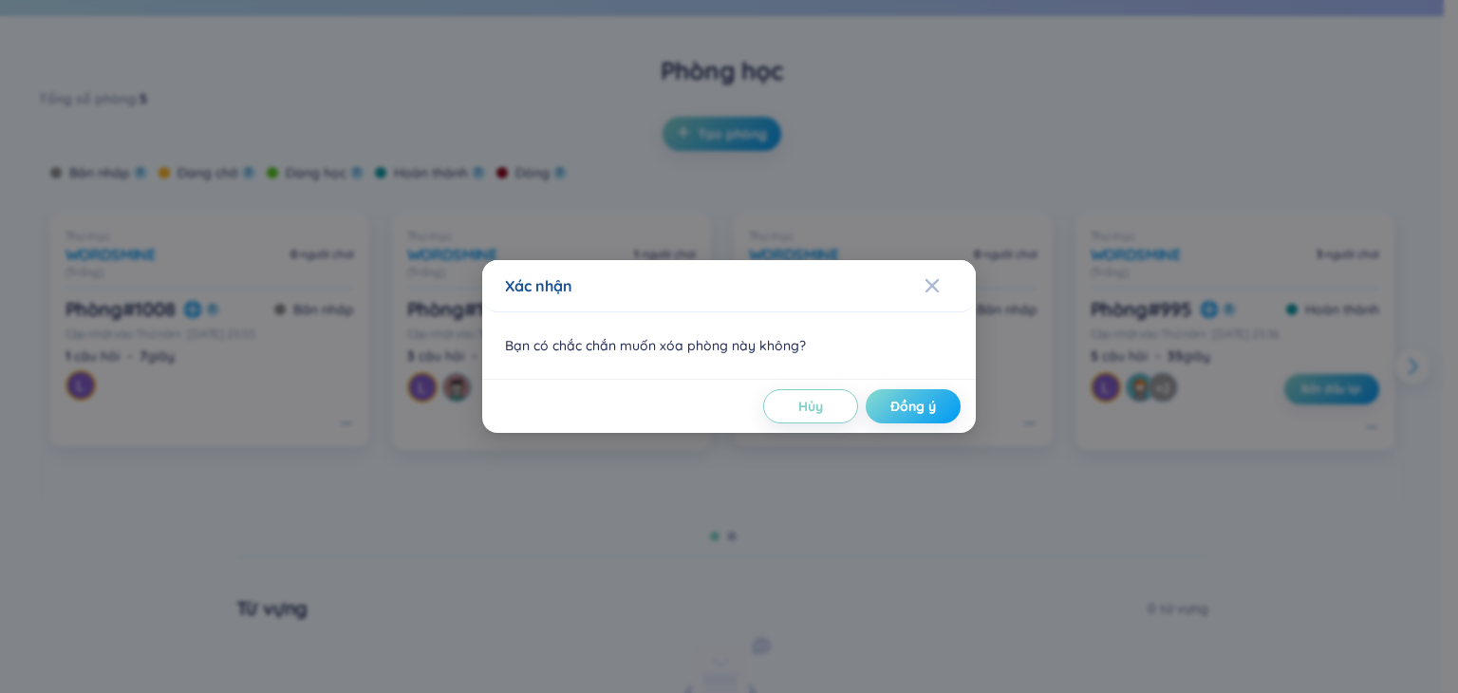
click at [930, 408] on span "Đồng ý" at bounding box center [913, 406] width 46 height 19
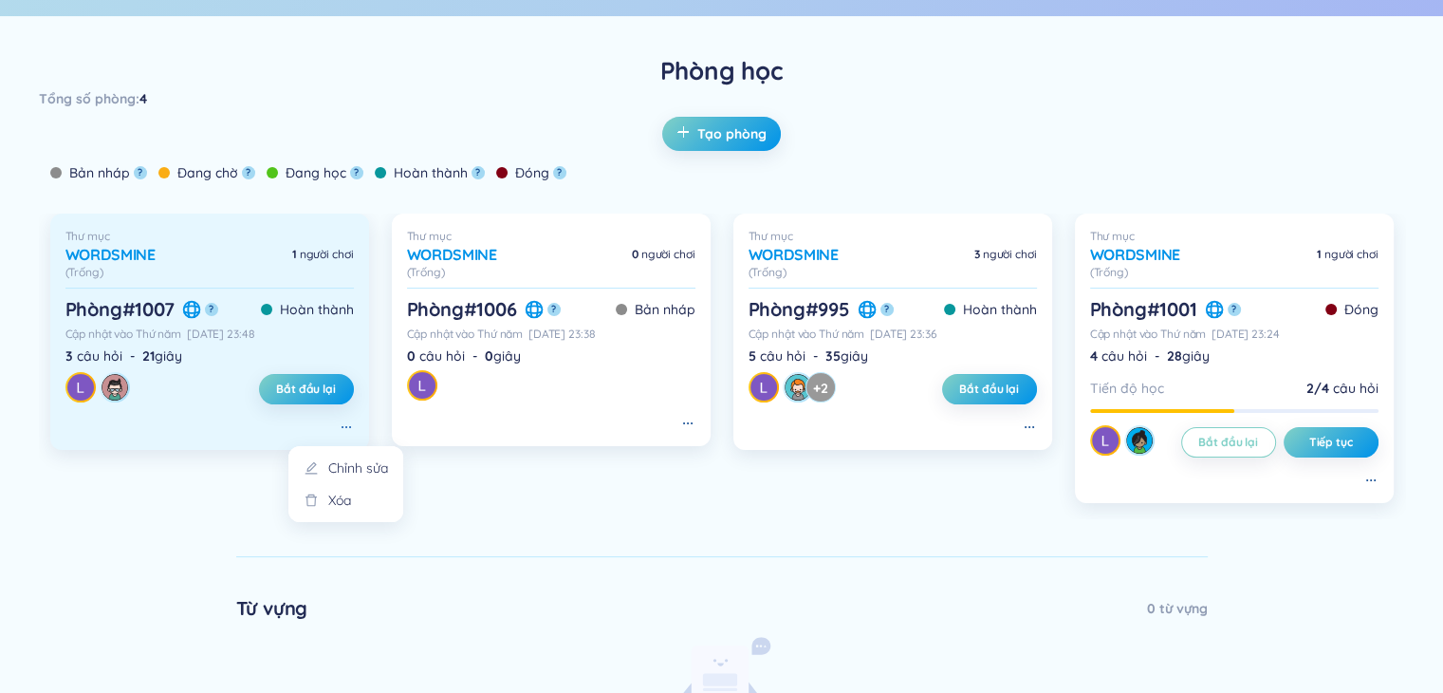
click at [339, 429] on icon at bounding box center [346, 426] width 15 height 15
click at [343, 427] on icon at bounding box center [346, 426] width 15 height 15
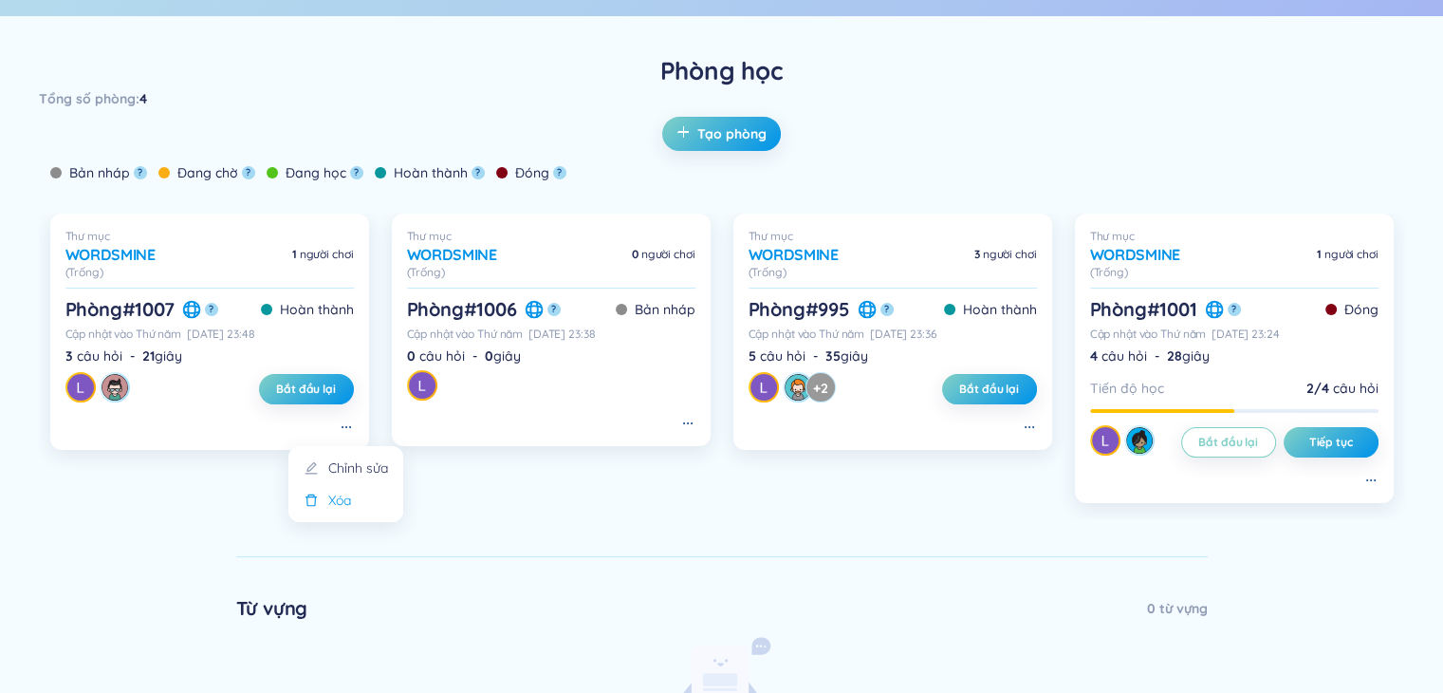
click at [357, 510] on li "Xóa" at bounding box center [346, 500] width 92 height 21
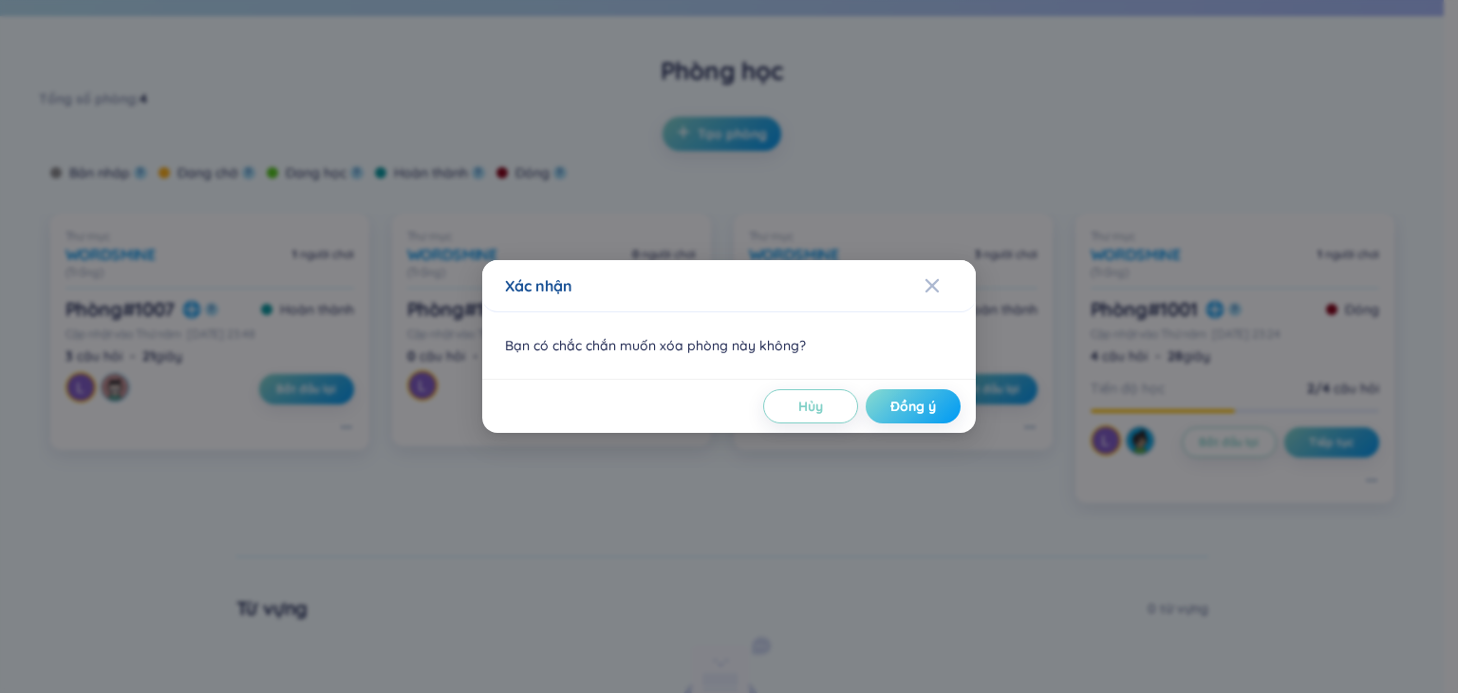
click at [919, 413] on span "Đồng ý" at bounding box center [913, 406] width 46 height 19
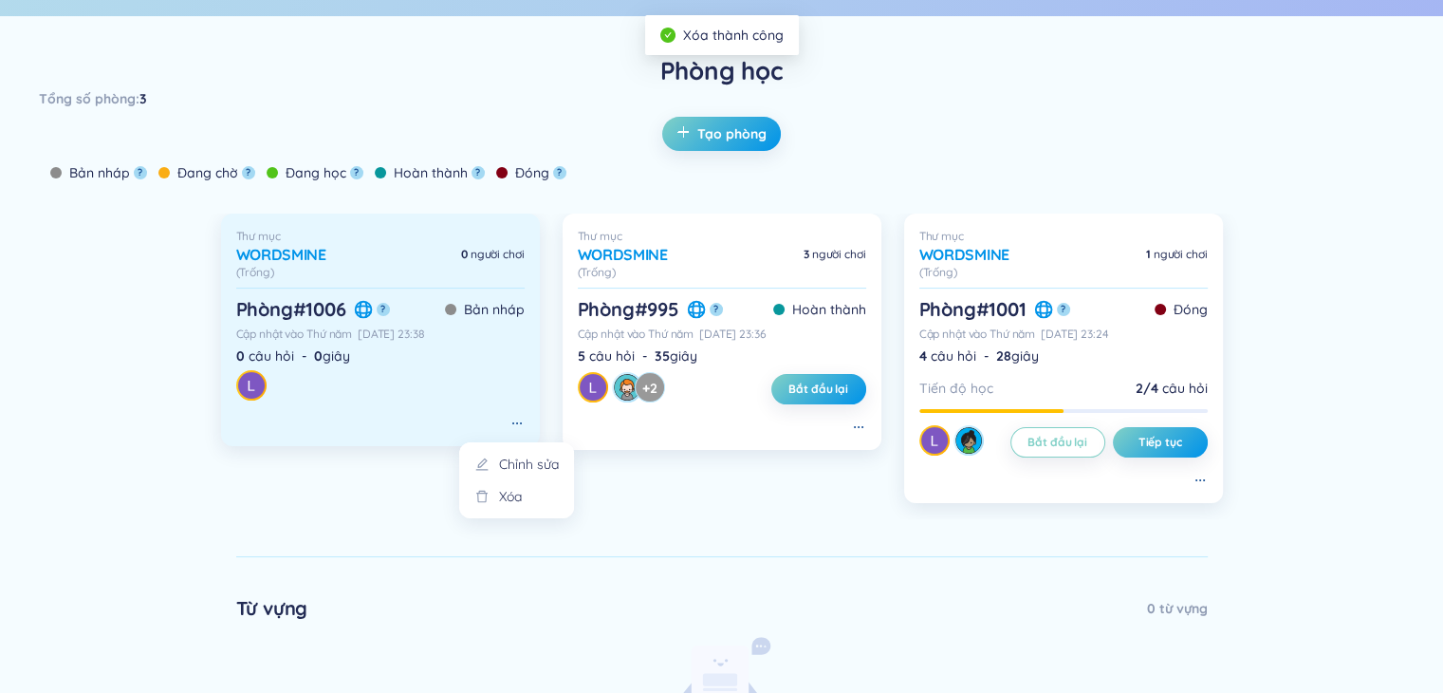
click at [528, 419] on div "Thư mục WordsMine 0 người chơi (Trống) Phòng # 1006 ? Bản nháp Cập nhật vào [DA…" at bounding box center [380, 330] width 319 height 232
click at [515, 429] on icon at bounding box center [517, 423] width 15 height 15
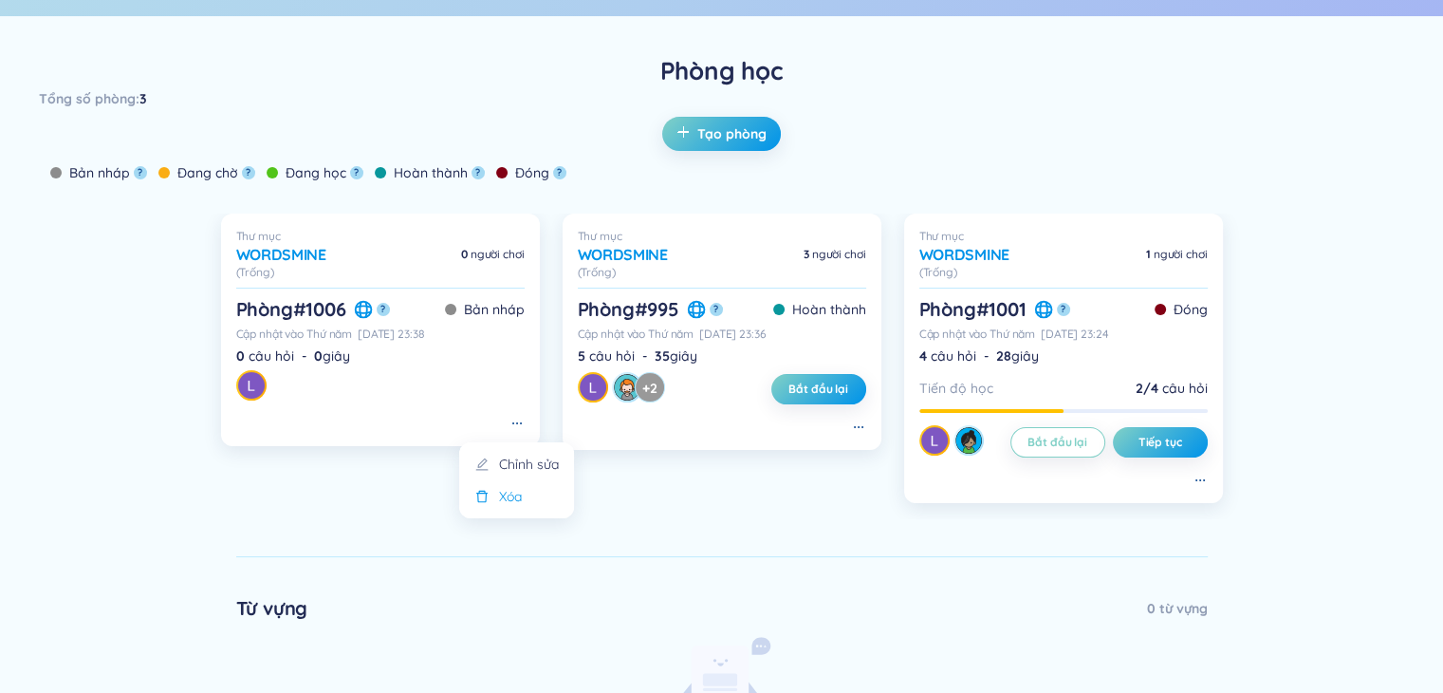
click at [532, 494] on li "Xóa" at bounding box center [517, 496] width 92 height 21
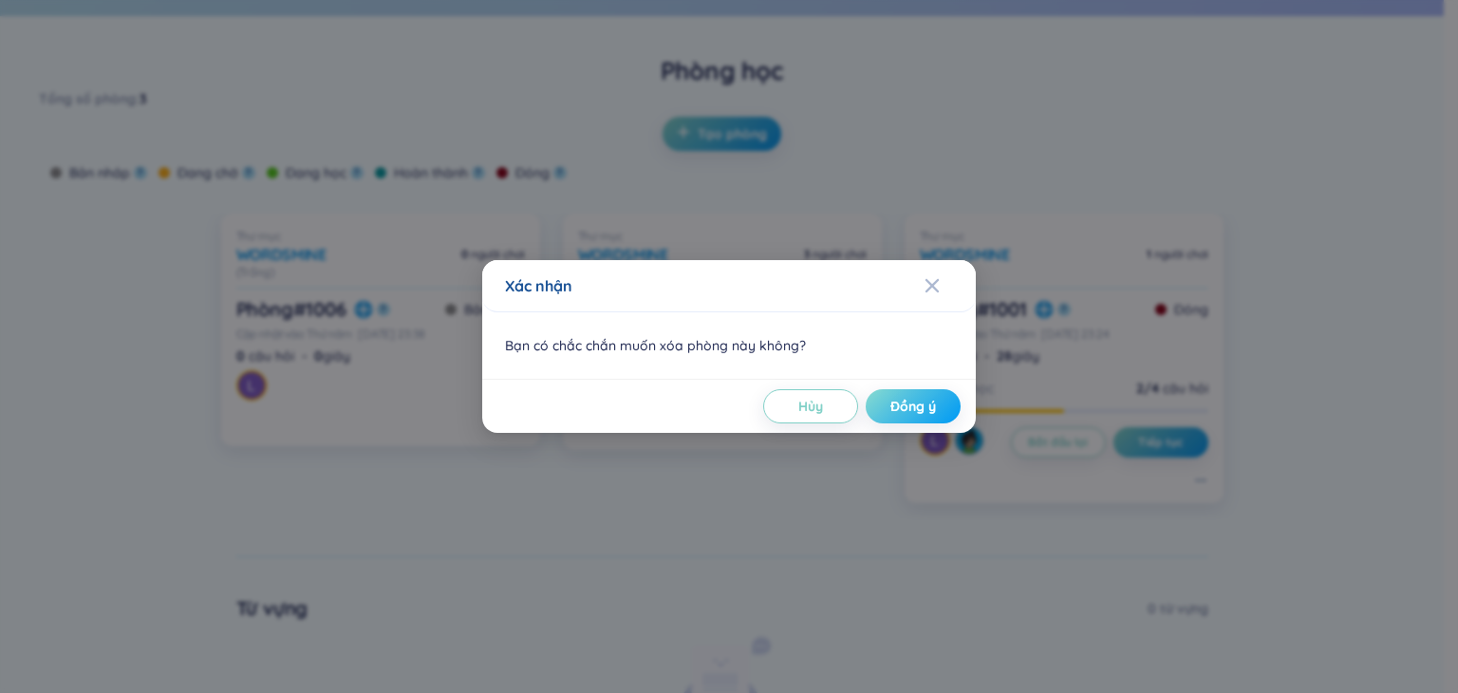
click at [910, 408] on span "Đồng ý" at bounding box center [913, 406] width 46 height 19
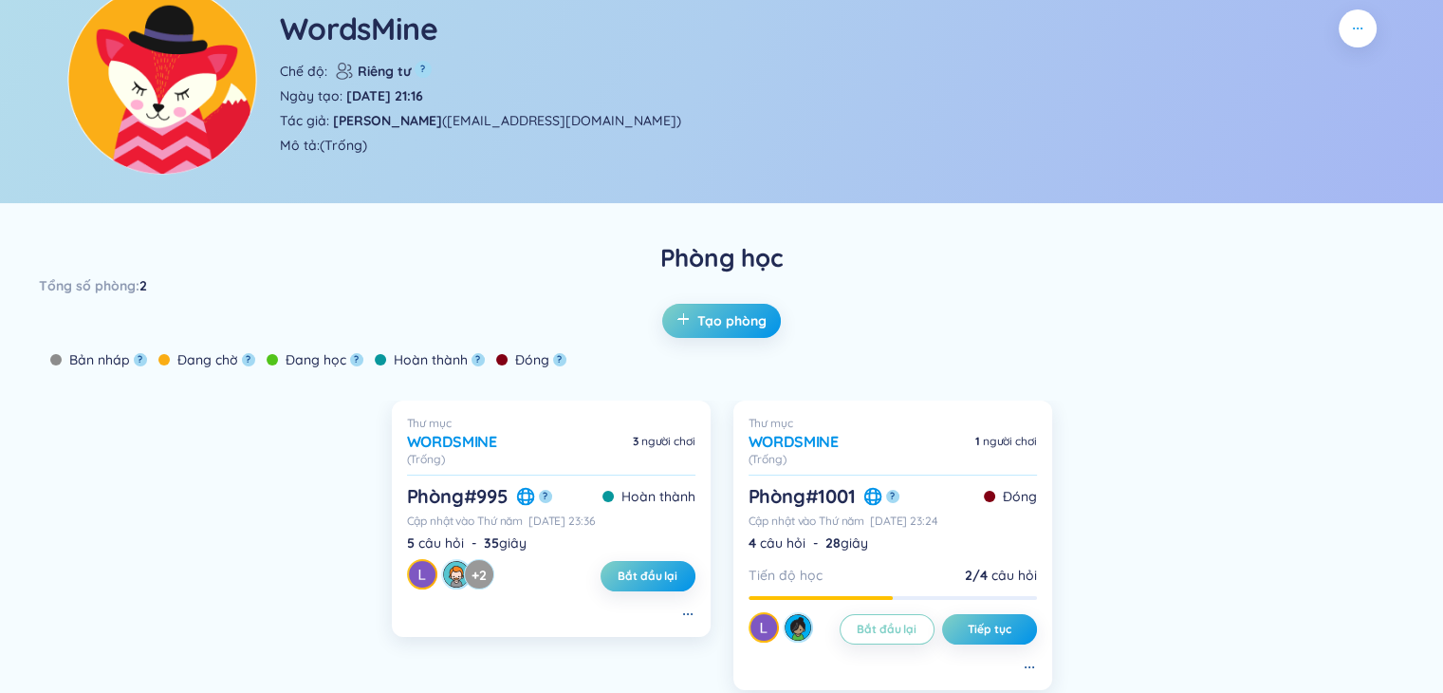
scroll to position [154, 0]
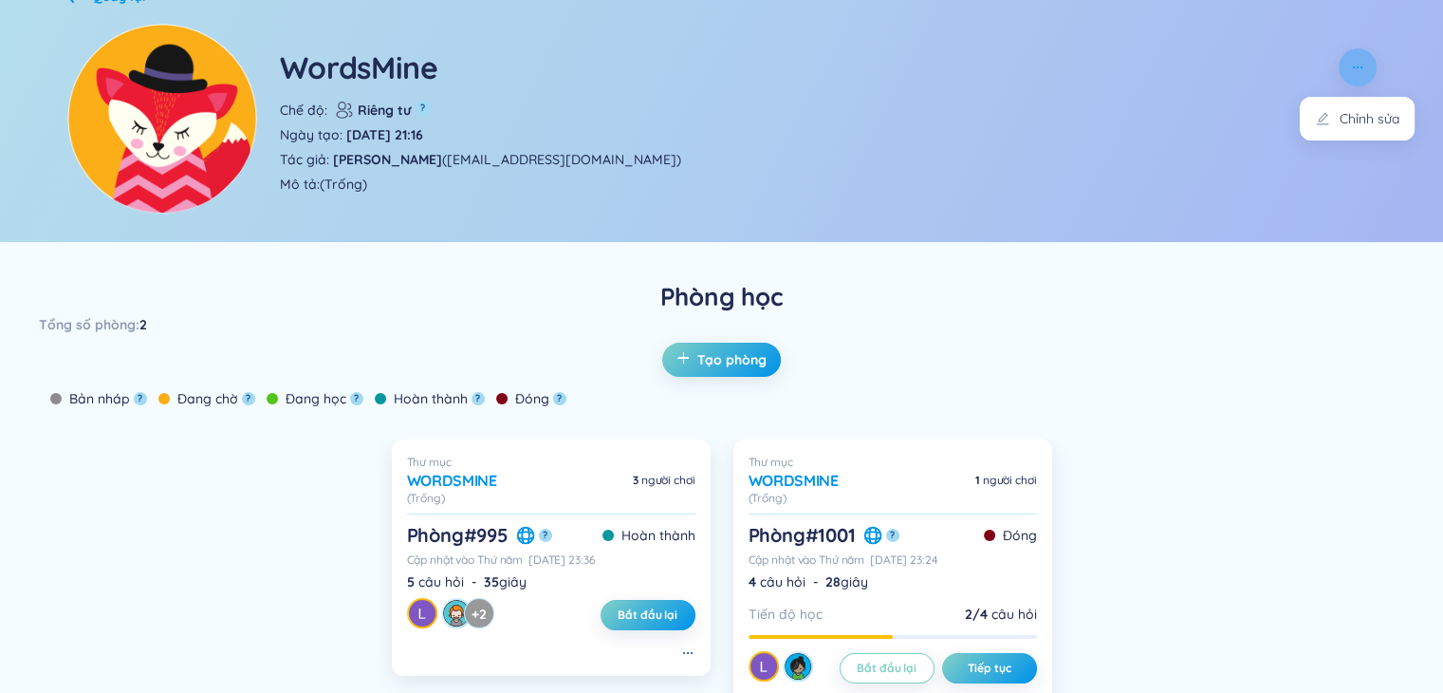
click at [1363, 68] on icon "button" at bounding box center [1357, 67] width 15 height 15
click at [1364, 128] on div "Chỉnh sửa" at bounding box center [1370, 118] width 60 height 21
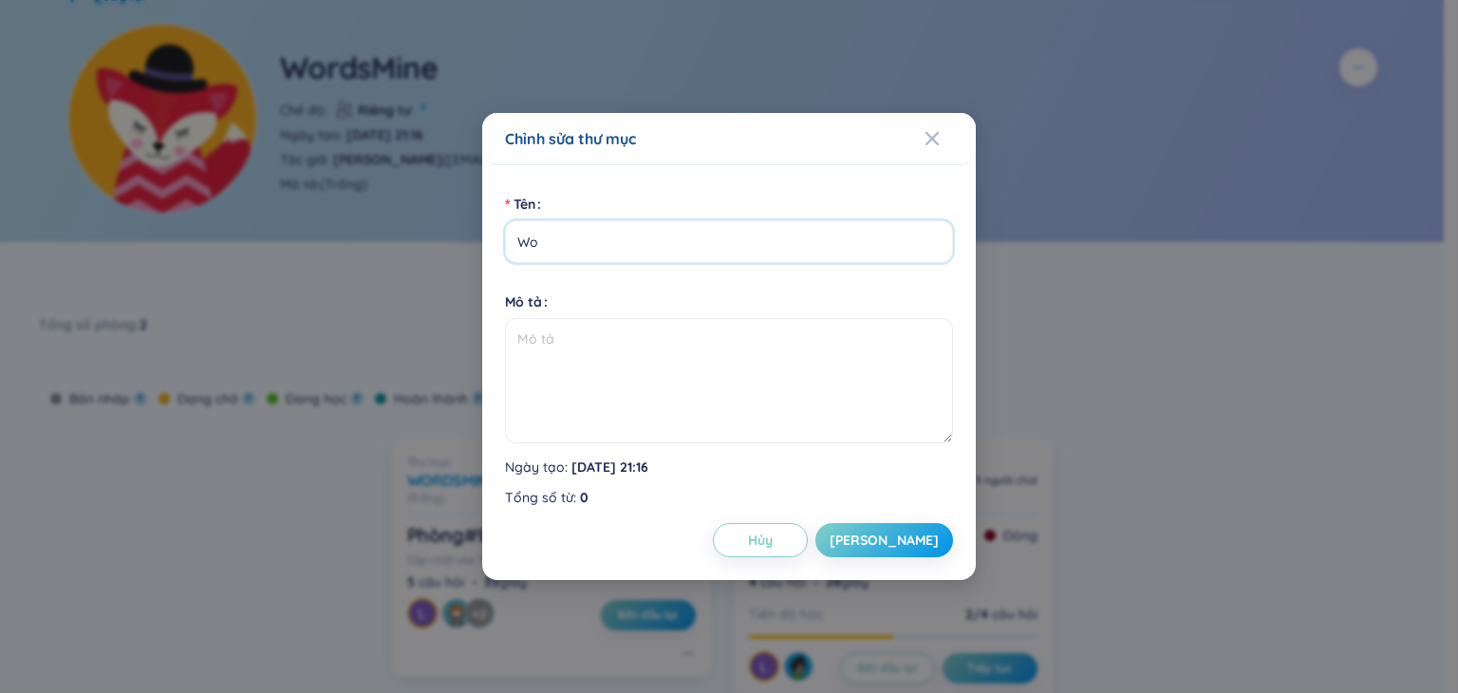
type input "W"
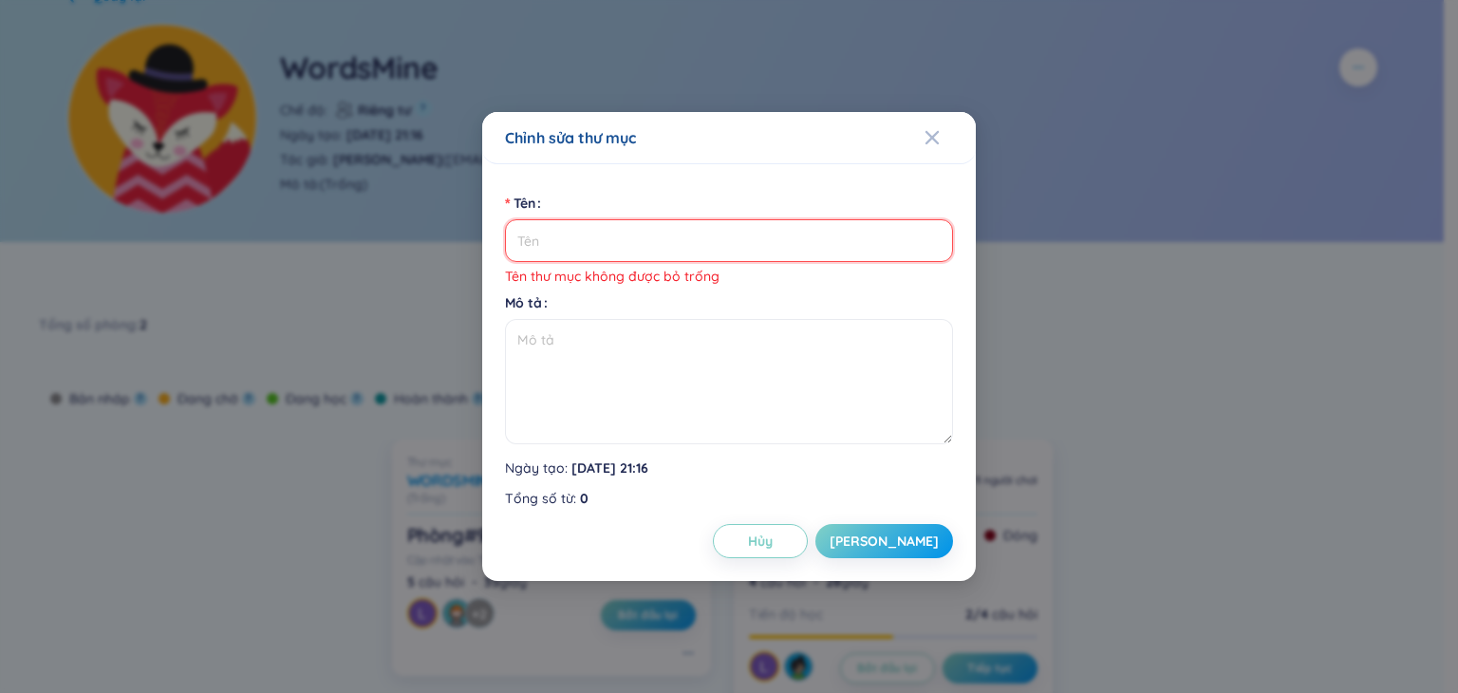
type input "T"
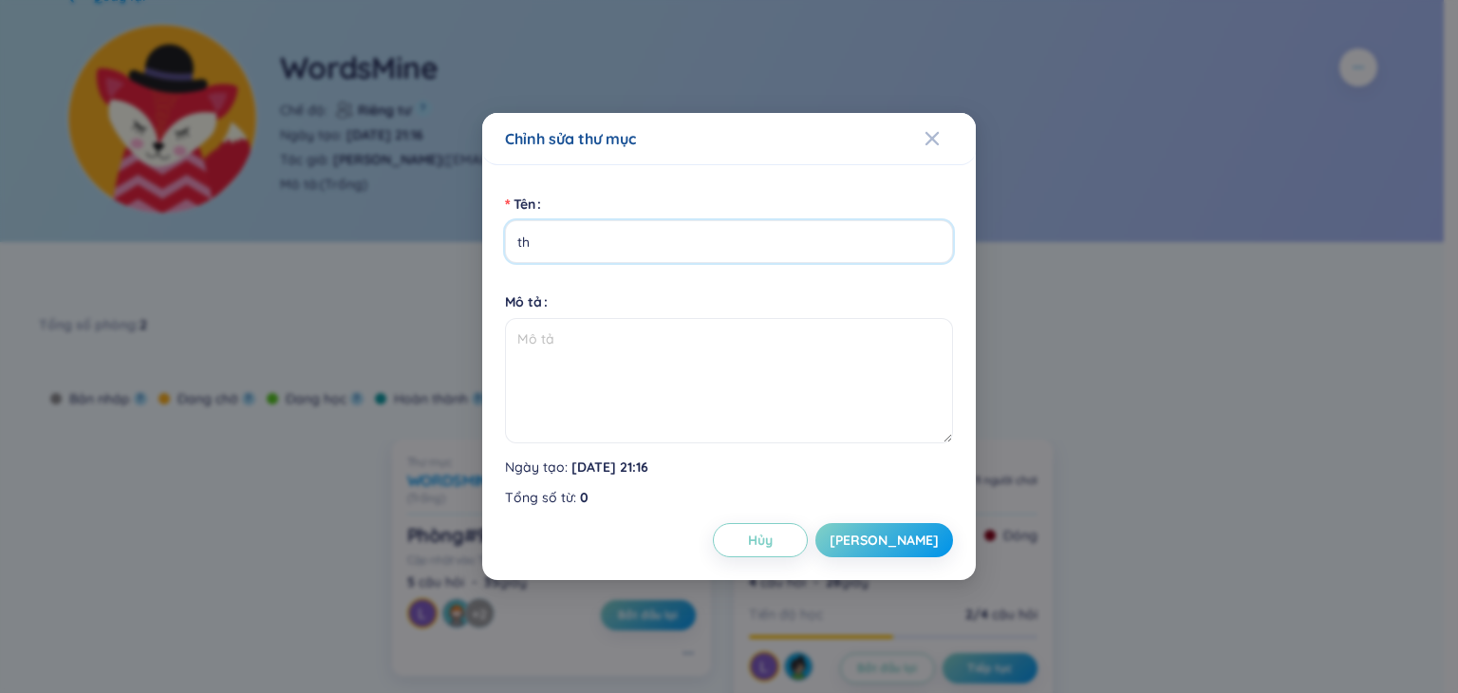
type input "t"
type input "cạp cạp cạp"
click at [926, 540] on button "[PERSON_NAME]" at bounding box center [884, 540] width 138 height 34
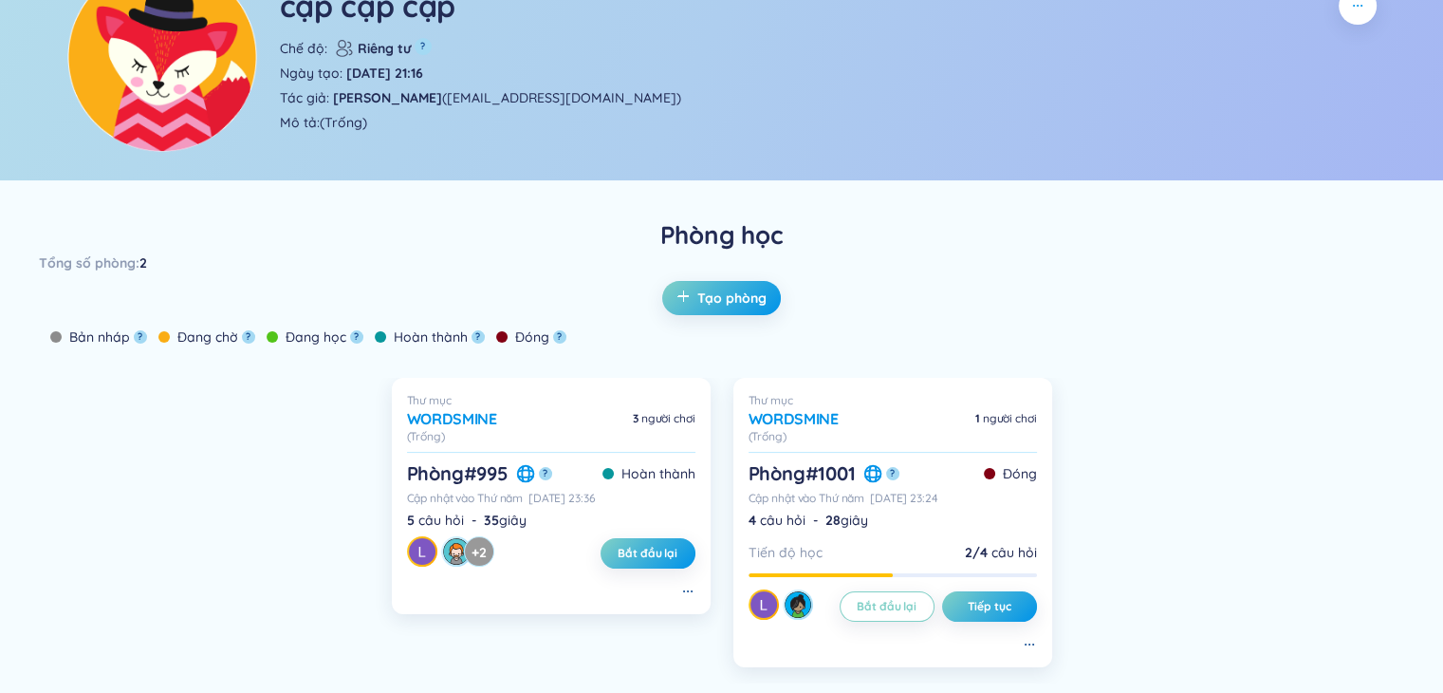
scroll to position [249, 0]
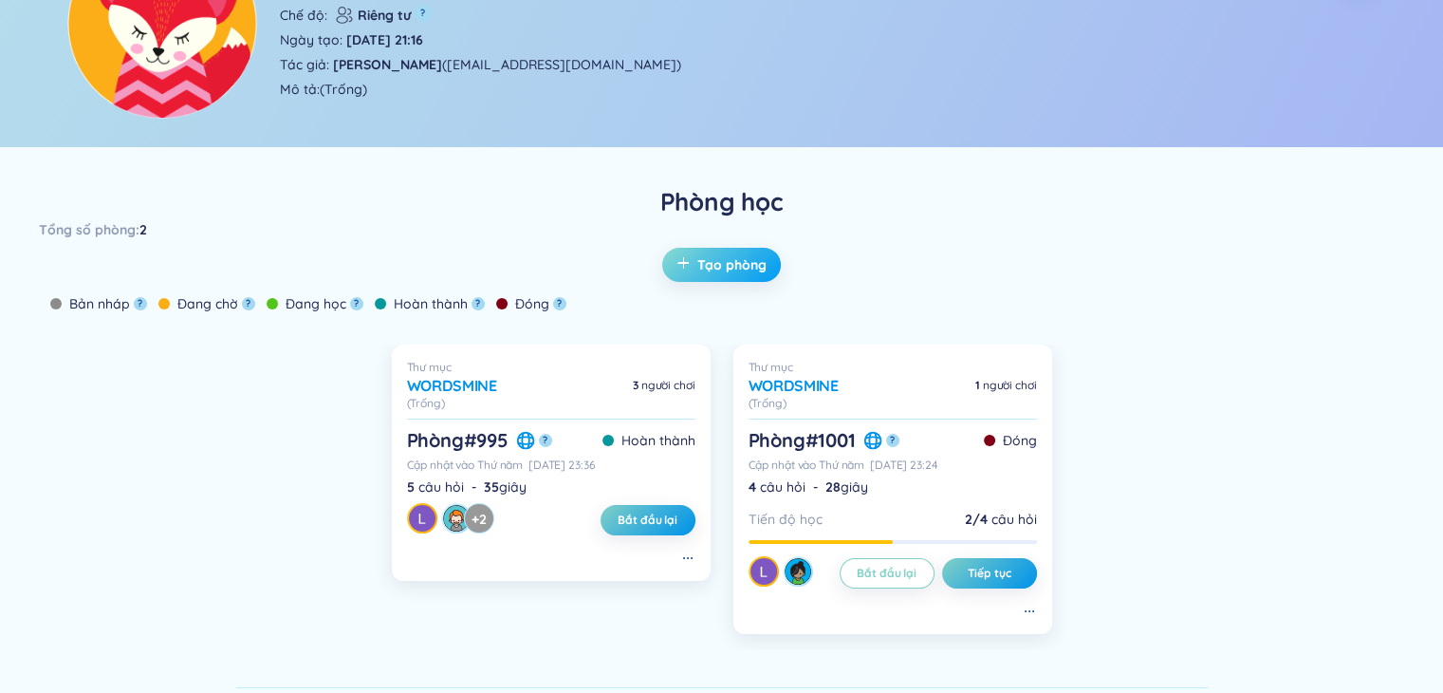
click at [735, 261] on span "Tạo phòng" at bounding box center [731, 264] width 69 height 19
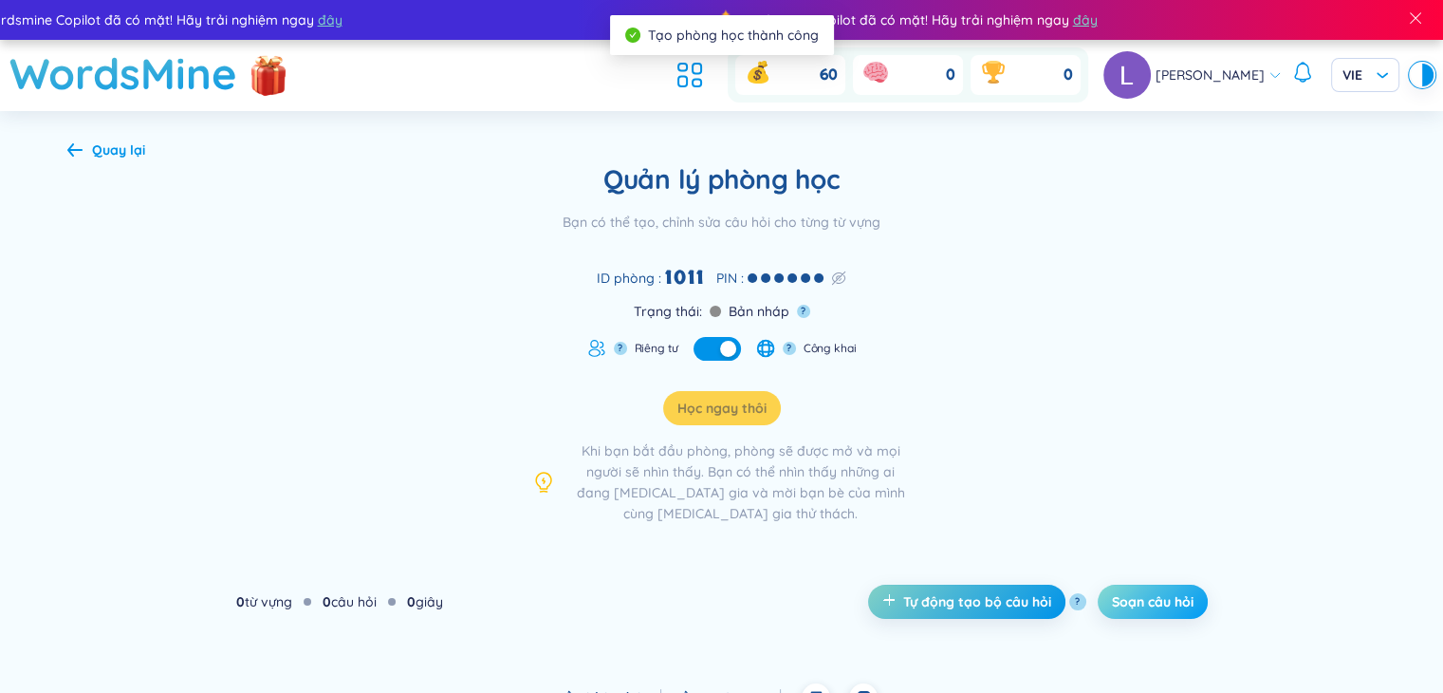
click at [1153, 596] on span "Soạn câu hỏi" at bounding box center [1153, 601] width 82 height 19
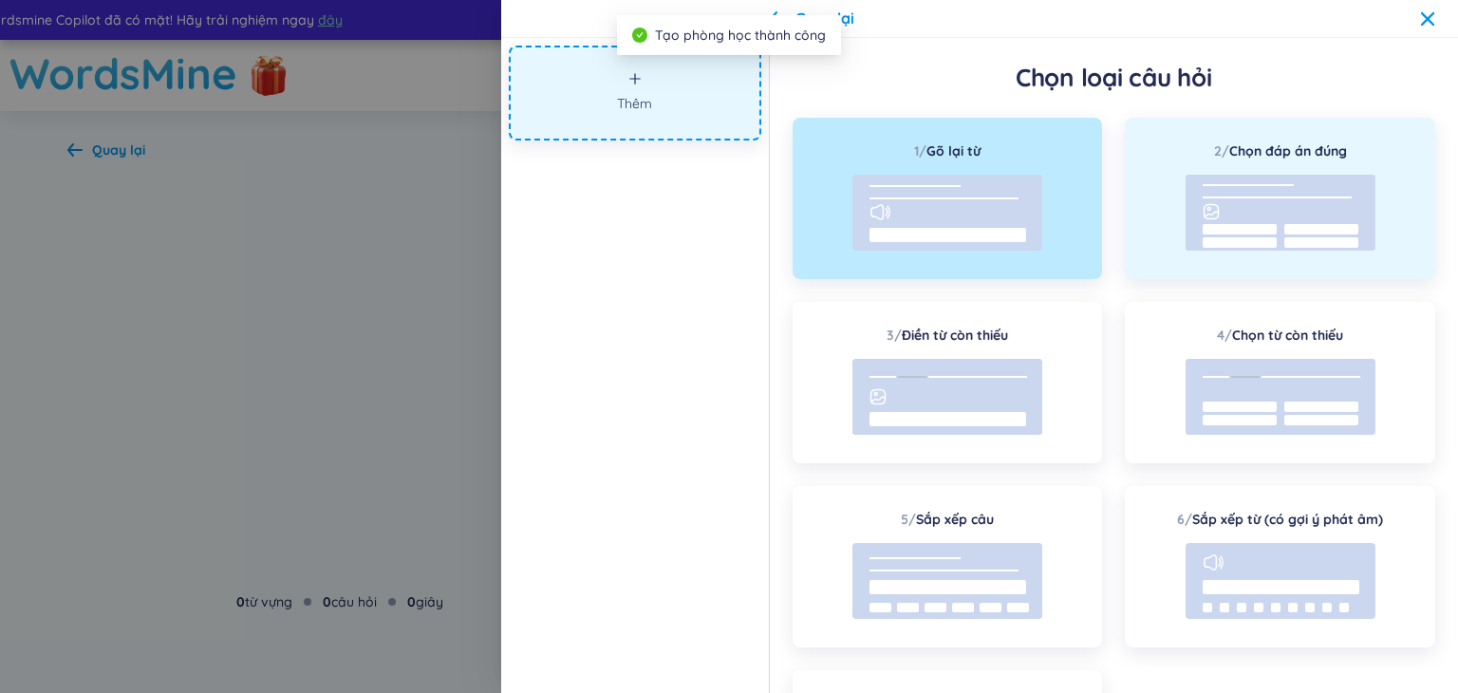
click at [1264, 164] on div "2 / Chọn đáp án đúng" at bounding box center [1280, 198] width 310 height 161
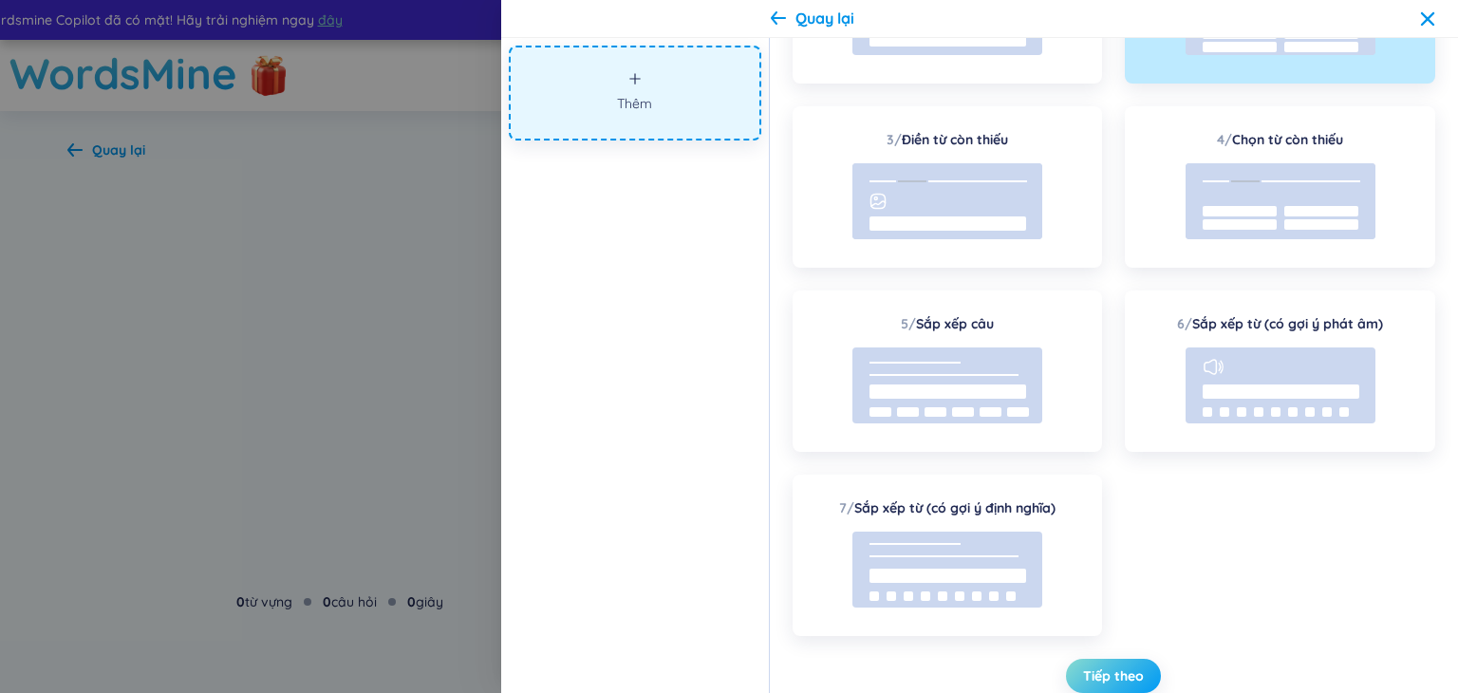
click at [1078, 669] on button "Tiếp theo" at bounding box center [1113, 676] width 95 height 34
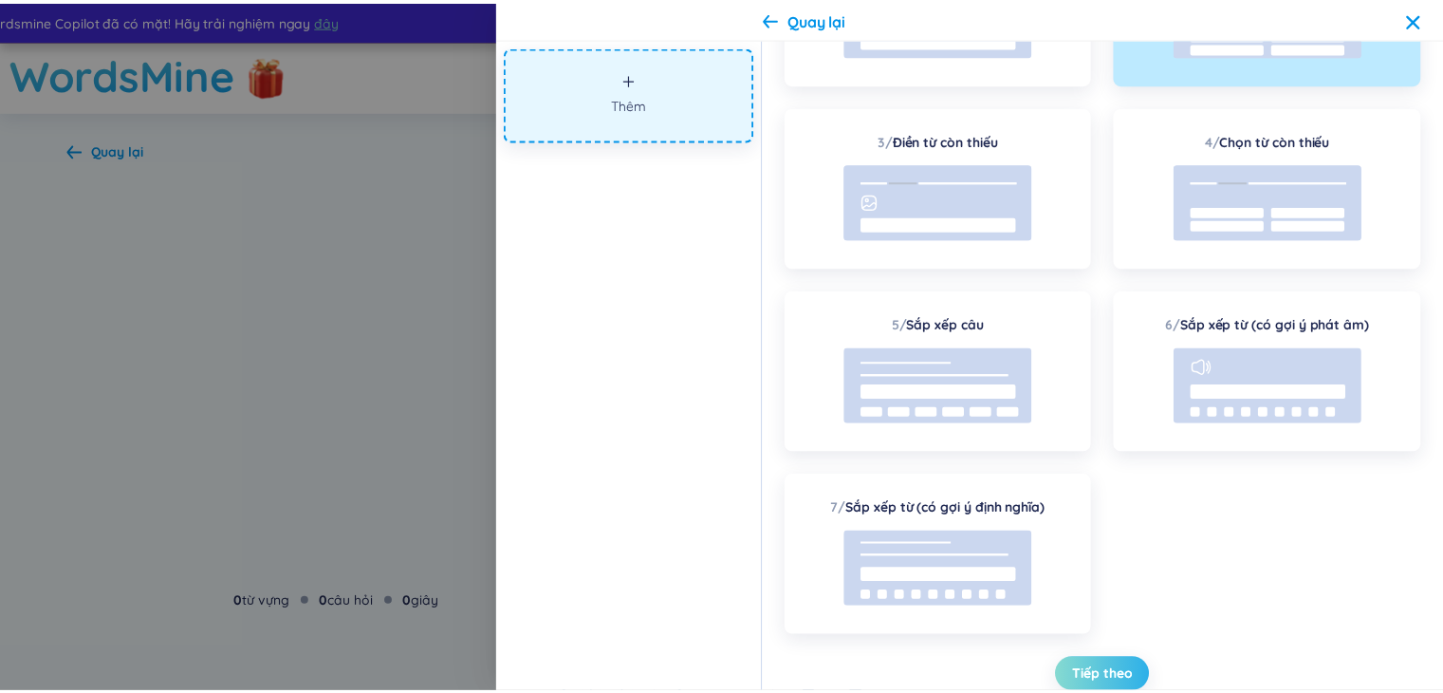
scroll to position [178, 0]
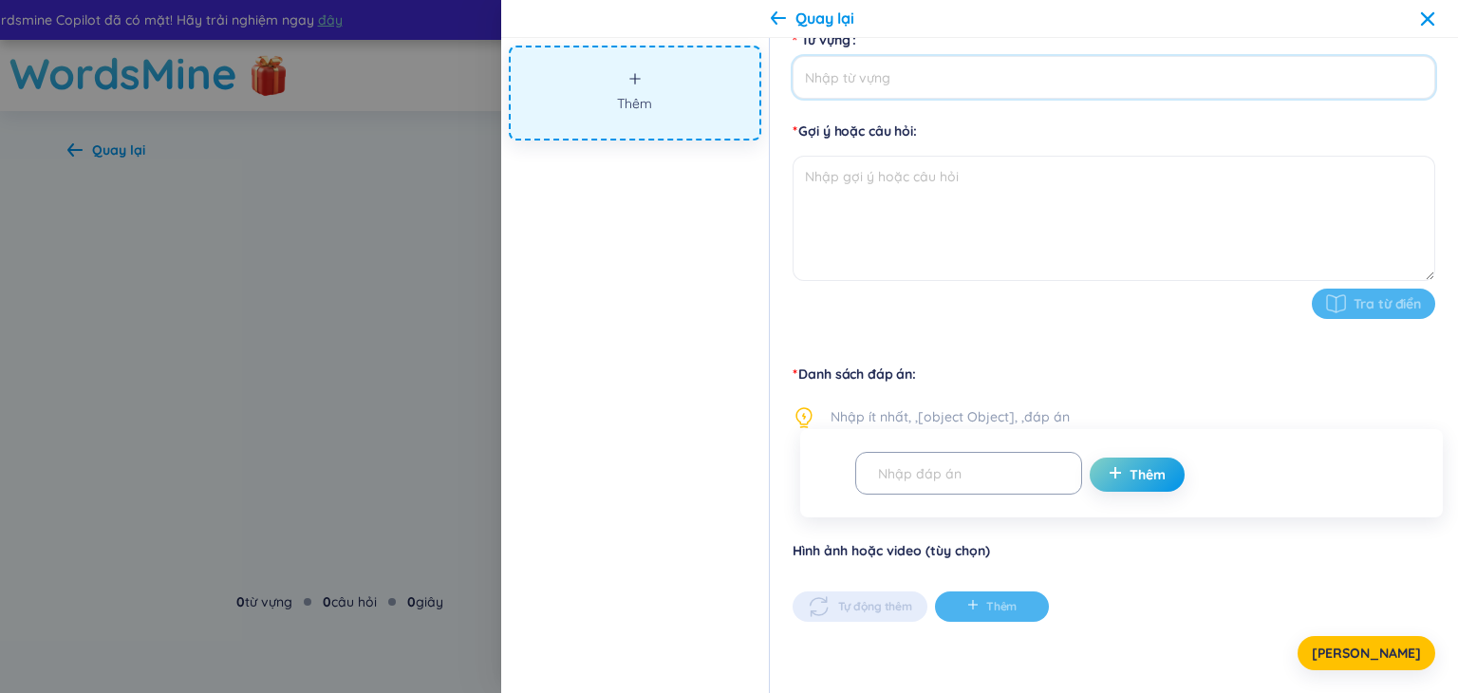
click at [892, 88] on input "Từ vựng" at bounding box center [1113, 77] width 642 height 43
type input "Câu 1"
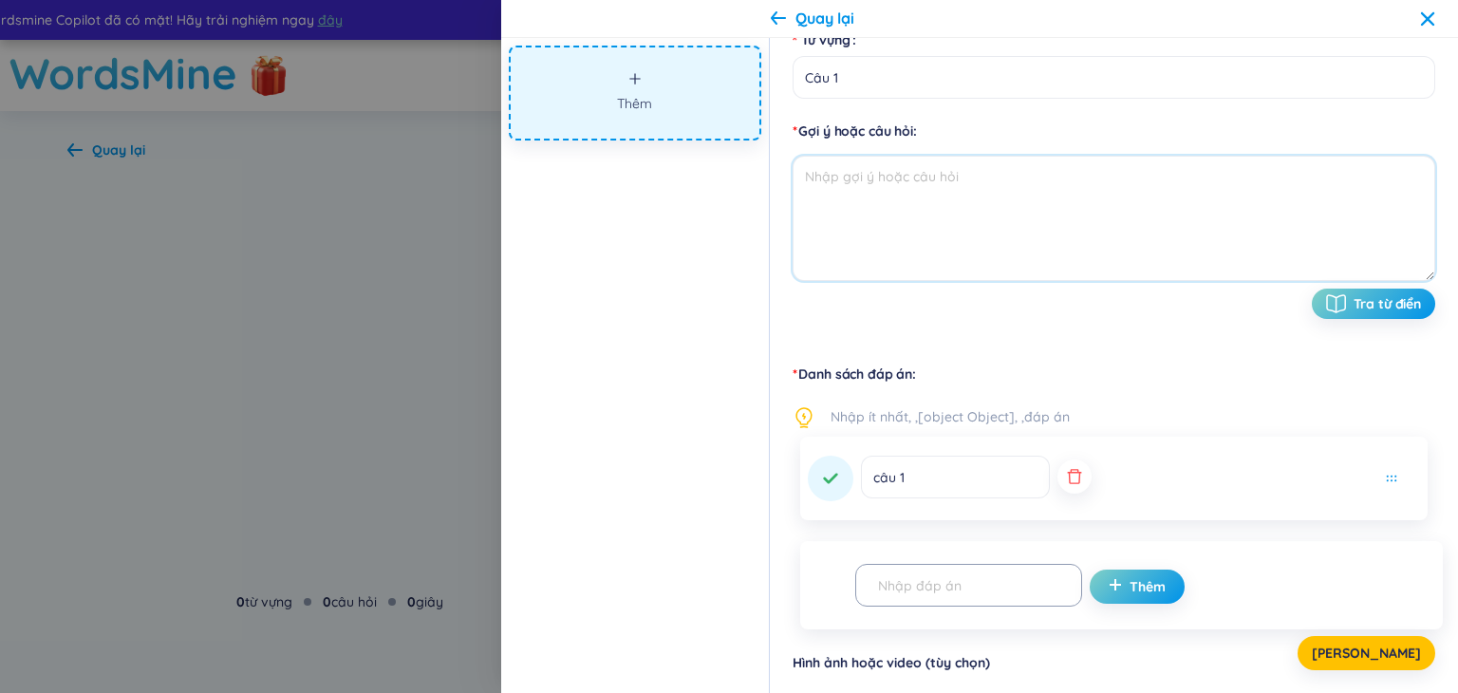
click at [1019, 176] on textarea at bounding box center [1113, 218] width 642 height 125
click at [1024, 199] on textarea at bounding box center [1113, 218] width 642 height 125
type textarea "gtetrh"
click at [989, 586] on input "text" at bounding box center [959, 584] width 187 height 33
type input "hth"
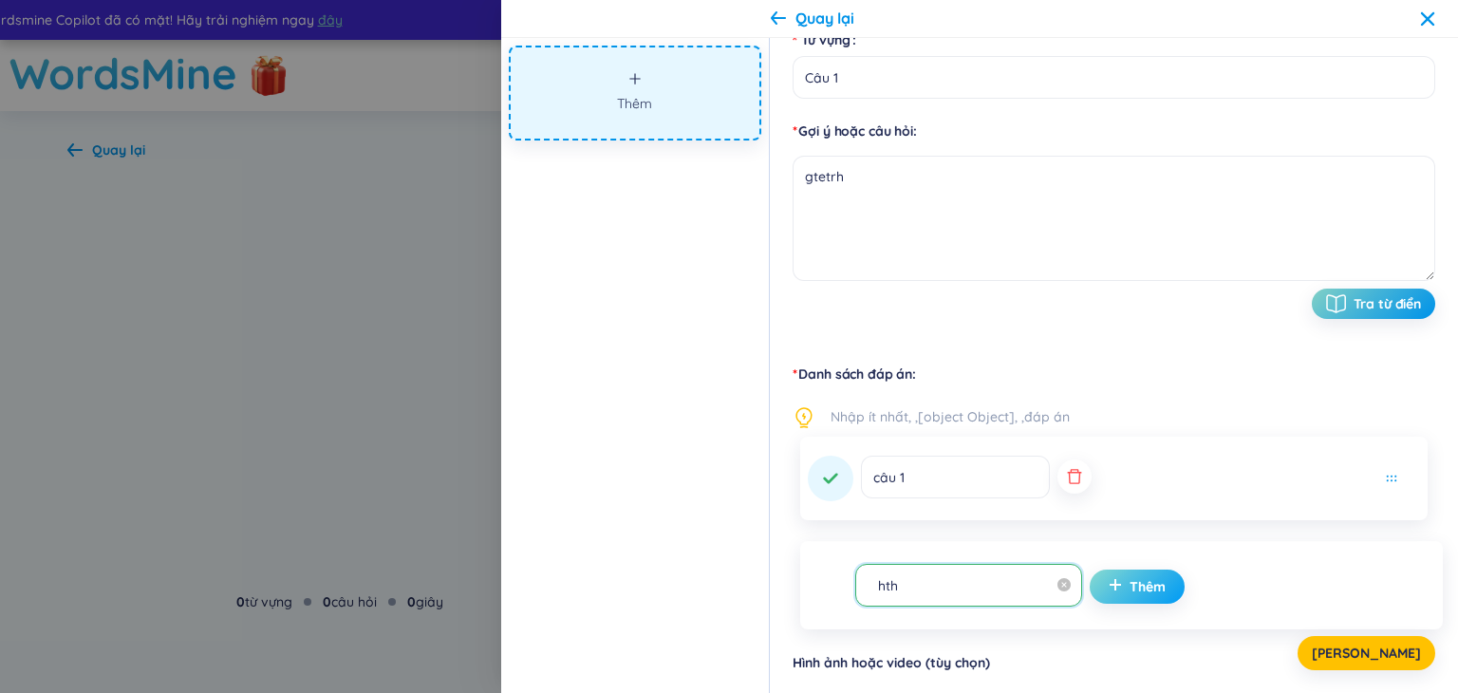
click at [1108, 593] on span "plus" at bounding box center [1118, 586] width 21 height 19
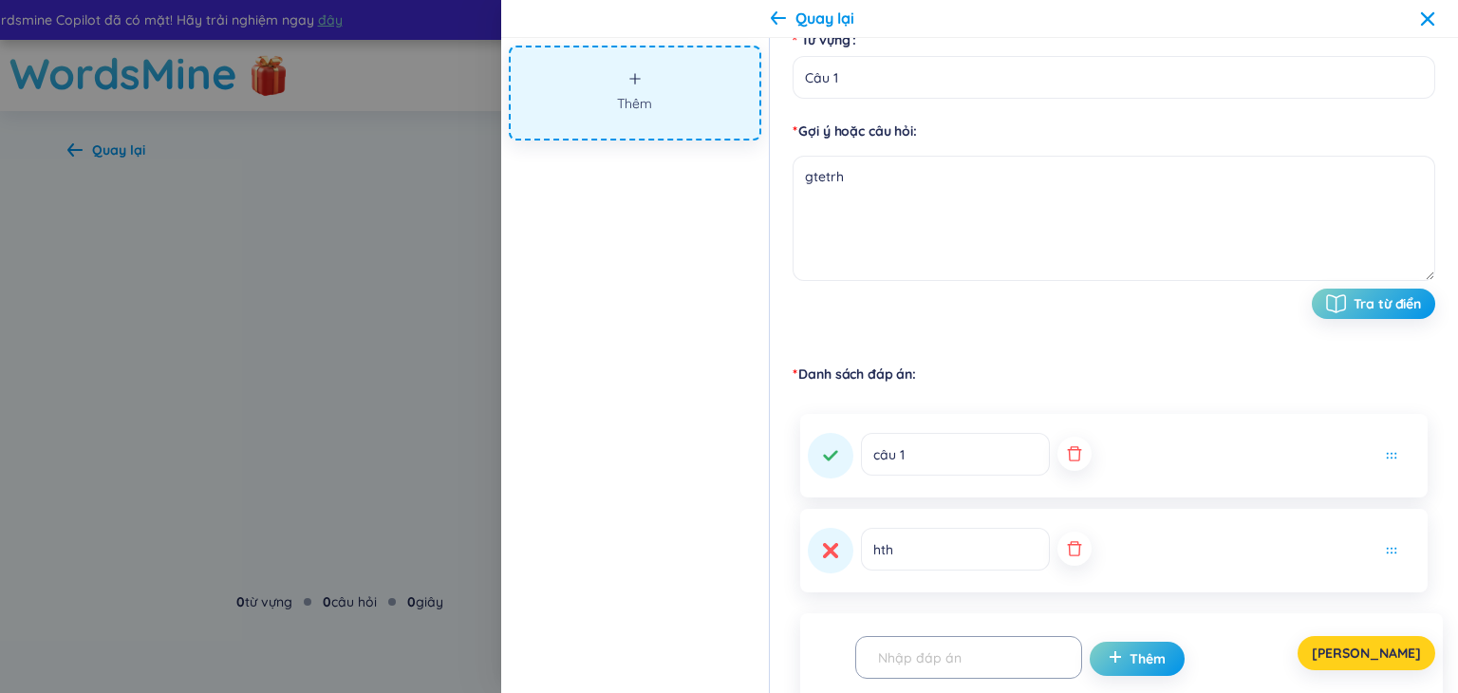
click at [1393, 667] on button "[PERSON_NAME]" at bounding box center [1366, 653] width 138 height 34
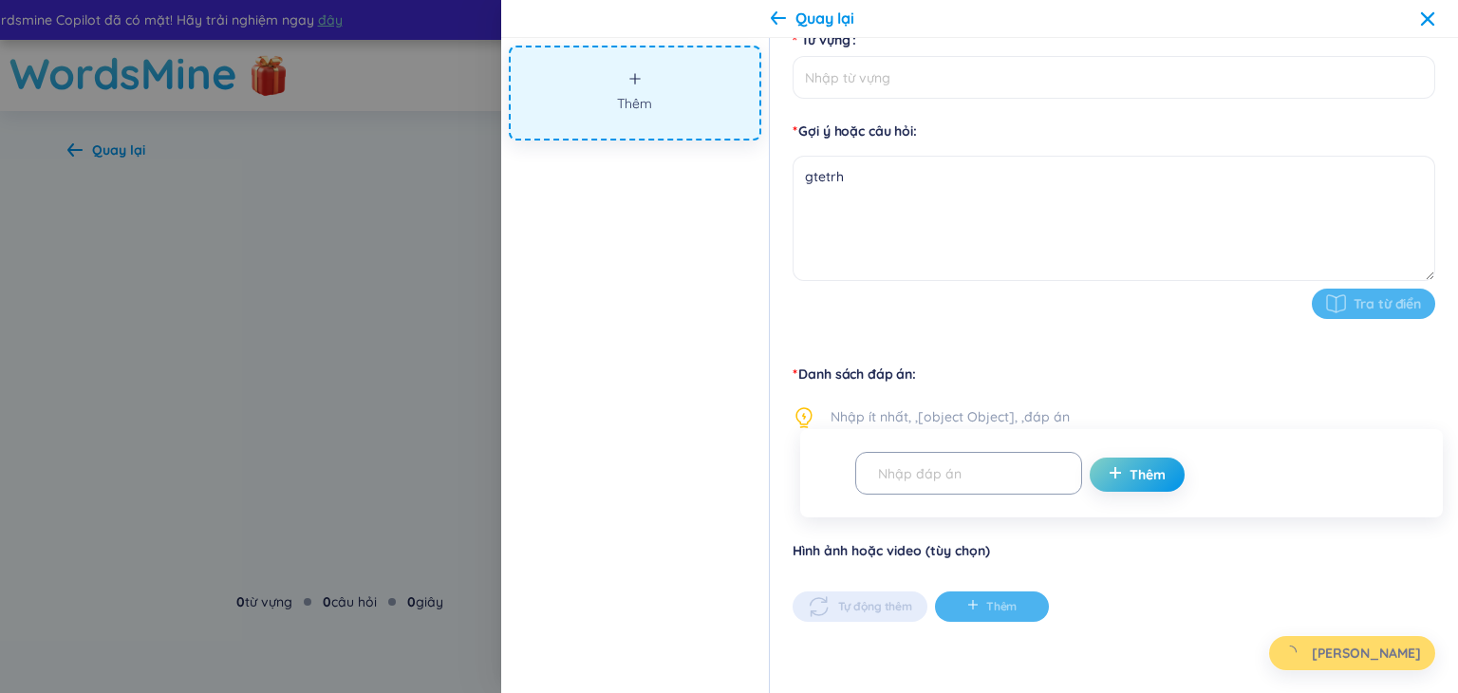
type input "Câu 1"
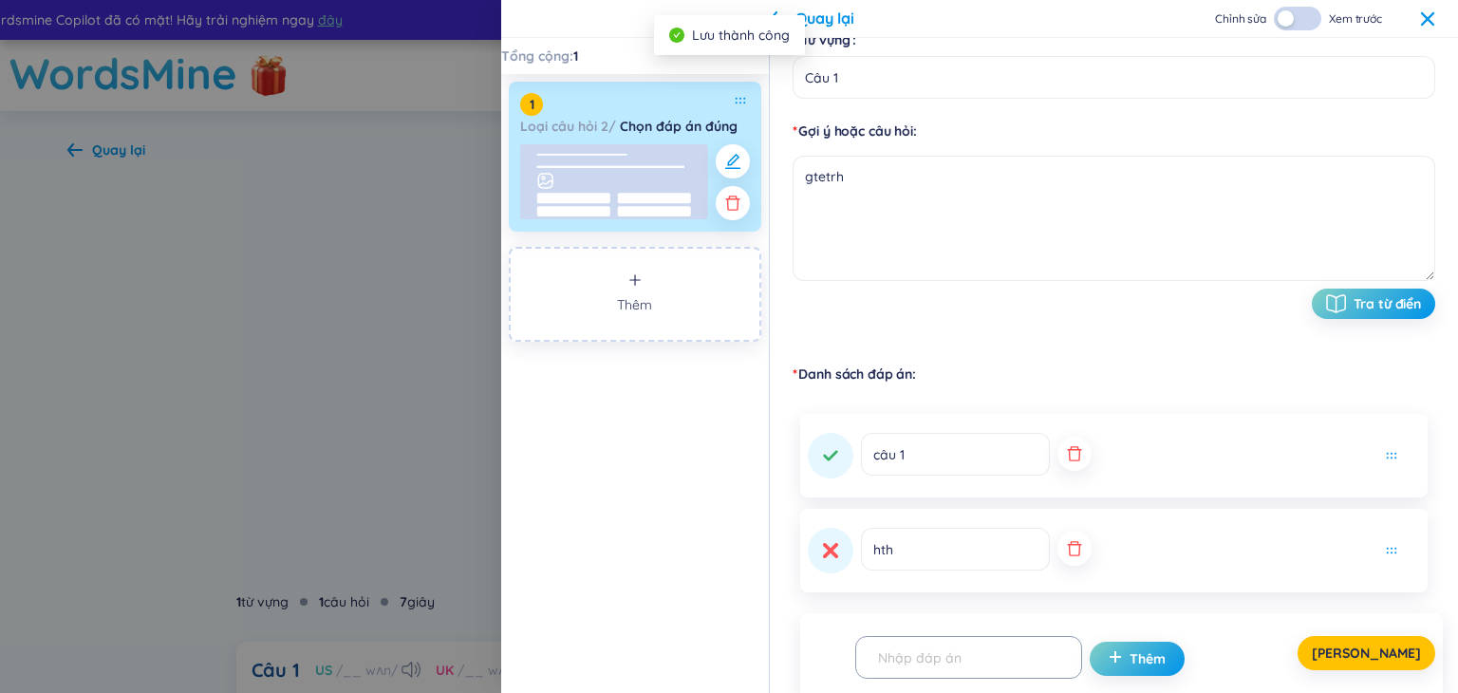
click at [1430, 16] on icon at bounding box center [1427, 17] width 13 height 13
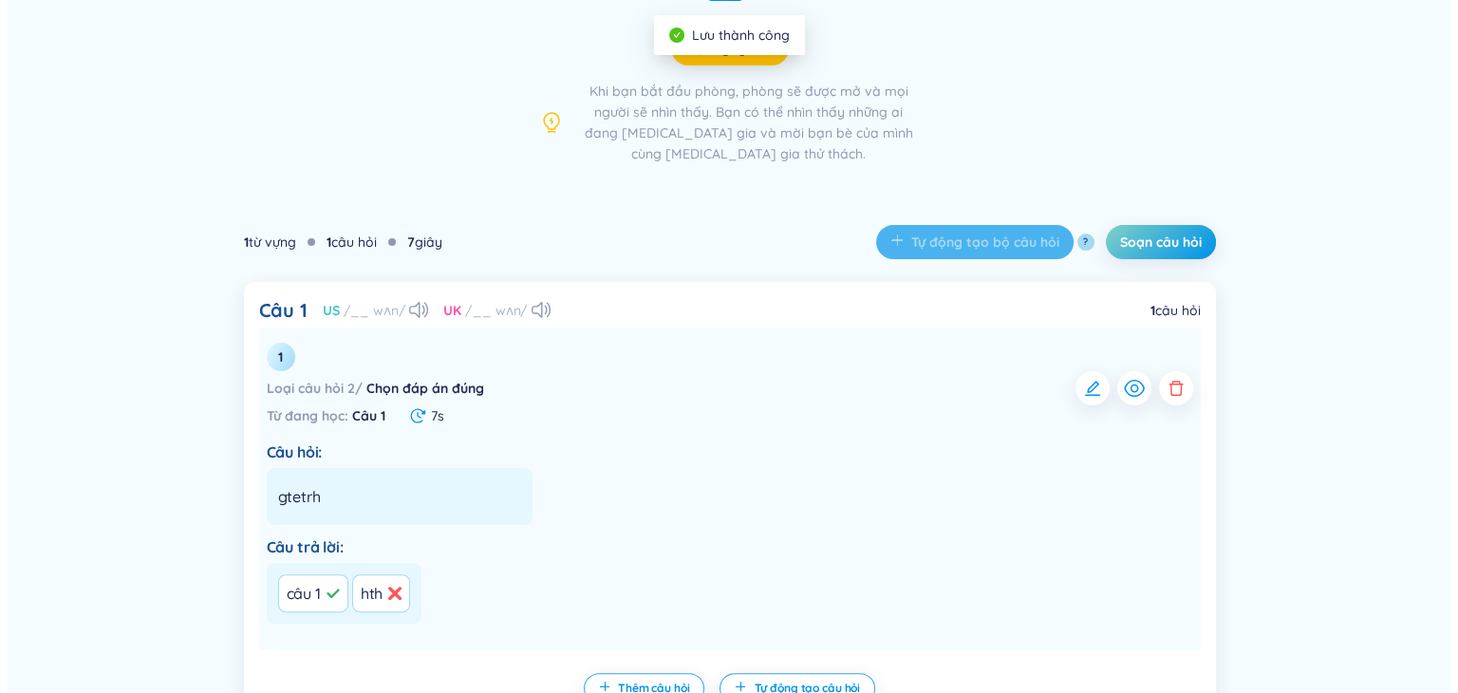
scroll to position [380, 0]
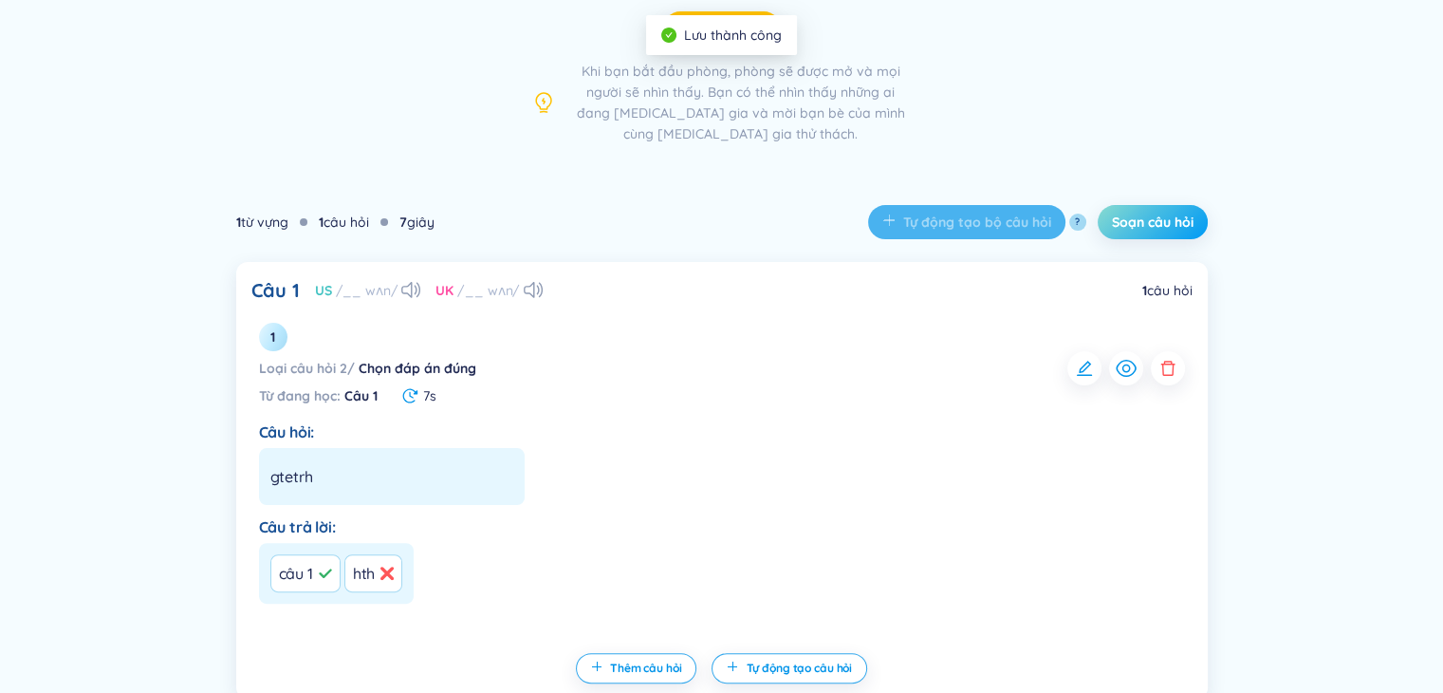
click at [1138, 224] on span "Soạn câu hỏi" at bounding box center [1153, 222] width 82 height 19
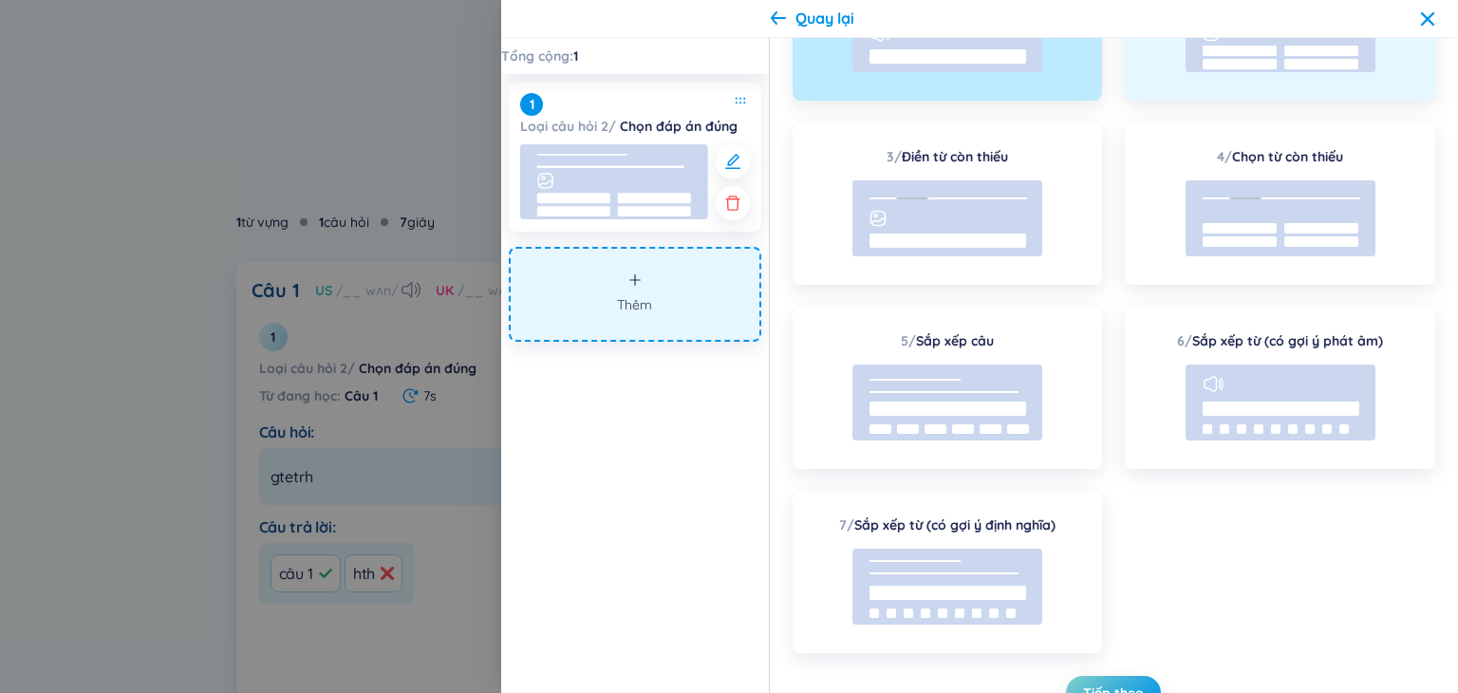
click at [1213, 82] on div "2 / Chọn đáp án đúng" at bounding box center [1280, 19] width 310 height 161
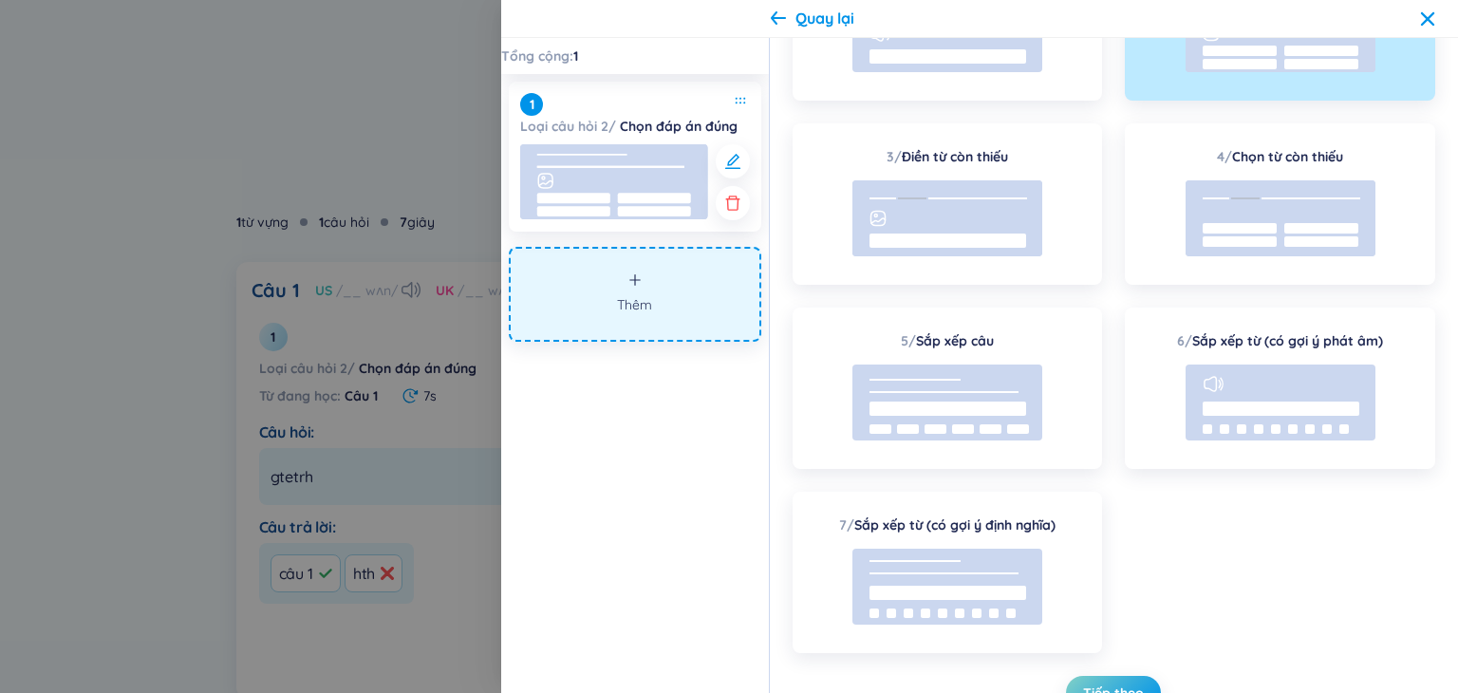
click at [666, 288] on button "Thêm" at bounding box center [635, 294] width 252 height 95
drag, startPoint x: 1285, startPoint y: 92, endPoint x: 1218, endPoint y: 200, distance: 126.9
click at [1284, 92] on div "2 / Chọn đáp án đúng" at bounding box center [1280, 19] width 310 height 161
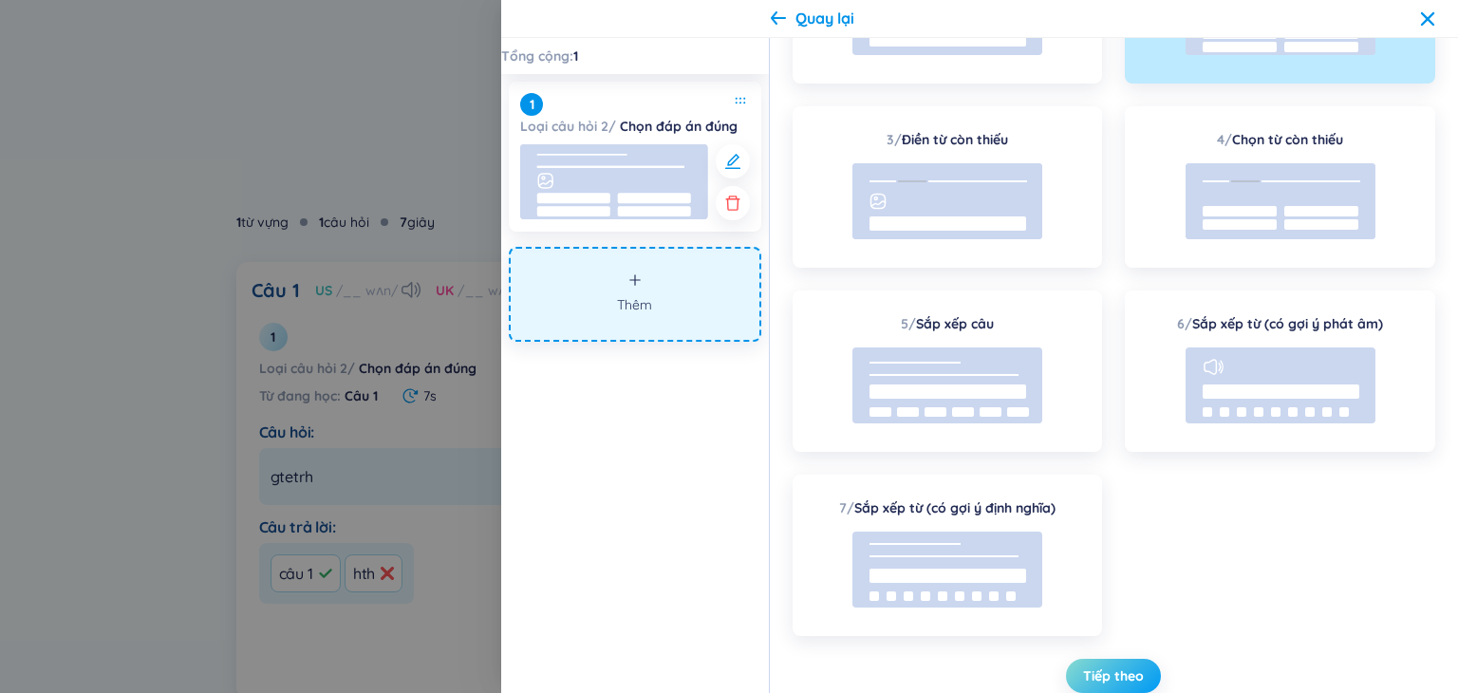
click at [1118, 664] on button "Tiếp theo" at bounding box center [1113, 676] width 95 height 34
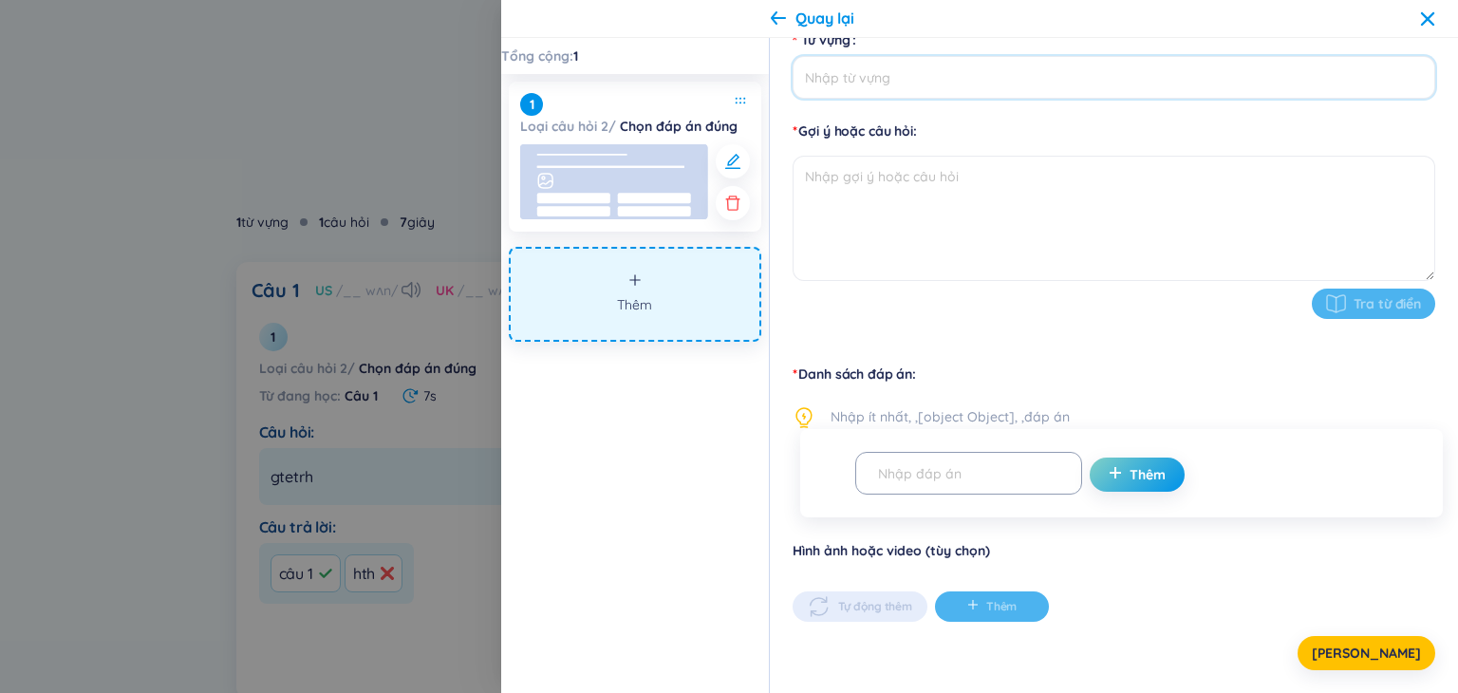
click at [963, 94] on input "Từ vựng" at bounding box center [1113, 77] width 642 height 43
click at [952, 183] on textarea at bounding box center [1113, 218] width 642 height 125
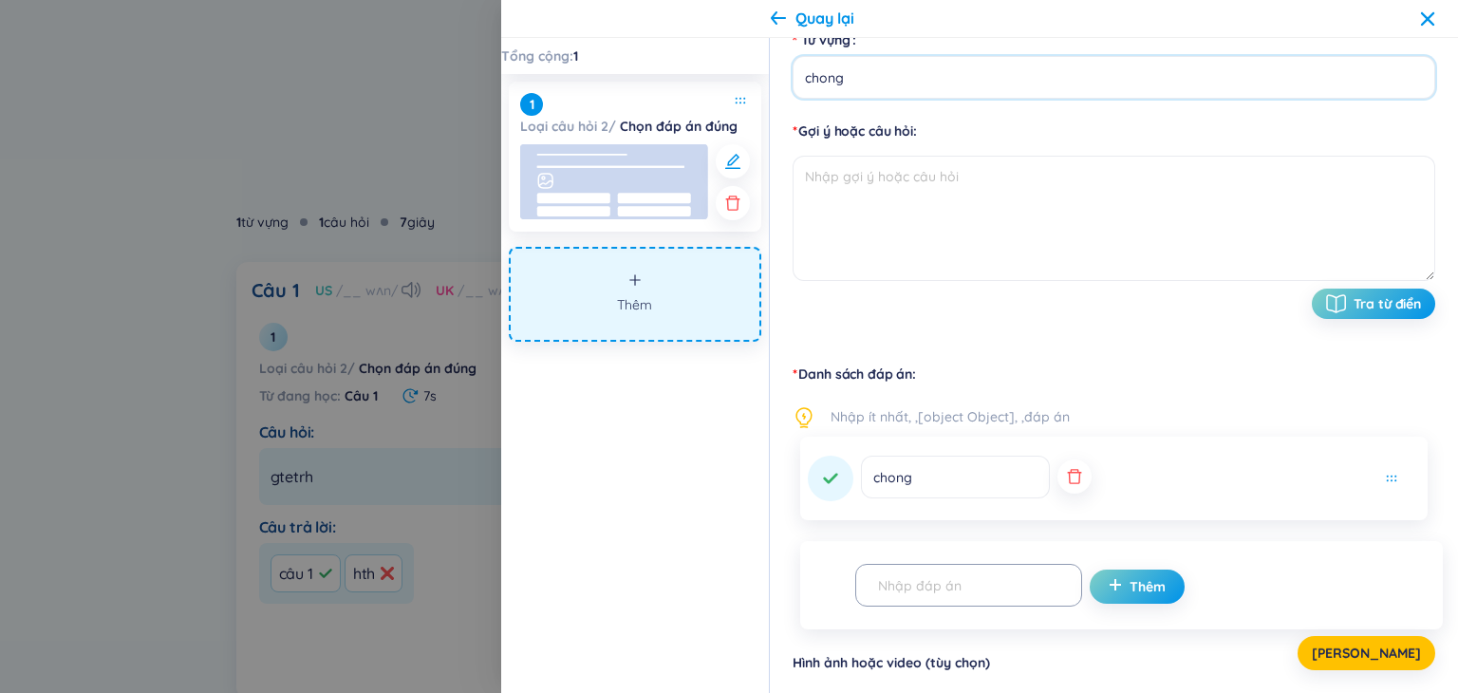
click at [969, 84] on input "chong" at bounding box center [1113, 77] width 642 height 43
type input "chọn"
click at [953, 190] on textarea at bounding box center [1113, 218] width 642 height 125
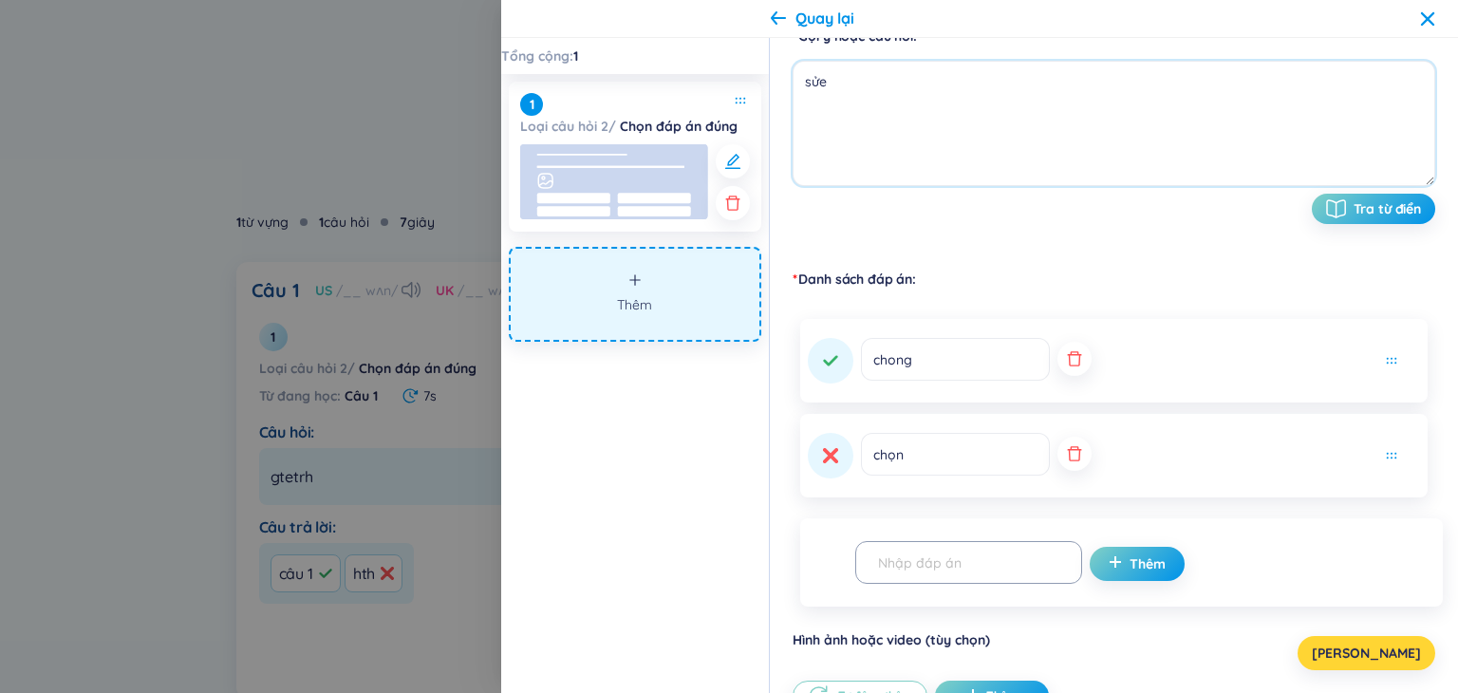
type textarea "sửe"
click at [1375, 644] on span "[PERSON_NAME]" at bounding box center [1365, 652] width 109 height 19
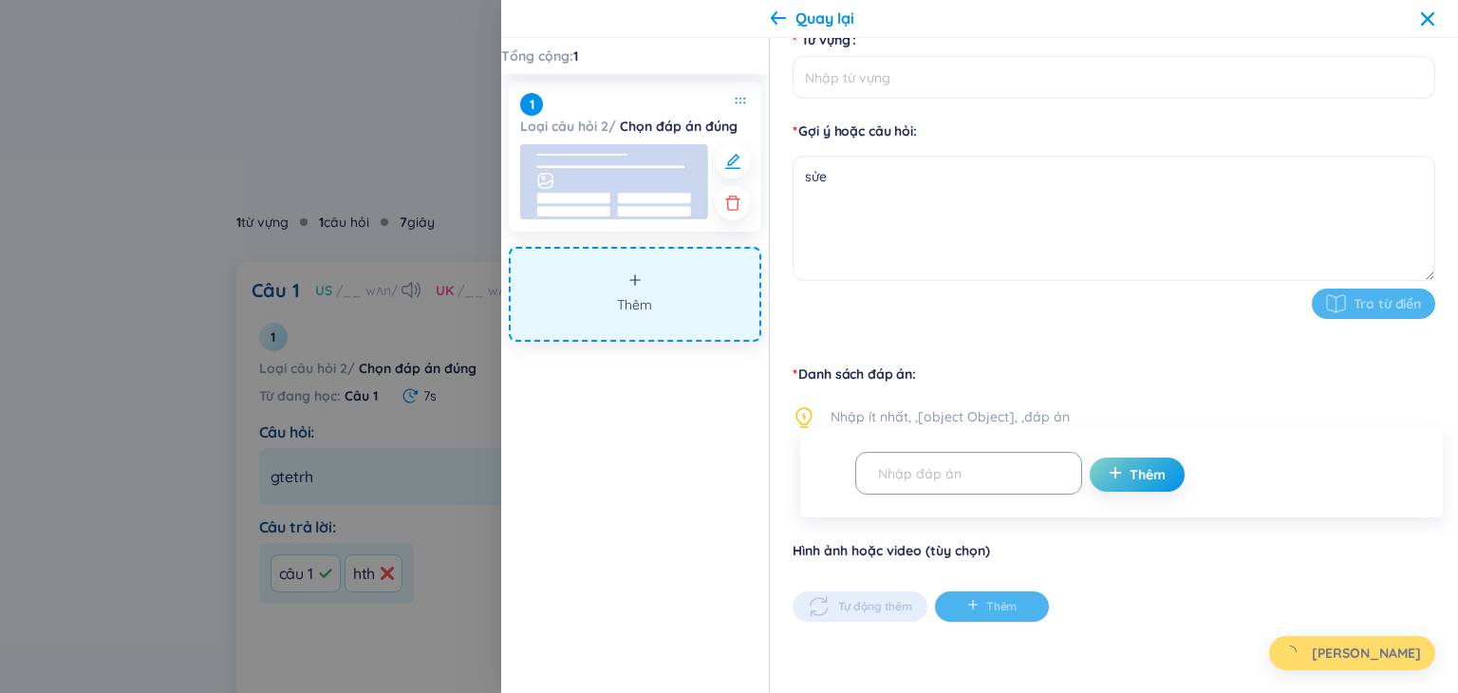
type input "chọn"
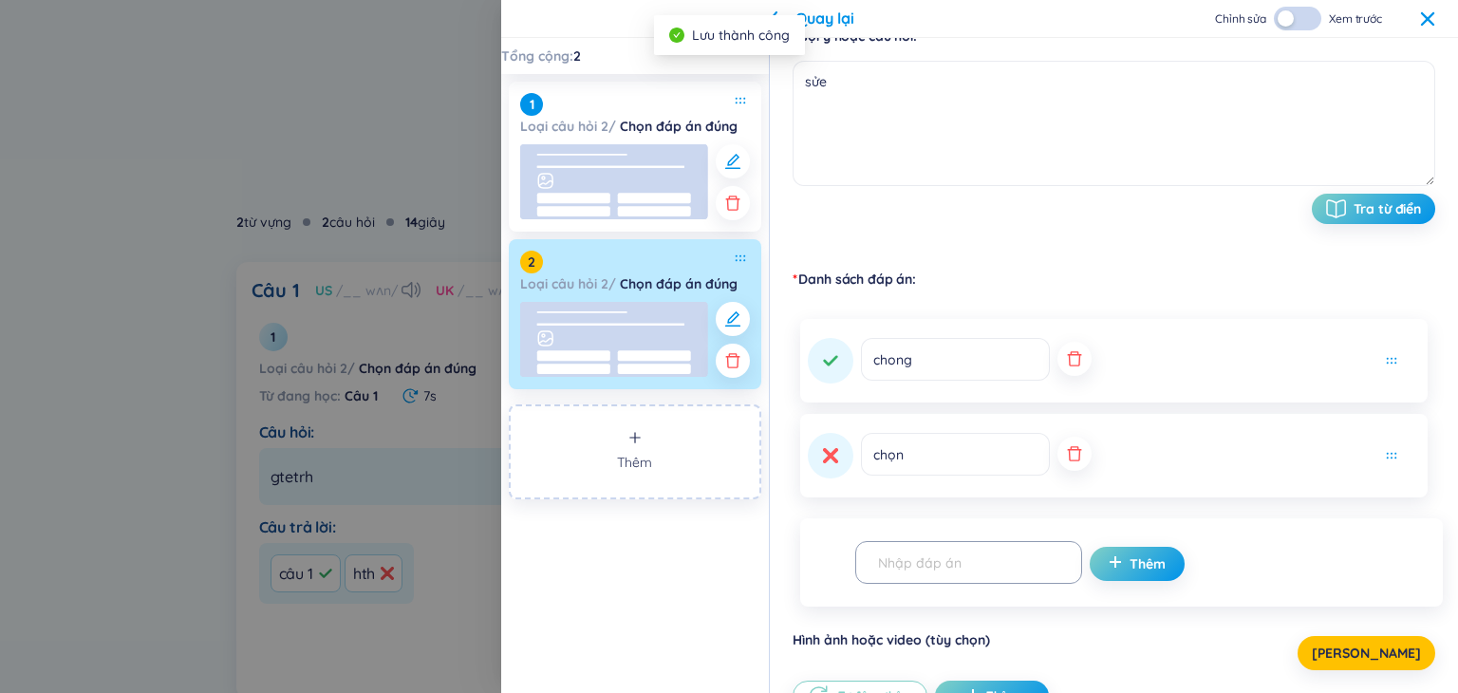
click at [1427, 28] on div "Chỉnh sửa Xem trước" at bounding box center [1325, 19] width 220 height 24
click at [1426, 8] on div "Chỉnh sửa Xem trước" at bounding box center [1325, 19] width 220 height 24
click at [1427, 14] on icon at bounding box center [1427, 18] width 15 height 15
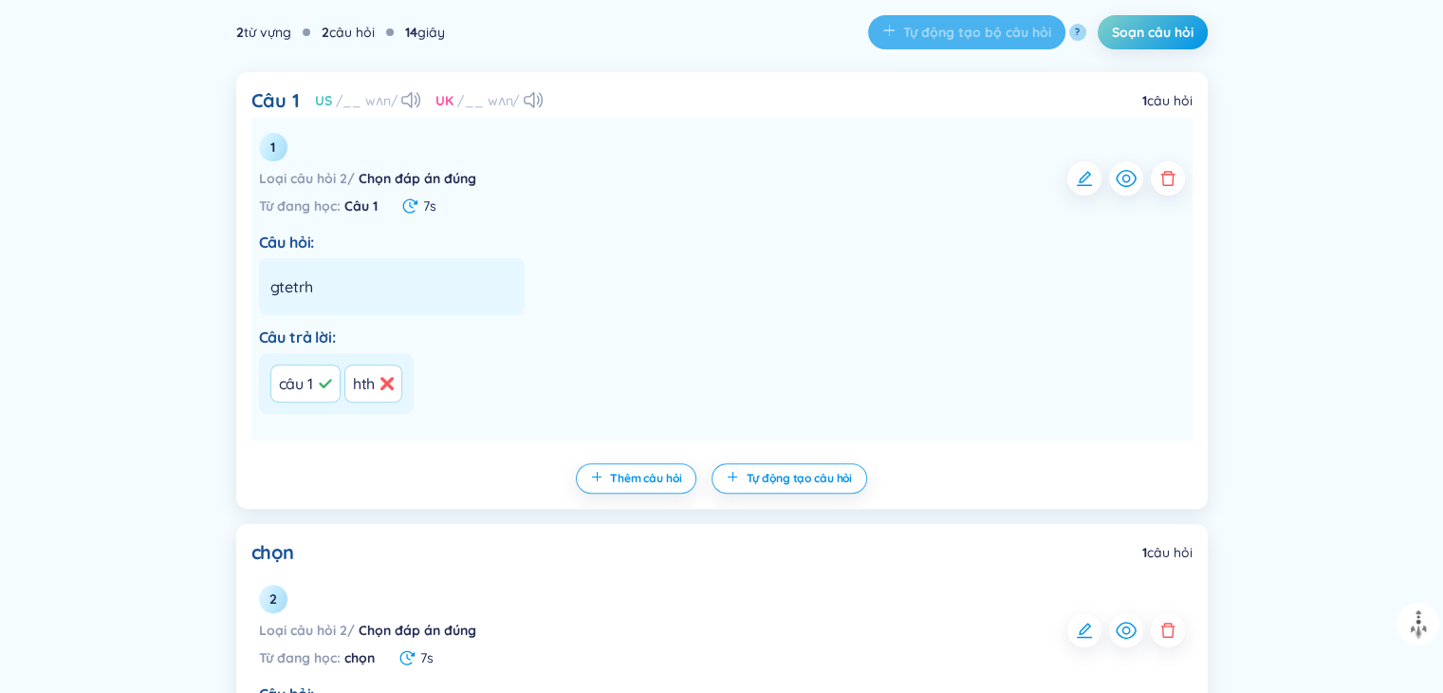
scroll to position [190, 0]
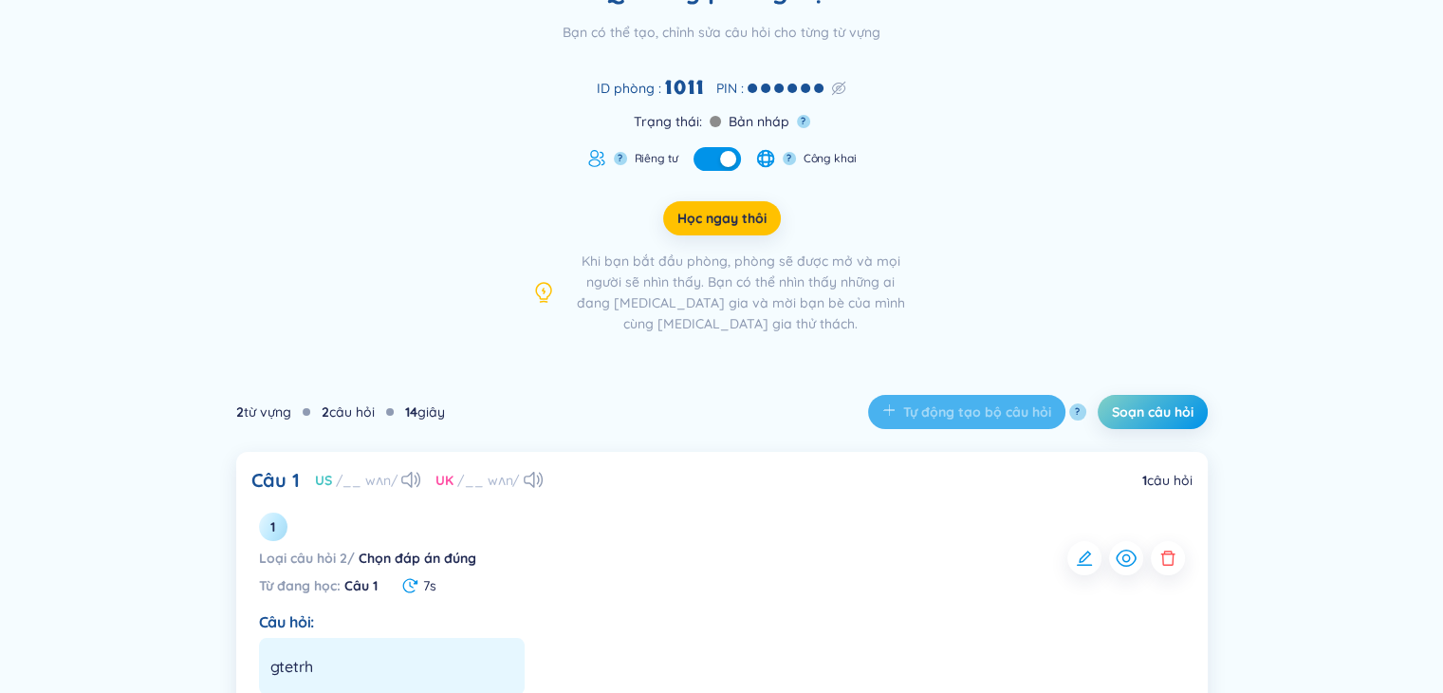
click at [717, 159] on button "button" at bounding box center [717, 159] width 47 height 24
click at [716, 158] on button "button" at bounding box center [717, 159] width 47 height 24
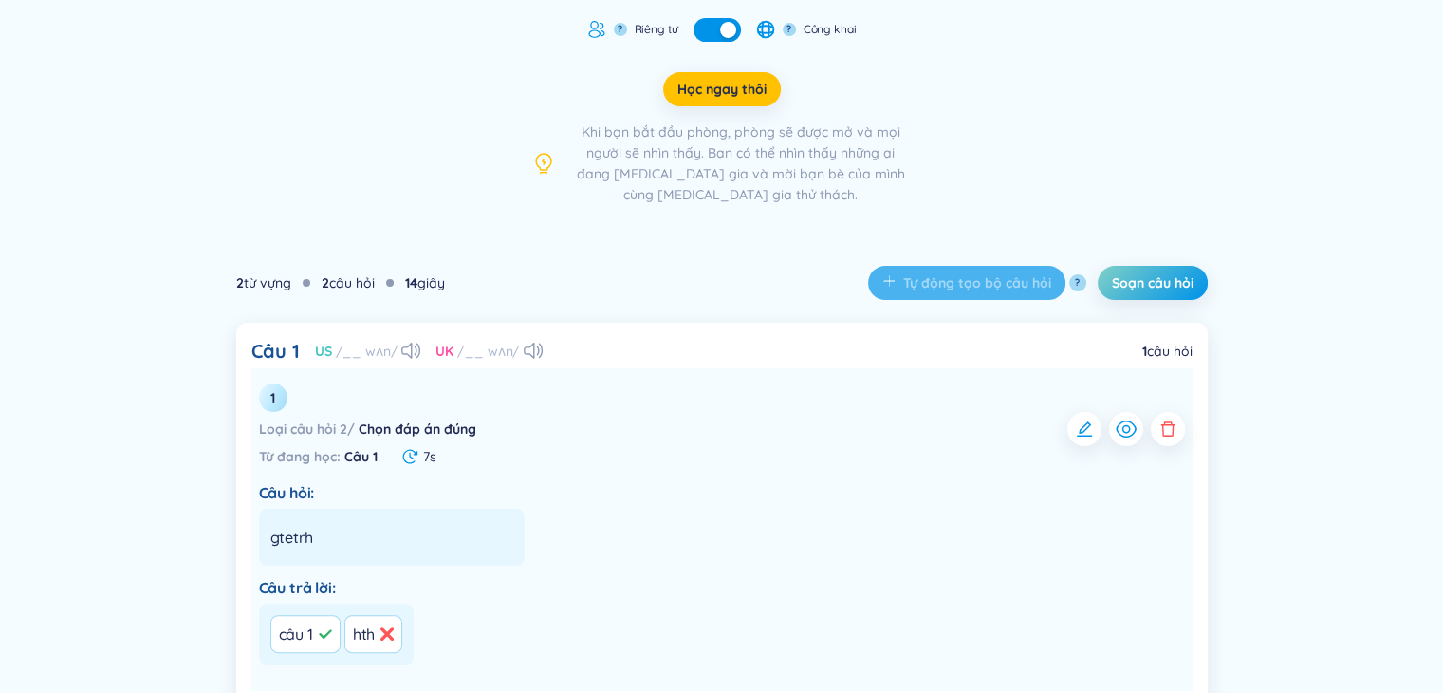
scroll to position [285, 0]
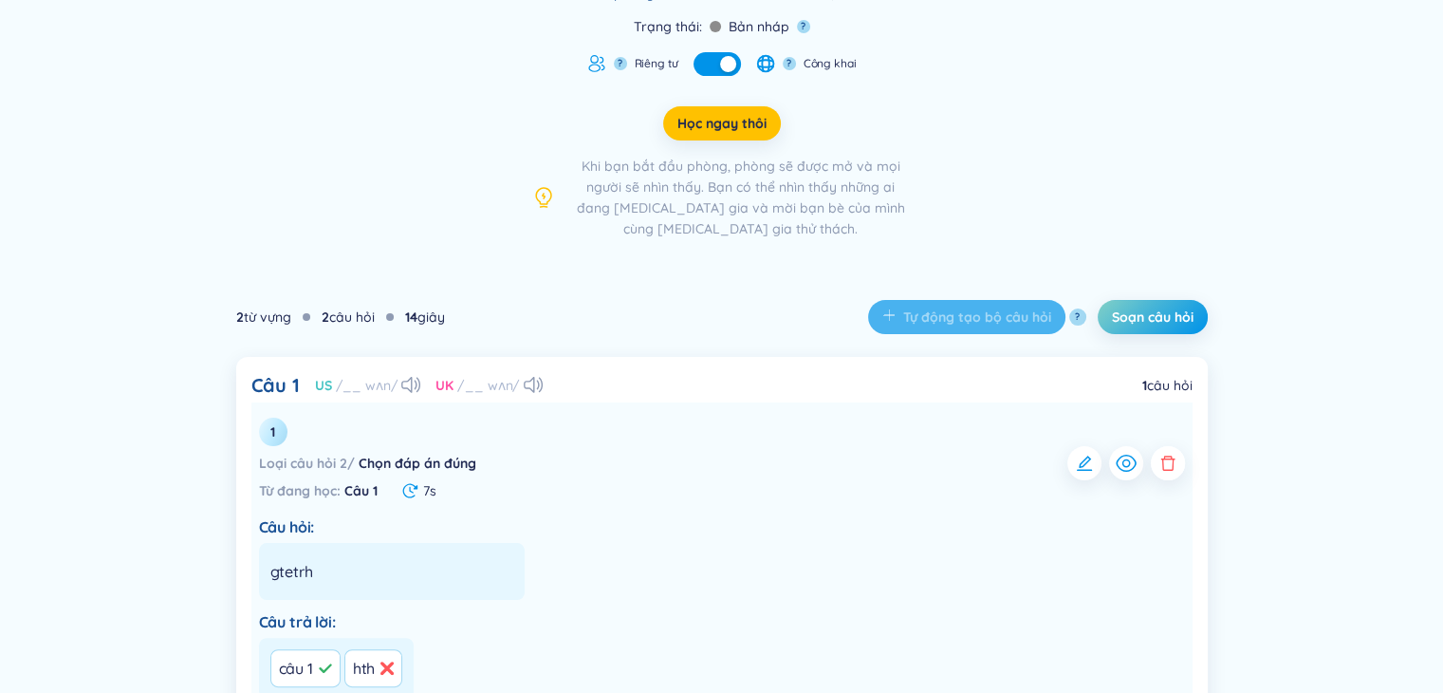
click at [1162, 467] on icon "button" at bounding box center [1168, 463] width 19 height 19
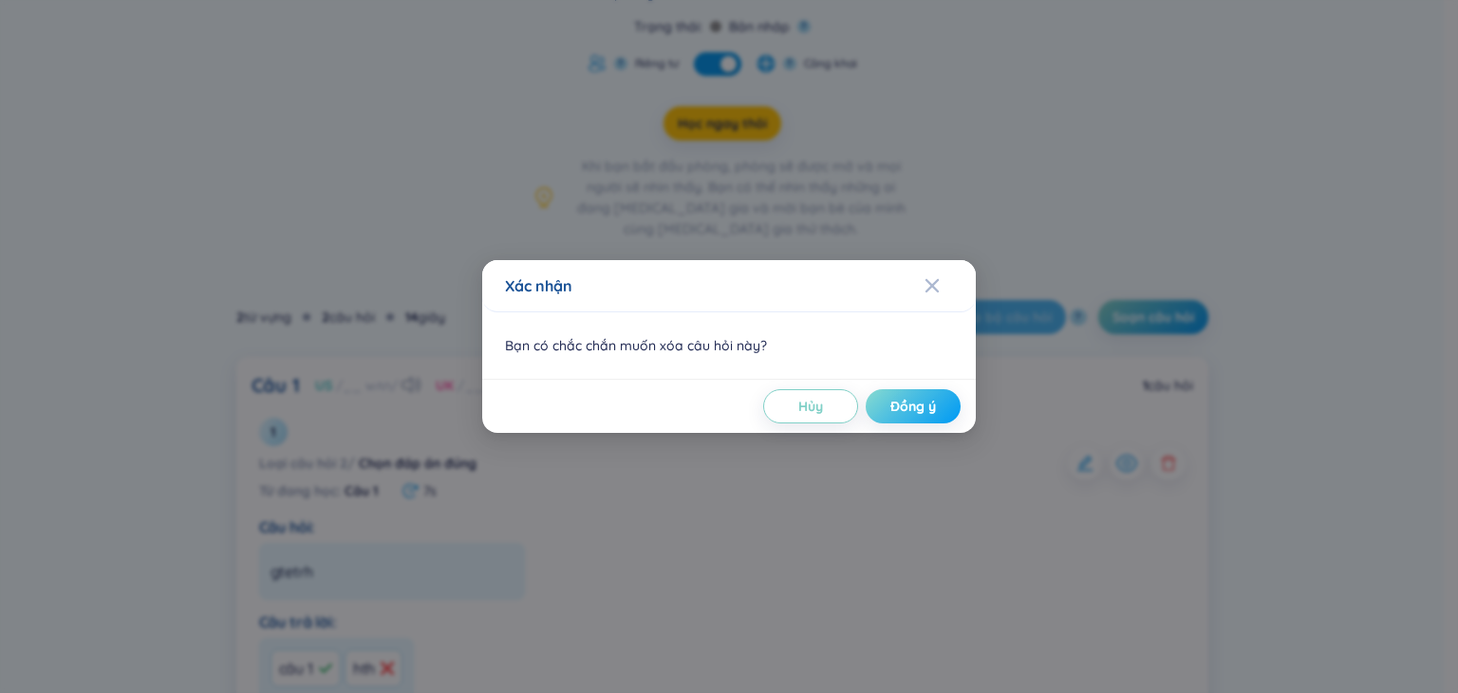
click at [919, 399] on span "Đồng ý" at bounding box center [913, 406] width 46 height 19
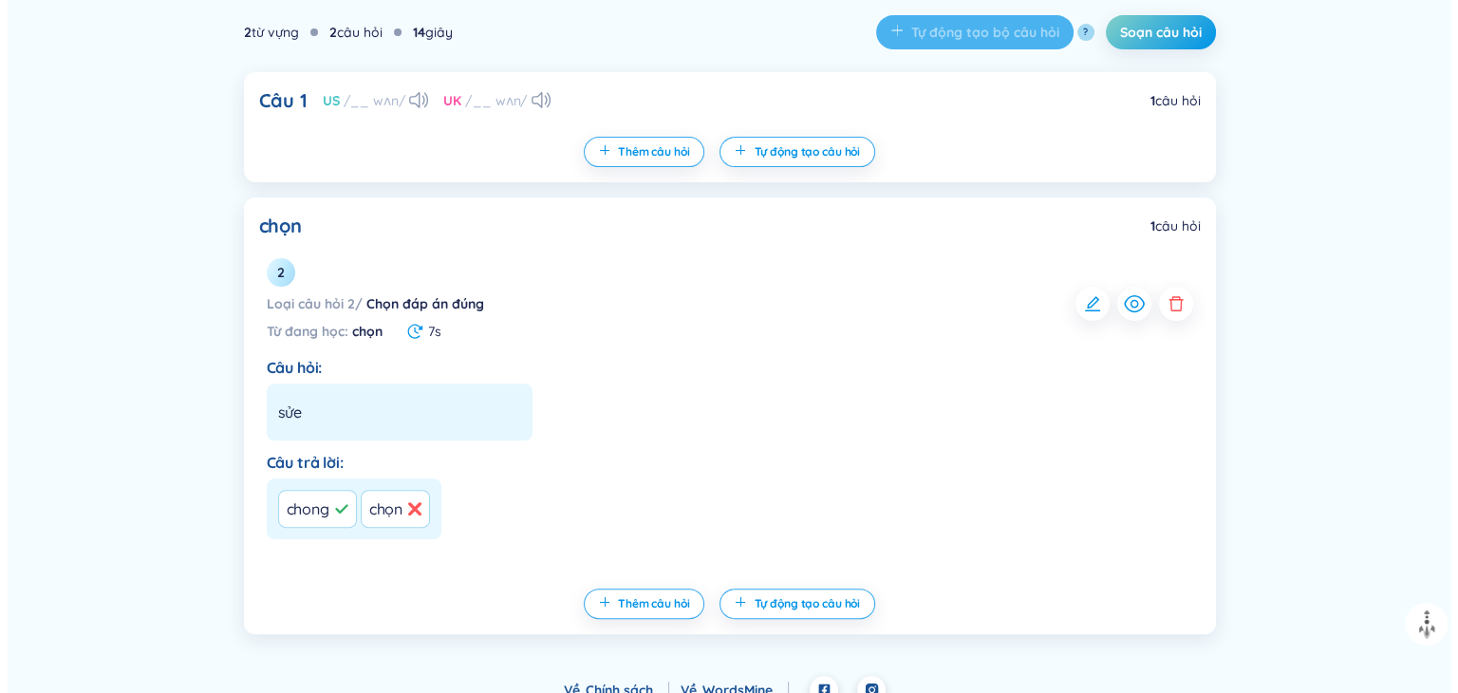
scroll to position [464, 0]
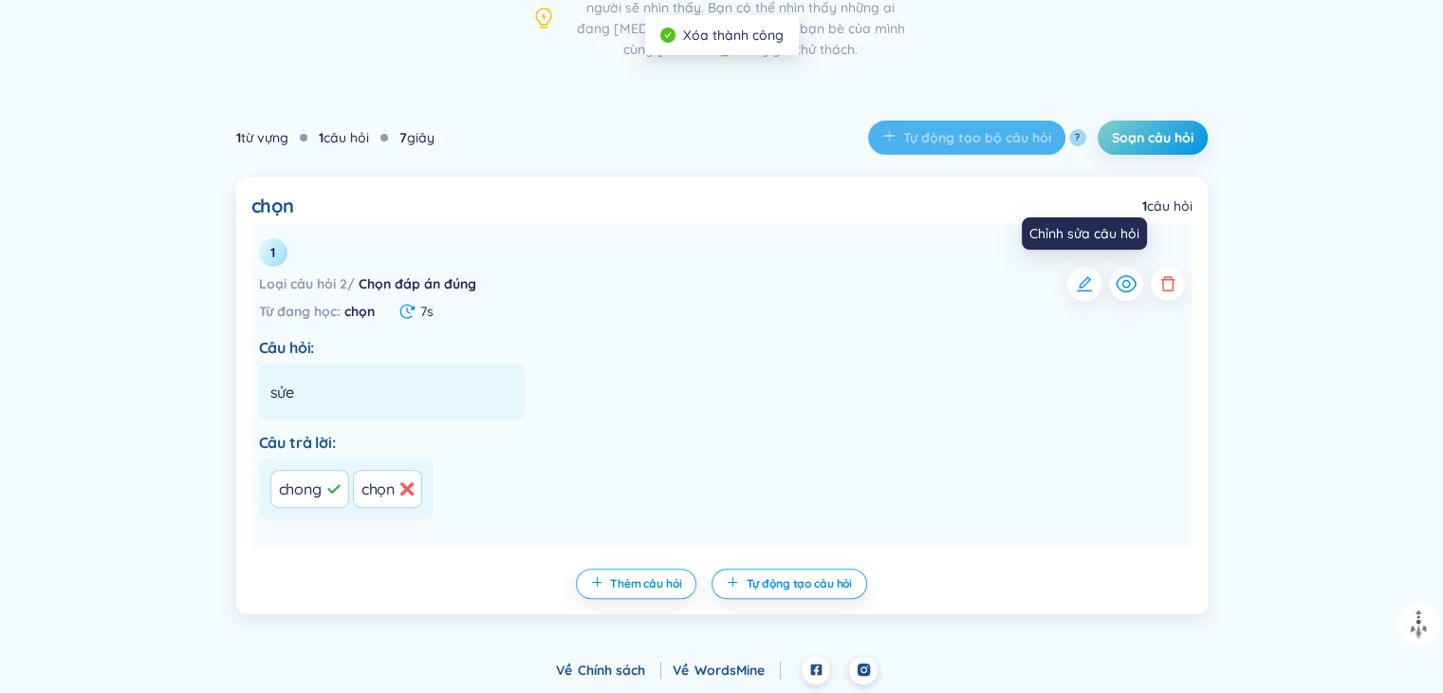
click at [1077, 284] on icon "button" at bounding box center [1084, 283] width 19 height 19
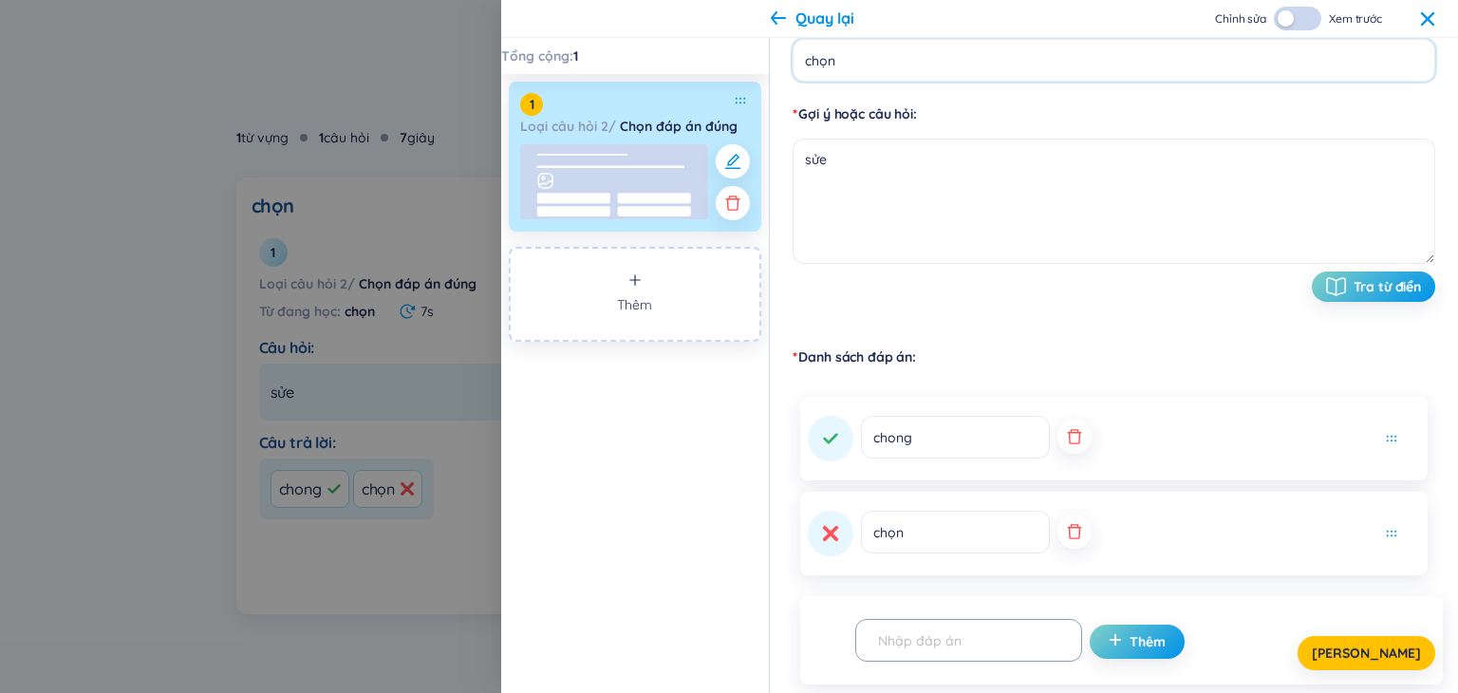
click at [883, 65] on input "chọn" at bounding box center [1113, 60] width 642 height 43
click at [907, 172] on textarea "sửe" at bounding box center [1113, 201] width 642 height 125
type textarea "s"
paste textarea "Câu 1: Thế giới quan khoa học của triết học Mác – [PERSON_NAME] dựa trên cơ sở …"
click at [1065, 443] on icon "button" at bounding box center [1074, 436] width 19 height 19
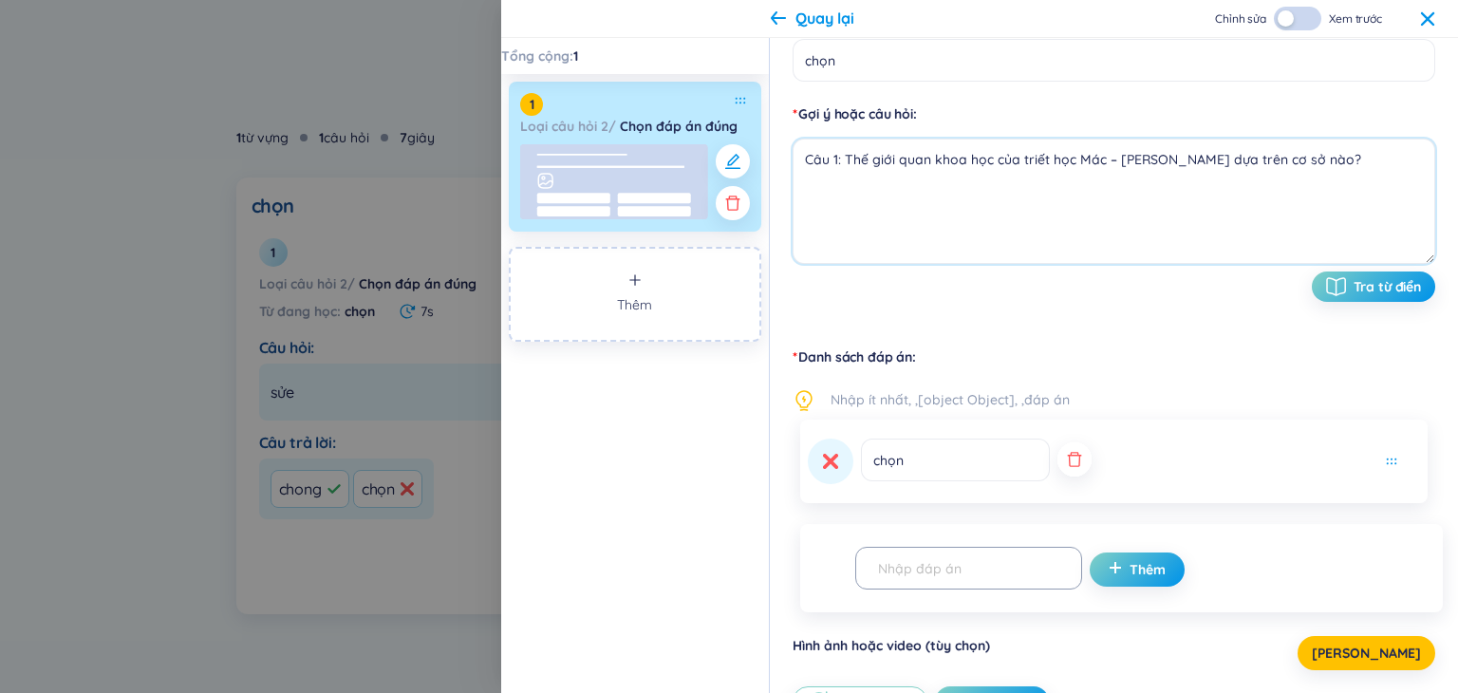
click at [1065, 453] on icon "button" at bounding box center [1074, 459] width 19 height 19
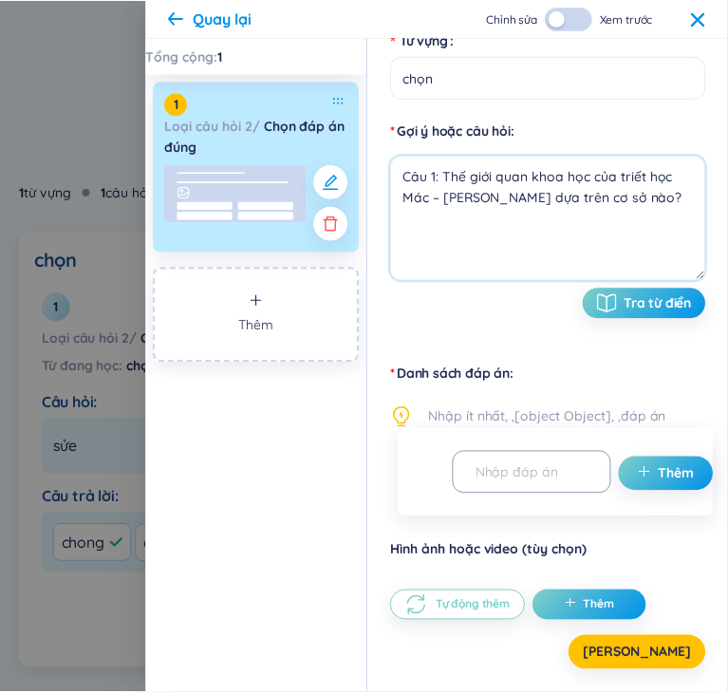
scroll to position [177, 0]
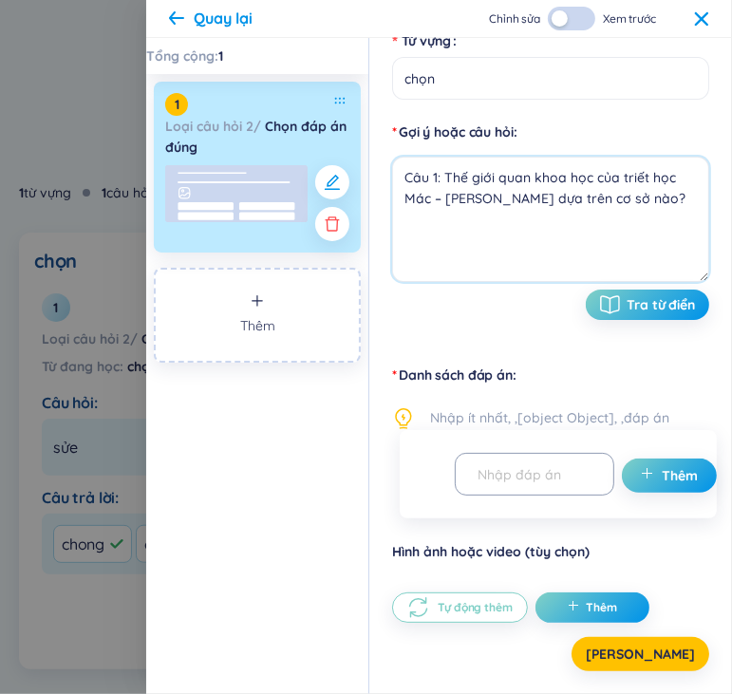
type textarea "Câu 1: Thế giới quan khoa học của triết học Mác – [PERSON_NAME] dựa trên cơ sở …"
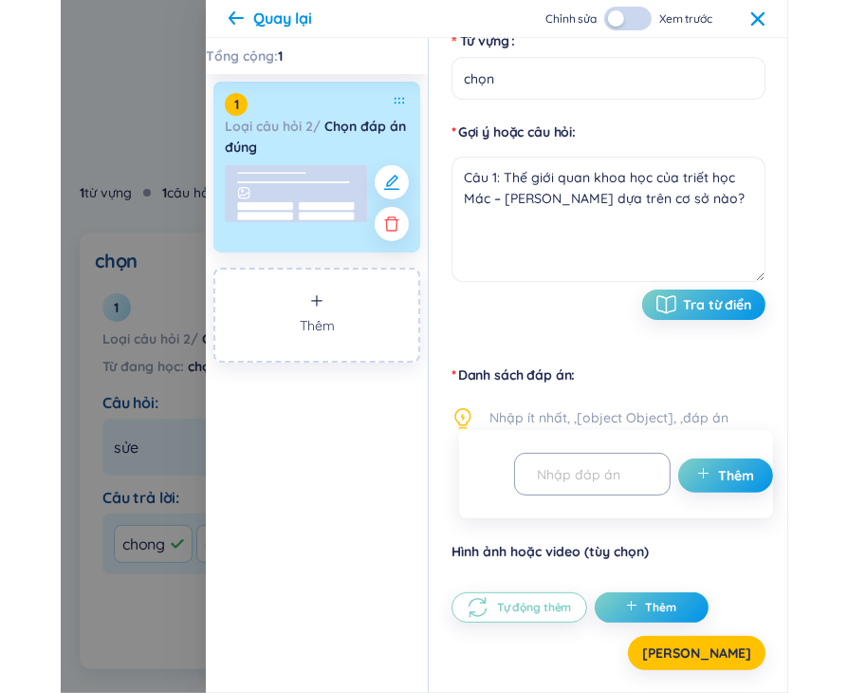
scroll to position [449, 0]
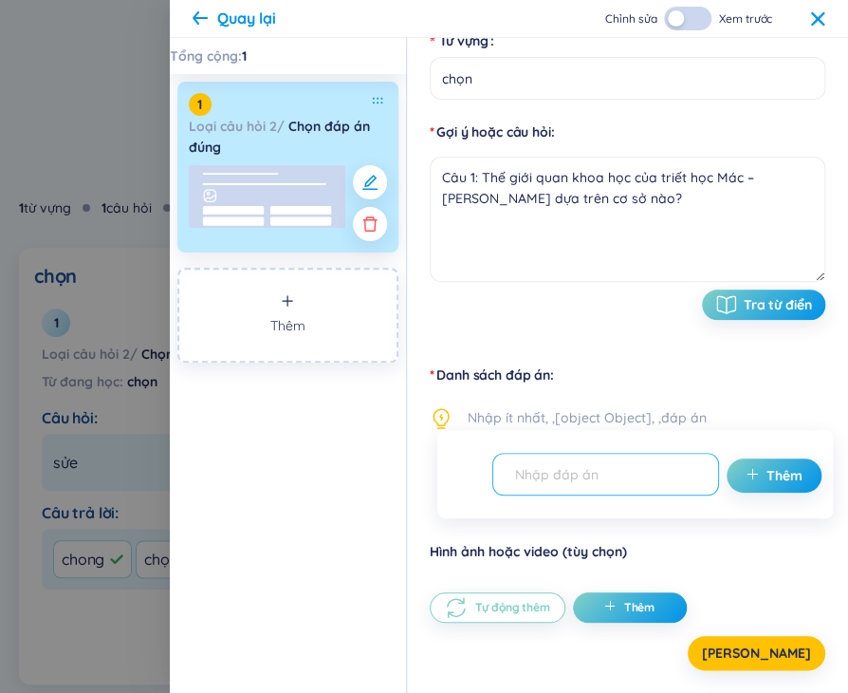
click at [562, 479] on input "text" at bounding box center [597, 473] width 187 height 33
paste input "A. Các giả thuyết khoa học hiện đại"
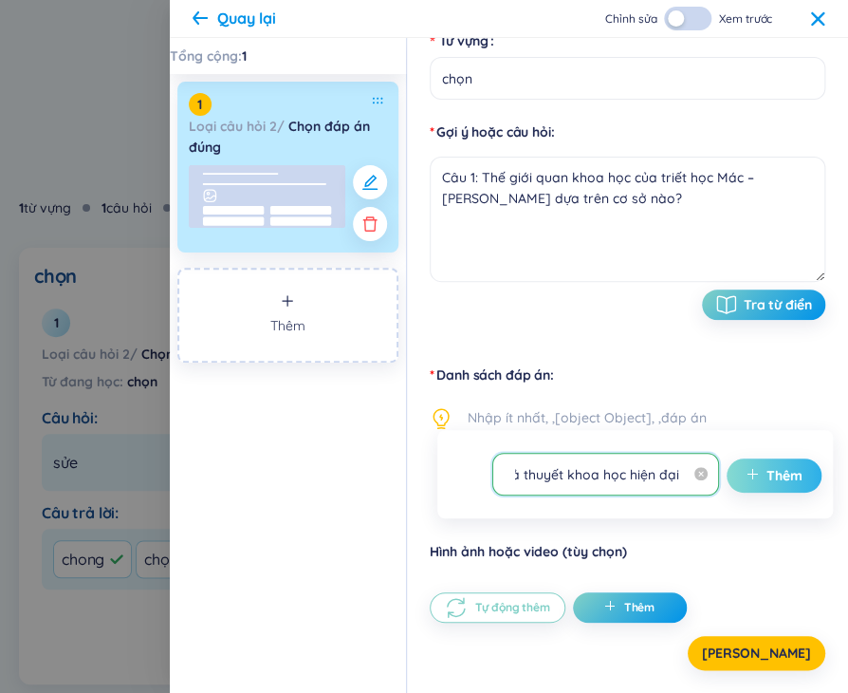
type input "A. Các giả thuyết khoa học hiện đại"
click at [746, 475] on span "plus" at bounding box center [756, 475] width 21 height 19
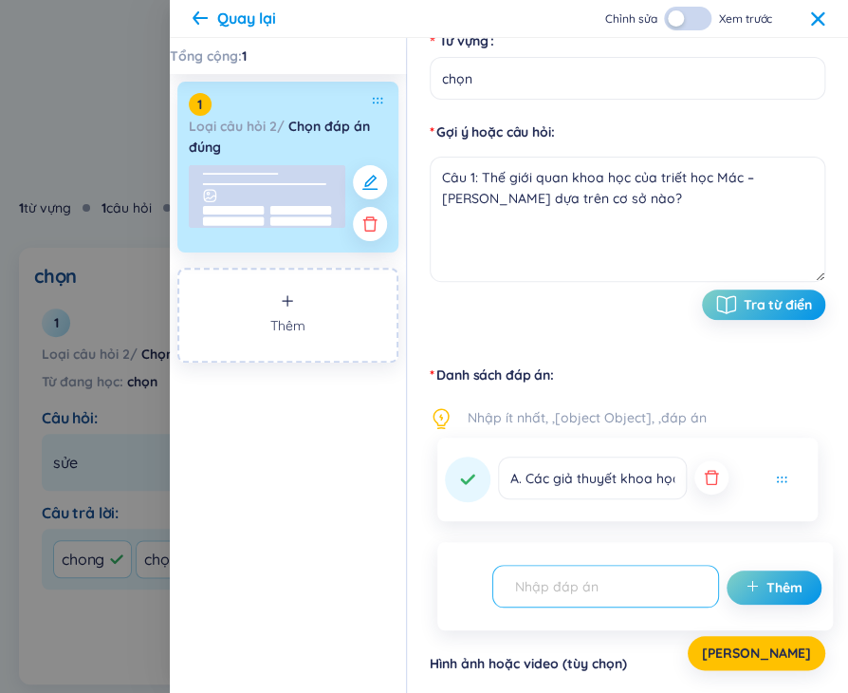
click at [596, 597] on input "text" at bounding box center [597, 585] width 187 height 33
paste input "B. Nguyên lý và quy luật của phép biện chứng duy vật"
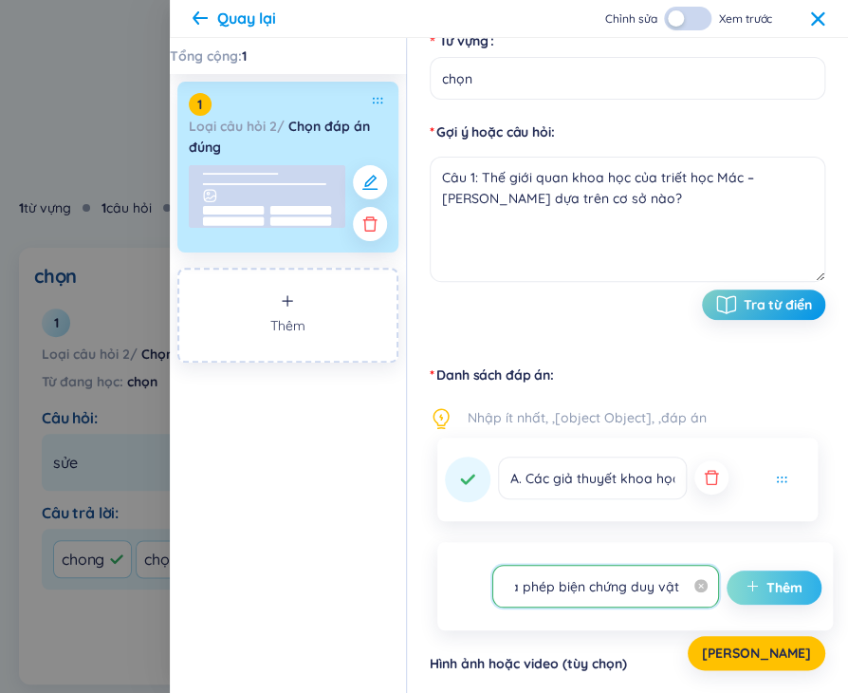
type input "B. Nguyên lý và quy luật của phép biện chứng duy vật"
click at [767, 584] on span "Thêm" at bounding box center [785, 587] width 36 height 19
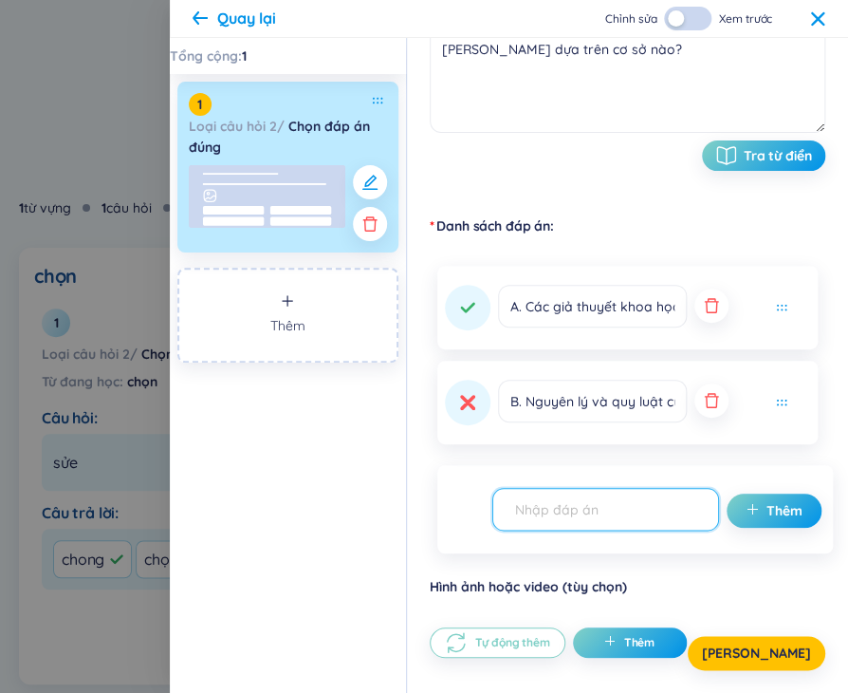
scroll to position [363, 0]
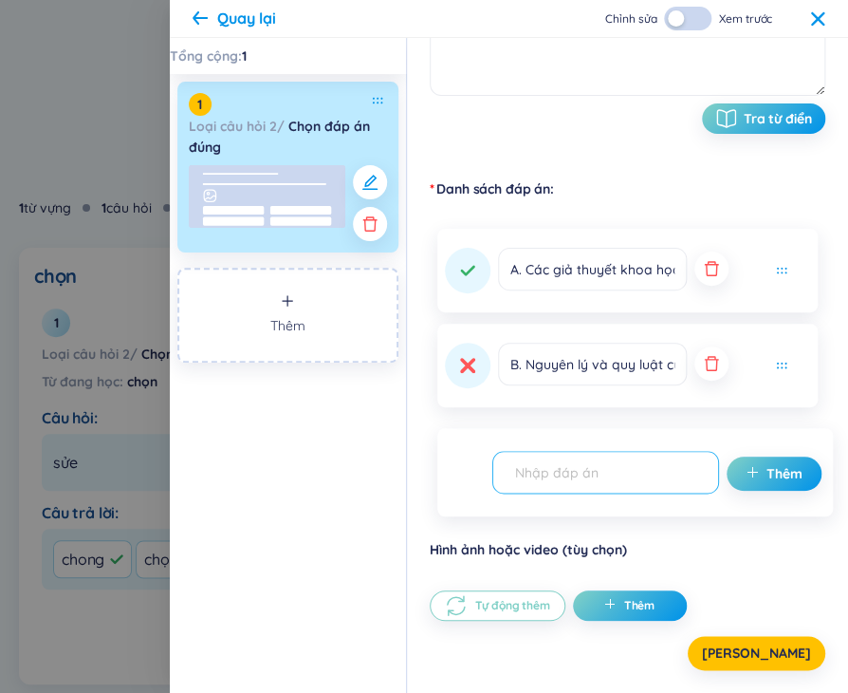
click at [596, 478] on input "text" at bounding box center [597, 471] width 187 height 33
paste input "C. Niềm tin tôn giáo và tín ngưỡng"
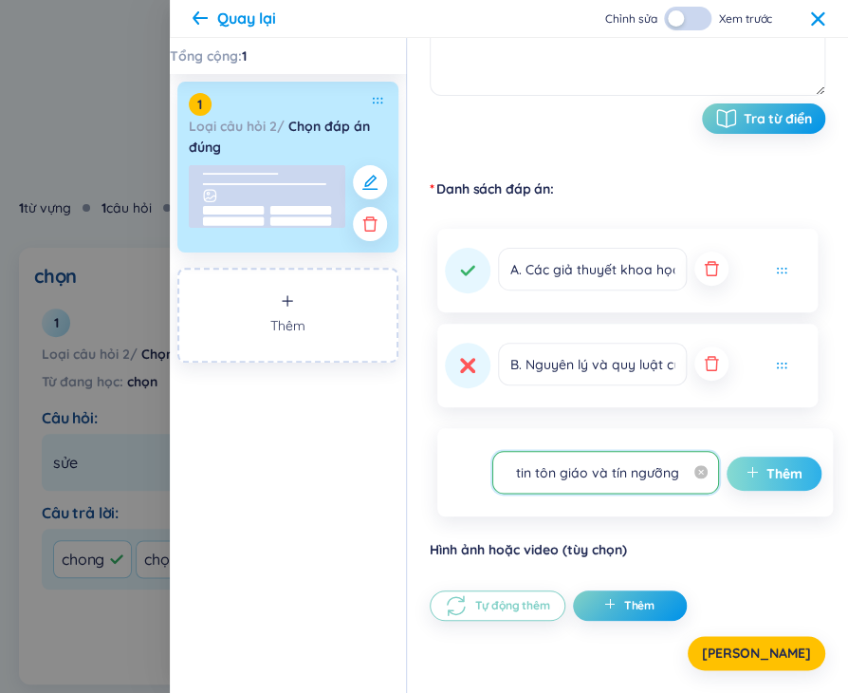
type input "C. Niềm tin tôn giáo và tín ngưỡng"
click at [746, 469] on span "plus" at bounding box center [756, 473] width 21 height 19
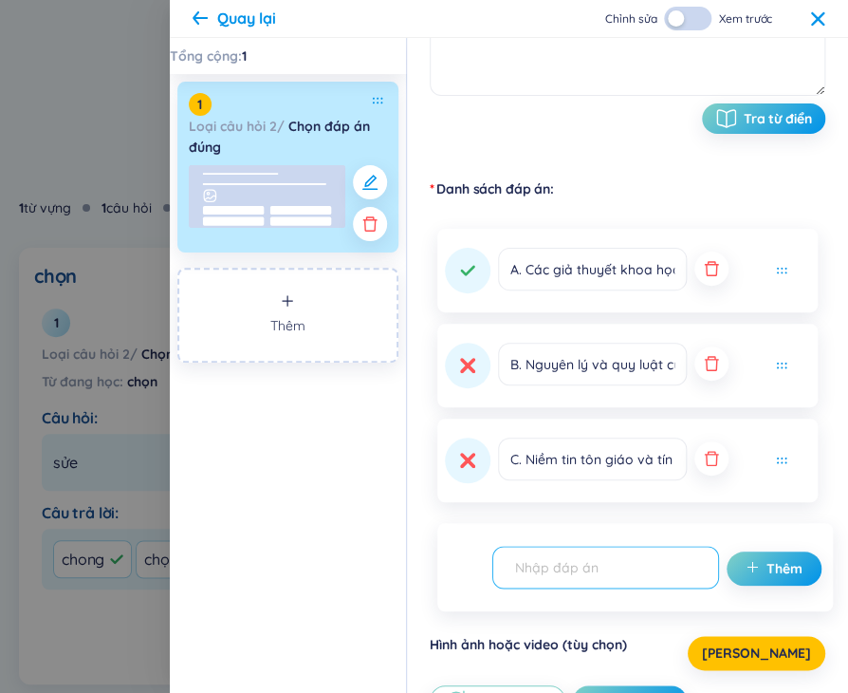
click at [641, 567] on input "text" at bounding box center [597, 566] width 187 height 33
paste input "D. Kinh nghiệm chủ quan của con người"
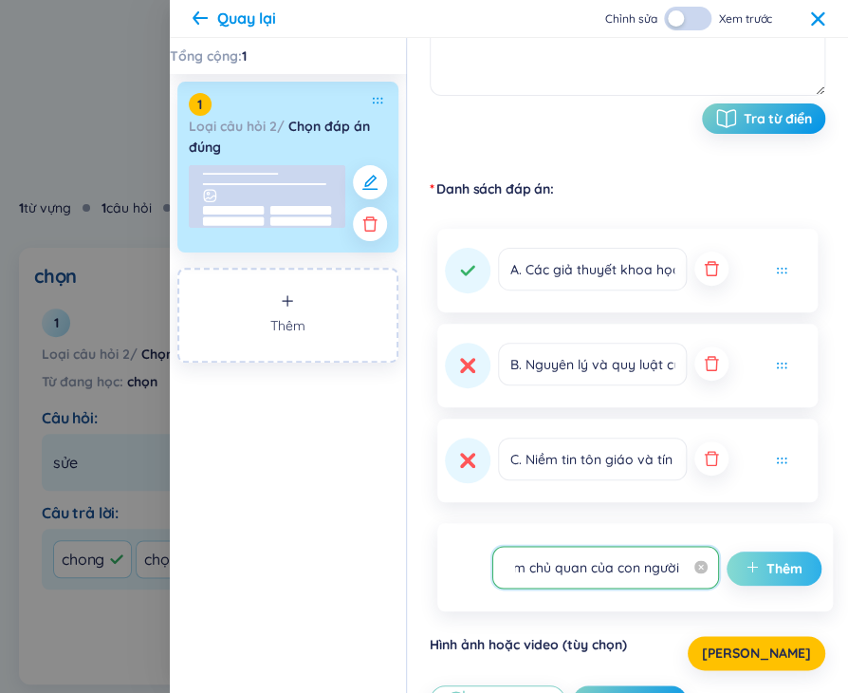
type input "D. Kinh nghiệm chủ quan của con người"
click at [767, 574] on span "Thêm" at bounding box center [785, 568] width 36 height 19
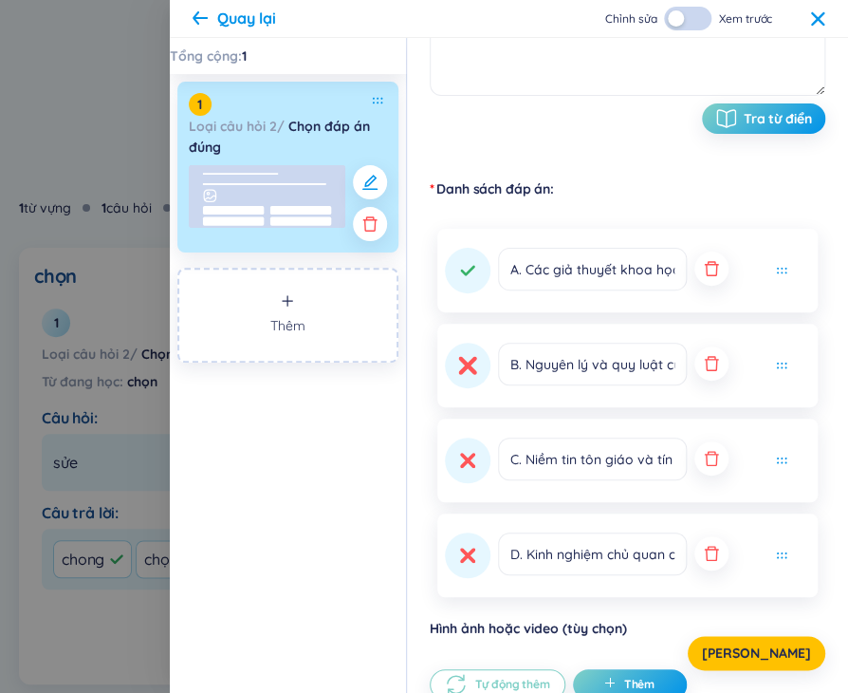
click at [461, 370] on icon at bounding box center [468, 366] width 14 height 14
click at [761, 654] on span "[PERSON_NAME]" at bounding box center [756, 652] width 109 height 19
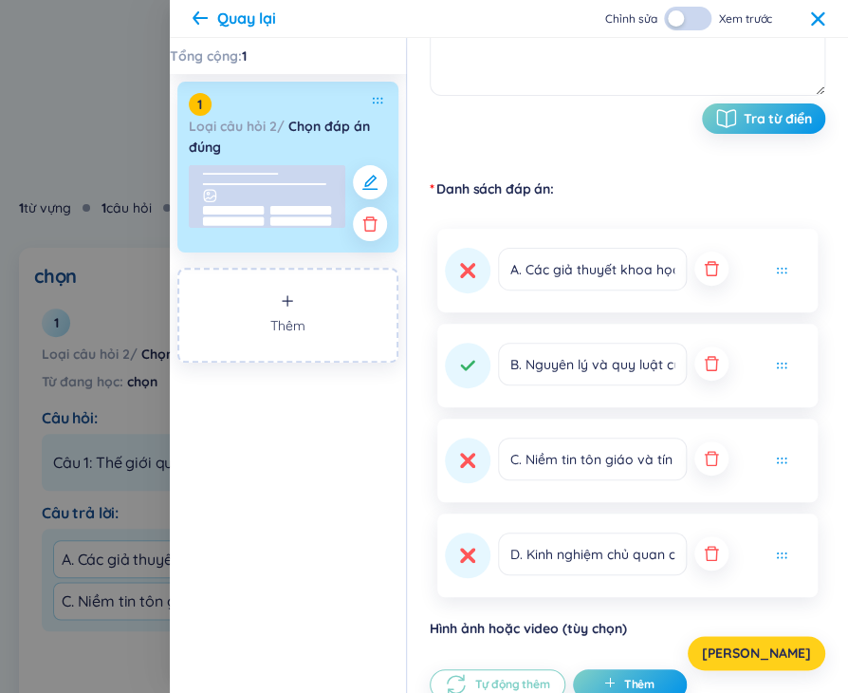
drag, startPoint x: 798, startPoint y: 651, endPoint x: 792, endPoint y: 642, distance: 10.3
click at [796, 651] on button "[PERSON_NAME]" at bounding box center [757, 653] width 138 height 34
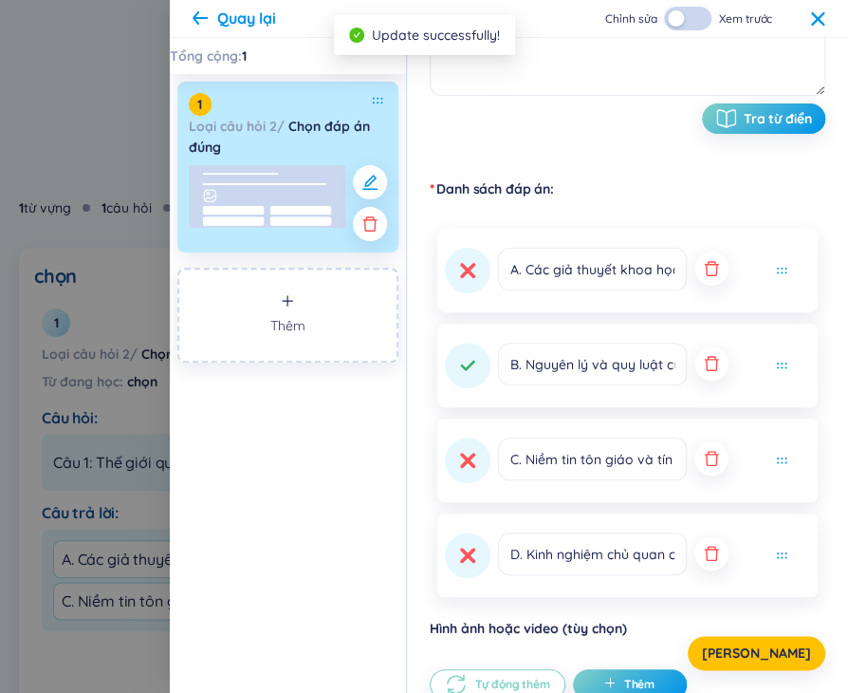
click at [813, 20] on icon at bounding box center [817, 18] width 15 height 15
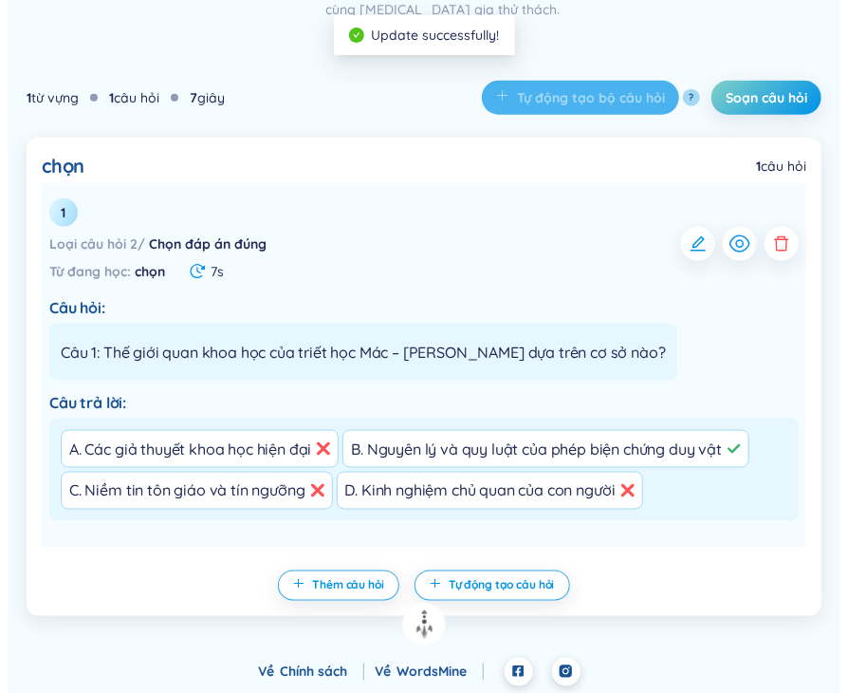
scroll to position [561, 0]
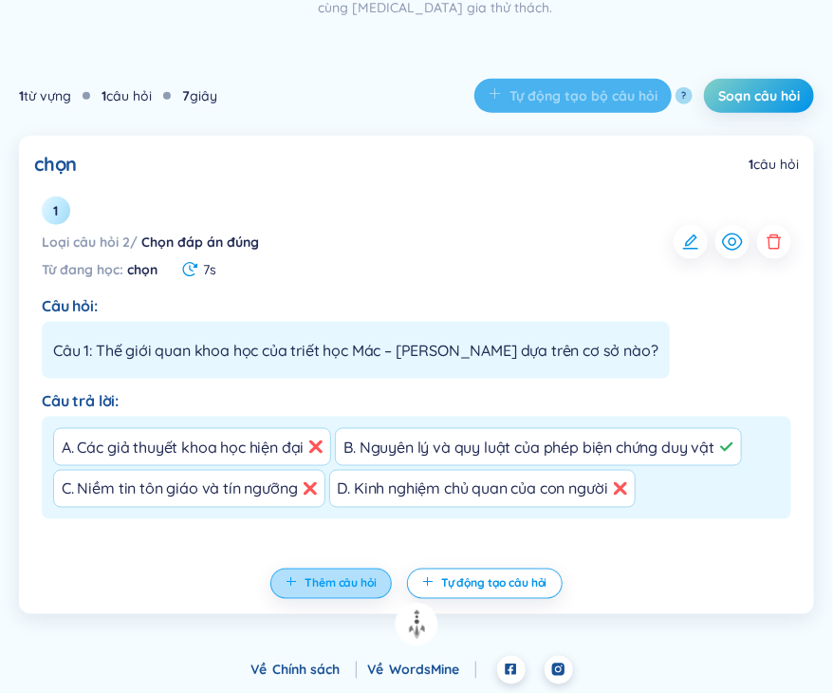
click at [355, 578] on span "Thêm câu hỏi" at bounding box center [341, 583] width 72 height 15
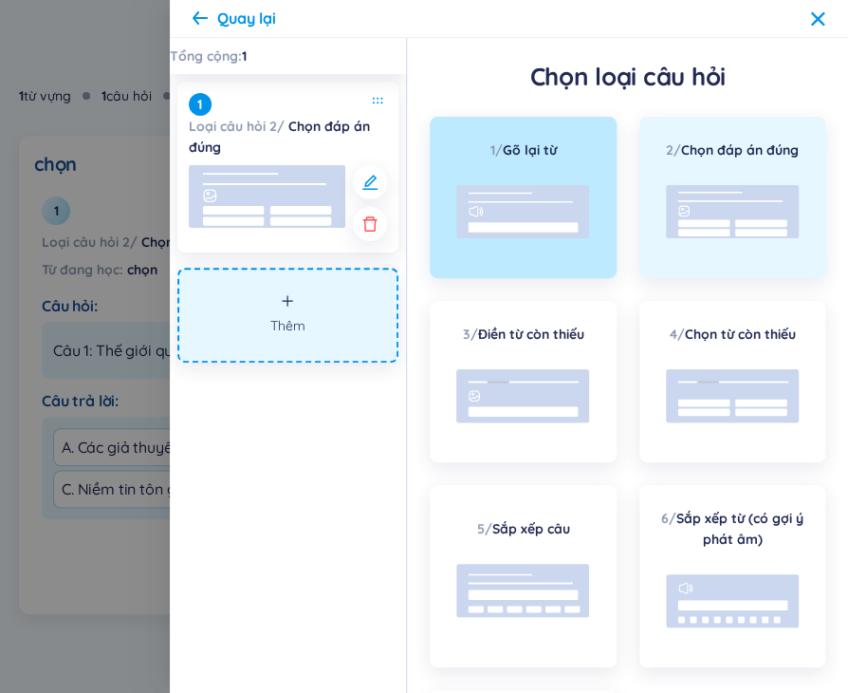
scroll to position [0, 0]
click at [695, 179] on icon at bounding box center [732, 213] width 133 height 76
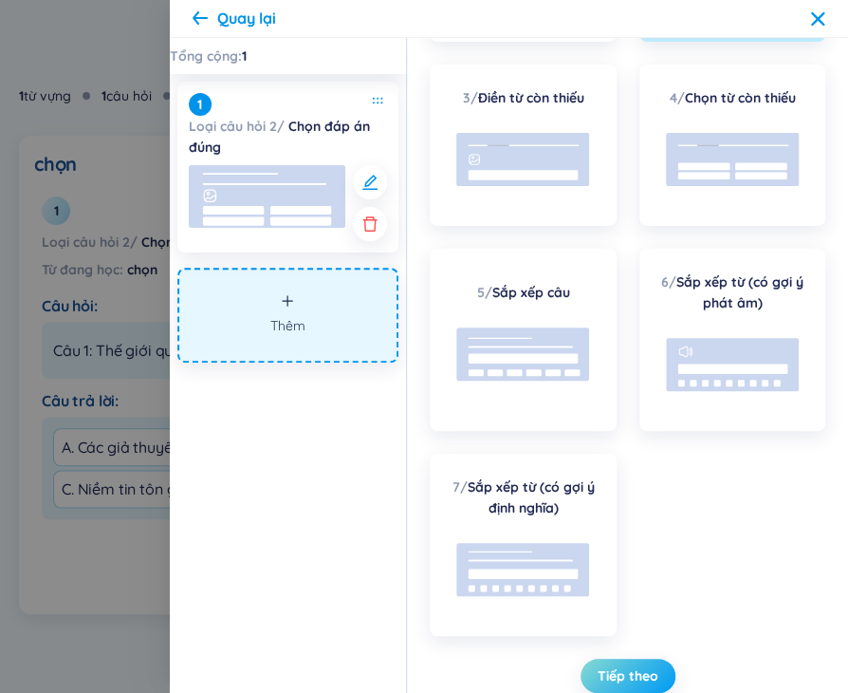
click at [619, 669] on span "Tiếp theo" at bounding box center [628, 675] width 61 height 19
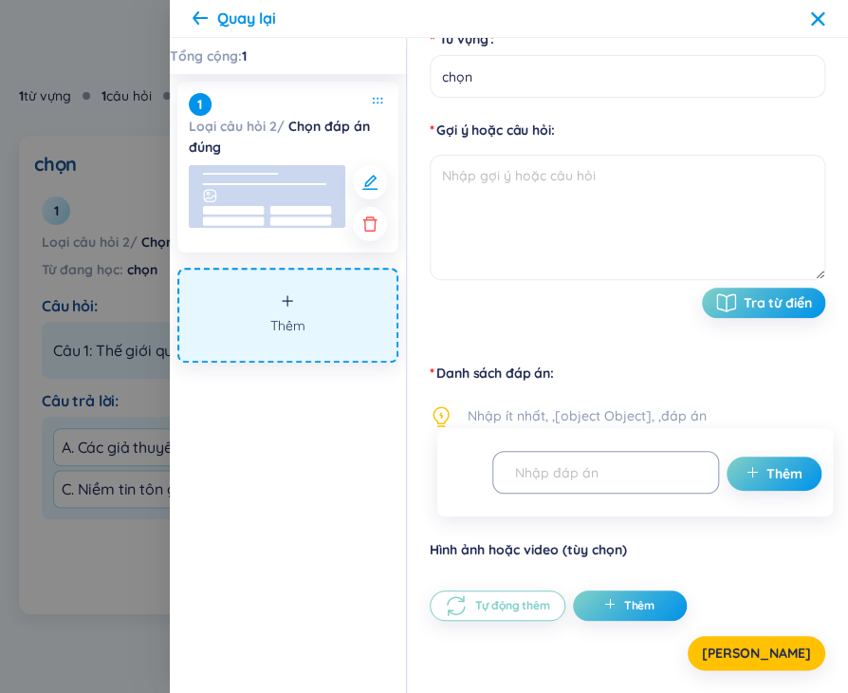
scroll to position [178, 0]
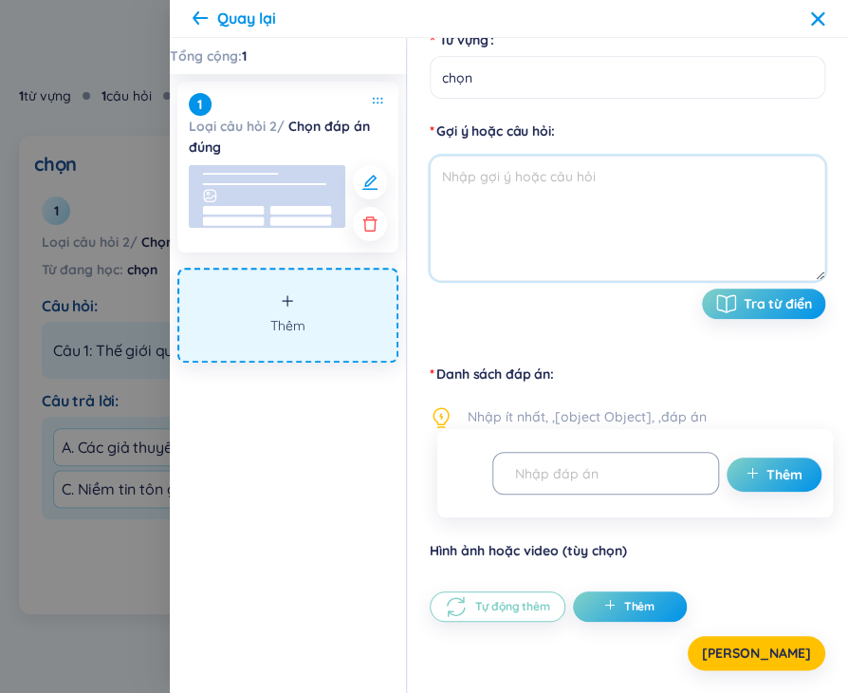
click at [530, 191] on textarea at bounding box center [628, 218] width 396 height 125
paste textarea "Câu 4: Theo quan điểm Mác – [PERSON_NAME], muốn khắc phục ảnh hưởng tiêu cực củ…"
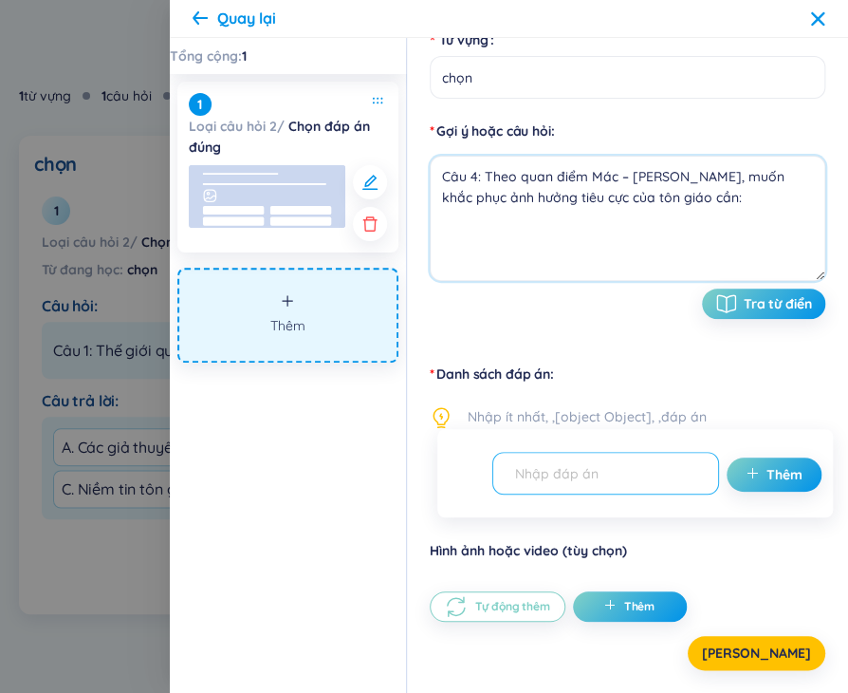
type textarea "Câu 4: Theo quan điểm Mác – [PERSON_NAME], muốn khắc phục ảnh hưởng tiêu cực củ…"
drag, startPoint x: 572, startPoint y: 478, endPoint x: 524, endPoint y: 465, distance: 50.2
click at [571, 478] on input "text" at bounding box center [597, 472] width 187 height 33
click at [526, 466] on input "text" at bounding box center [597, 472] width 187 height 33
paste input "A. Áp dụng biện pháp cấm đoán triệt để"
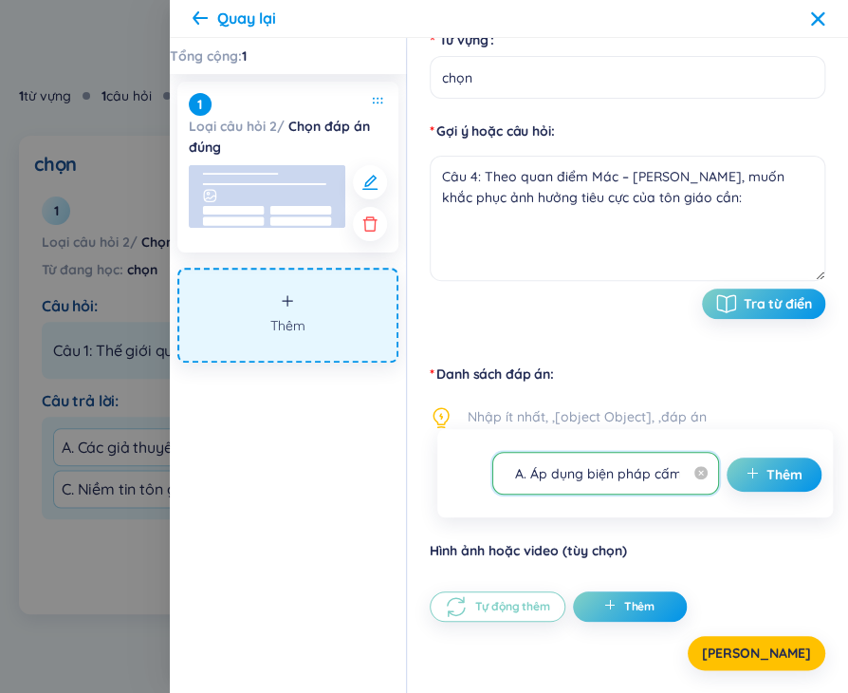
scroll to position [0, 105]
type input "A. Áp dụng biện pháp cấm đoán triệt để"
click at [746, 472] on span "plus" at bounding box center [756, 474] width 21 height 19
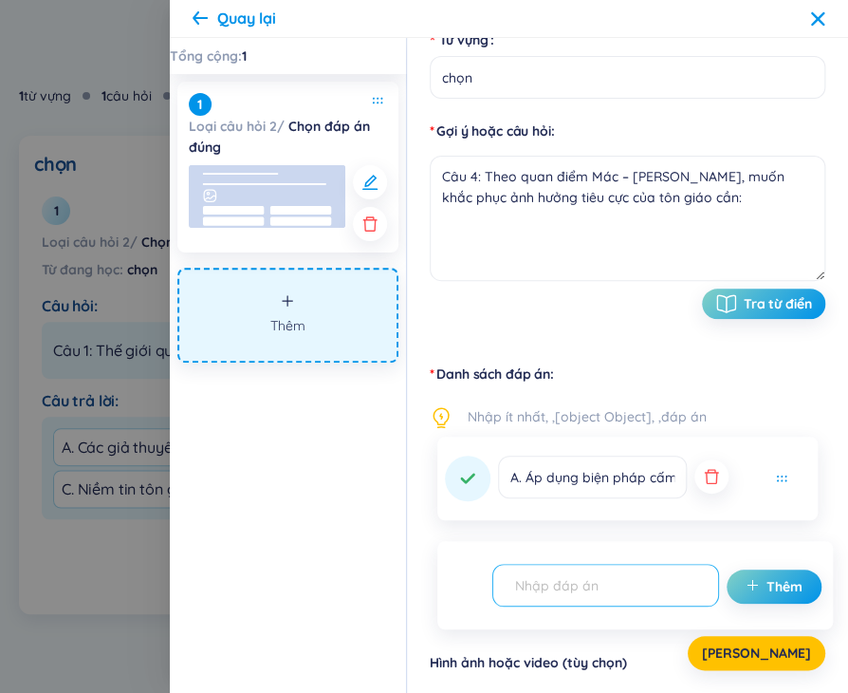
click at [621, 581] on input "text" at bounding box center [597, 584] width 187 height 33
paste input "B. Xem [DEMOGRAPHIC_DATA] là quyền tự do tuyệt đối, không hạn chế"
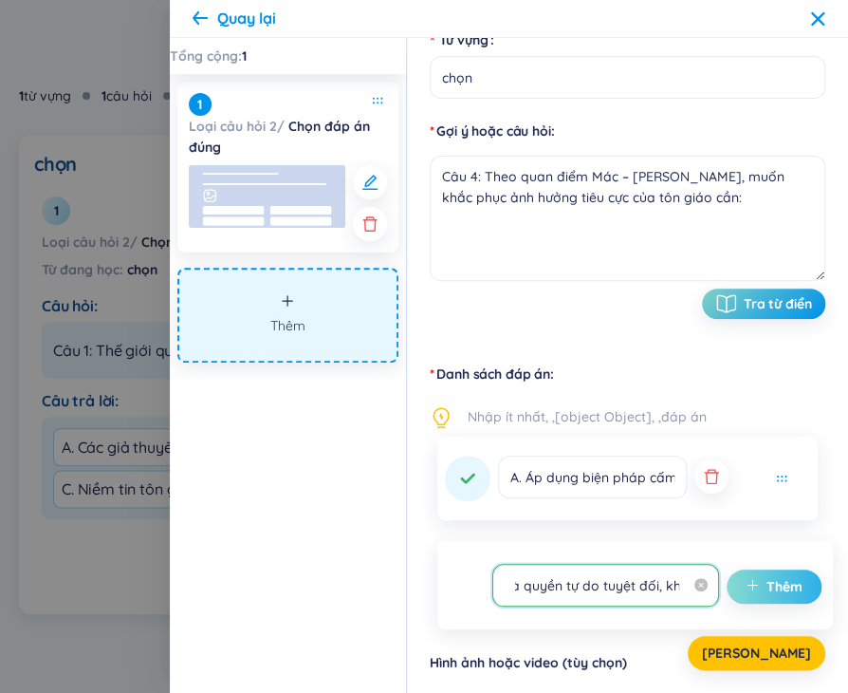
type input "B. Xem [DEMOGRAPHIC_DATA] là quyền tự do tuyệt đối, không hạn chế"
click at [746, 578] on icon "plus" at bounding box center [752, 584] width 13 height 13
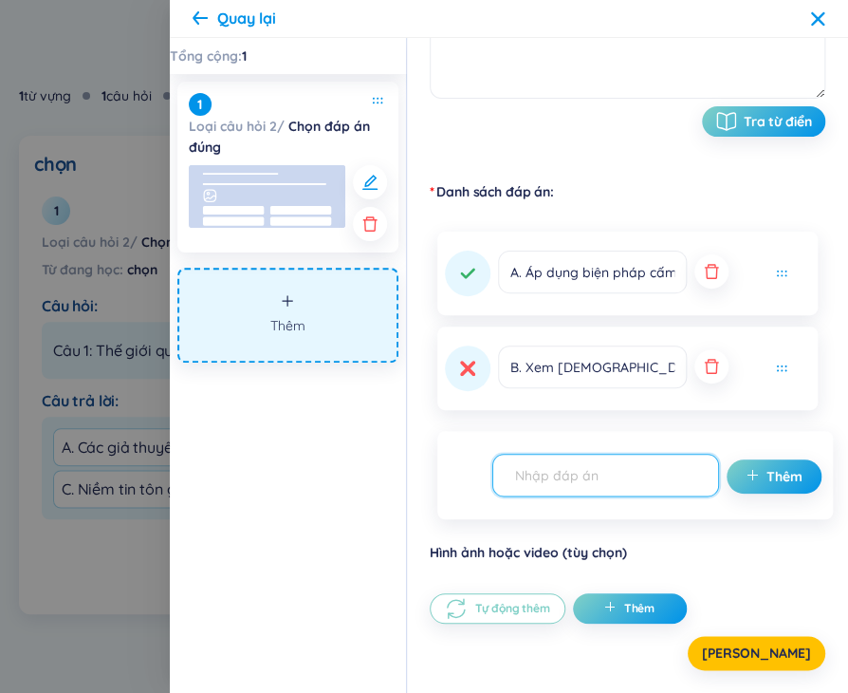
scroll to position [363, 0]
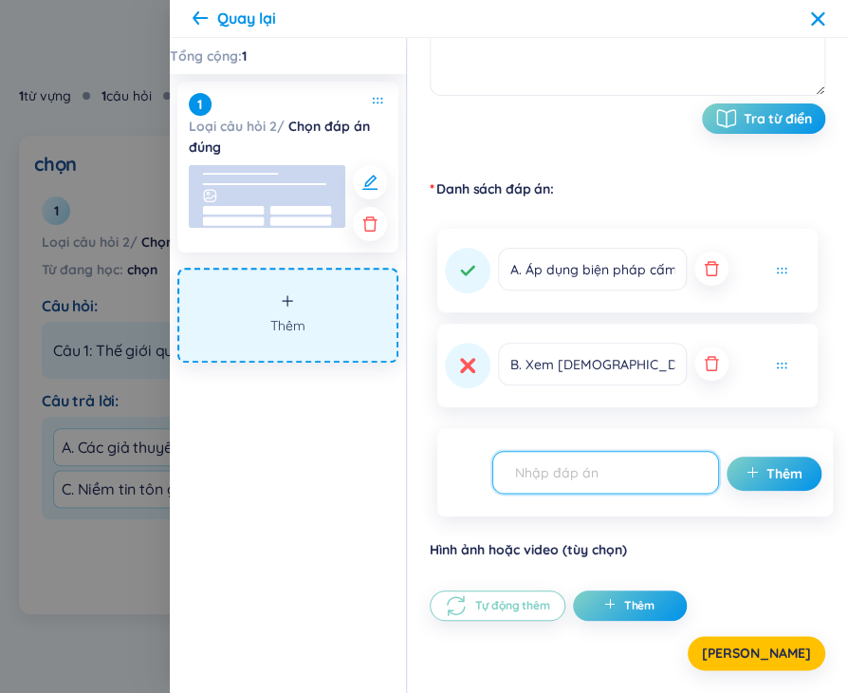
click at [539, 468] on input "text" at bounding box center [597, 471] width 187 height 33
paste input "C. Nghiên cứu nguyên nhân xã hội, vật chất sinh ra tôn giáo và từng bước loại bỏ"
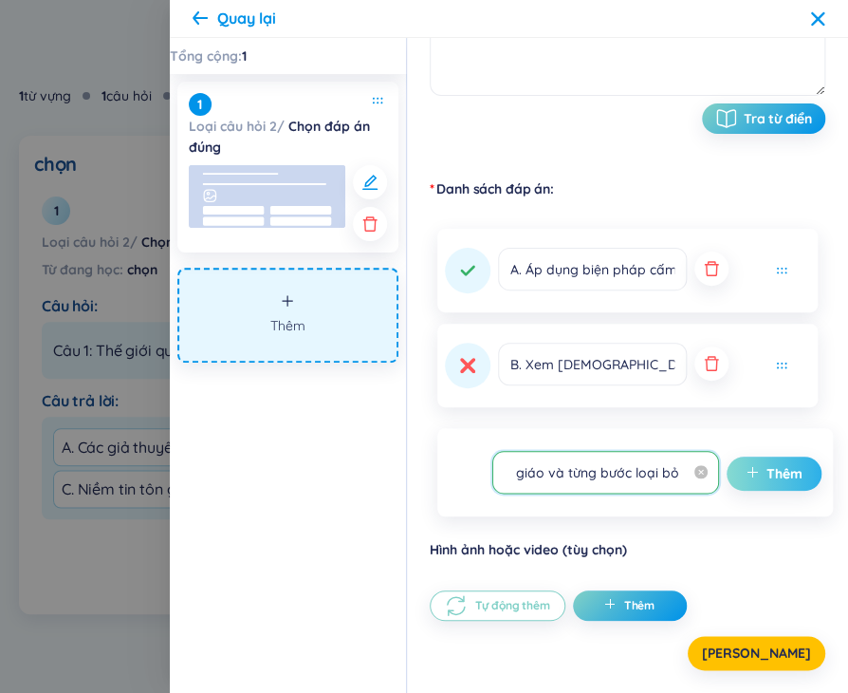
type input "C. Nghiên cứu nguyên nhân xã hội, vật chất sinh ra tôn giáo và từng bước loại bỏ"
click at [783, 476] on button "Thêm" at bounding box center [774, 473] width 95 height 34
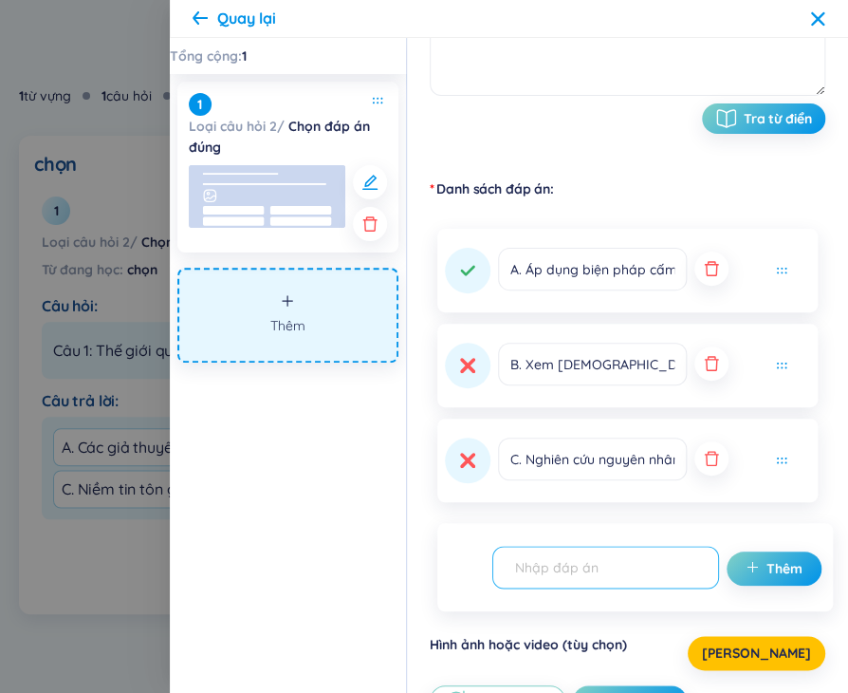
click at [660, 570] on input "text" at bounding box center [597, 566] width 187 height 33
paste input "D. Duy trì [DEMOGRAPHIC_DATA] giáo để ổn định xã hội"
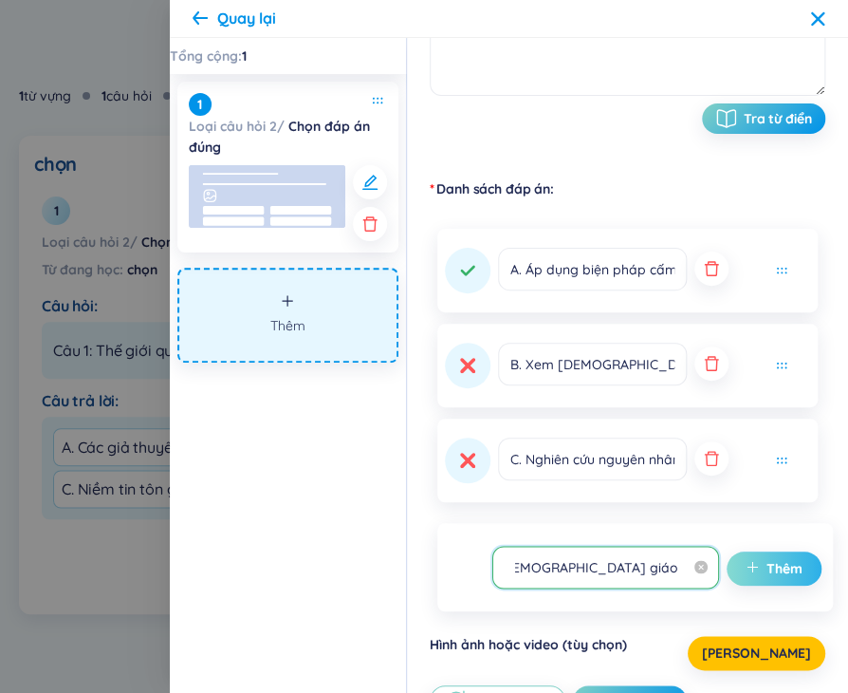
type input "D. Duy trì [DEMOGRAPHIC_DATA] giáo để ổn định xã hội"
click at [771, 567] on span "Thêm" at bounding box center [785, 568] width 36 height 19
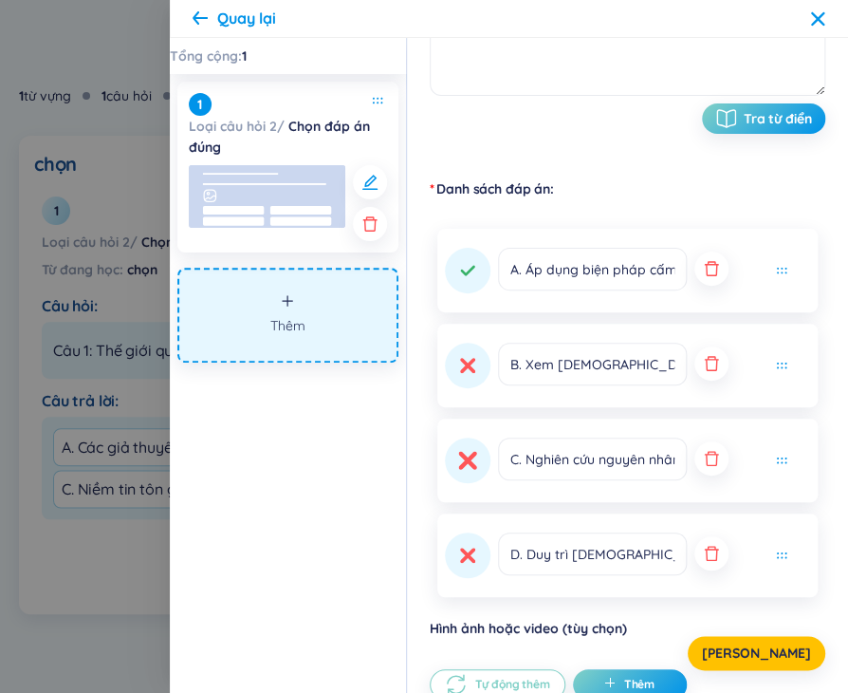
click at [474, 481] on button at bounding box center [468, 460] width 46 height 46
click at [790, 659] on button "[PERSON_NAME]" at bounding box center [757, 653] width 138 height 34
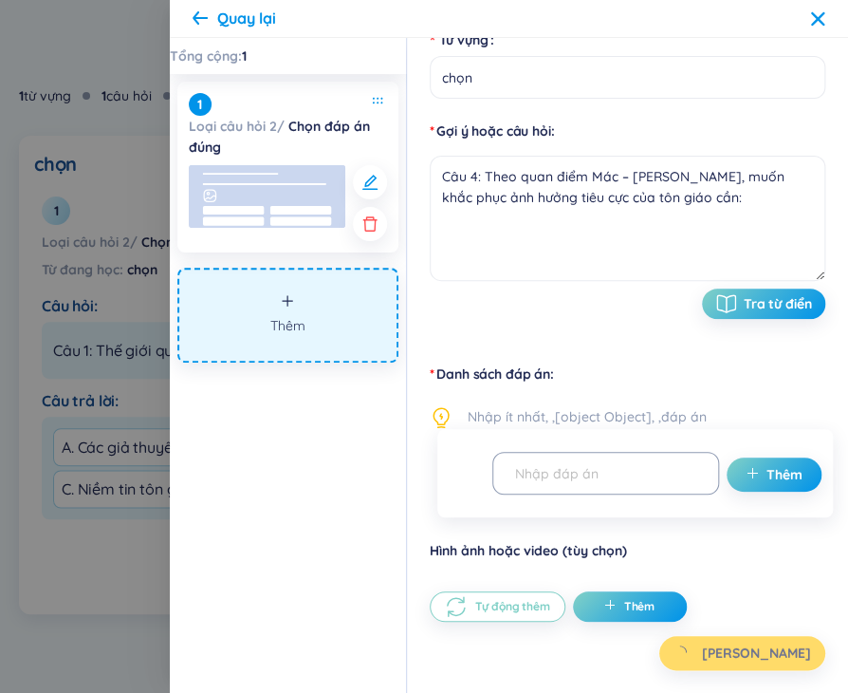
scroll to position [363, 0]
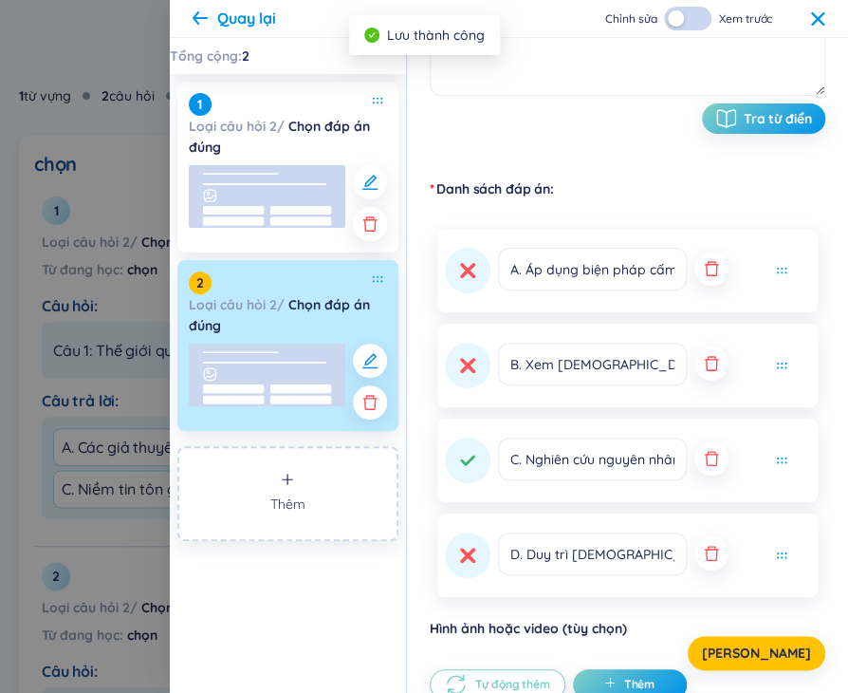
click at [815, 20] on icon at bounding box center [817, 17] width 13 height 13
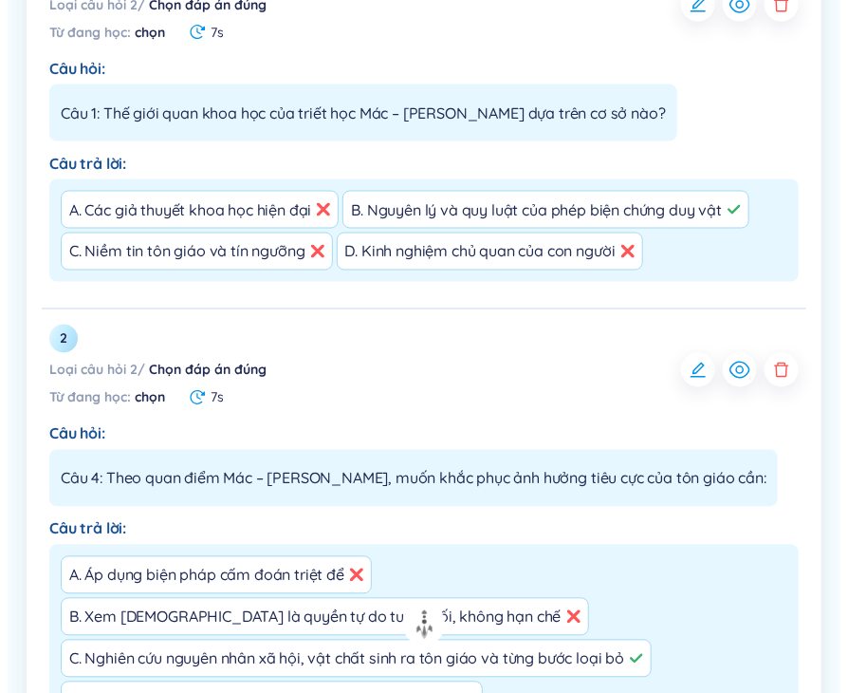
scroll to position [1008, 0]
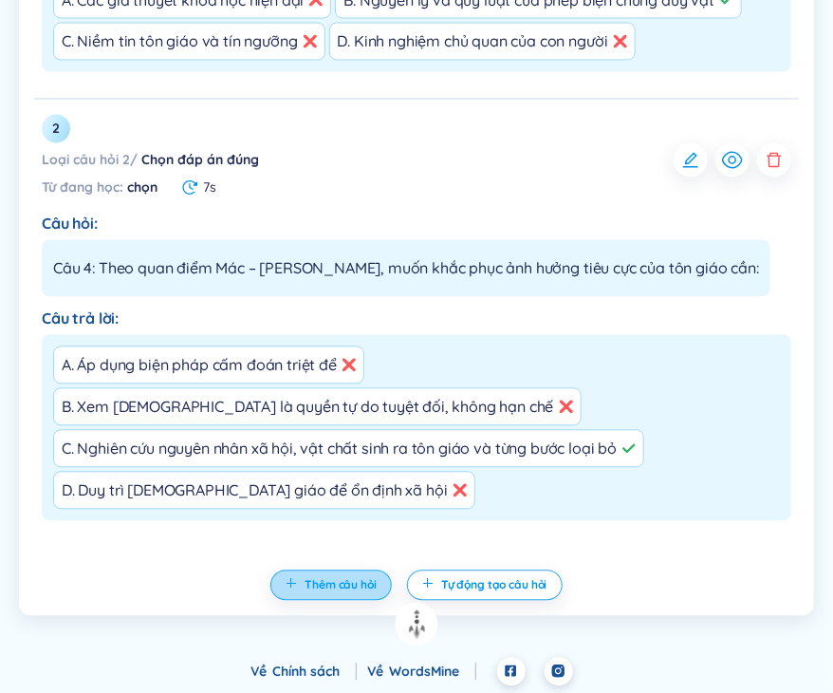
click at [339, 586] on span "Thêm câu hỏi" at bounding box center [341, 585] width 72 height 15
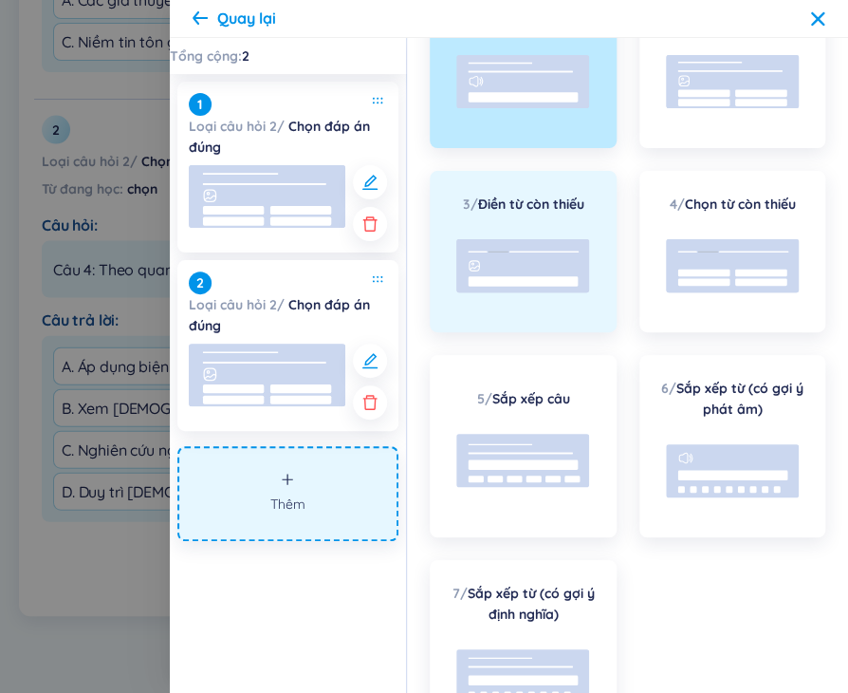
scroll to position [0, 0]
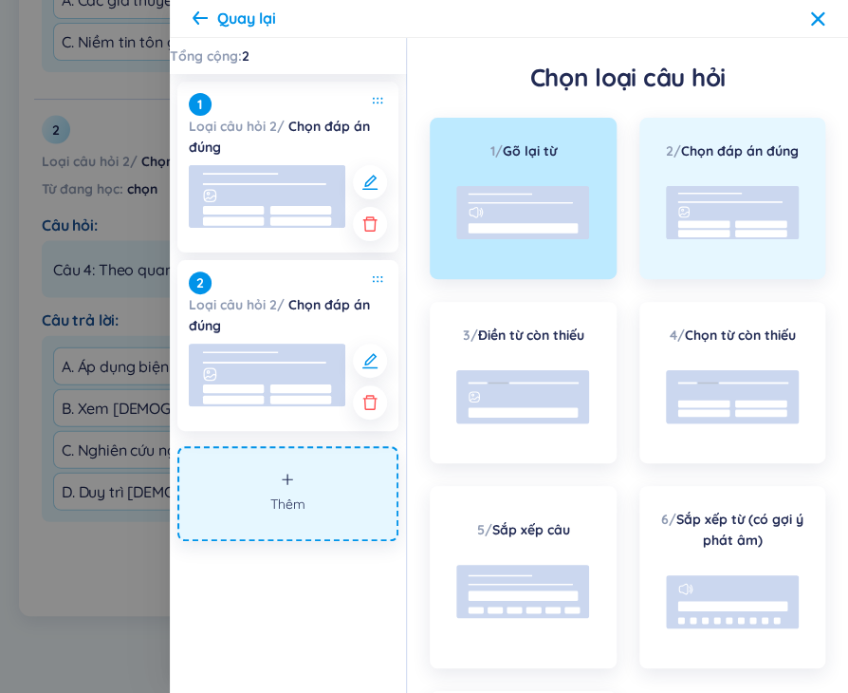
drag, startPoint x: 683, startPoint y: 229, endPoint x: 674, endPoint y: 238, distance: 13.4
click at [683, 229] on rect at bounding box center [732, 212] width 133 height 53
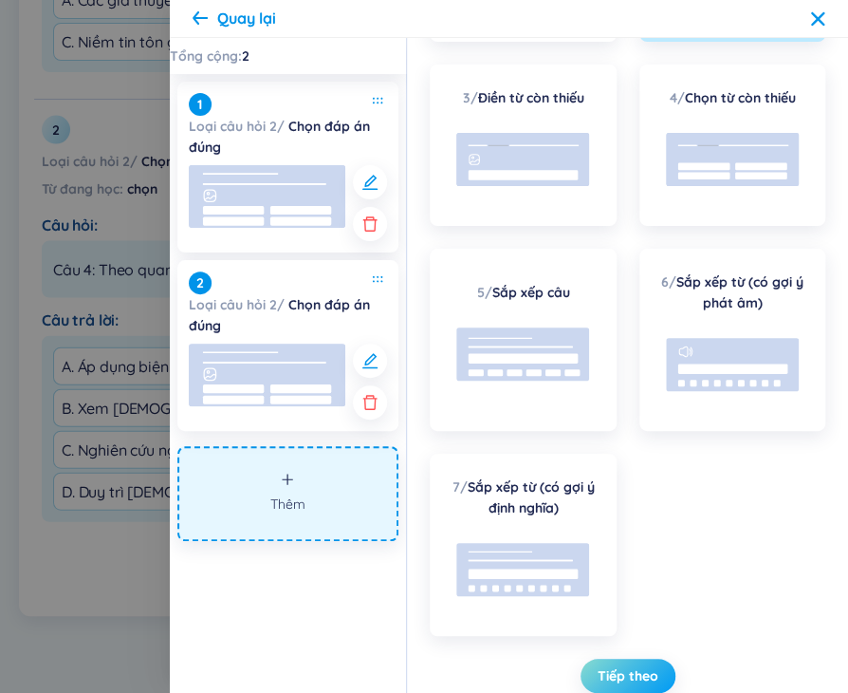
click at [626, 680] on span "Tiếp theo" at bounding box center [628, 675] width 61 height 19
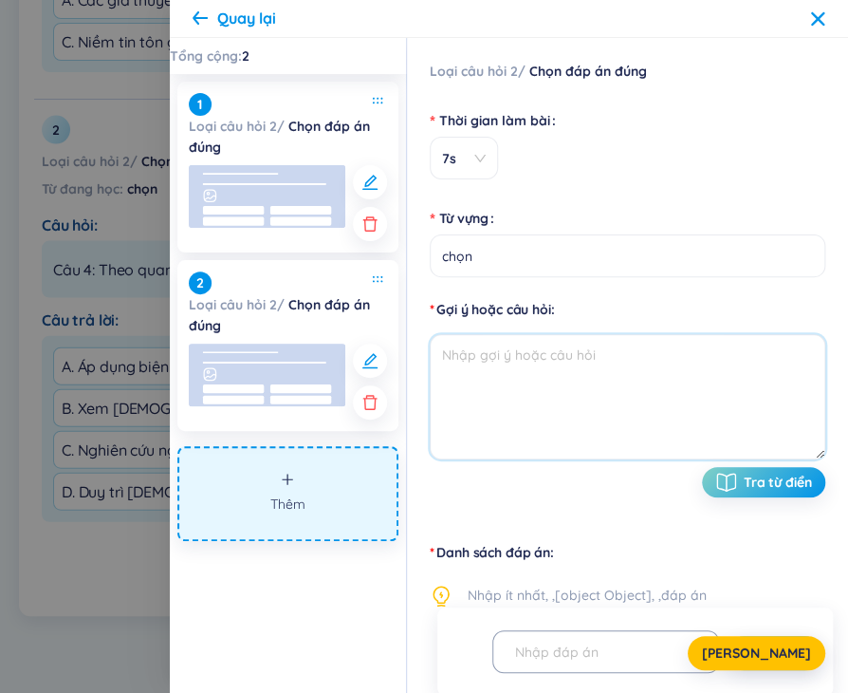
click at [562, 372] on textarea at bounding box center [628, 396] width 396 height 125
paste textarea "Câu 6: [PERSON_NAME], nếu chỉ bắt tay vào giải quyết những vấn đề riêng mà bỏ q…"
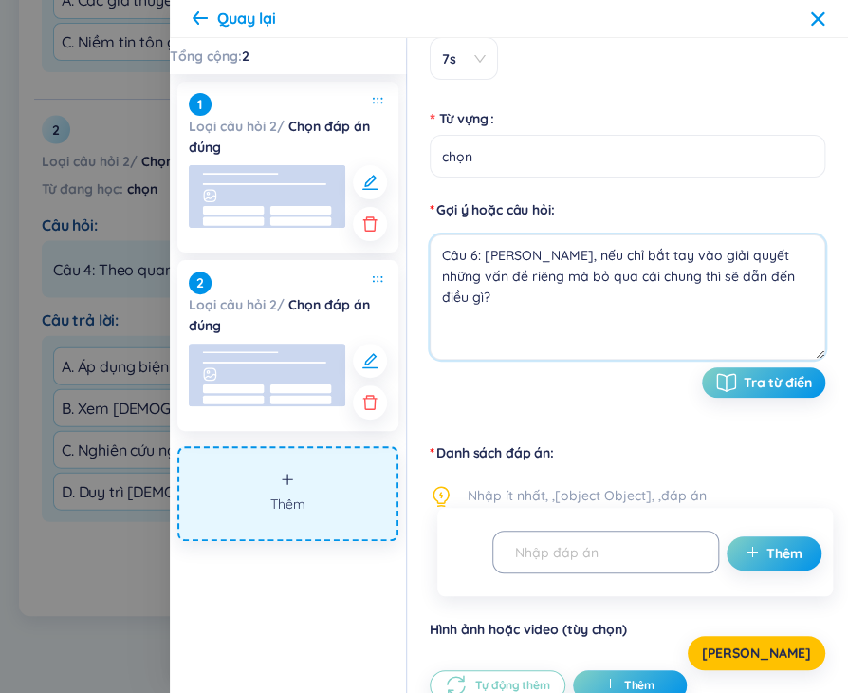
scroll to position [178, 0]
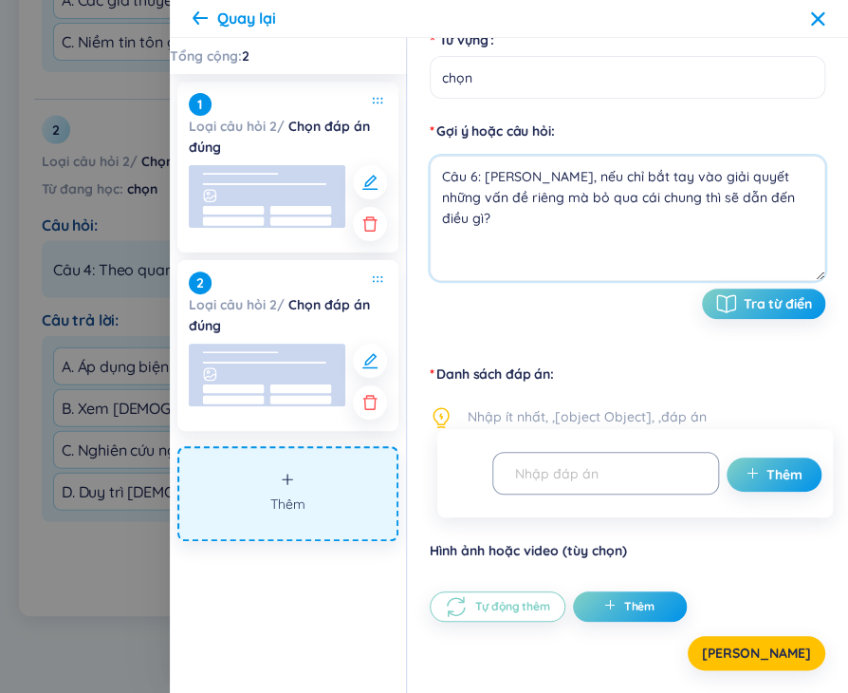
type textarea "Câu 6: [PERSON_NAME], nếu chỉ bắt tay vào giải quyết những vấn đề riêng mà bỏ q…"
click at [605, 467] on input "text" at bounding box center [597, 472] width 187 height 33
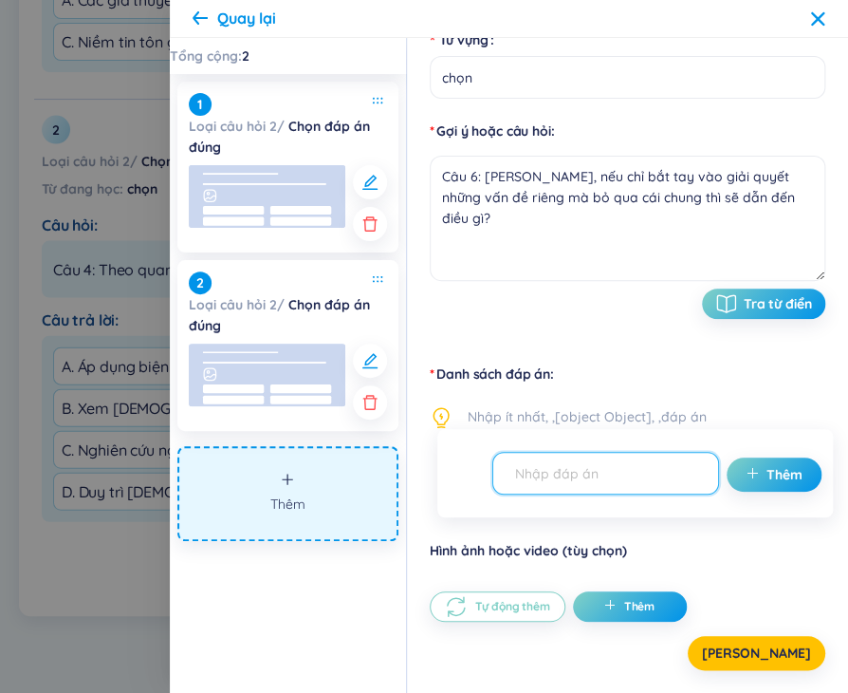
paste input "A. Hiệu quả thực tiễn cao hơn"
type input "A. Hiệu quả thực tiễn cao hơn"
click at [767, 479] on span "Thêm" at bounding box center [785, 474] width 36 height 19
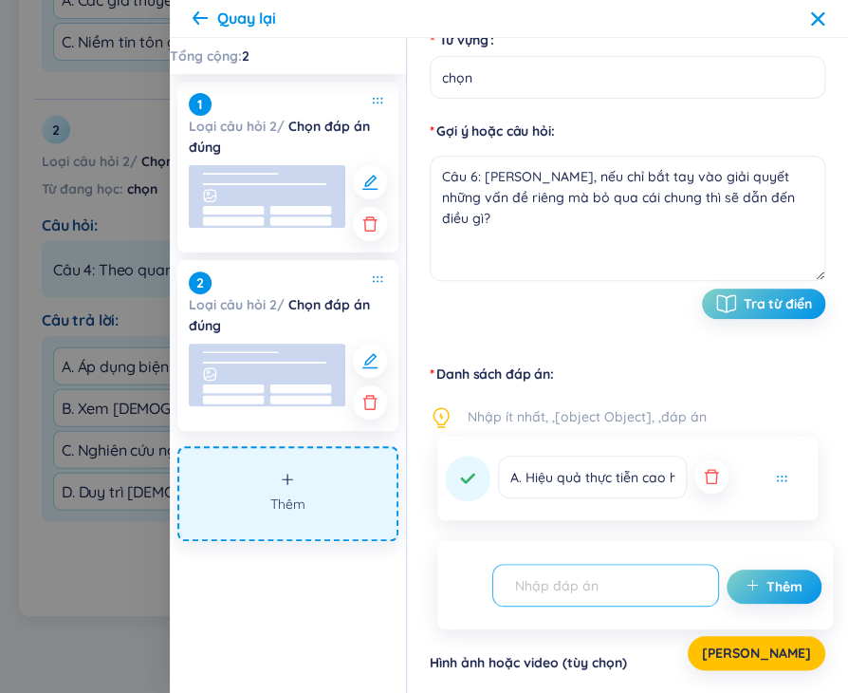
click at [570, 578] on input "text" at bounding box center [597, 584] width 187 height 33
paste input "B. Không tránh khỏi “vấp phải” những vấn đề chung một cách không tự giác"
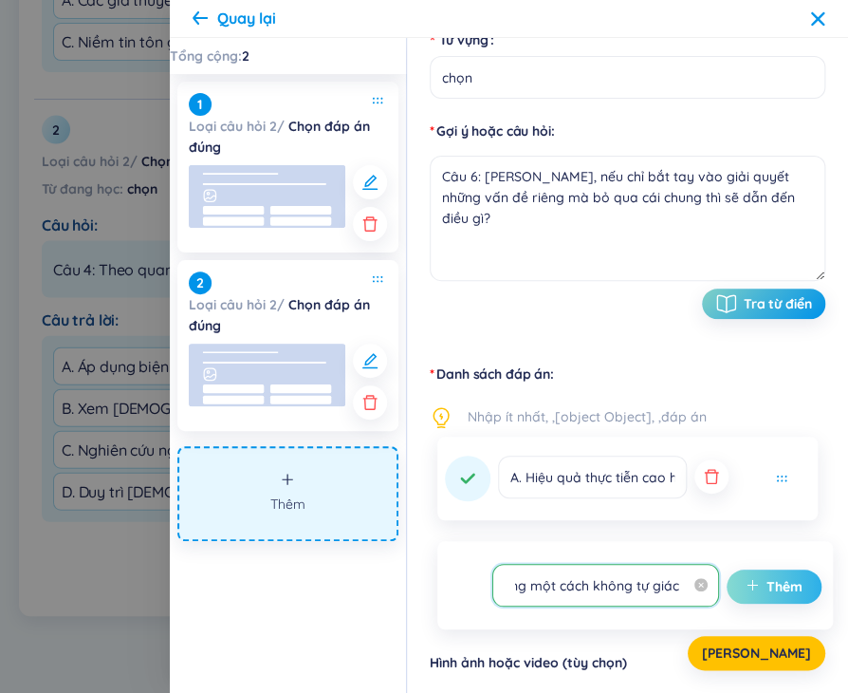
type input "B. Không tránh khỏi “vấp phải” những vấn đề chung một cách không tự giác"
click at [727, 584] on button "Thêm" at bounding box center [774, 586] width 95 height 34
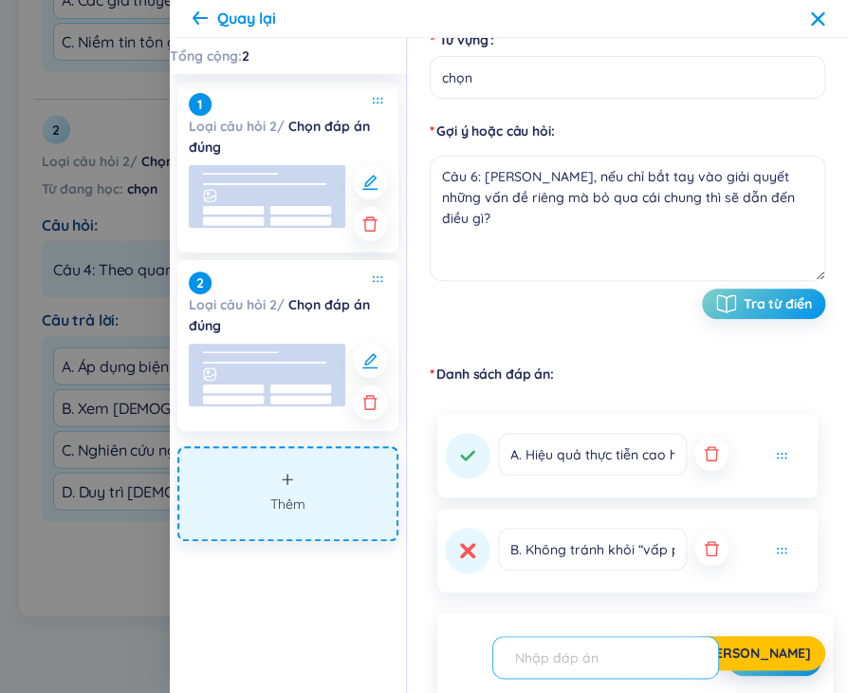
click at [641, 658] on input "text" at bounding box center [597, 657] width 187 height 33
paste input "C. Giải quyết triệt để được mọi vấn đề xã hội"
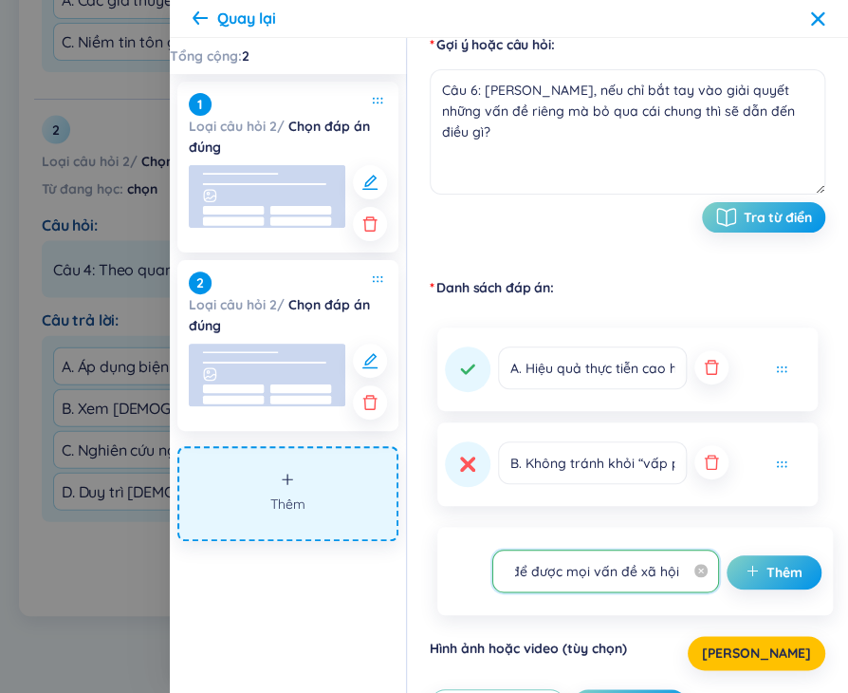
scroll to position [363, 0]
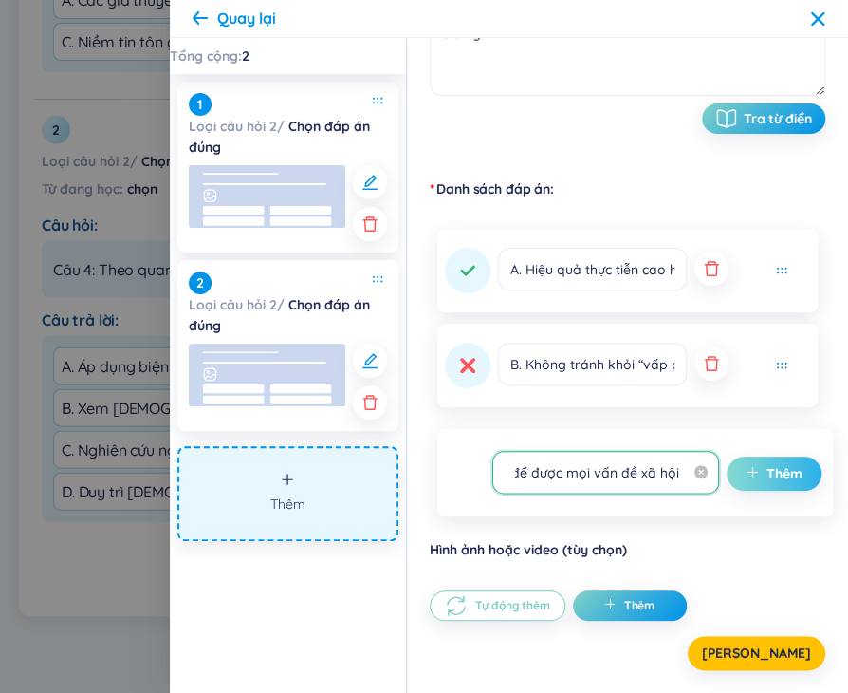
type input "C. Giải quyết triệt để được mọi vấn đề xã hội"
click at [767, 472] on span "Thêm" at bounding box center [785, 473] width 36 height 19
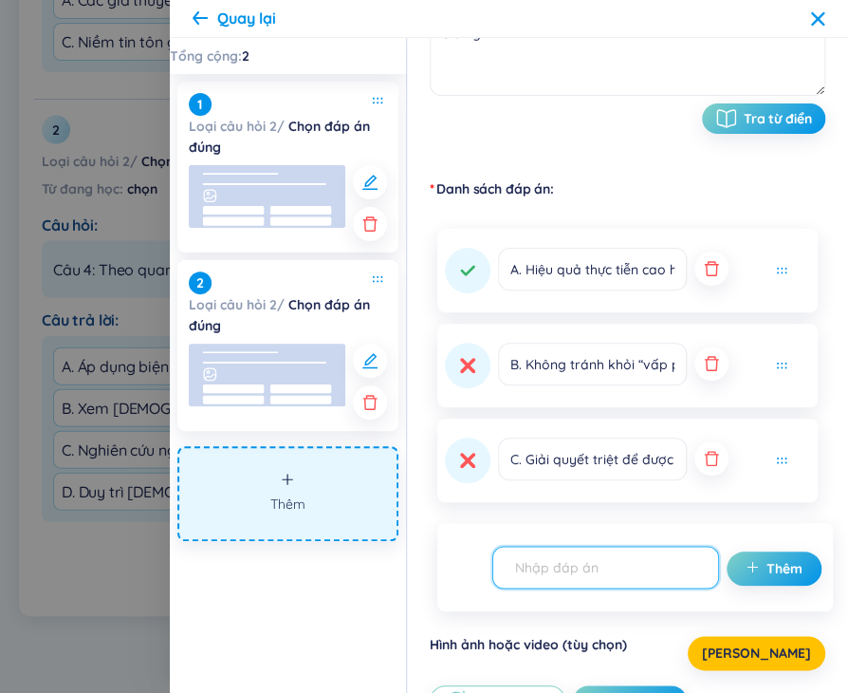
click at [619, 574] on input "text" at bounding box center [597, 566] width 187 height 33
paste input "D. Có thể đứng vững trong mọi hoàn cảnh"
type input "D. Có thể đứng vững trong mọi hoàn cảnh"
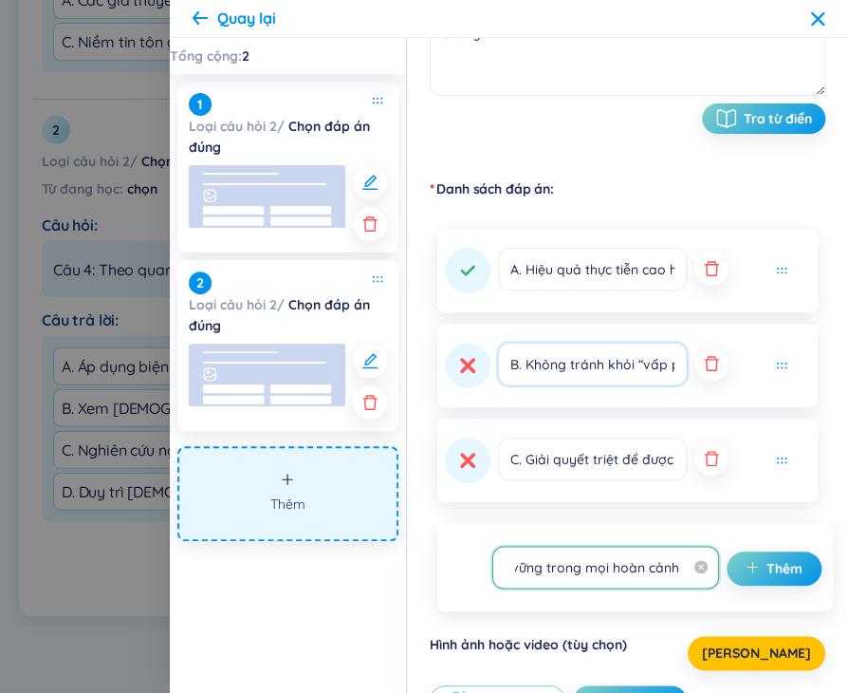
click at [530, 365] on input "B. Không tránh khỏi “vấp phải” những vấn đề chung một cách không tự giác" at bounding box center [592, 364] width 189 height 43
click at [459, 369] on icon at bounding box center [468, 365] width 18 height 18
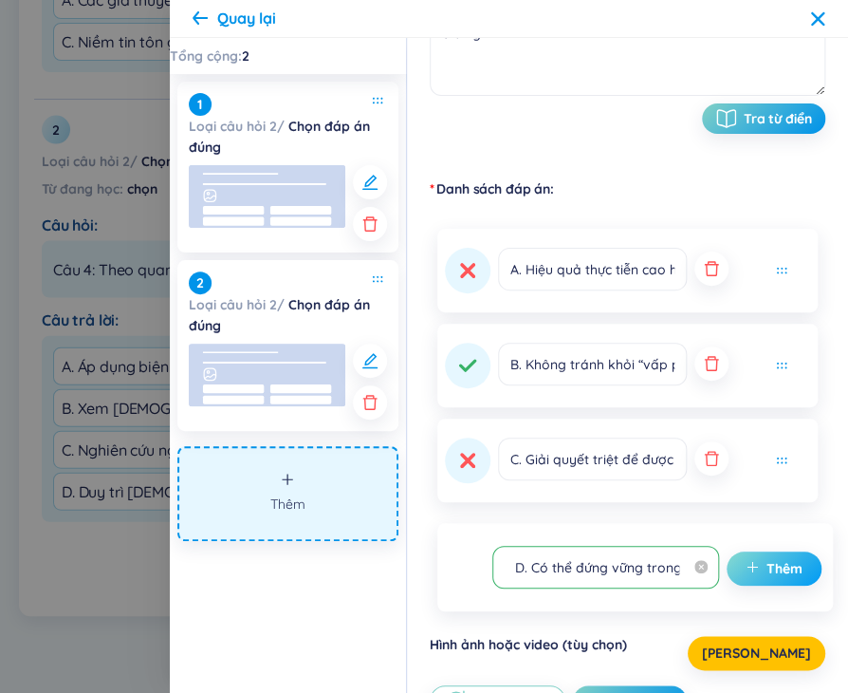
click at [767, 573] on span "Thêm" at bounding box center [785, 568] width 36 height 19
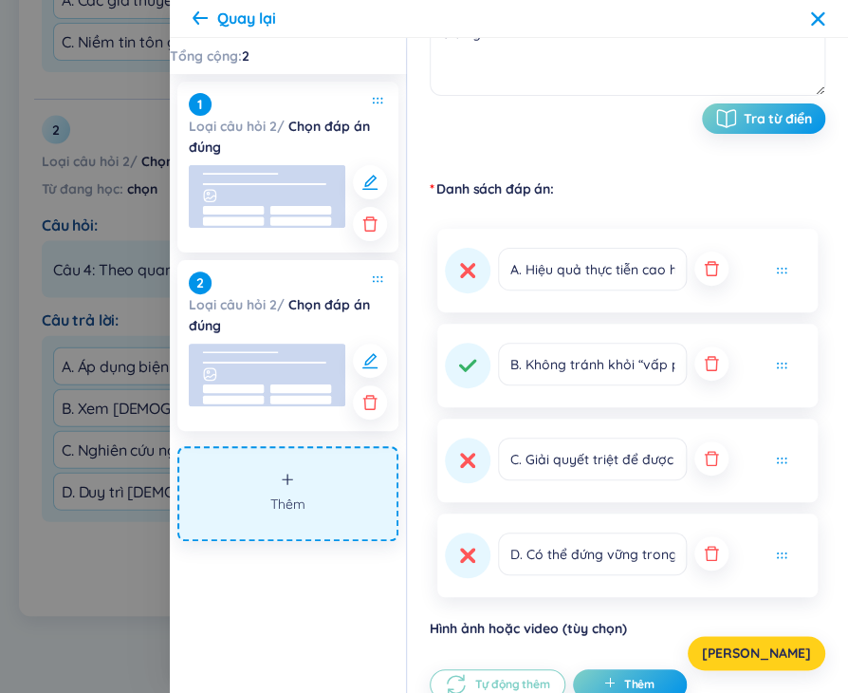
click at [782, 654] on span "[PERSON_NAME]" at bounding box center [756, 652] width 109 height 19
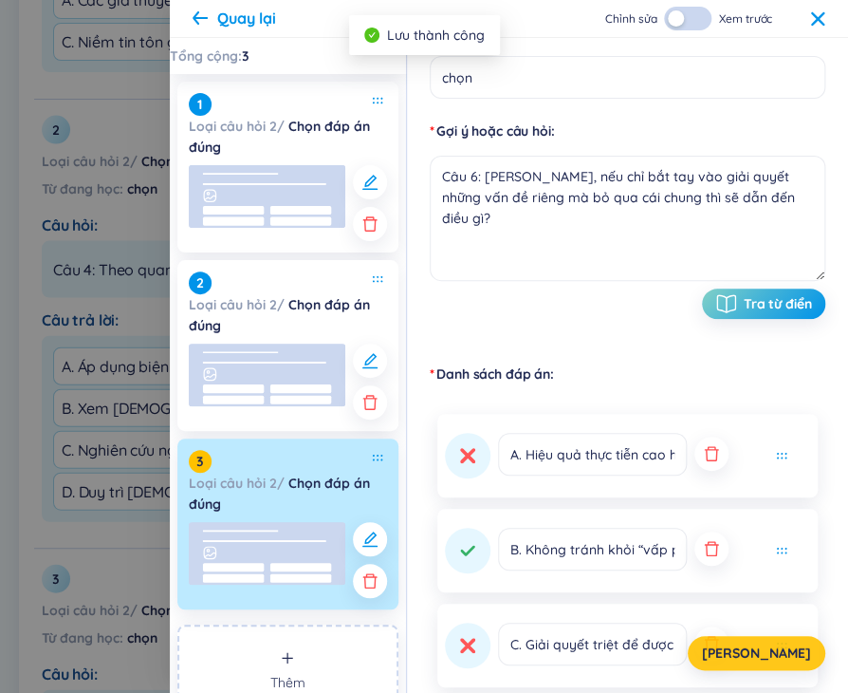
scroll to position [363, 0]
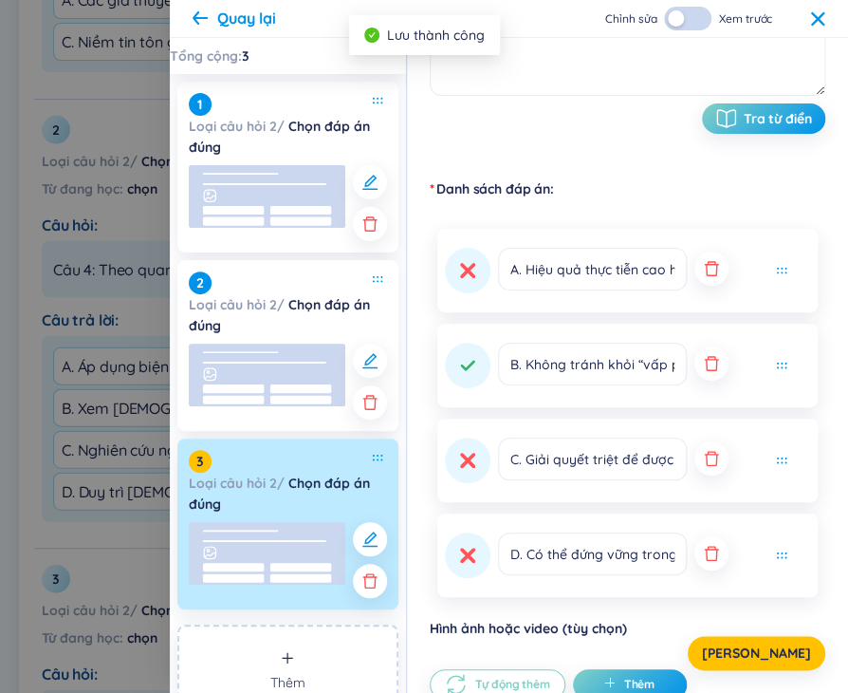
click at [814, 23] on icon at bounding box center [817, 17] width 13 height 13
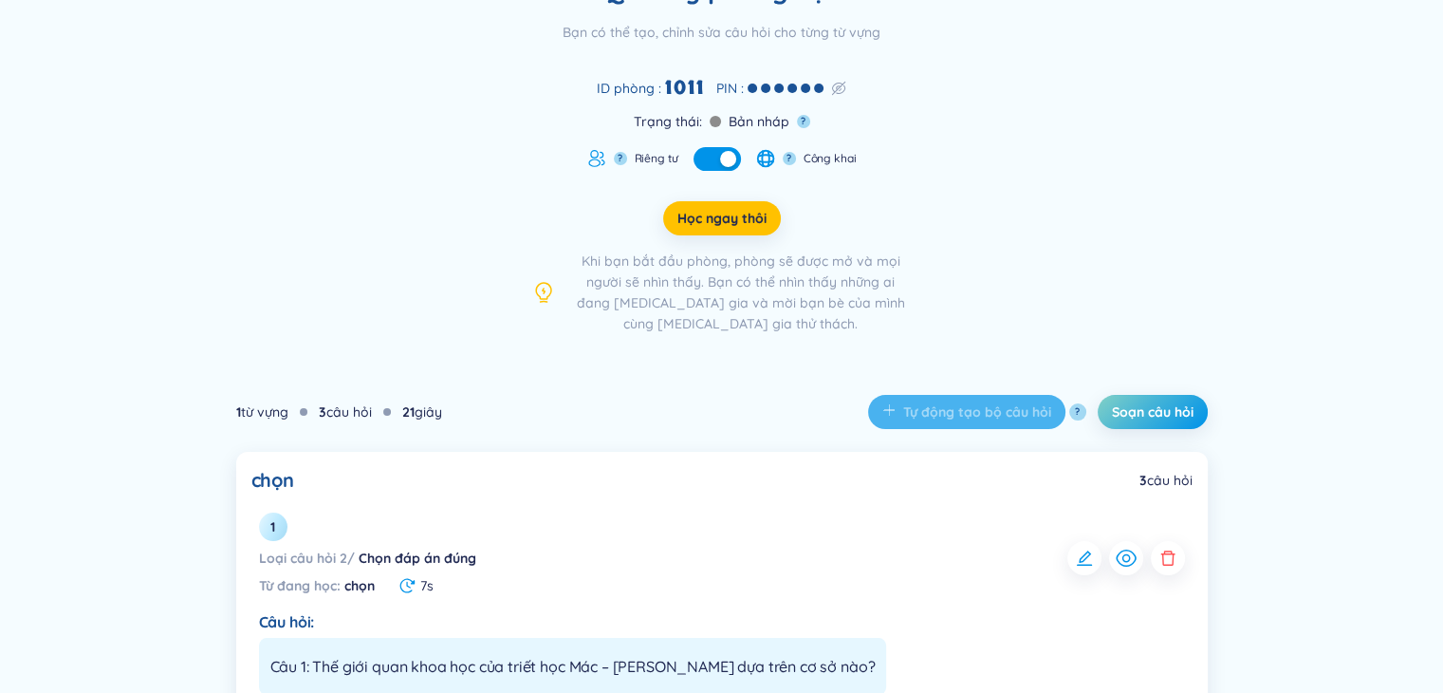
scroll to position [0, 0]
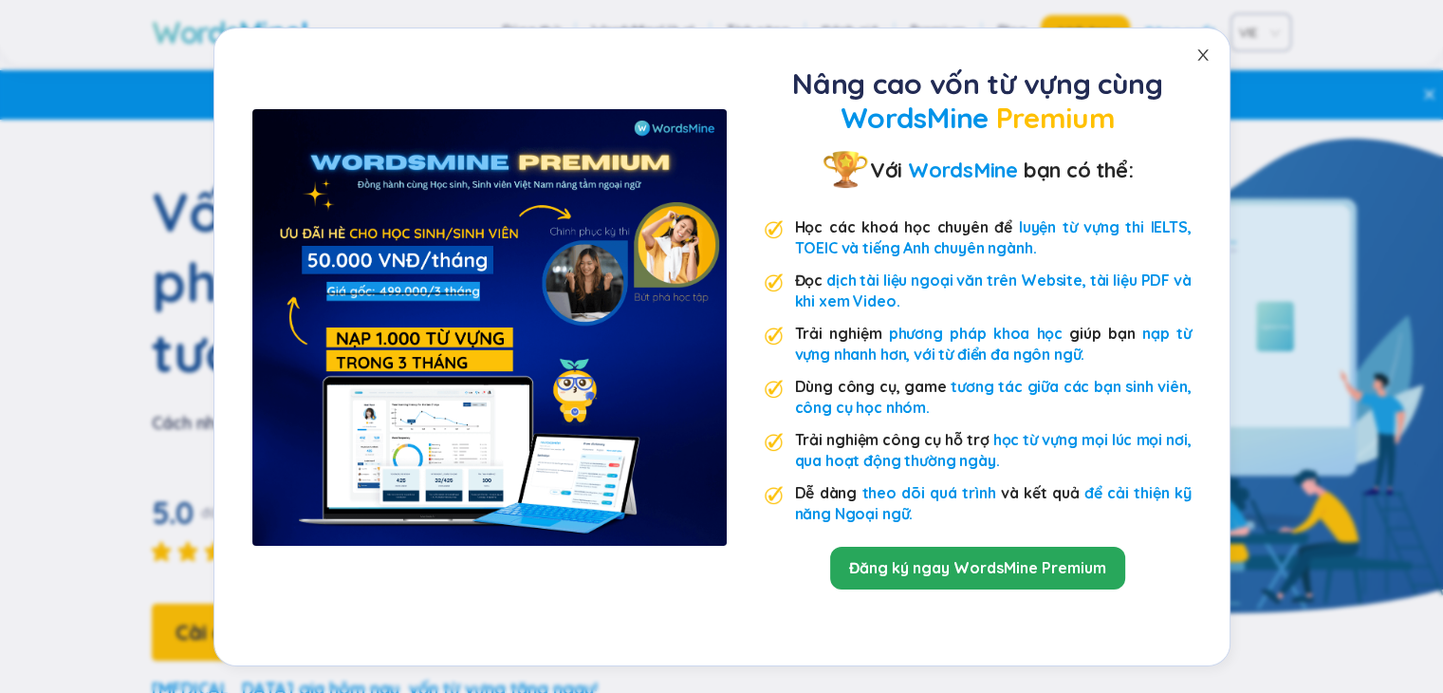
click at [1202, 51] on icon "close" at bounding box center [1203, 54] width 15 height 15
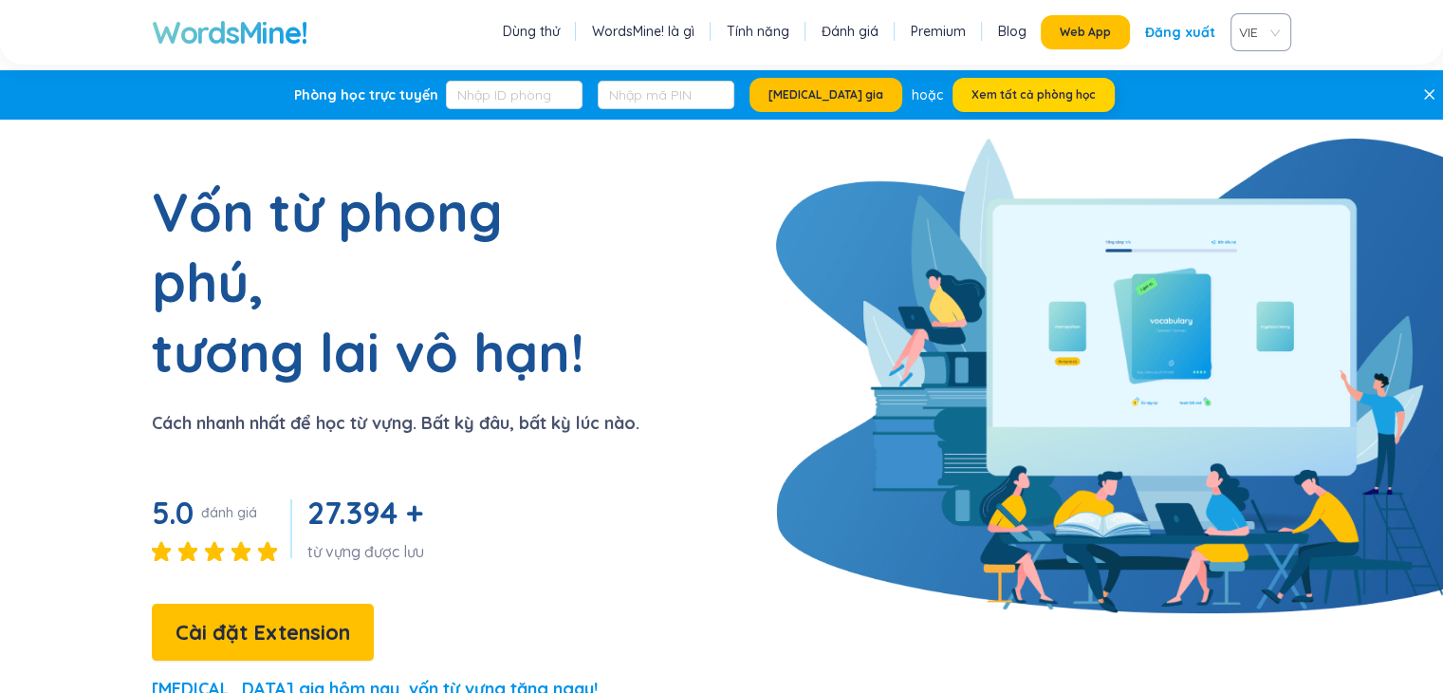
click at [978, 102] on button "Xem tất cả phòng học" at bounding box center [1034, 95] width 162 height 34
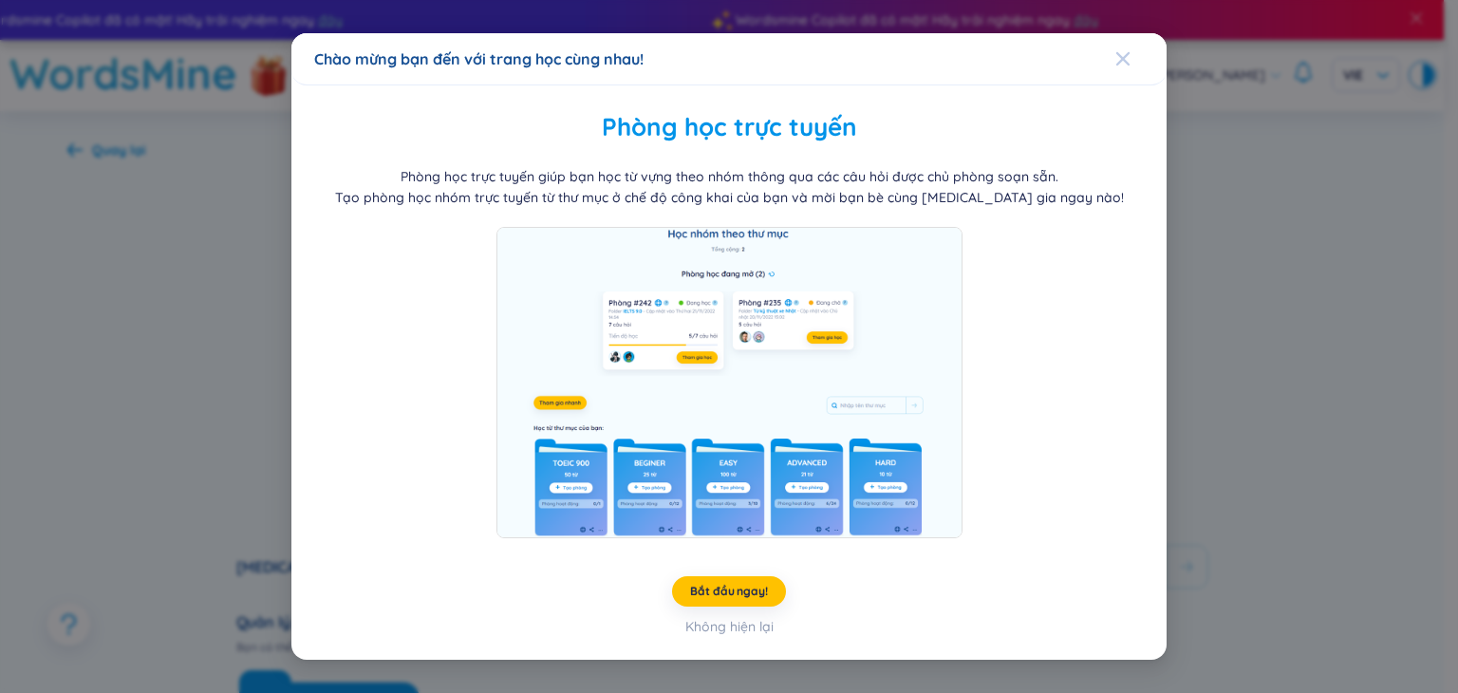
click at [1115, 59] on icon "Close" at bounding box center [1122, 58] width 15 height 15
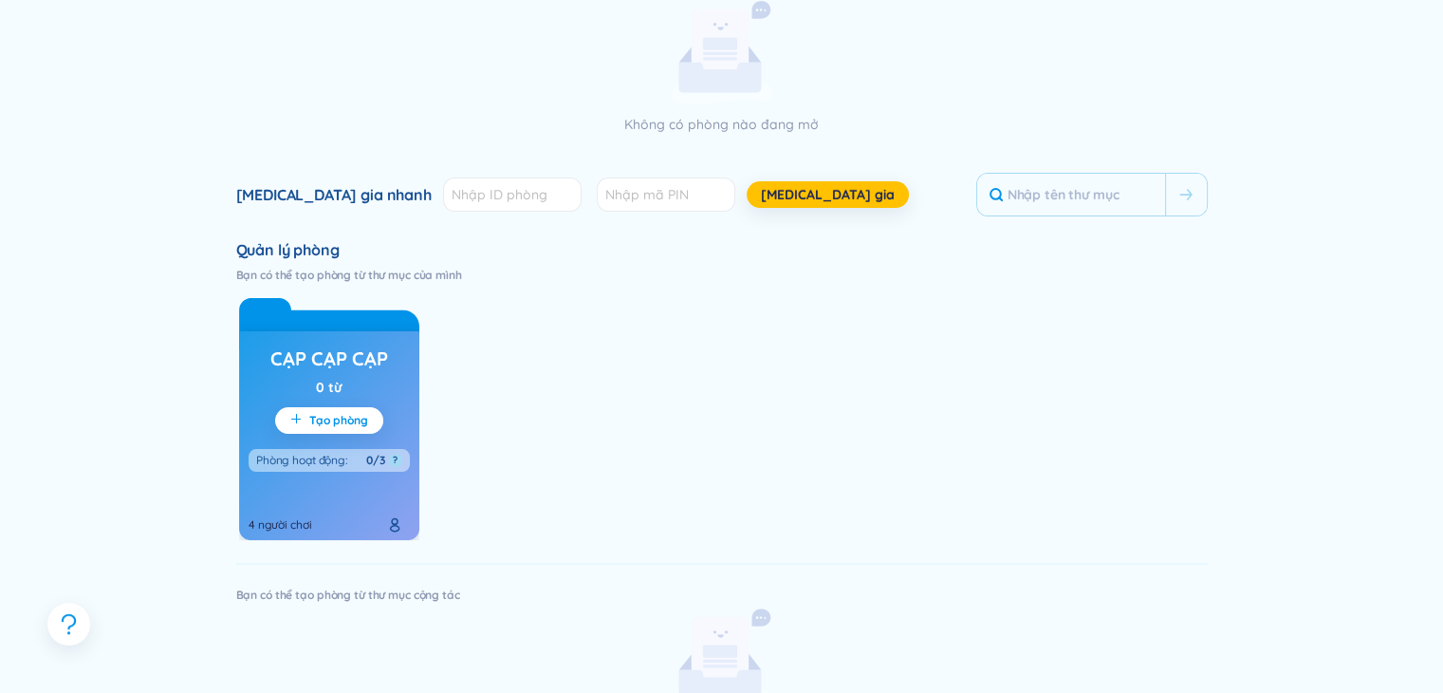
scroll to position [380, 0]
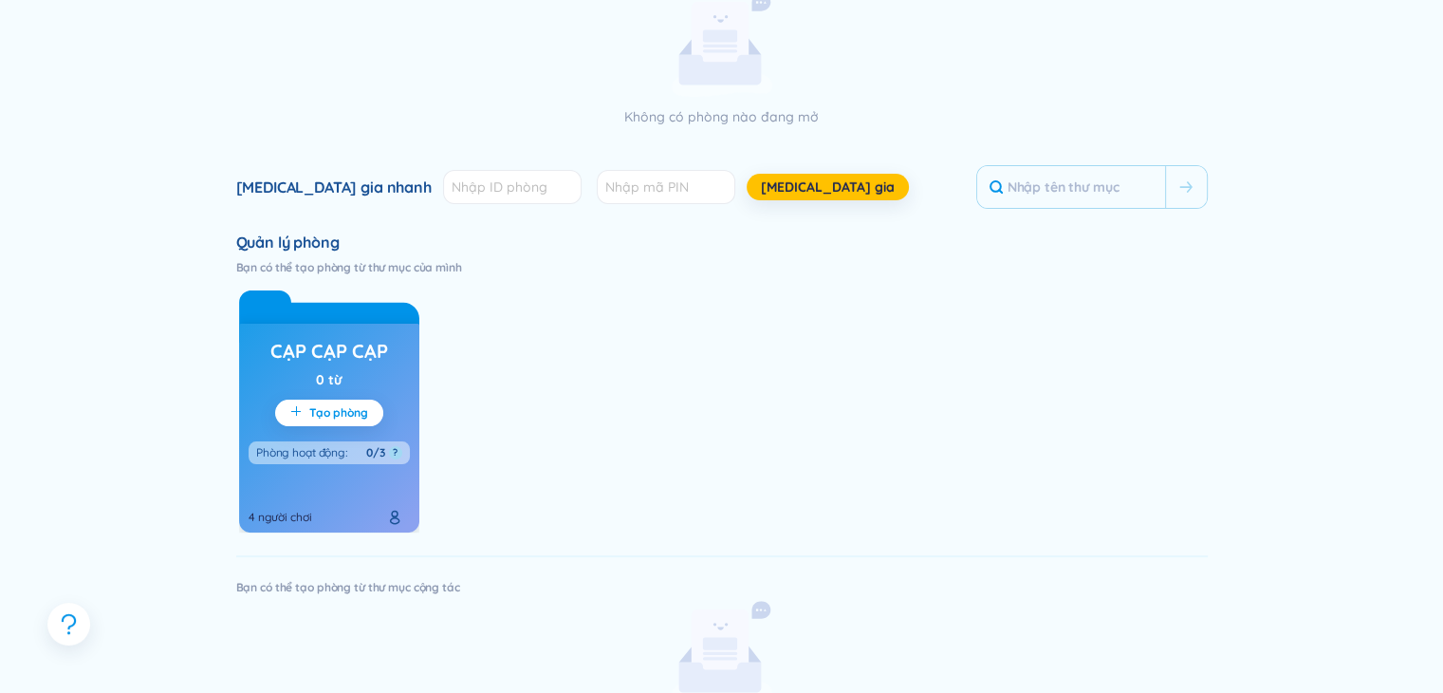
click at [328, 384] on div "0 từ" at bounding box center [329, 379] width 26 height 21
click at [326, 411] on span "Tạo phòng" at bounding box center [338, 412] width 59 height 15
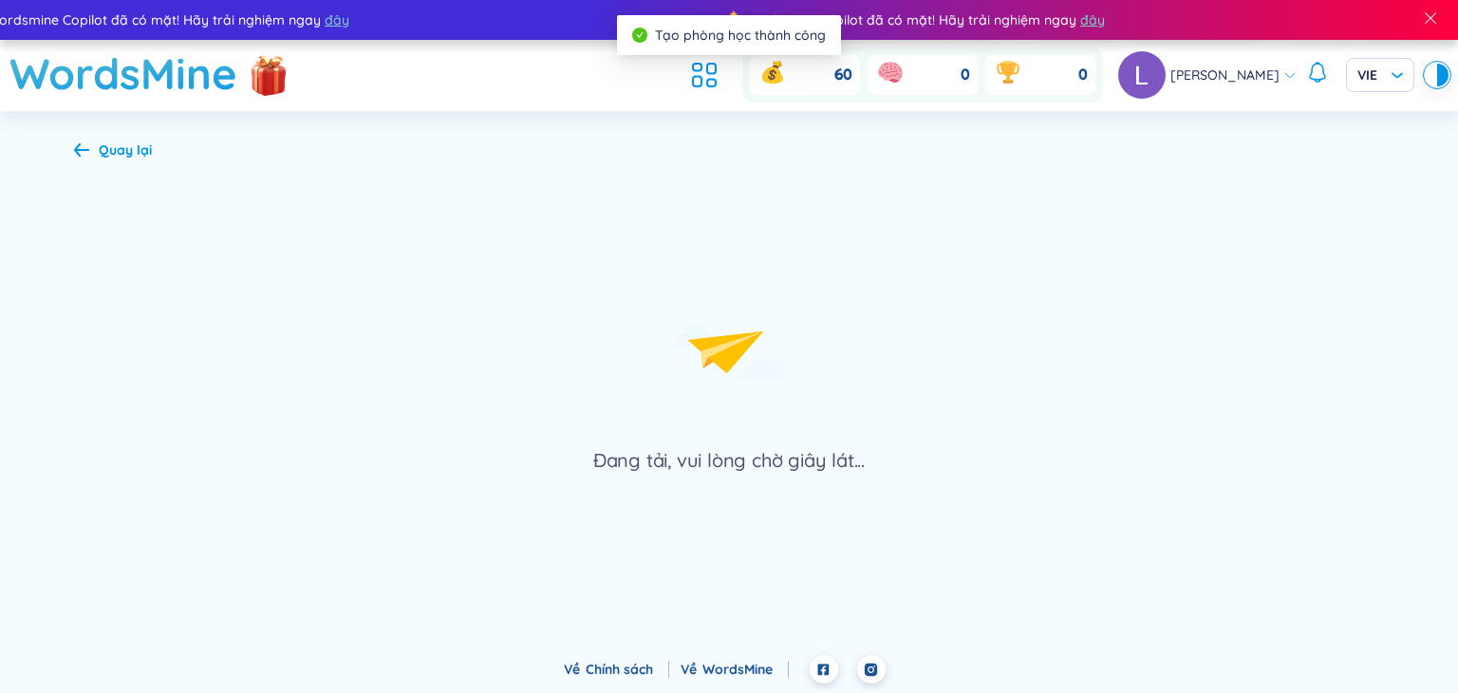
click at [351, 455] on div "Đang tải, vui lòng chờ giây lát..." at bounding box center [729, 317] width 1310 height 311
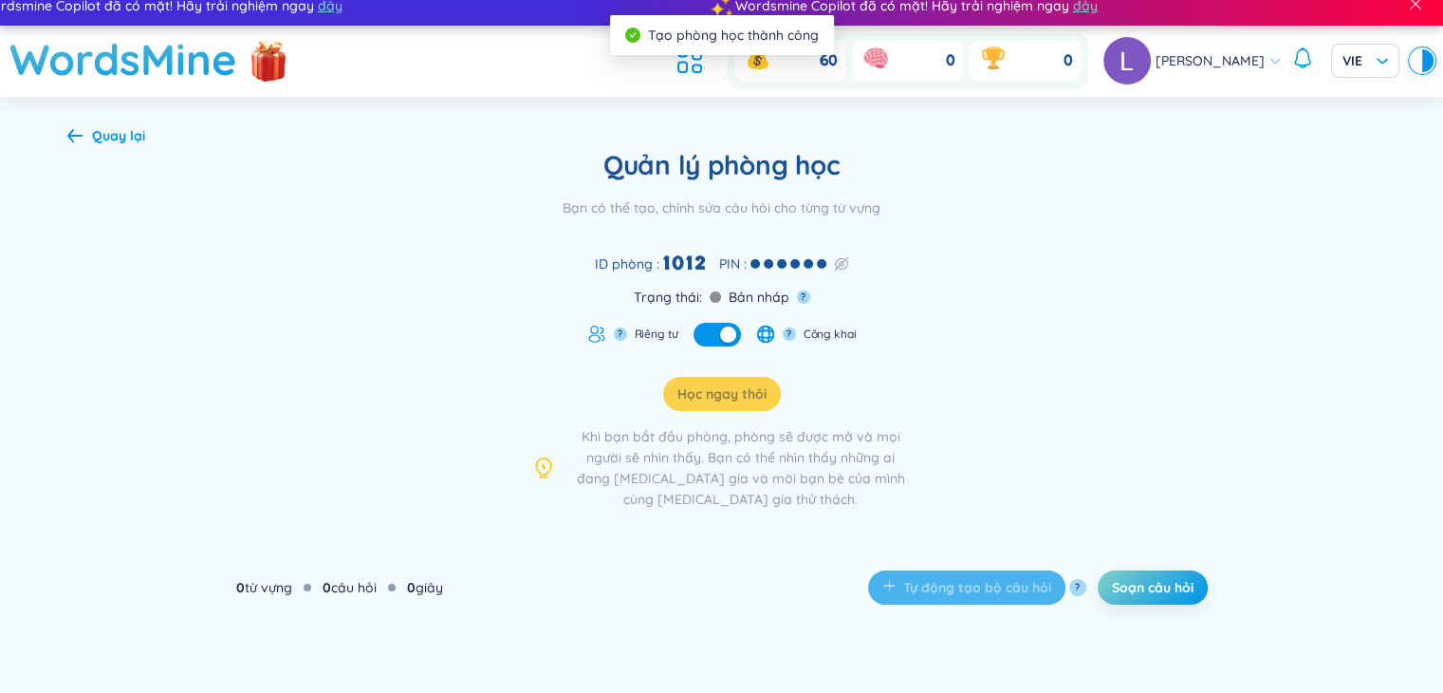
scroll to position [28, 0]
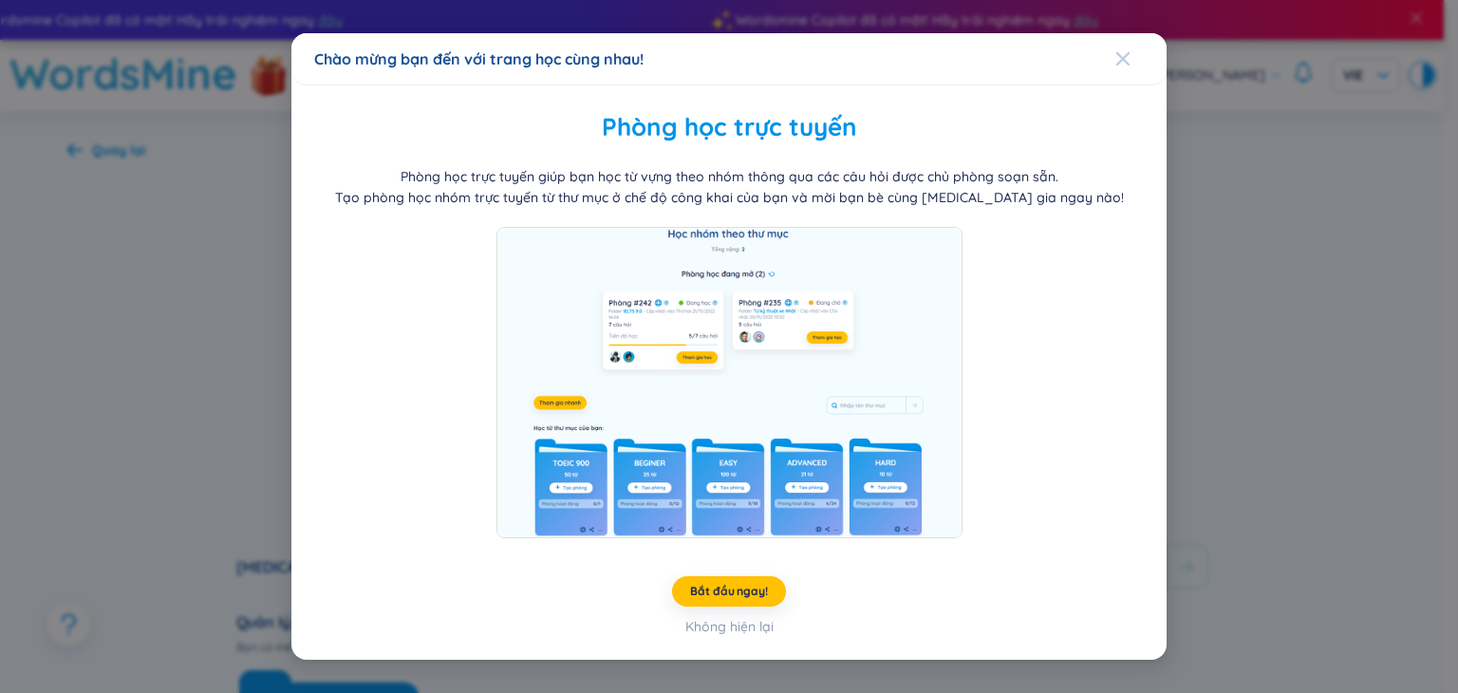
click at [1120, 64] on icon "Close" at bounding box center [1122, 58] width 15 height 15
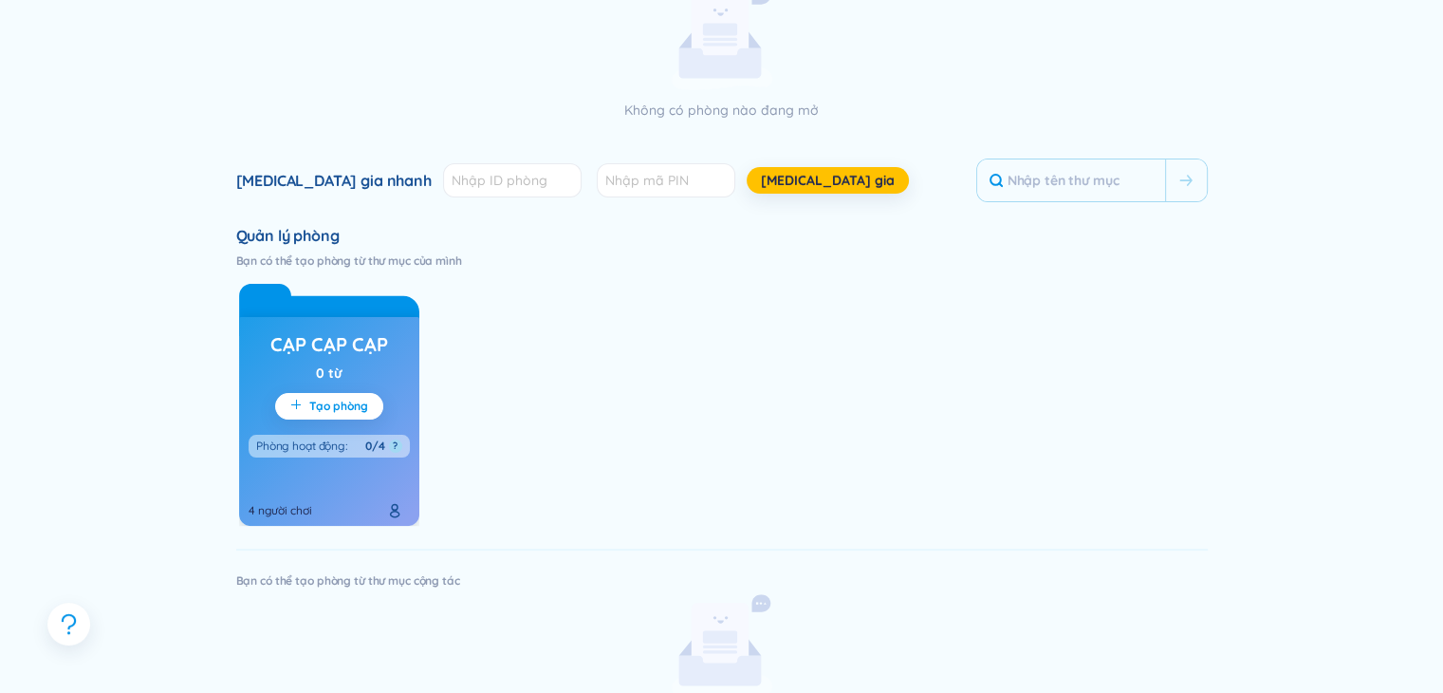
scroll to position [350, 0]
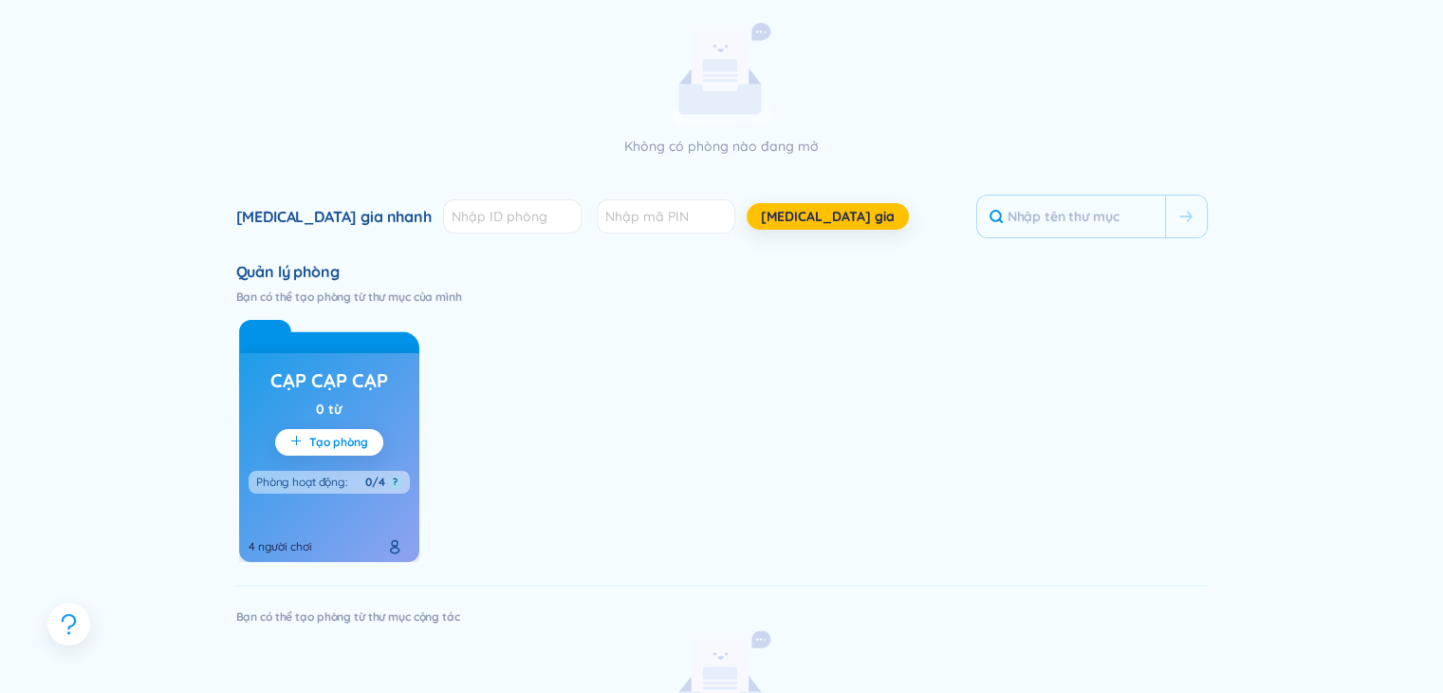
click at [353, 493] on div "cạp cạp cạp 0 từ Tạo phòng Phòng hoạt động : 0/4 ? 4 người chơi" at bounding box center [329, 457] width 180 height 209
click at [373, 386] on h3 "cạp cạp cạp" at bounding box center [329, 380] width 118 height 27
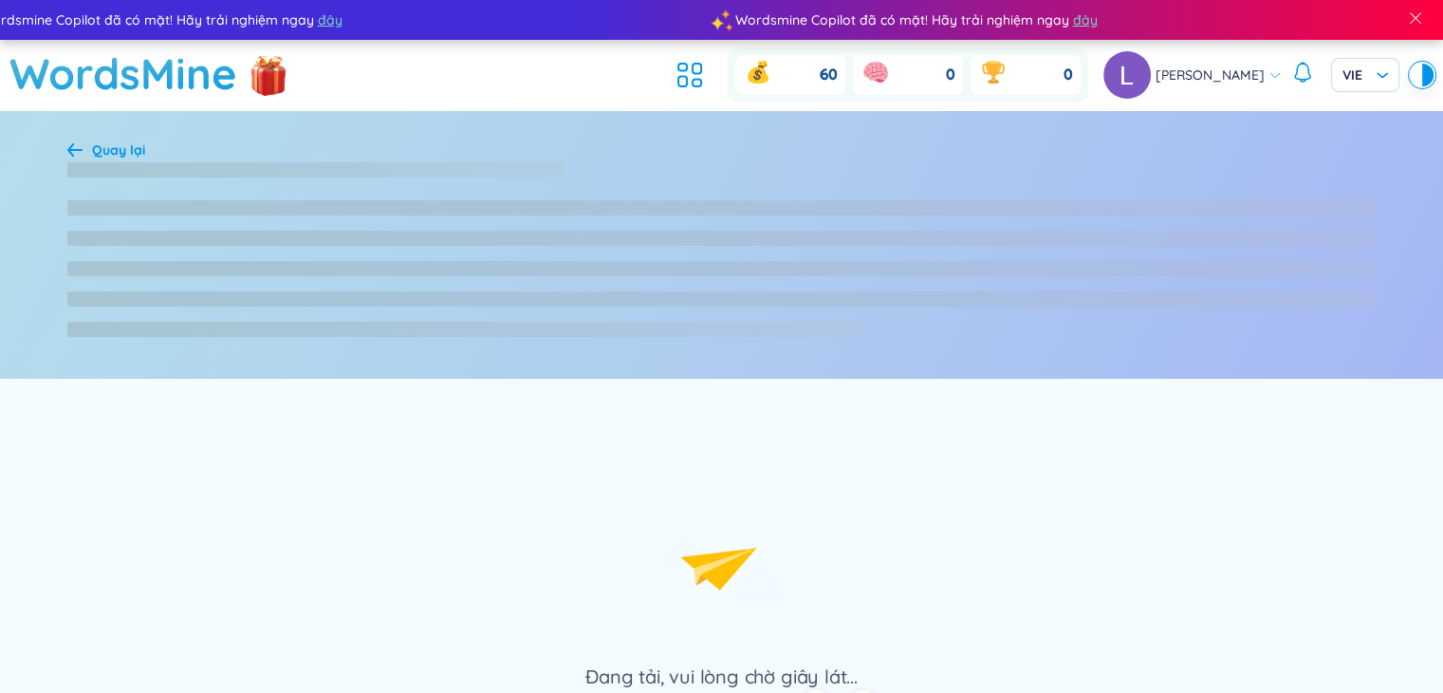
click at [322, 385] on div "Đang tải, vui lòng chờ giây lát..." at bounding box center [721, 534] width 1443 height 311
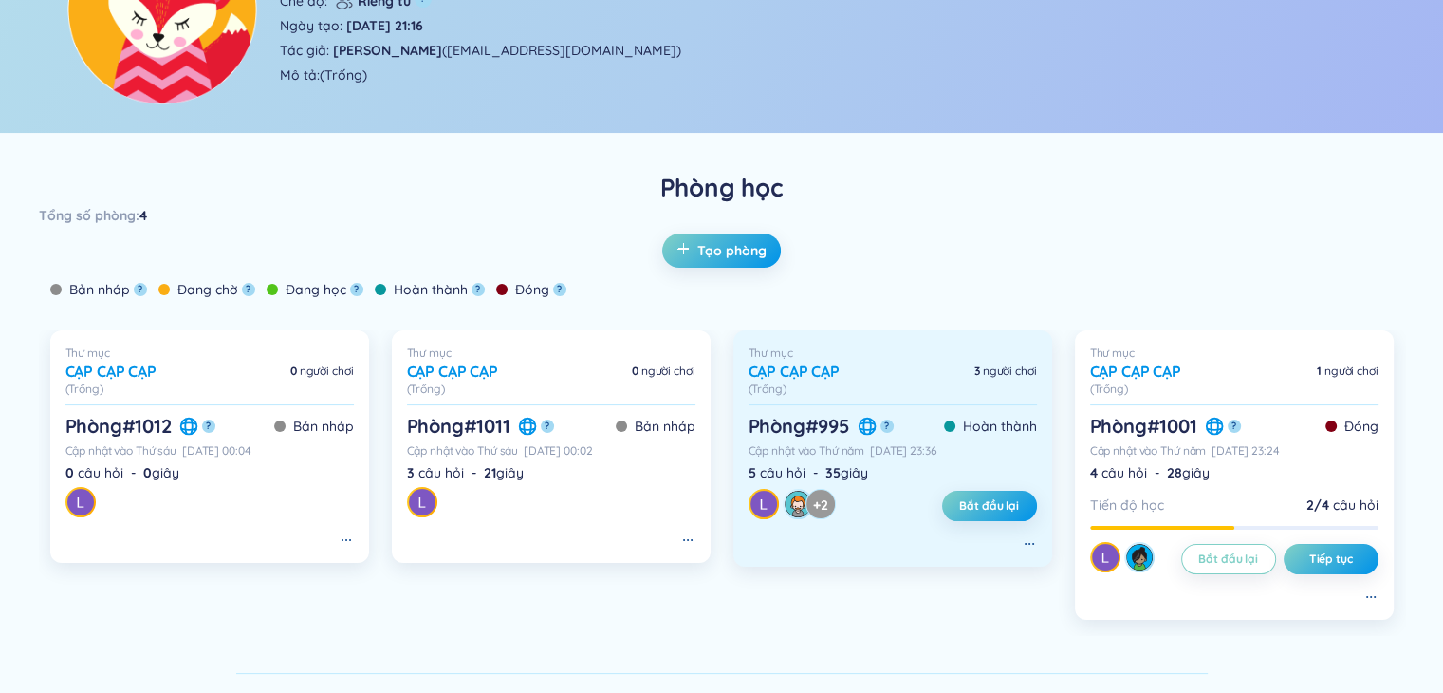
scroll to position [320, 0]
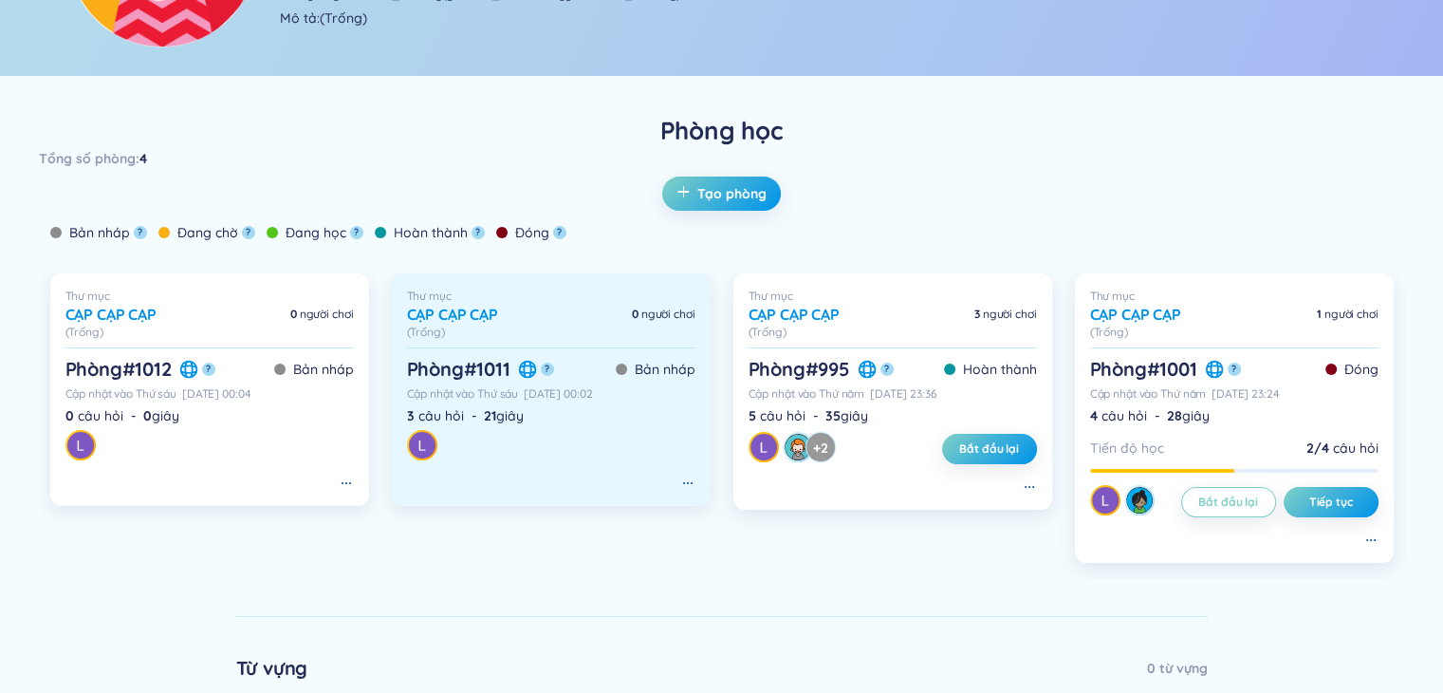
click at [654, 418] on div "3 câu hỏi - 21 giây" at bounding box center [551, 415] width 288 height 21
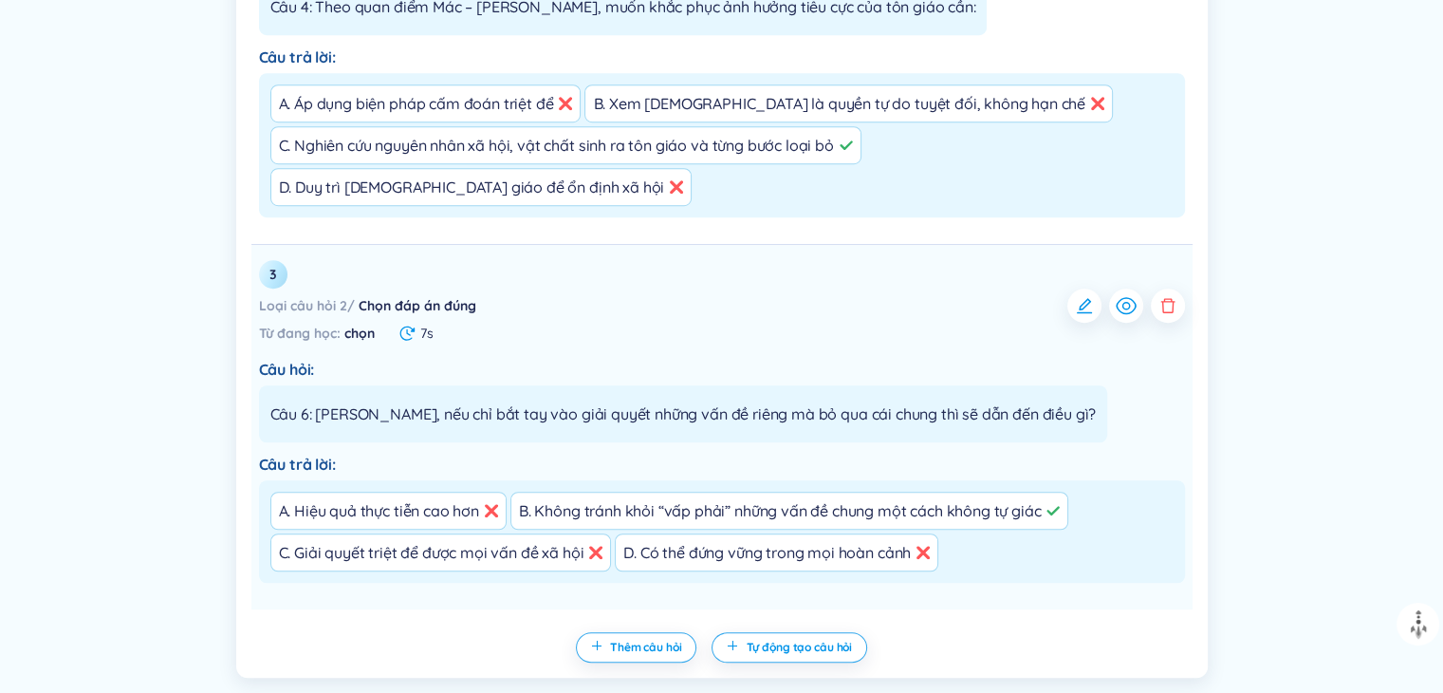
scroll to position [1235, 0]
